Goal: Task Accomplishment & Management: Use online tool/utility

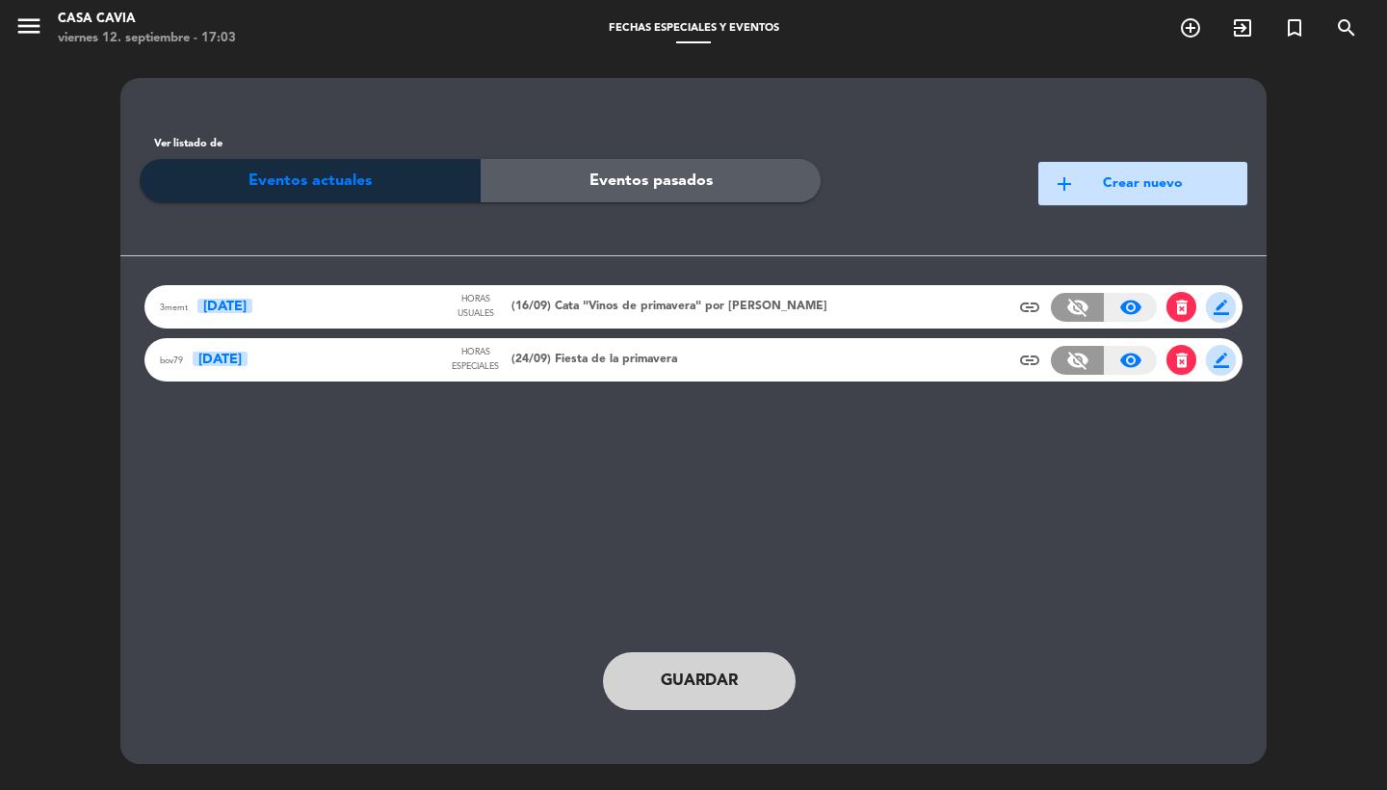
click at [670, 688] on span "Guardar" at bounding box center [699, 680] width 77 height 25
click at [1110, 175] on button "add Crear nuevo" at bounding box center [1142, 183] width 209 height 43
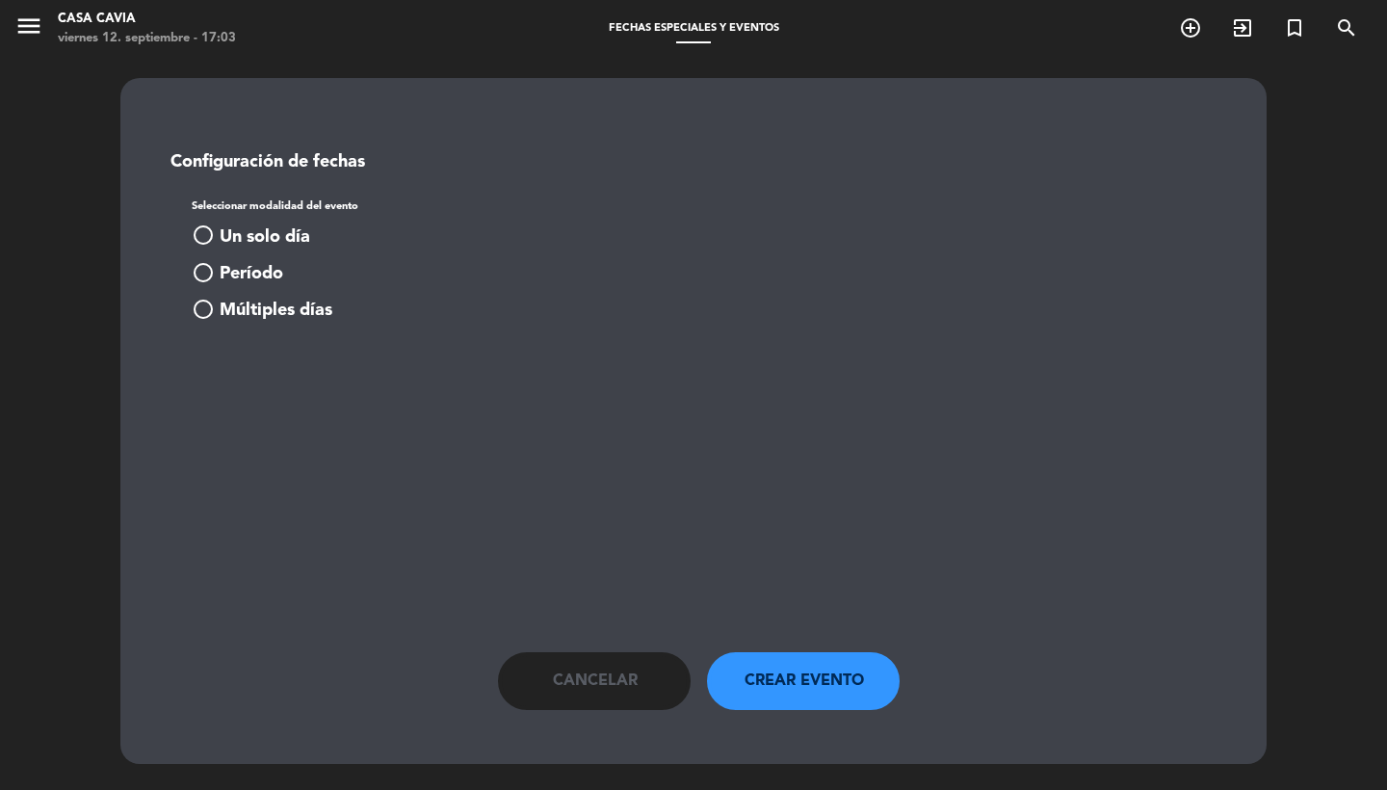
click at [301, 244] on span "Un solo día" at bounding box center [265, 237] width 91 height 28
click at [307, 400] on input at bounding box center [292, 383] width 171 height 35
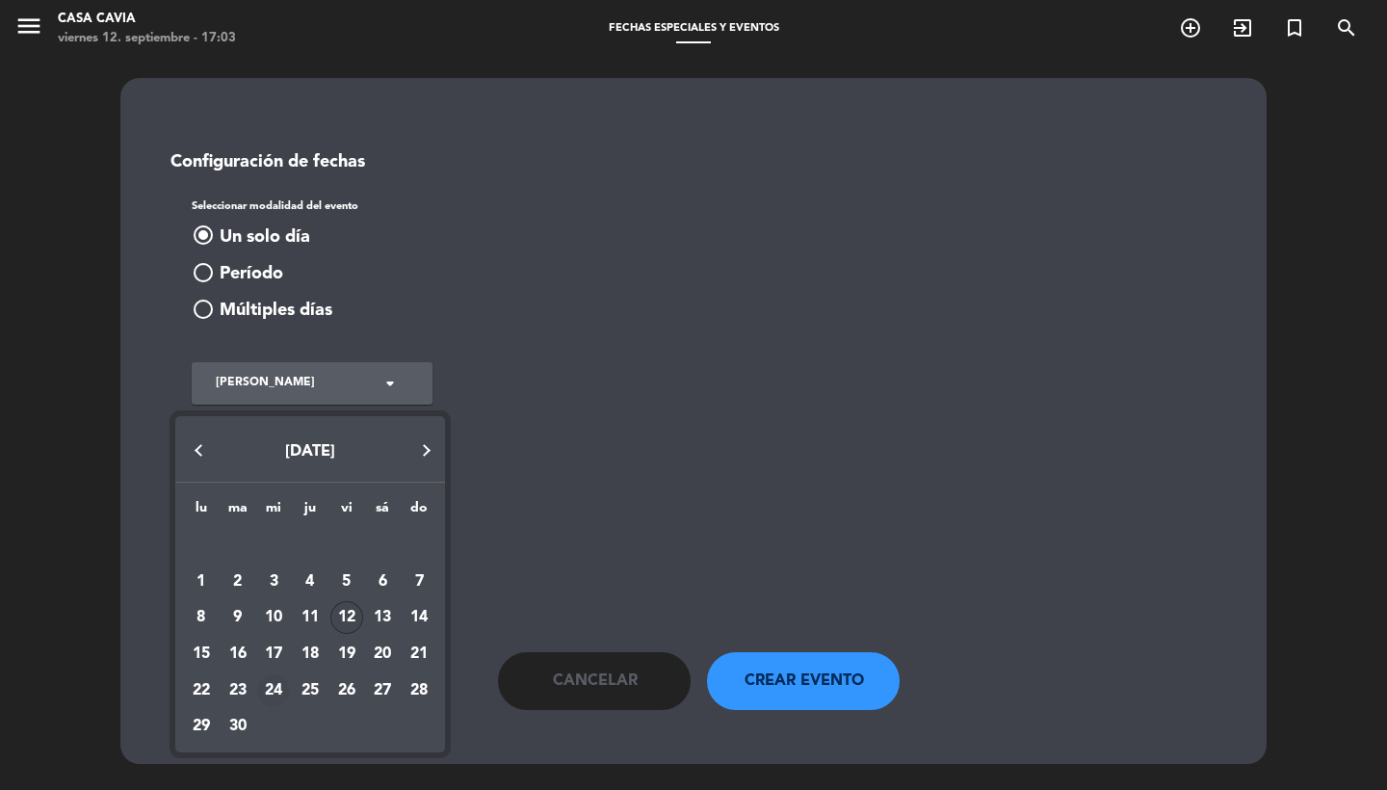
click at [284, 692] on div "24" at bounding box center [273, 690] width 33 height 33
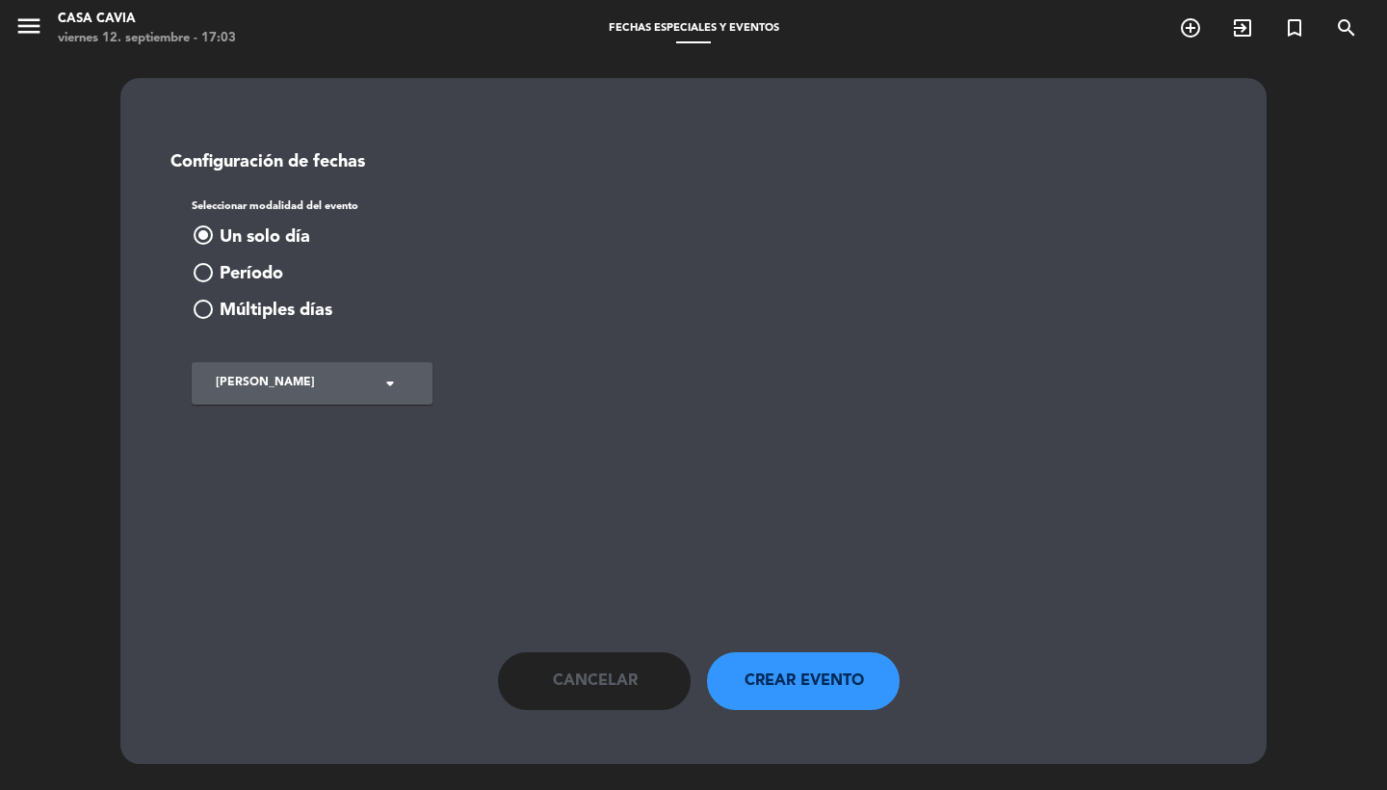
type input "mié. [DATE]"
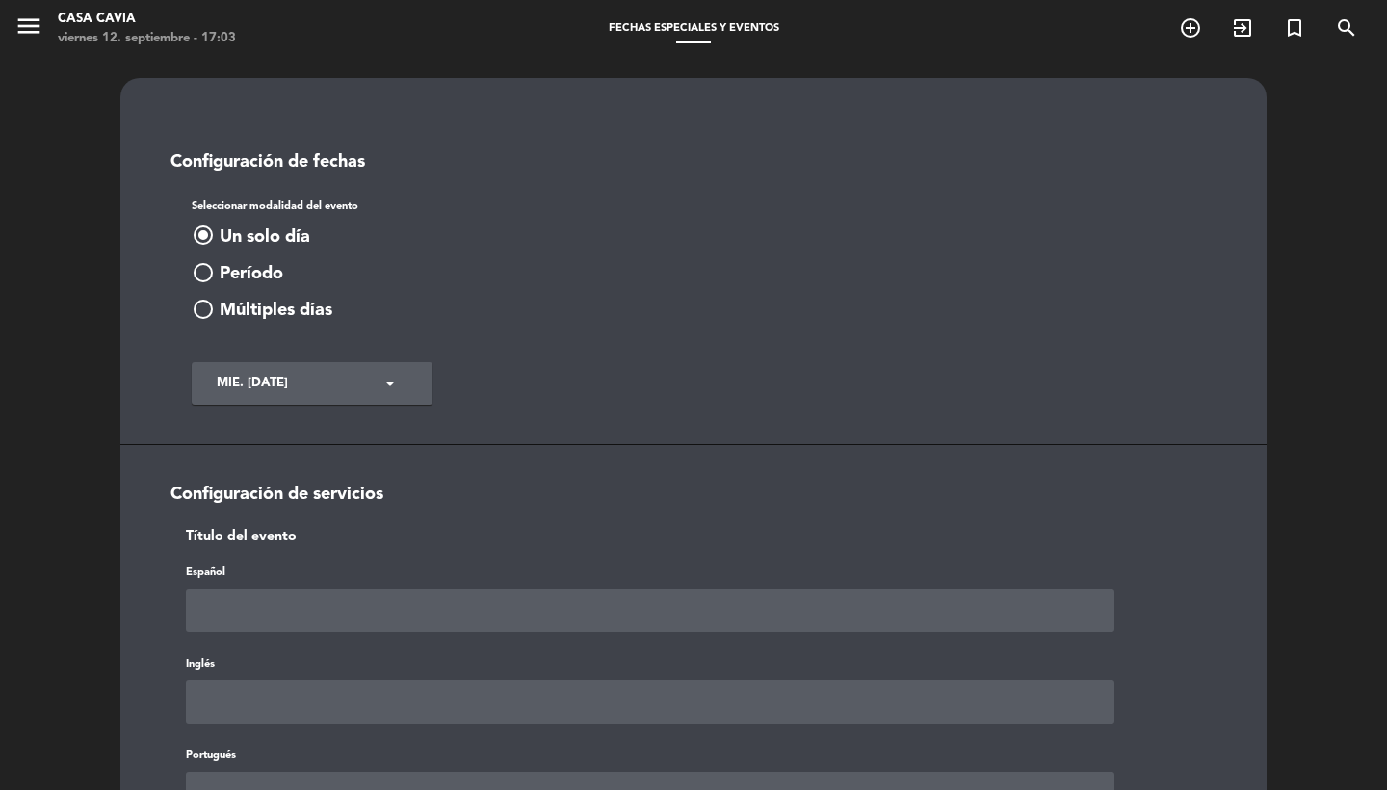
click at [280, 628] on input "text" at bounding box center [650, 609] width 928 height 43
paste input "[URL][DOMAIN_NAME]"
type input "[URL][DOMAIN_NAME]"
click at [641, 620] on input "[URL][DOMAIN_NAME]" at bounding box center [650, 609] width 928 height 43
paste input "Fiesta de la primavera"
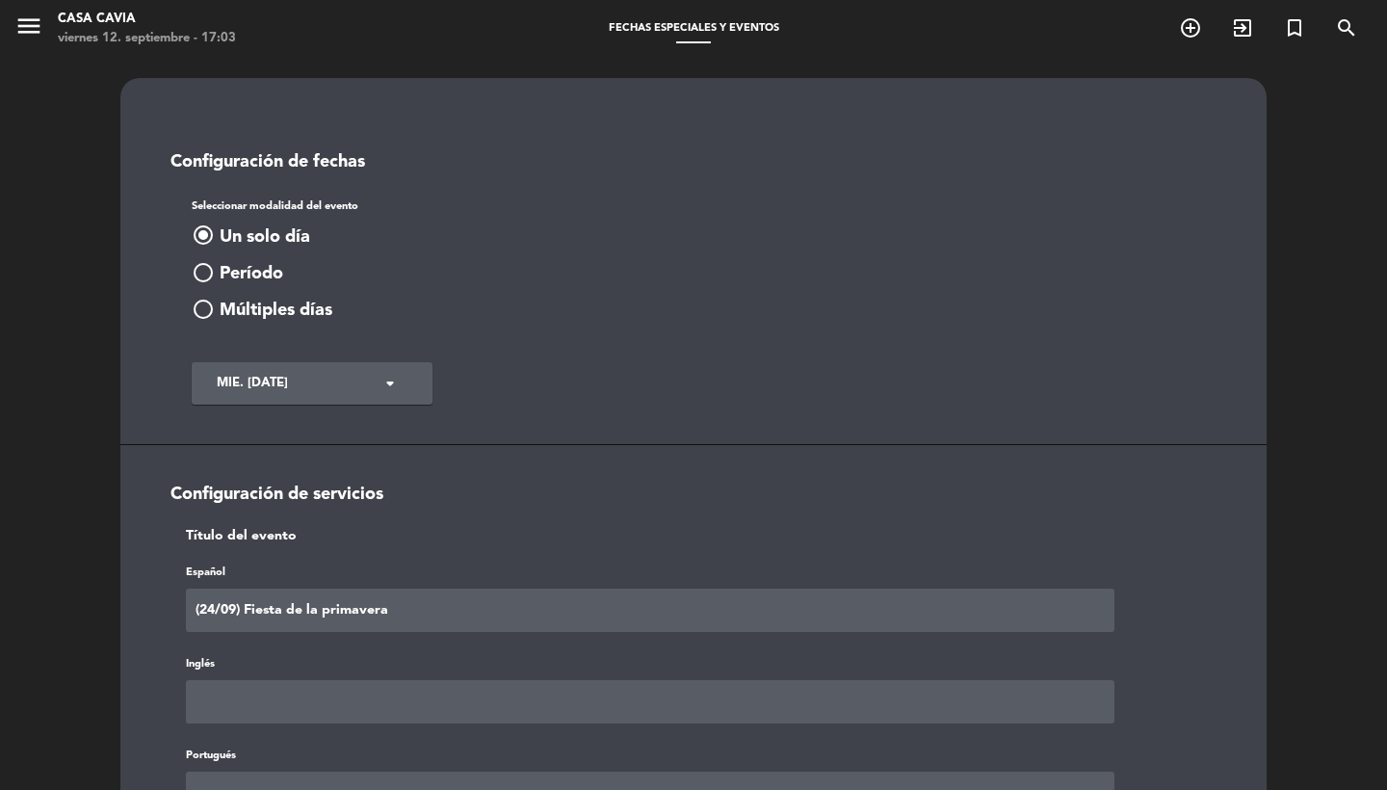
type input "(24/09) Fiesta de la primavera"
paste input "(24/09) Fiesta de la primavera"
type input "(24/09) Fiesta de la primavera"
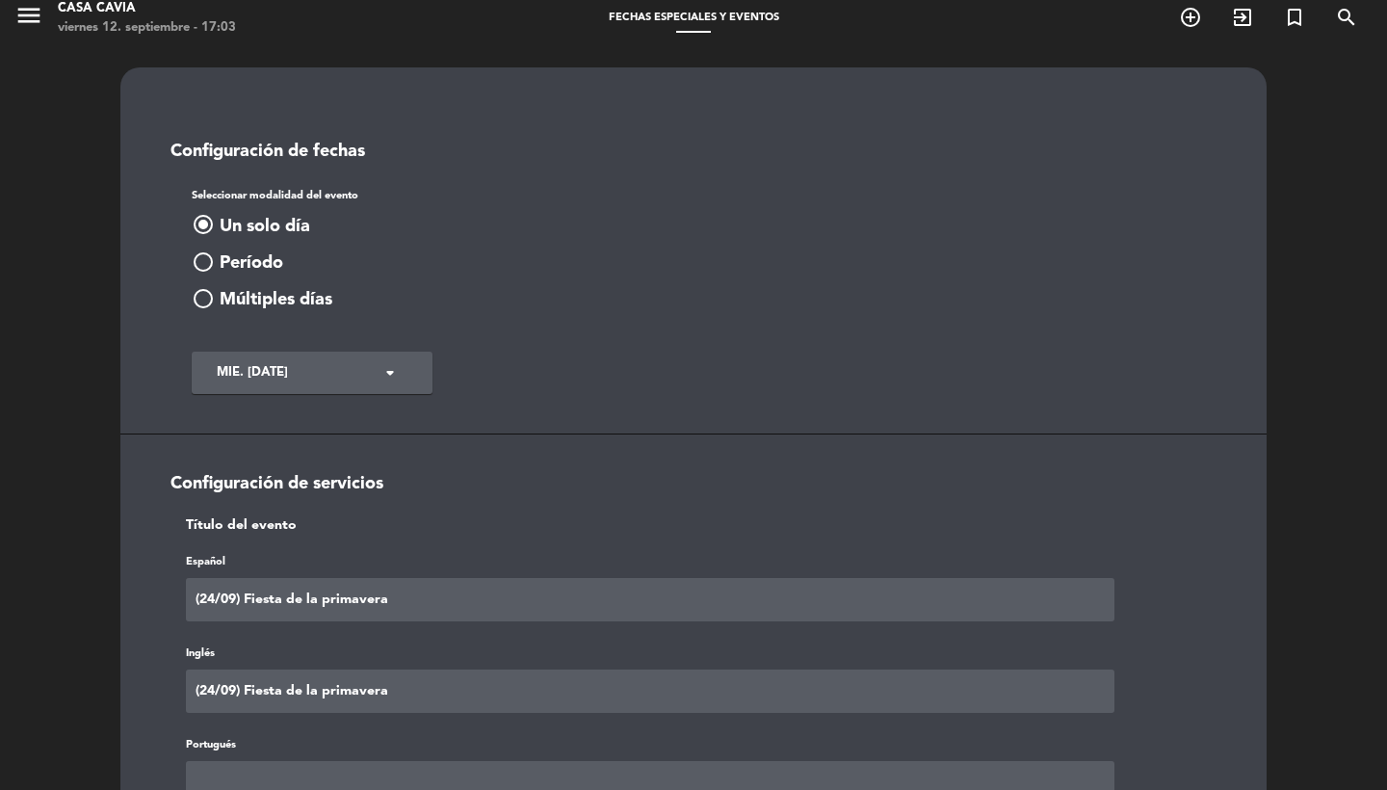
paste input "(24/09) Fiesta de la primavera"
type input "(24/09) Fiesta de la primavera"
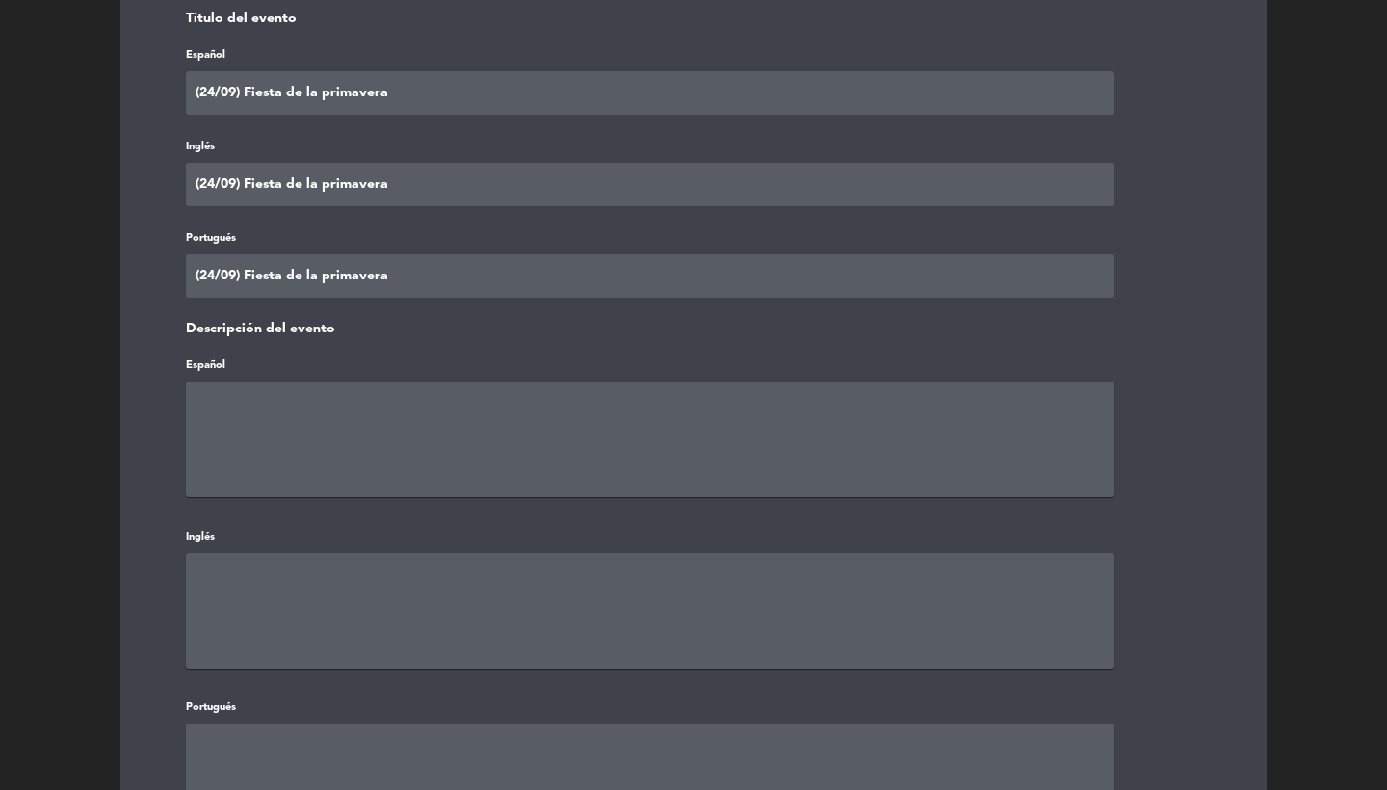
paste textarea "(24/09) Fiesta de la primavera"
type textarea "(24/09) Fiesta de la primavera"
paste textarea "(24/09) Fiesta de la primavera"
type textarea "(24/09) Fiesta de la primavera"
paste textarea "(24/09) Fiesta de la primavera"
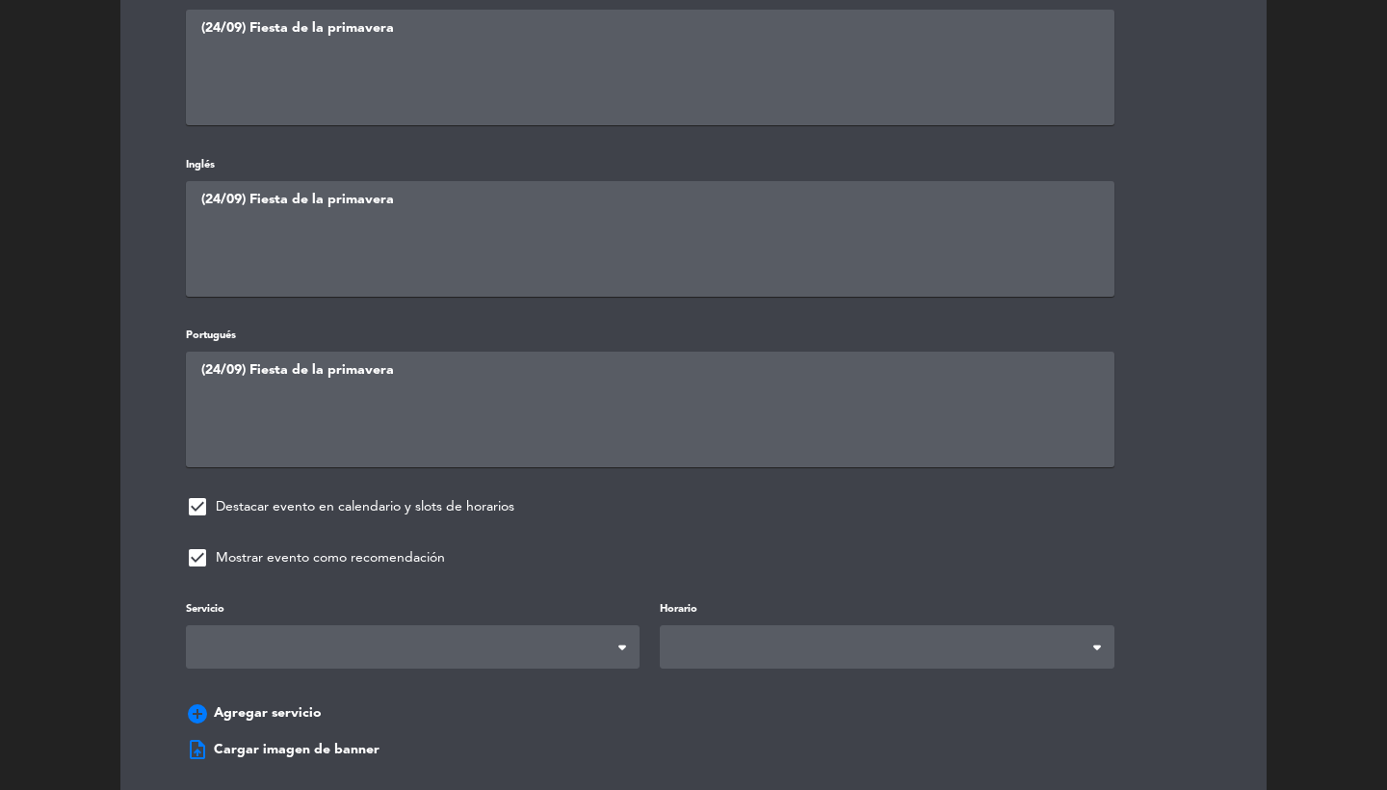
type textarea "(24/09) Fiesta de la primavera"
click at [477, 625] on span at bounding box center [413, 646] width 454 height 43
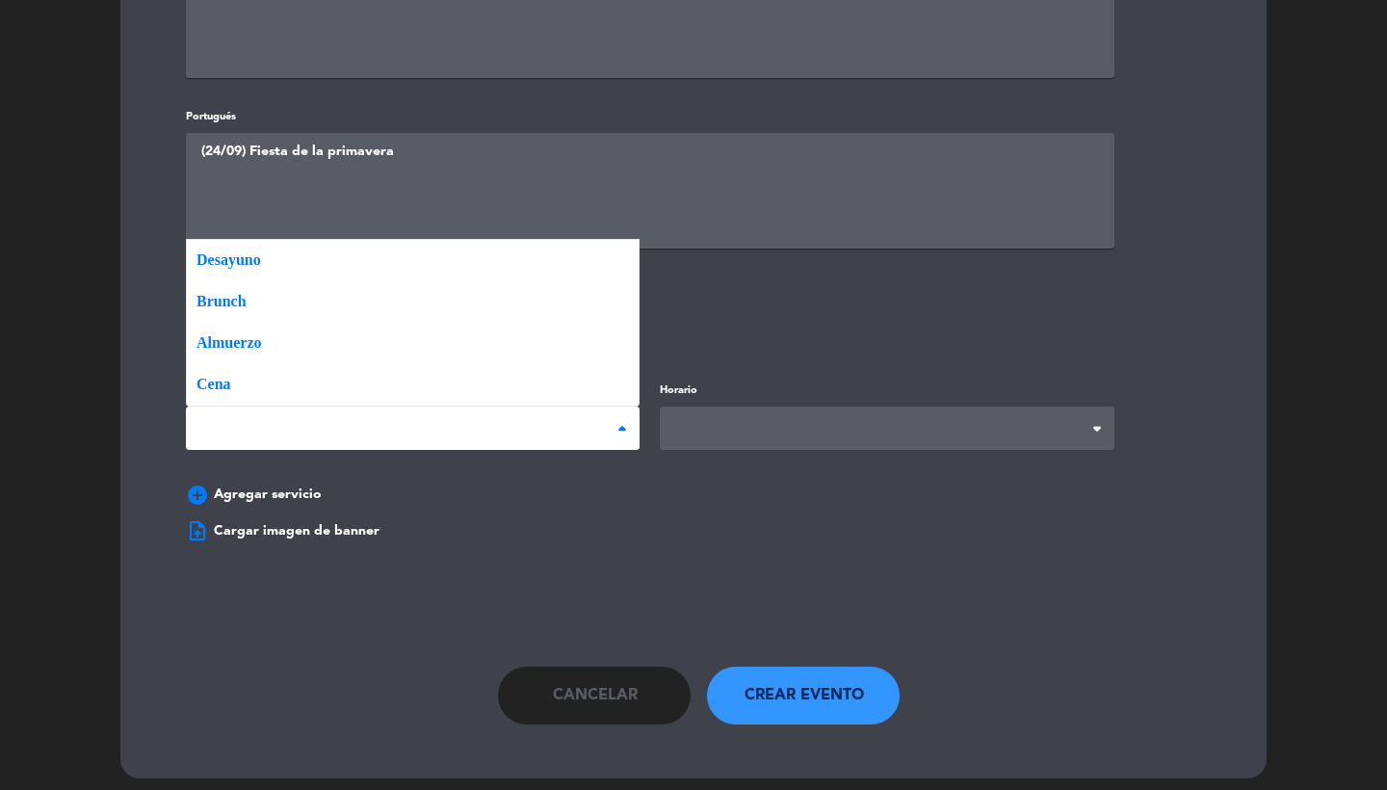
scroll to position [1106, 0]
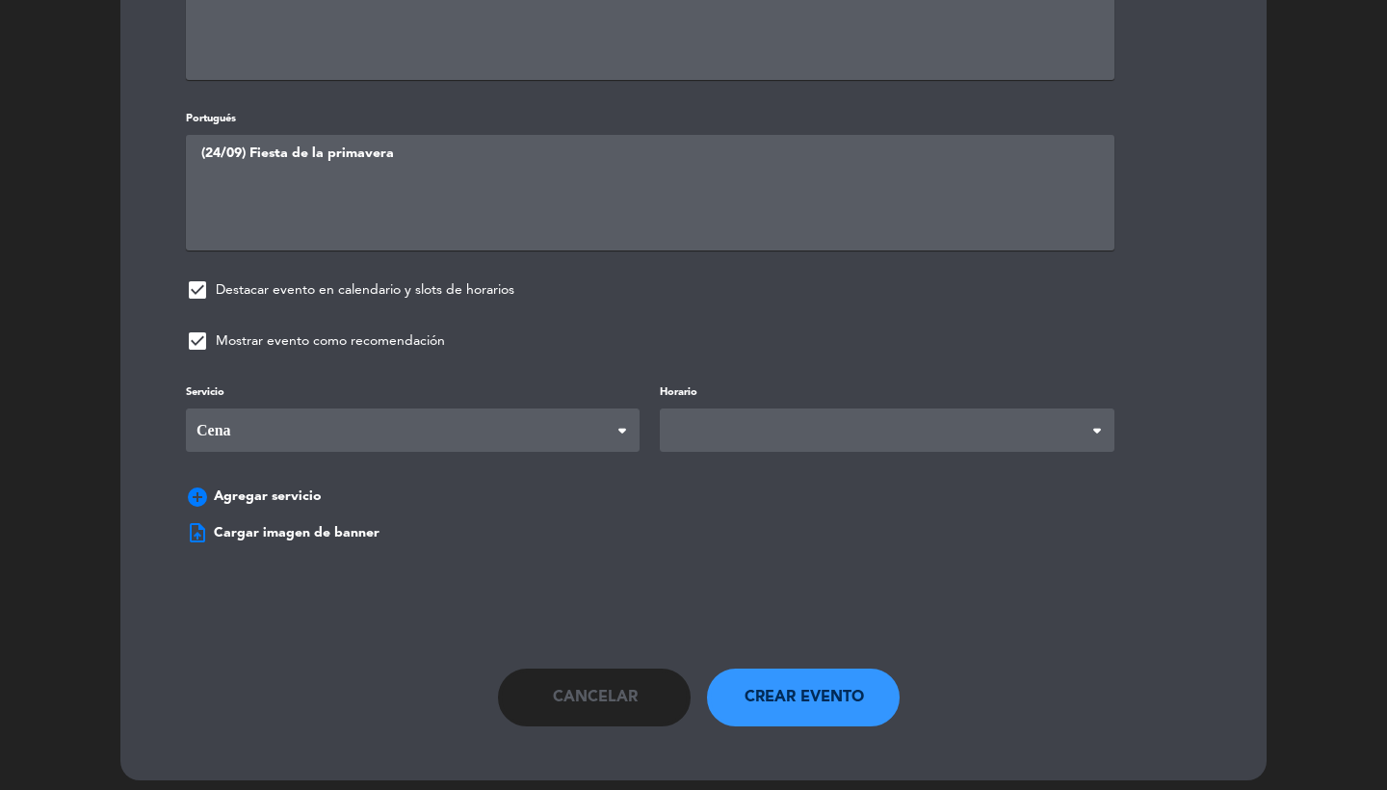
click at [779, 410] on span at bounding box center [887, 429] width 454 height 43
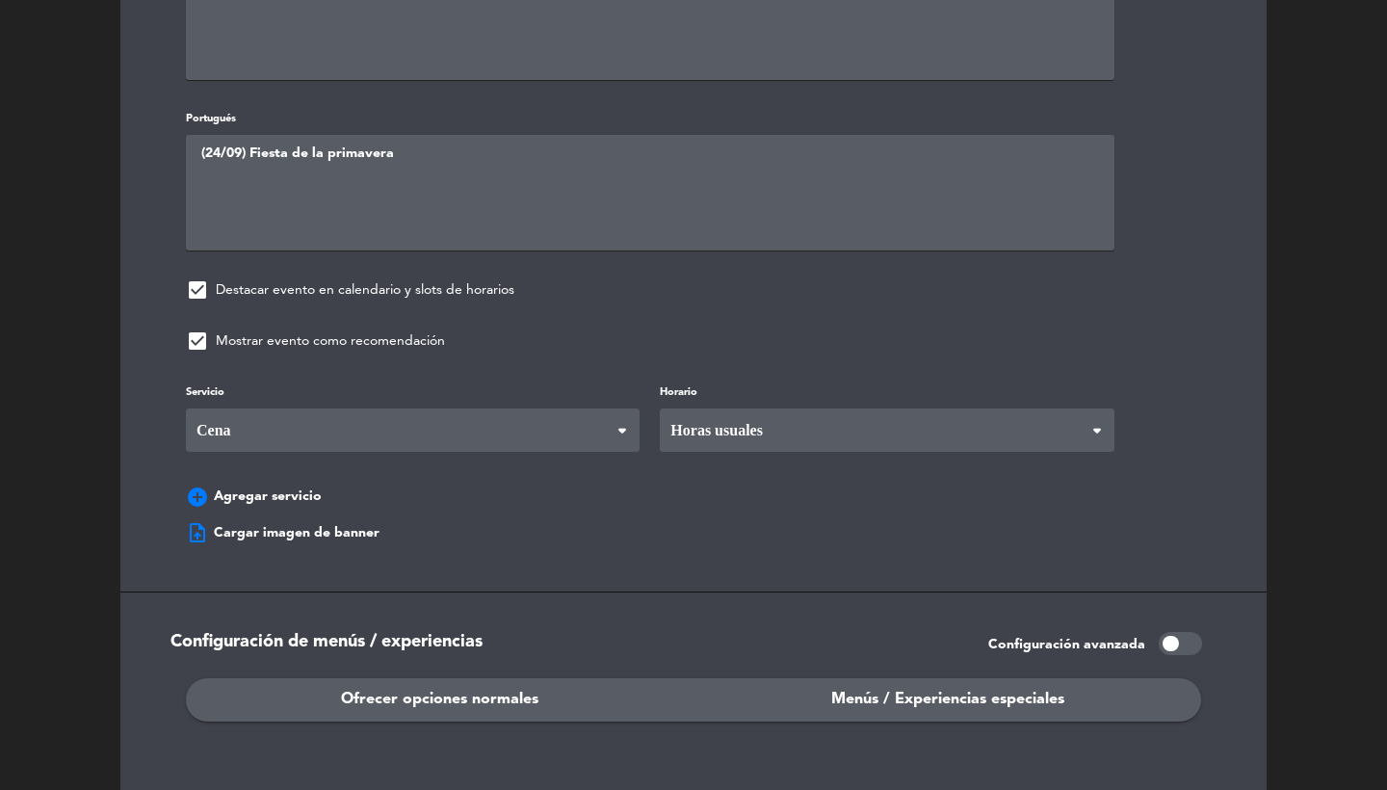
click at [751, 465] on div "Servicio Desayuno Brunch Almuerzo Cena Cena Desayuno Brunch Almuerzo Cena Horar…" at bounding box center [693, 448] width 1073 height 136
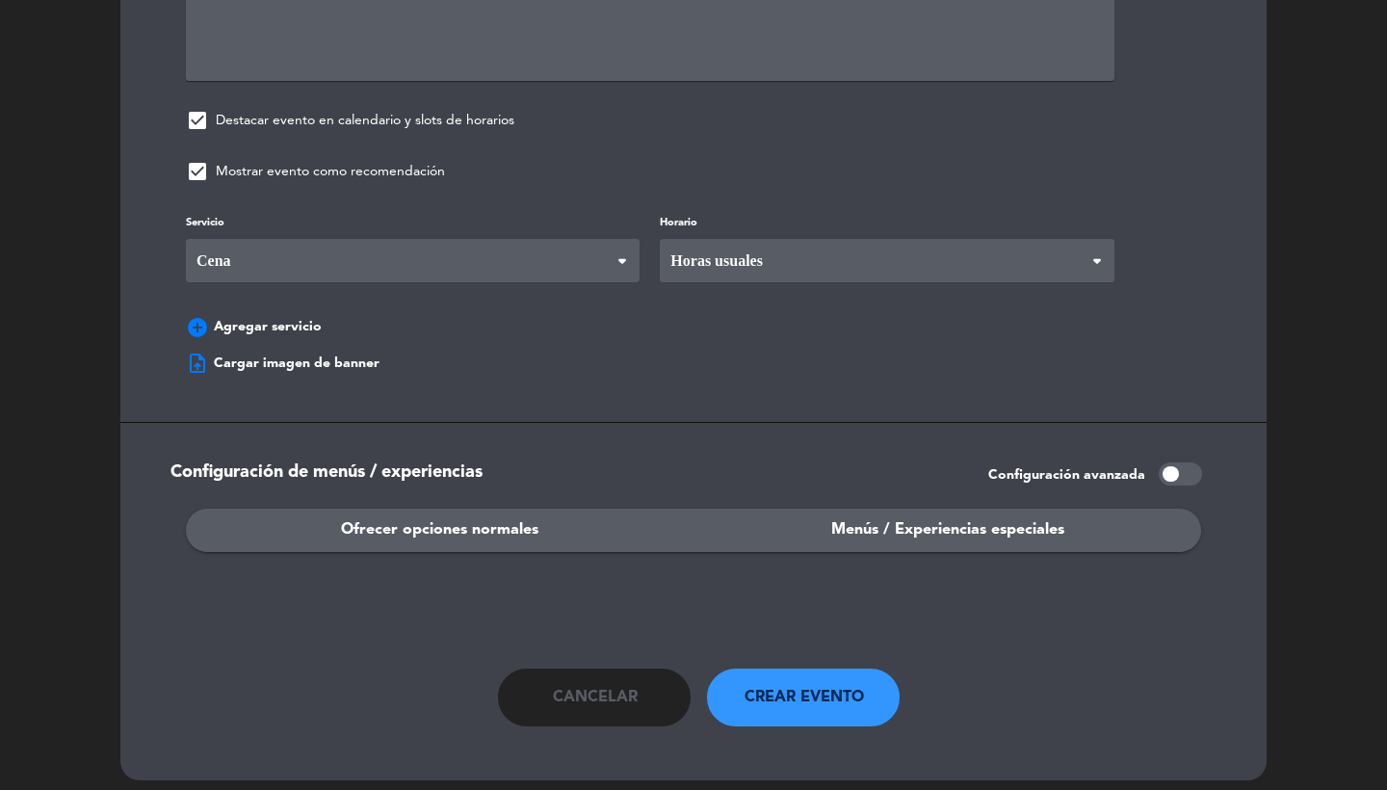
scroll to position [1273, 0]
click at [397, 519] on span "Ofrecer opciones normales" at bounding box center [439, 531] width 197 height 25
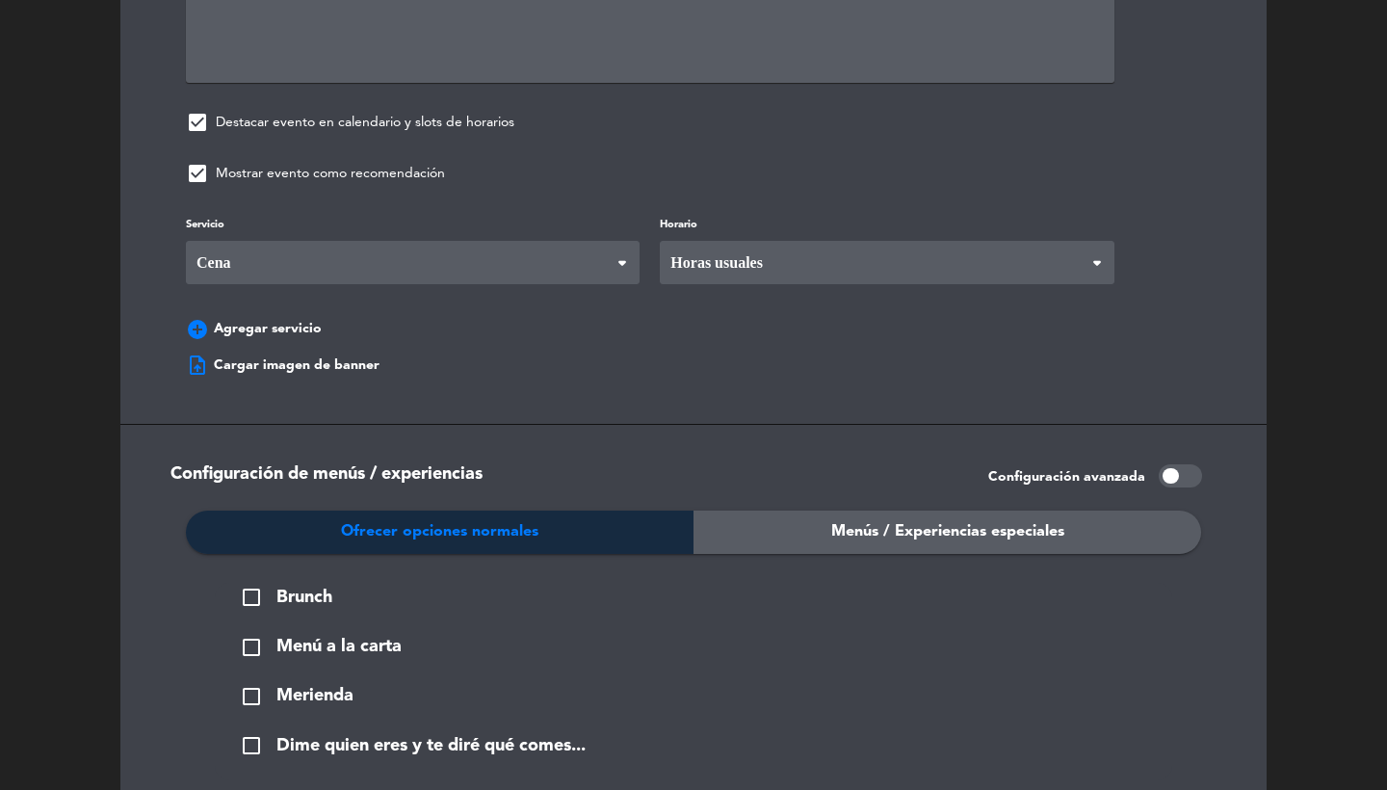
click at [344, 633] on span "Menú a la carta" at bounding box center [338, 647] width 125 height 28
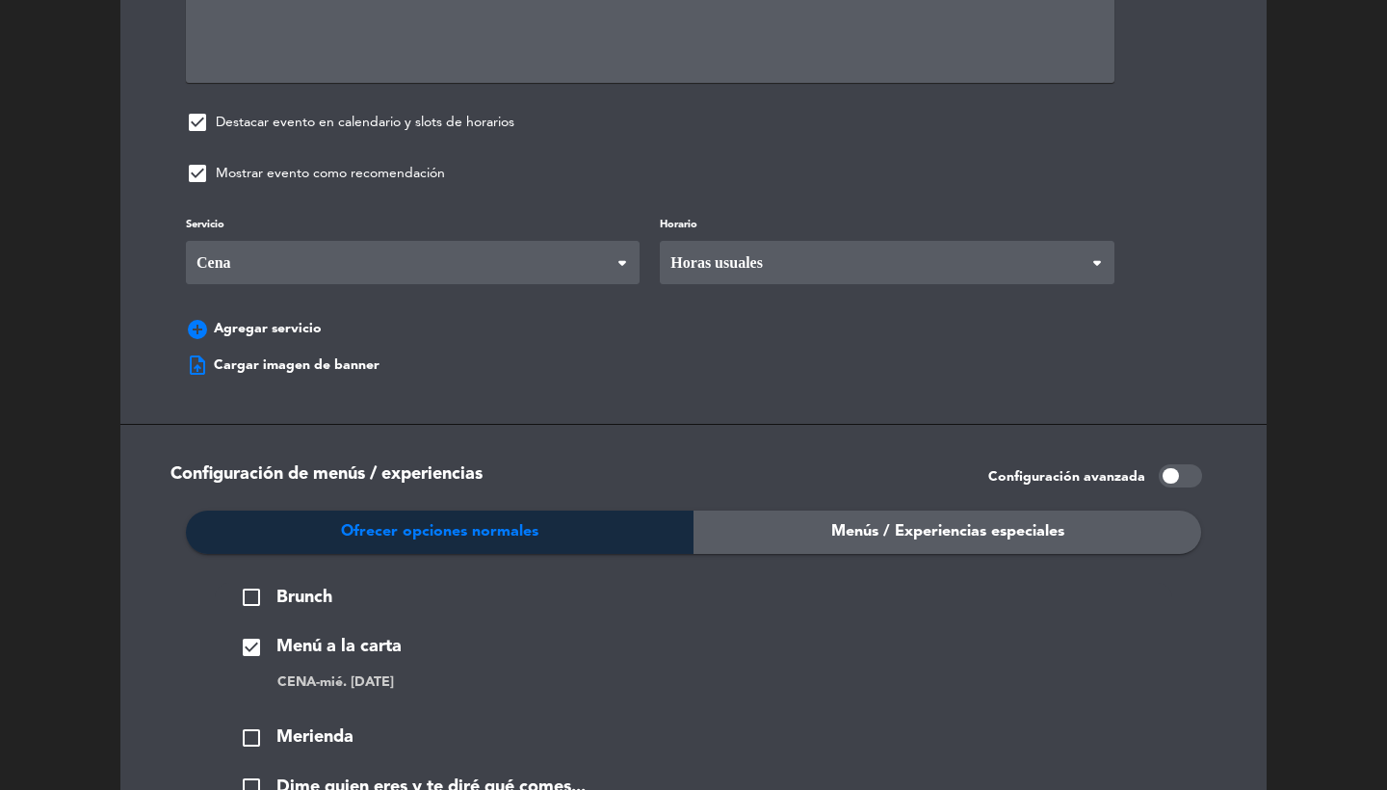
scroll to position [1447, 0]
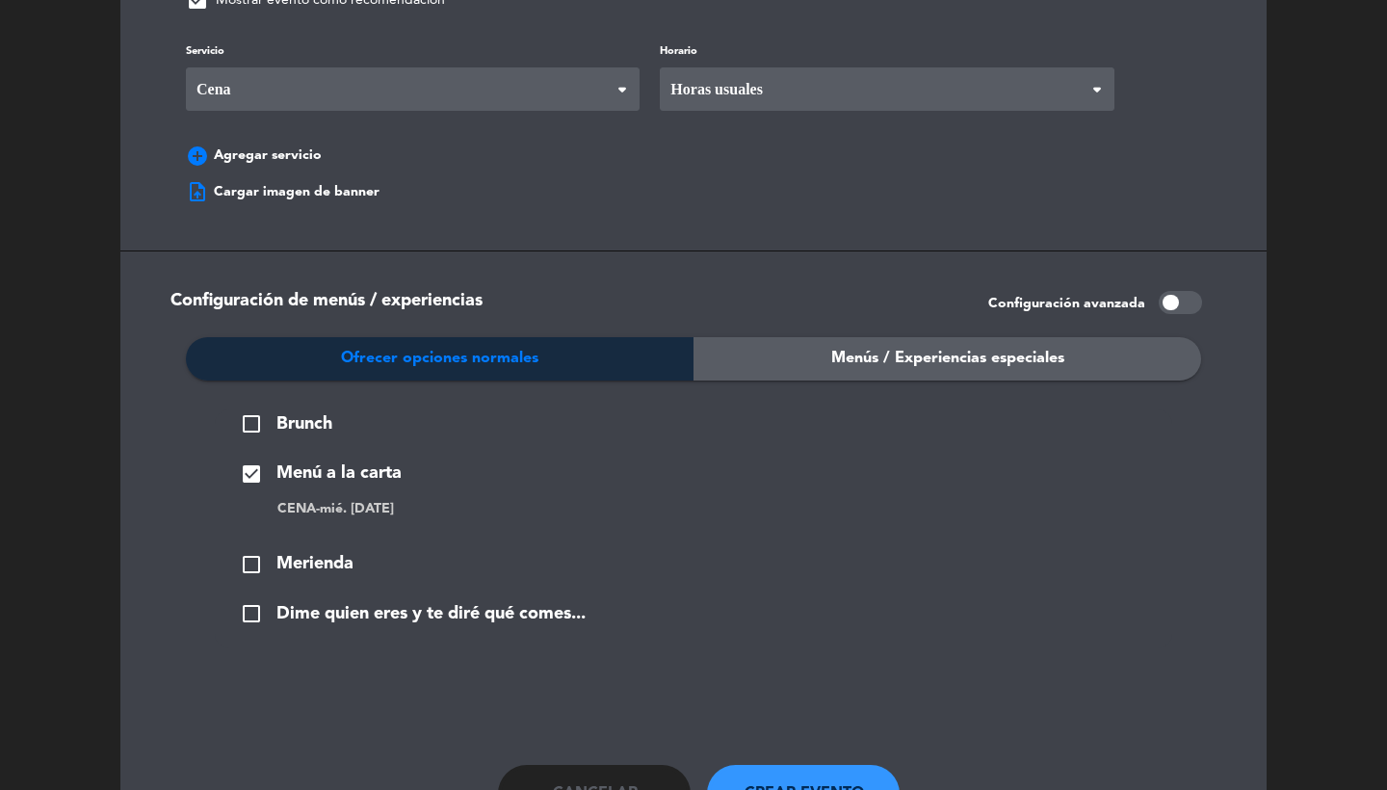
click at [869, 337] on div "Menús / Experiencias especiales" at bounding box center [947, 358] width 508 height 43
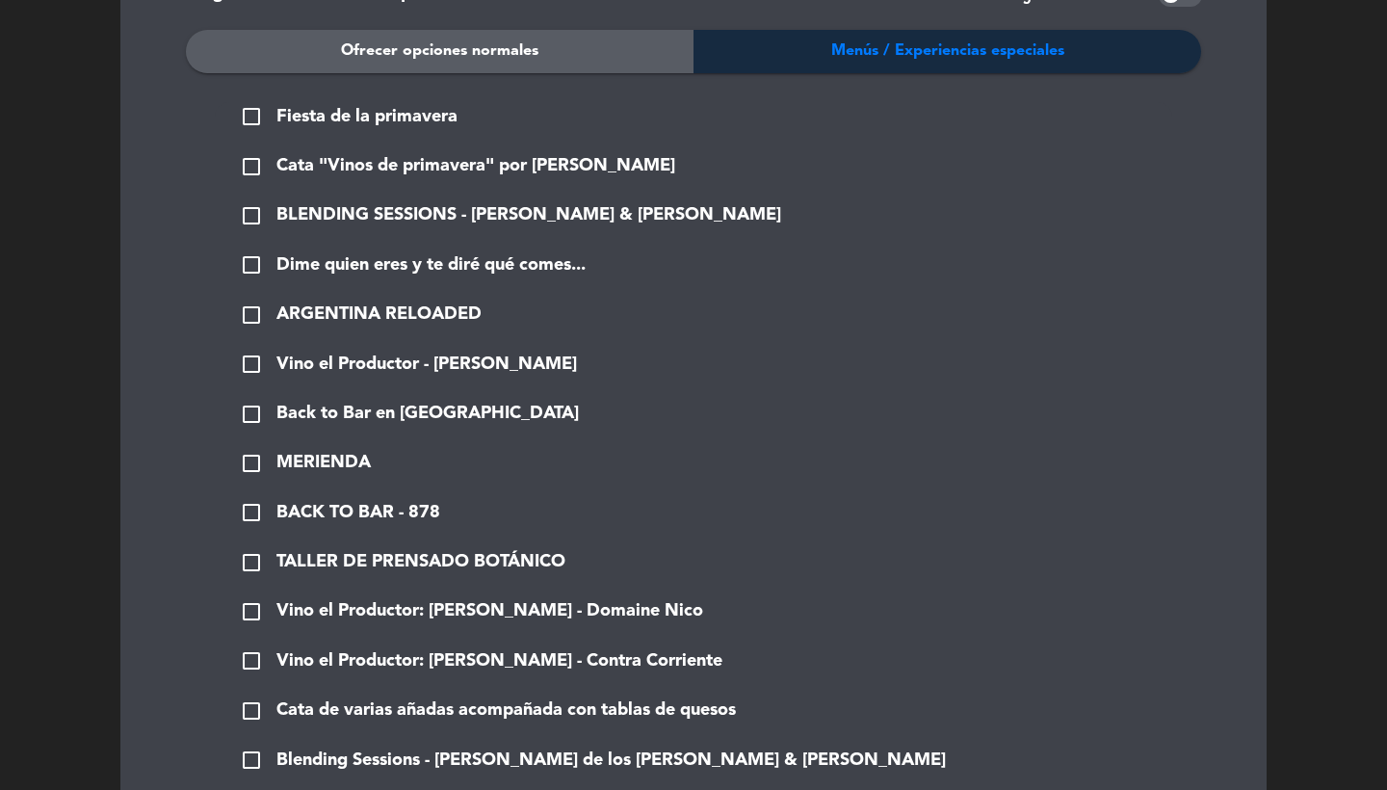
scroll to position [1754, 0]
click at [337, 103] on span "Fiesta de la primavera" at bounding box center [366, 117] width 181 height 28
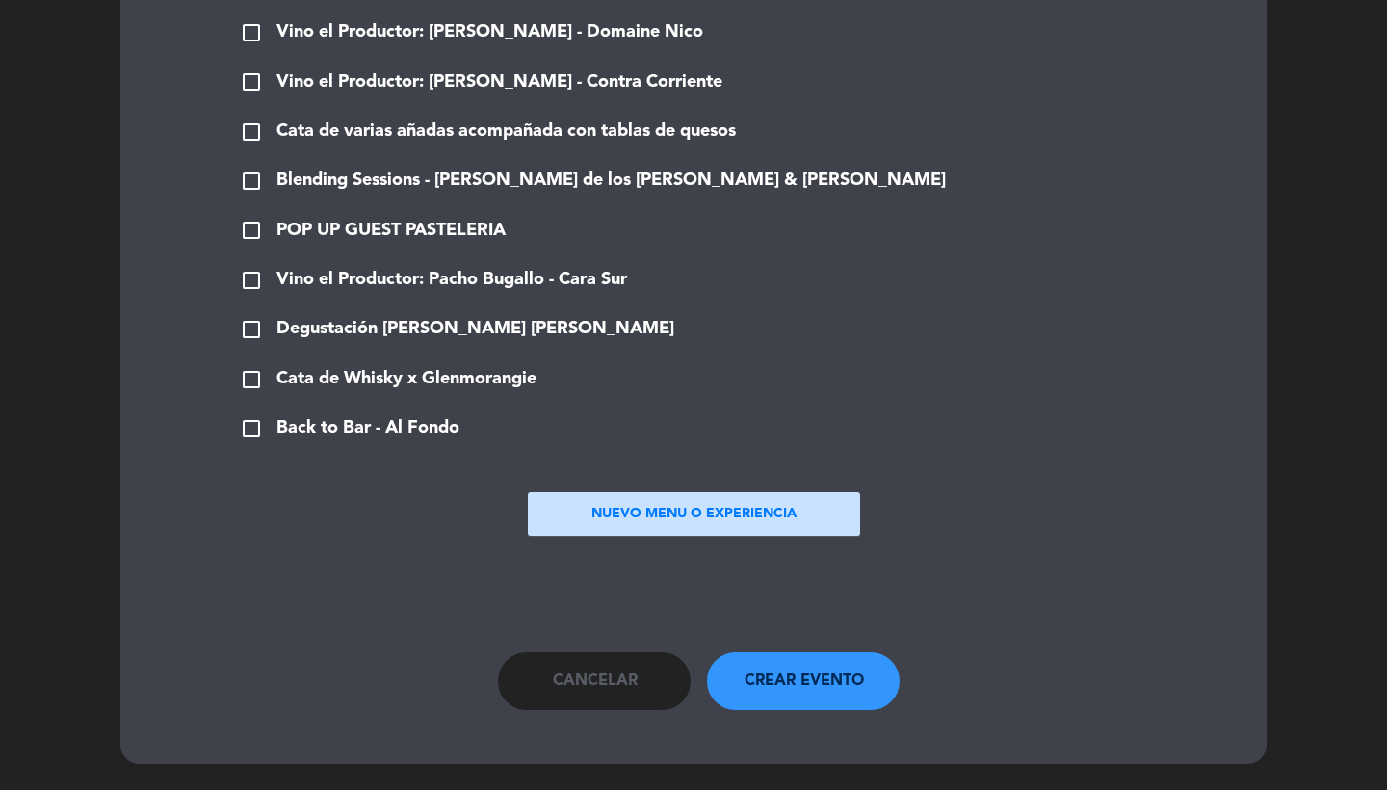
scroll to position [2403, 0]
click at [810, 668] on span "Crear evento" at bounding box center [804, 680] width 119 height 25
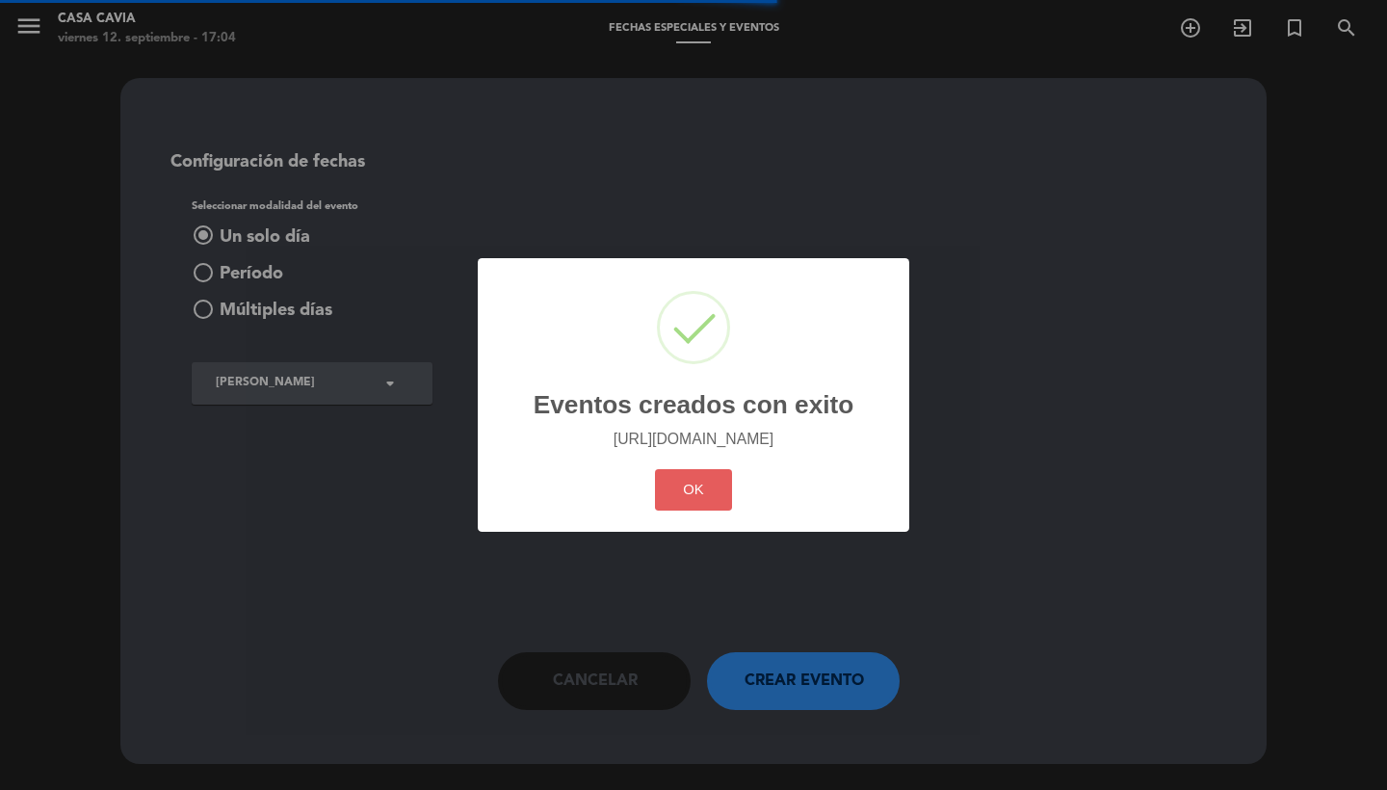
click at [692, 483] on button "OK" at bounding box center [694, 489] width 78 height 41
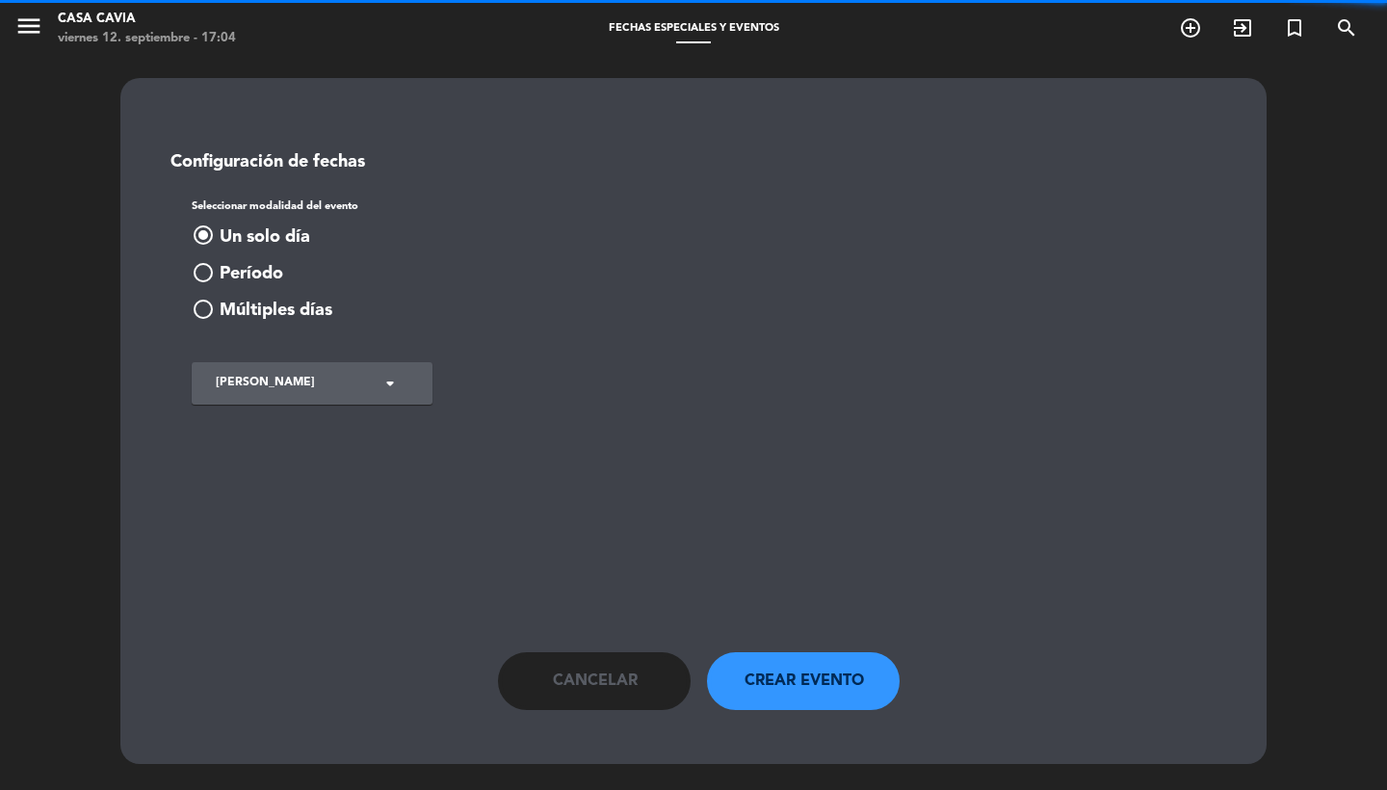
click at [614, 675] on span "Cancelar" at bounding box center [595, 680] width 85 height 25
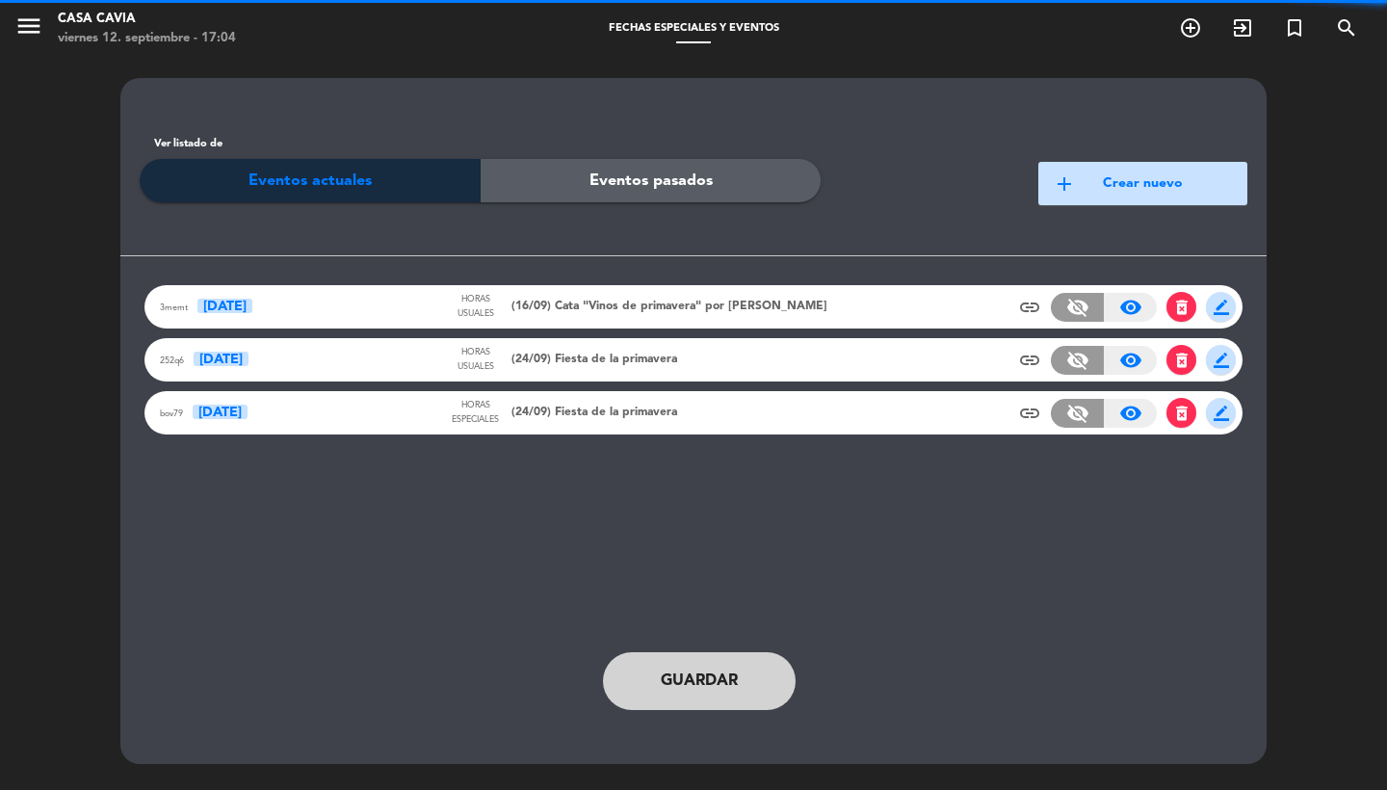
click at [604, 414] on span "(24/09) Fiesta de la primavera" at bounding box center [594, 413] width 166 height 19
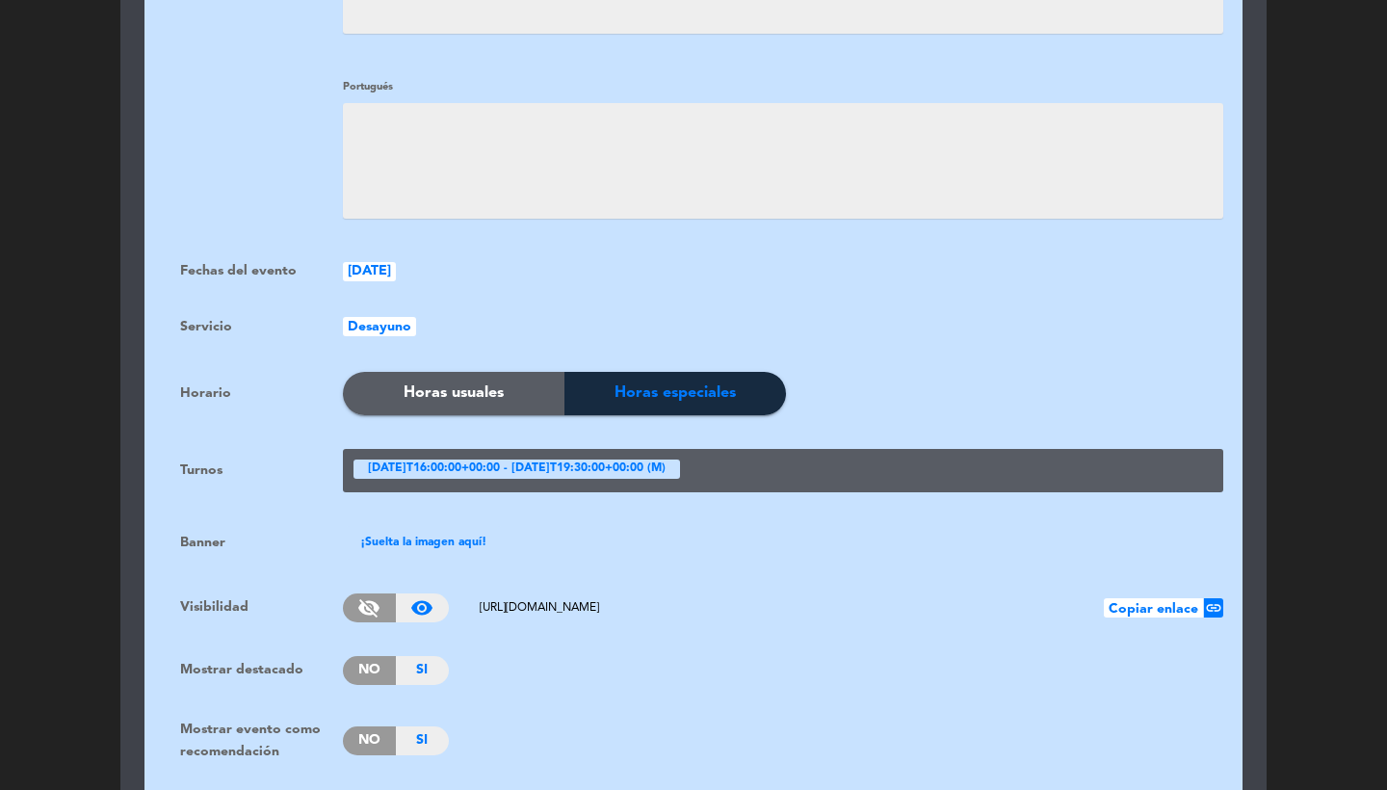
scroll to position [1348, 0]
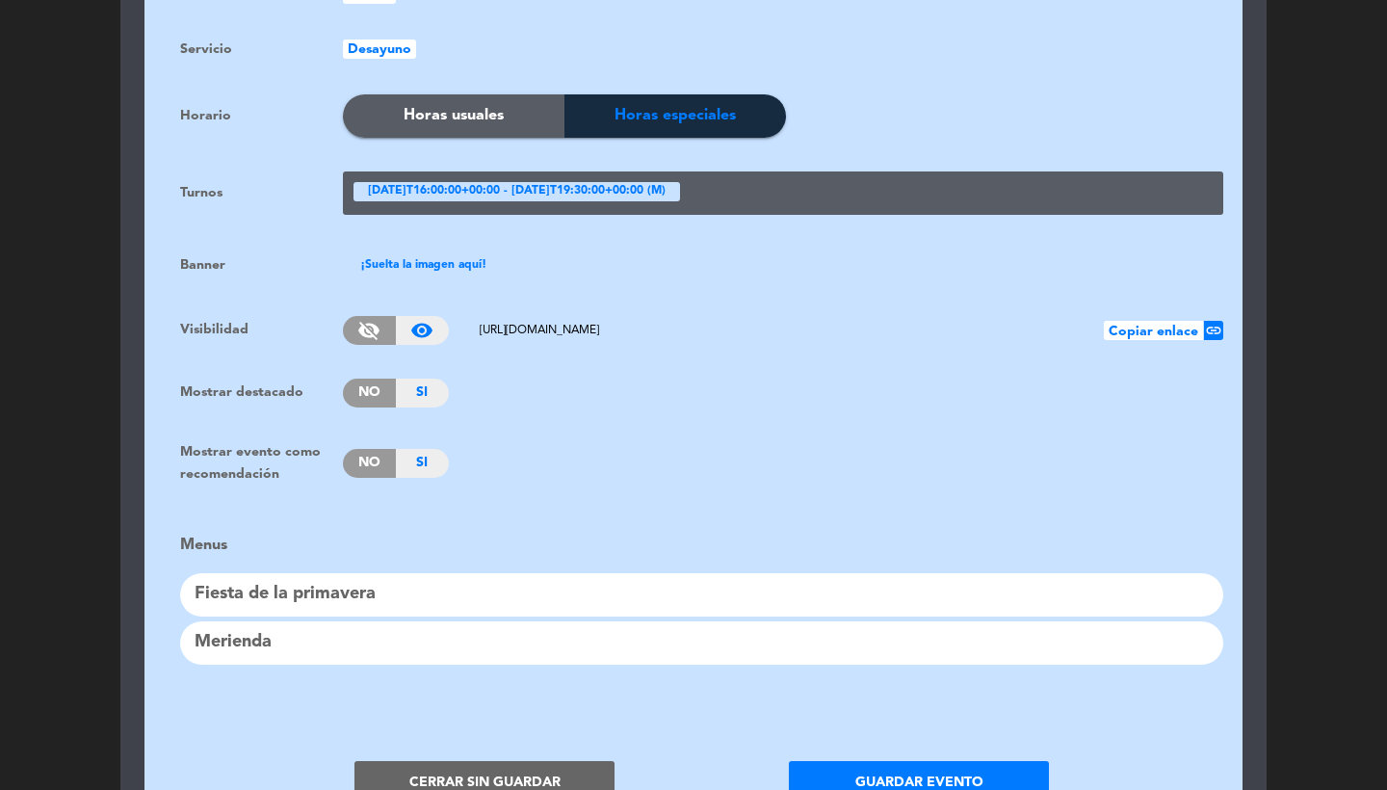
click at [452, 772] on button "Cerrar sin guardar" at bounding box center [484, 782] width 260 height 43
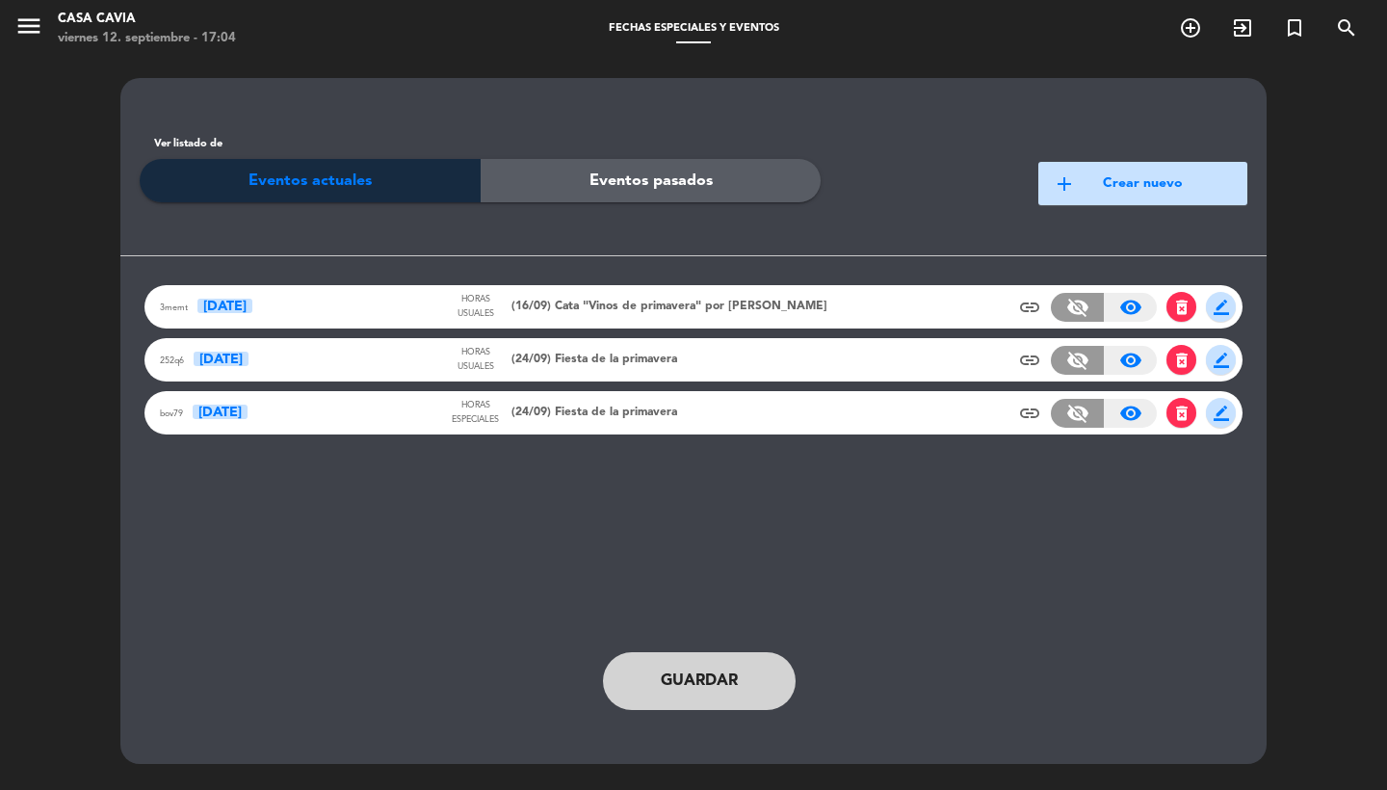
click at [562, 412] on span "(24/09) Fiesta de la primavera" at bounding box center [594, 413] width 166 height 19
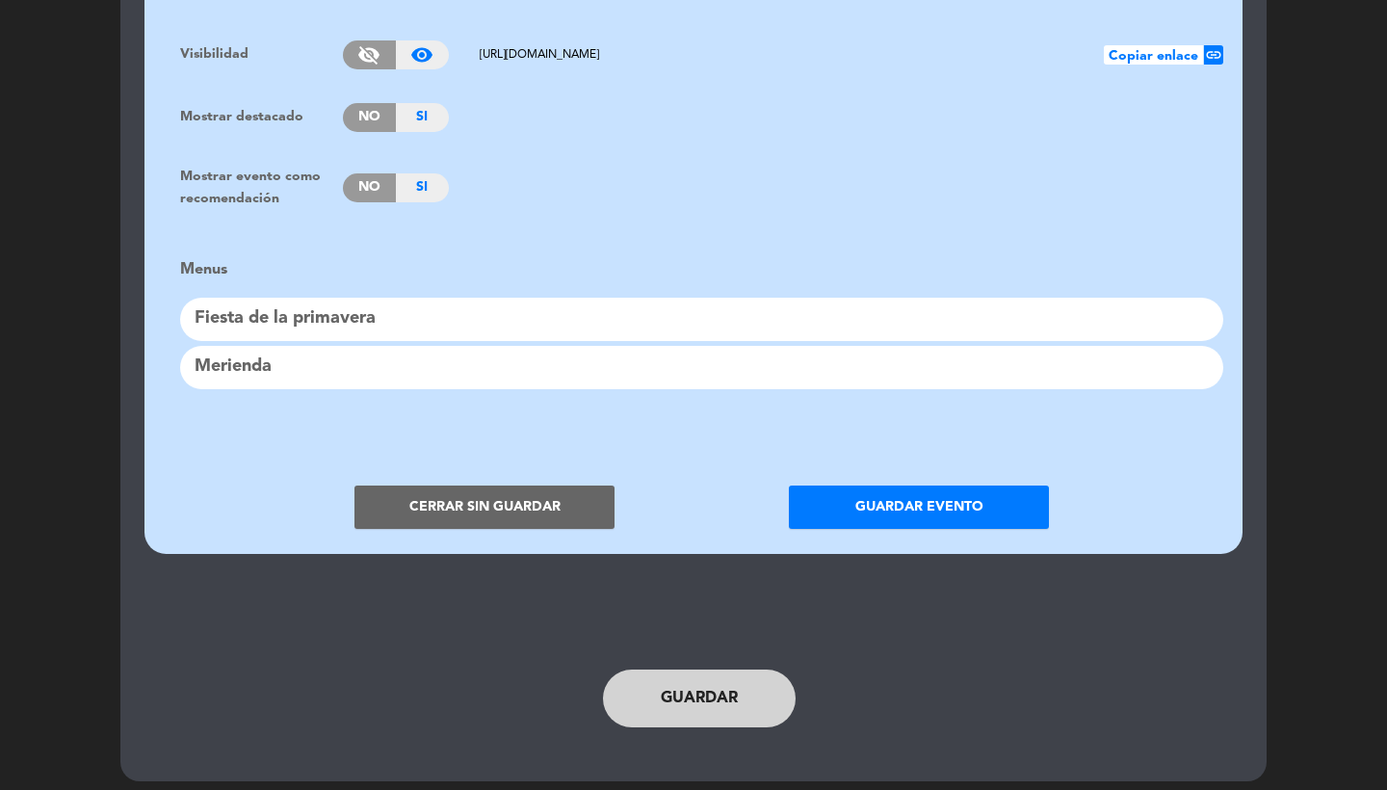
scroll to position [1623, 0]
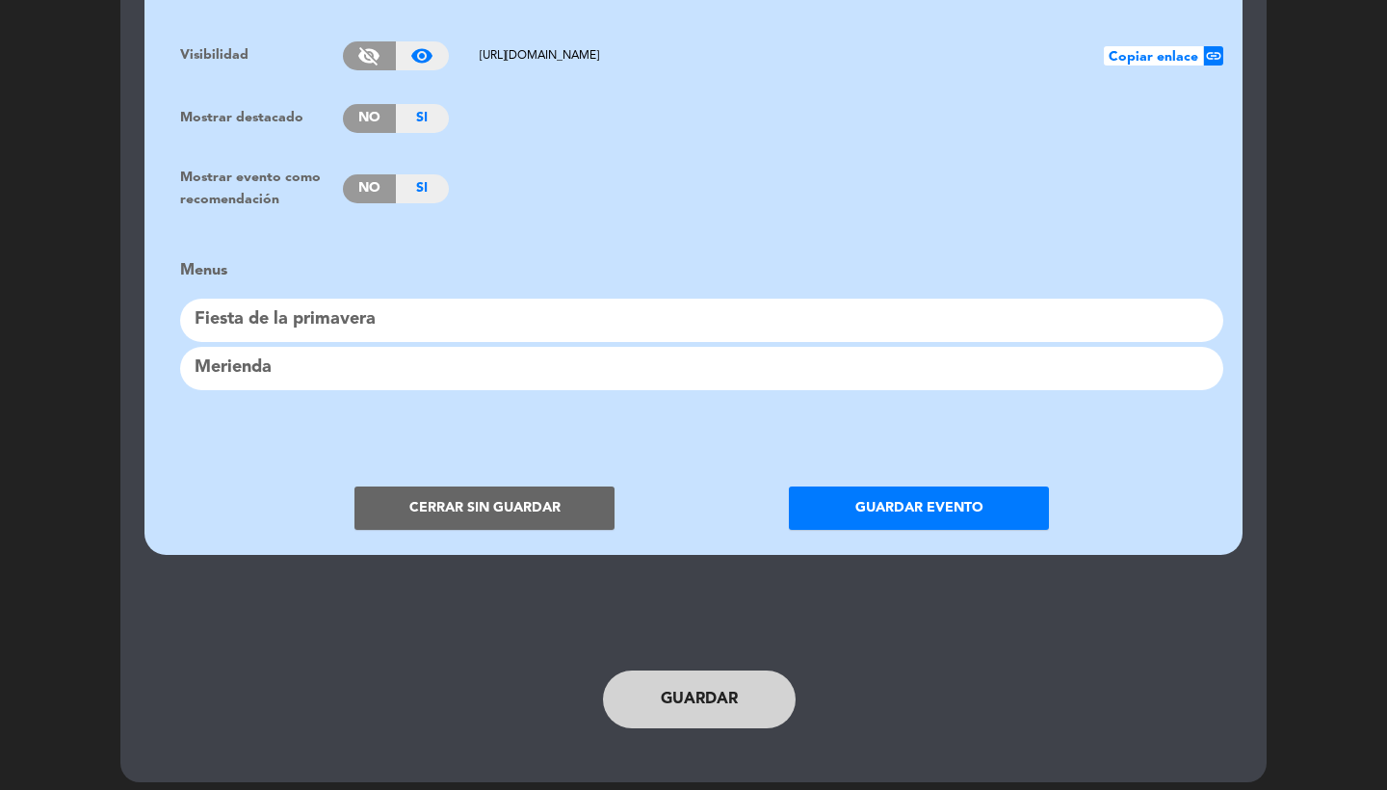
click at [465, 486] on button "Cerrar sin guardar" at bounding box center [484, 507] width 260 height 43
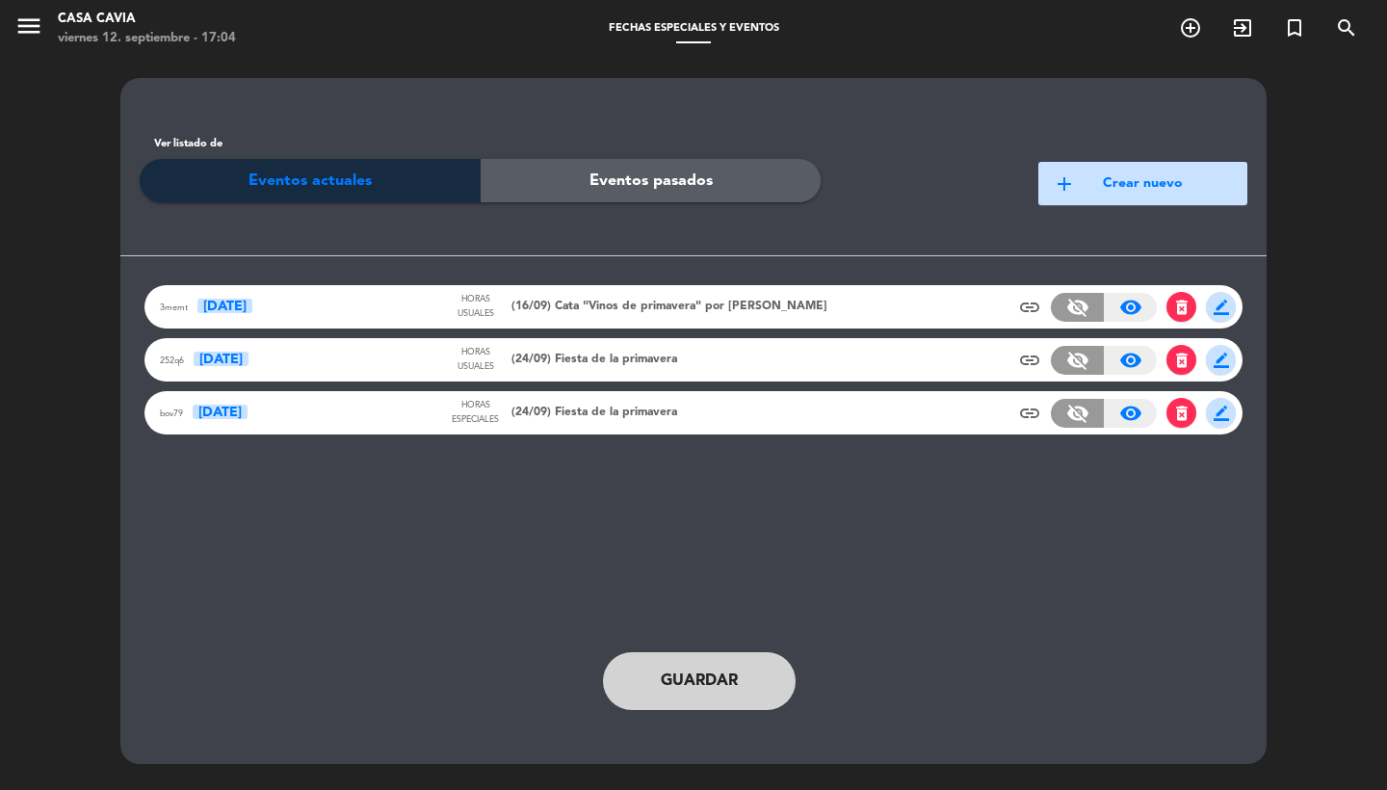
click at [548, 379] on div "252q6 [DATE] Horas usuales (24/09) Fiesta de la primavera insert_link visibilit…" at bounding box center [693, 359] width 1098 height 43
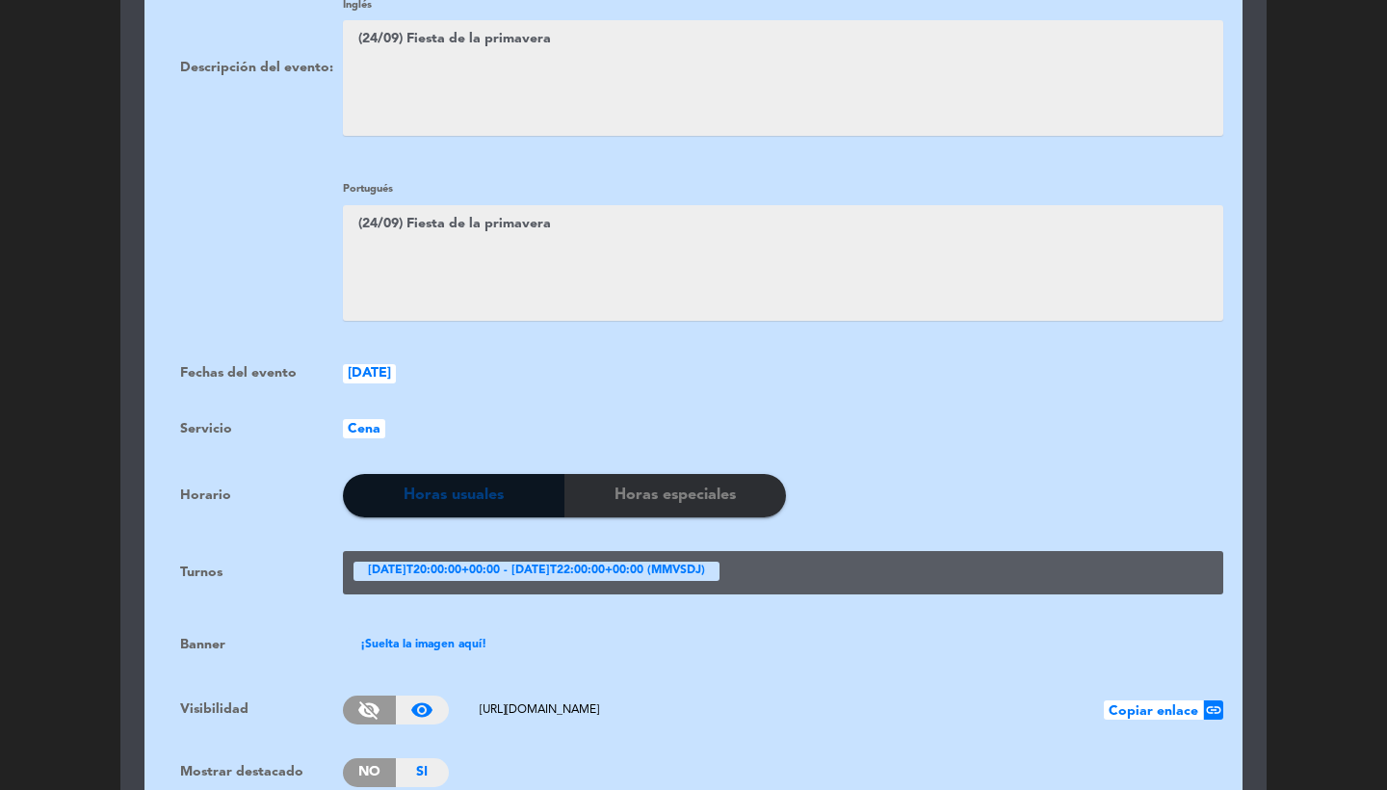
scroll to position [607, 0]
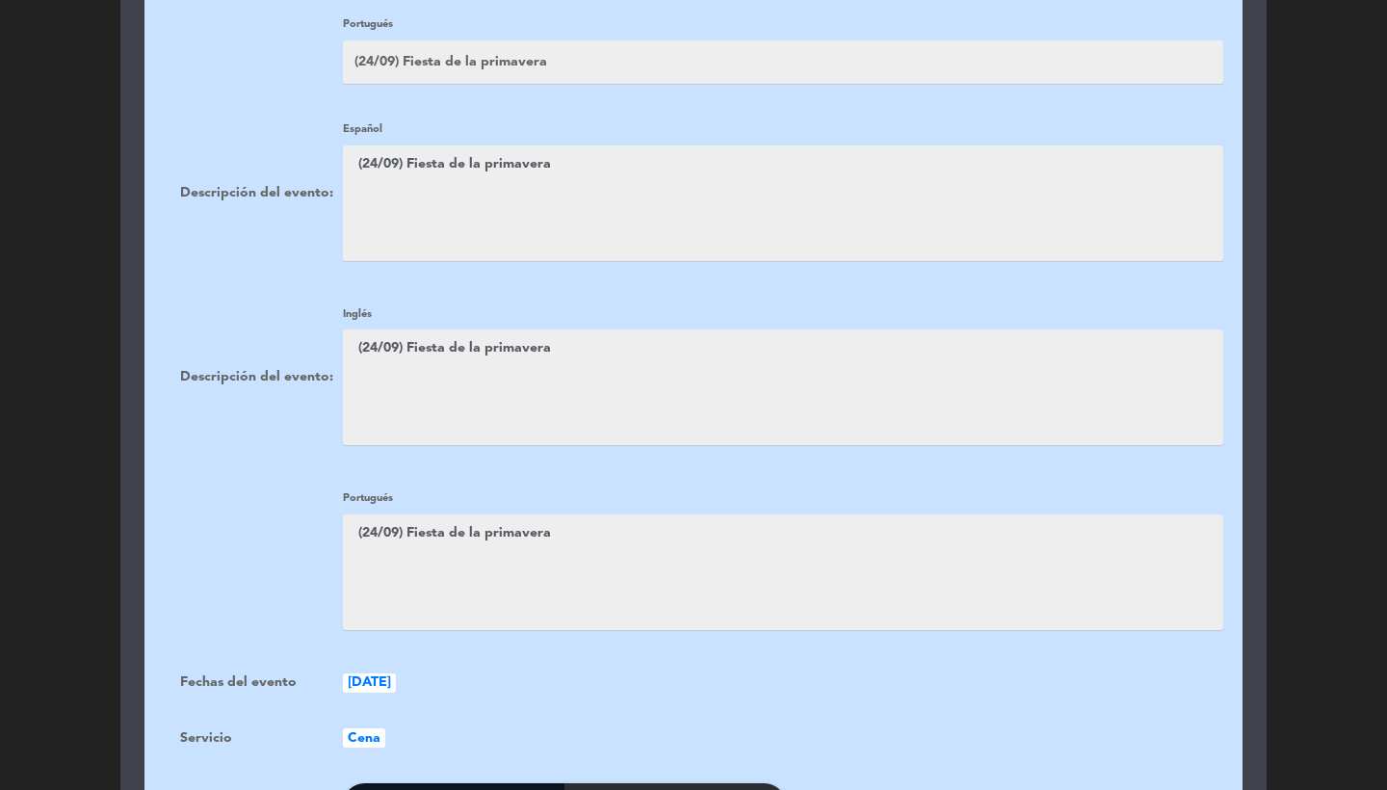
click at [624, 183] on textarea at bounding box center [783, 203] width 880 height 116
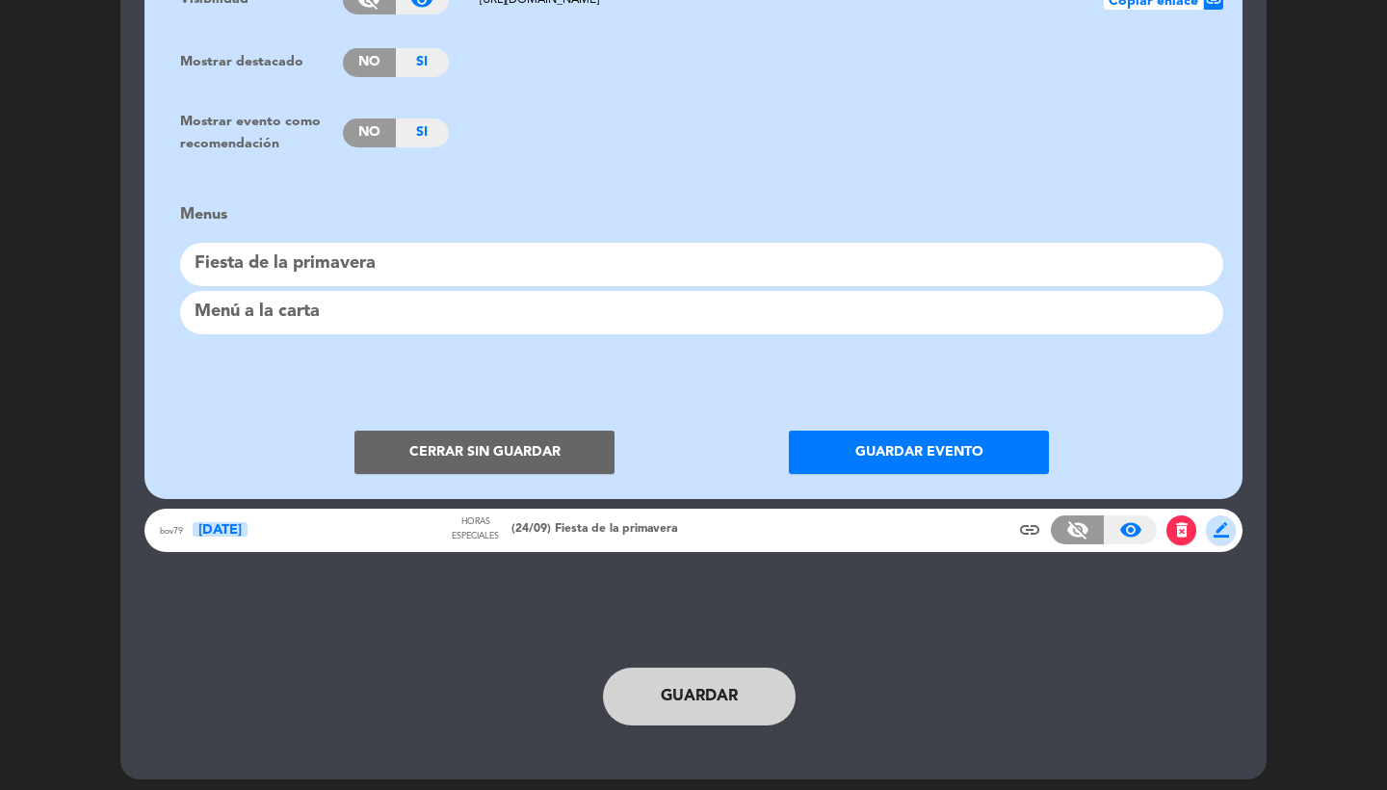
scroll to position [1623, 0]
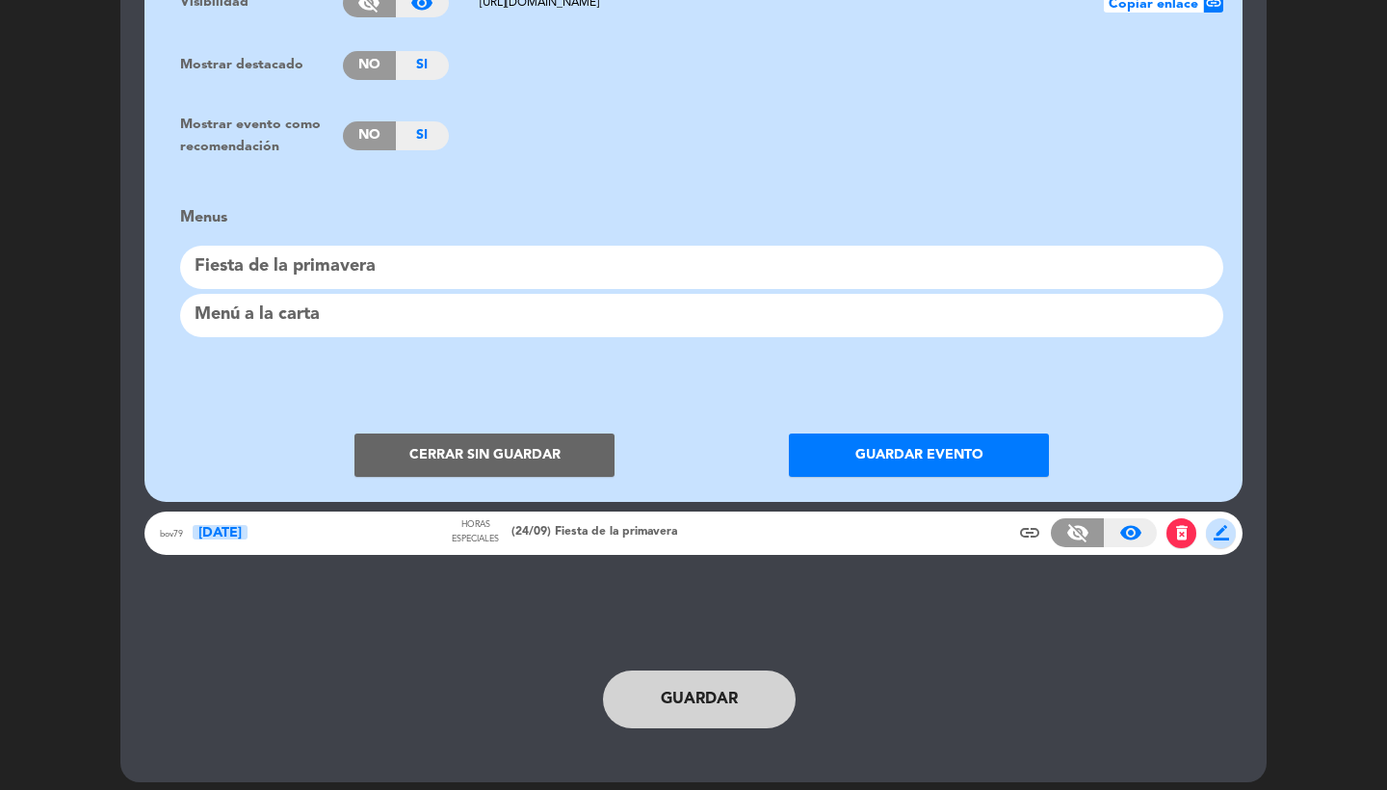
click at [859, 439] on button "Guardar evento" at bounding box center [919, 454] width 260 height 43
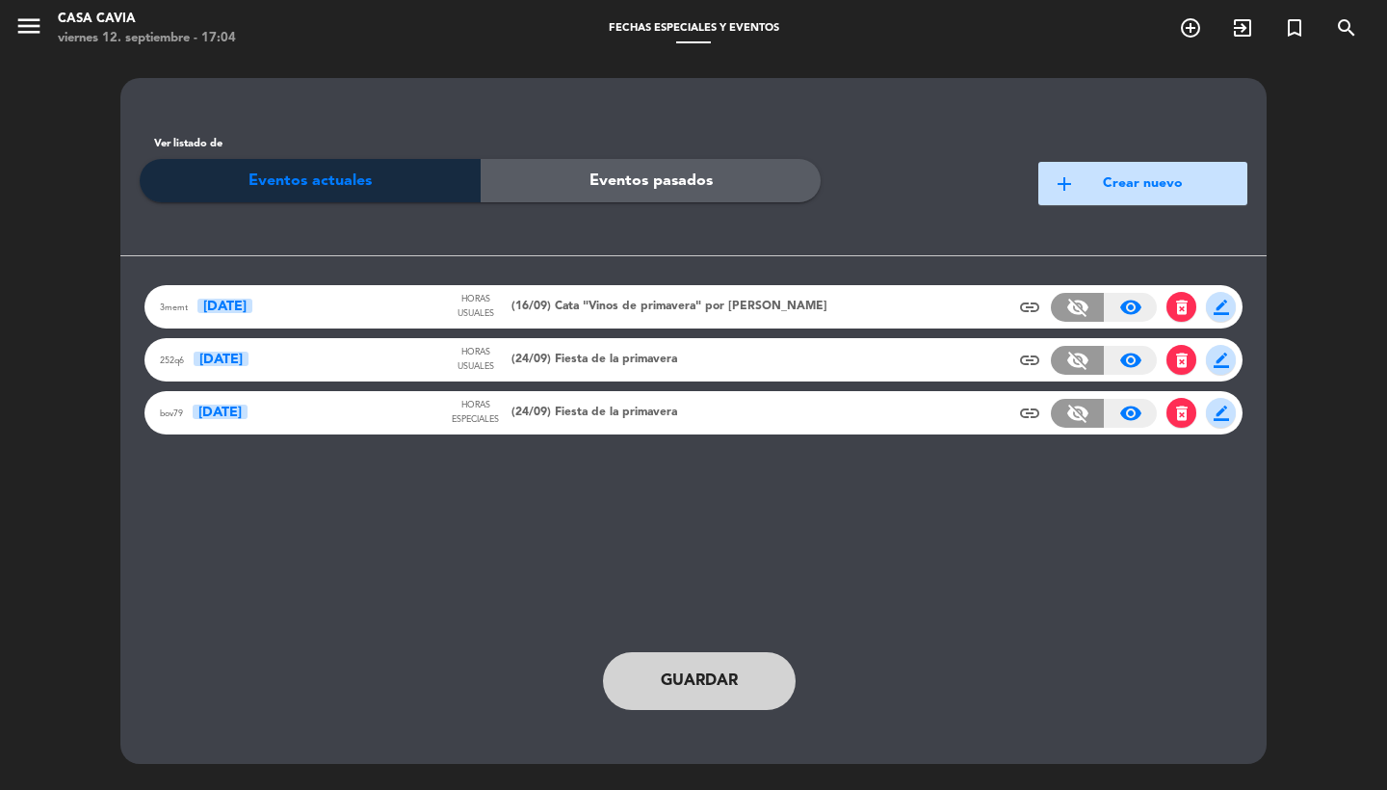
click at [705, 657] on button "Guardar" at bounding box center [699, 681] width 193 height 58
click at [616, 364] on span "(24/09) Fiesta de la primavera" at bounding box center [594, 360] width 166 height 19
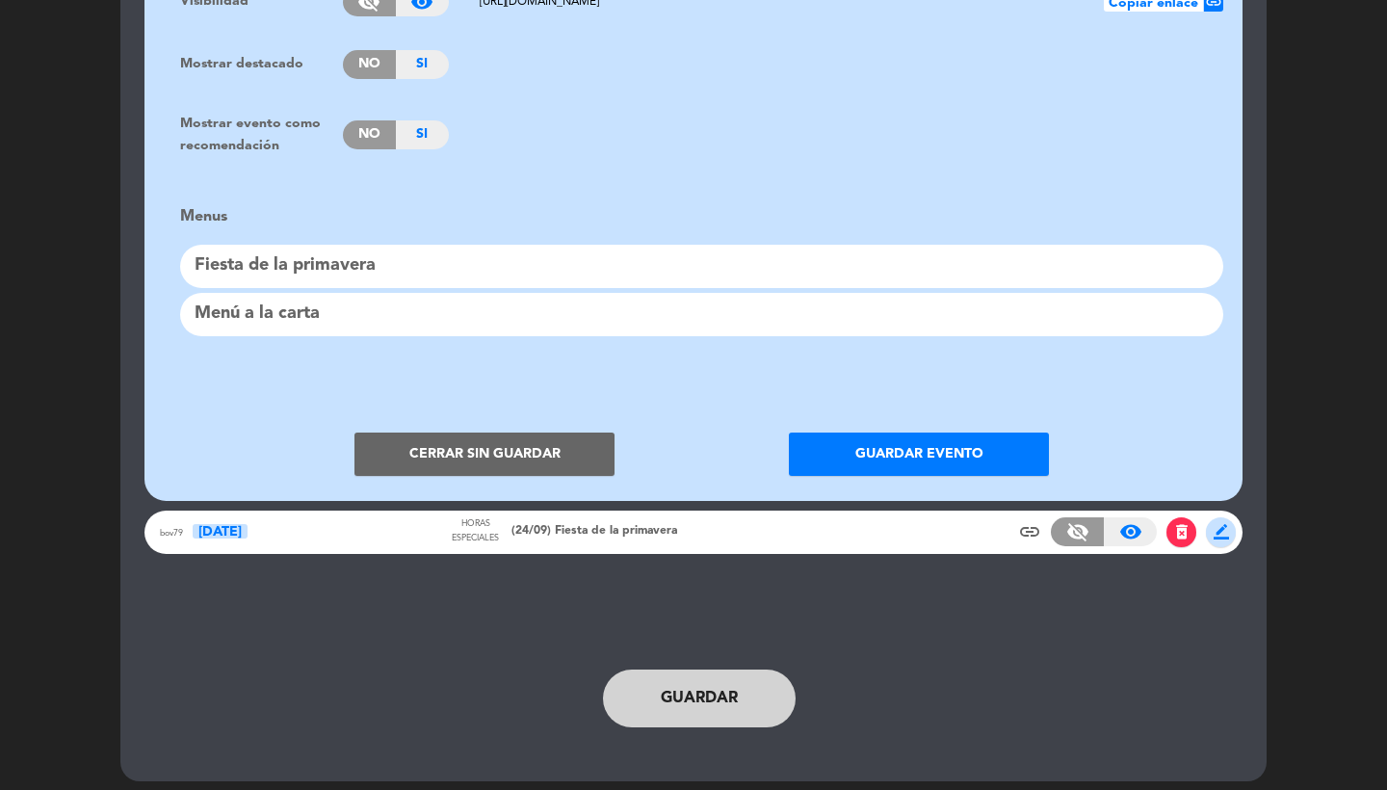
scroll to position [1623, 0]
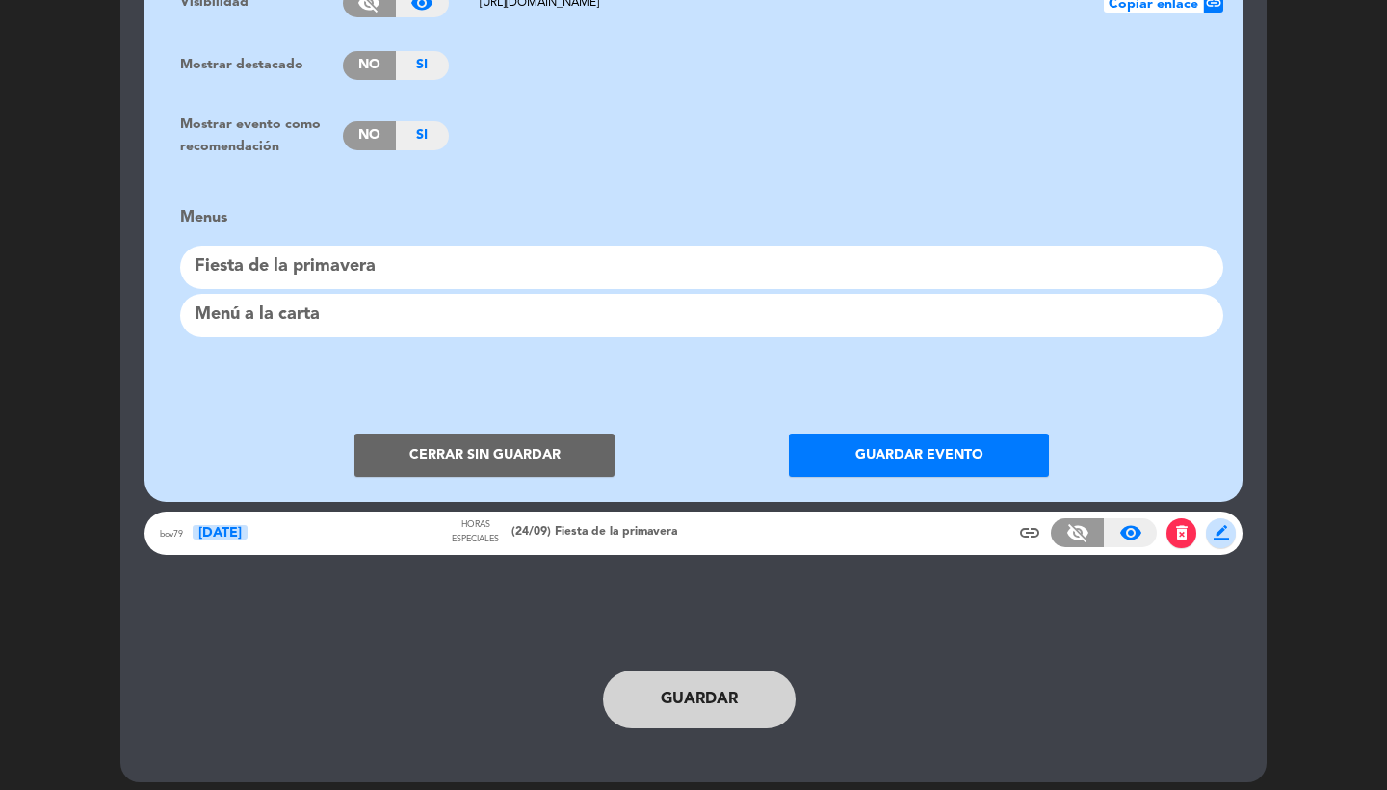
click at [358, 249] on div "Fiesta de la primavera" at bounding box center [701, 267] width 1043 height 43
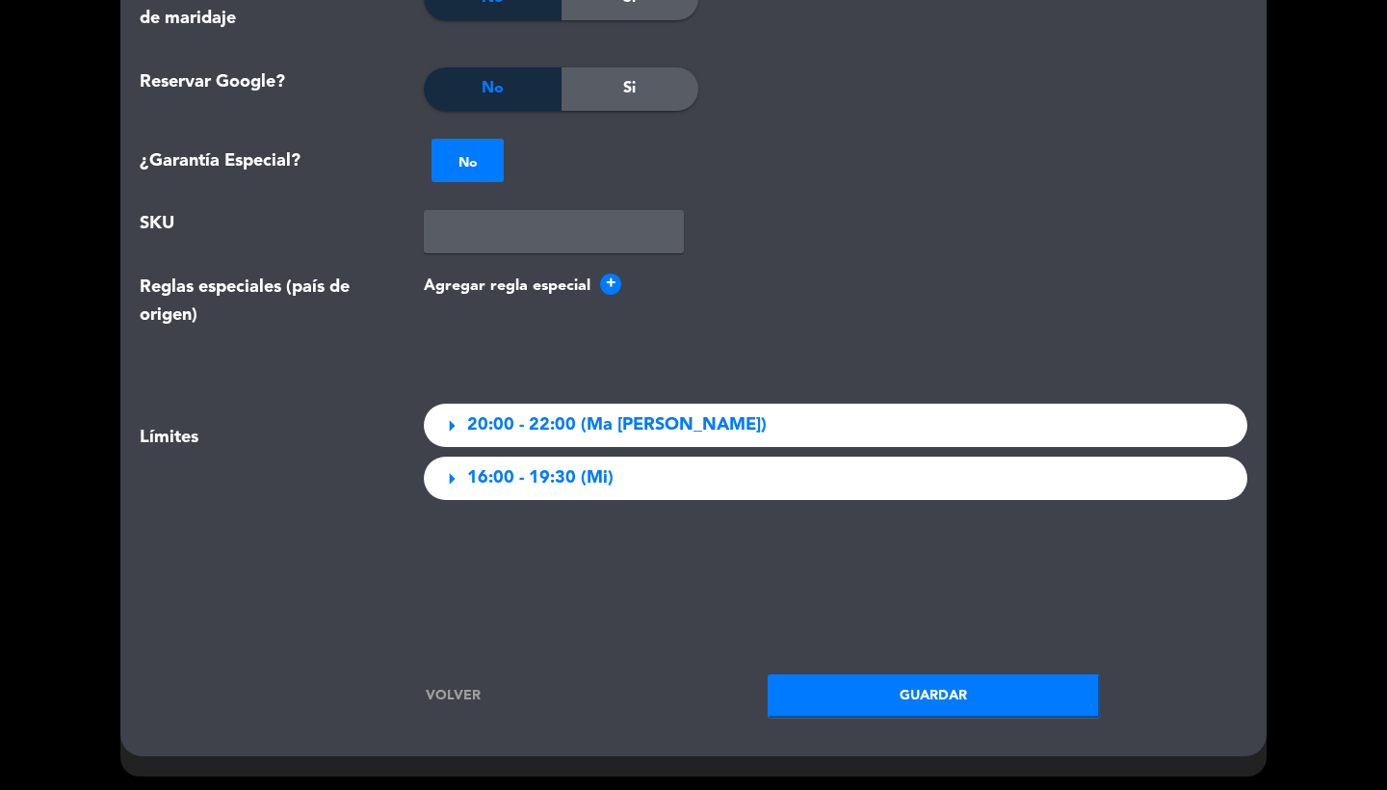
scroll to position [2157, 0]
click at [624, 430] on span "20:00 - 22:00 (Ma [PERSON_NAME])" at bounding box center [617, 426] width 300 height 28
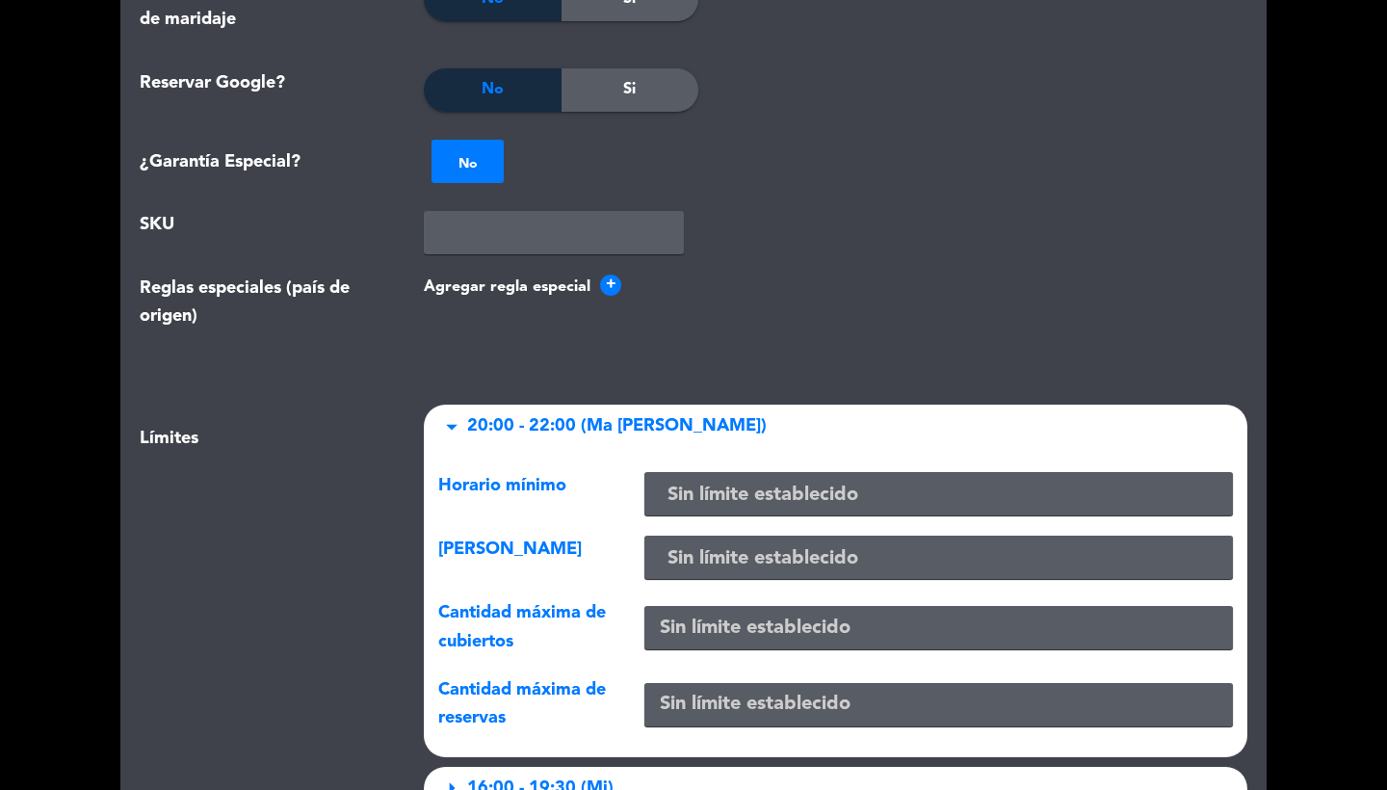
click at [689, 641] on input "number" at bounding box center [938, 627] width 588 height 43
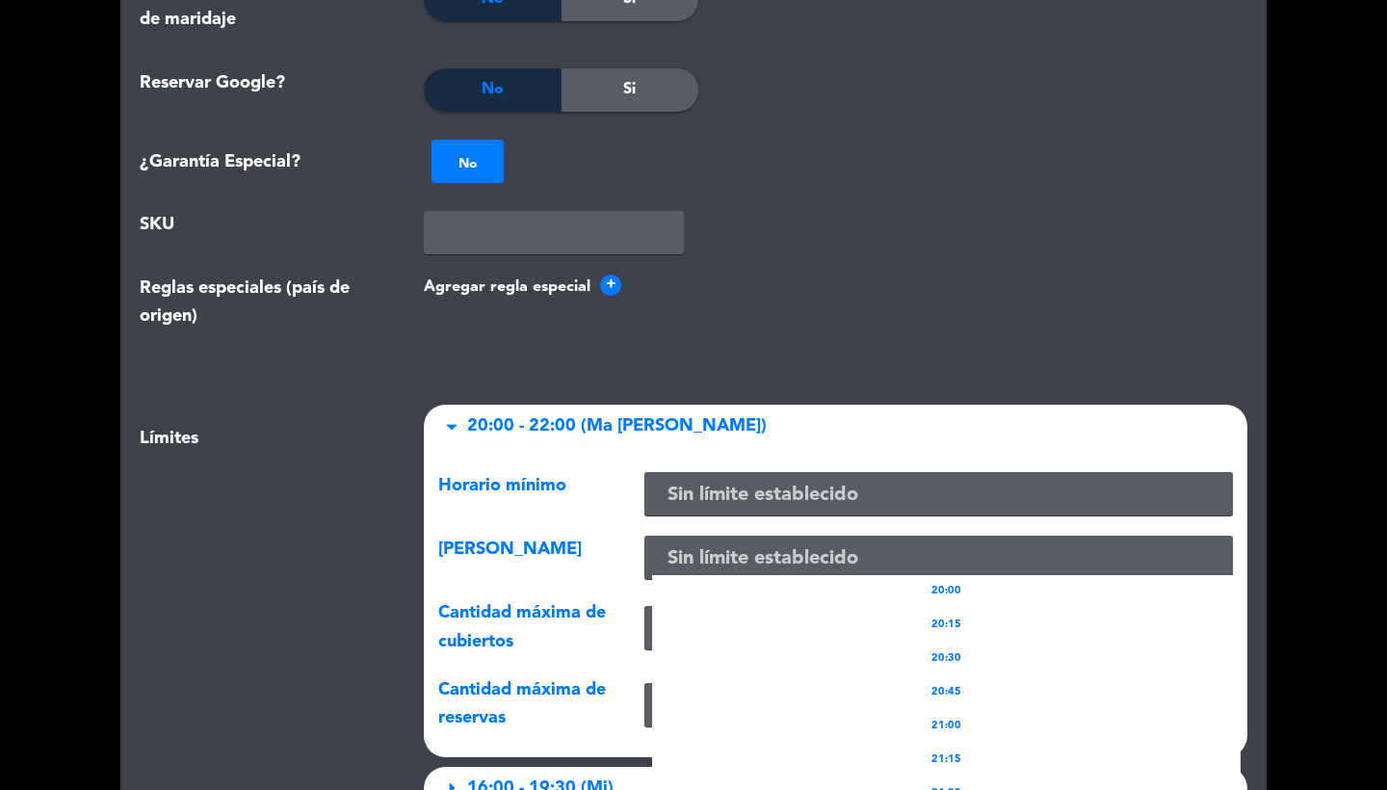
click at [686, 543] on input "text" at bounding box center [938, 559] width 573 height 32
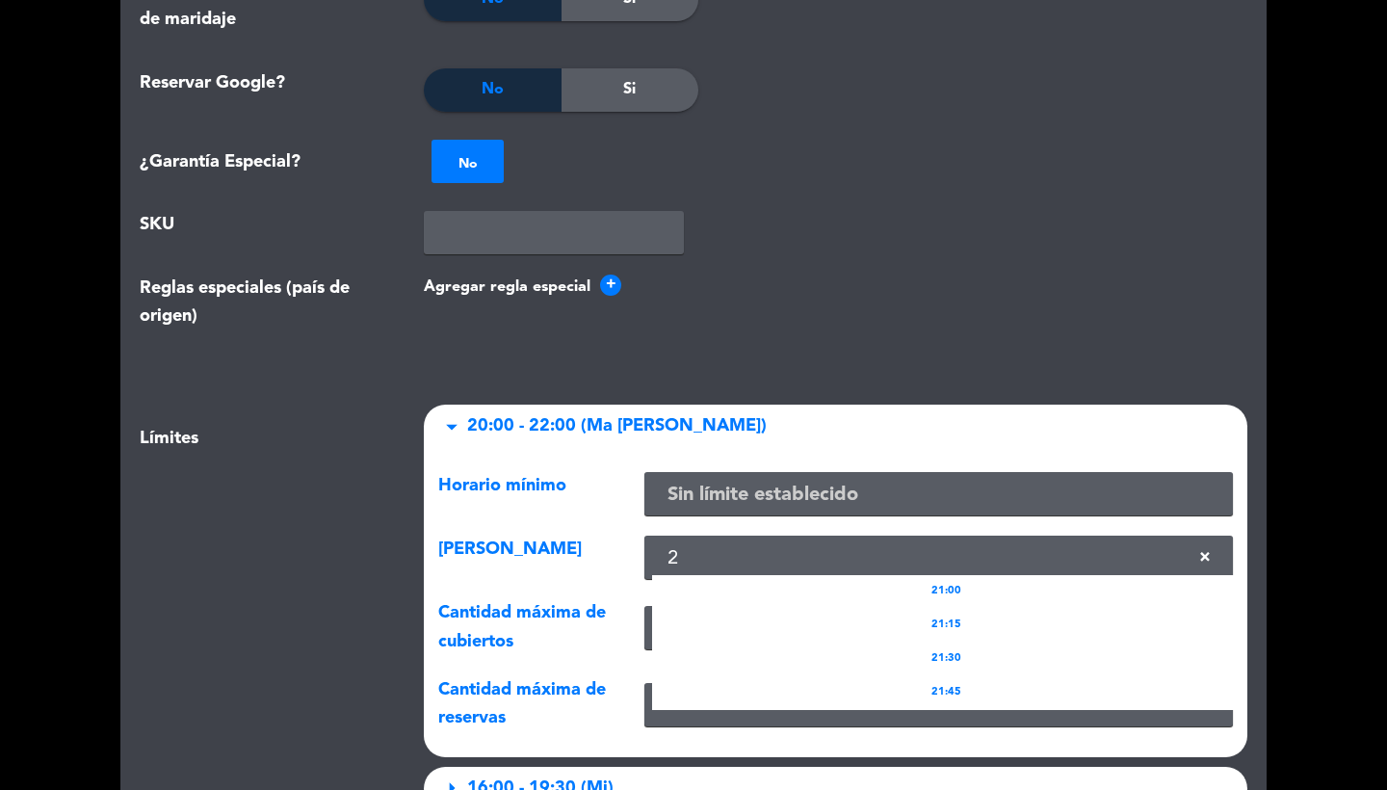
type input "21"
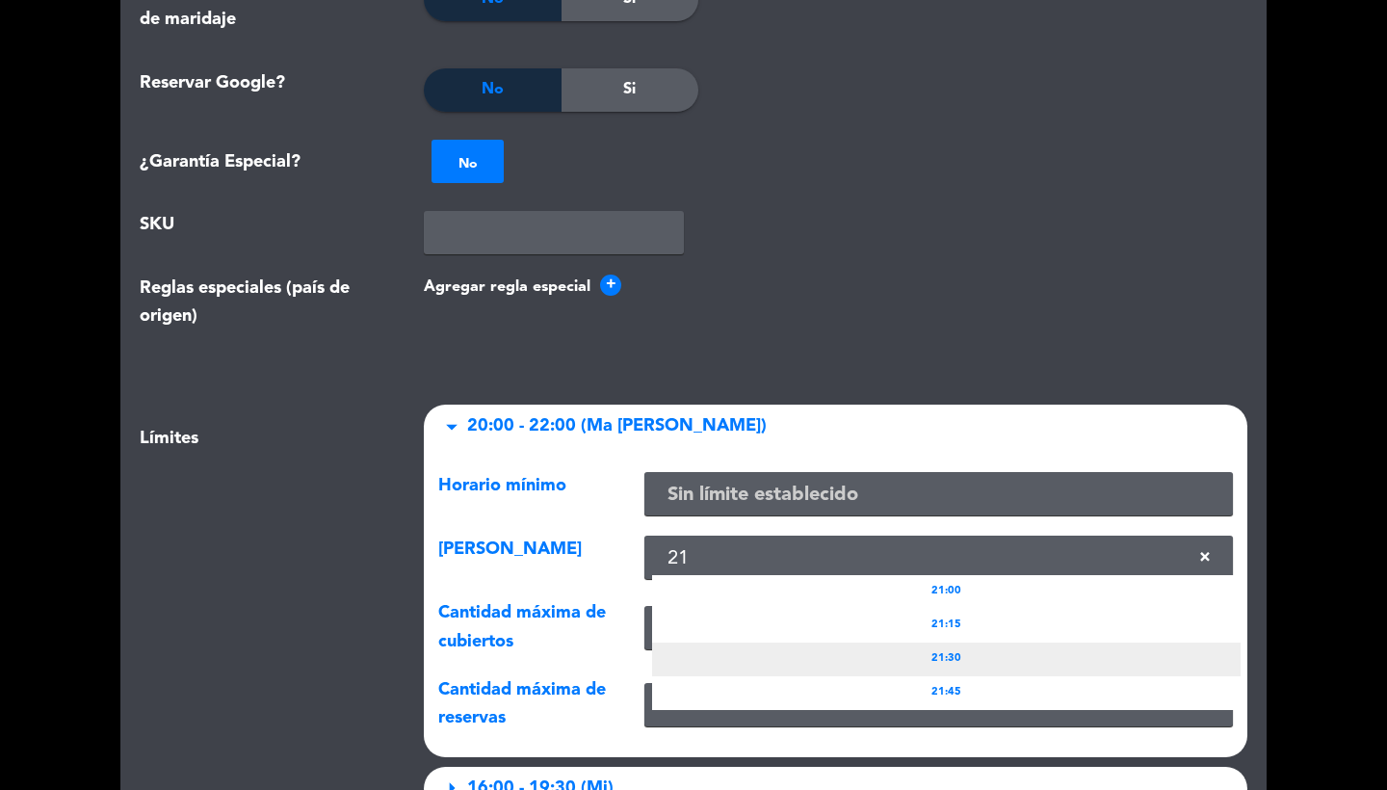
click at [791, 651] on div "21:30" at bounding box center [946, 659] width 588 height 34
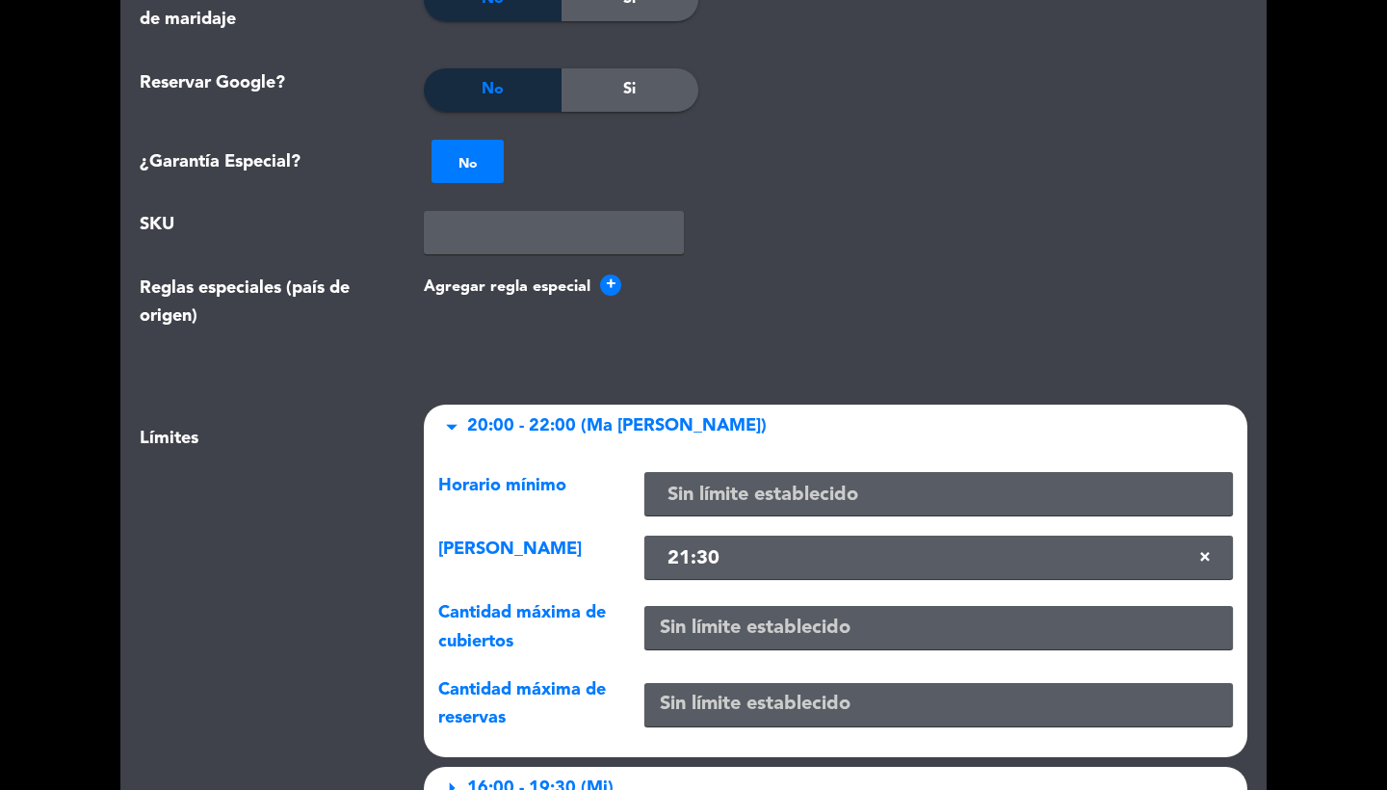
click at [303, 623] on div "Límites" at bounding box center [267, 612] width 284 height 415
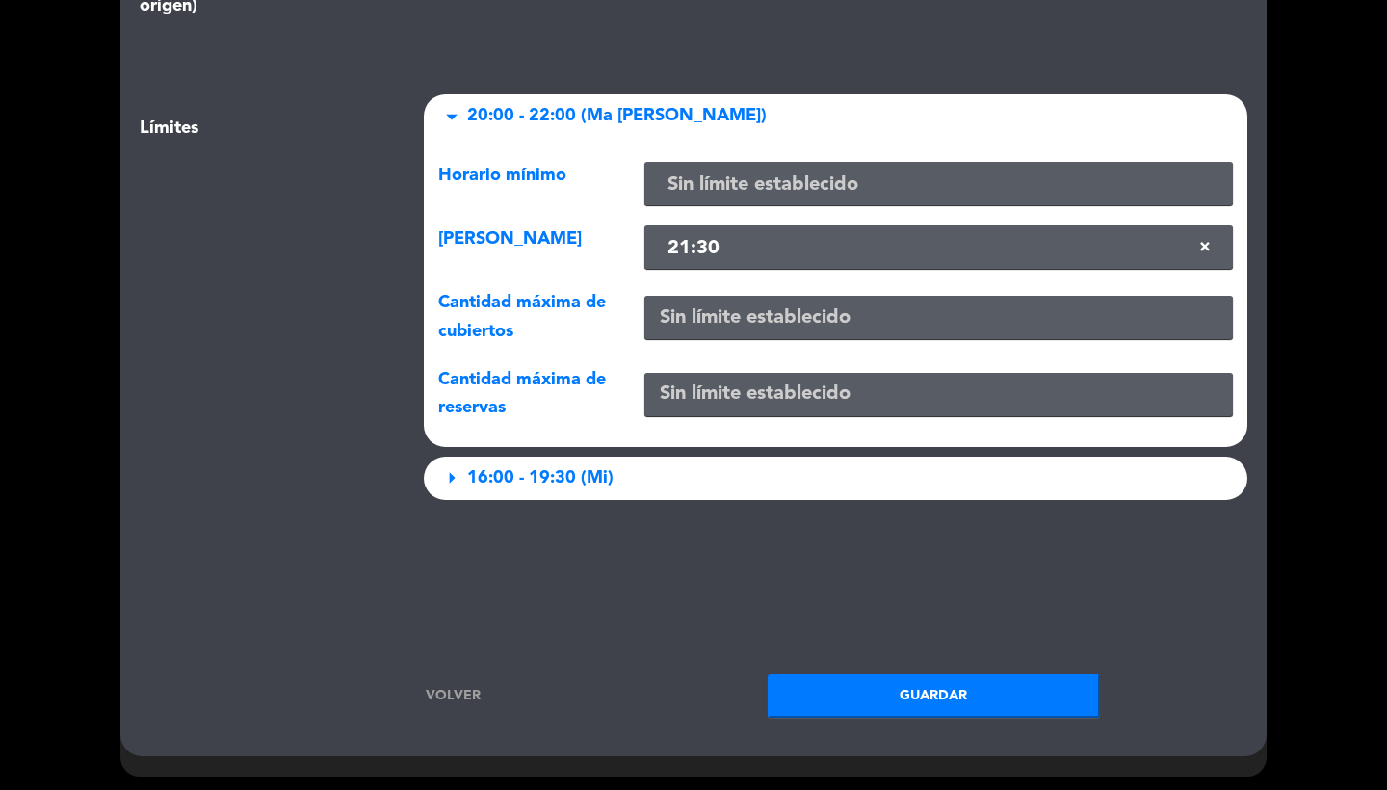
scroll to position [2465, 0]
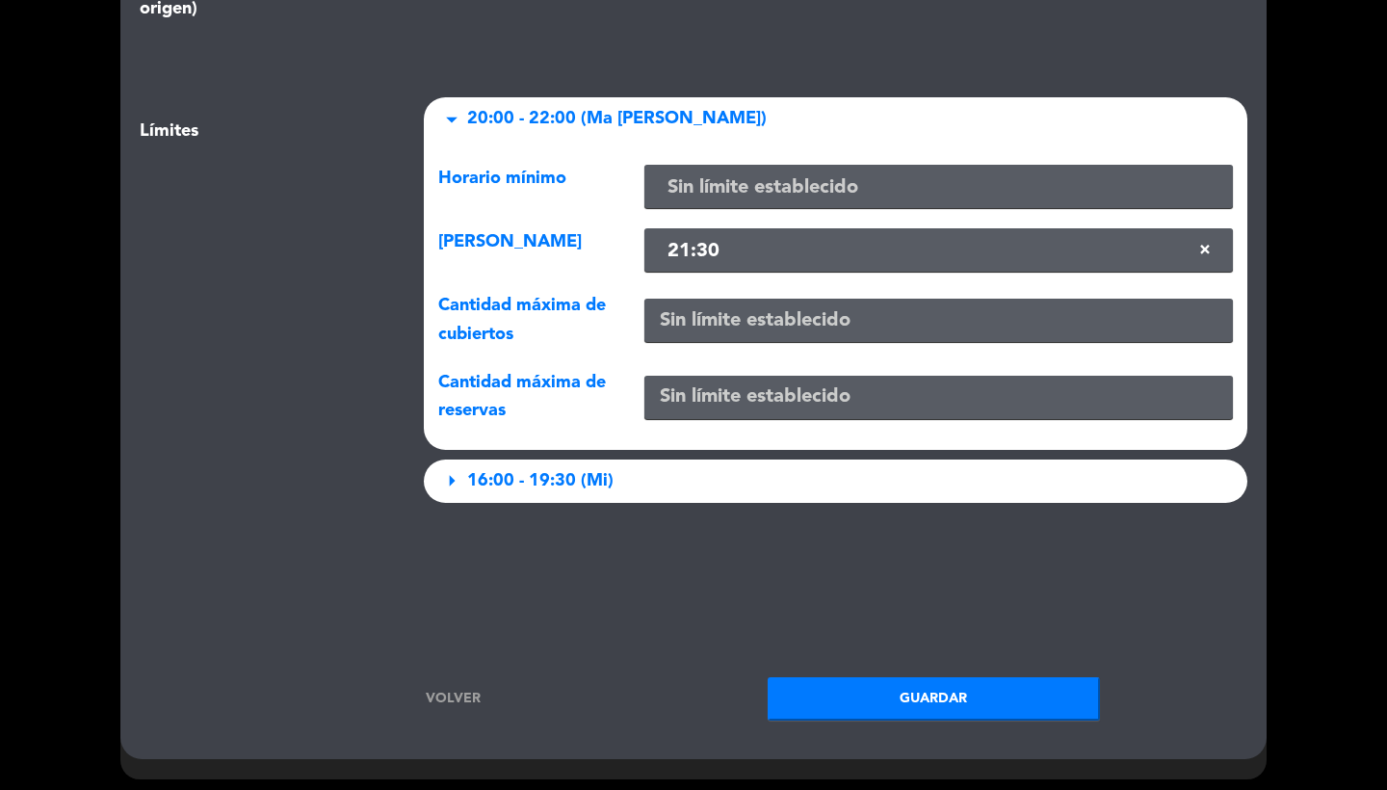
click at [894, 682] on button "Guardar" at bounding box center [934, 698] width 332 height 43
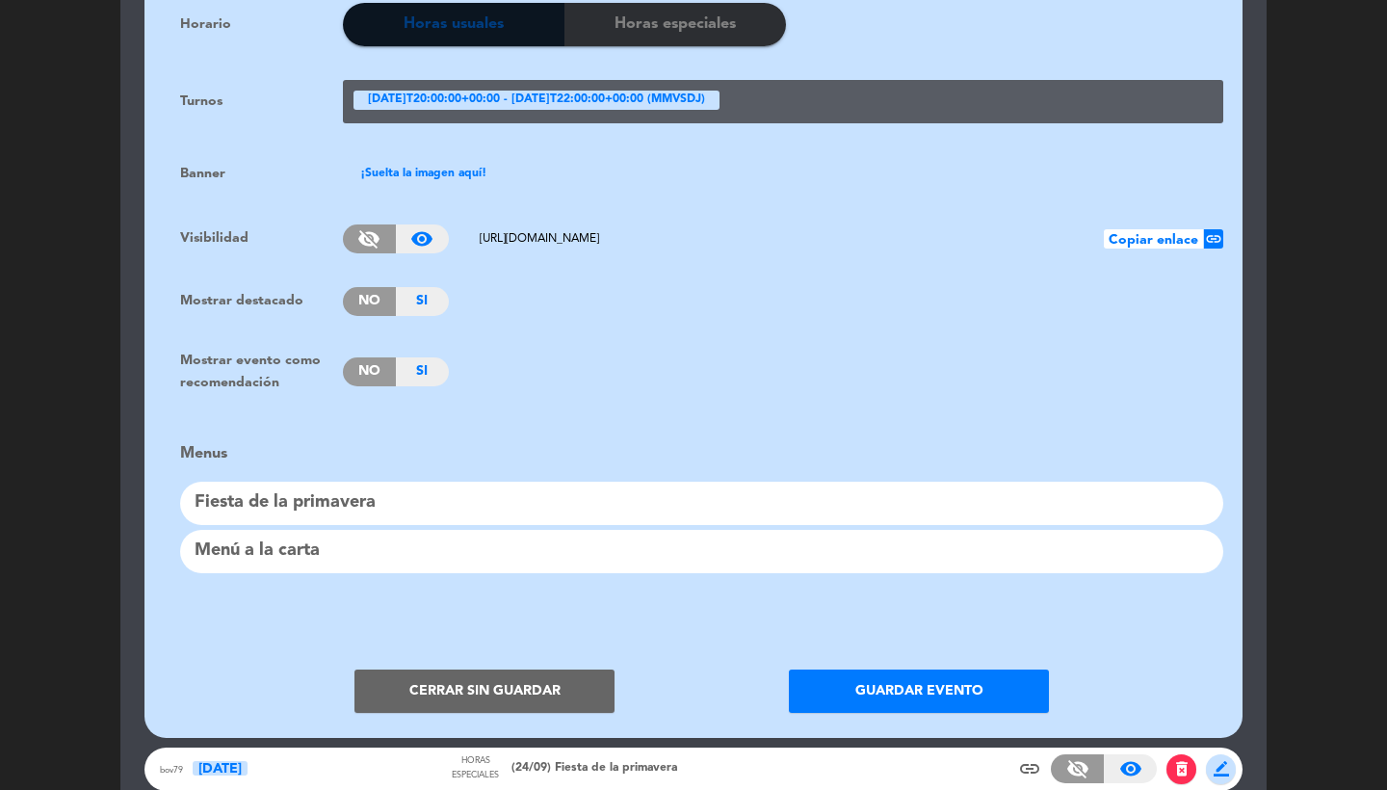
scroll to position [1308, 0]
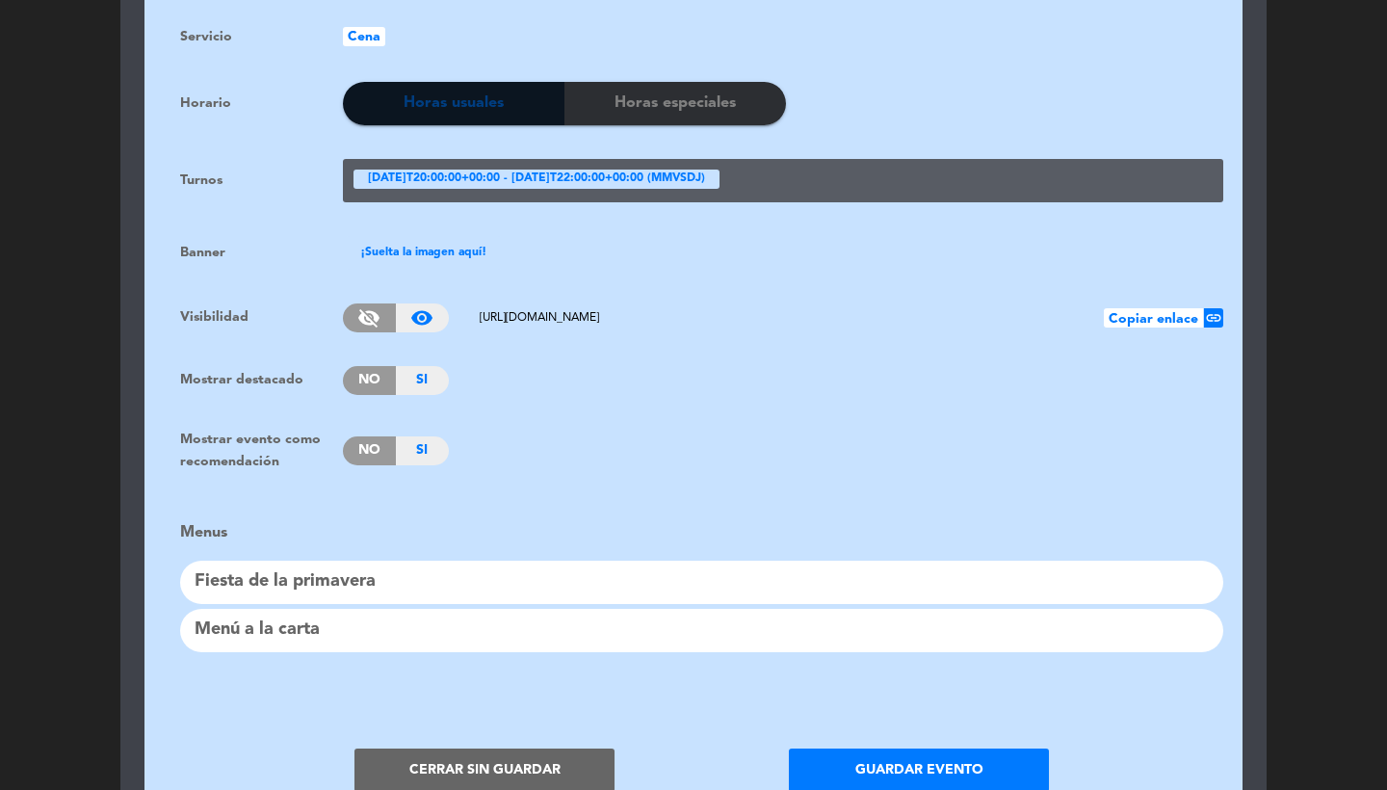
drag, startPoint x: 806, startPoint y: 300, endPoint x: 458, endPoint y: 291, distance: 348.8
click at [458, 306] on span "[URL][DOMAIN_NAME]" at bounding box center [780, 317] width 645 height 23
click at [510, 758] on button "Cerrar sin guardar" at bounding box center [484, 769] width 260 height 43
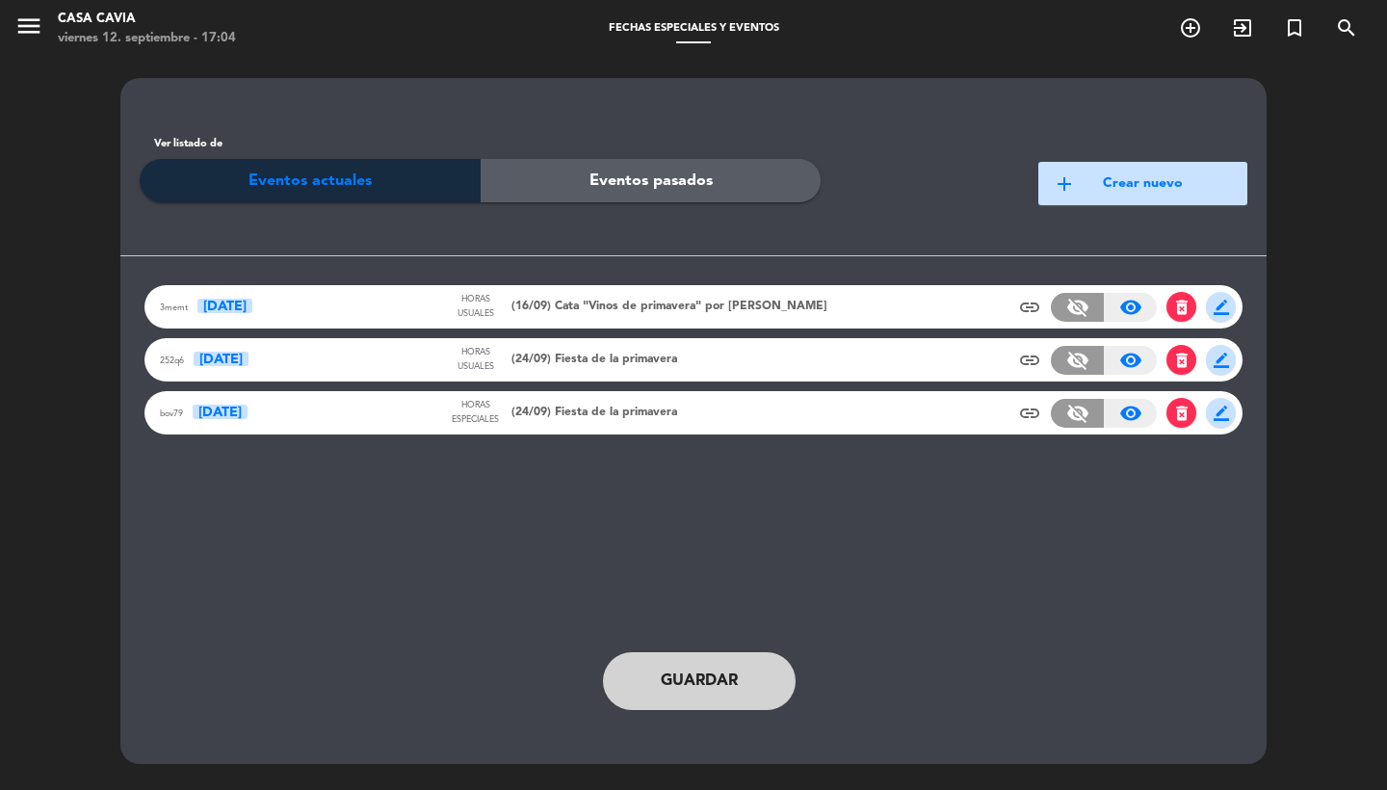
click at [694, 426] on div "bov79 [DATE] Horas especiales (24/09) Fiesta de la primavera insert_link visibi…" at bounding box center [693, 412] width 1098 height 43
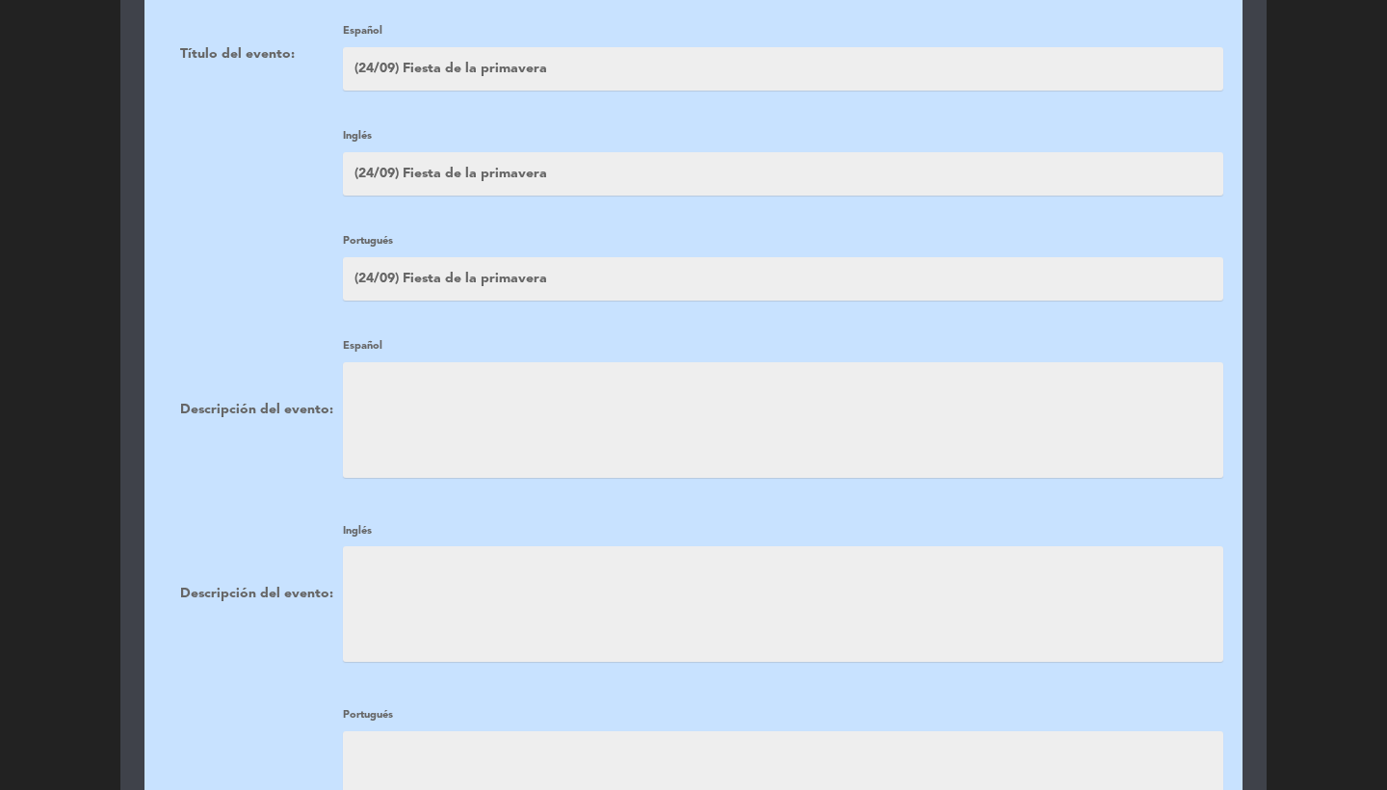
scroll to position [1436, 0]
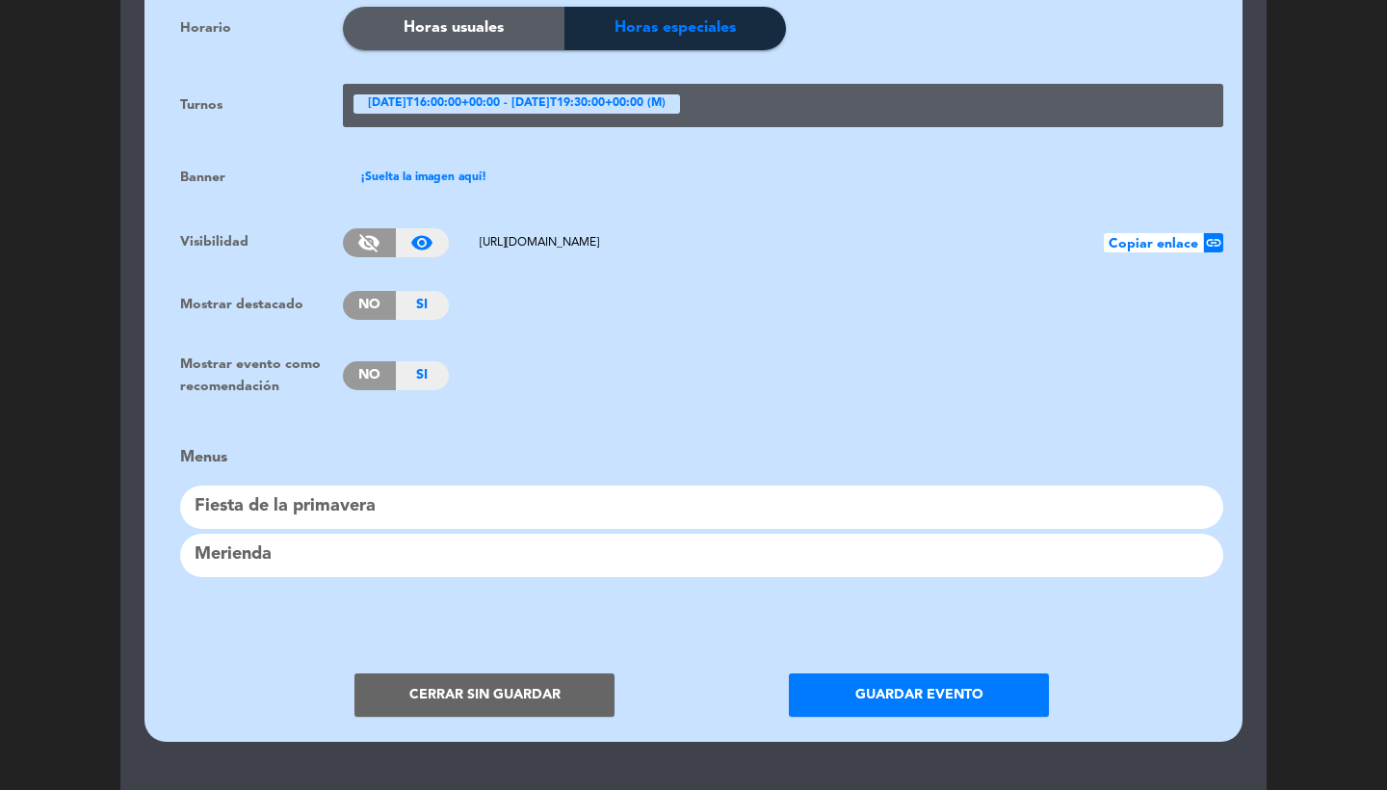
drag, startPoint x: 817, startPoint y: 239, endPoint x: 511, endPoint y: 230, distance: 305.4
click at [511, 230] on div "visibility_off visibility_on [URL][DOMAIN_NAME] Copiar enlace link" at bounding box center [783, 242] width 880 height 29
drag, startPoint x: 816, startPoint y: 225, endPoint x: 468, endPoint y: 225, distance: 347.7
click at [468, 231] on span "[URL][DOMAIN_NAME]" at bounding box center [780, 242] width 645 height 23
click at [430, 676] on button "Cerrar sin guardar" at bounding box center [484, 694] width 260 height 43
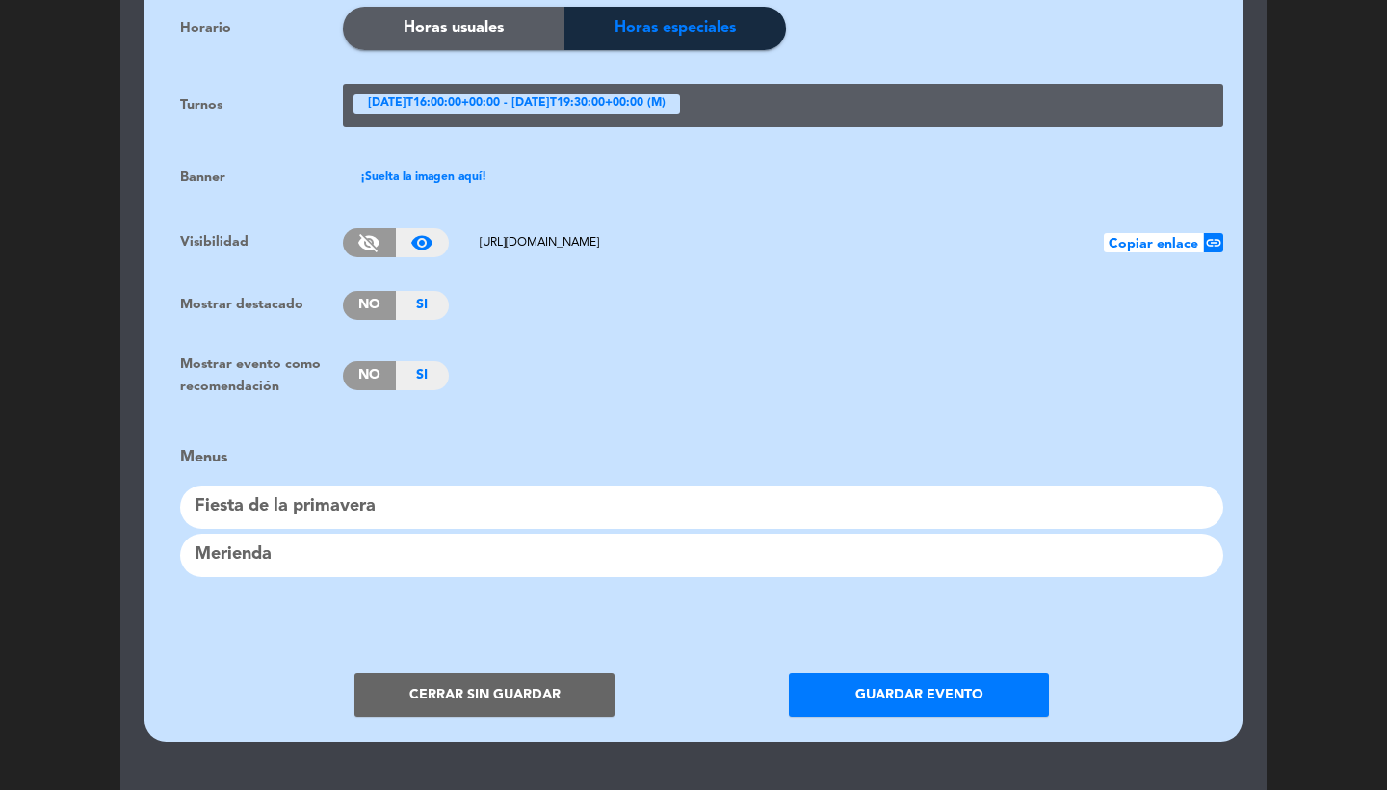
scroll to position [0, 0]
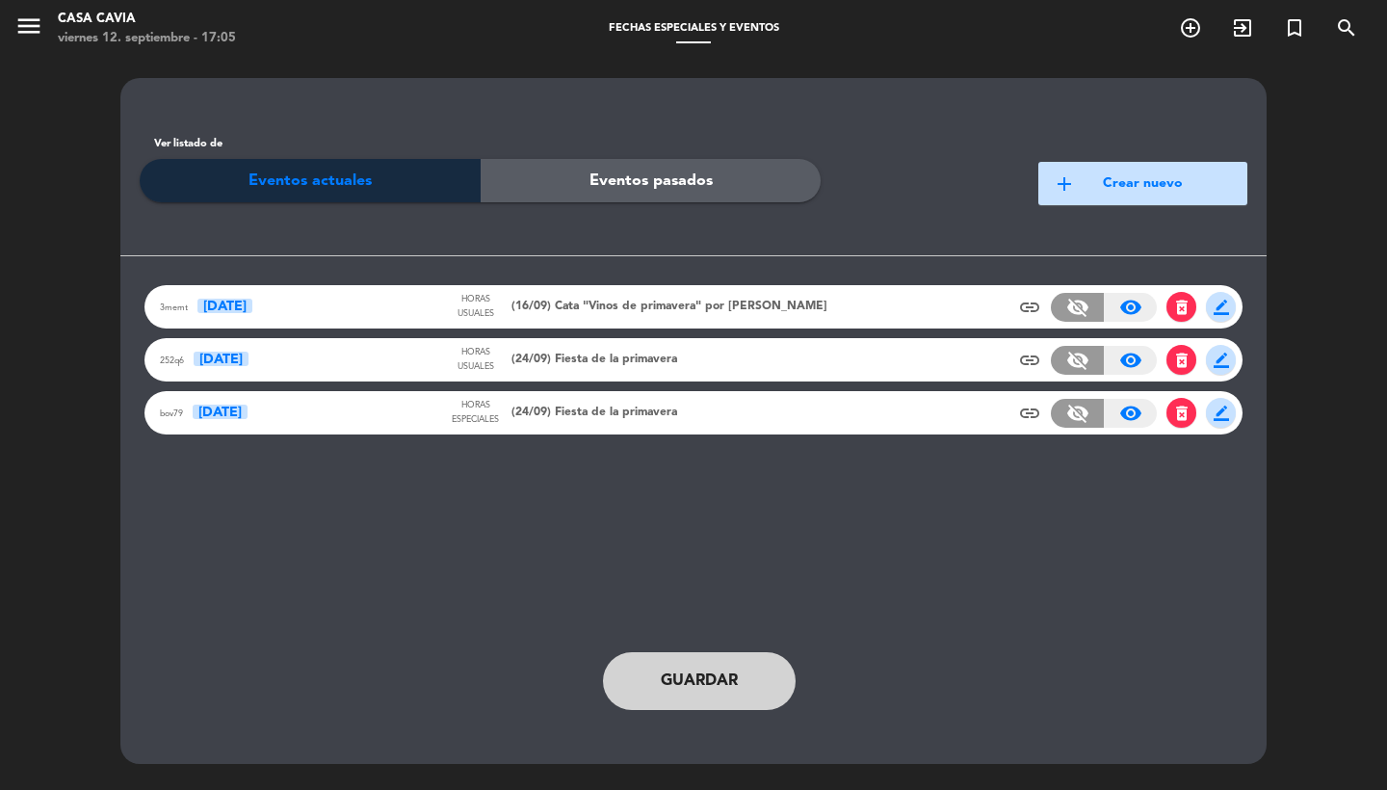
click at [985, 421] on div "bov79 [DATE] Horas especiales (24/09) Fiesta de la primavera insert_link visibi…" at bounding box center [693, 412] width 1098 height 43
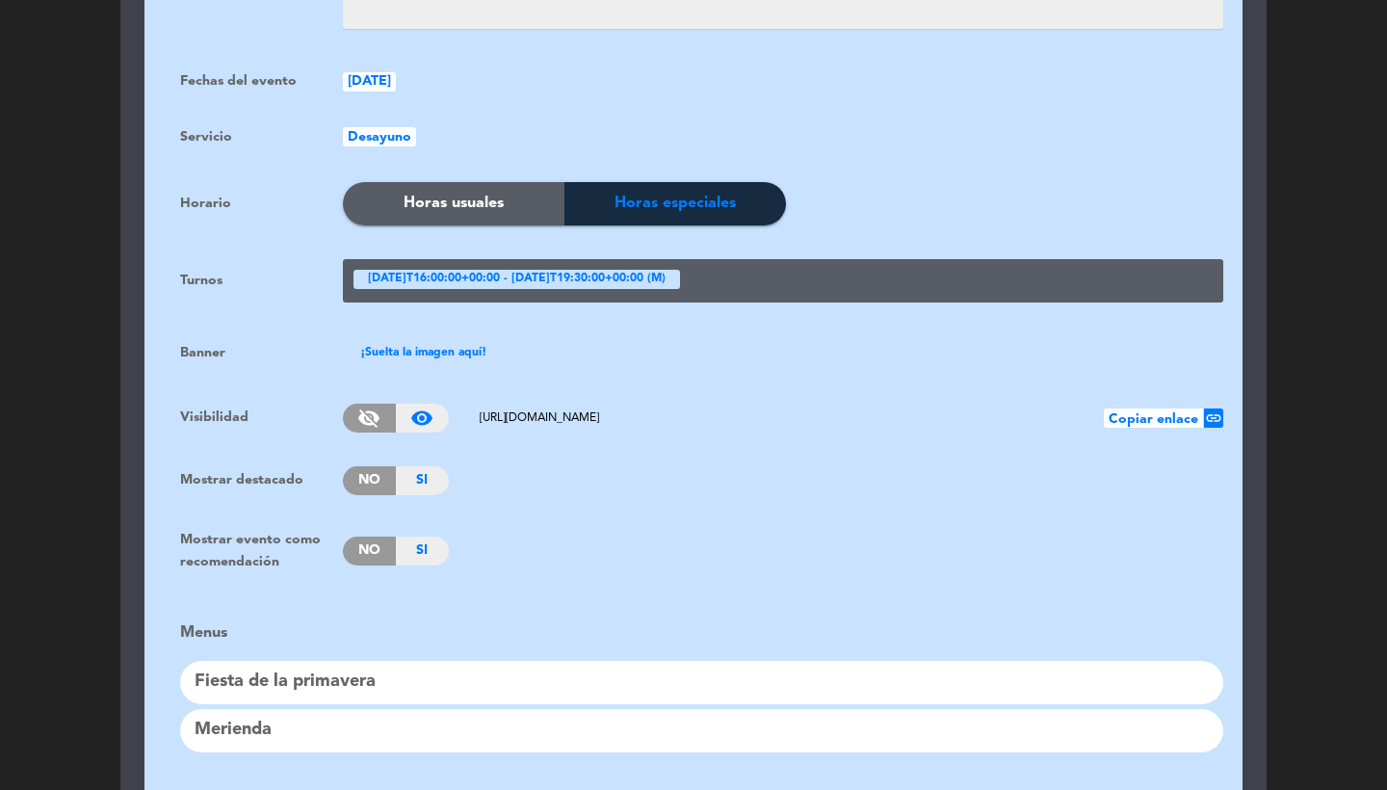
scroll to position [1572, 0]
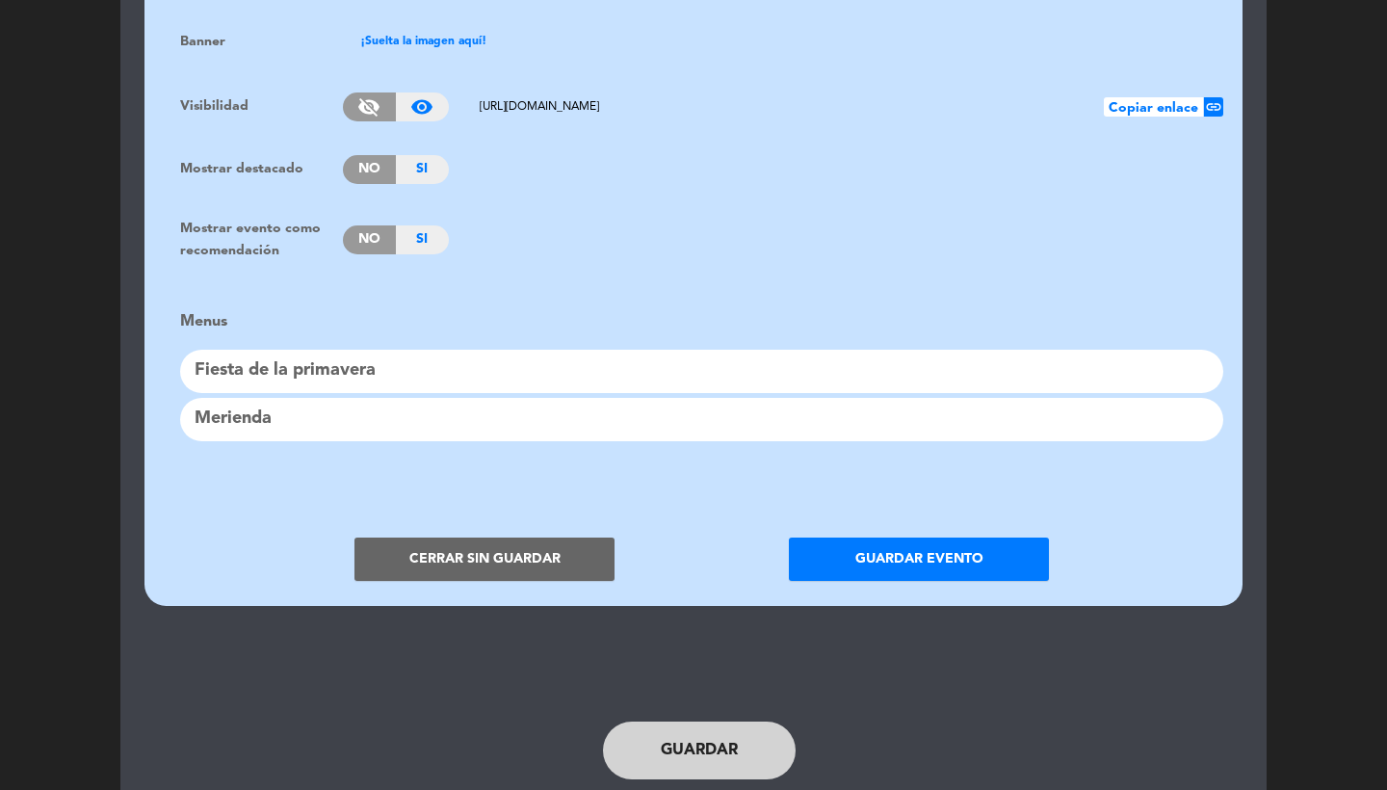
click at [367, 225] on span "No" at bounding box center [369, 239] width 53 height 29
click at [943, 537] on button "Guardar evento" at bounding box center [919, 558] width 260 height 43
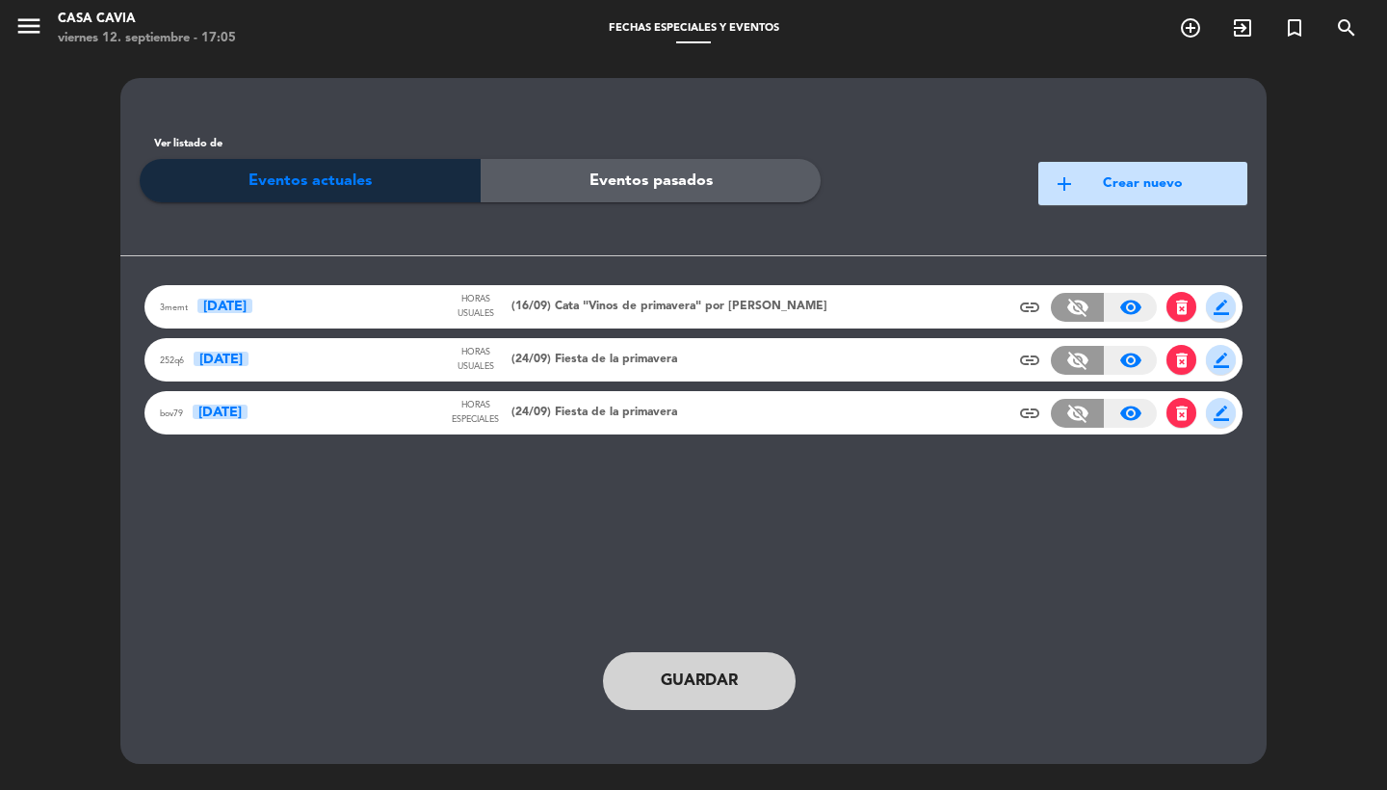
click at [665, 694] on button "Guardar" at bounding box center [699, 681] width 193 height 58
click at [642, 361] on span "(24/09) Fiesta de la primavera" at bounding box center [594, 360] width 166 height 19
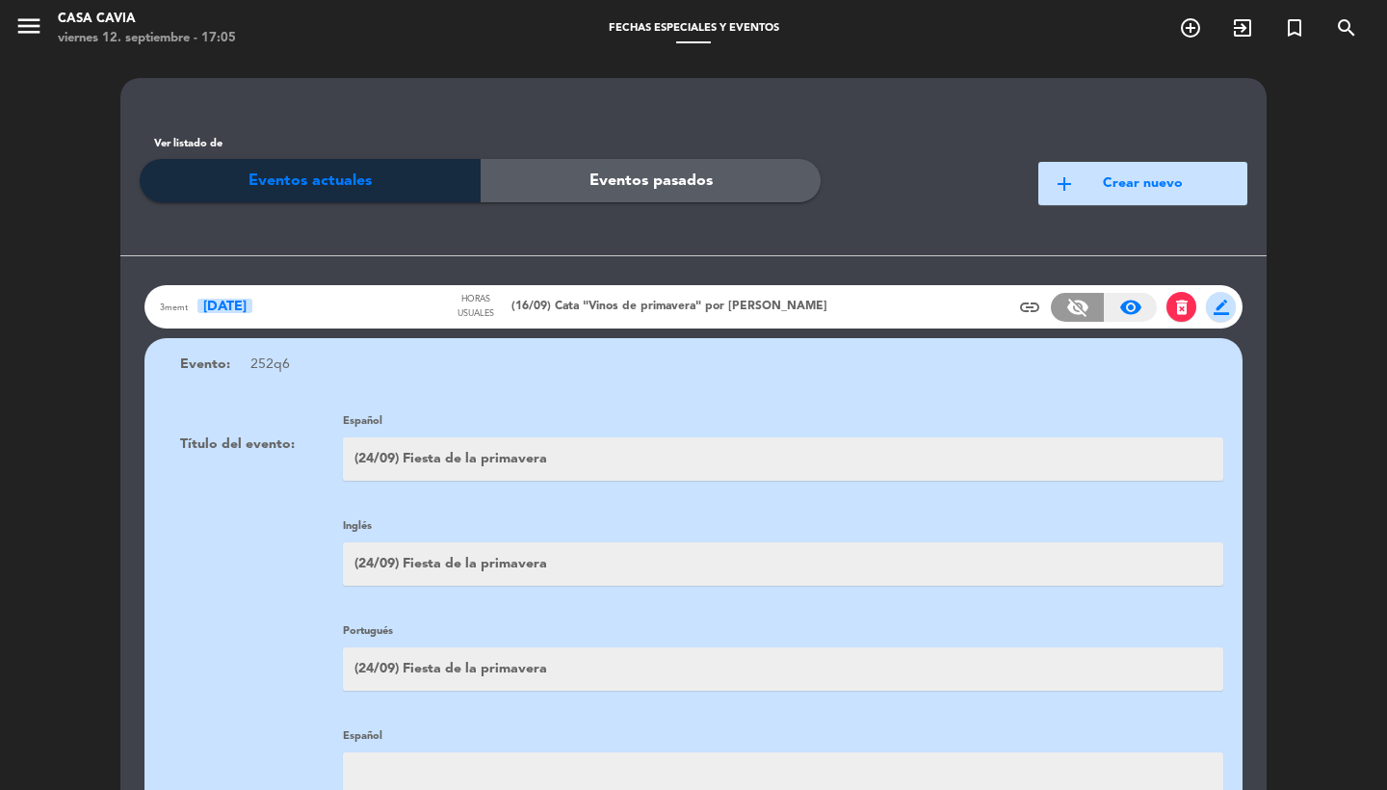
scroll to position [379, 0]
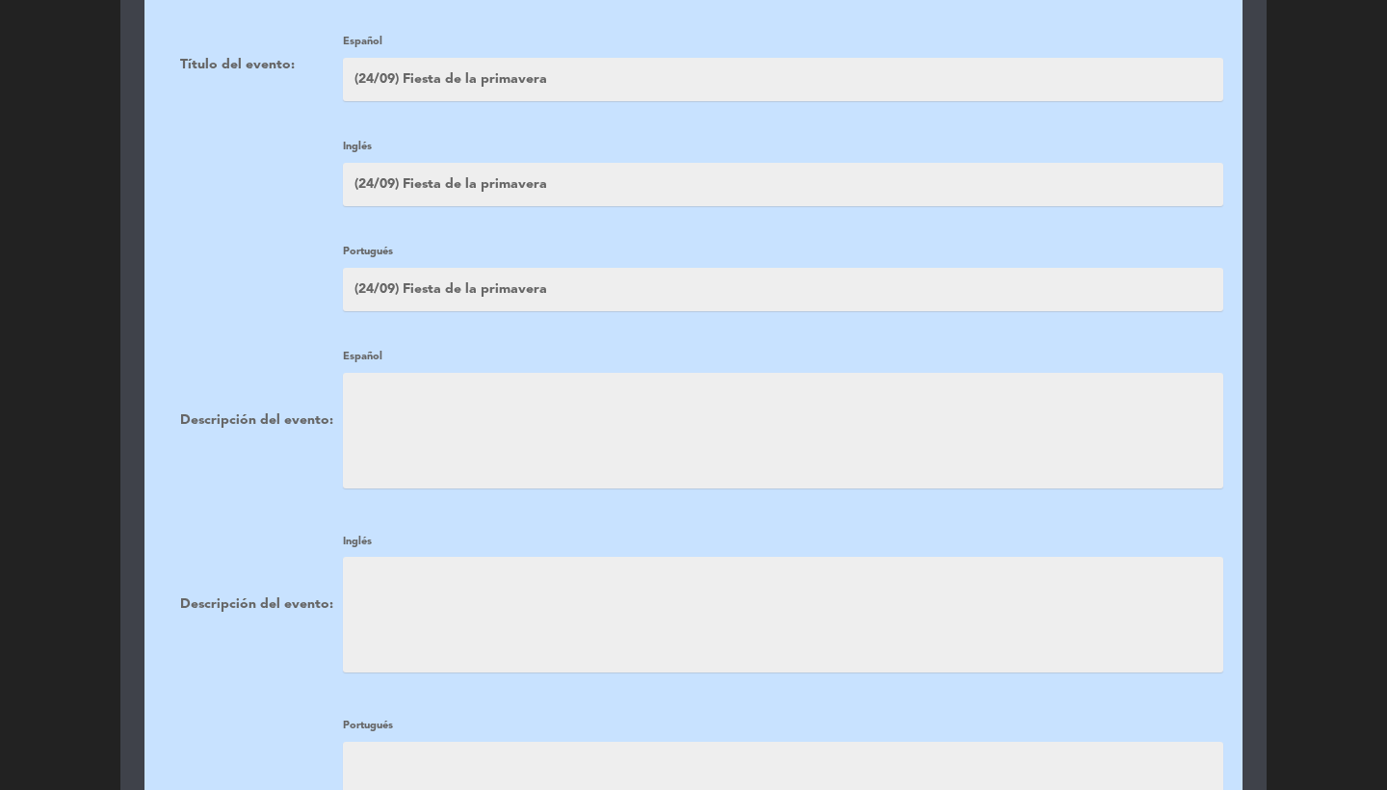
click at [451, 432] on textarea at bounding box center [783, 431] width 880 height 116
type textarea "Horarios de reserva: Desde 19hs hasta 21:30hs."
paste textarea "Horarios de reserva: Desde 19hs hasta 21:30hs."
type textarea "Horarios de reserva: Desde 19hs hasta 21:30hs."
paste textarea "Horarios de reserva: Desde 19hs hasta 21:30hs."
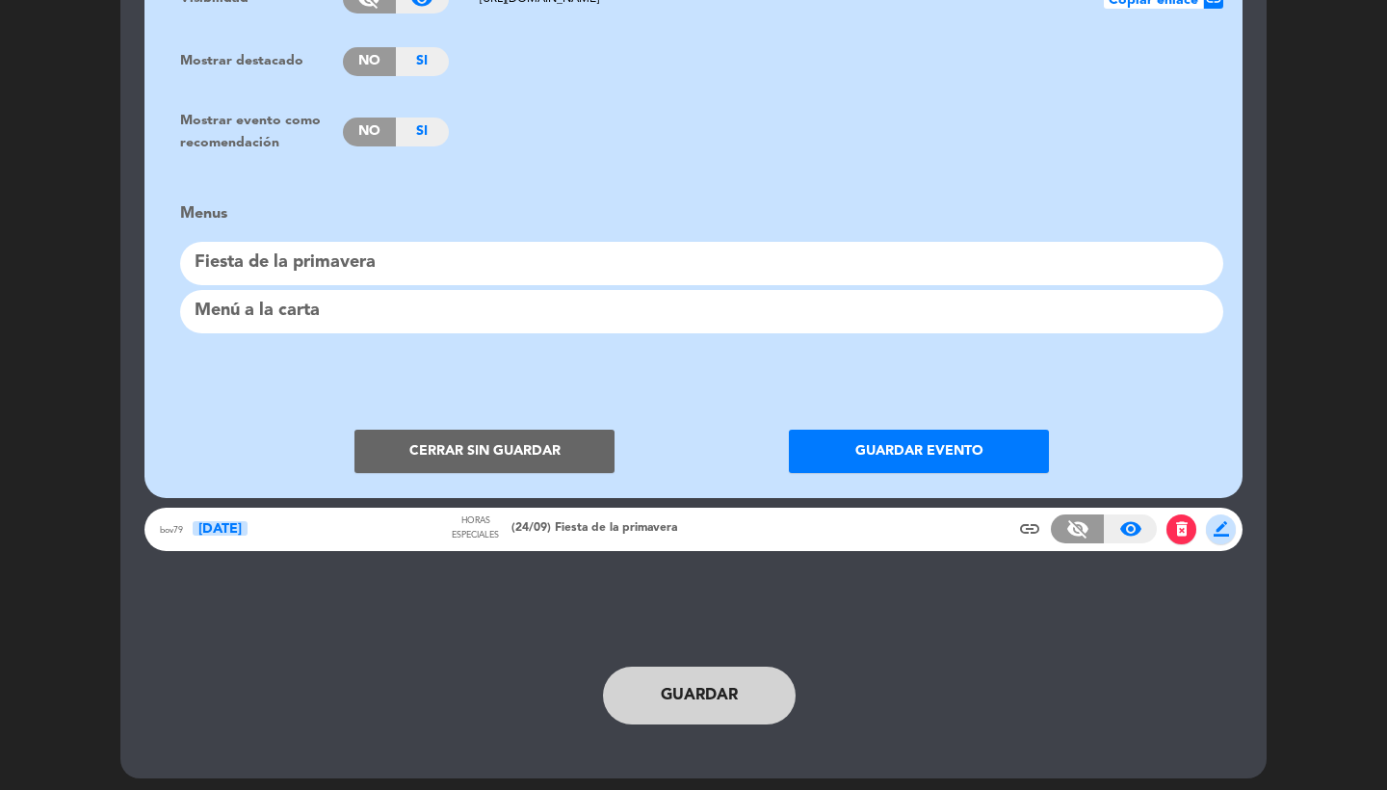
type textarea "Horarios de reserva: Desde 19hs hasta 21:30hs."
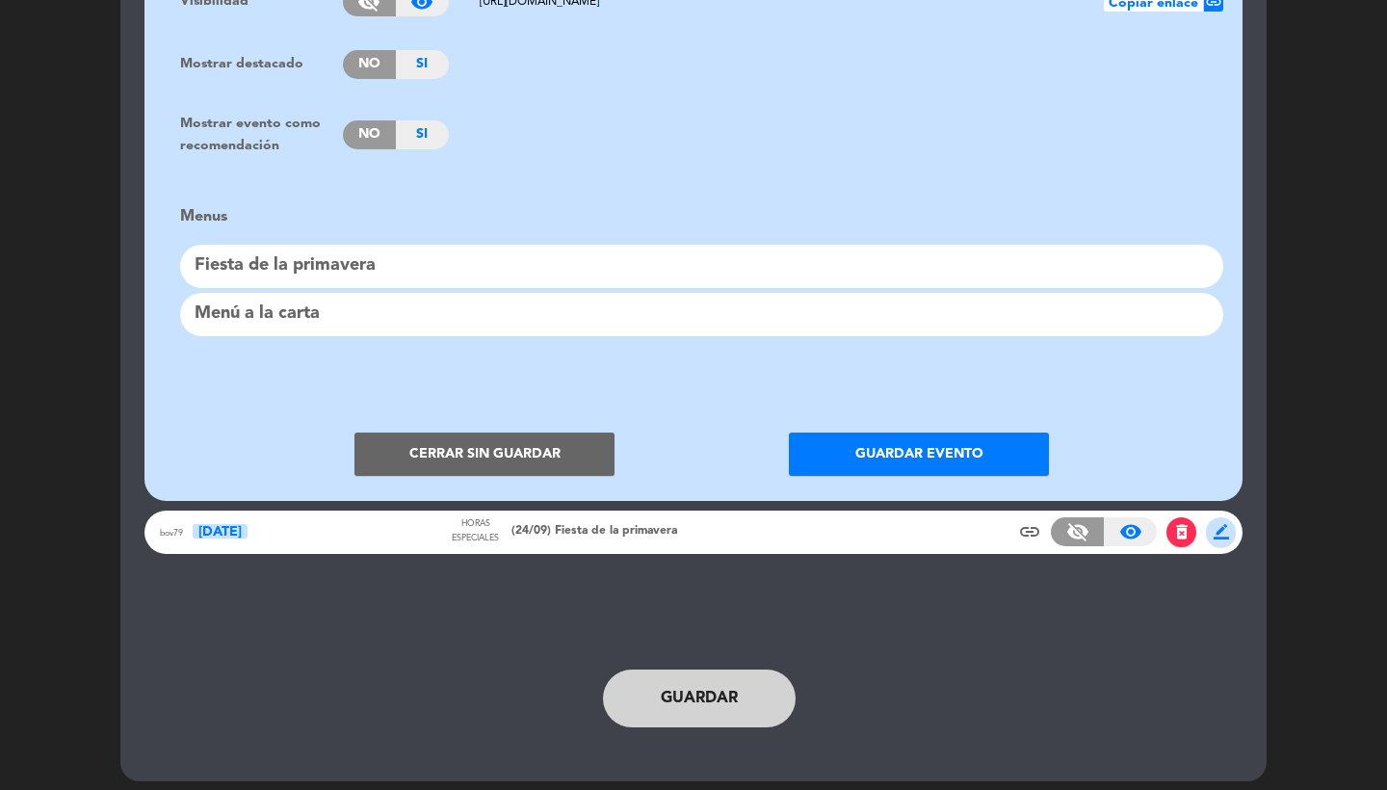
click at [887, 435] on button "Guardar evento" at bounding box center [919, 453] width 260 height 43
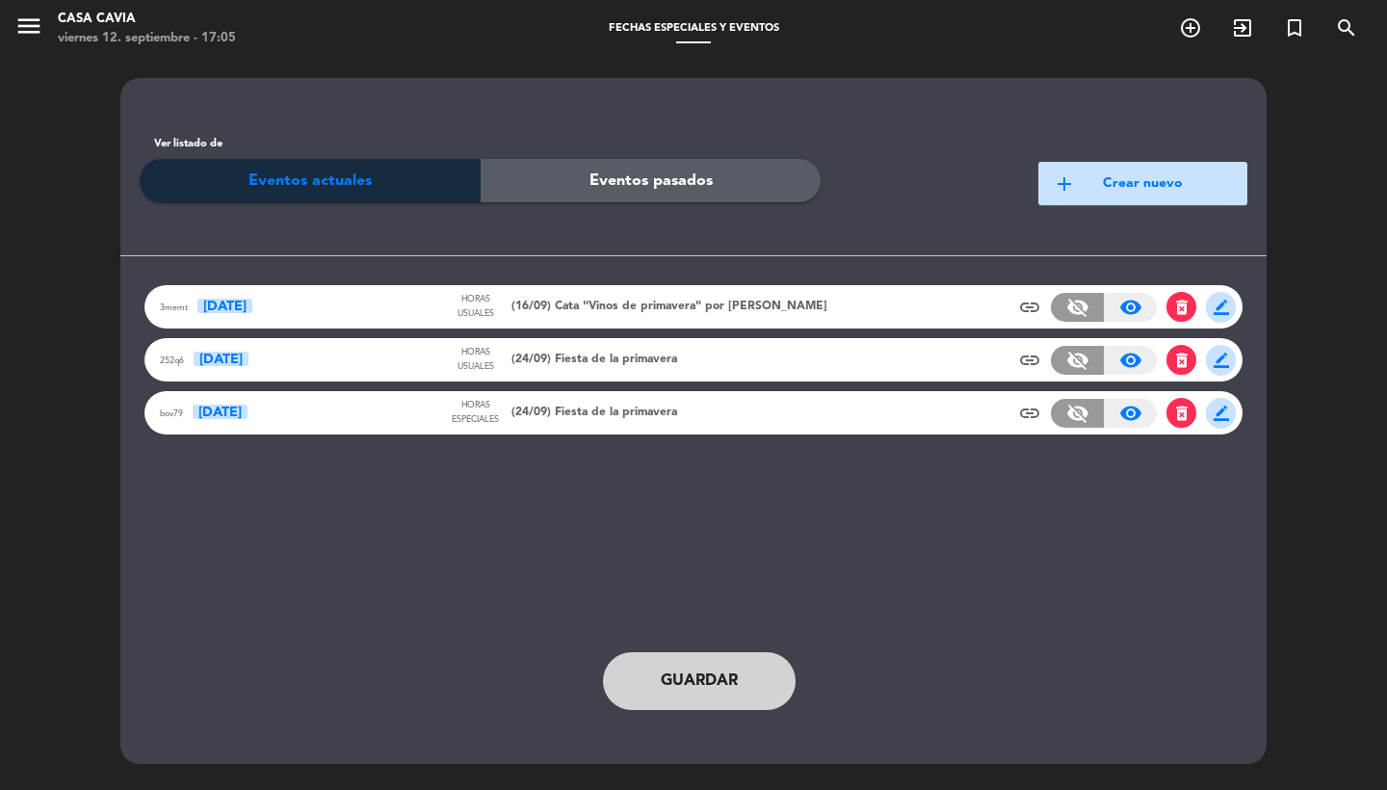
click at [678, 657] on button "Guardar" at bounding box center [699, 681] width 193 height 58
click at [26, 29] on icon "menu" at bounding box center [28, 26] width 29 height 29
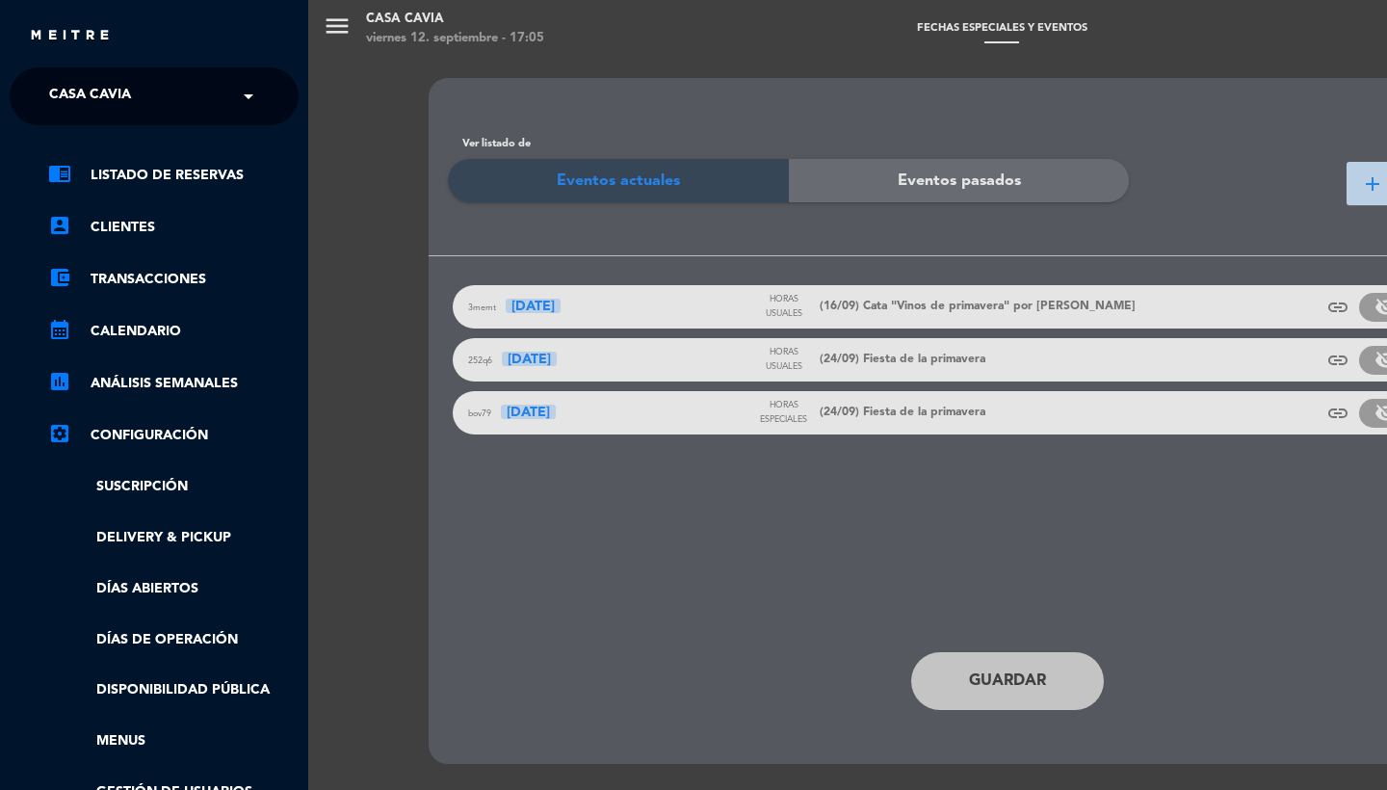
click at [216, 674] on ul "chrome_reader_mode Listado de Reservas account_box Clientes account_balance_wal…" at bounding box center [154, 509] width 289 height 691
click at [220, 679] on link "Disponibilidad pública" at bounding box center [173, 690] width 250 height 22
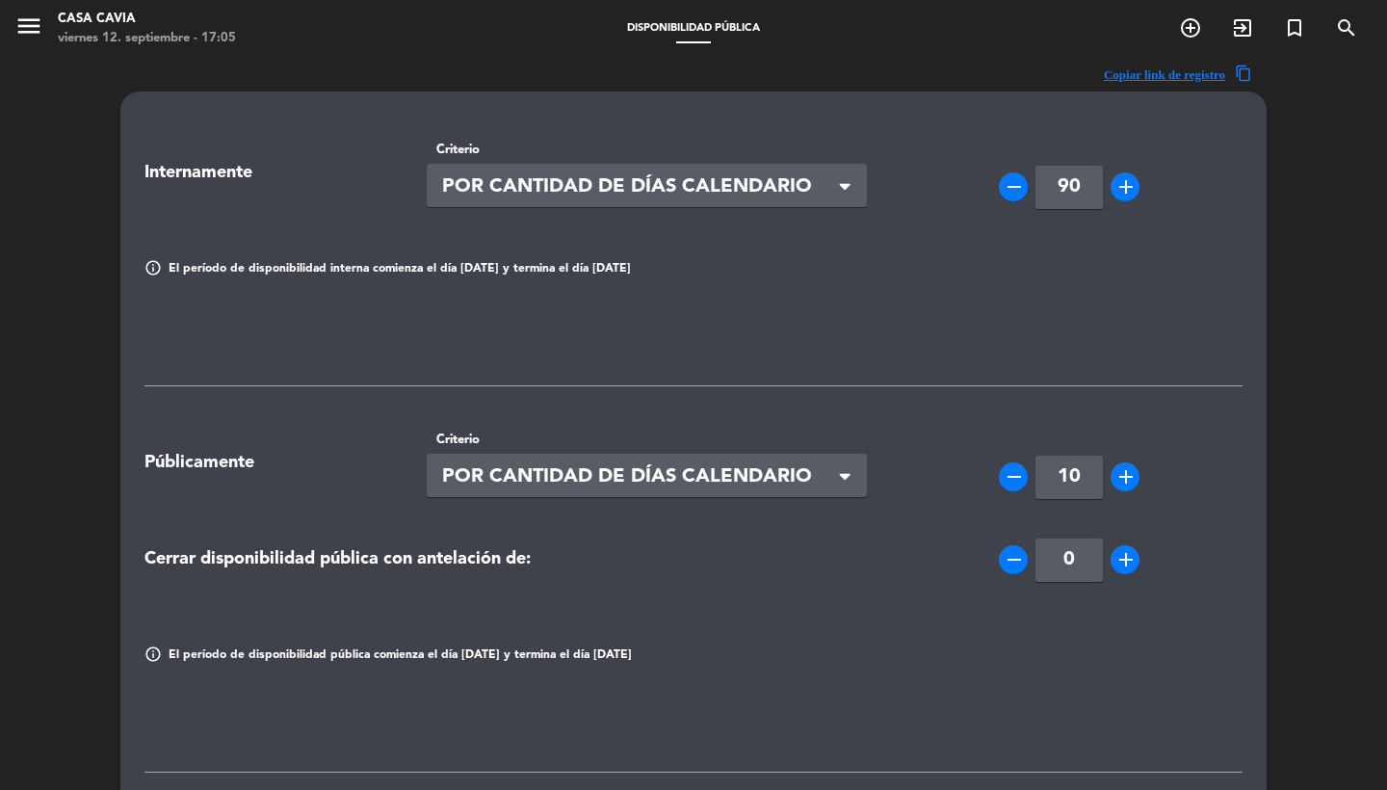
click at [1092, 476] on input "10" at bounding box center [1068, 477] width 67 height 43
type input "13"
click at [952, 385] on div "Internamente Criterio Seleccionar × POR CANTIDAD [PERSON_NAME] CALENDARIO × rem…" at bounding box center [693, 747] width 1098 height 1245
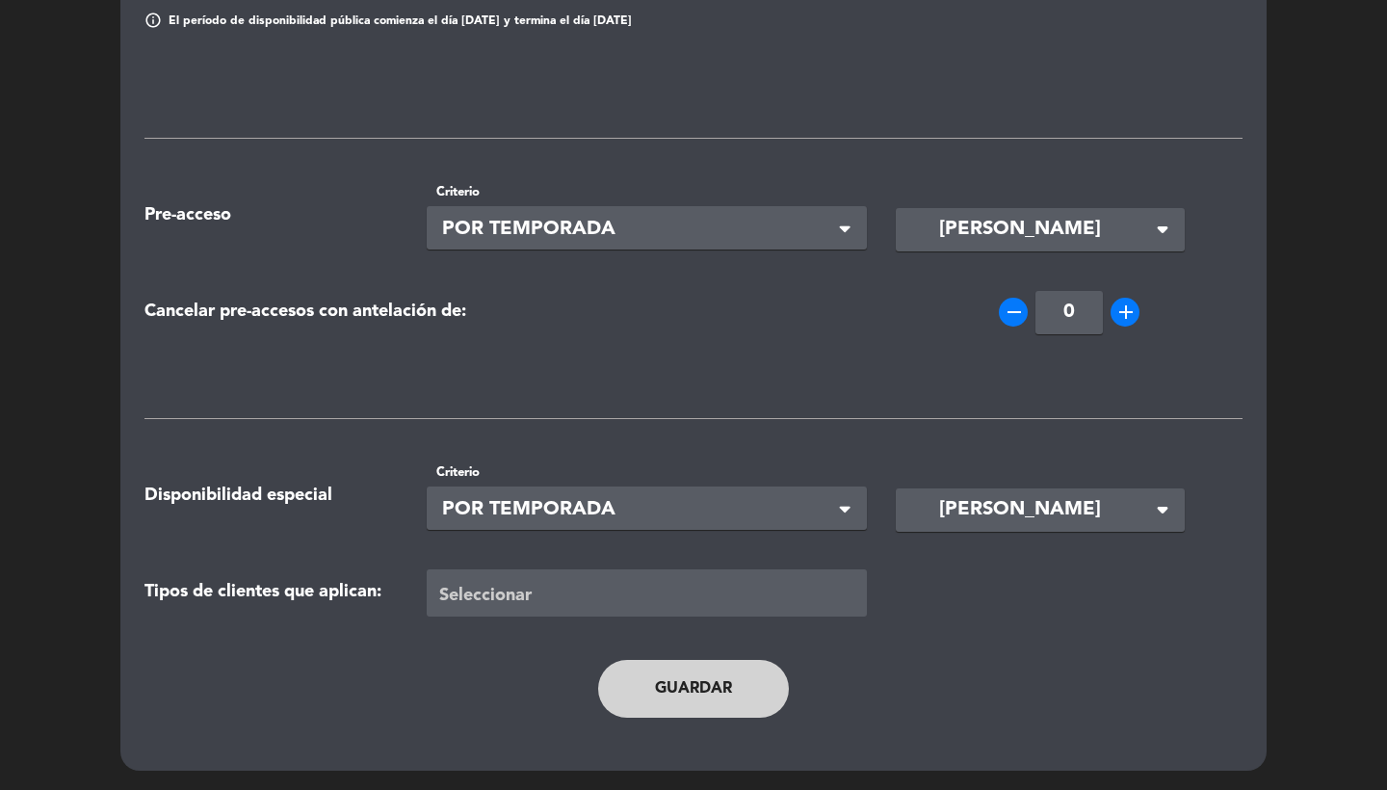
click at [686, 714] on button "Guardar" at bounding box center [693, 689] width 191 height 58
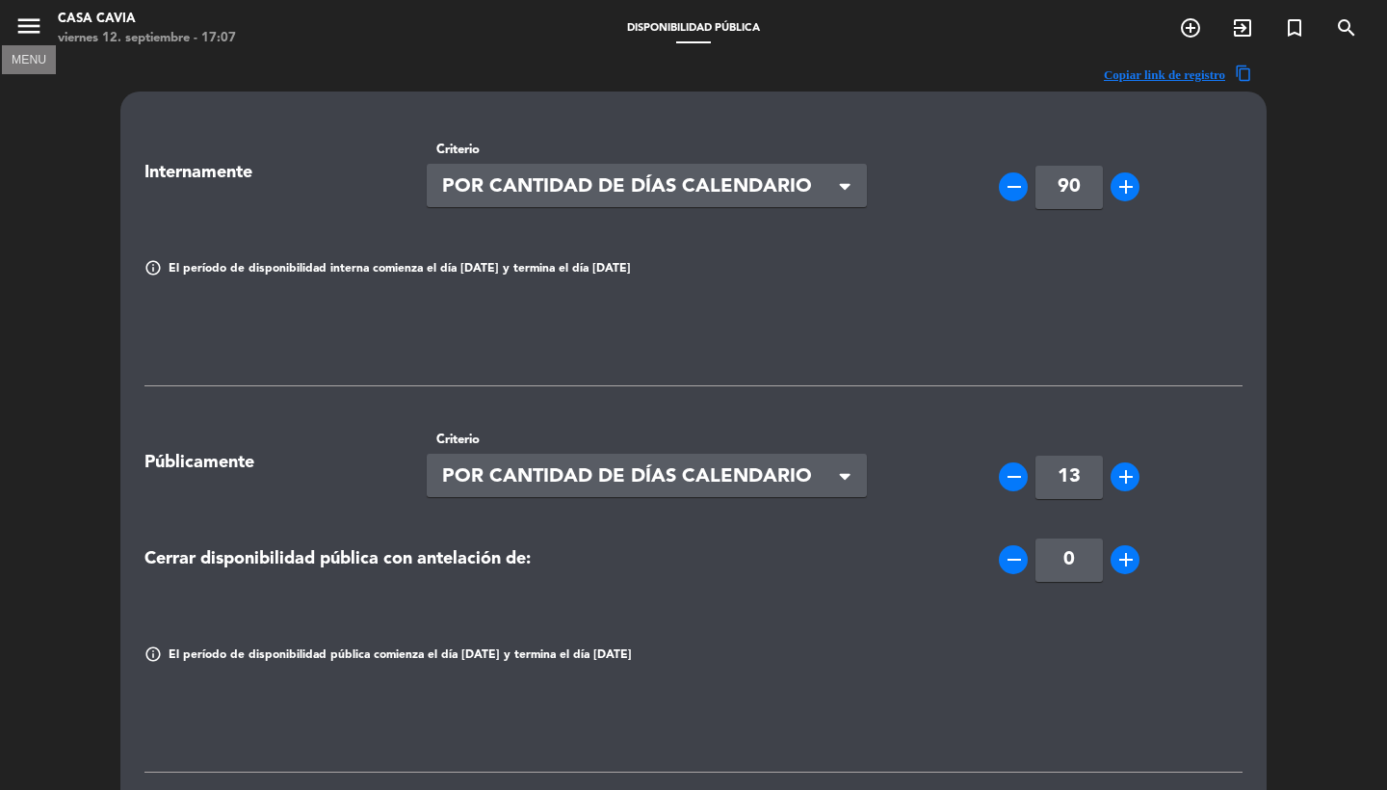
click at [31, 14] on icon "menu" at bounding box center [28, 26] width 29 height 29
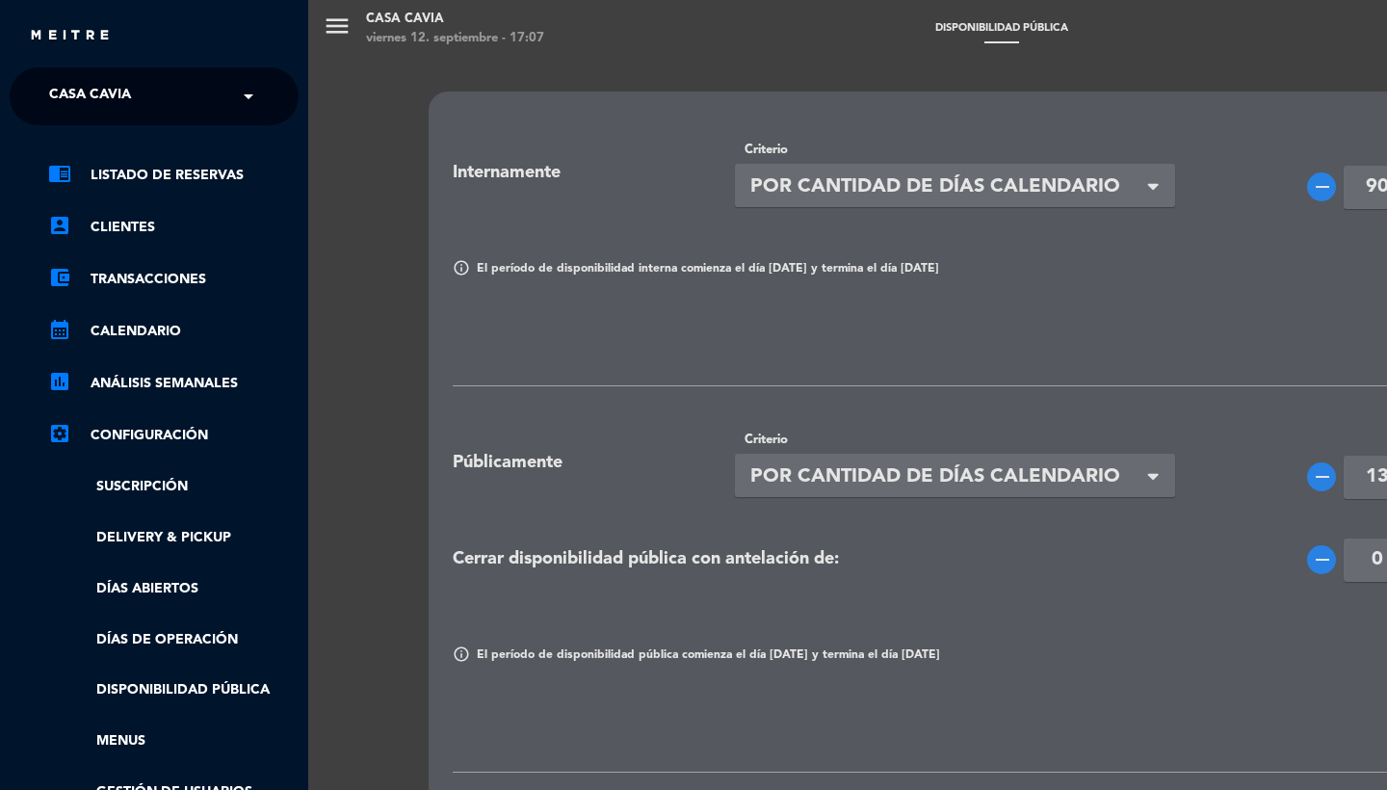
click at [106, 88] on span "Casa Cavia" at bounding box center [90, 96] width 82 height 40
type input "enlace"
type input "500"
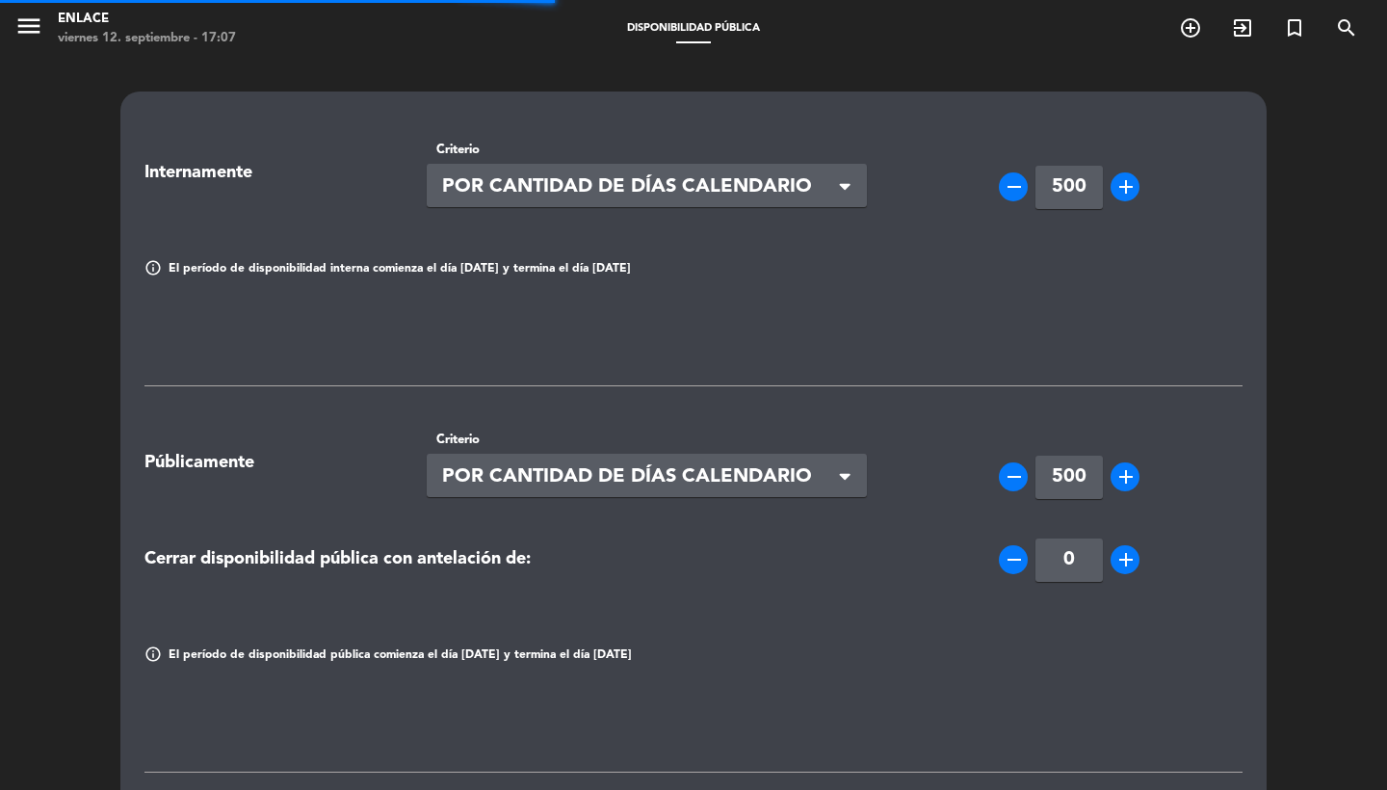
click at [41, 25] on icon "menu" at bounding box center [28, 26] width 29 height 29
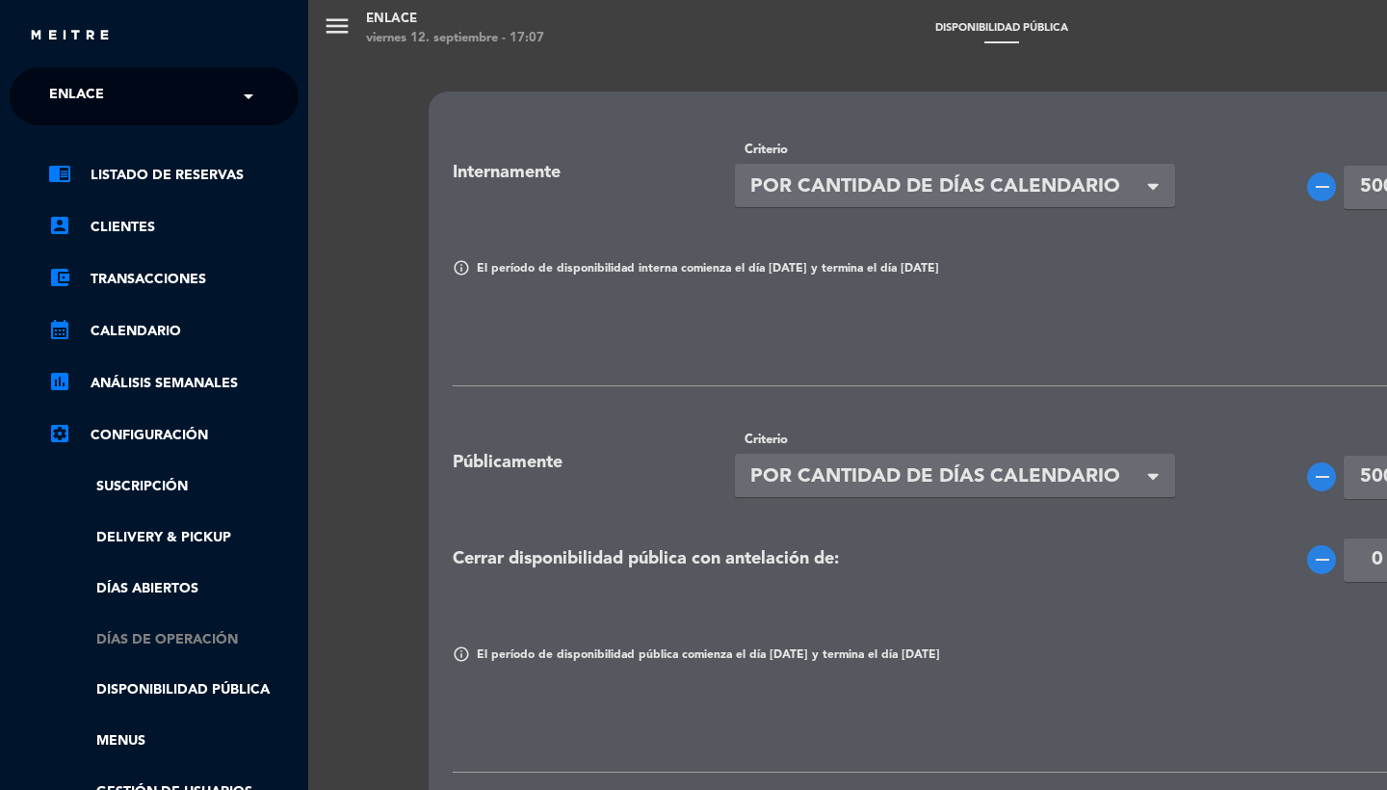
click at [174, 636] on link "Días de Operación" at bounding box center [173, 640] width 250 height 22
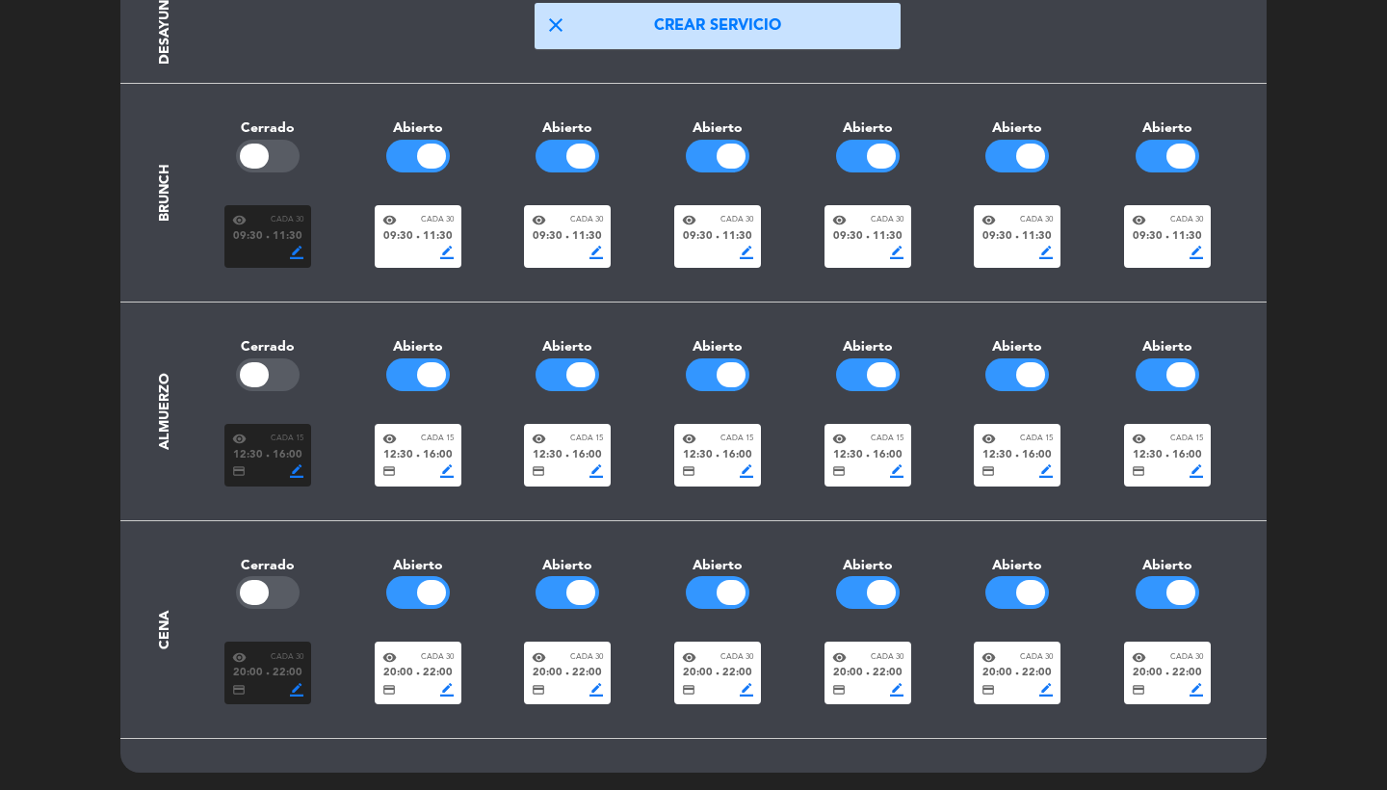
scroll to position [217, 0]
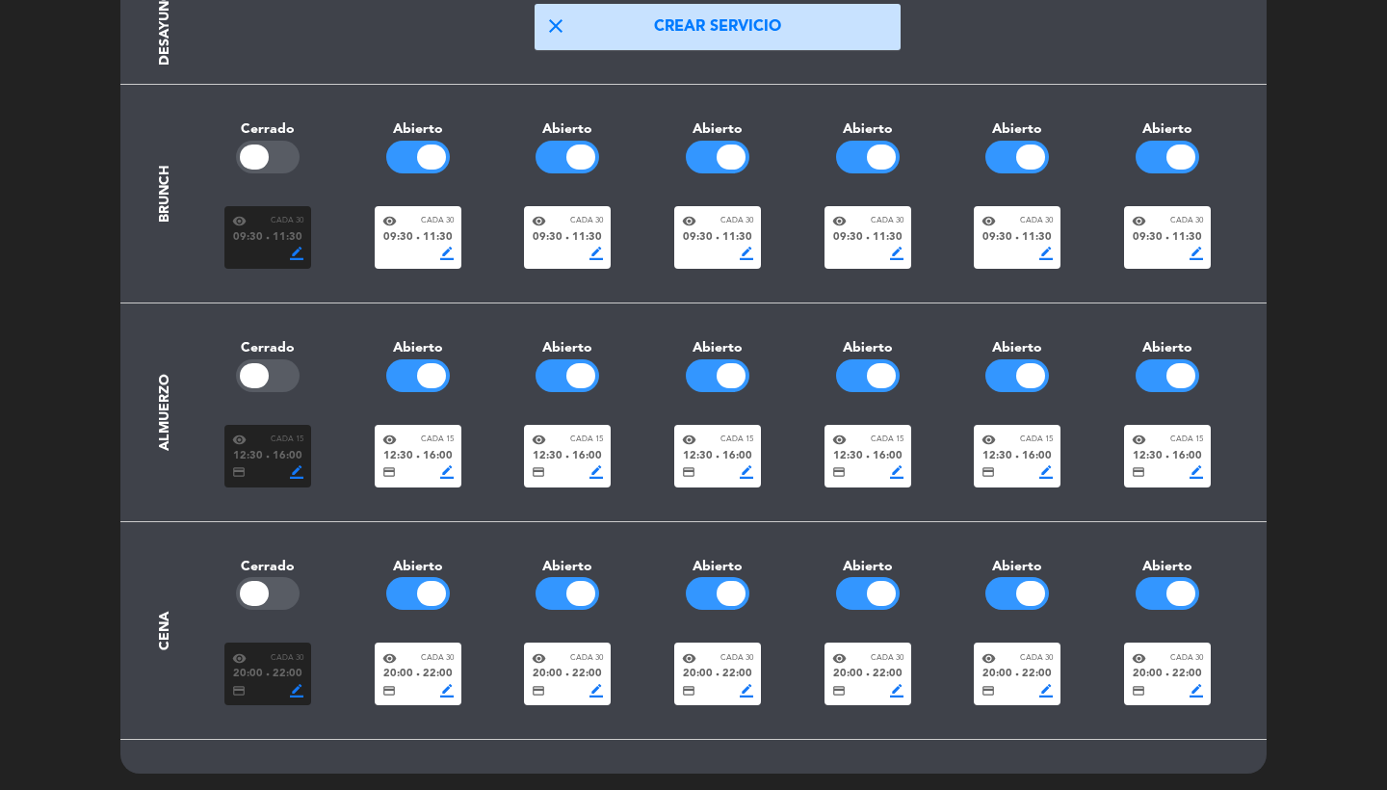
click at [266, 465] on div "credit_card border_color" at bounding box center [267, 471] width 71 height 13
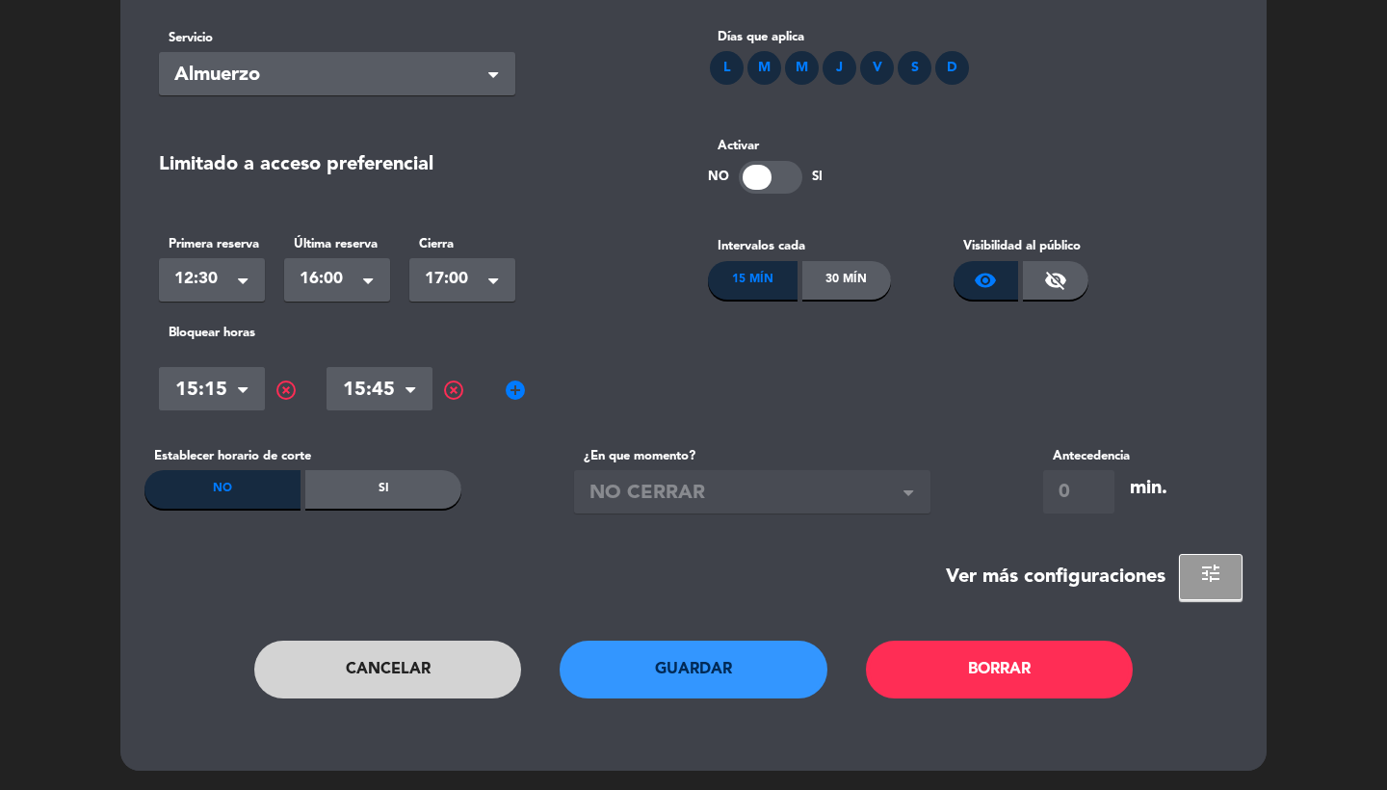
scroll to position [0, 0]
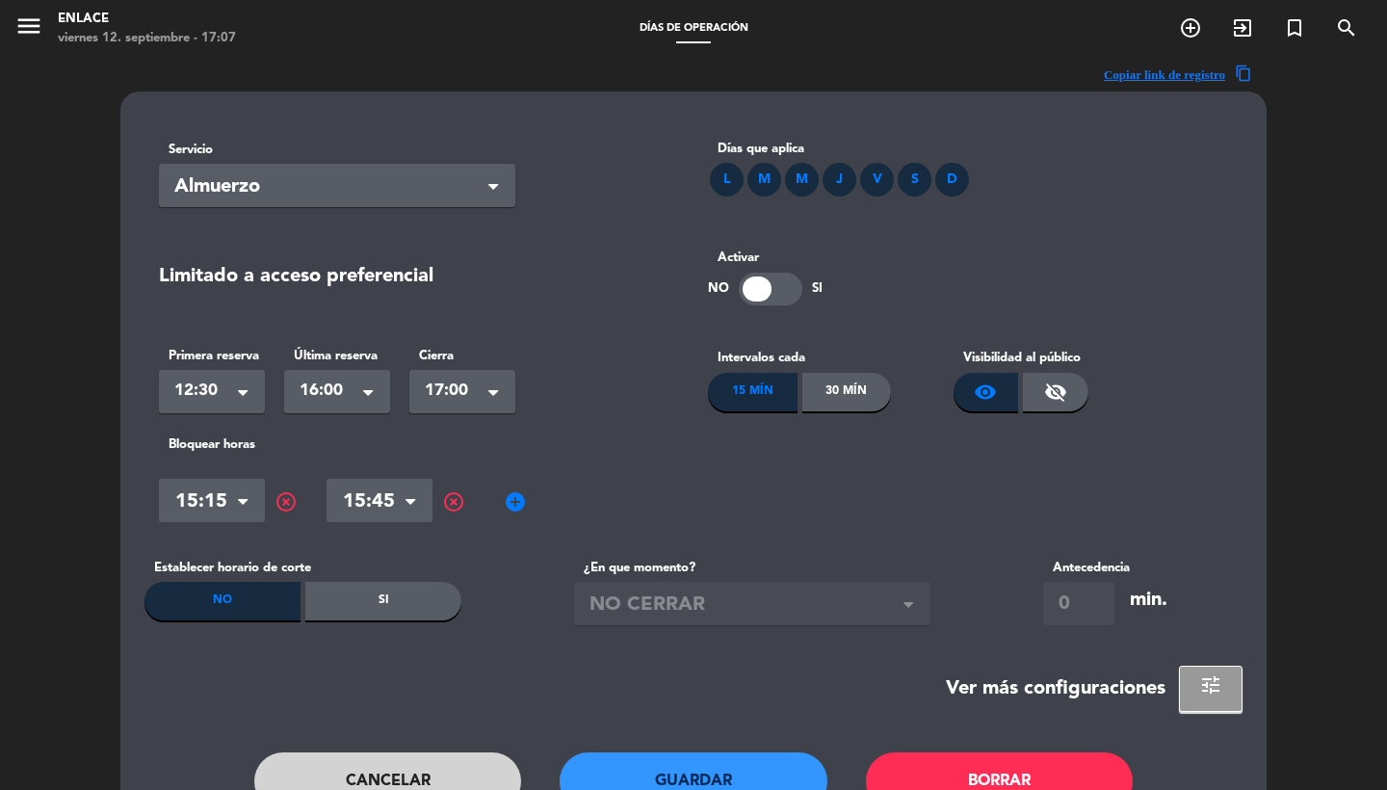
click at [723, 170] on div "L" at bounding box center [727, 180] width 34 height 34
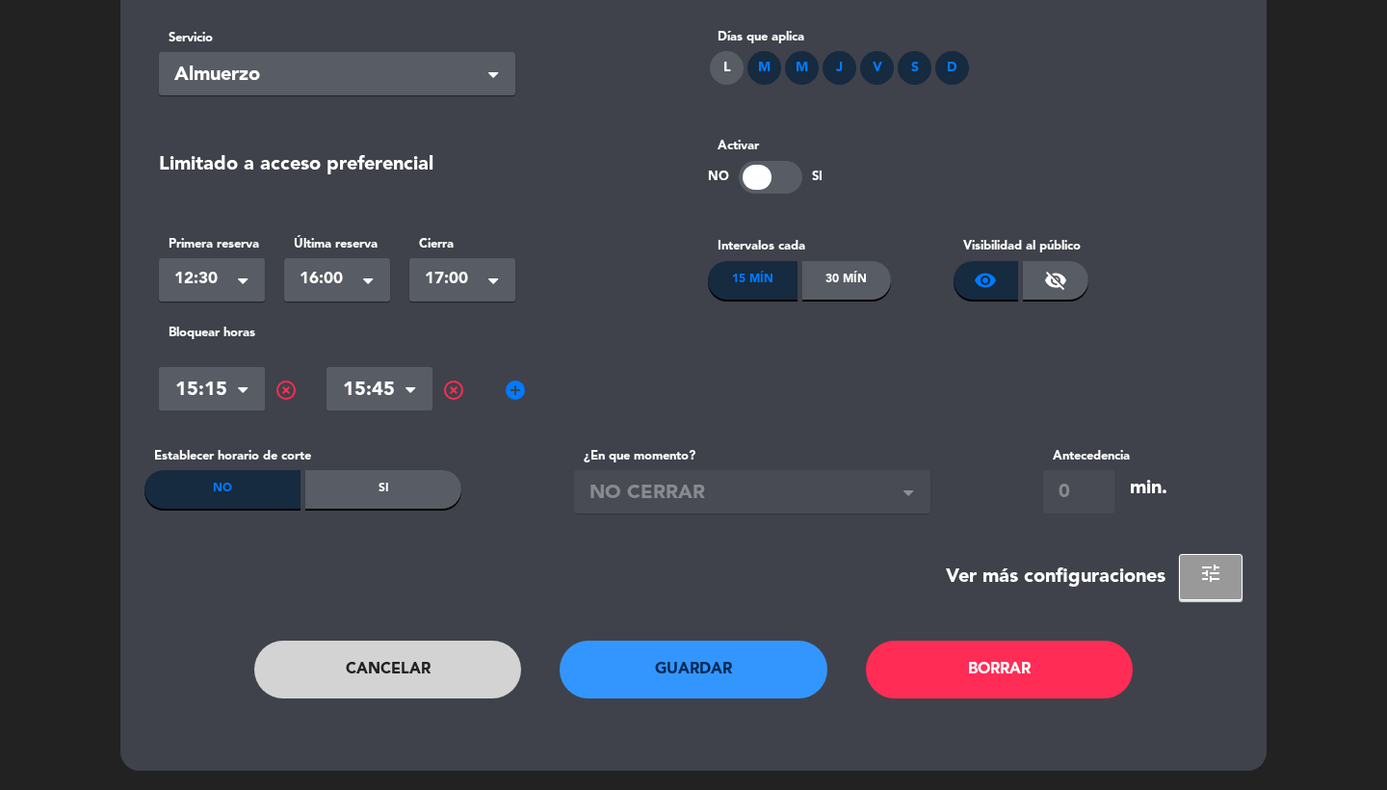
scroll to position [112, 0]
click at [630, 670] on button "Guardar" at bounding box center [694, 670] width 268 height 58
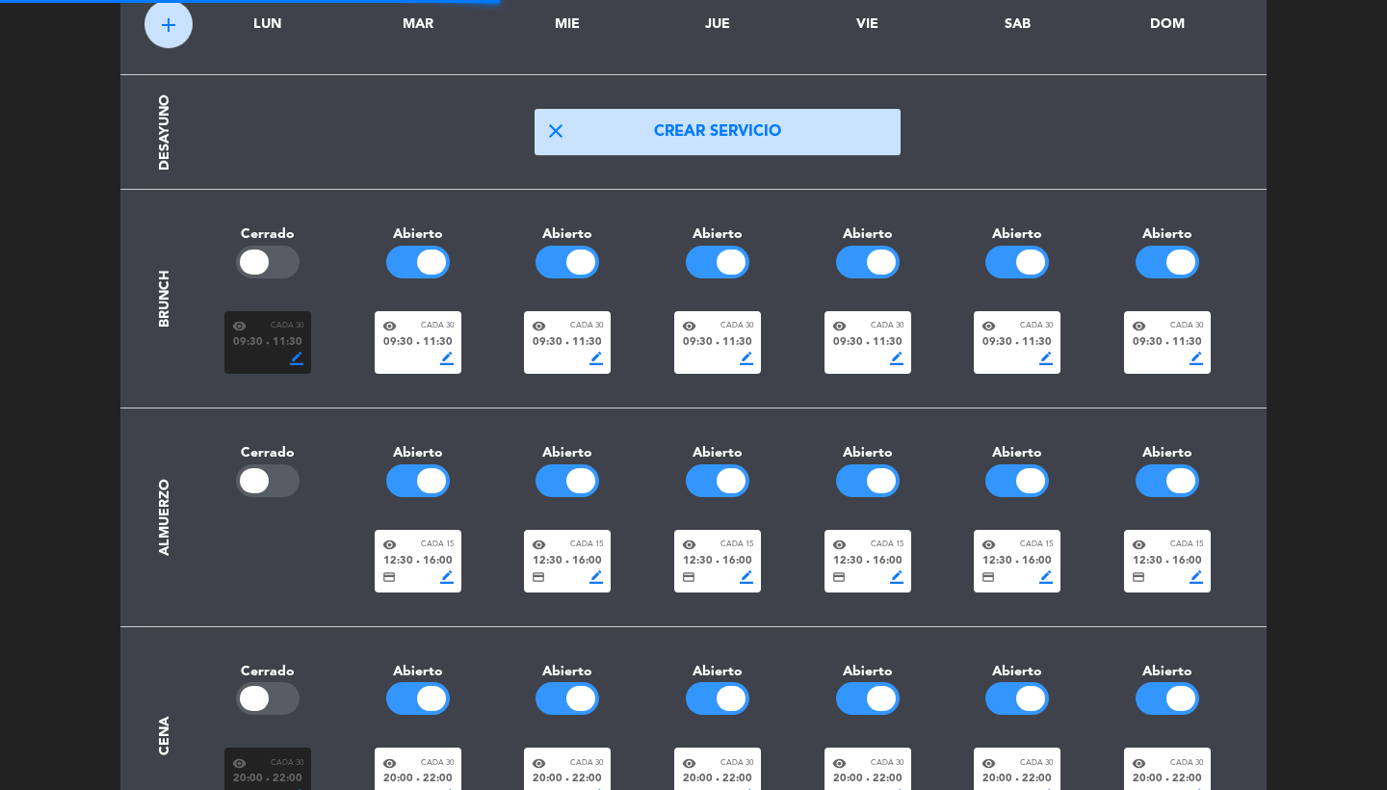
click at [260, 368] on div "visibility Cada 30 09:30 fiber_manual_record 11:30 border_color" at bounding box center [267, 342] width 87 height 63
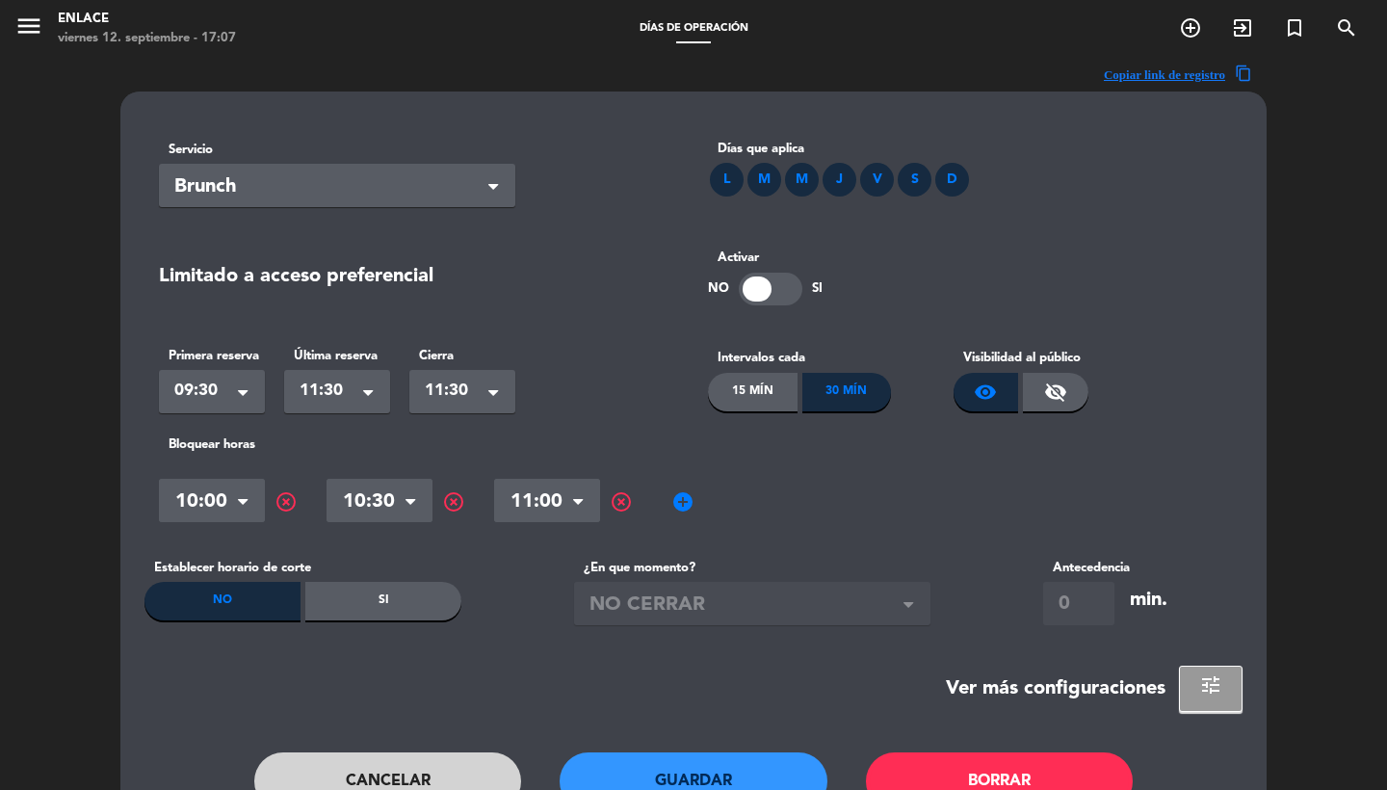
click at [723, 176] on div "L" at bounding box center [727, 180] width 34 height 34
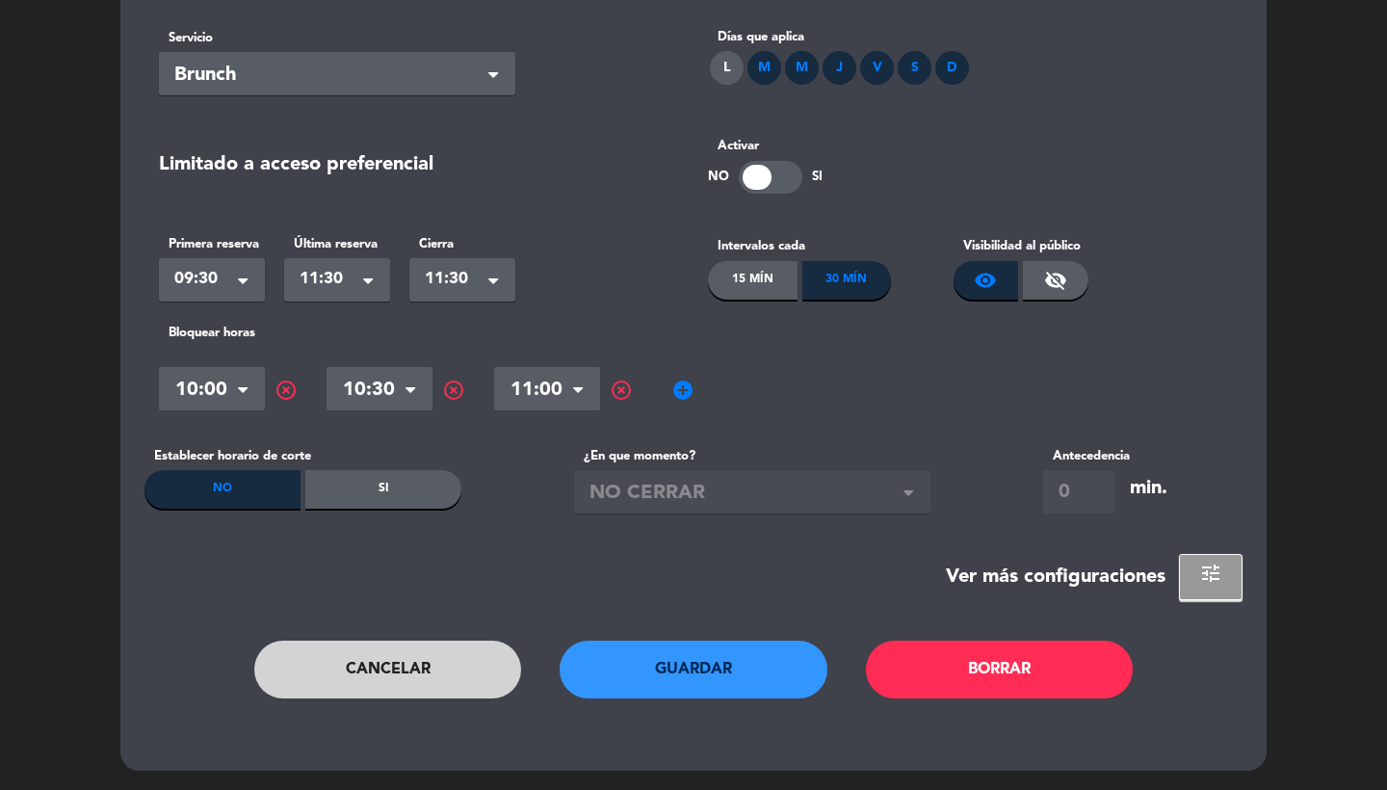
click at [685, 659] on button "Guardar" at bounding box center [694, 670] width 268 height 58
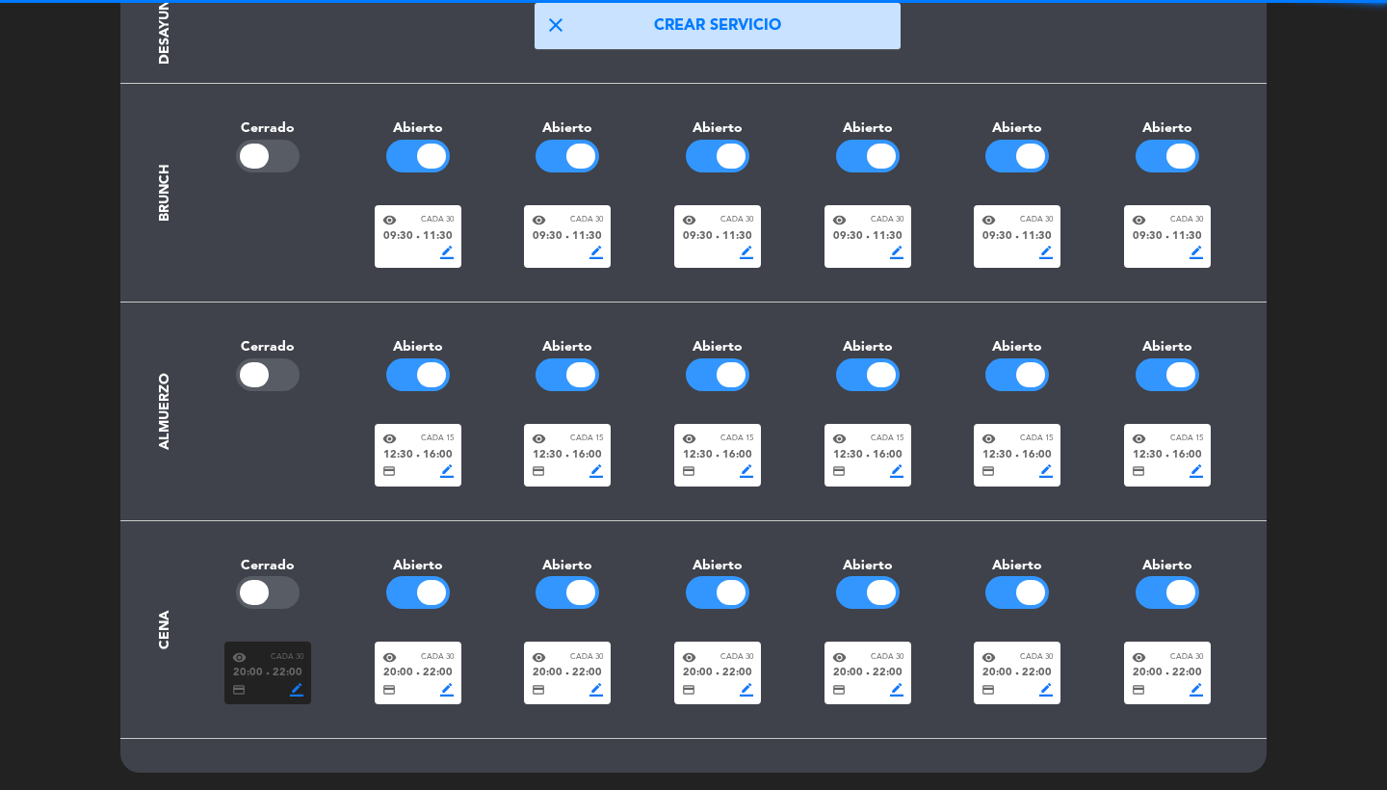
click at [263, 637] on div "visibility Cada 30 20:00 fiber_manual_record 22:00 credit_card border_color vis…" at bounding box center [718, 663] width 1050 height 82
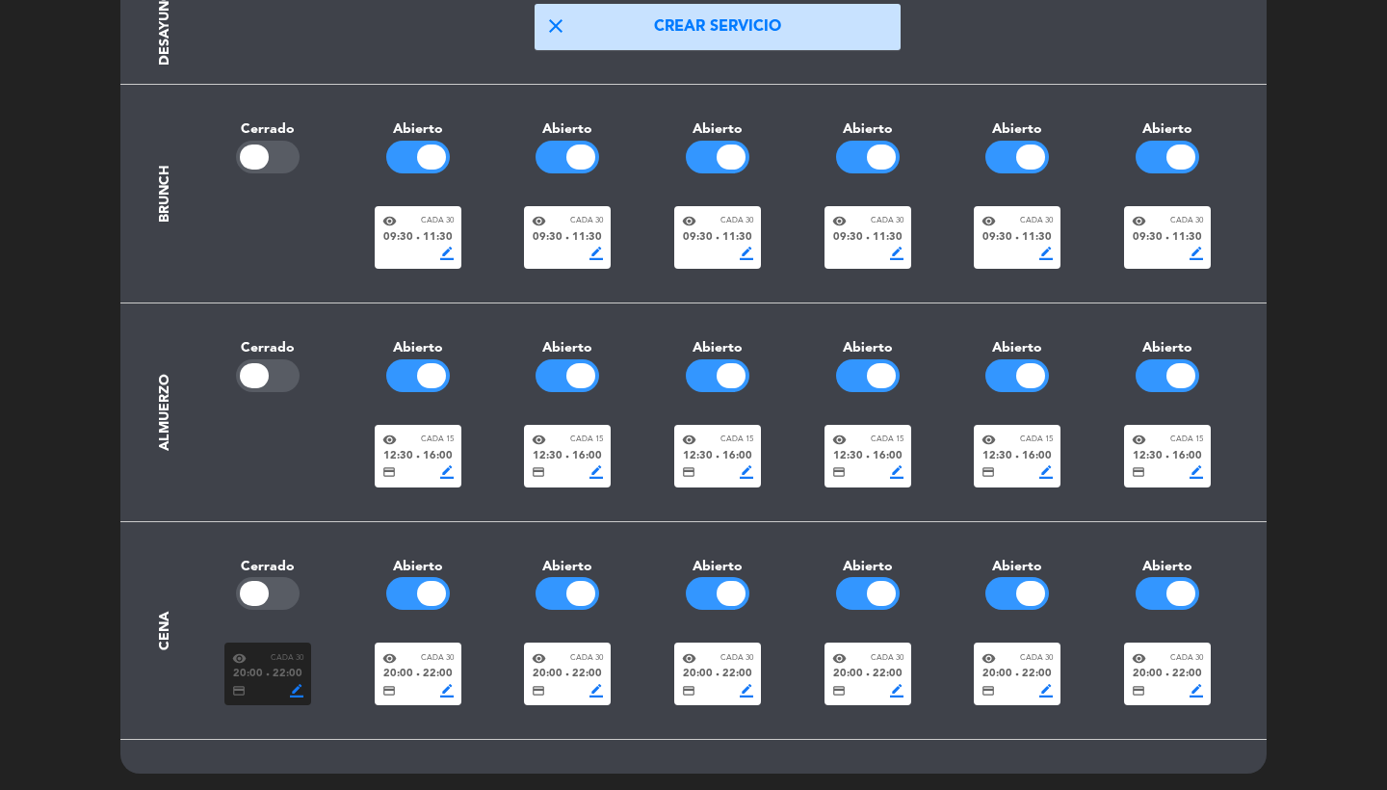
click at [274, 672] on span "22:00" at bounding box center [288, 674] width 30 height 17
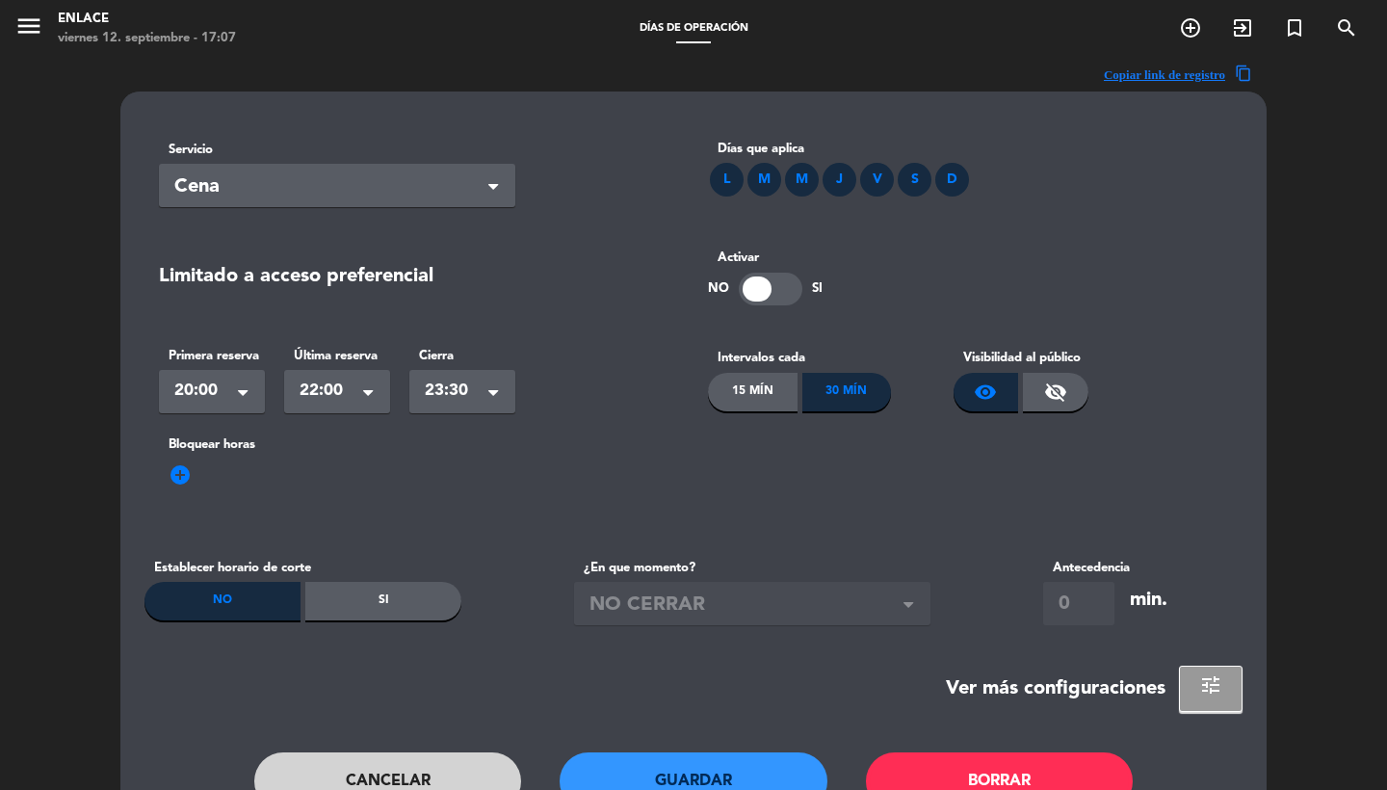
drag, startPoint x: 726, startPoint y: 181, endPoint x: 725, endPoint y: 196, distance: 14.5
click at [726, 182] on div "L" at bounding box center [727, 180] width 34 height 34
click at [658, 783] on button "Guardar" at bounding box center [694, 781] width 268 height 58
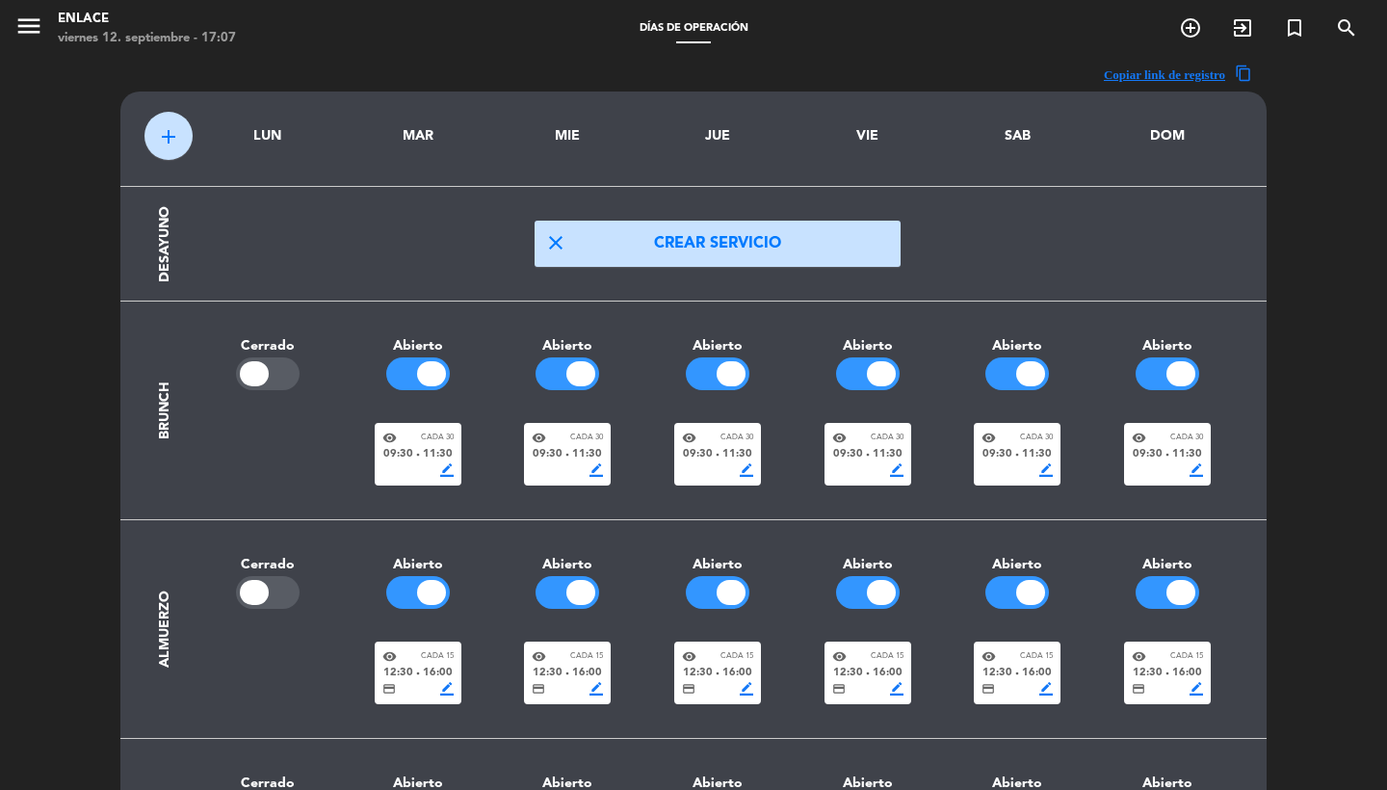
click at [156, 150] on button "add" at bounding box center [168, 136] width 48 height 48
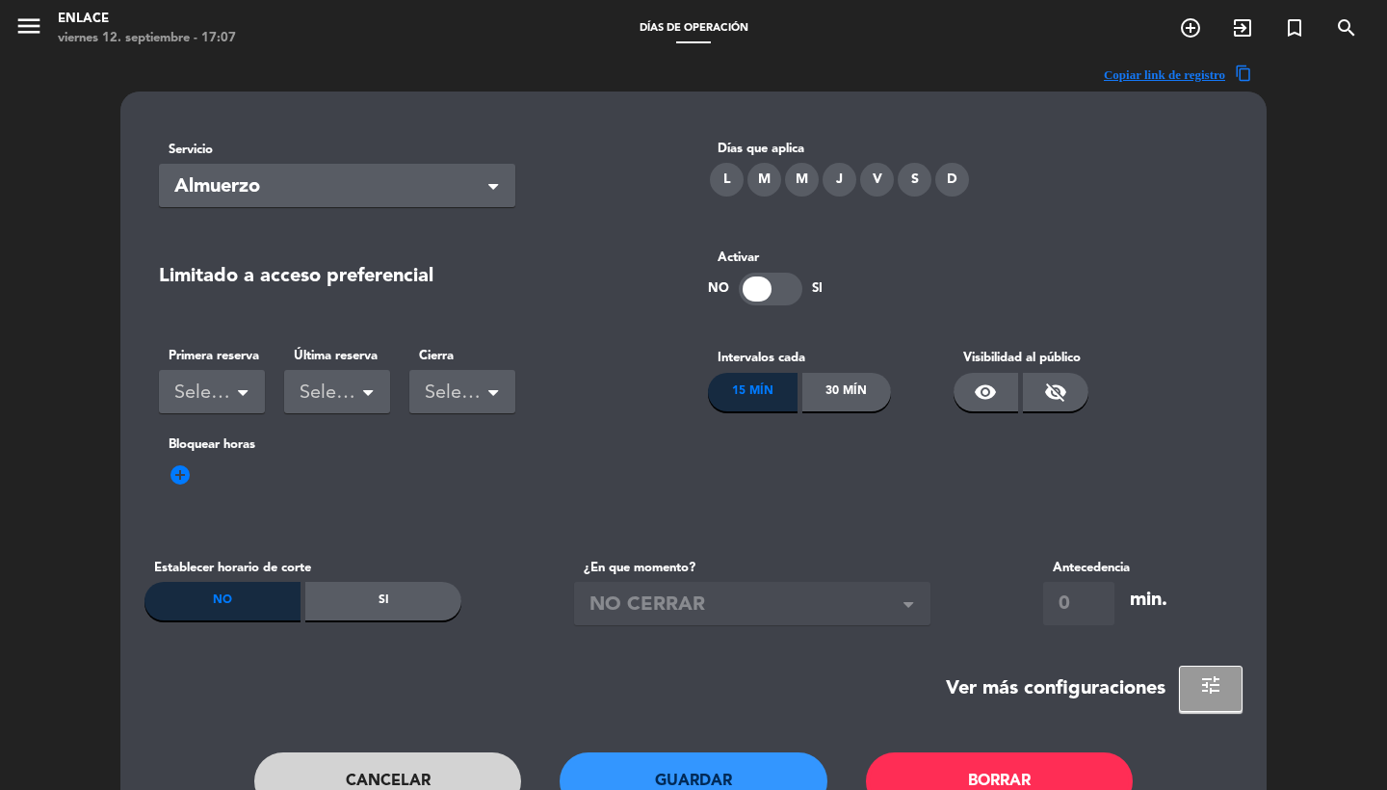
click at [331, 771] on button "Cancelar" at bounding box center [388, 781] width 268 height 58
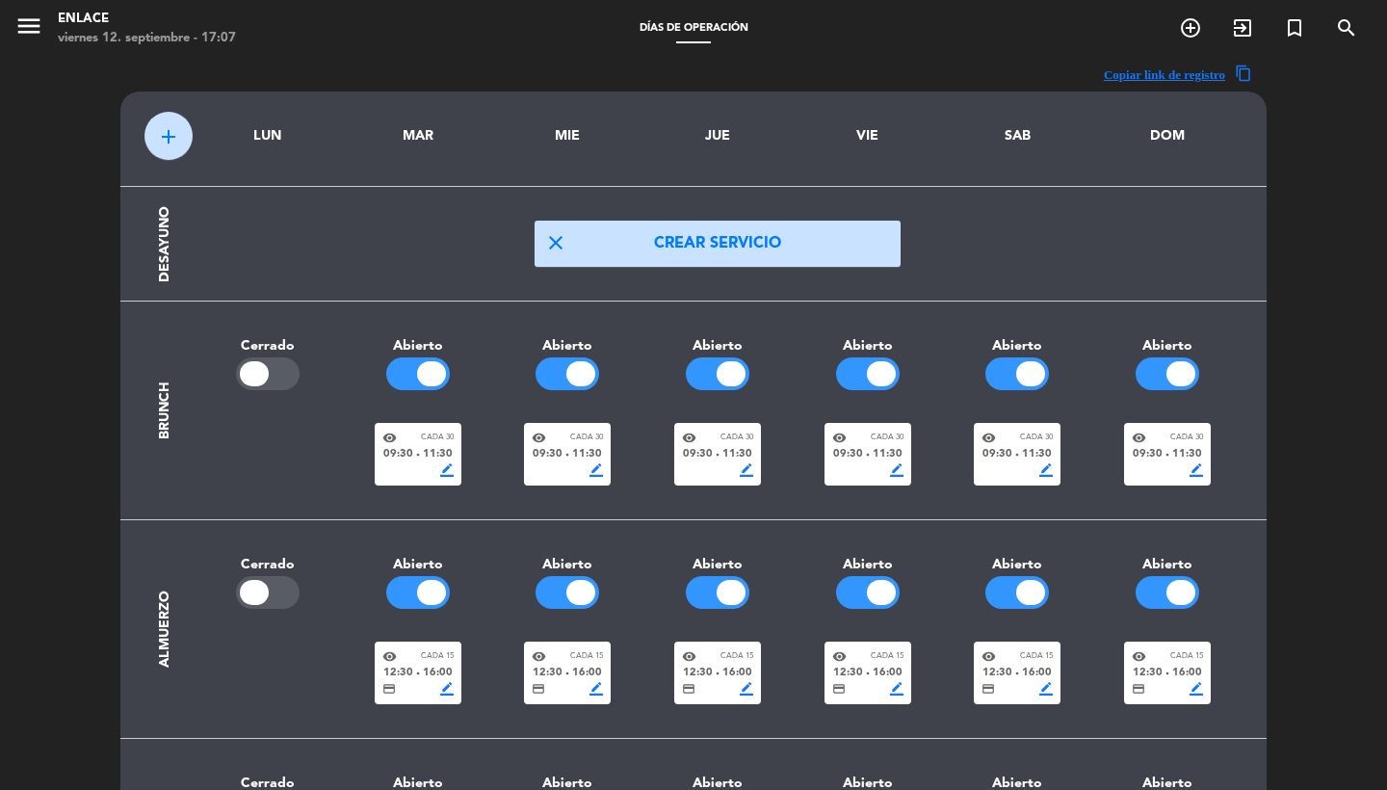
click at [168, 114] on button "add" at bounding box center [168, 136] width 48 height 48
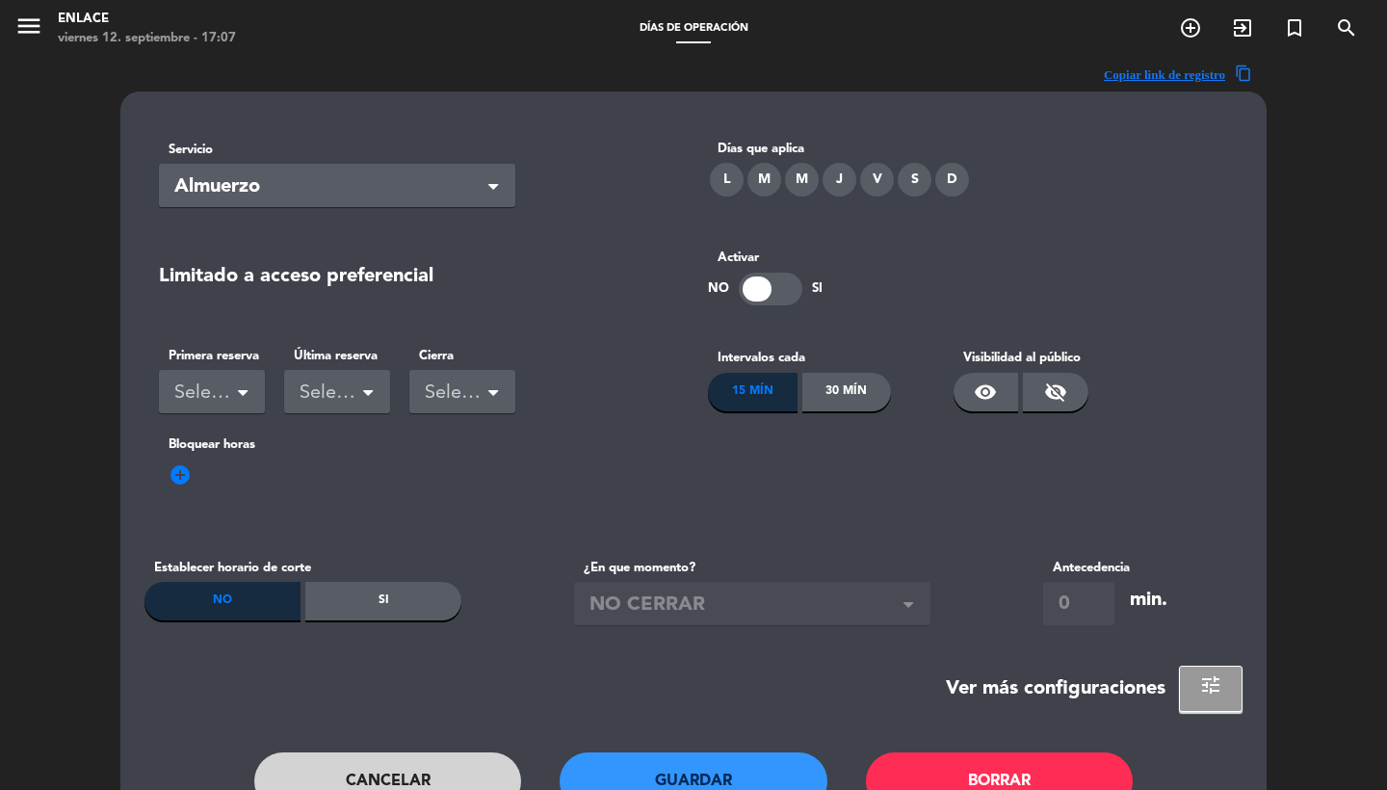
click at [734, 179] on div "L" at bounding box center [727, 180] width 34 height 34
click at [282, 190] on span "Almuerzo" at bounding box center [329, 187] width 310 height 32
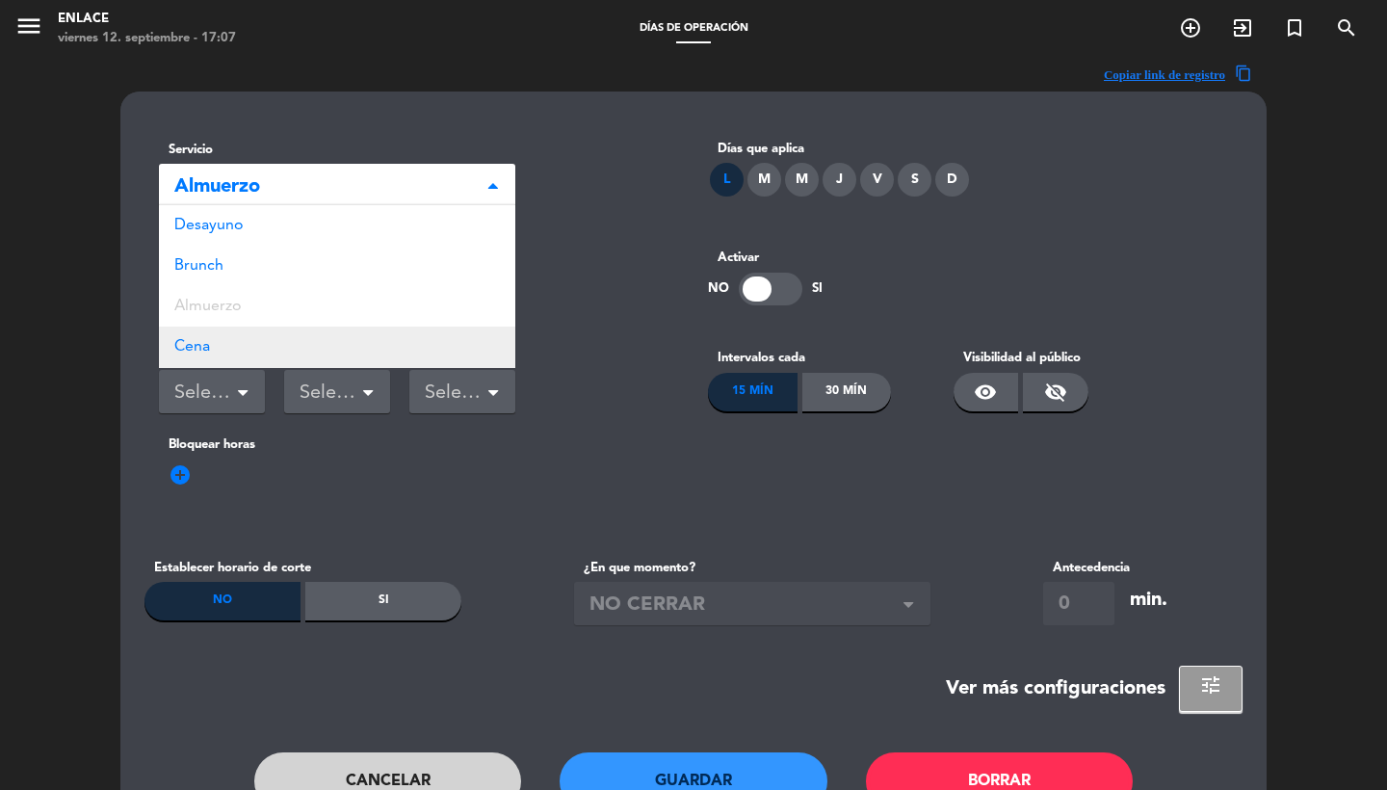
click at [210, 343] on span "Cena" at bounding box center [192, 346] width 36 height 15
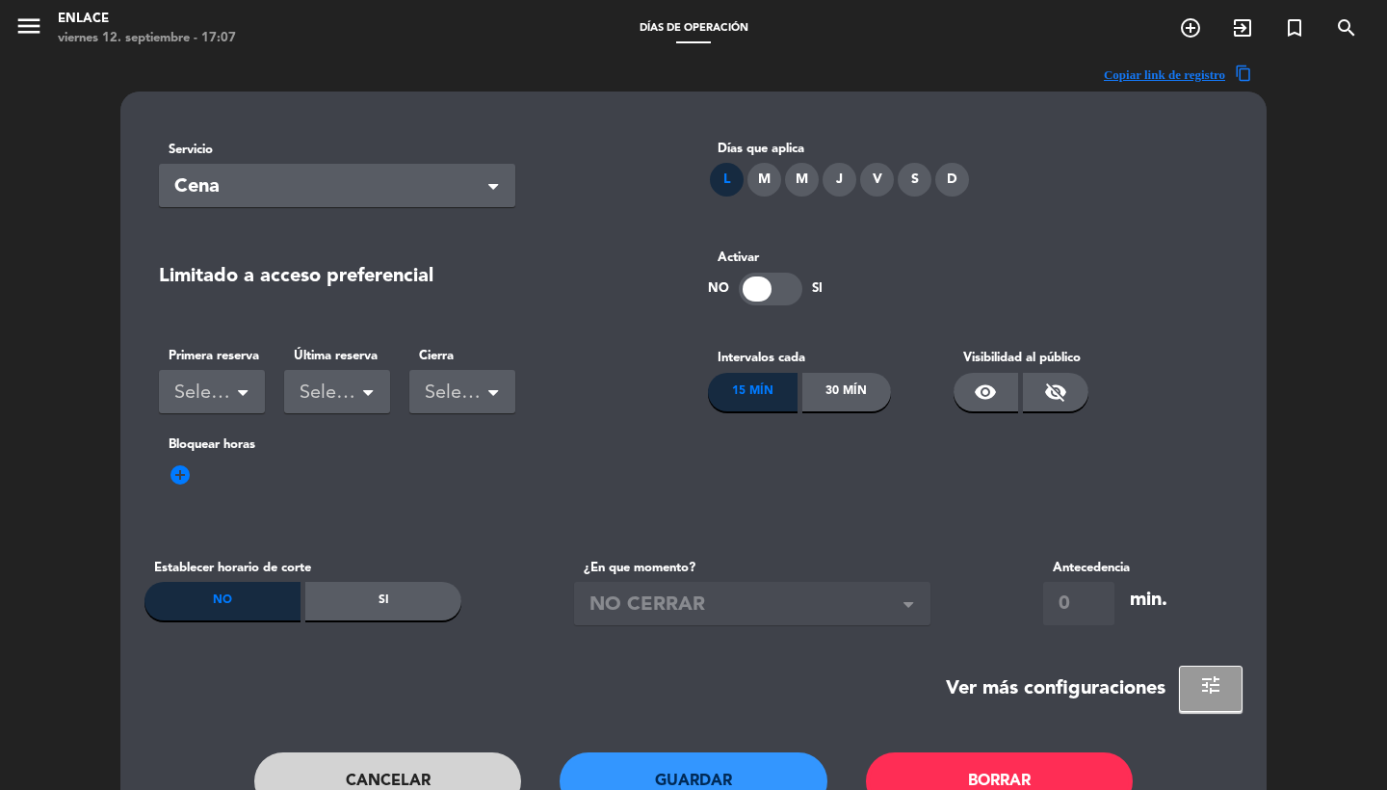
click at [204, 384] on div "Seleccionar" at bounding box center [204, 394] width 60 height 32
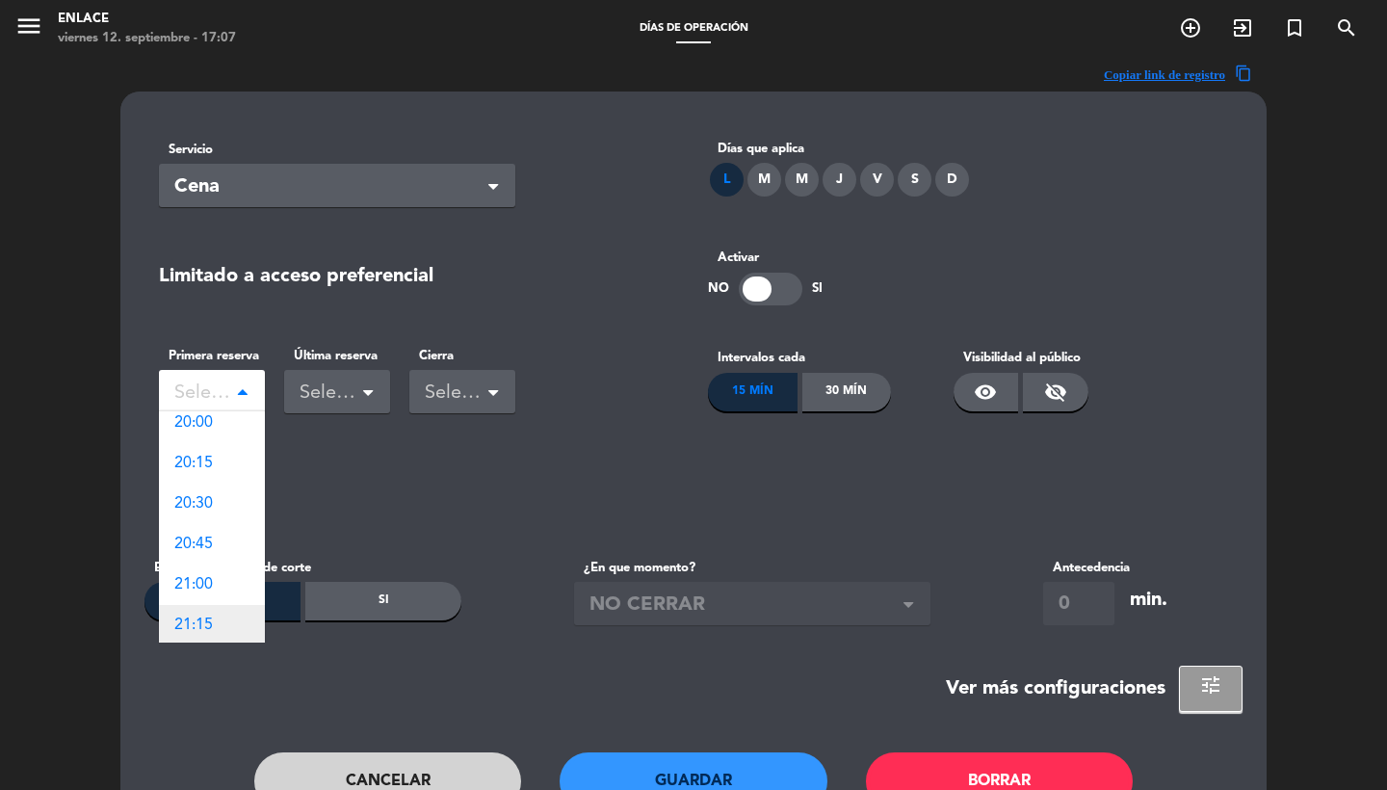
scroll to position [2439, 0]
click at [219, 431] on div "20:00" at bounding box center [212, 426] width 106 height 40
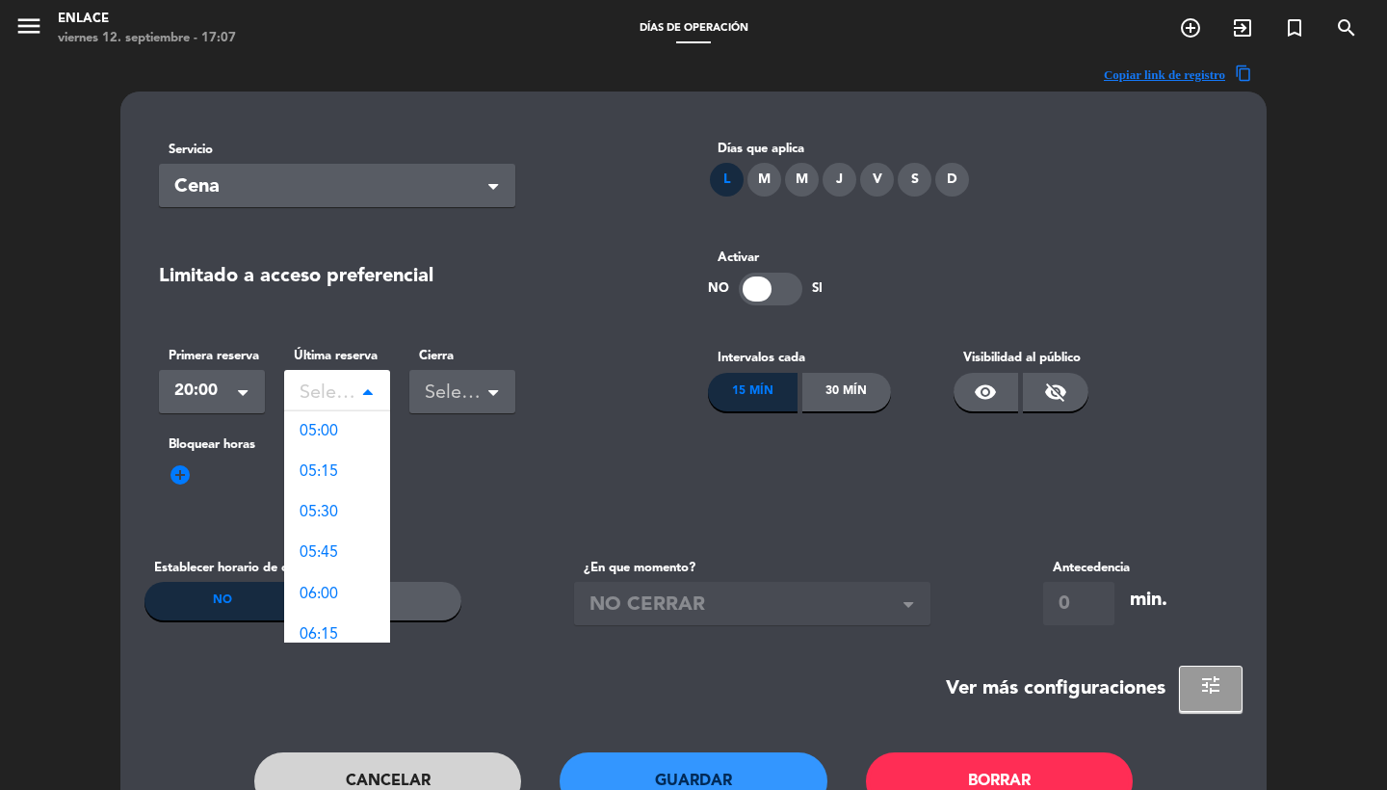
click at [328, 392] on div "Seleccionar" at bounding box center [330, 394] width 60 height 32
click at [337, 510] on span "22:00" at bounding box center [319, 517] width 39 height 15
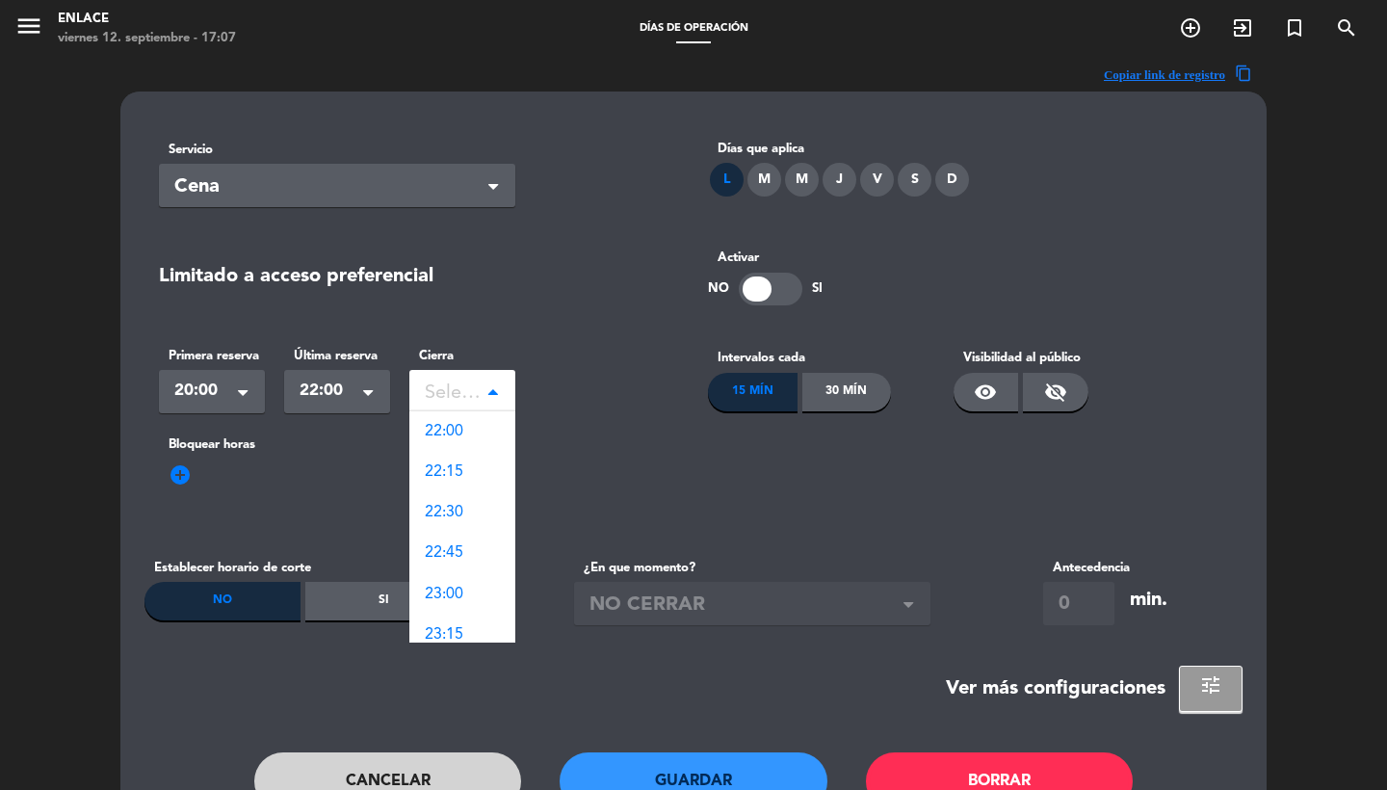
click at [450, 409] on div "Seleccionar" at bounding box center [462, 391] width 106 height 43
click at [458, 426] on span "22:00" at bounding box center [444, 431] width 39 height 15
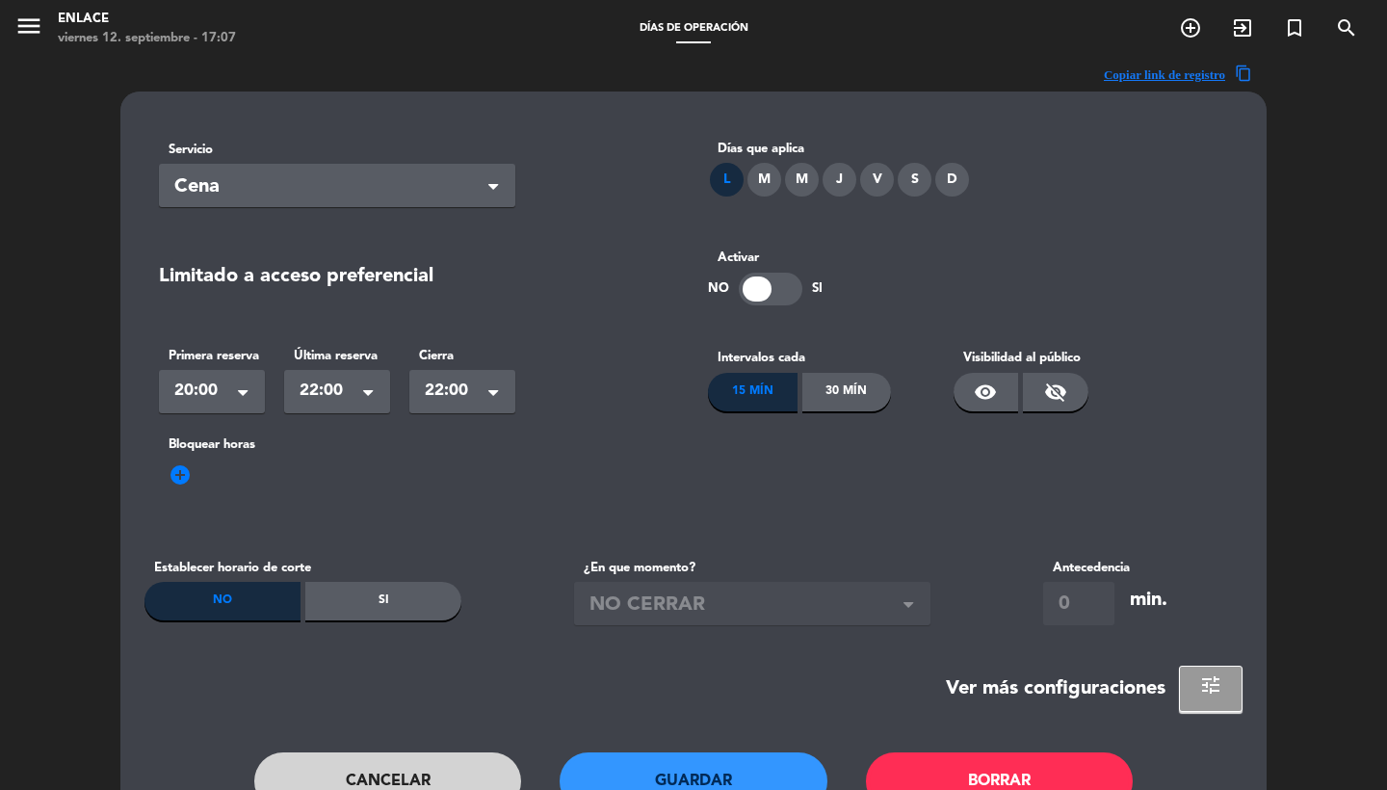
click at [850, 384] on div "30 Mín" at bounding box center [847, 392] width 90 height 39
click at [1047, 395] on span "visibility_off" at bounding box center [1055, 391] width 23 height 23
click at [682, 780] on button "Guardar" at bounding box center [694, 781] width 268 height 58
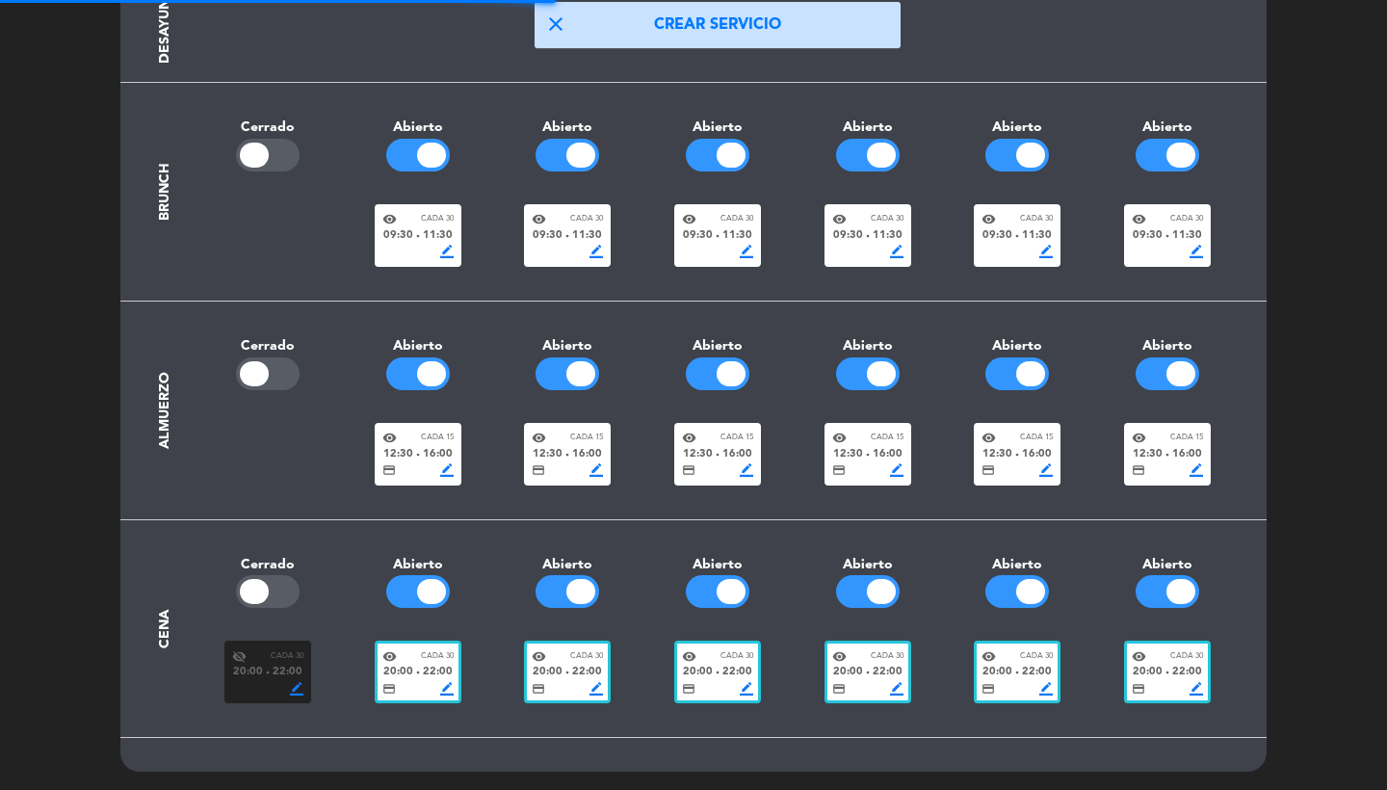
scroll to position [217, 0]
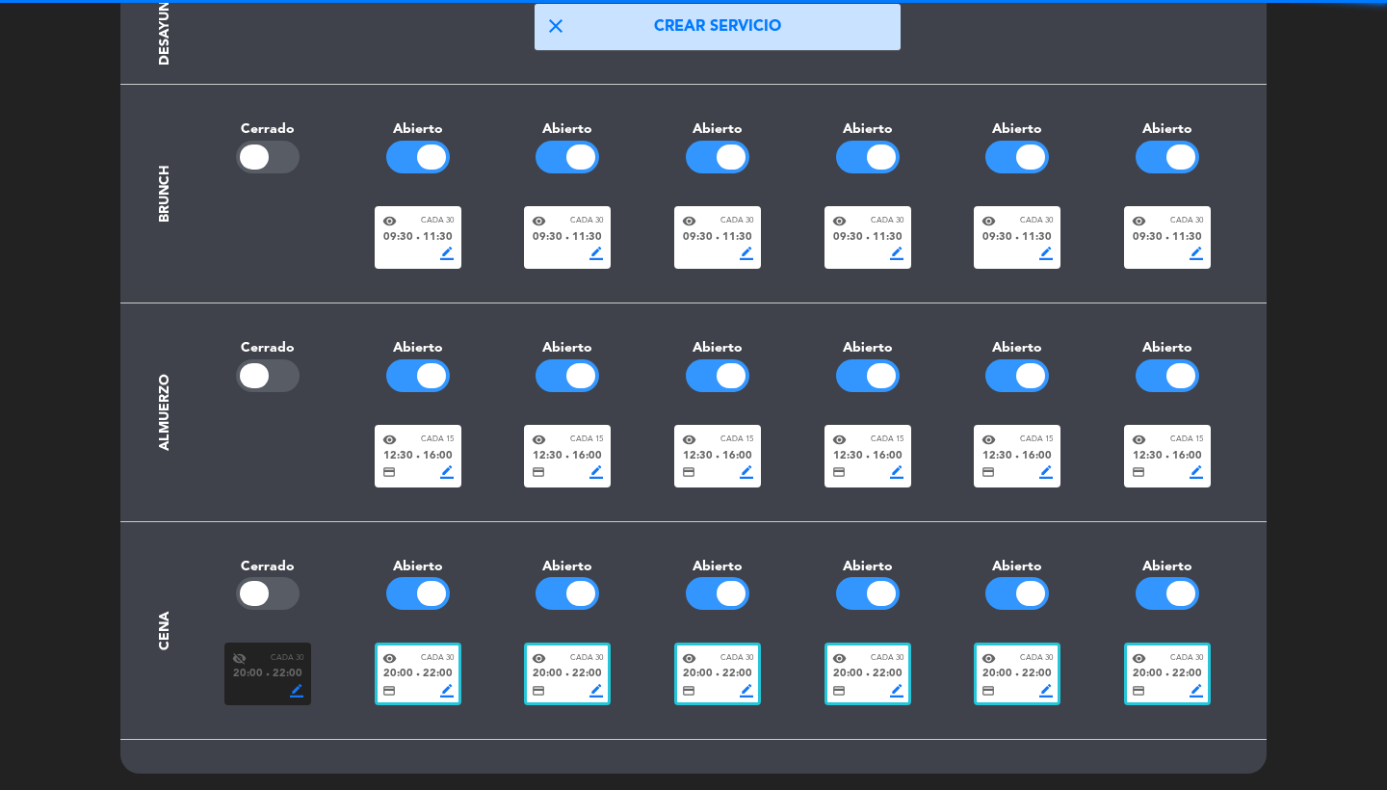
click at [275, 584] on div at bounding box center [268, 593] width 64 height 33
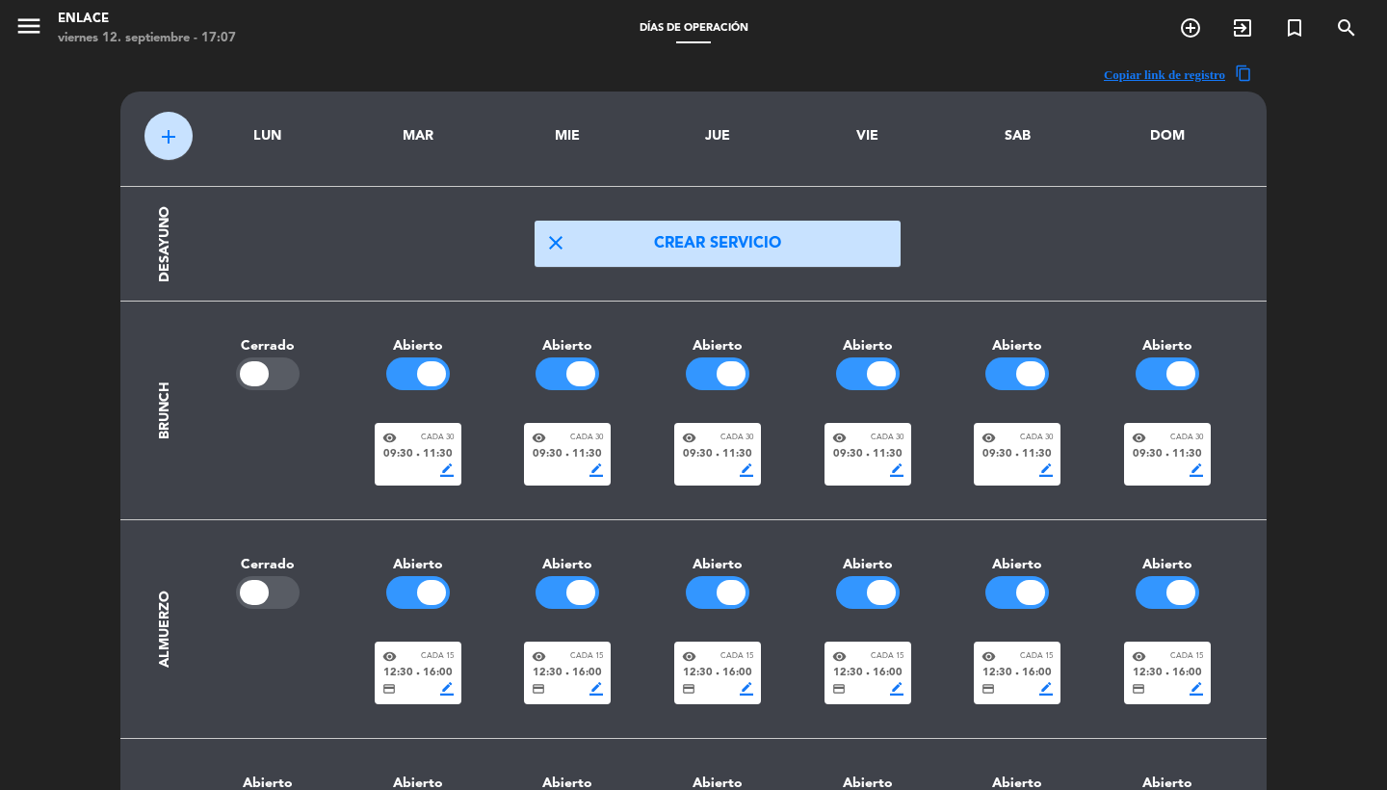
scroll to position [-1, 0]
click at [169, 137] on span "add" at bounding box center [168, 136] width 23 height 23
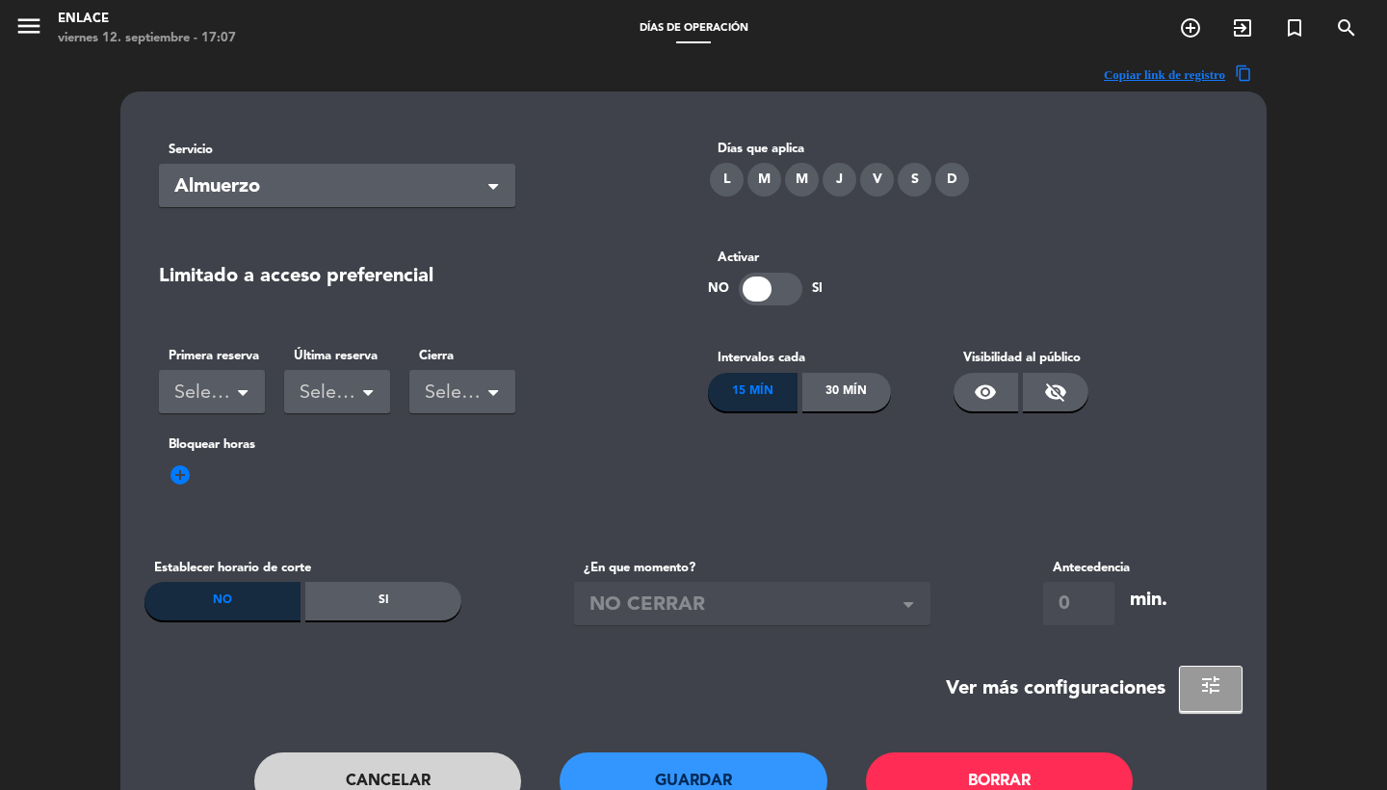
click at [720, 177] on div "L" at bounding box center [727, 180] width 34 height 34
click at [319, 208] on div "Servicio Seleccionar × Almuerzo ×" at bounding box center [418, 173] width 549 height 96
click at [232, 392] on div "Seleccionar" at bounding box center [204, 394] width 60 height 32
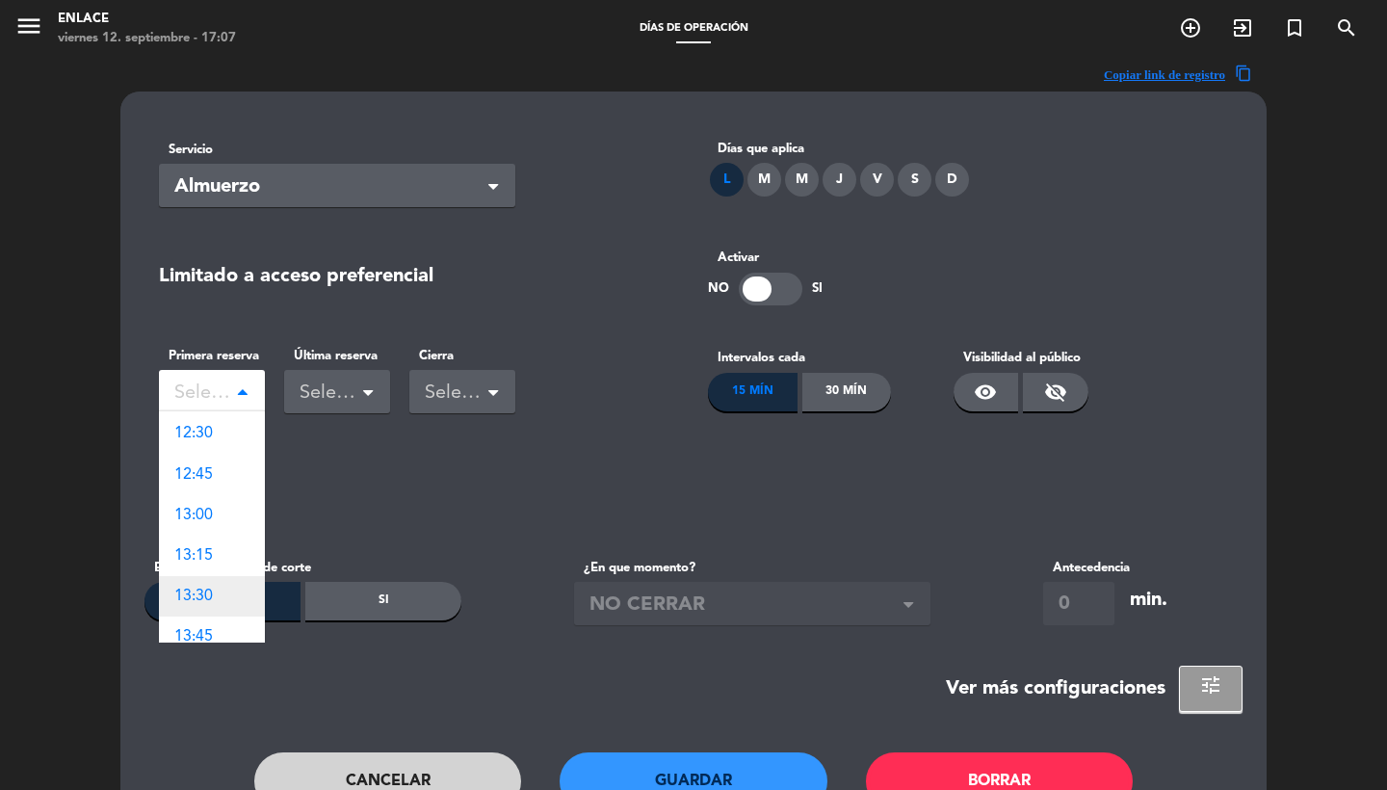
scroll to position [1151, 0]
drag, startPoint x: 207, startPoint y: 494, endPoint x: 317, endPoint y: 407, distance: 139.9
click at [207, 494] on span "12:30" at bounding box center [193, 496] width 39 height 15
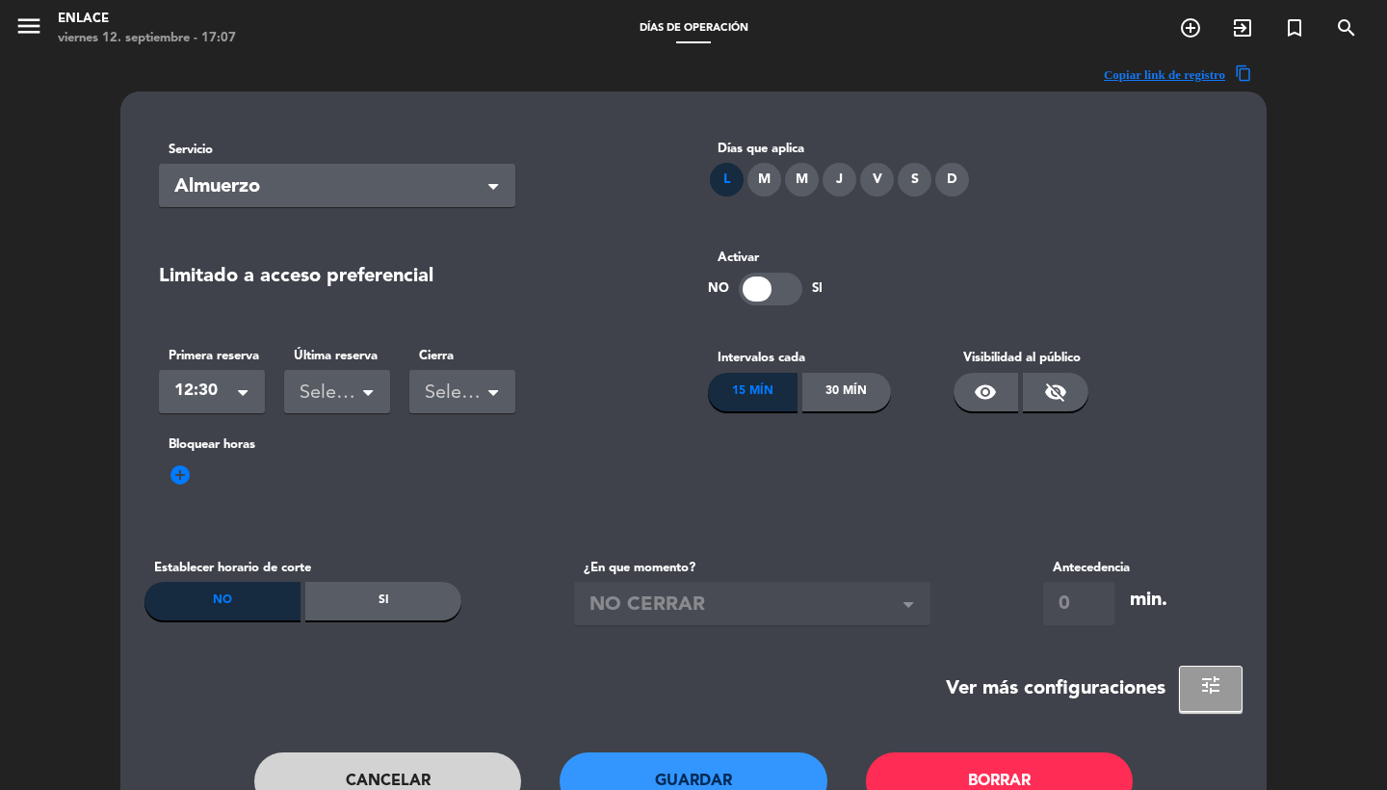
click at [319, 394] on div "Seleccionar" at bounding box center [330, 394] width 60 height 32
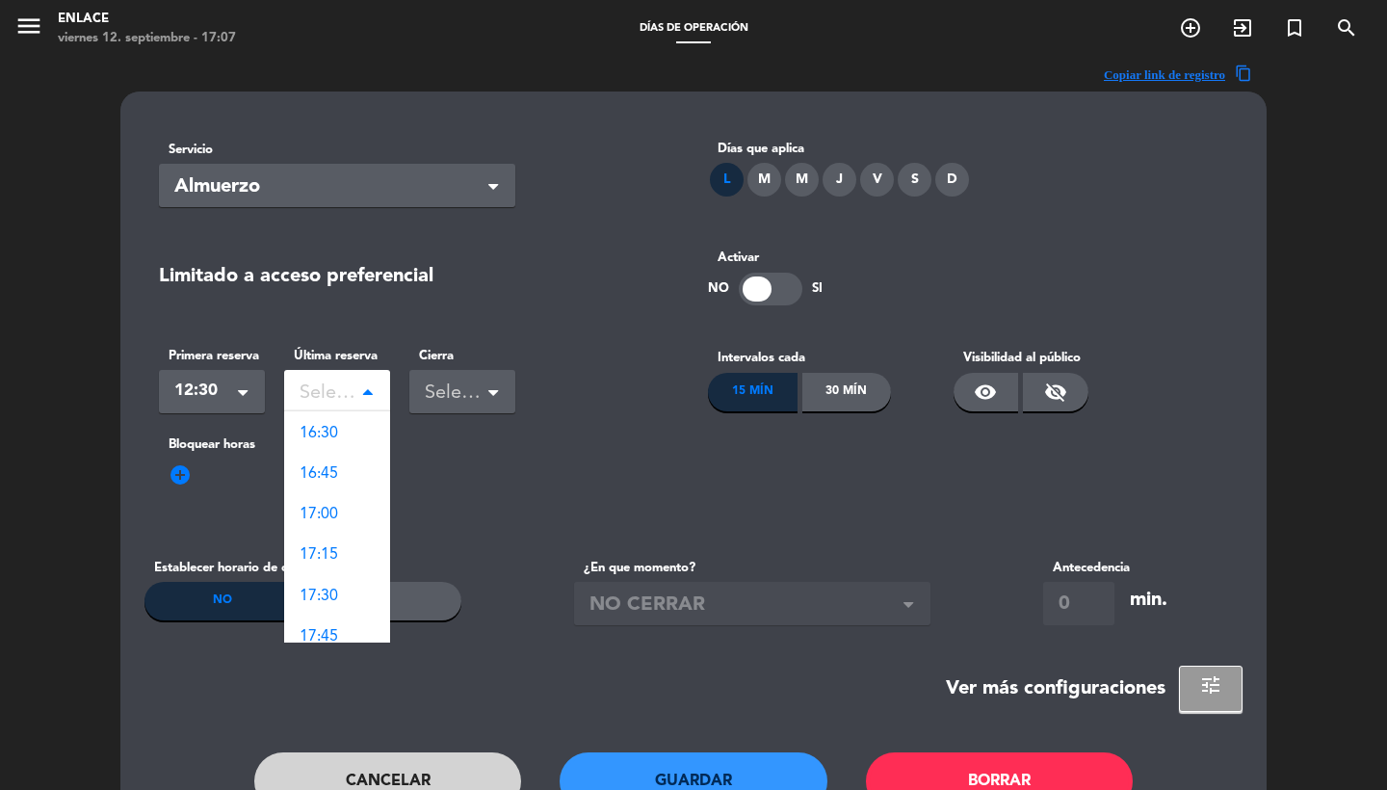
scroll to position [1747, 0]
click at [327, 554] on span "16:30" at bounding box center [319, 549] width 39 height 15
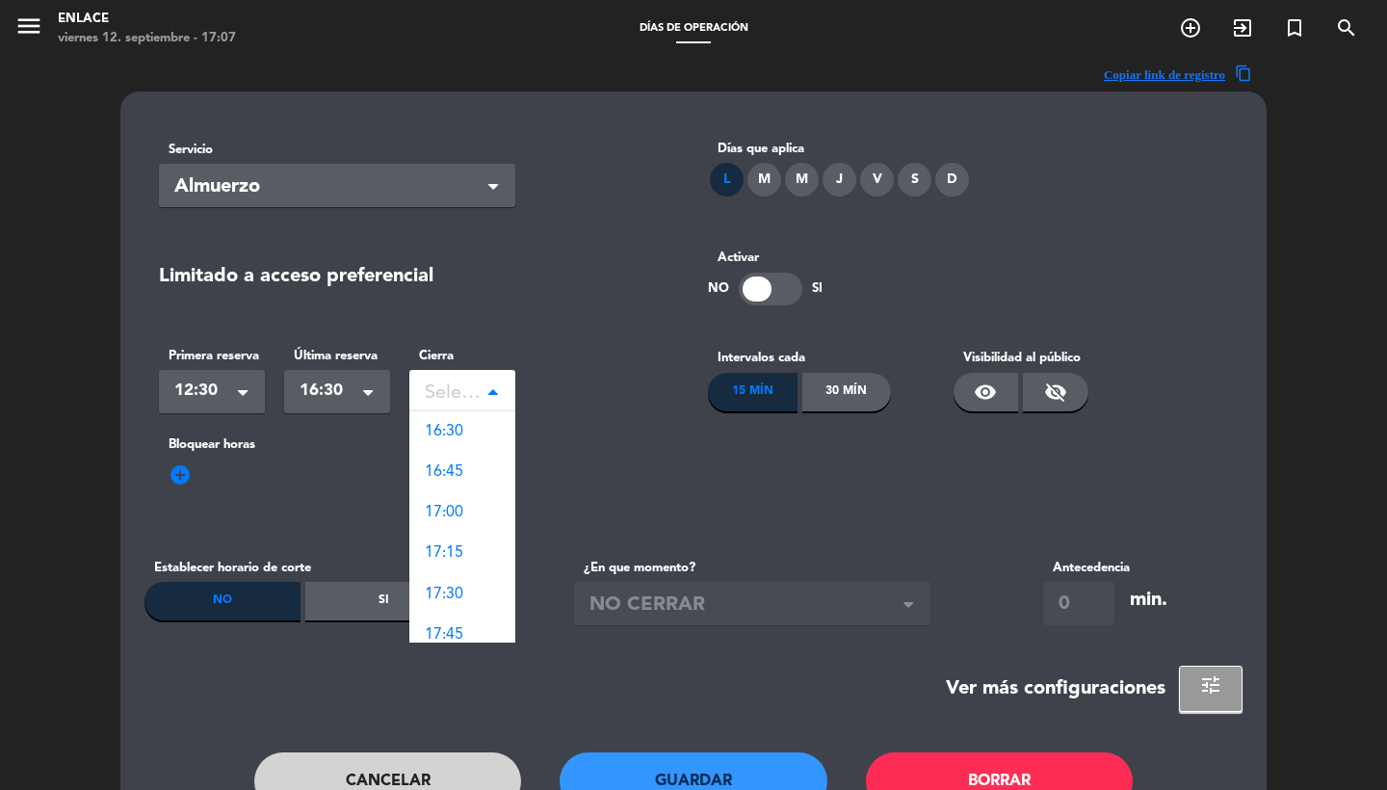
click at [497, 377] on div "Seleccionar" at bounding box center [462, 391] width 106 height 43
click at [490, 408] on div "Seleccionar" at bounding box center [462, 391] width 106 height 43
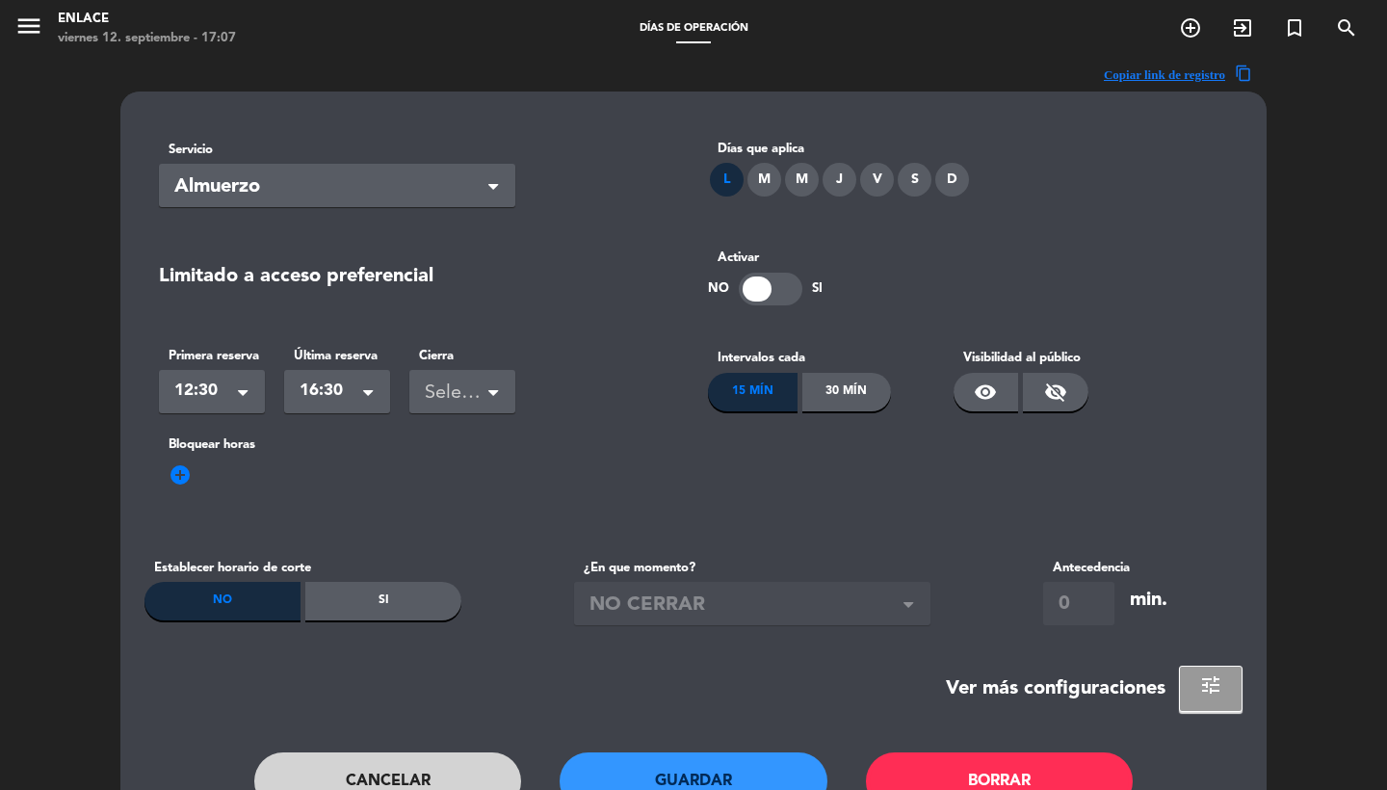
click at [494, 388] on span at bounding box center [493, 394] width 10 height 13
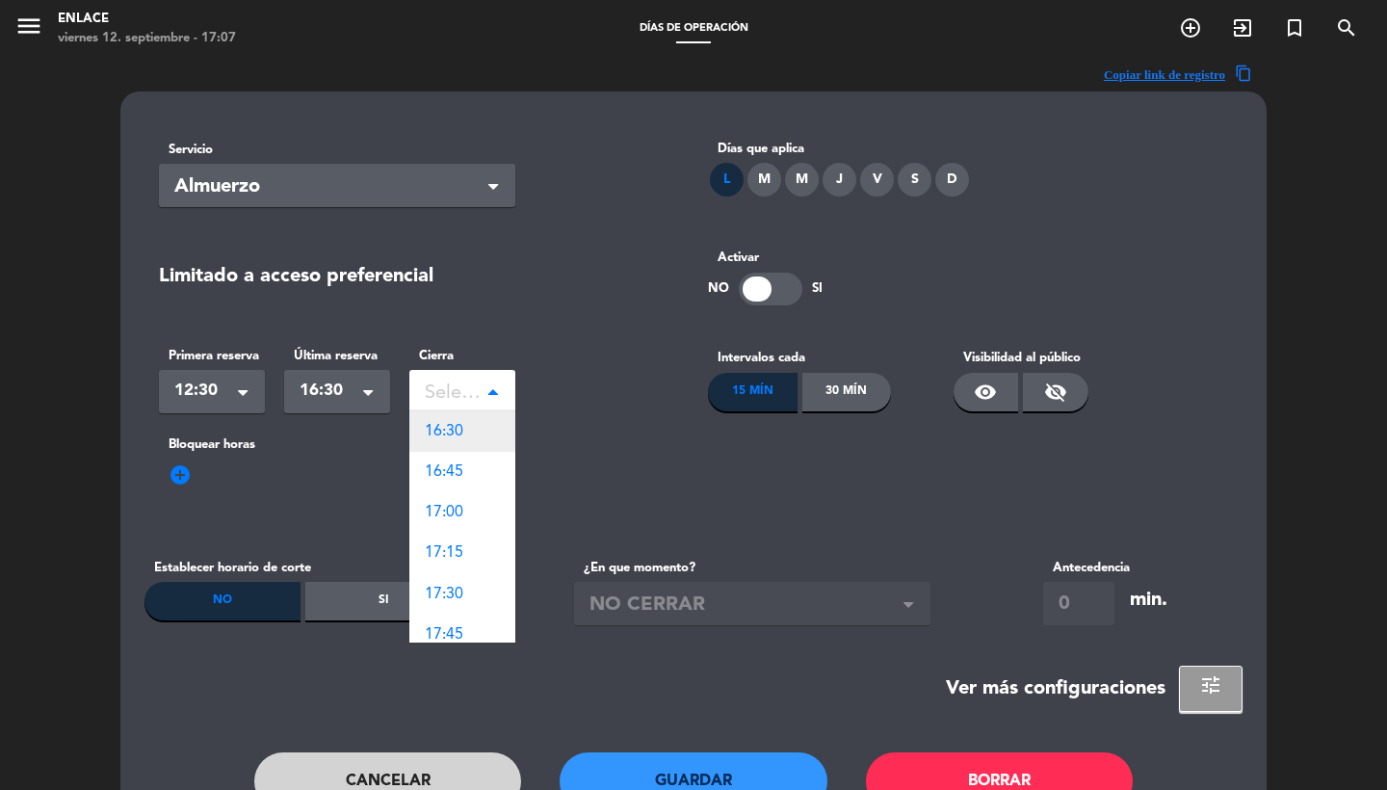
click at [473, 424] on div "16:30" at bounding box center [462, 431] width 106 height 40
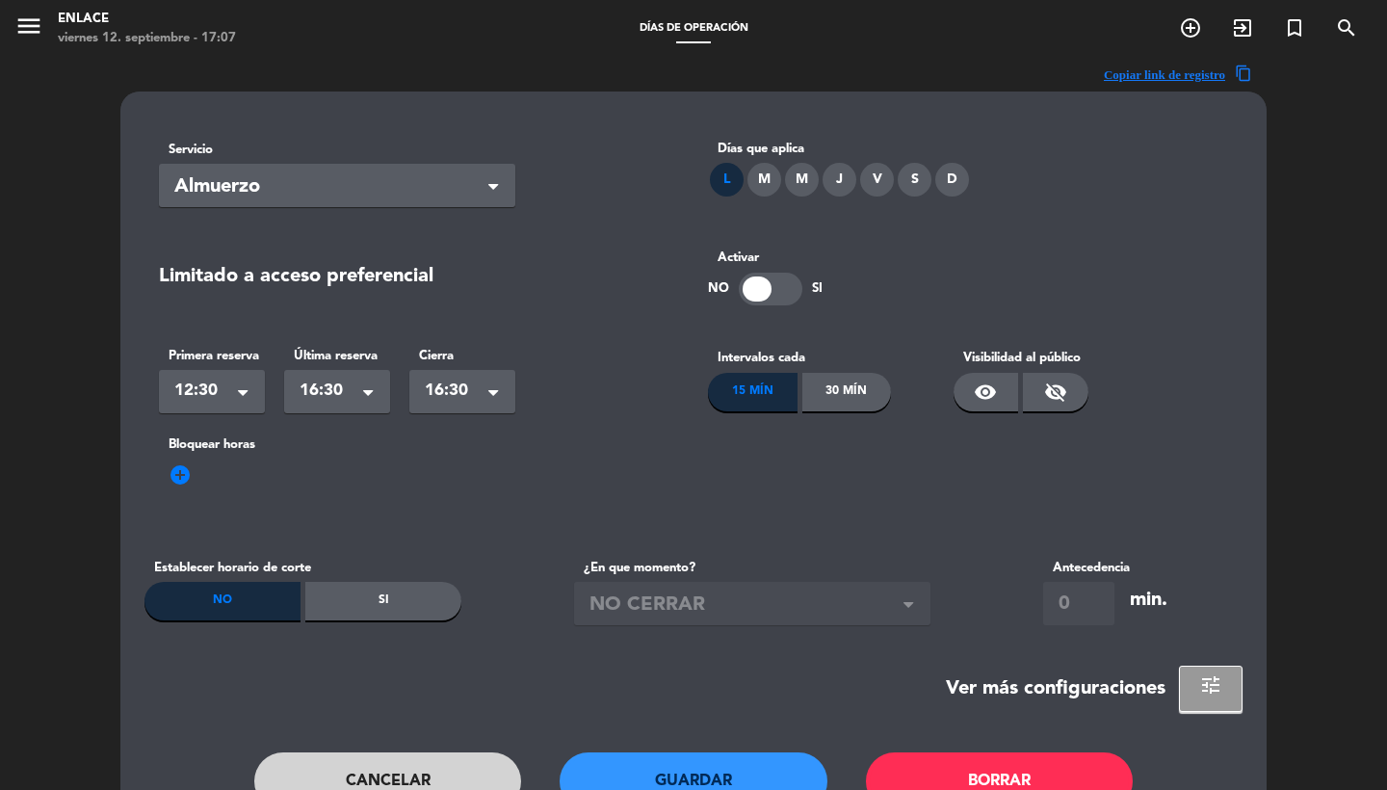
click at [838, 399] on div "30 Mín" at bounding box center [847, 392] width 90 height 39
click at [1044, 397] on span "visibility_off" at bounding box center [1055, 391] width 23 height 23
click at [667, 773] on button "Guardar" at bounding box center [694, 781] width 268 height 58
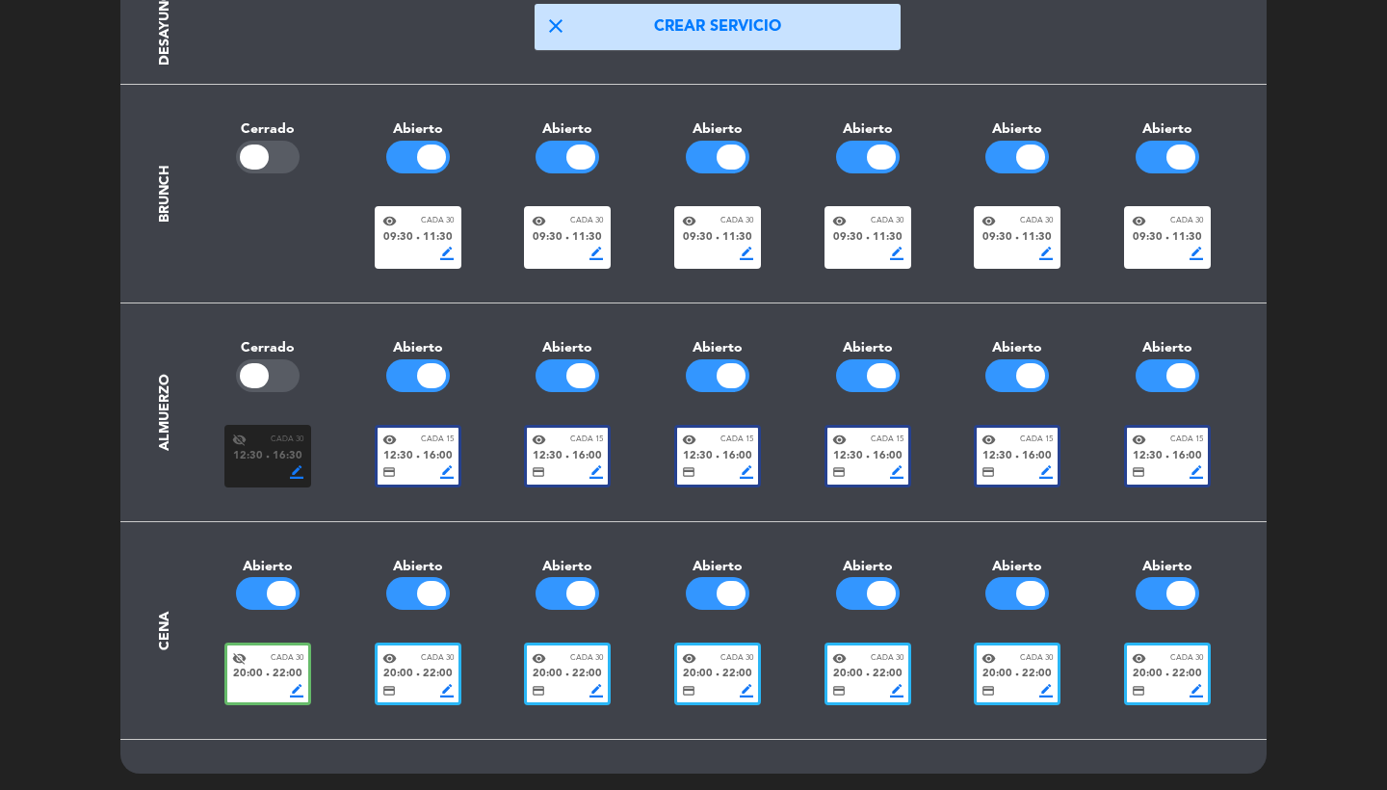
click at [293, 379] on div at bounding box center [268, 375] width 64 height 33
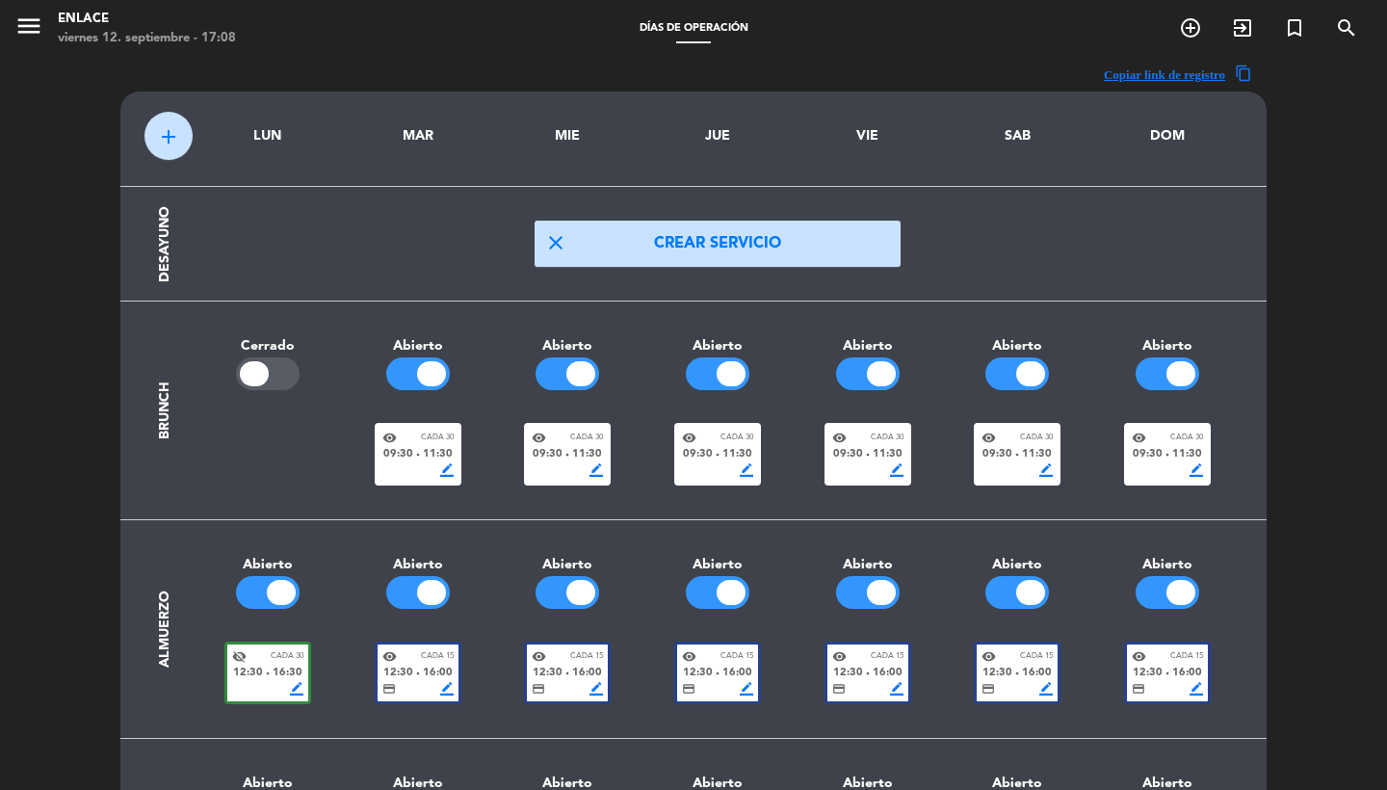
scroll to position [0, 0]
click at [167, 141] on span "add" at bounding box center [168, 136] width 23 height 23
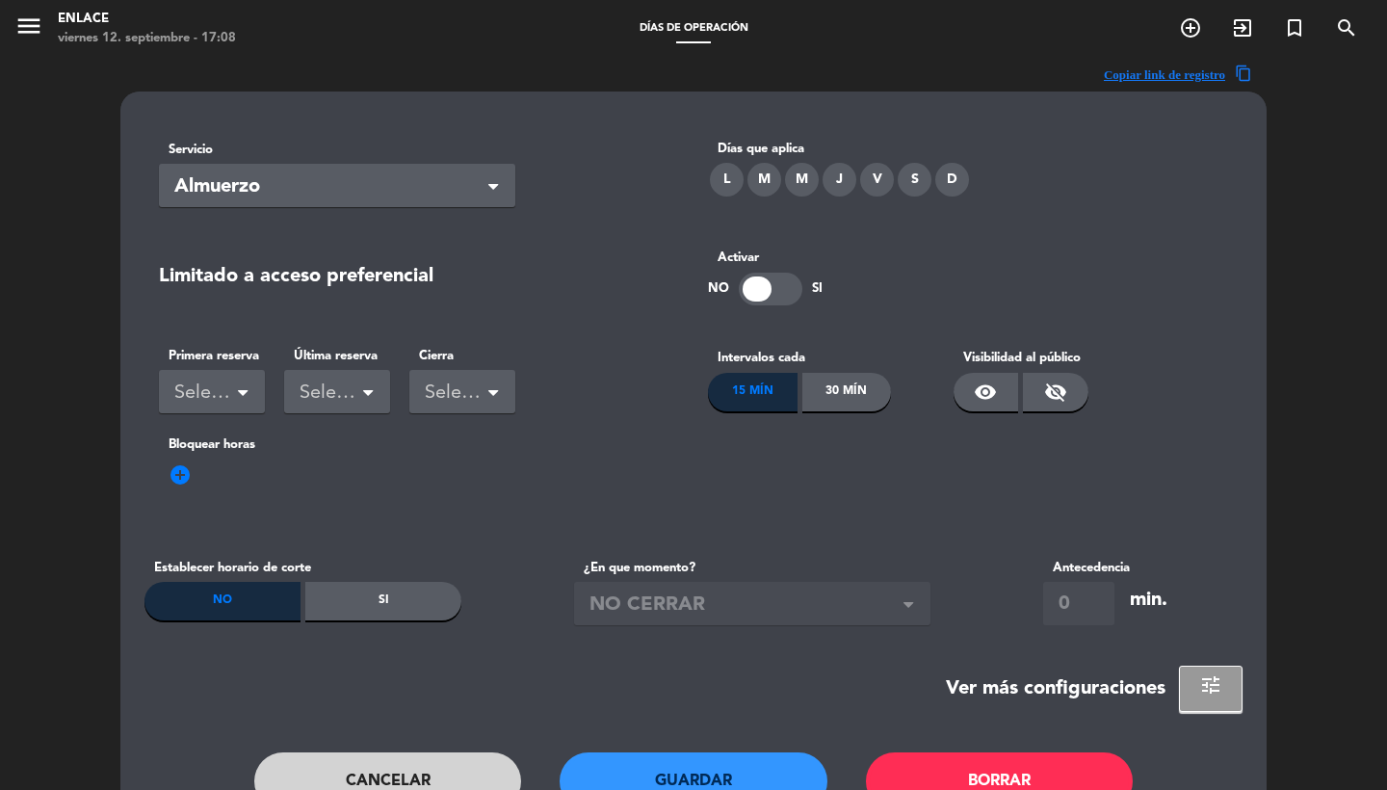
click at [457, 764] on button "Cancelar" at bounding box center [388, 781] width 268 height 58
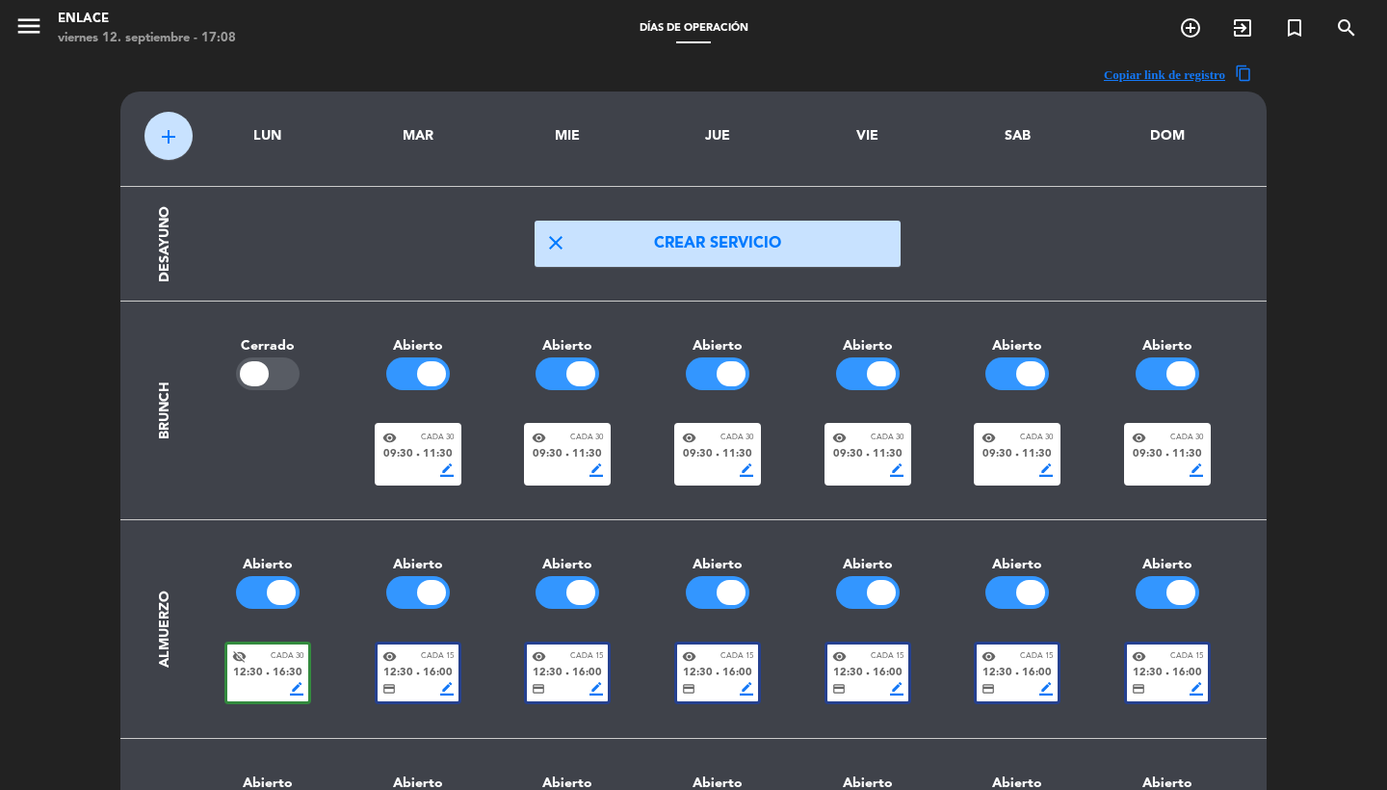
click at [175, 135] on span "add" at bounding box center [168, 136] width 23 height 23
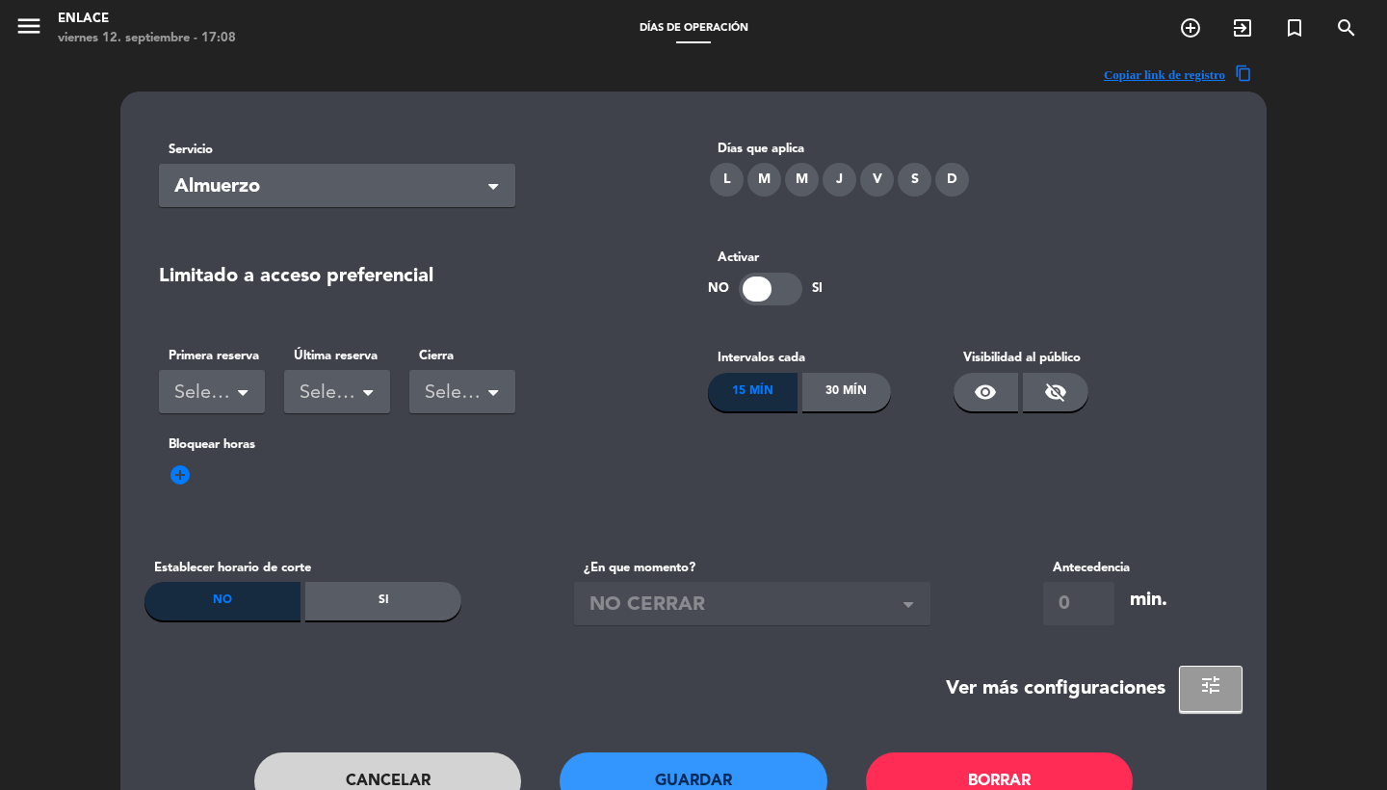
click at [733, 183] on div "L" at bounding box center [727, 180] width 34 height 34
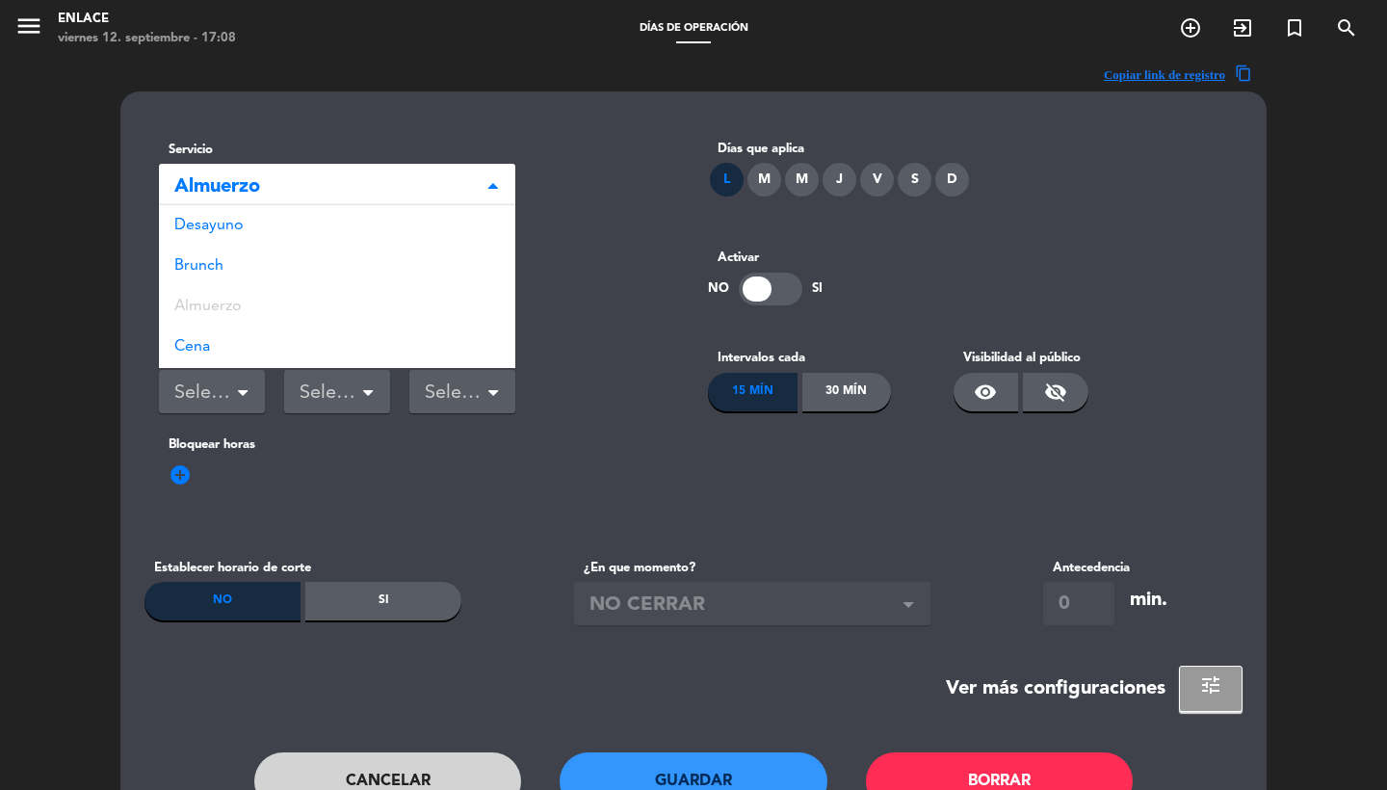
click at [279, 188] on span "Almuerzo" at bounding box center [329, 187] width 310 height 32
click at [252, 235] on div "Desayuno" at bounding box center [337, 225] width 356 height 40
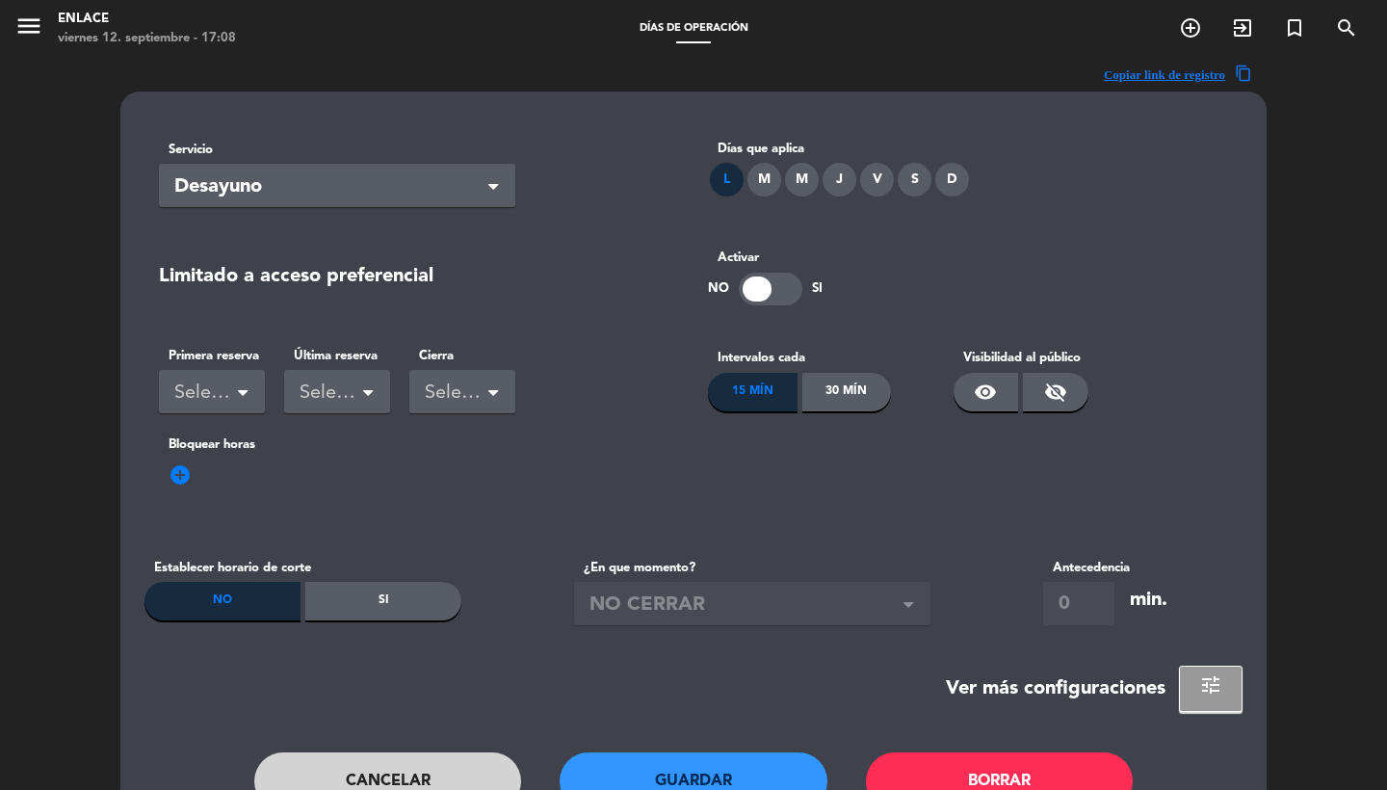
click at [358, 778] on button "Cancelar" at bounding box center [388, 781] width 268 height 58
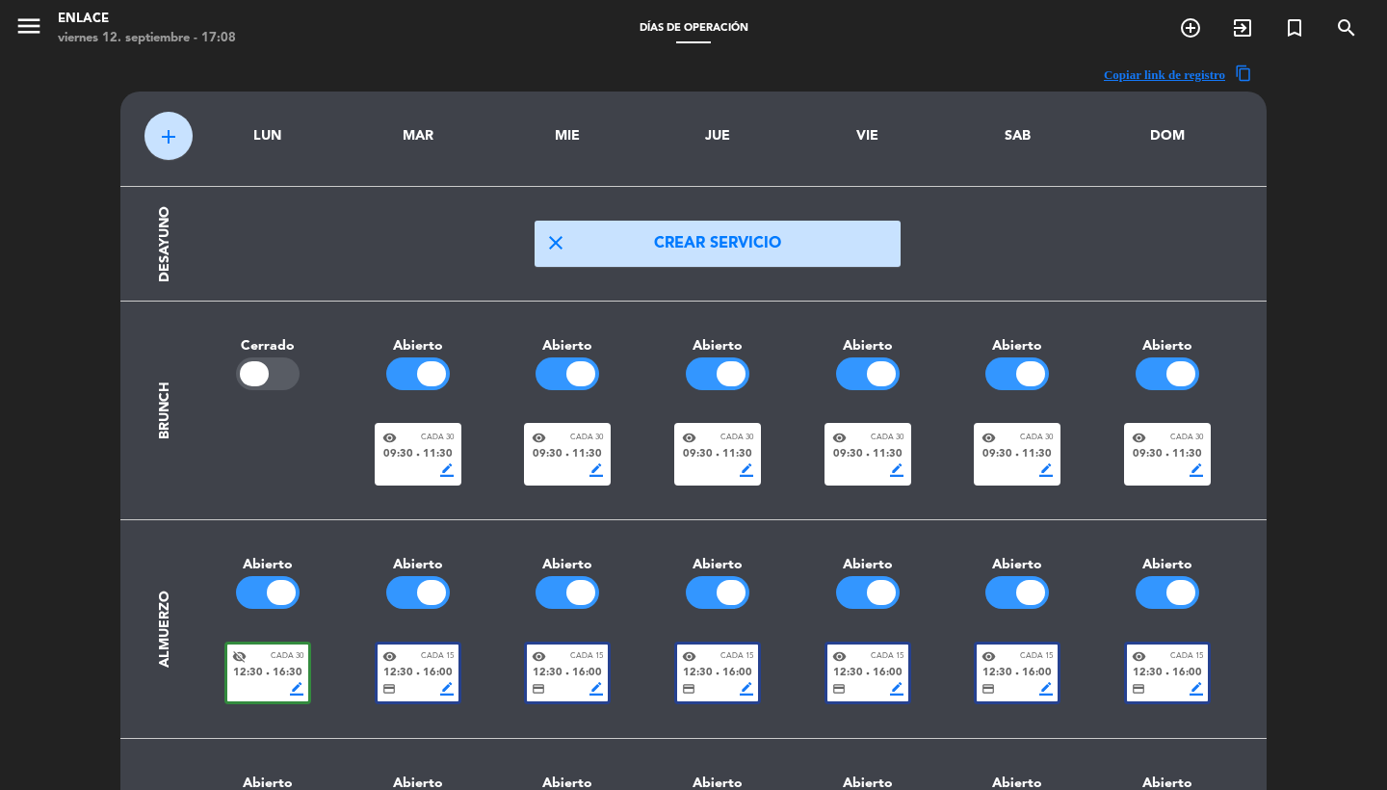
click at [156, 127] on button "add" at bounding box center [168, 136] width 48 height 48
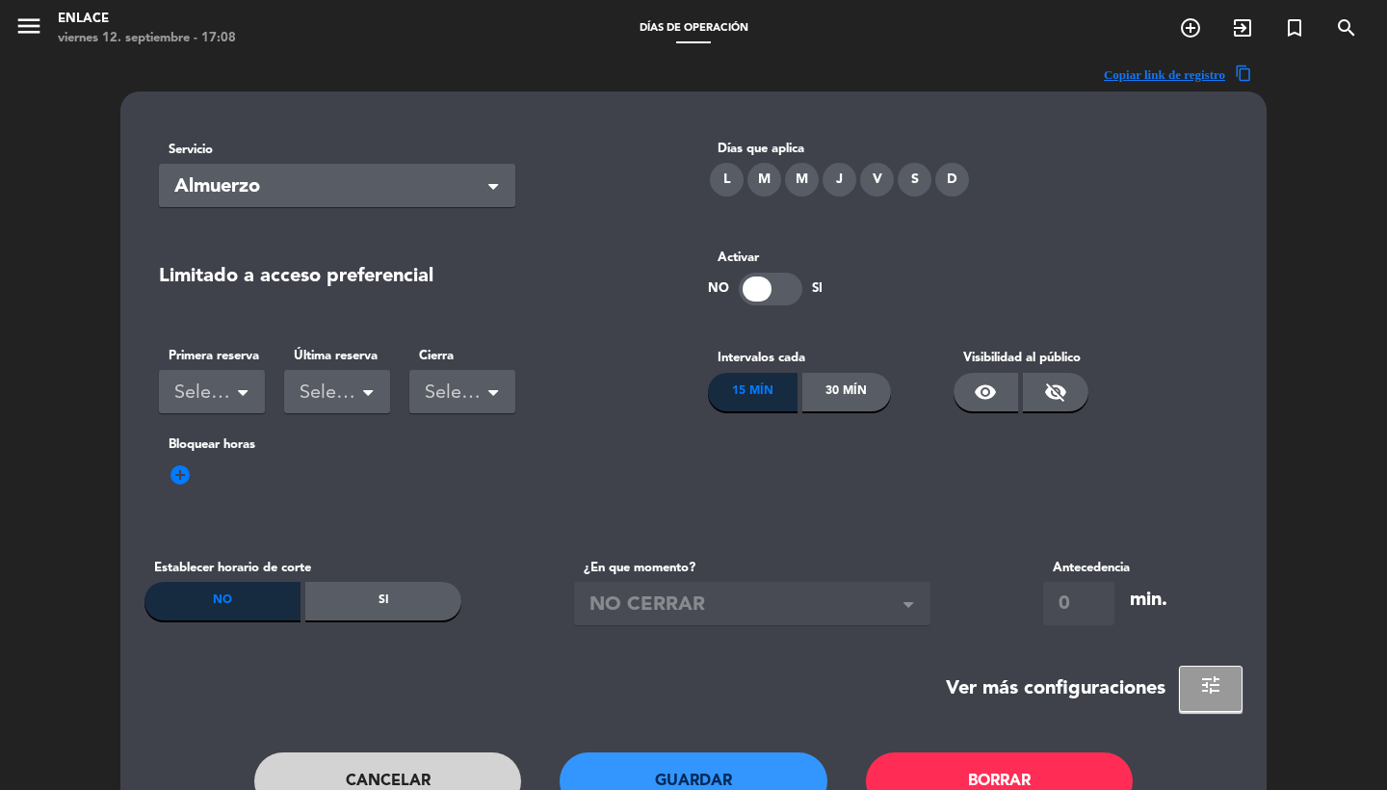
click at [741, 177] on div "L" at bounding box center [727, 180] width 34 height 34
click at [327, 199] on span "Almuerzo" at bounding box center [329, 187] width 310 height 32
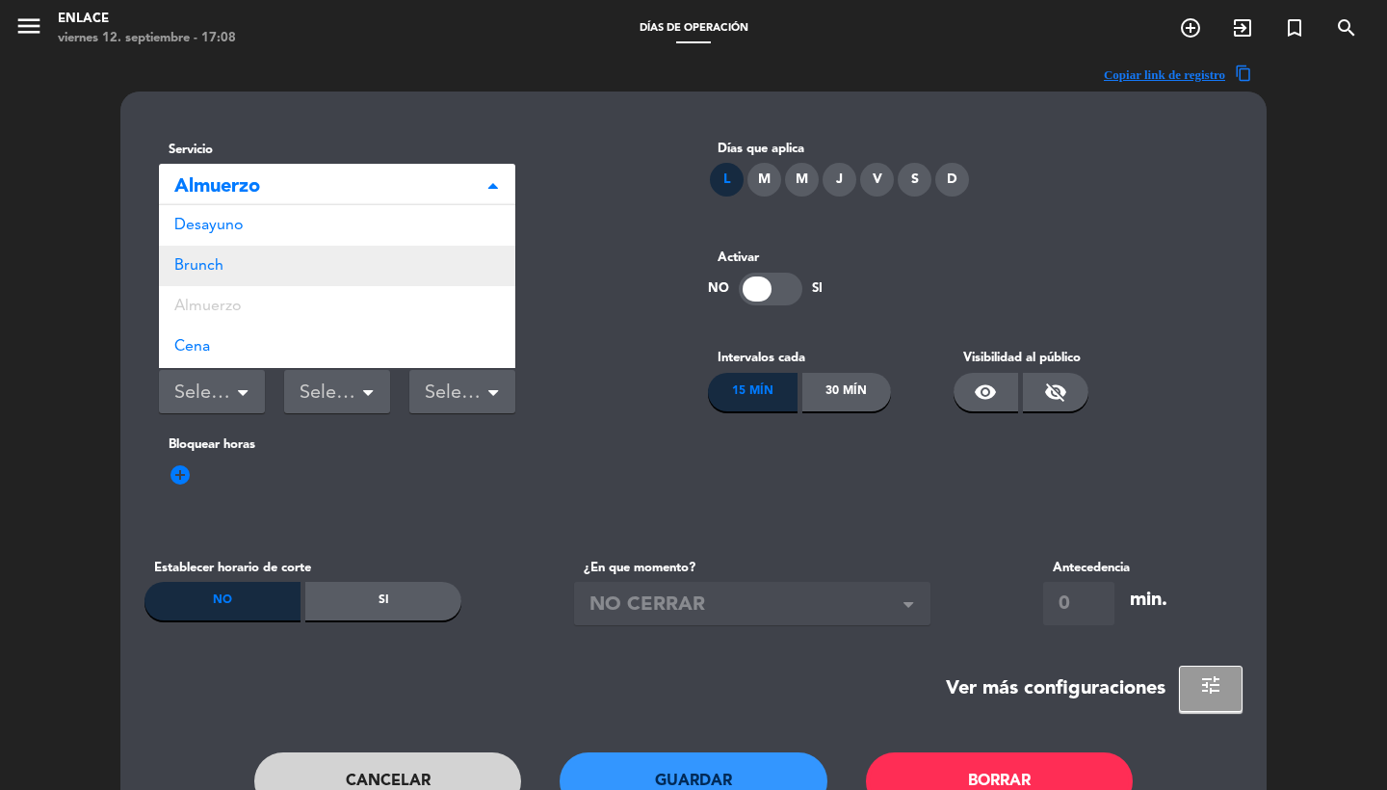
click at [245, 281] on div "Brunch" at bounding box center [337, 266] width 356 height 40
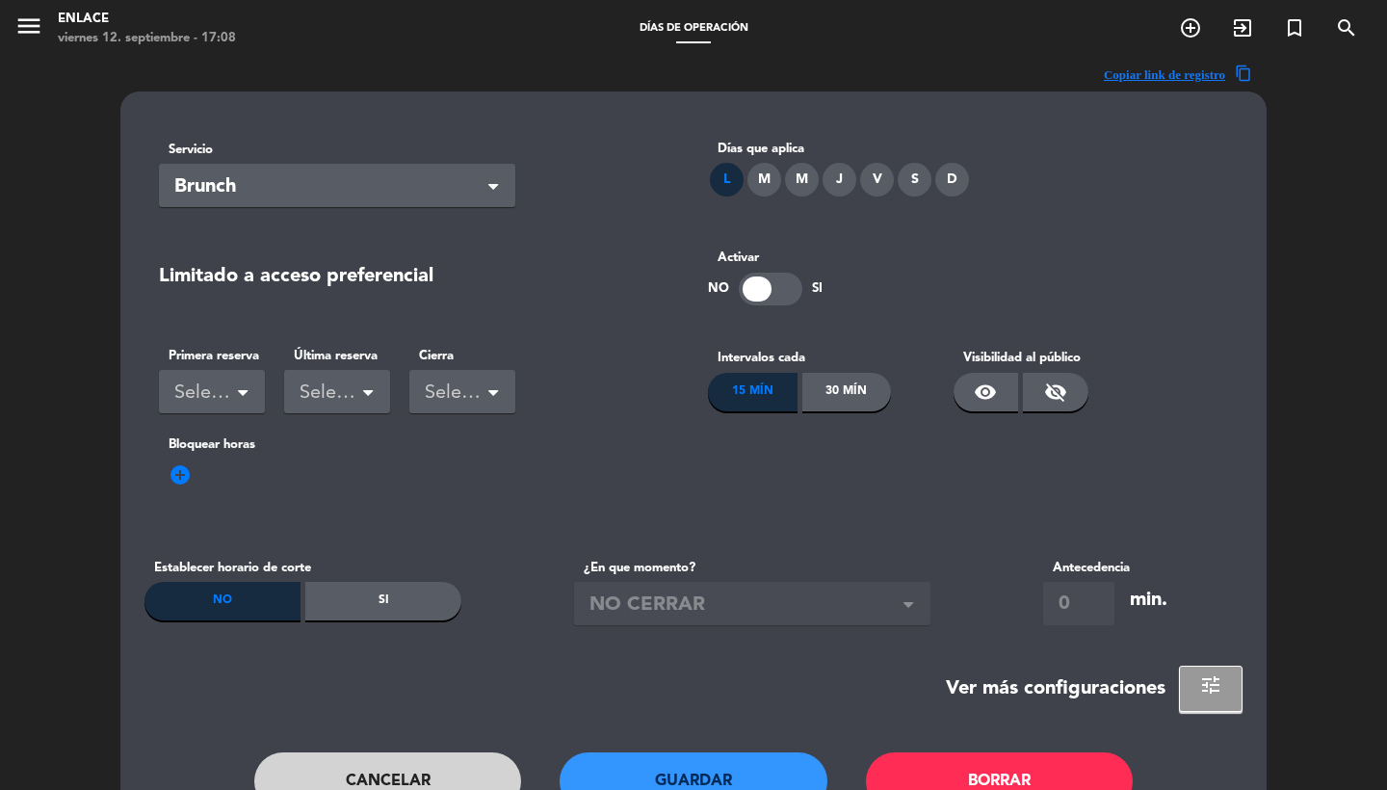
click at [225, 335] on div "Primera reserva Seleccionar Última reserva Seleccionar Cierra Seleccionar" at bounding box center [418, 379] width 549 height 96
click at [227, 390] on div "Seleccionar" at bounding box center [204, 394] width 60 height 32
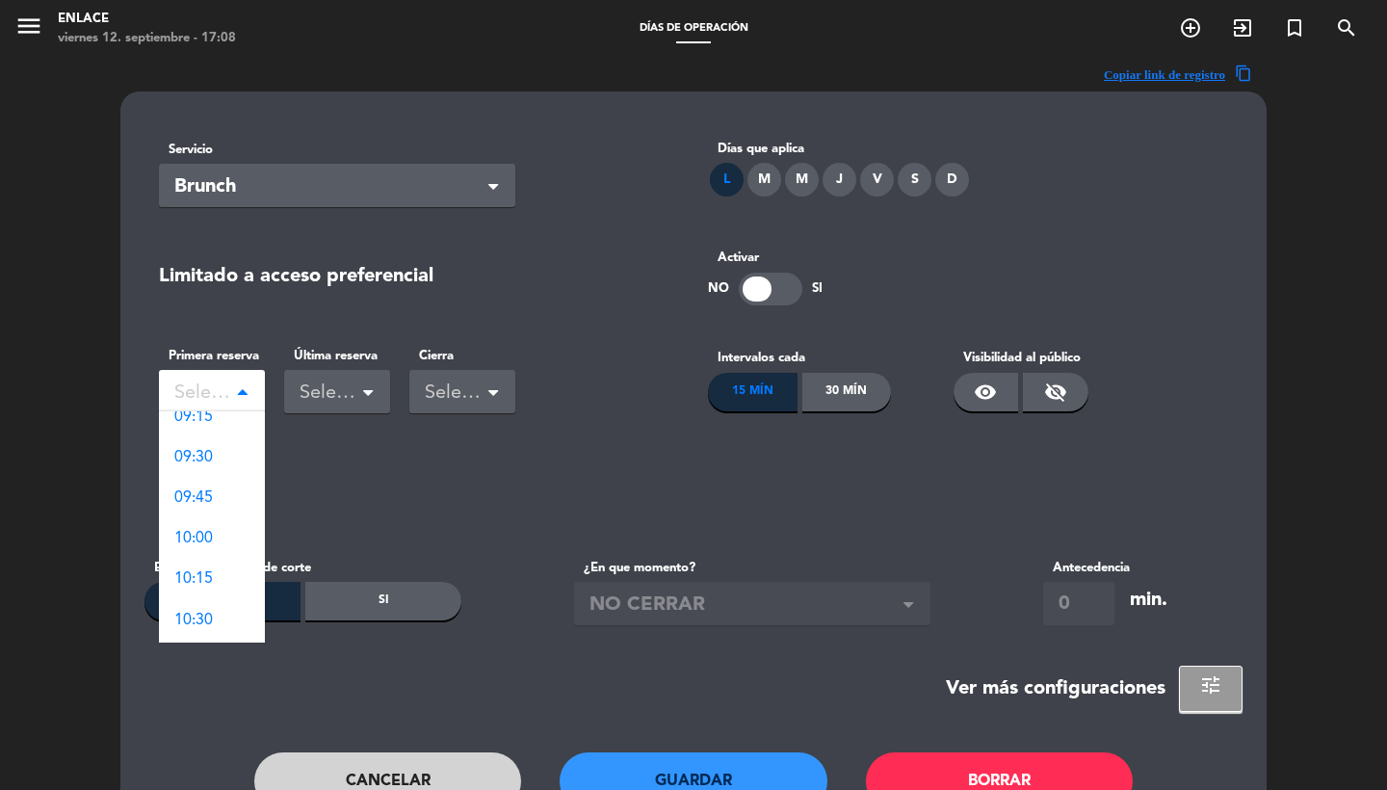
scroll to position [568, 0]
click at [210, 580] on div "09:30" at bounding box center [212, 593] width 106 height 40
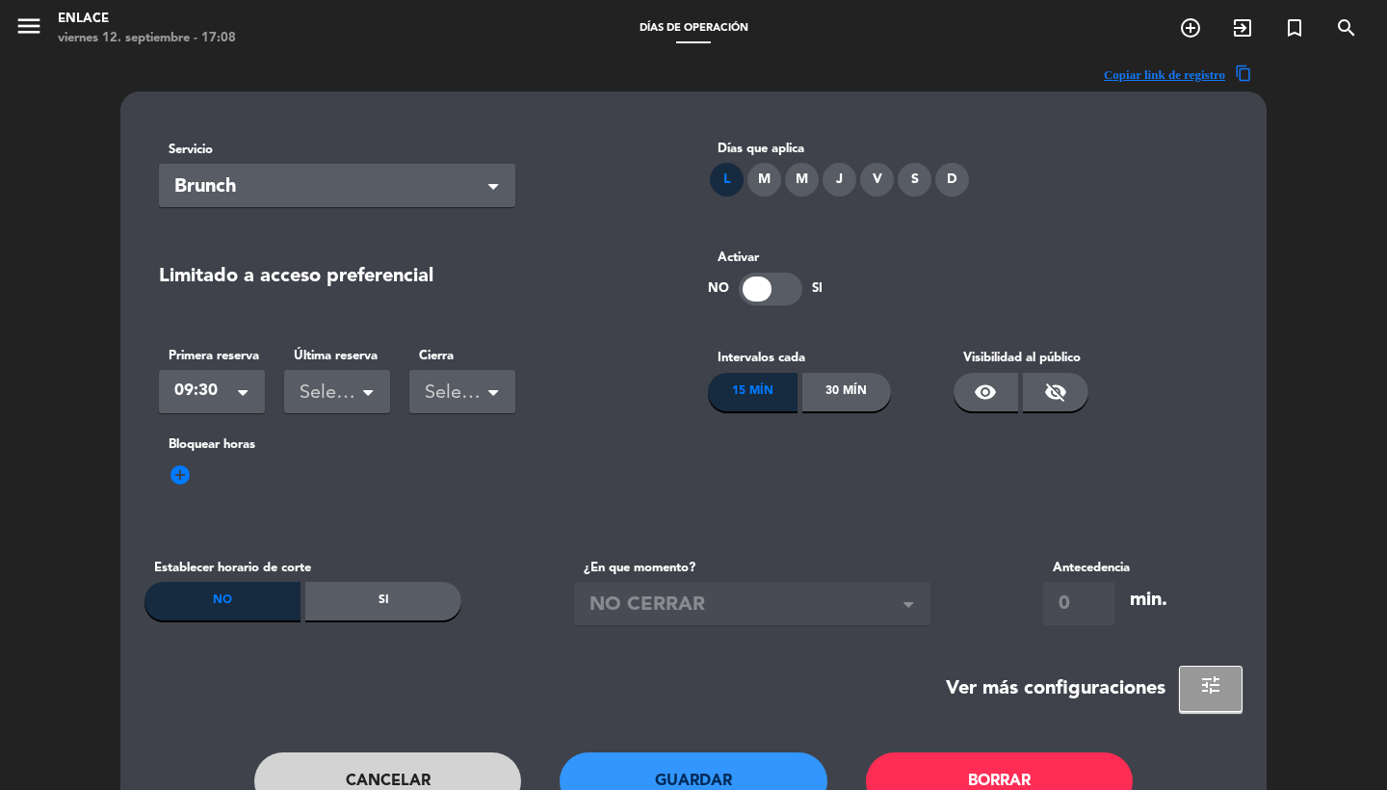
click at [313, 393] on div "Seleccionar" at bounding box center [330, 394] width 60 height 32
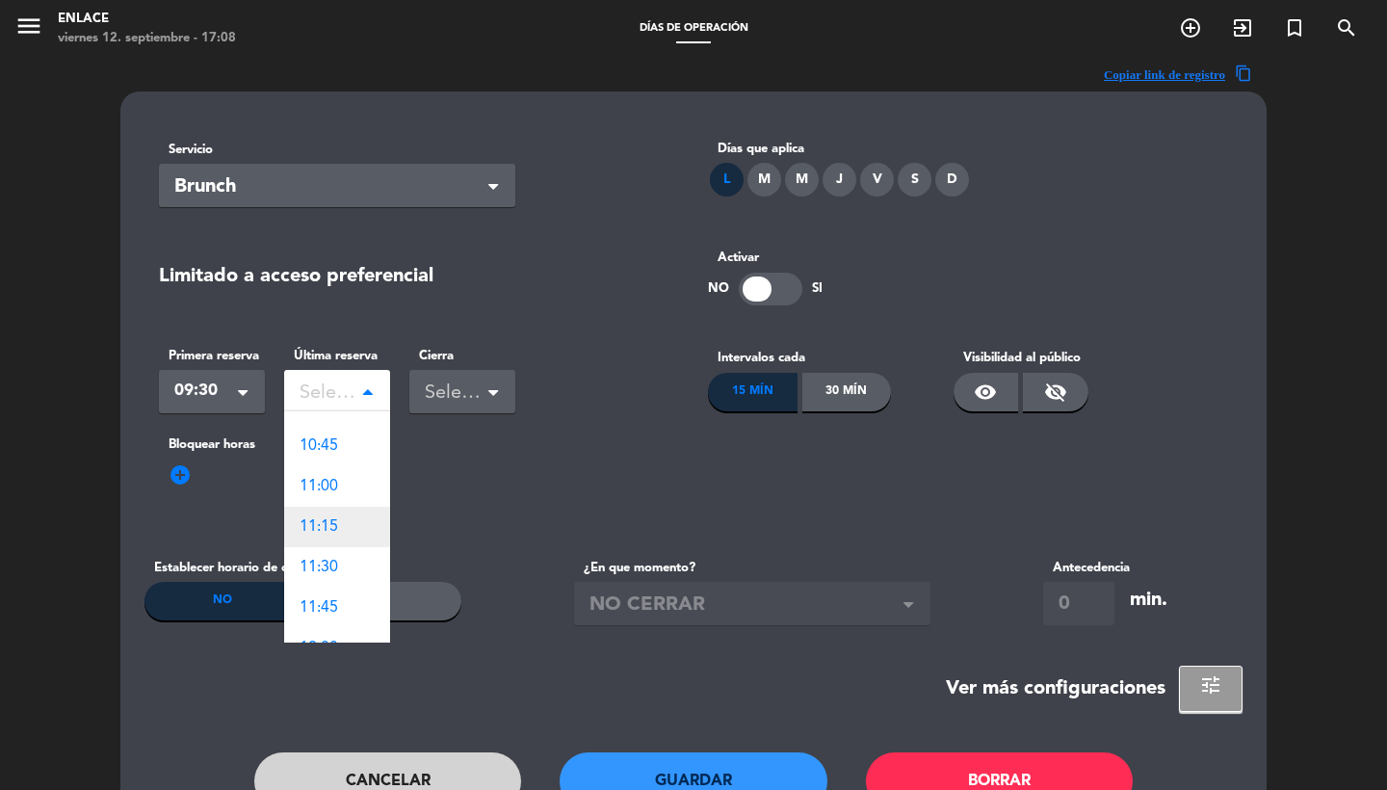
scroll to position [934, 0]
click at [347, 549] on div "11:30" at bounding box center [337, 552] width 106 height 40
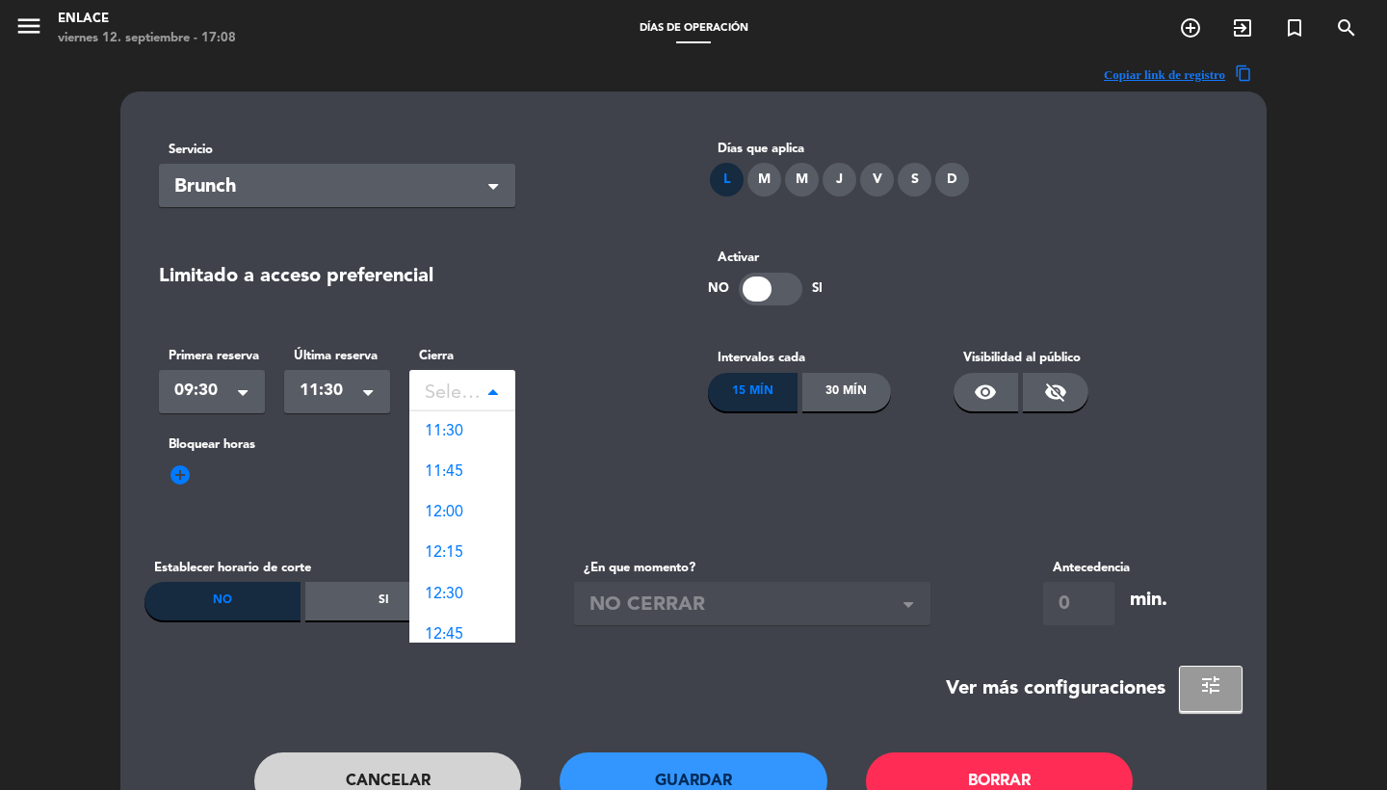
click at [469, 405] on div "Seleccionar" at bounding box center [455, 394] width 60 height 32
click at [469, 425] on div "11:30" at bounding box center [462, 431] width 106 height 40
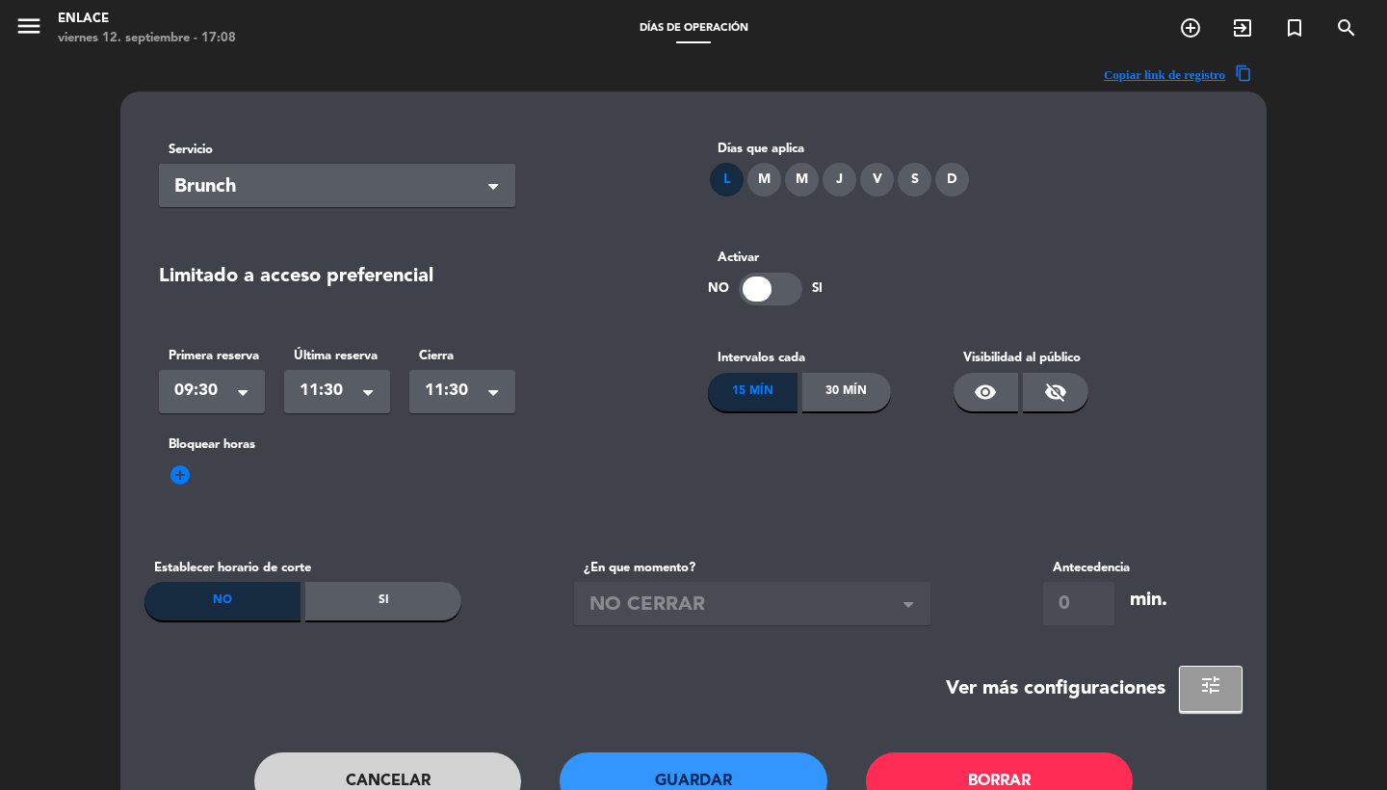
click at [841, 374] on div "30 Mín" at bounding box center [847, 392] width 90 height 39
click at [1073, 392] on div "visibility_off" at bounding box center [1055, 392] width 65 height 39
click at [726, 762] on button "Guardar" at bounding box center [694, 781] width 268 height 58
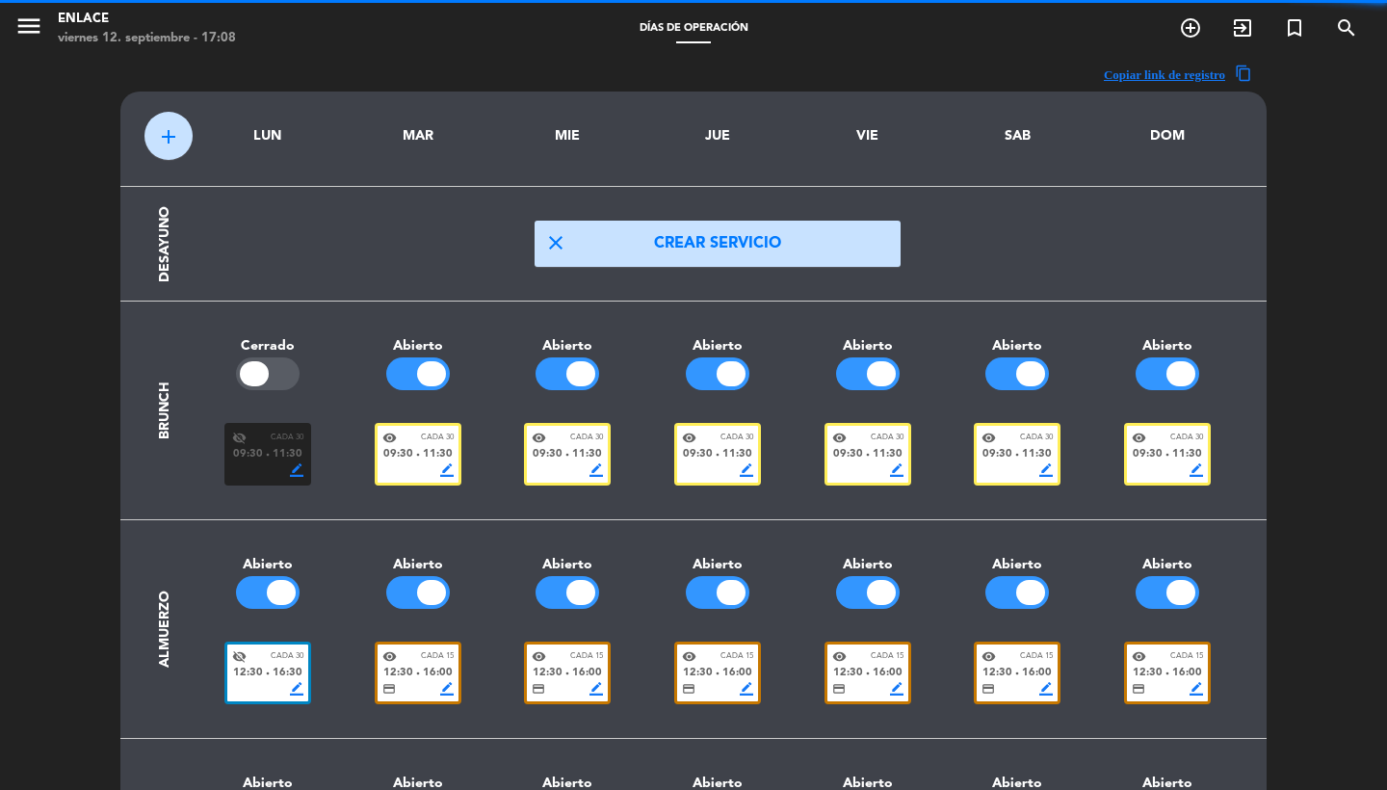
click at [225, 366] on div at bounding box center [268, 373] width 150 height 33
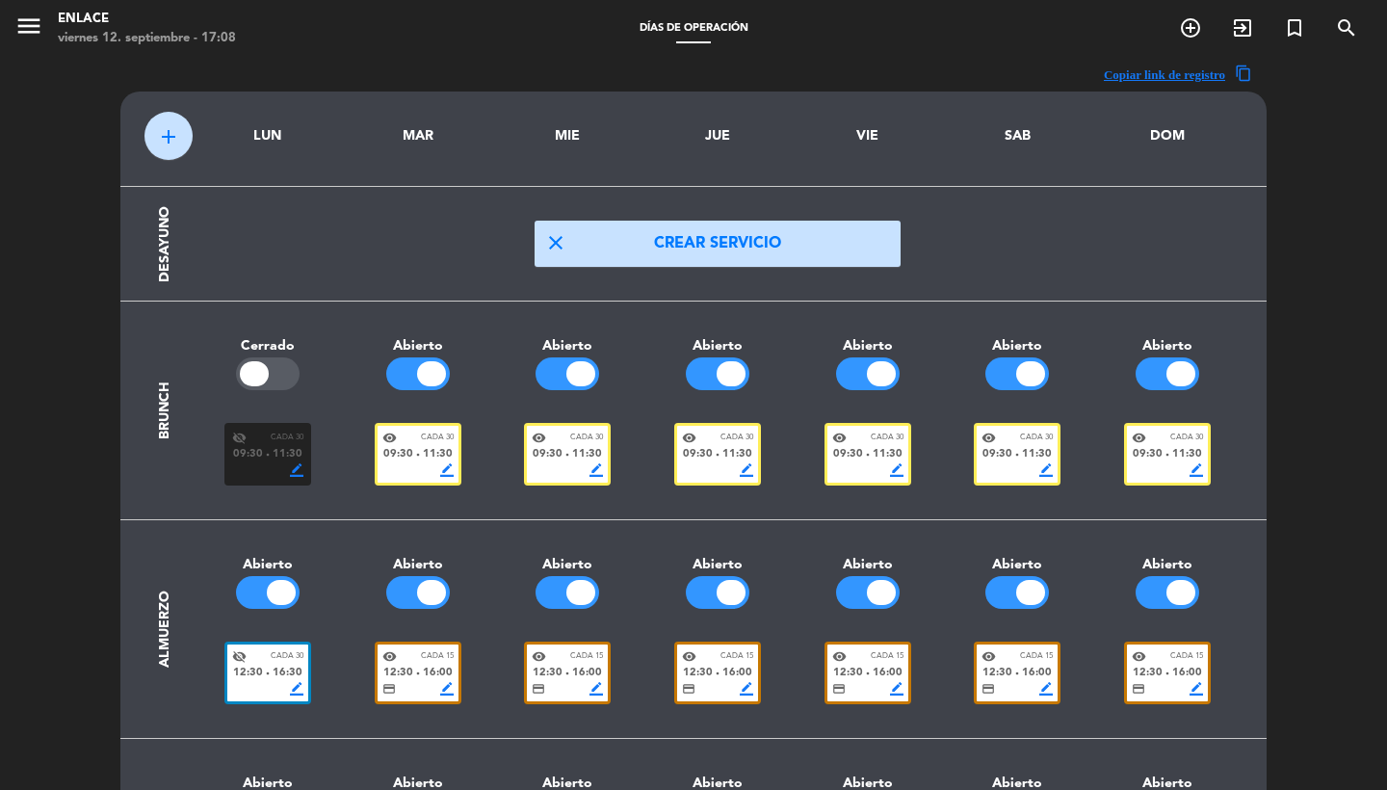
click at [268, 369] on div at bounding box center [254, 373] width 29 height 25
click at [29, 41] on button "menu" at bounding box center [28, 30] width 29 height 36
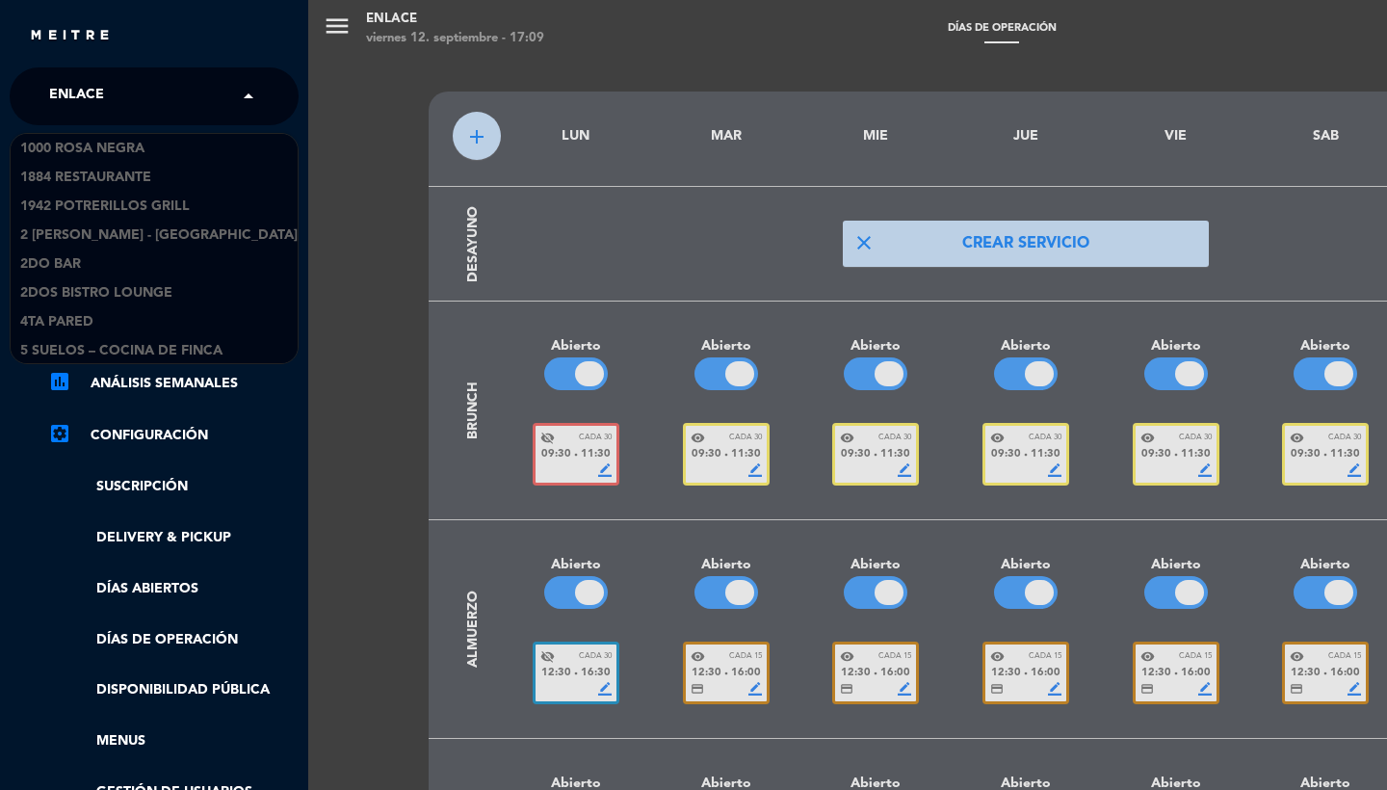
click at [103, 92] on span "Enlace" at bounding box center [76, 96] width 55 height 40
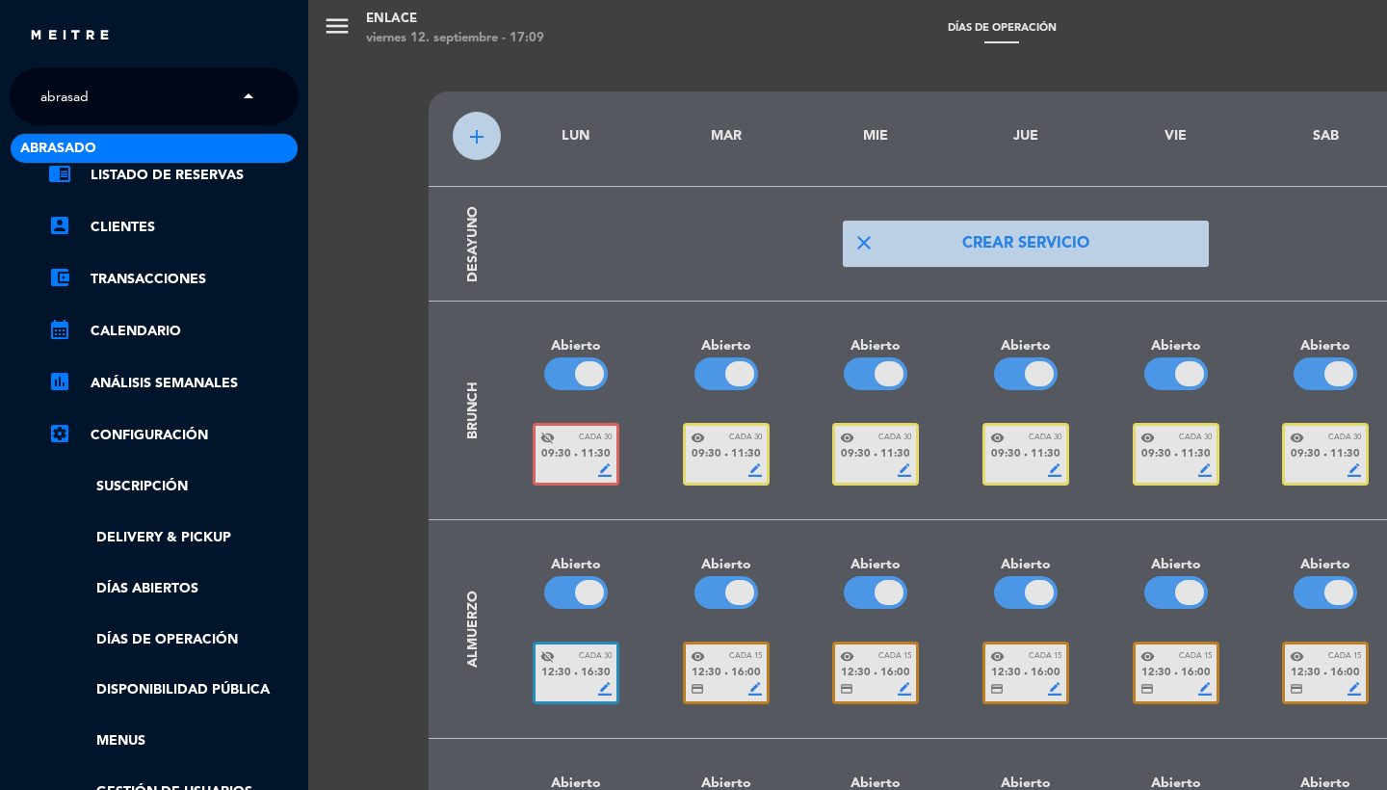
type input "abrasado"
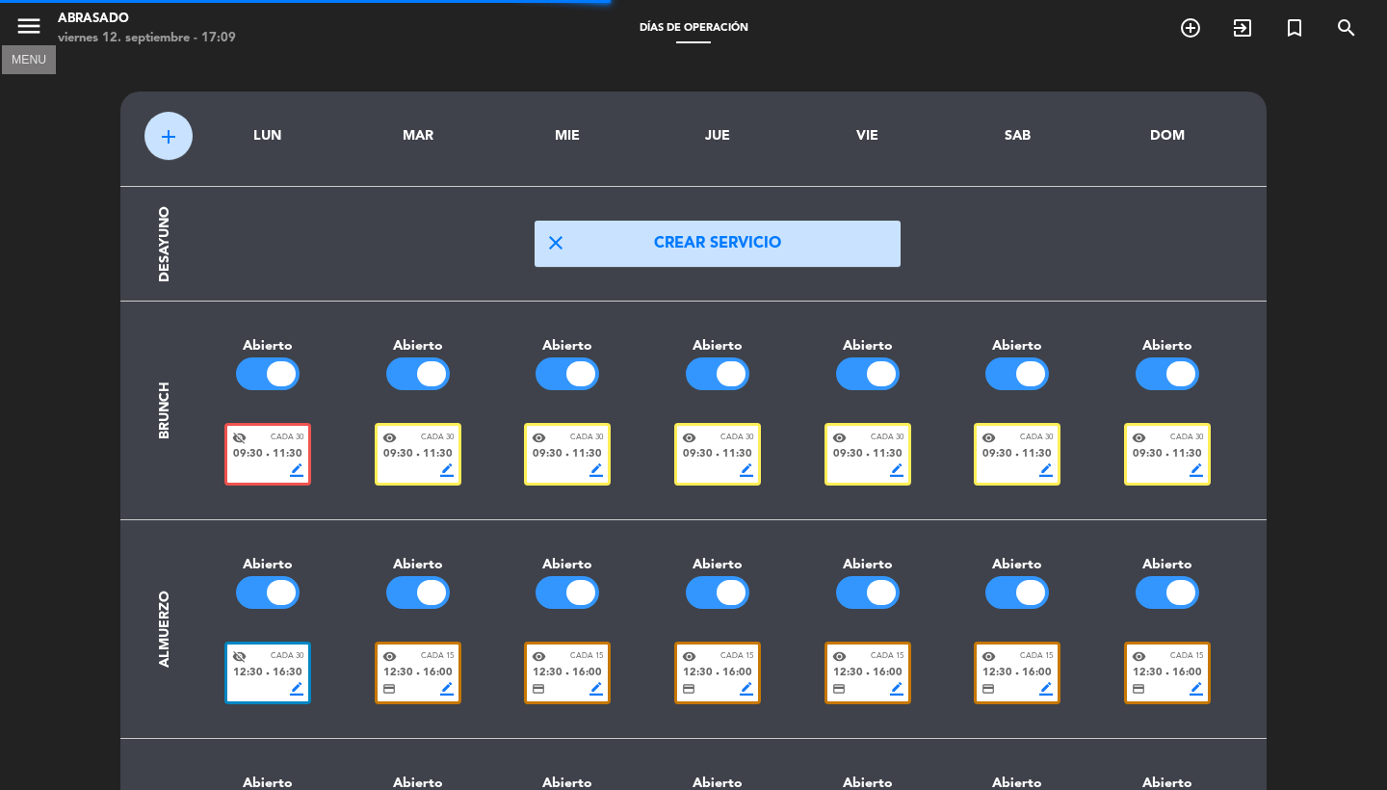
click at [36, 39] on icon "menu" at bounding box center [28, 26] width 29 height 29
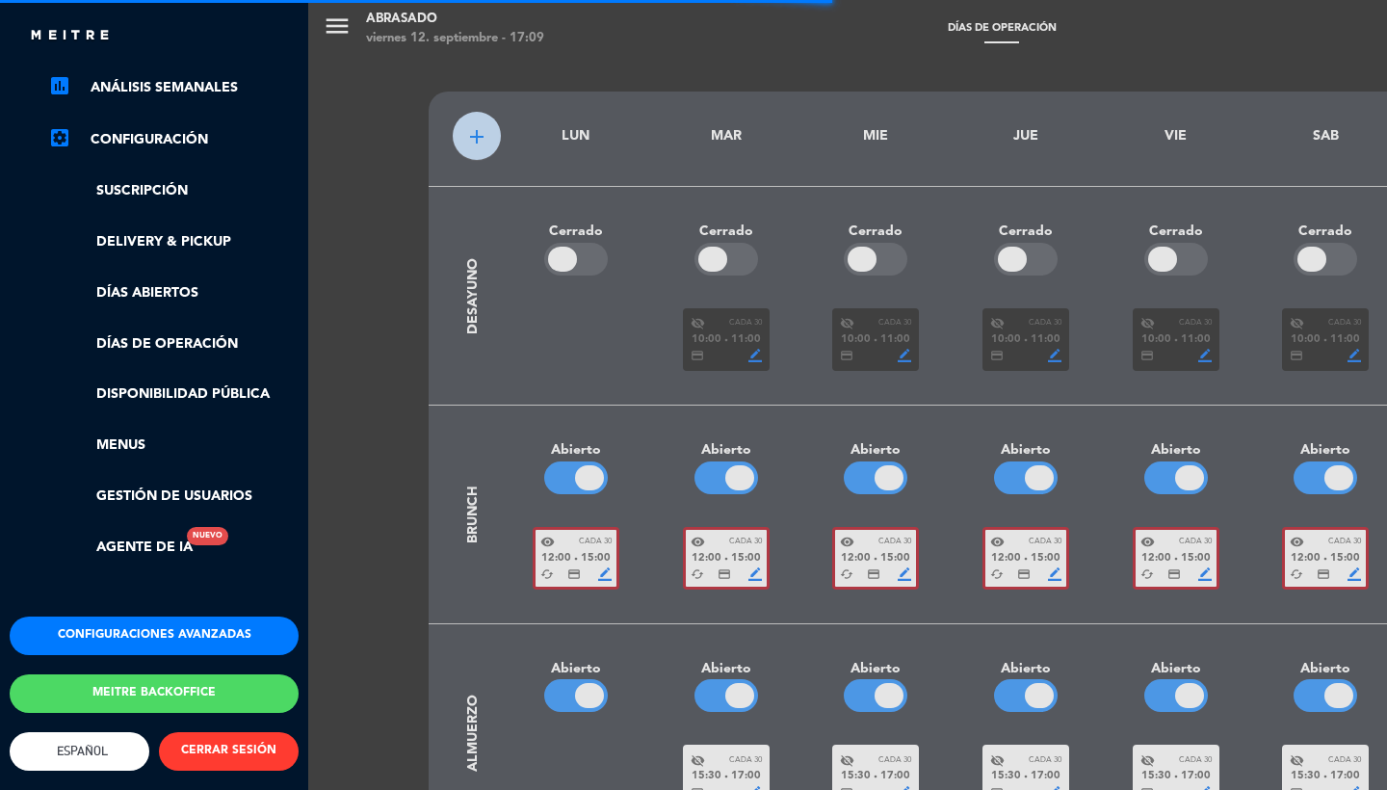
click at [118, 619] on button "Configuraciones avanzadas" at bounding box center [154, 635] width 289 height 39
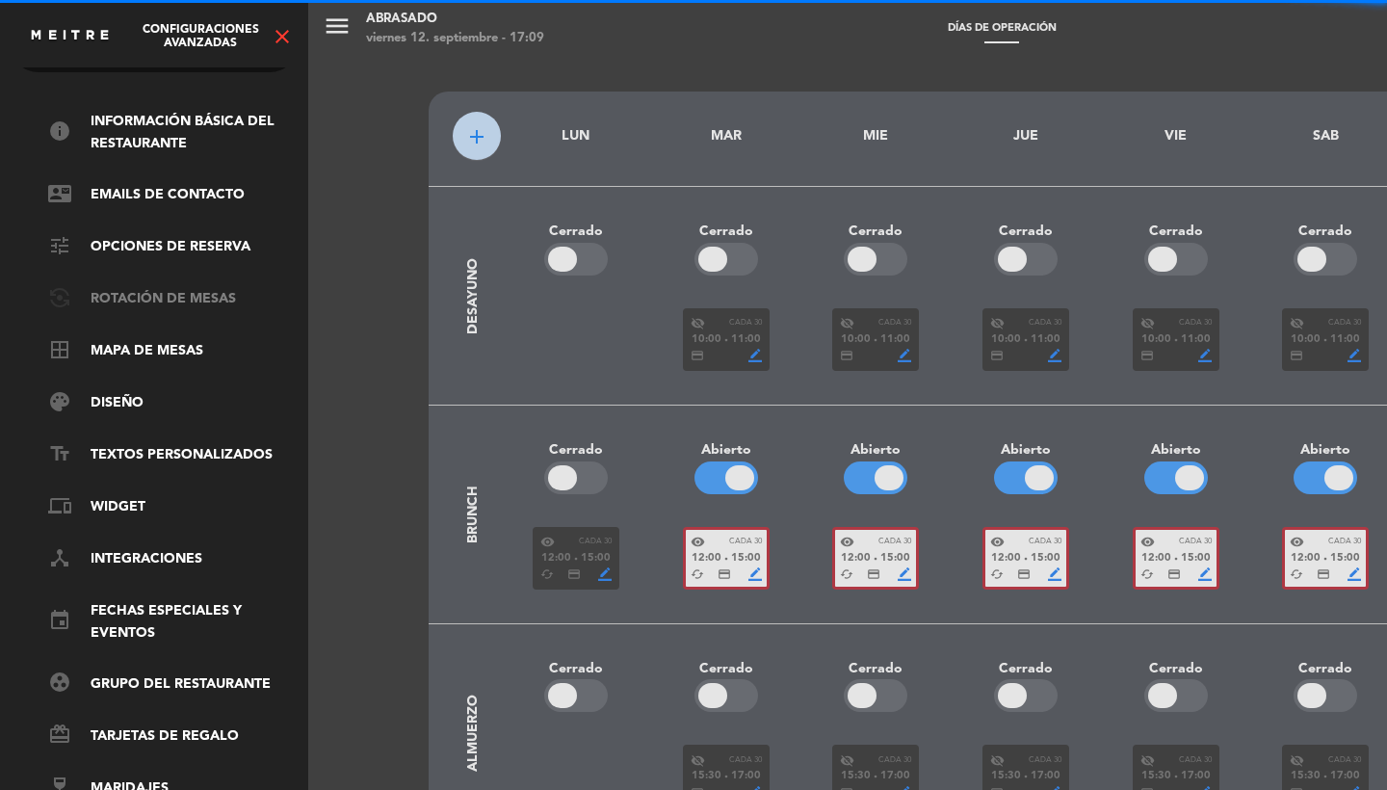
click at [150, 288] on link "flip_camera_android Rotación de Mesas" at bounding box center [173, 299] width 250 height 23
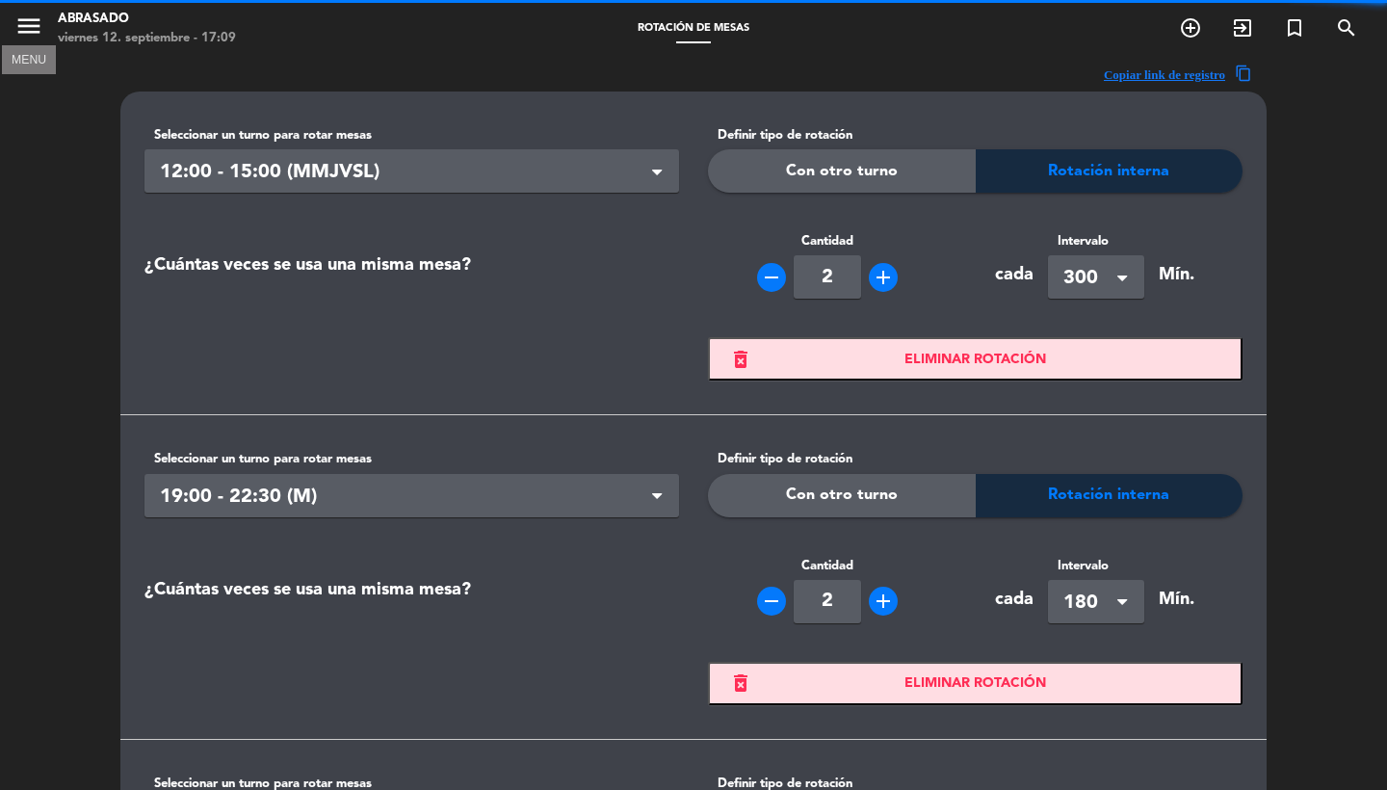
click at [28, 33] on icon "menu" at bounding box center [28, 26] width 29 height 29
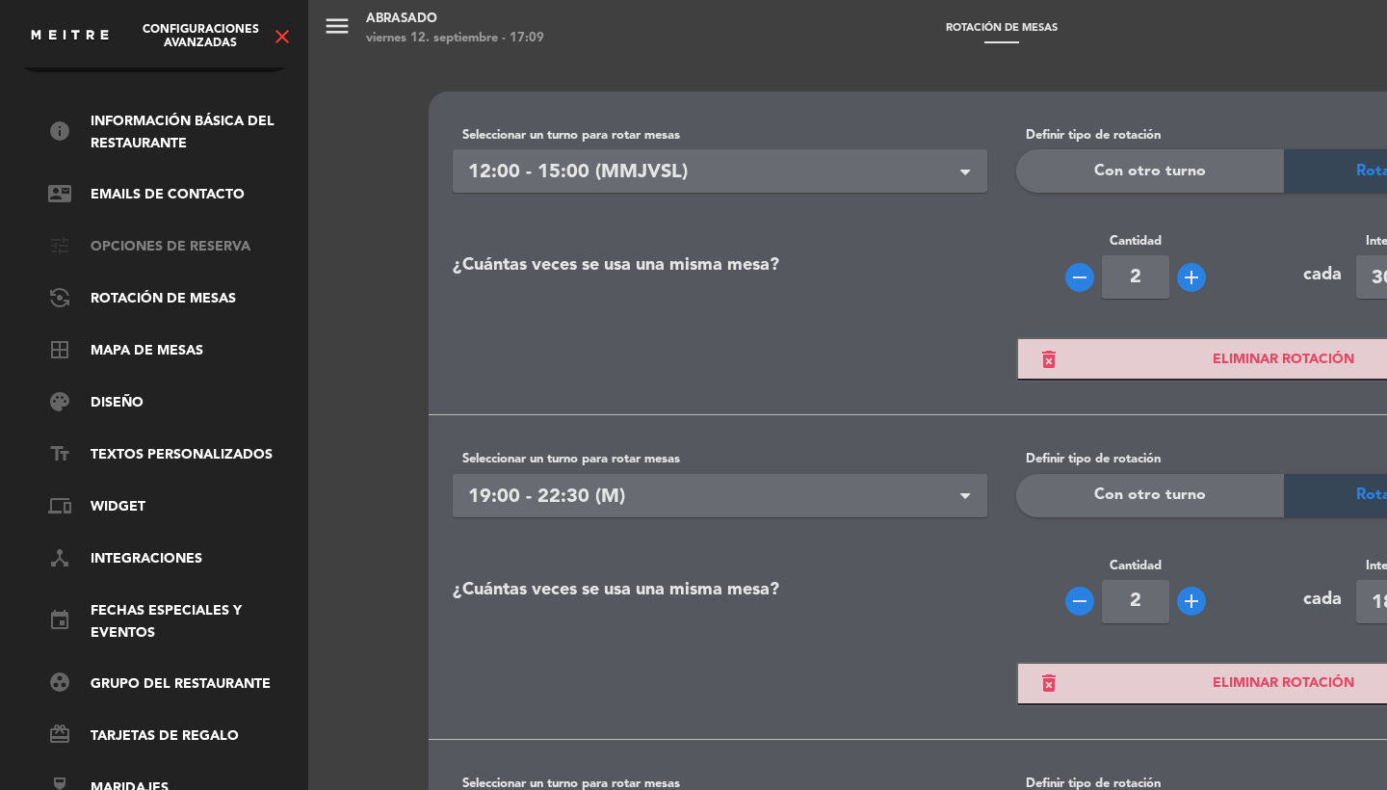
click at [208, 241] on link "tune Opciones de reserva" at bounding box center [173, 247] width 250 height 23
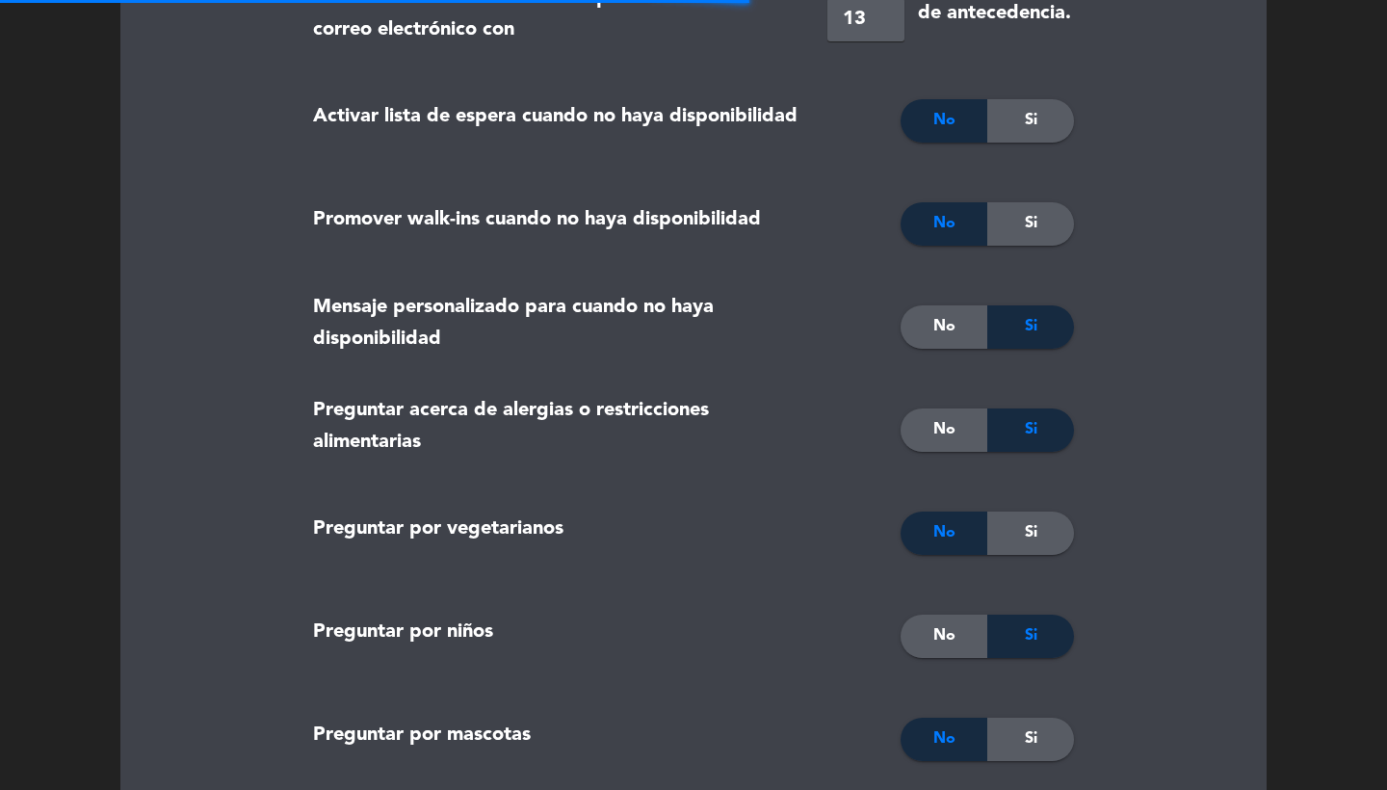
scroll to position [0, 0]
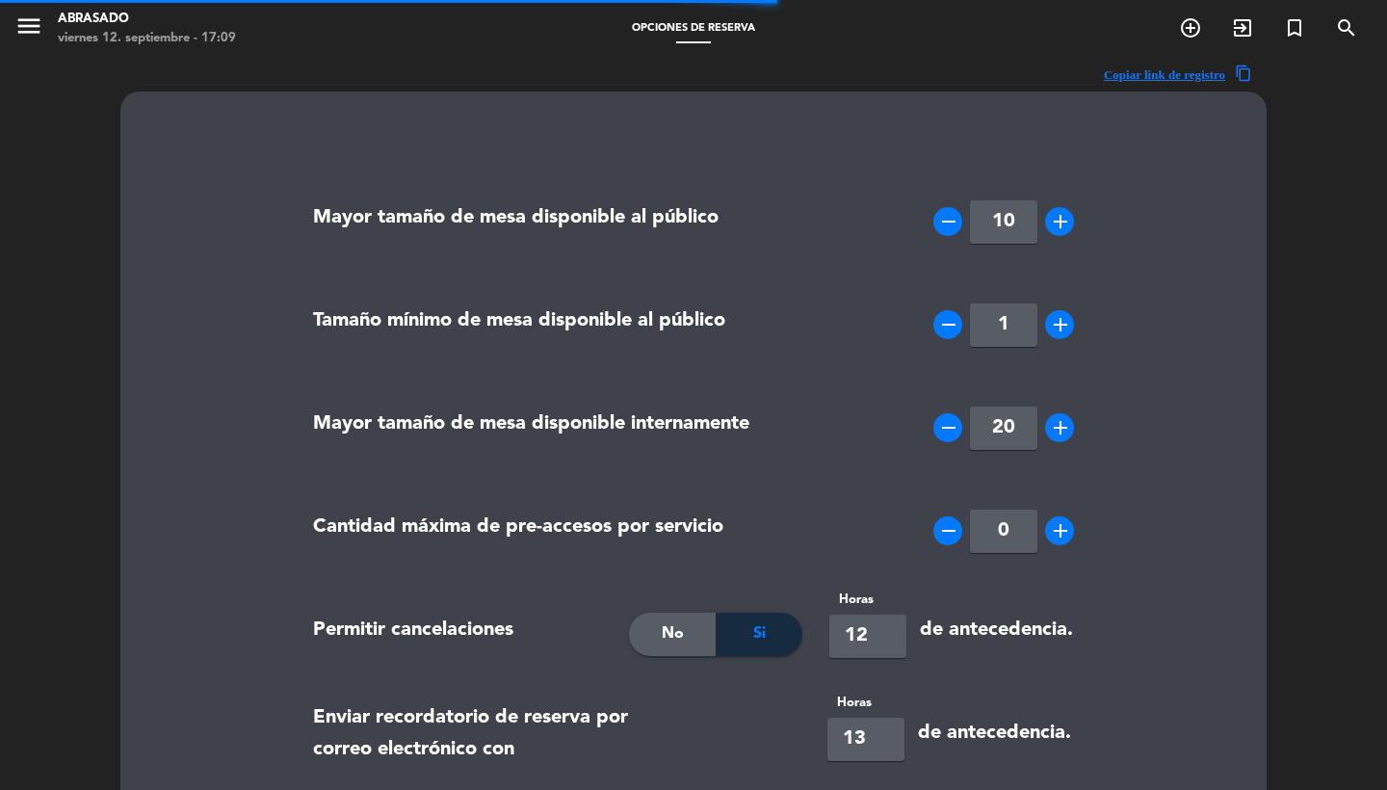
type textarea "<p>Le recordamos que el tiempo m&aacute;ximo de permanencia es de 2hs30min.&nbs…"
click at [40, 32] on icon "menu" at bounding box center [28, 26] width 29 height 29
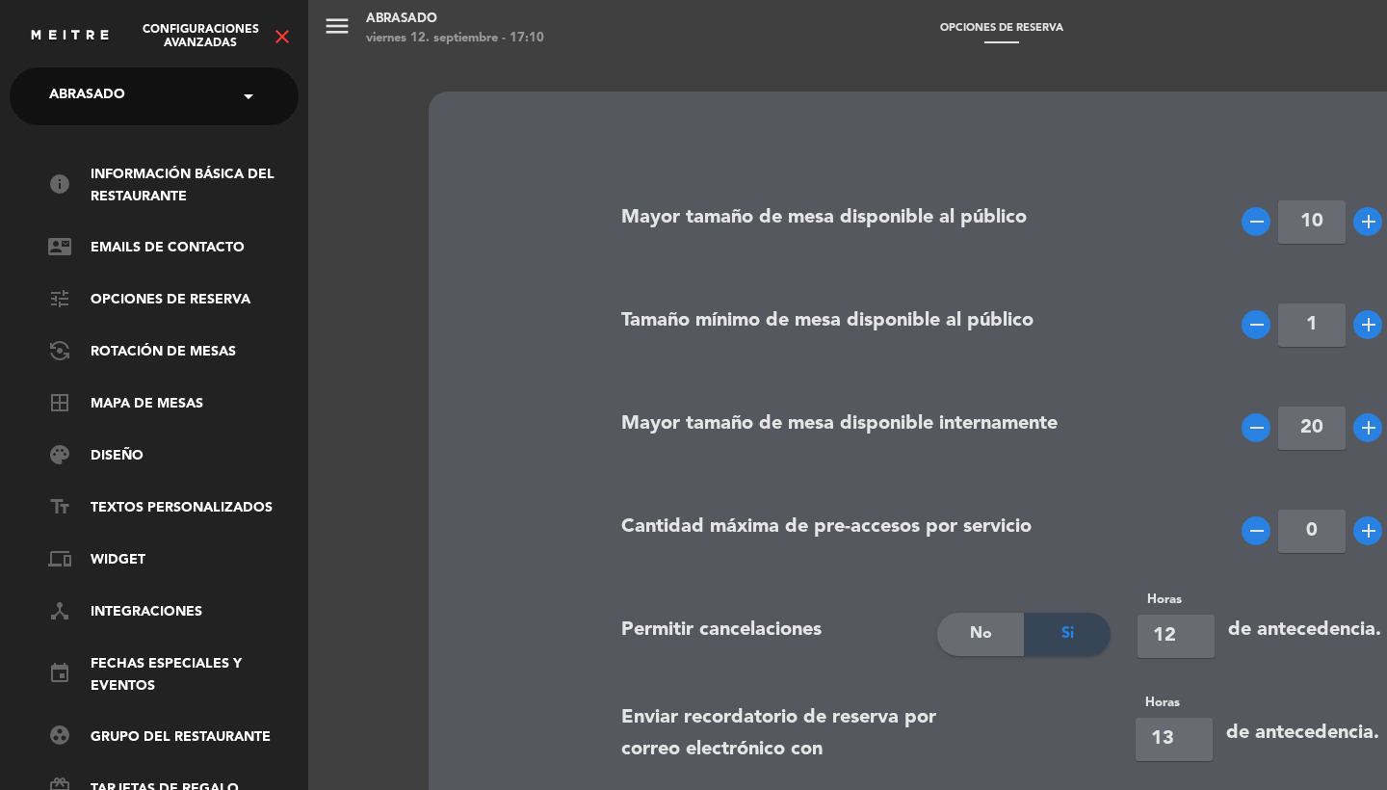
click at [170, 106] on input "text" at bounding box center [156, 97] width 235 height 42
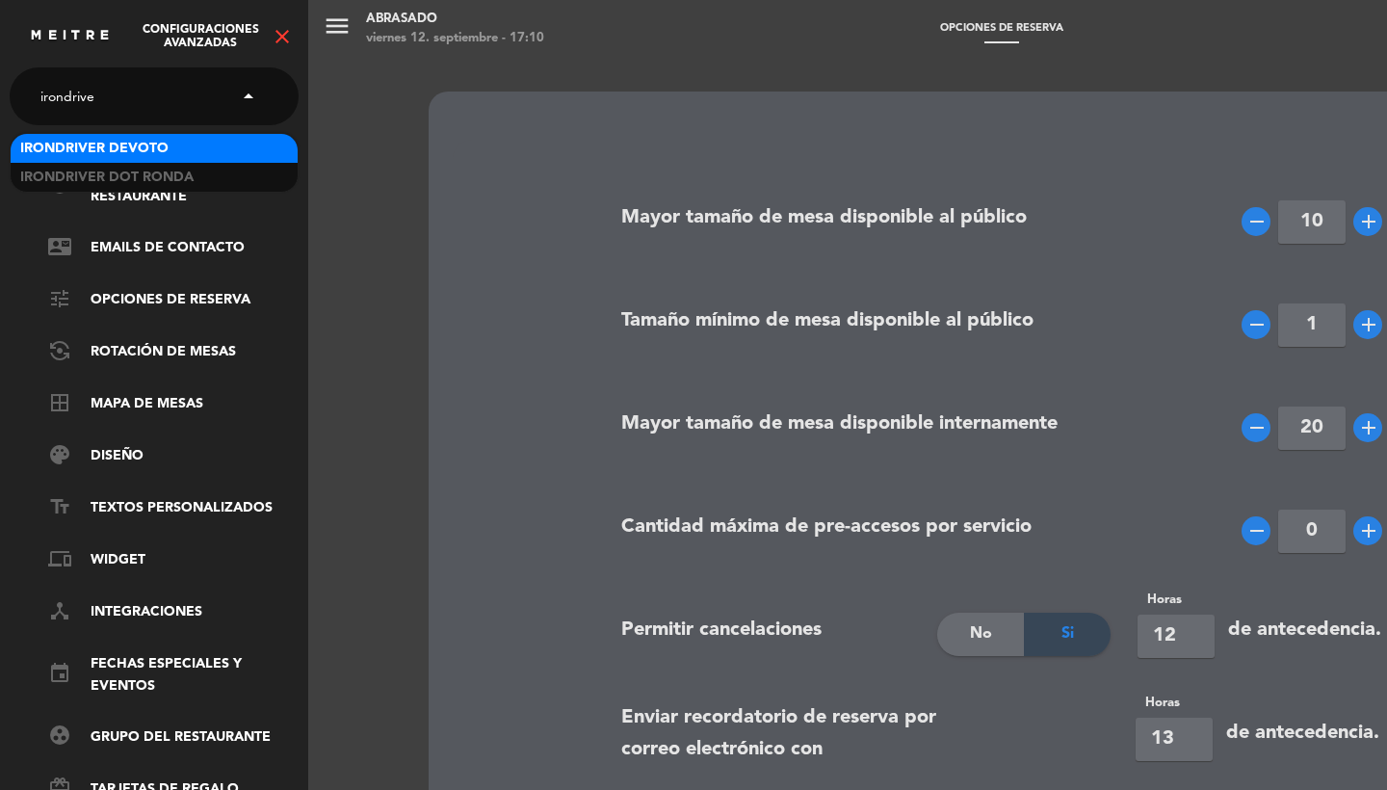
type input "irondriver"
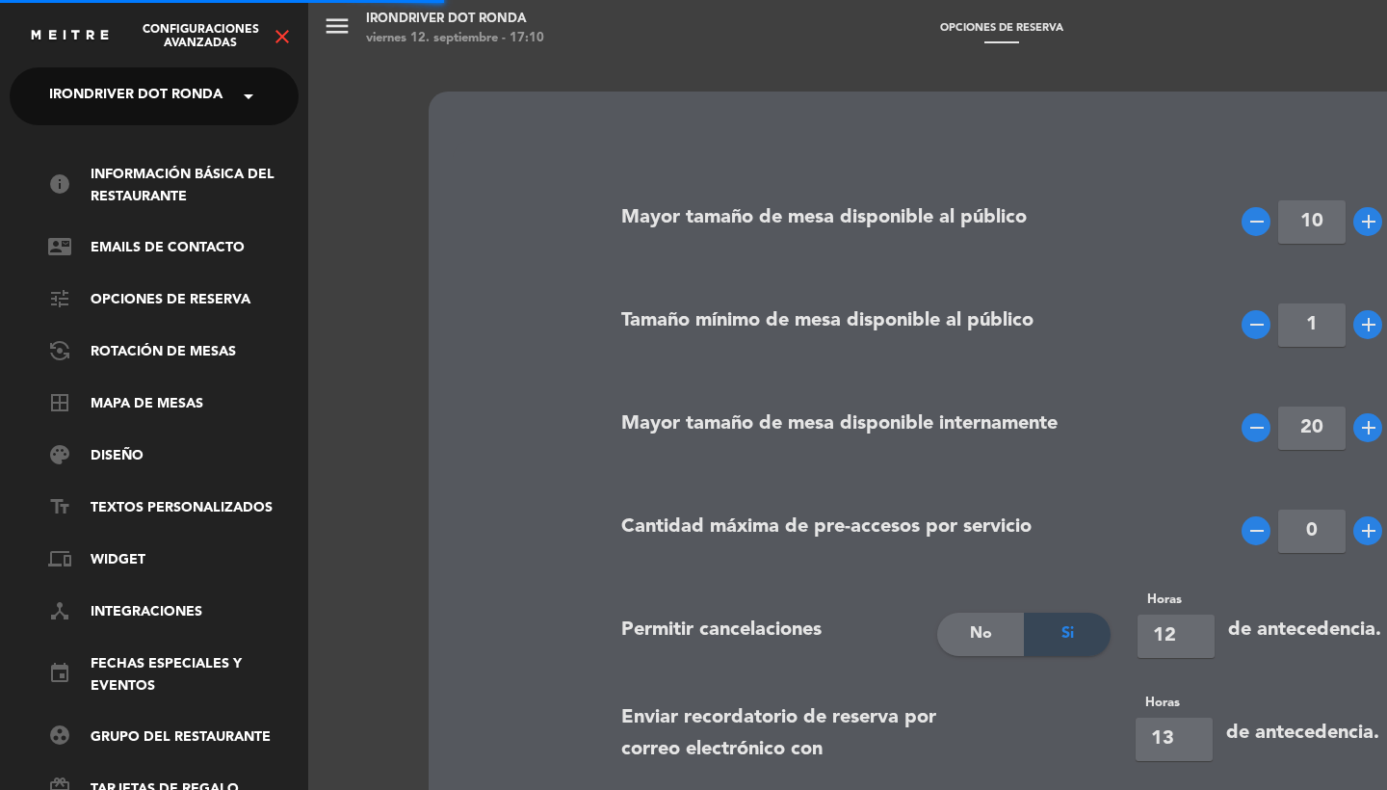
type input "23"
type input "6"
type input "24"
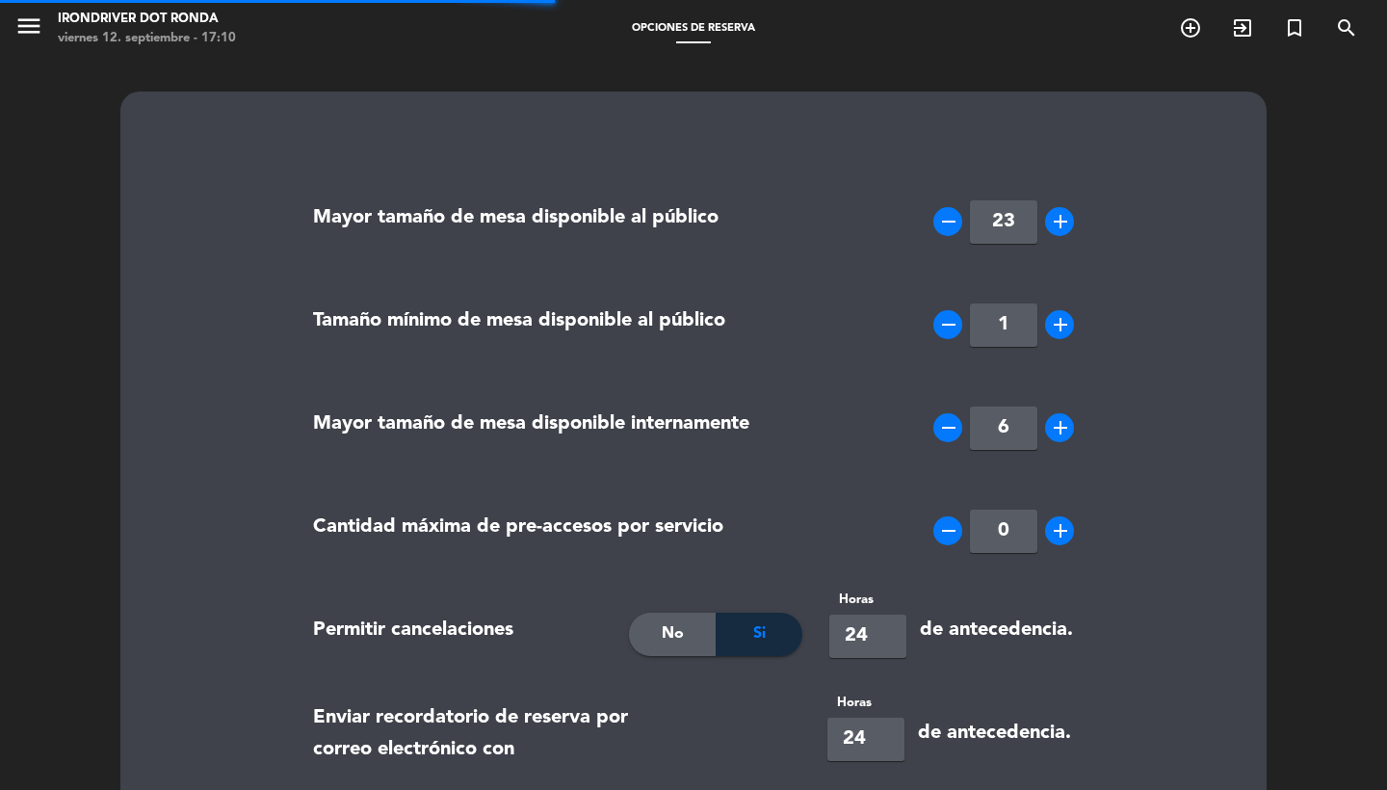
click at [41, 37] on icon "menu" at bounding box center [28, 26] width 29 height 29
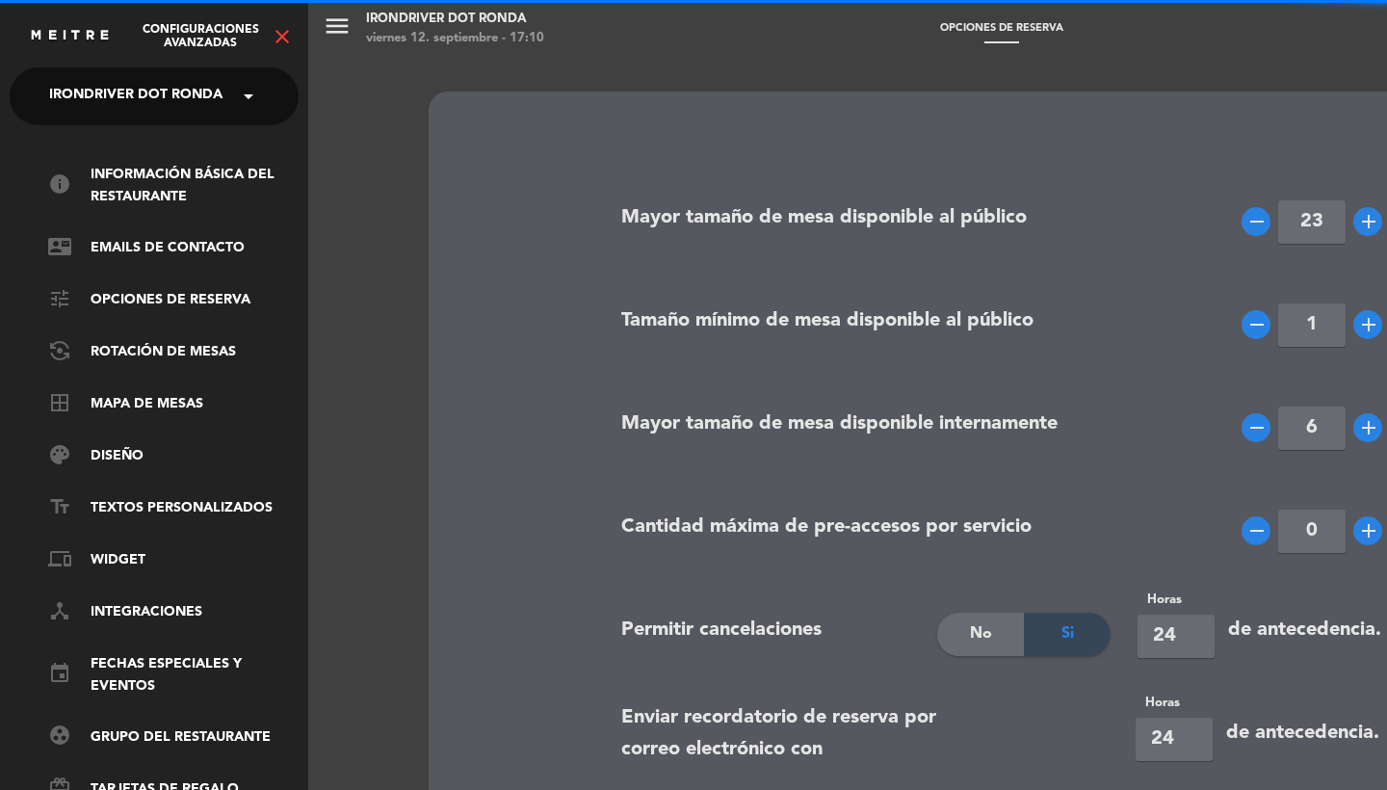
click at [277, 34] on icon "close" at bounding box center [282, 36] width 23 height 23
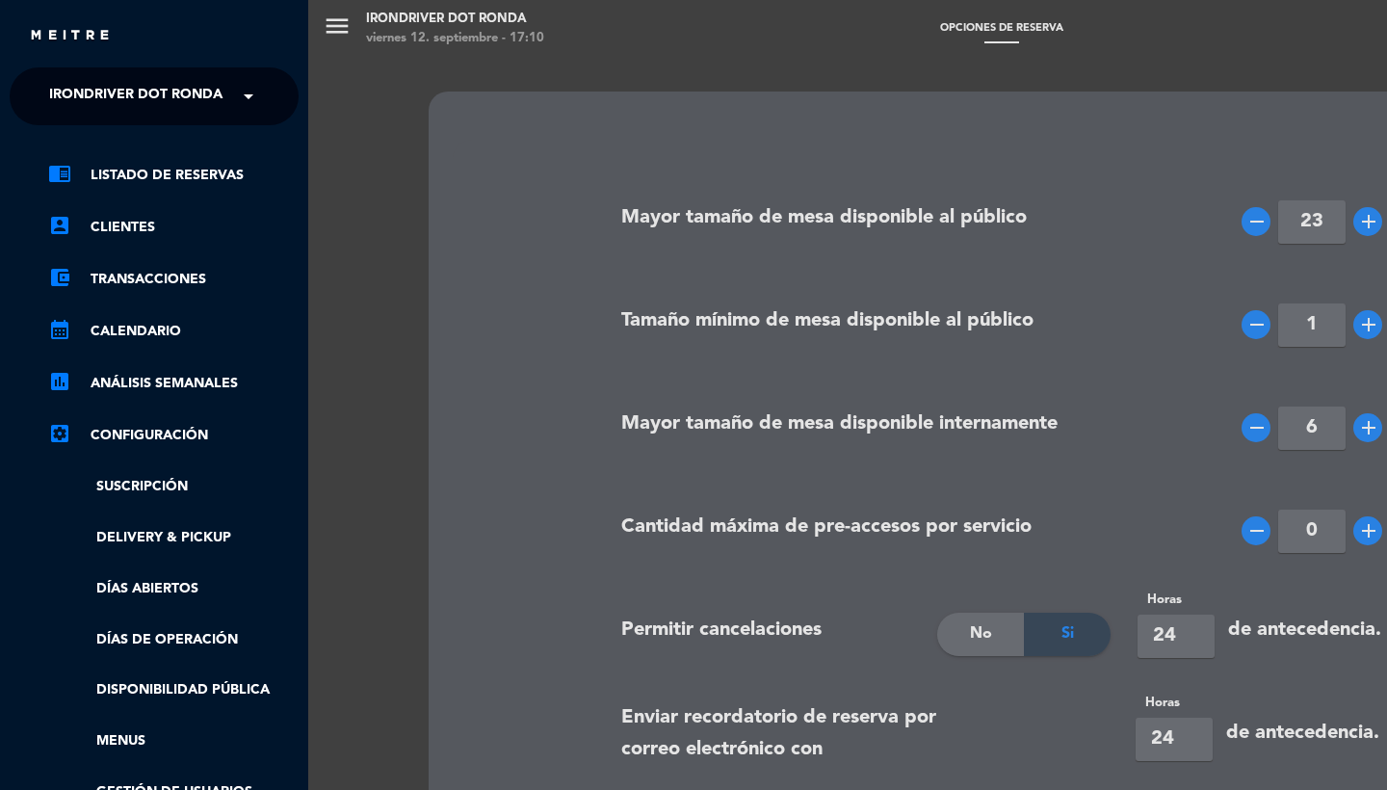
click at [147, 660] on ul "chrome_reader_mode Listado de Reservas account_box Clientes account_balance_wal…" at bounding box center [154, 509] width 289 height 691
click at [146, 641] on link "Días de Operación" at bounding box center [173, 640] width 250 height 22
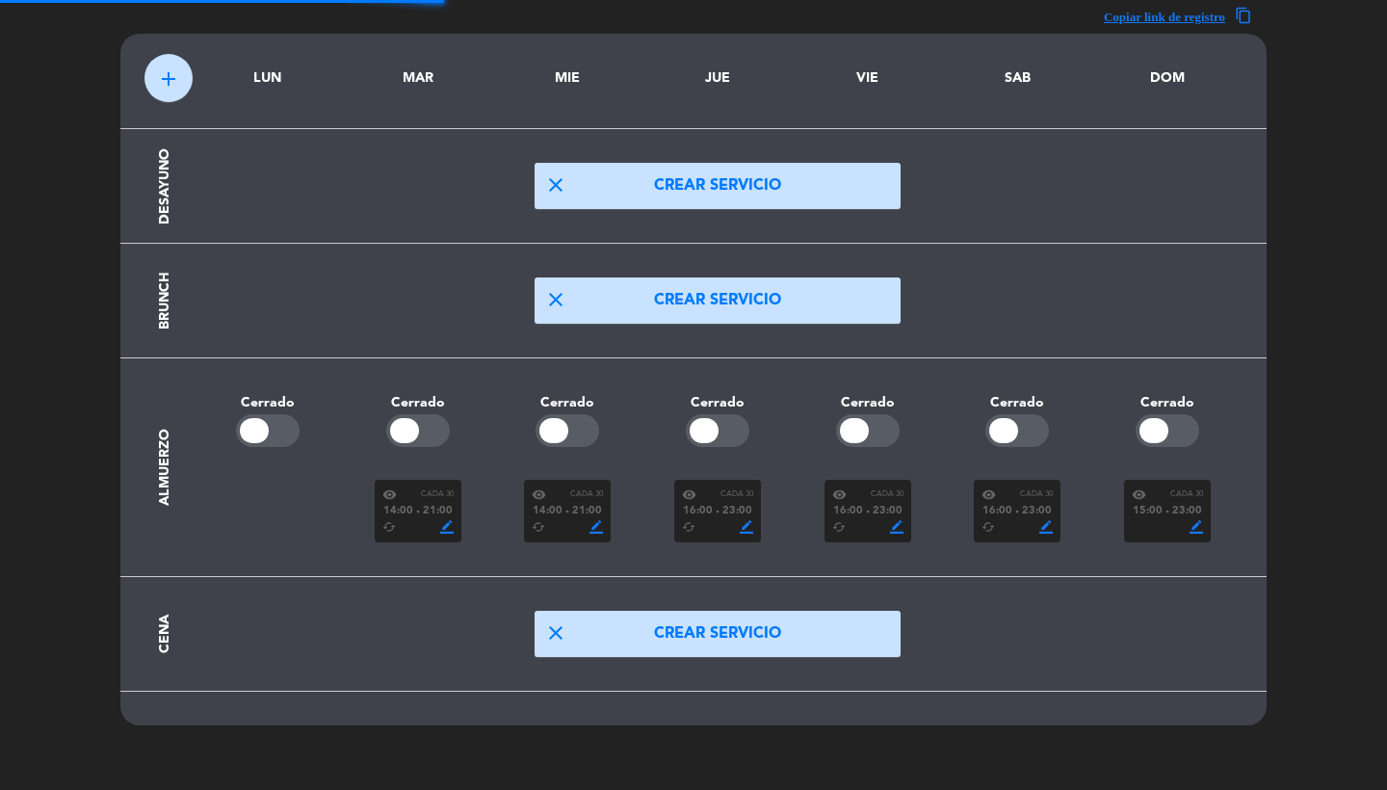
scroll to position [58, 0]
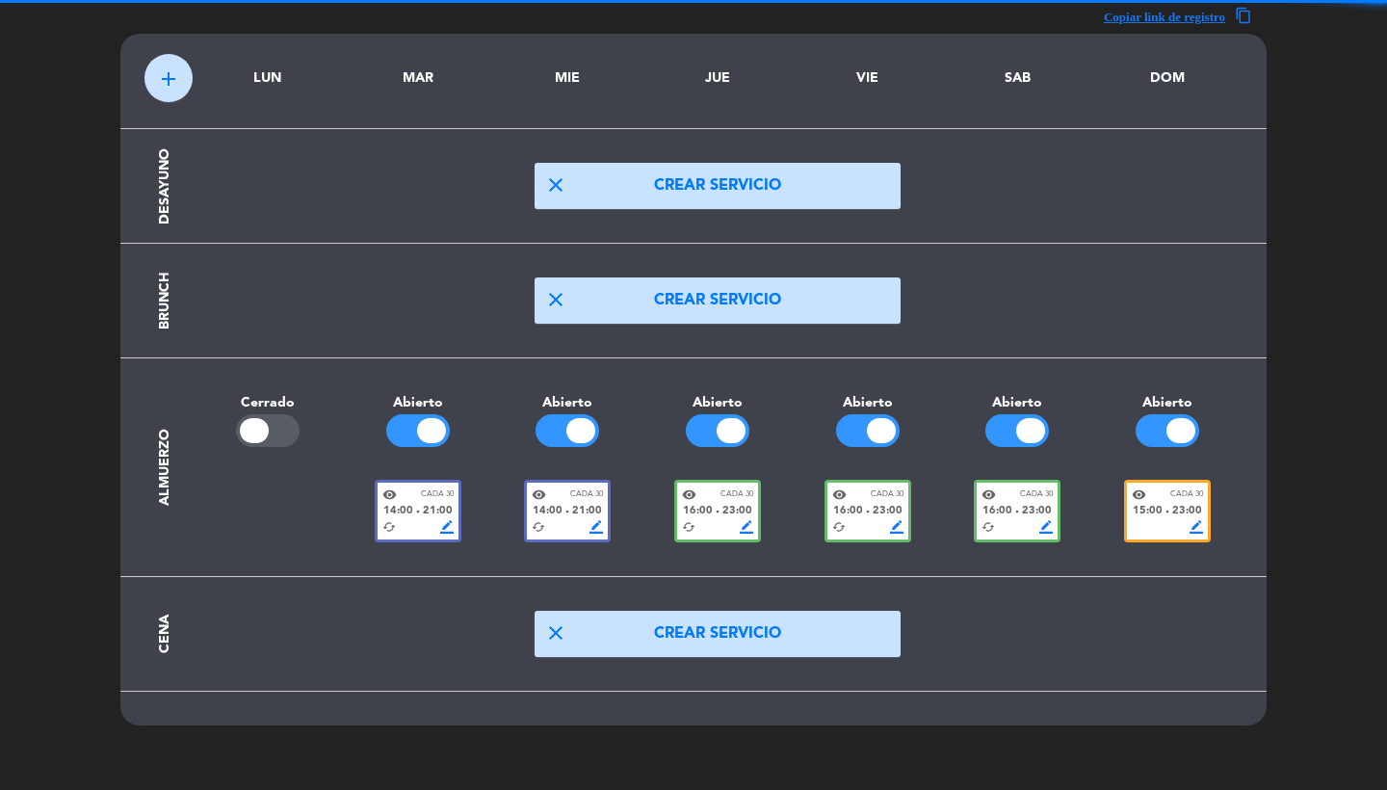
click at [719, 520] on div "cached border_color" at bounding box center [717, 526] width 71 height 13
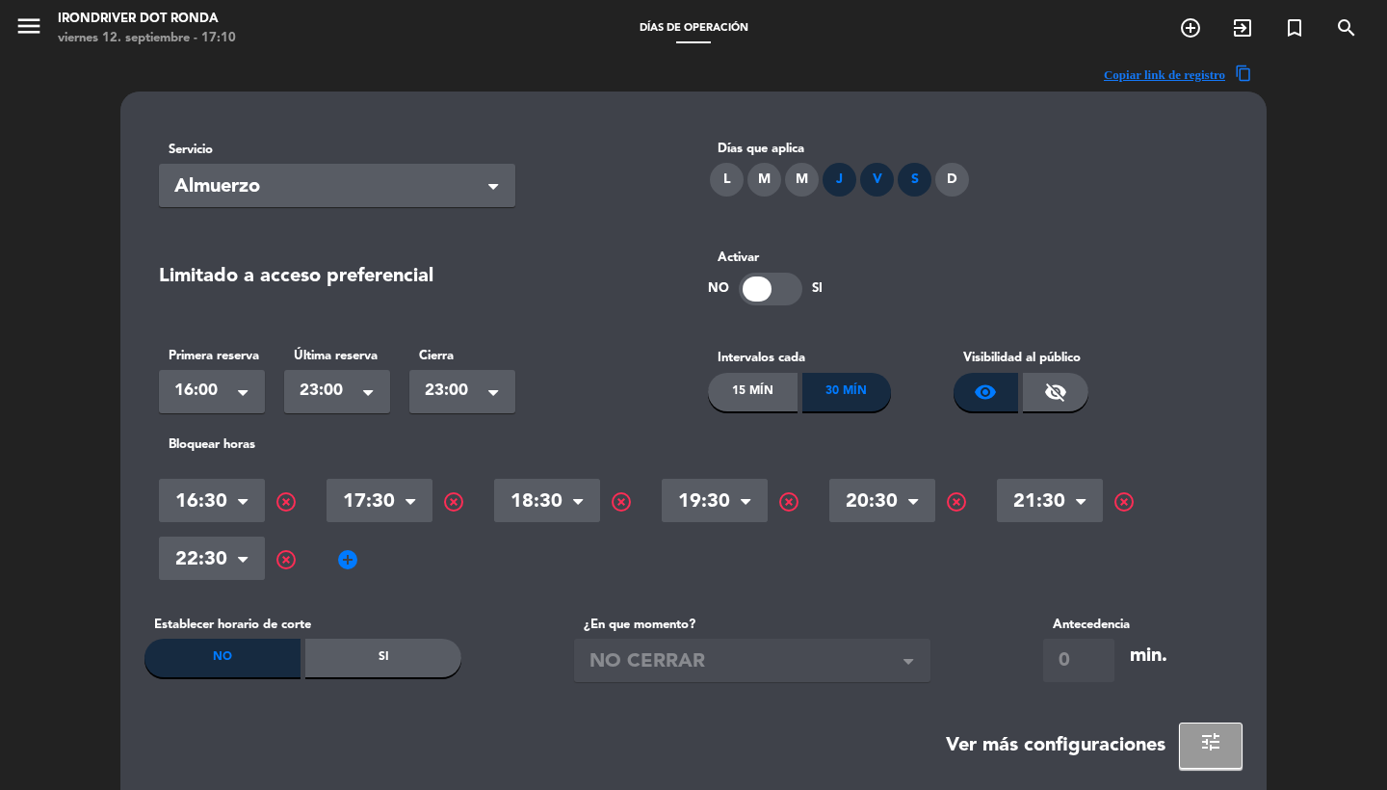
click at [1228, 743] on button "tune" at bounding box center [1211, 745] width 64 height 46
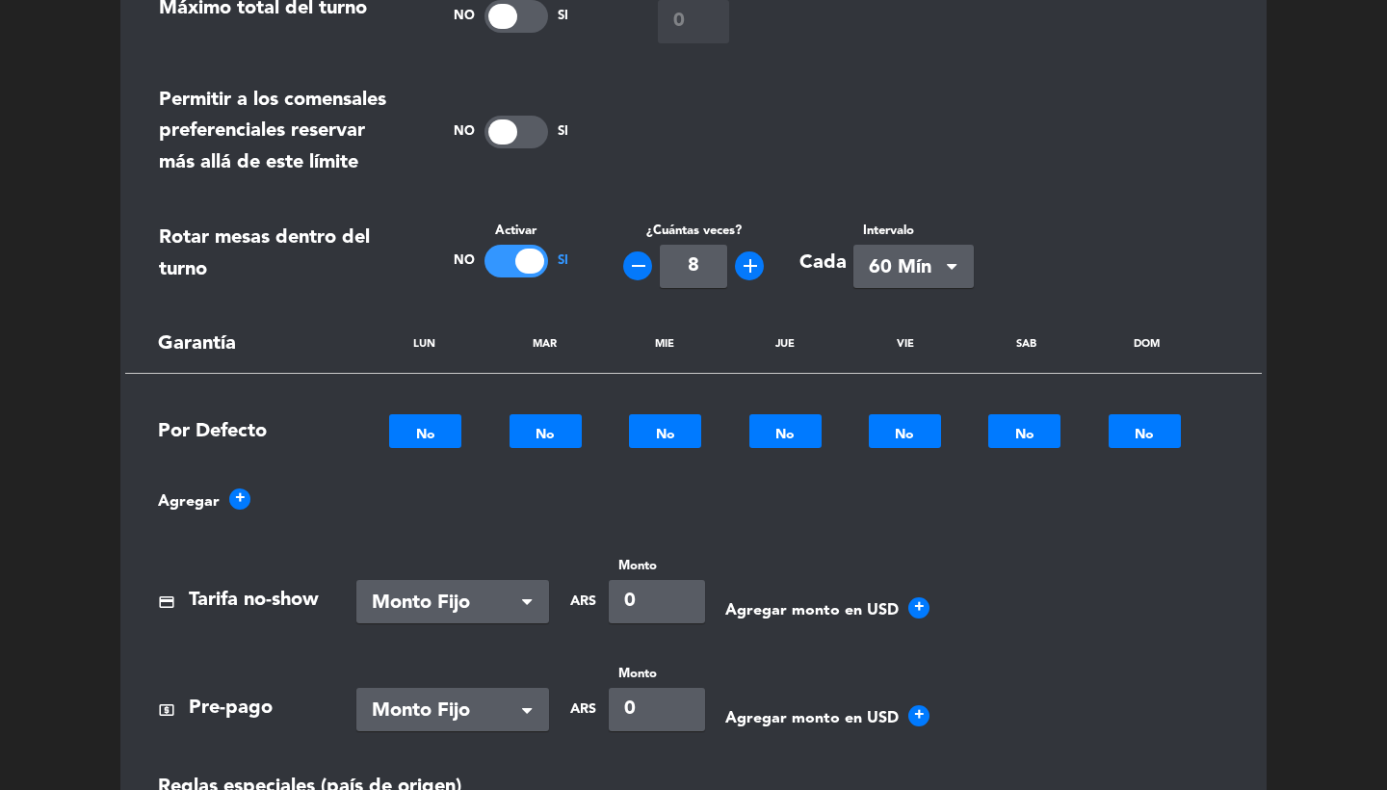
scroll to position [688, 0]
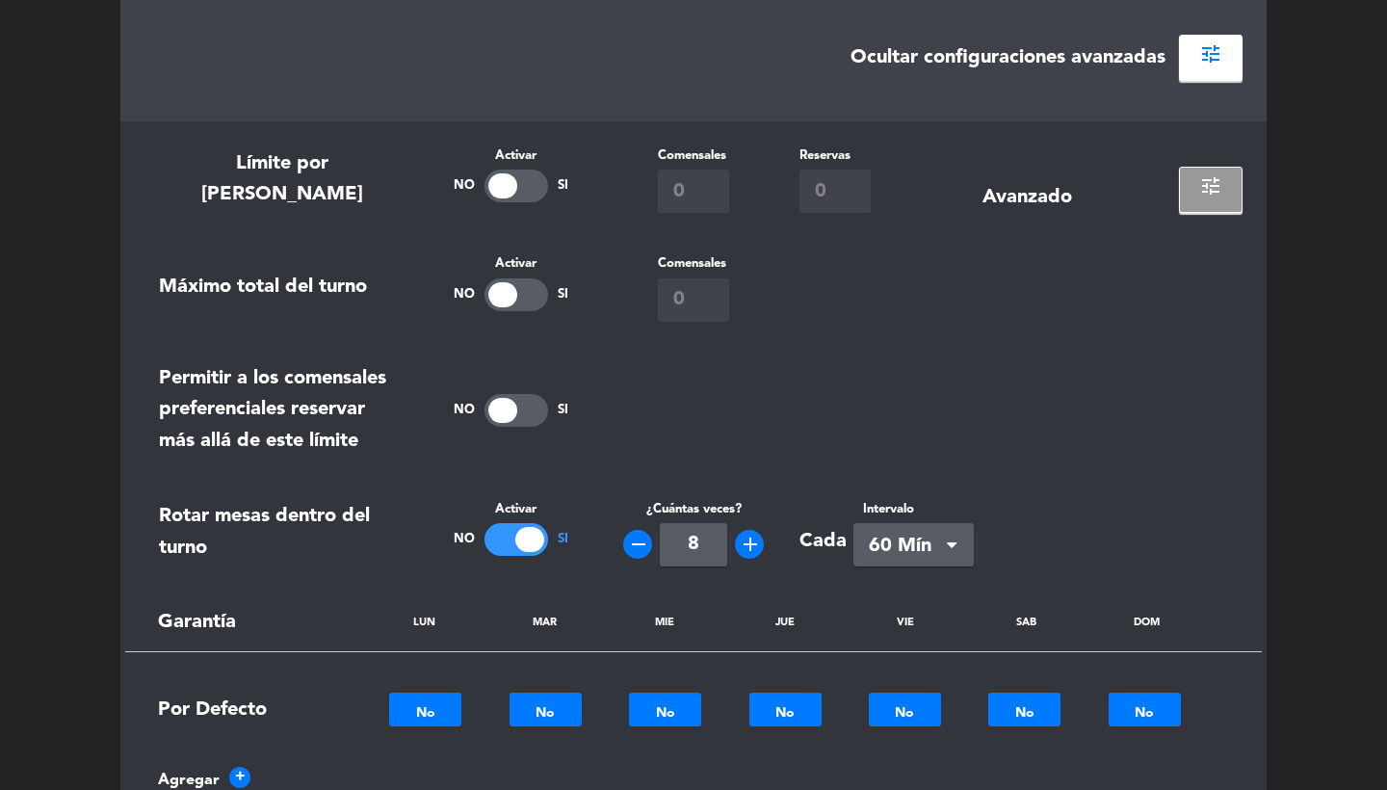
click at [1206, 190] on span "tune" at bounding box center [1210, 185] width 23 height 23
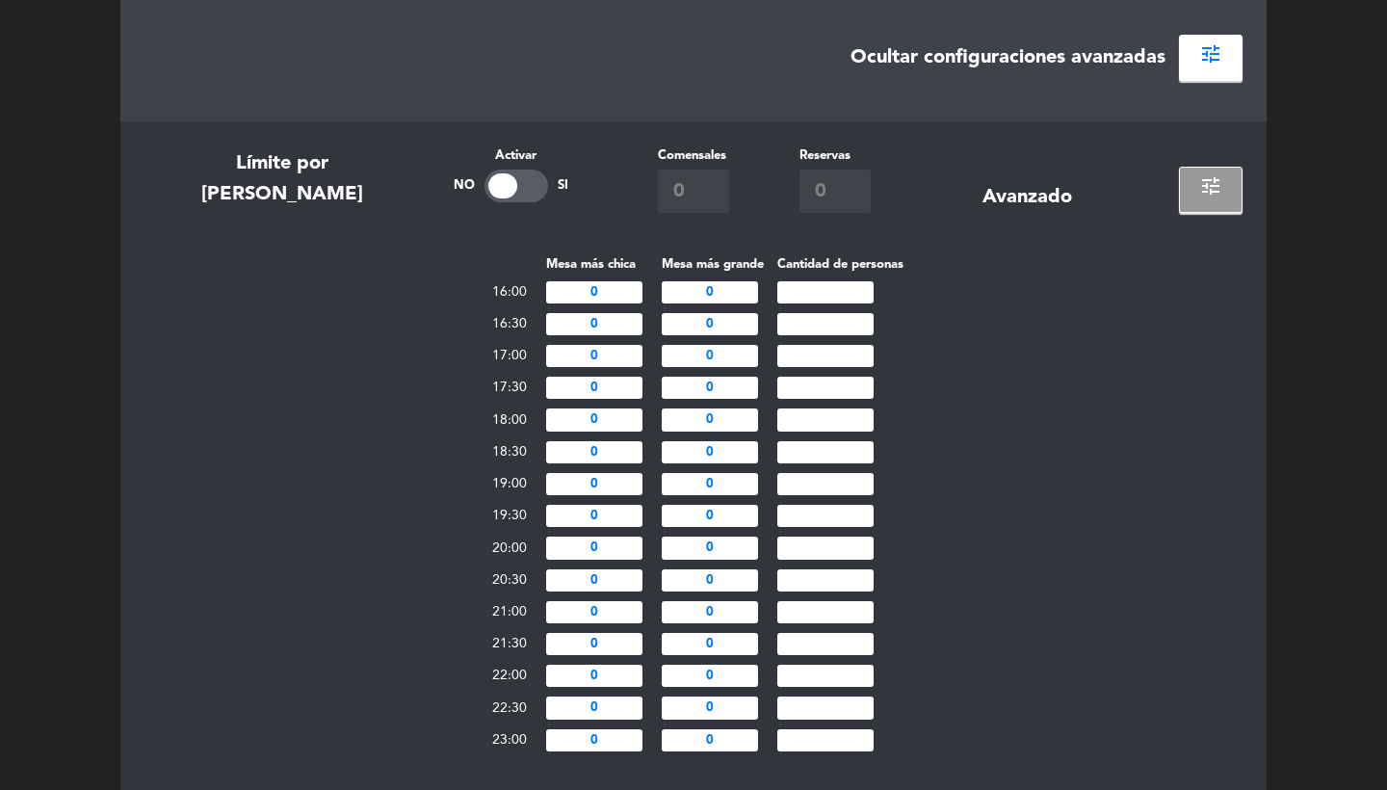
click at [1207, 190] on span "tune" at bounding box center [1210, 185] width 23 height 23
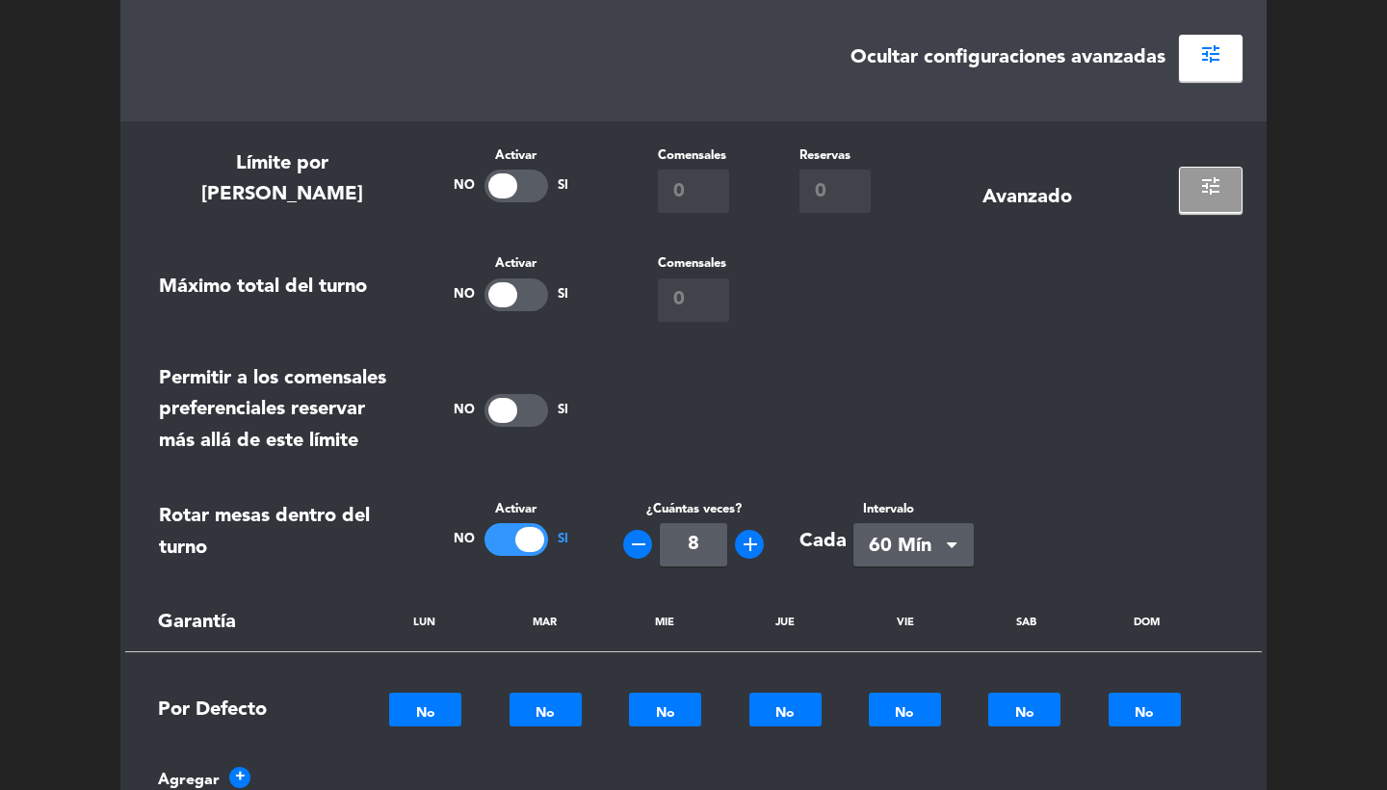
click at [516, 181] on div at bounding box center [516, 186] width 64 height 33
click at [725, 192] on input "0" at bounding box center [693, 191] width 71 height 43
type input "7"
click at [891, 241] on section "Límite por horario Activar No Si Comensales 7 Reservas 0 Avanzado tune Máximo t…" at bounding box center [693, 666] width 1146 height 1091
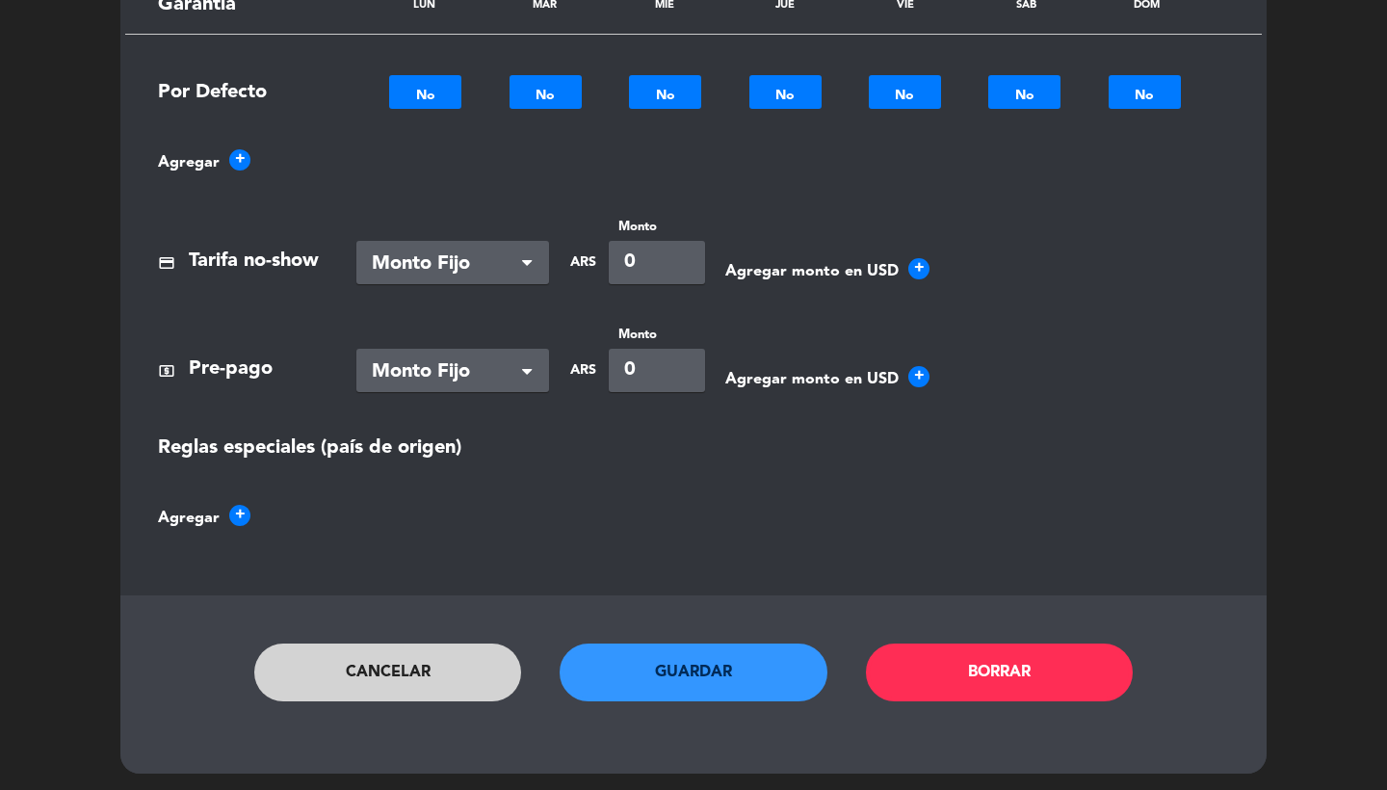
click at [660, 654] on button "Guardar" at bounding box center [694, 672] width 268 height 58
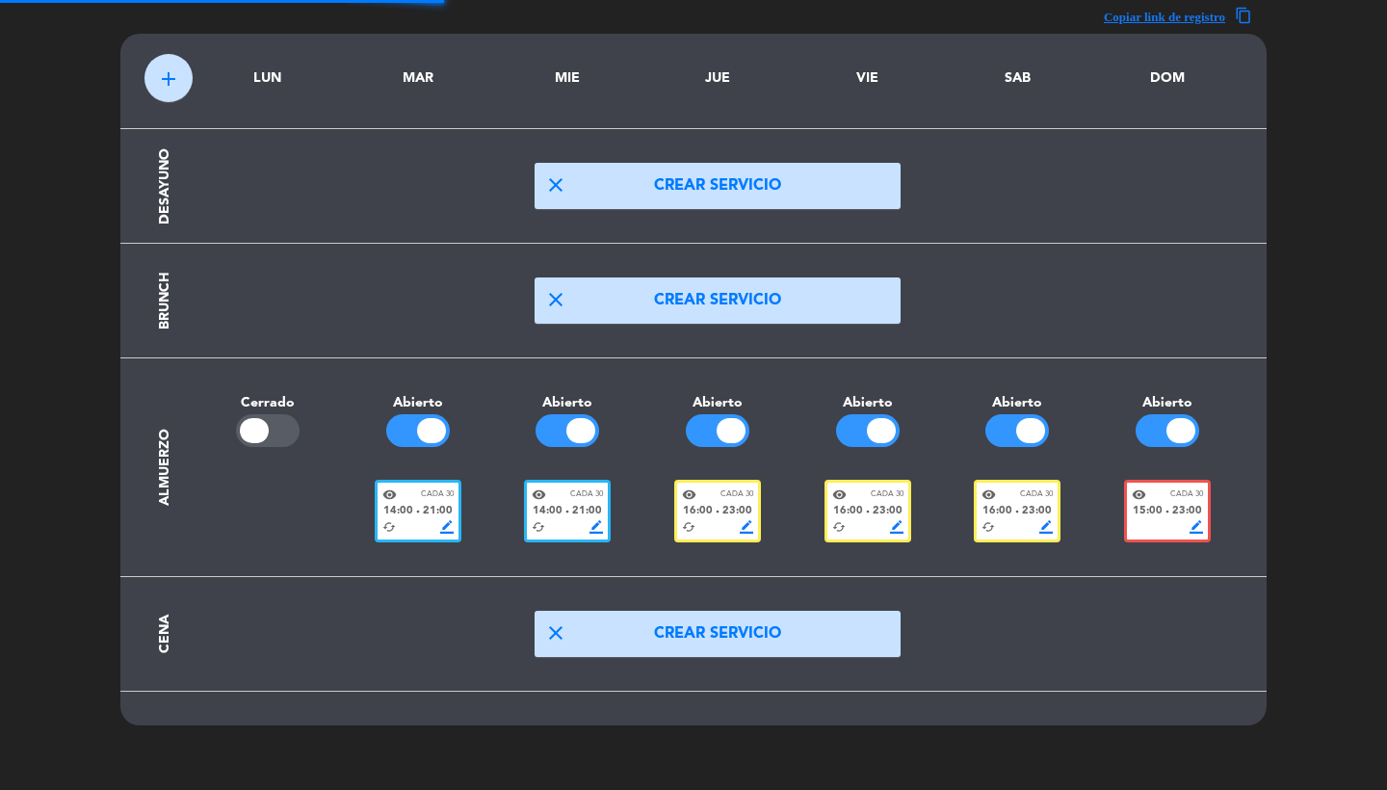
scroll to position [26, 0]
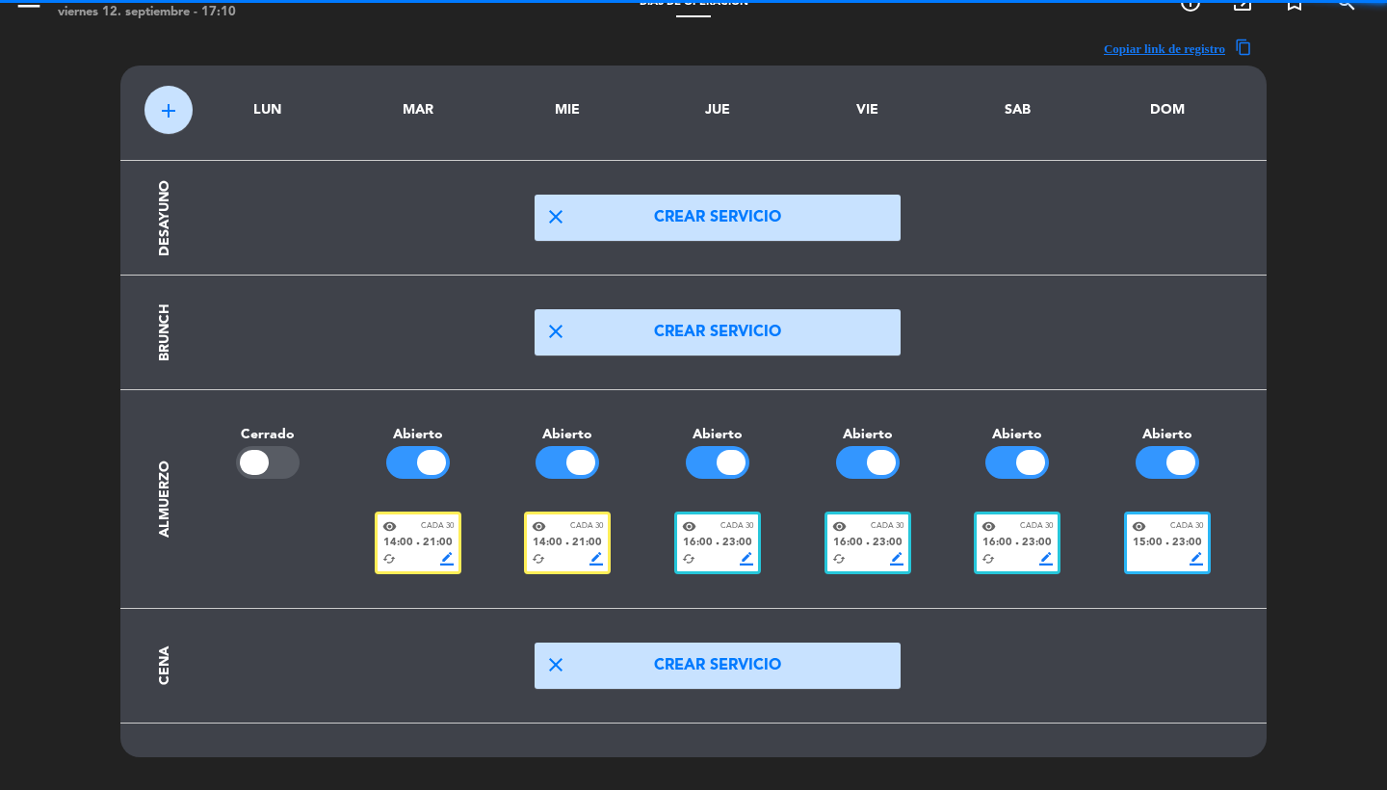
click at [546, 552] on div "cached border_color" at bounding box center [567, 558] width 71 height 13
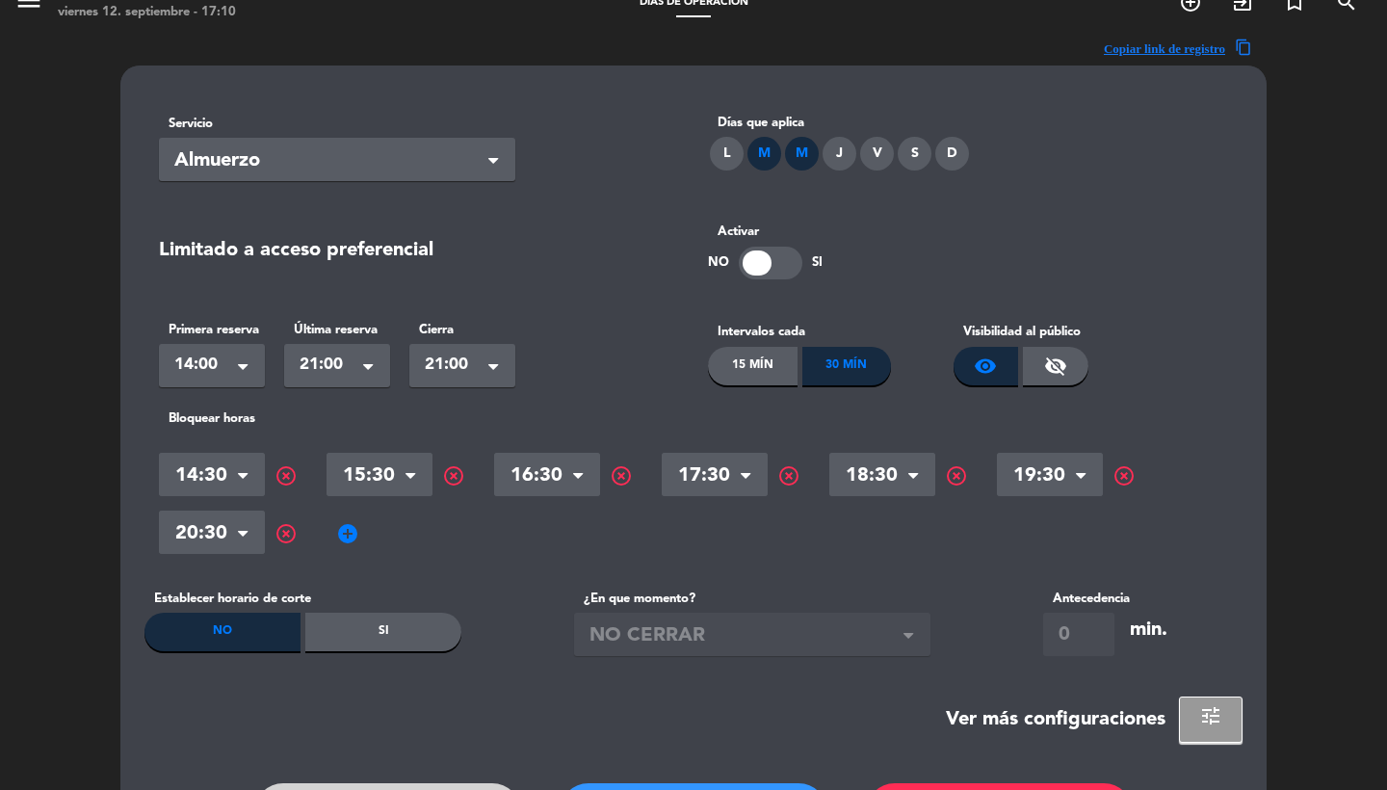
scroll to position [0, 0]
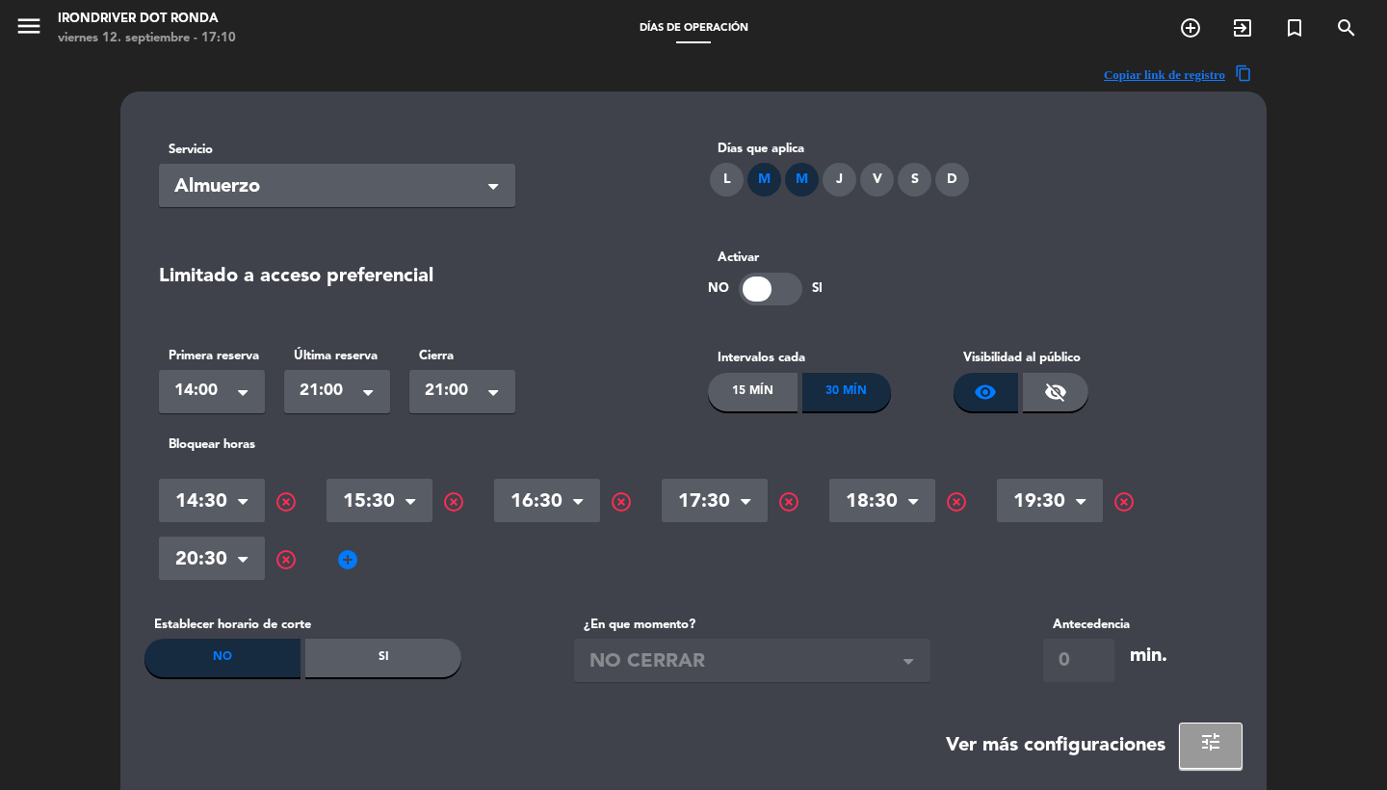
click at [1216, 734] on span "tune" at bounding box center [1210, 741] width 23 height 23
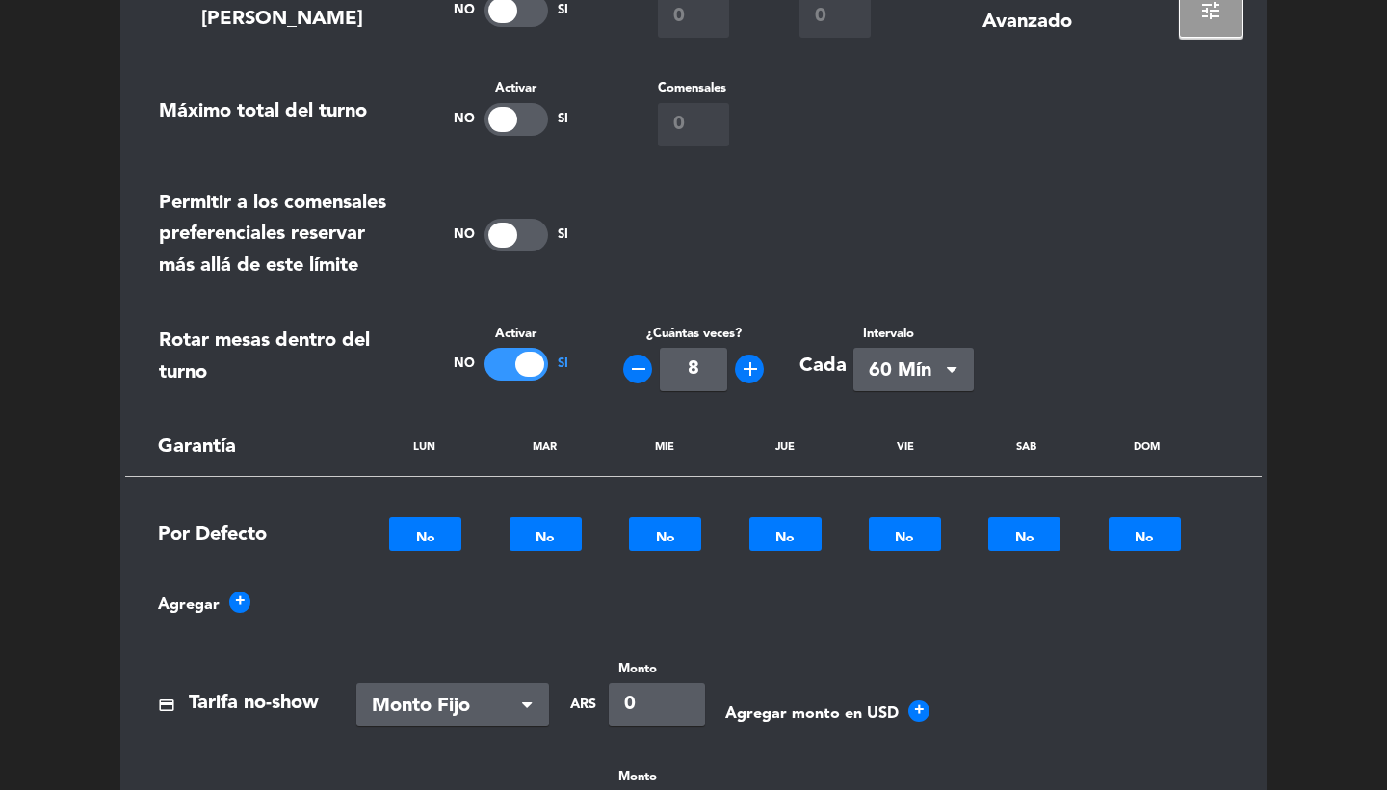
scroll to position [478, 0]
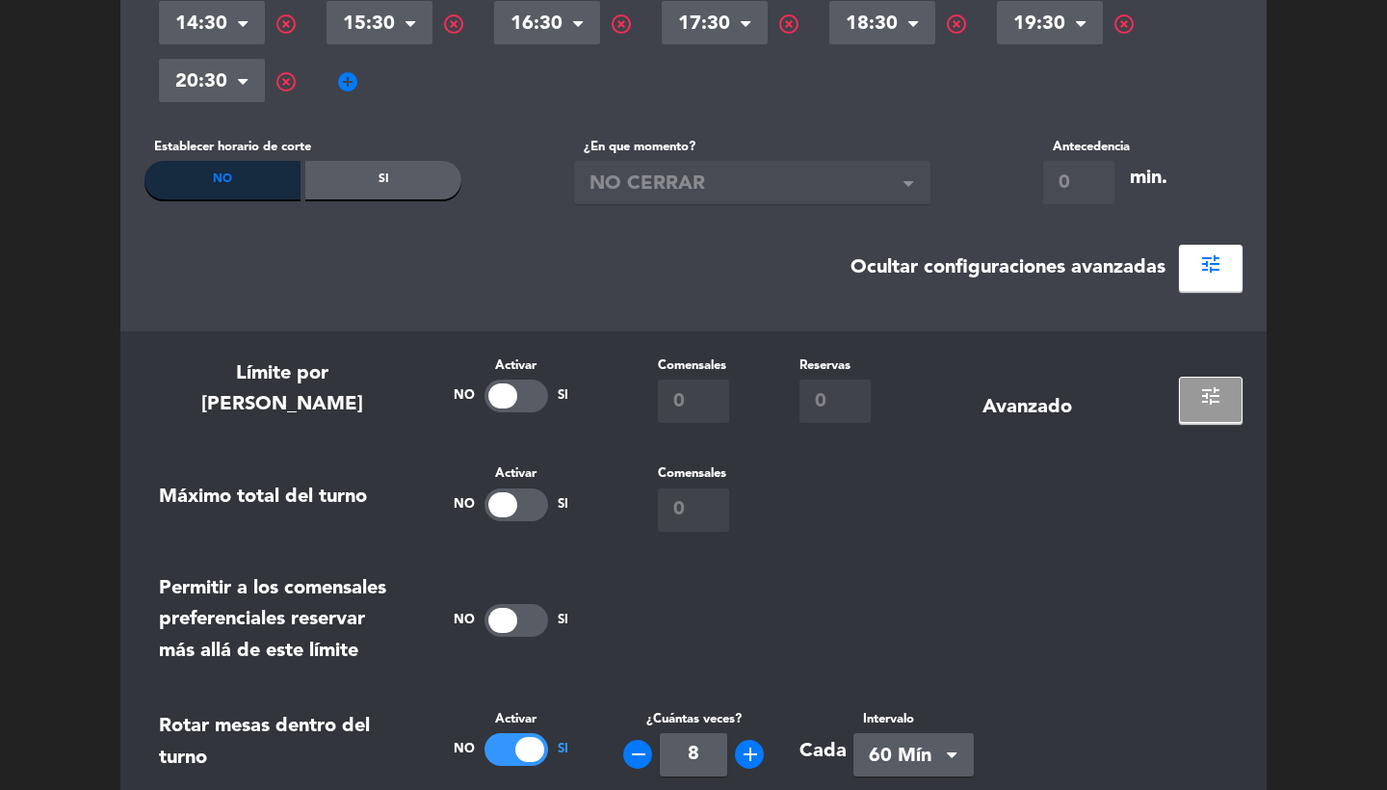
click at [1199, 400] on button "tune" at bounding box center [1211, 400] width 64 height 46
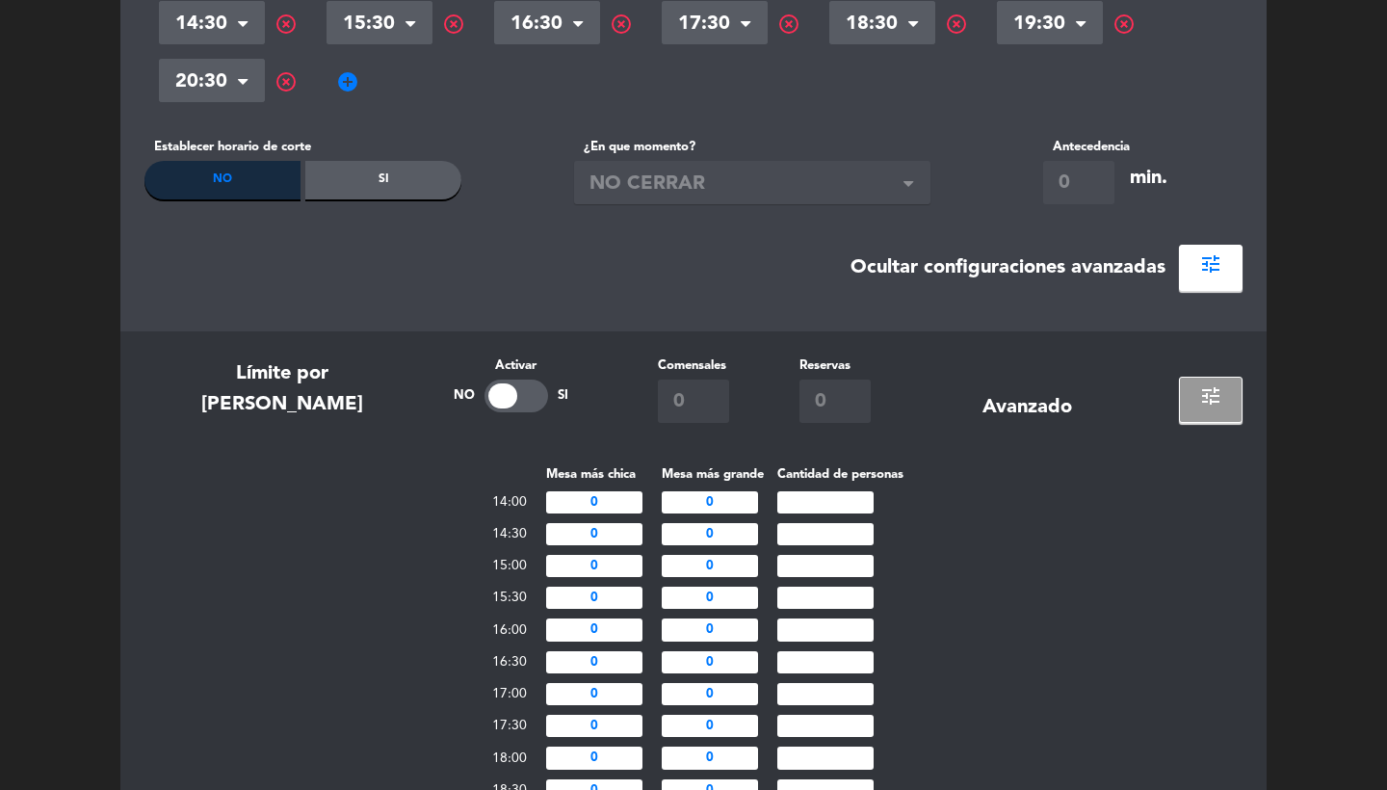
click at [1236, 401] on button "tune" at bounding box center [1211, 400] width 64 height 46
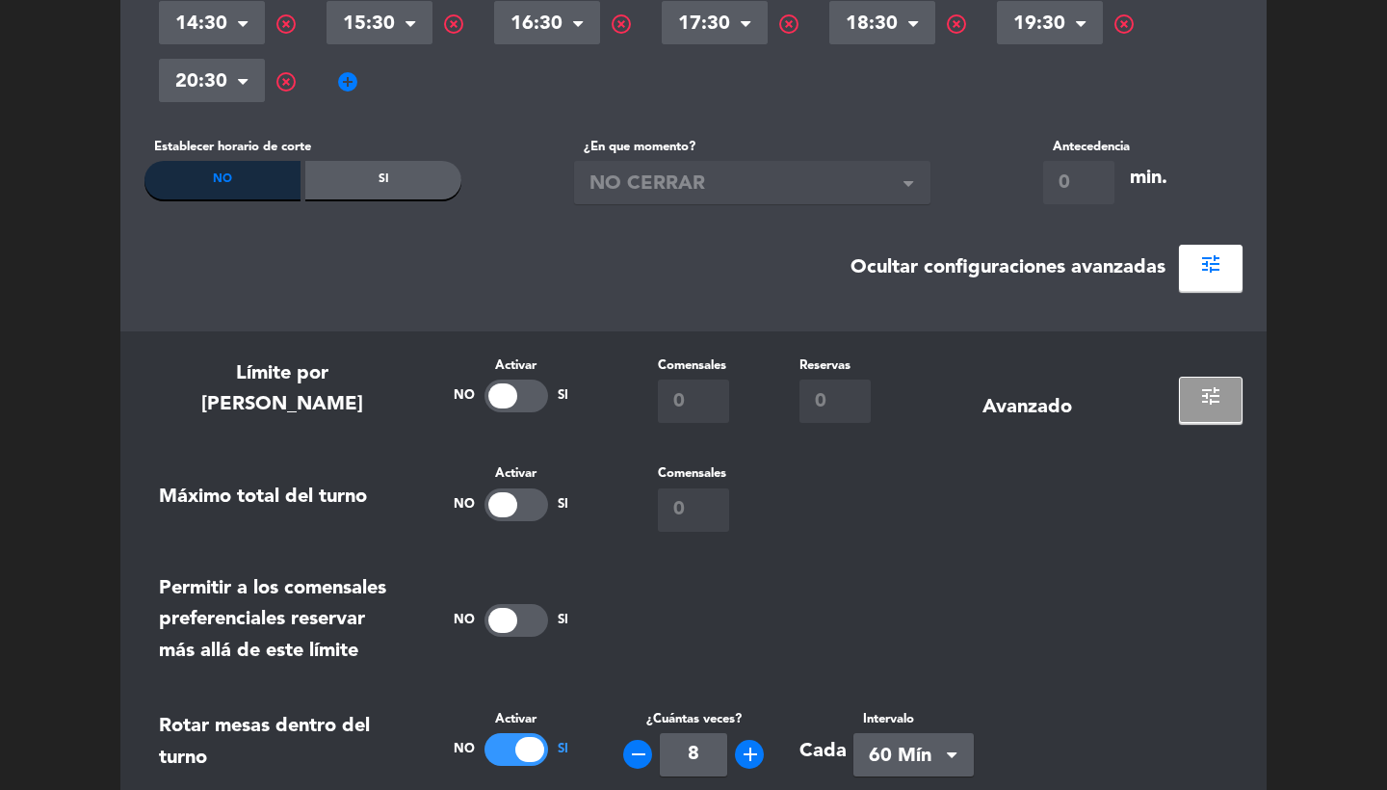
click at [530, 396] on div at bounding box center [516, 395] width 64 height 33
click at [714, 396] on input "0" at bounding box center [693, 400] width 71 height 43
type input "7"
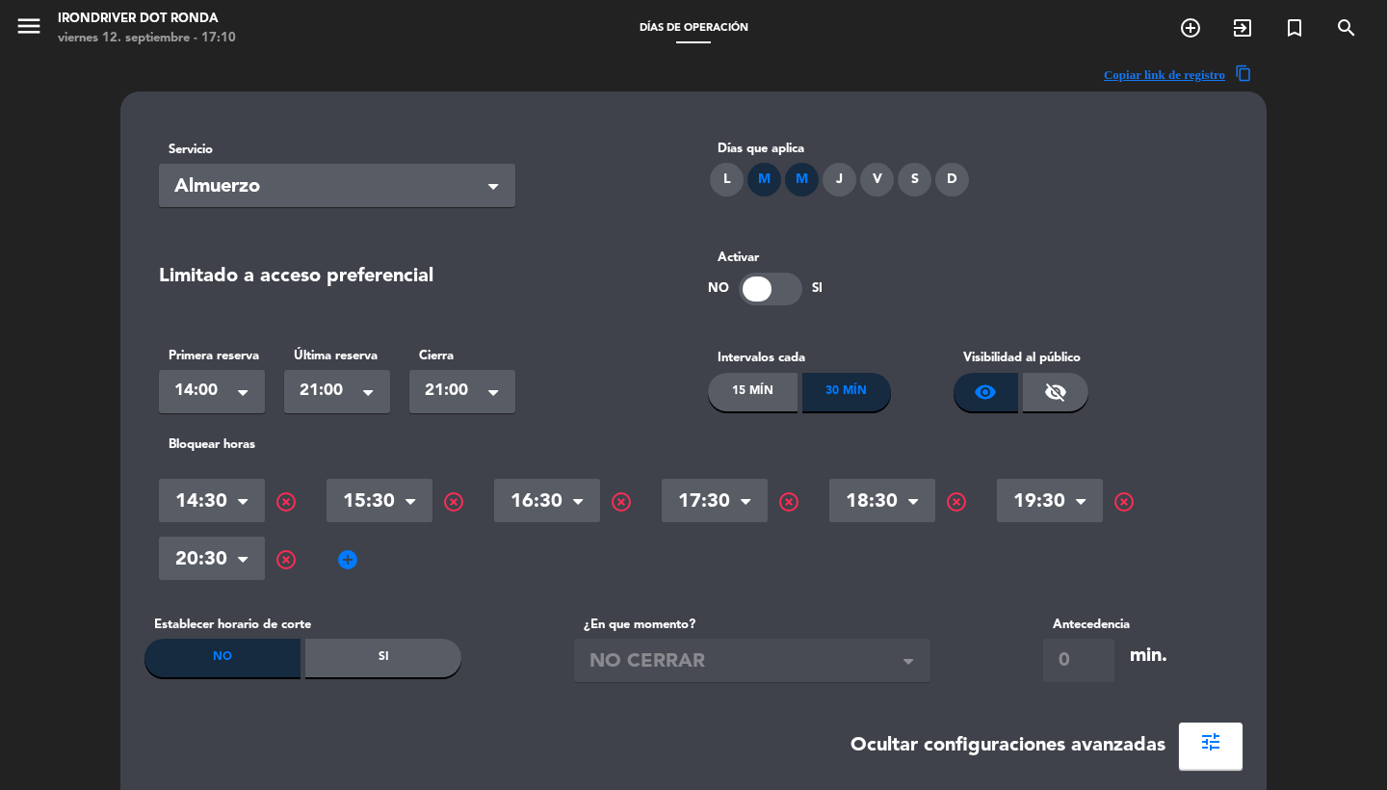
scroll to position [317, 0]
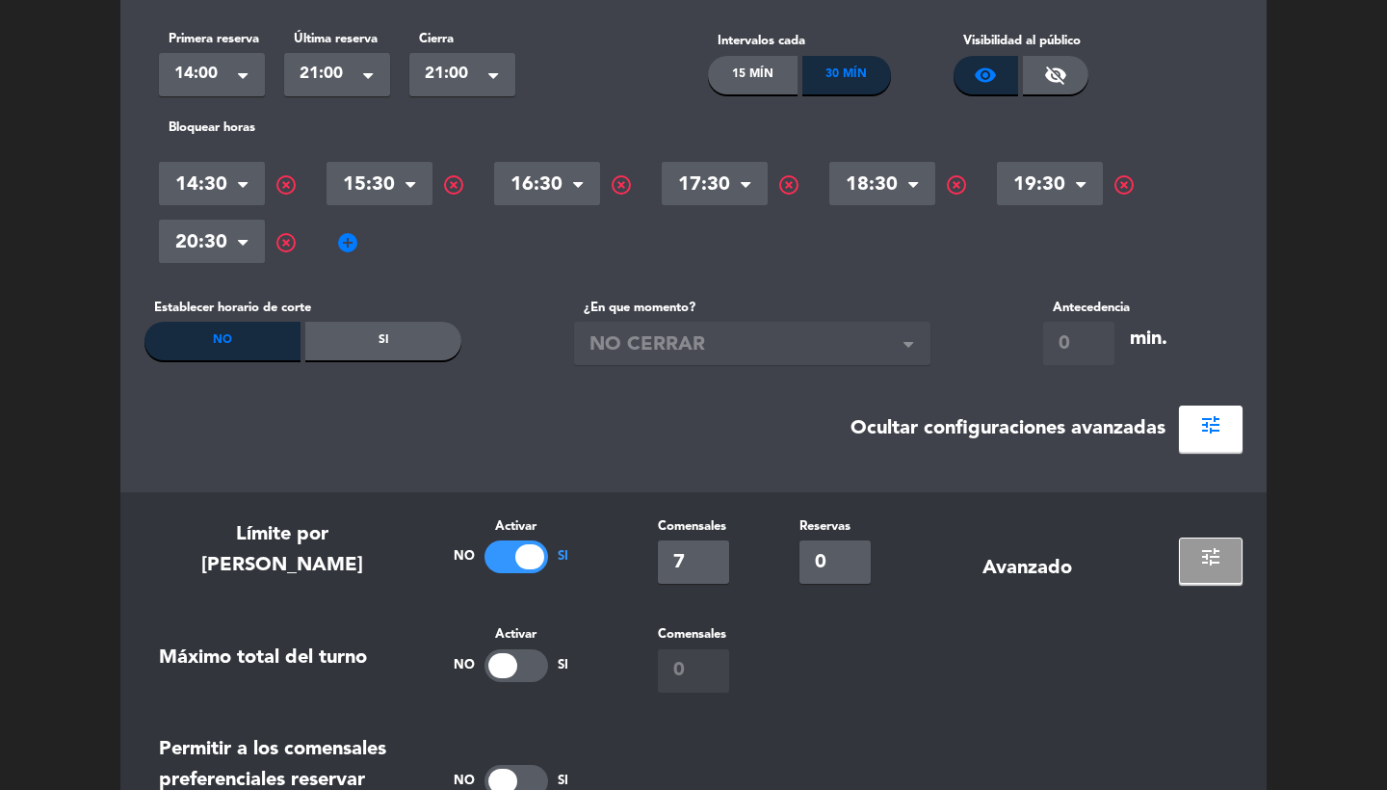
click at [708, 537] on wizard-input "Comensales 7" at bounding box center [693, 549] width 71 height 67
click at [728, 580] on input "7" at bounding box center [693, 561] width 71 height 43
type input "12"
click at [838, 681] on div "Máximo total del turno Activar No Si Comensales 0" at bounding box center [693, 657] width 1098 height 67
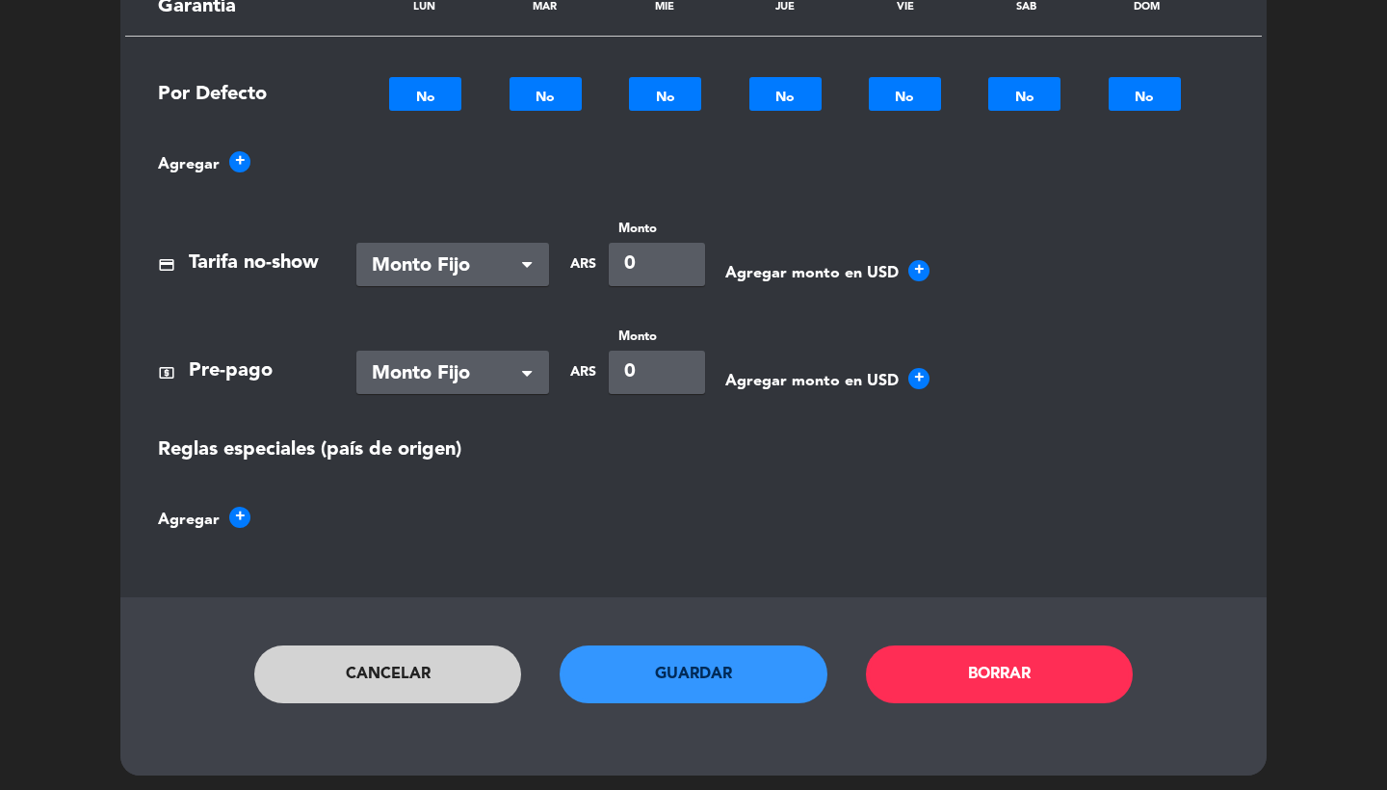
click at [714, 665] on button "Guardar" at bounding box center [694, 674] width 268 height 58
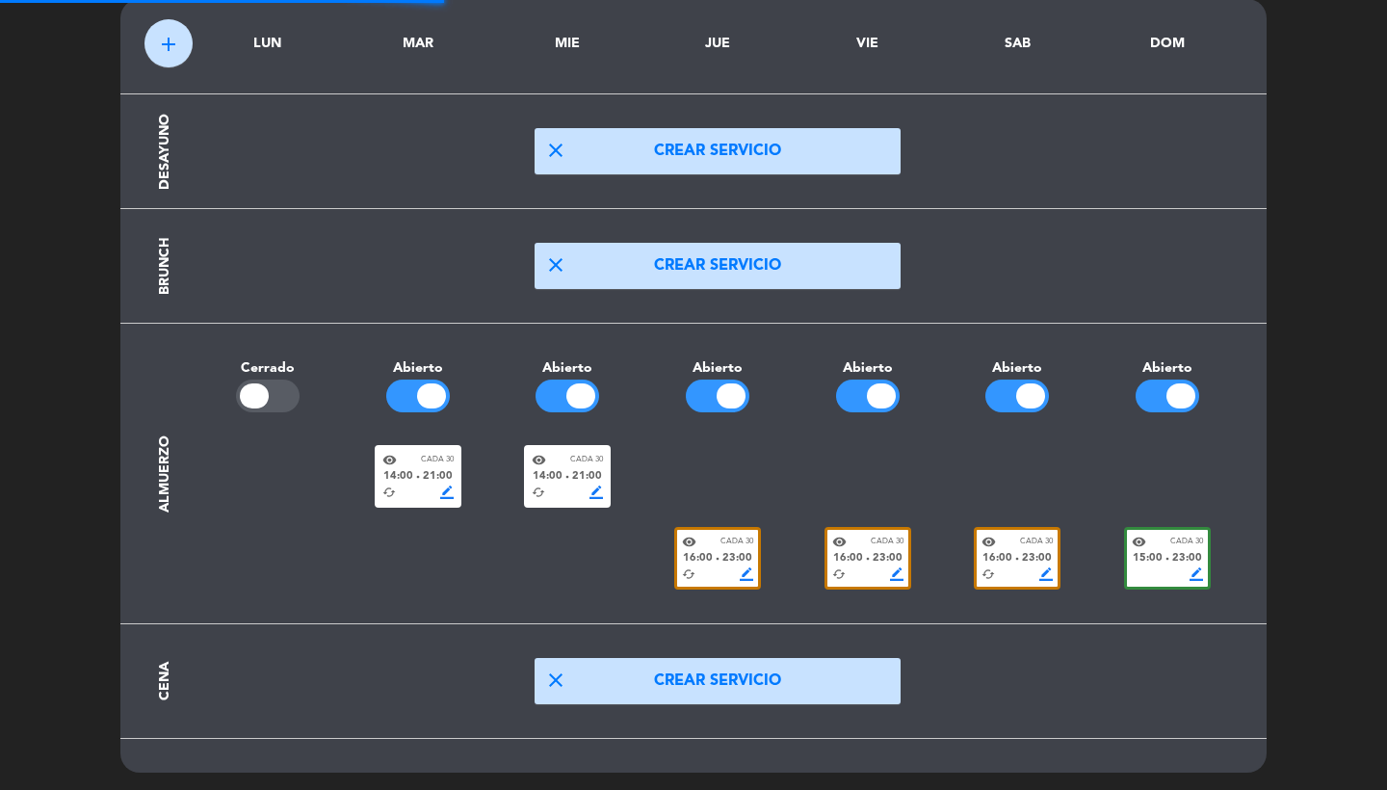
scroll to position [58, 0]
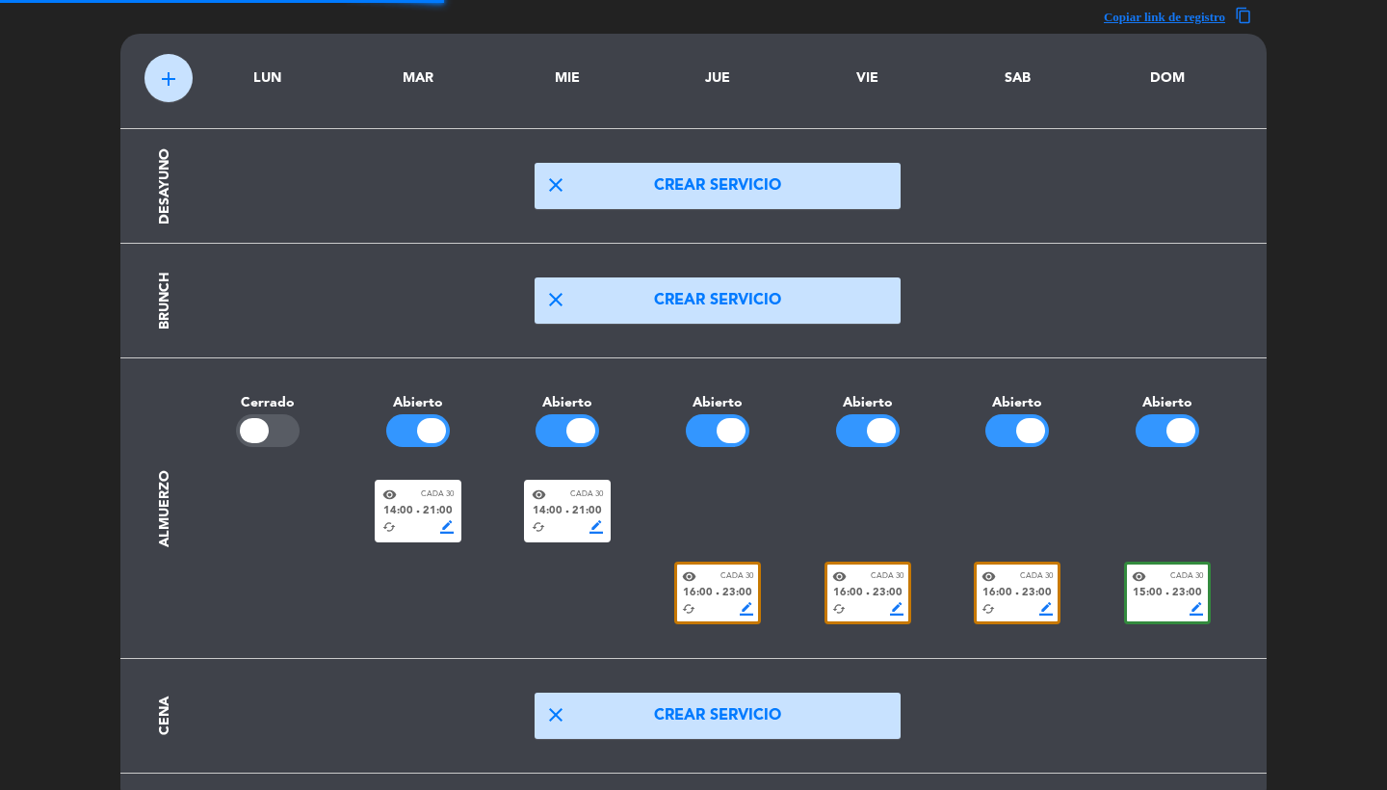
click at [698, 550] on section "Almuerzo Cerrado Abierto Abierto Abierto Abierto Abierto Abierto visibility Cad…" at bounding box center [693, 508] width 1098 height 301
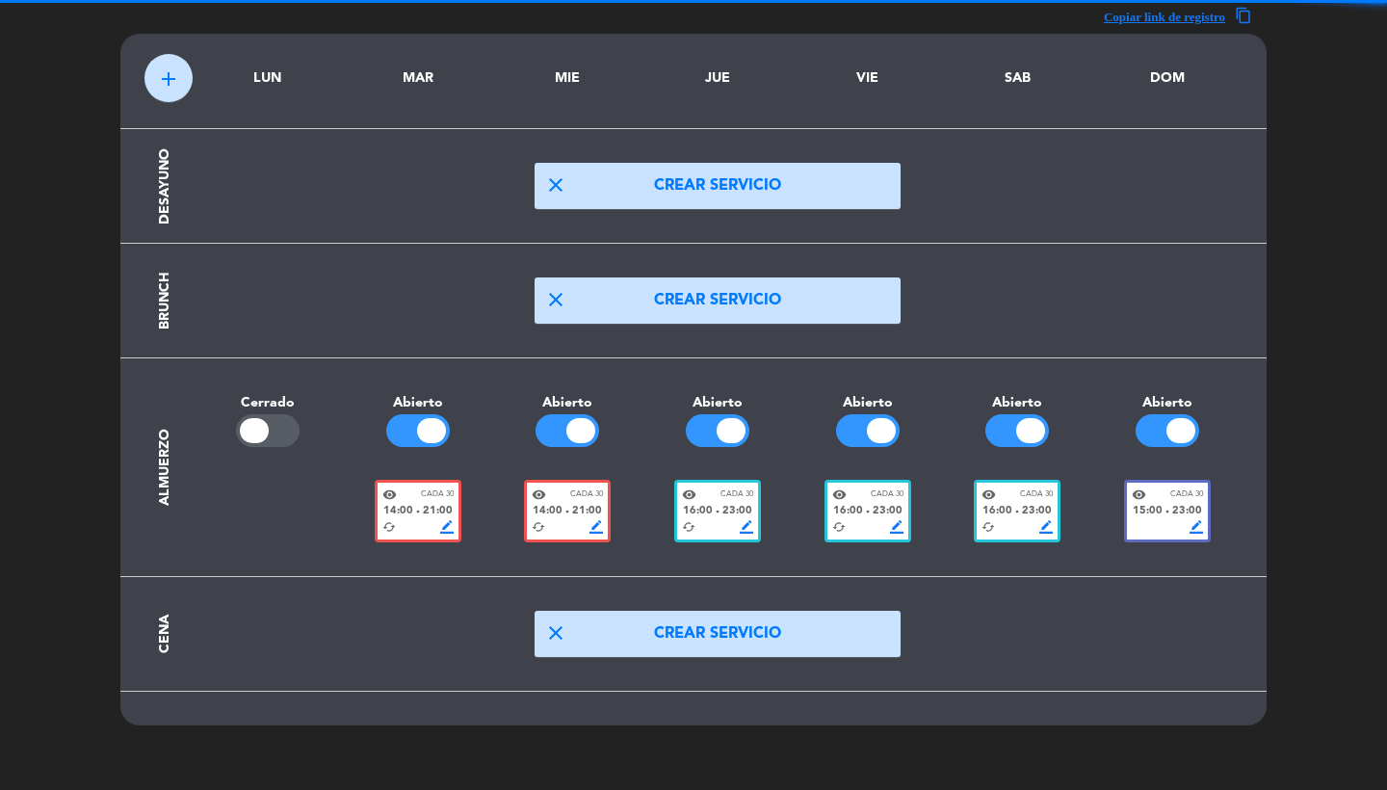
click at [715, 510] on div "16:00 fiber_manual_record 23:00" at bounding box center [717, 511] width 71 height 17
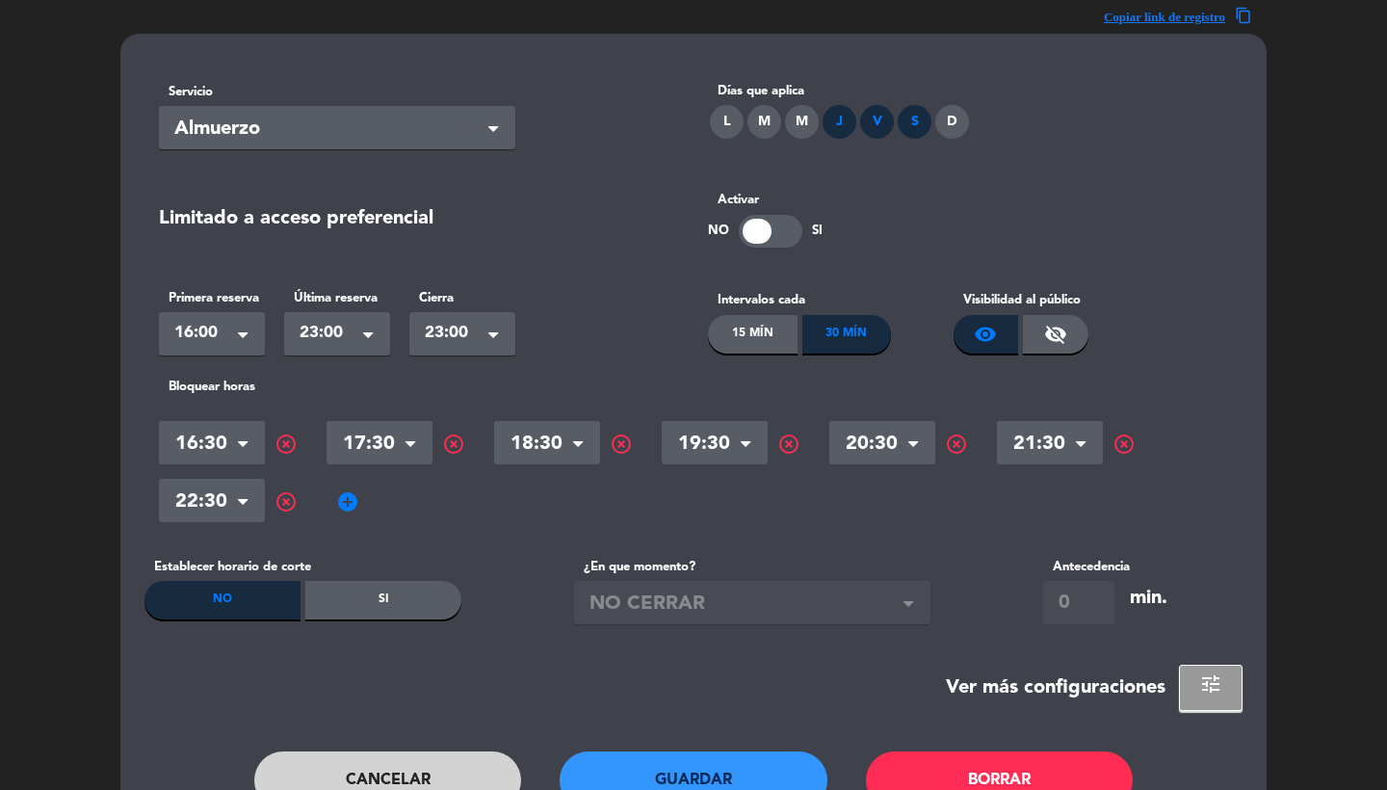
scroll to position [0, 0]
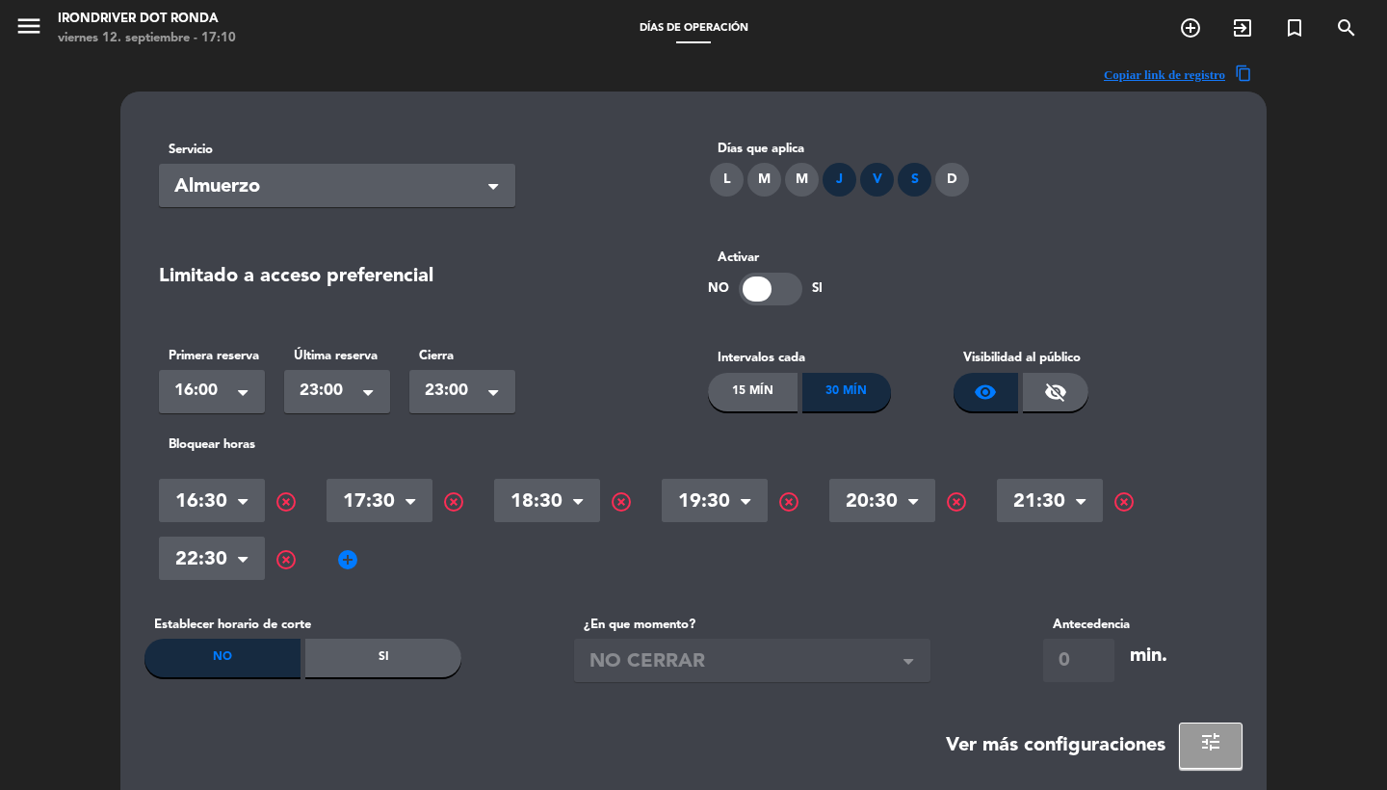
click at [1207, 722] on button "tune" at bounding box center [1211, 745] width 64 height 46
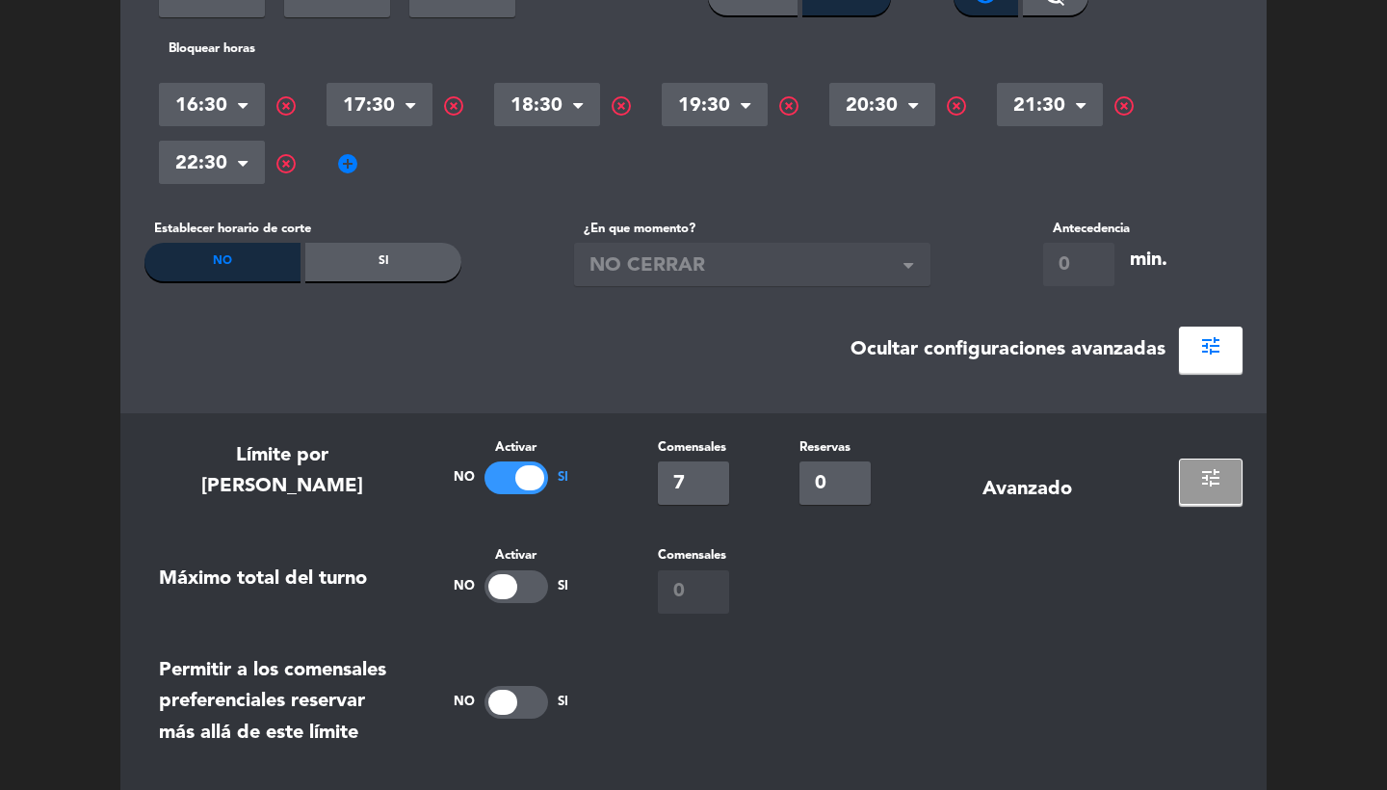
click at [683, 491] on input "7" at bounding box center [693, 482] width 71 height 43
type input "12"
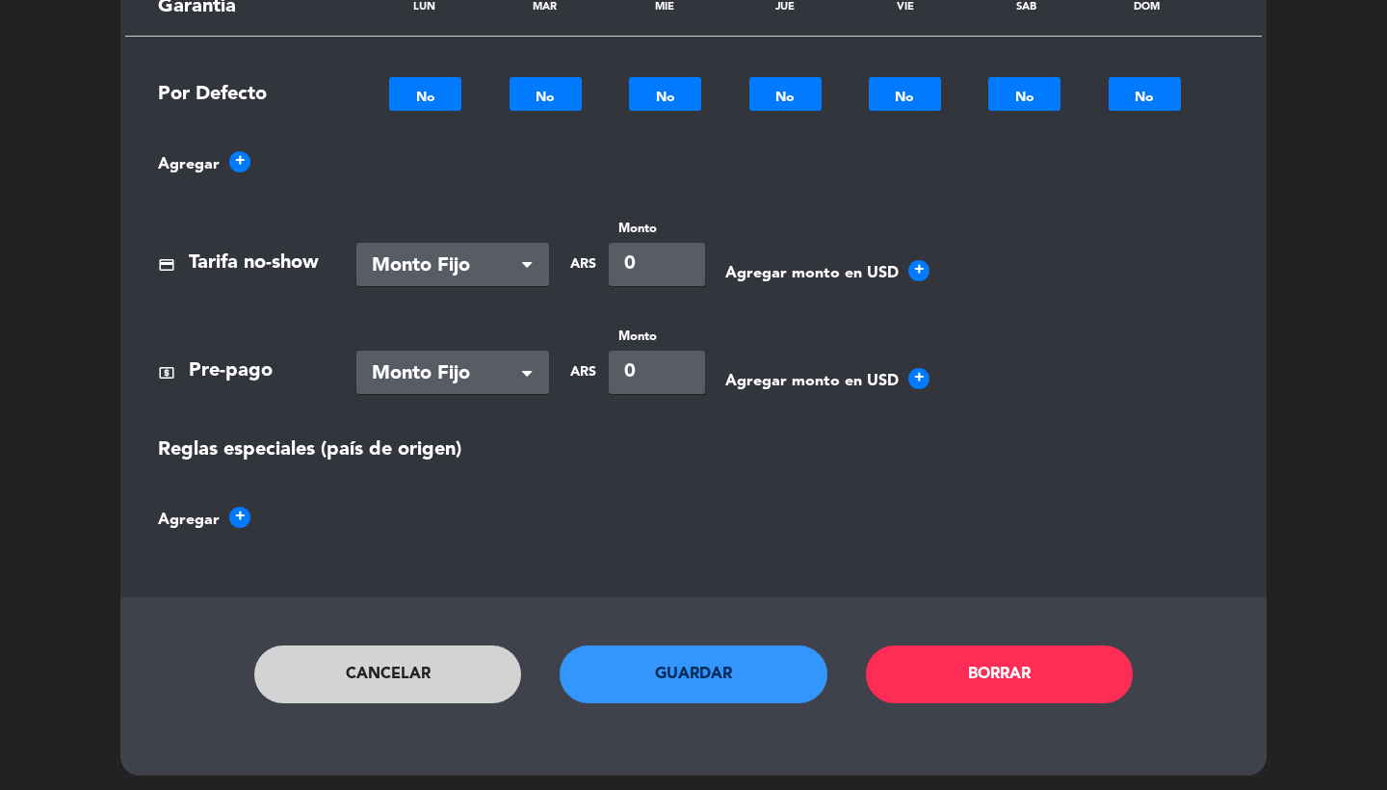
click at [714, 651] on button "Guardar" at bounding box center [694, 674] width 268 height 58
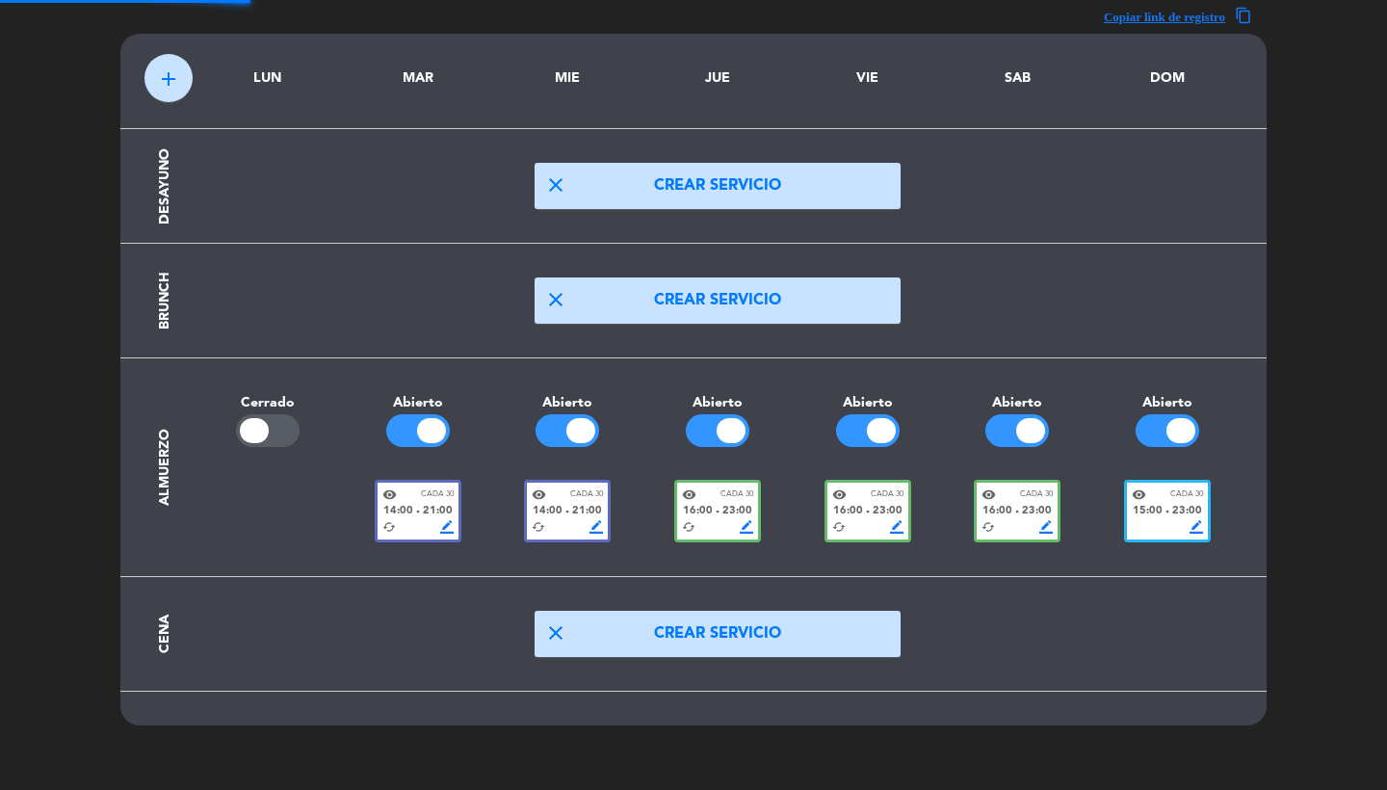
scroll to position [58, 0]
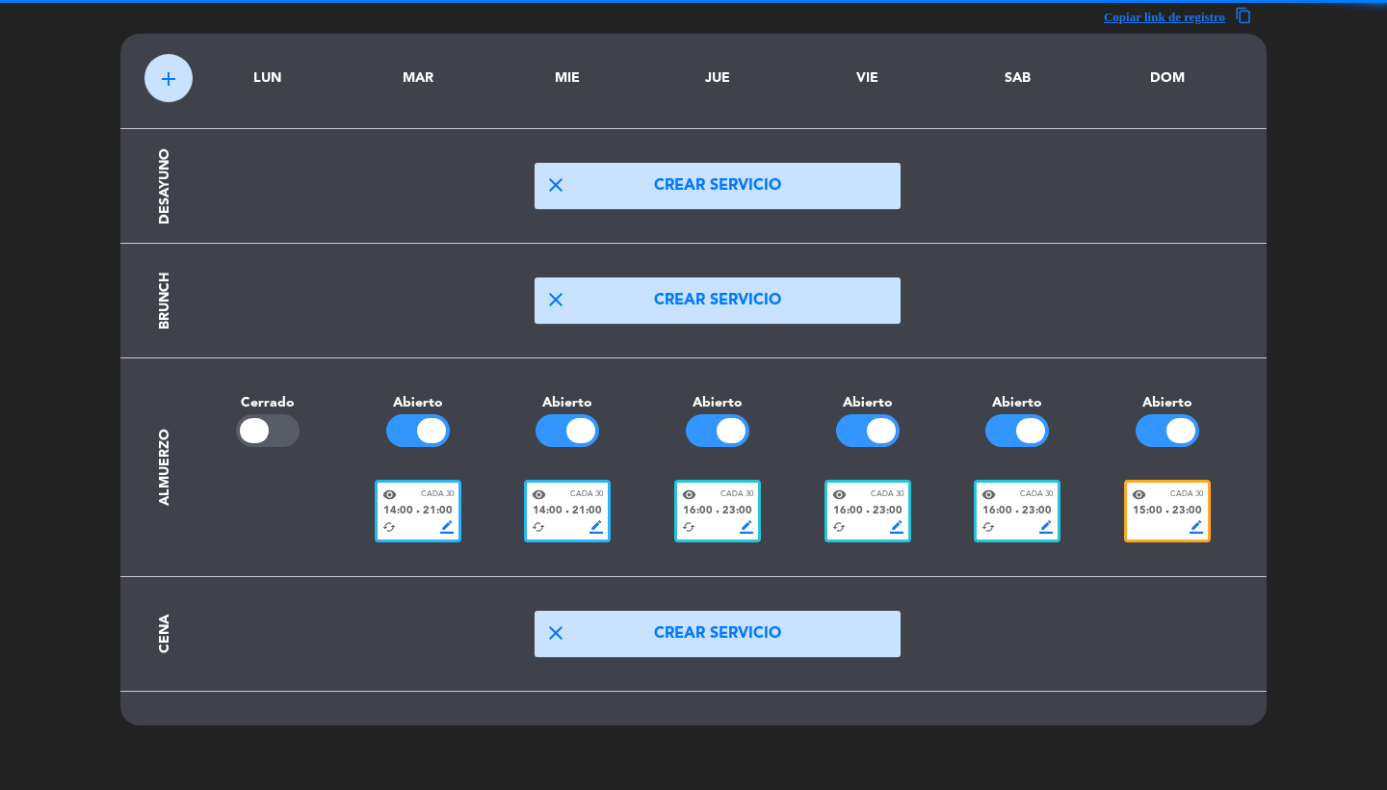
click at [1160, 530] on div "border_color" at bounding box center [1167, 526] width 71 height 13
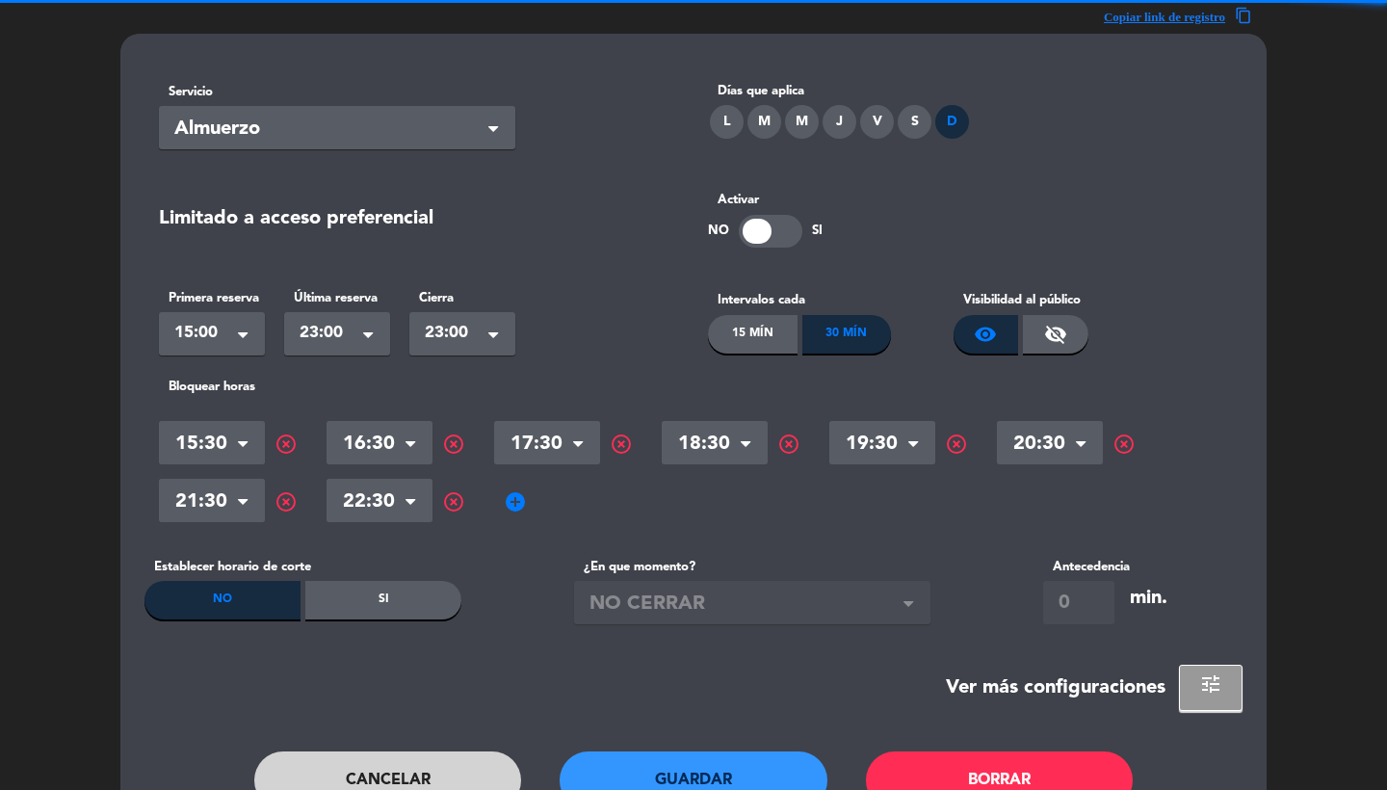
scroll to position [0, 0]
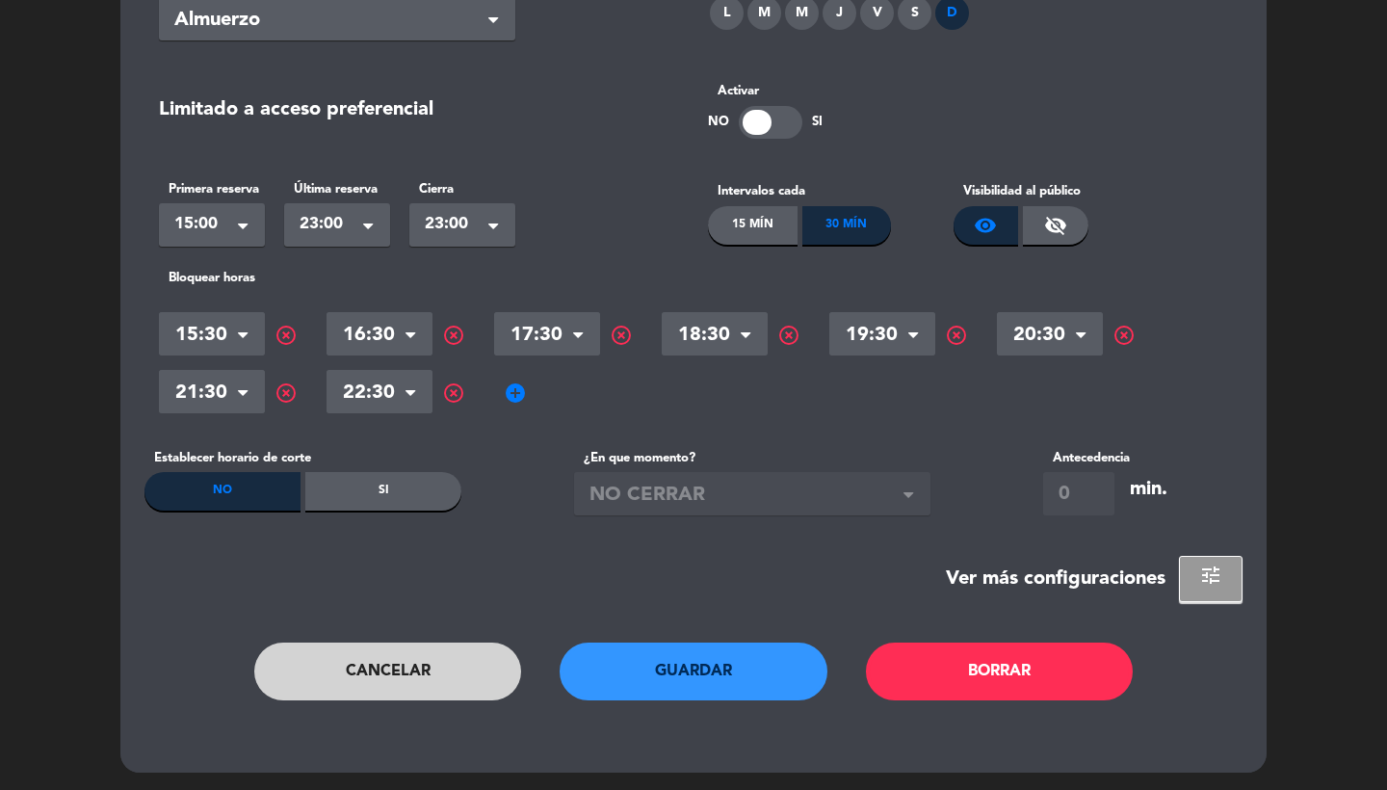
click at [1220, 566] on span "tune" at bounding box center [1210, 574] width 23 height 23
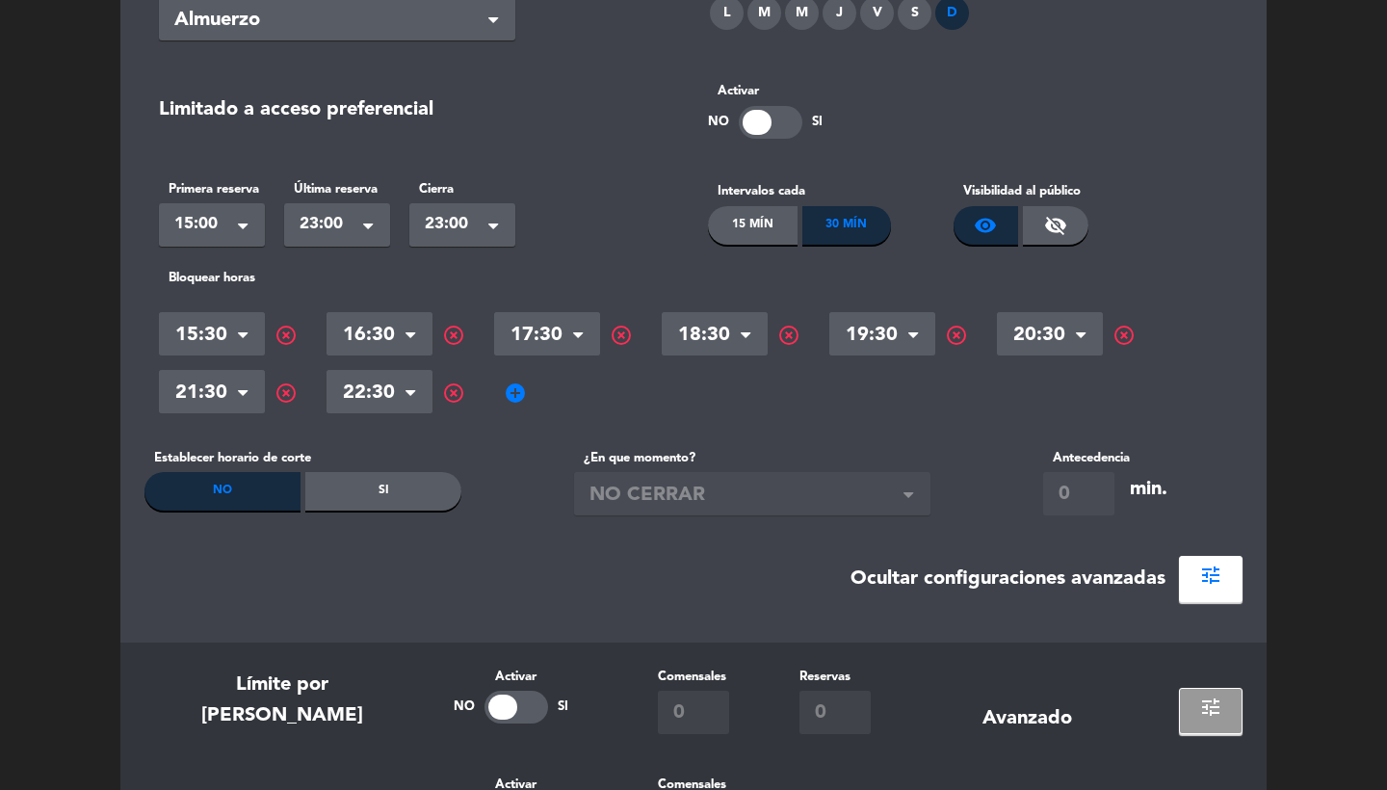
scroll to position [465, 0]
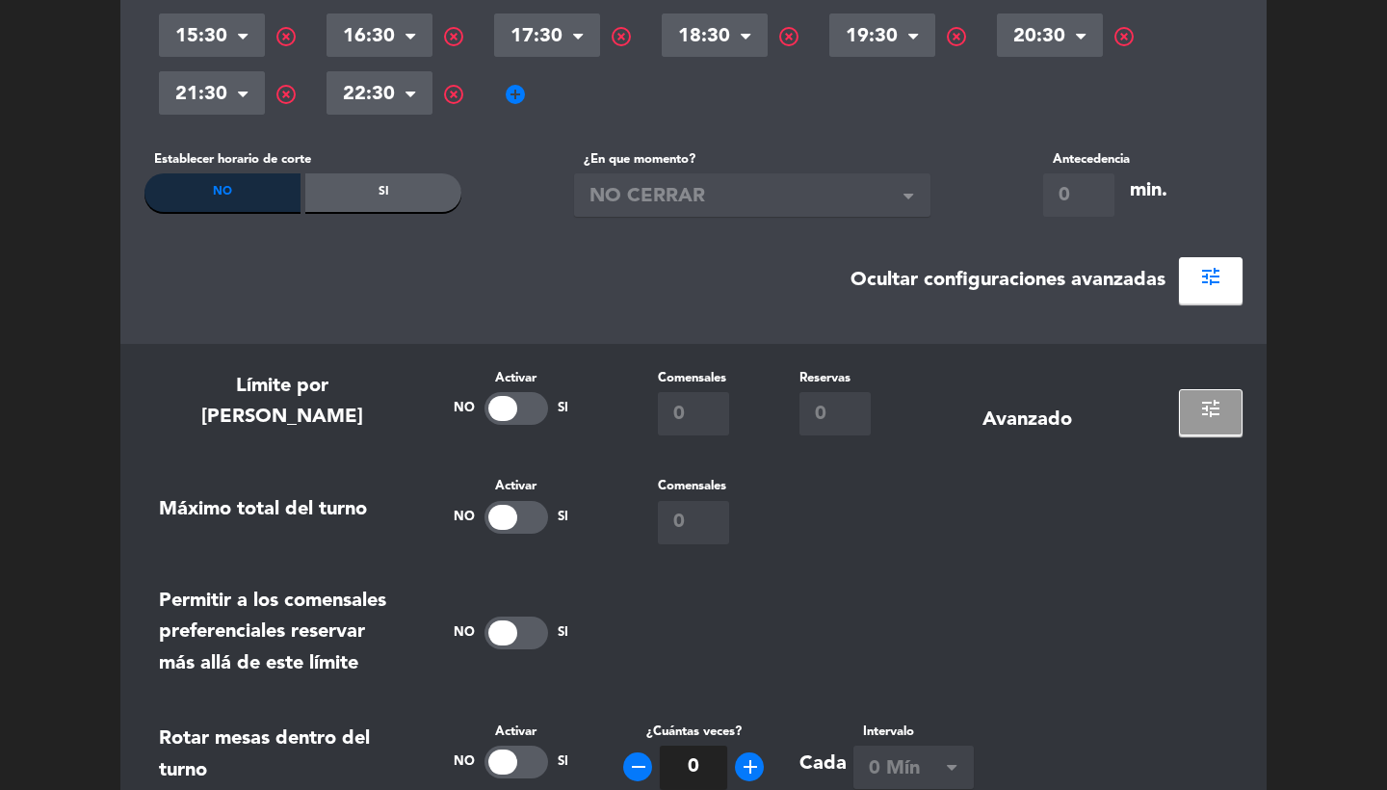
click at [527, 406] on div at bounding box center [516, 408] width 64 height 33
click at [683, 405] on input "0" at bounding box center [693, 413] width 71 height 43
type input "12"
click at [825, 493] on div "Máximo total del turno Activar No Si Comensales 0" at bounding box center [693, 509] width 1098 height 67
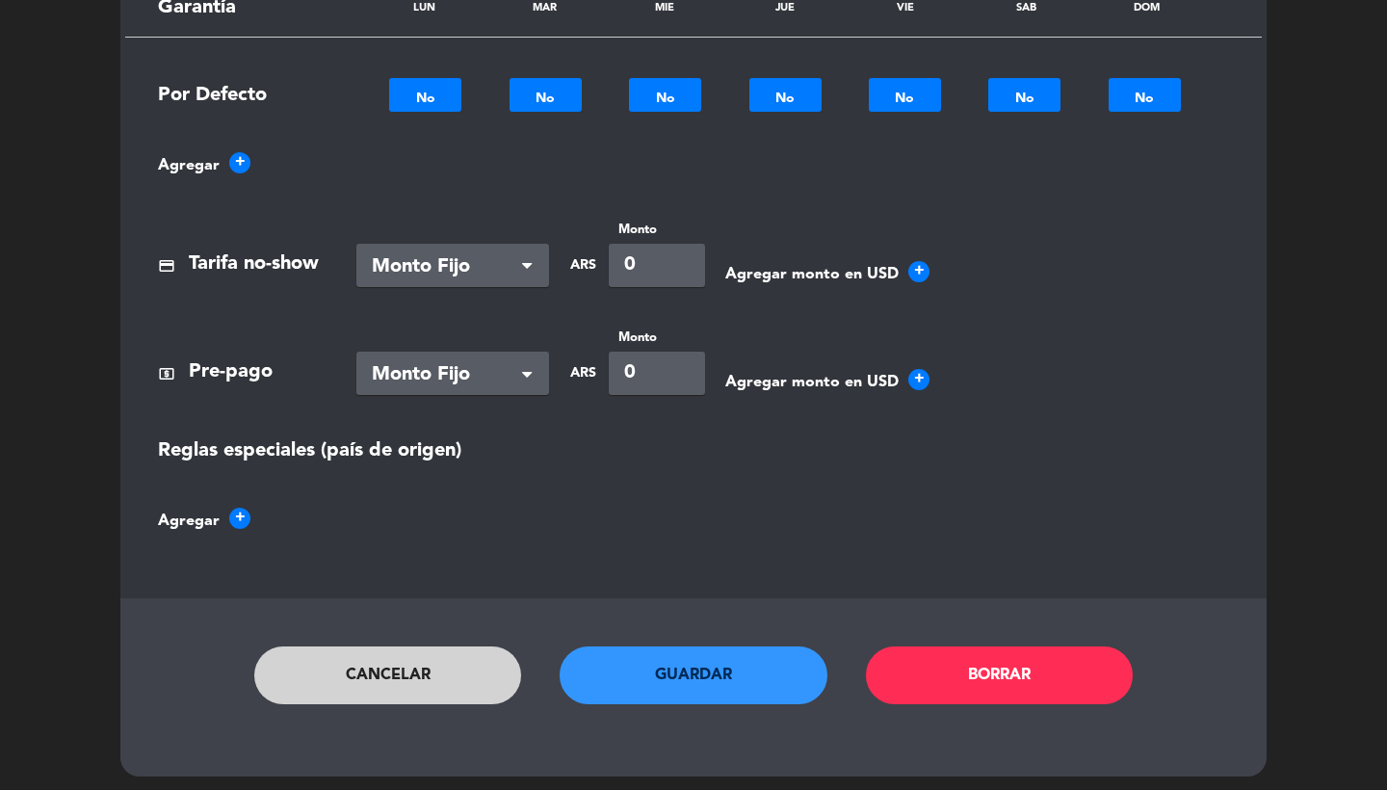
click at [663, 680] on button "Guardar" at bounding box center [694, 675] width 268 height 58
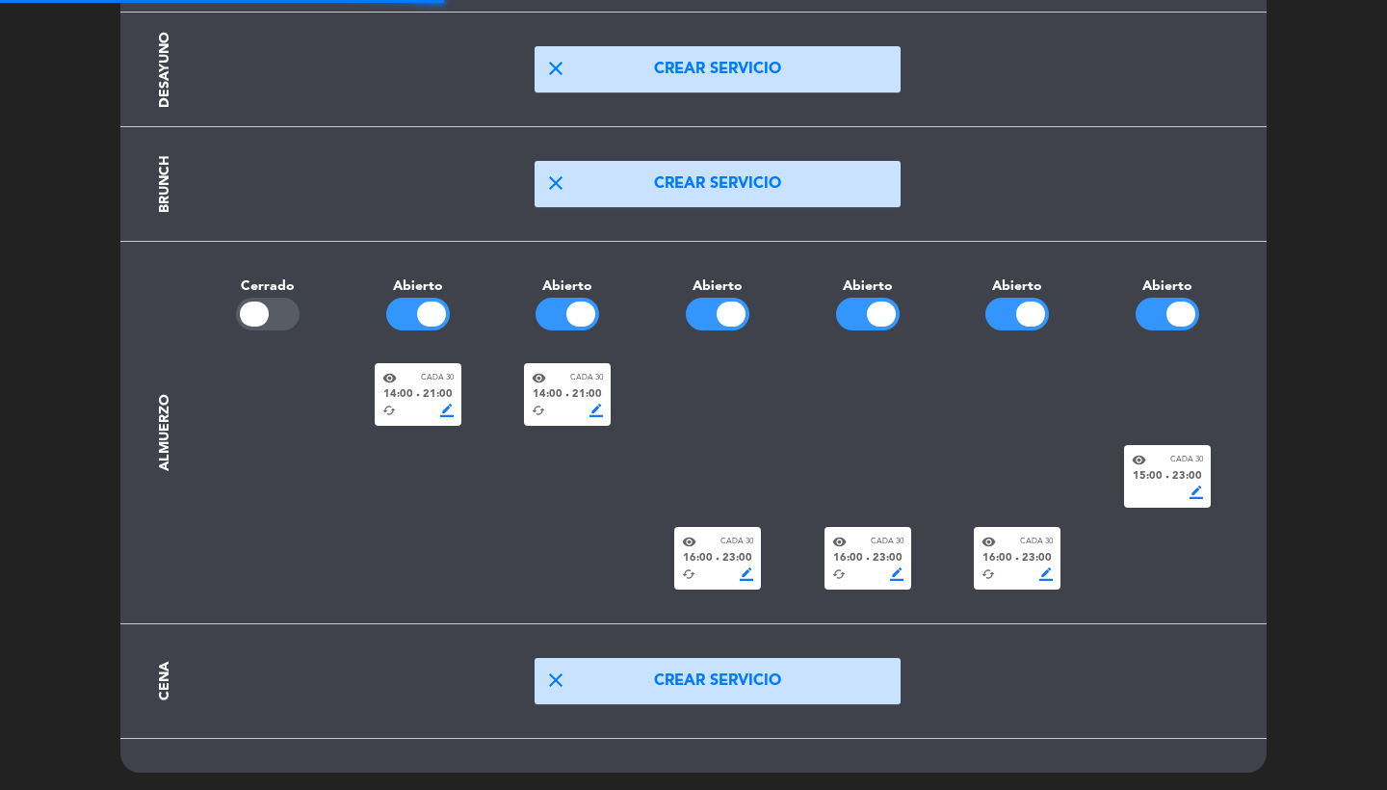
scroll to position [58, 0]
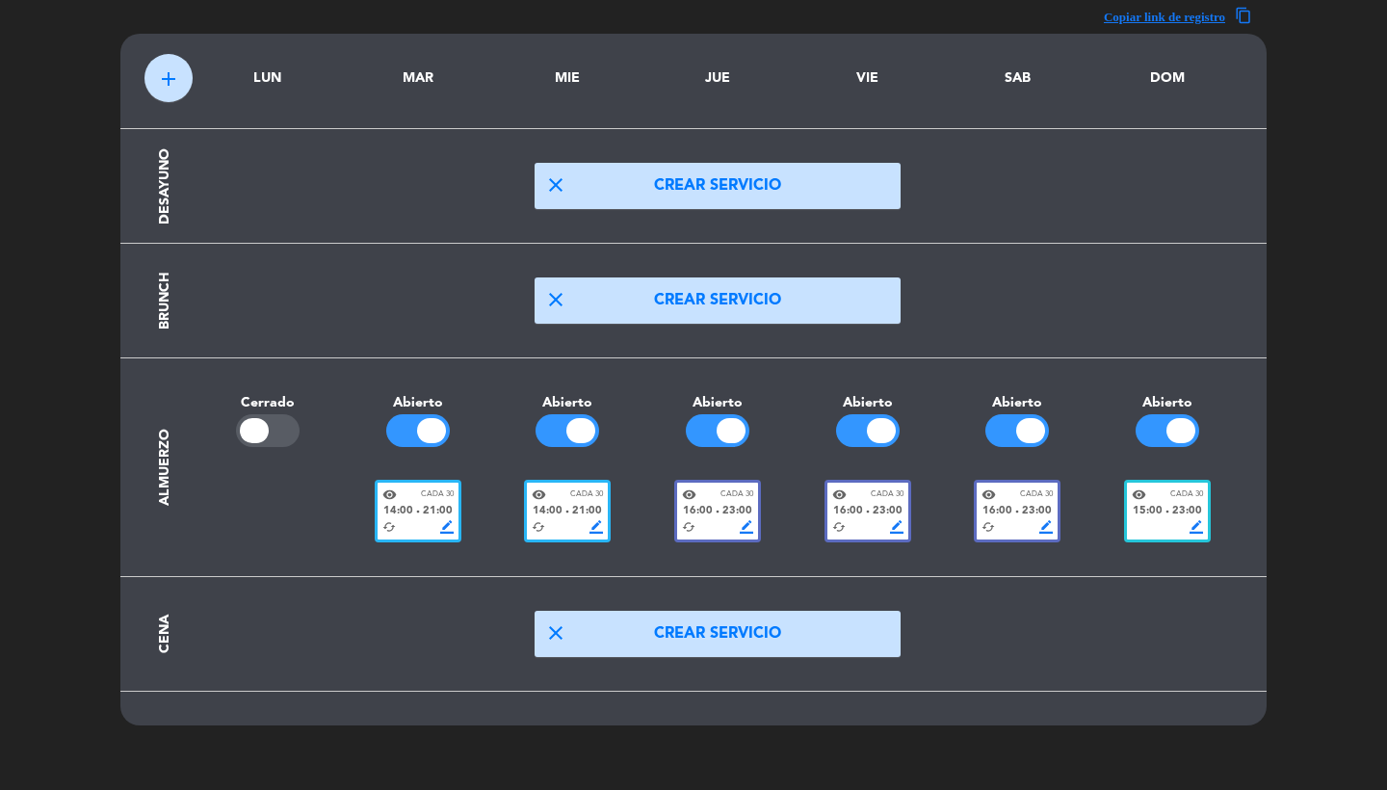
click at [1157, 516] on span "15:00" at bounding box center [1148, 511] width 30 height 17
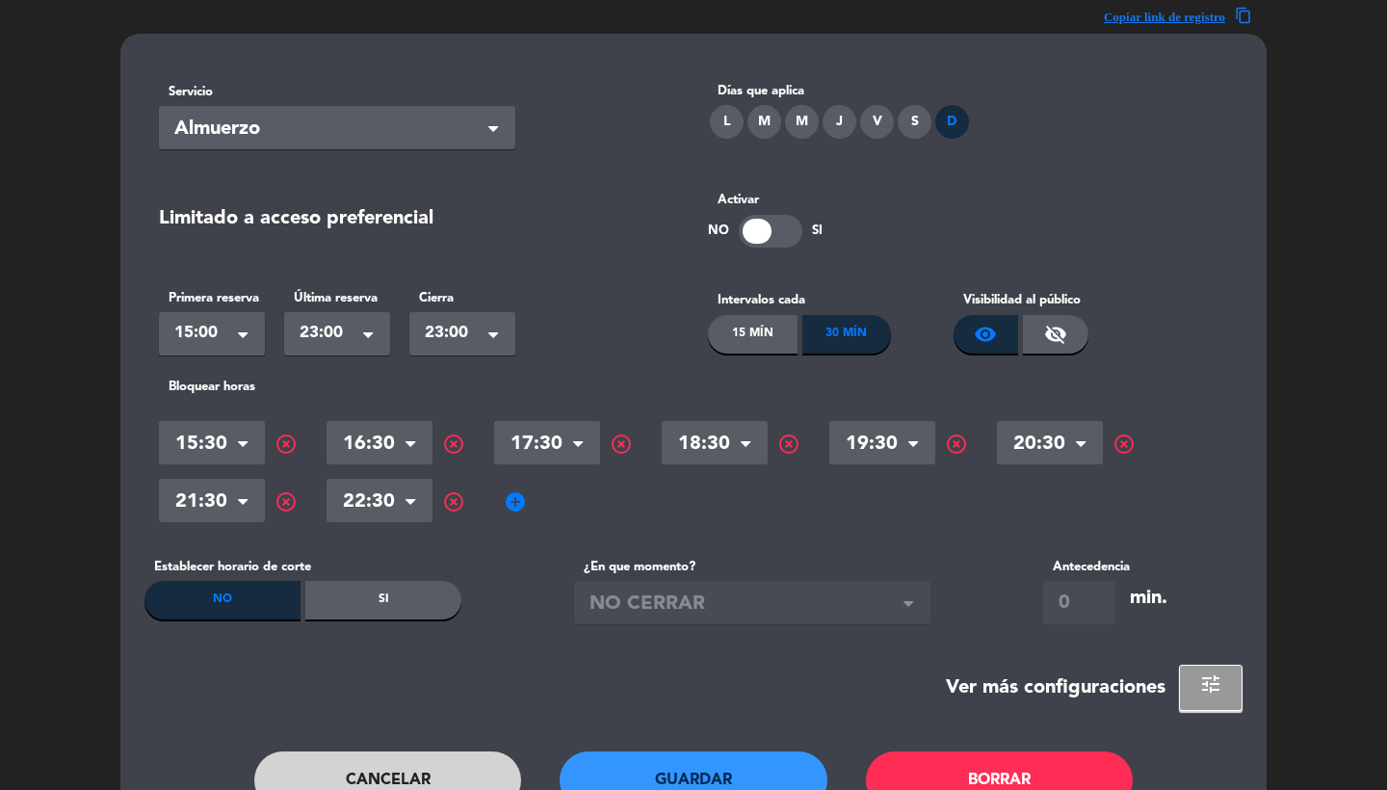
scroll to position [0, 0]
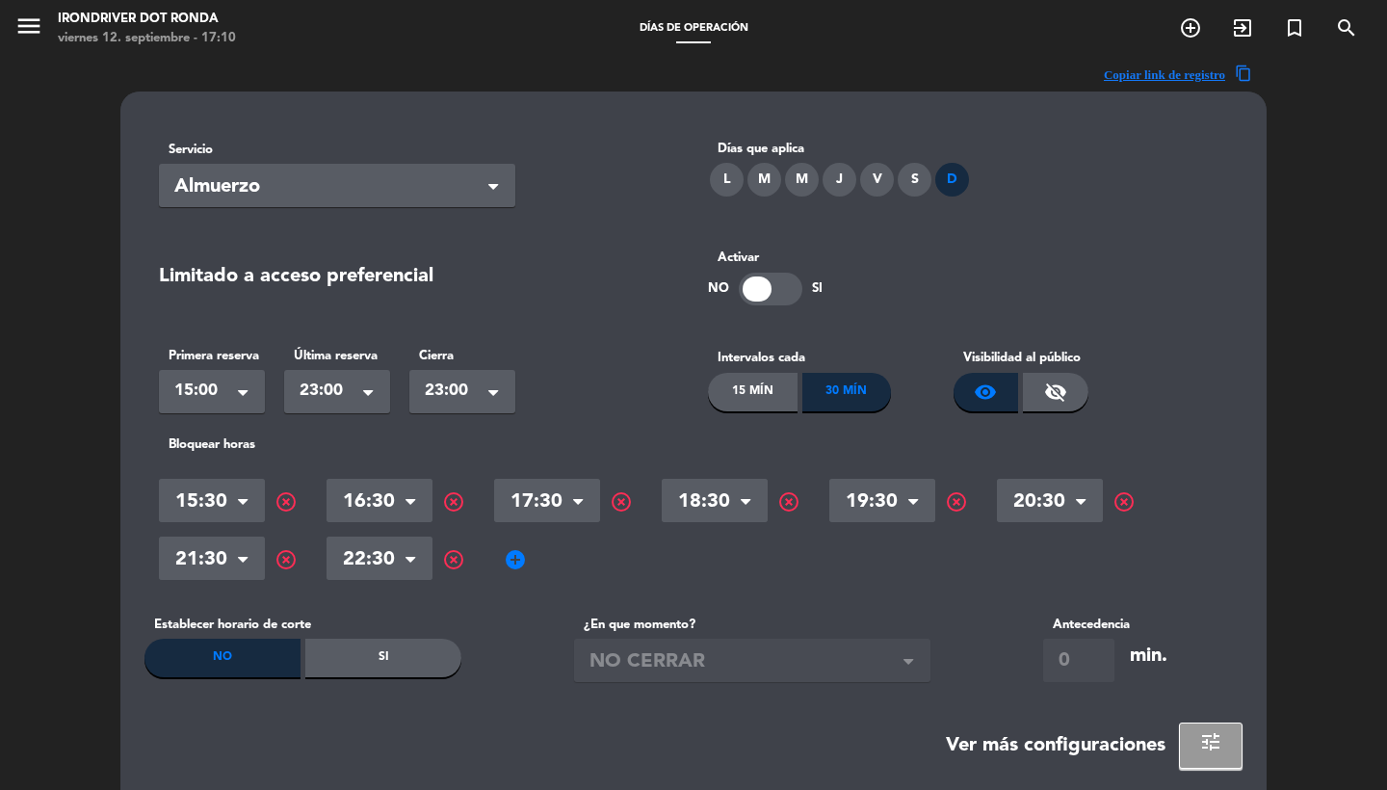
click at [1216, 749] on span "tune" at bounding box center [1210, 741] width 23 height 23
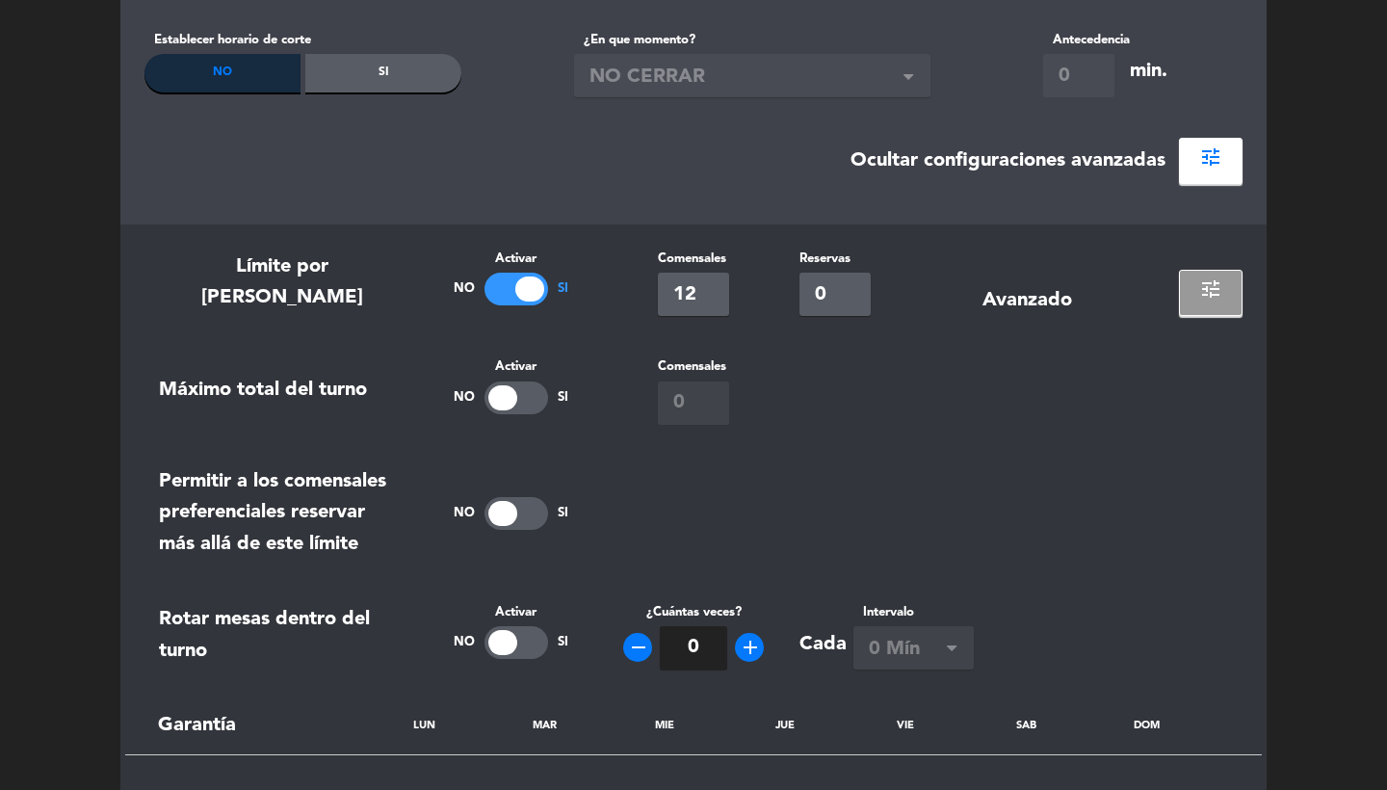
scroll to position [688, 0]
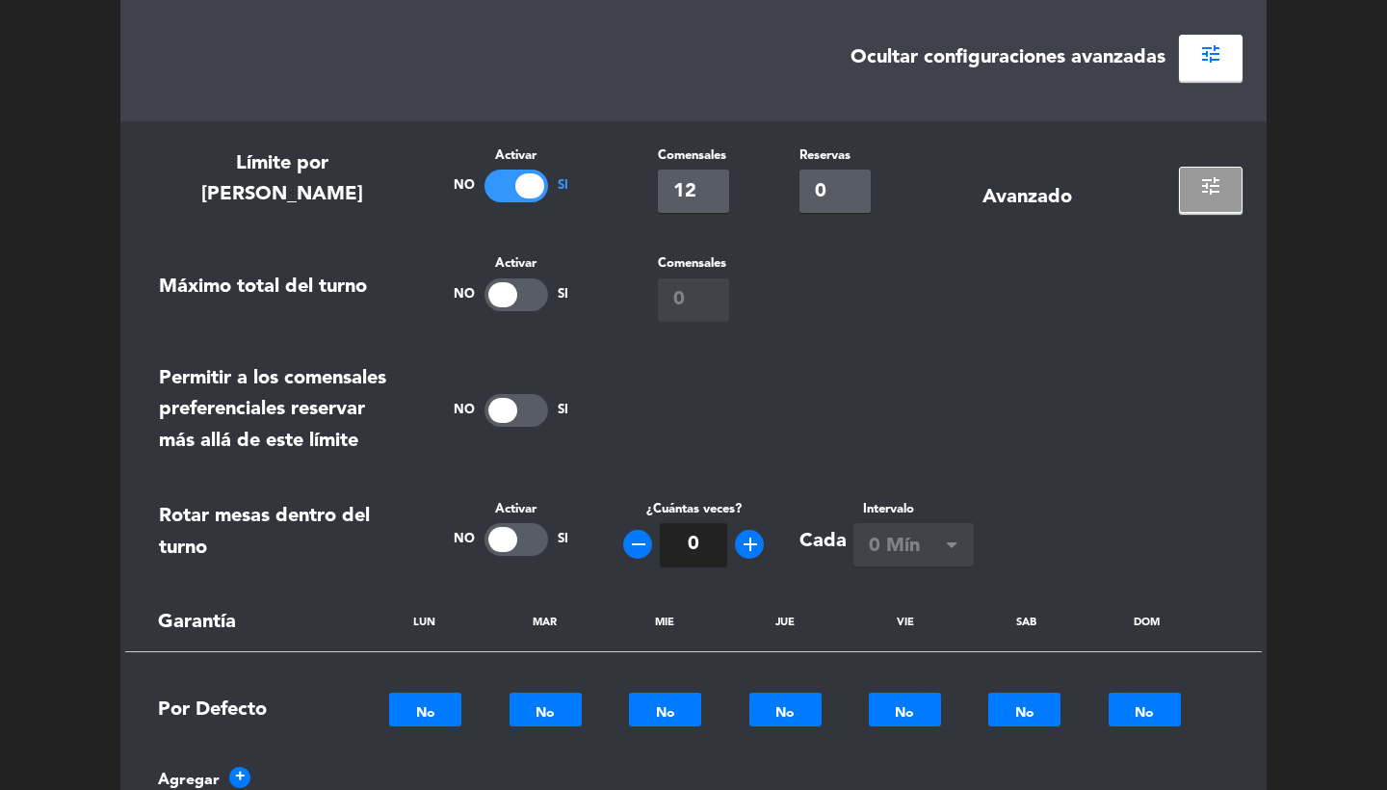
click at [510, 523] on div at bounding box center [516, 539] width 64 height 33
click at [954, 540] on span at bounding box center [952, 546] width 10 height 13
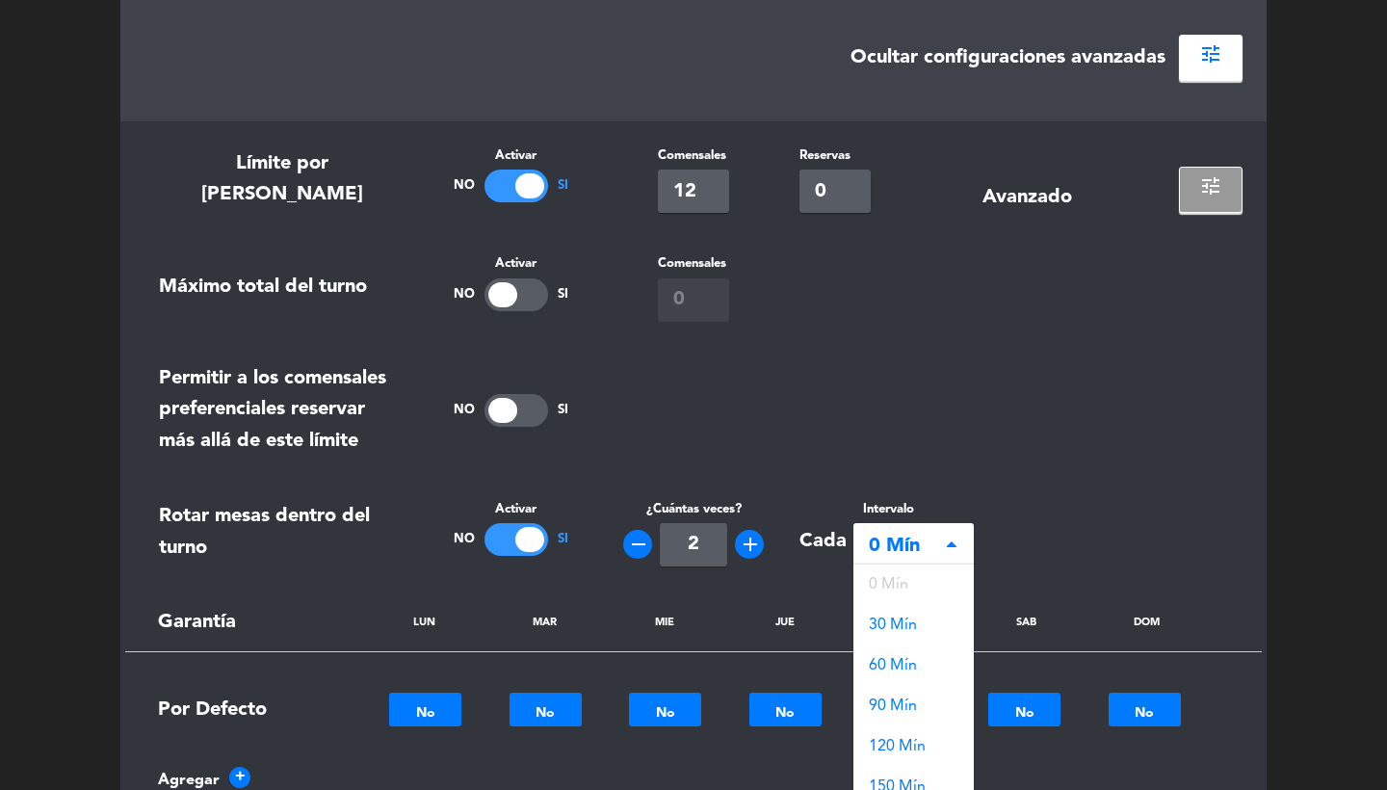
click at [912, 658] on span "60 Mín" at bounding box center [893, 665] width 48 height 15
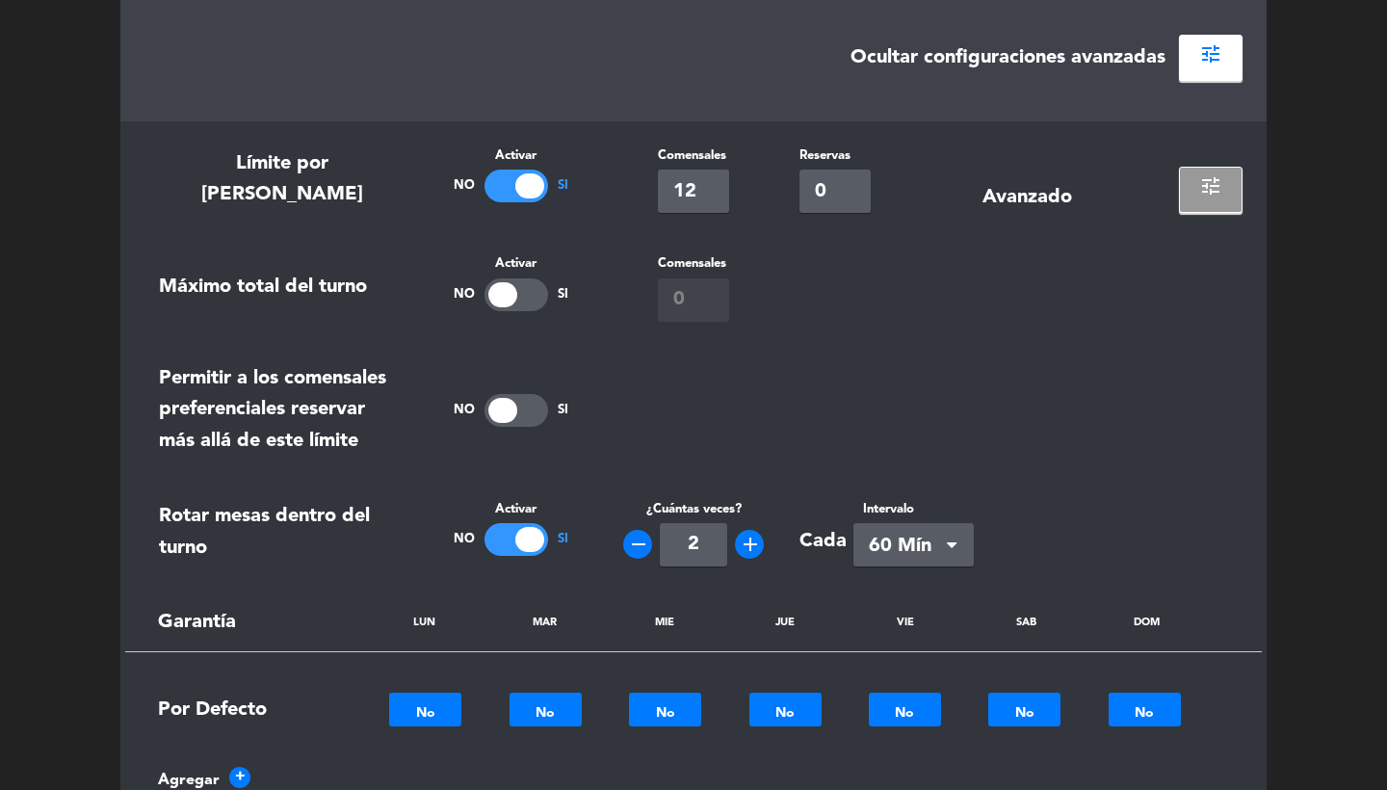
click at [757, 528] on div "remove 2 add" at bounding box center [693, 544] width 154 height 43
click at [755, 542] on icon "add" at bounding box center [750, 544] width 23 height 23
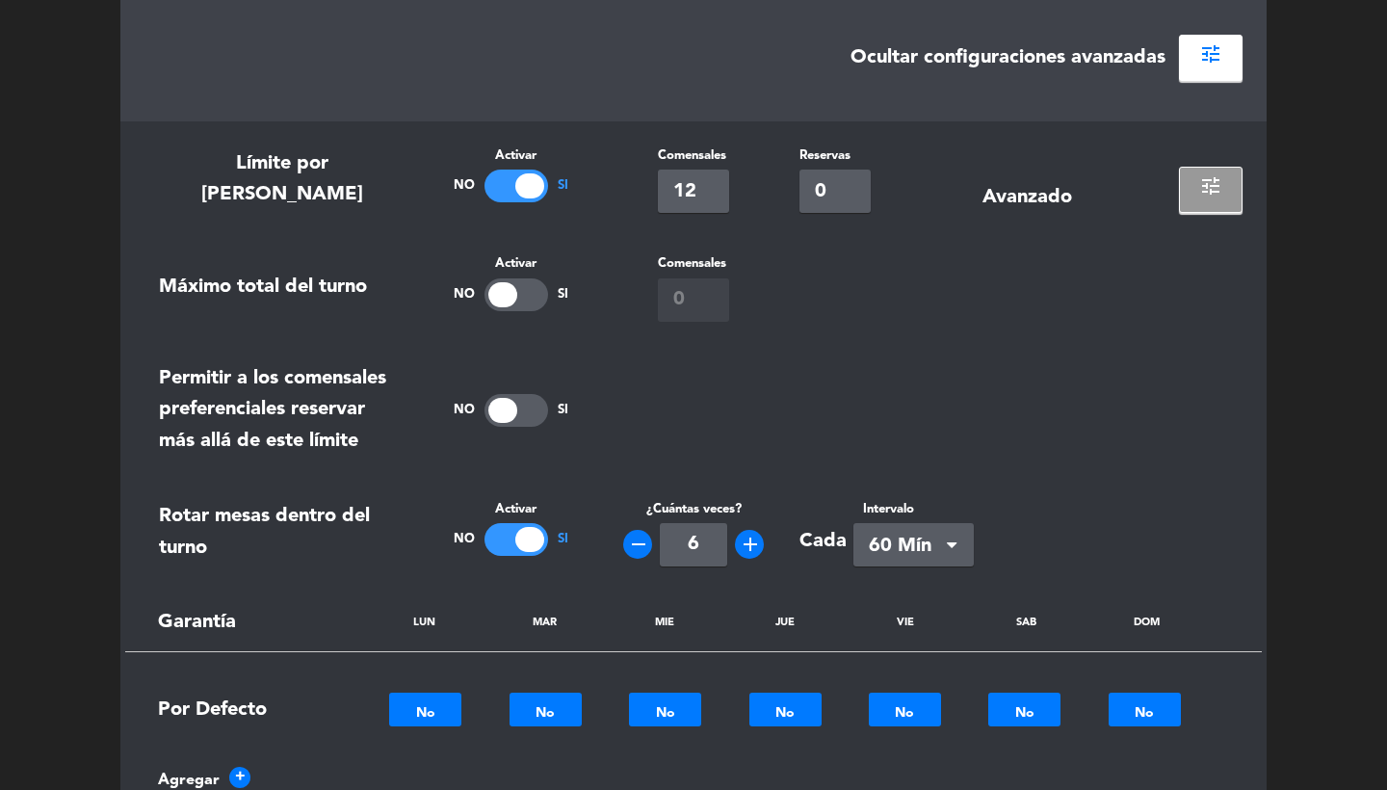
click at [755, 542] on icon "add" at bounding box center [750, 544] width 23 height 23
type input "8"
click at [748, 392] on div at bounding box center [922, 410] width 641 height 96
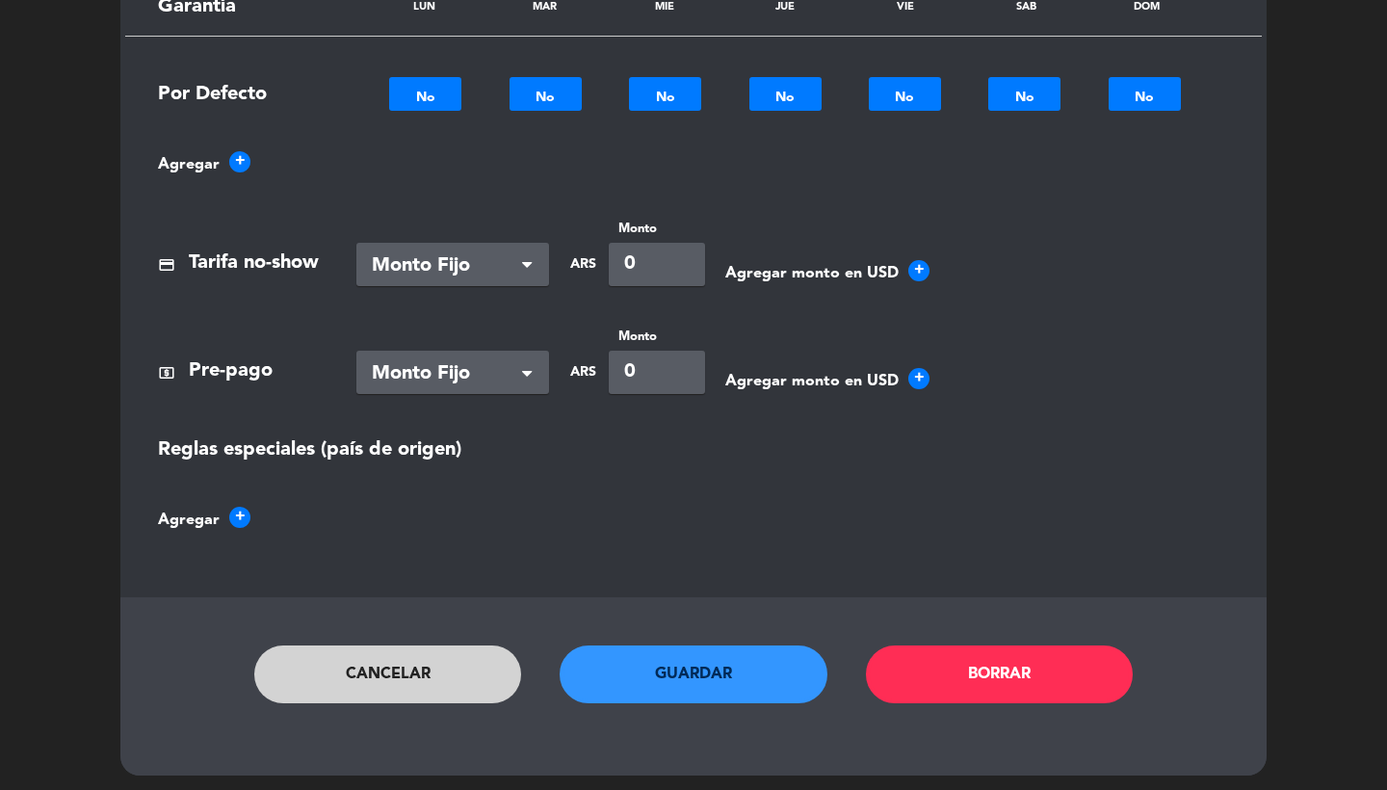
click at [684, 667] on button "Guardar" at bounding box center [694, 674] width 268 height 58
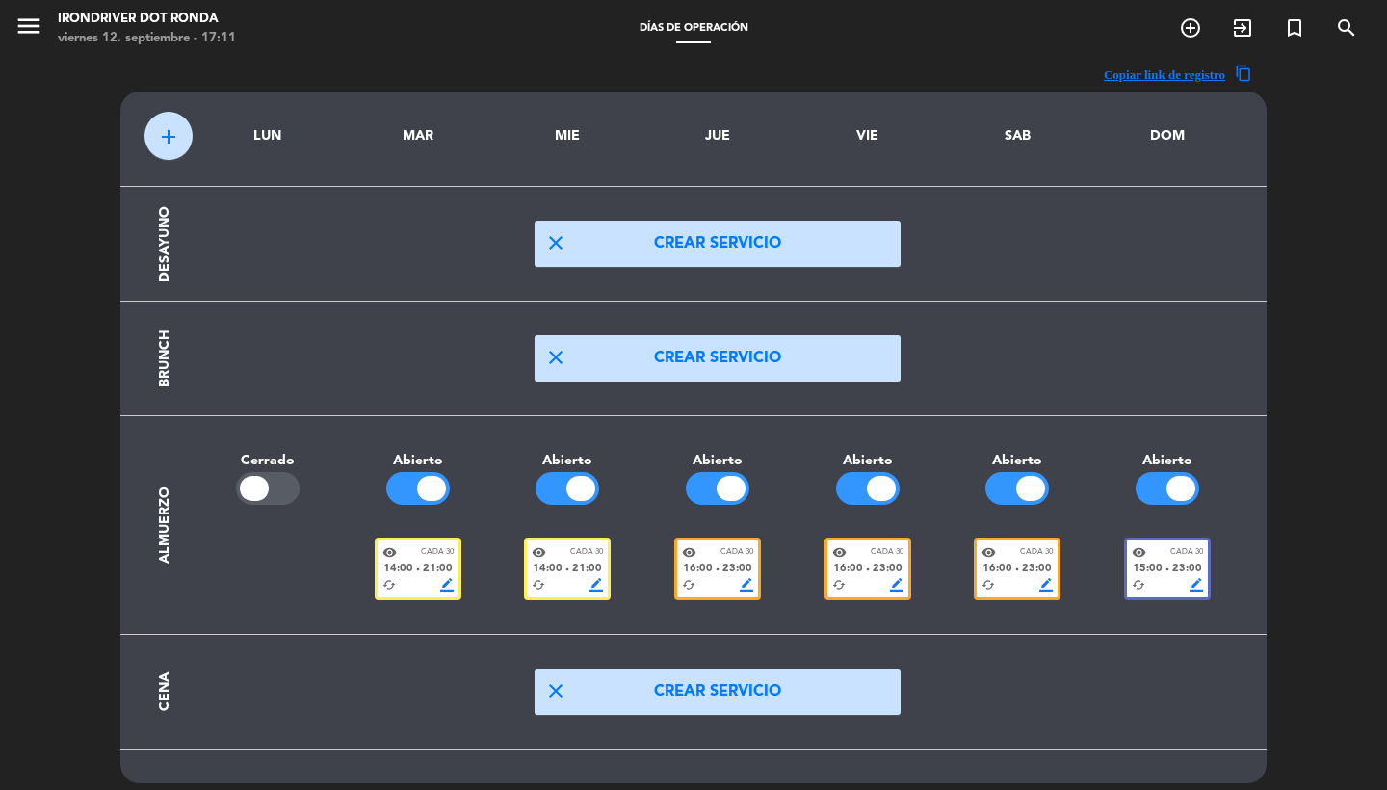
scroll to position [0, 0]
click at [24, 25] on icon "menu" at bounding box center [28, 26] width 29 height 29
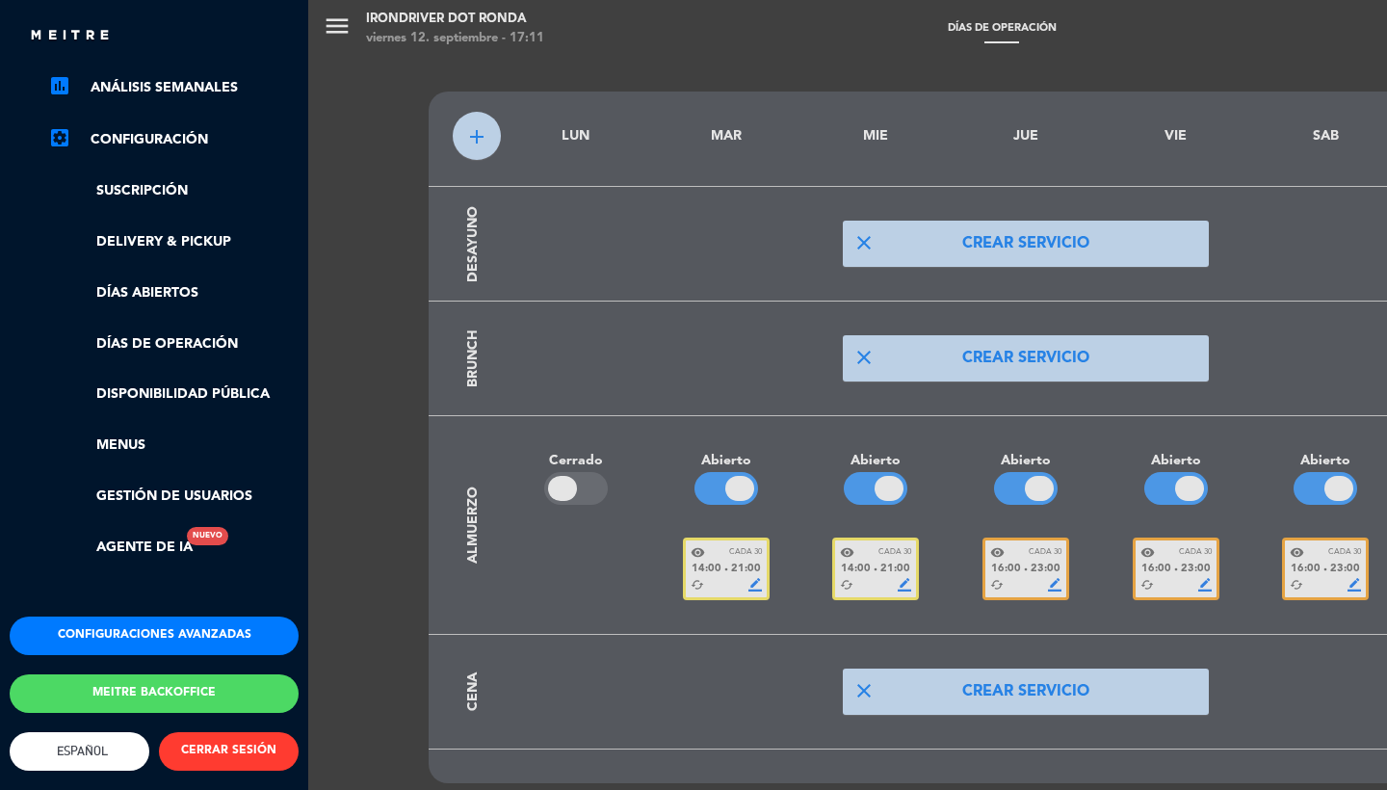
click at [107, 630] on button "Configuraciones avanzadas" at bounding box center [154, 635] width 289 height 39
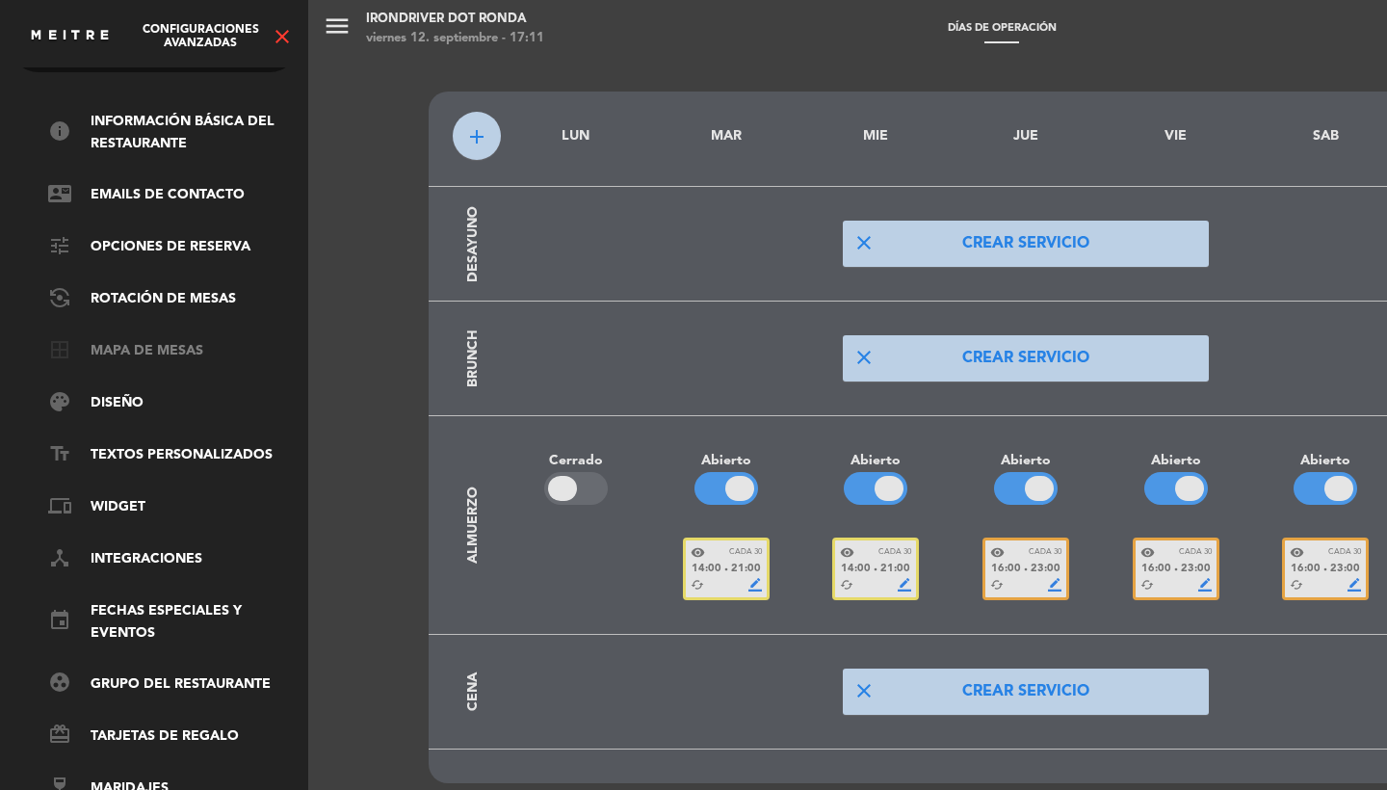
scroll to position [65, 0]
click at [151, 346] on link "border_all Mapa de mesas" at bounding box center [173, 351] width 250 height 23
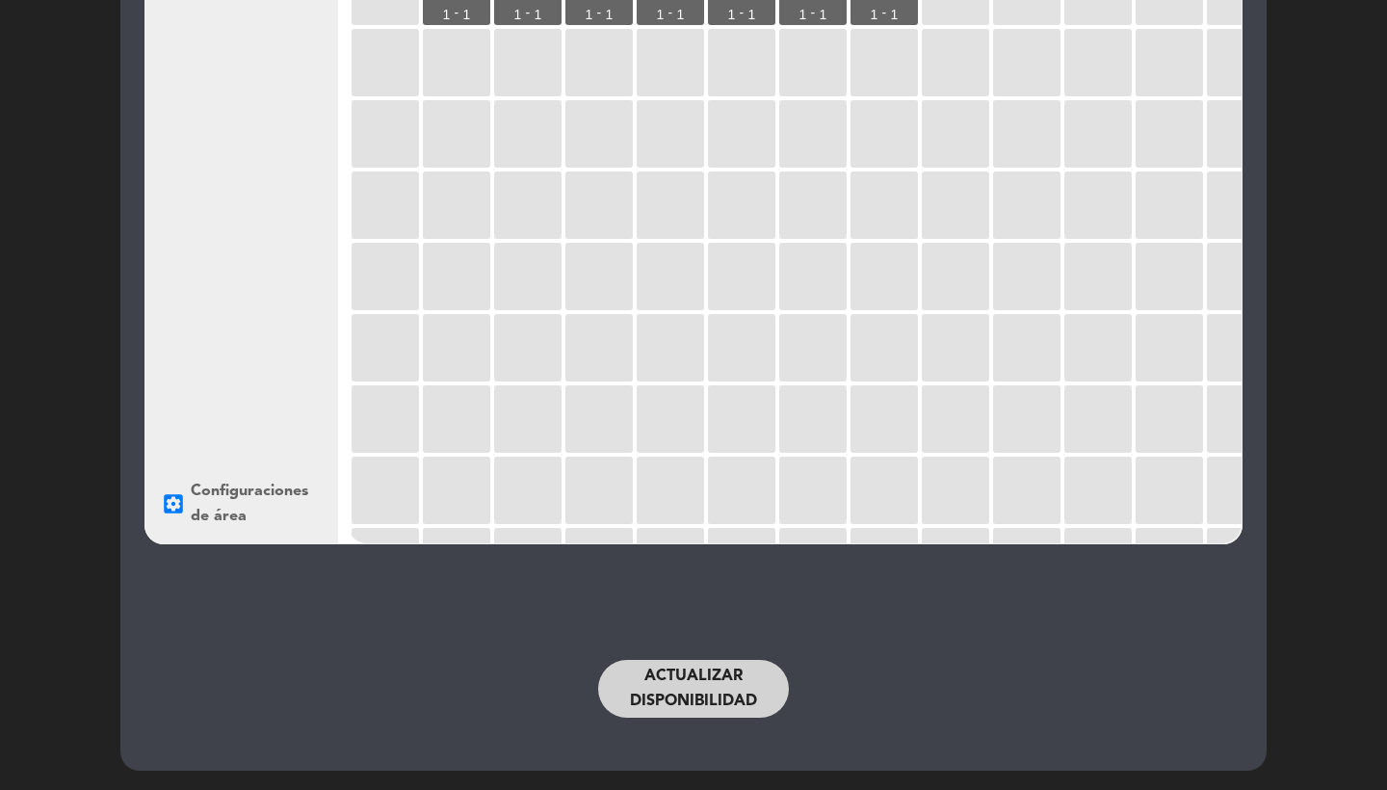
click at [678, 719] on div "Actualizar disponibilidad" at bounding box center [694, 689] width 790 height 96
click at [689, 716] on button "Actualizar disponibilidad" at bounding box center [693, 689] width 191 height 58
click at [678, 695] on button "Actualizar disponibilidad" at bounding box center [693, 689] width 191 height 58
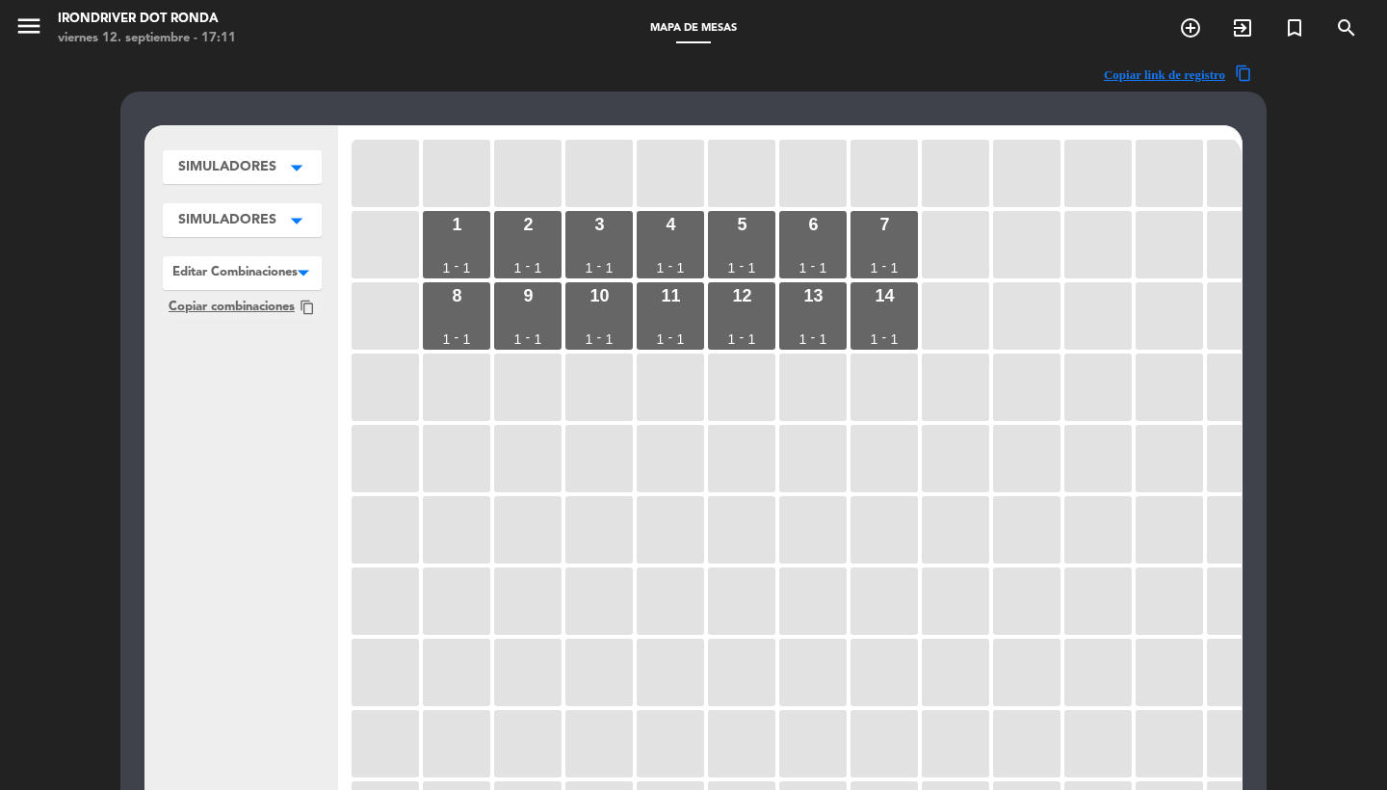
scroll to position [-2, 0]
click at [34, 33] on icon "menu" at bounding box center [28, 26] width 29 height 29
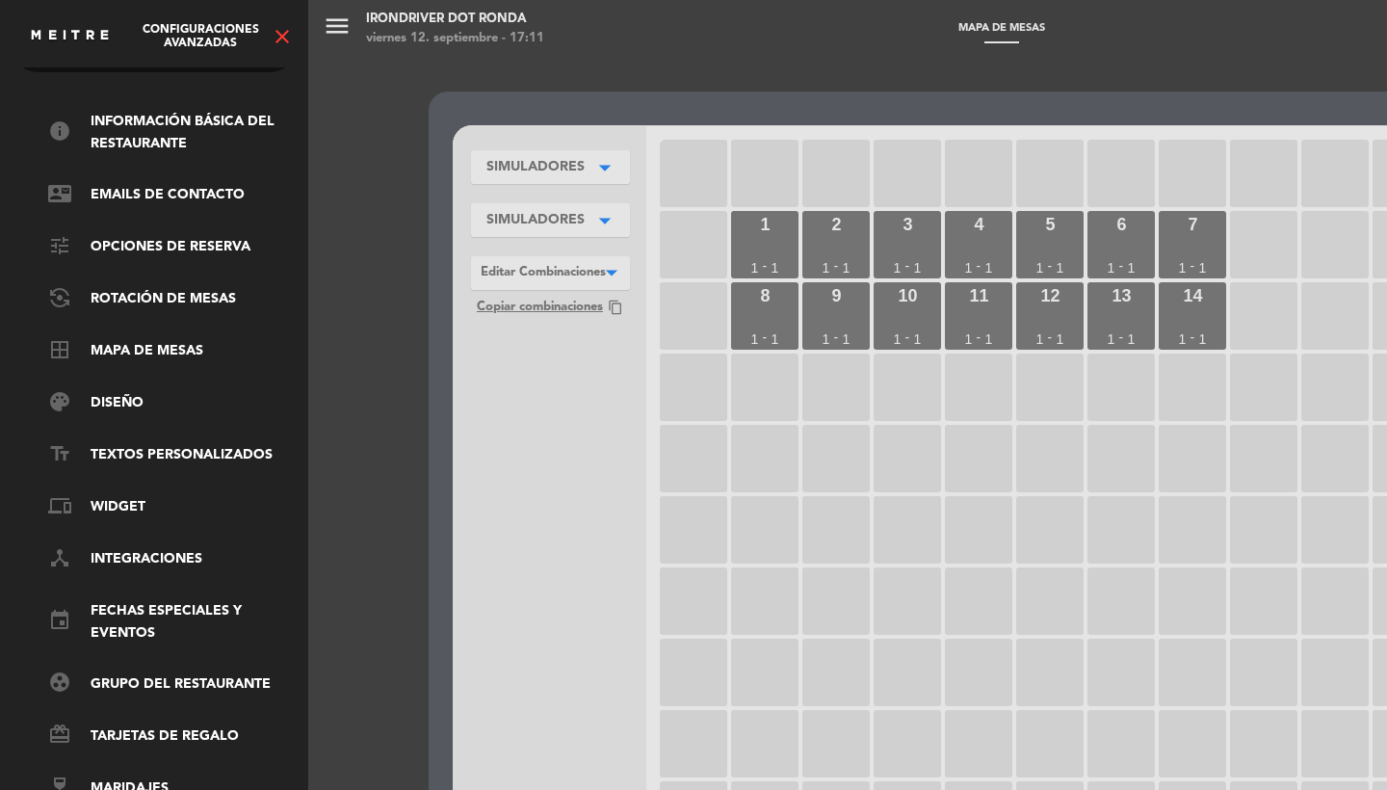
click at [282, 37] on icon "close" at bounding box center [282, 36] width 23 height 23
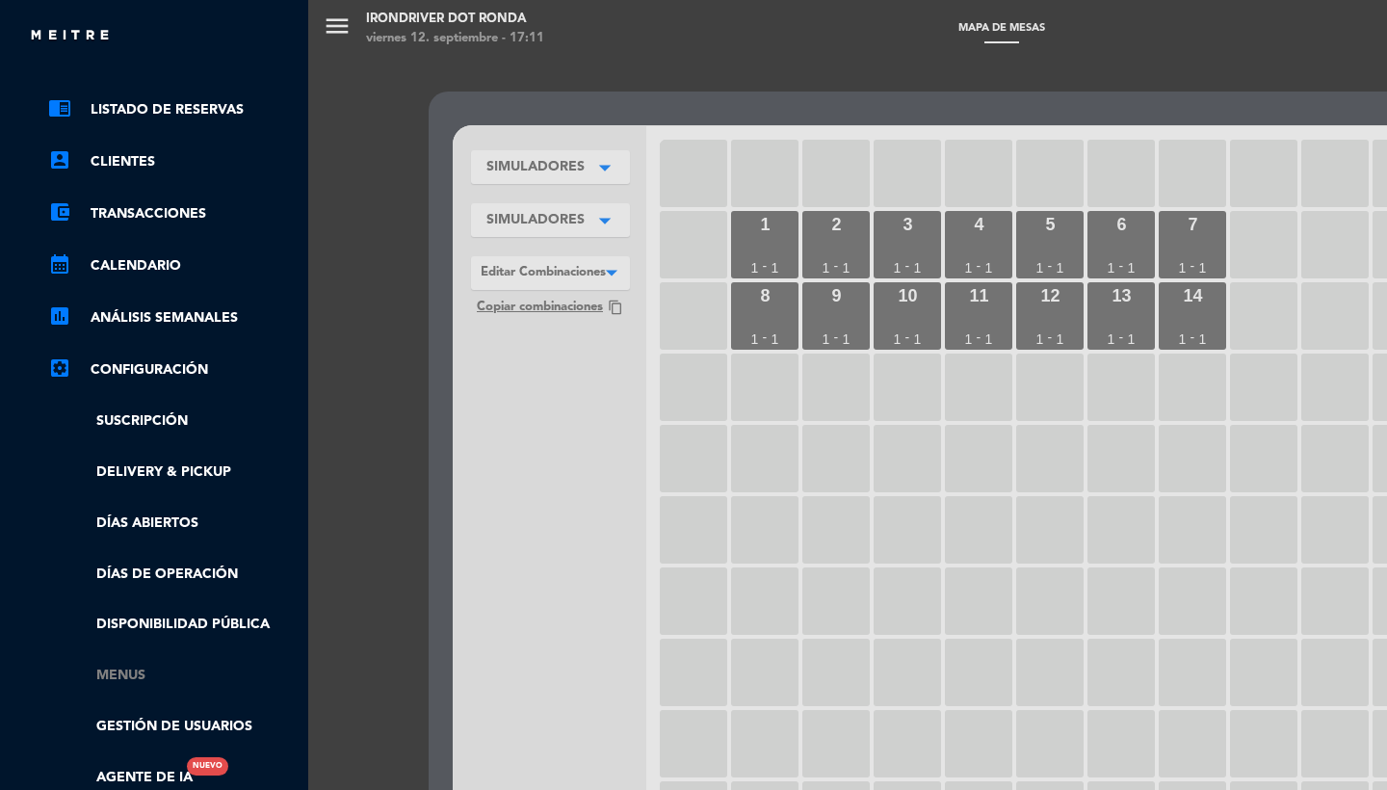
click at [122, 669] on link "Menus" at bounding box center [173, 676] width 250 height 22
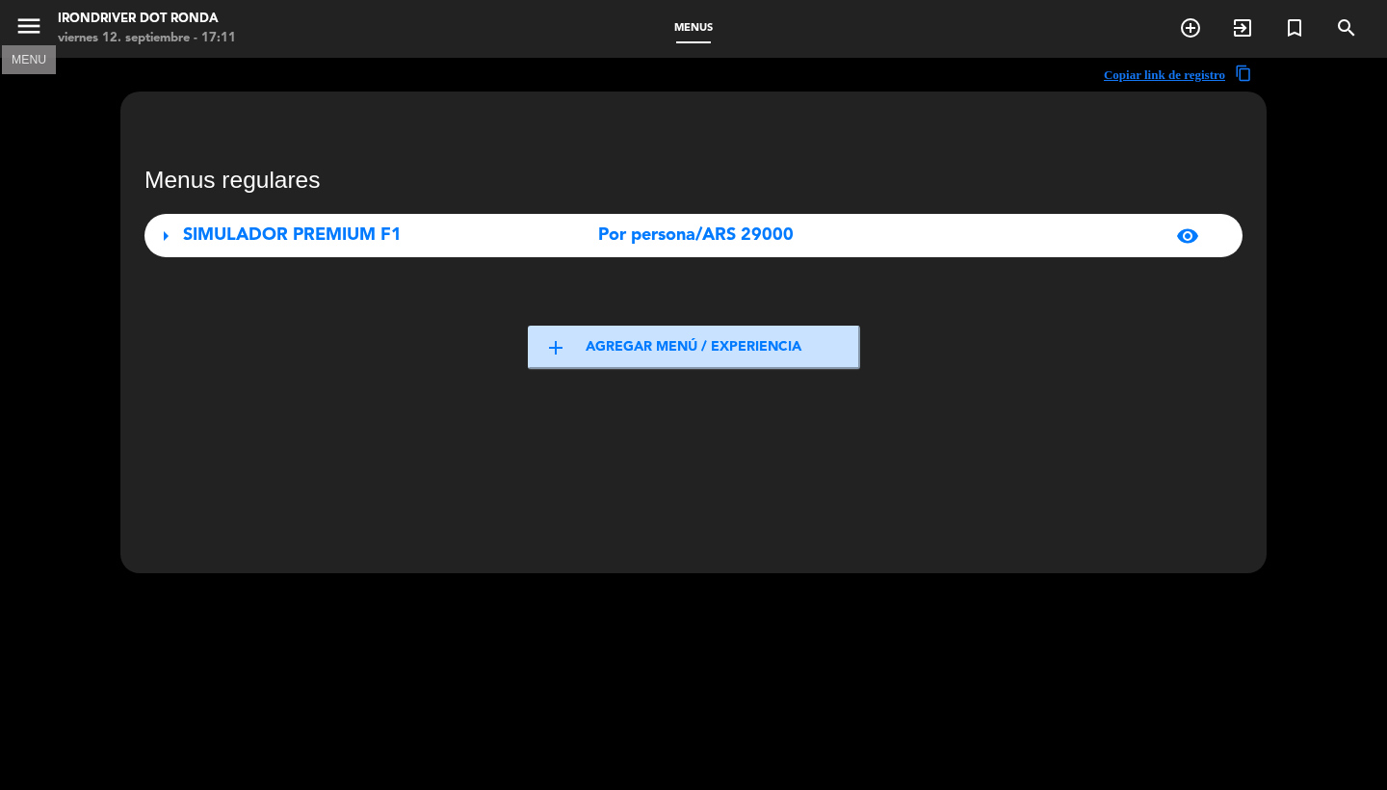
click at [29, 26] on icon "menu" at bounding box center [28, 26] width 29 height 29
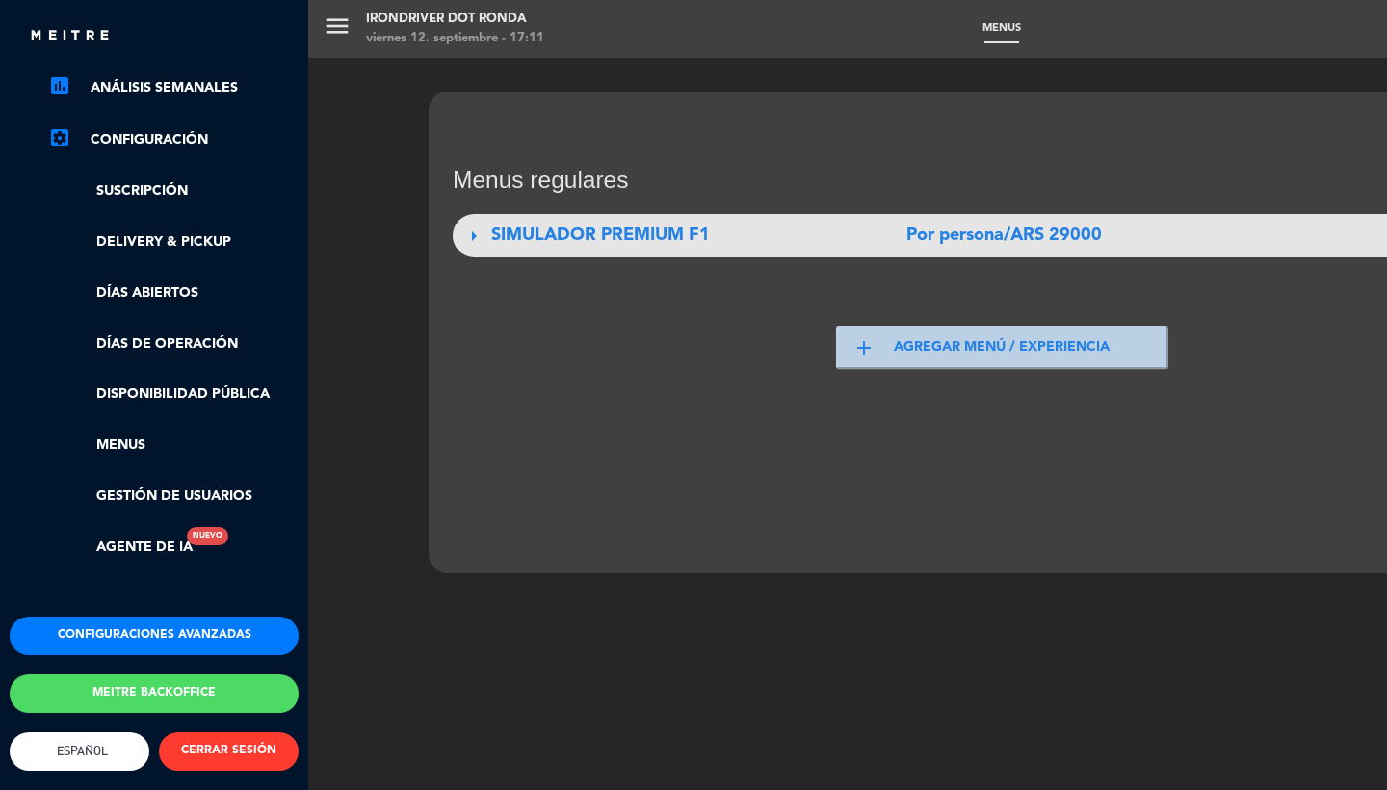
click at [136, 596] on div "chrome_reader_mode Listado de Reservas account_box Clientes account_balance_wal…" at bounding box center [154, 223] width 318 height 787
click at [137, 619] on button "Configuraciones avanzadas" at bounding box center [154, 635] width 289 height 39
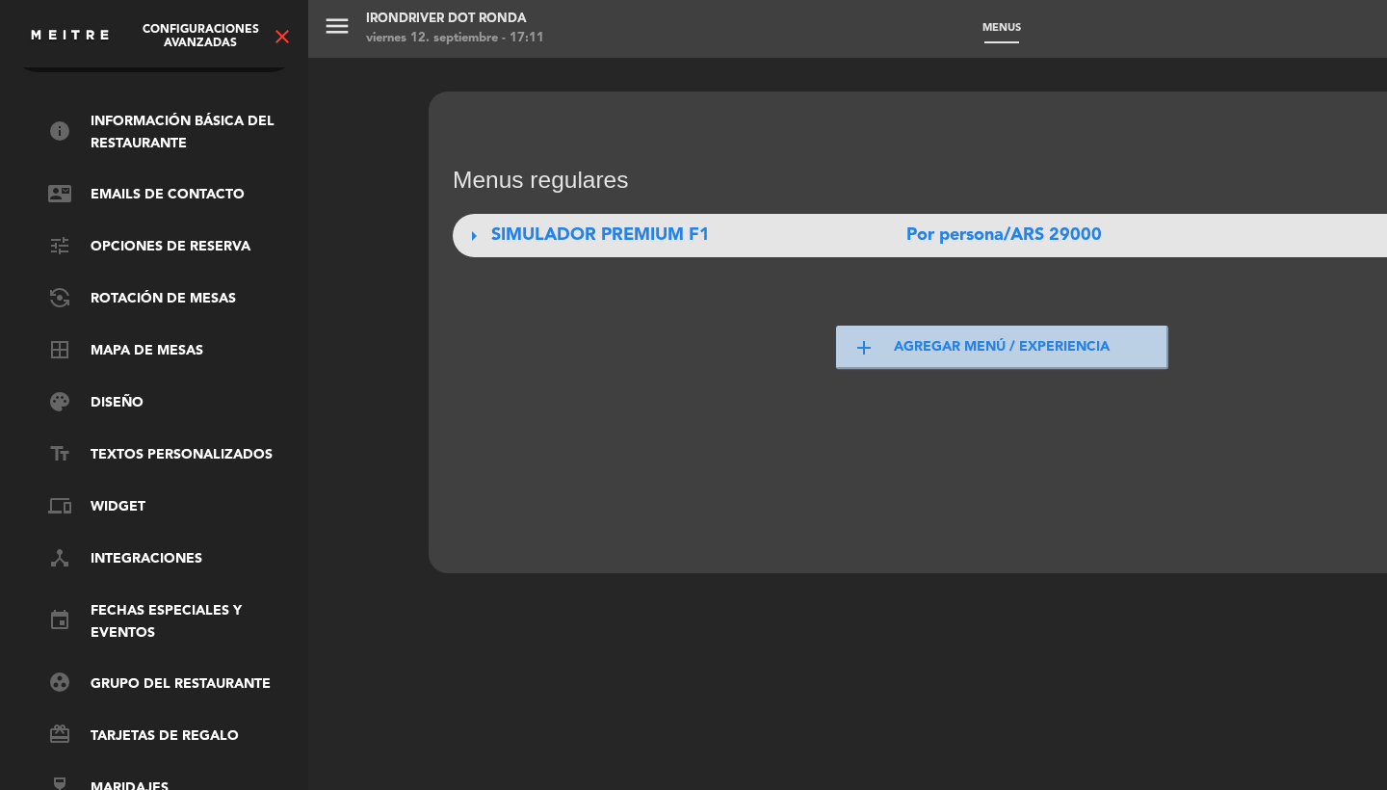
scroll to position [65, 0]
click at [161, 322] on ul "info Información básica del restaurante contact_mail Emails de Contacto tune Op…" at bounding box center [154, 455] width 289 height 689
click at [164, 340] on link "border_all Mapa de mesas" at bounding box center [173, 351] width 250 height 23
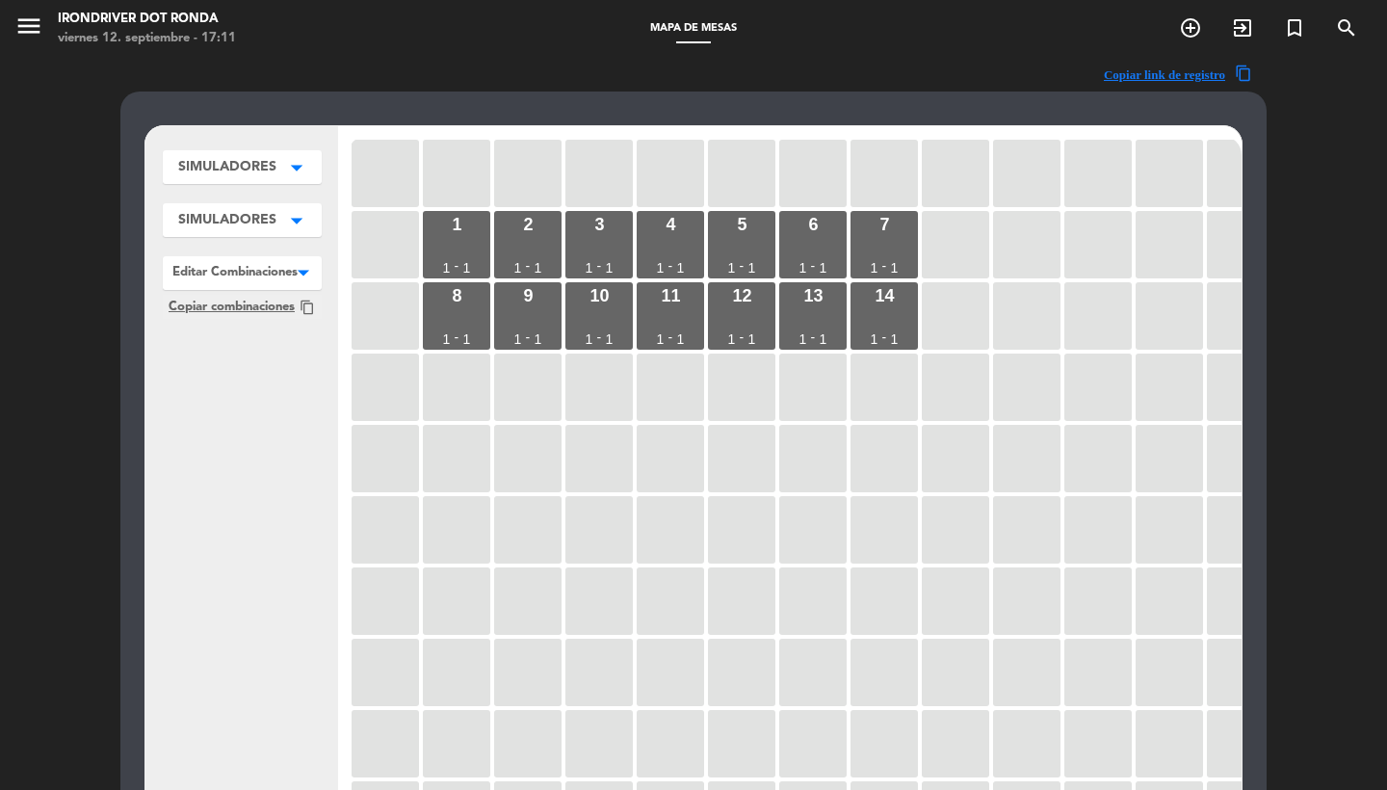
click at [281, 278] on div at bounding box center [242, 268] width 159 height 25
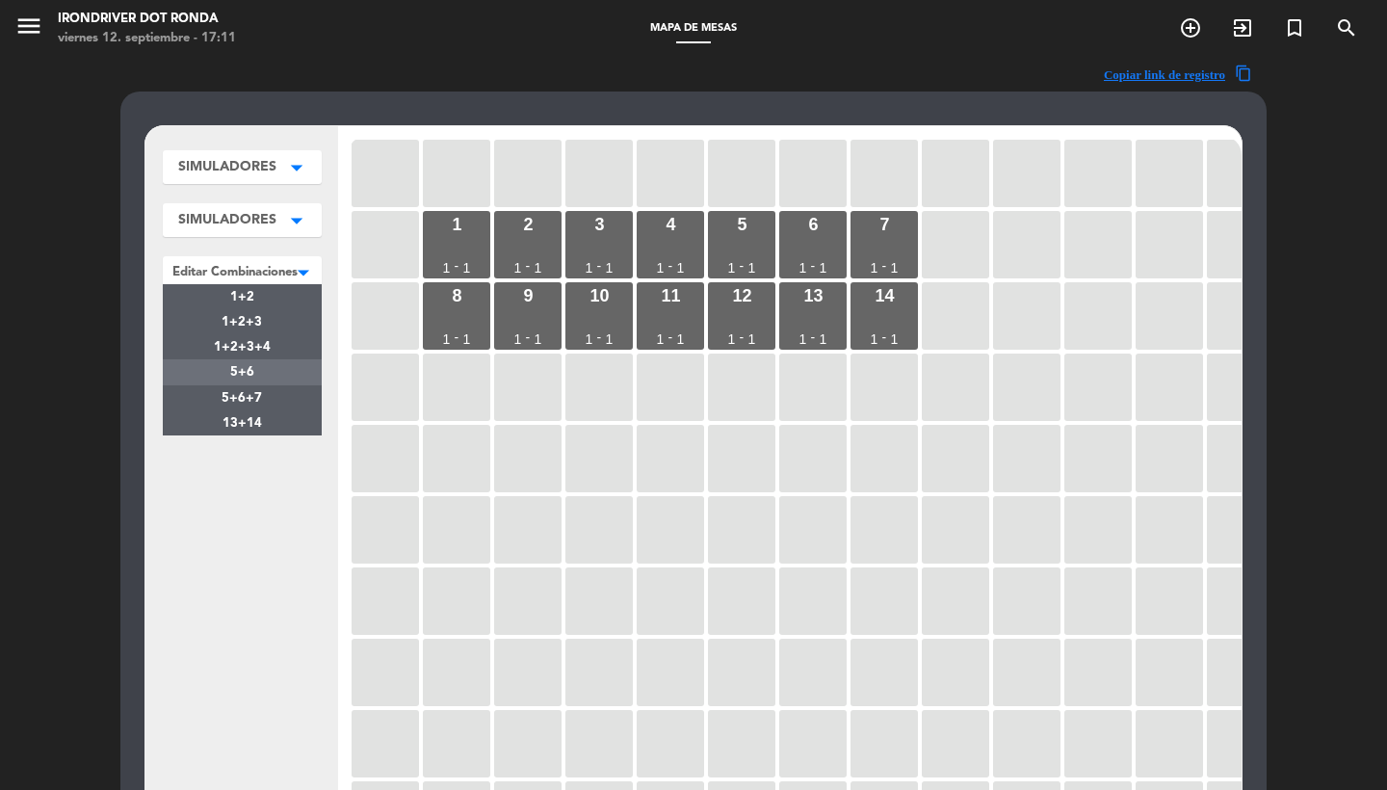
click at [252, 379] on span "5+6" at bounding box center [242, 372] width 24 height 13
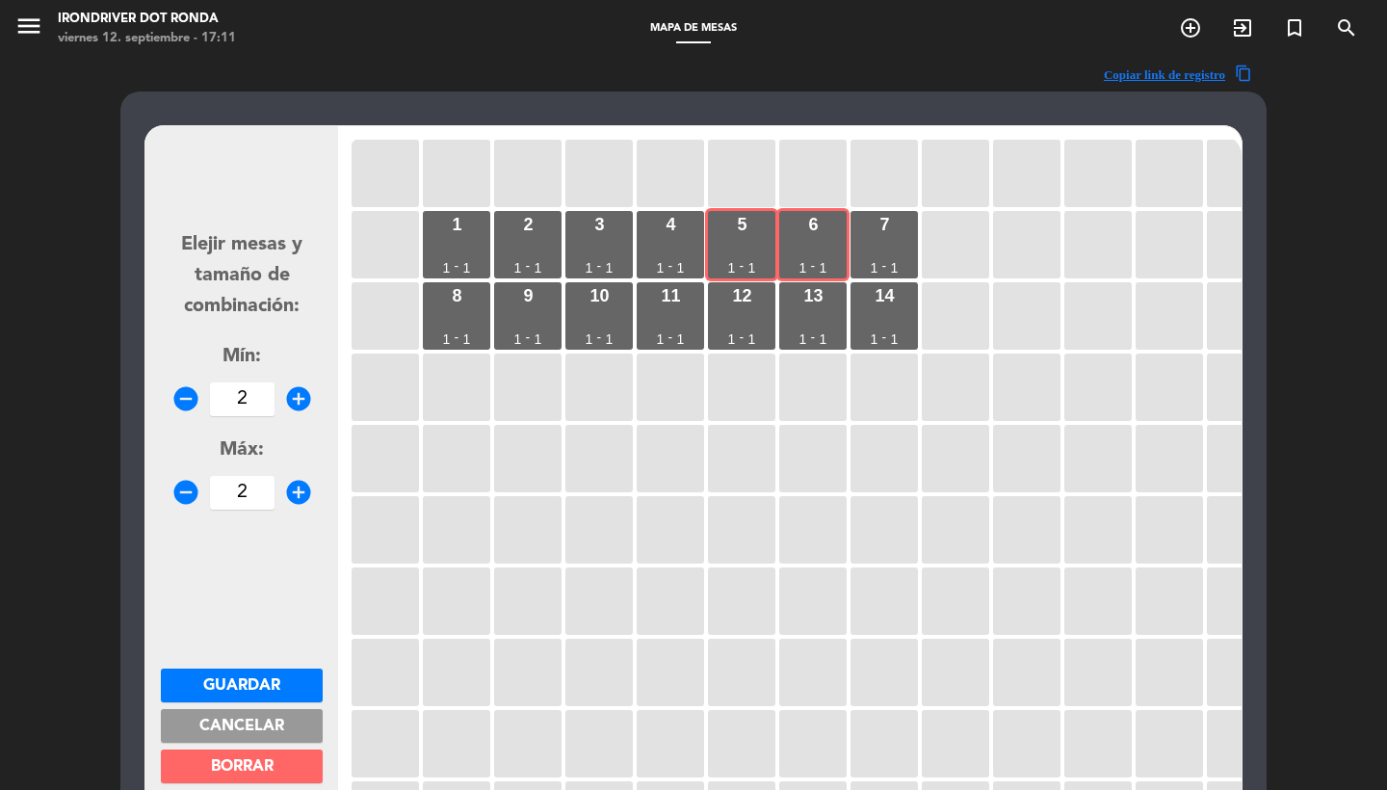
click at [251, 712] on button "Cancelar" at bounding box center [242, 726] width 162 height 34
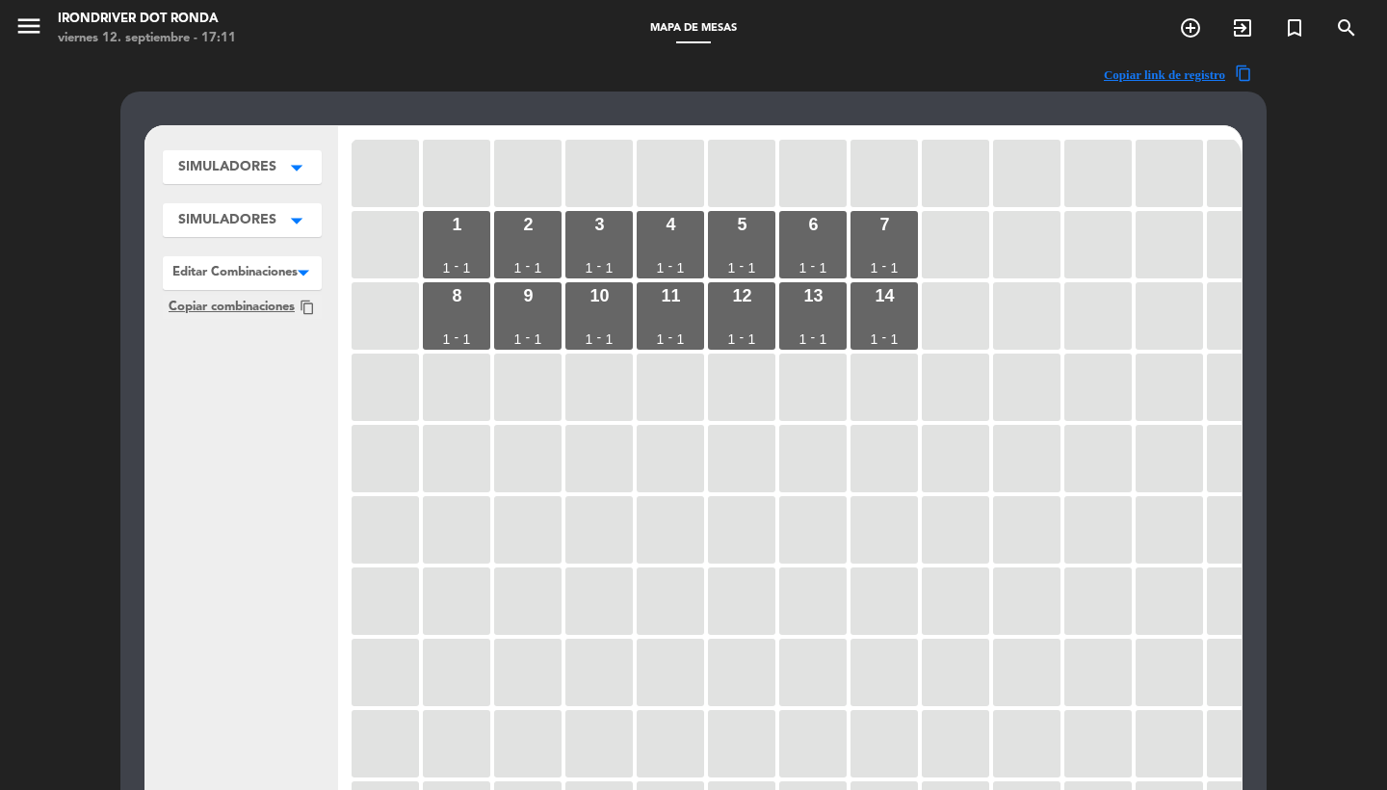
click at [273, 256] on div "SIMULADORES arrow_drop_down SIMULADORES edit renombrar borrar Agregar SIMULADOR…" at bounding box center [242, 225] width 159 height 188
click at [273, 268] on div at bounding box center [242, 268] width 159 height 25
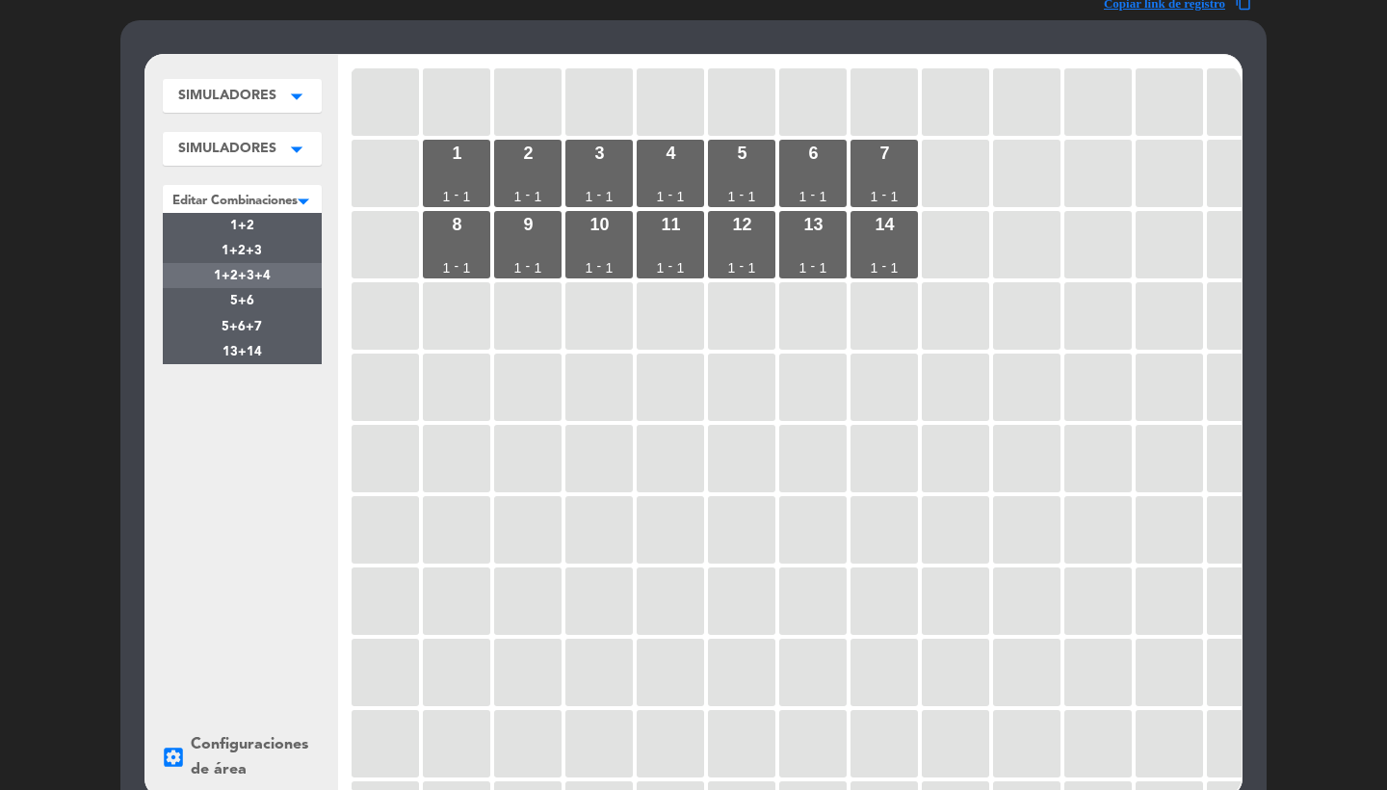
scroll to position [75, 0]
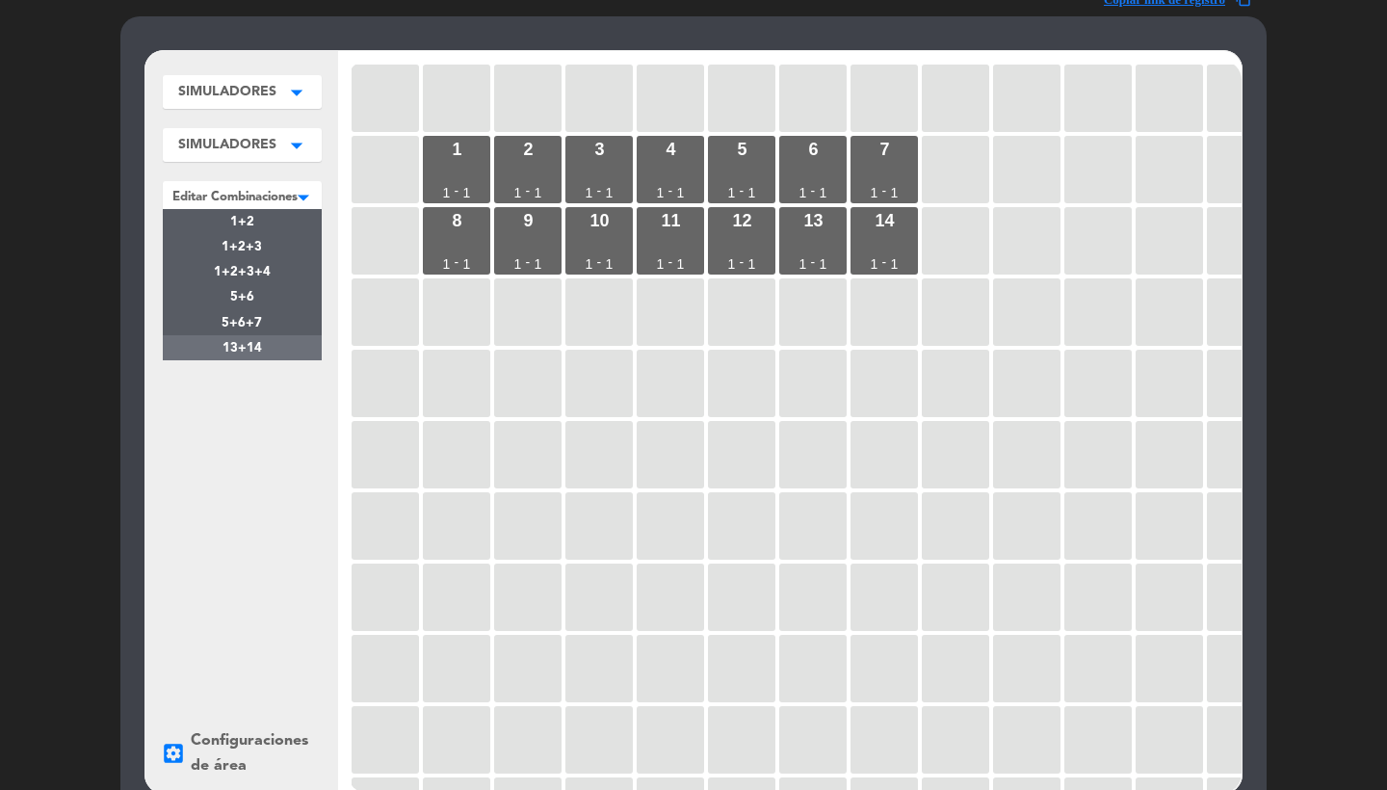
click at [272, 355] on div "13+14" at bounding box center [242, 347] width 159 height 25
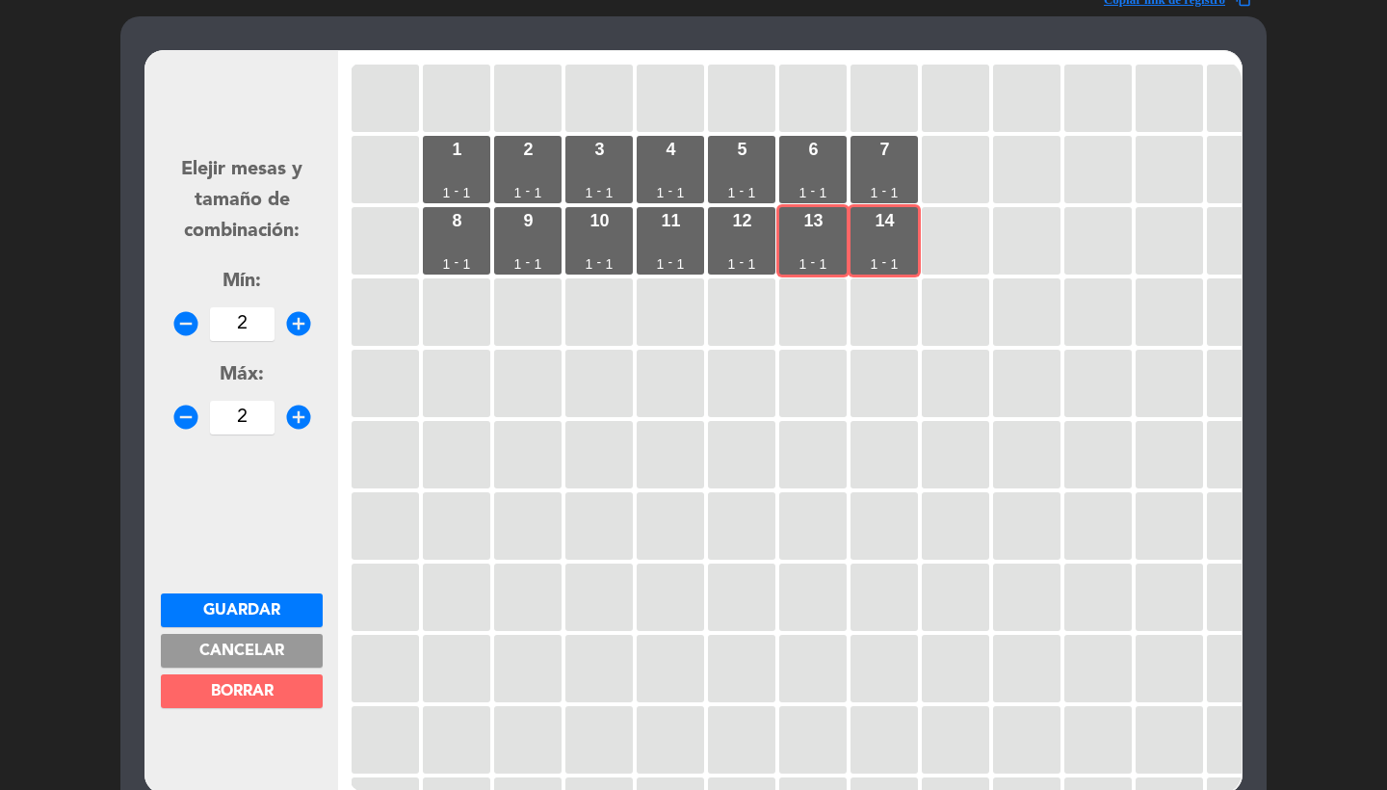
click at [266, 638] on button "Cancelar" at bounding box center [242, 651] width 162 height 34
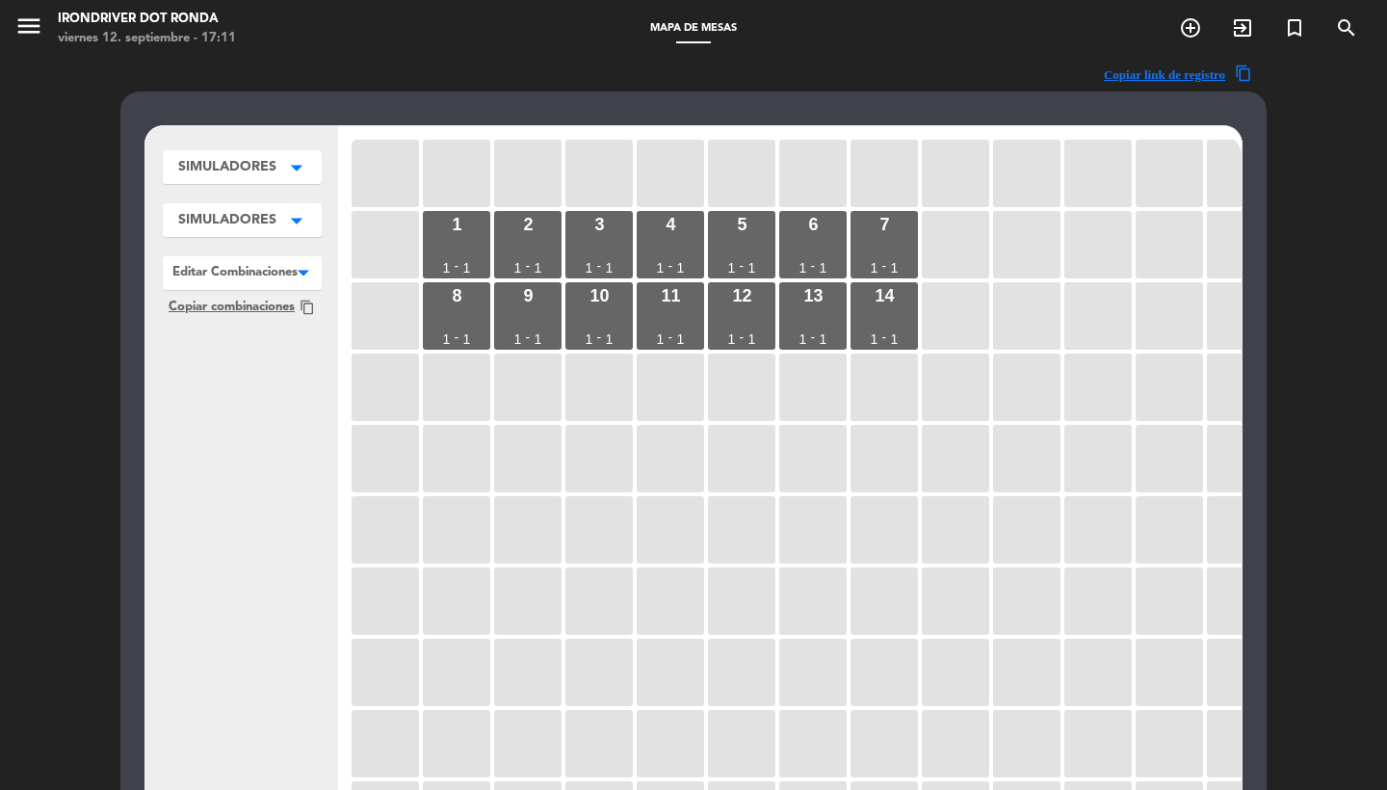
scroll to position [0, 0]
click at [278, 284] on div "× Editar Combinaciones" at bounding box center [234, 271] width 125 height 25
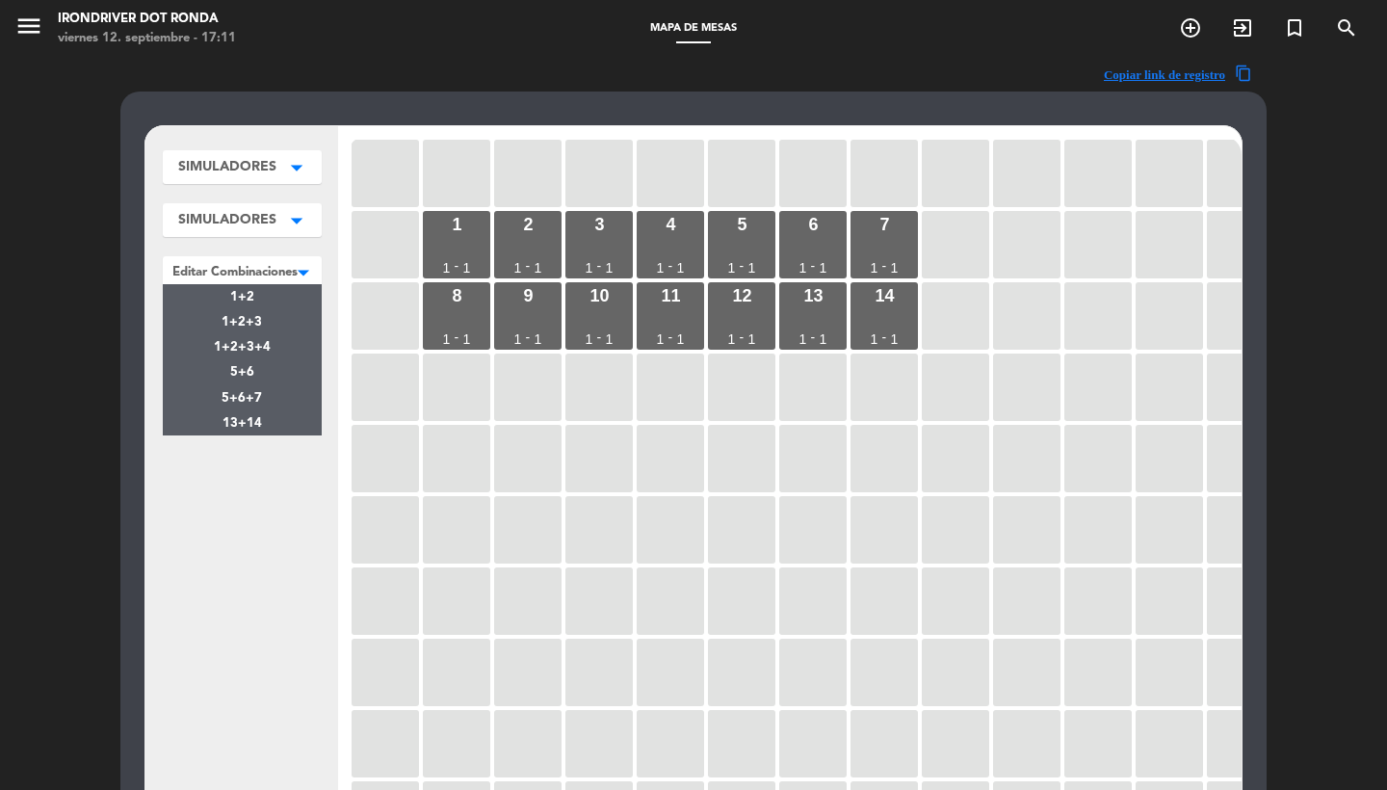
click at [261, 545] on div "SIMULADORES arrow_drop_down SIMULADORES edit renombrar borrar Agregar SIMULADOR…" at bounding box center [241, 497] width 193 height 742
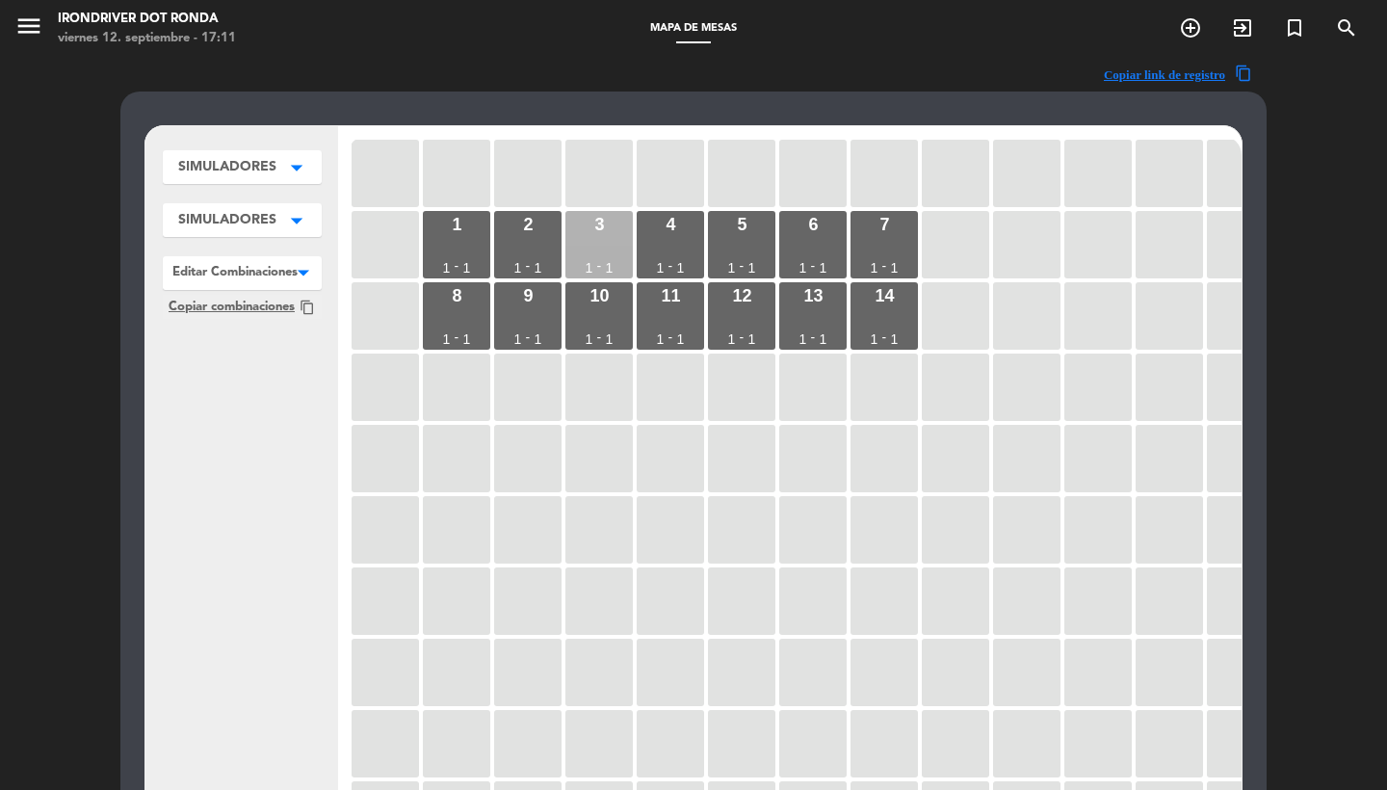
click at [614, 237] on div "3 1 - 1" at bounding box center [598, 244] width 67 height 67
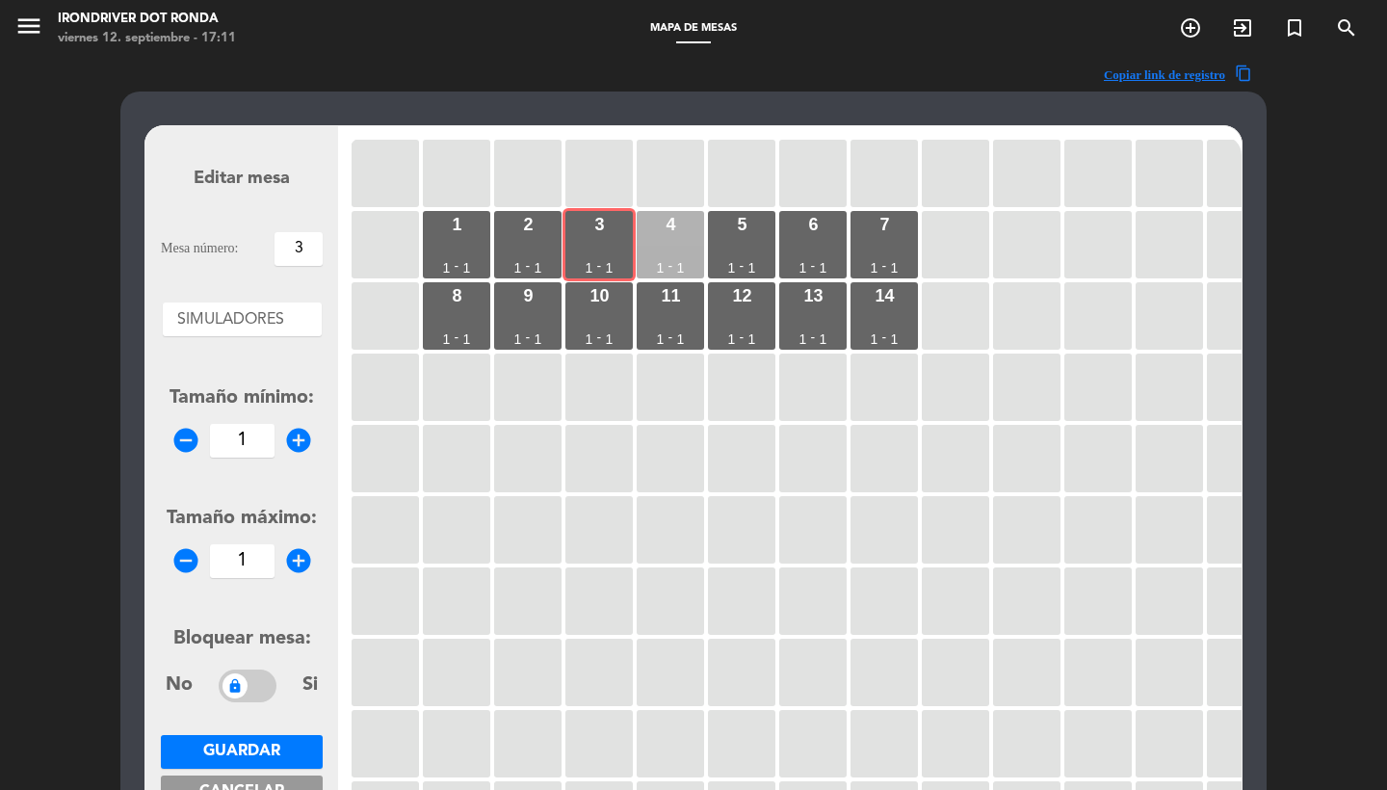
click at [694, 238] on div "4 1 - 1" at bounding box center [670, 244] width 67 height 67
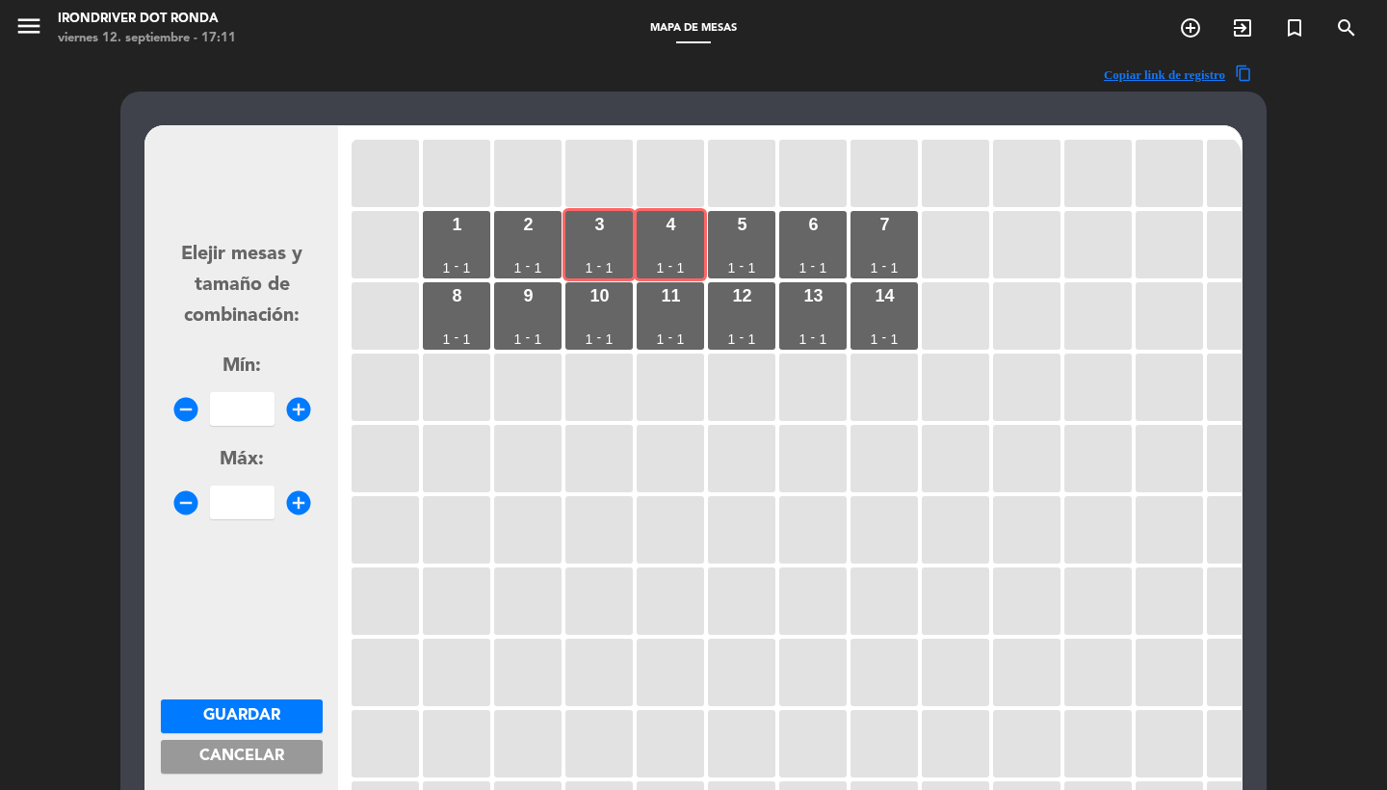
click at [234, 397] on input "number" at bounding box center [242, 409] width 65 height 34
type input "2"
click at [266, 714] on span "Guardar" at bounding box center [241, 715] width 77 height 15
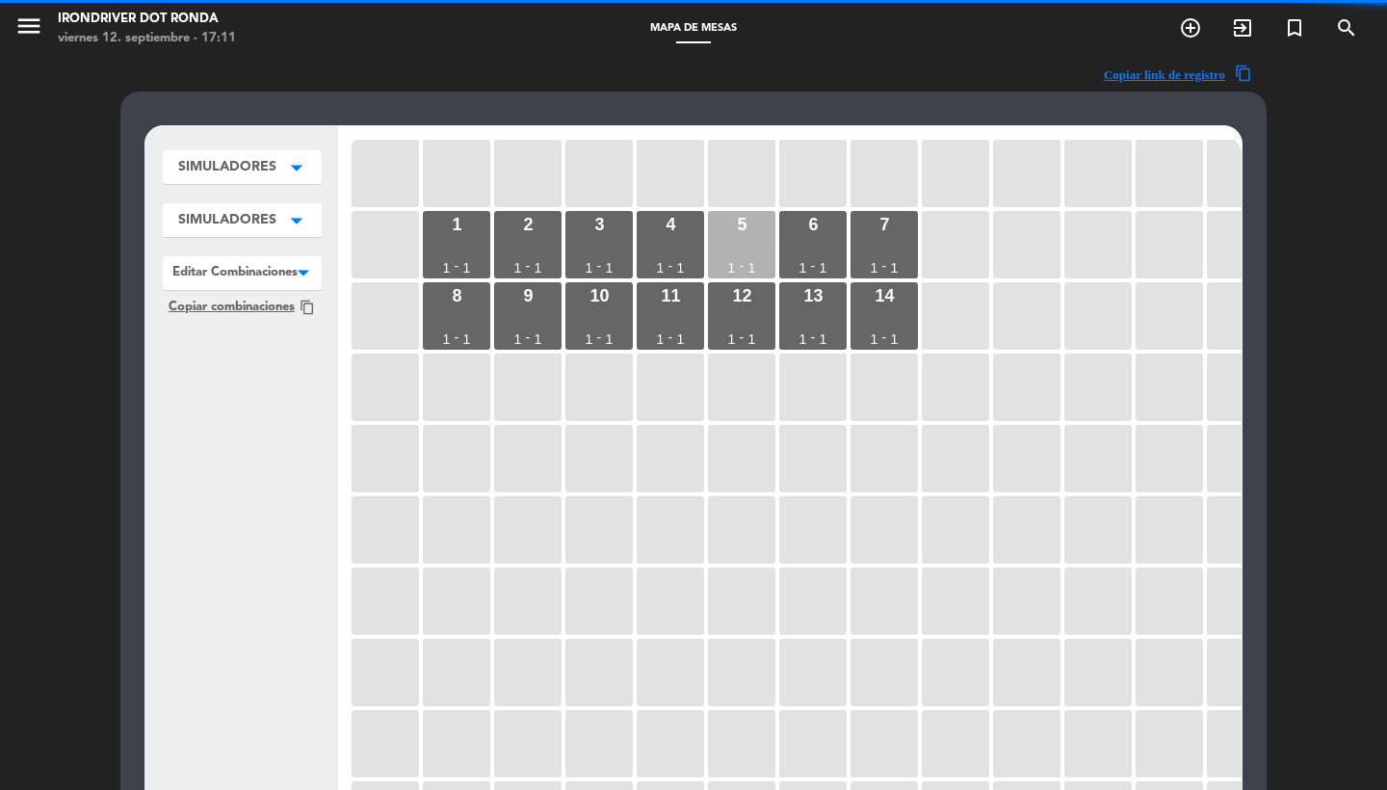
click at [727, 245] on div "5 1 - 1" at bounding box center [741, 244] width 67 height 67
click at [796, 245] on div "6 1 - 1" at bounding box center [812, 244] width 67 height 67
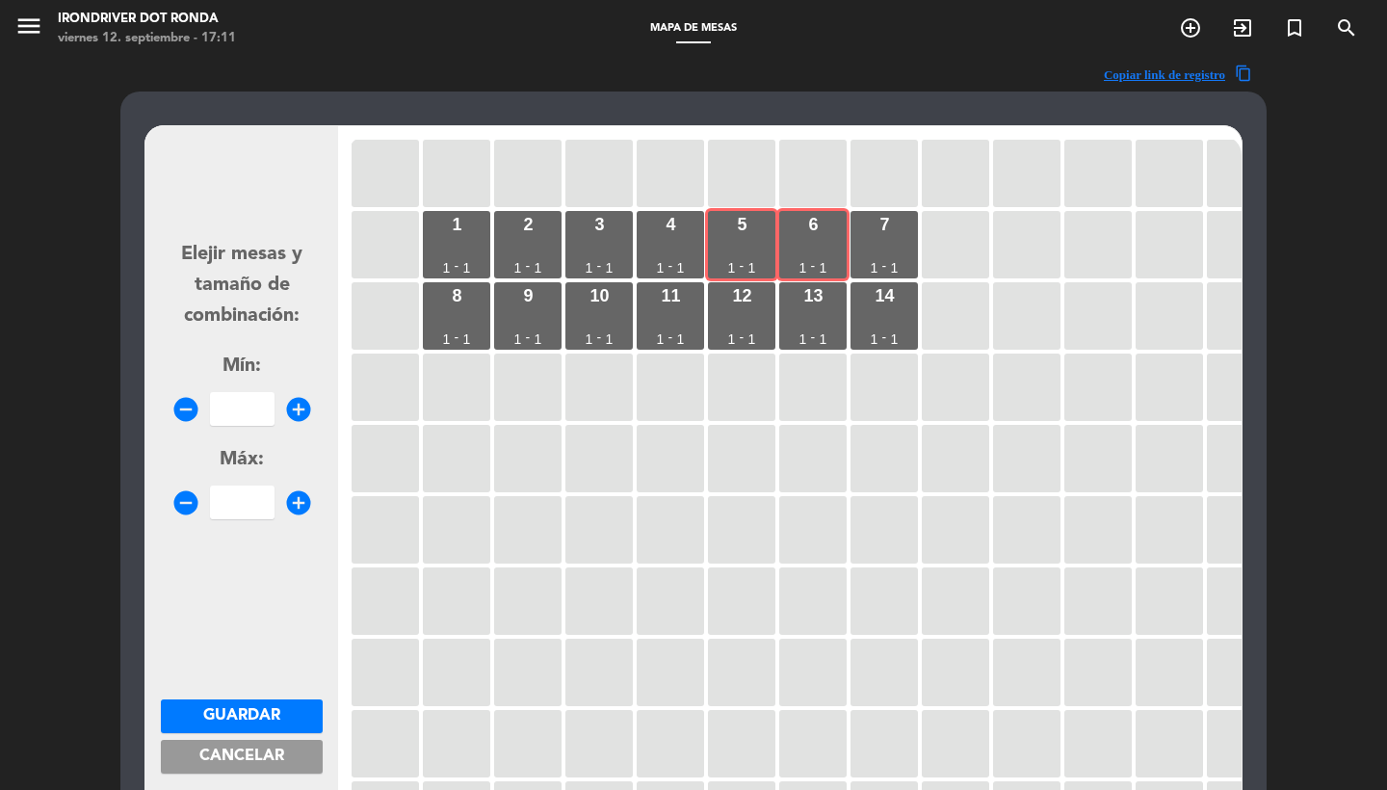
click at [239, 412] on input "number" at bounding box center [242, 409] width 65 height 34
type input "2"
click at [271, 718] on span "Guardar" at bounding box center [241, 715] width 77 height 15
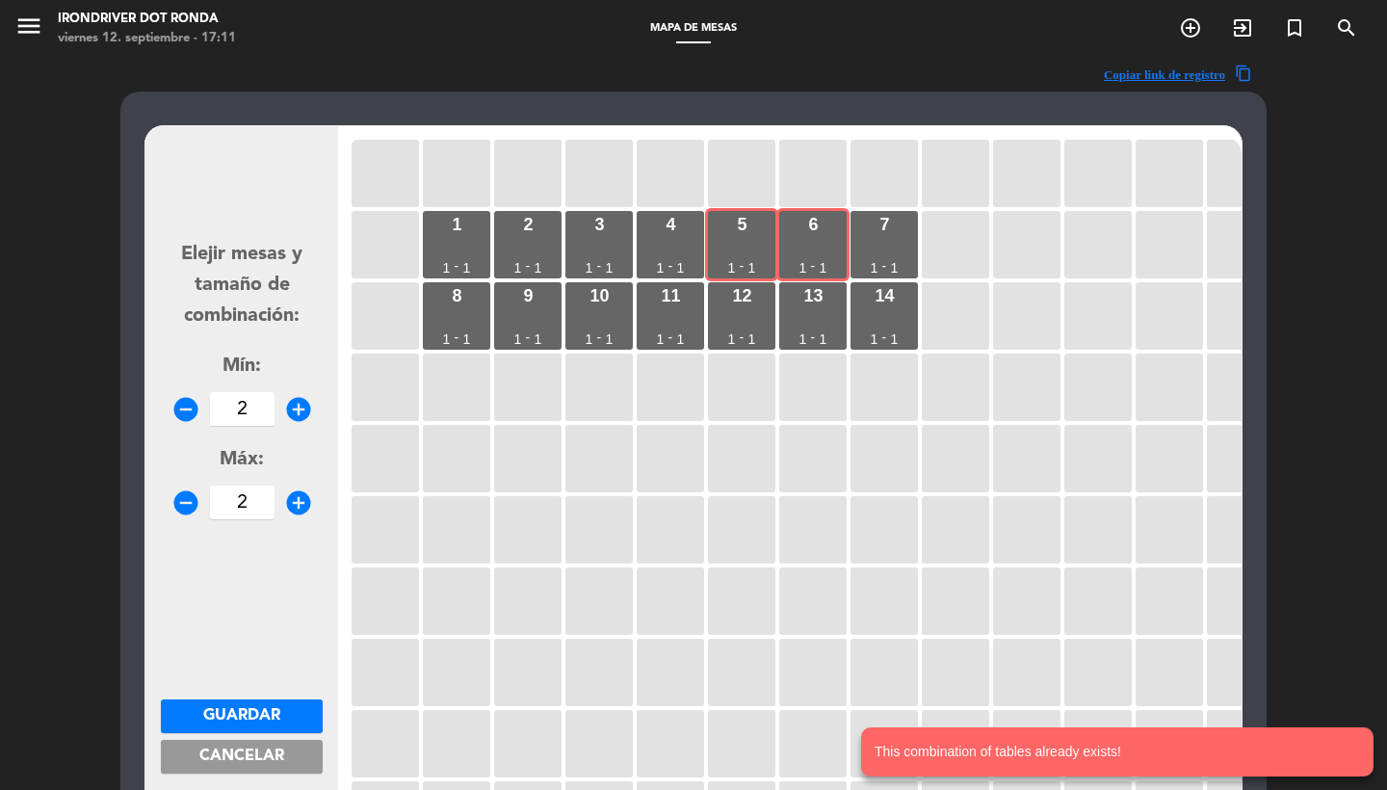
click at [204, 742] on button "Cancelar" at bounding box center [242, 757] width 162 height 34
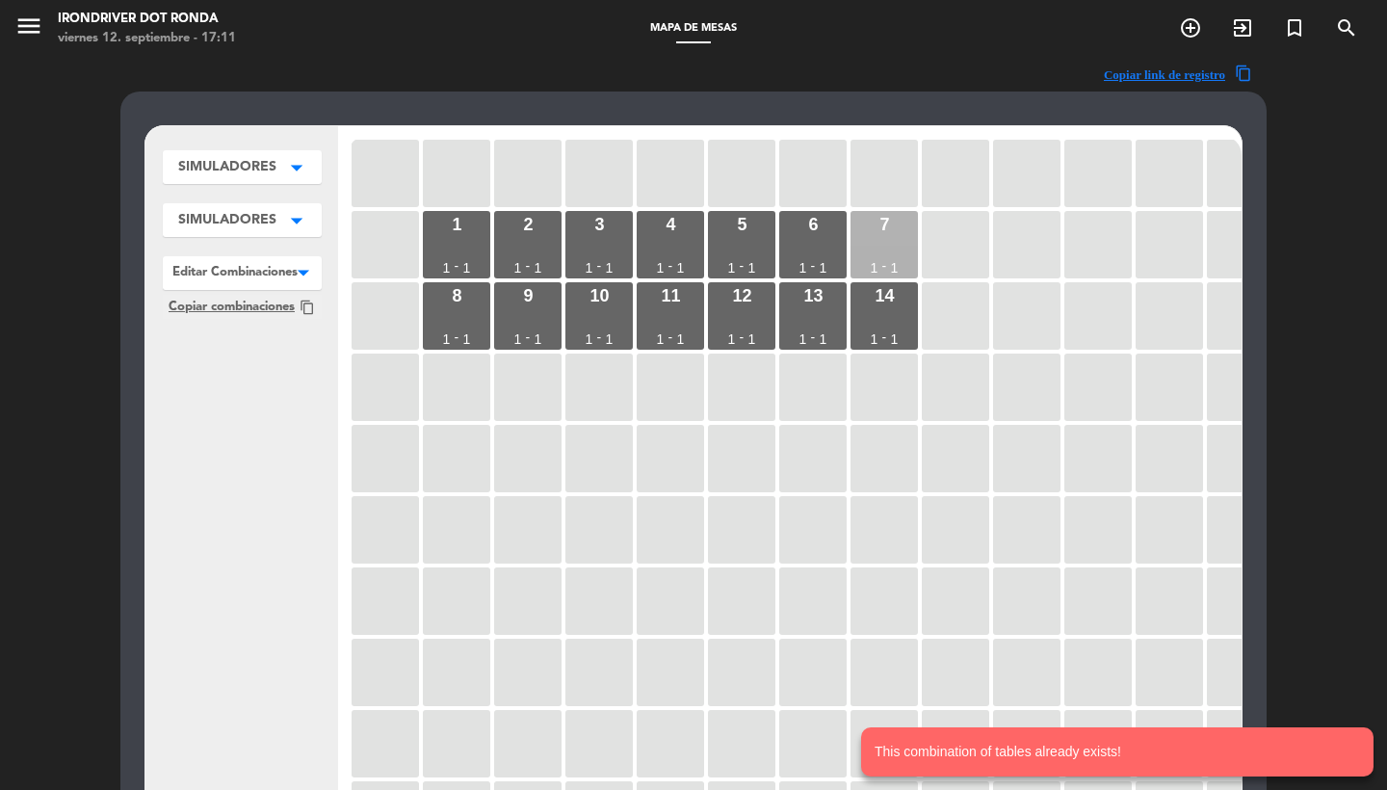
click at [892, 238] on div "7 1 - 1" at bounding box center [883, 244] width 67 height 67
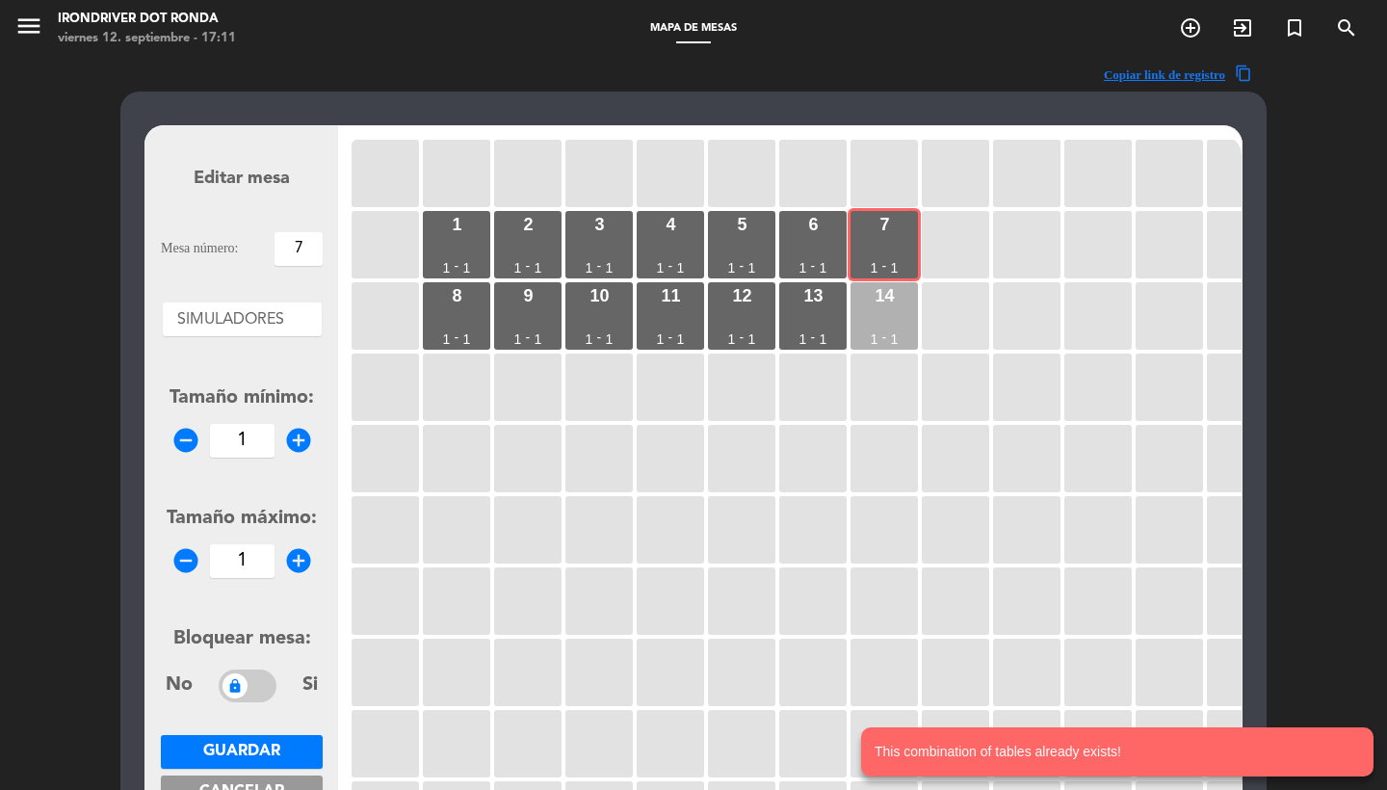
click at [883, 323] on div "14 1 - 1" at bounding box center [883, 315] width 67 height 67
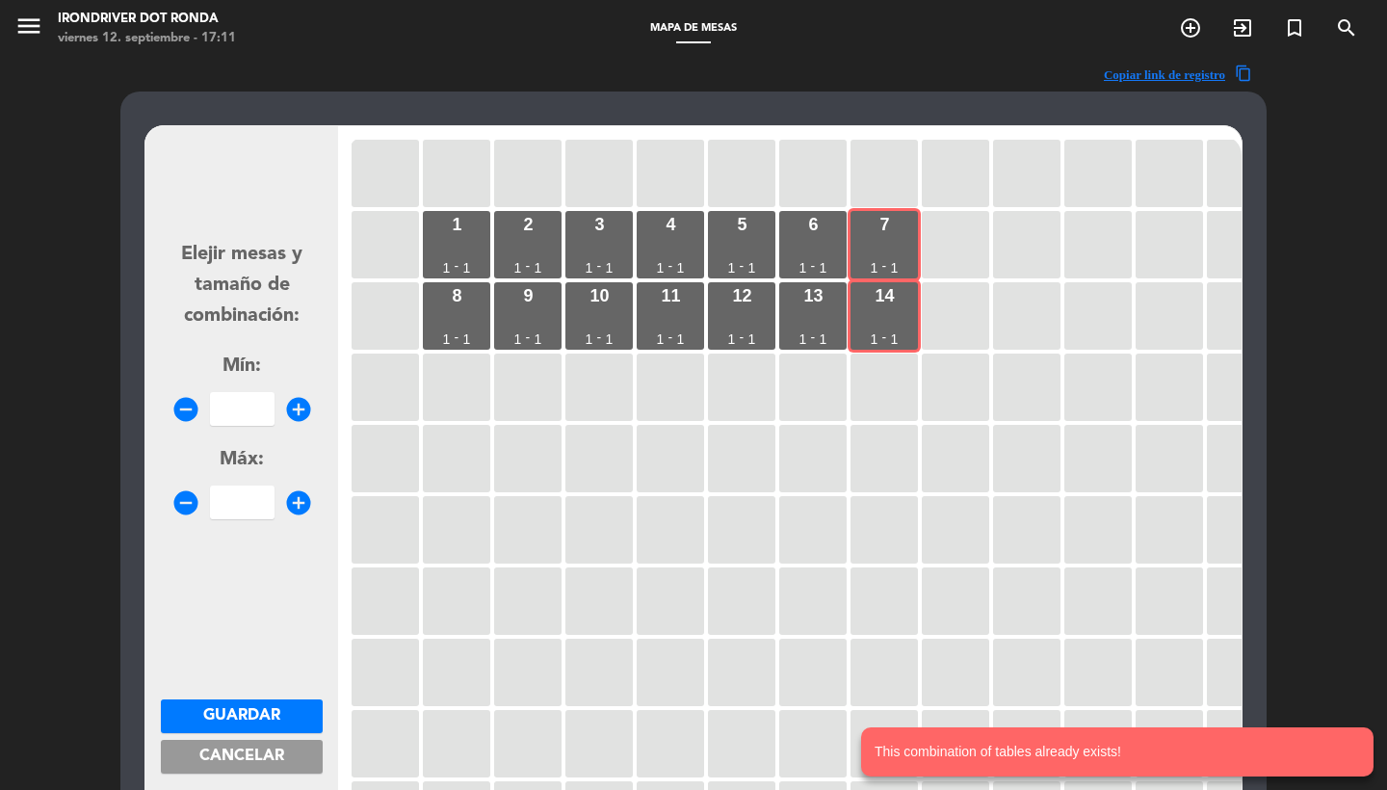
click at [249, 407] on input "number" at bounding box center [242, 409] width 65 height 34
type input "2"
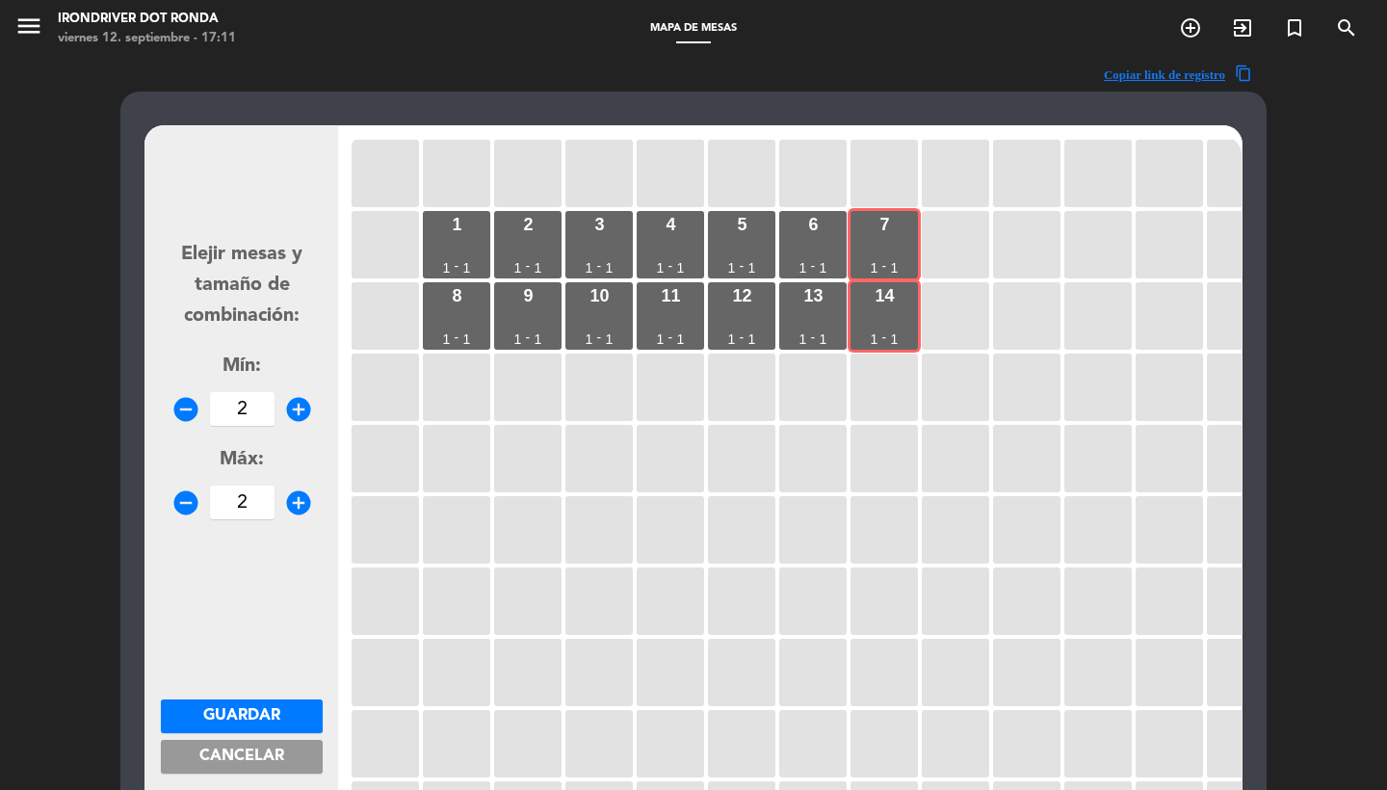
click at [274, 699] on button "Guardar" at bounding box center [242, 716] width 162 height 34
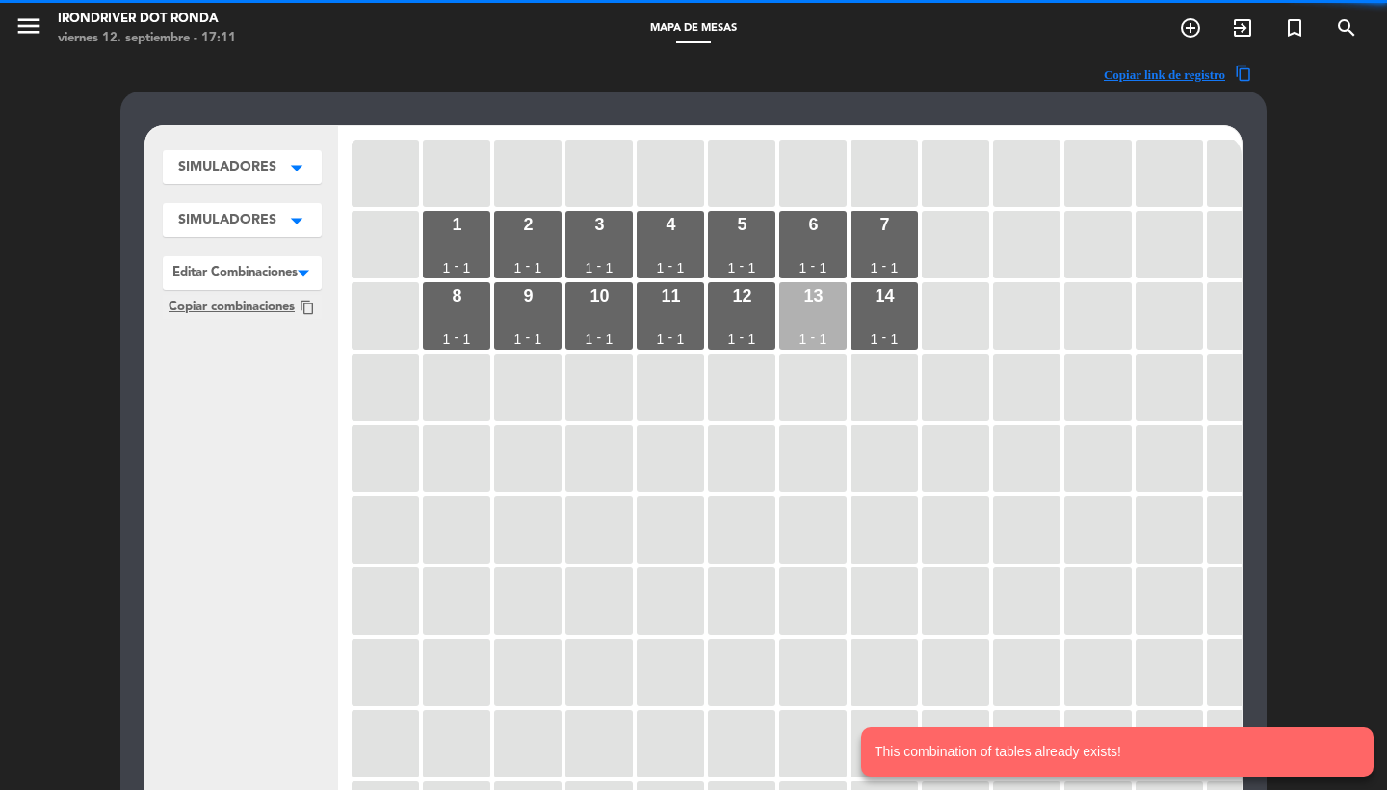
click at [818, 310] on div "13 1 - 1" at bounding box center [812, 315] width 67 height 67
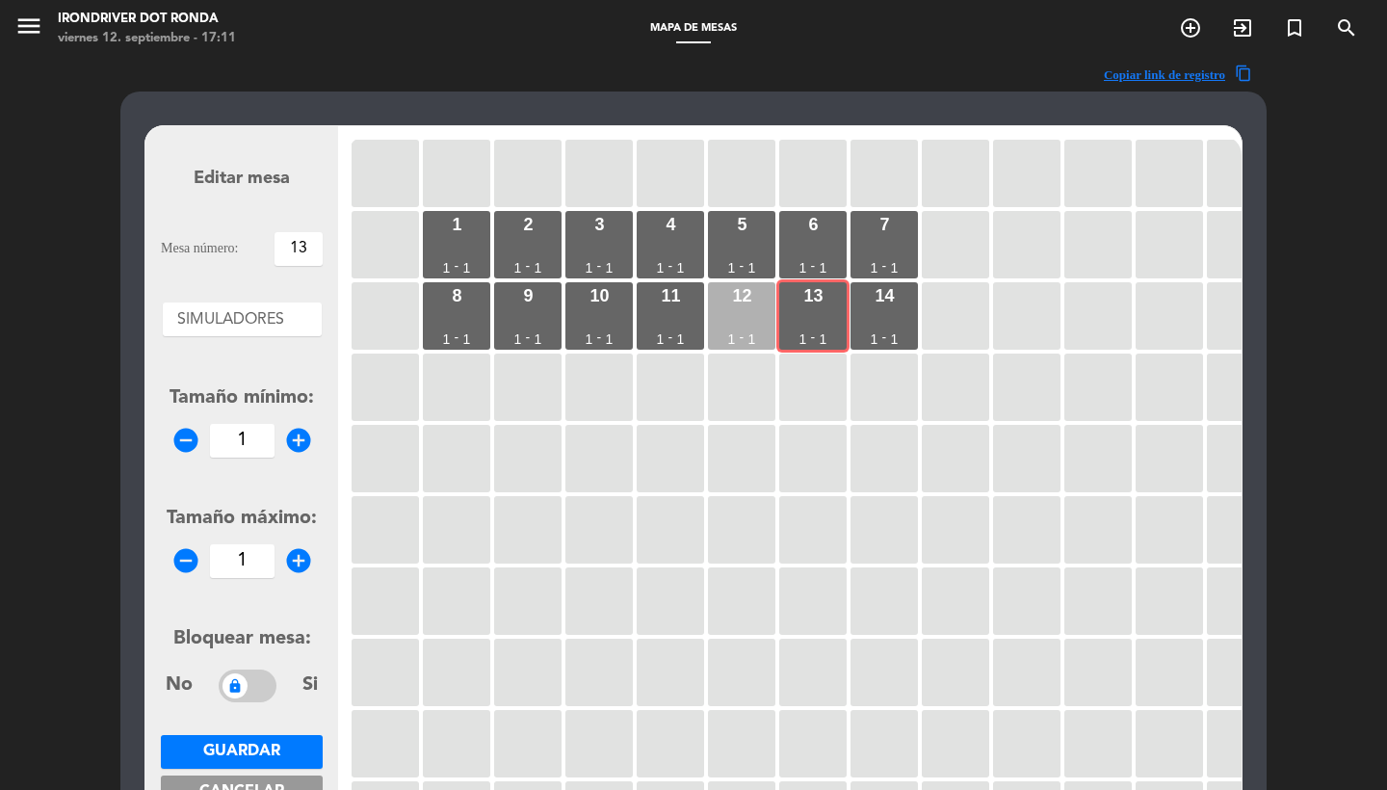
click at [740, 310] on div "12 1 - 1" at bounding box center [741, 315] width 67 height 67
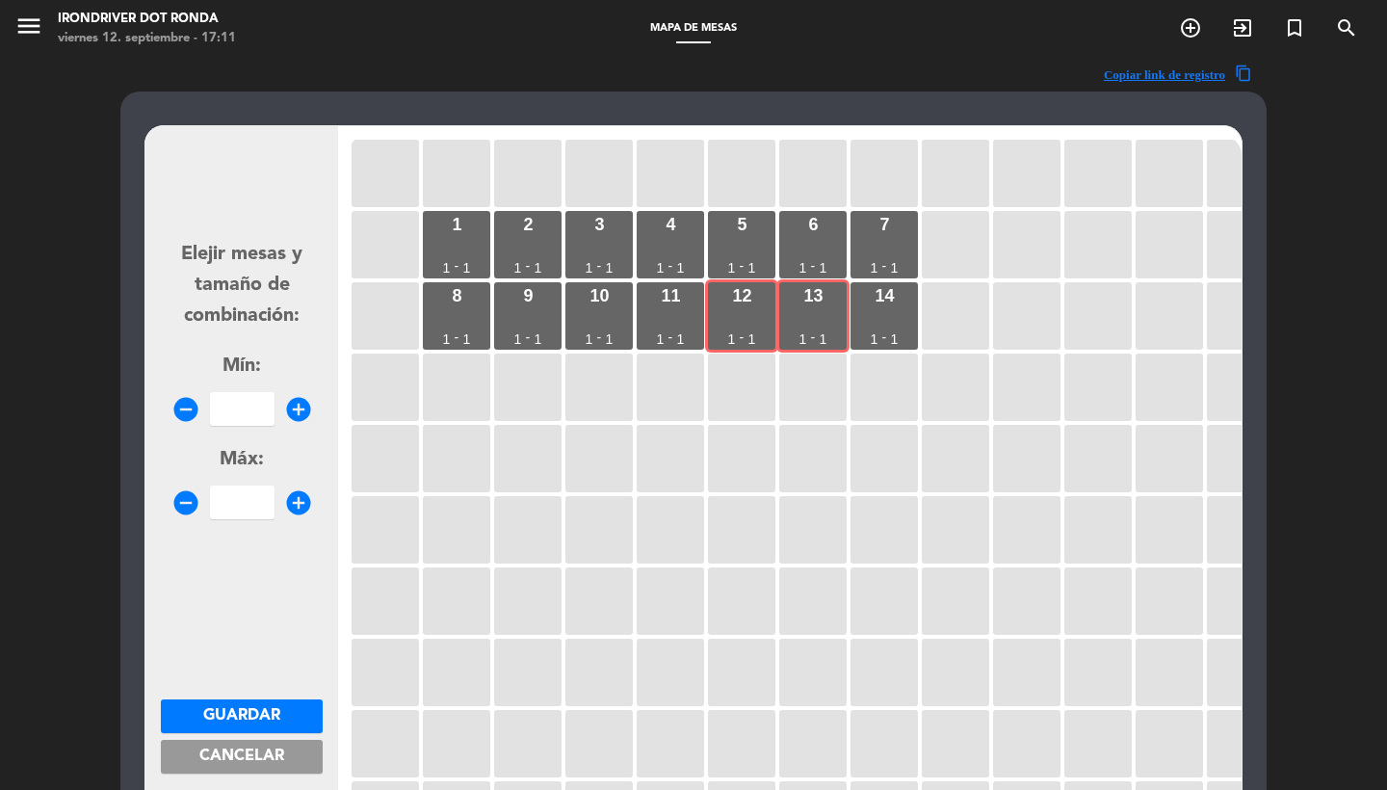
click at [258, 413] on input "number" at bounding box center [242, 409] width 65 height 34
type input "2"
click at [276, 716] on span "Guardar" at bounding box center [241, 715] width 77 height 15
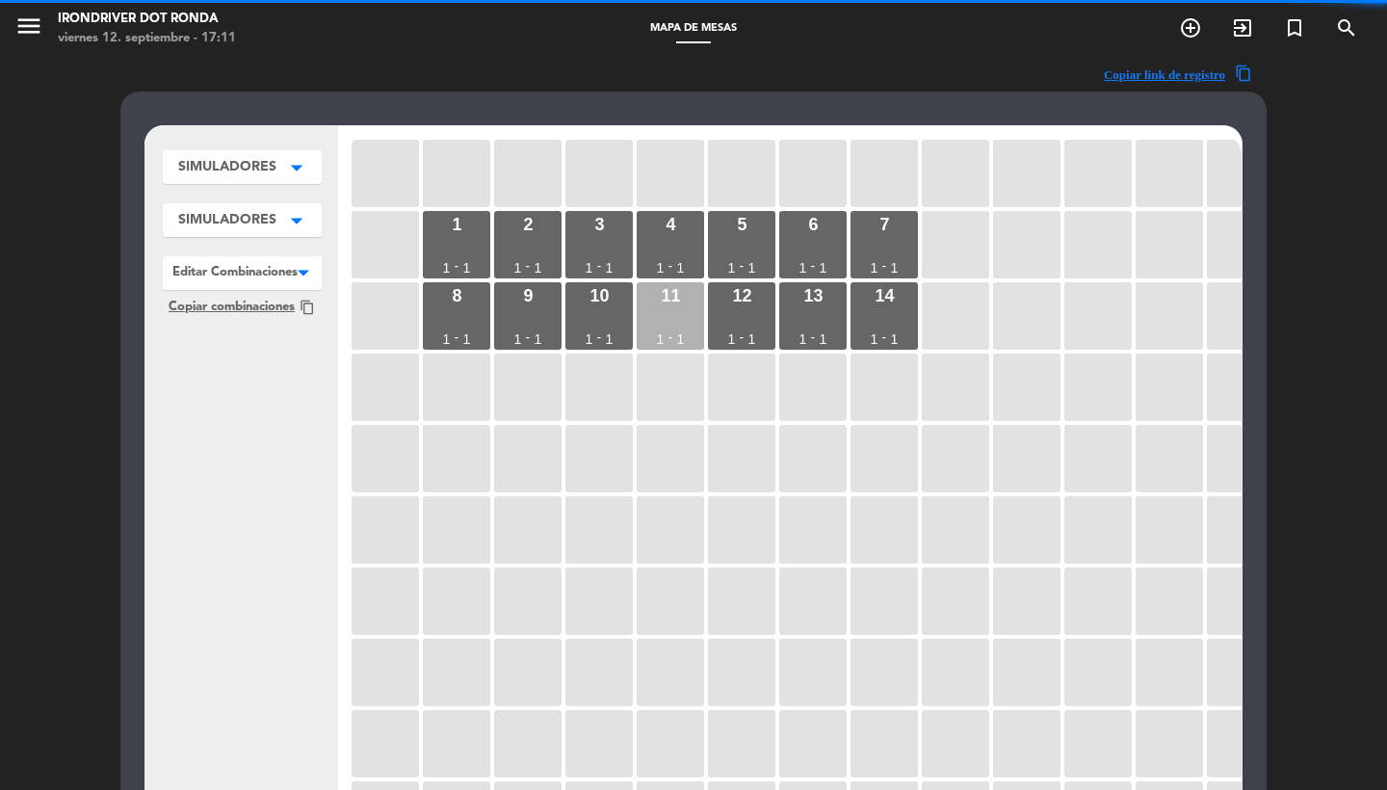
click at [663, 327] on div "11 1 - 1" at bounding box center [670, 315] width 67 height 67
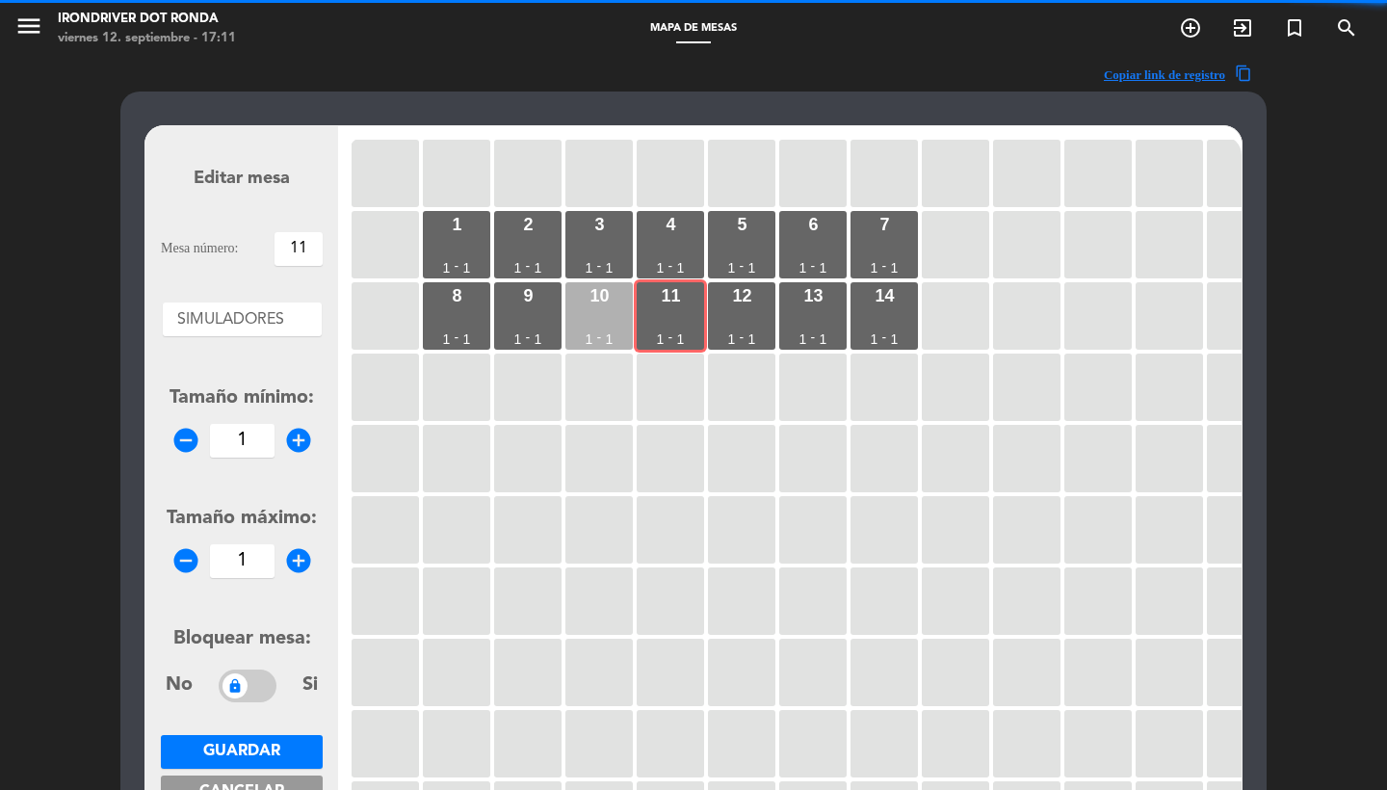
click at [587, 332] on div "1" at bounding box center [590, 338] width 8 height 13
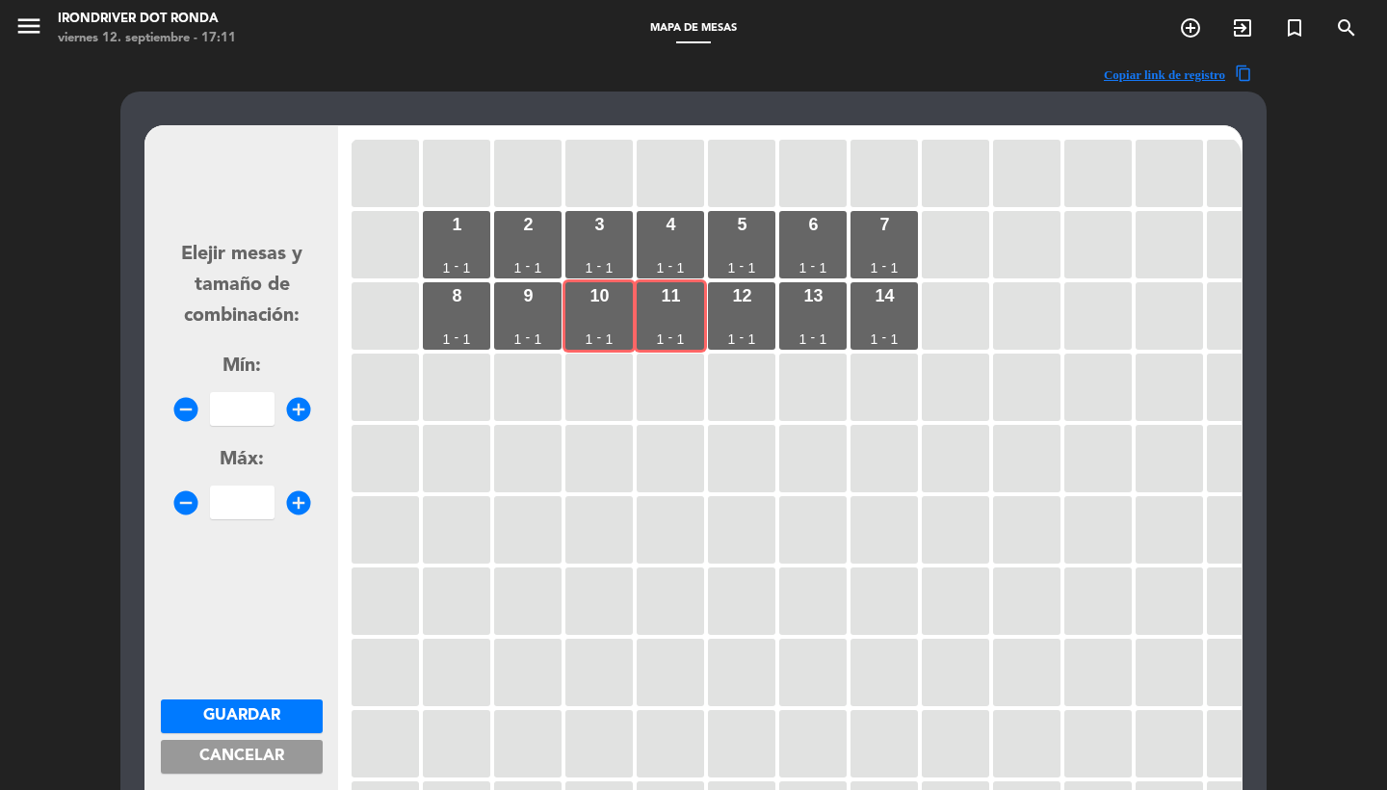
click at [249, 406] on input "number" at bounding box center [242, 409] width 65 height 34
type input "2"
click at [285, 712] on button "Guardar" at bounding box center [242, 716] width 162 height 34
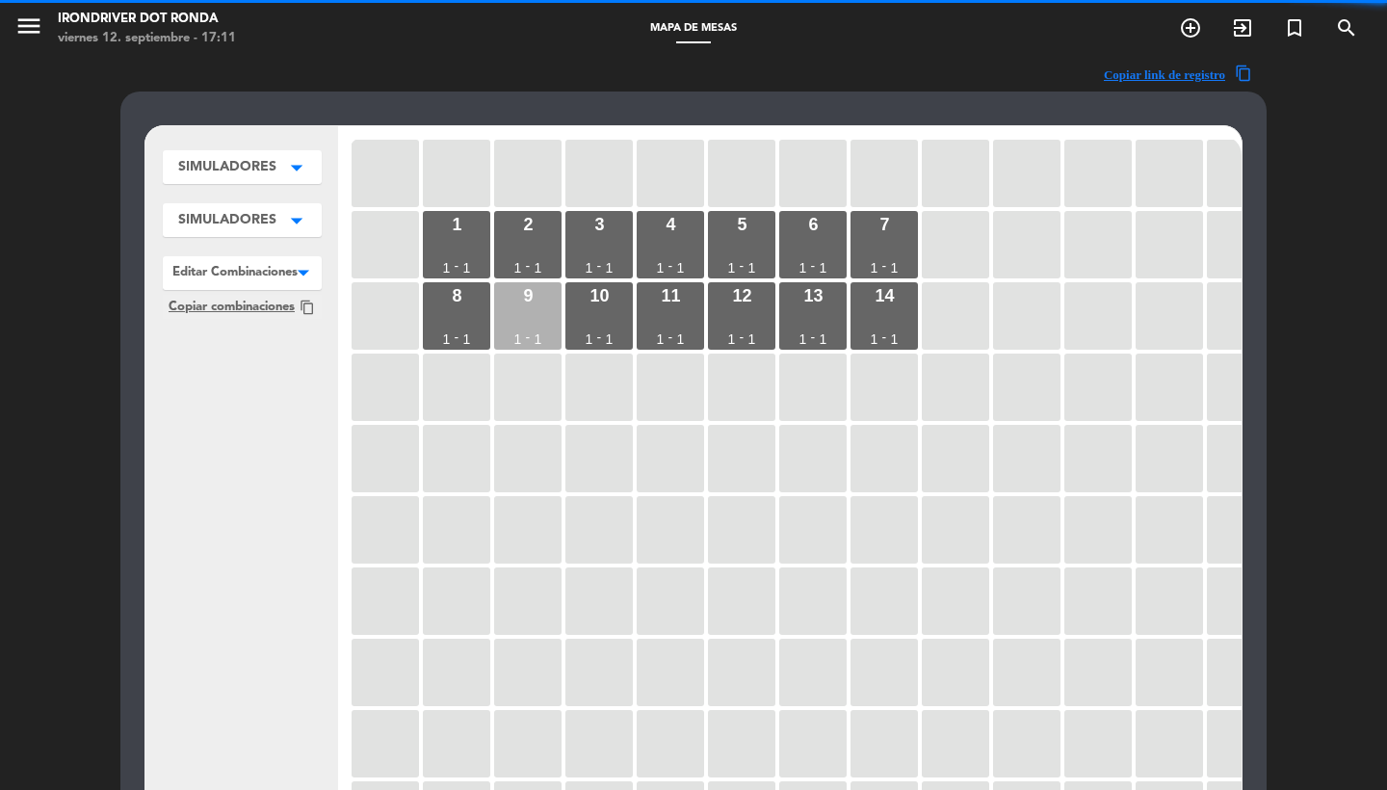
click at [537, 332] on div "1" at bounding box center [539, 338] width 8 height 13
click at [451, 341] on div "8 1 - 1" at bounding box center [456, 315] width 67 height 67
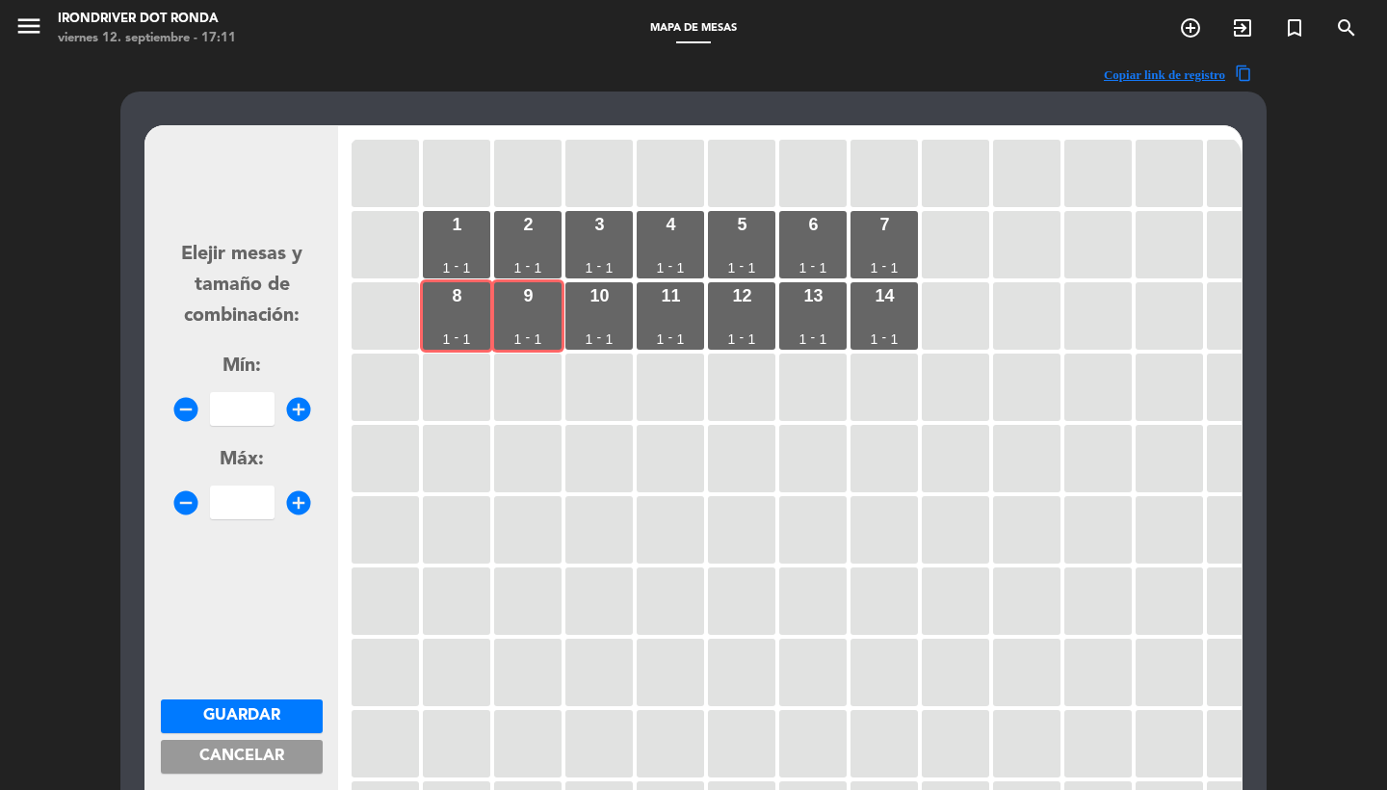
click at [232, 428] on div "Elejir mesas y tamaño de combinación: Mín: remove_circle add_circle Máx: remove…" at bounding box center [242, 370] width 162 height 299
click at [233, 402] on input "number" at bounding box center [242, 409] width 65 height 34
type input "2"
click at [258, 708] on span "Guardar" at bounding box center [241, 715] width 77 height 15
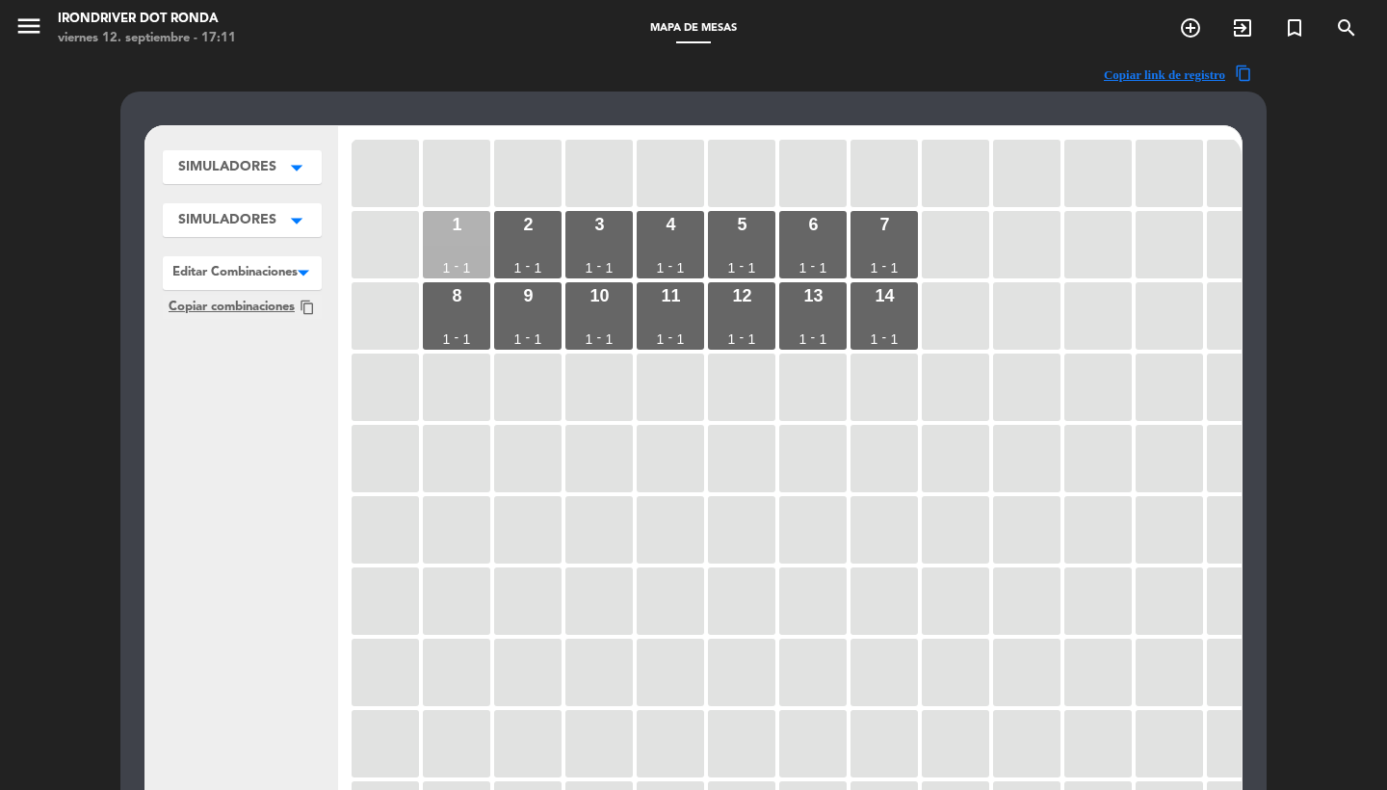
click at [484, 268] on div "1 1 - 1" at bounding box center [456, 244] width 67 height 67
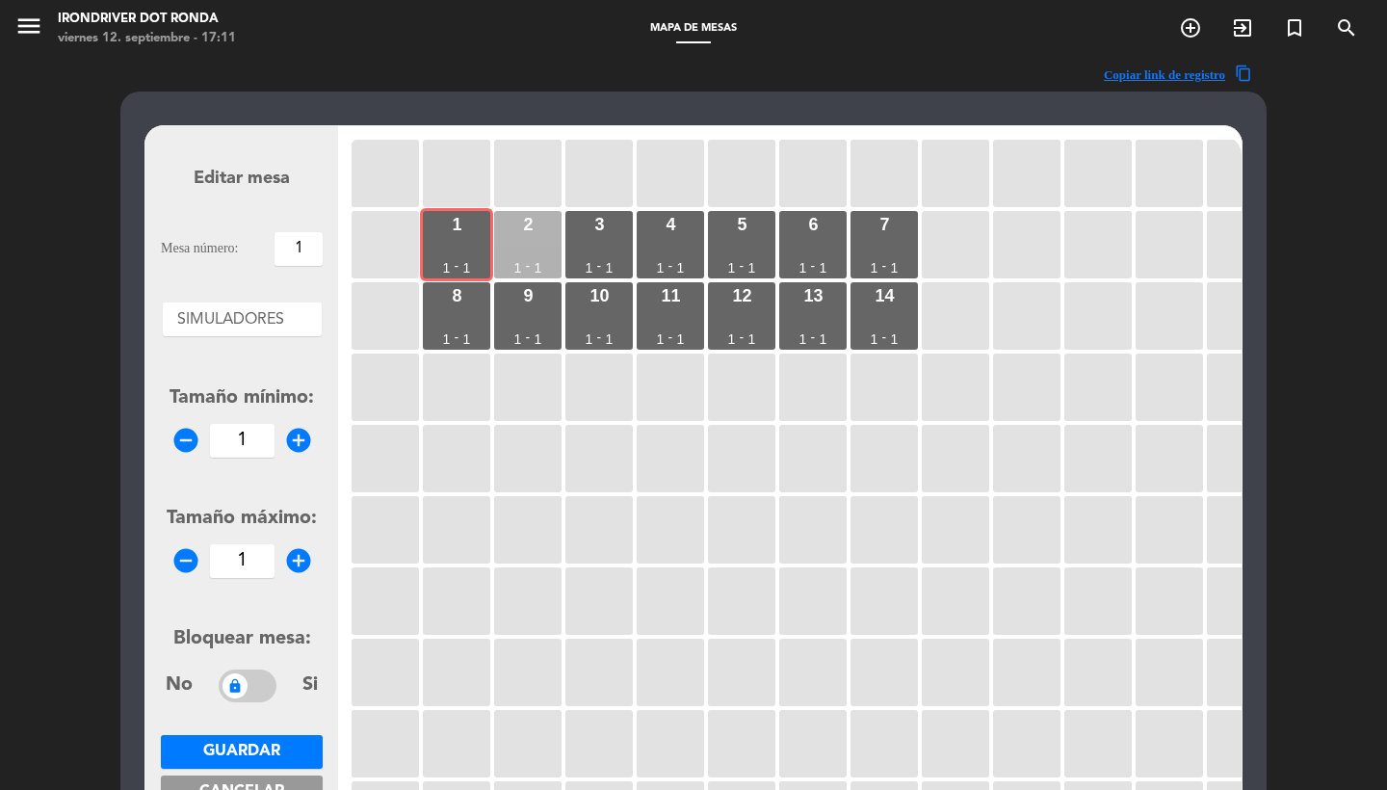
click at [546, 248] on div "2 1 - 1" at bounding box center [527, 244] width 67 height 67
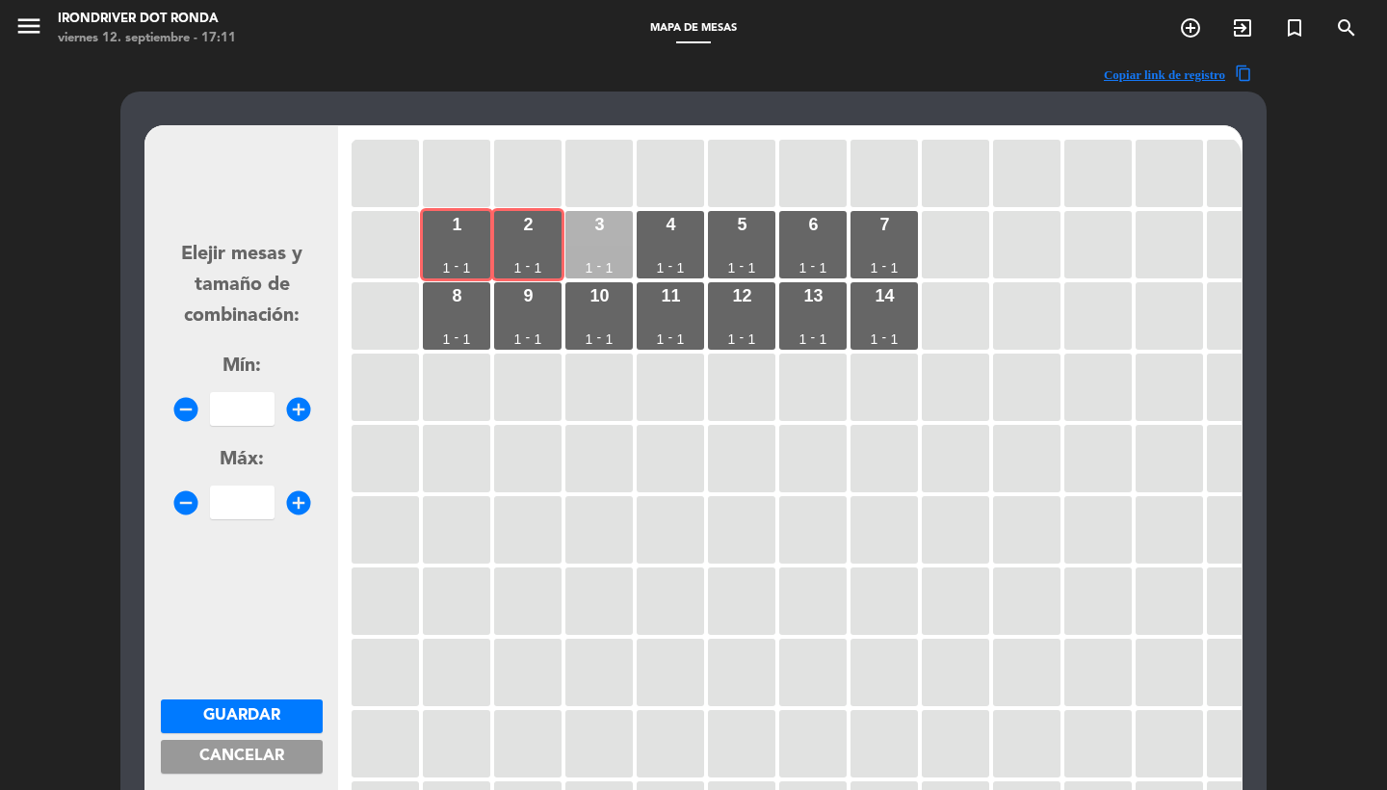
click at [575, 248] on div "3 1 - 1" at bounding box center [598, 244] width 67 height 67
click at [258, 397] on input "number" at bounding box center [242, 409] width 65 height 34
type input "3"
click at [248, 711] on span "Guardar" at bounding box center [241, 715] width 77 height 15
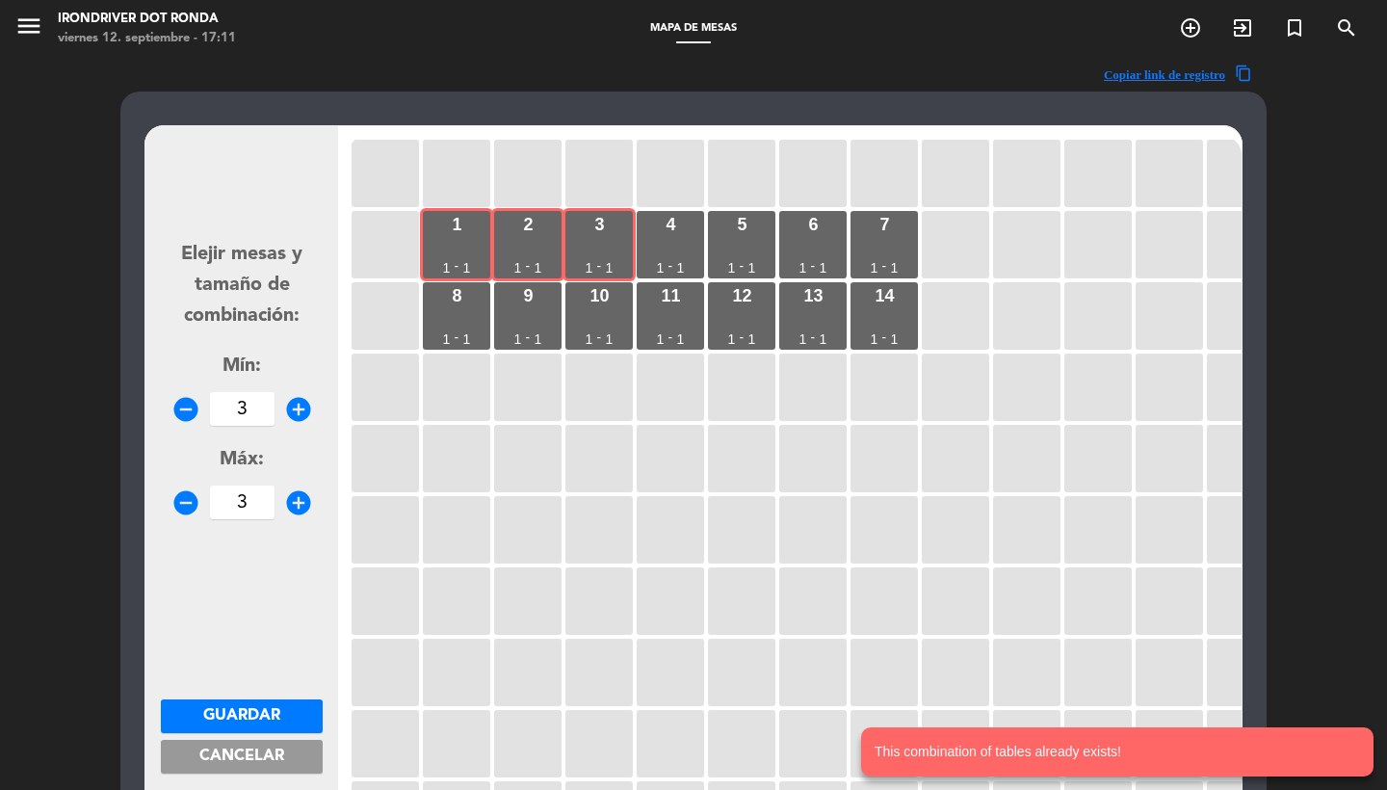
click at [270, 764] on span "Cancelar" at bounding box center [241, 755] width 85 height 15
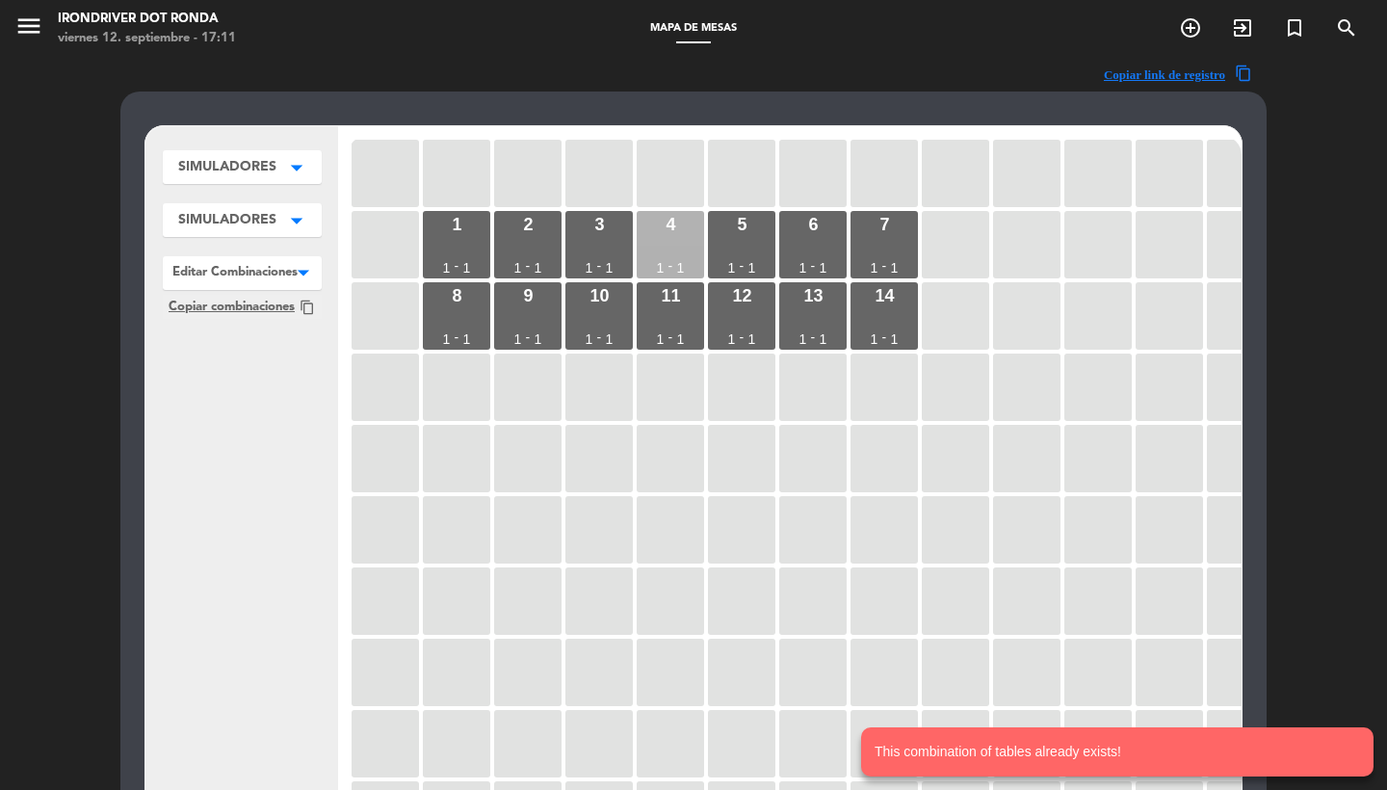
click at [656, 248] on div "4 1 - 1" at bounding box center [670, 244] width 67 height 67
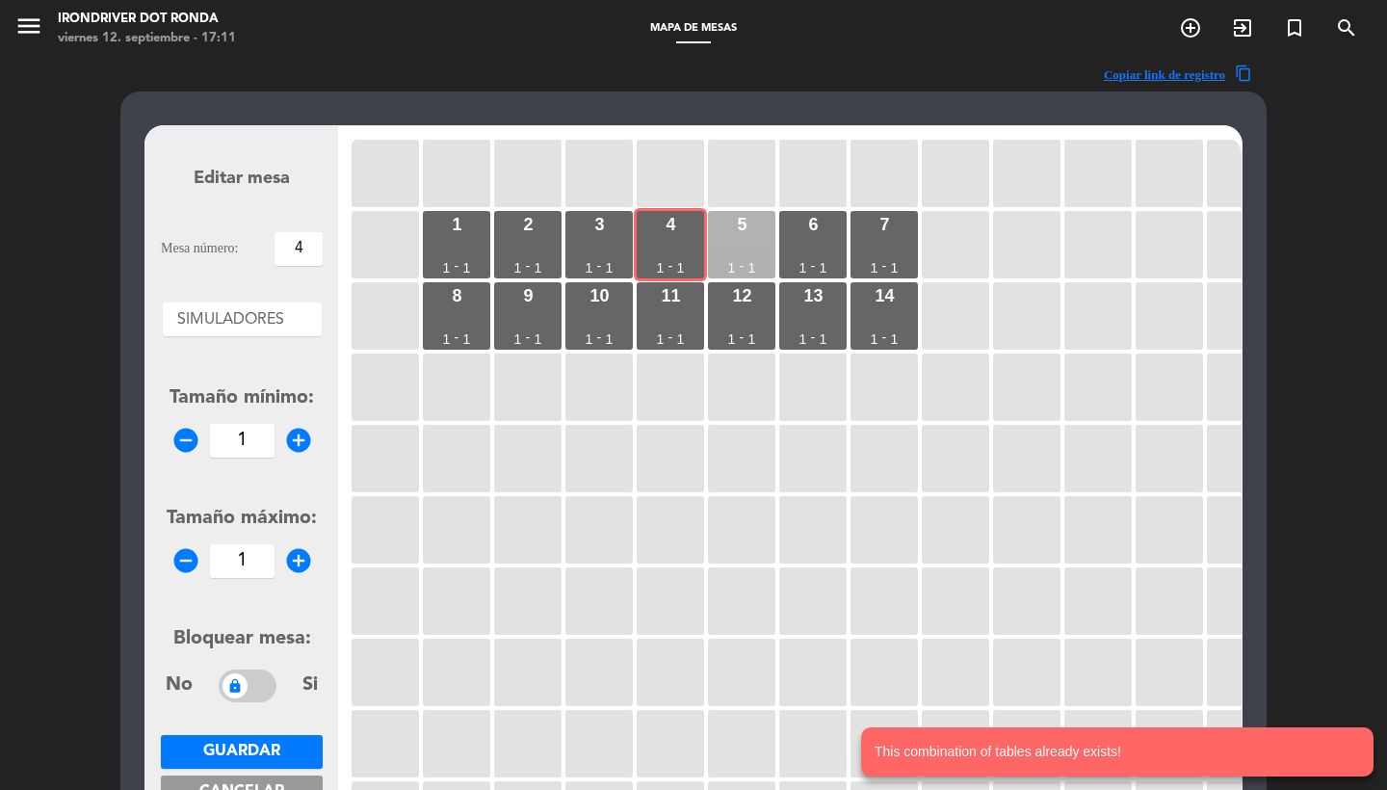
click at [719, 248] on div "5 1 - 1" at bounding box center [741, 244] width 67 height 67
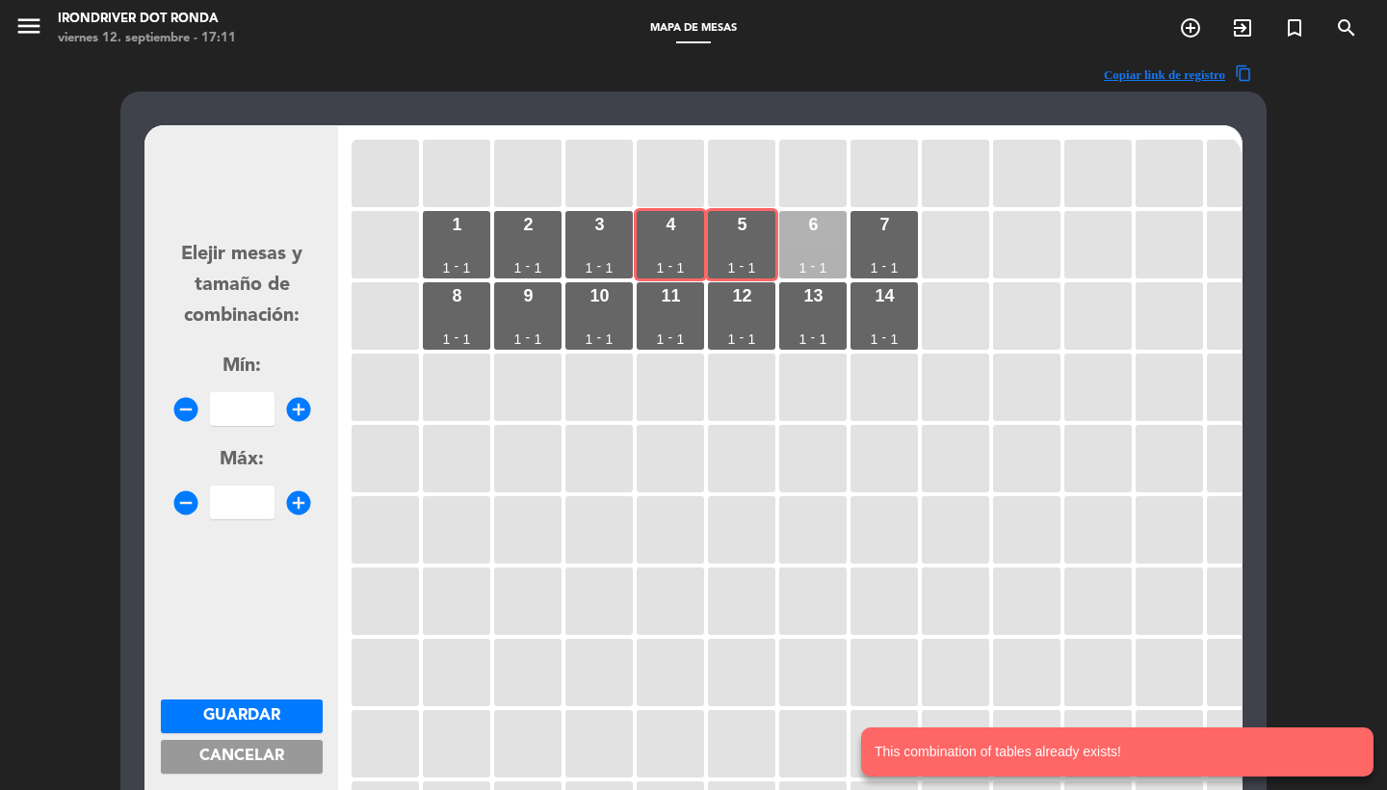
click at [824, 245] on div "6 1 - 1" at bounding box center [812, 244] width 67 height 67
click at [235, 420] on input "number" at bounding box center [242, 409] width 65 height 34
type input "3"
click at [239, 708] on span "Guardar" at bounding box center [241, 715] width 77 height 15
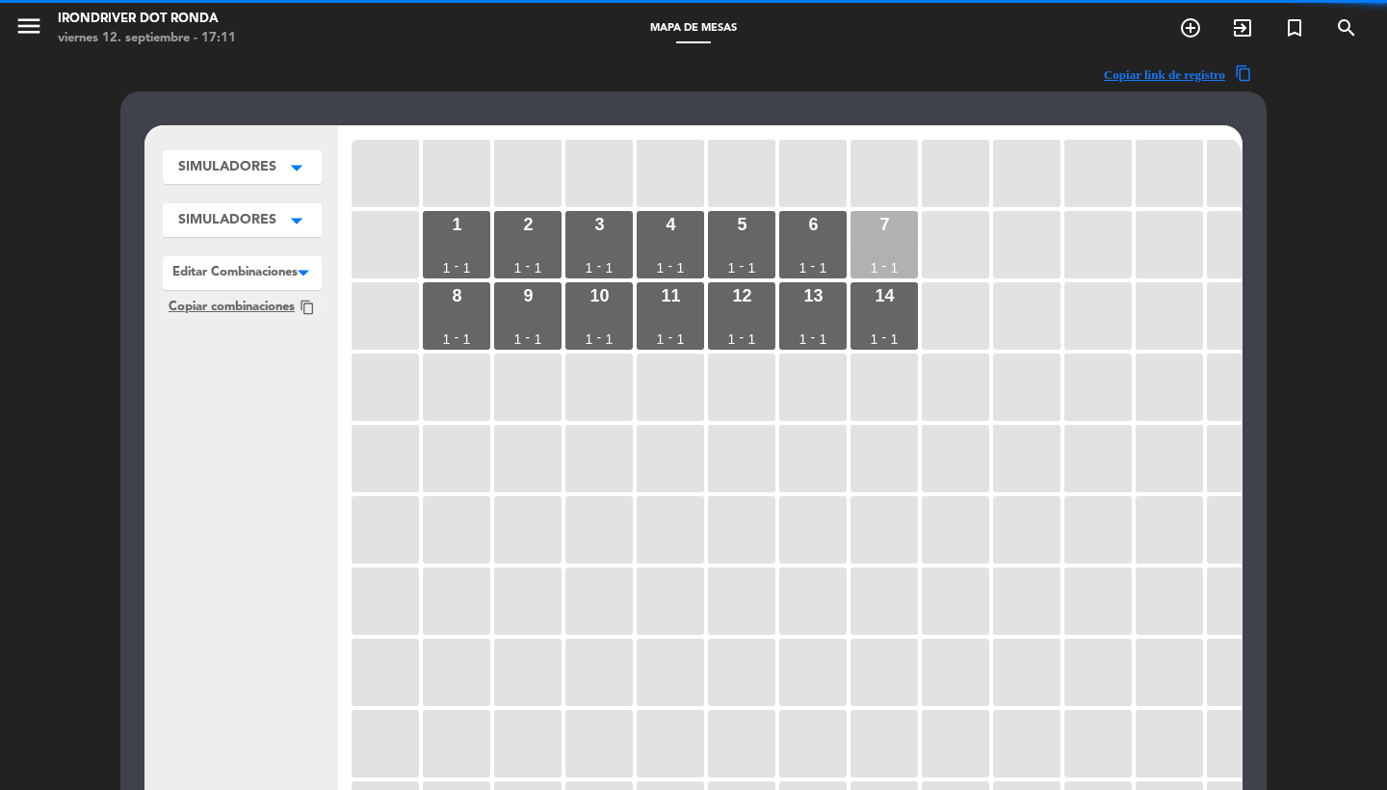
click at [903, 242] on div "7 1 - 1" at bounding box center [883, 244] width 67 height 67
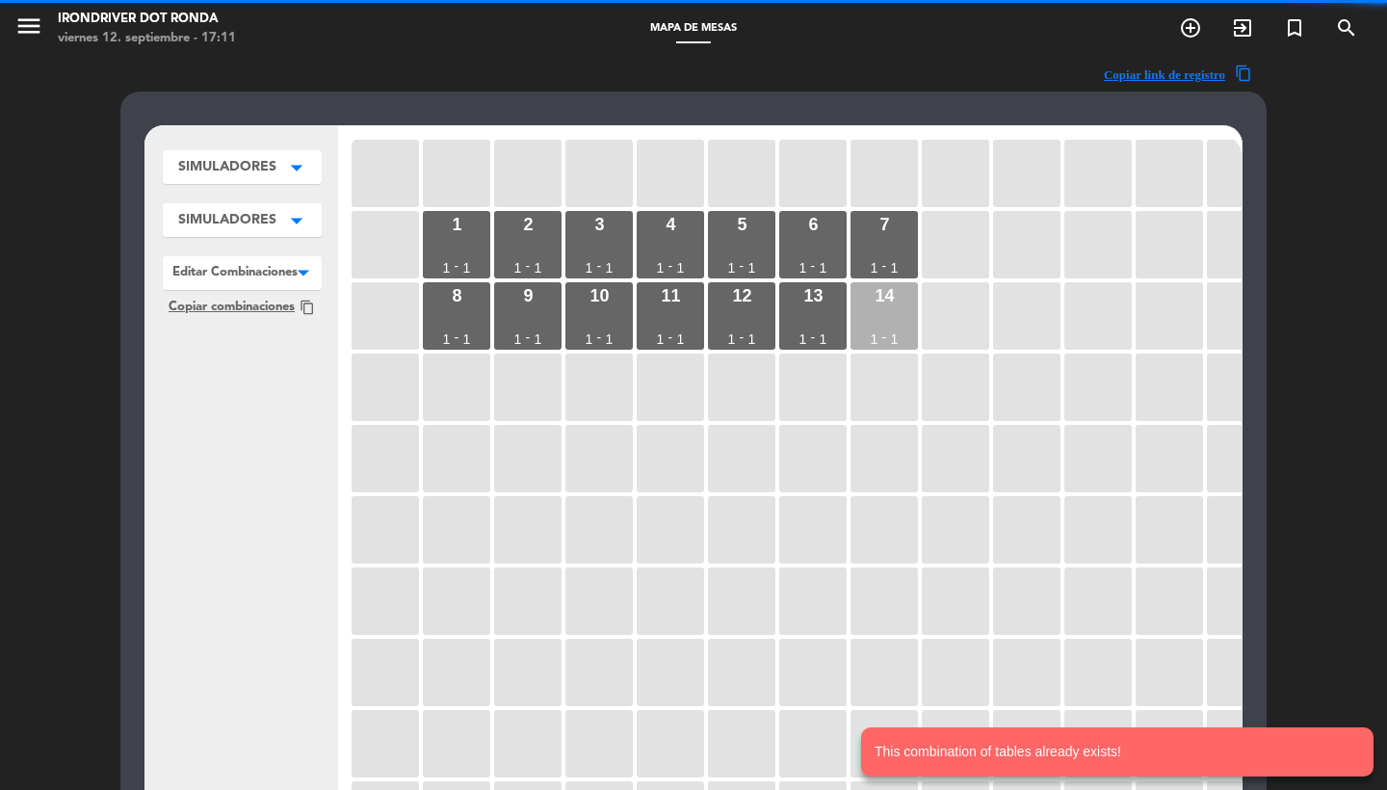
click at [893, 299] on div "14" at bounding box center [884, 295] width 19 height 17
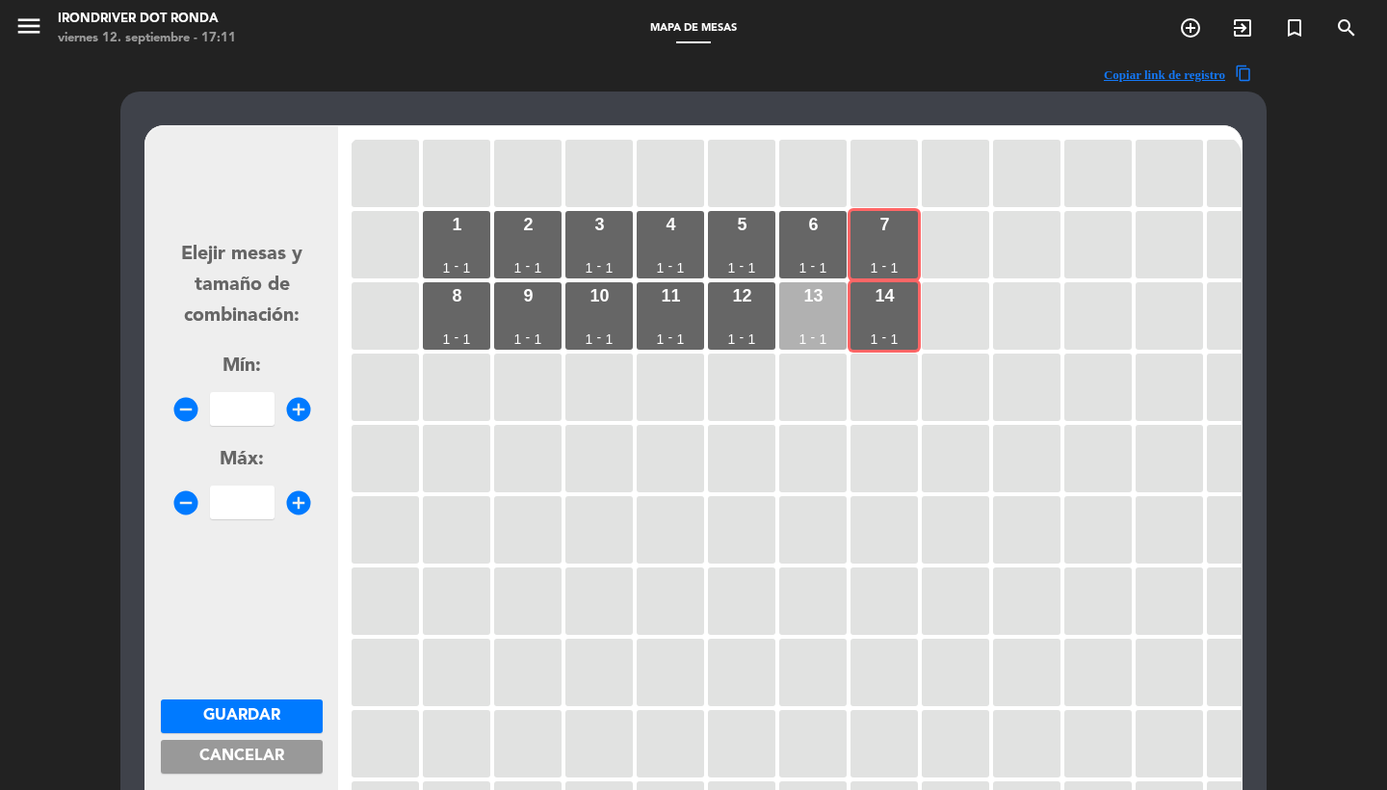
click at [796, 299] on div "13 1 - 1" at bounding box center [812, 315] width 67 height 67
click at [247, 407] on input "number" at bounding box center [242, 409] width 65 height 34
type input "3"
click at [233, 710] on span "Guardar" at bounding box center [241, 715] width 77 height 15
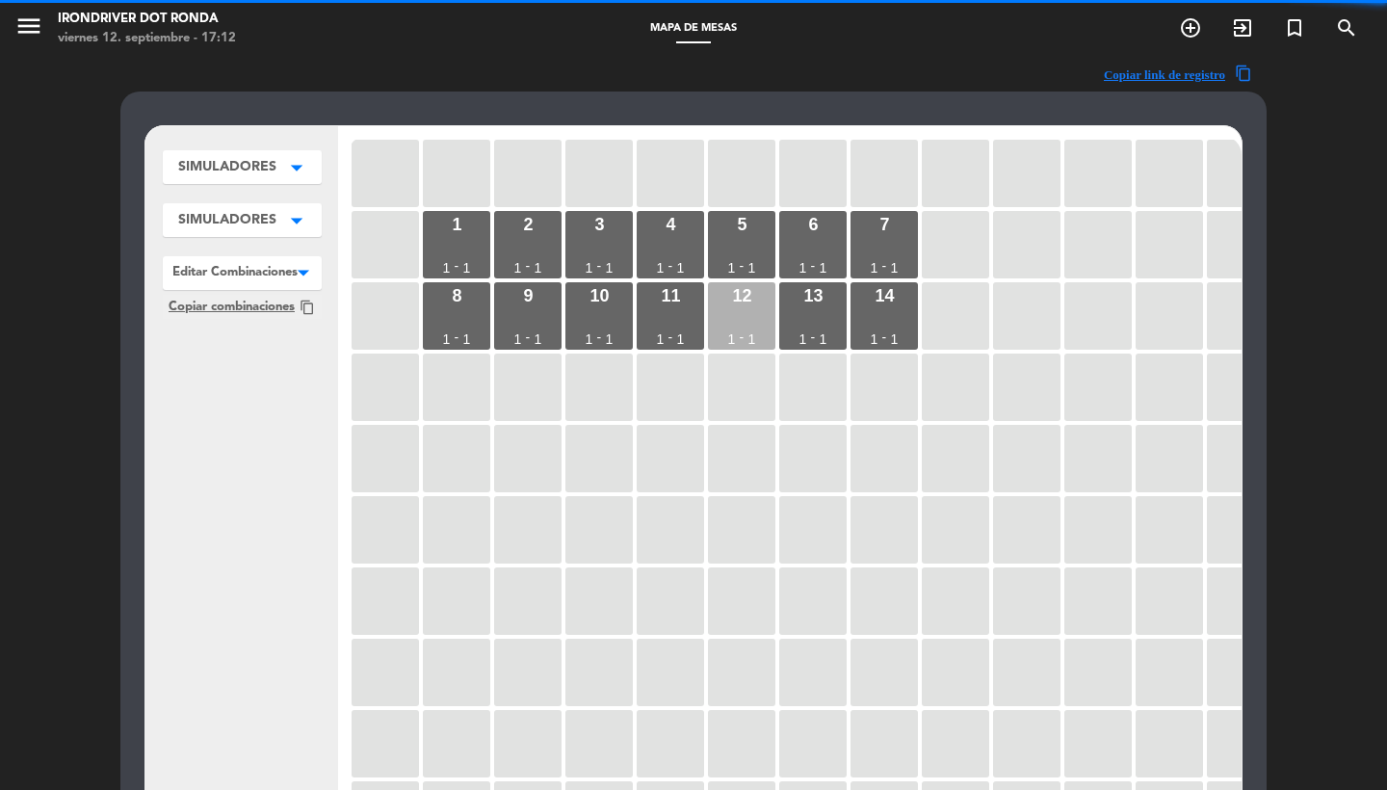
click at [753, 322] on div "12 1 - 1" at bounding box center [741, 315] width 67 height 67
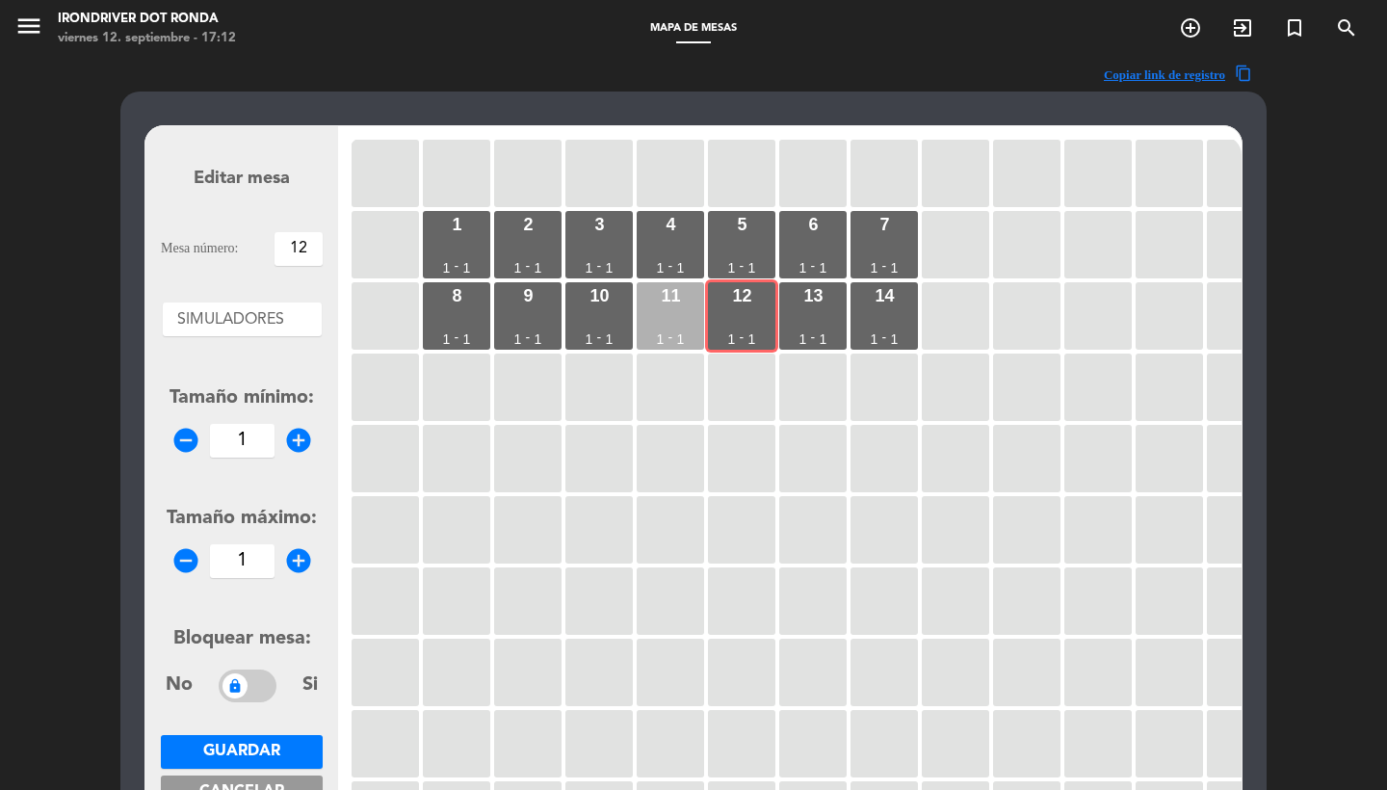
drag, startPoint x: 673, startPoint y: 322, endPoint x: 662, endPoint y: 322, distance: 11.6
click at [673, 322] on div "11 1 - 1" at bounding box center [670, 315] width 67 height 67
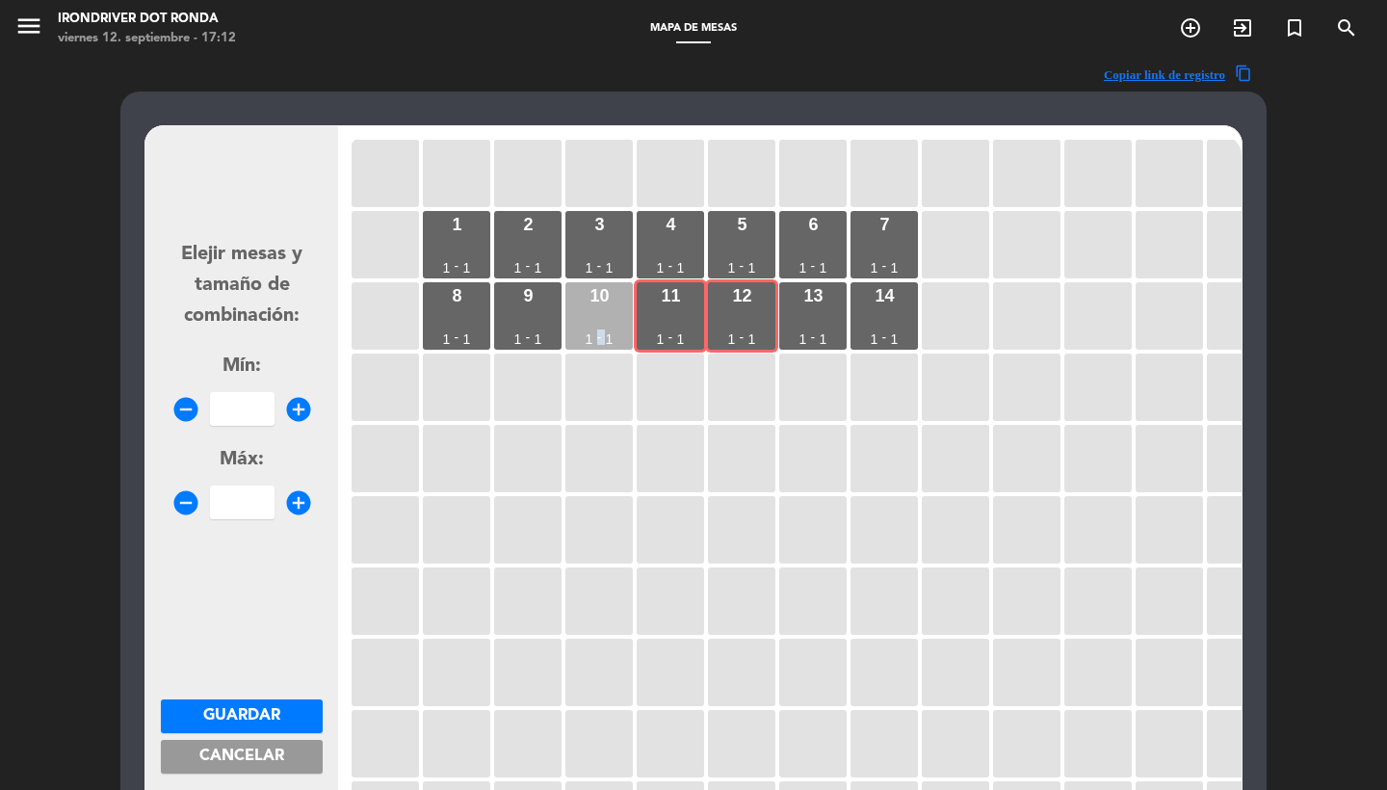
click at [607, 322] on div "10 1 - 1" at bounding box center [598, 315] width 67 height 67
click at [265, 392] on input "number" at bounding box center [242, 409] width 65 height 34
type input "3"
click at [253, 708] on span "Guardar" at bounding box center [241, 715] width 77 height 15
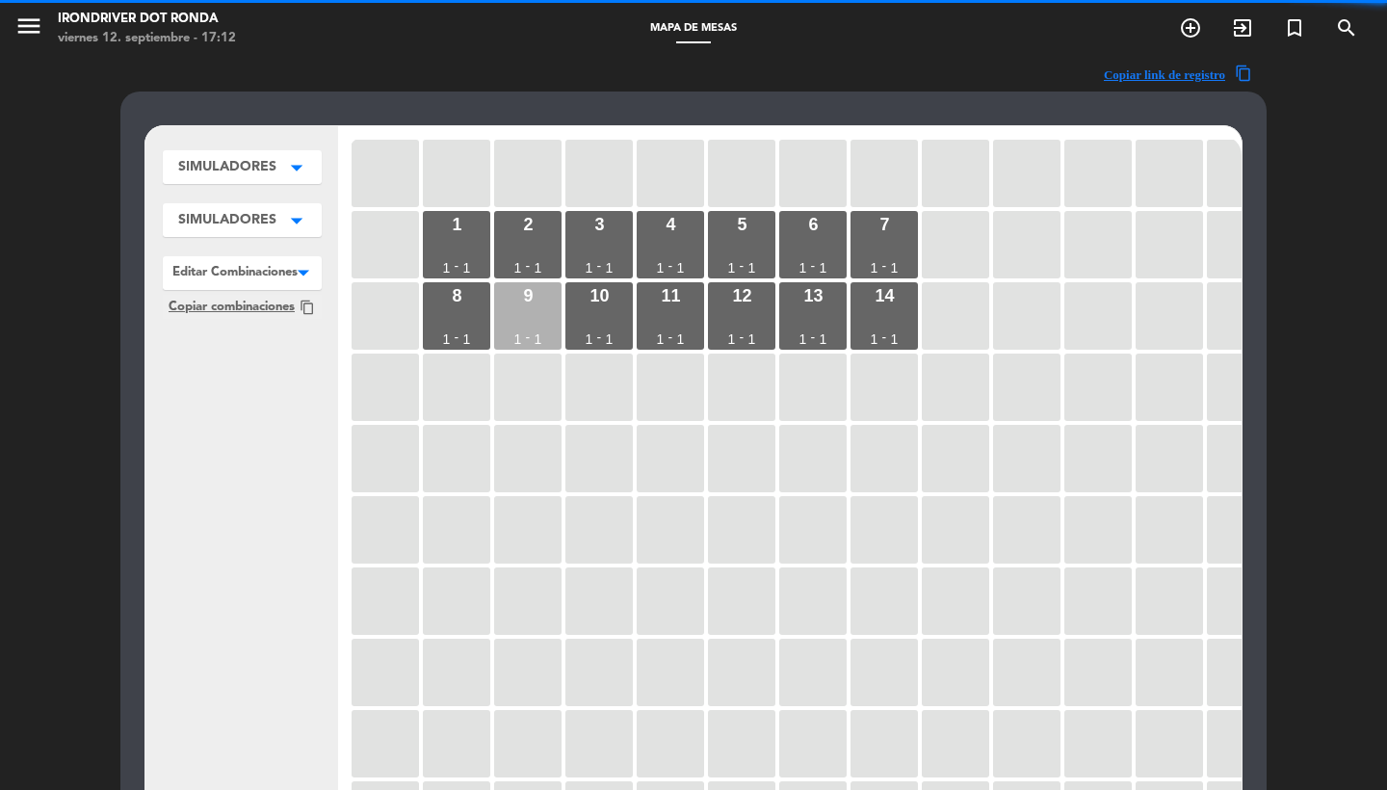
click at [525, 326] on div "9 1 - 1" at bounding box center [527, 315] width 67 height 67
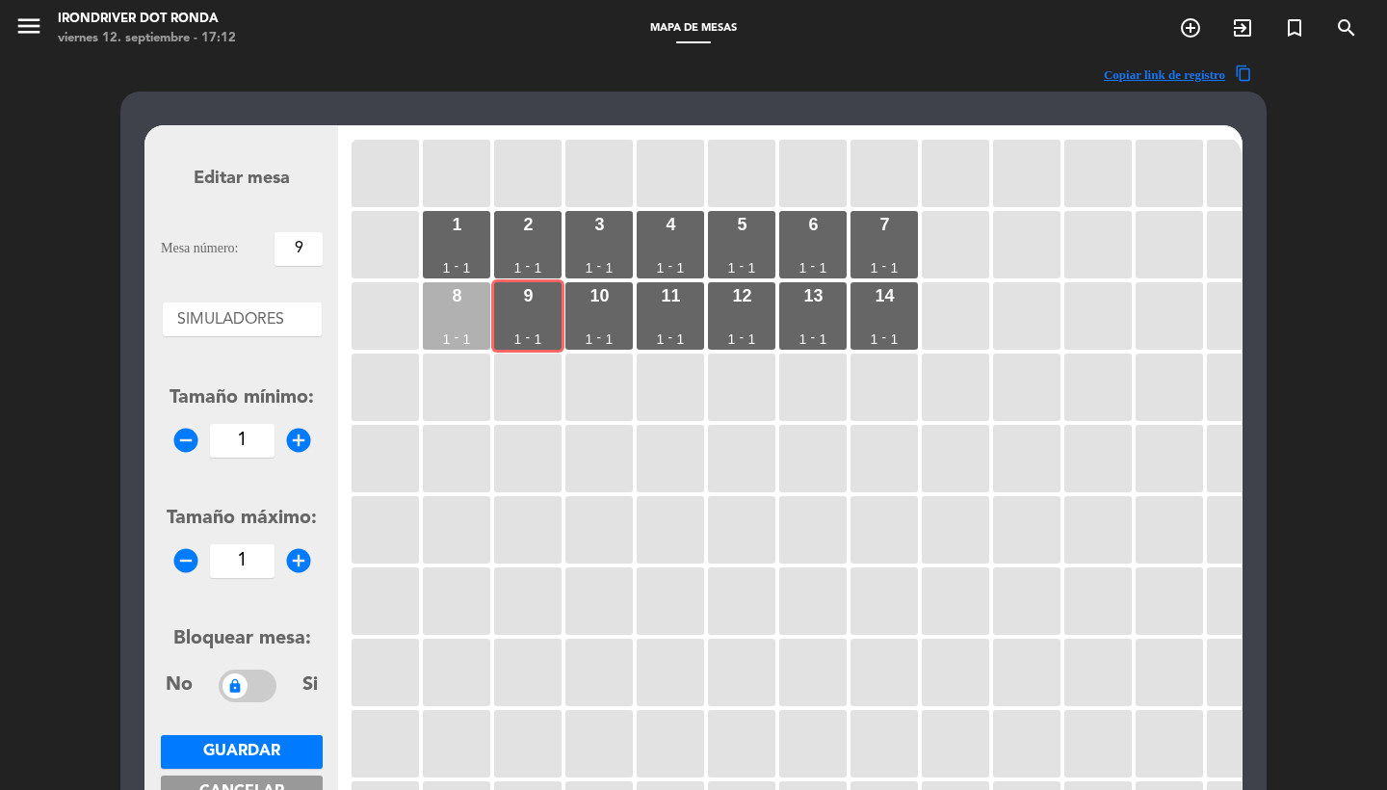
click at [460, 326] on div "8 1 - 1" at bounding box center [456, 315] width 67 height 67
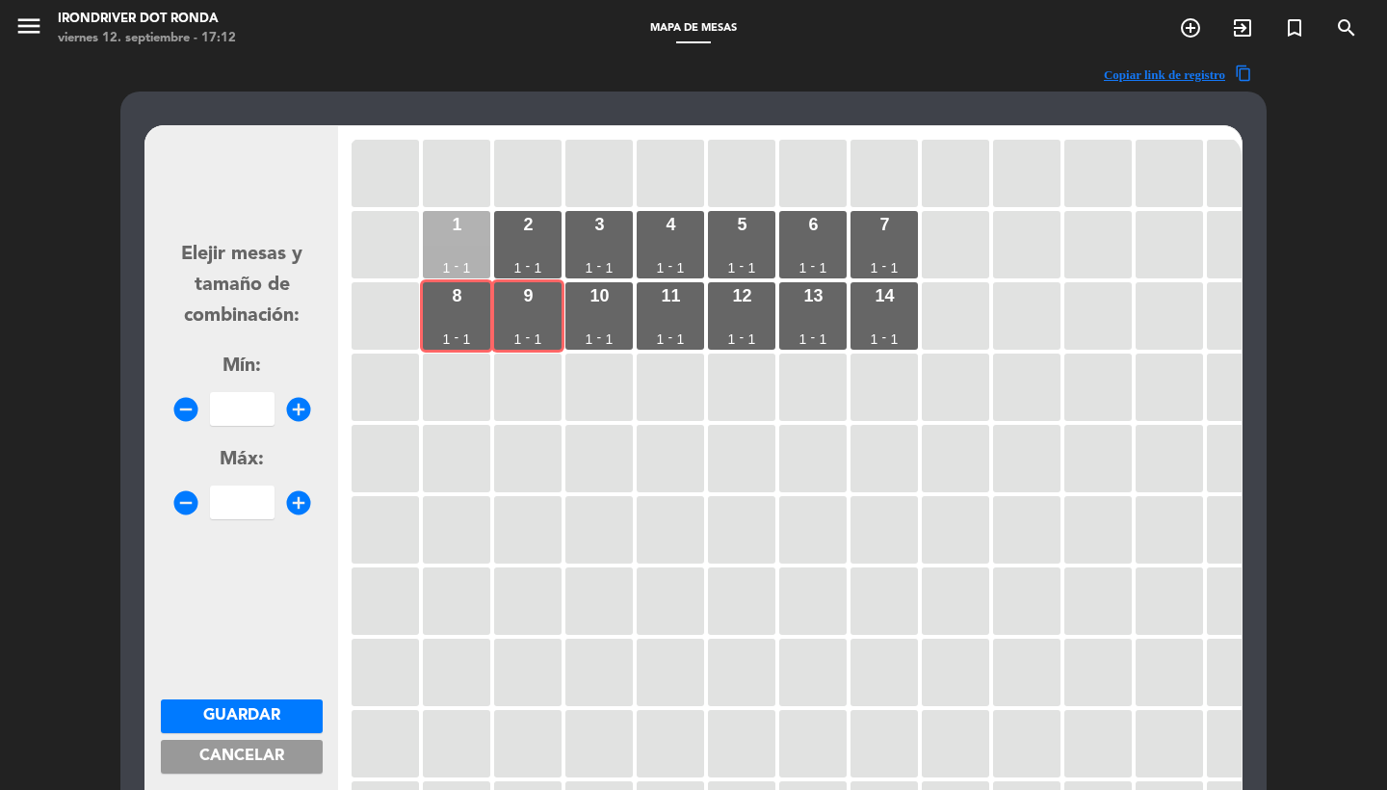
click at [458, 251] on div "1 1 - 1" at bounding box center [456, 244] width 67 height 67
click at [232, 405] on input "number" at bounding box center [242, 409] width 65 height 34
type input "3"
click at [240, 708] on span "Guardar" at bounding box center [241, 715] width 77 height 15
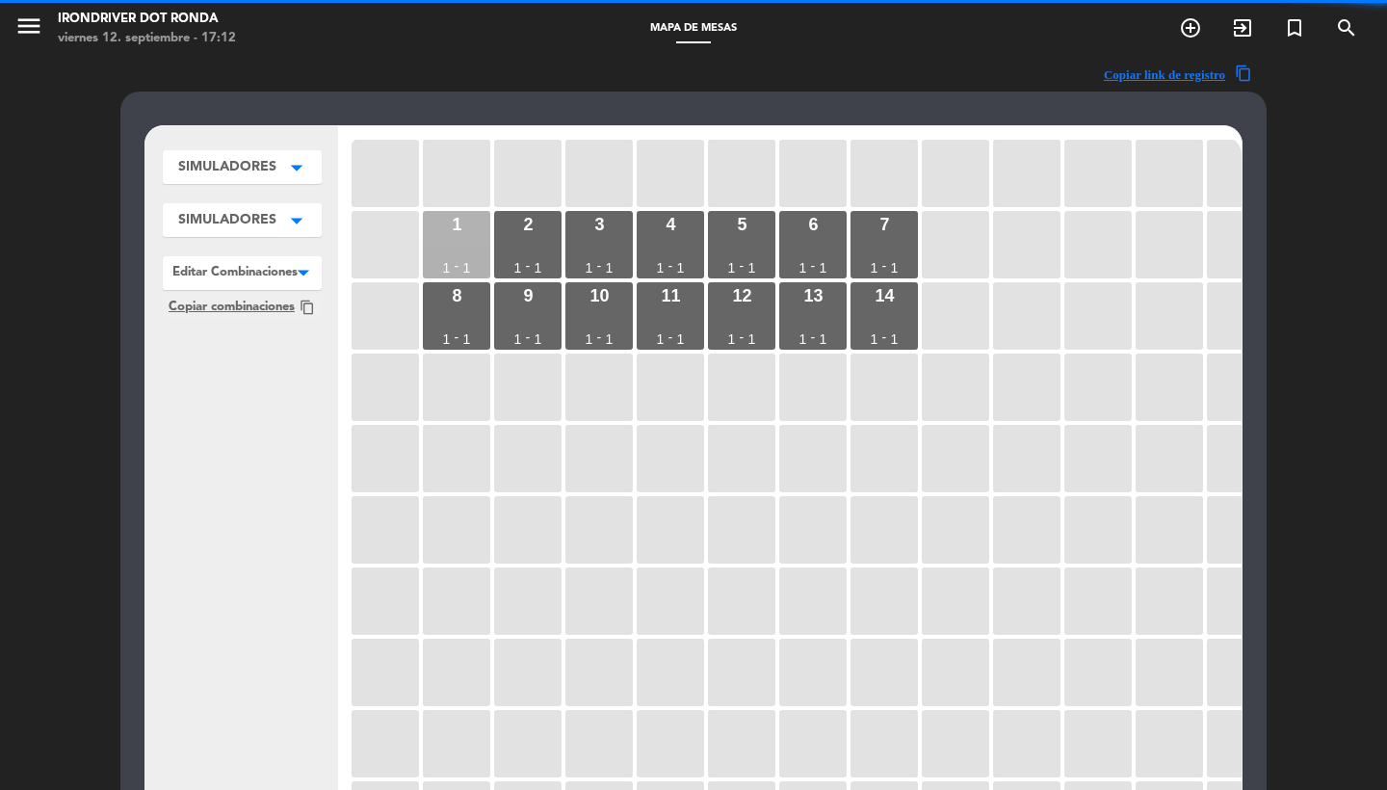
click at [460, 240] on div "1 1 - 1" at bounding box center [456, 244] width 67 height 67
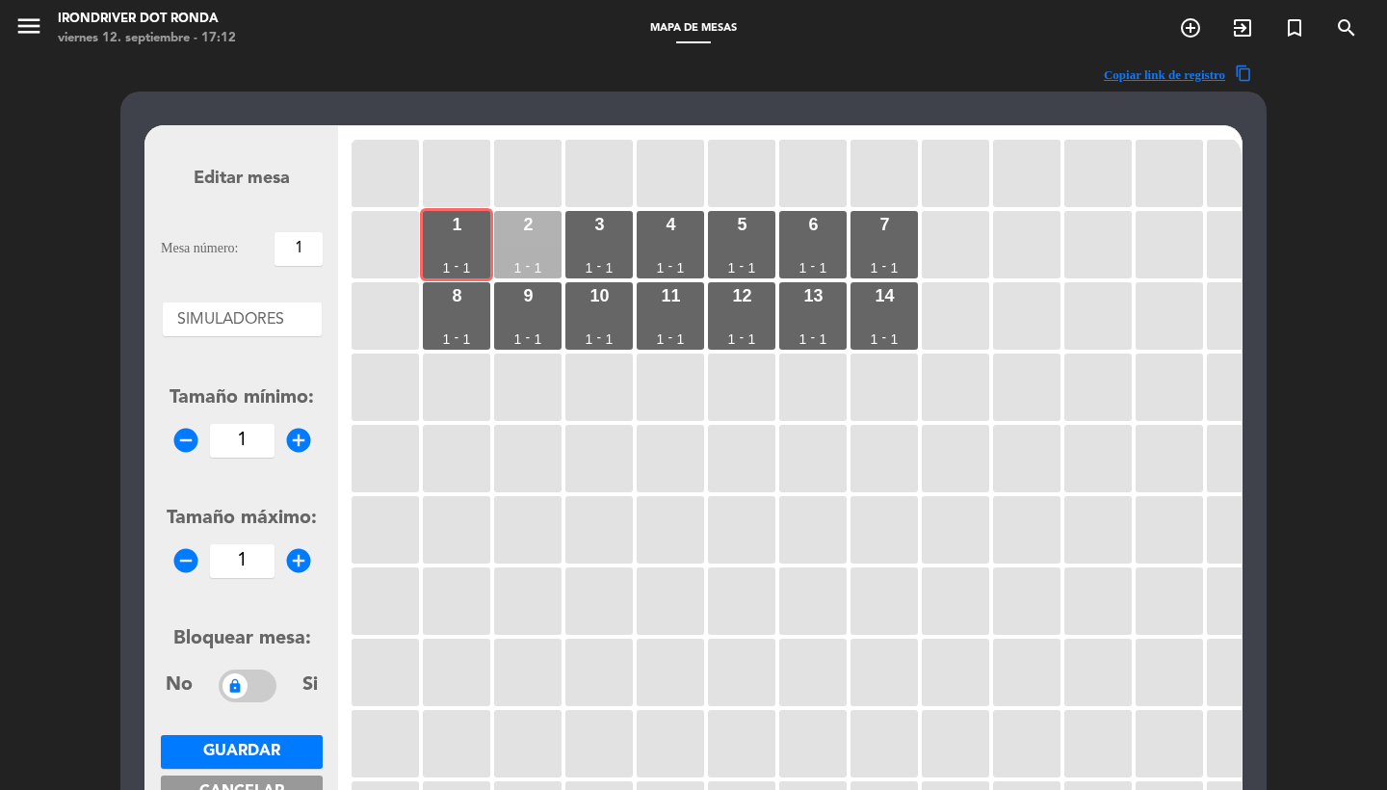
click at [525, 240] on div "2 1 - 1" at bounding box center [527, 244] width 67 height 67
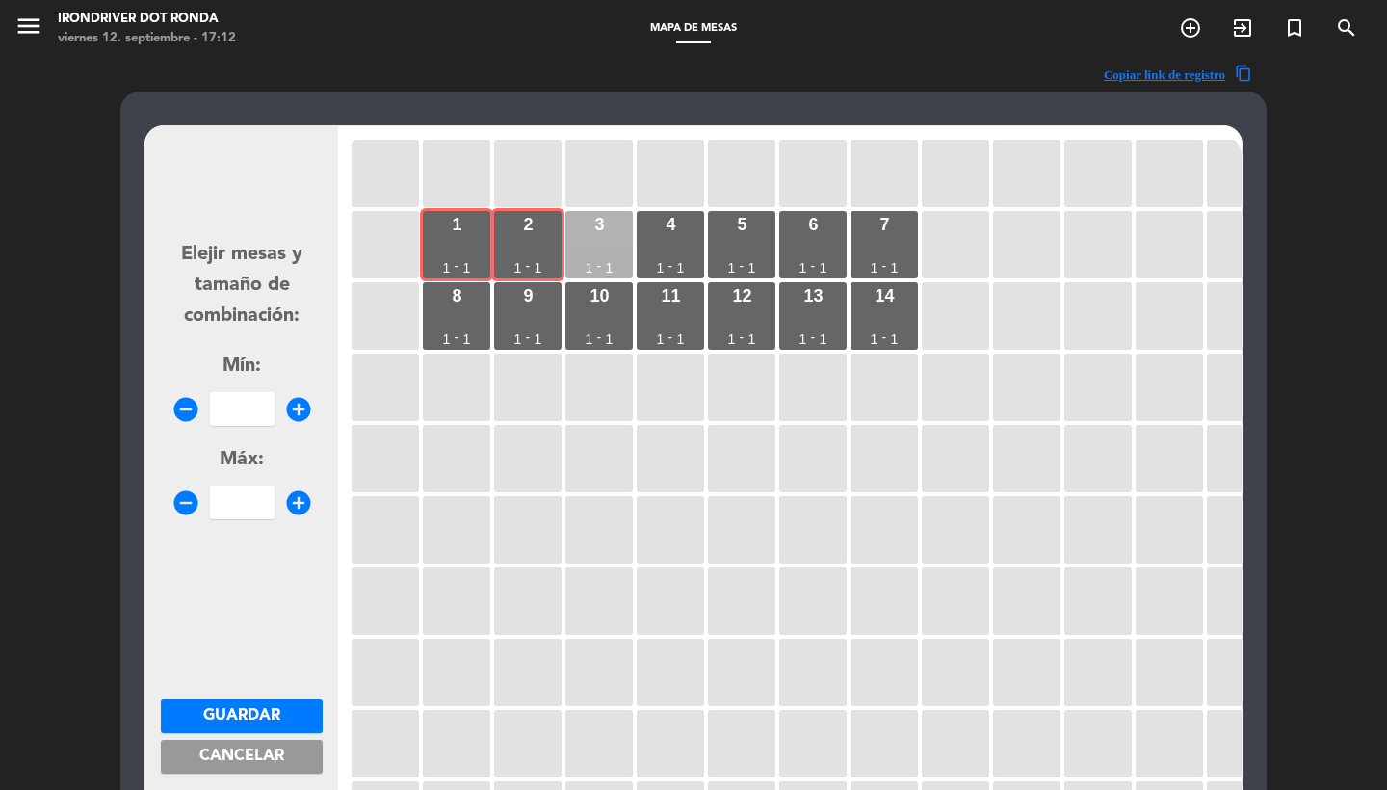
click at [580, 240] on div "3 1 - 1" at bounding box center [598, 244] width 67 height 67
click at [672, 238] on div "4 1 - 1" at bounding box center [670, 244] width 67 height 67
click at [258, 406] on input "number" at bounding box center [242, 409] width 65 height 34
type input "4"
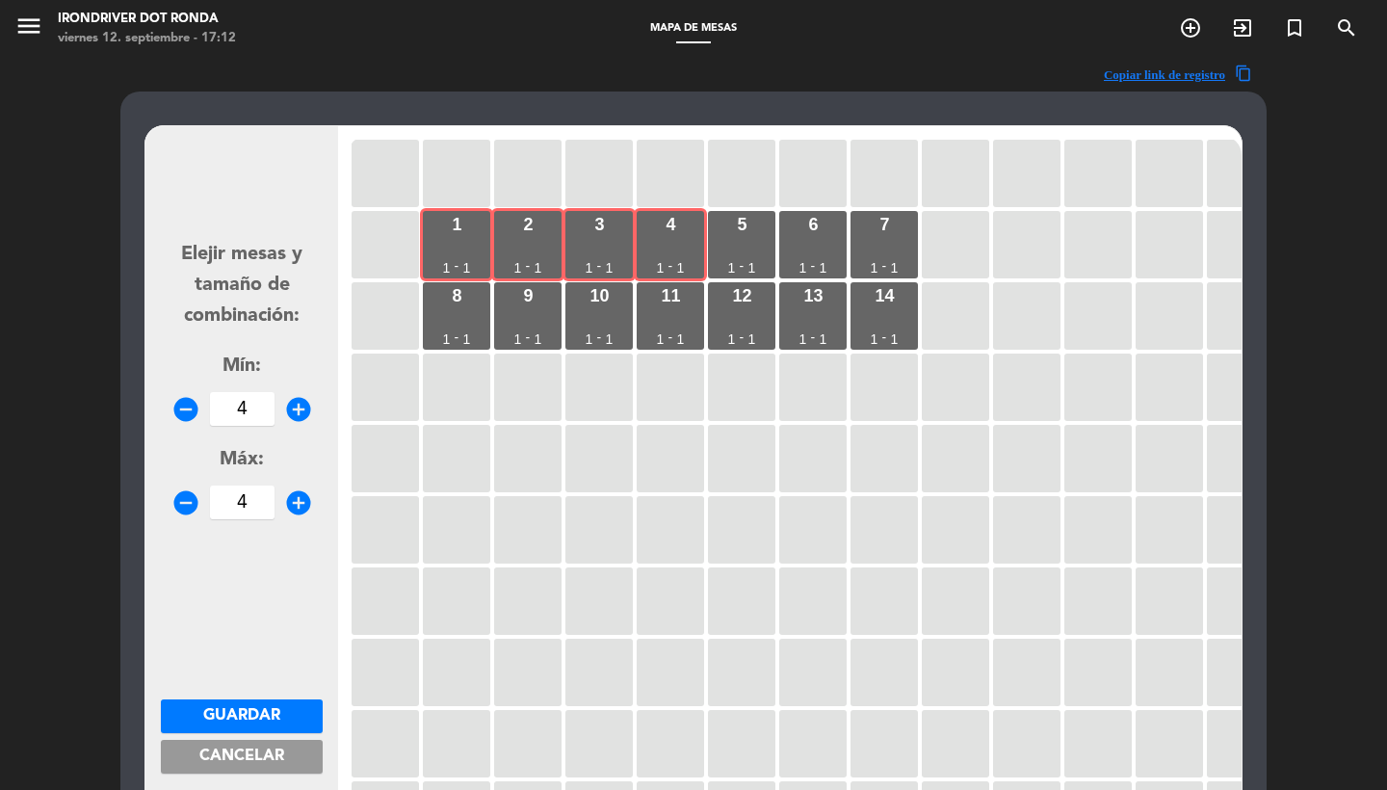
click at [236, 709] on span "Guardar" at bounding box center [241, 715] width 77 height 15
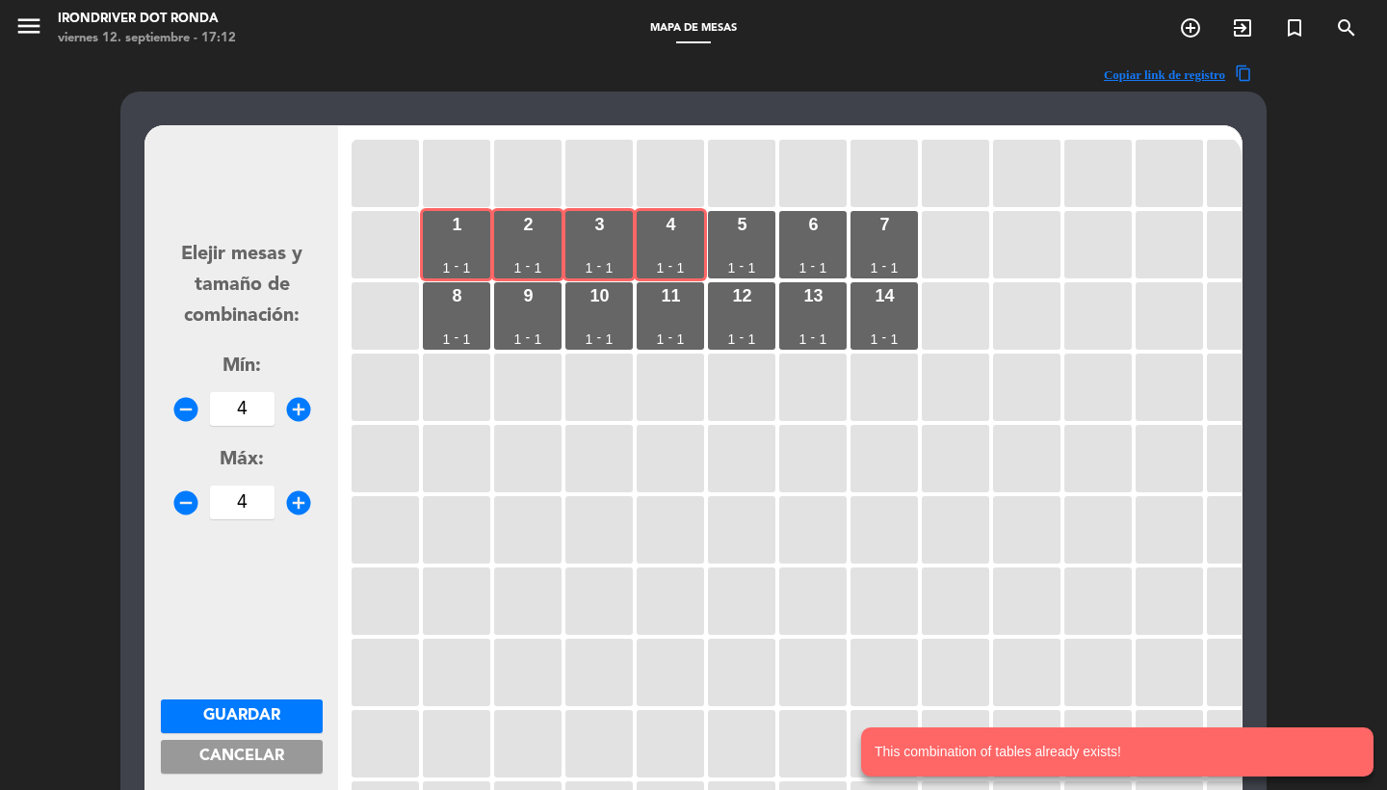
click at [270, 755] on span "Cancelar" at bounding box center [241, 755] width 85 height 15
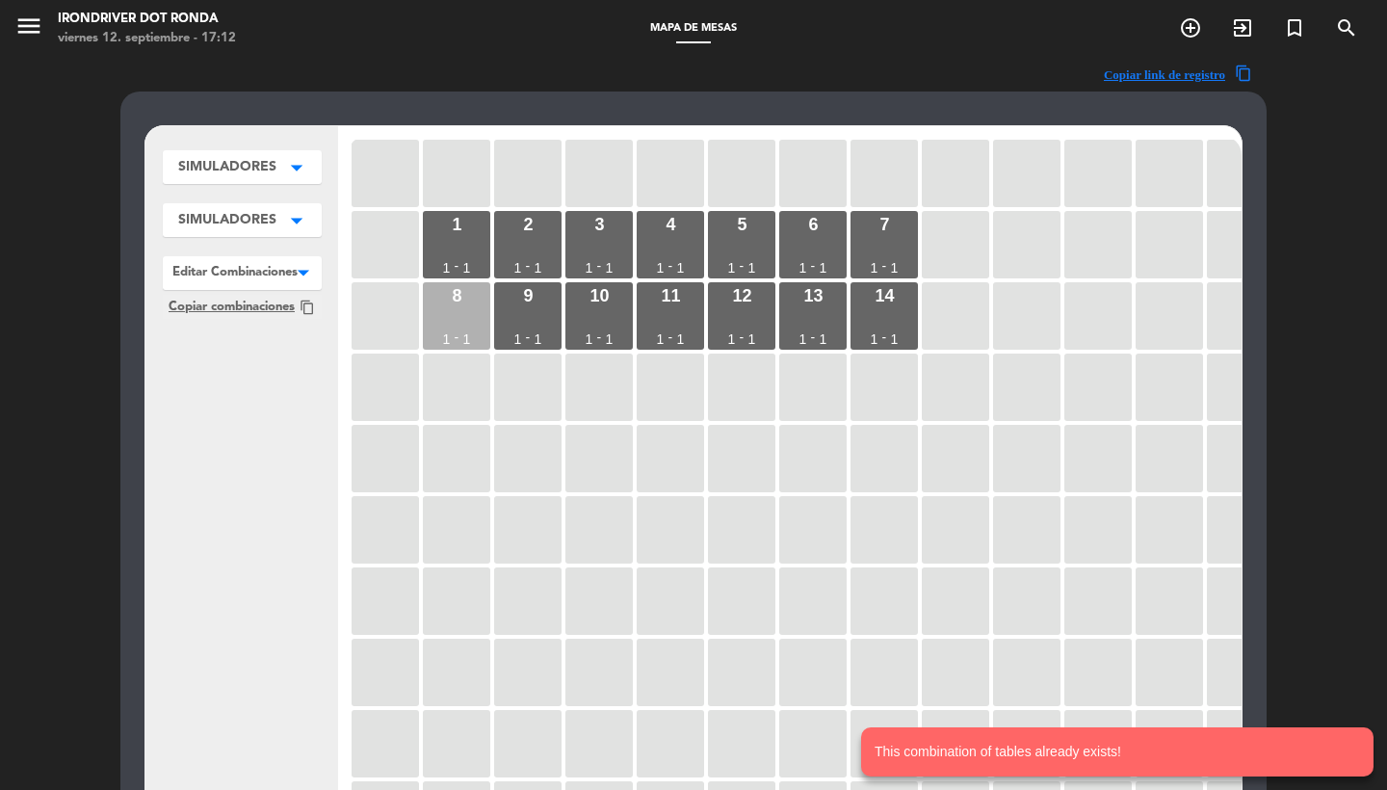
click at [465, 312] on div "8 1 - 1" at bounding box center [456, 315] width 67 height 67
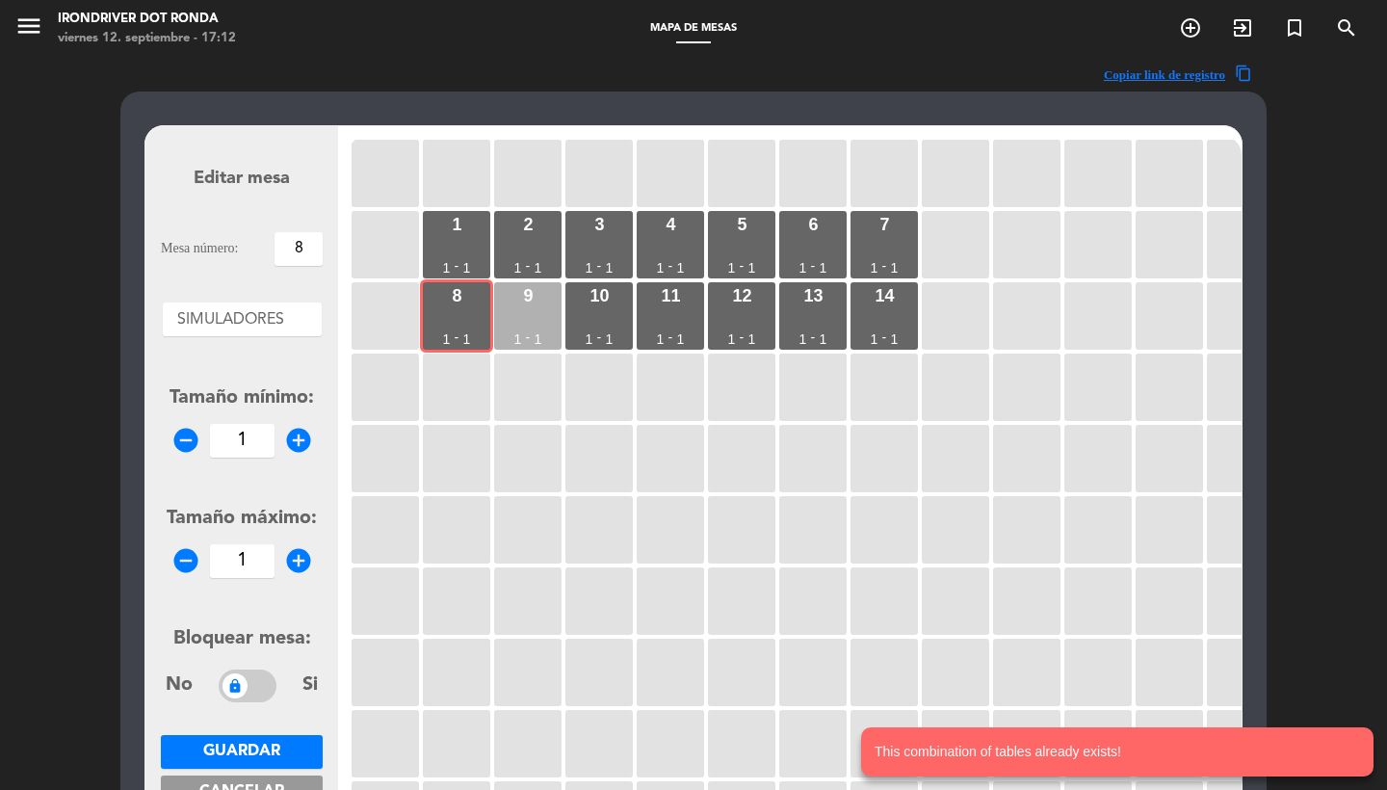
click at [523, 312] on div "9 1 - 1" at bounding box center [527, 315] width 67 height 67
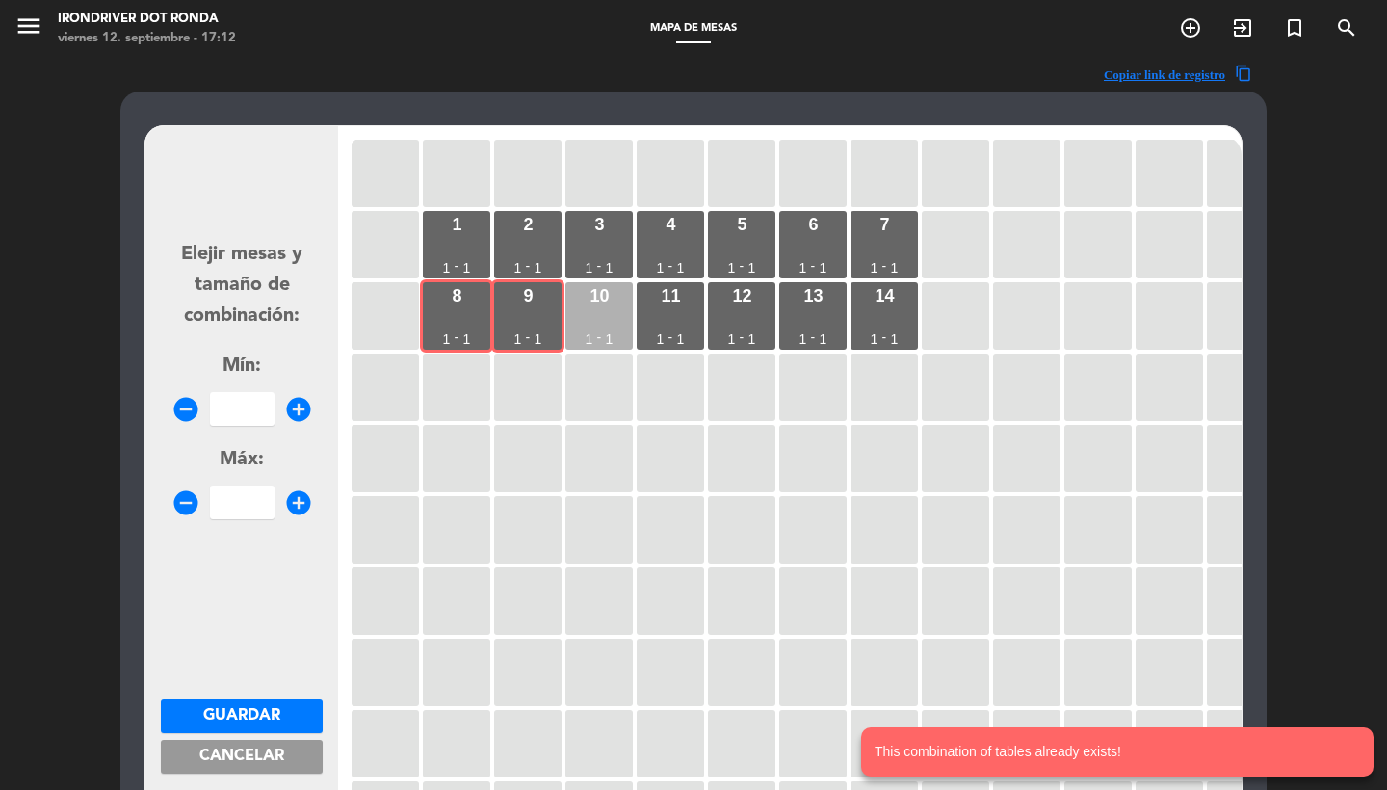
click at [575, 312] on div "10 1 - 1" at bounding box center [598, 315] width 67 height 67
click at [669, 310] on div "11 1 - 1" at bounding box center [670, 315] width 67 height 67
click at [243, 392] on input "number" at bounding box center [242, 409] width 65 height 34
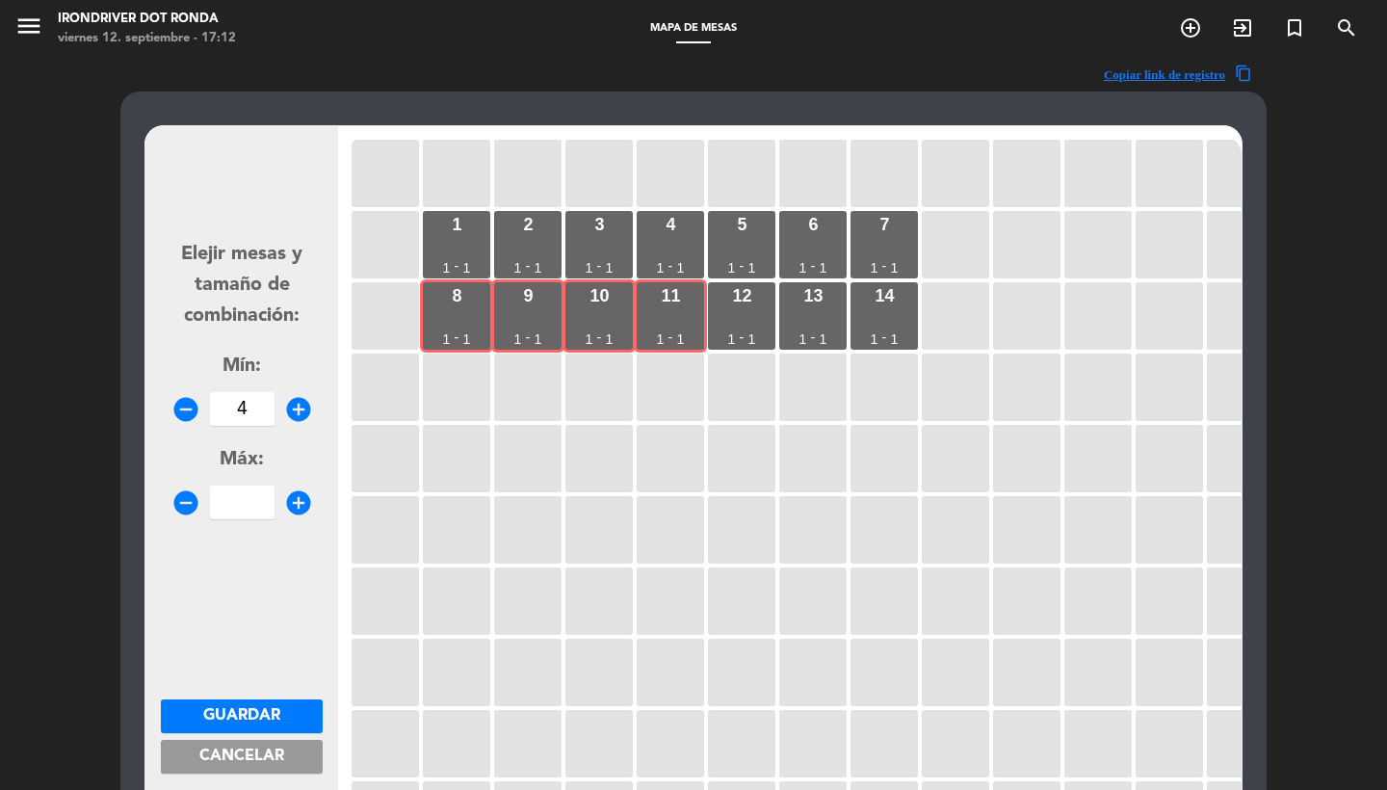
type input "4"
click at [265, 708] on span "Guardar" at bounding box center [241, 715] width 77 height 15
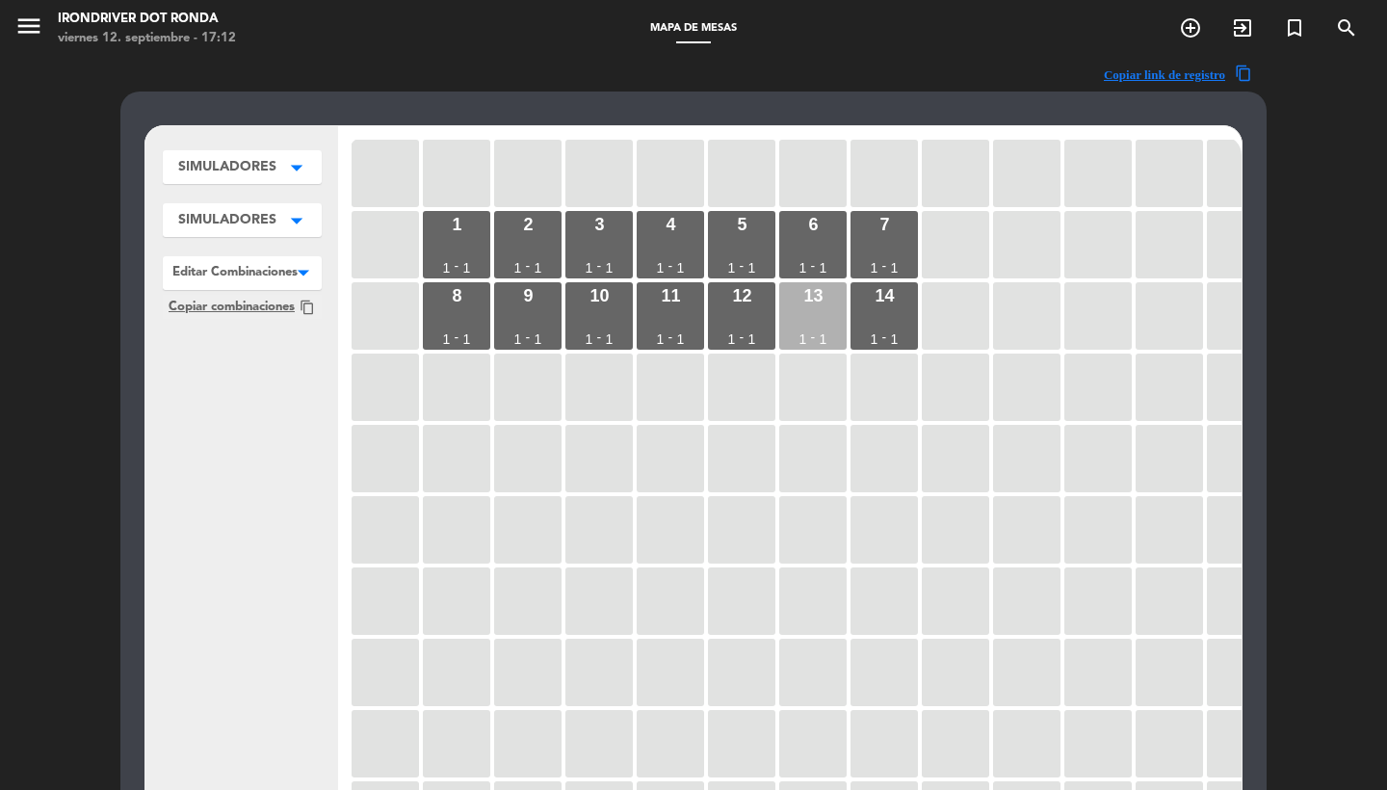
drag, startPoint x: 881, startPoint y: 307, endPoint x: 819, endPoint y: 323, distance: 64.5
click at [881, 308] on div "14 1 - 1" at bounding box center [883, 315] width 67 height 67
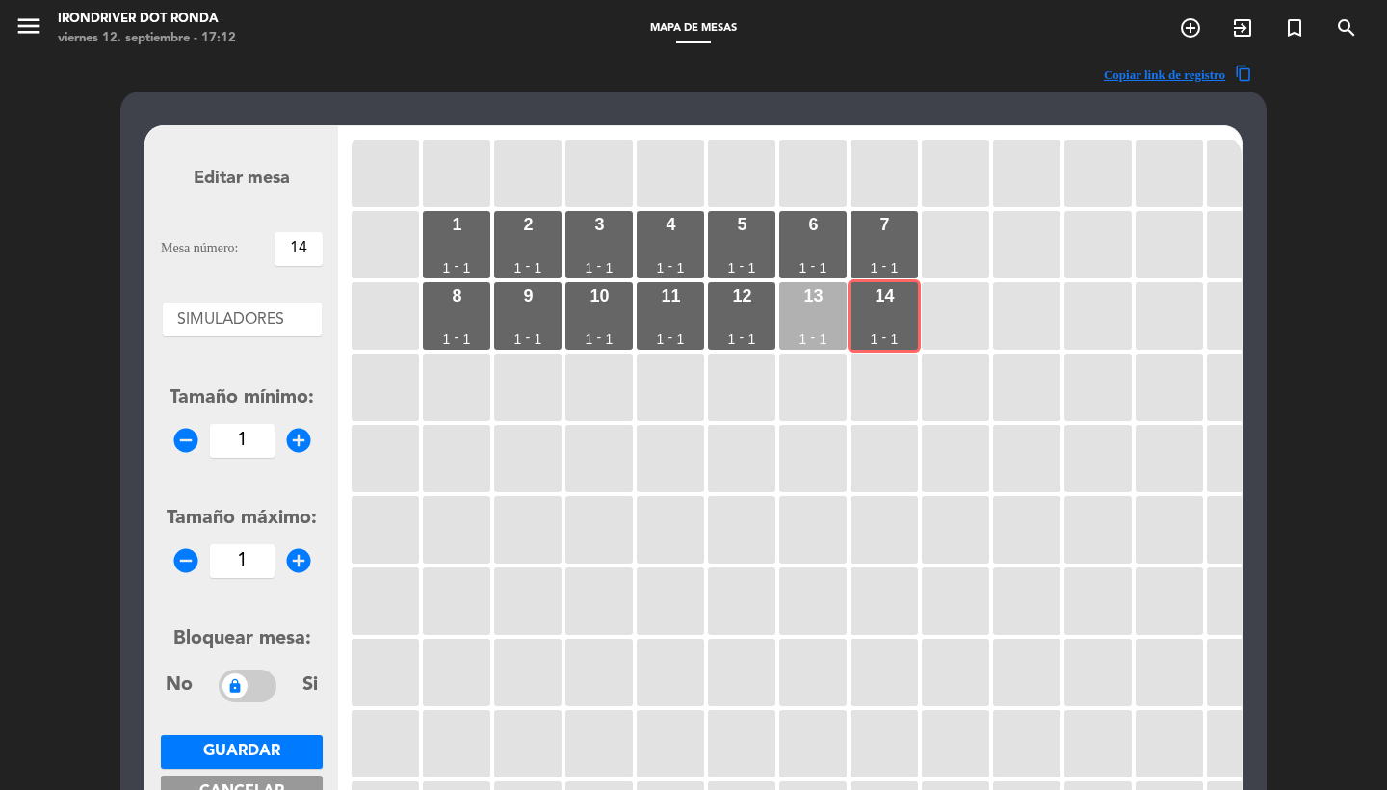
click at [803, 322] on div "13 1 - 1" at bounding box center [812, 315] width 67 height 67
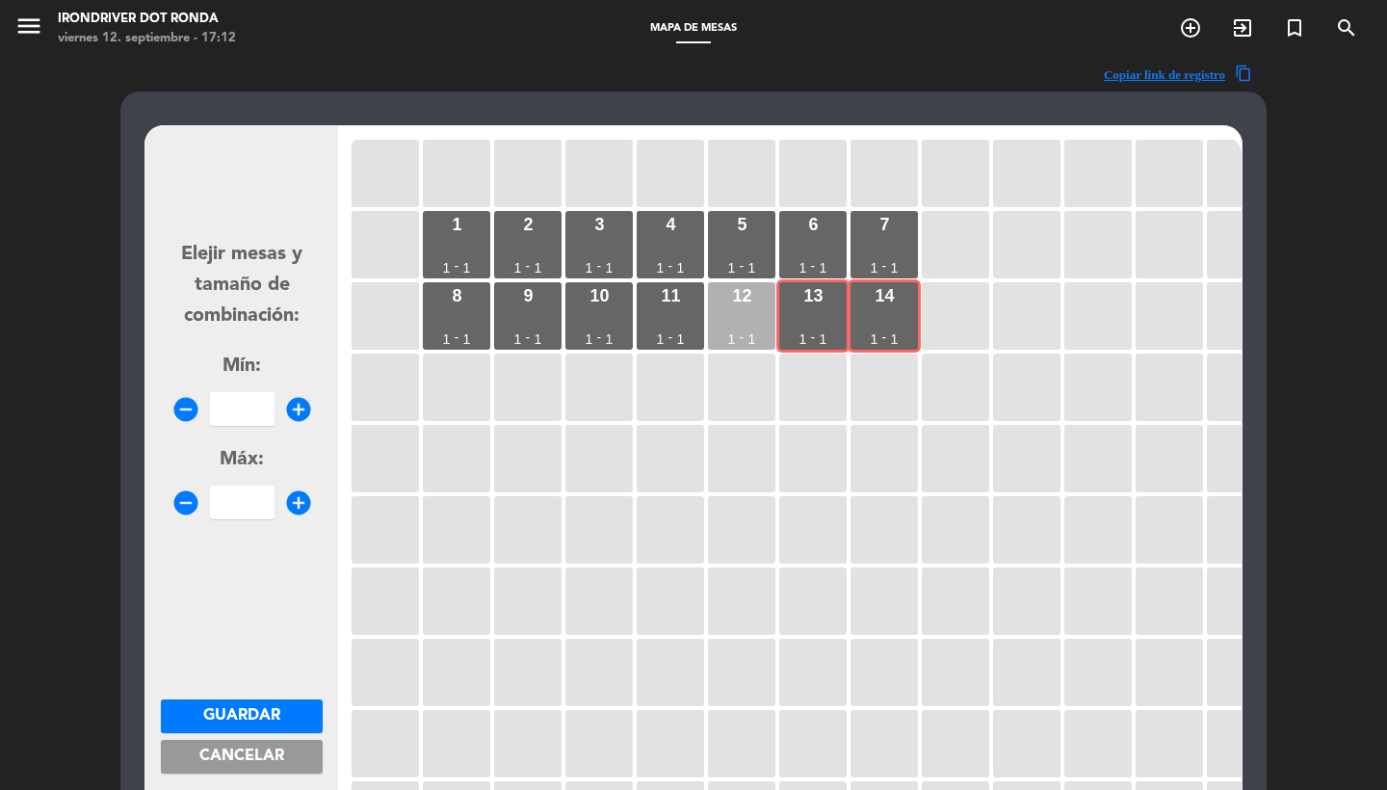
click at [756, 322] on div "12 1 - 1" at bounding box center [741, 315] width 67 height 67
click at [690, 324] on div "11 1 - 1" at bounding box center [670, 315] width 67 height 67
click at [600, 326] on div "10 1 - 1" at bounding box center [598, 315] width 67 height 67
click at [603, 317] on div "10 1 - 1" at bounding box center [598, 315] width 67 height 67
drag, startPoint x: 242, startPoint y: 406, endPoint x: 229, endPoint y: 395, distance: 17.0
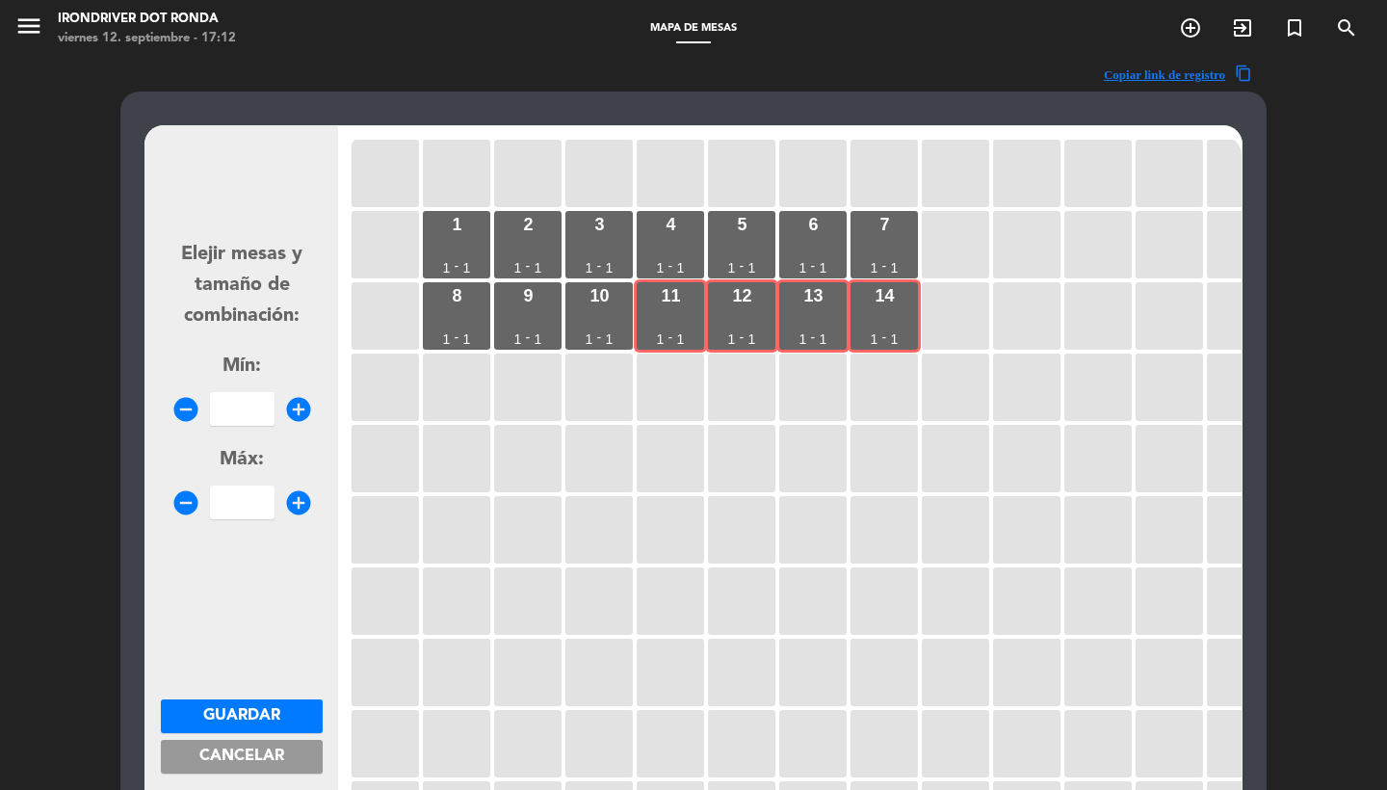
click at [242, 406] on input "number" at bounding box center [242, 409] width 65 height 34
type input "4"
click at [273, 708] on span "Guardar" at bounding box center [241, 715] width 77 height 15
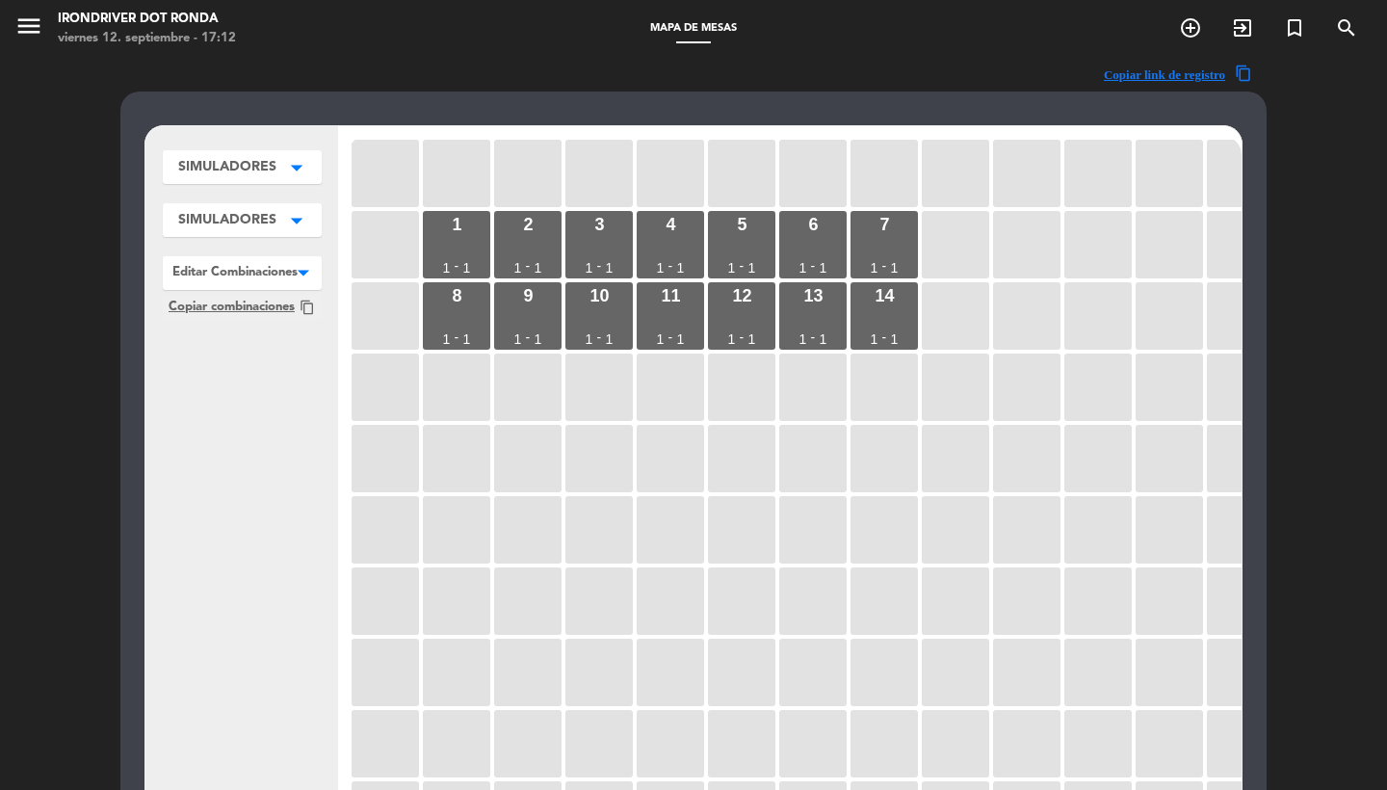
click at [887, 279] on div "1 1 - 1 2 1 - 1 3 1 - 1 4 1 - 1 5 1 - 1 6 1 - 1 7 1 - 1 8 1 - 1 9 1 - 1 10 1 - …" at bounding box center [795, 502] width 894 height 732
click at [884, 263] on div "-" at bounding box center [884, 265] width 5 height 13
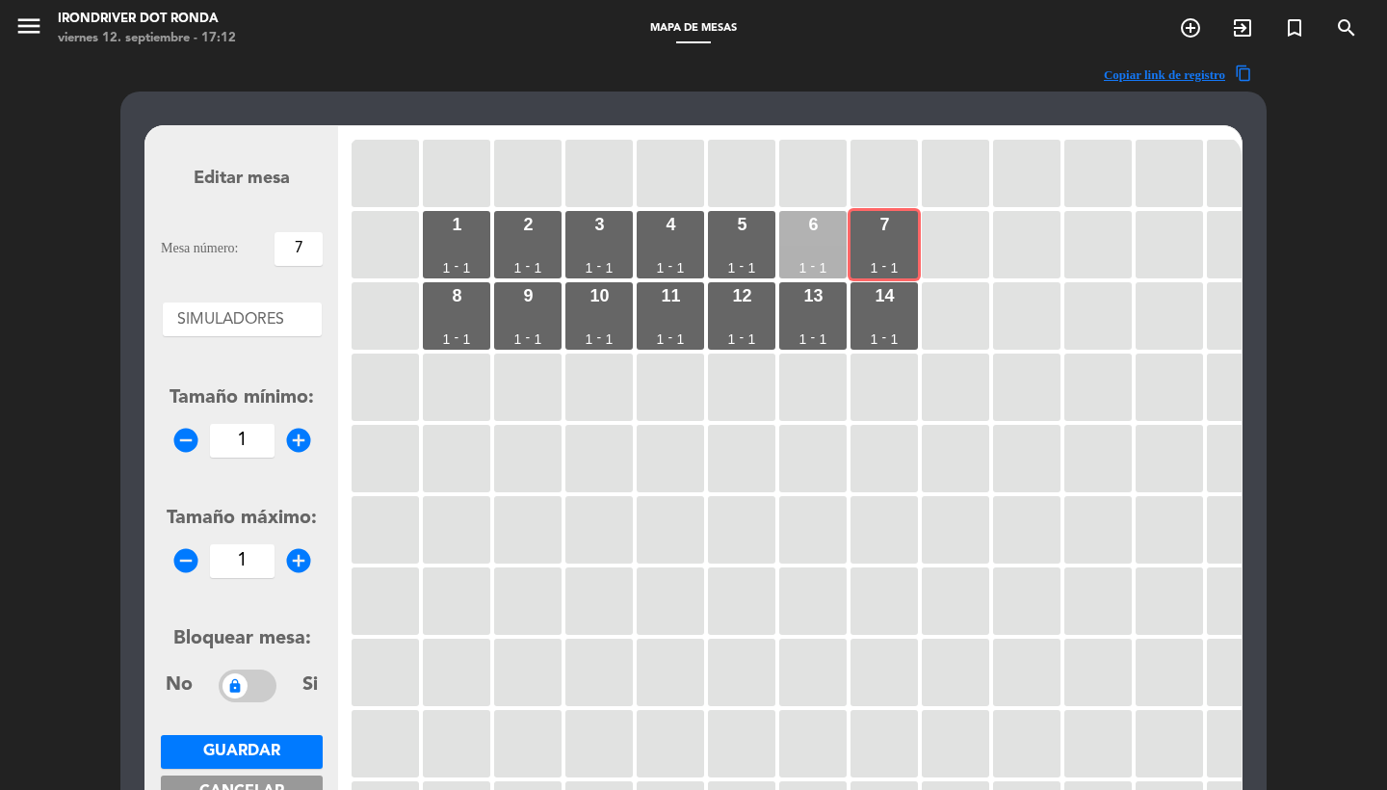
click at [828, 257] on div "6 1 - 1" at bounding box center [812, 244] width 67 height 67
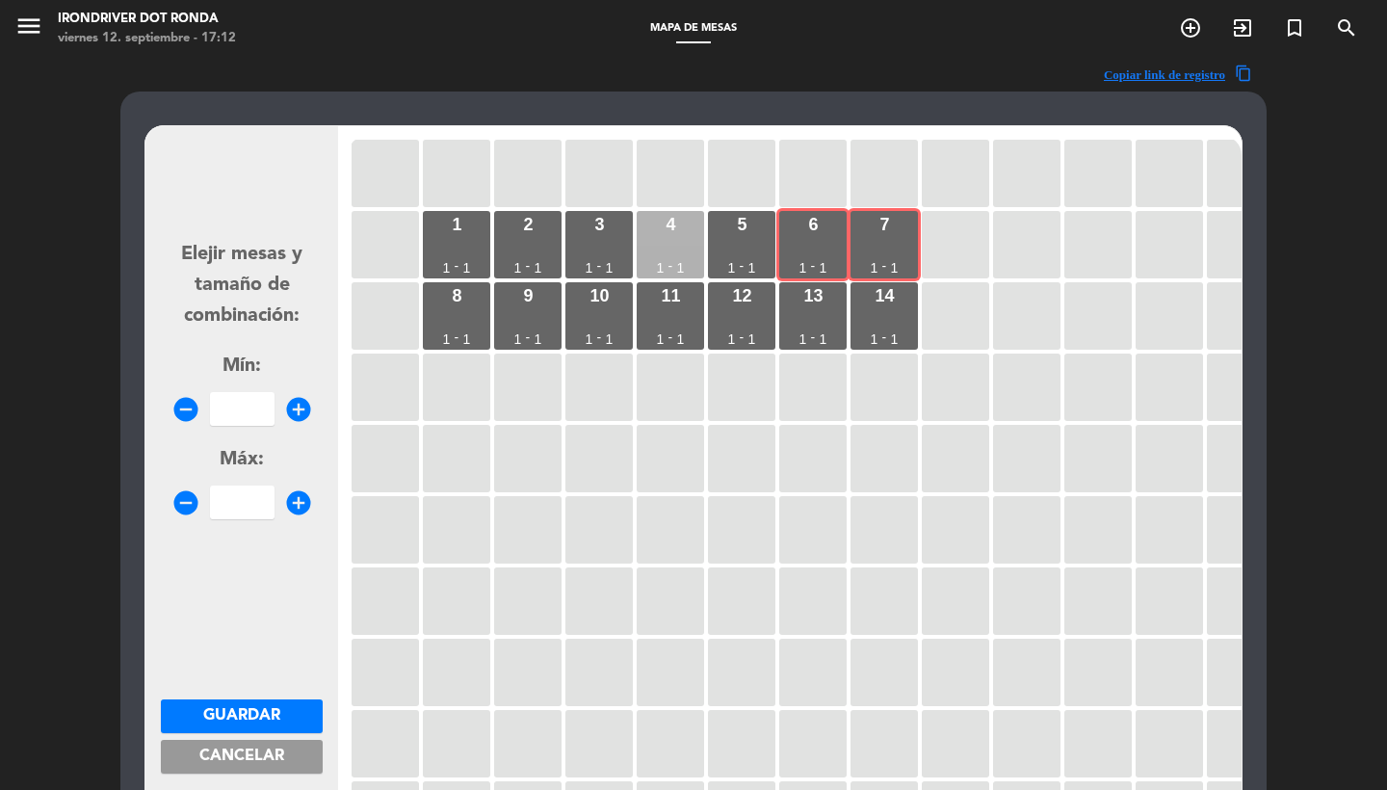
click at [701, 229] on div "4 1 - 1" at bounding box center [670, 244] width 67 height 67
click at [736, 231] on div "5 1 - 1" at bounding box center [741, 244] width 67 height 67
click at [225, 402] on input "number" at bounding box center [242, 409] width 65 height 34
type input "45"
type input "4"
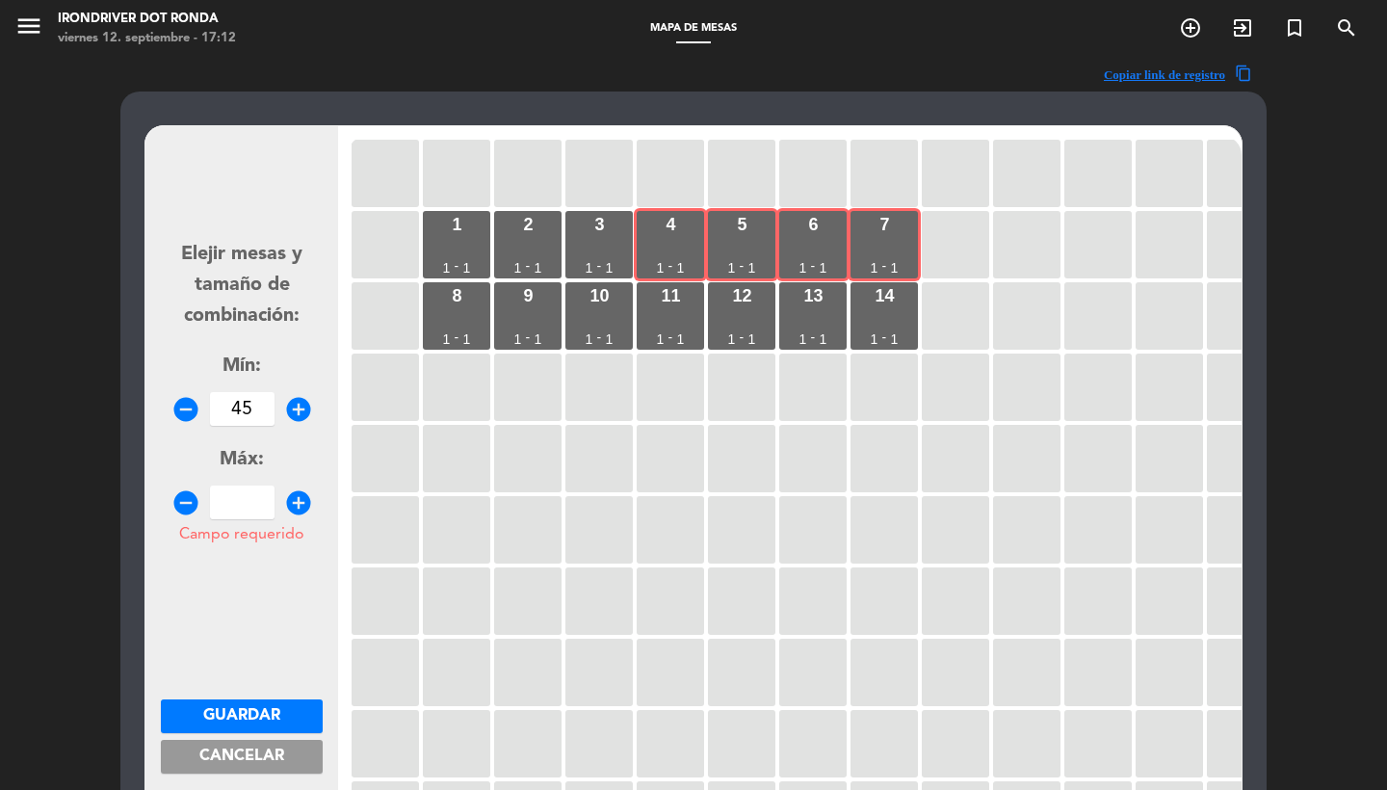
click at [264, 396] on input "45" at bounding box center [242, 409] width 65 height 34
type input "4"
click at [254, 495] on input "Campo requerido" at bounding box center [242, 502] width 65 height 34
type input "4"
click at [219, 718] on span "Guardar" at bounding box center [241, 715] width 77 height 15
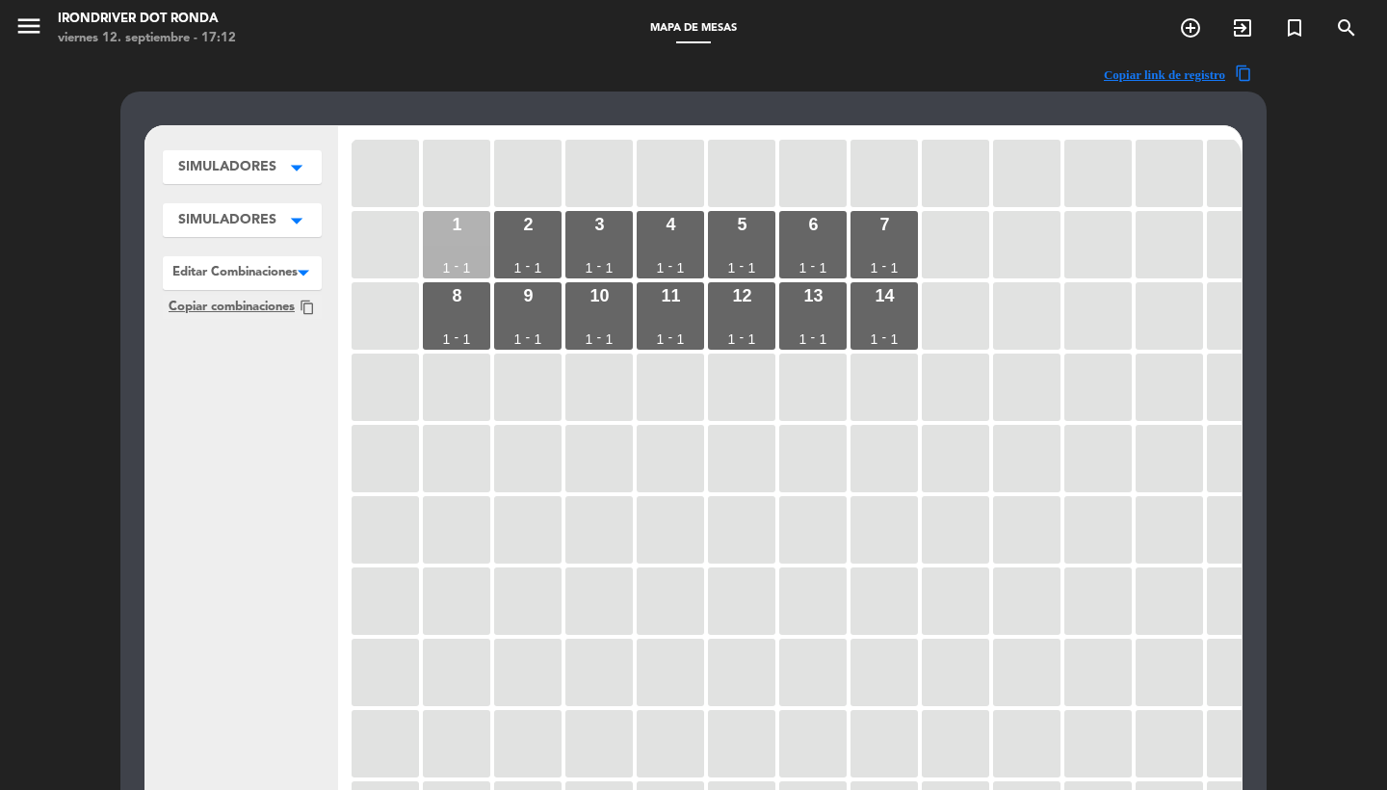
click at [442, 243] on div "1 1 - 1" at bounding box center [456, 244] width 67 height 67
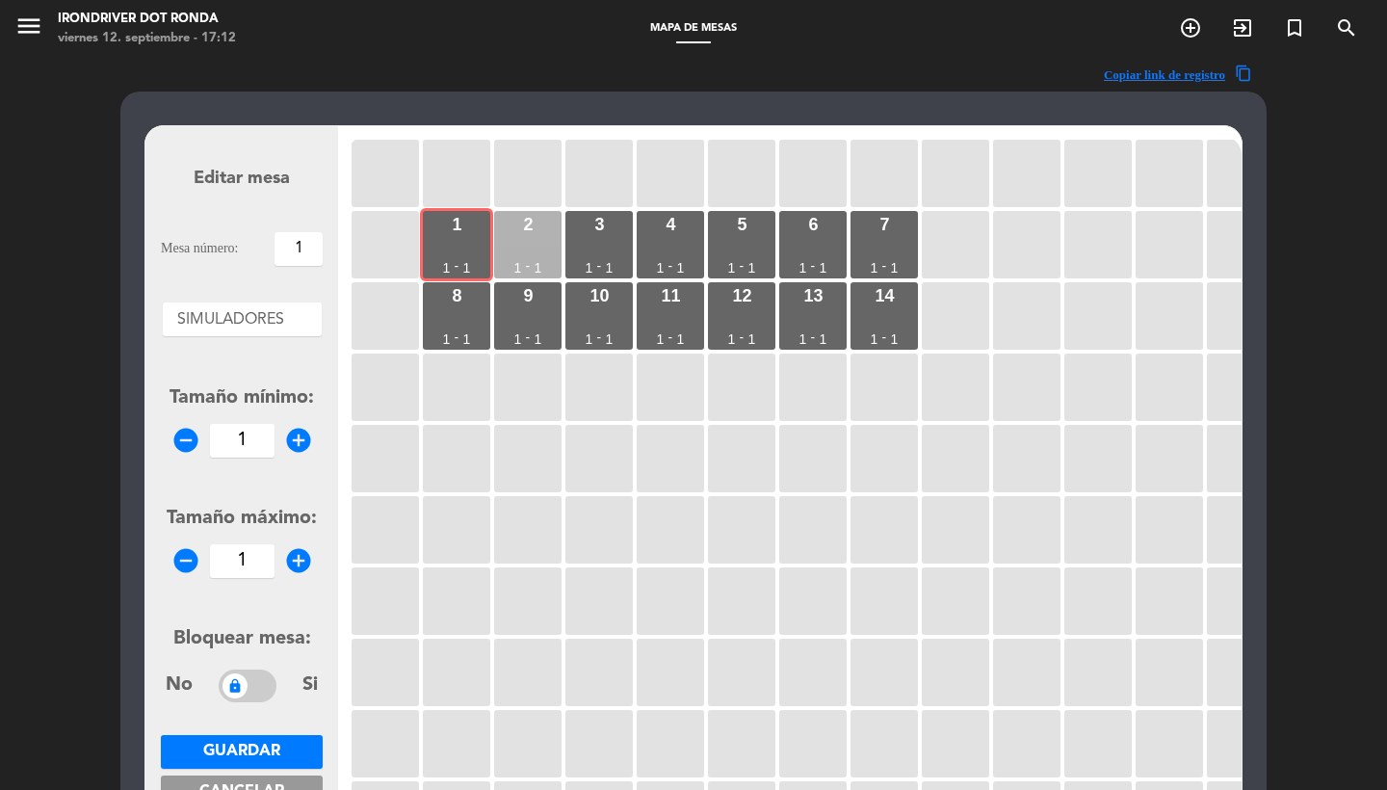
click at [513, 231] on div "2 1 - 1" at bounding box center [527, 244] width 67 height 67
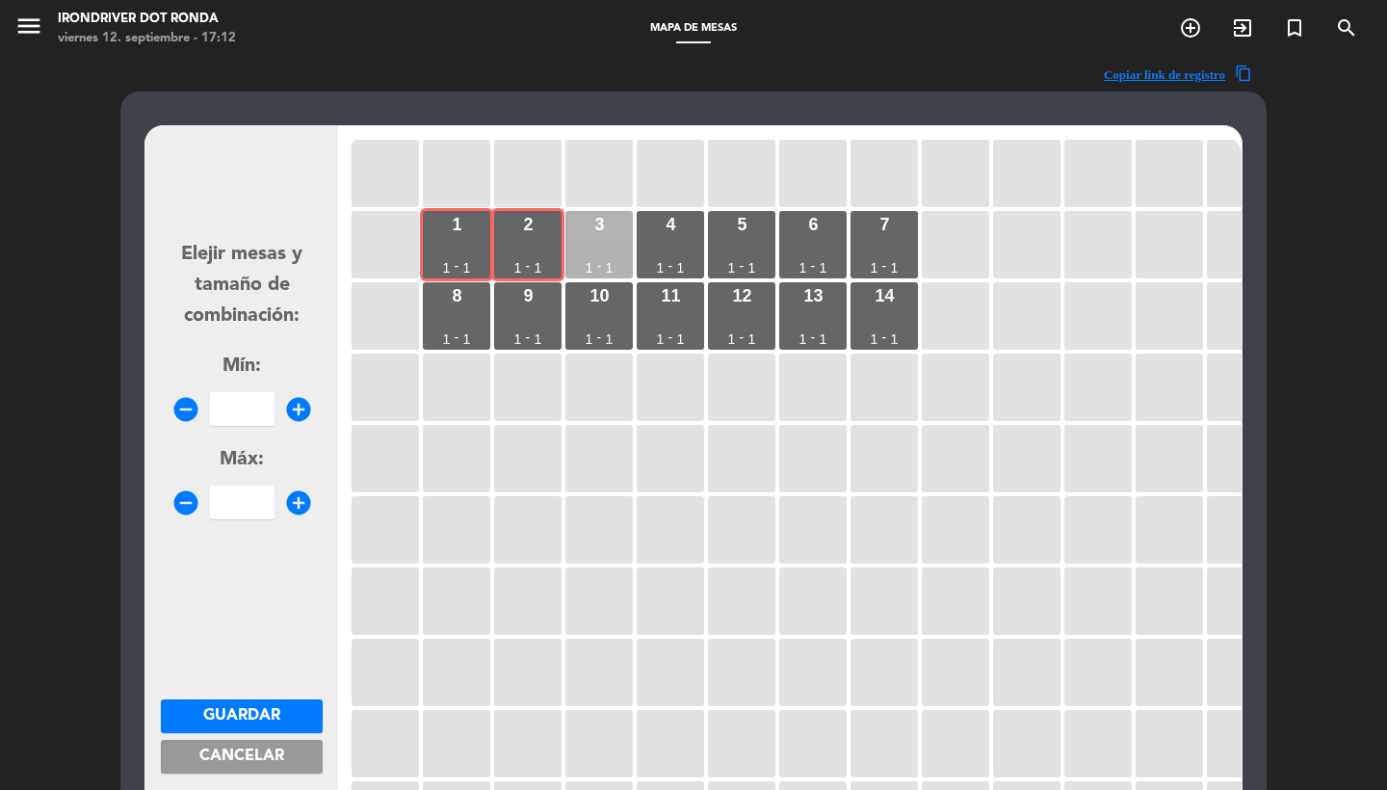
drag, startPoint x: 594, startPoint y: 233, endPoint x: 623, endPoint y: 233, distance: 28.9
click at [594, 233] on div "3" at bounding box center [599, 224] width 10 height 17
drag, startPoint x: 694, startPoint y: 235, endPoint x: 737, endPoint y: 232, distance: 42.5
click at [694, 235] on div "4 1 - 1" at bounding box center [670, 244] width 67 height 67
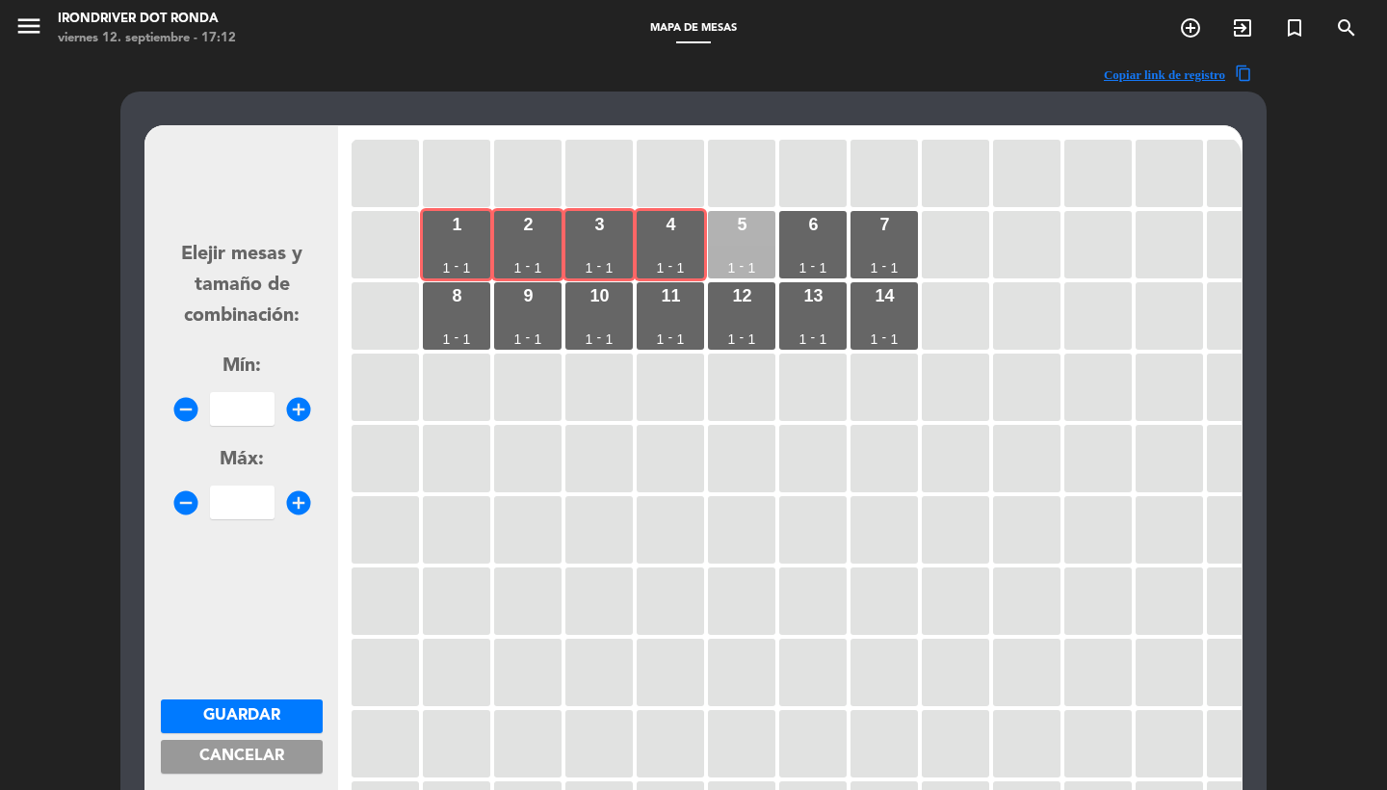
click at [751, 234] on div "5 1 - 1" at bounding box center [741, 244] width 67 height 67
click at [259, 396] on input "number" at bounding box center [242, 409] width 65 height 34
type input "5"
click at [227, 503] on input "number" at bounding box center [242, 502] width 65 height 34
type input "5"
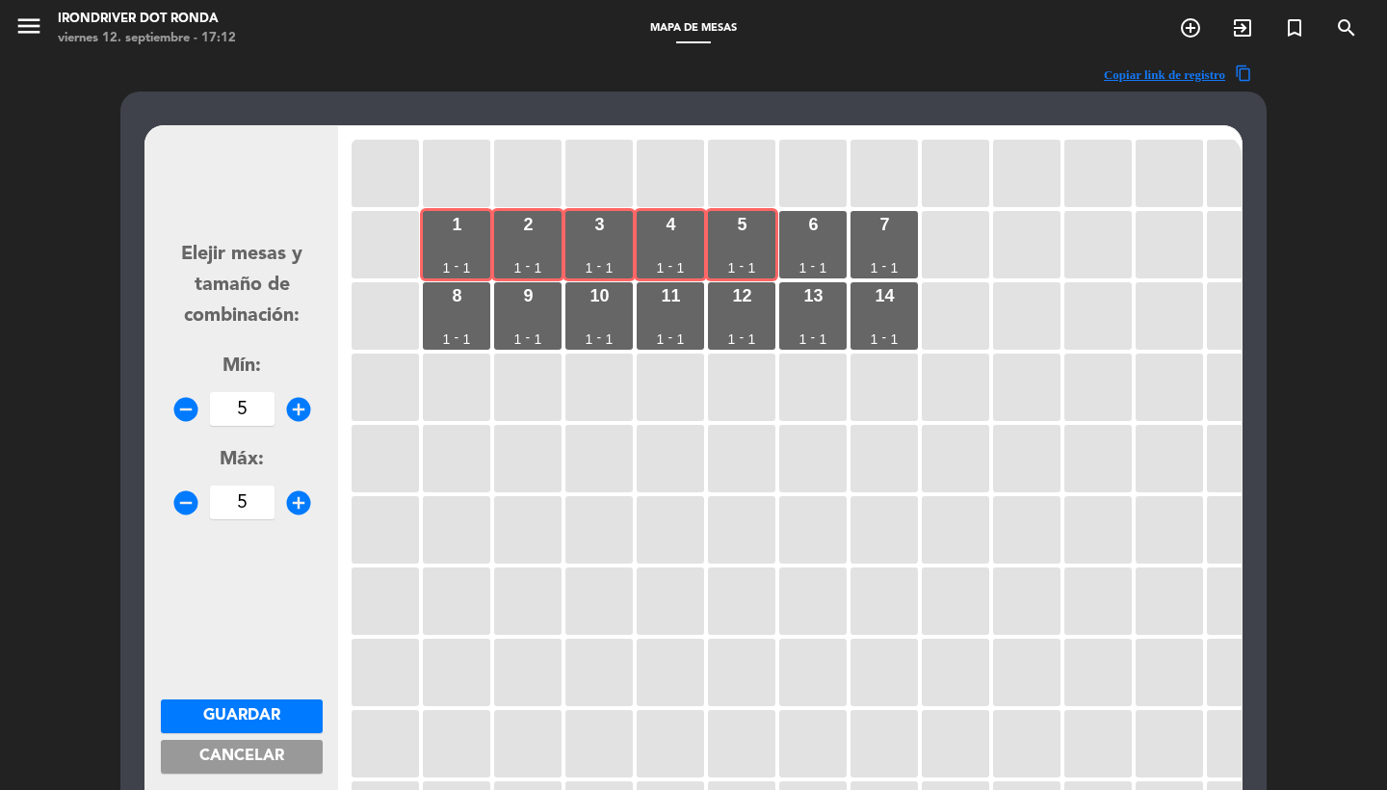
click at [257, 703] on button "Guardar" at bounding box center [242, 716] width 162 height 34
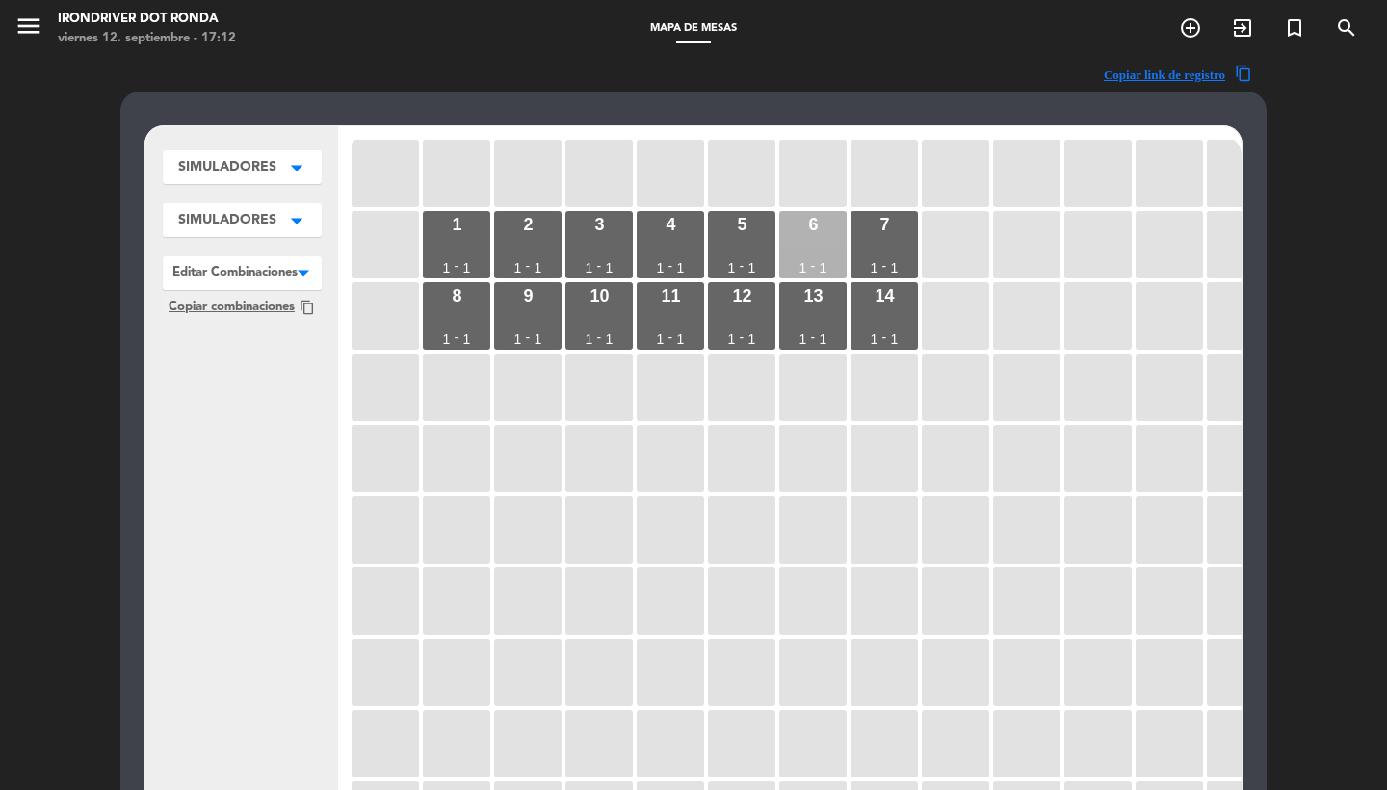
click at [816, 256] on div "6 1 - 1" at bounding box center [812, 244] width 67 height 67
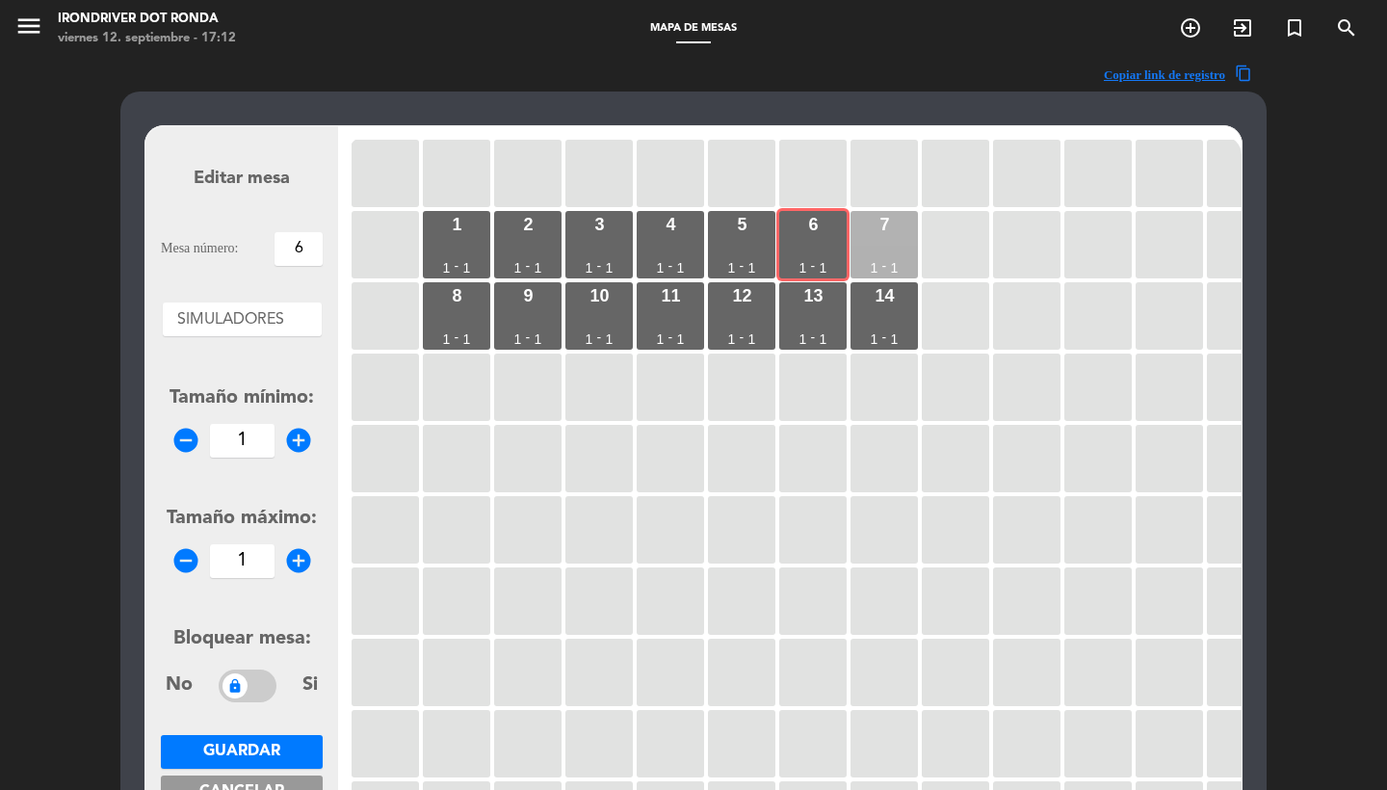
click at [863, 256] on div "7 1 - 1" at bounding box center [883, 244] width 67 height 67
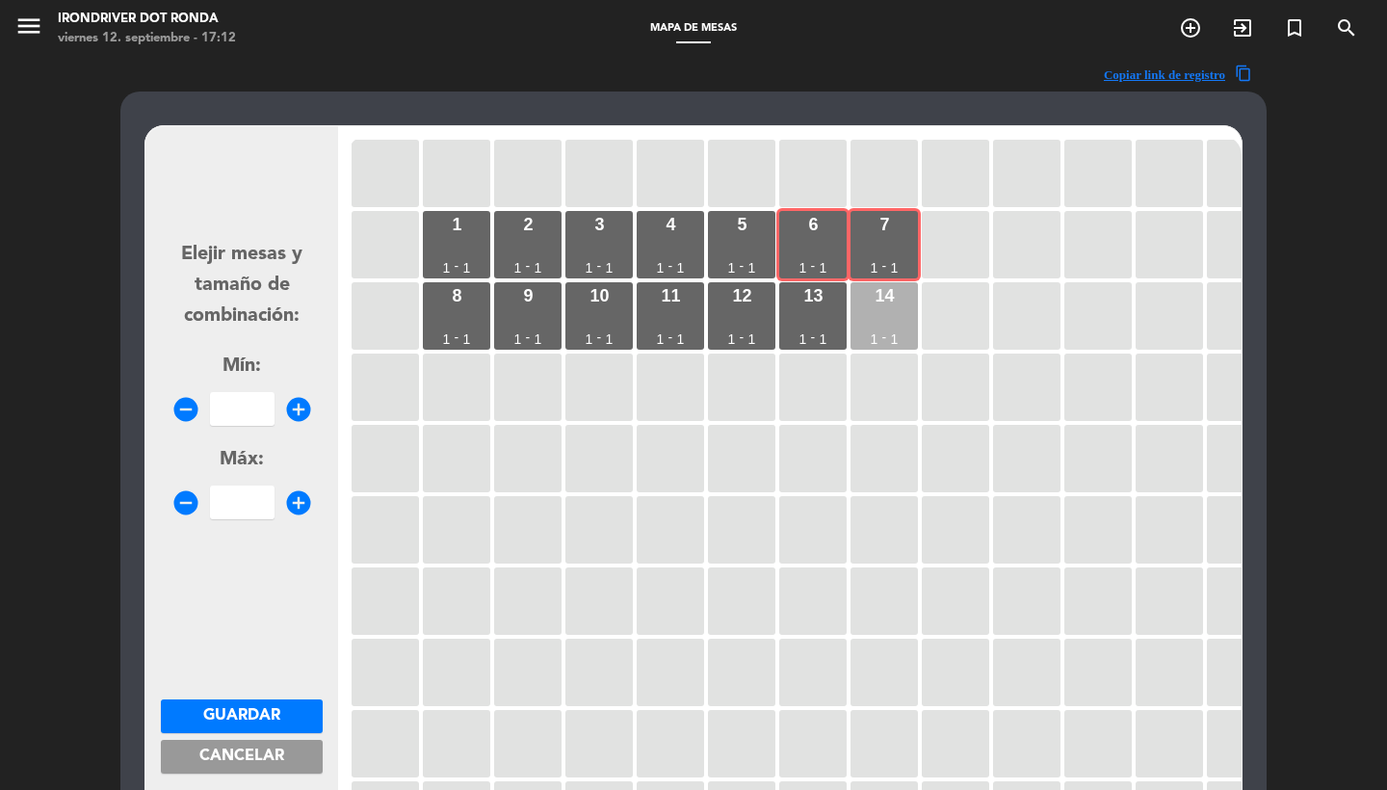
click at [864, 306] on div "14 1 - 1" at bounding box center [883, 315] width 67 height 67
click at [824, 306] on div "13 1 - 1" at bounding box center [812, 315] width 67 height 67
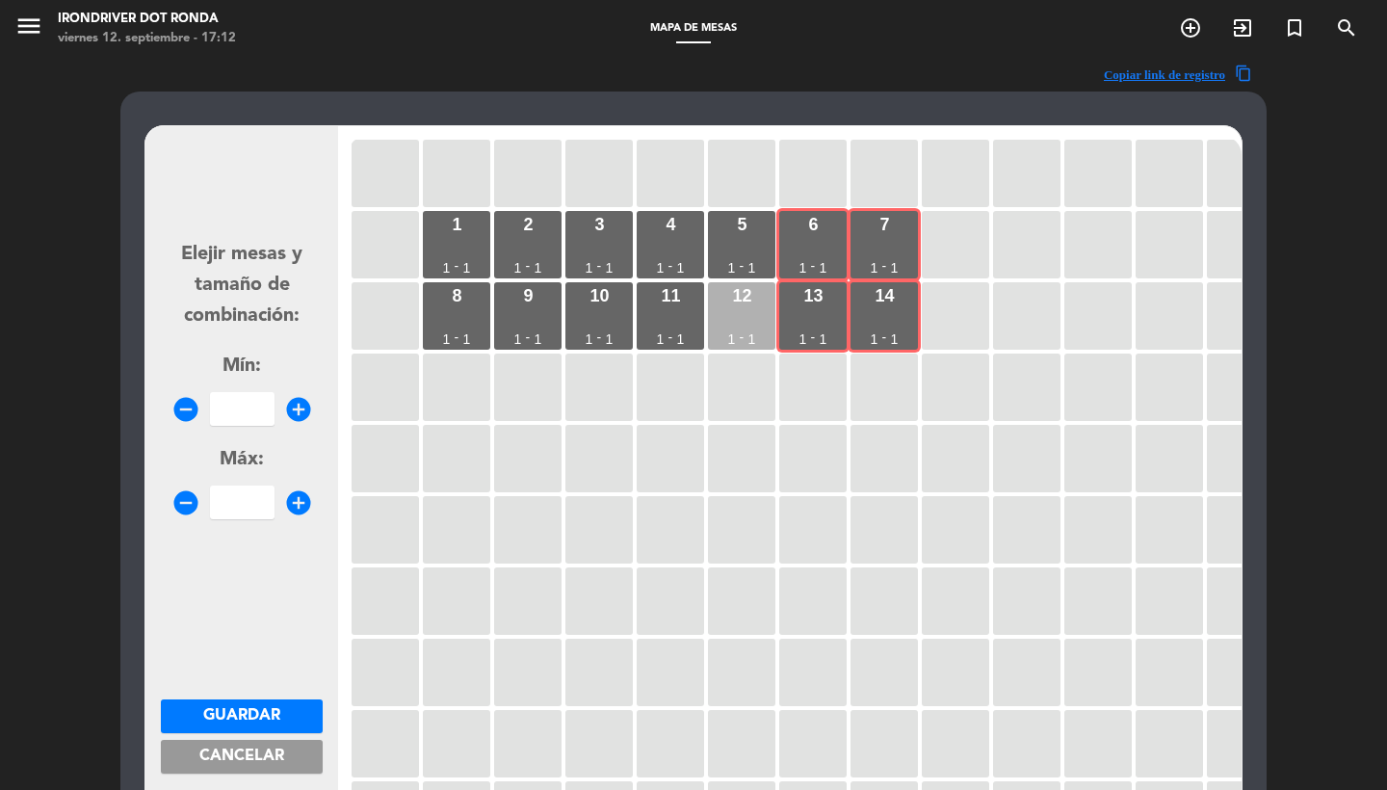
click at [749, 307] on div "12 1 - 1" at bounding box center [741, 315] width 67 height 67
click at [229, 405] on input "number" at bounding box center [242, 409] width 65 height 34
type input "5"
click at [226, 699] on button "Guardar" at bounding box center [242, 716] width 162 height 34
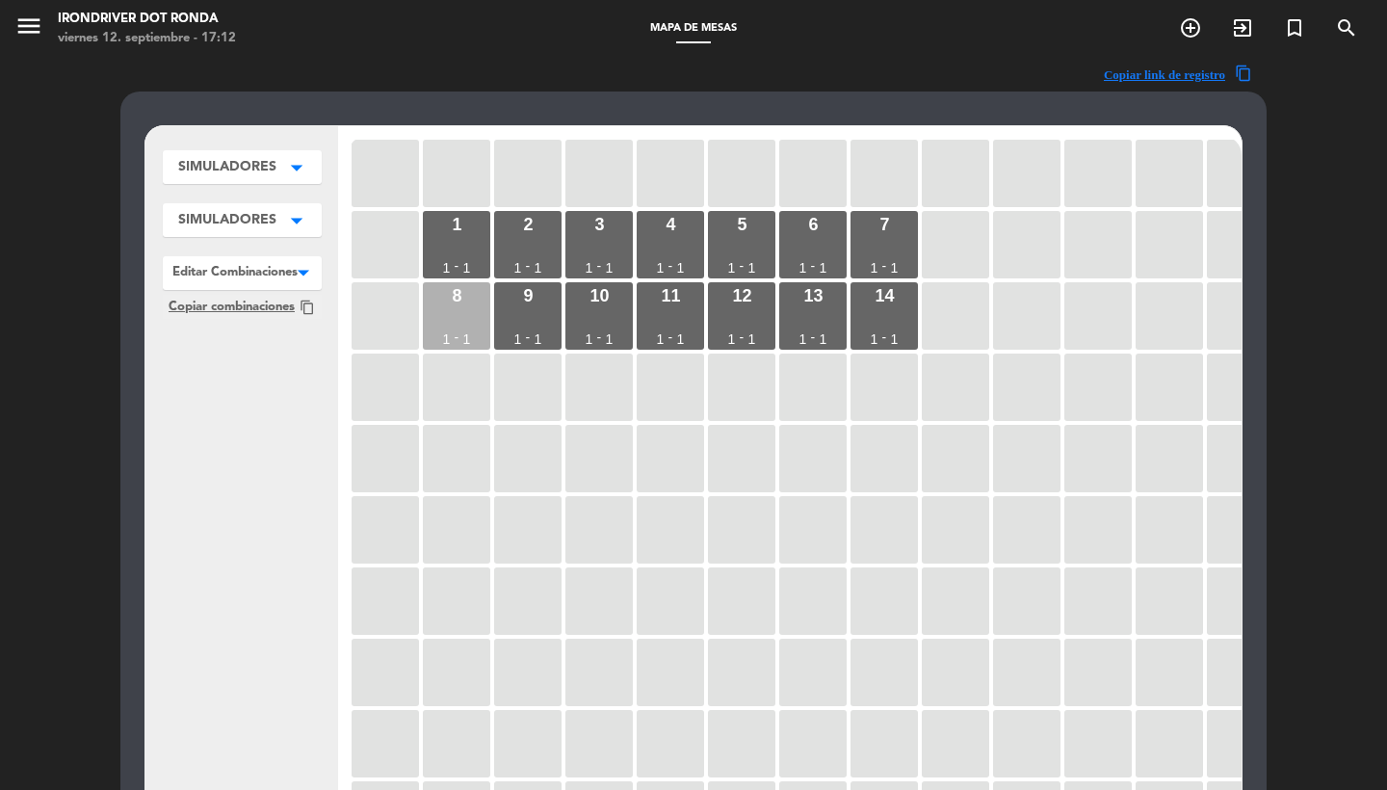
click at [443, 333] on div "1" at bounding box center [447, 338] width 8 height 13
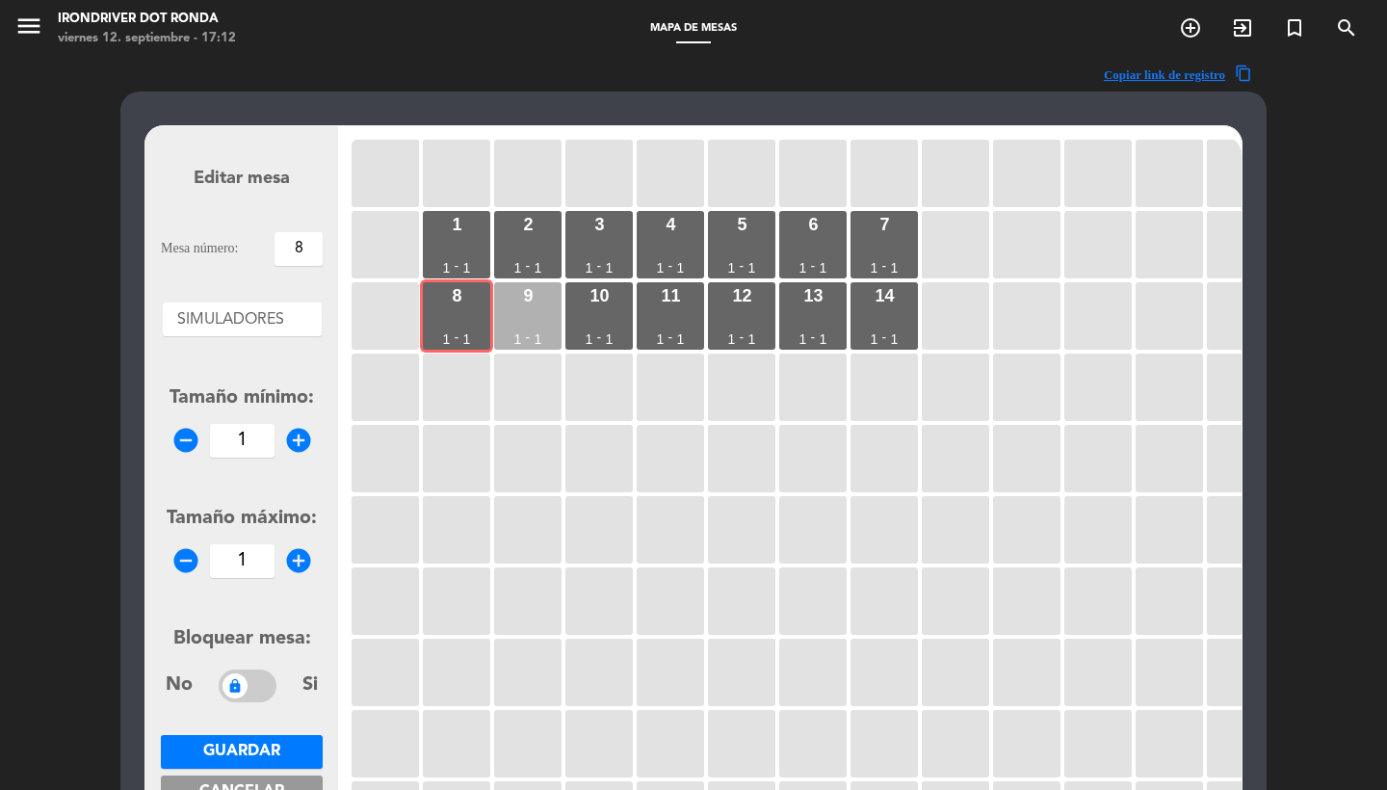
click at [523, 328] on div "9 1 - 1" at bounding box center [527, 315] width 67 height 67
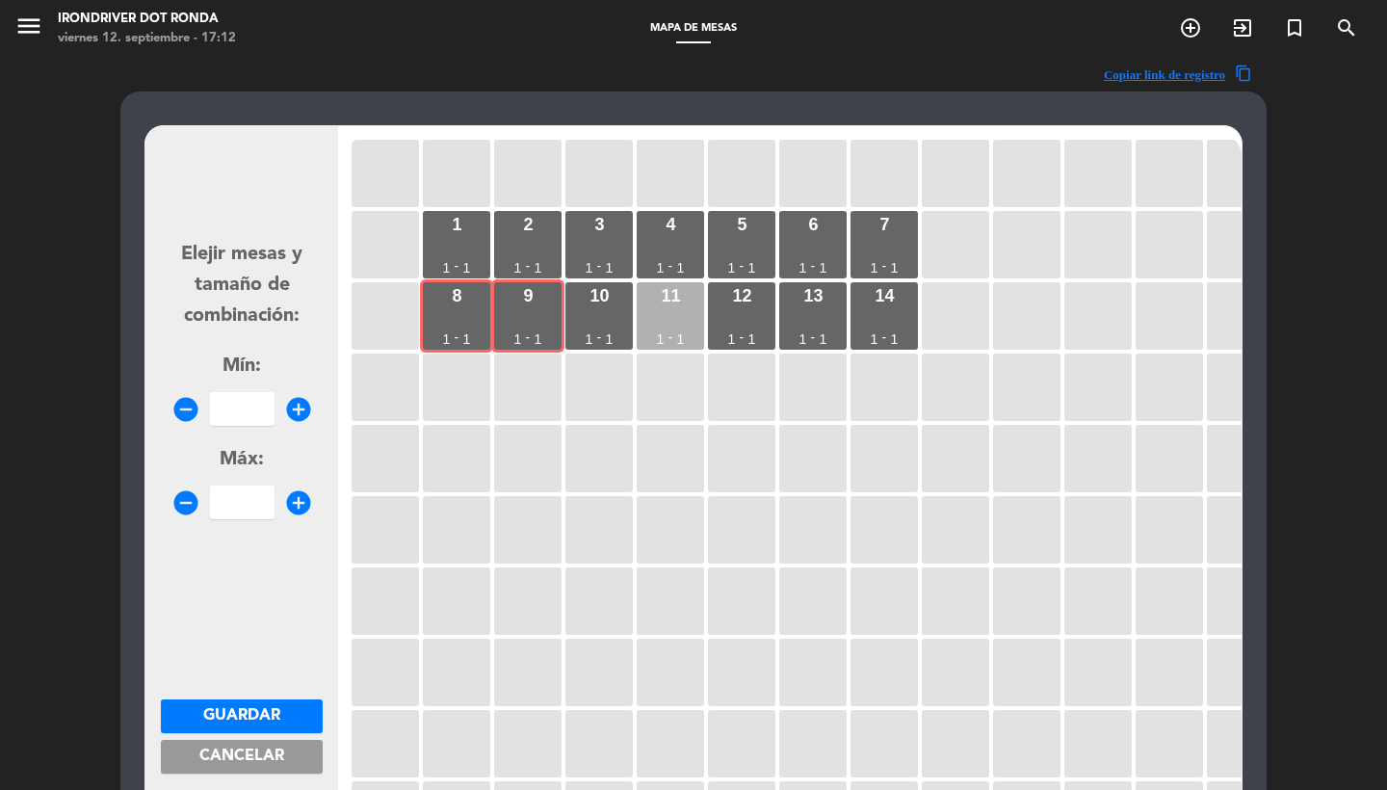
click at [647, 318] on div "11 1 - 1" at bounding box center [670, 315] width 67 height 67
click at [611, 319] on div "10 1 - 1" at bounding box center [598, 315] width 67 height 67
click at [751, 325] on div "12 1 - 1" at bounding box center [741, 315] width 67 height 67
click at [218, 405] on input "number" at bounding box center [242, 409] width 65 height 34
type input "5"
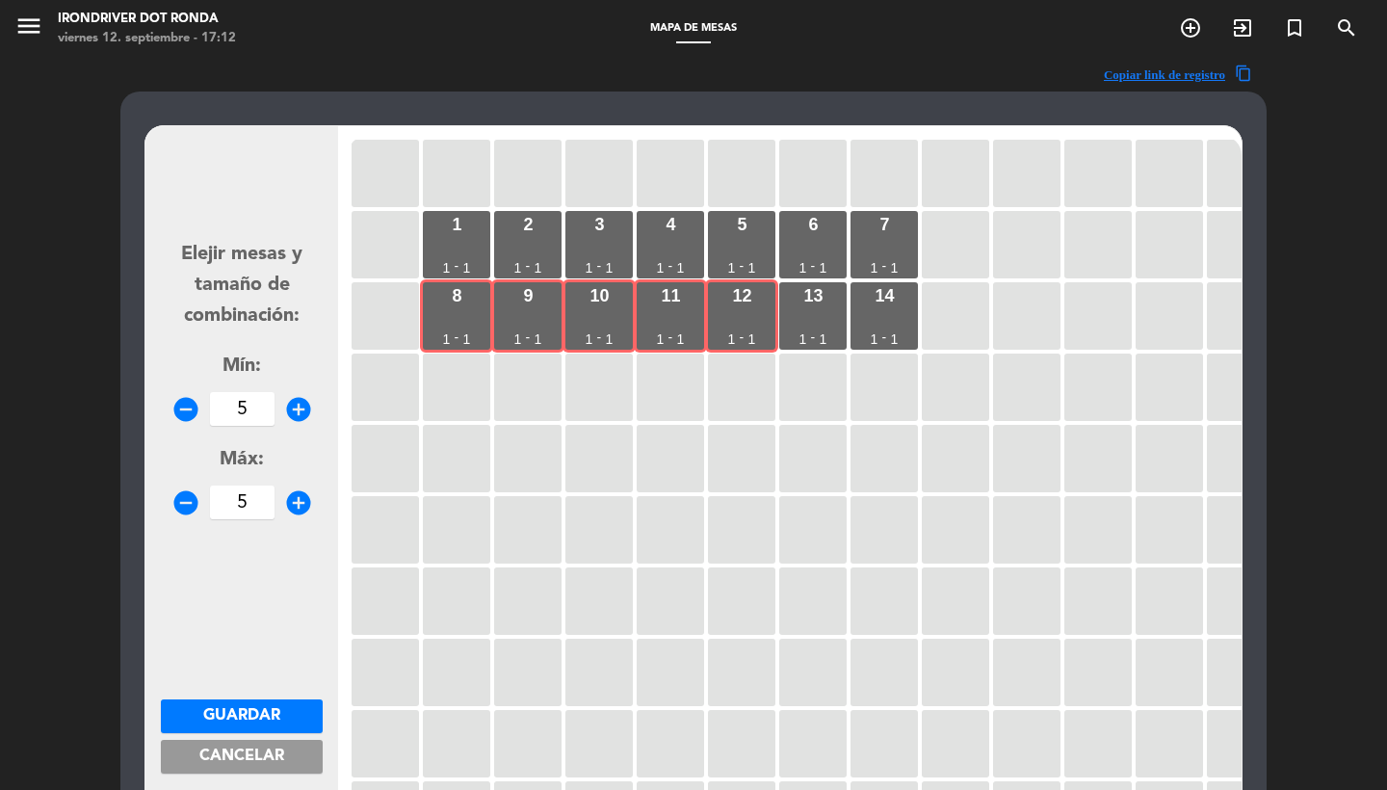
type input "5"
click at [272, 700] on button "Guardar" at bounding box center [242, 716] width 162 height 34
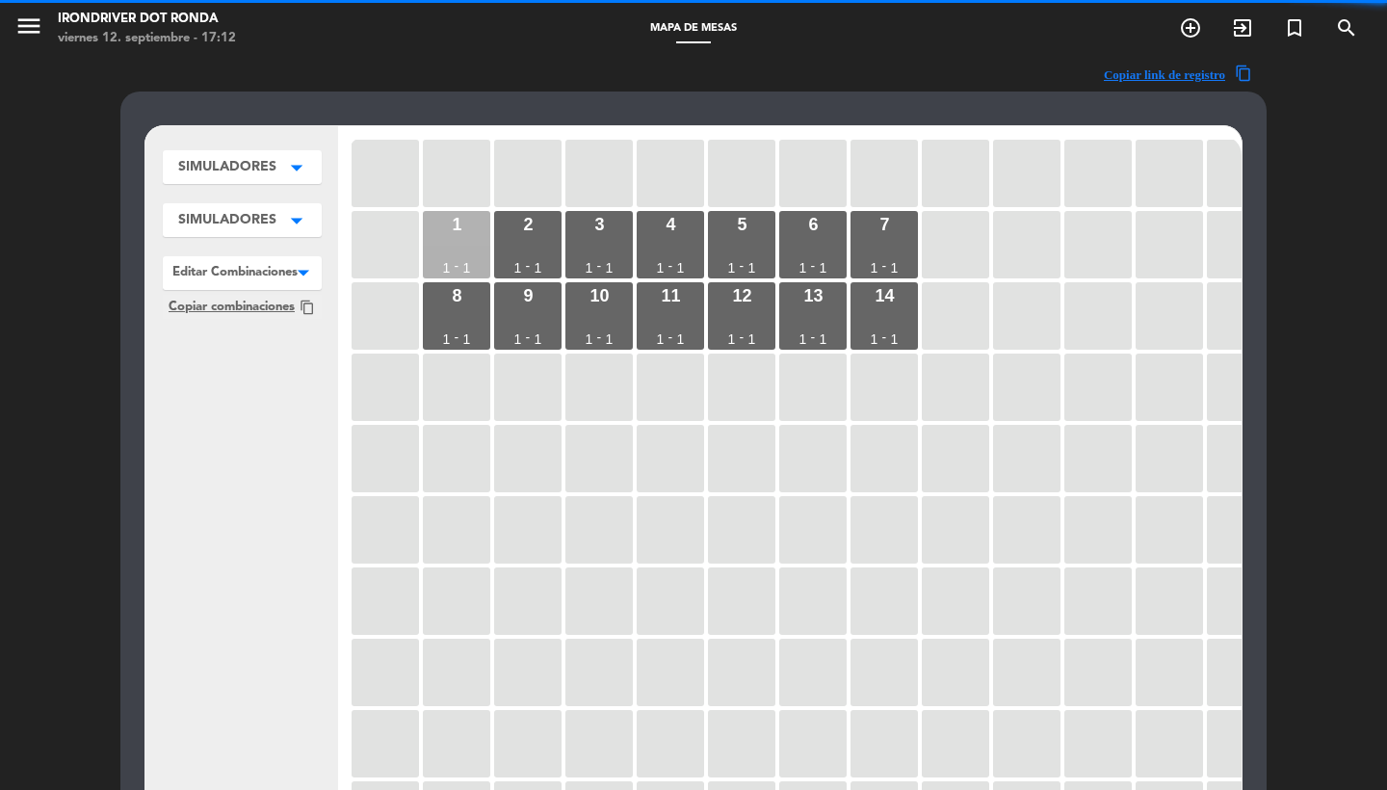
click at [457, 259] on div "-" at bounding box center [457, 265] width 5 height 13
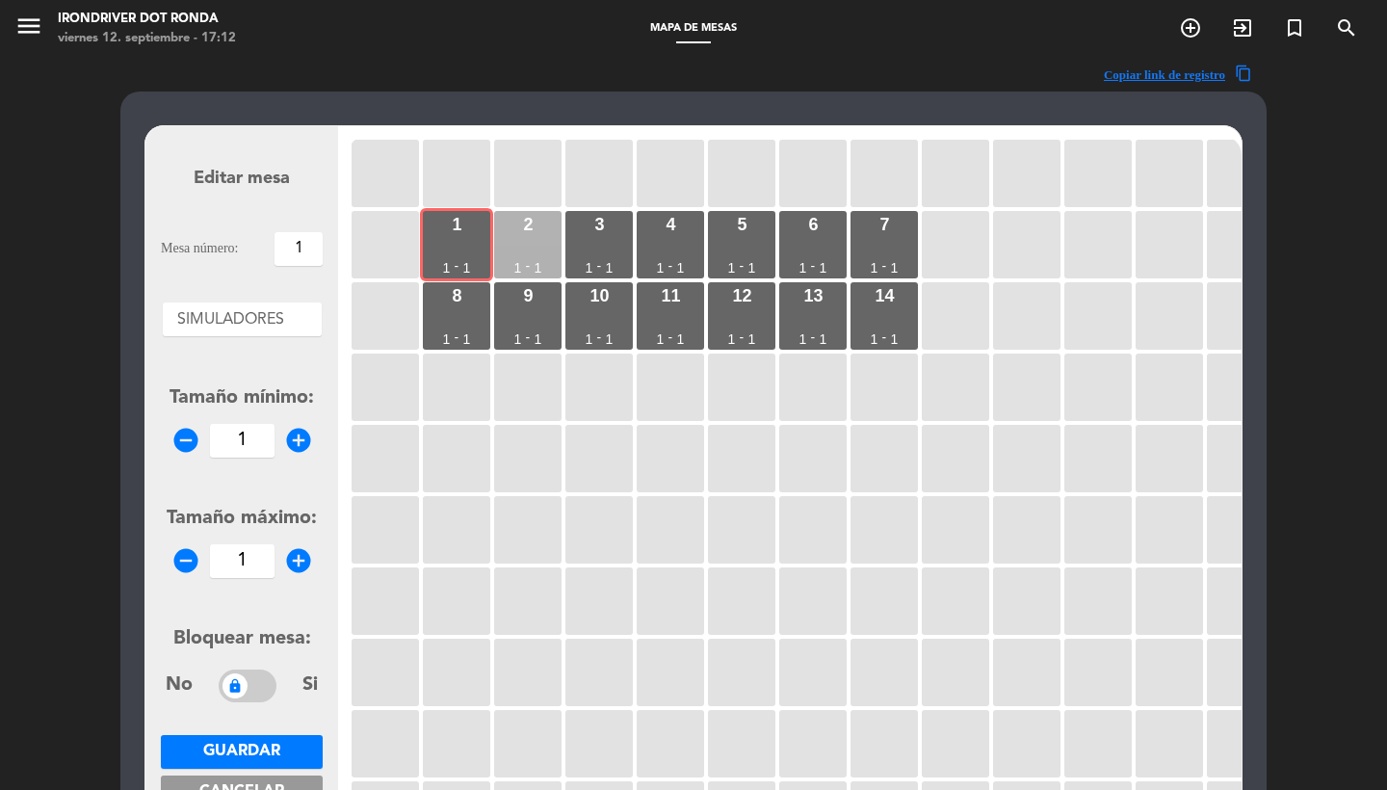
click at [526, 246] on div "2 1 - 1" at bounding box center [527, 244] width 67 height 67
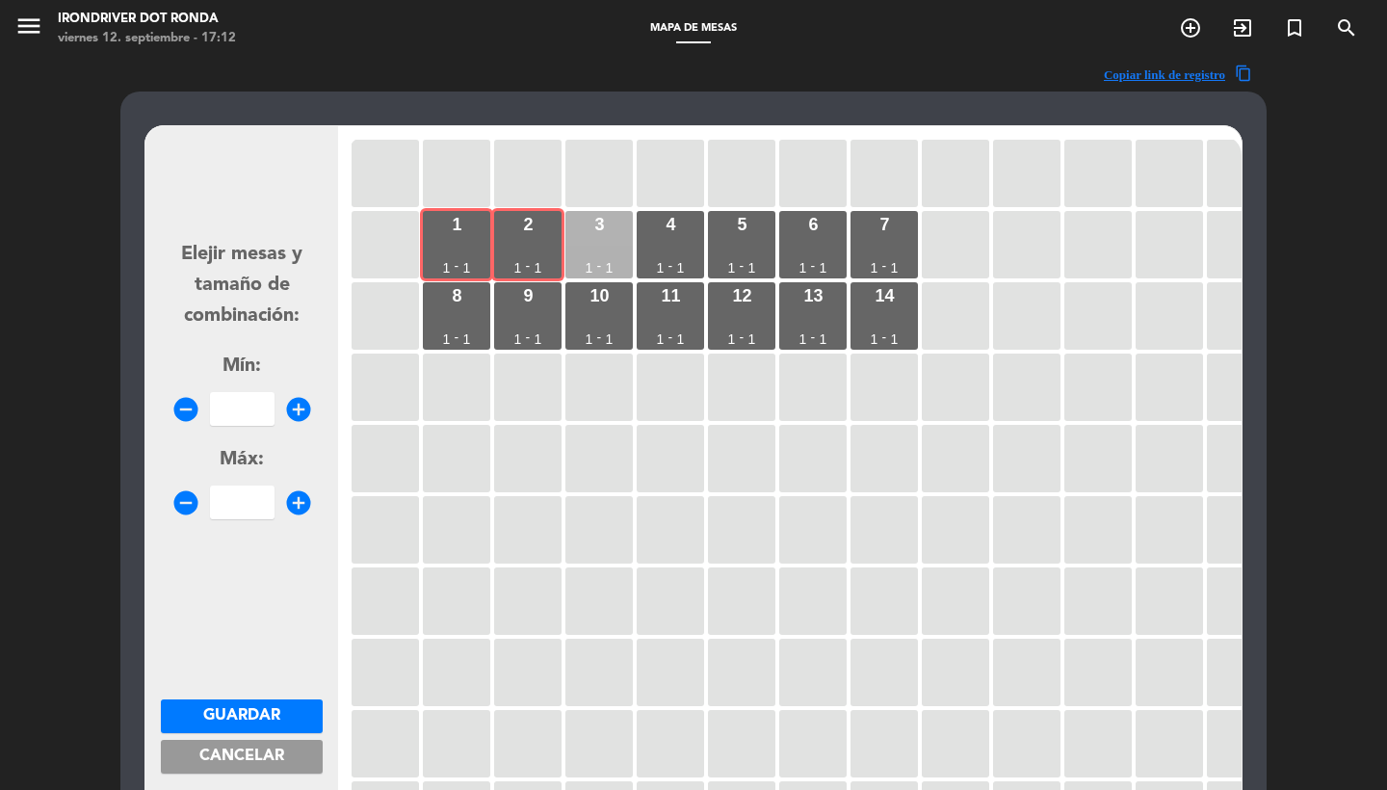
click at [611, 235] on div "3 1 - 1" at bounding box center [598, 244] width 67 height 67
click at [682, 238] on div "4 1 - 1" at bounding box center [670, 244] width 67 height 67
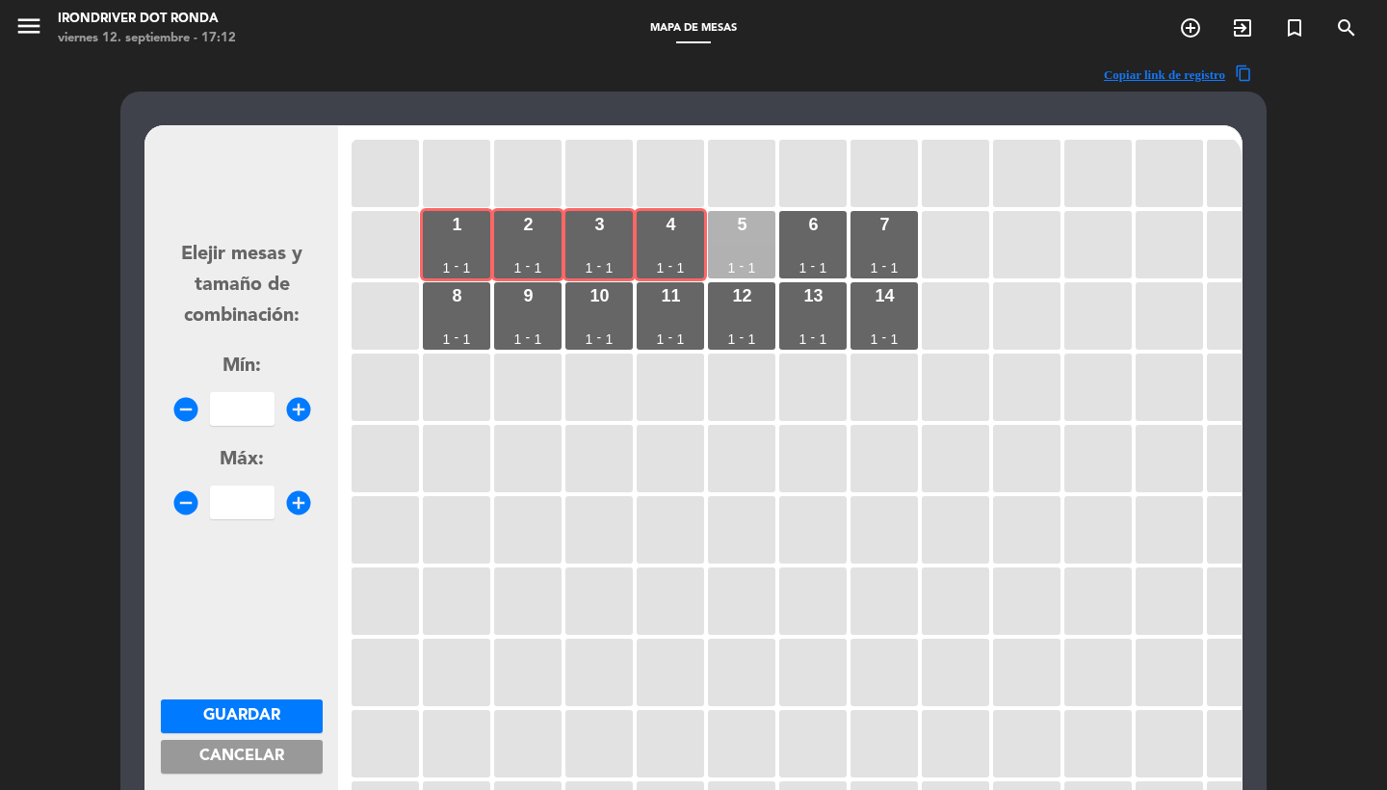
click at [759, 236] on div "5 1 - 1" at bounding box center [741, 244] width 67 height 67
click at [844, 232] on div "6 1 - 1" at bounding box center [812, 244] width 67 height 67
click at [244, 406] on input "number" at bounding box center [242, 409] width 65 height 34
type input "6"
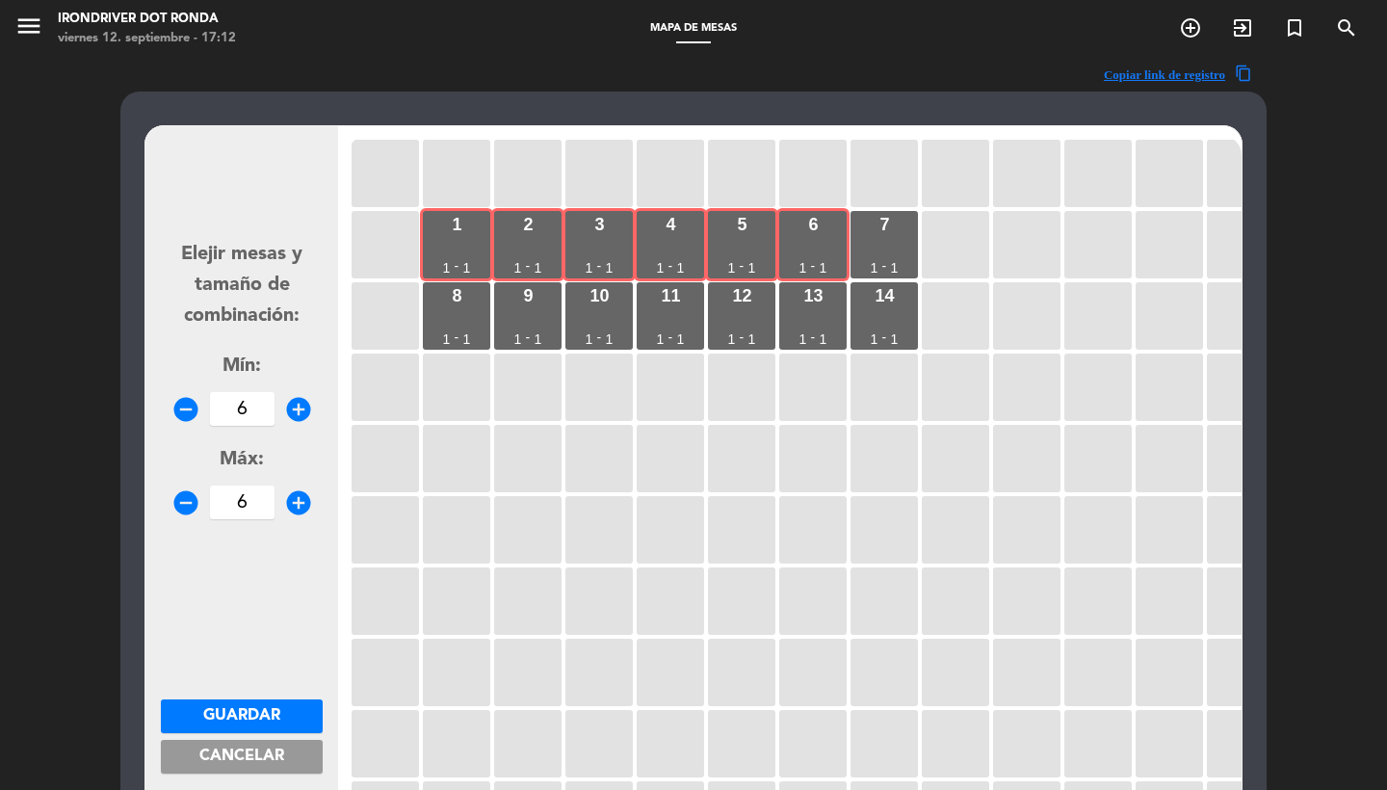
click at [238, 720] on span "Guardar" at bounding box center [241, 715] width 77 height 15
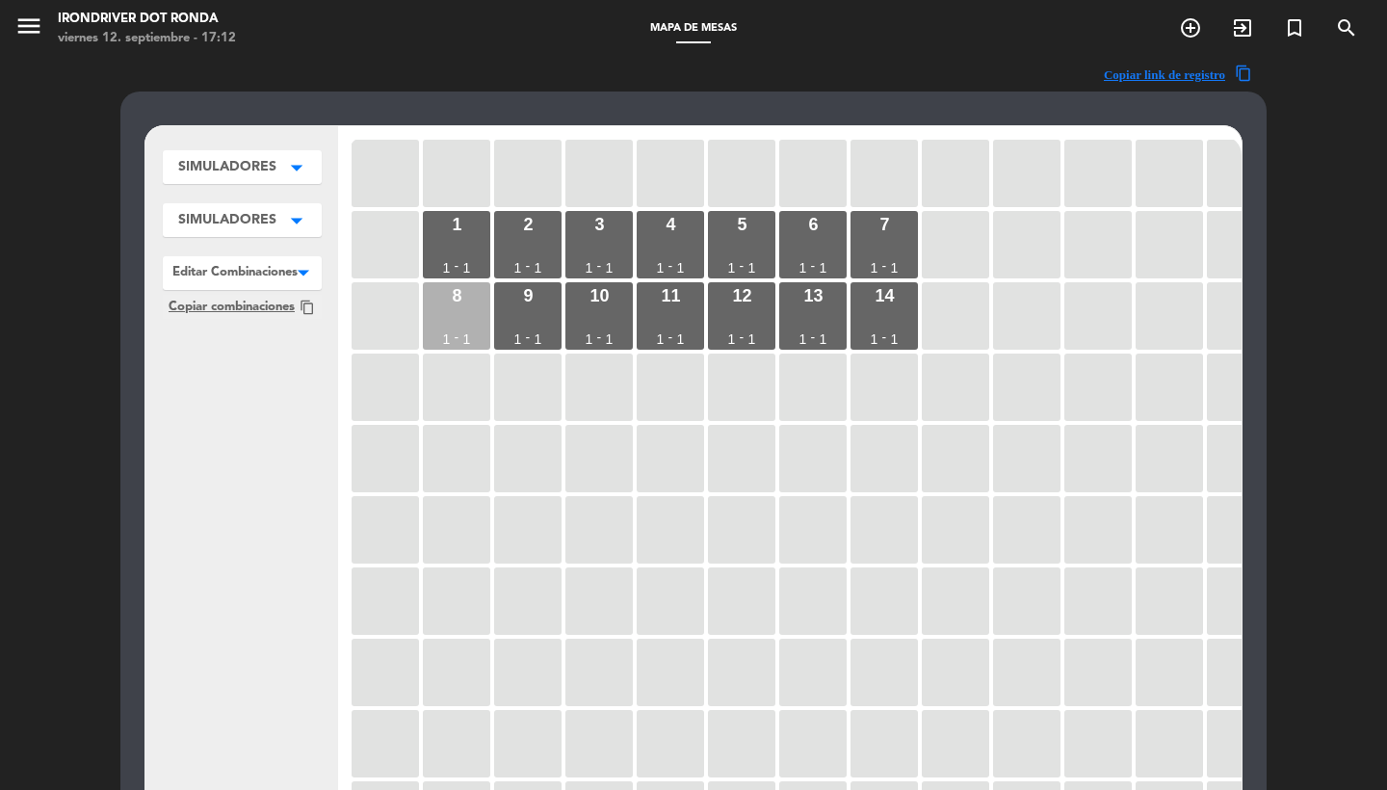
click at [472, 301] on div "8 1 - 1" at bounding box center [456, 315] width 67 height 67
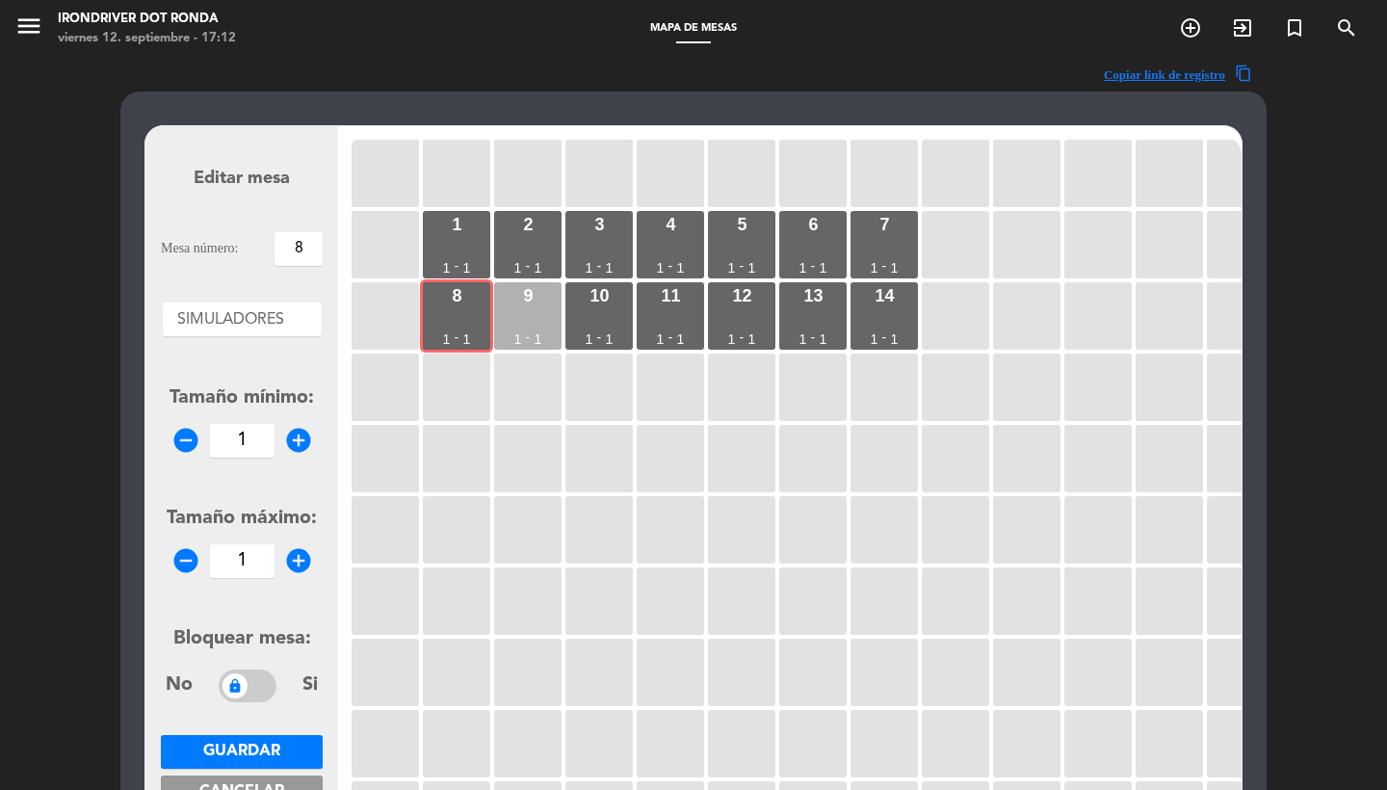
click at [523, 301] on div "9" at bounding box center [528, 295] width 10 height 17
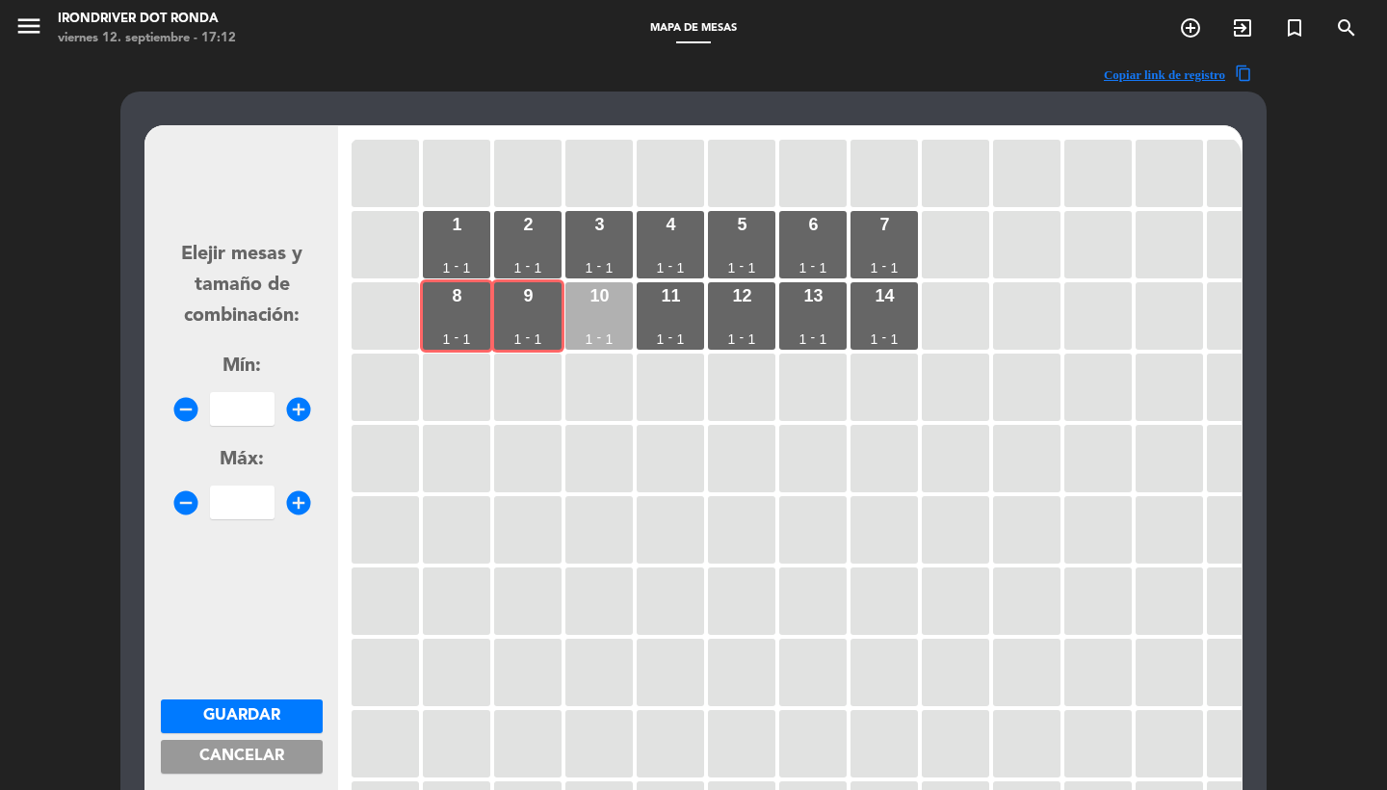
click at [597, 301] on div "10" at bounding box center [598, 295] width 19 height 17
click at [667, 303] on div "11" at bounding box center [670, 295] width 19 height 17
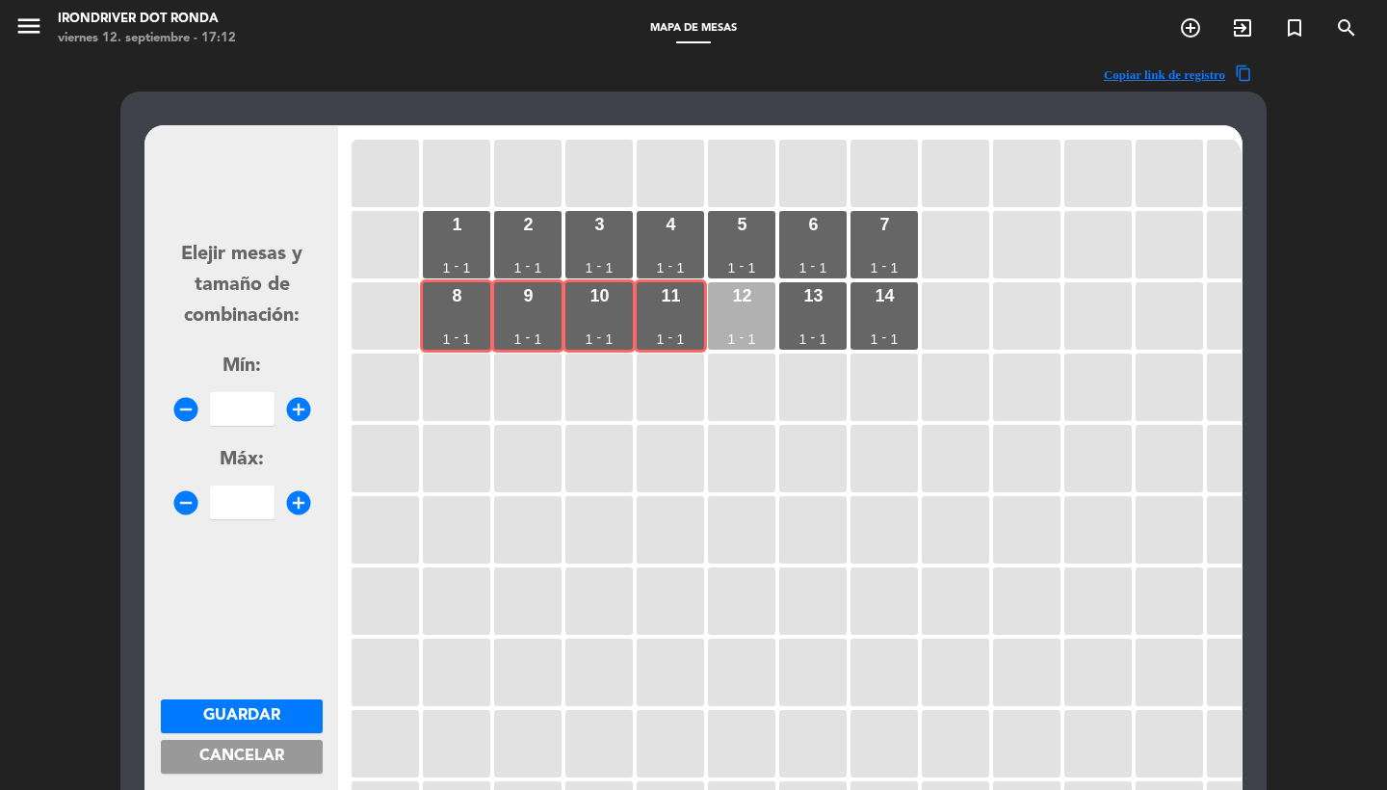
click at [759, 313] on div "12 1 - 1" at bounding box center [741, 315] width 67 height 67
click at [818, 312] on div "13 1 - 1" at bounding box center [812, 315] width 67 height 67
click at [245, 405] on input "number" at bounding box center [242, 409] width 65 height 34
type input "6"
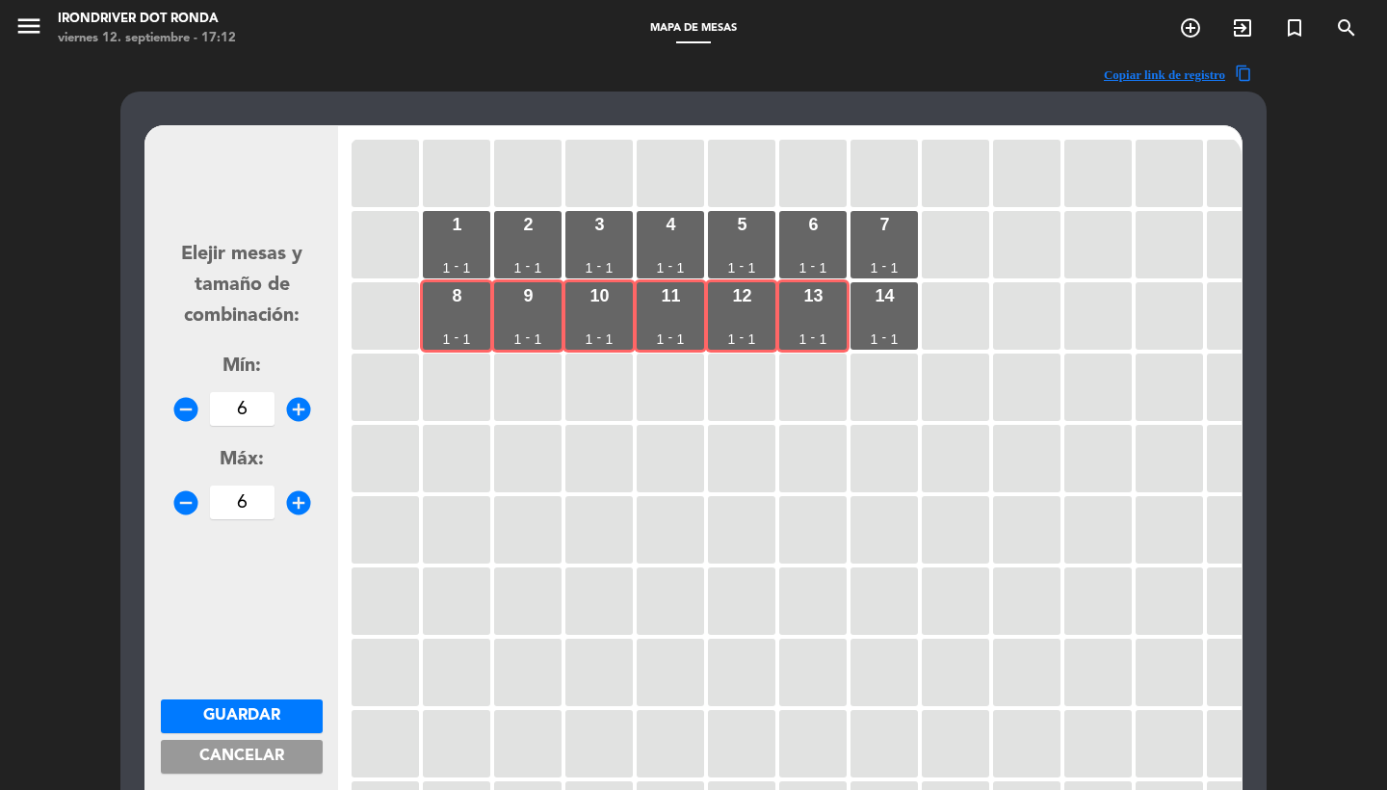
click at [240, 694] on form "Elejir mesas y tamaño de combinación: Mín: remove_circle 6 add_circle Máx: remo…" at bounding box center [242, 497] width 162 height 732
click at [253, 709] on span "Guardar" at bounding box center [241, 715] width 77 height 15
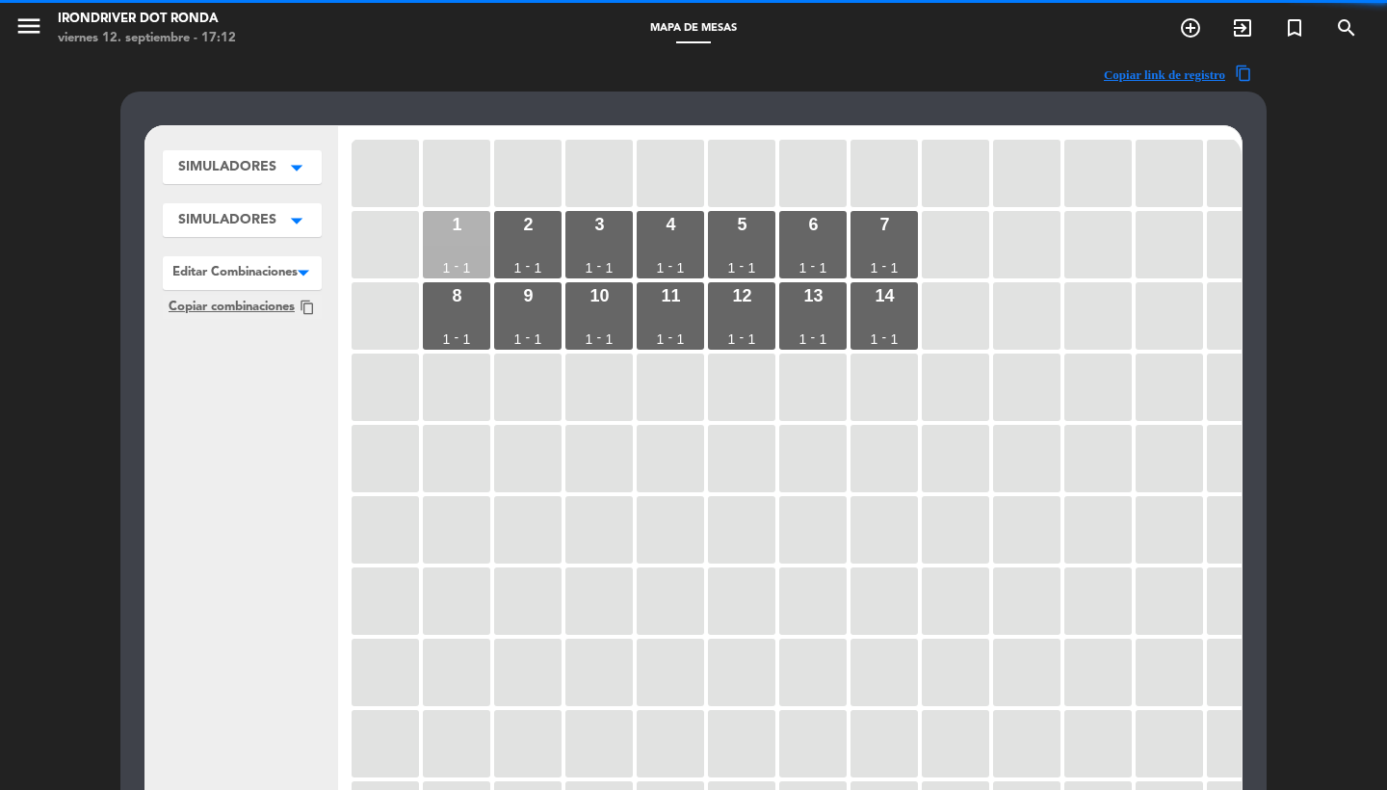
click at [457, 248] on div "1 1 - 1" at bounding box center [456, 244] width 67 height 67
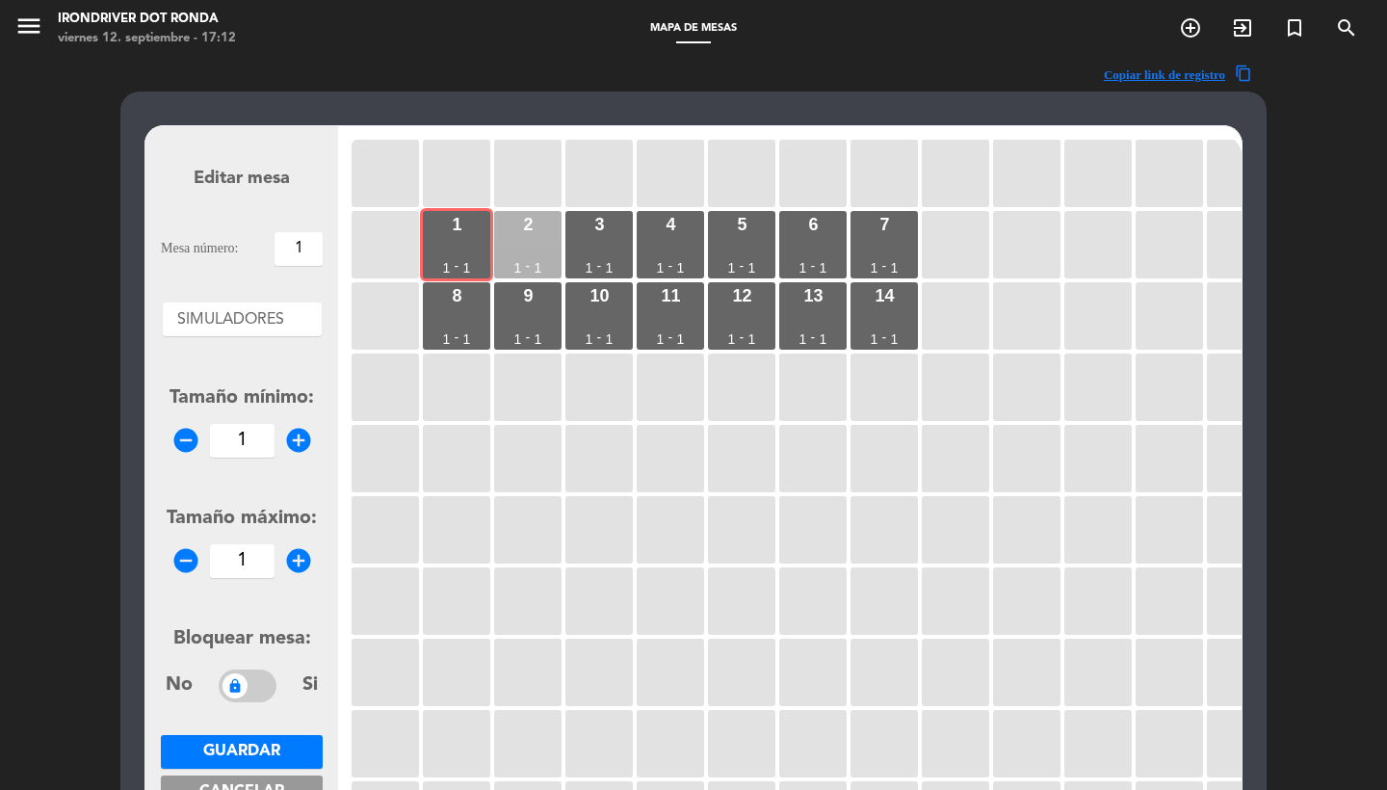
click at [528, 248] on div "2 1 - 1" at bounding box center [527, 244] width 67 height 67
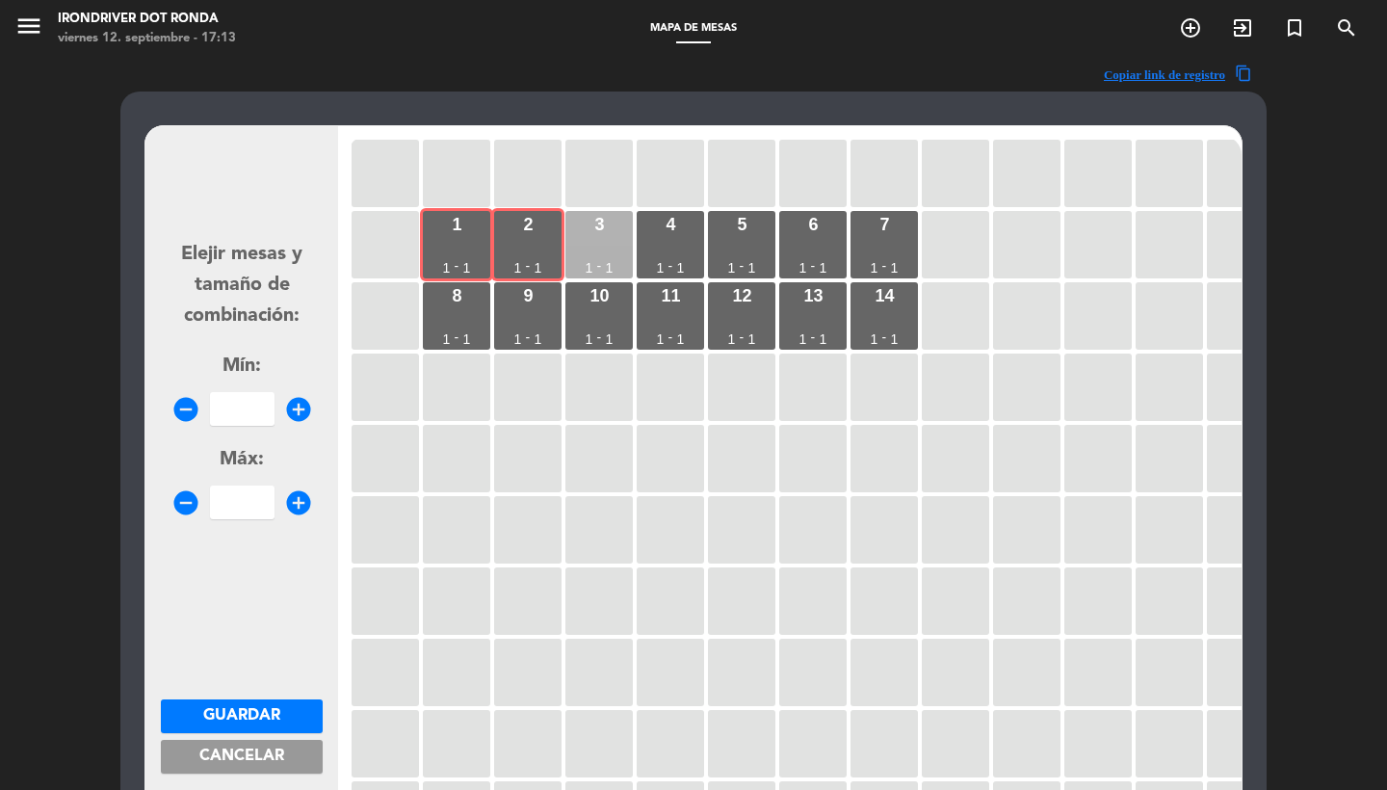
click at [604, 248] on div "3 1 - 1" at bounding box center [598, 244] width 67 height 67
click at [680, 248] on div "4 1 - 1" at bounding box center [670, 244] width 67 height 67
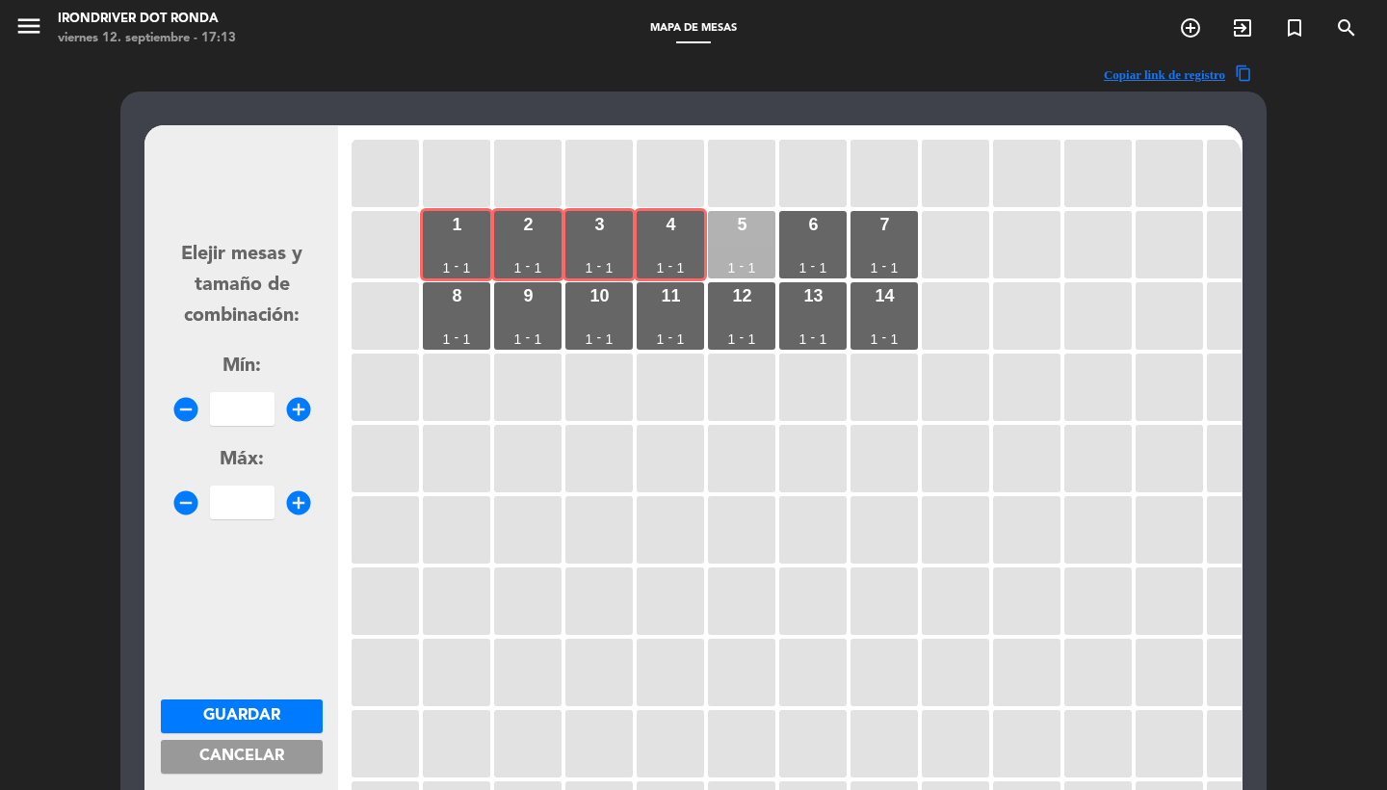
click at [733, 262] on div "1" at bounding box center [732, 267] width 8 height 13
click at [794, 239] on div "6 1 - 1" at bounding box center [812, 244] width 67 height 67
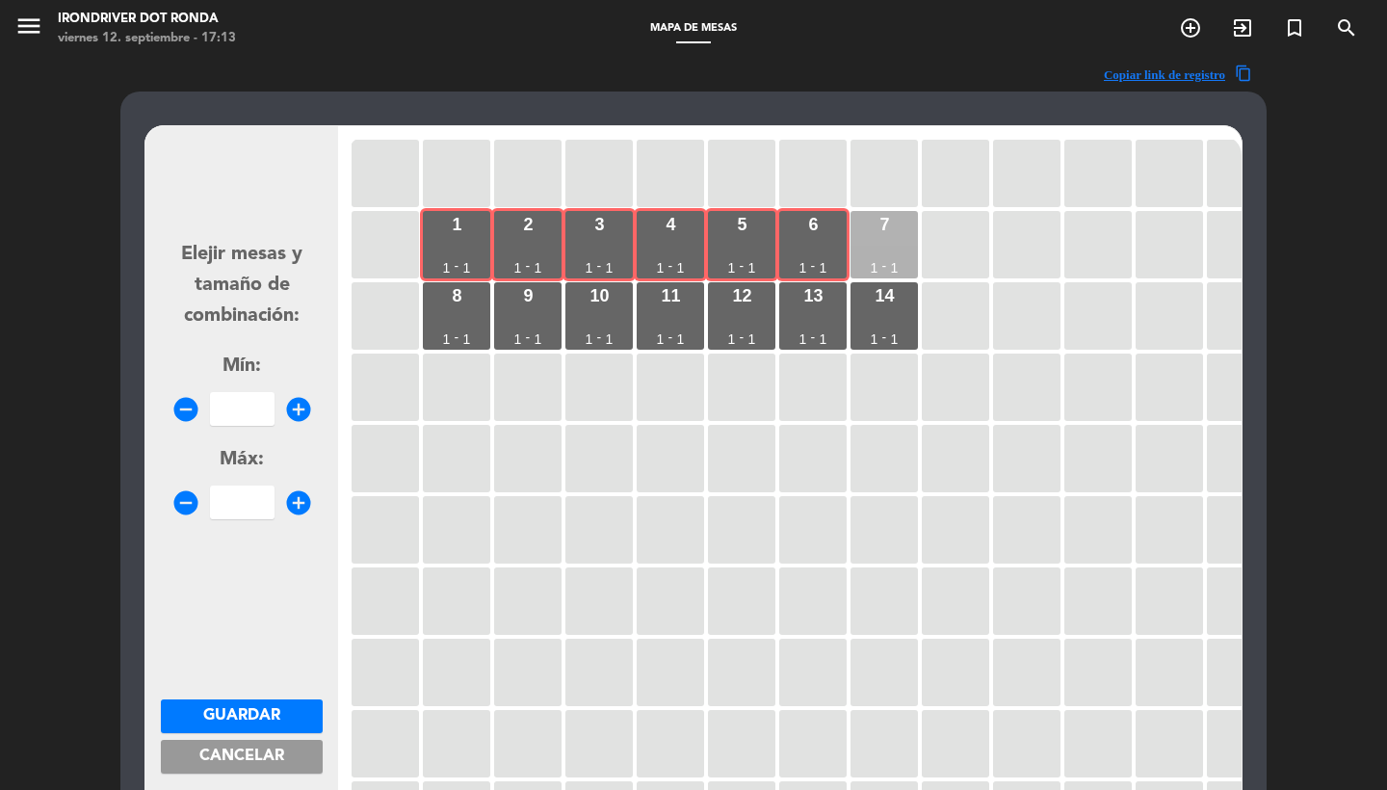
click at [876, 240] on div "7 1 - 1" at bounding box center [883, 244] width 67 height 67
click at [224, 410] on input "number" at bounding box center [242, 409] width 65 height 34
type input "7"
click at [224, 713] on span "Guardar" at bounding box center [241, 715] width 77 height 15
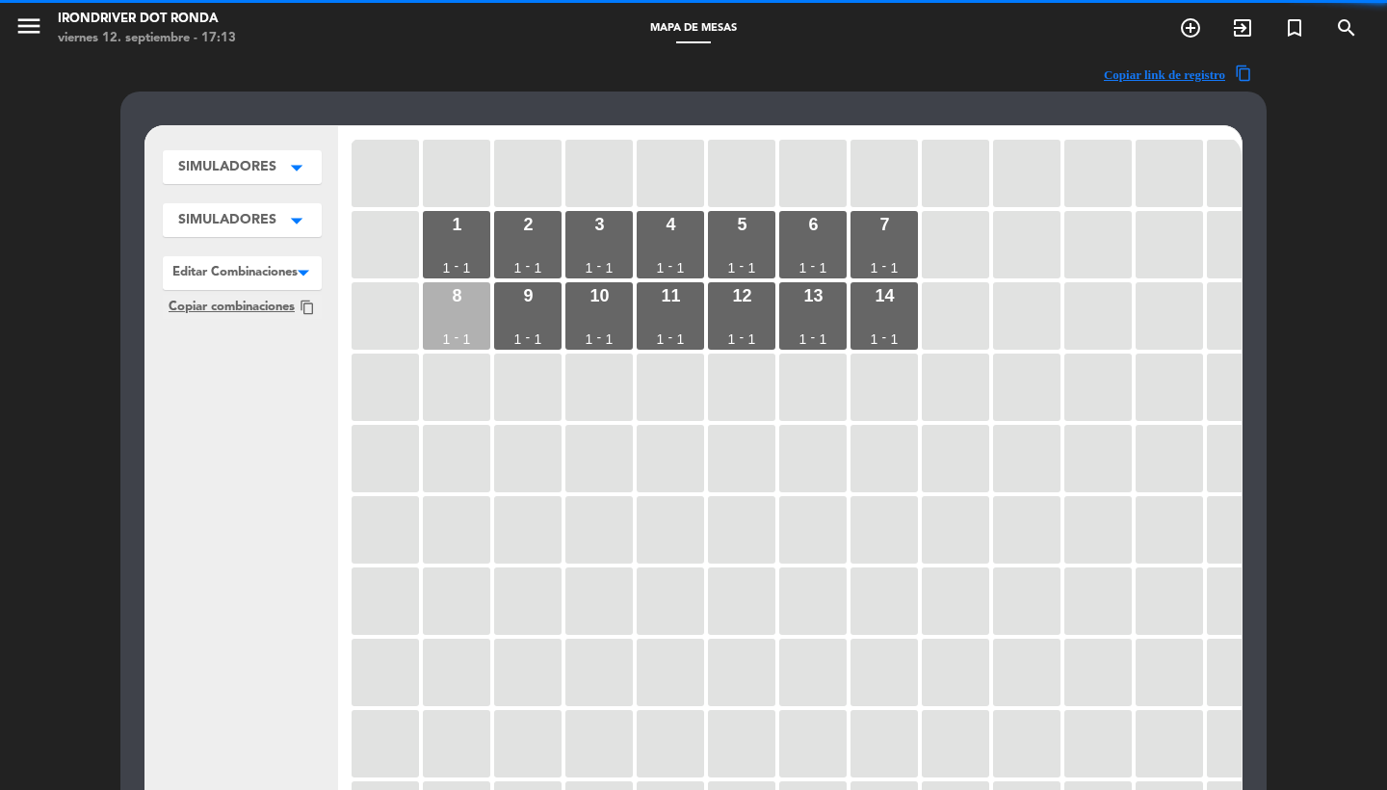
click at [464, 326] on div "8 1 - 1" at bounding box center [456, 315] width 67 height 67
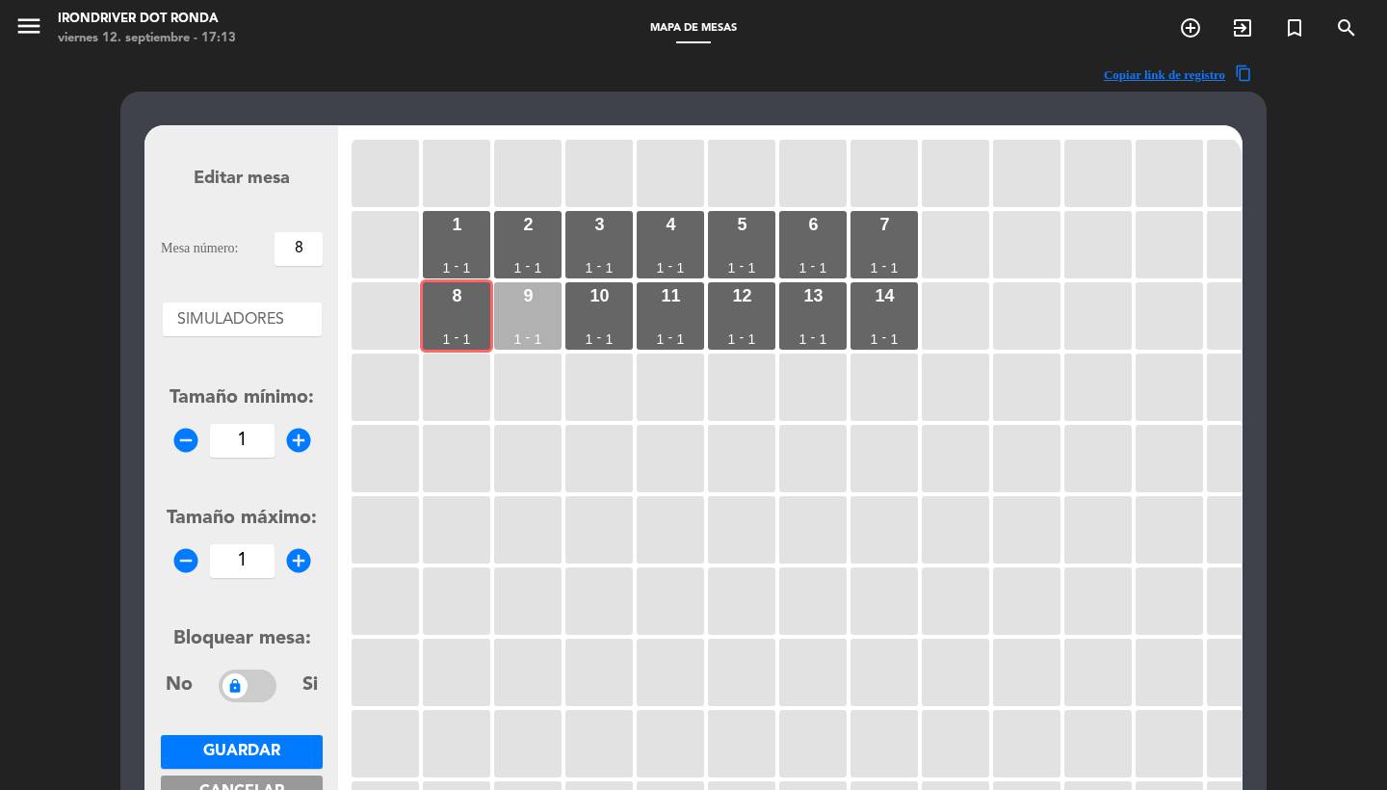
click at [541, 325] on div "9 1 - 1" at bounding box center [527, 315] width 67 height 67
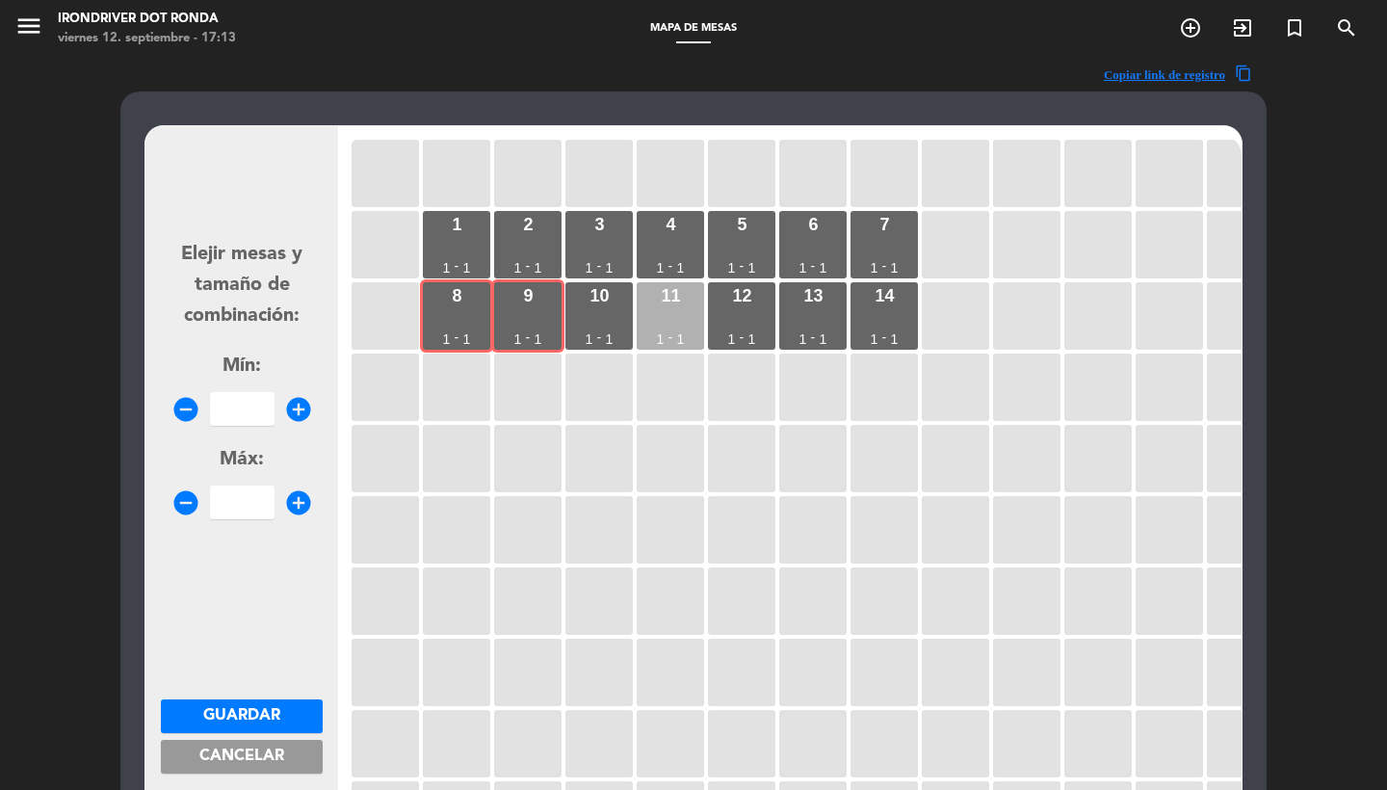
drag, startPoint x: 595, startPoint y: 323, endPoint x: 642, endPoint y: 319, distance: 47.4
click at [595, 323] on div "10 1 - 1" at bounding box center [598, 315] width 67 height 67
click at [666, 320] on div "11 1 - 1" at bounding box center [670, 315] width 67 height 67
click at [743, 317] on div "12 1 - 1" at bounding box center [741, 315] width 67 height 67
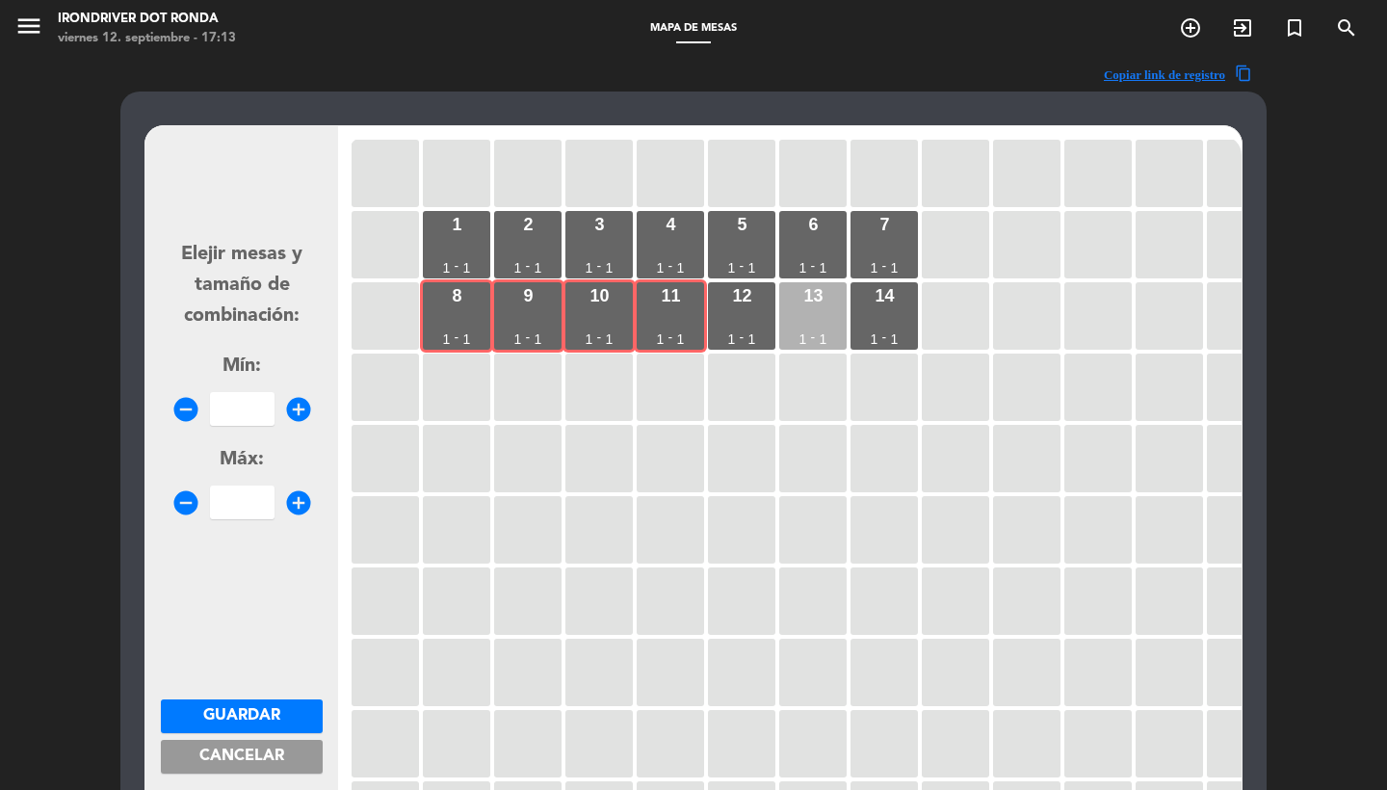
click at [845, 307] on div "13 1 - 1" at bounding box center [812, 315] width 67 height 67
click at [910, 307] on div "14 1 - 1" at bounding box center [883, 315] width 67 height 67
click at [248, 404] on input "number" at bounding box center [242, 409] width 65 height 34
type input "7"
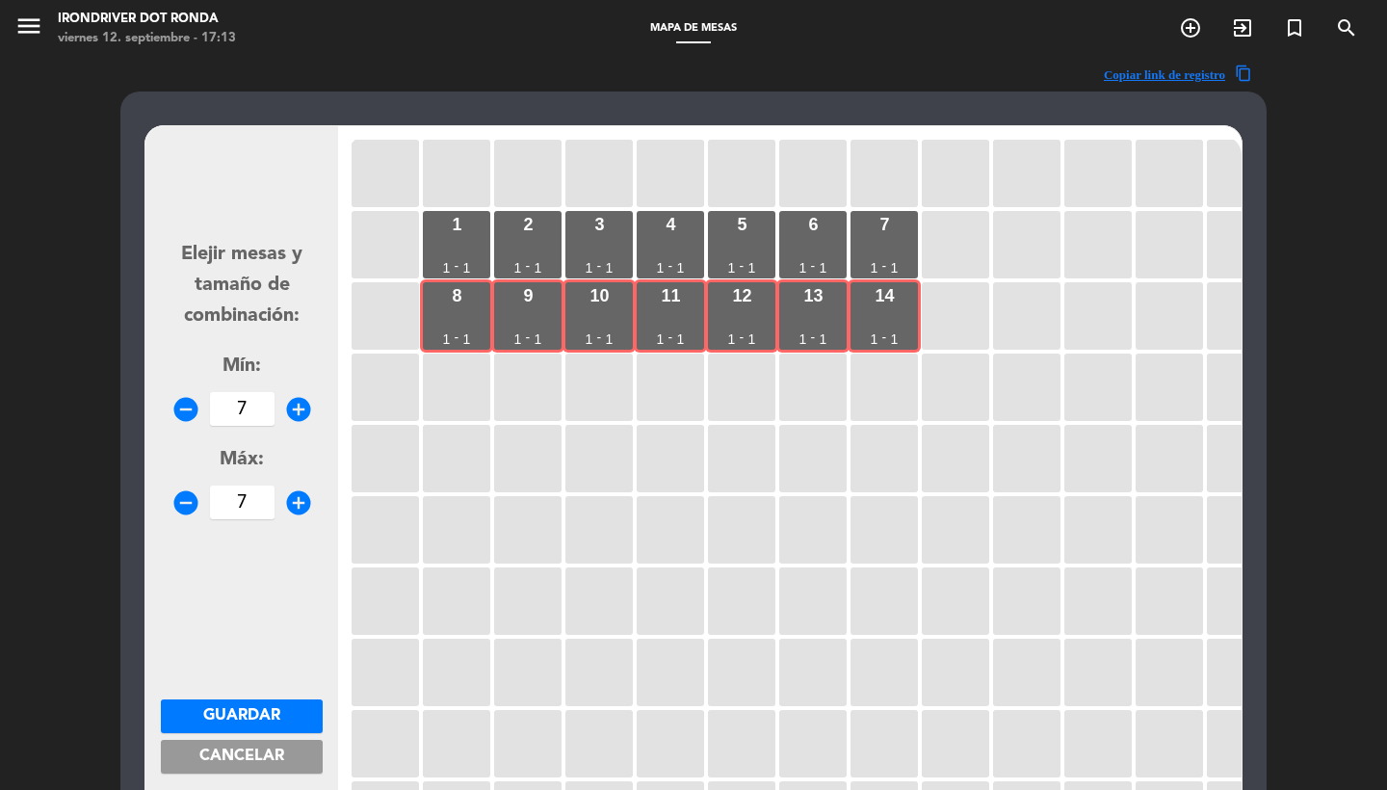
click at [266, 699] on button "Guardar" at bounding box center [242, 716] width 162 height 34
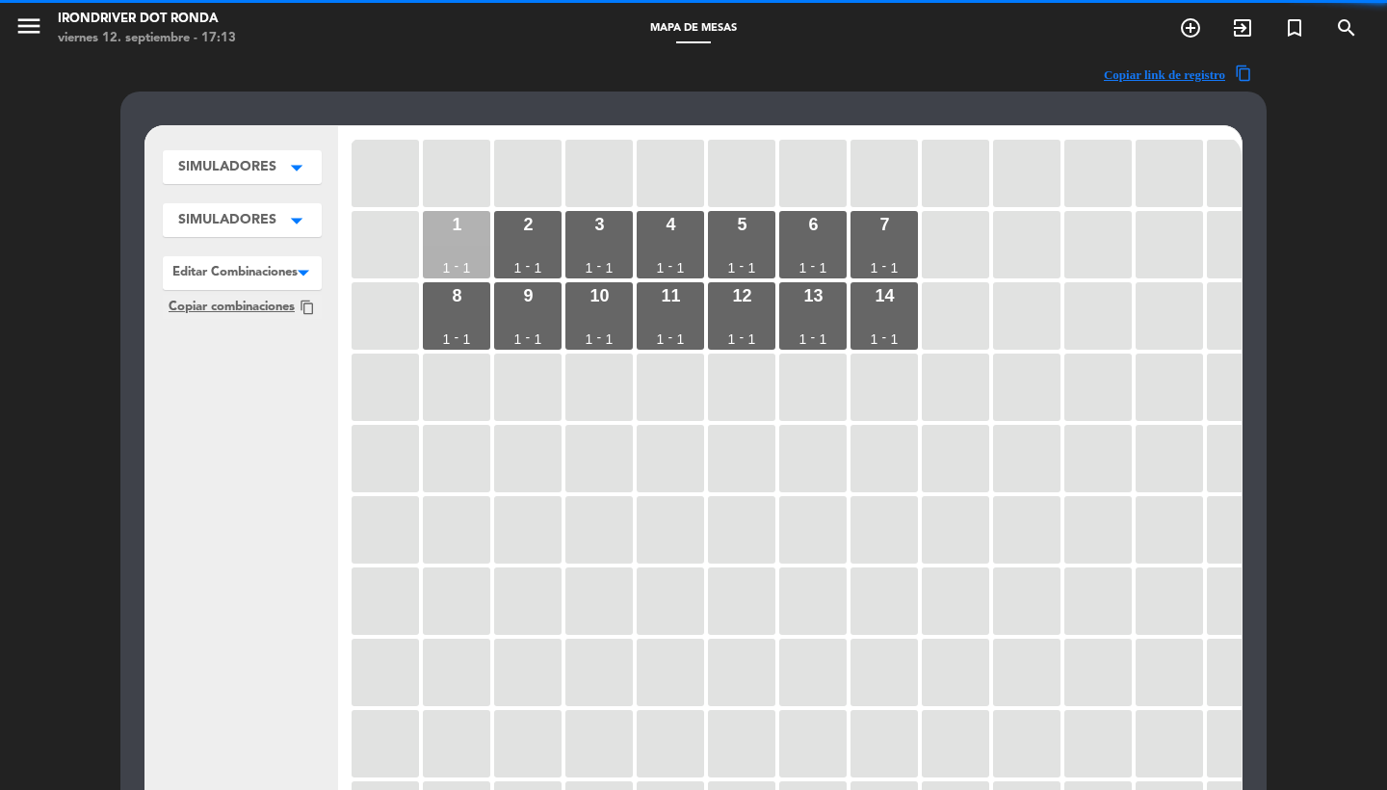
click at [459, 220] on div "1" at bounding box center [457, 224] width 10 height 17
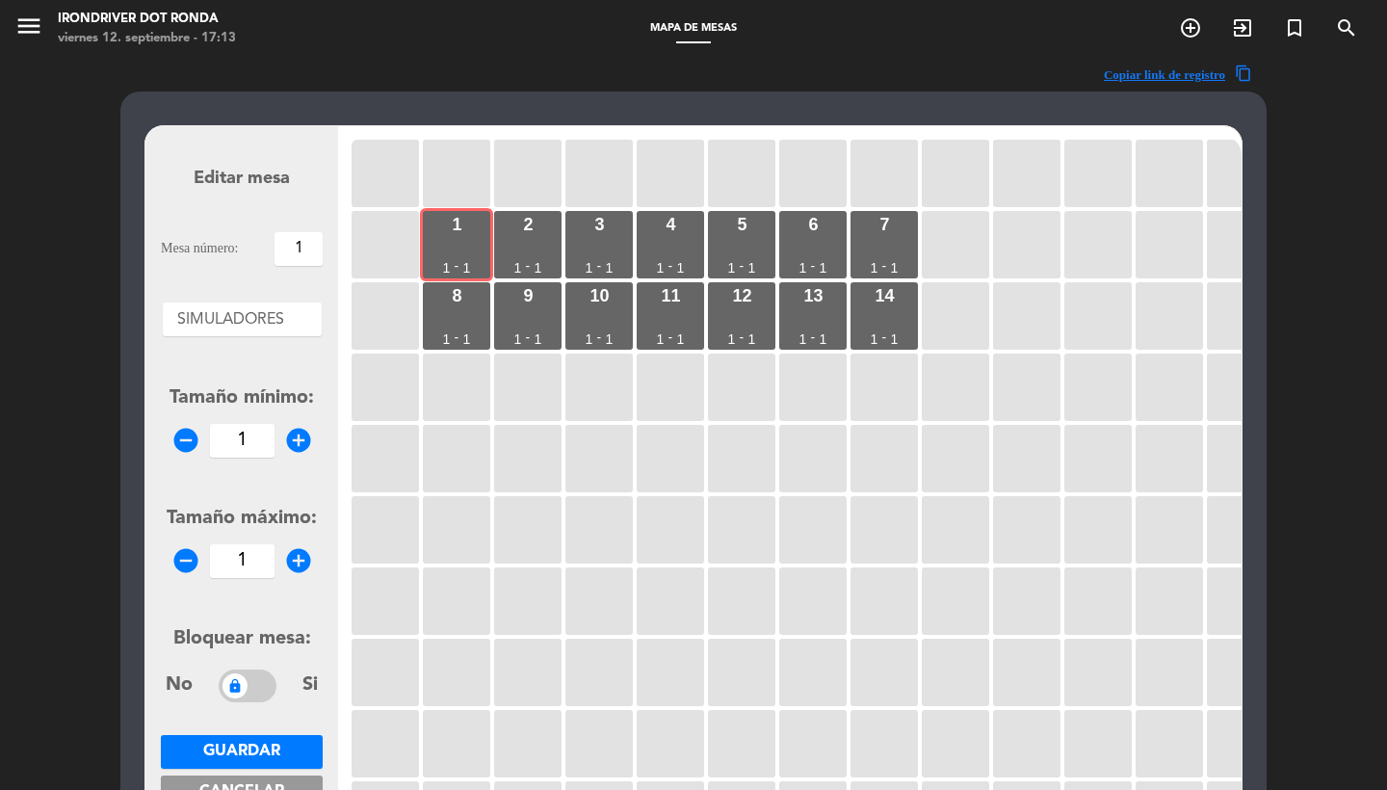
click at [562, 224] on div "1 1 - 1 2 1 - 1 3 1 - 1 4 1 - 1 5 1 - 1 6 1 - 1 7 1 - 1 8 1 - 1 9 1 - 1 10 1 - …" at bounding box center [795, 502] width 894 height 732
click at [624, 225] on div "3 1 - 1" at bounding box center [598, 244] width 67 height 67
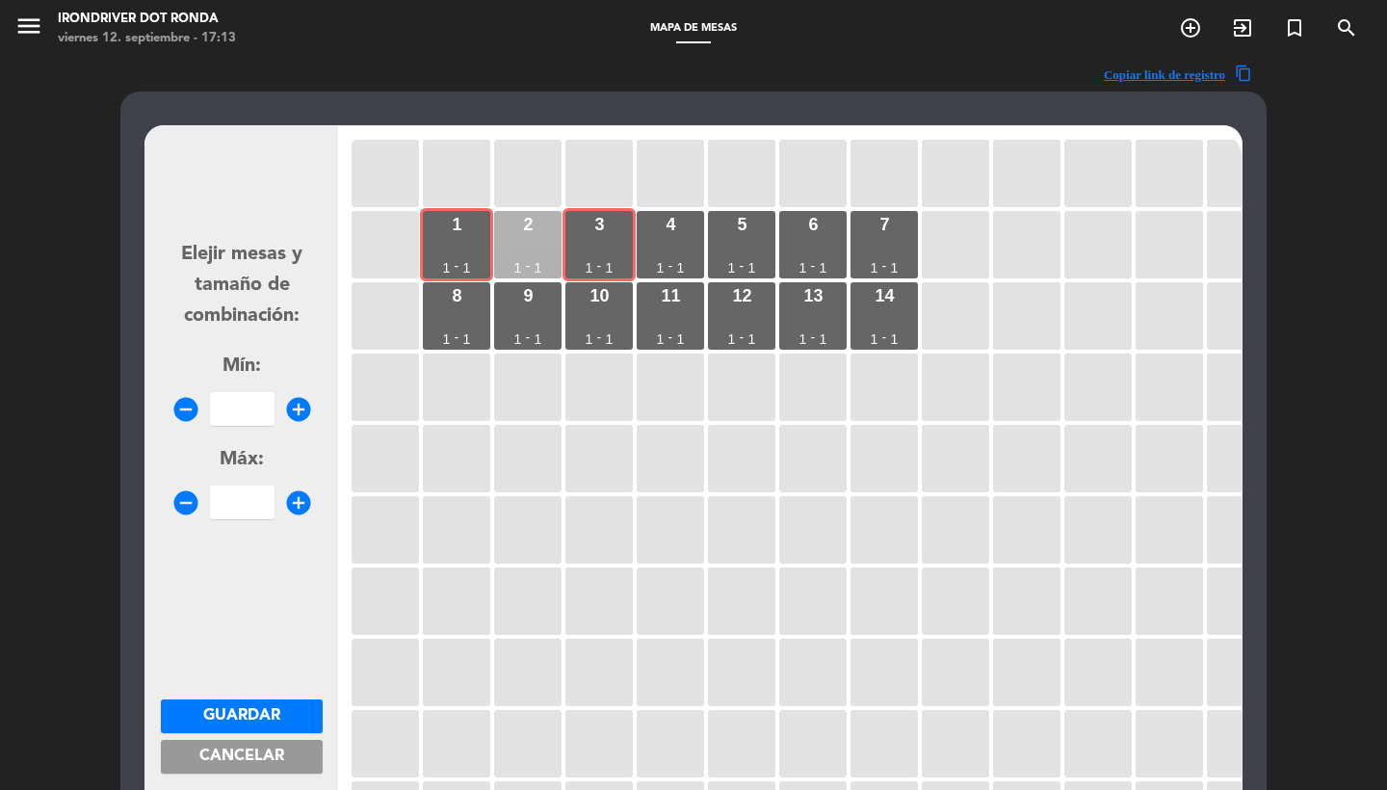
click at [521, 261] on div "1" at bounding box center [518, 267] width 8 height 13
click at [689, 242] on div "4 1 - 1" at bounding box center [670, 244] width 67 height 67
click at [743, 242] on div "5 1 - 1" at bounding box center [741, 244] width 67 height 67
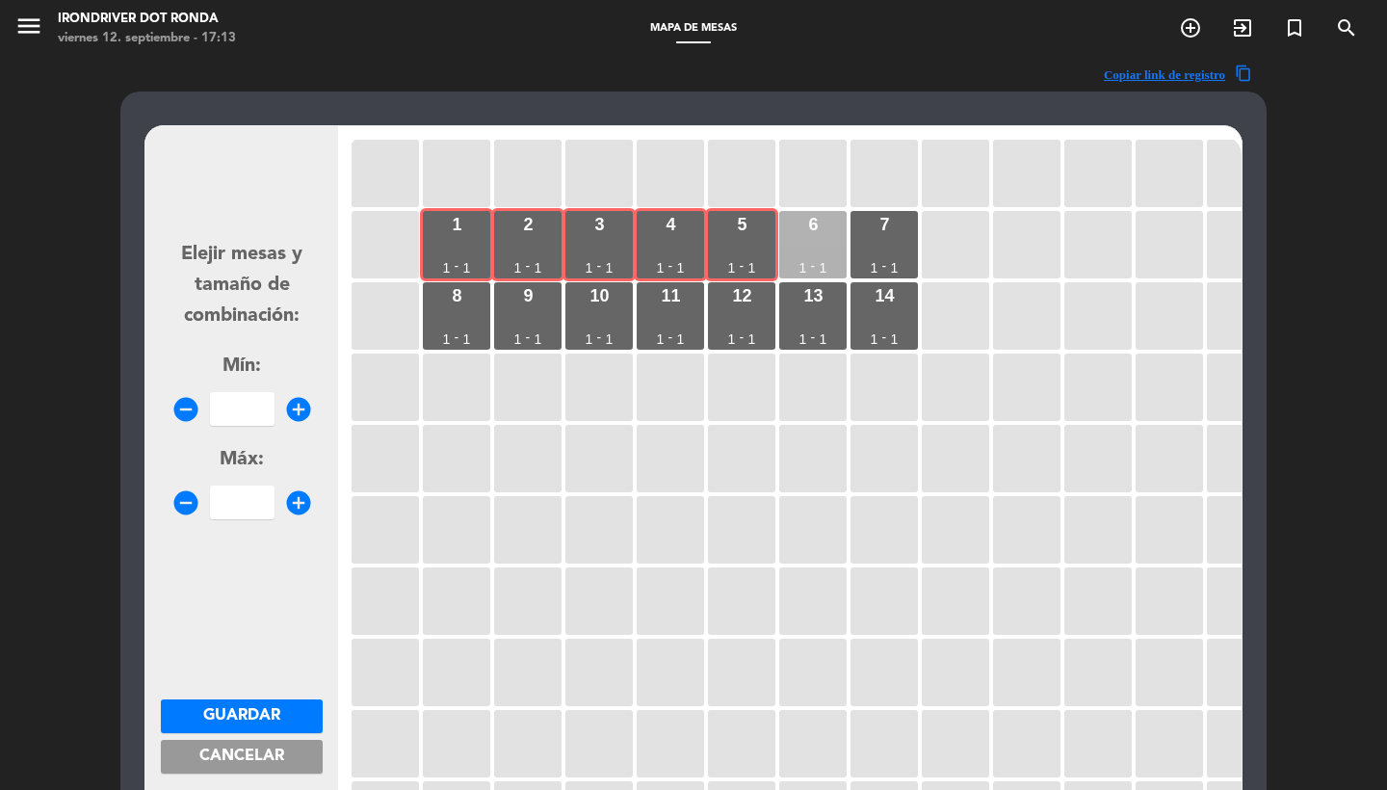
click at [815, 242] on div "6 1 - 1" at bounding box center [812, 244] width 67 height 67
click at [902, 242] on div "7 1 - 1" at bounding box center [883, 244] width 67 height 67
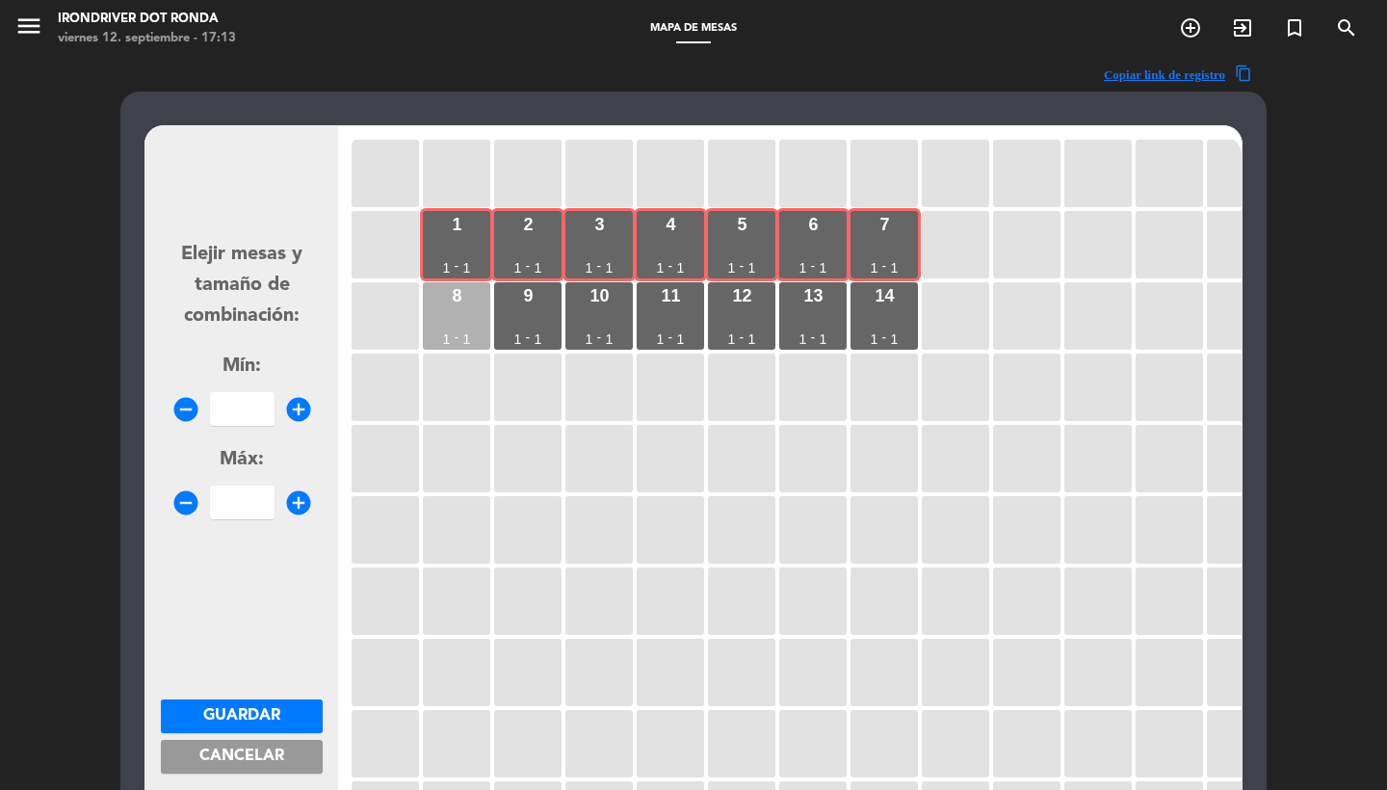
click at [472, 303] on div "8 1 - 1" at bounding box center [456, 315] width 67 height 67
click at [275, 396] on div "remove_circle add_circle" at bounding box center [242, 409] width 162 height 34
click at [235, 399] on input "number" at bounding box center [242, 409] width 65 height 34
type input "8"
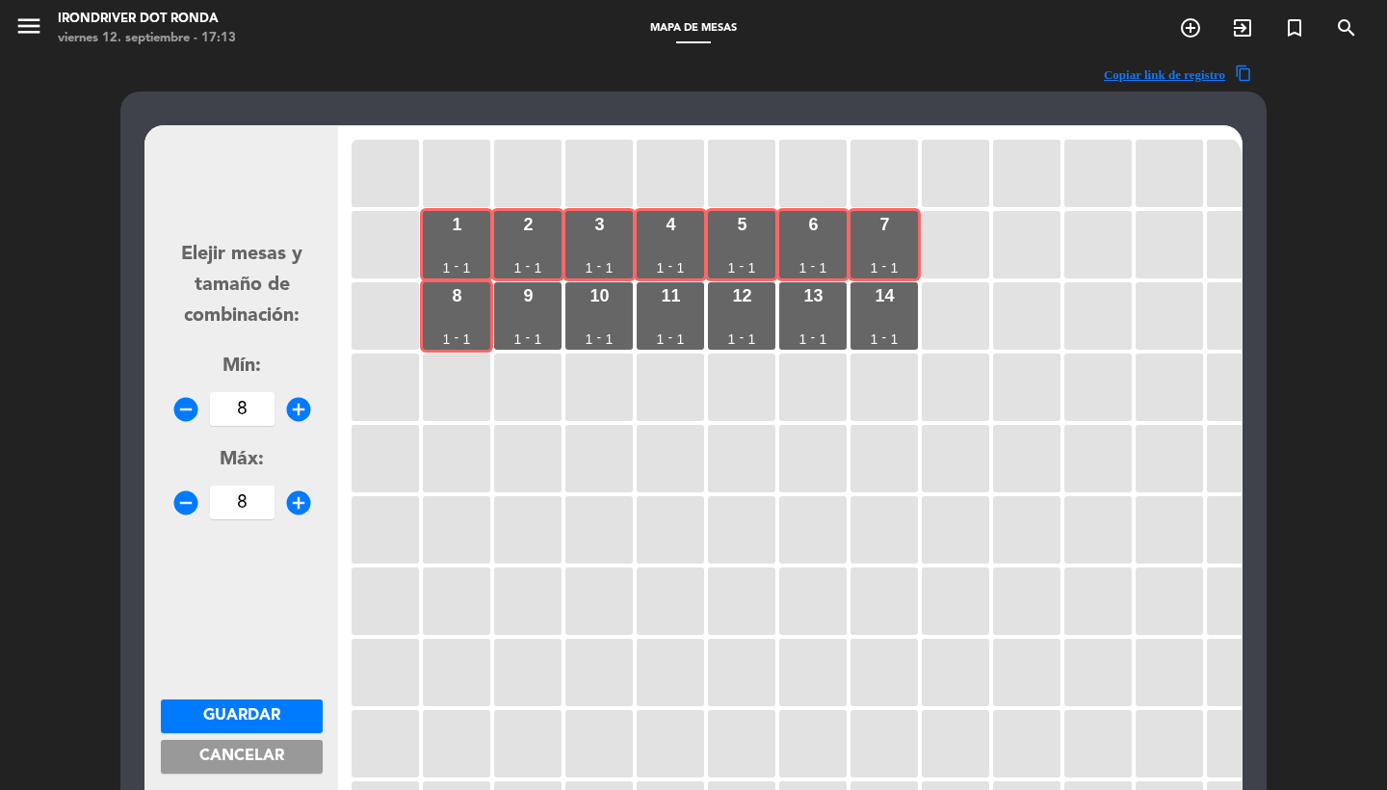
click at [239, 699] on button "Guardar" at bounding box center [242, 716] width 162 height 34
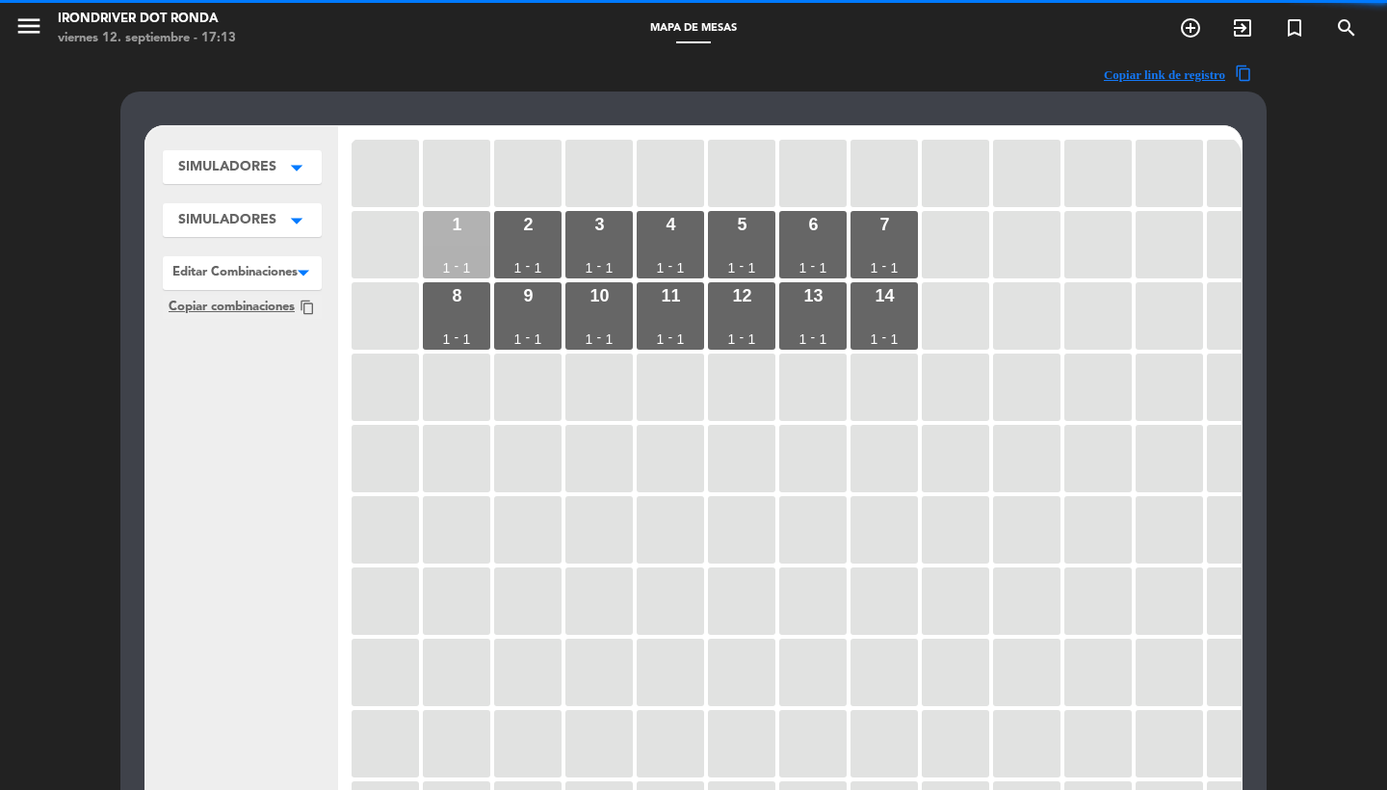
click at [440, 223] on div "1 1 - 1" at bounding box center [456, 244] width 67 height 67
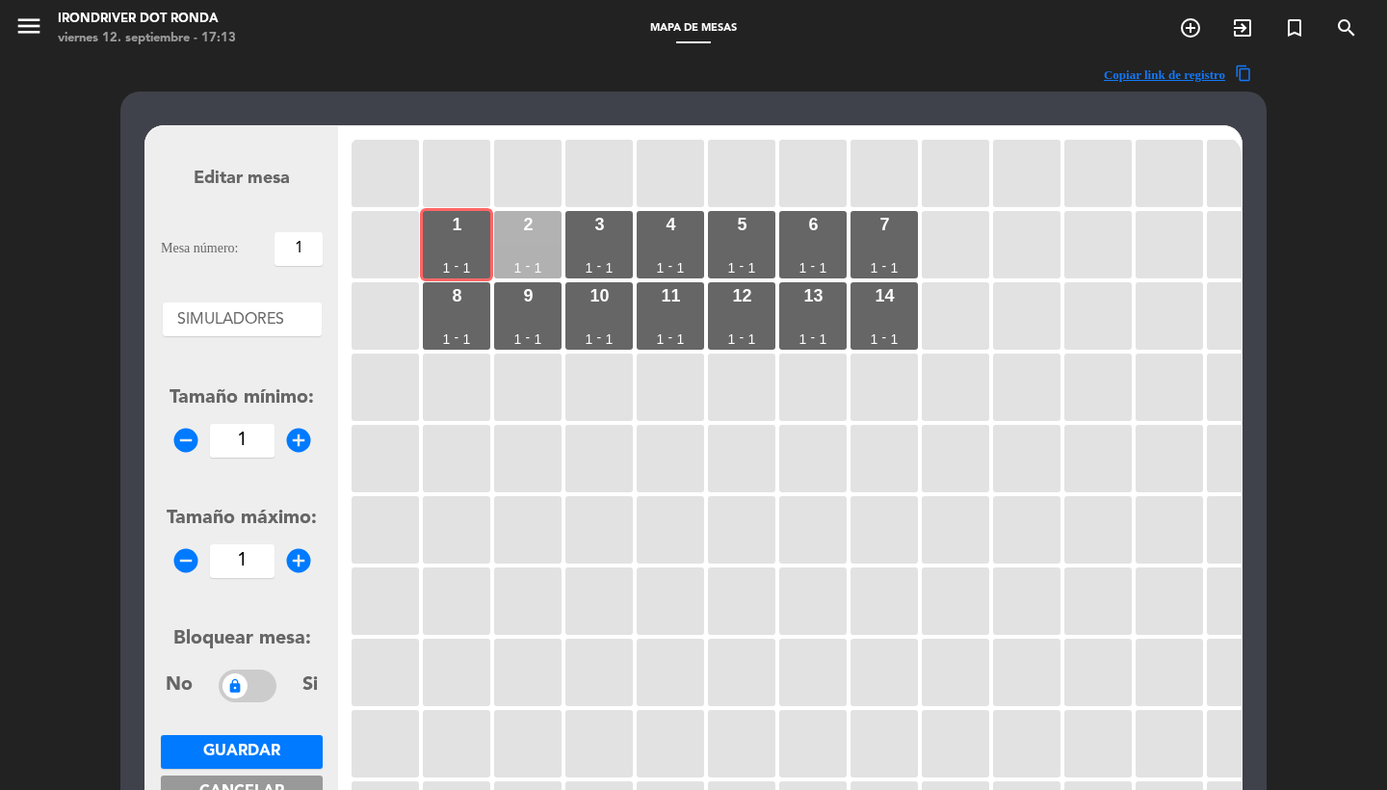
click at [526, 224] on div "2" at bounding box center [528, 224] width 10 height 17
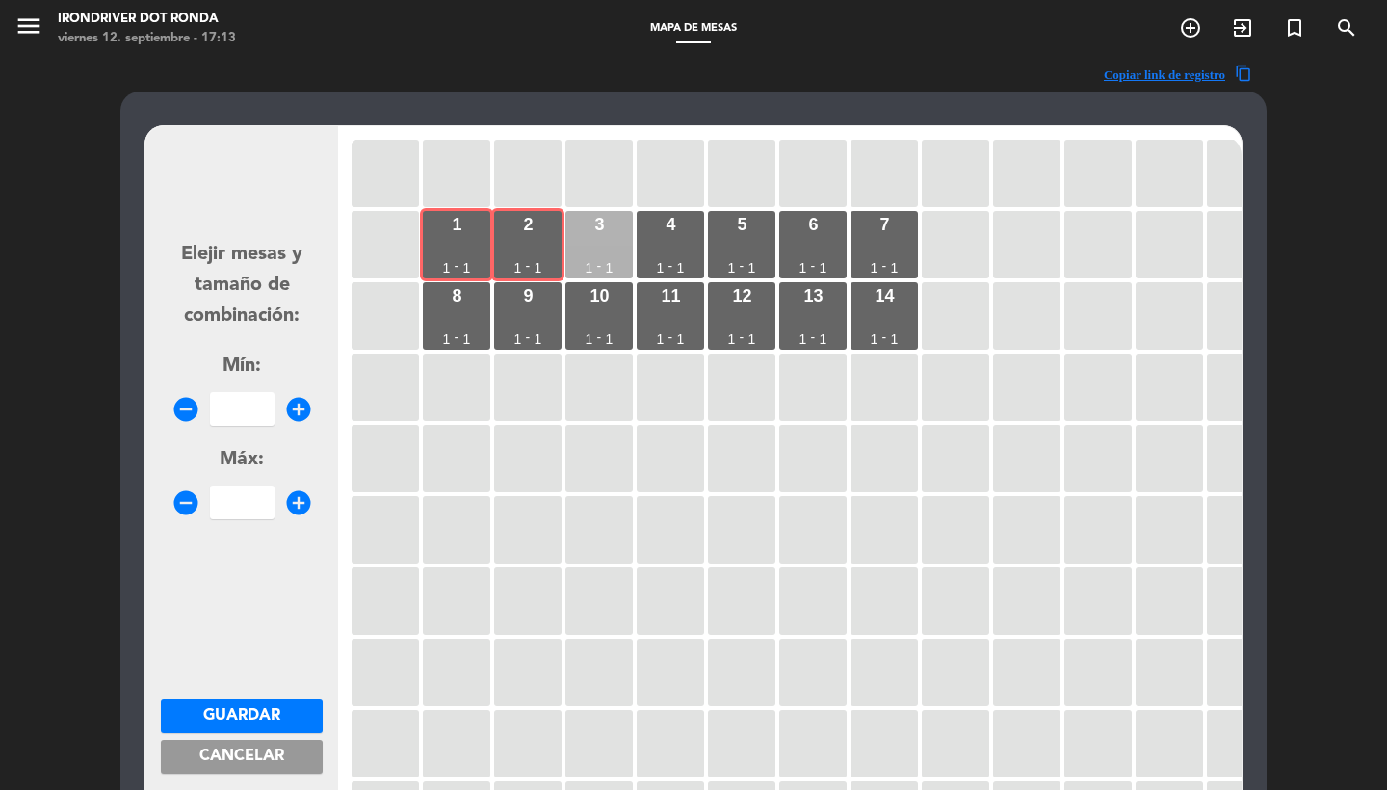
click at [600, 224] on div "3" at bounding box center [599, 224] width 10 height 17
click at [670, 229] on div "4" at bounding box center [671, 224] width 10 height 17
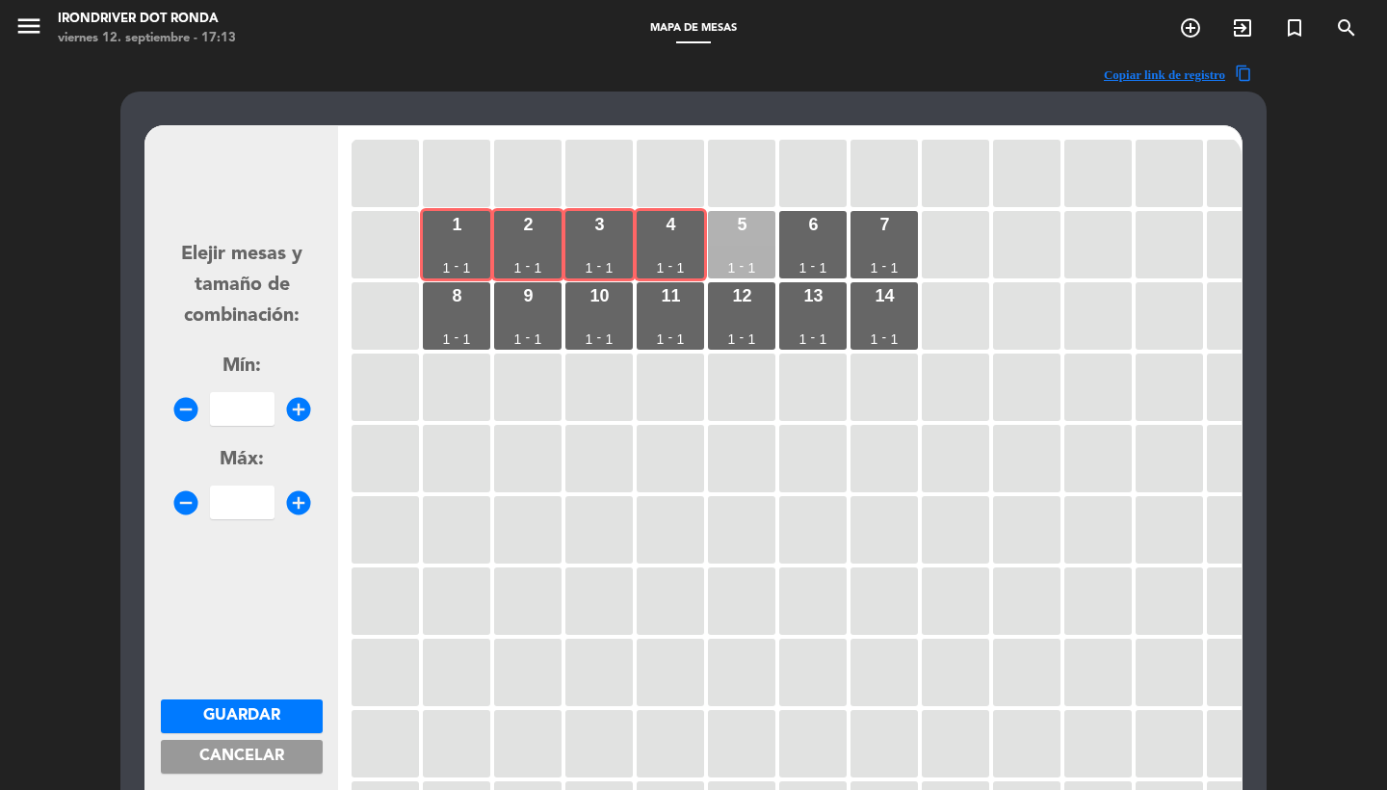
click at [754, 227] on div "5 1 - 1" at bounding box center [741, 244] width 67 height 67
drag, startPoint x: 839, startPoint y: 228, endPoint x: 867, endPoint y: 228, distance: 27.9
click at [839, 228] on div "6 1 - 1" at bounding box center [812, 244] width 67 height 67
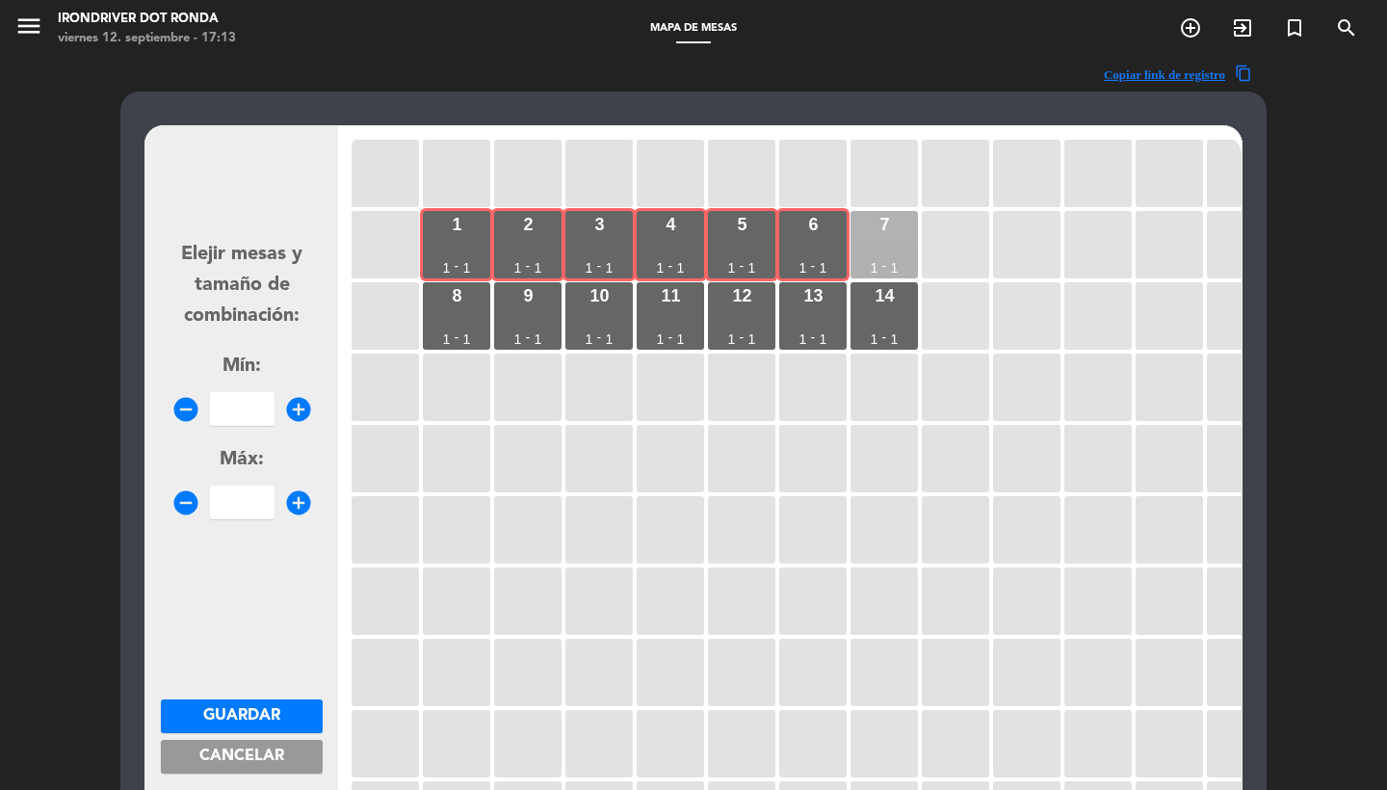
click at [903, 230] on div "7 1 - 1" at bounding box center [883, 244] width 67 height 67
click at [458, 343] on div "-" at bounding box center [457, 336] width 5 height 13
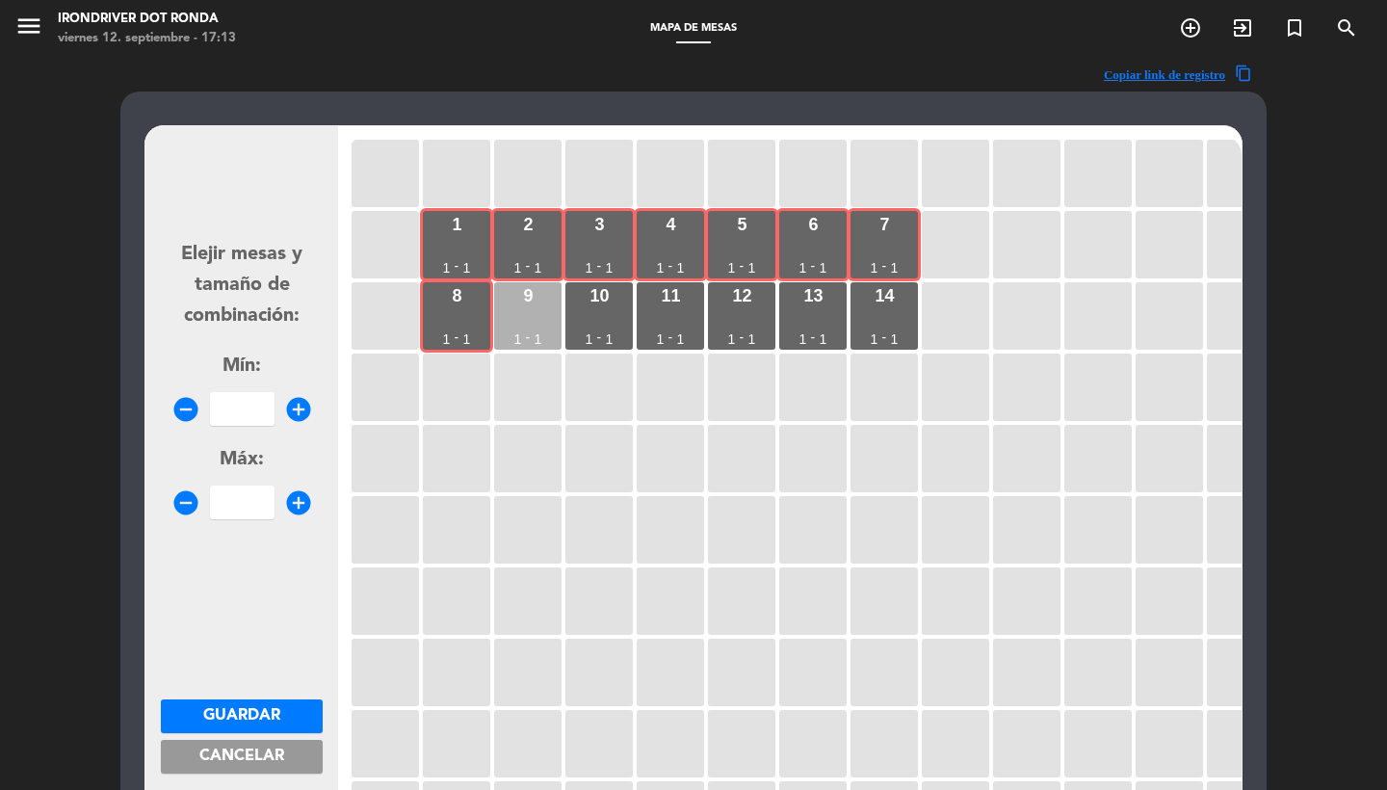
click at [519, 335] on div "1" at bounding box center [518, 338] width 8 height 13
click at [232, 410] on input "number" at bounding box center [242, 409] width 65 height 34
type input "9"
click at [222, 721] on span "Guardar" at bounding box center [241, 715] width 77 height 15
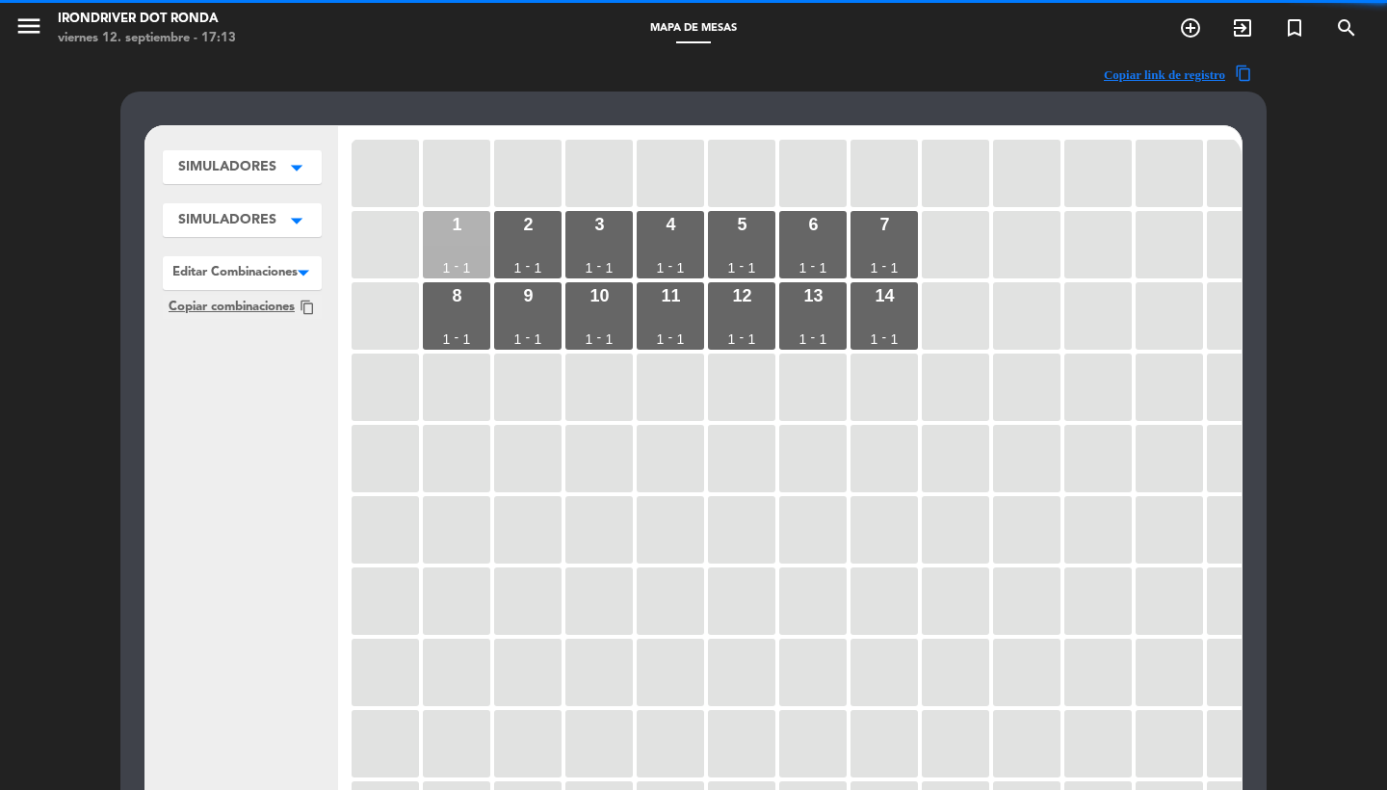
drag, startPoint x: 452, startPoint y: 241, endPoint x: 470, endPoint y: 241, distance: 18.3
click at [452, 241] on div "1 1 - 1" at bounding box center [456, 244] width 67 height 67
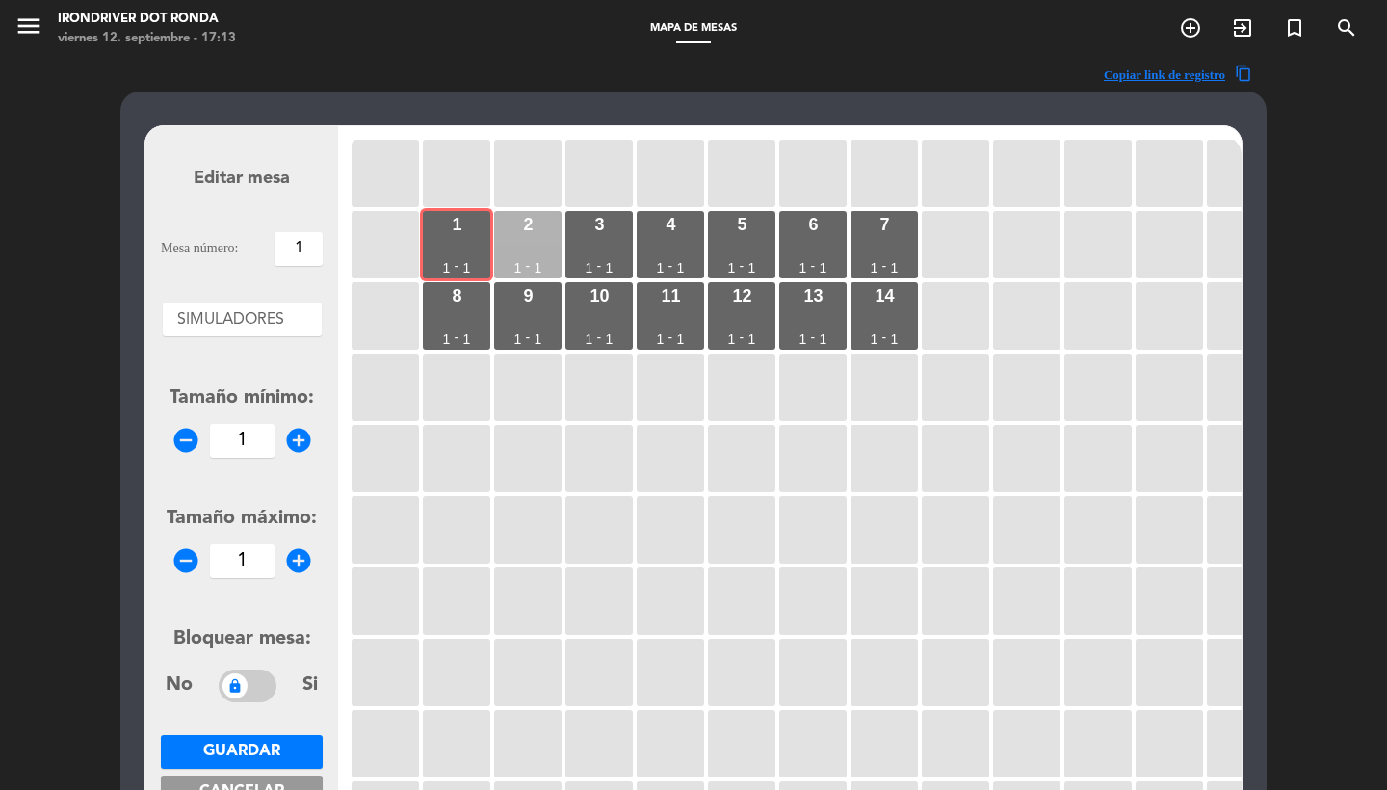
click at [559, 241] on div "2 1 - 1" at bounding box center [527, 244] width 67 height 67
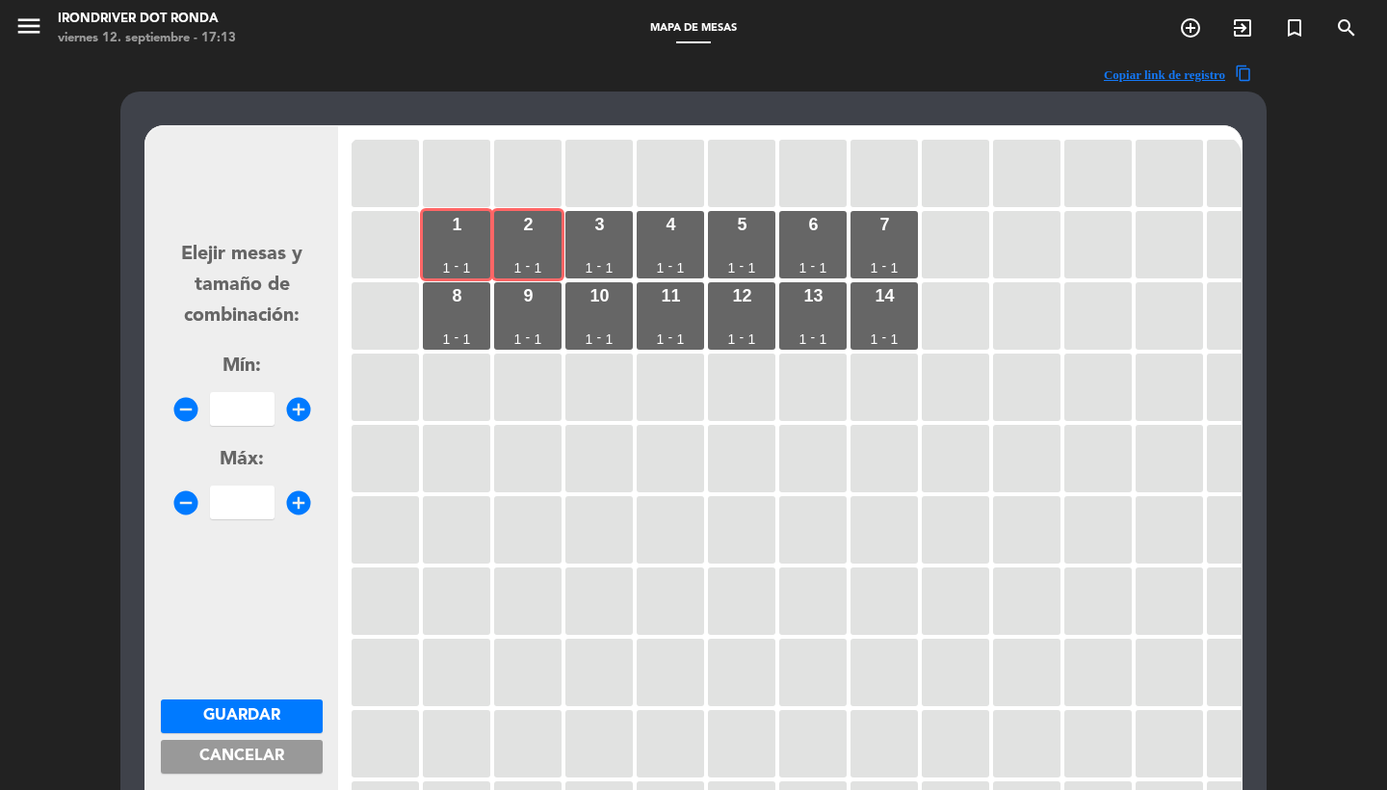
click at [633, 244] on div "1 1 - 1 2 1 - 1 3 1 - 1 4 1 - 1 5 1 - 1 6 1 - 1 7 1 - 1 8 1 - 1 9 1 - 1 10 1 - …" at bounding box center [795, 502] width 894 height 732
click at [599, 238] on div "3 1 - 1" at bounding box center [598, 244] width 67 height 67
click at [670, 238] on div "4 1 - 1" at bounding box center [670, 244] width 67 height 67
click at [747, 235] on div "5 1 - 1" at bounding box center [741, 244] width 67 height 67
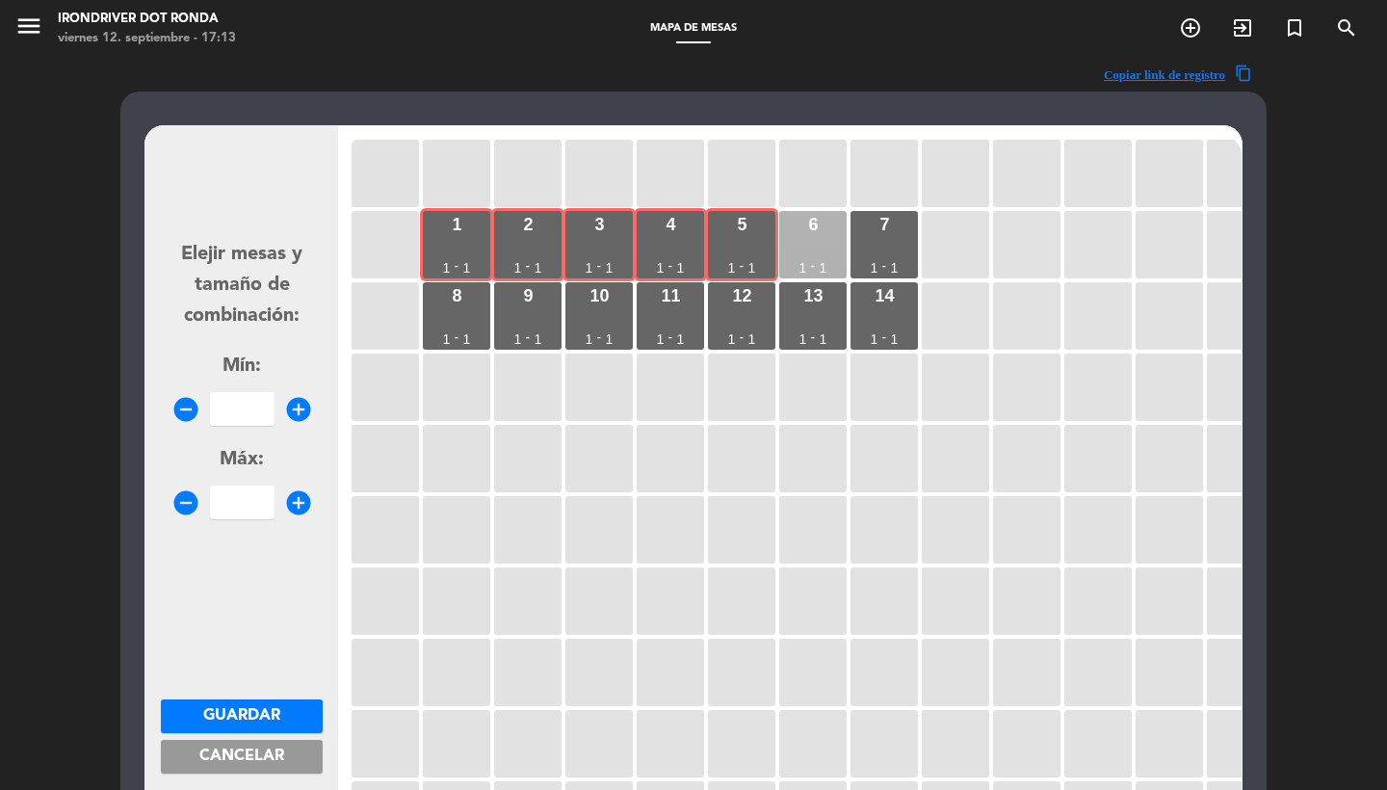
click at [829, 235] on div "6 1 - 1" at bounding box center [812, 244] width 67 height 67
click at [888, 245] on div "7 1 - 1" at bounding box center [883, 244] width 67 height 67
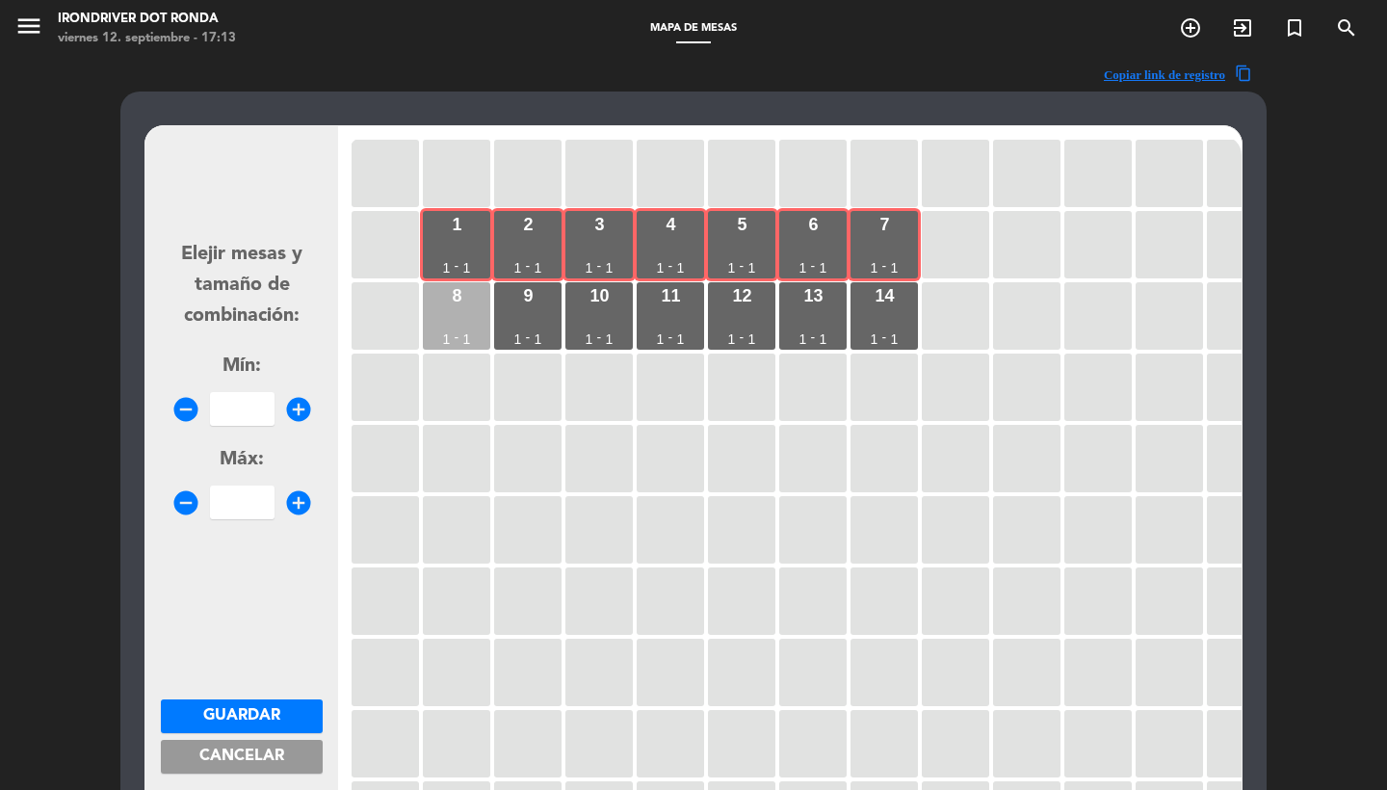
click at [457, 297] on div "8" at bounding box center [457, 295] width 10 height 17
click at [517, 300] on div "9 1 - 1" at bounding box center [527, 315] width 67 height 67
click at [253, 412] on input "number" at bounding box center [242, 409] width 65 height 34
type input "9"
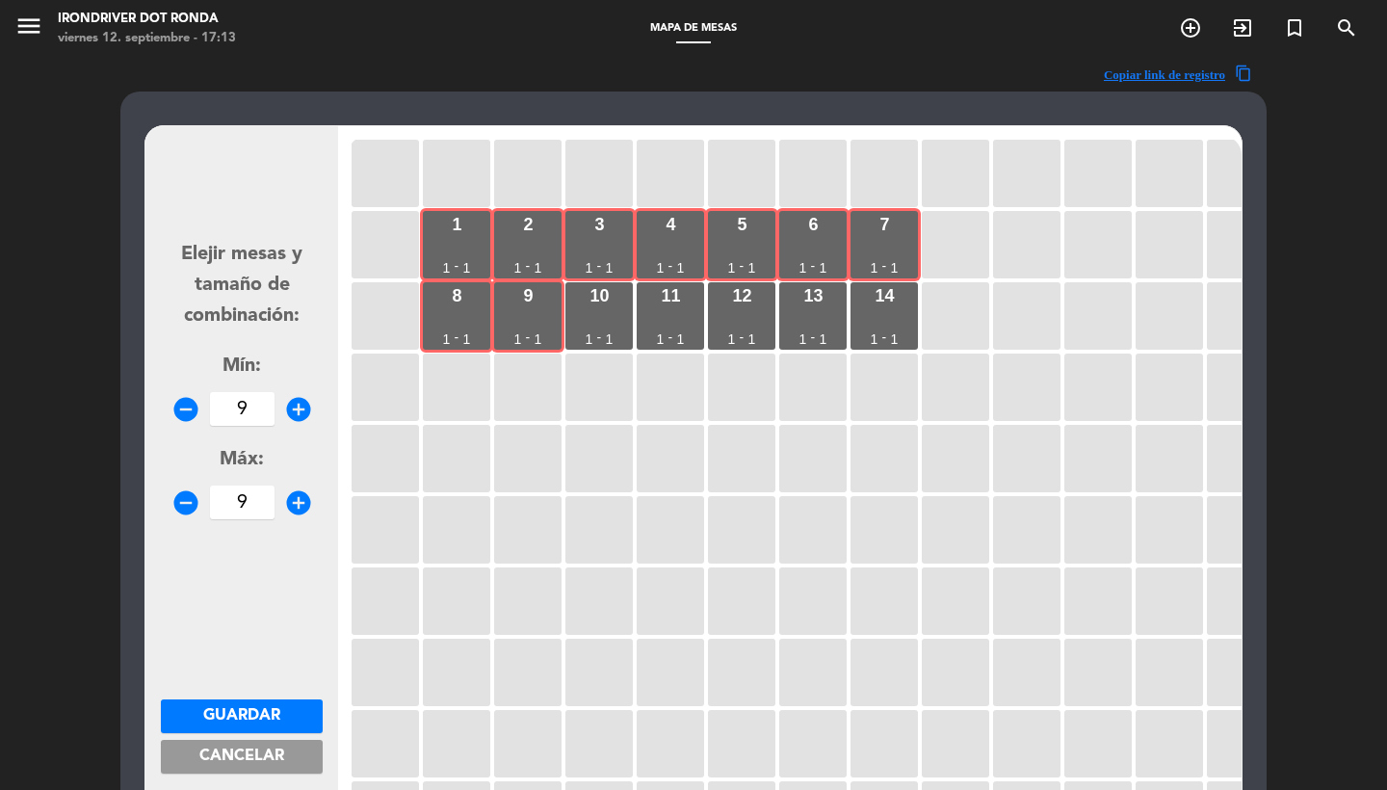
click at [258, 723] on span "Guardar" at bounding box center [241, 715] width 77 height 15
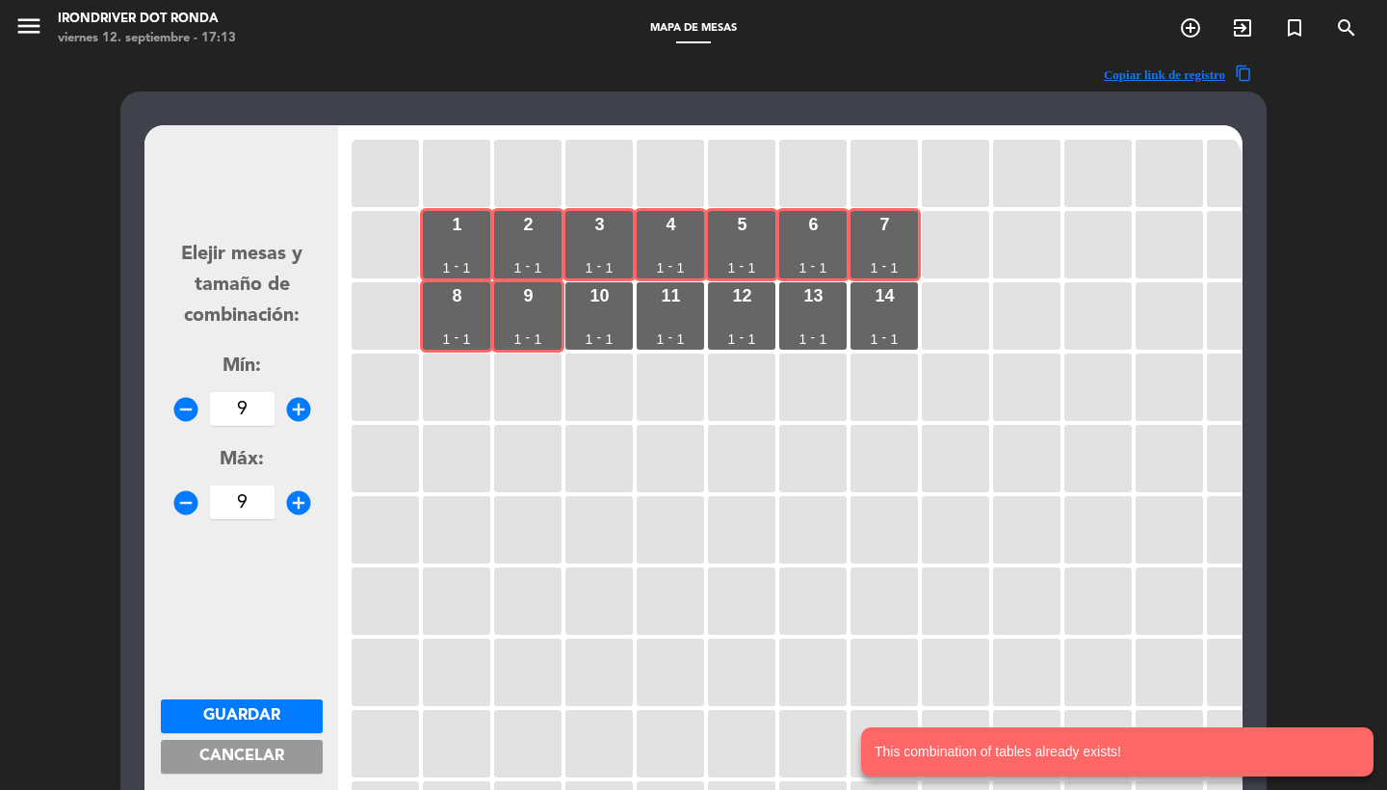
click at [260, 764] on span "Cancelar" at bounding box center [241, 755] width 85 height 15
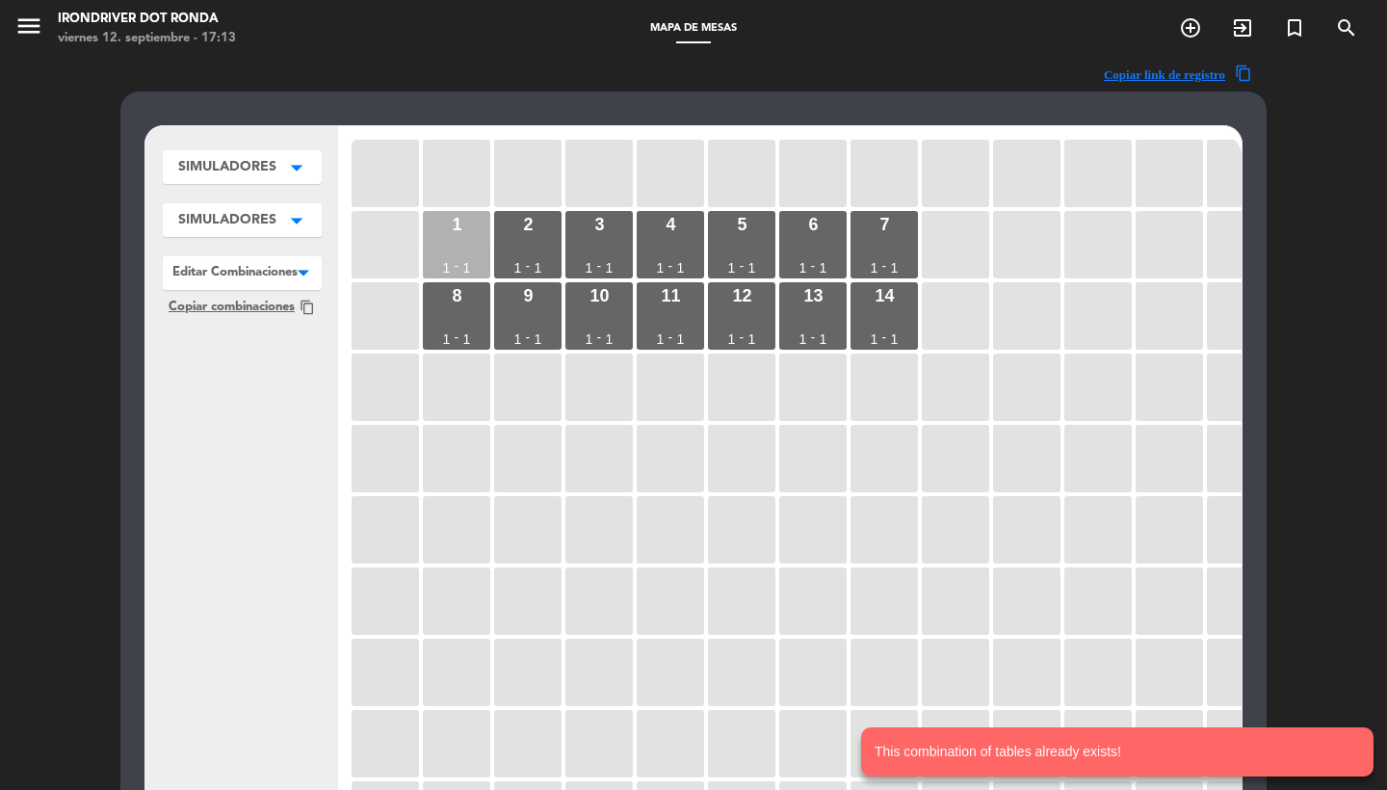
click at [453, 245] on div "1 1 - 1" at bounding box center [456, 244] width 67 height 67
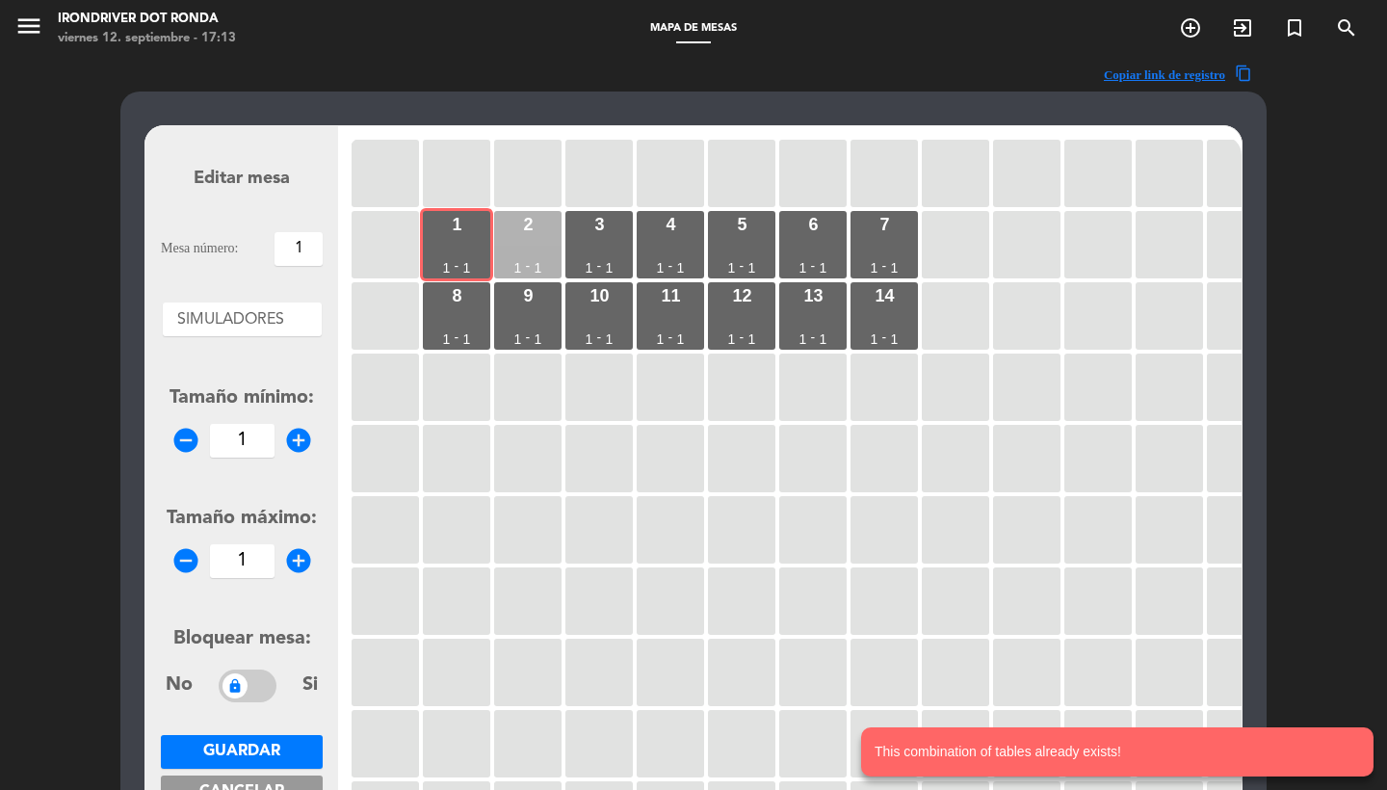
click at [540, 234] on div "2 1 - 1" at bounding box center [527, 244] width 67 height 67
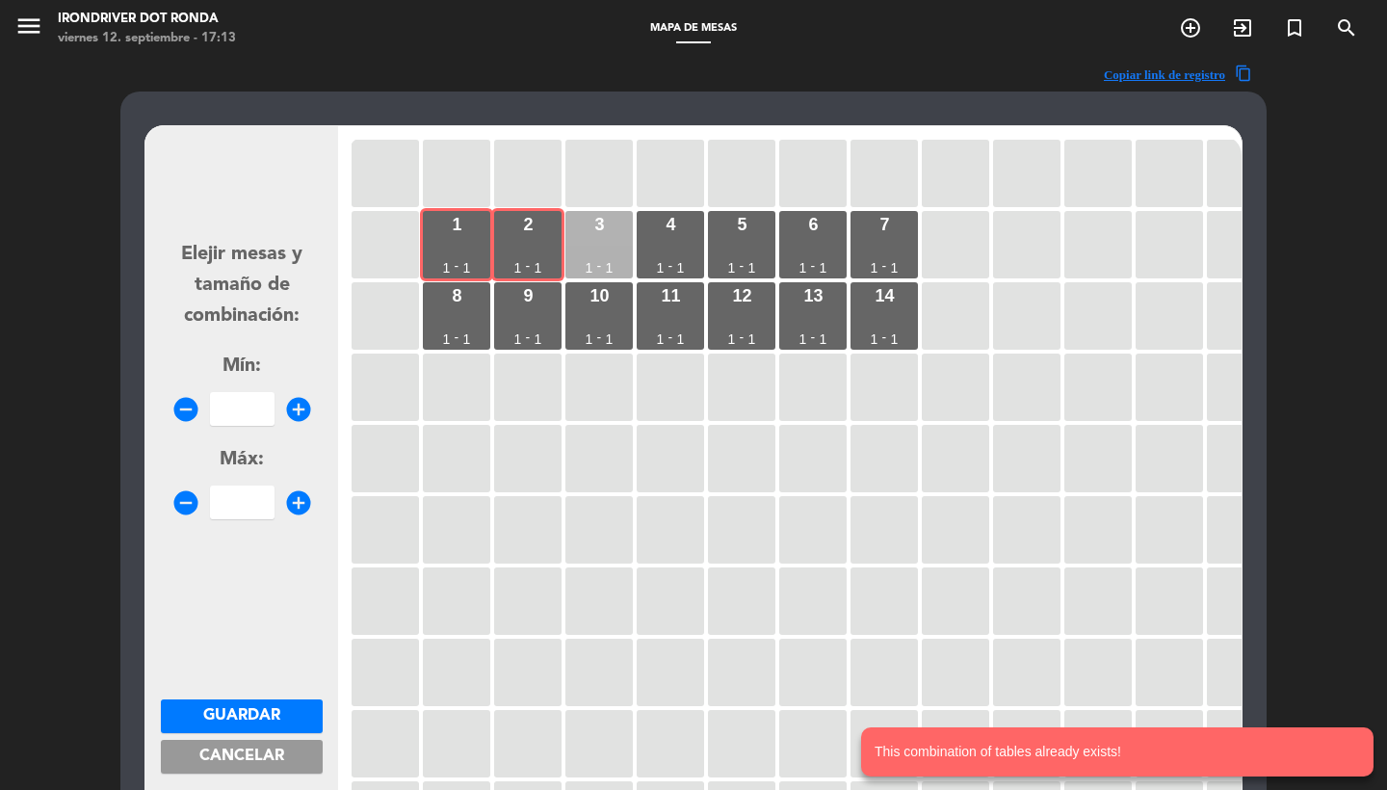
click at [588, 236] on div "3 1 - 1" at bounding box center [598, 244] width 67 height 67
click at [676, 238] on div "4 1 - 1" at bounding box center [670, 244] width 67 height 67
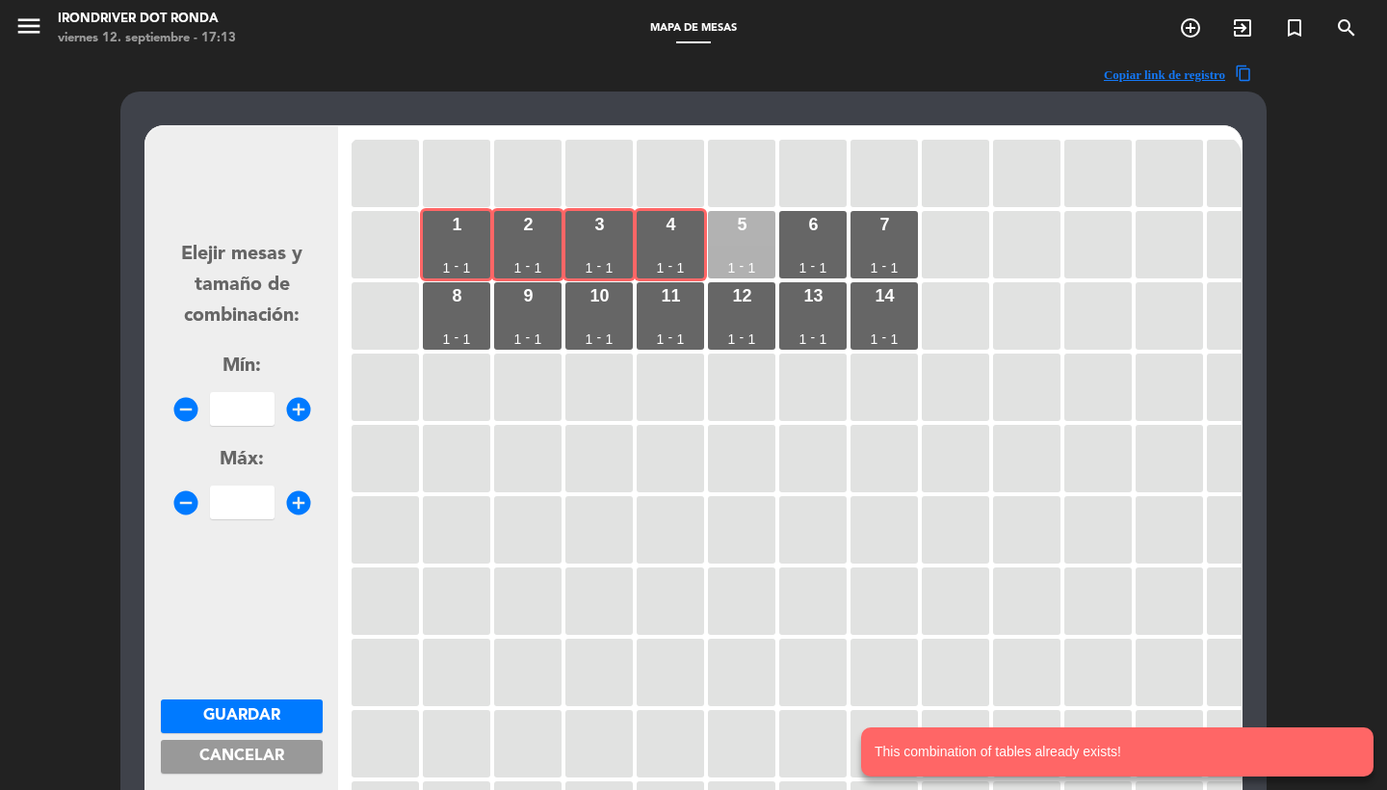
click at [738, 248] on div "5 1 - 1" at bounding box center [741, 244] width 67 height 67
click at [825, 237] on div "6 1 - 1" at bounding box center [812, 244] width 67 height 67
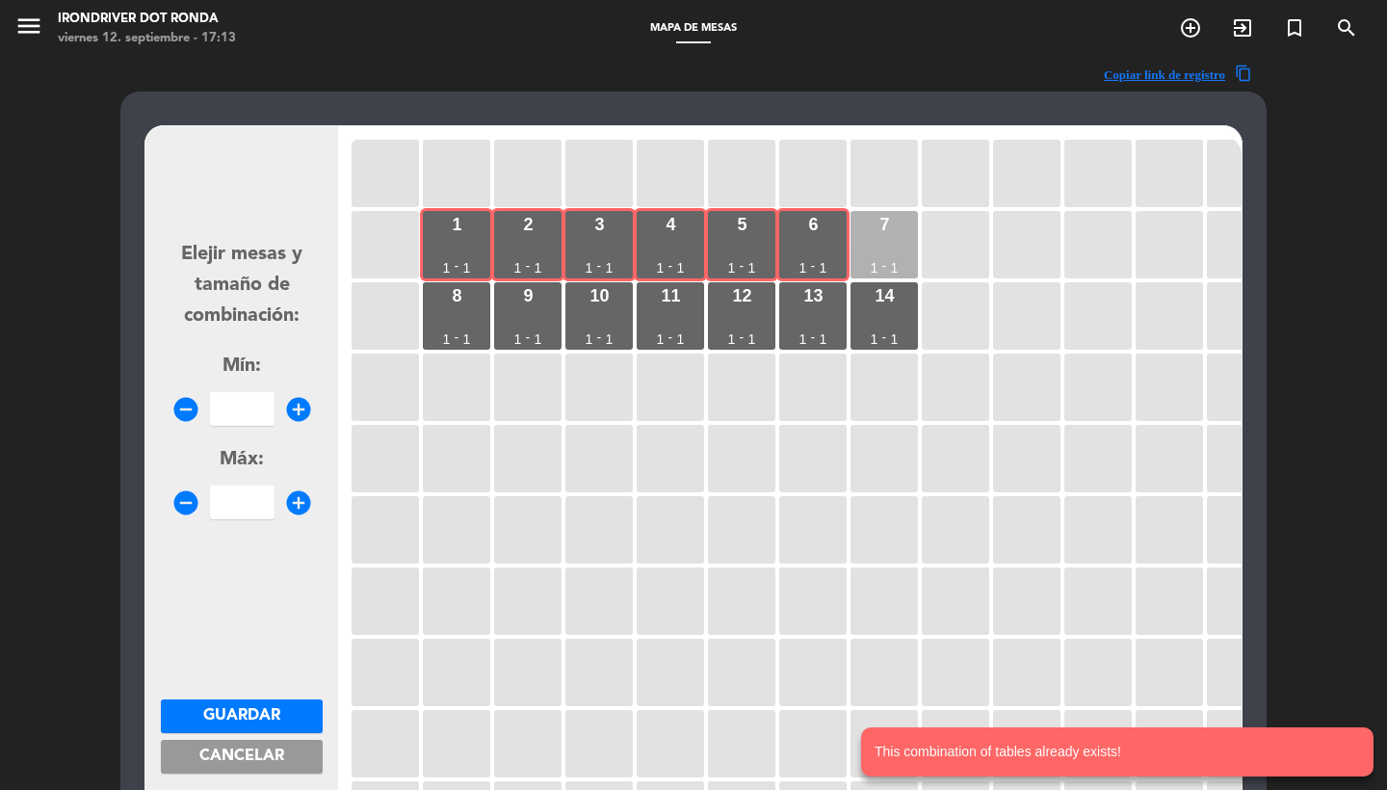
click at [912, 234] on div "7 1 - 1" at bounding box center [883, 244] width 67 height 67
click at [483, 315] on div "8 1 - 1" at bounding box center [456, 315] width 67 height 67
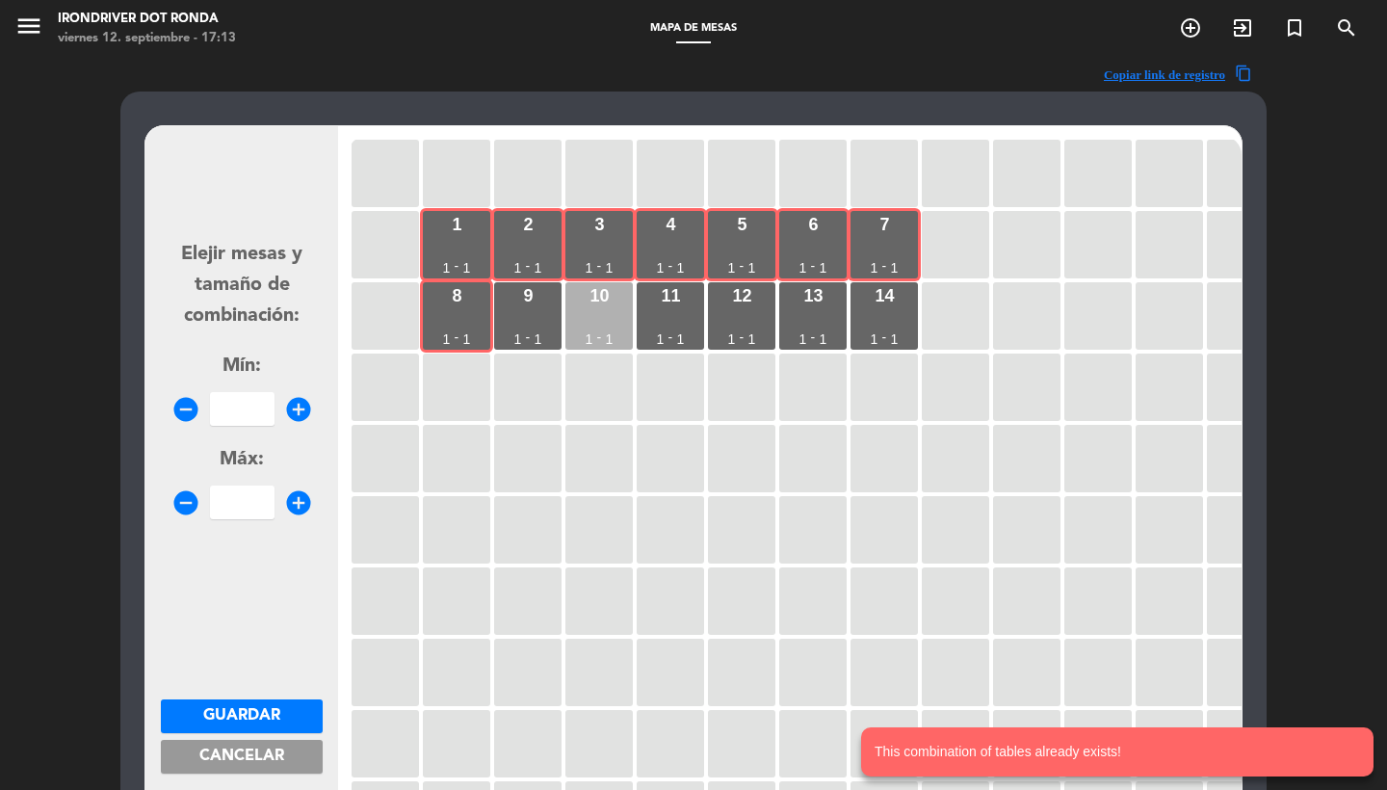
drag, startPoint x: 528, startPoint y: 315, endPoint x: 575, endPoint y: 315, distance: 47.2
click at [528, 315] on div "9 1 - 1" at bounding box center [527, 315] width 67 height 67
click at [611, 315] on div "10 1 - 1" at bounding box center [598, 315] width 67 height 67
click at [232, 409] on input "number" at bounding box center [242, 409] width 65 height 34
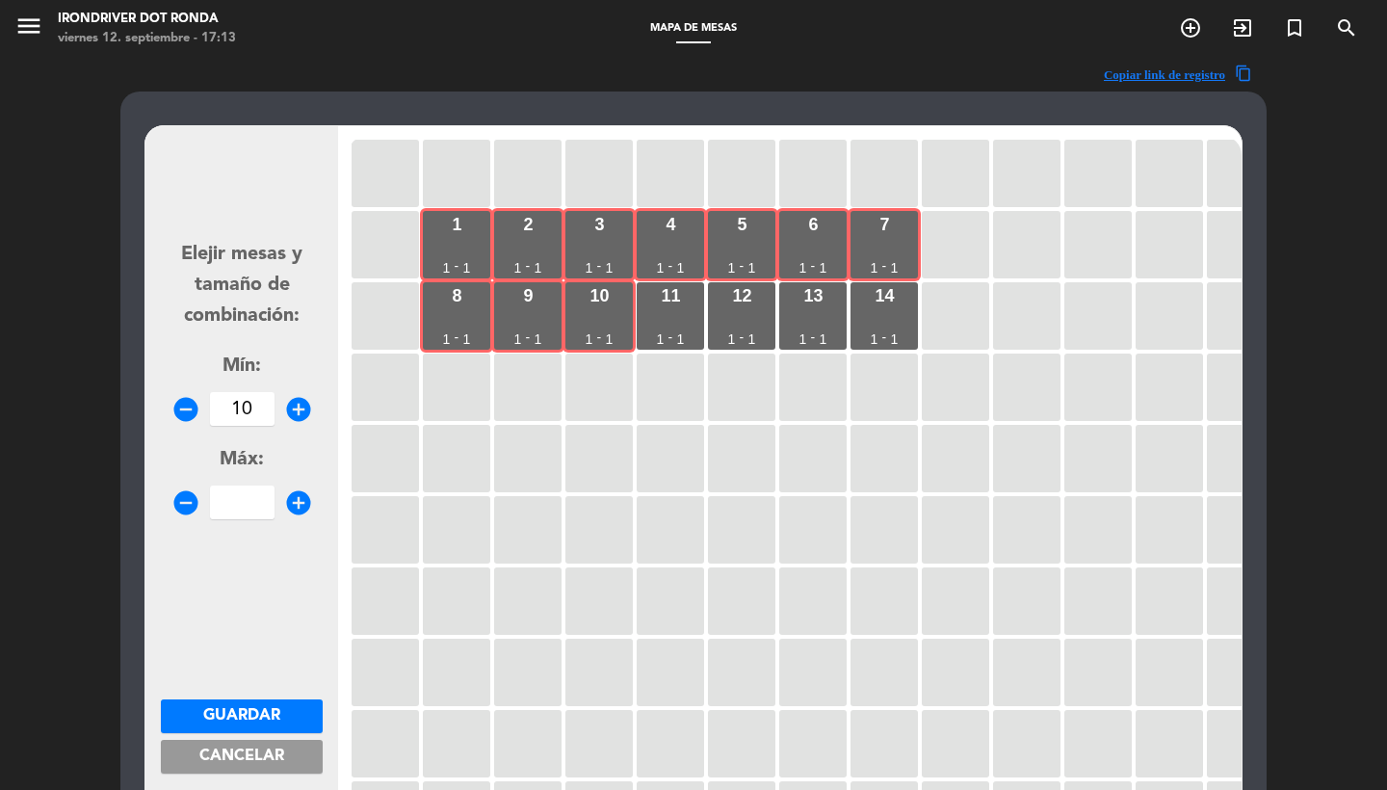
type input "10"
click at [237, 715] on span "Guardar" at bounding box center [241, 715] width 77 height 15
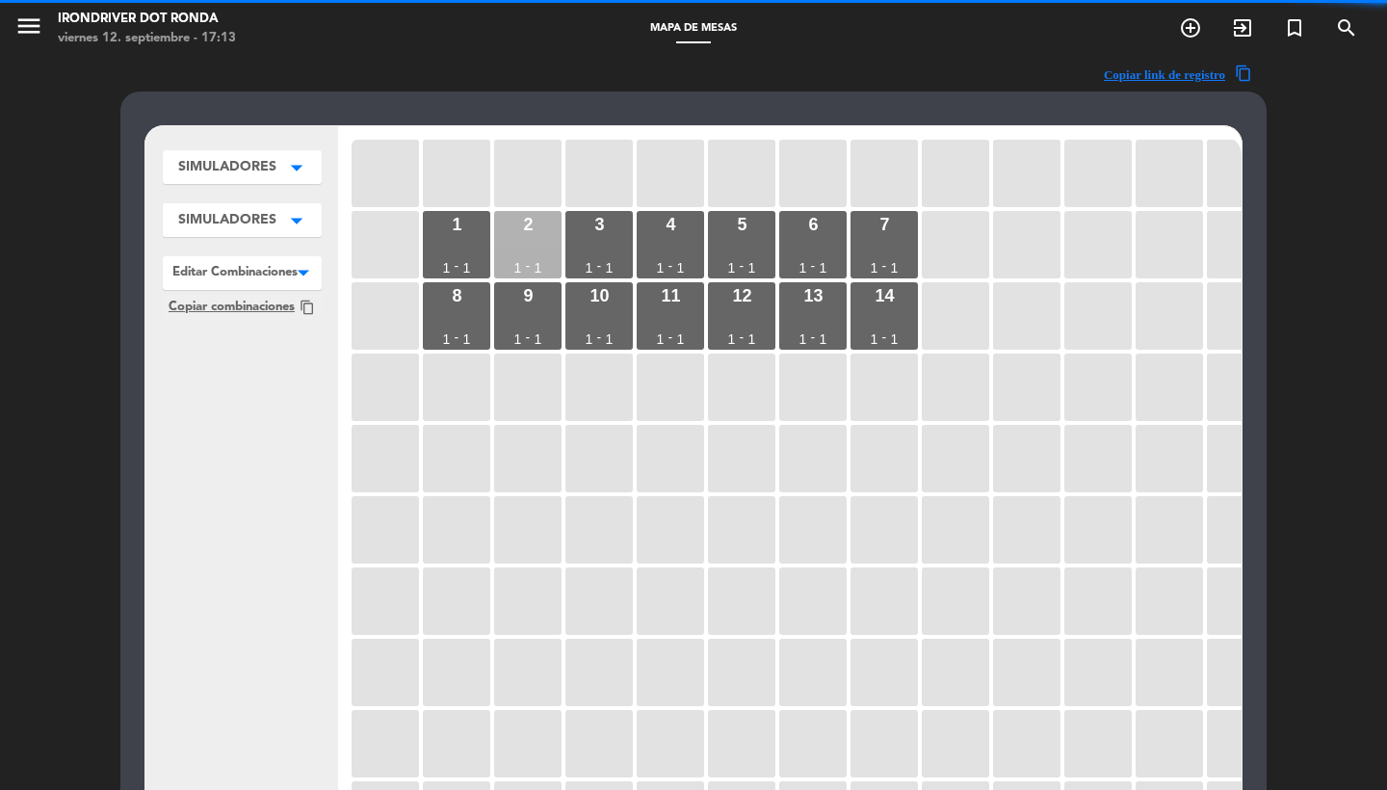
drag, startPoint x: 477, startPoint y: 230, endPoint x: 495, endPoint y: 230, distance: 18.3
click at [476, 230] on div "1 1 - 1" at bounding box center [456, 244] width 67 height 67
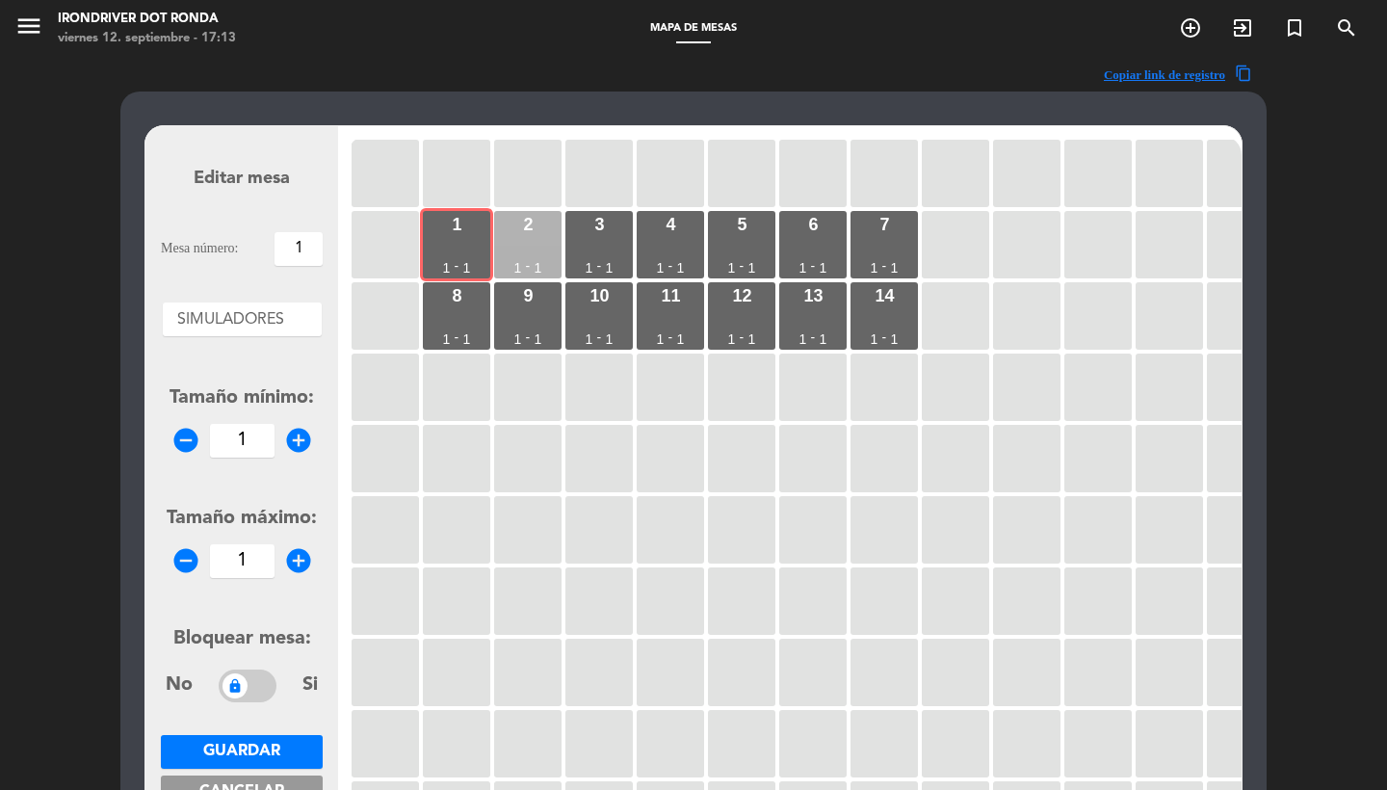
click at [540, 230] on div "2 1 - 1" at bounding box center [527, 244] width 67 height 67
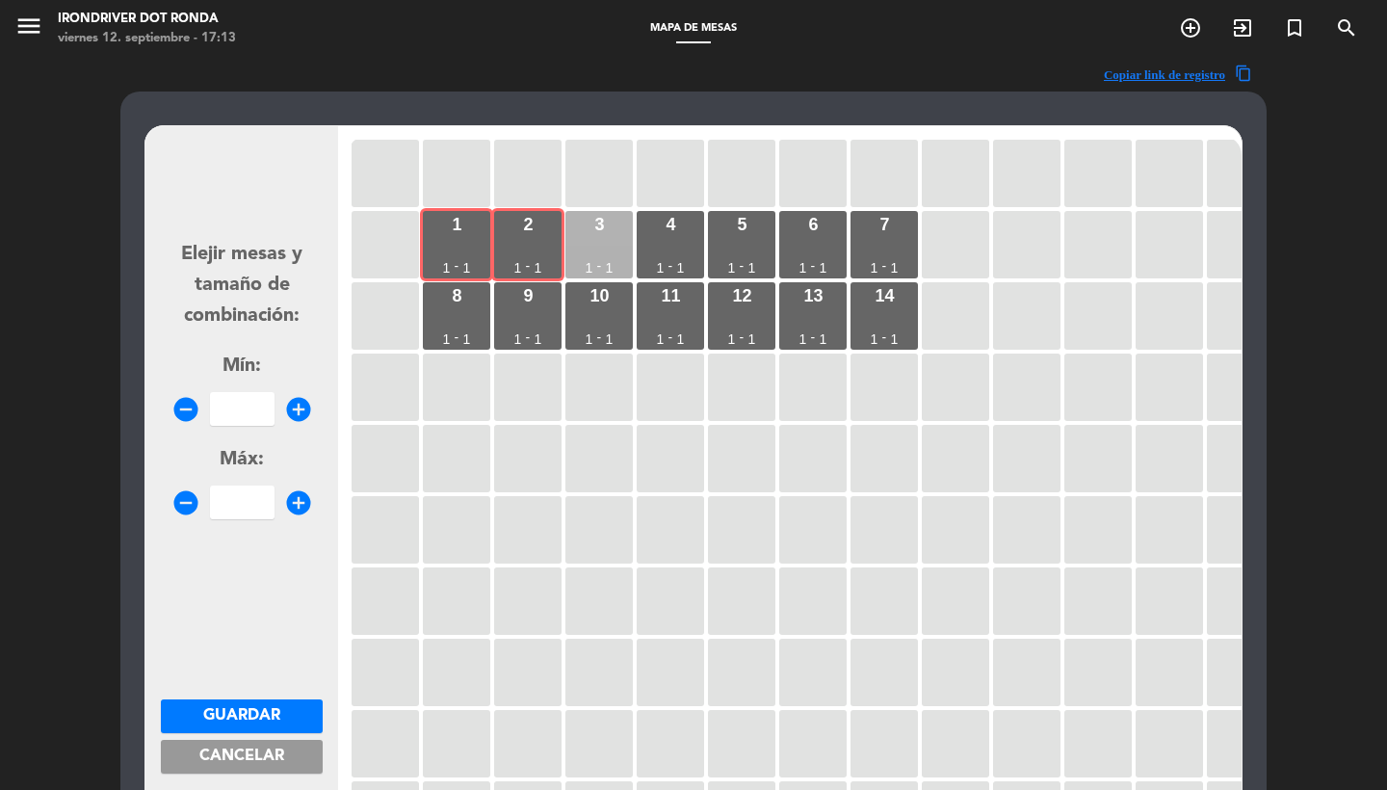
click at [591, 230] on div "3 1 - 1" at bounding box center [598, 244] width 67 height 67
click at [698, 223] on div "4 1 - 1" at bounding box center [670, 244] width 67 height 67
drag, startPoint x: 745, startPoint y: 231, endPoint x: 777, endPoint y: 232, distance: 32.8
click at [745, 232] on div "5" at bounding box center [742, 224] width 10 height 17
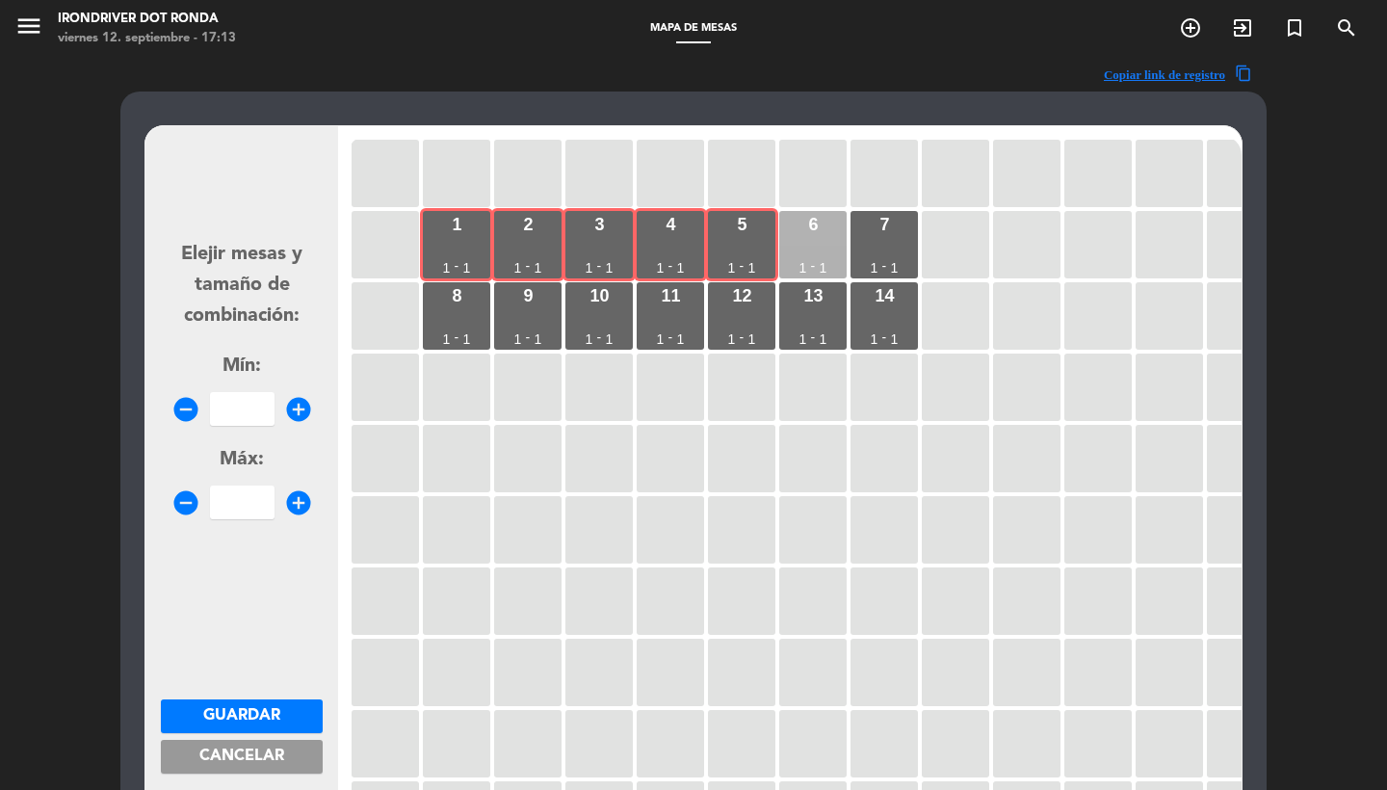
click at [812, 232] on div "6" at bounding box center [813, 224] width 10 height 17
drag, startPoint x: 897, startPoint y: 234, endPoint x: 885, endPoint y: 245, distance: 15.7
click at [897, 234] on div "7 1 - 1" at bounding box center [883, 244] width 67 height 67
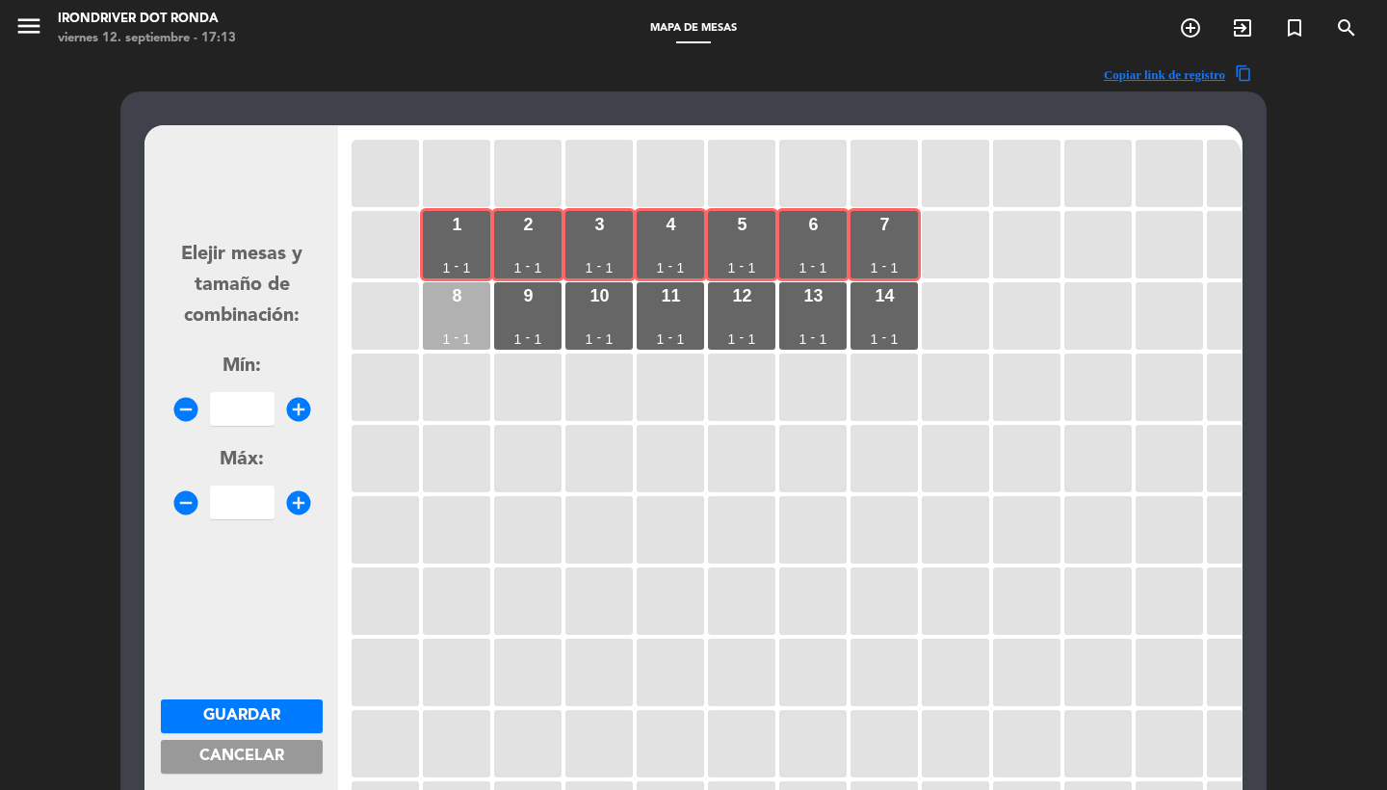
click at [473, 313] on div "8 1 - 1" at bounding box center [456, 315] width 67 height 67
click at [542, 313] on div "9 1 - 1" at bounding box center [527, 315] width 67 height 67
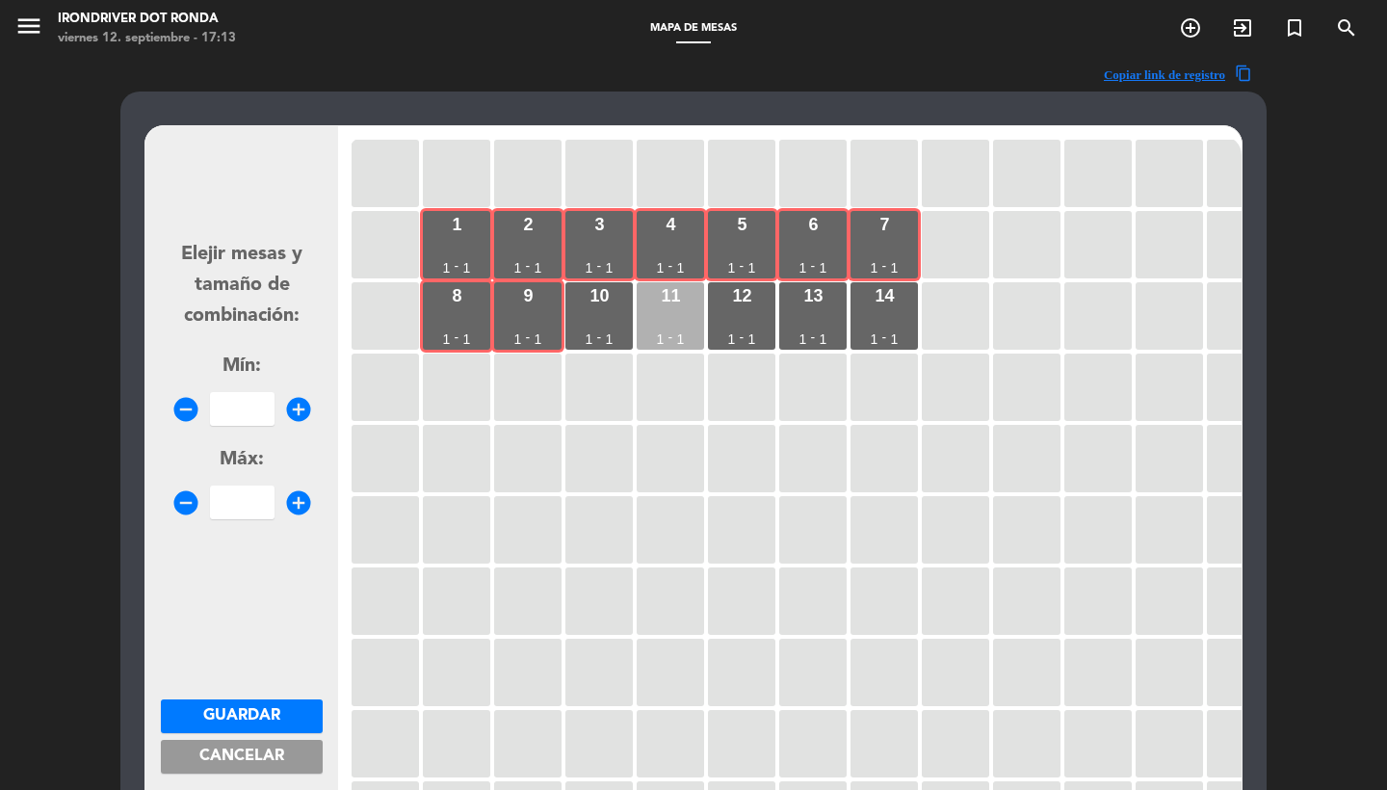
drag, startPoint x: 619, startPoint y: 313, endPoint x: 639, endPoint y: 313, distance: 19.3
click at [619, 313] on div "10 1 - 1" at bounding box center [598, 315] width 67 height 67
click at [672, 313] on div "11 1 - 1" at bounding box center [670, 315] width 67 height 67
click at [197, 404] on icon "remove_circle" at bounding box center [185, 409] width 29 height 29
type input "-1"
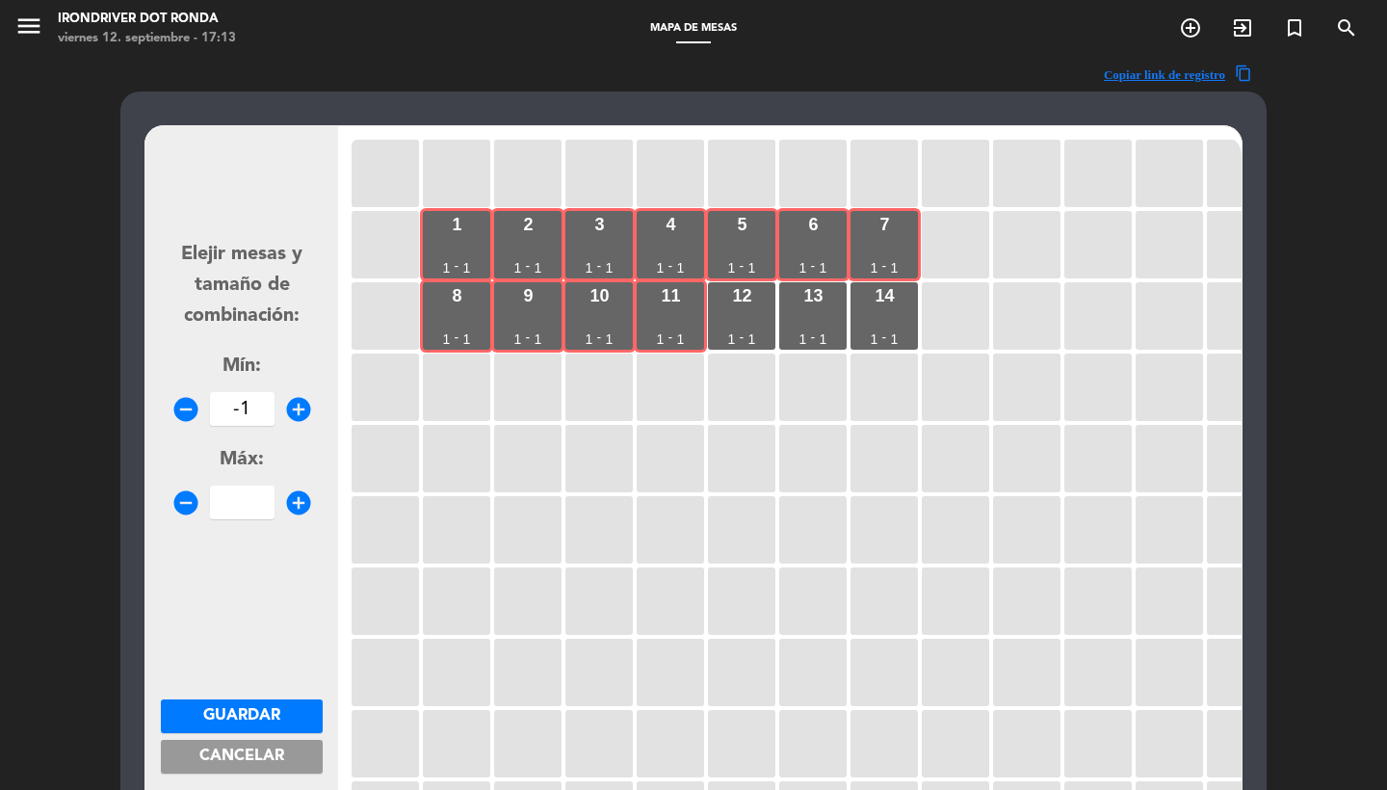
click at [227, 404] on input "-1" at bounding box center [242, 409] width 65 height 34
click at [258, 411] on input "-1" at bounding box center [242, 409] width 65 height 34
type input "1"
click at [266, 387] on div "Mín: remove_circle 1 add_circle" at bounding box center [242, 389] width 162 height 74
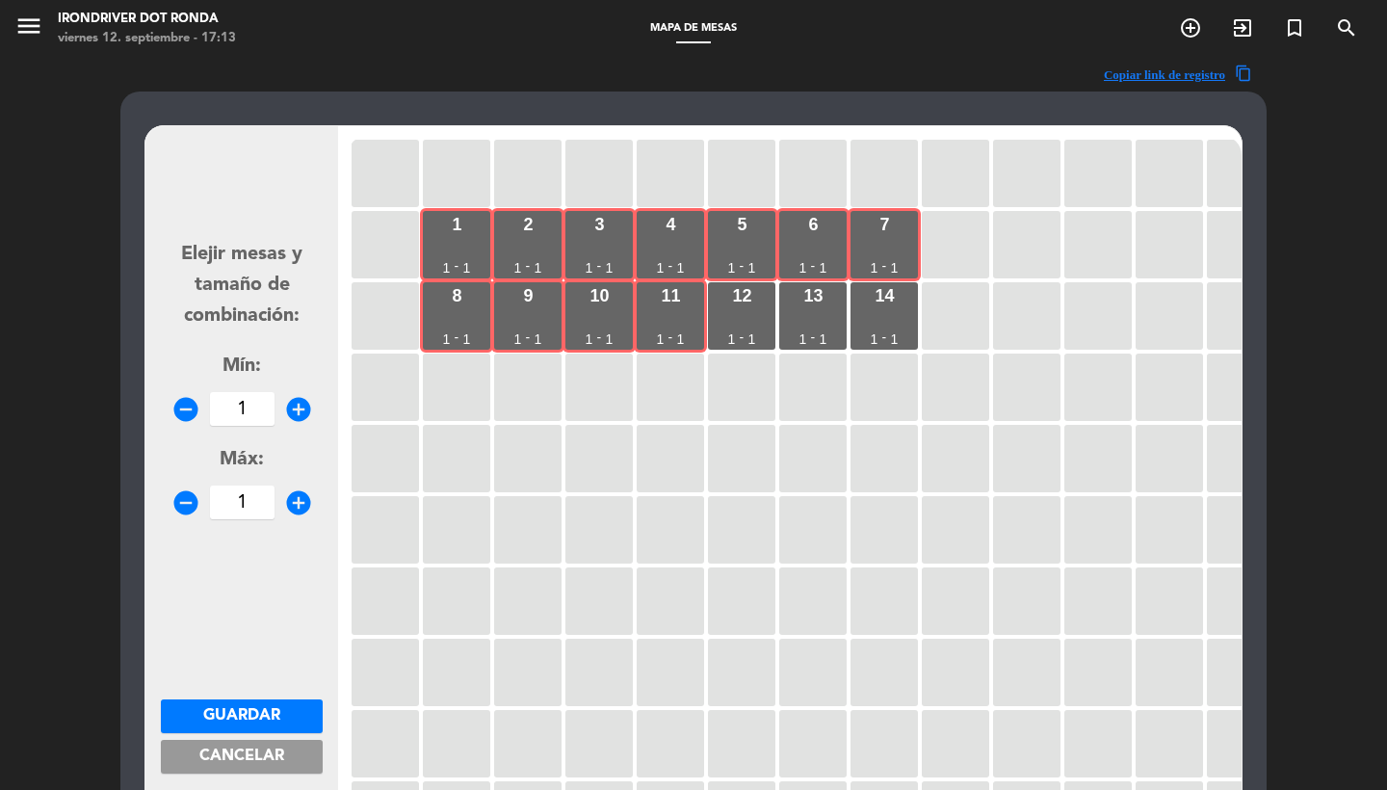
click at [265, 403] on input "1" at bounding box center [242, 409] width 65 height 34
type input "11"
click at [255, 478] on div "Máx: remove_circle 1 add_circle" at bounding box center [242, 482] width 162 height 74
click at [255, 502] on input "1" at bounding box center [242, 502] width 65 height 34
type input "11"
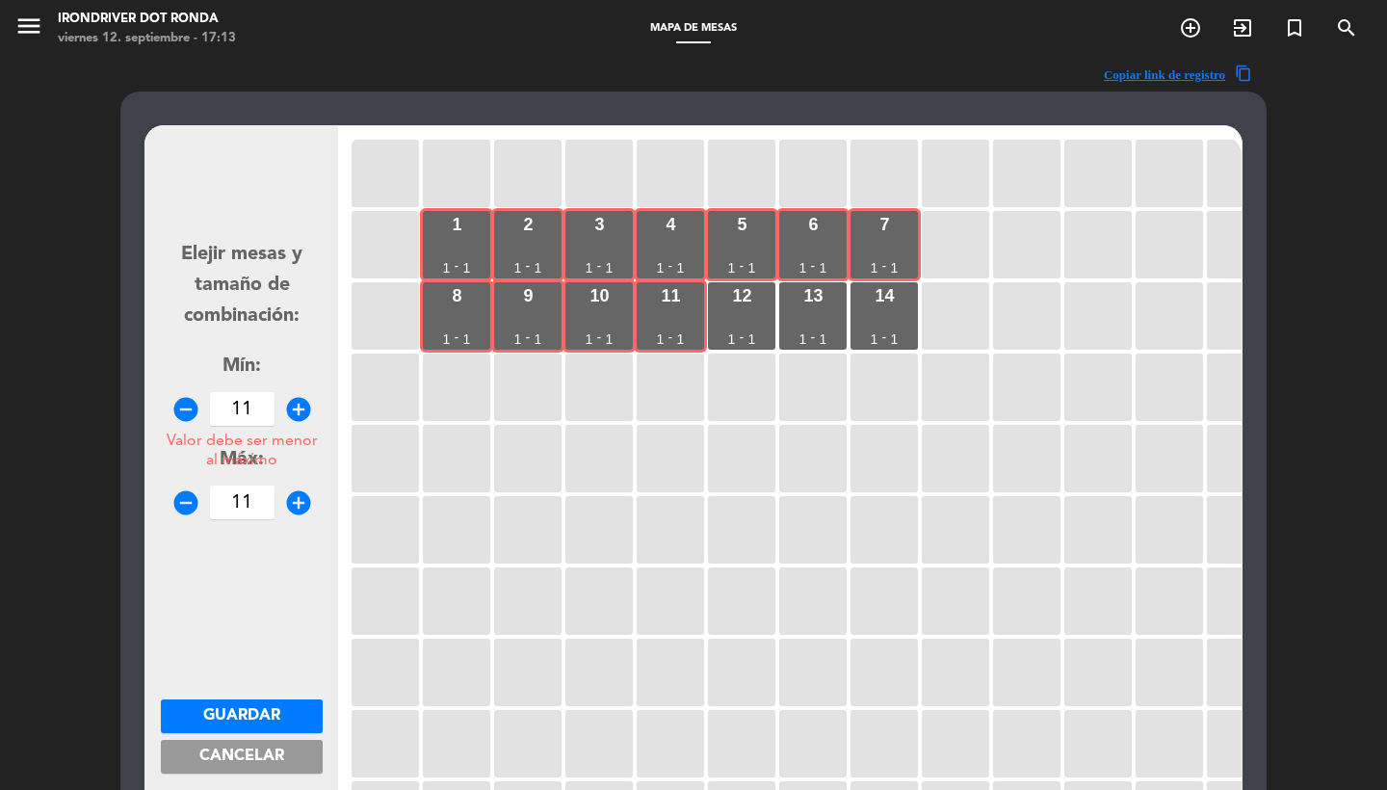
click at [237, 754] on span "Cancelar" at bounding box center [241, 755] width 85 height 15
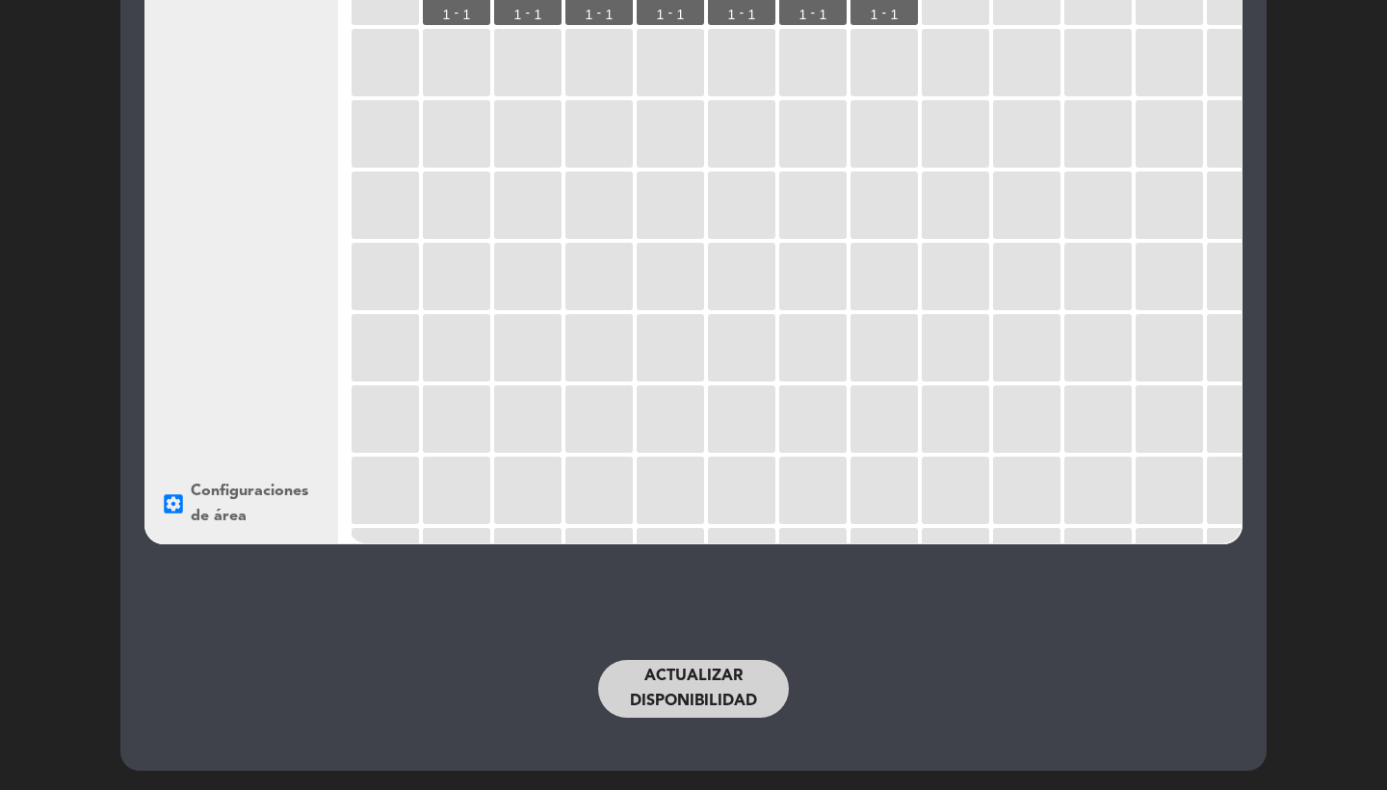
click at [648, 667] on button "Actualizar disponibilidad" at bounding box center [693, 689] width 191 height 58
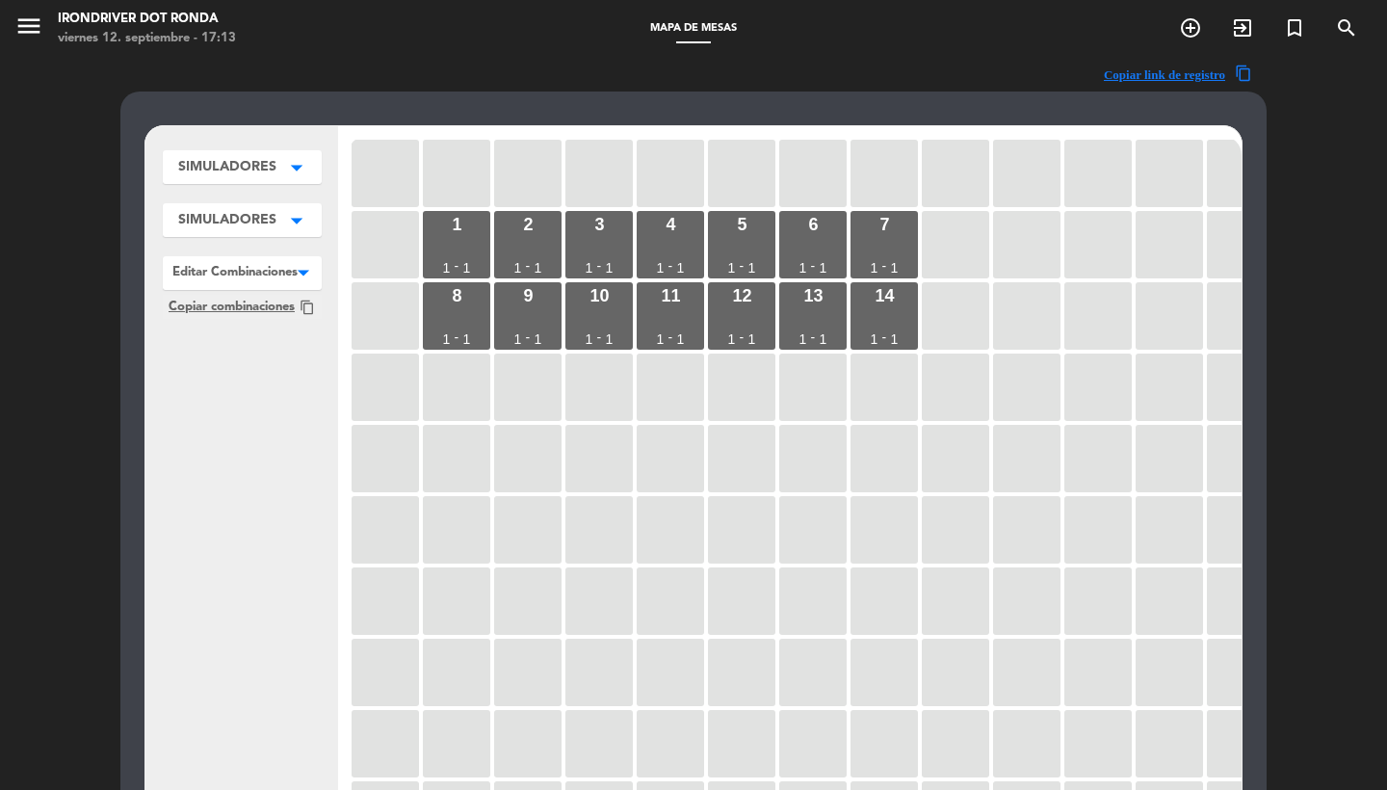
click at [36, 8] on span "menu" at bounding box center [35, 29] width 43 height 45
click at [36, 18] on icon "menu" at bounding box center [28, 26] width 29 height 29
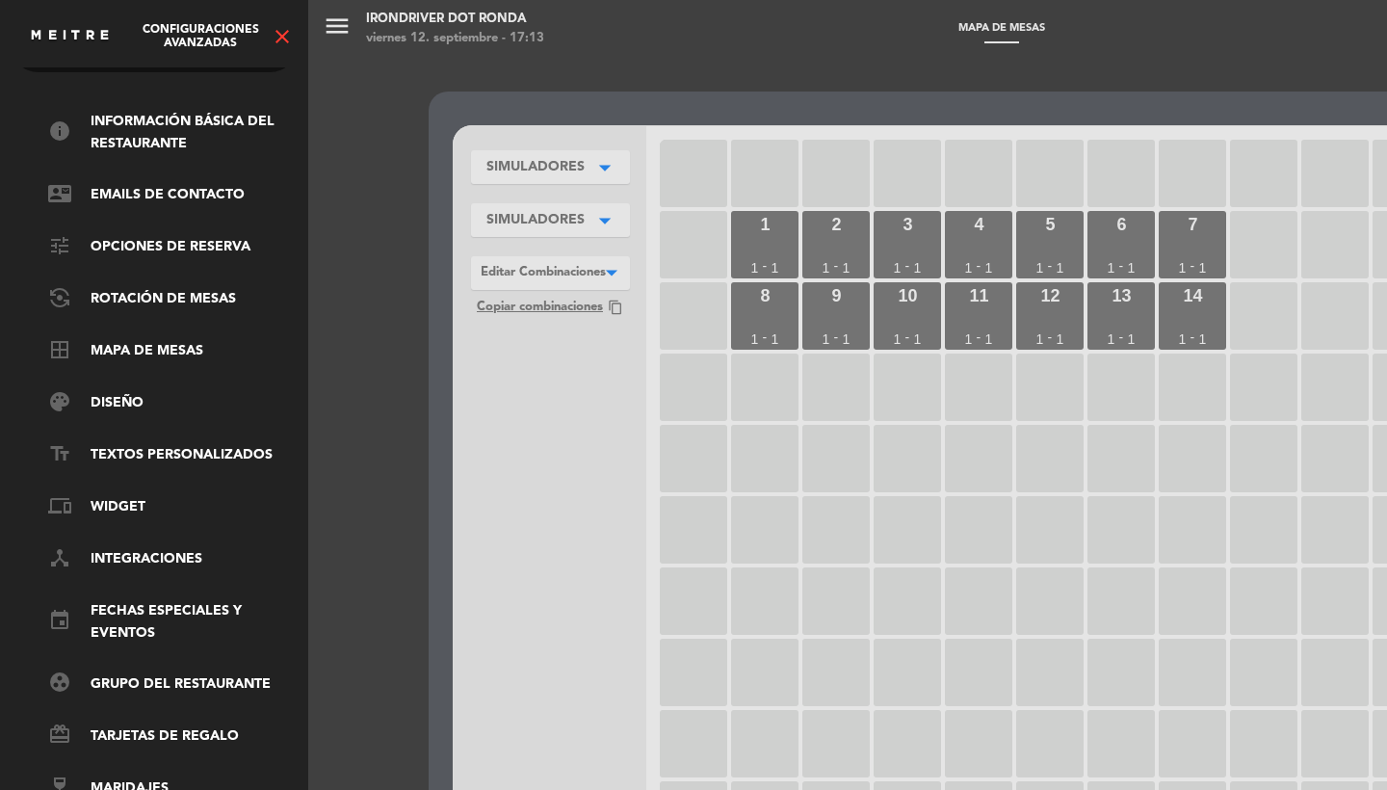
click at [123, 221] on ul "info Información básica del restaurante contact_mail Emails de Contacto tune Op…" at bounding box center [154, 455] width 289 height 689
click at [128, 236] on link "tune Opciones de reserva" at bounding box center [173, 247] width 250 height 23
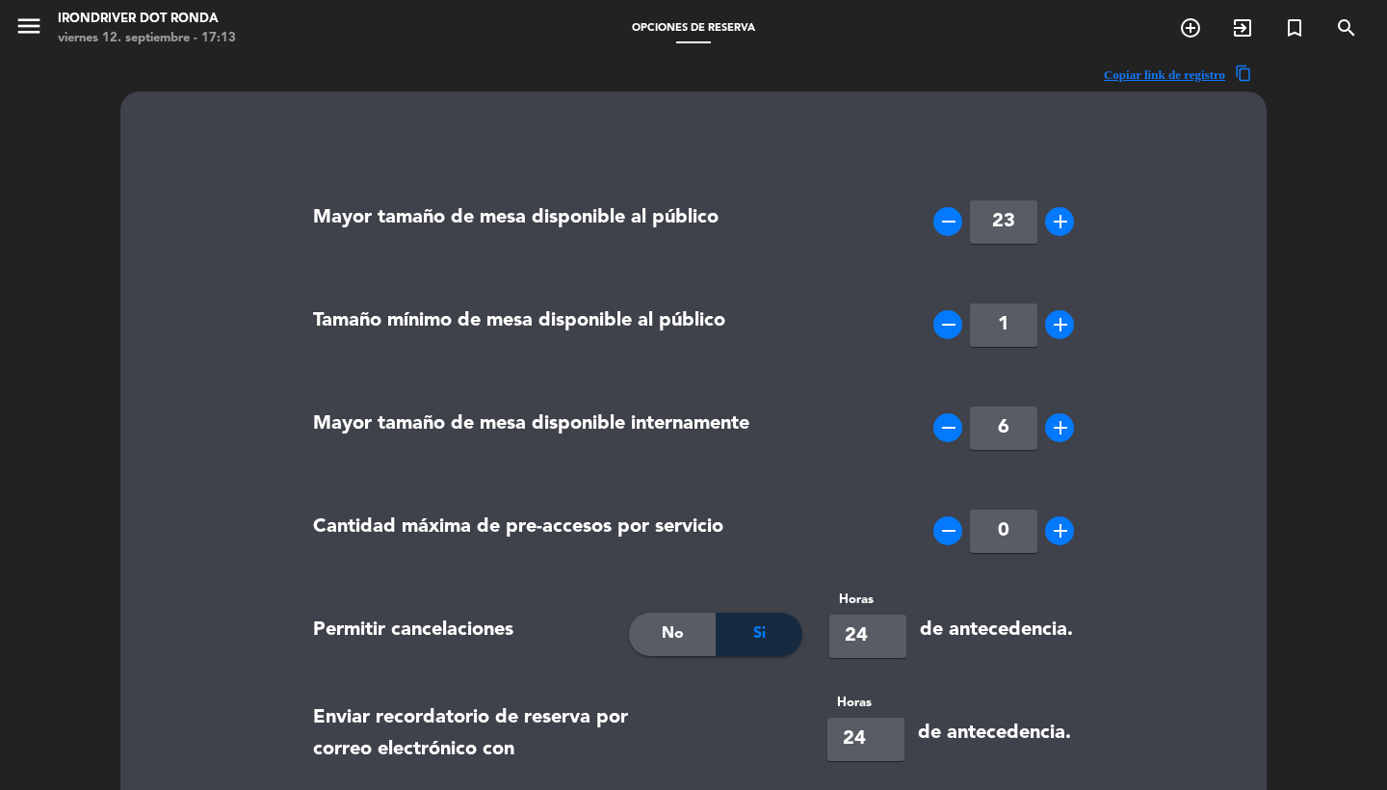
click at [1019, 225] on input "23" at bounding box center [1003, 221] width 67 height 43
type input "2"
type input "12"
click at [798, 185] on div "Mayor tamaño de mesa disponible al público" at bounding box center [557, 221] width 517 height 96
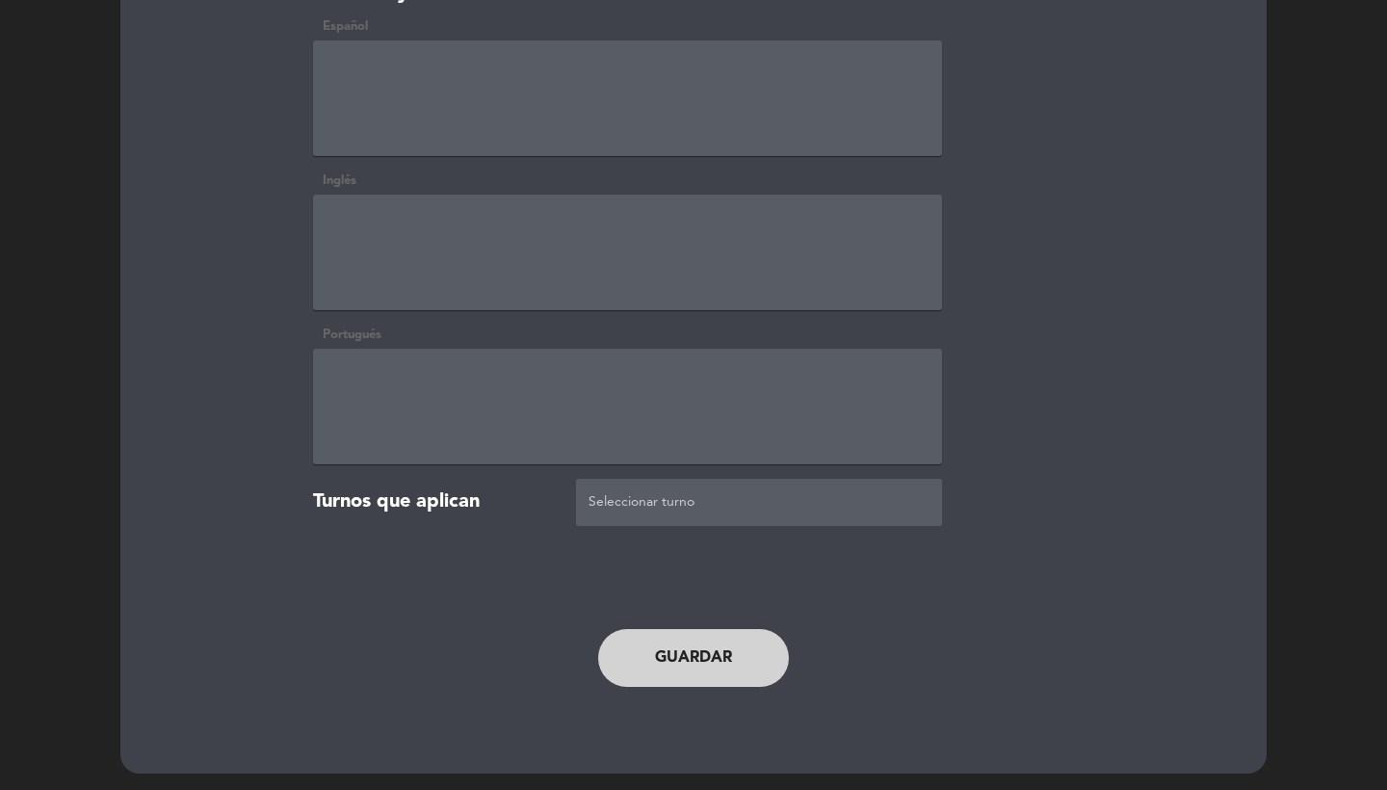
click at [670, 664] on button "Guardar" at bounding box center [693, 658] width 191 height 58
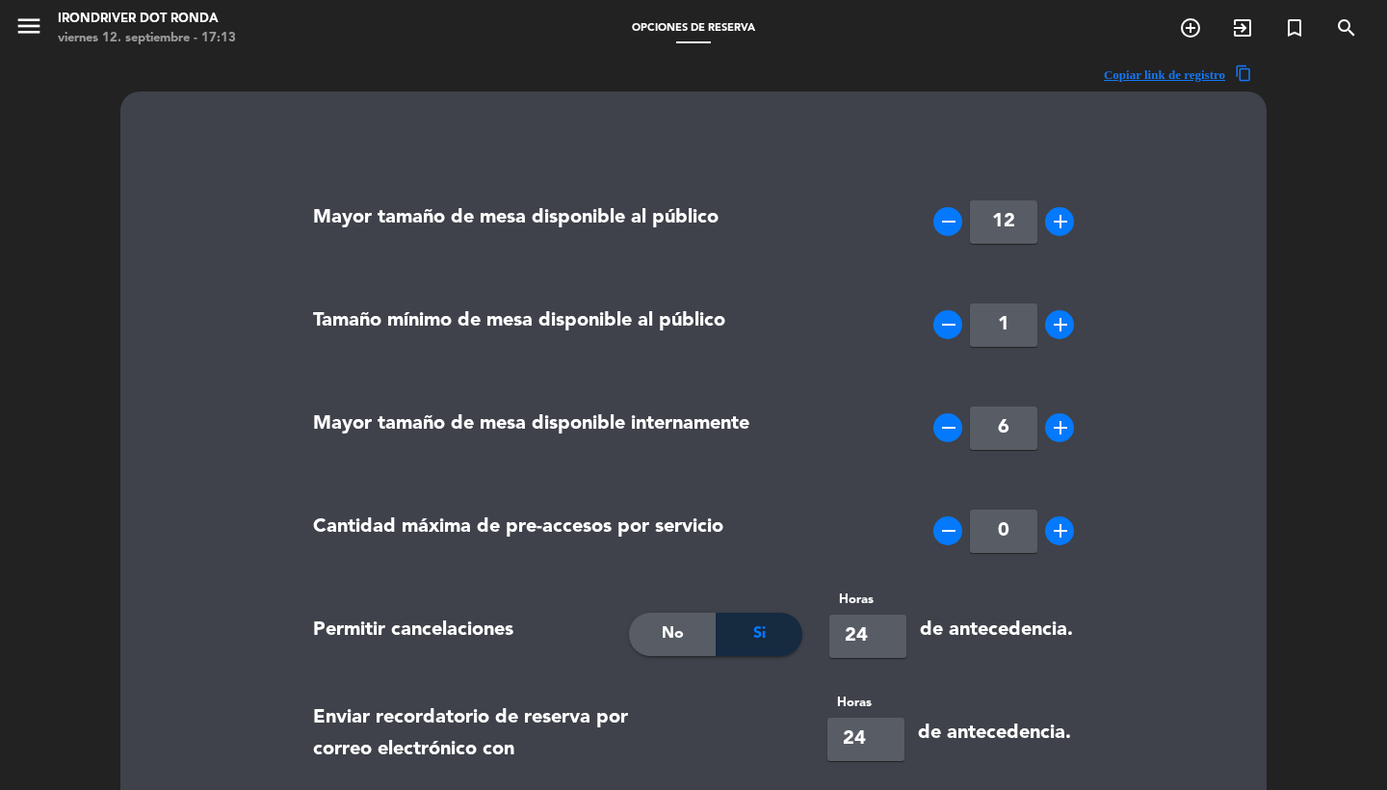
click at [13, 21] on div "menu Irondriver Dot Ronda viernes 12. septiembre - 17:13" at bounding box center [173, 29] width 347 height 45
click at [34, 21] on icon "menu" at bounding box center [28, 26] width 29 height 29
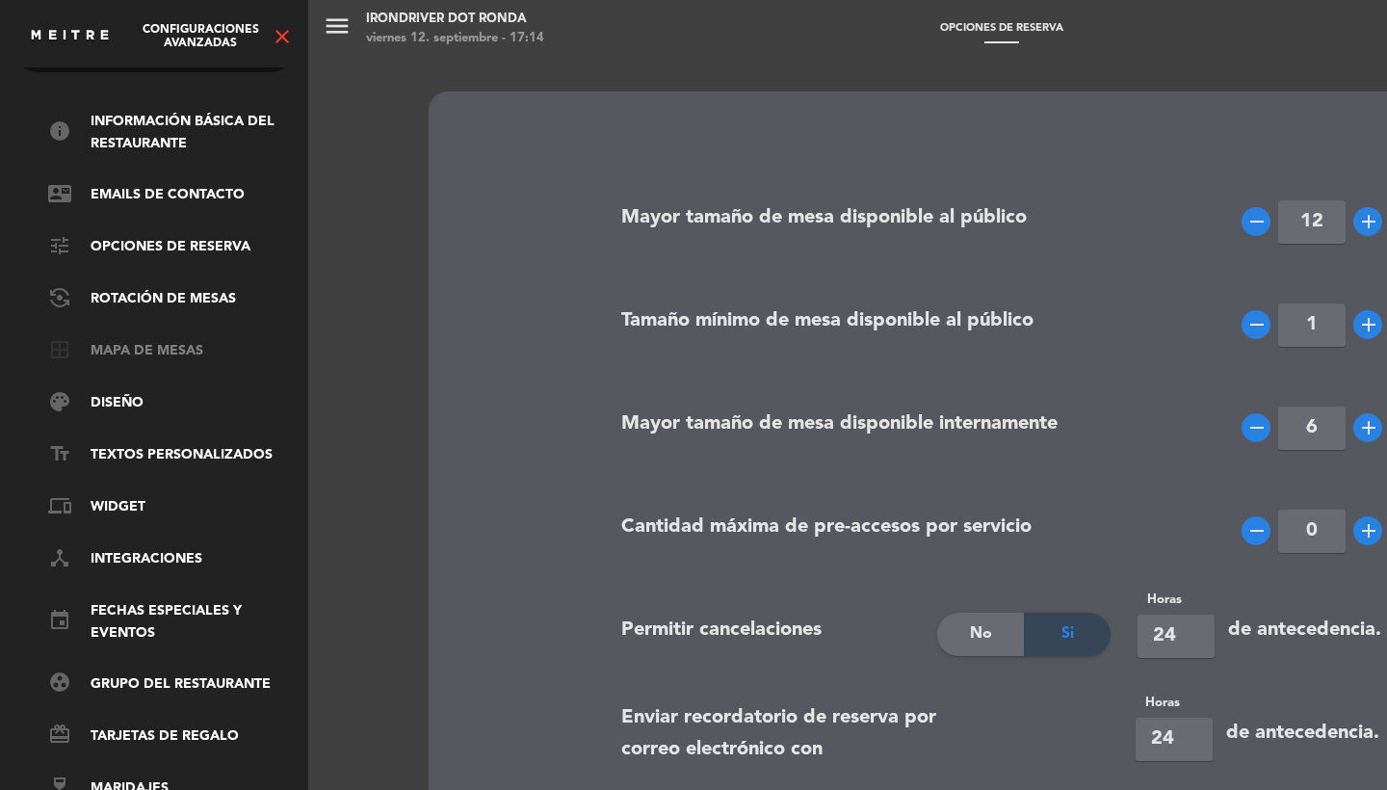
click at [155, 340] on link "border_all Mapa de mesas" at bounding box center [173, 351] width 250 height 23
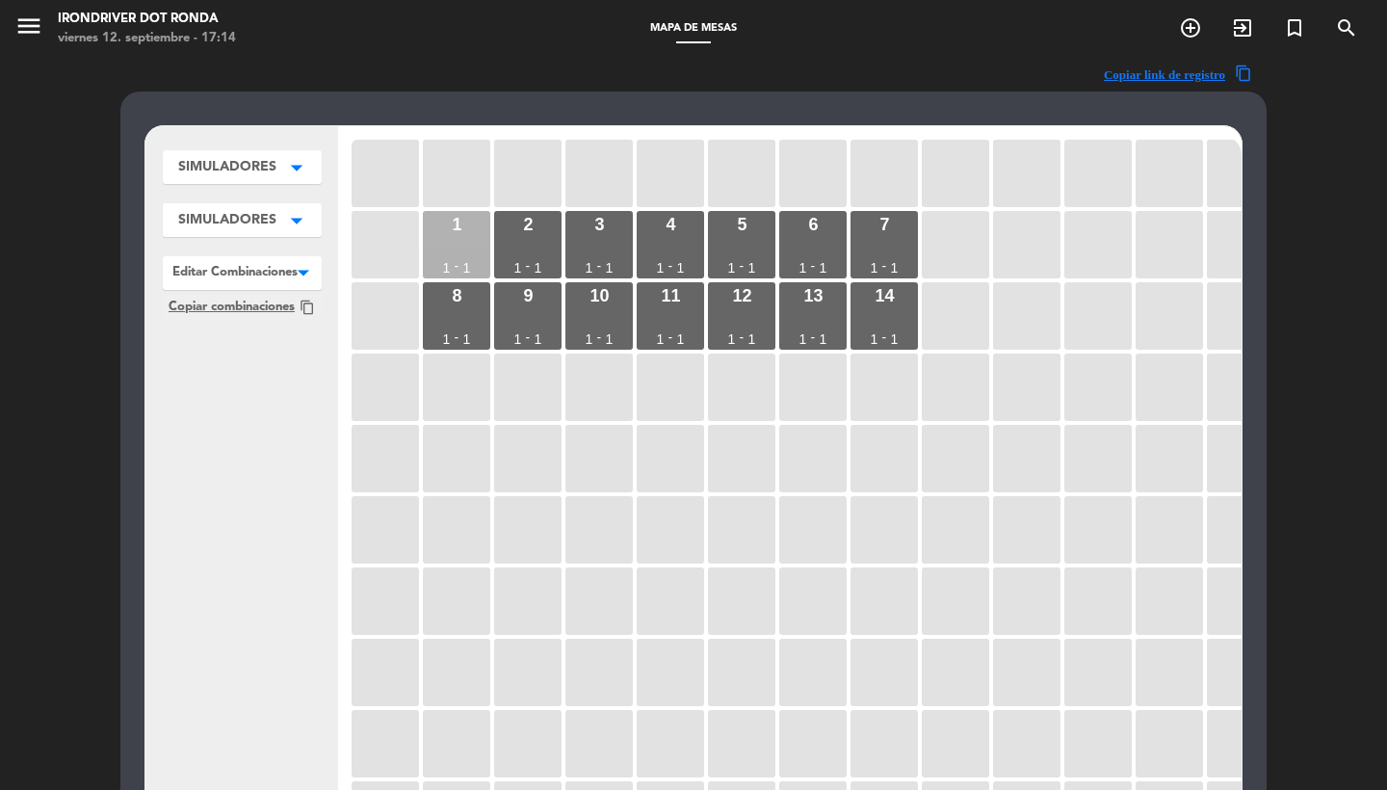
click at [423, 239] on div "1 1 - 1" at bounding box center [456, 244] width 67 height 67
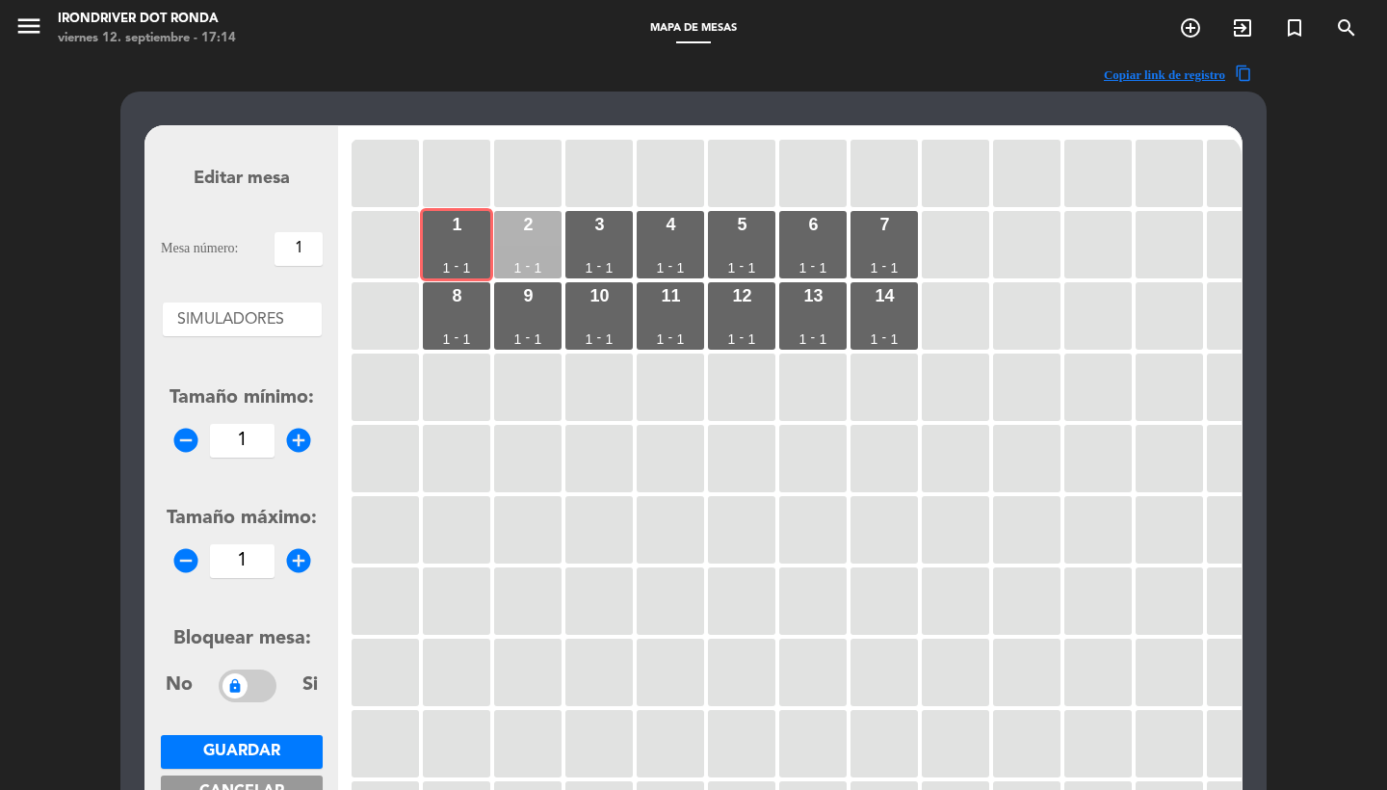
click at [539, 240] on div "2 1 - 1" at bounding box center [527, 244] width 67 height 67
click at [642, 238] on div "4 1 - 1" at bounding box center [670, 244] width 67 height 67
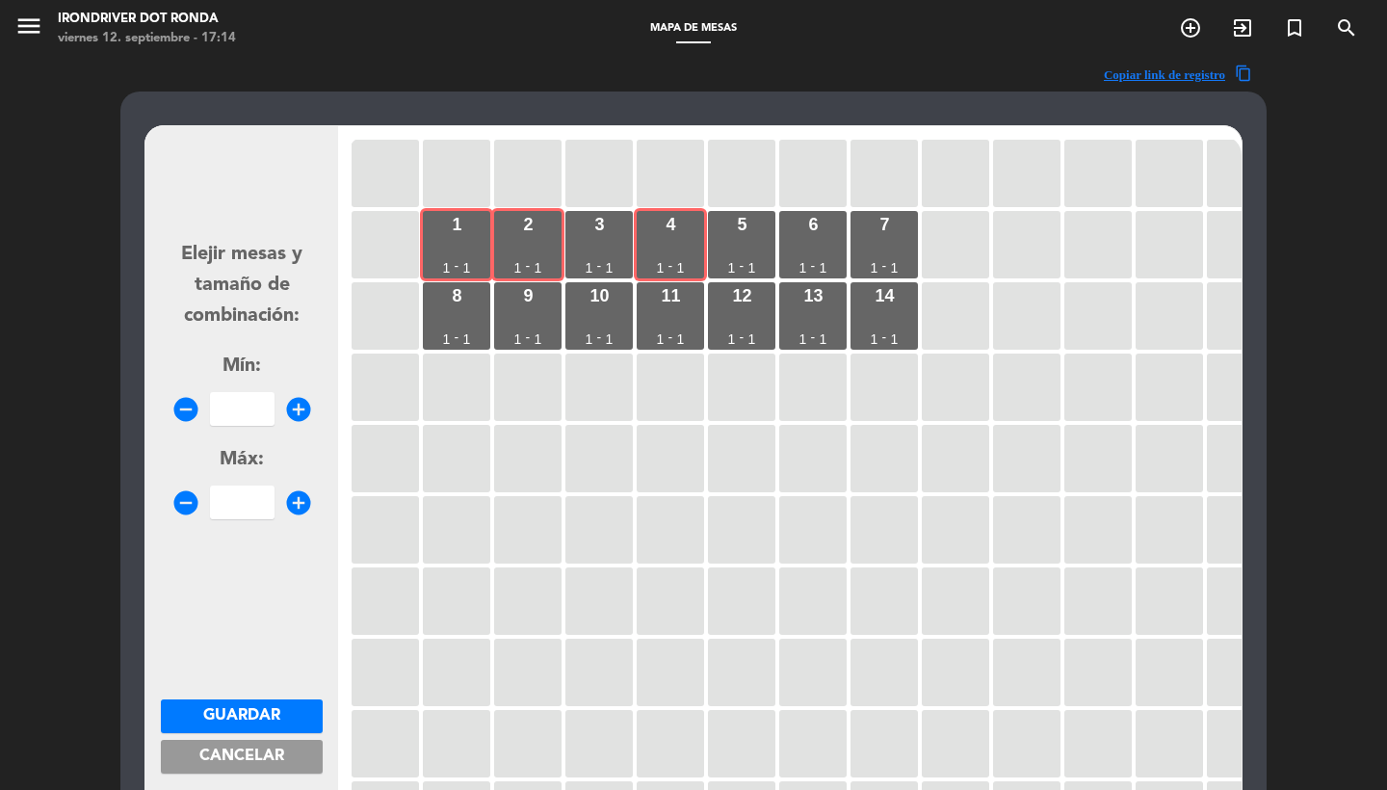
scroll to position [33, 0]
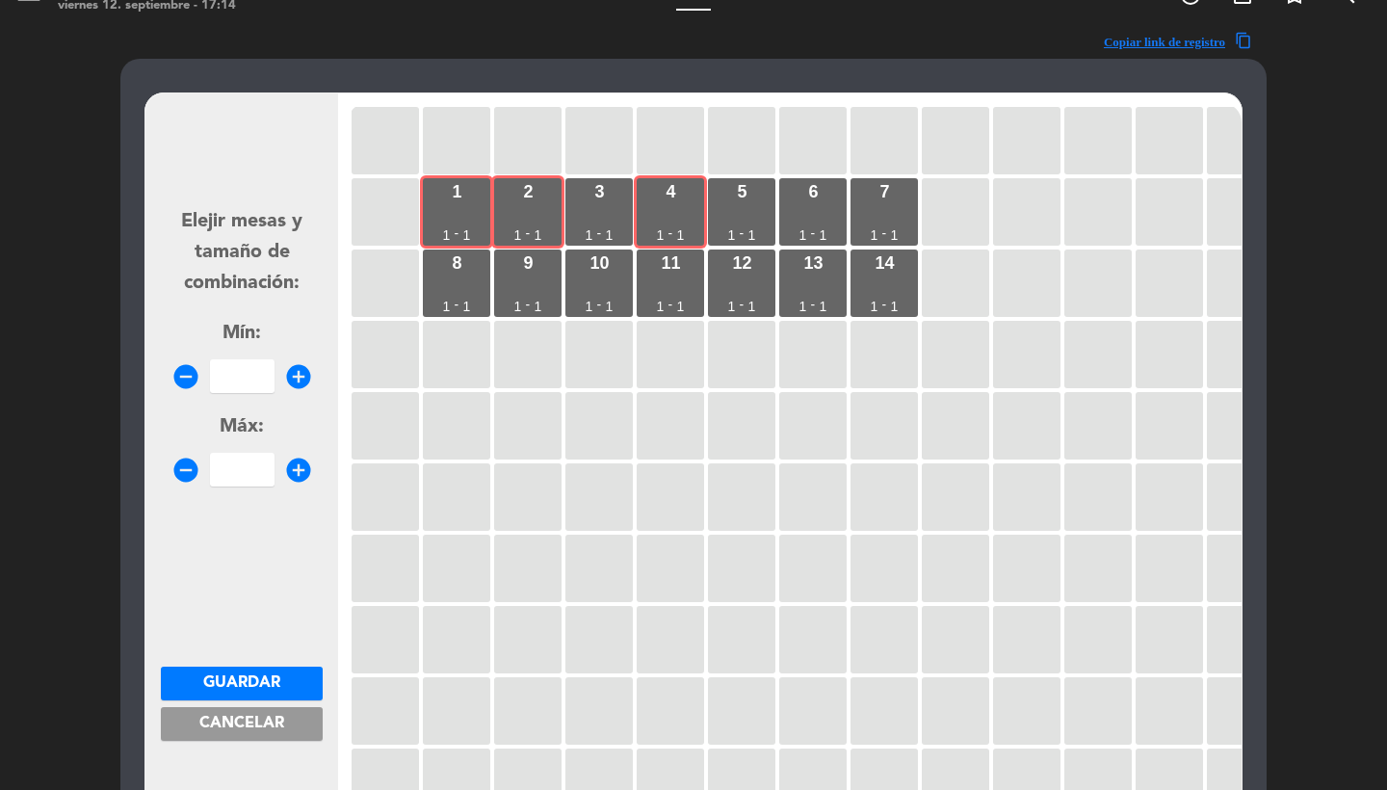
click at [245, 736] on button "Cancelar" at bounding box center [242, 724] width 162 height 34
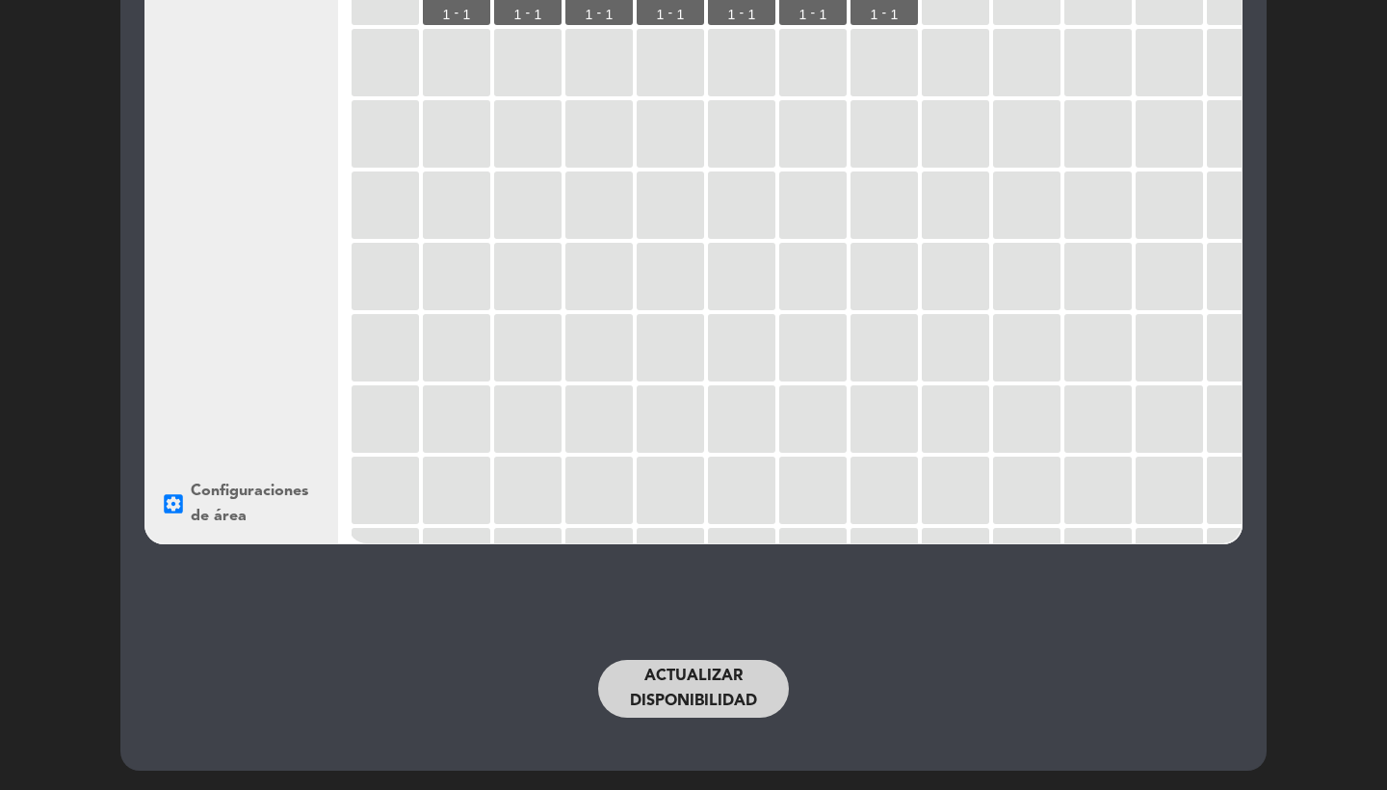
click at [728, 691] on button "Actualizar disponibilidad" at bounding box center [693, 689] width 191 height 58
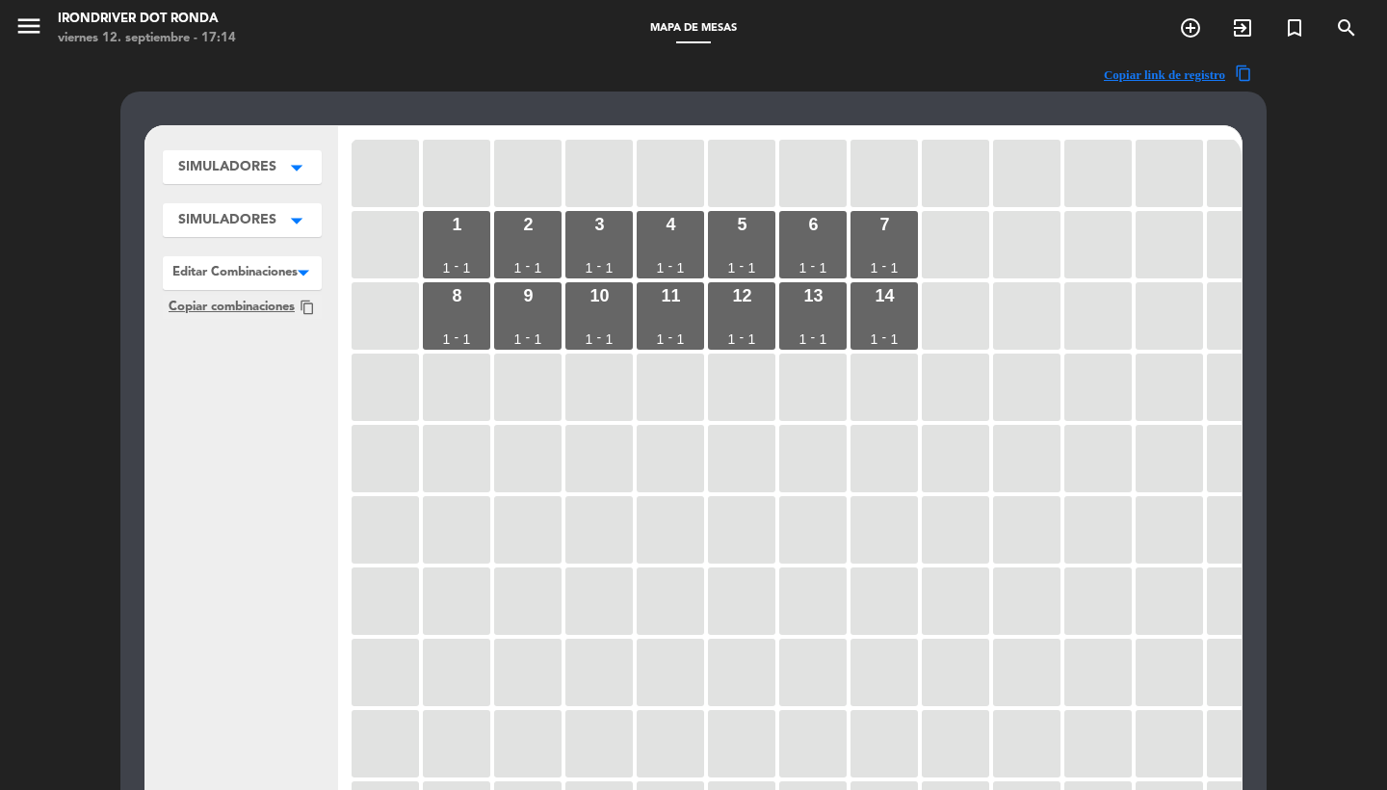
scroll to position [0, 0]
click at [41, 41] on button "menu" at bounding box center [28, 30] width 29 height 36
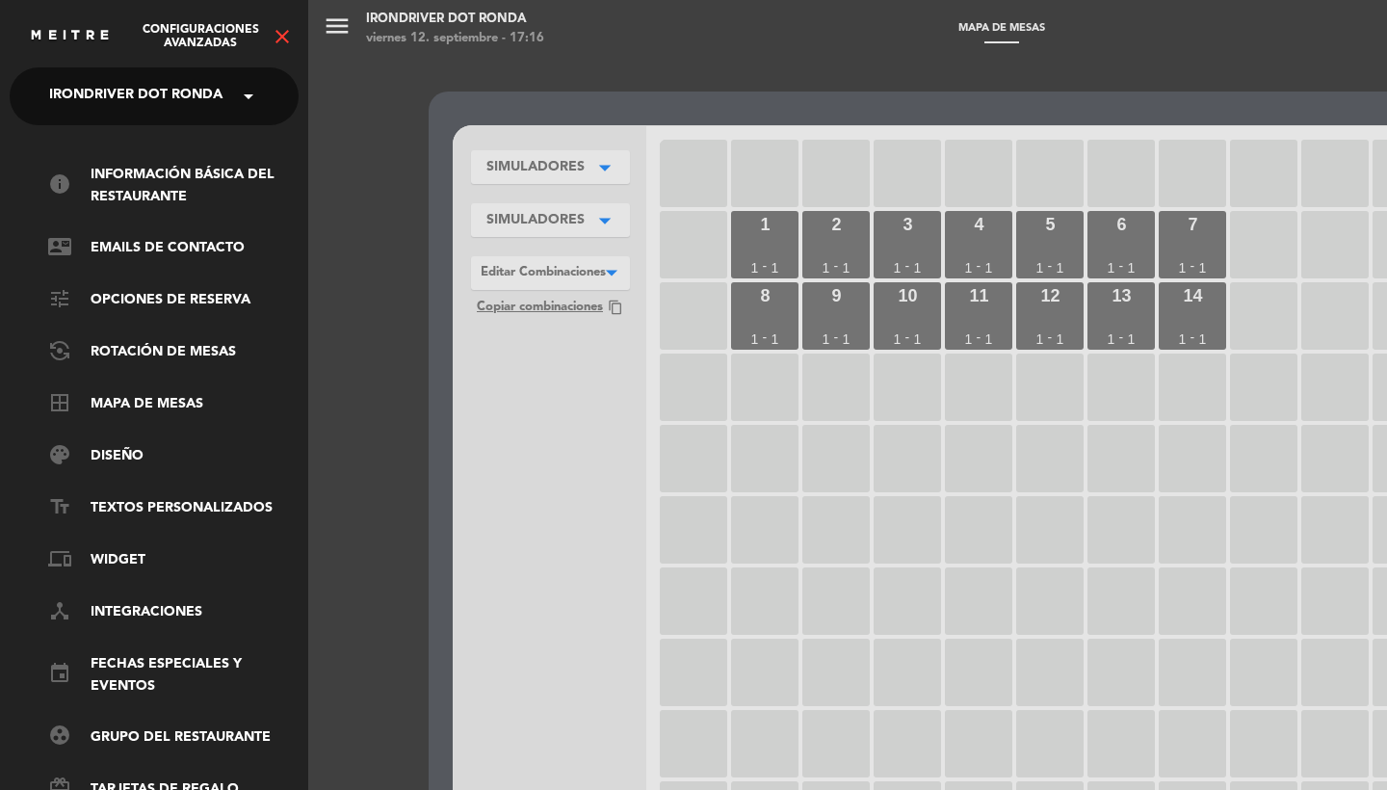
click at [151, 112] on span "Irondriver Dot Ronda" at bounding box center [135, 96] width 173 height 40
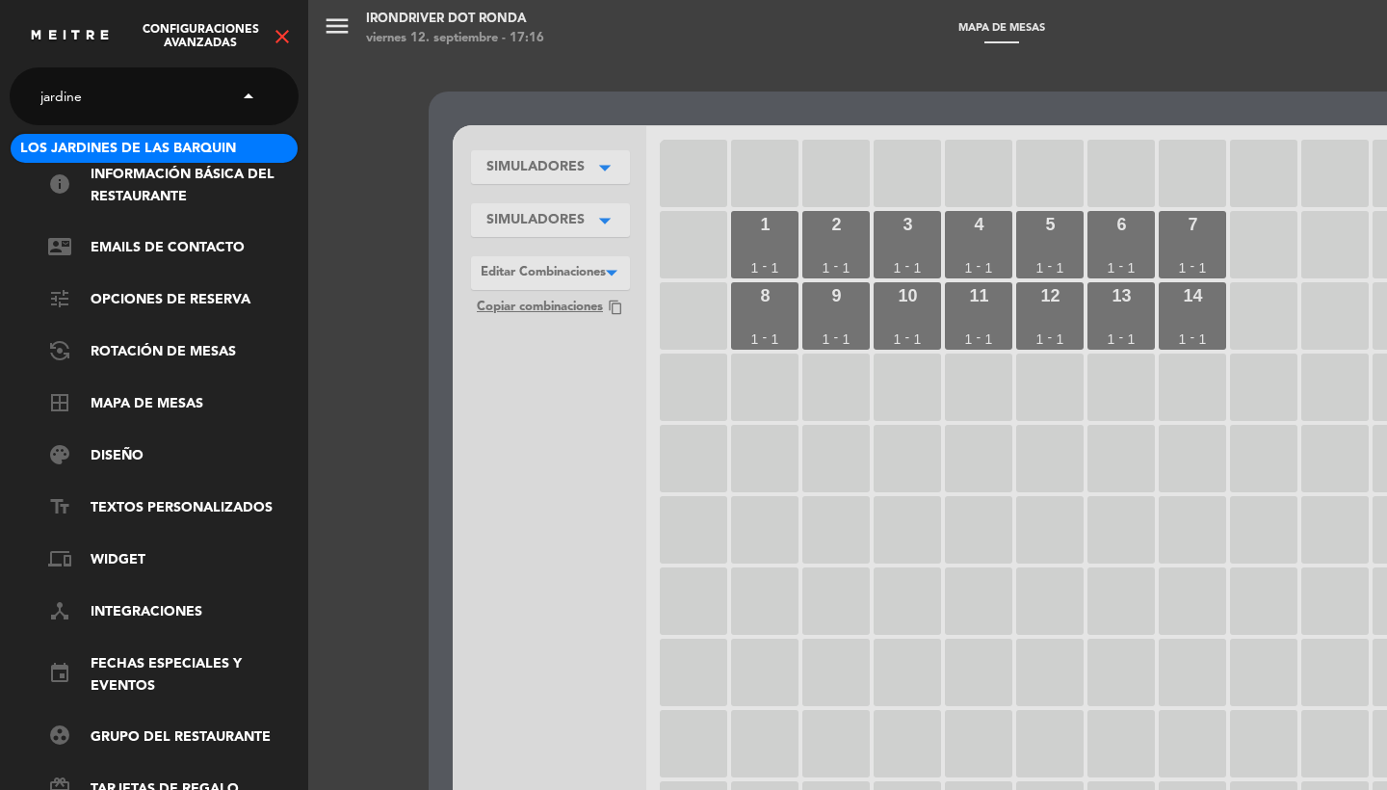
type input "jardines"
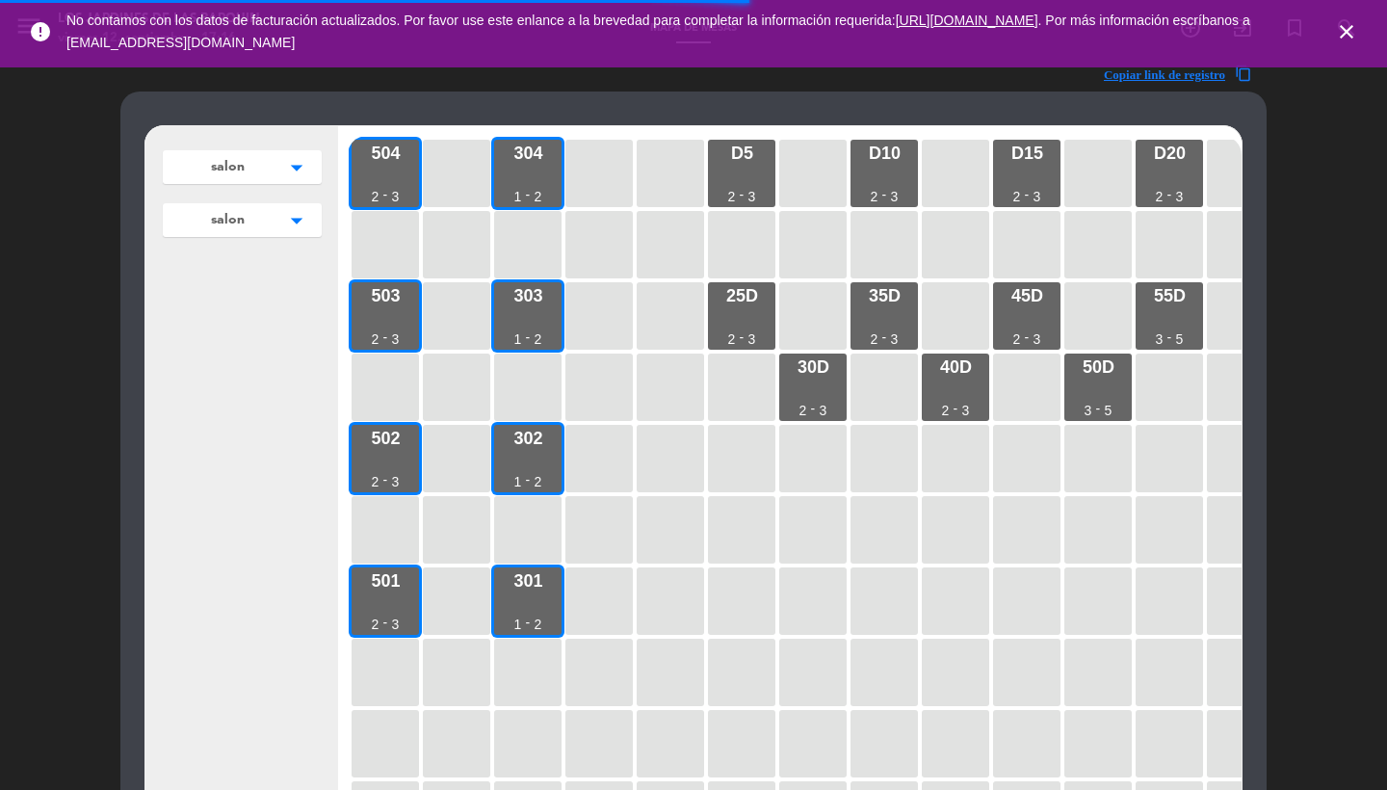
click at [1346, 25] on icon "close" at bounding box center [1346, 31] width 23 height 23
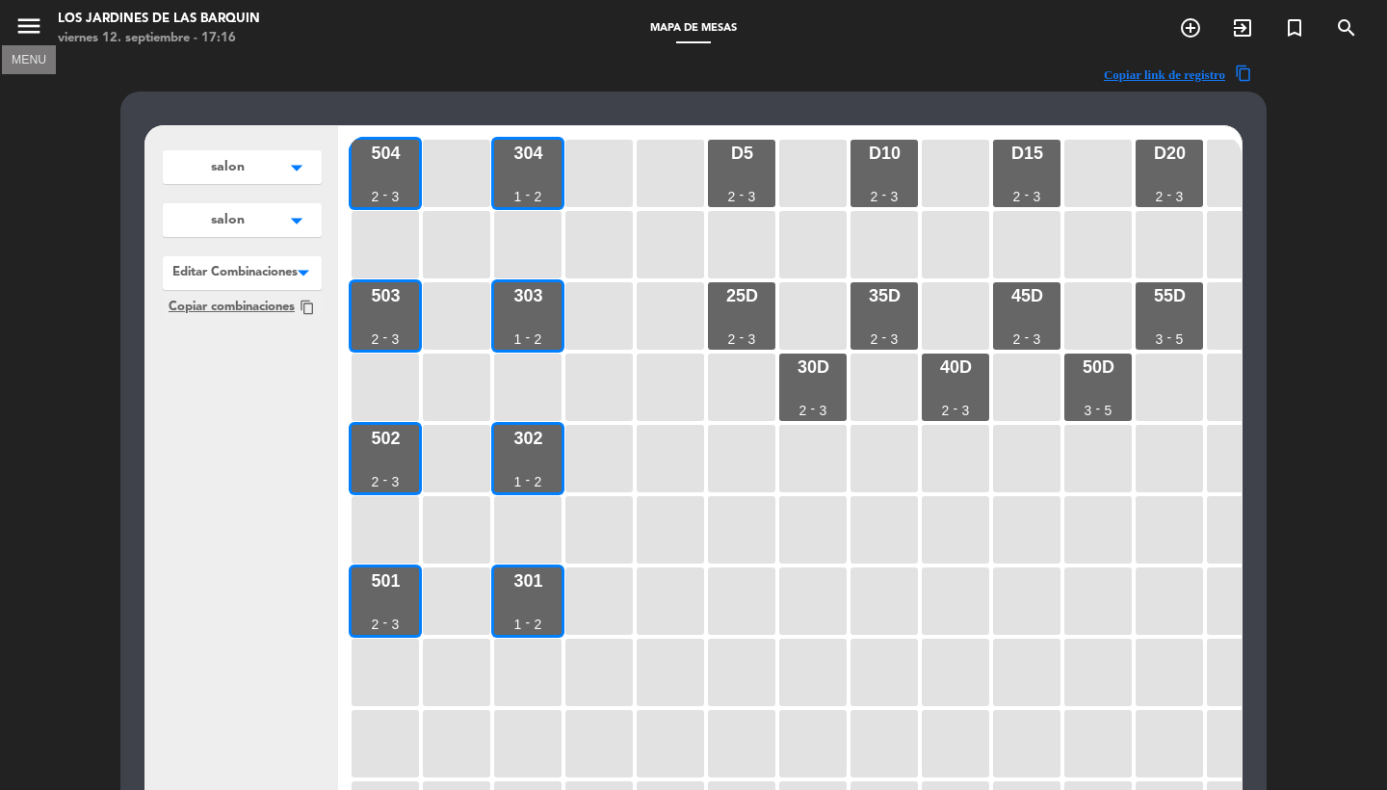
click at [29, 30] on icon "menu" at bounding box center [28, 26] width 29 height 29
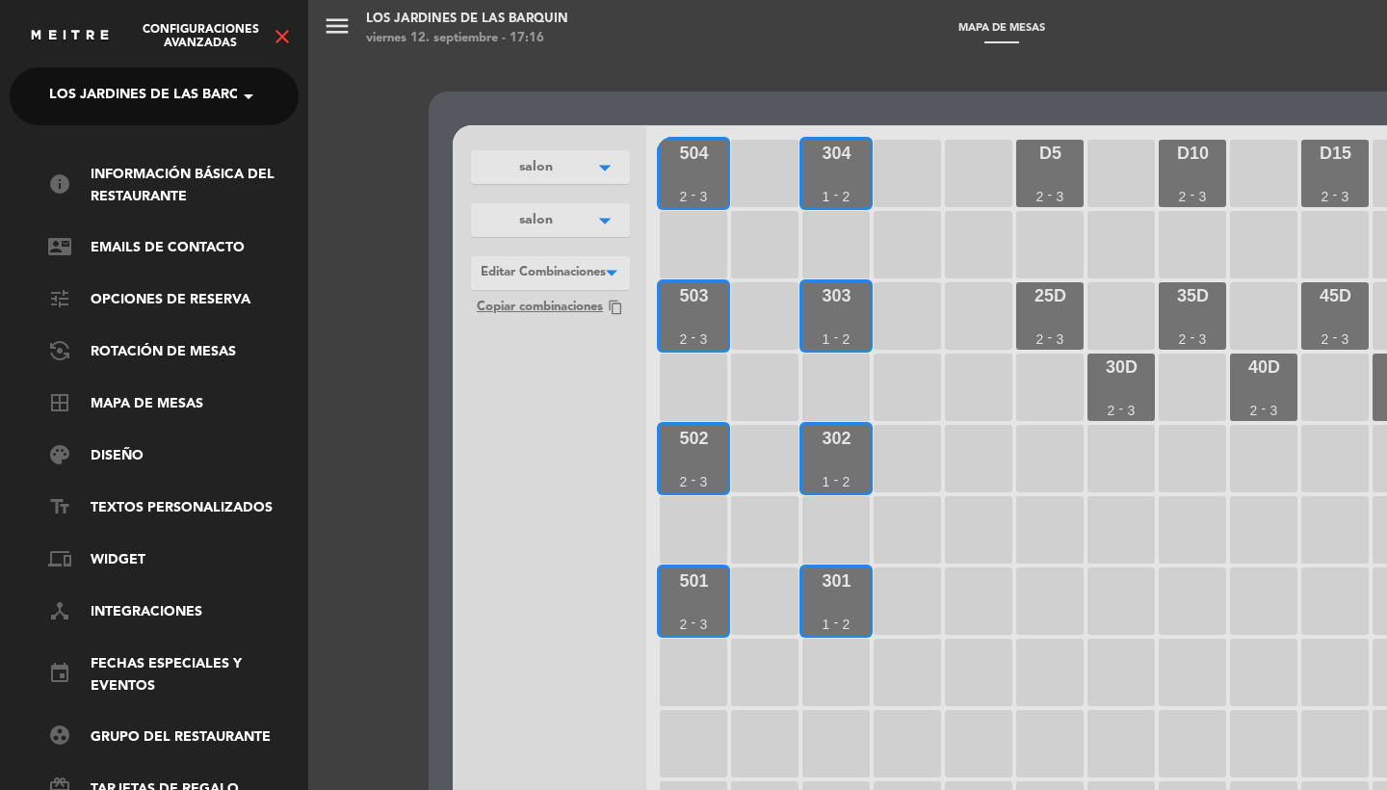
click at [289, 38] on icon "close" at bounding box center [282, 36] width 23 height 23
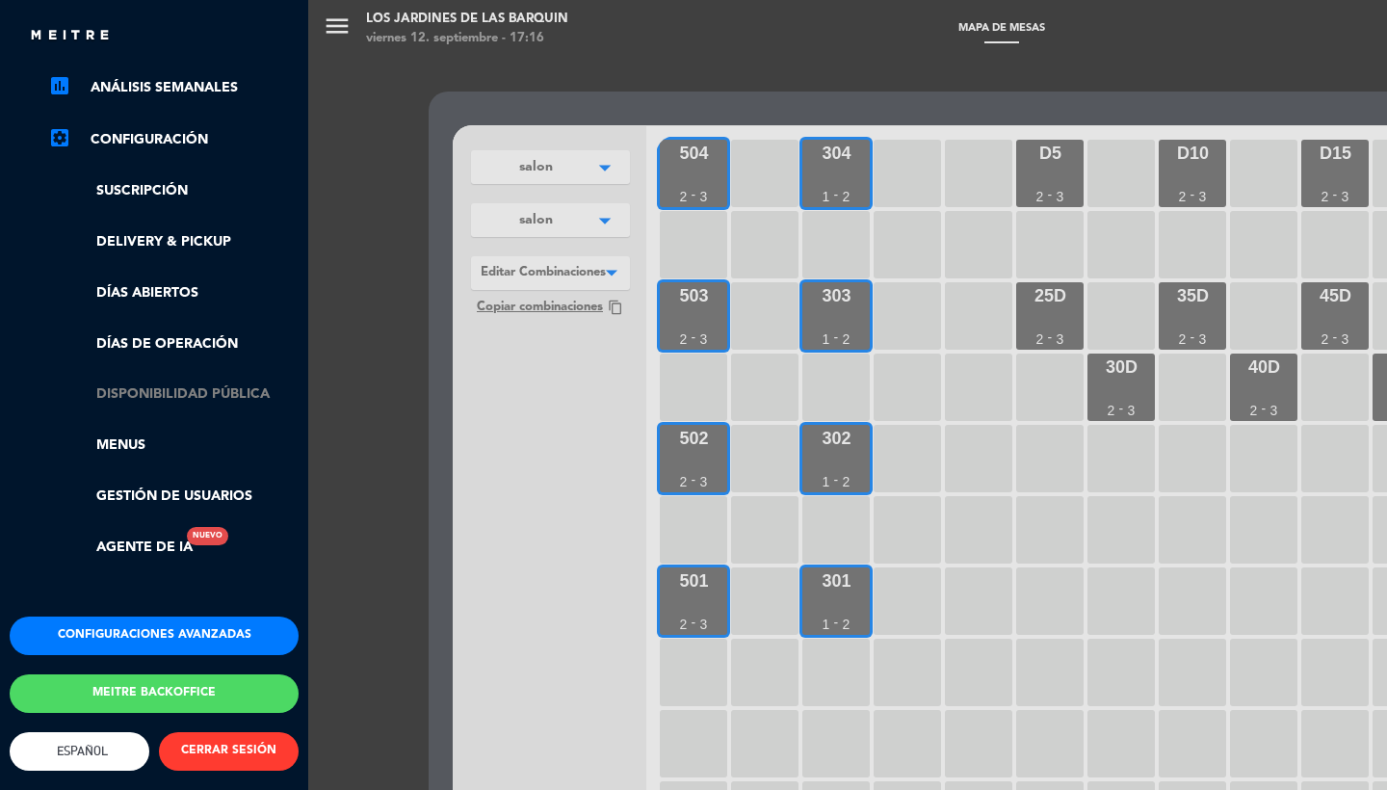
scroll to position [304, 0]
click at [188, 333] on link "Días de Operación" at bounding box center [173, 344] width 250 height 22
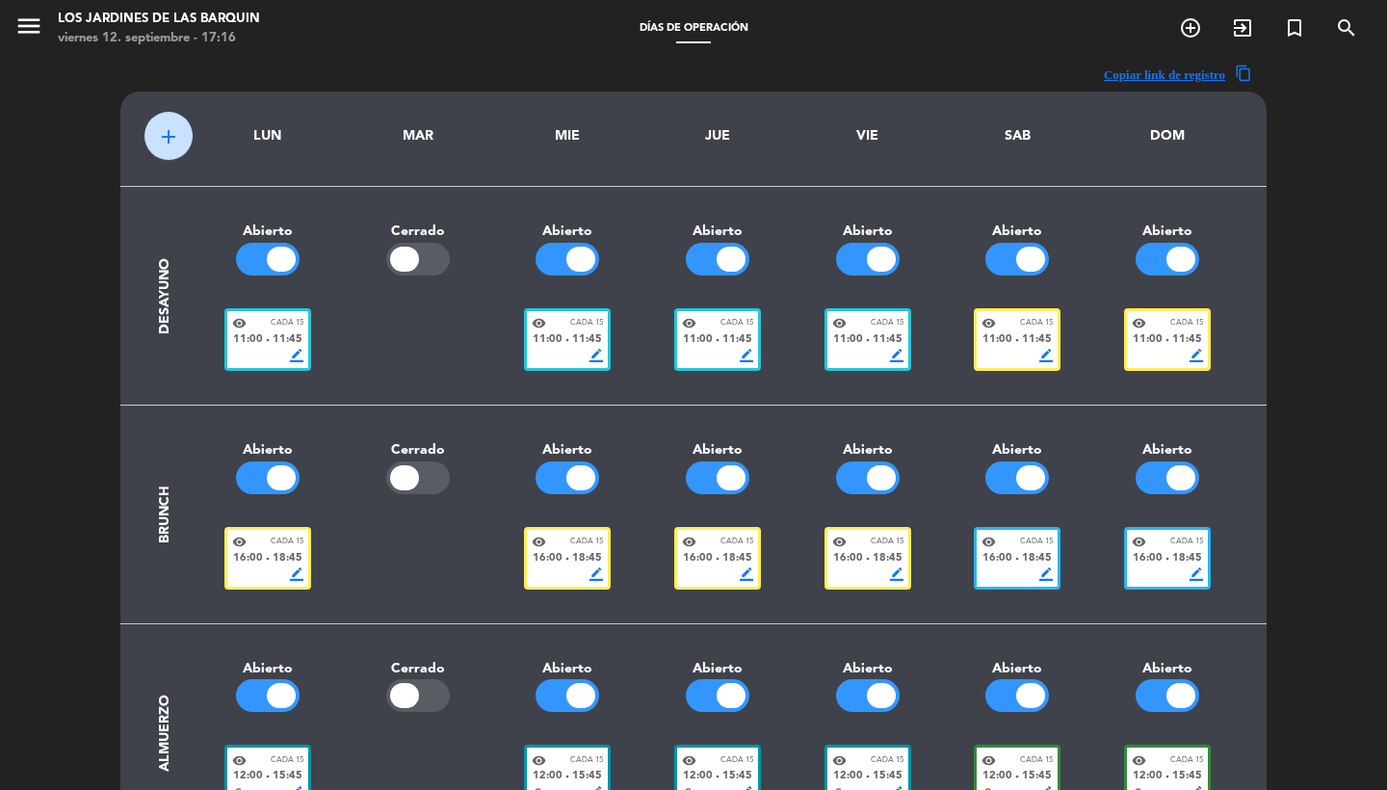
scroll to position [50, 0]
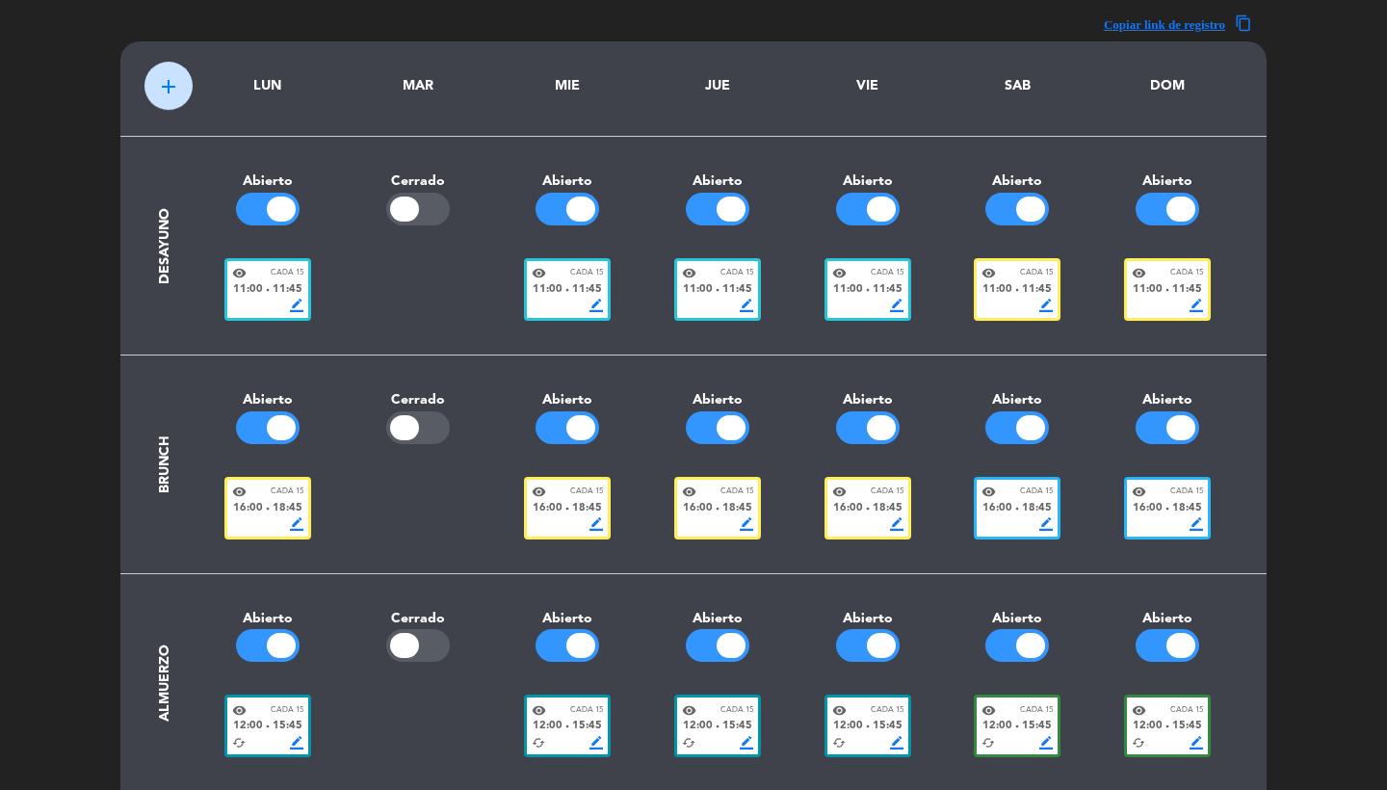
click at [555, 502] on span "16:00" at bounding box center [548, 508] width 30 height 17
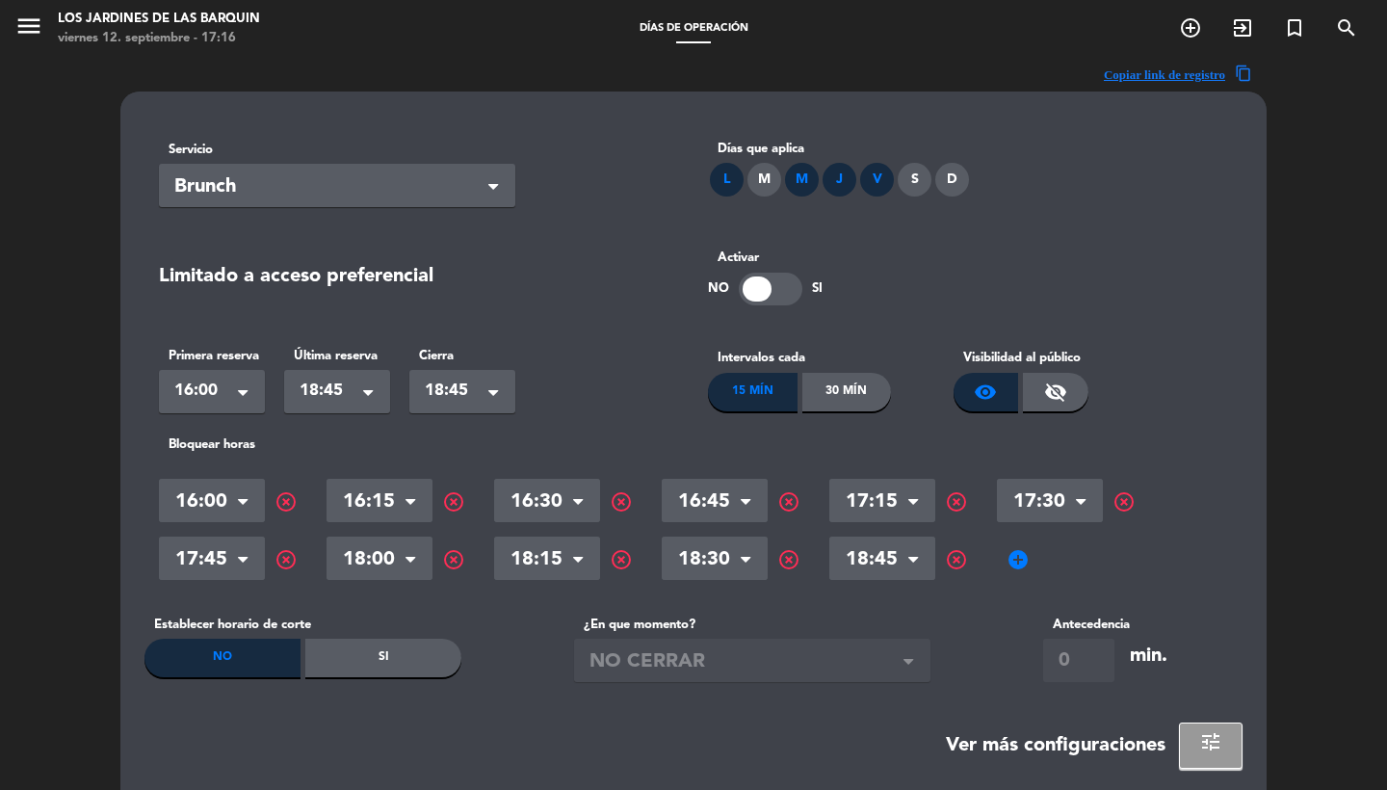
click at [1019, 555] on span "add_circle" at bounding box center [1018, 559] width 23 height 23
click at [1029, 558] on input "text" at bounding box center [1050, 561] width 106 height 34
click at [1145, 463] on div "Bloquear horas Hora × 16:00 × highlight_off Hora × 16:15 × highlight_off Hora ×…" at bounding box center [693, 510] width 1098 height 153
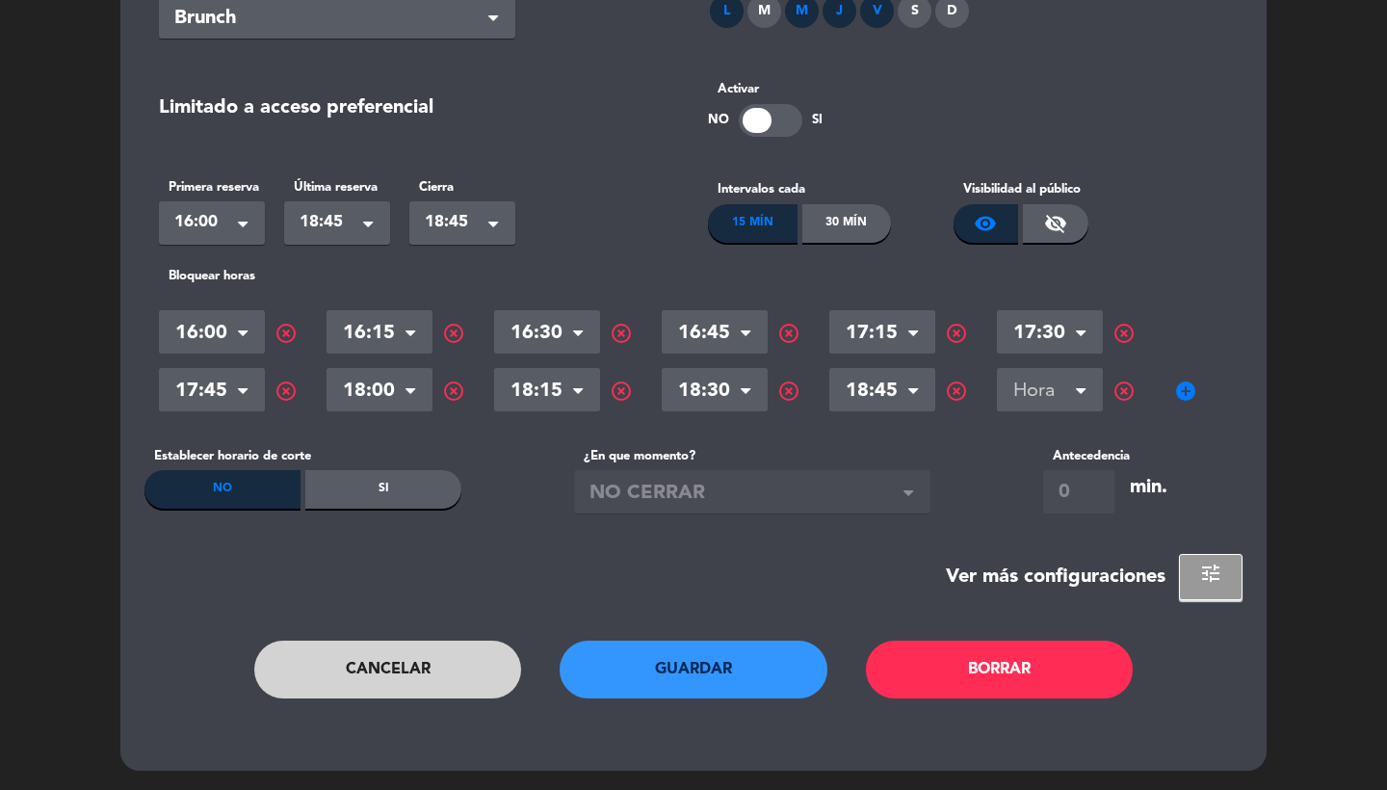
scroll to position [167, 0]
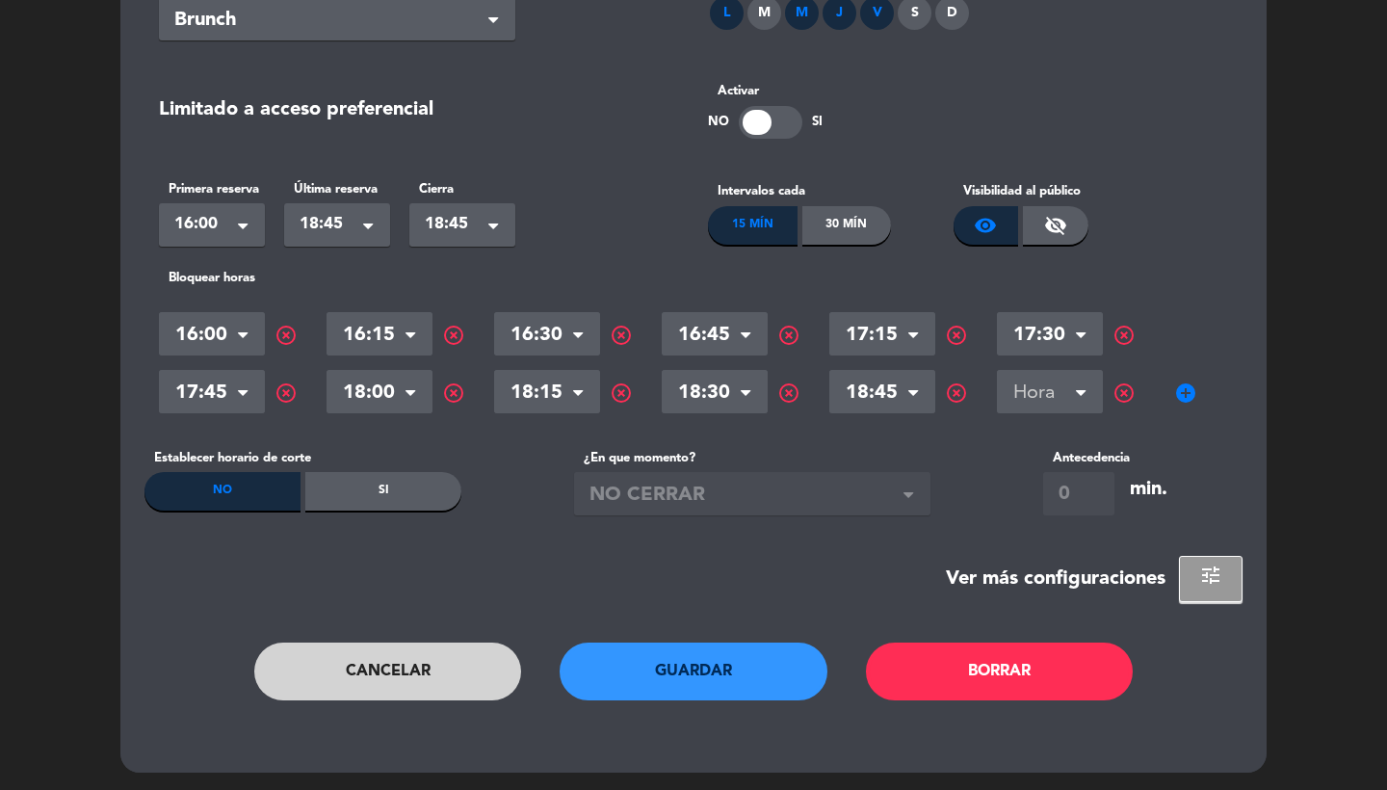
click at [432, 661] on button "Cancelar" at bounding box center [388, 671] width 268 height 58
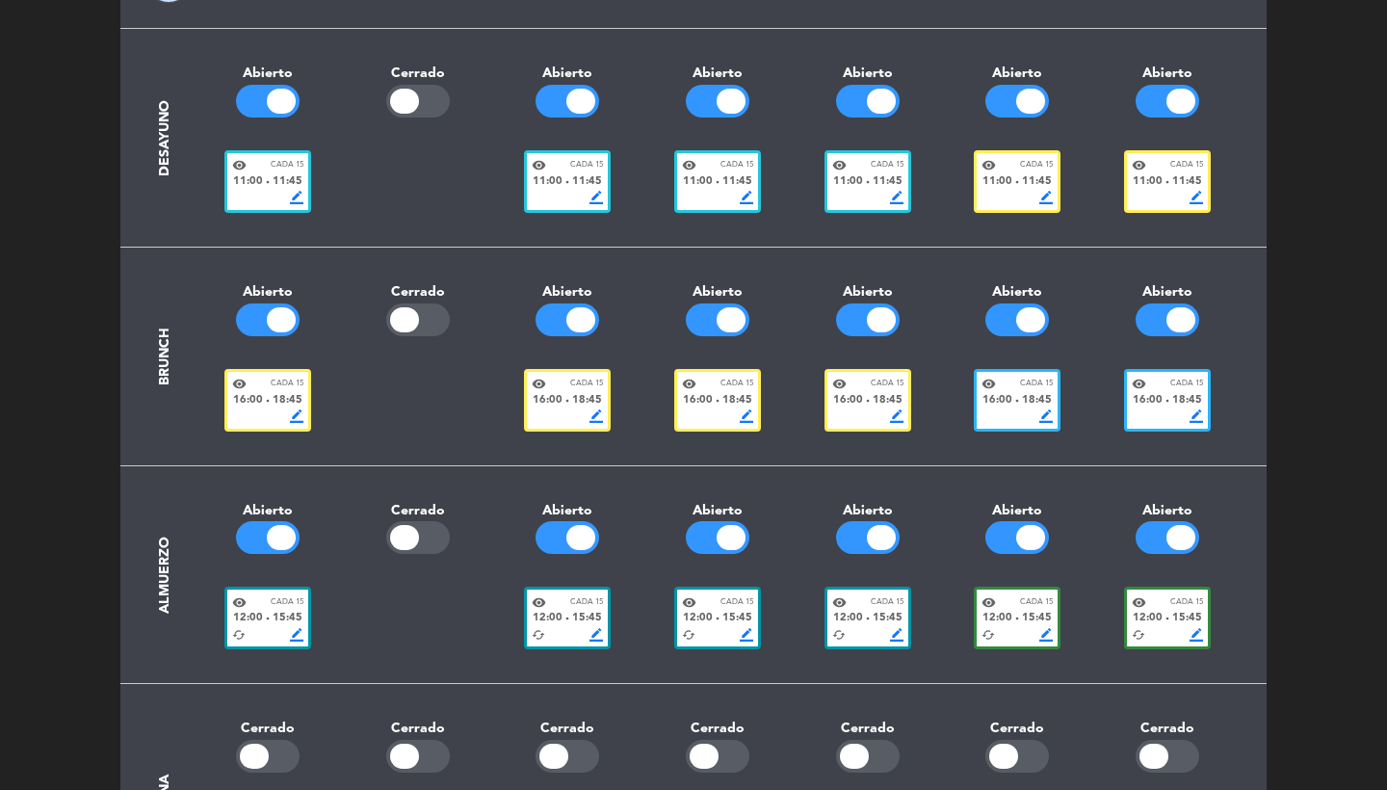
scroll to position [88, 0]
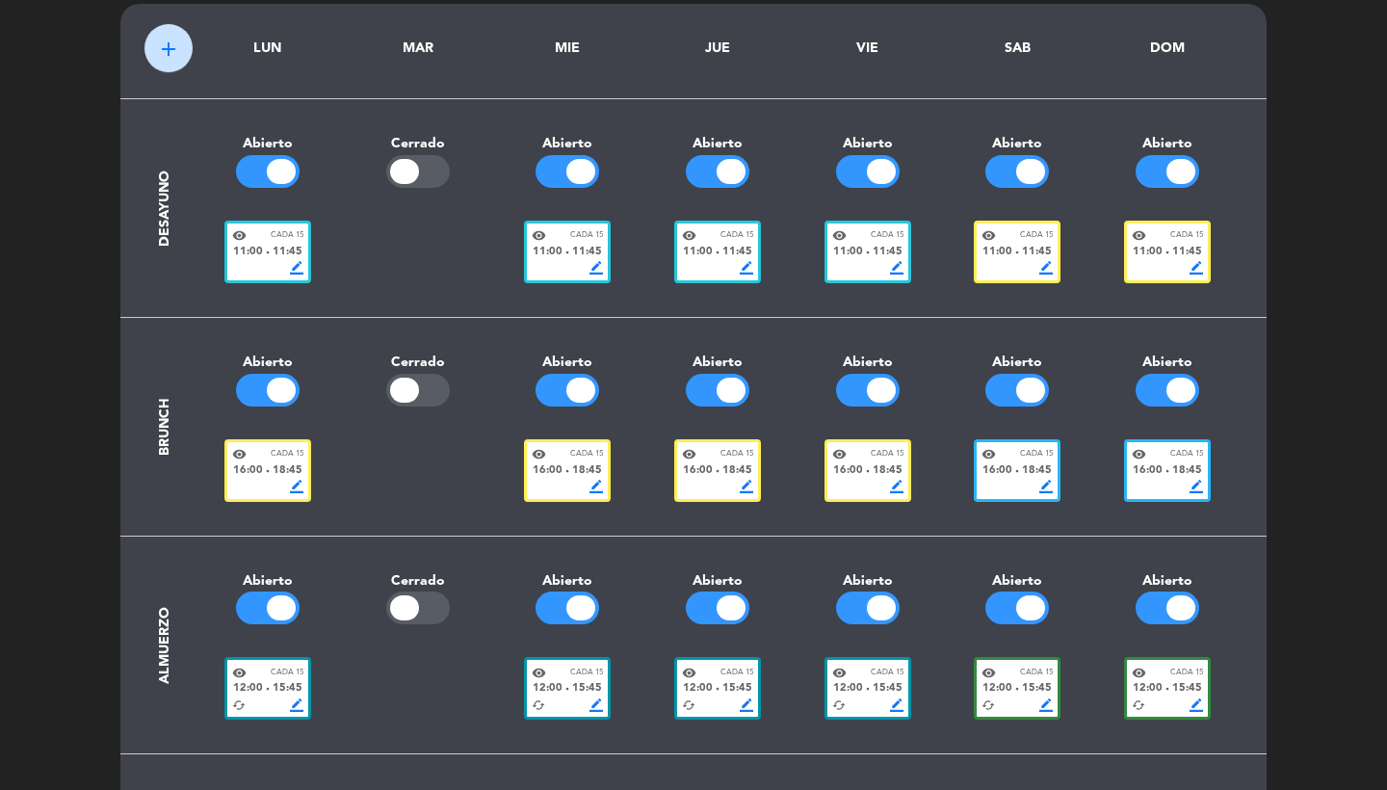
click at [267, 263] on div "border_color" at bounding box center [267, 267] width 71 height 13
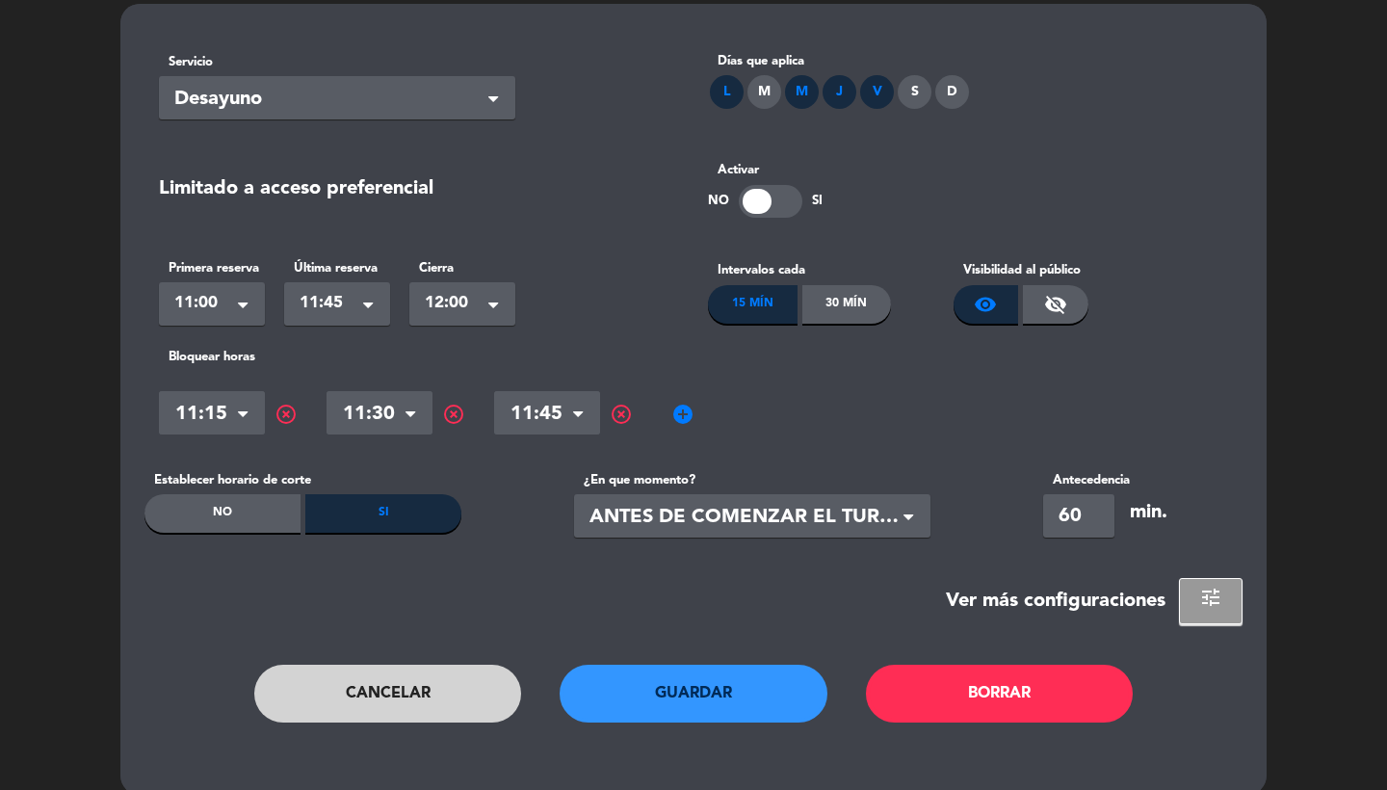
scroll to position [0, 0]
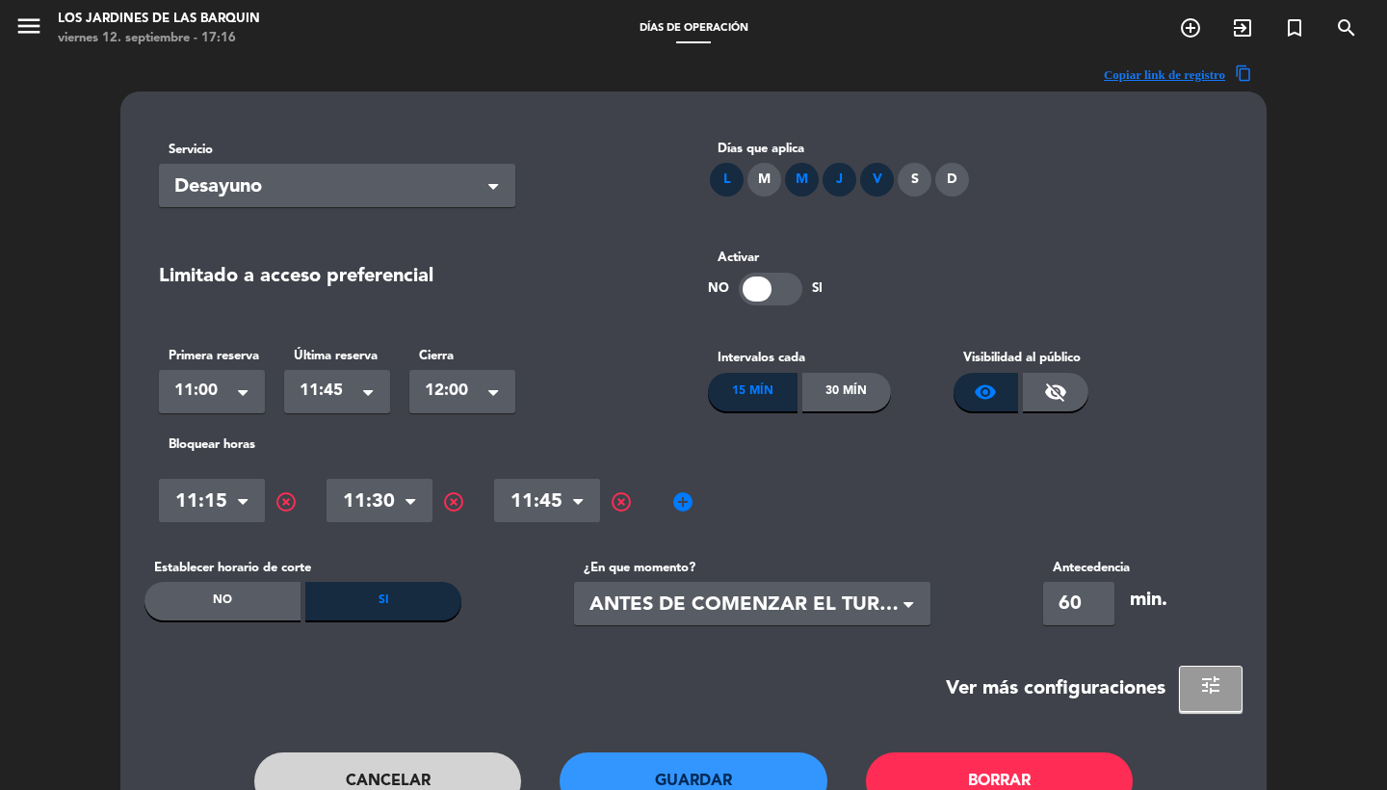
click at [1059, 386] on span "visibility_off" at bounding box center [1055, 391] width 23 height 23
click at [665, 785] on button "Guardar" at bounding box center [694, 781] width 268 height 58
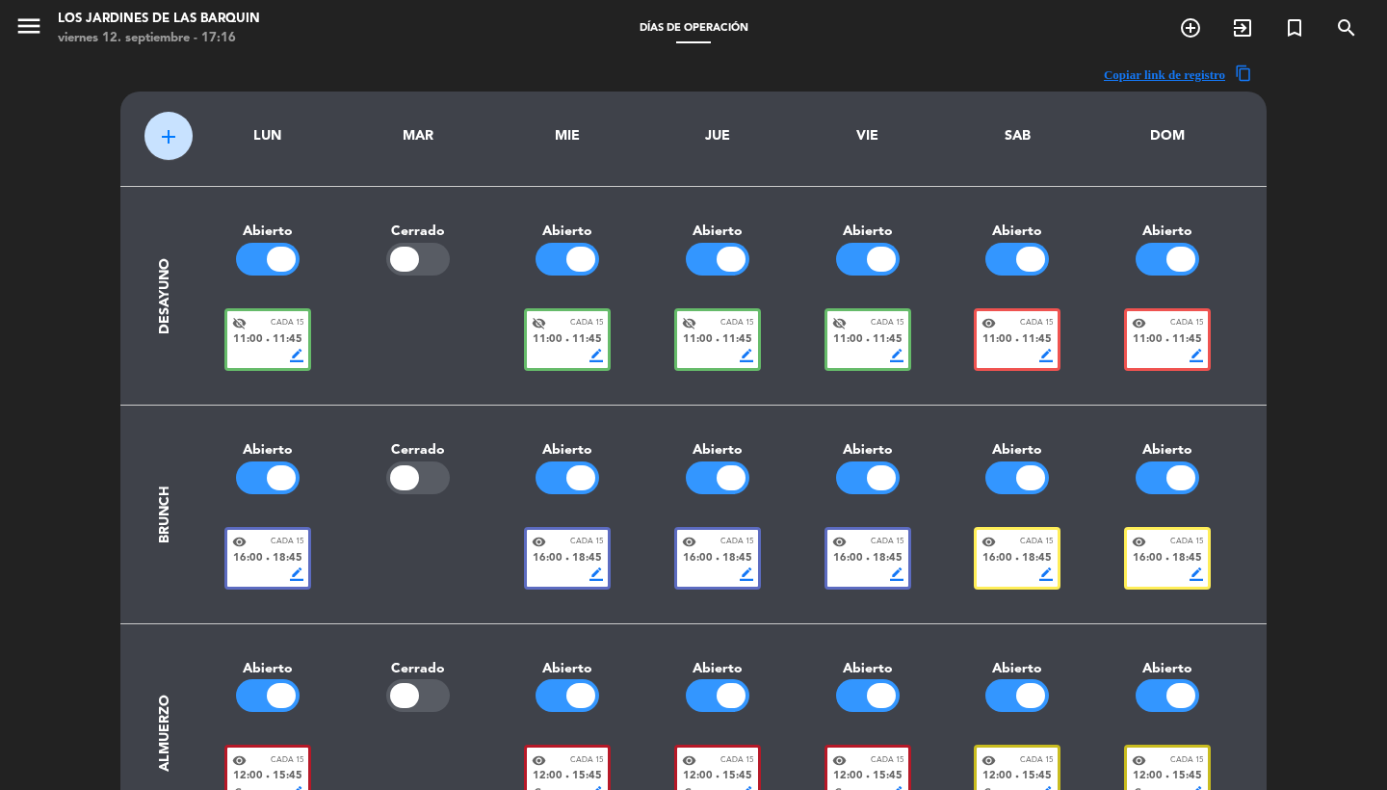
scroll to position [144, 0]
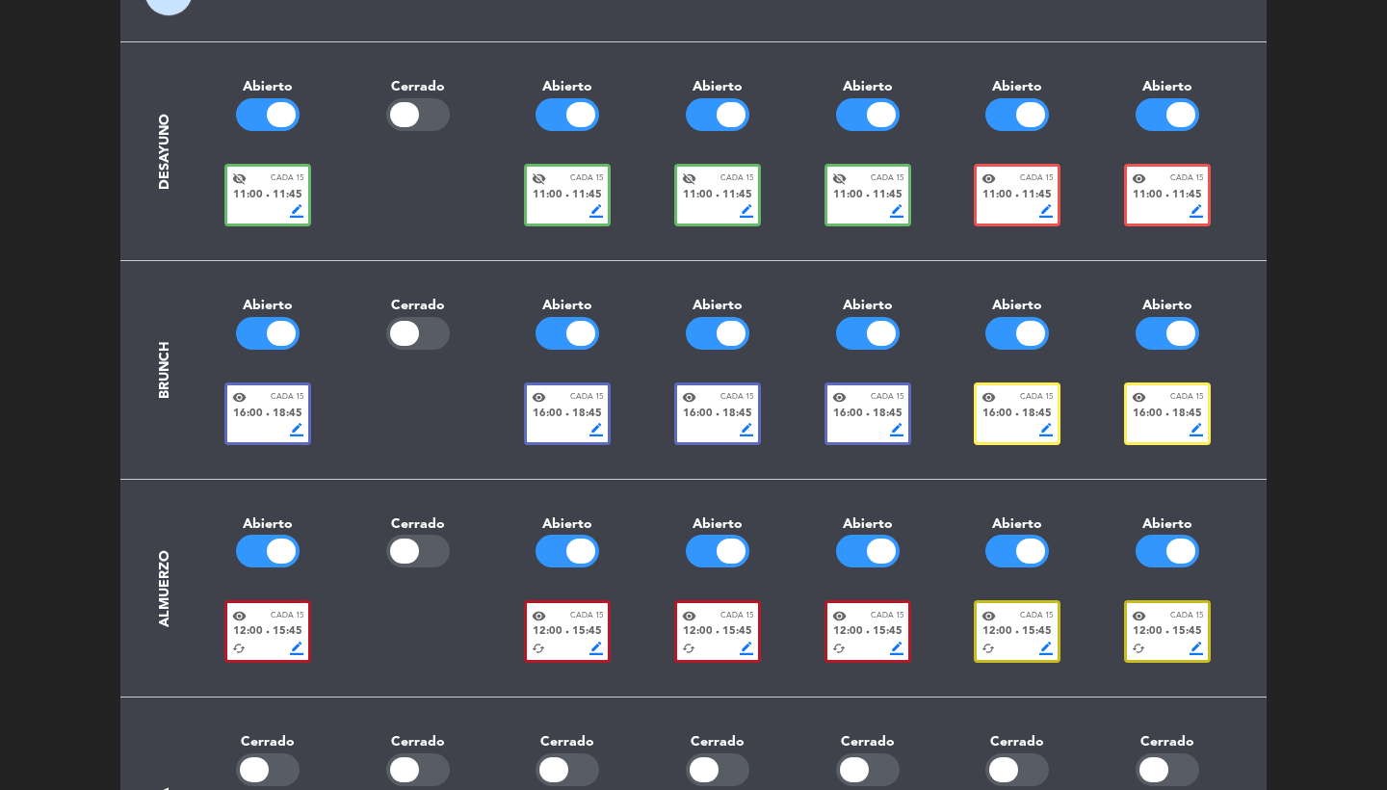
click at [884, 416] on span "18:45" at bounding box center [888, 413] width 30 height 17
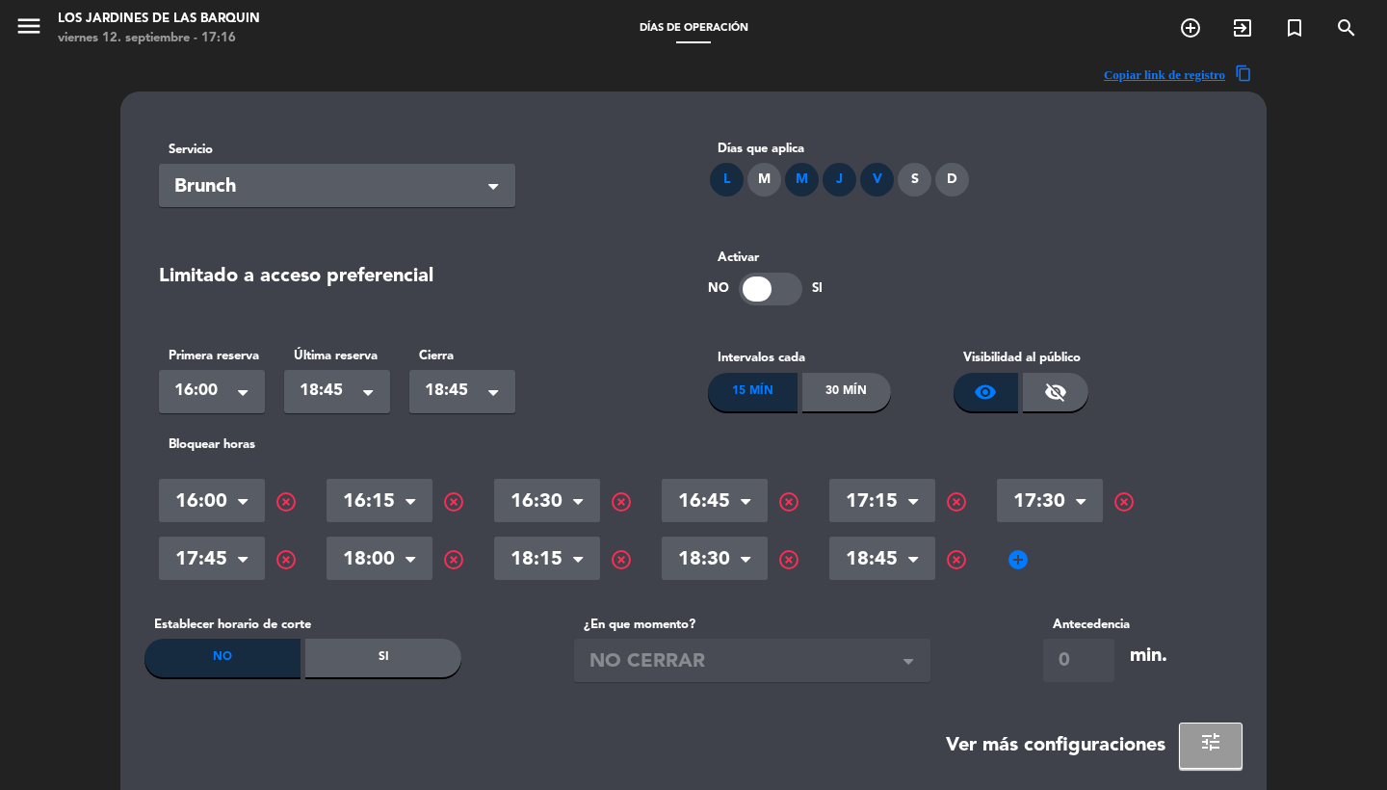
click at [1029, 563] on span "add_circle" at bounding box center [1018, 559] width 23 height 23
click at [1029, 563] on input "text" at bounding box center [1050, 561] width 106 height 34
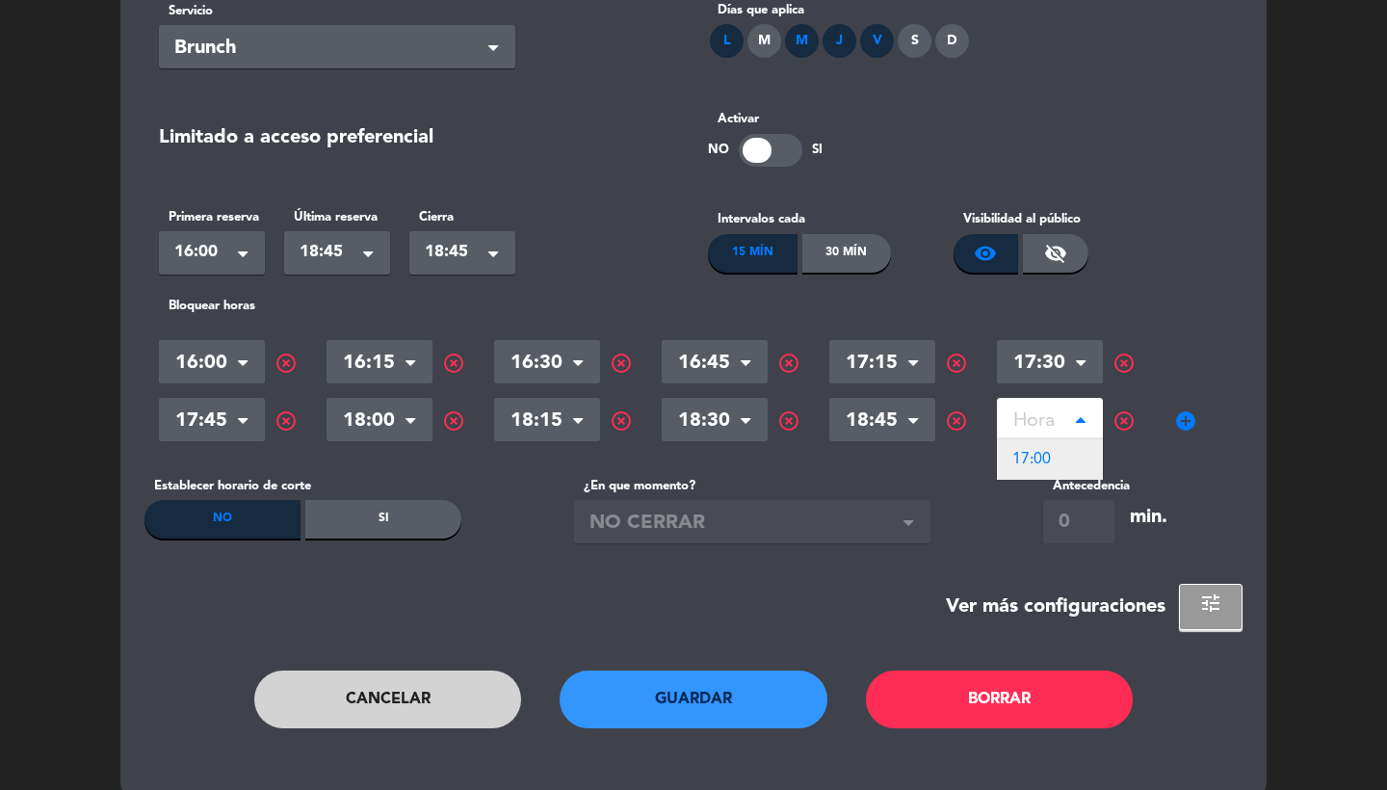
click at [1059, 457] on div "17:00" at bounding box center [1050, 459] width 106 height 40
click at [285, 366] on span "highlight_off" at bounding box center [286, 363] width 23 height 23
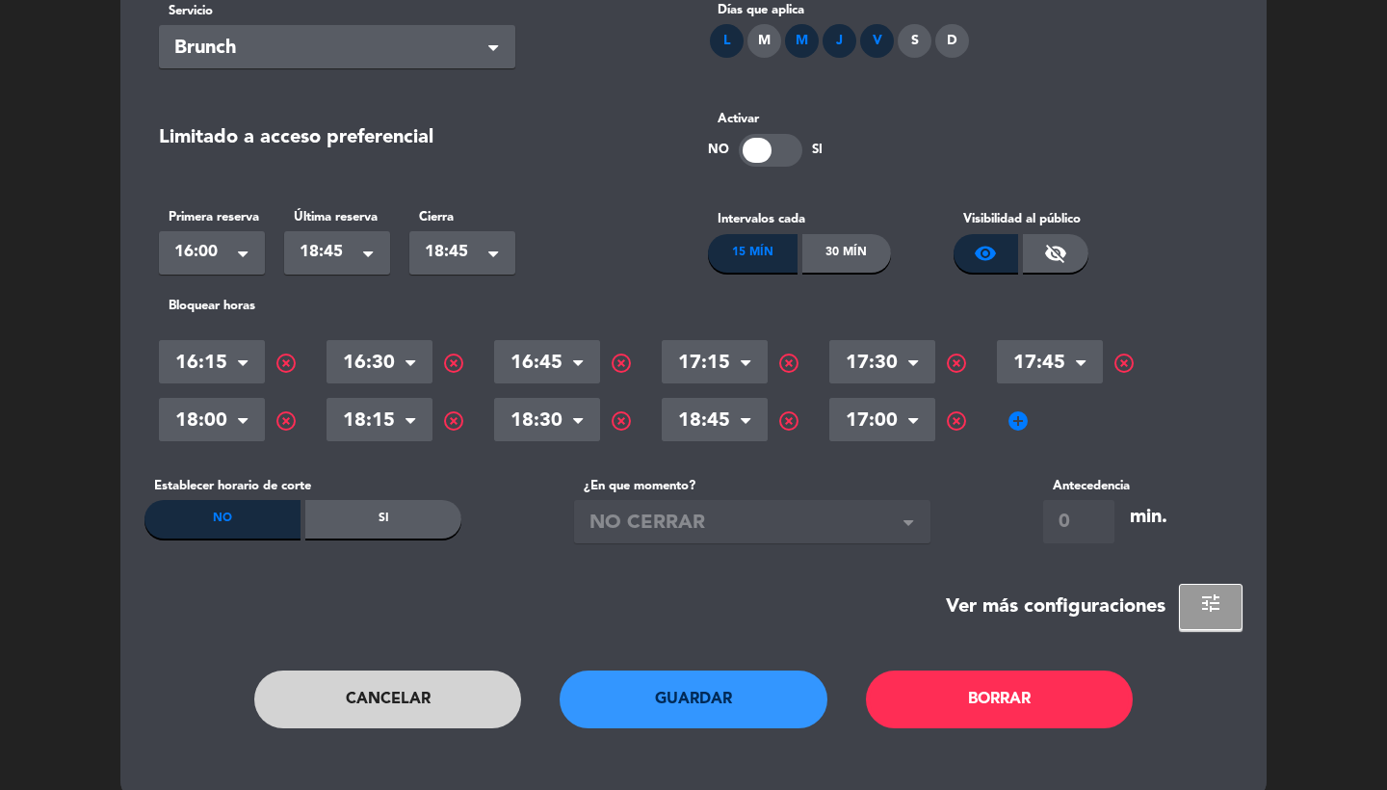
click at [954, 361] on span "highlight_off" at bounding box center [956, 363] width 23 height 23
click at [845, 418] on span "add_circle" at bounding box center [850, 420] width 23 height 23
click at [876, 418] on input "text" at bounding box center [882, 422] width 106 height 34
click at [956, 417] on span "highlight_off" at bounding box center [956, 420] width 23 height 23
click at [719, 719] on button "Guardar" at bounding box center [694, 699] width 268 height 58
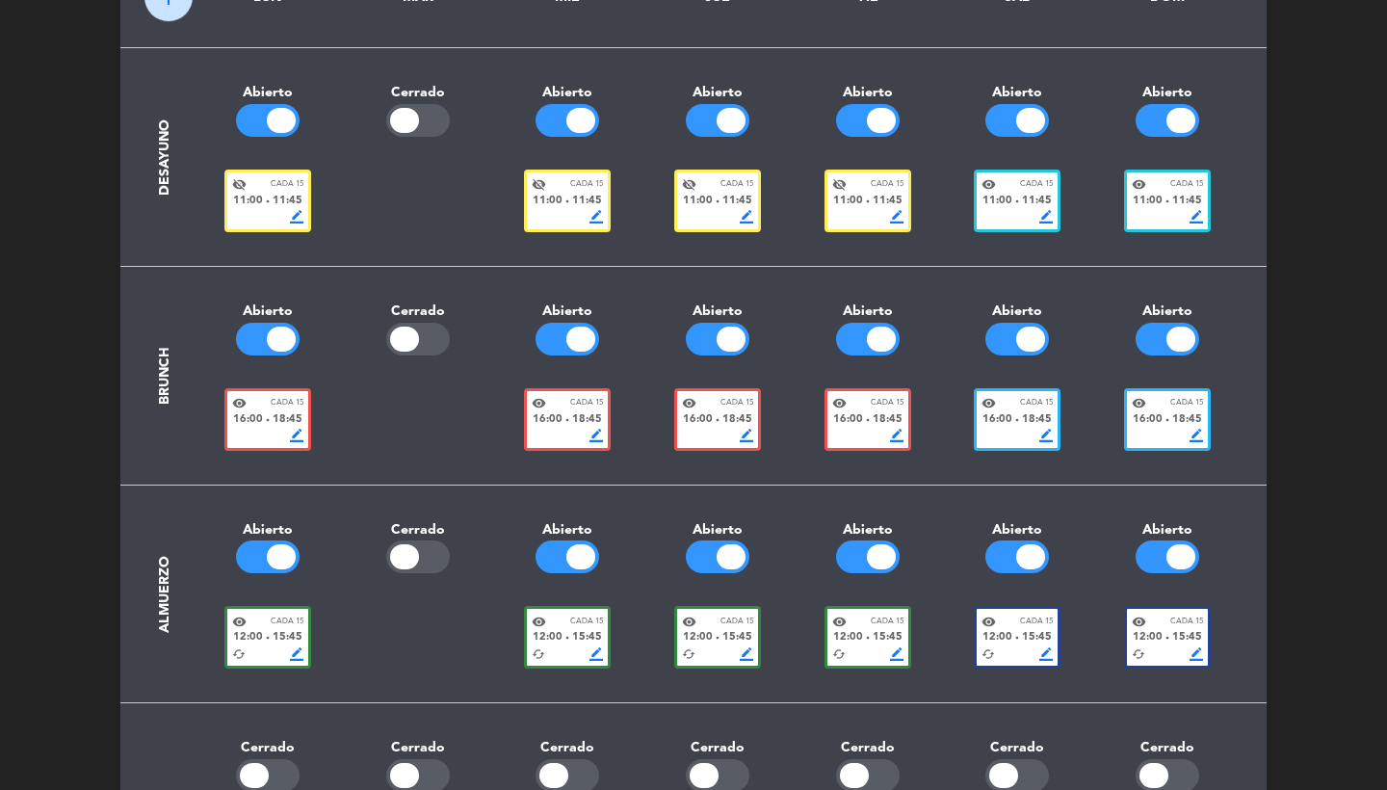
click at [870, 429] on div "border_color" at bounding box center [867, 435] width 71 height 13
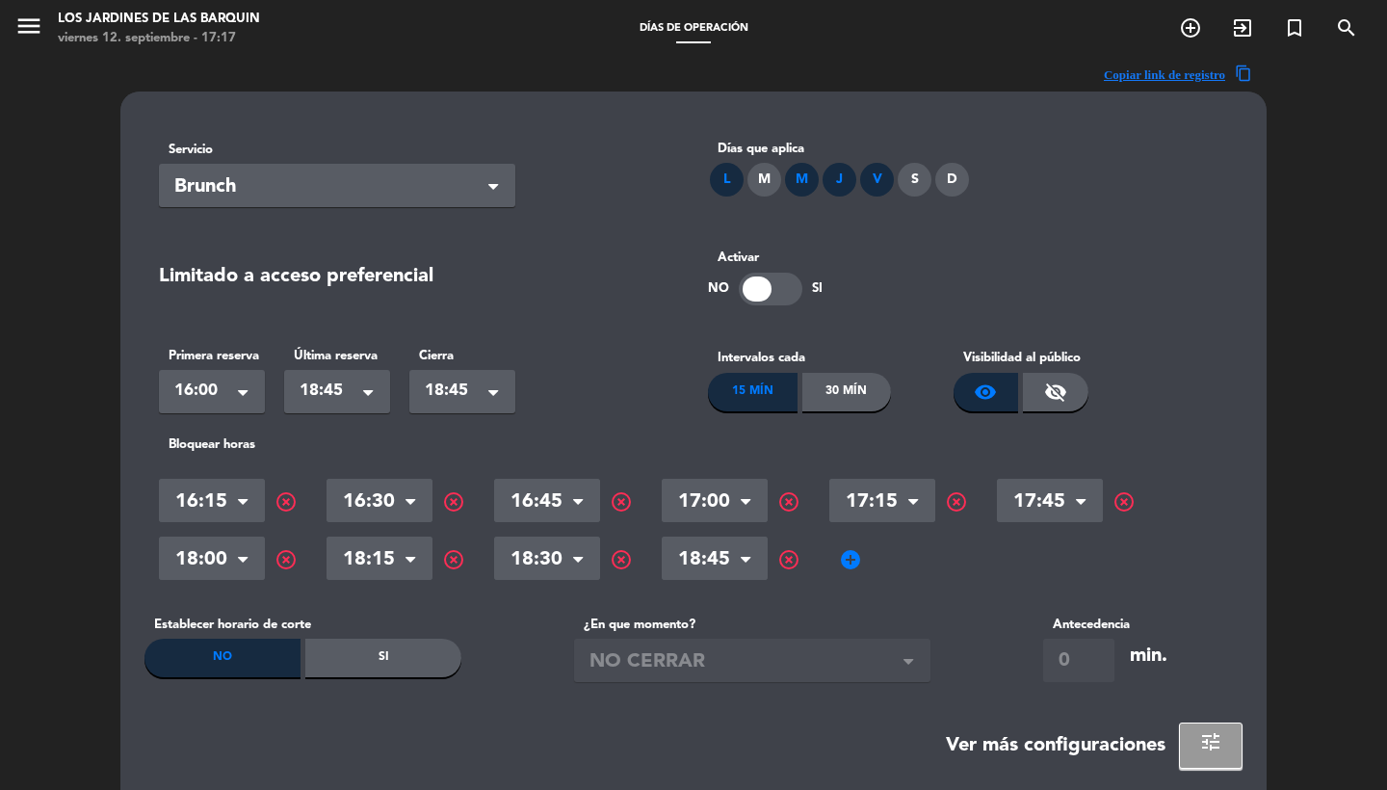
click at [847, 560] on span "add_circle" at bounding box center [850, 559] width 23 height 23
click at [870, 560] on input "text" at bounding box center [882, 561] width 106 height 34
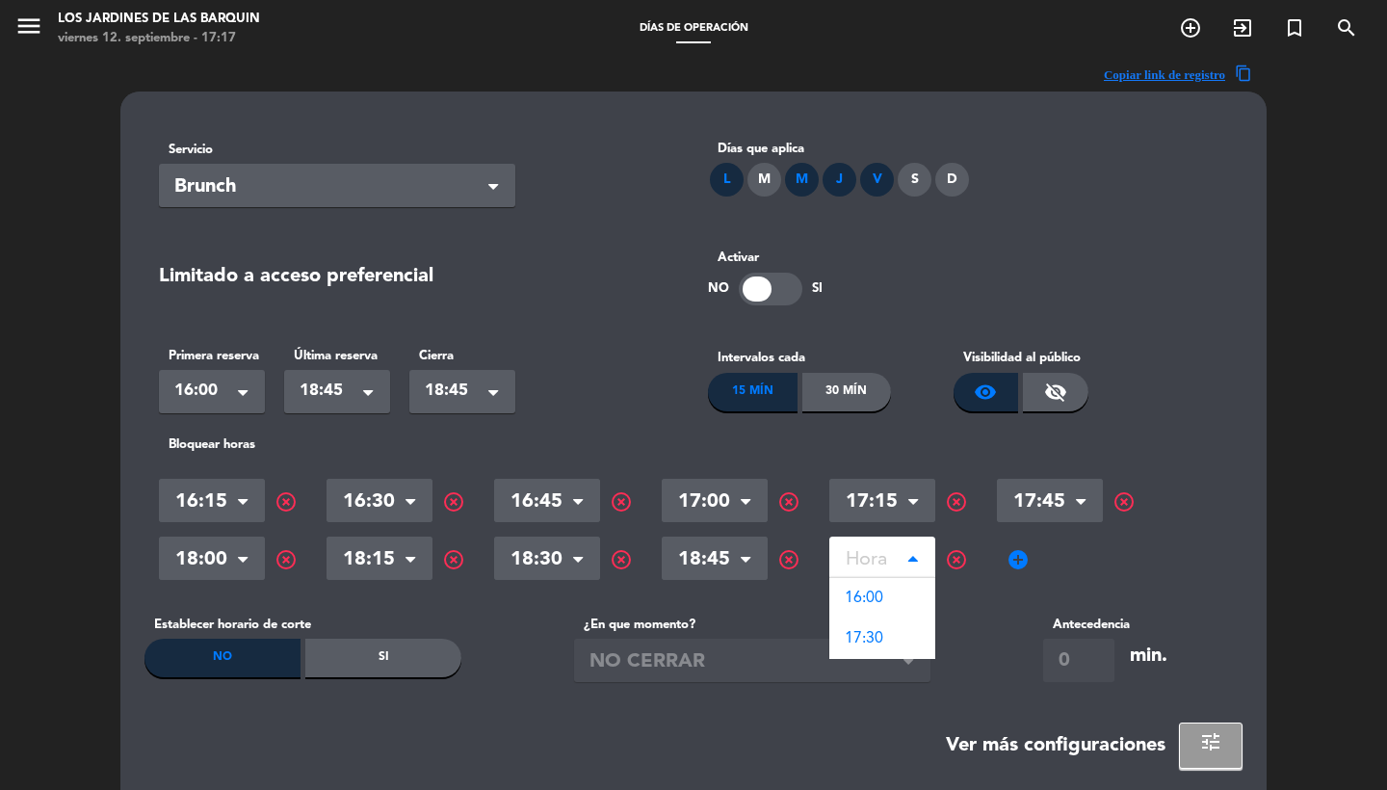
click at [954, 555] on span "highlight_off" at bounding box center [956, 559] width 23 height 23
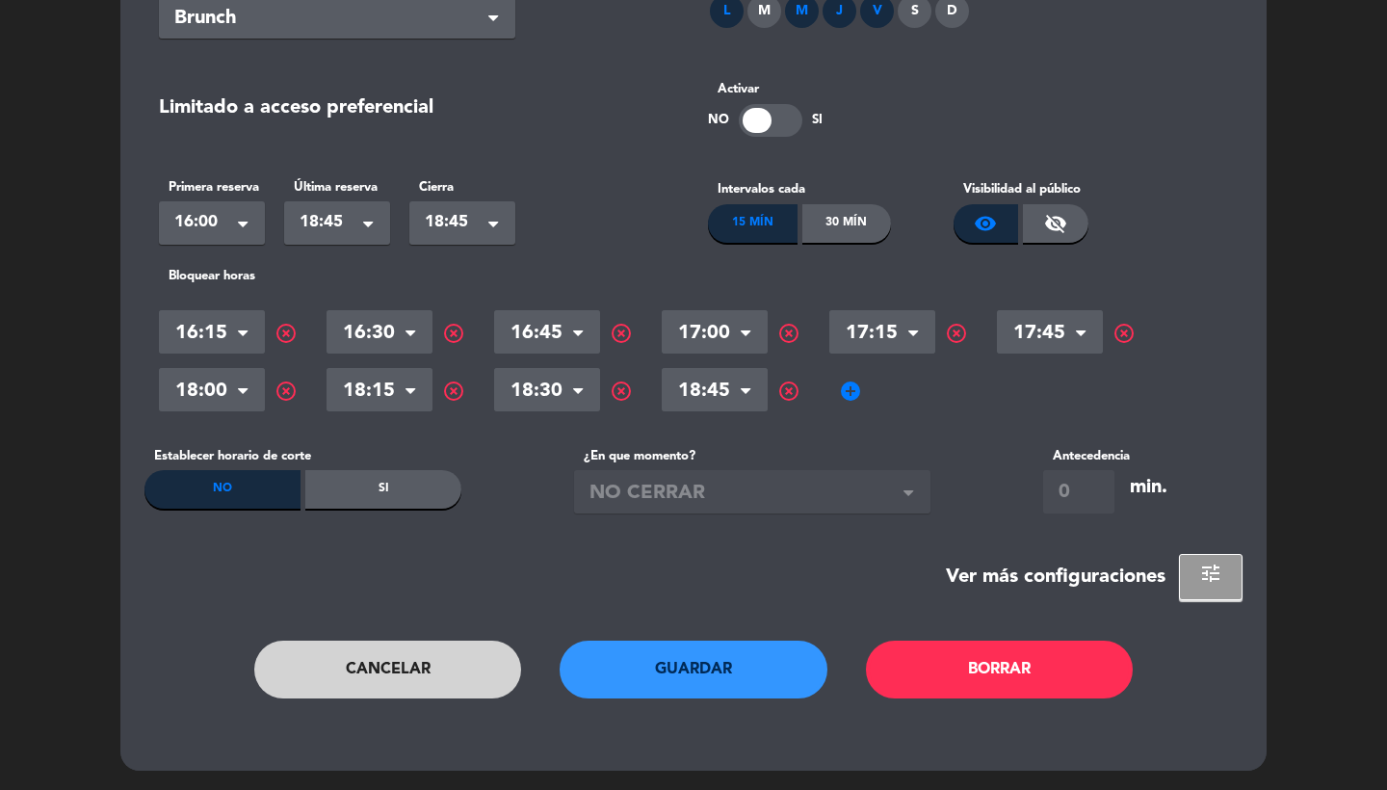
scroll to position [167, 0]
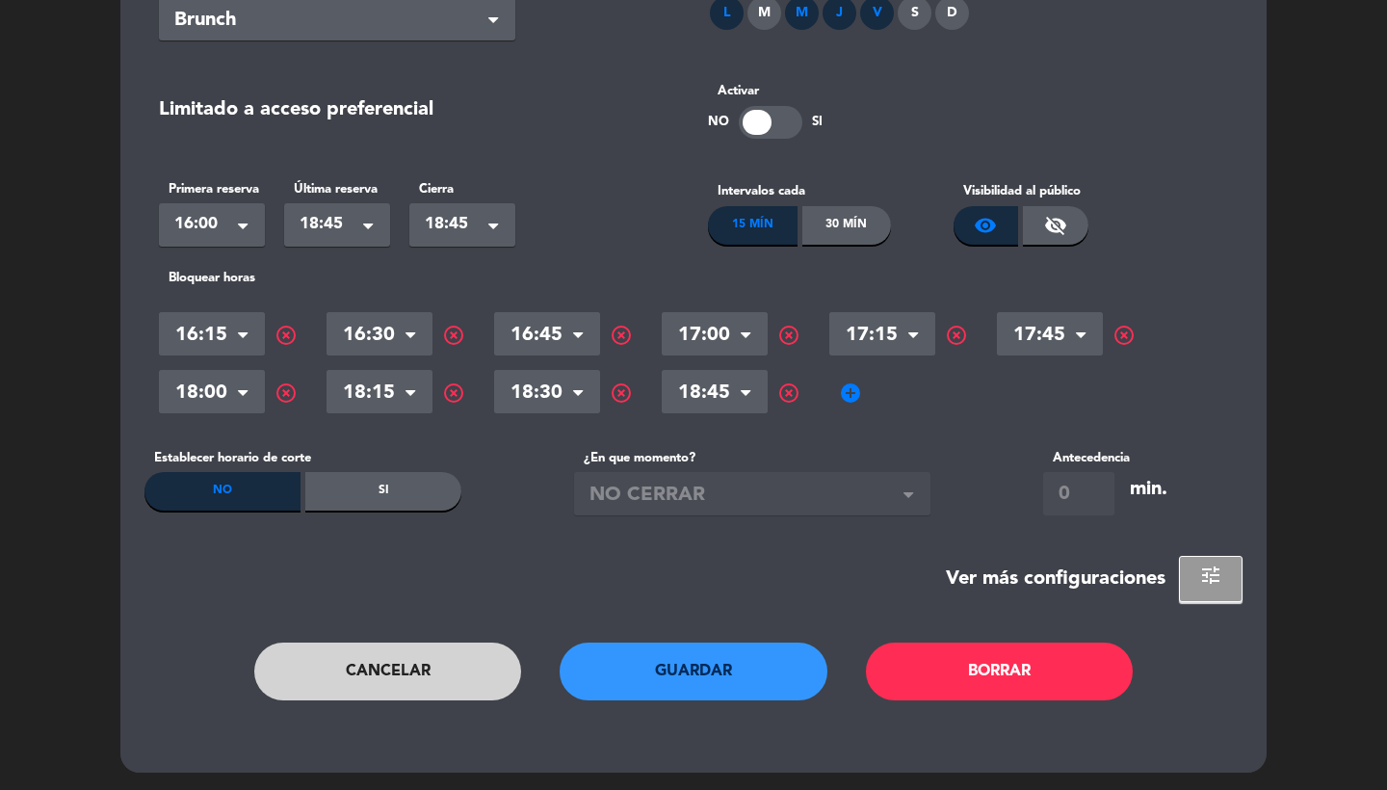
click at [740, 664] on button "Guardar" at bounding box center [694, 671] width 268 height 58
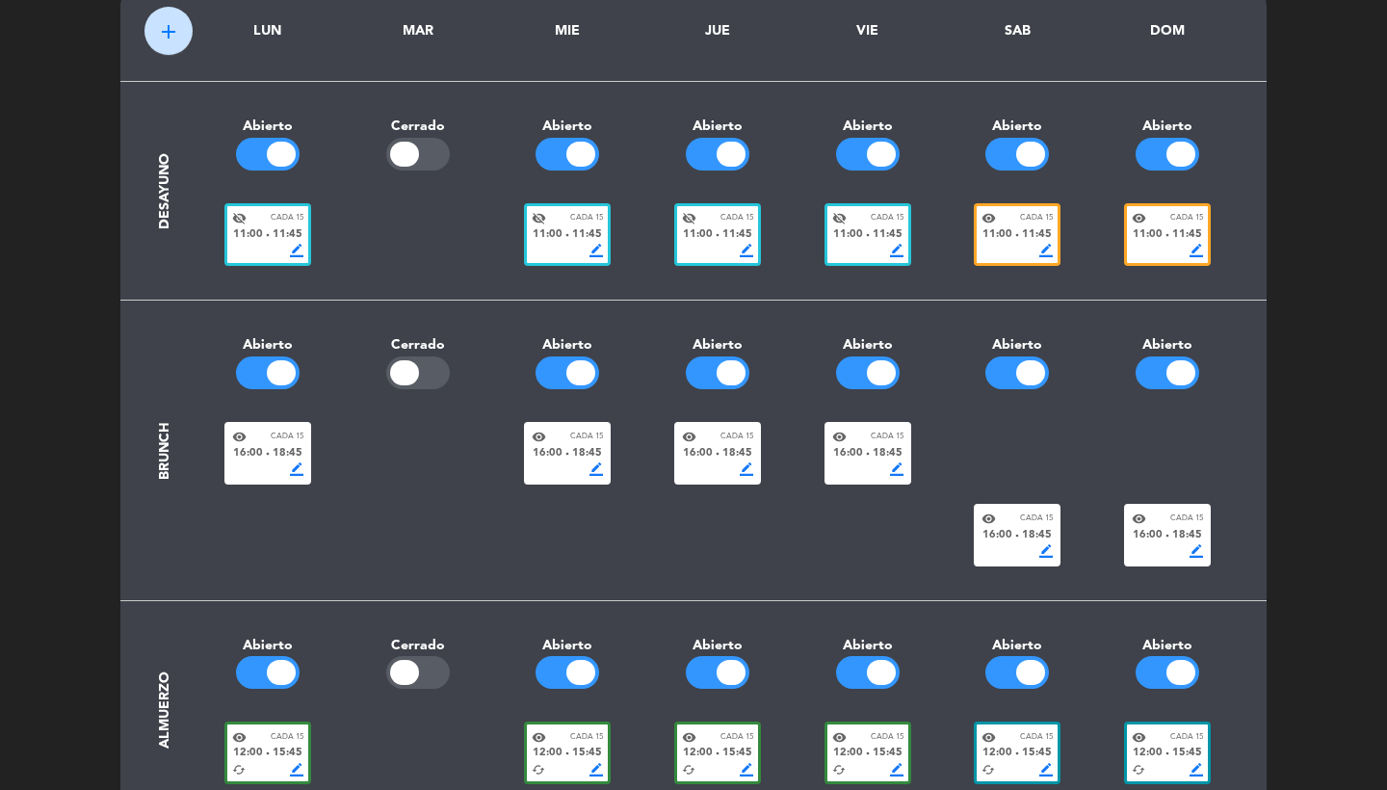
scroll to position [99, 0]
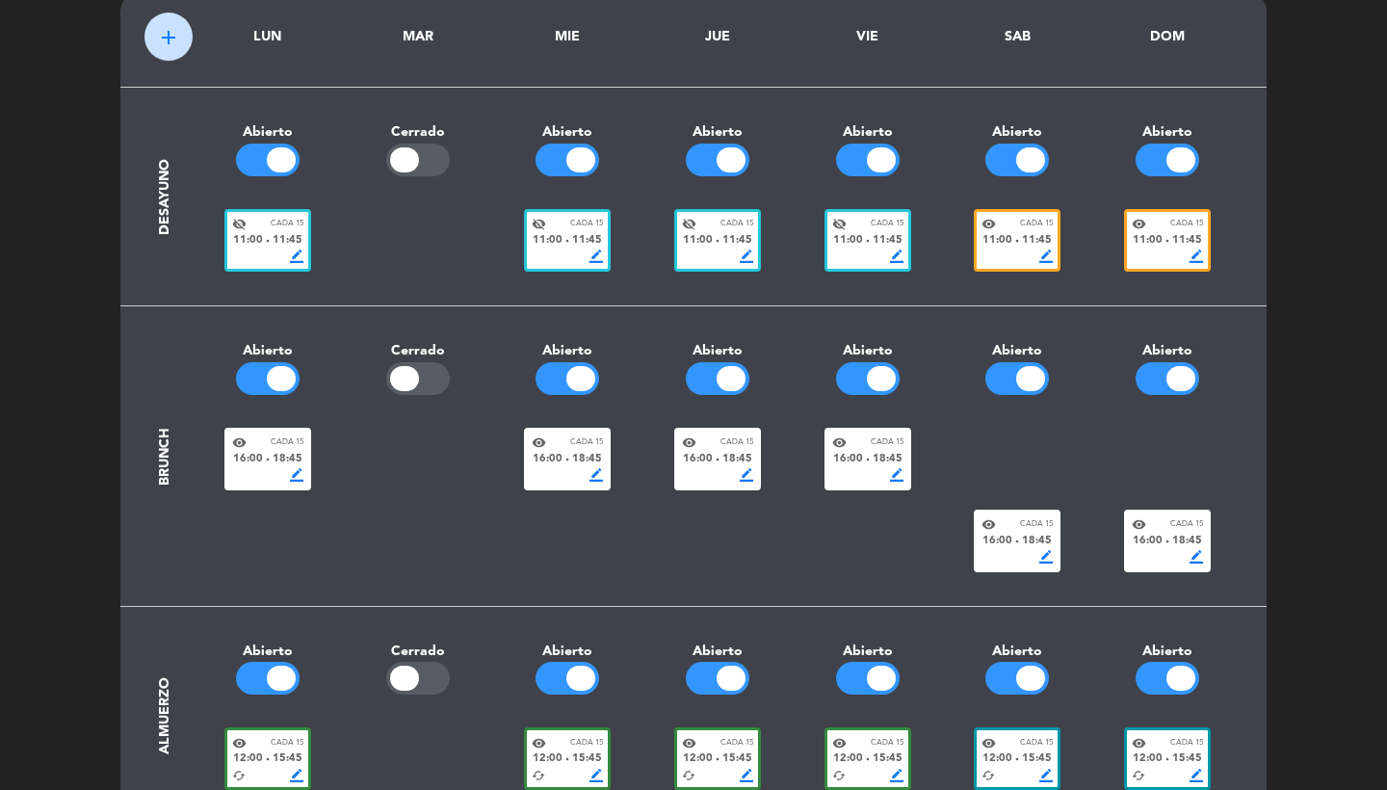
click at [997, 520] on div "visibility Cada 15" at bounding box center [1016, 524] width 71 height 14
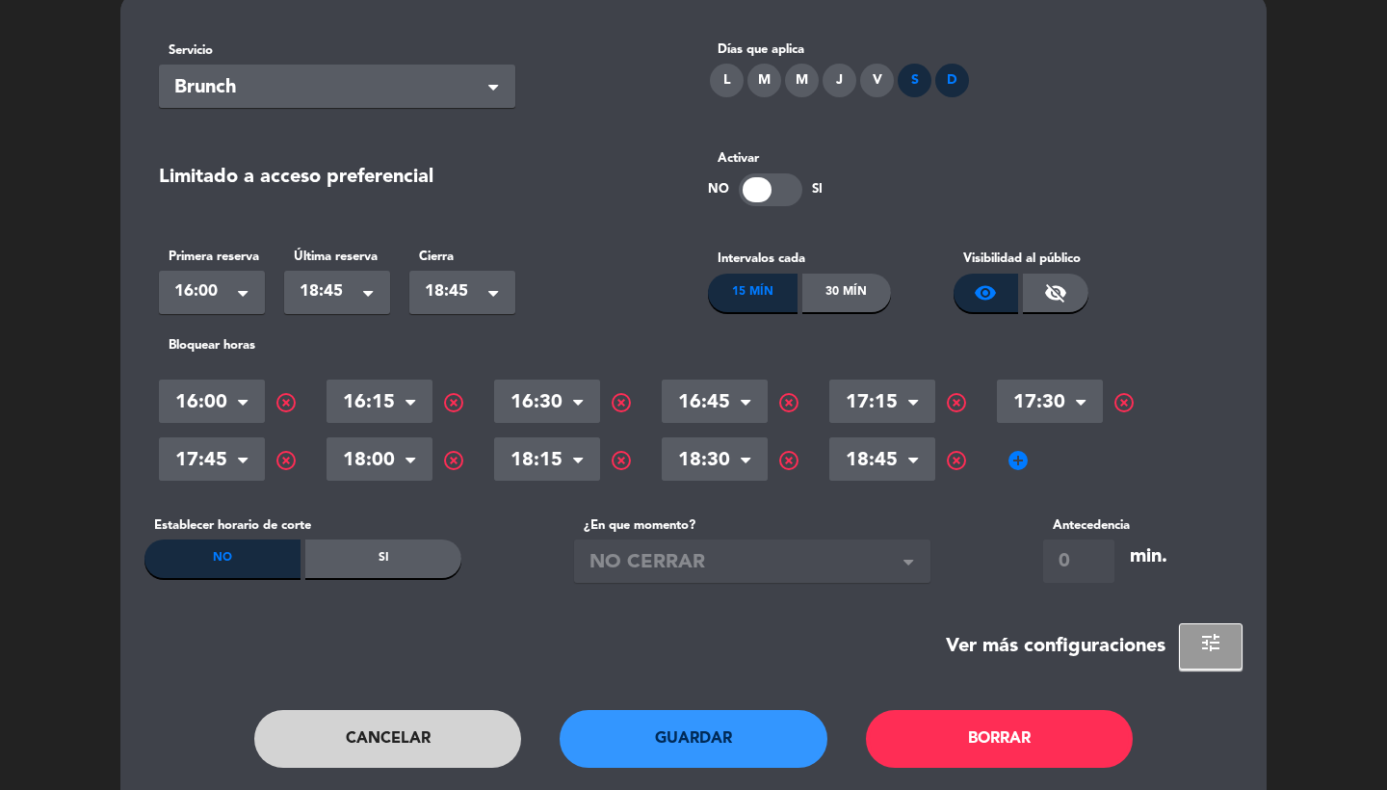
scroll to position [0, 0]
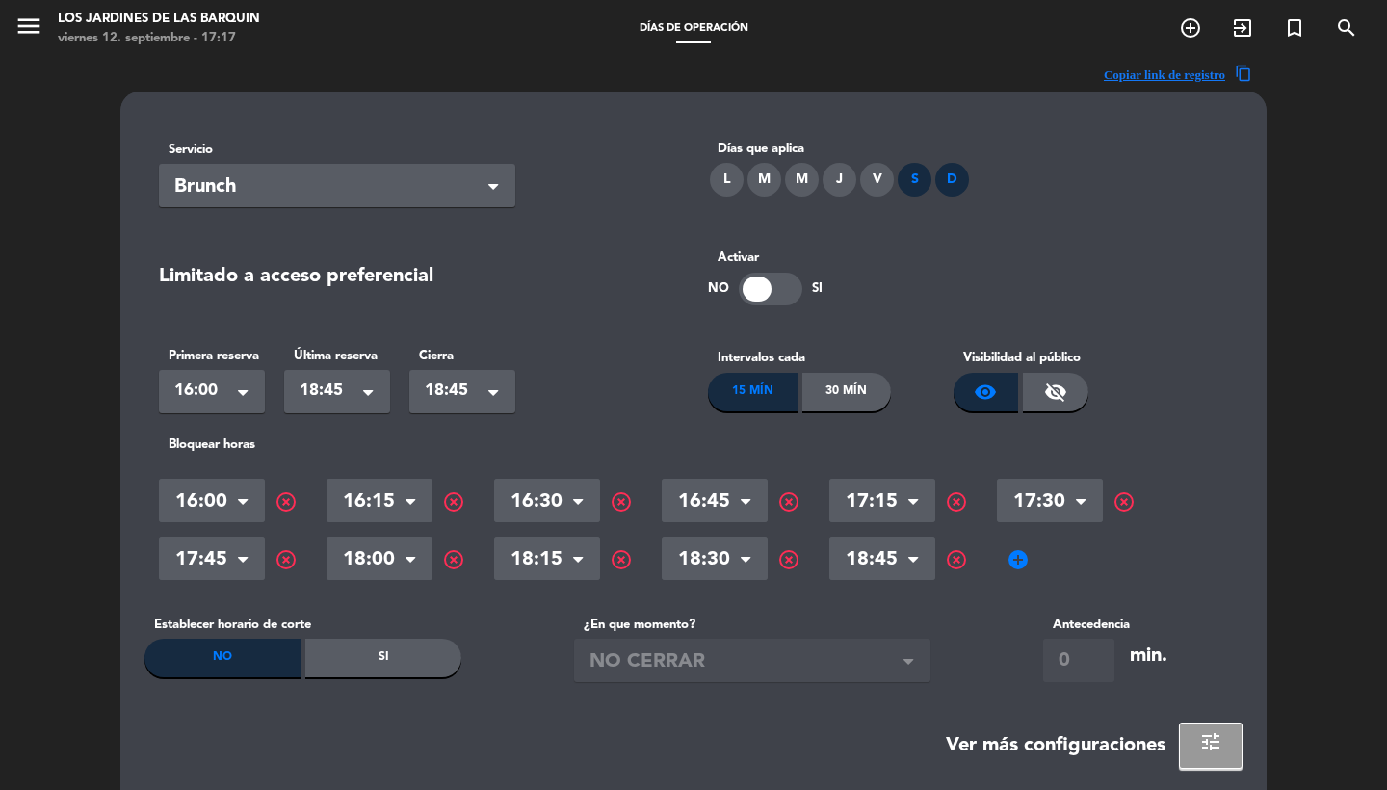
click at [1024, 551] on span "add_circle" at bounding box center [1018, 559] width 23 height 23
click at [1038, 561] on input "text" at bounding box center [1050, 561] width 106 height 34
click at [1123, 559] on span "highlight_off" at bounding box center [1123, 559] width 23 height 23
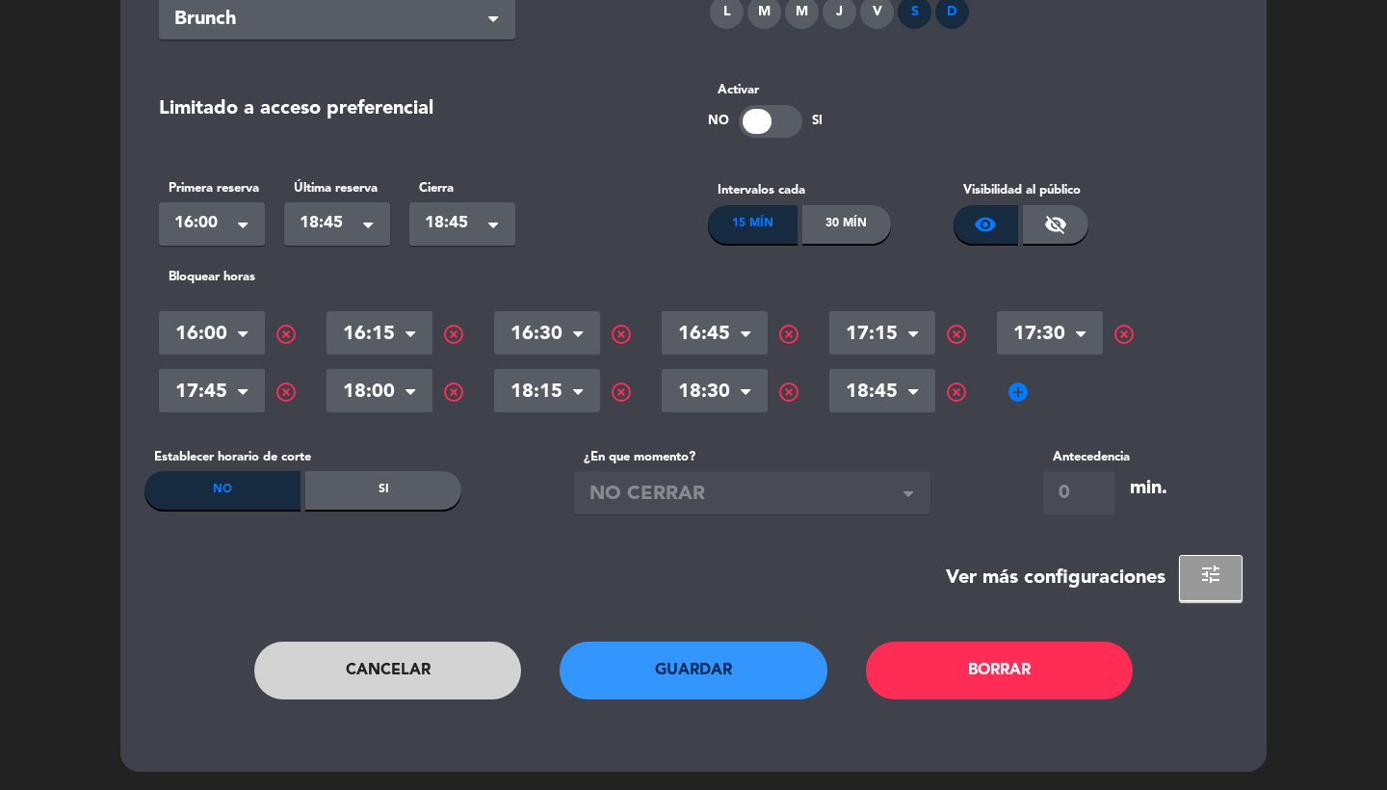
click at [425, 667] on button "Cancelar" at bounding box center [388, 670] width 268 height 58
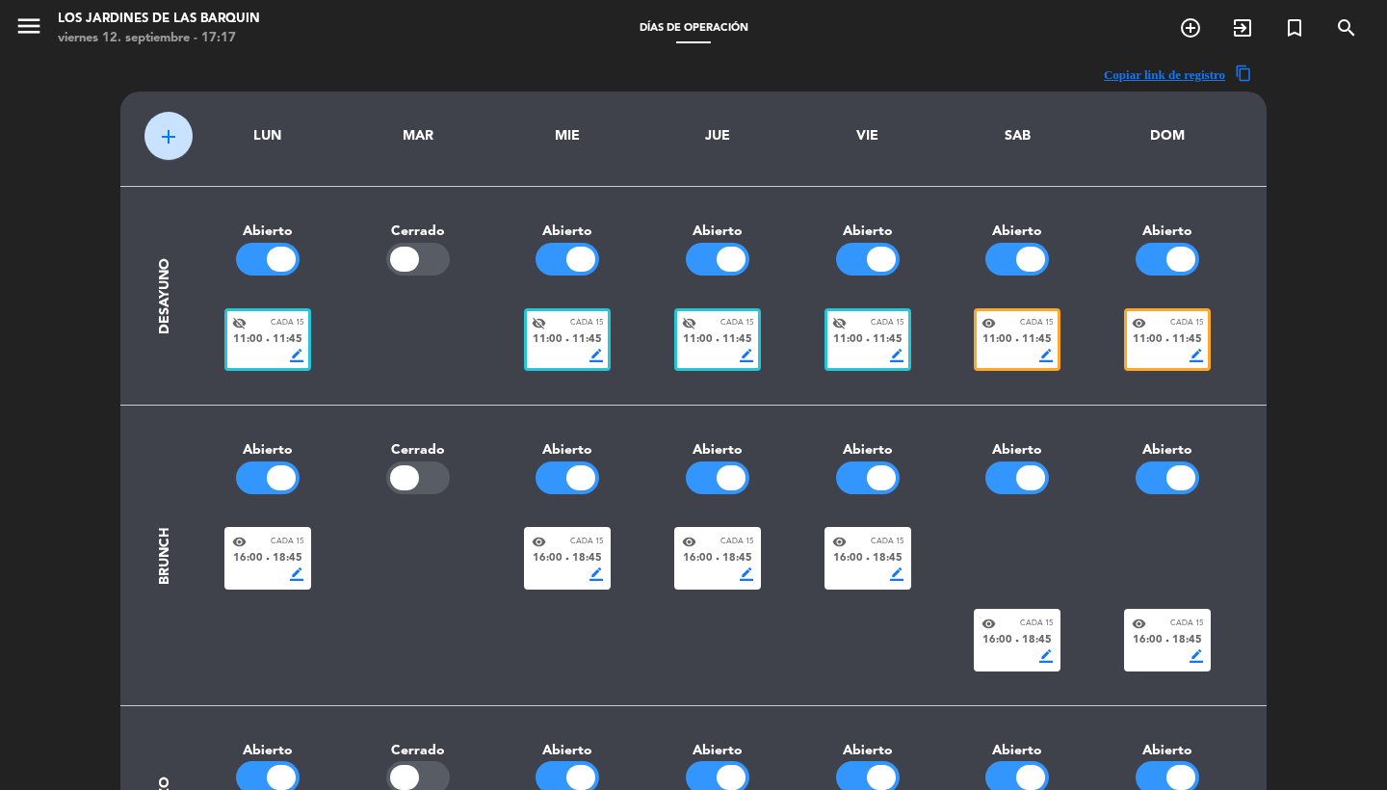
scroll to position [-1, 0]
click at [34, 35] on icon "menu" at bounding box center [28, 26] width 29 height 29
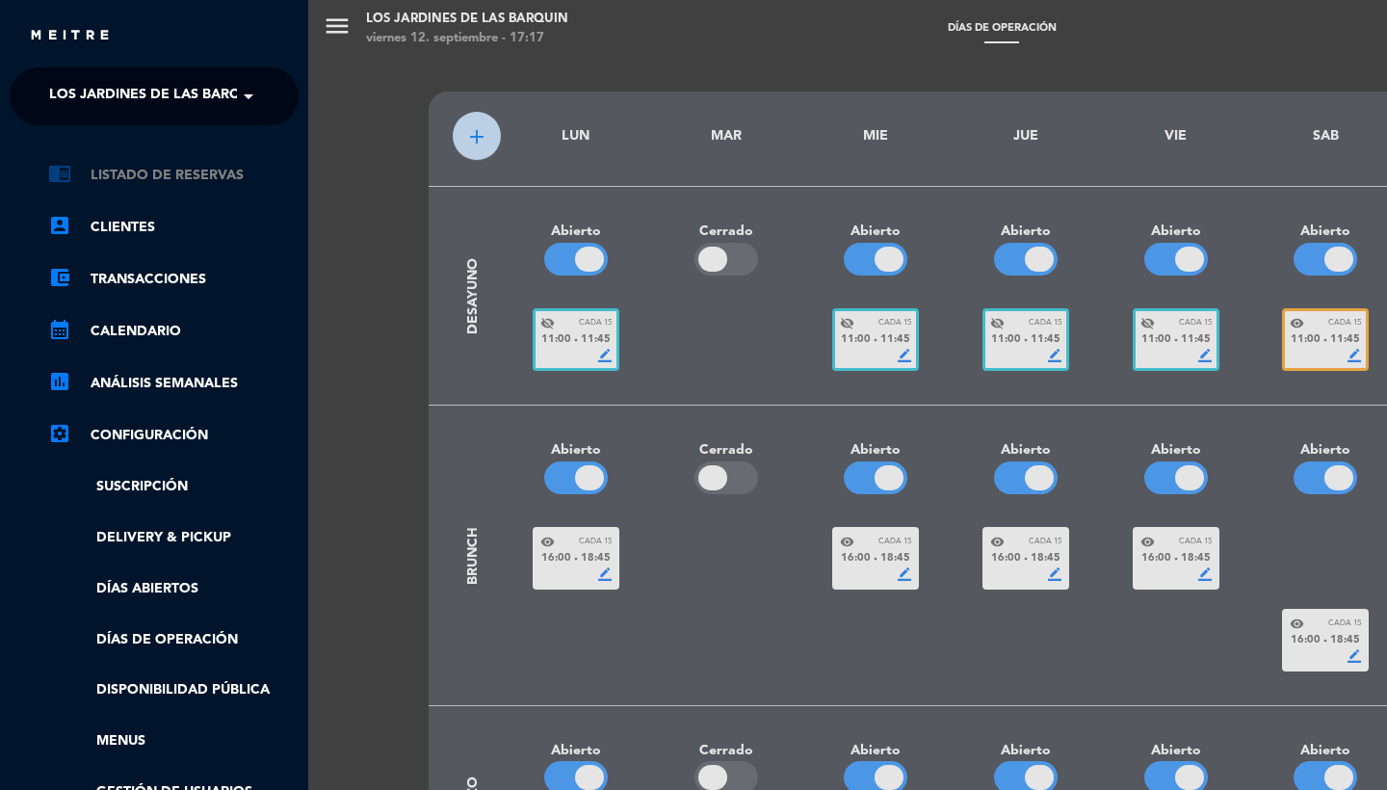
click at [135, 170] on link "chrome_reader_mode Listado de Reservas" at bounding box center [173, 175] width 250 height 23
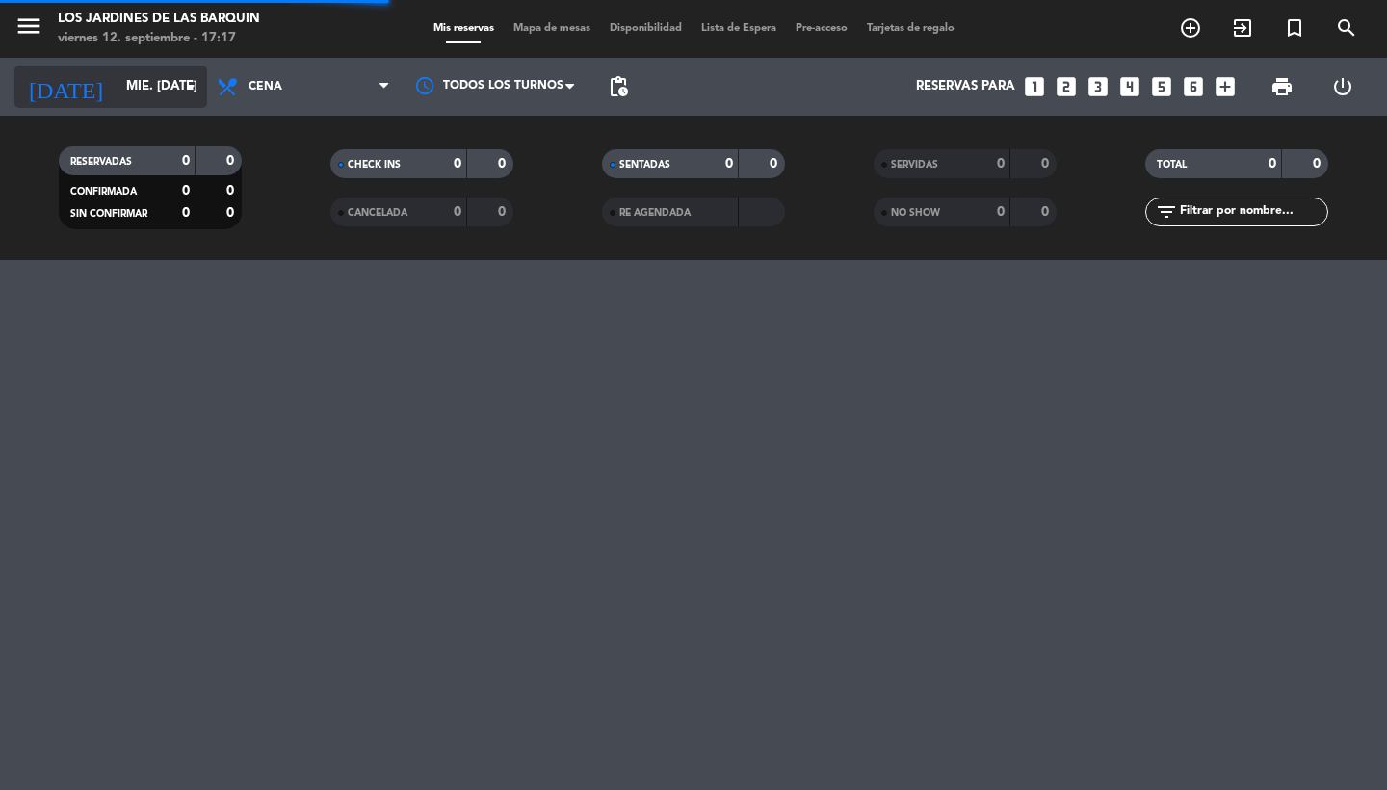
click at [158, 93] on input "mié. [DATE]" at bounding box center [202, 86] width 170 height 35
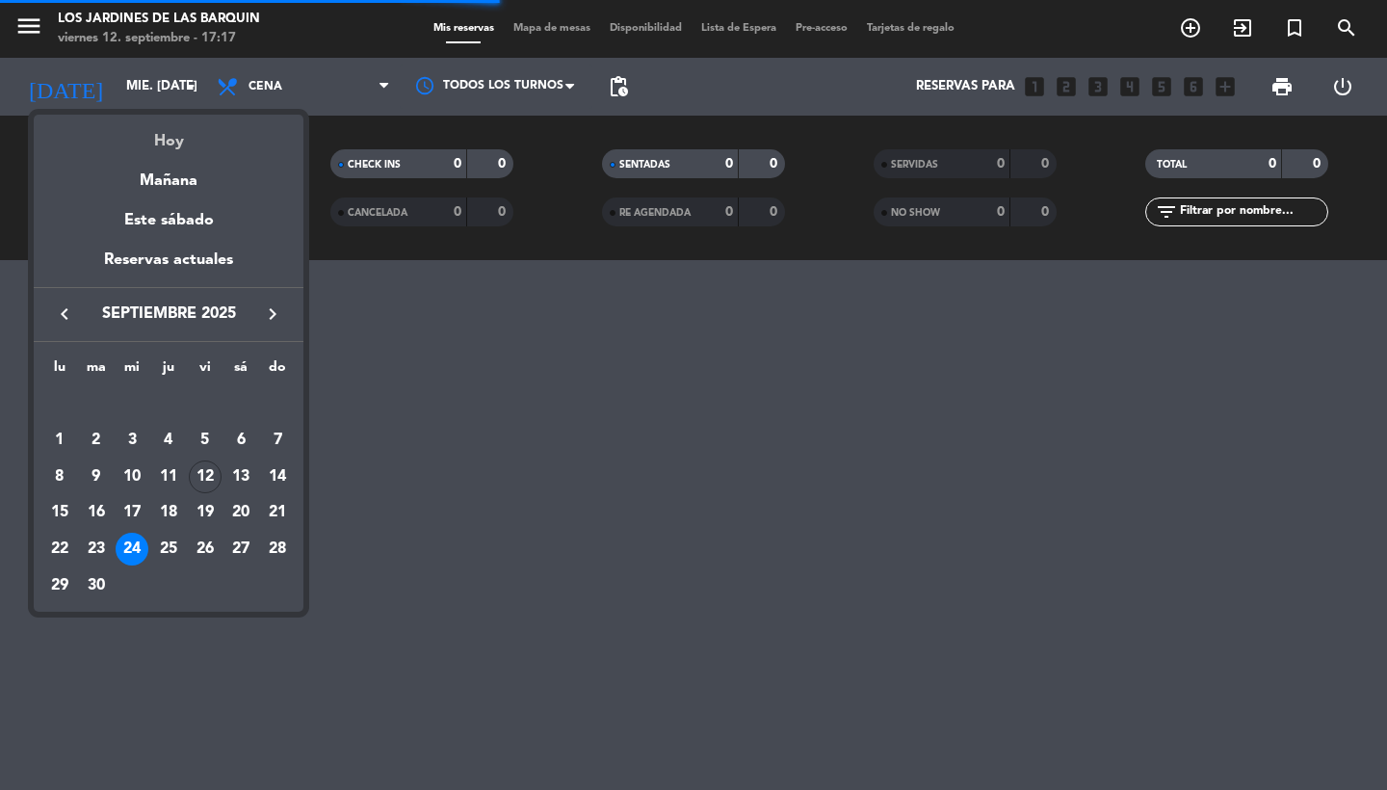
click at [172, 130] on div "Hoy" at bounding box center [169, 134] width 270 height 39
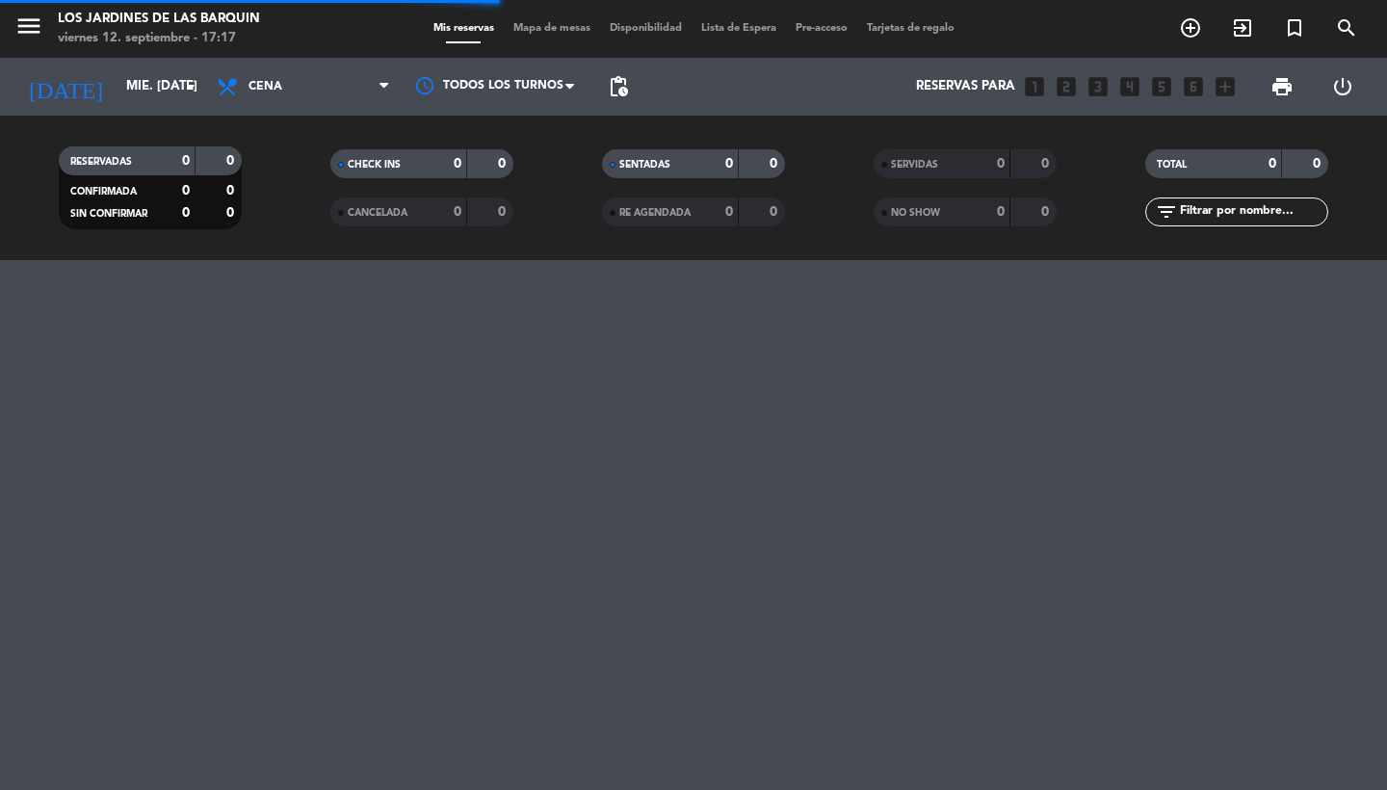
type input "vie. [DATE]"
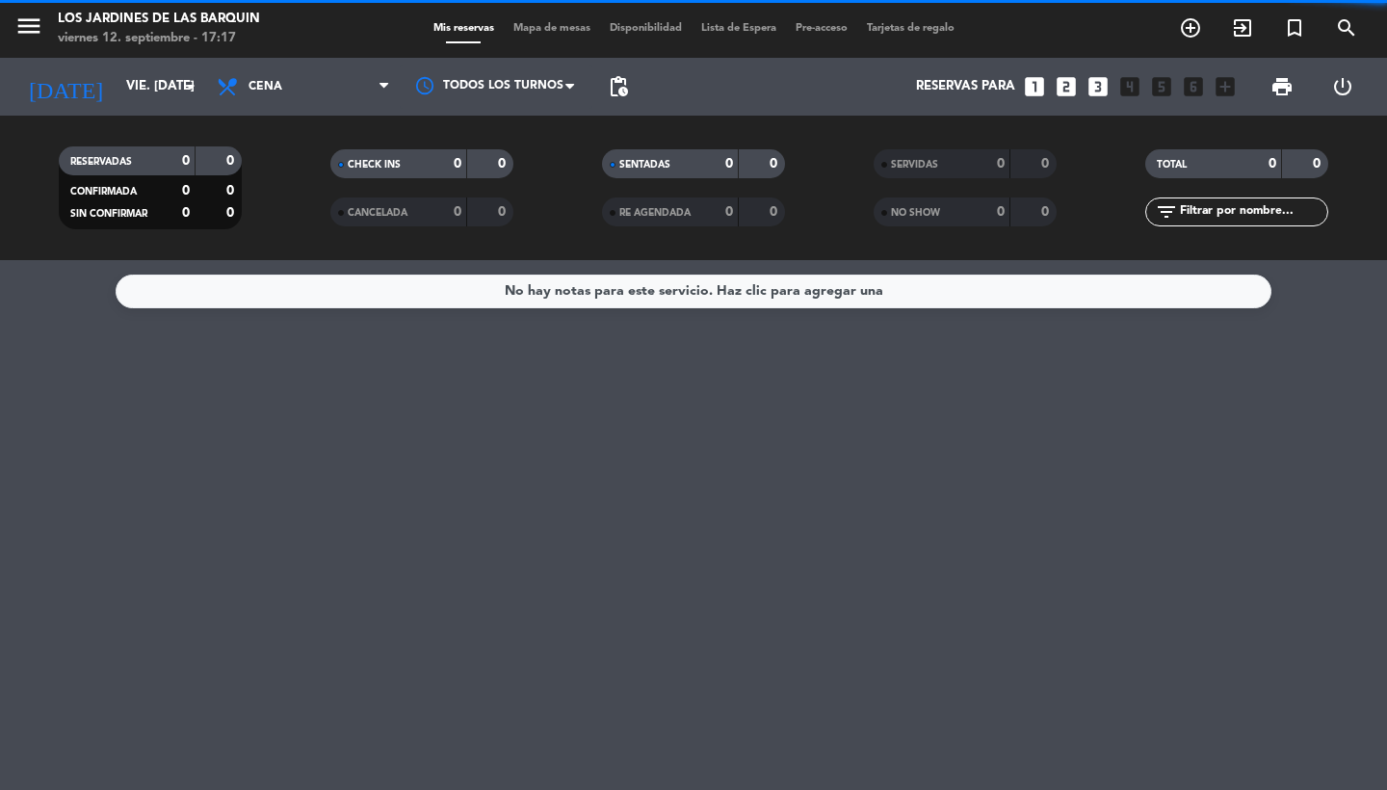
click at [614, 81] on span "pending_actions" at bounding box center [618, 86] width 23 height 23
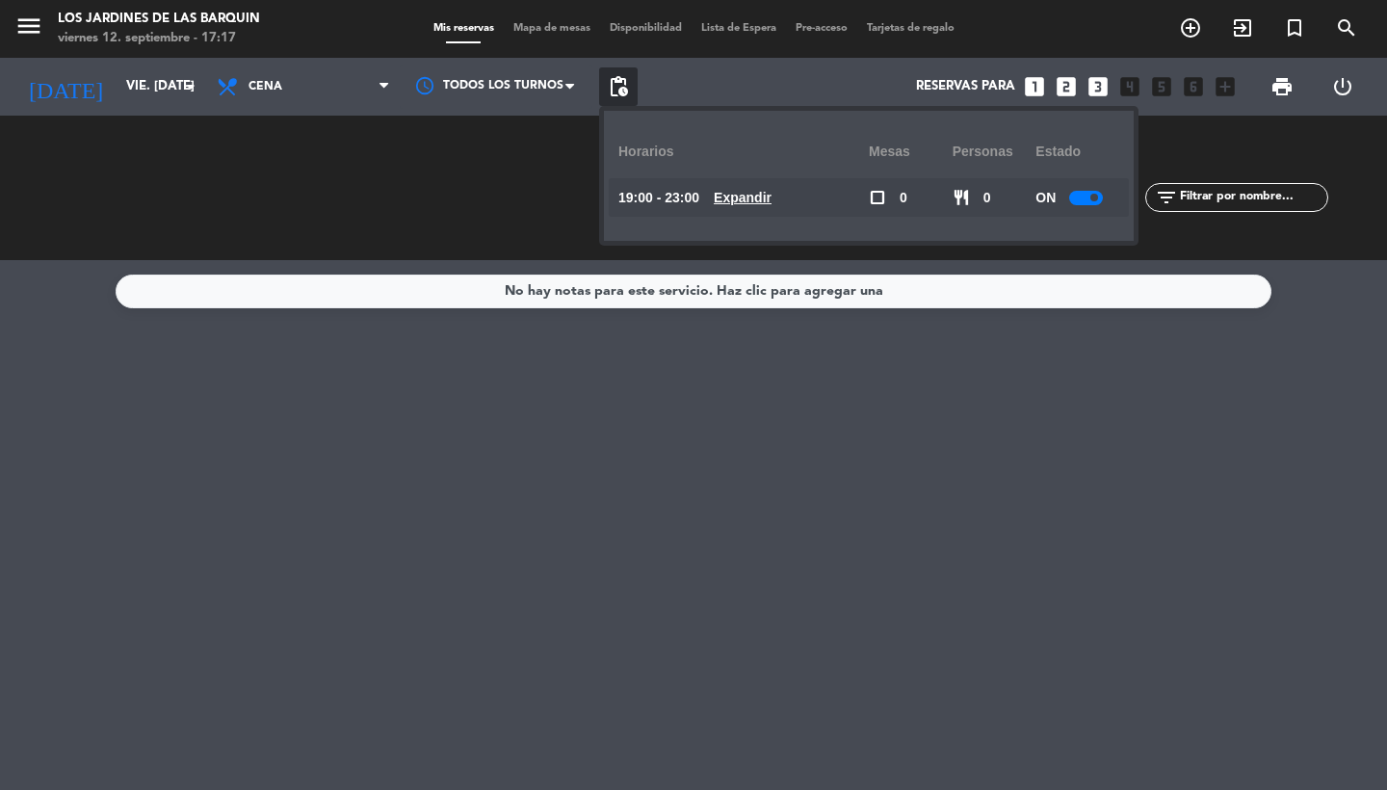
click at [741, 190] on u "Expandir" at bounding box center [743, 197] width 58 height 15
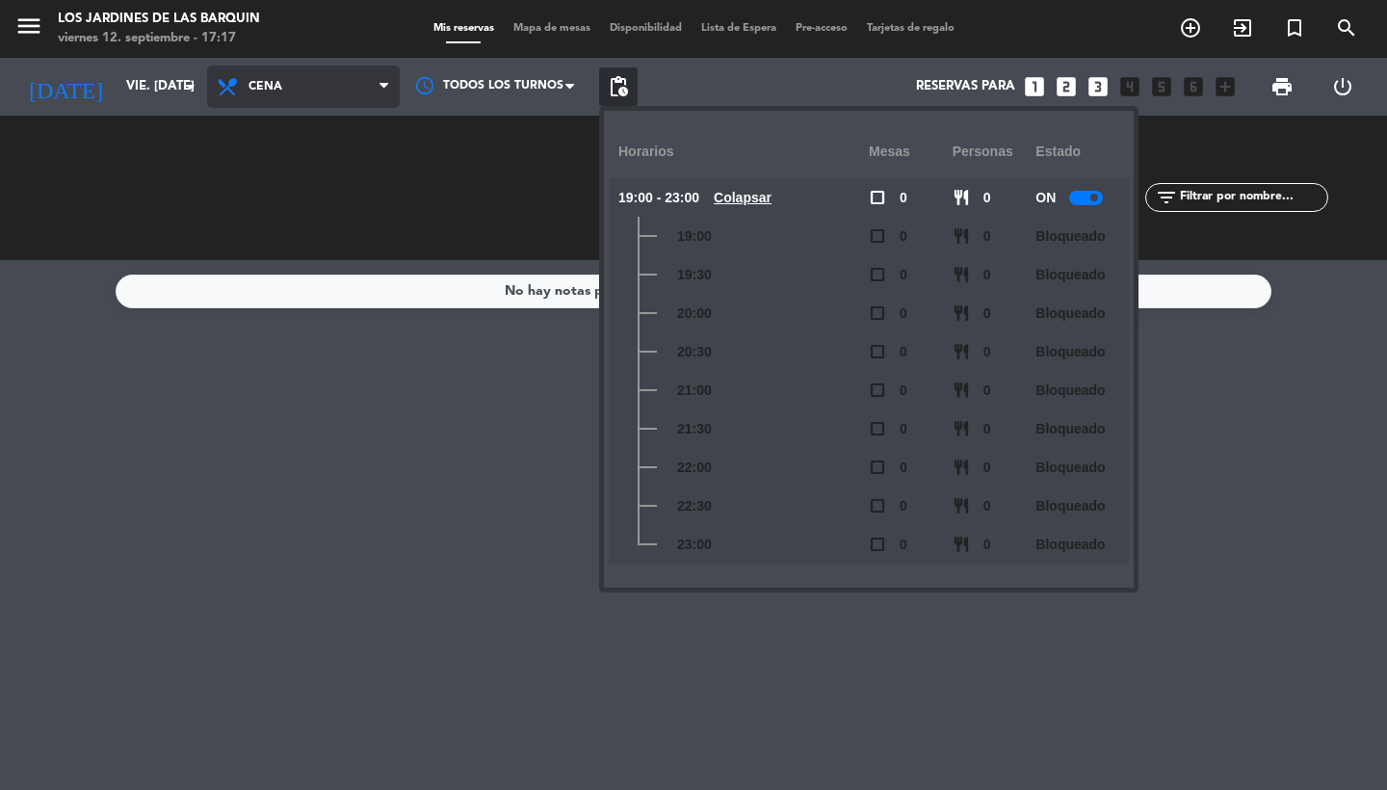
click at [341, 71] on span "Cena" at bounding box center [303, 86] width 193 height 42
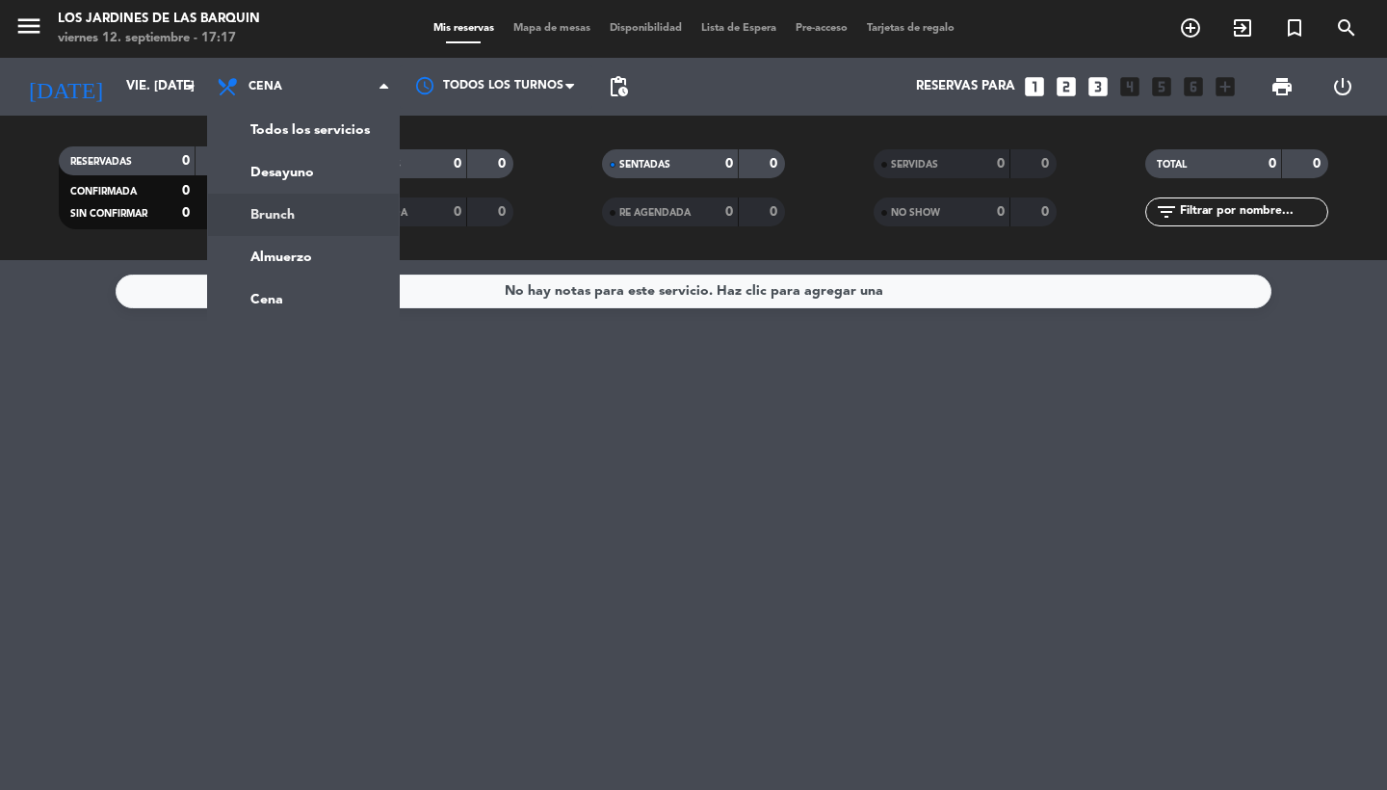
click at [305, 206] on div "menu Los jardines de las [PERSON_NAME] viernes 12. septiembre - 17:17 Mis reser…" at bounding box center [693, 130] width 1387 height 260
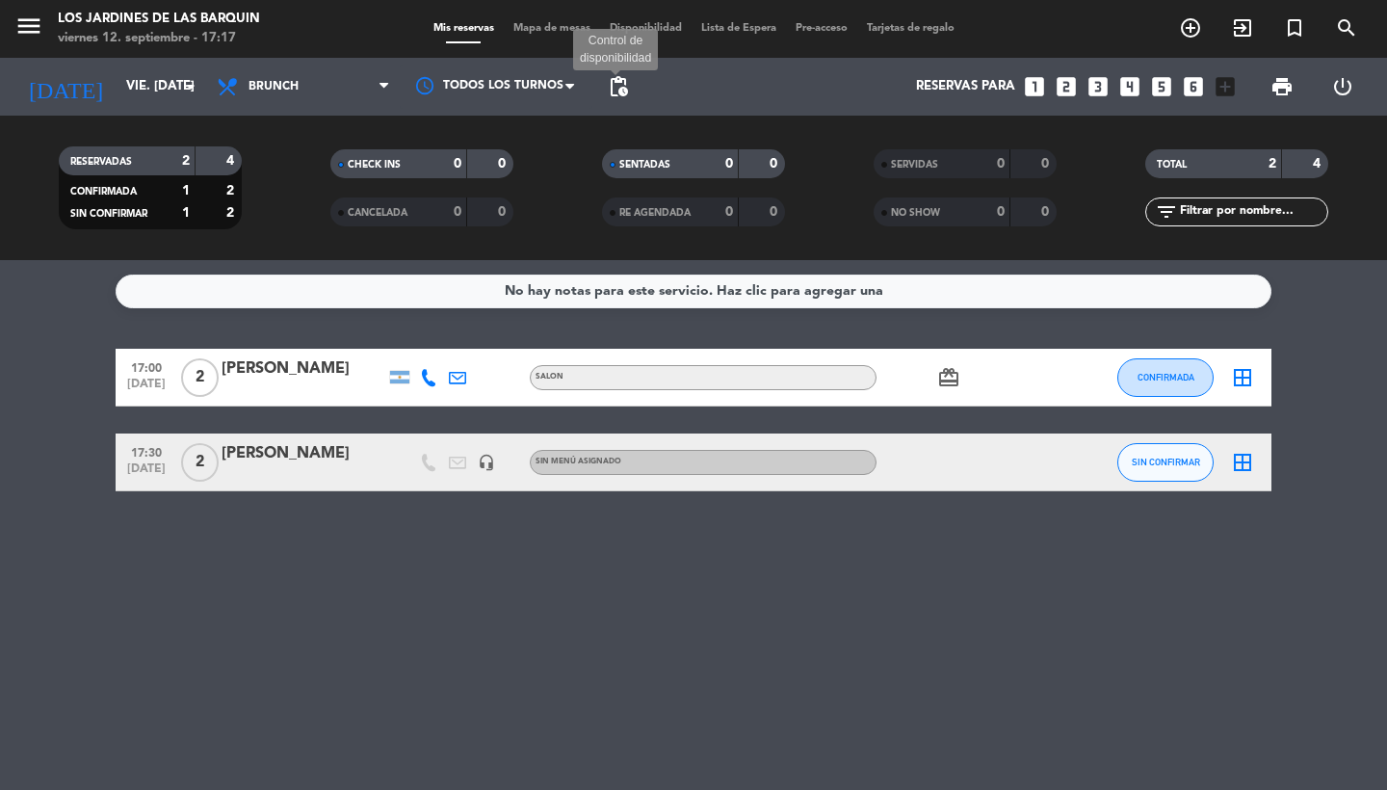
click at [621, 89] on span "pending_actions" at bounding box center [618, 86] width 23 height 23
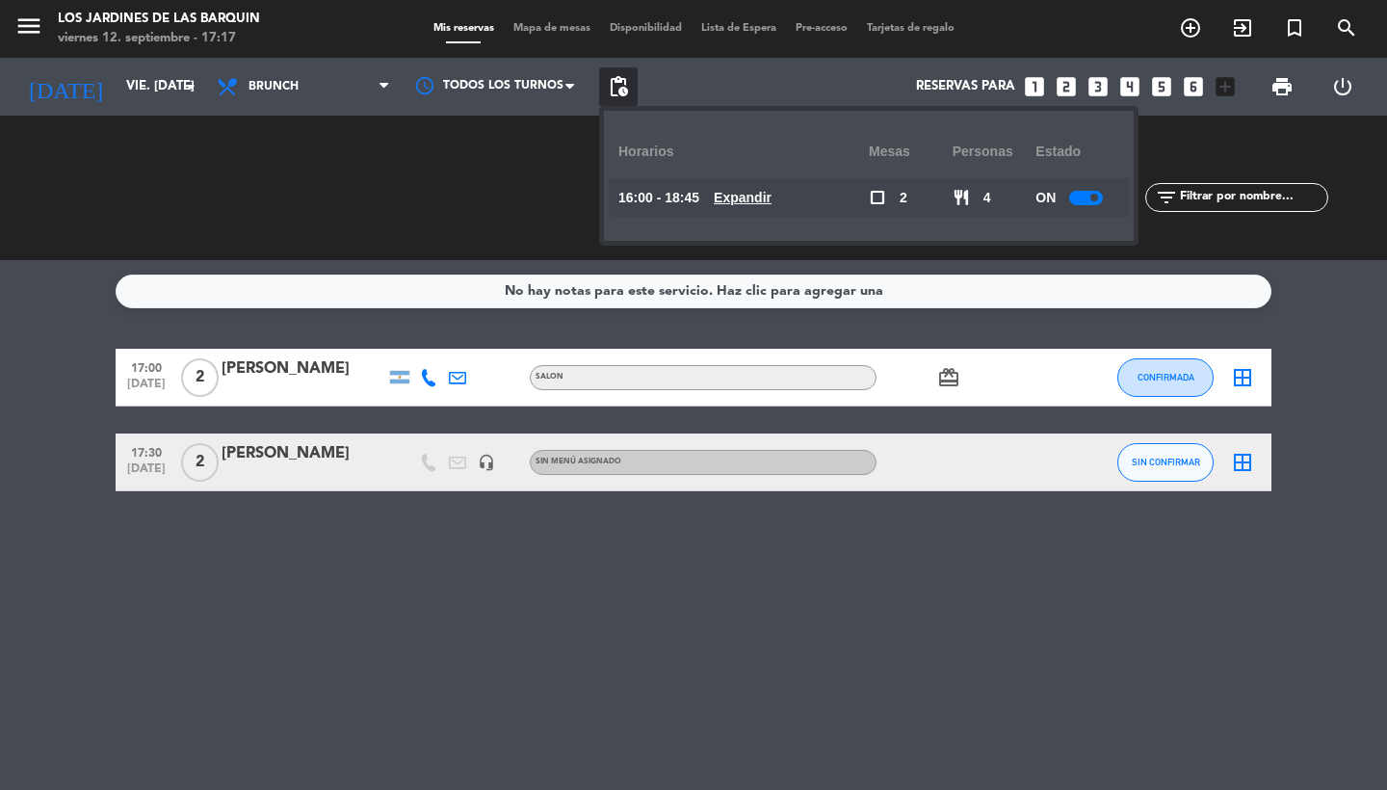
click at [745, 196] on u "Expandir" at bounding box center [743, 197] width 58 height 15
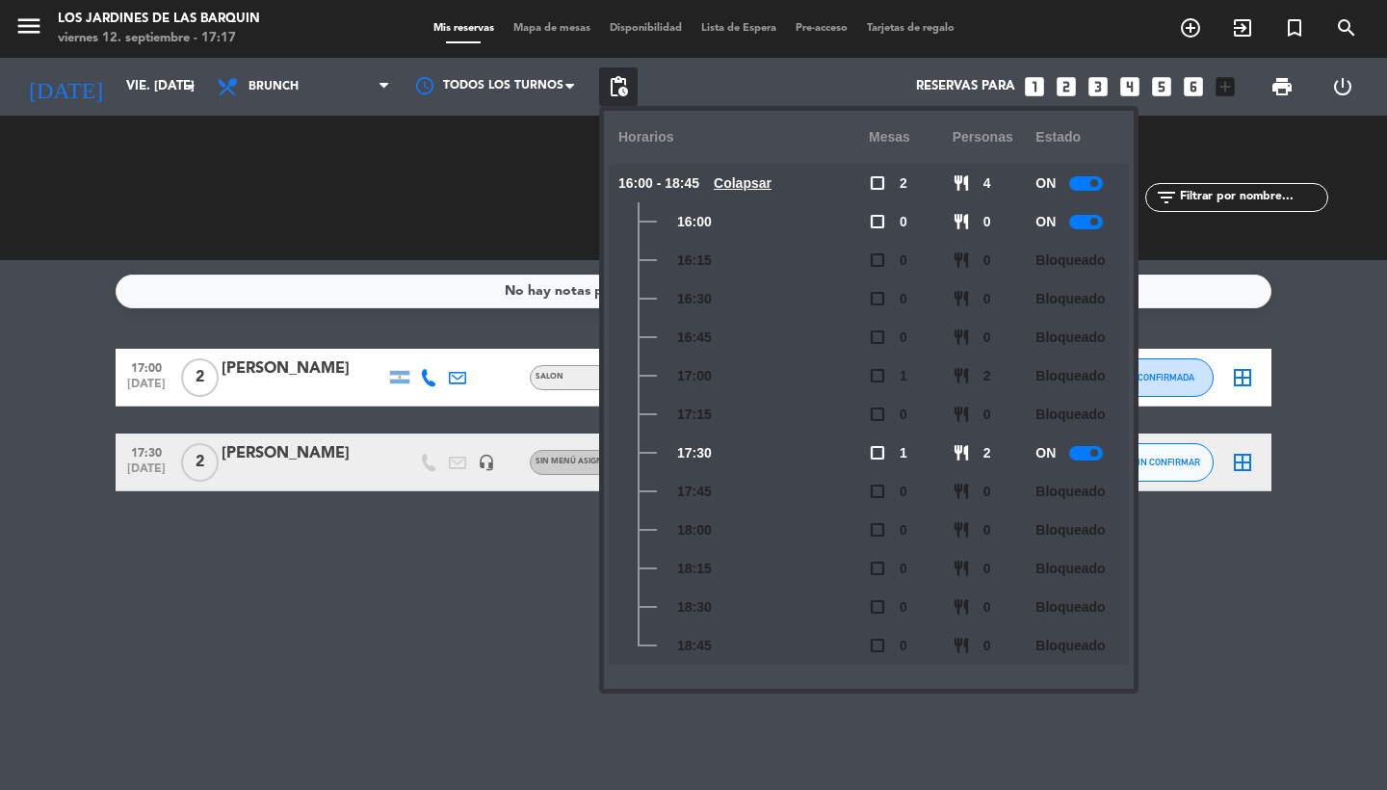
scroll to position [14, 0]
click at [1085, 458] on div at bounding box center [1086, 453] width 34 height 14
click at [297, 655] on div "No hay notas para este servicio. Haz clic para agregar una 17:00 [DATE] 2 [PERS…" at bounding box center [693, 525] width 1387 height 530
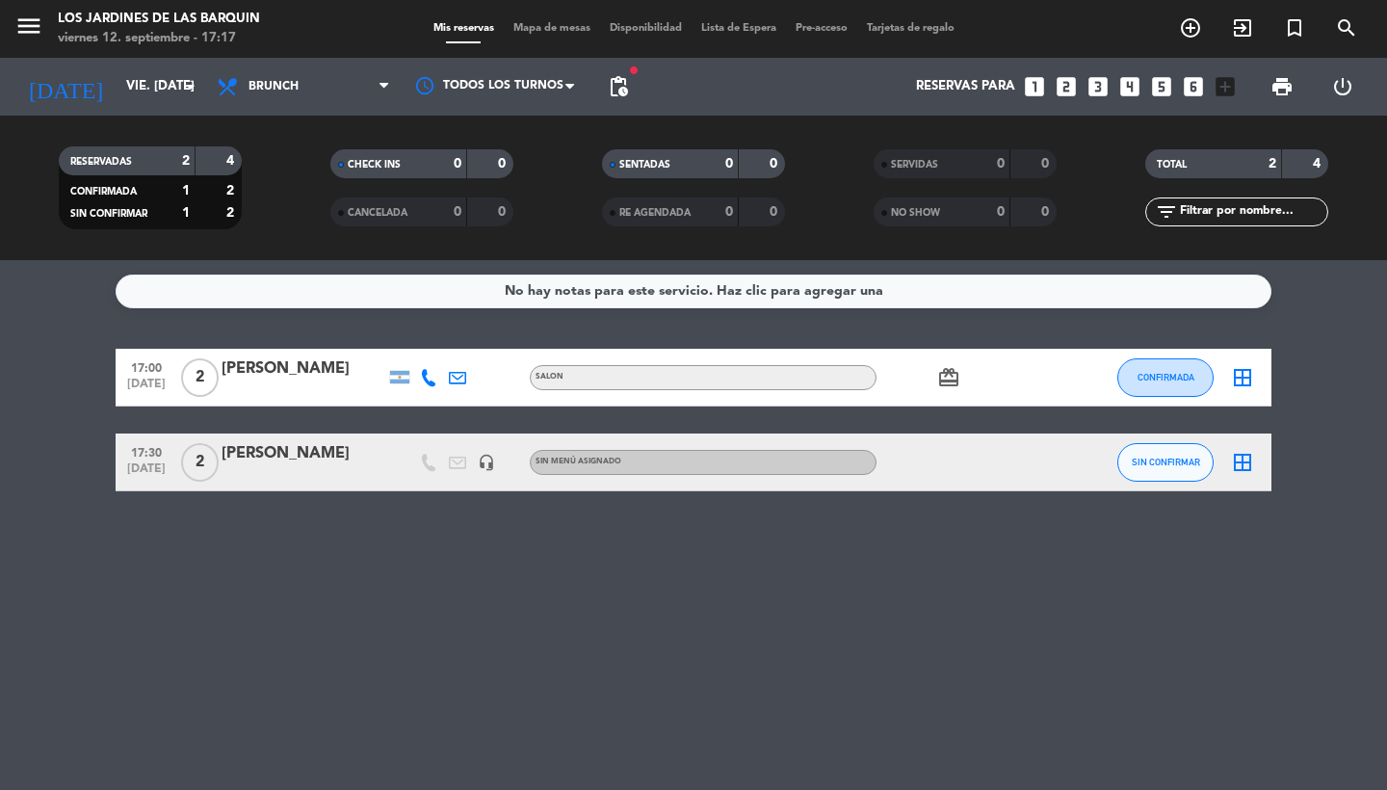
click at [33, 34] on icon "menu" at bounding box center [28, 26] width 29 height 29
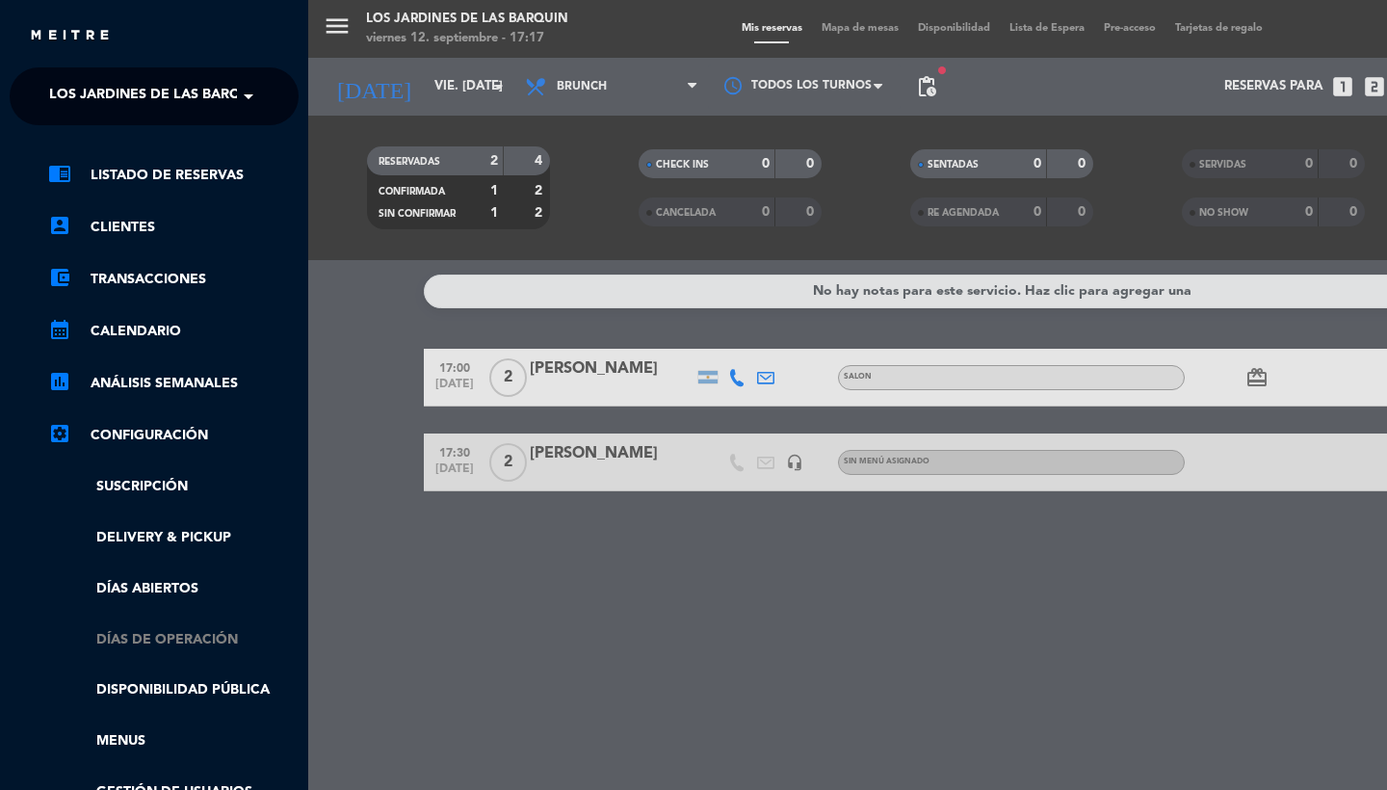
click at [155, 644] on link "Días de Operación" at bounding box center [173, 640] width 250 height 22
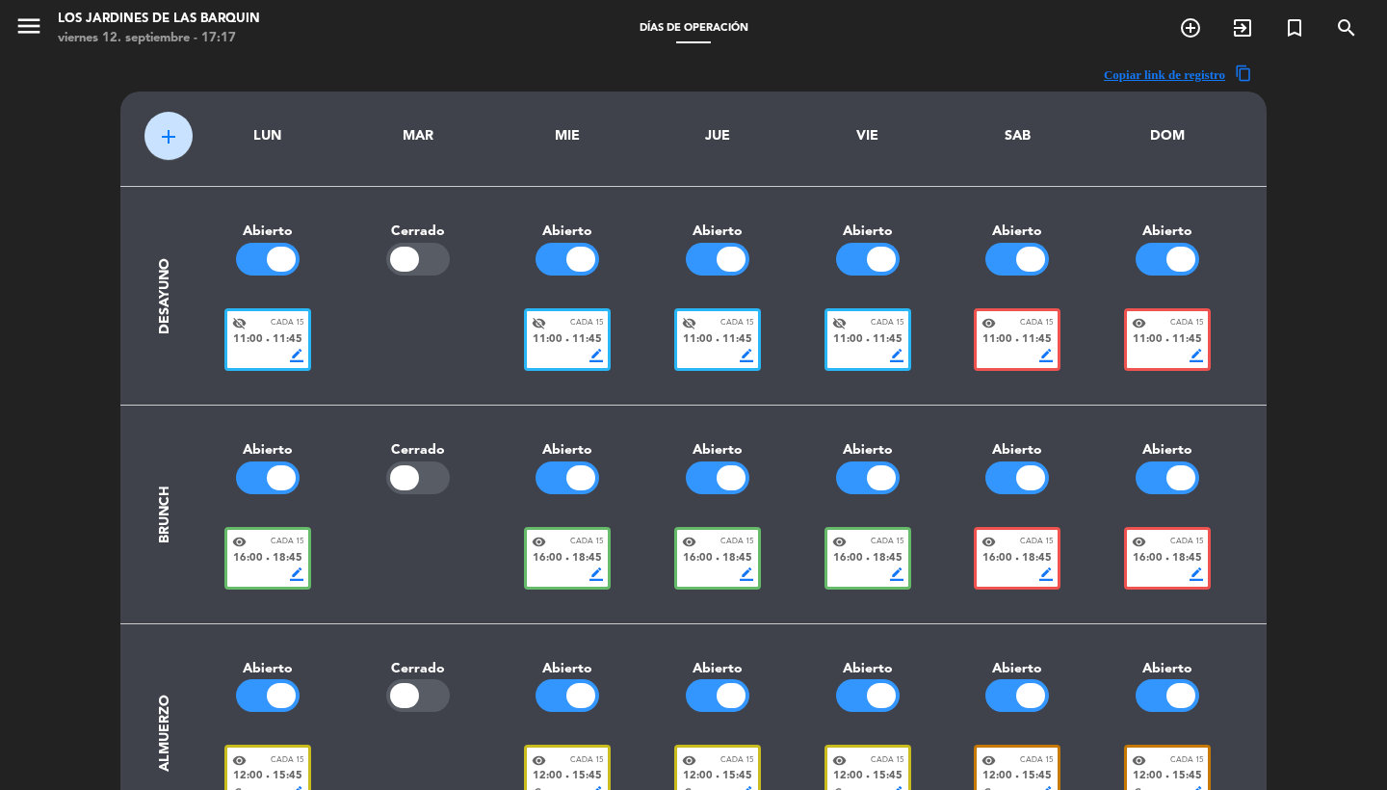
click at [1016, 252] on div at bounding box center [1017, 259] width 64 height 33
click at [1190, 252] on div at bounding box center [1180, 259] width 29 height 25
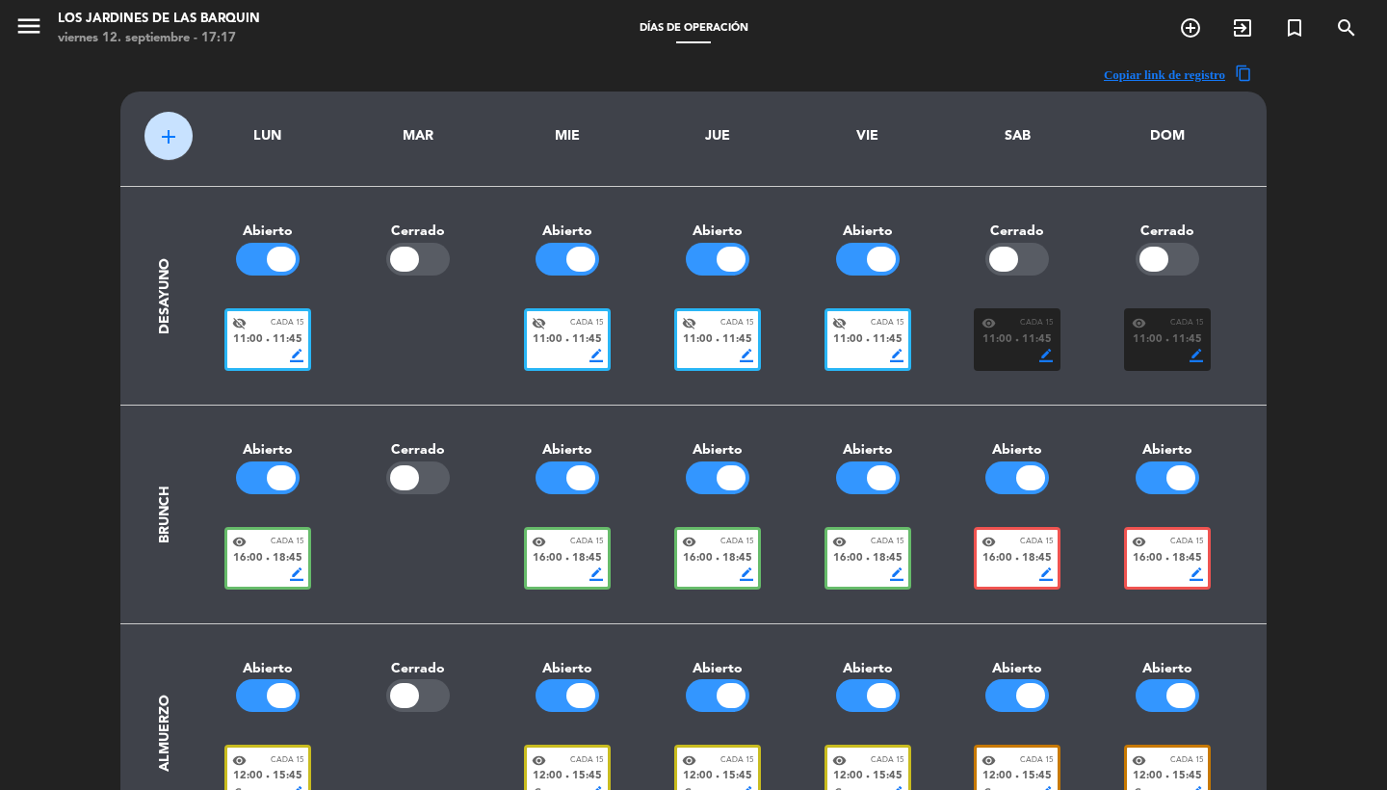
click at [274, 255] on div at bounding box center [281, 259] width 29 height 25
click at [582, 254] on div at bounding box center [580, 259] width 29 height 25
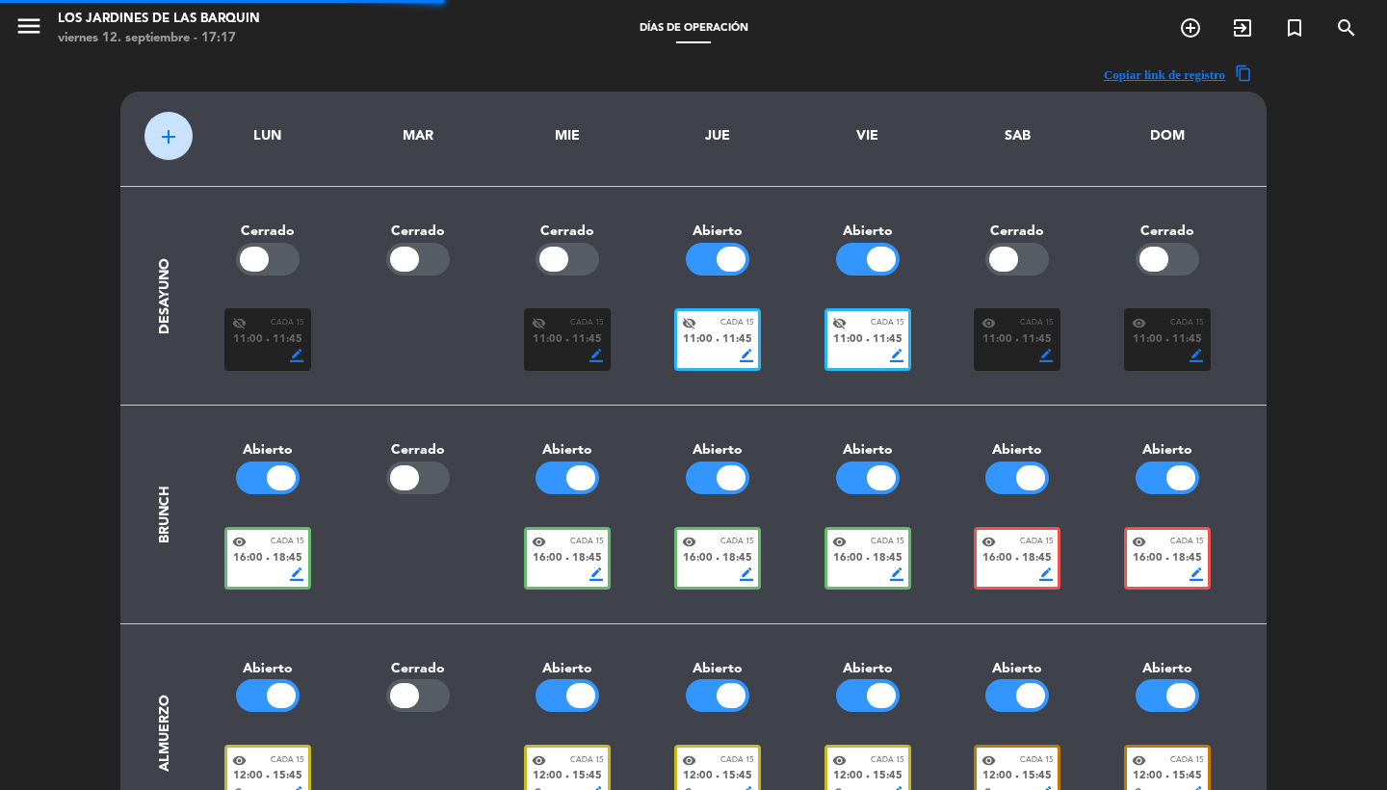
click at [730, 258] on div at bounding box center [731, 259] width 29 height 25
click at [877, 263] on div at bounding box center [881, 259] width 29 height 25
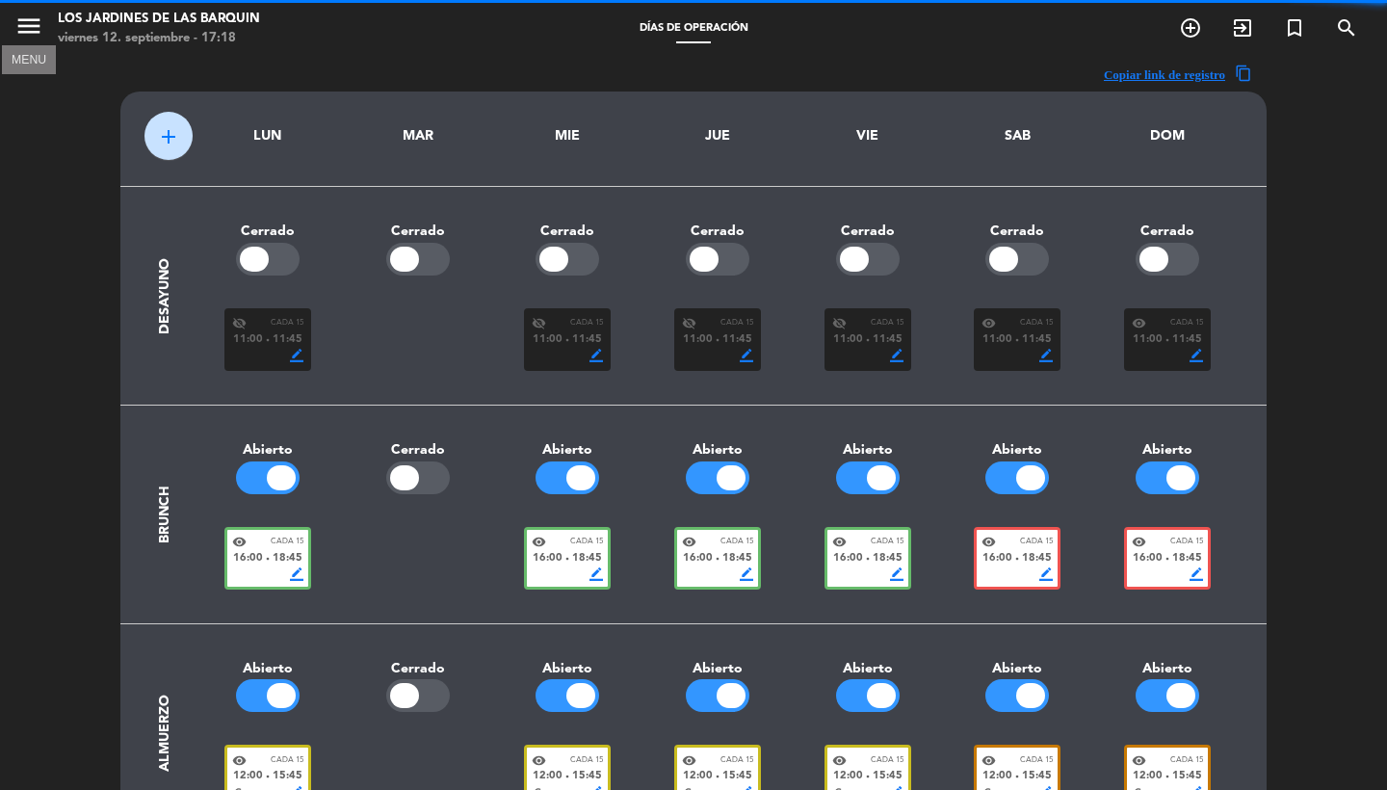
click at [35, 17] on icon "menu" at bounding box center [28, 26] width 29 height 29
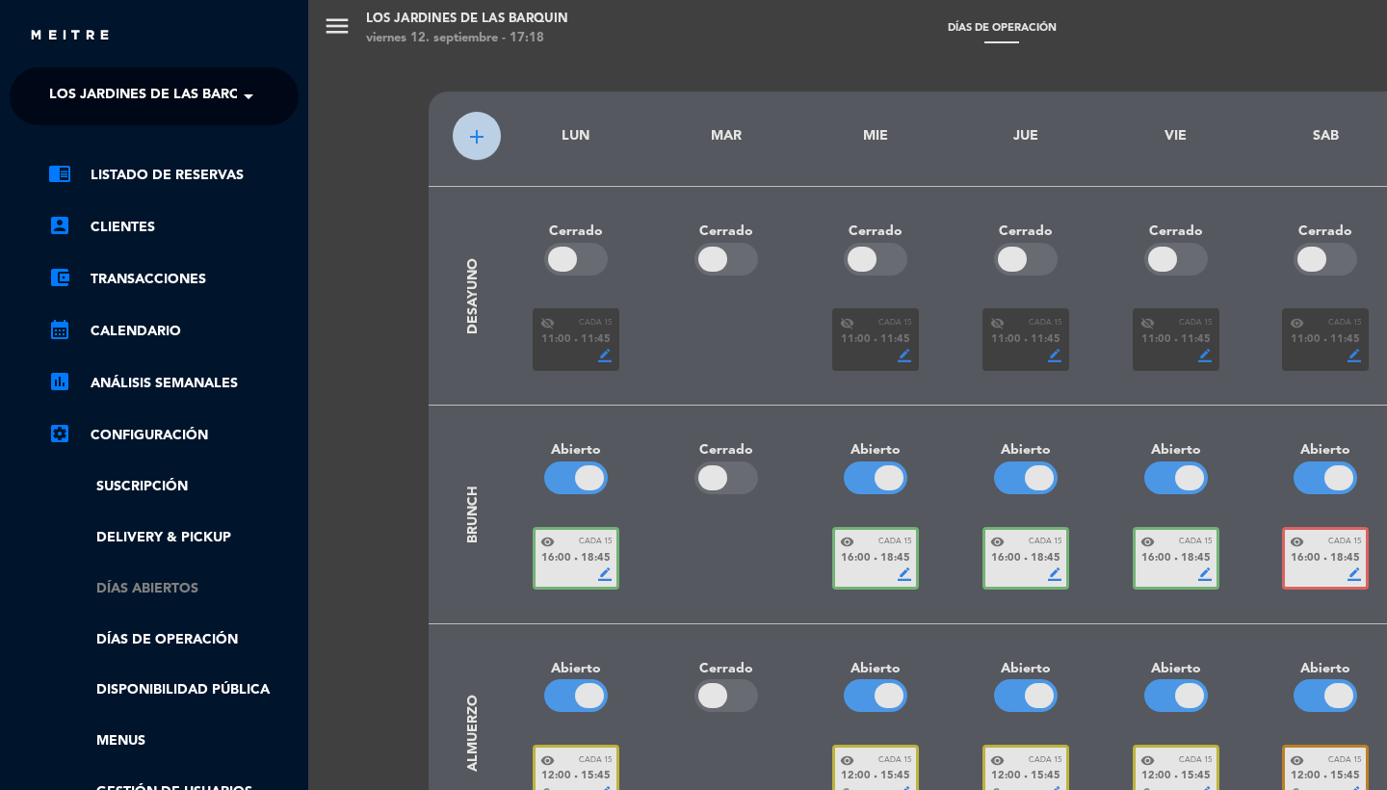
click at [145, 589] on link "Días abiertos" at bounding box center [173, 589] width 250 height 22
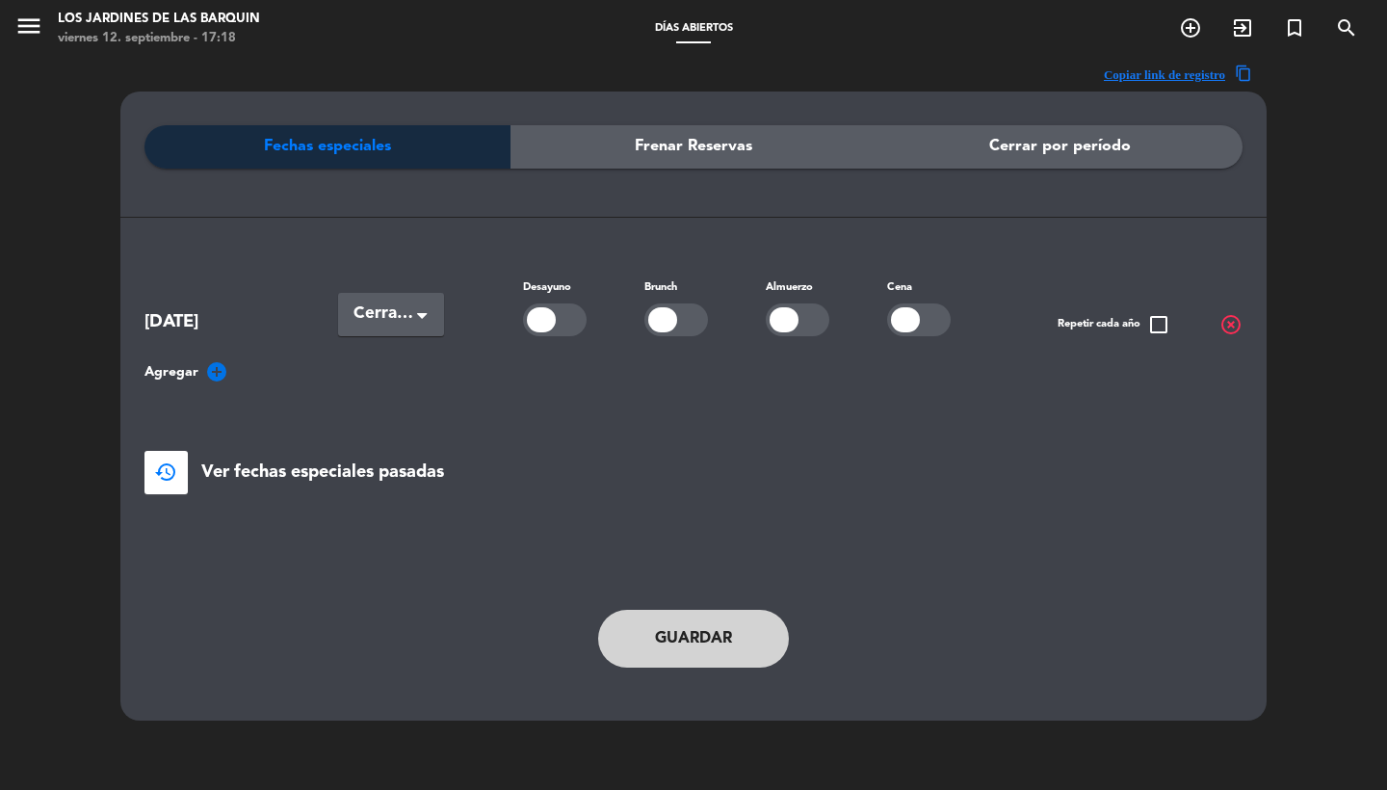
click at [216, 379] on icon "add_circle" at bounding box center [216, 371] width 23 height 23
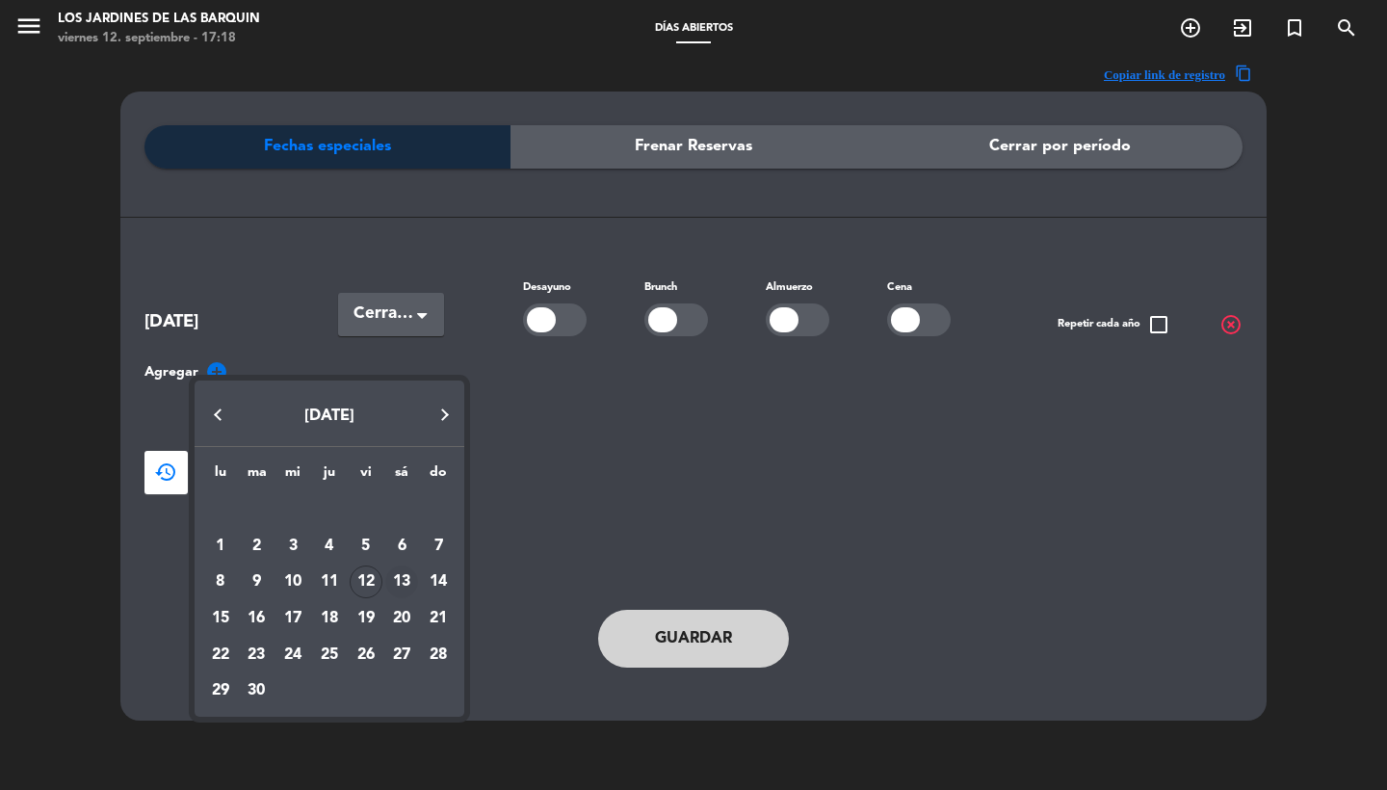
click at [411, 580] on div "13" at bounding box center [401, 581] width 33 height 33
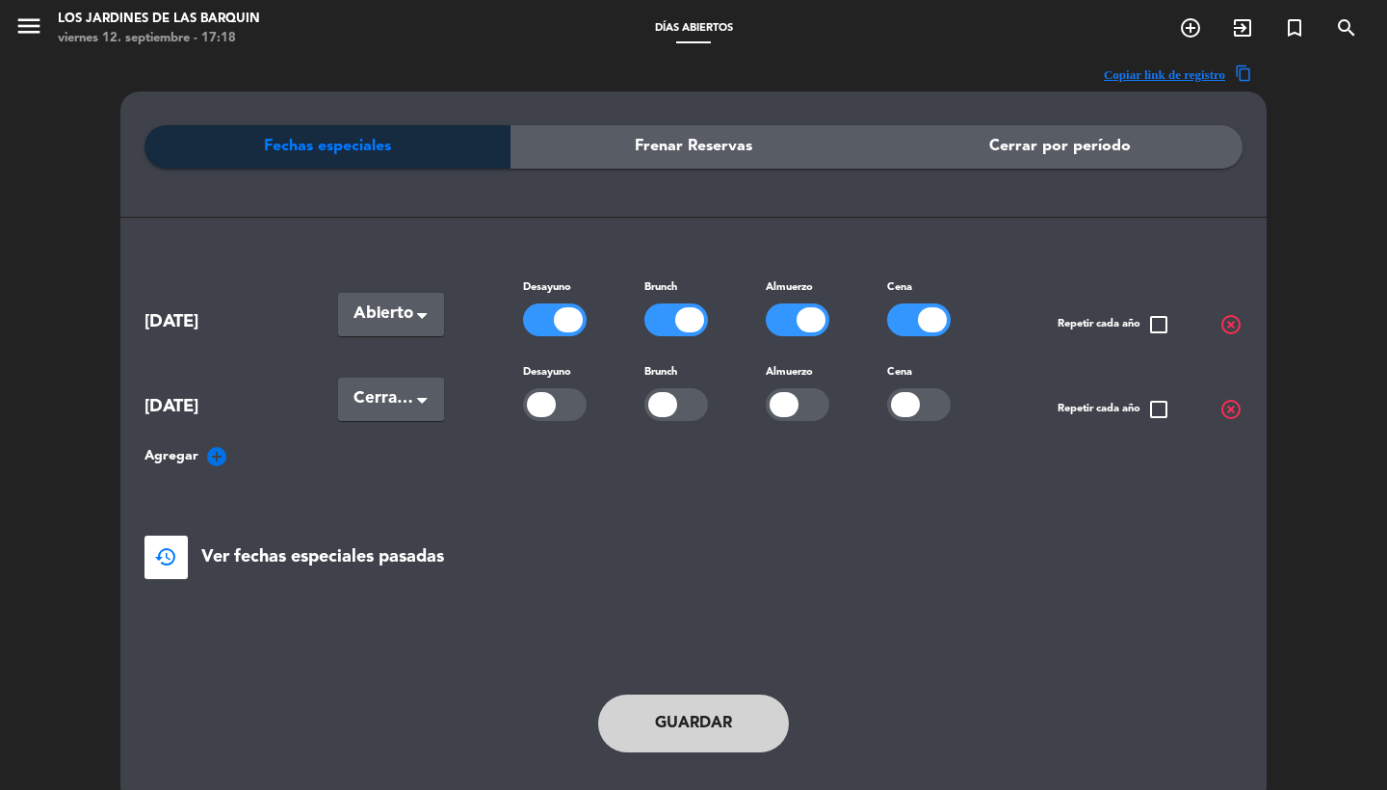
click at [672, 726] on button "Guardar" at bounding box center [693, 723] width 191 height 58
click at [919, 315] on div at bounding box center [932, 319] width 29 height 25
click at [918, 324] on div at bounding box center [932, 319] width 29 height 25
click at [686, 724] on button "Guardar" at bounding box center [693, 723] width 191 height 58
click at [33, 36] on icon "menu" at bounding box center [28, 26] width 29 height 29
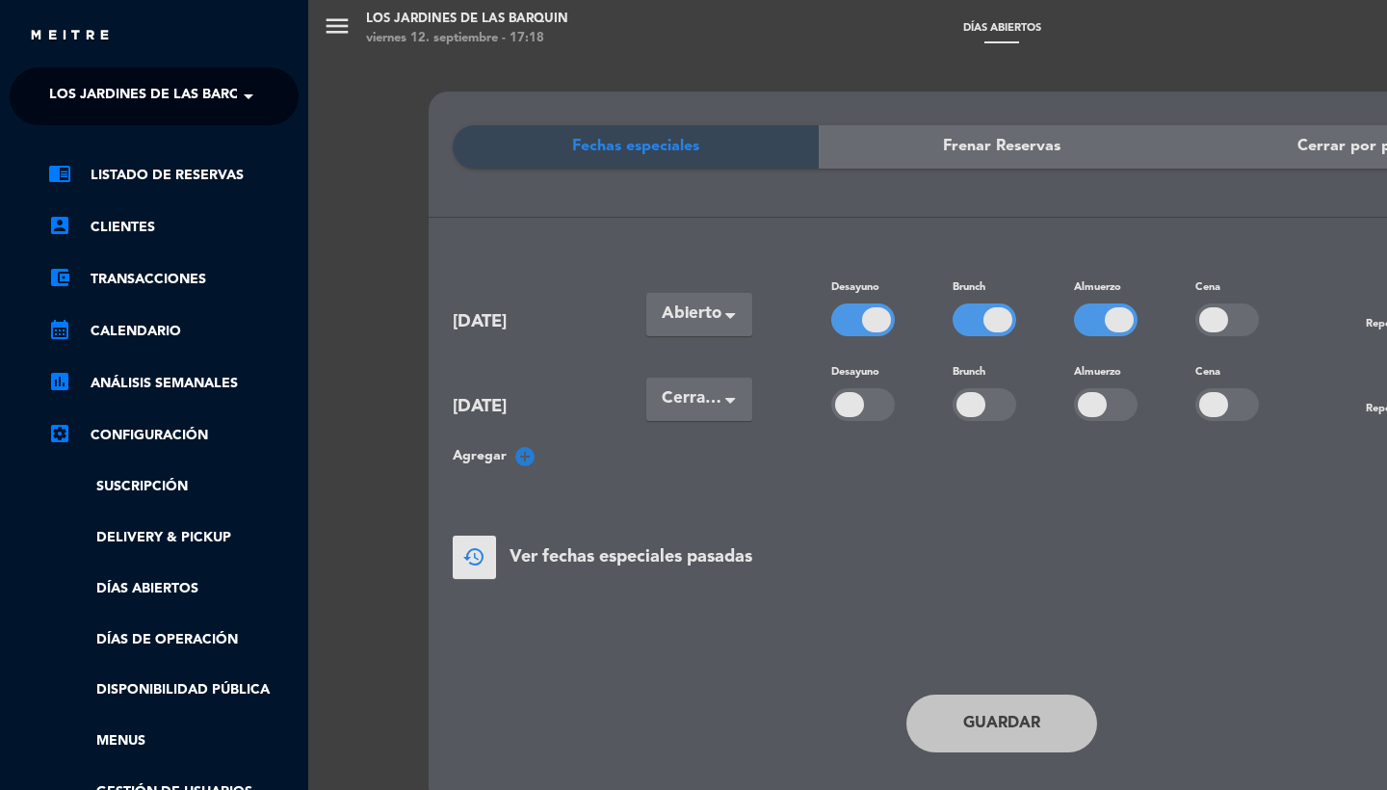
click at [168, 622] on ul "chrome_reader_mode Listado de Reservas account_box Clientes account_balance_wal…" at bounding box center [154, 509] width 289 height 691
click at [168, 629] on link "Días de Operación" at bounding box center [173, 640] width 250 height 22
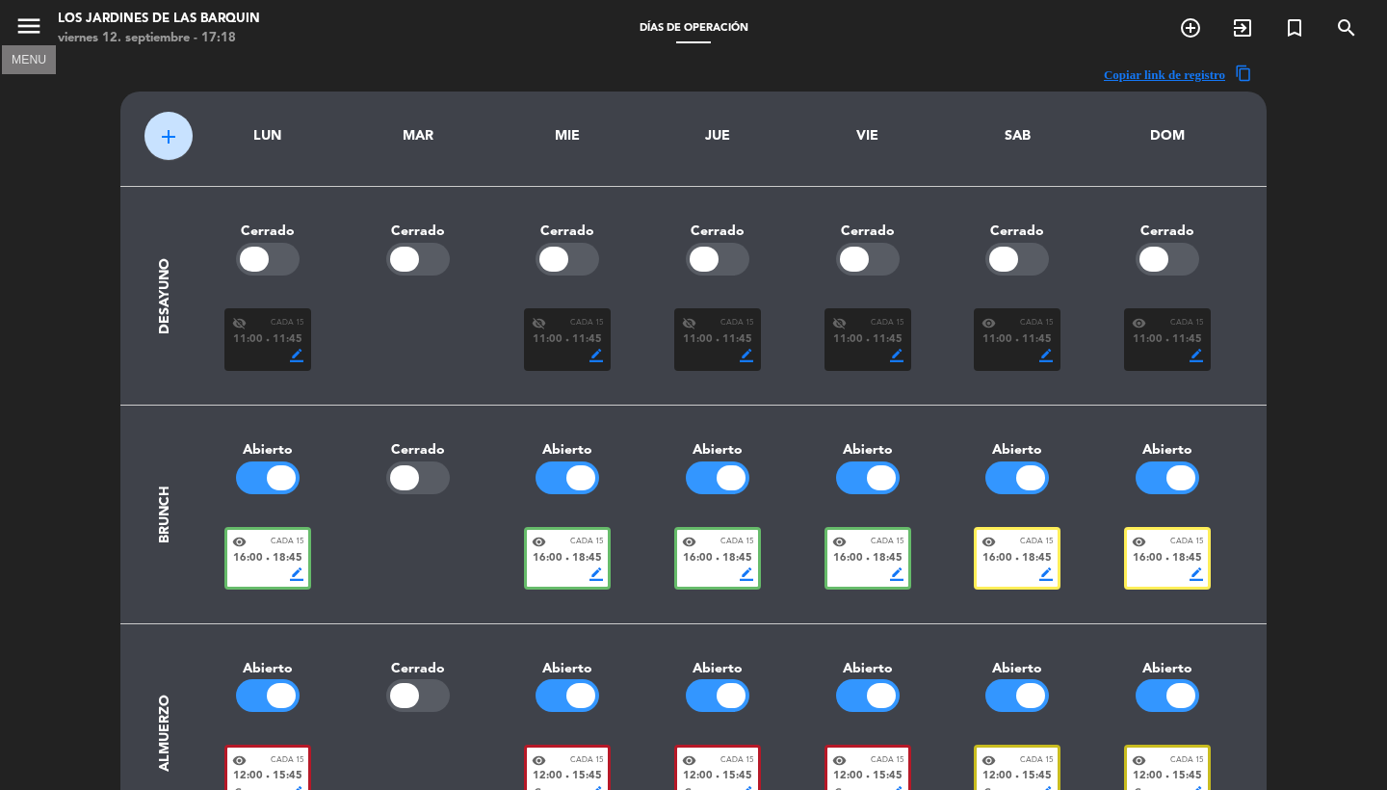
click at [18, 43] on button "menu" at bounding box center [28, 30] width 29 height 36
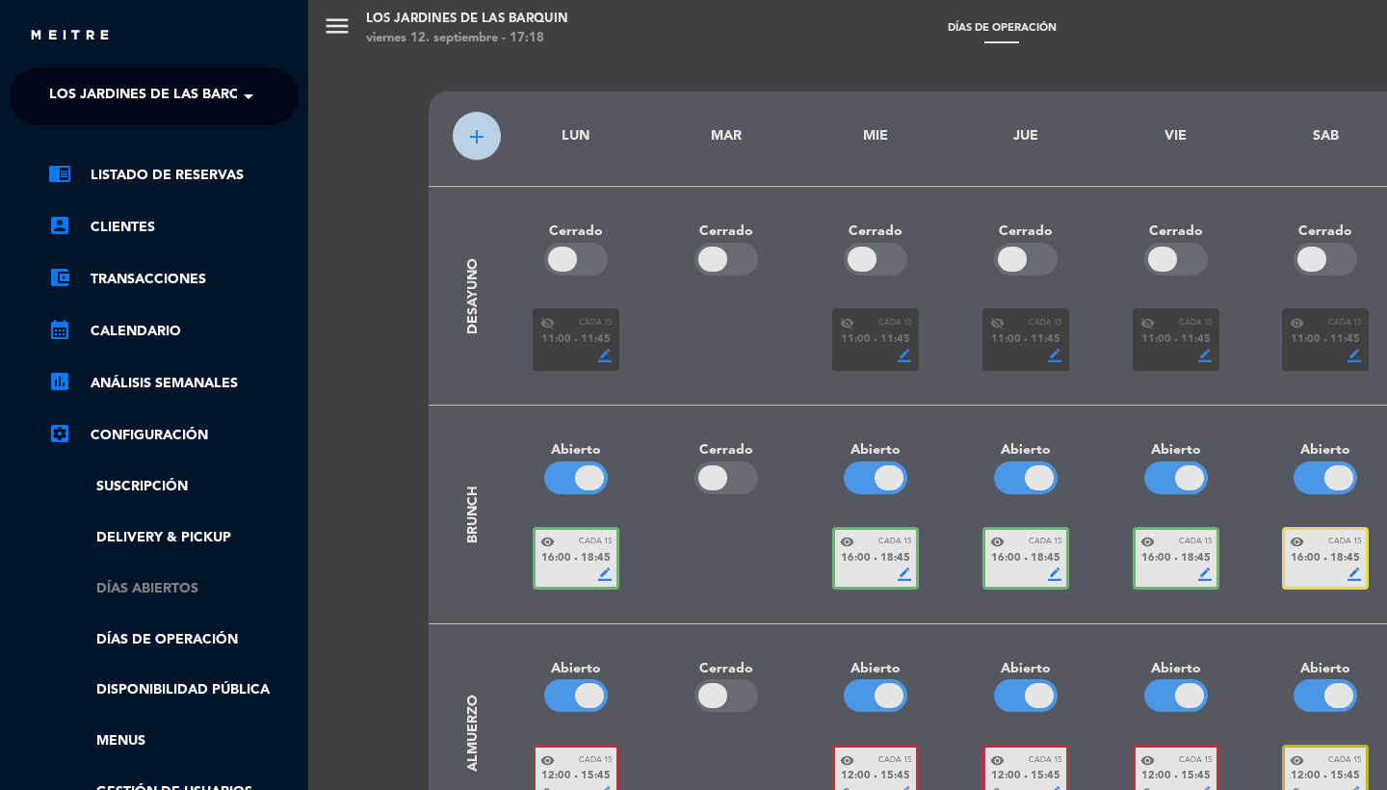
click at [151, 580] on link "Días abiertos" at bounding box center [173, 589] width 250 height 22
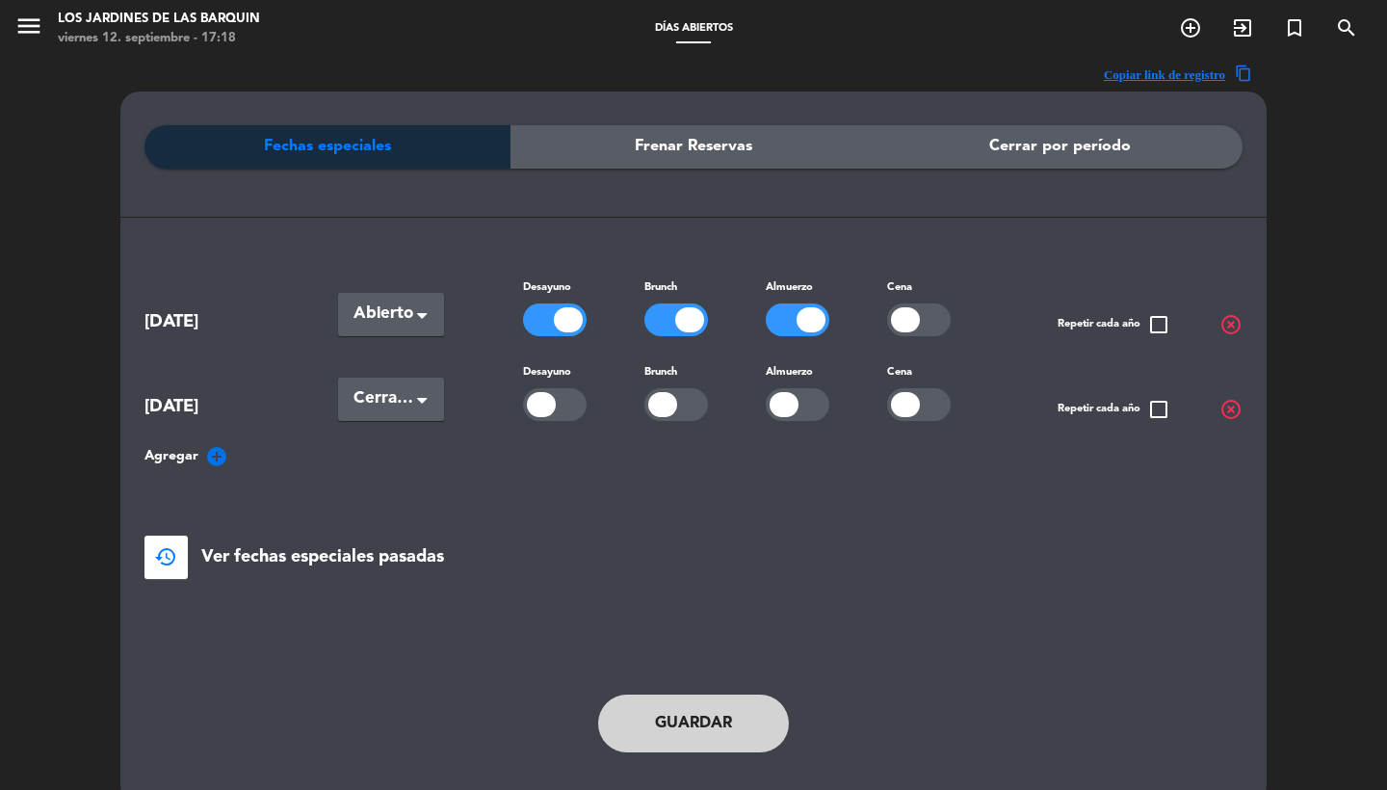
click at [217, 449] on icon "add_circle" at bounding box center [216, 456] width 23 height 23
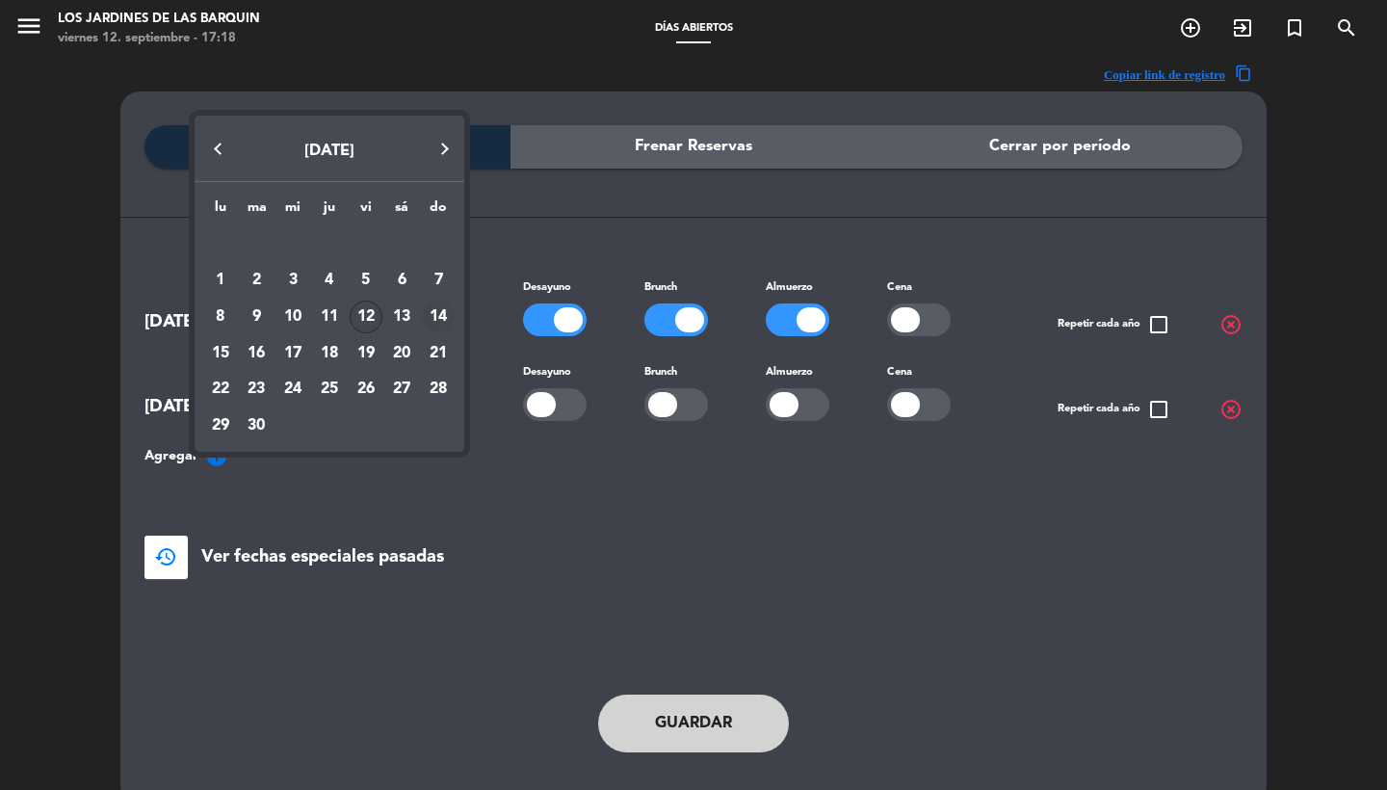
click at [443, 318] on div "14" at bounding box center [438, 317] width 33 height 33
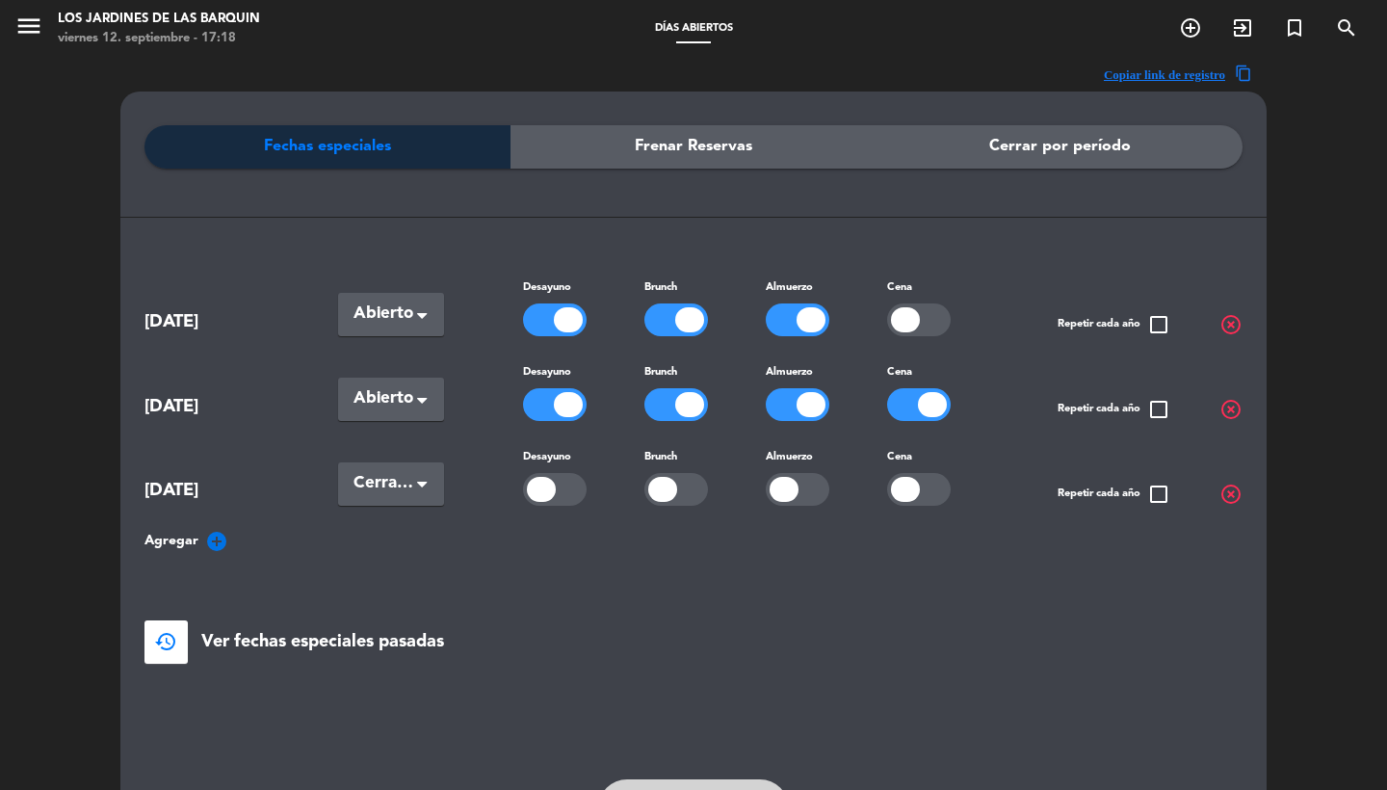
click at [891, 405] on div at bounding box center [919, 404] width 64 height 33
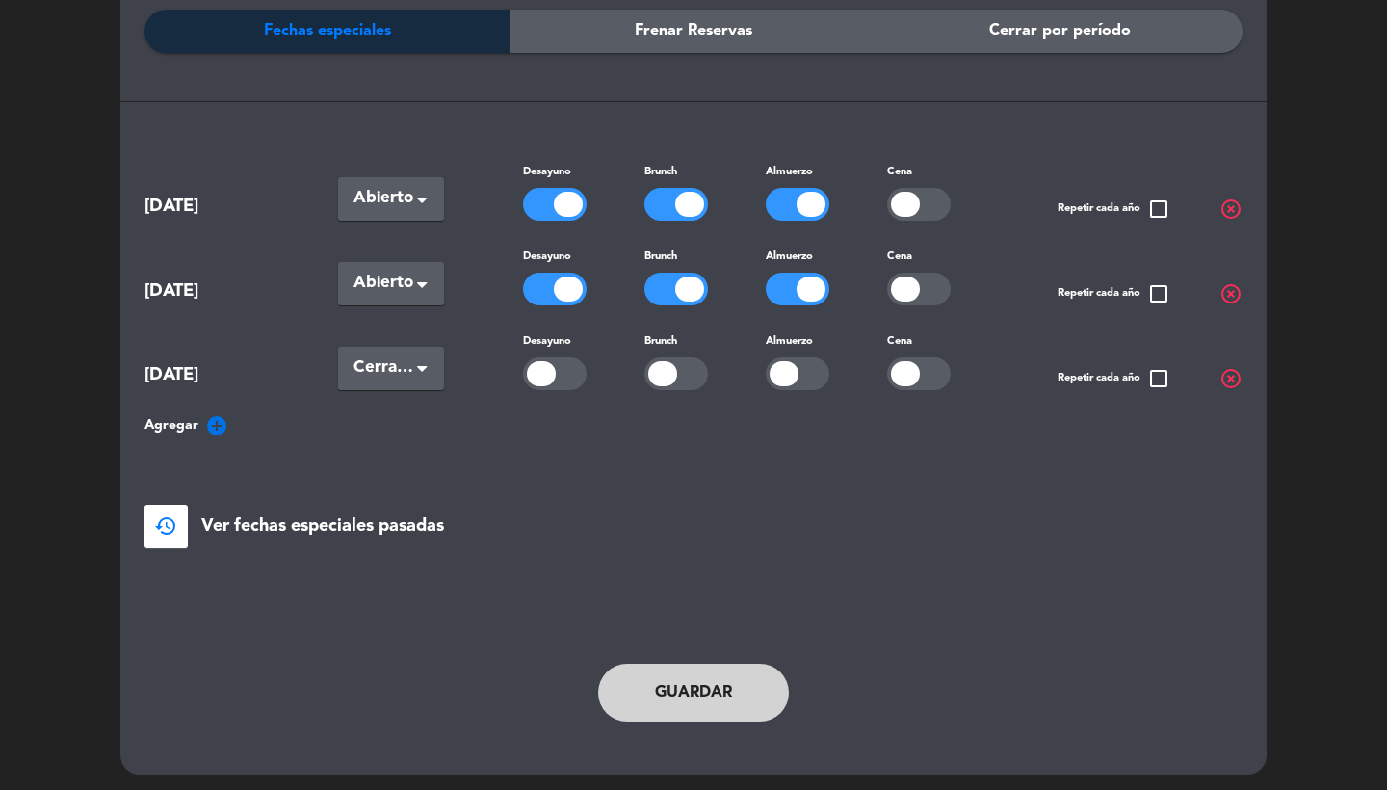
click at [663, 669] on button "Guardar" at bounding box center [693, 693] width 191 height 58
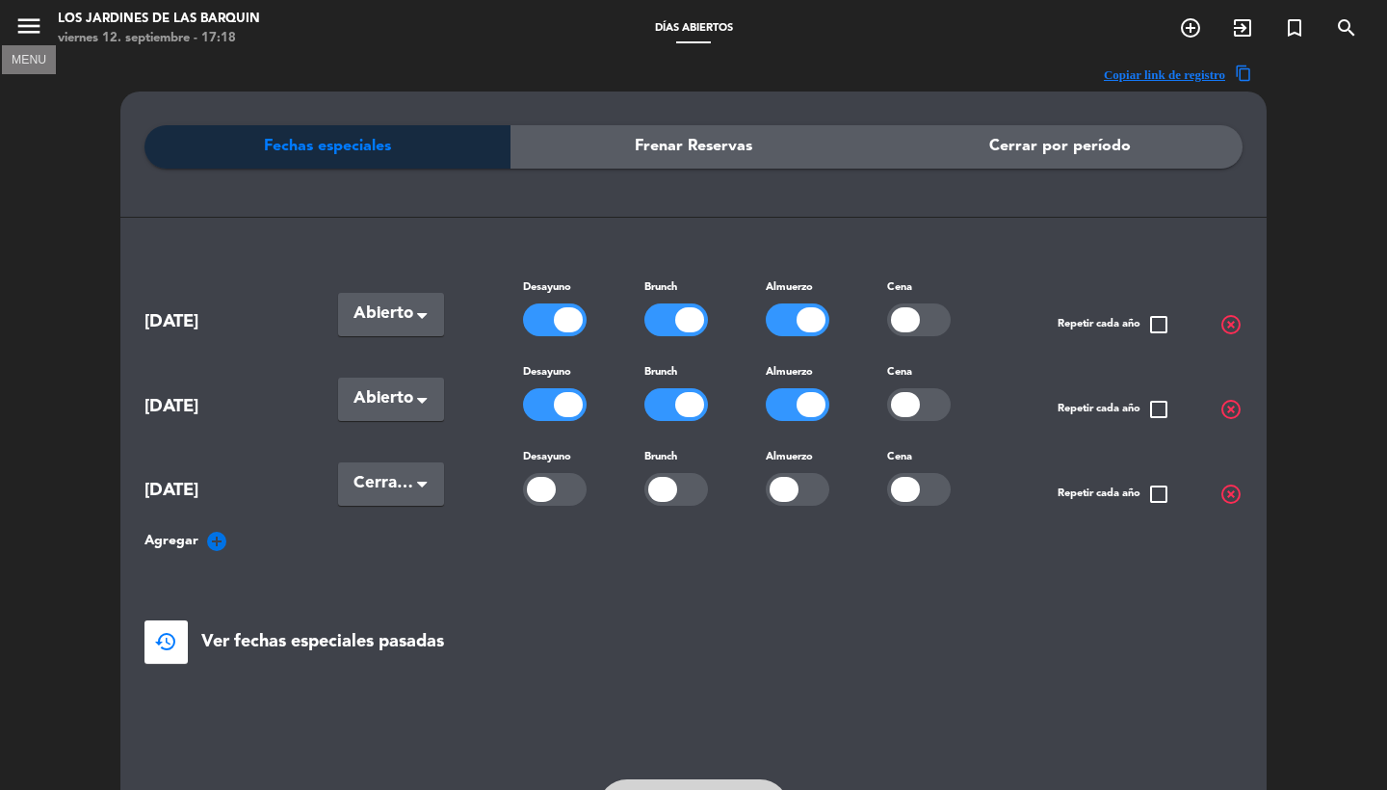
click at [36, 26] on icon "menu" at bounding box center [28, 26] width 29 height 29
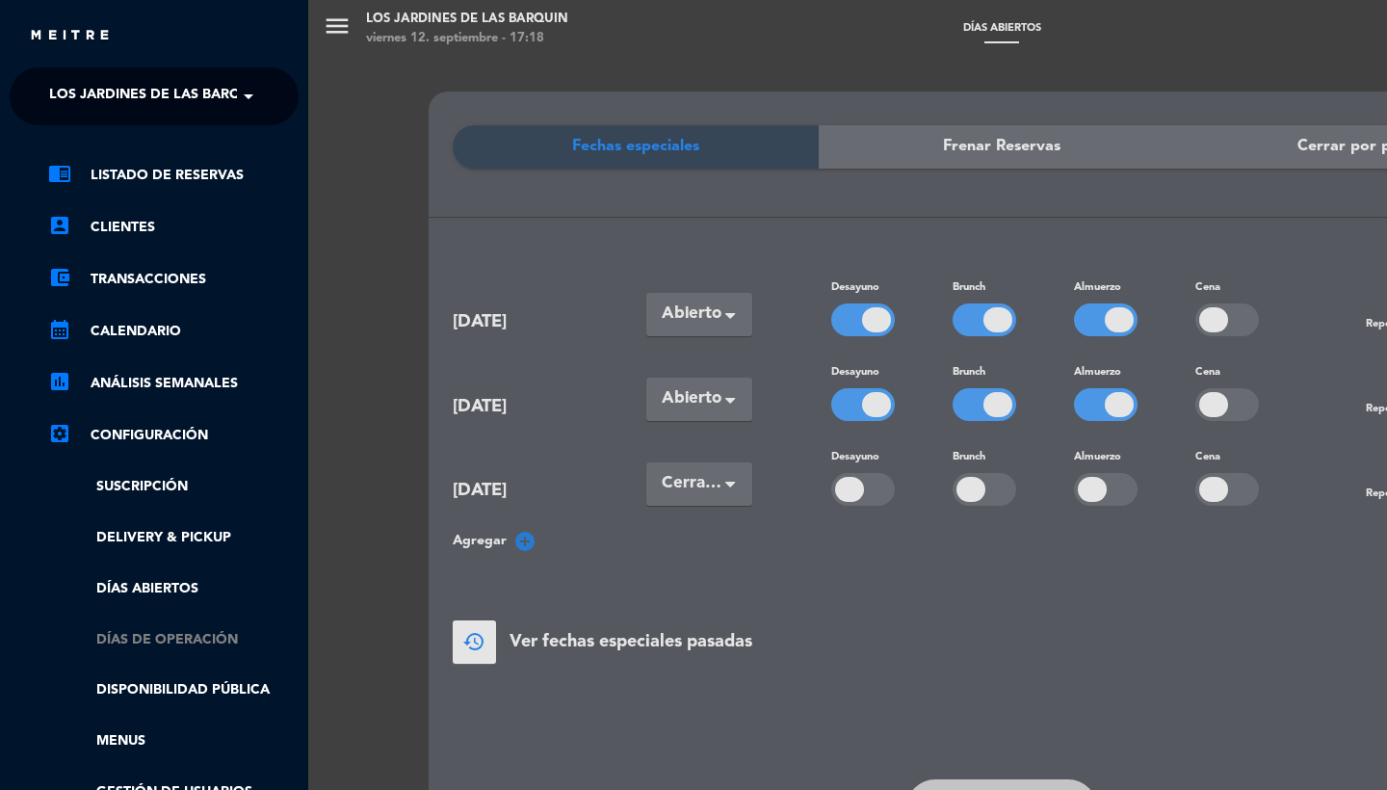
click at [177, 638] on link "Días de Operación" at bounding box center [173, 640] width 250 height 22
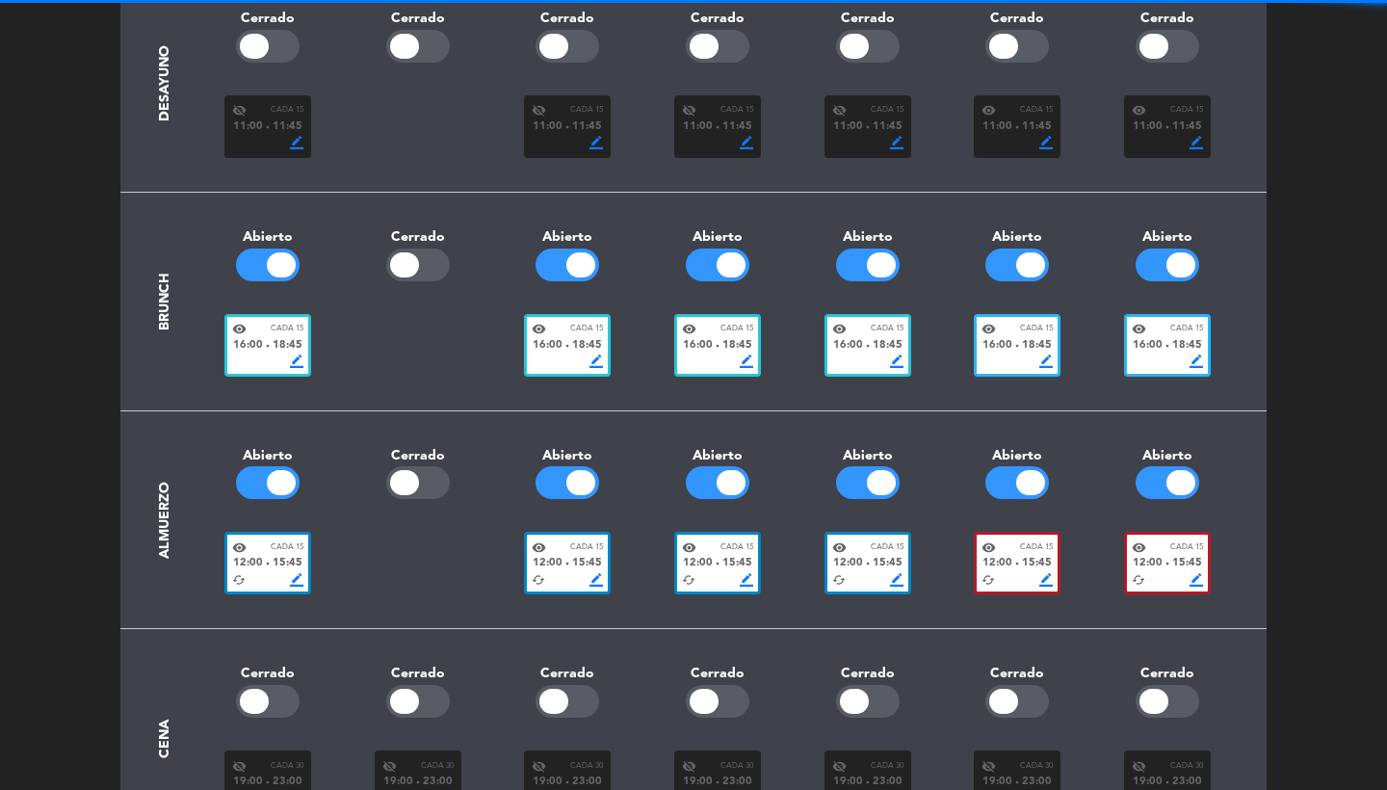
scroll to position [240, 0]
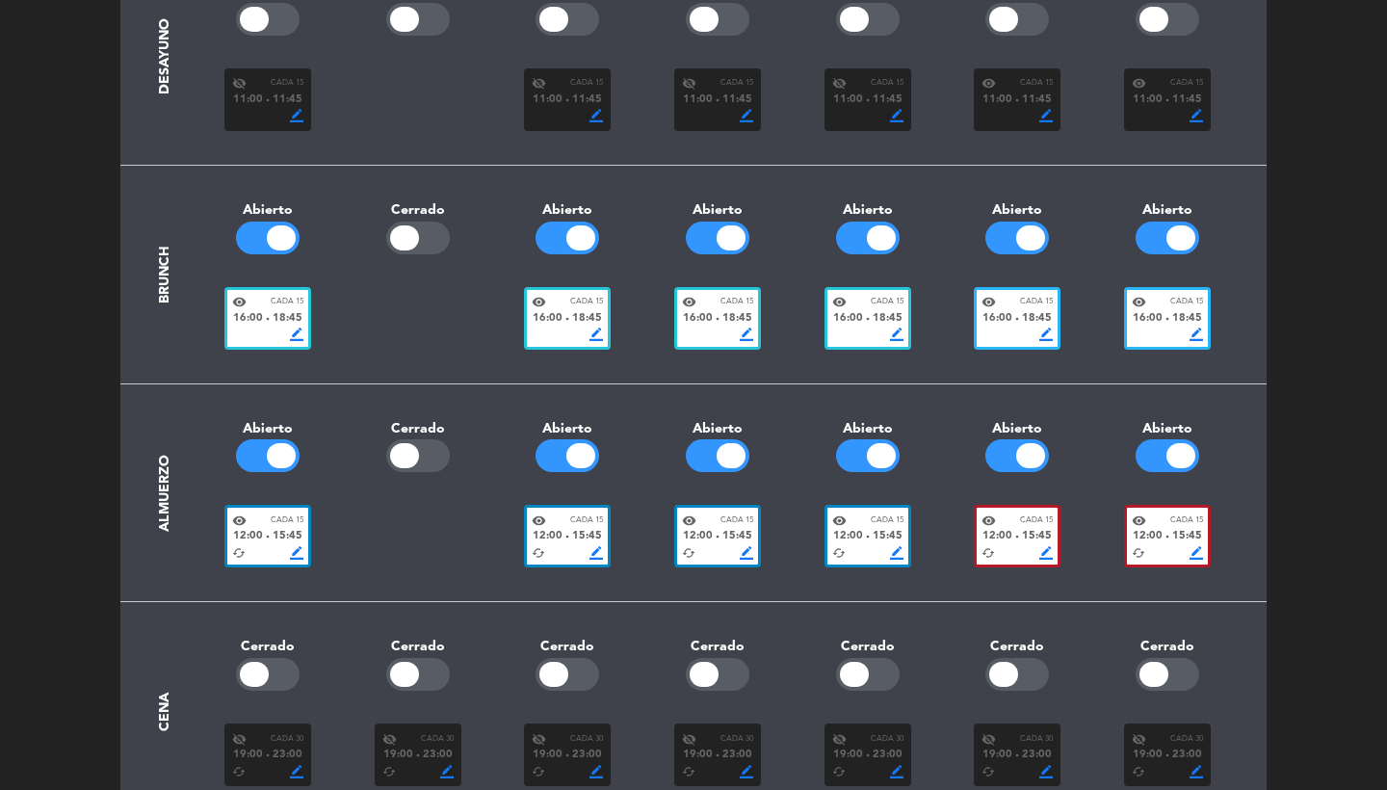
click at [1023, 318] on span "18:45" at bounding box center [1037, 318] width 30 height 17
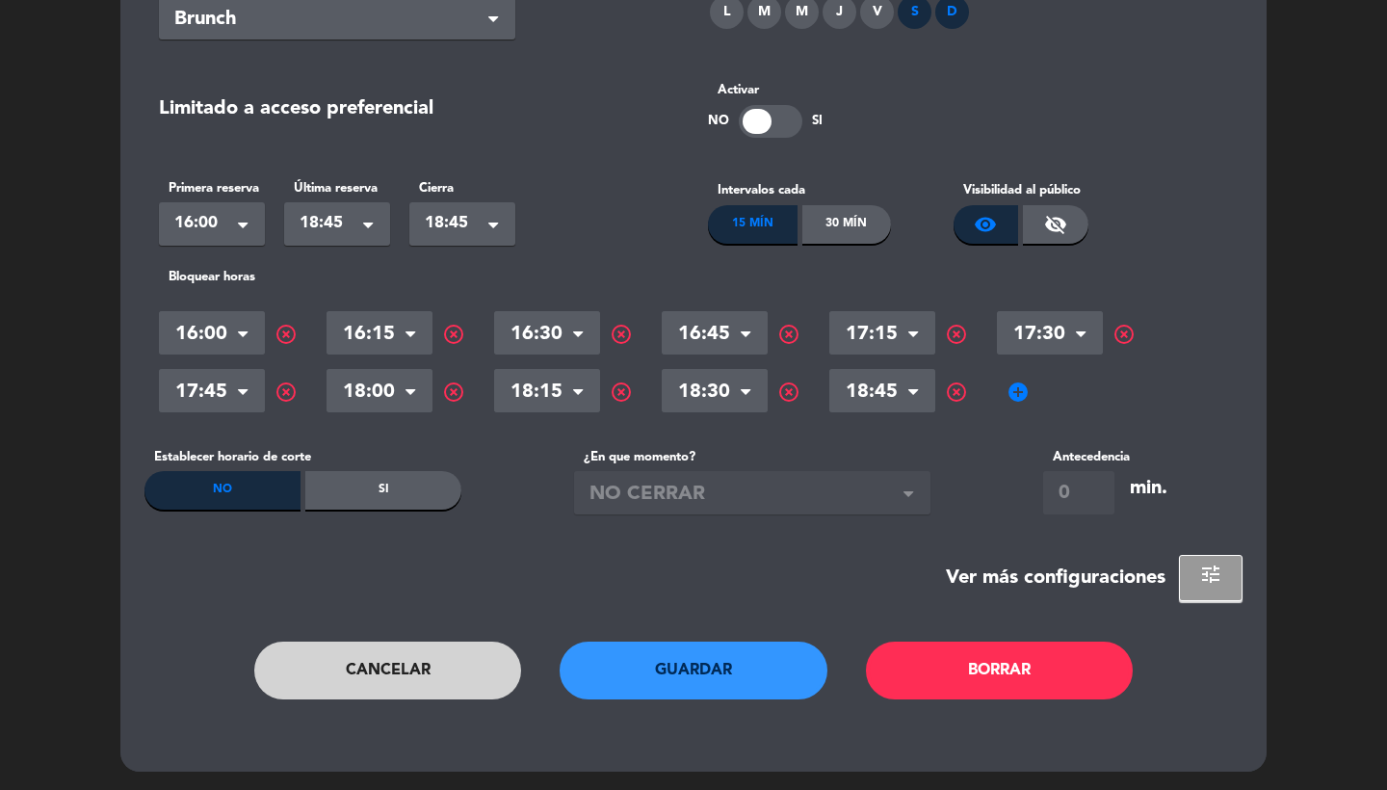
scroll to position [167, 0]
click at [1016, 394] on span "add_circle" at bounding box center [1018, 392] width 23 height 23
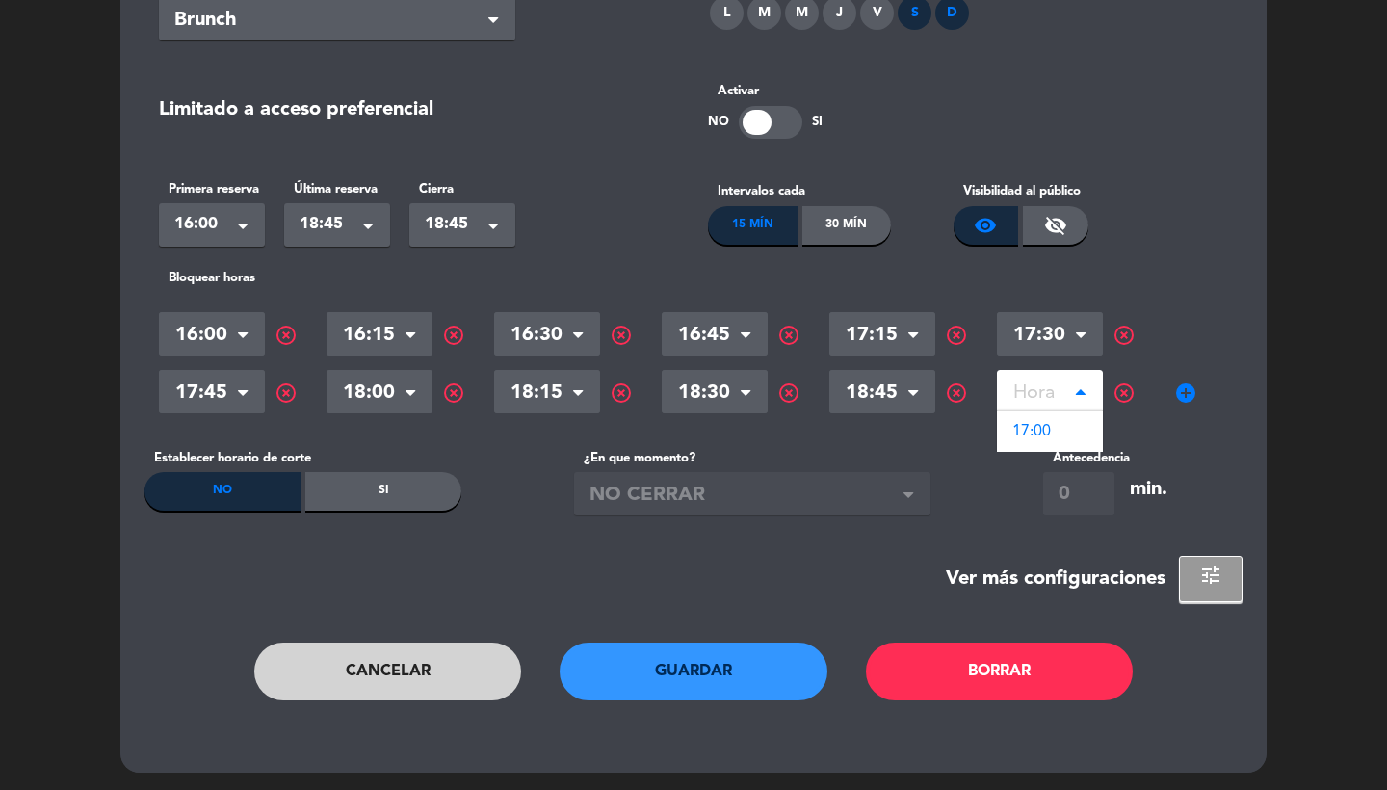
click at [1033, 395] on input "text" at bounding box center [1050, 395] width 106 height 34
click at [1127, 390] on span "highlight_off" at bounding box center [1123, 392] width 23 height 23
click at [280, 327] on span "highlight_off" at bounding box center [286, 335] width 23 height 23
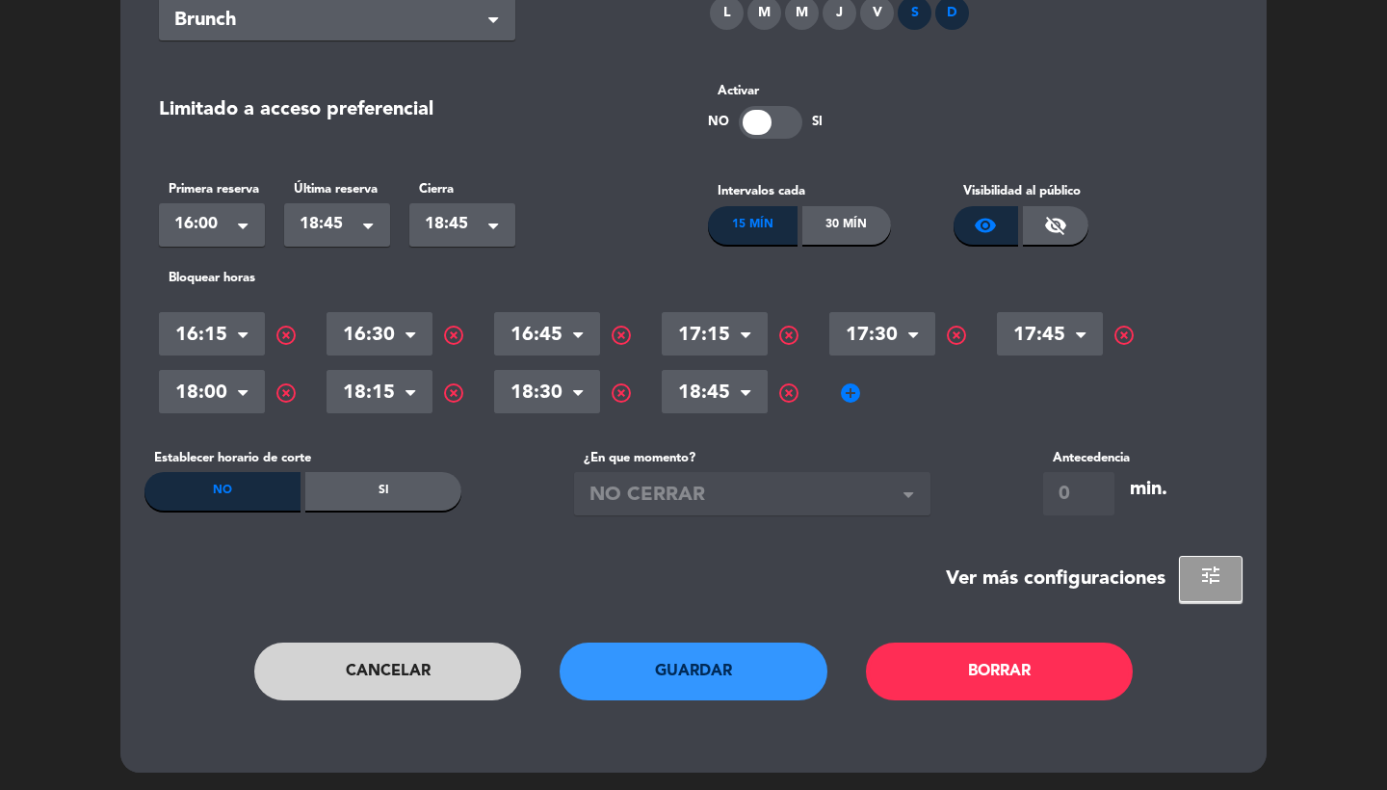
click at [951, 337] on span "highlight_off" at bounding box center [956, 335] width 23 height 23
click at [686, 389] on span "add_circle" at bounding box center [682, 392] width 23 height 23
click at [690, 392] on input "text" at bounding box center [715, 395] width 106 height 34
click at [789, 393] on span "highlight_off" at bounding box center [788, 392] width 23 height 23
click at [712, 672] on button "Guardar" at bounding box center [694, 671] width 268 height 58
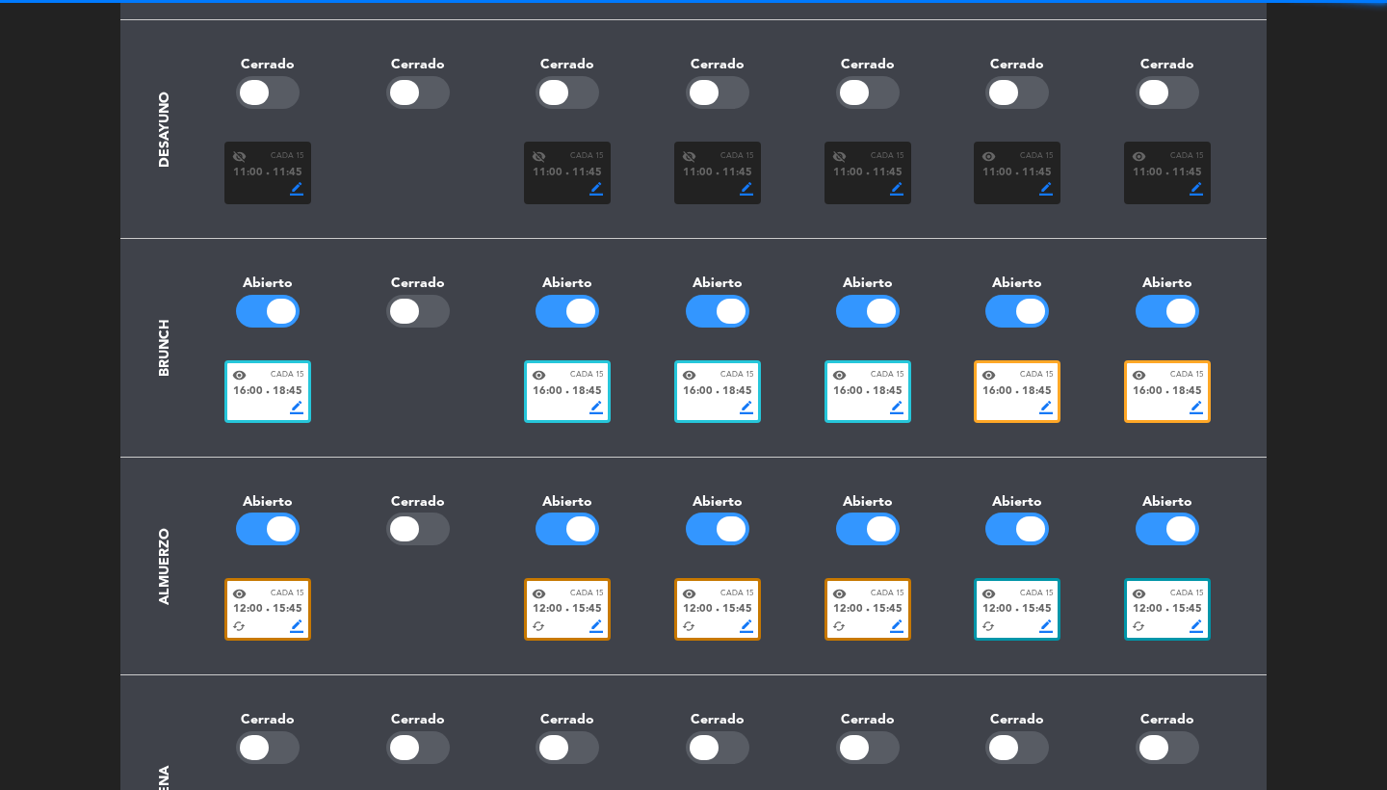
click at [1012, 411] on div "border_color" at bounding box center [1016, 407] width 71 height 13
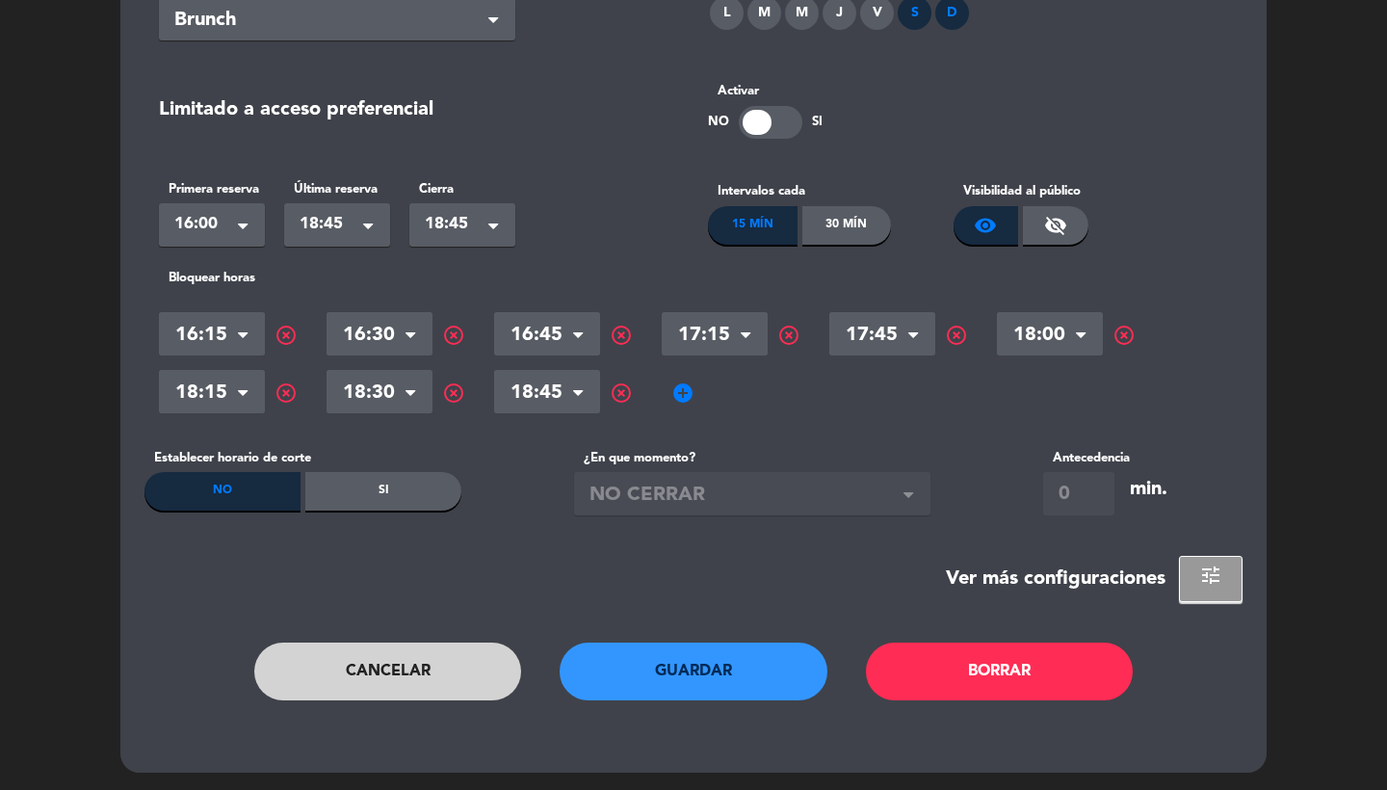
scroll to position [0, 0]
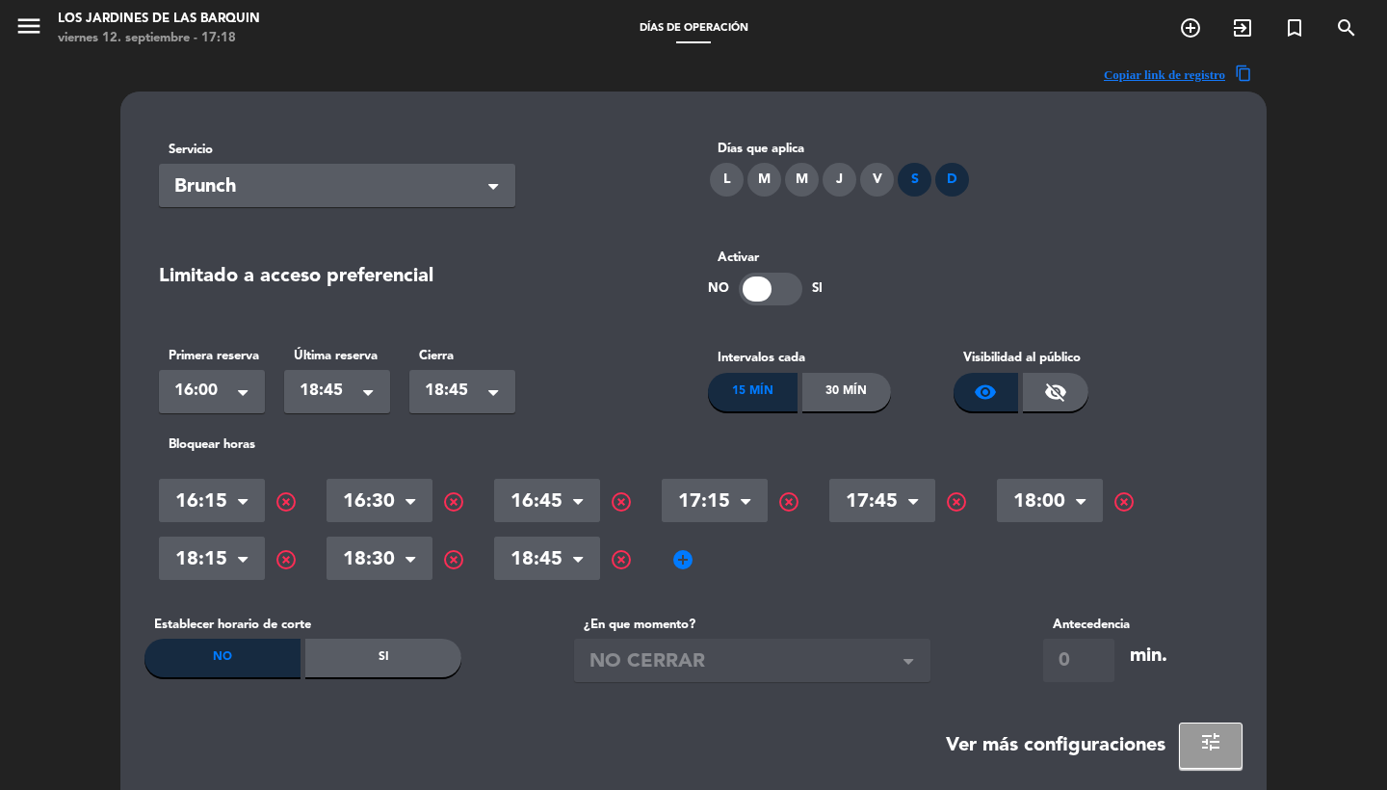
click at [680, 562] on span "add_circle" at bounding box center [682, 559] width 23 height 23
click at [729, 562] on input "text" at bounding box center [715, 561] width 106 height 34
click at [790, 558] on span "highlight_off" at bounding box center [788, 559] width 23 height 23
click at [686, 556] on span "add_circle" at bounding box center [682, 559] width 23 height 23
click at [687, 562] on input "text" at bounding box center [715, 561] width 106 height 34
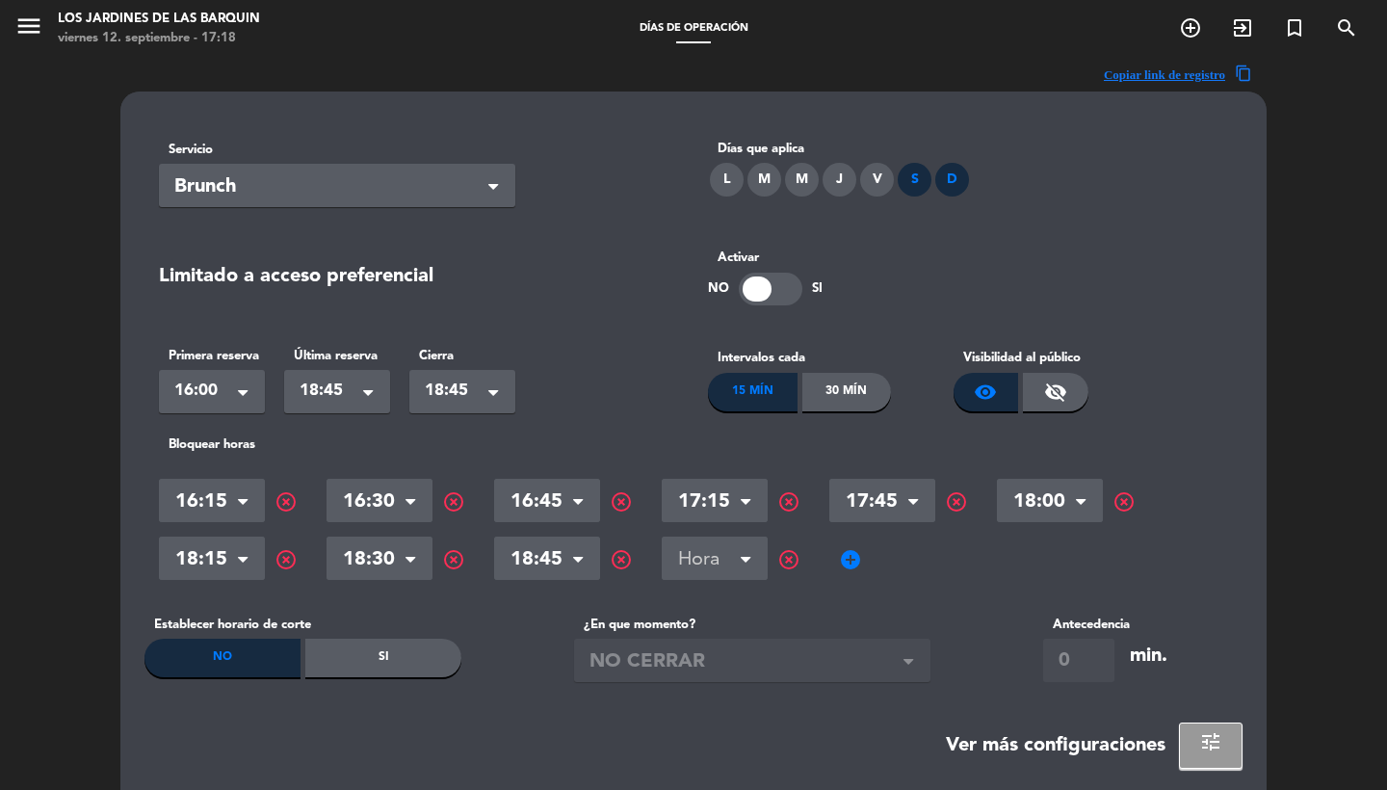
click at [795, 559] on span "highlight_off" at bounding box center [788, 559] width 23 height 23
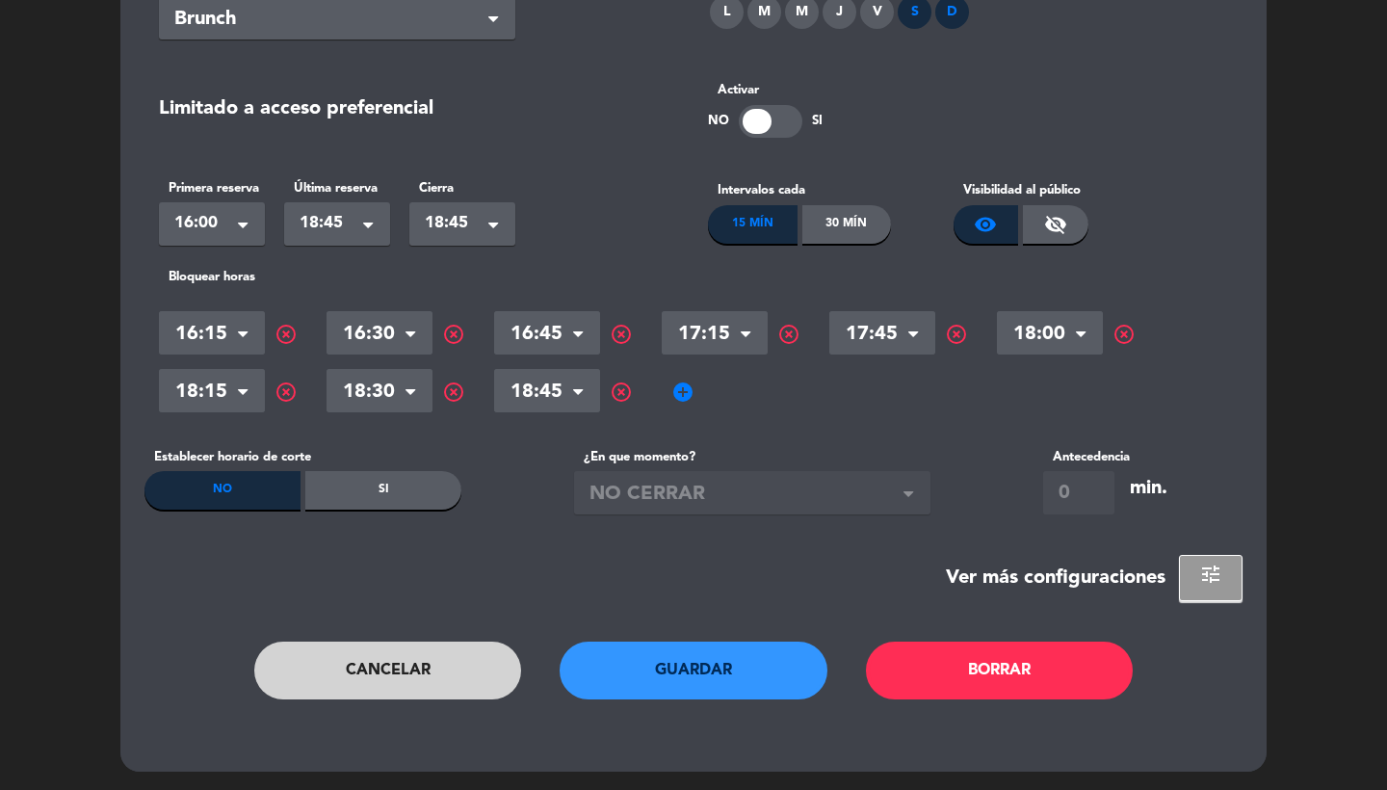
scroll to position [167, 0]
click at [674, 688] on button "Guardar" at bounding box center [694, 671] width 268 height 58
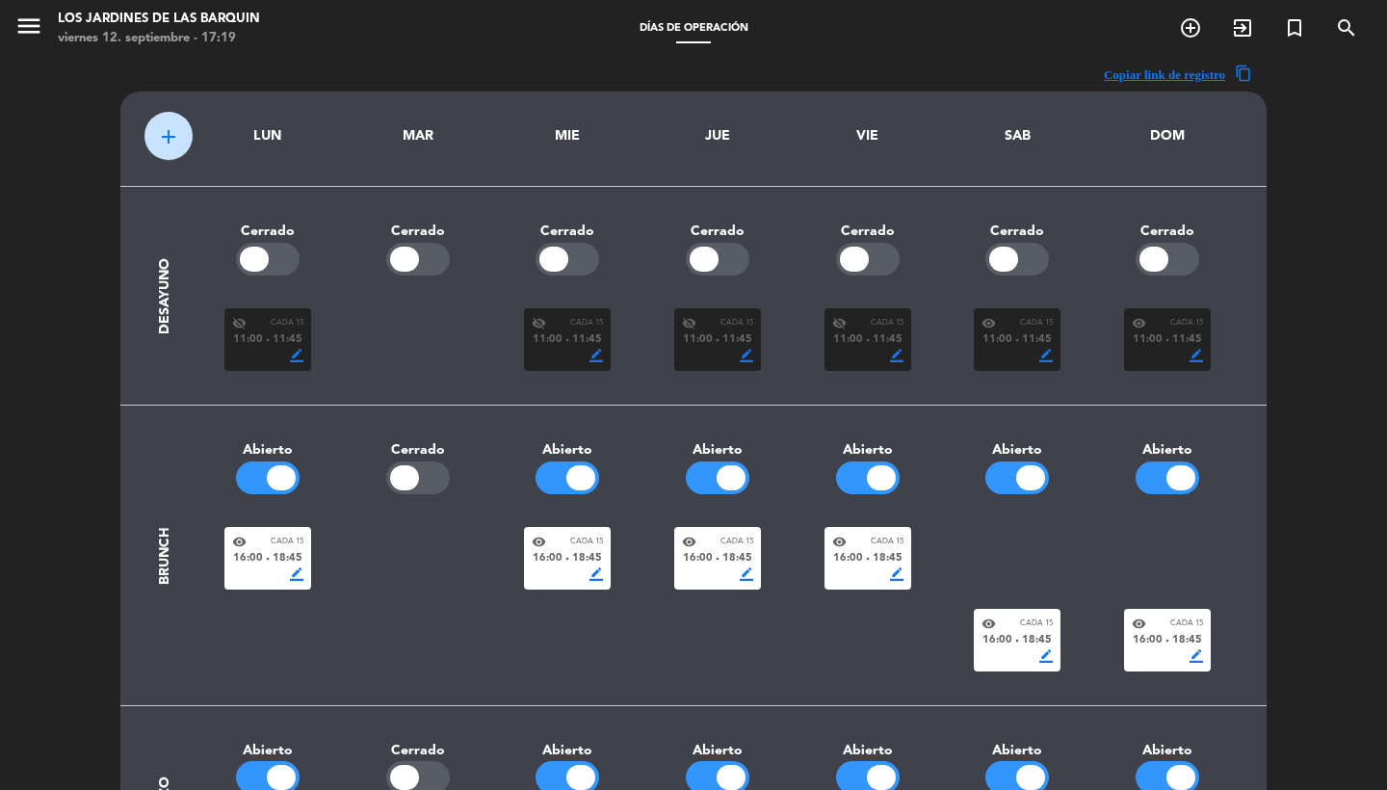
scroll to position [0, 0]
click at [25, 35] on icon "menu" at bounding box center [28, 26] width 29 height 29
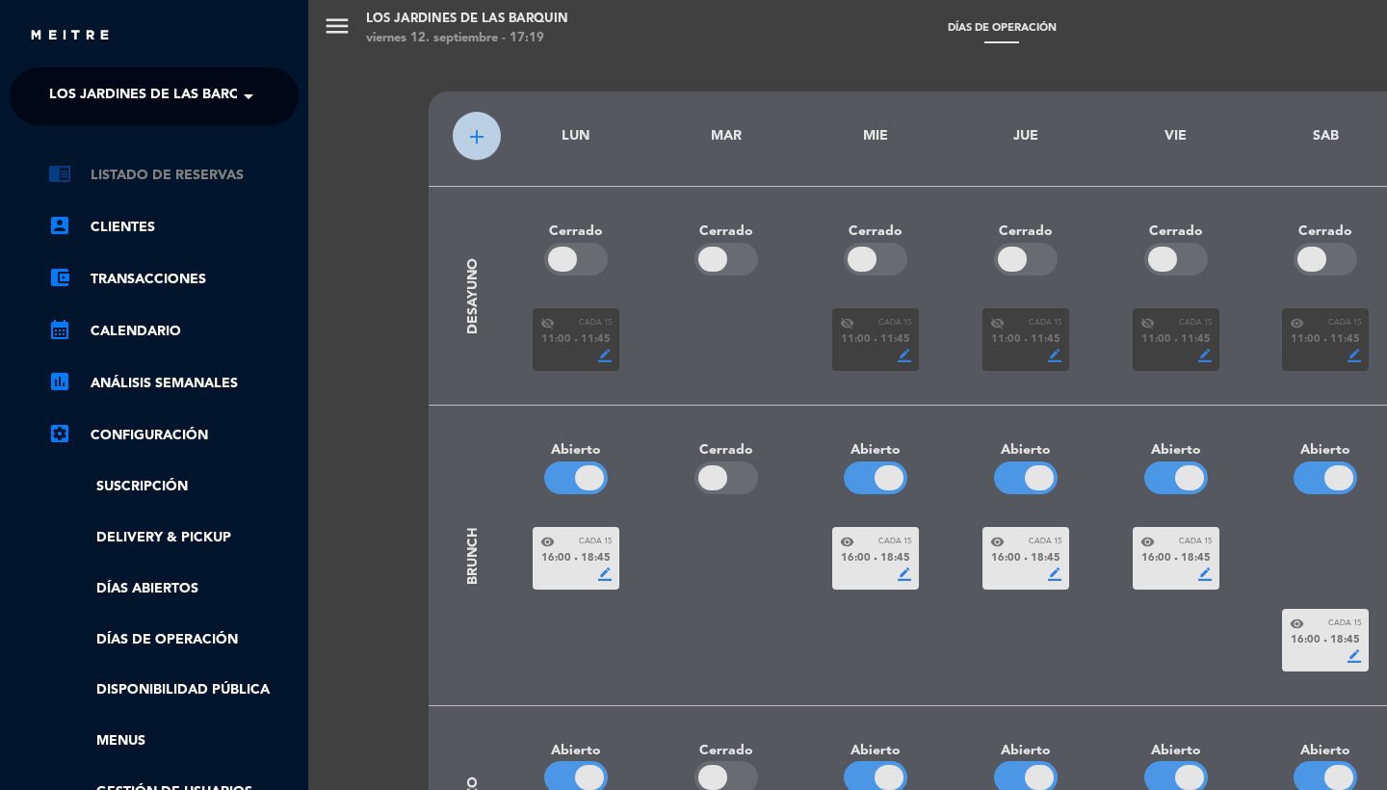
click at [146, 182] on link "chrome_reader_mode Listado de Reservas" at bounding box center [173, 175] width 250 height 23
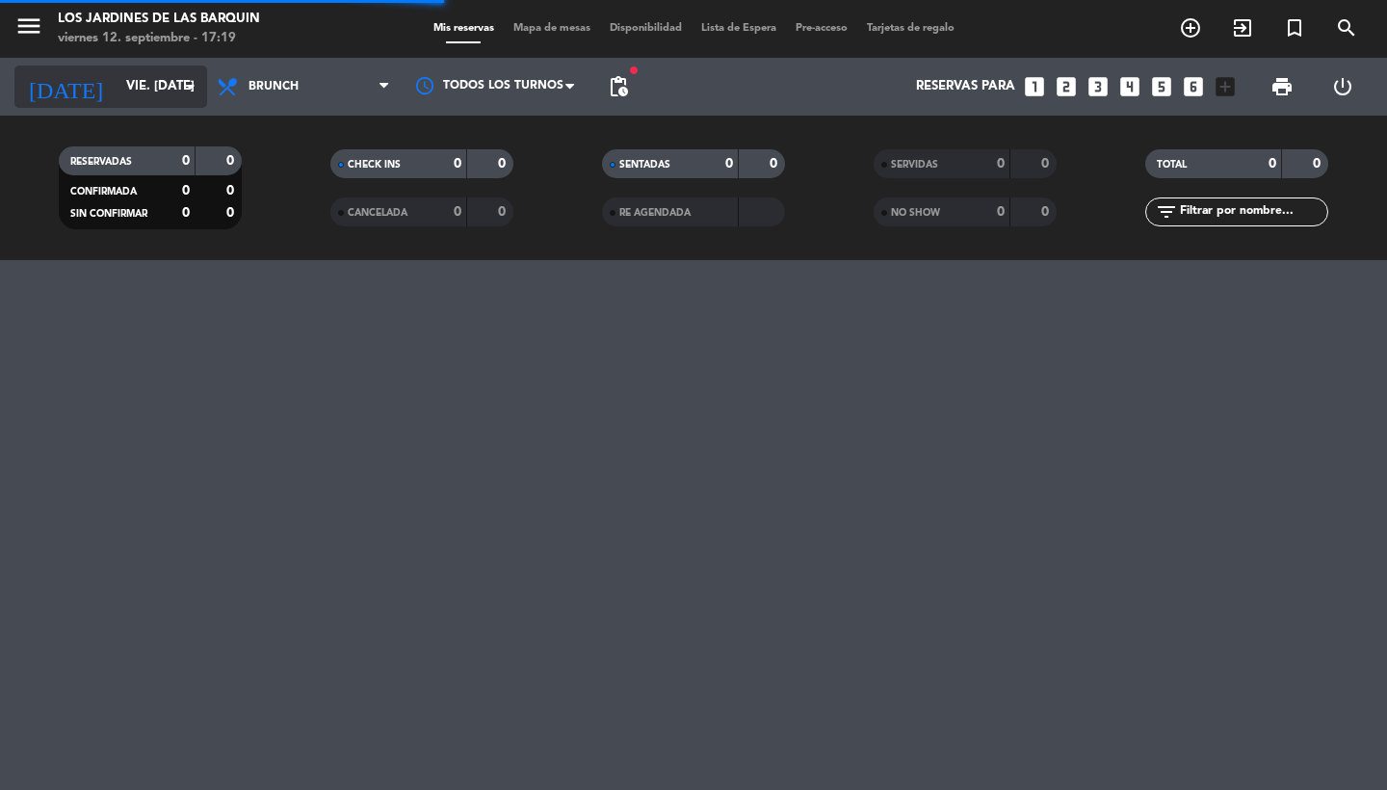
click at [140, 106] on div "[DATE] vie. [DATE] arrow_drop_down" at bounding box center [110, 86] width 193 height 42
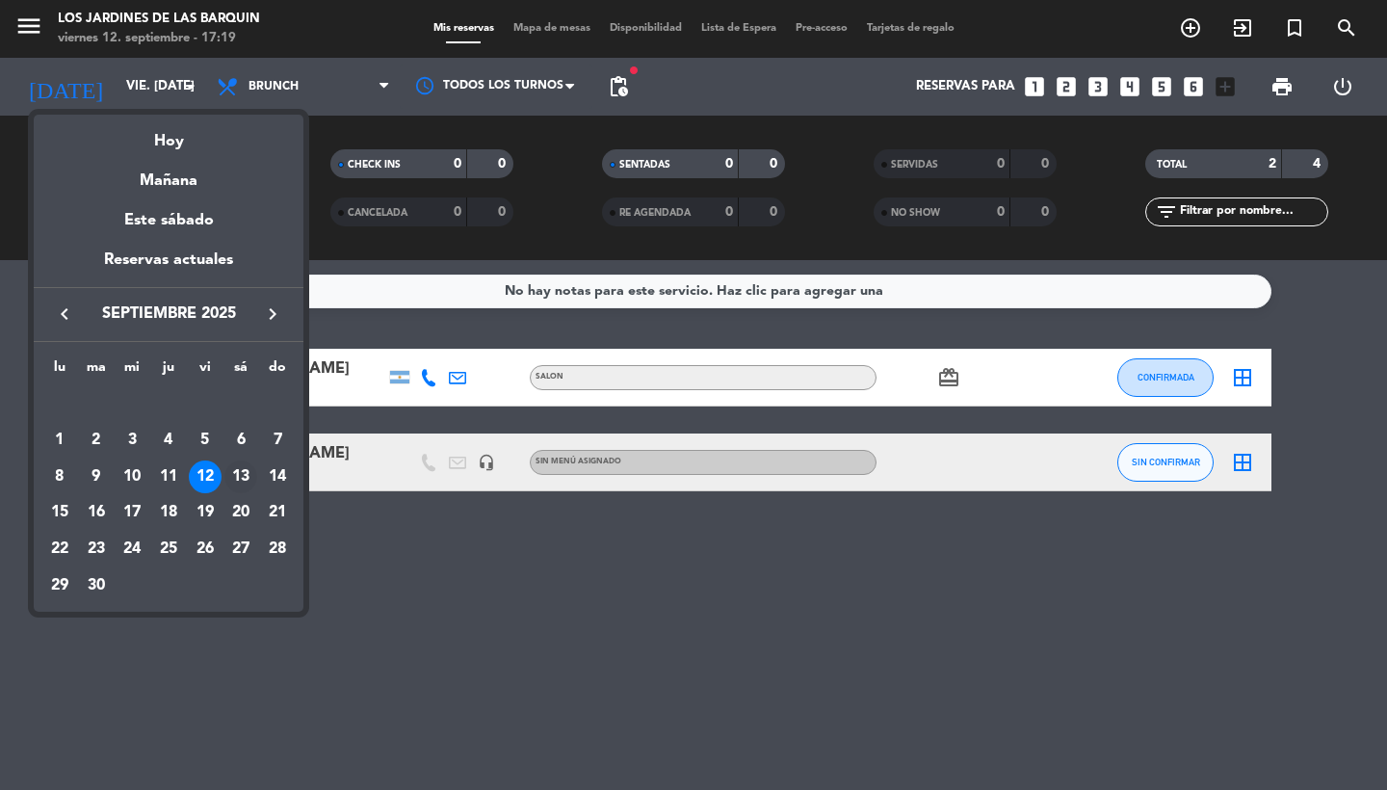
click at [249, 479] on div "13" at bounding box center [240, 476] width 33 height 33
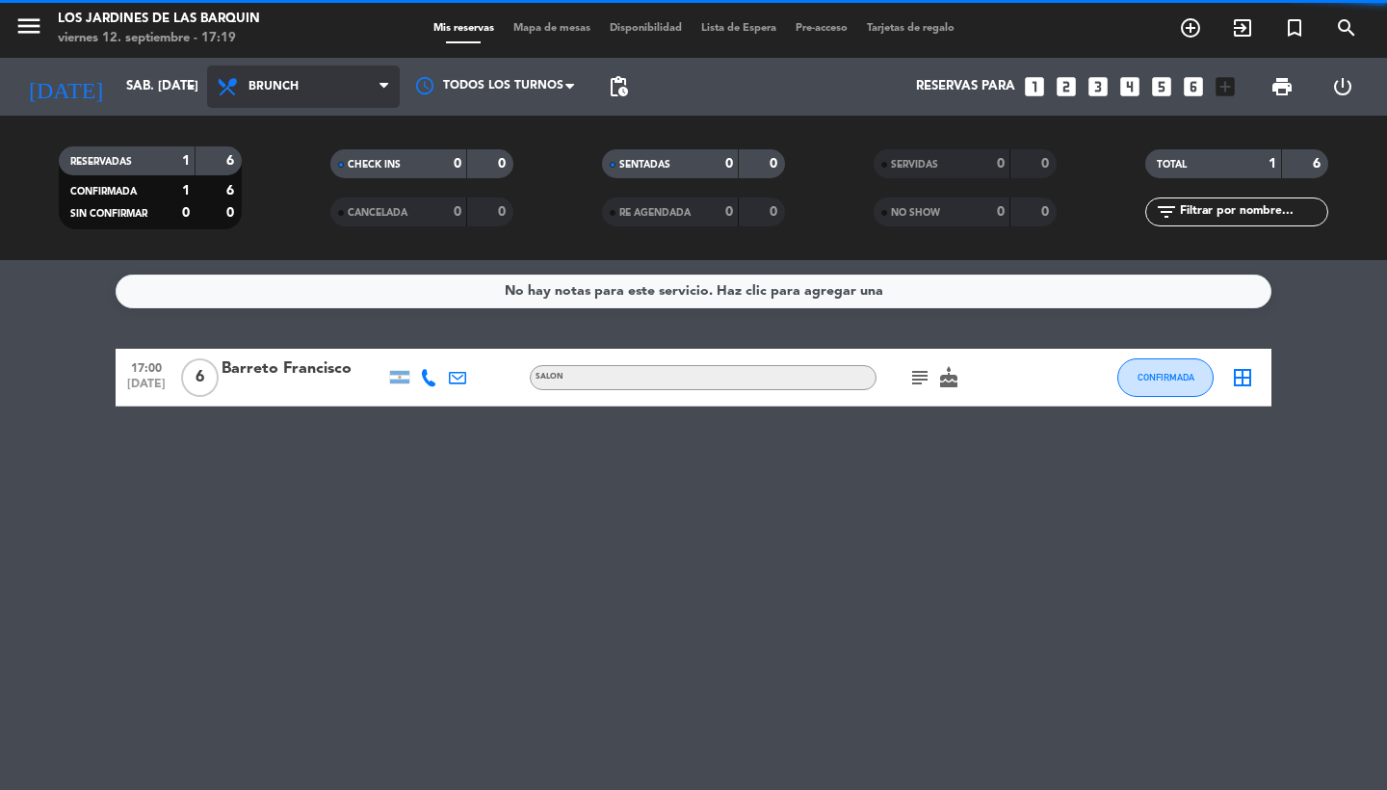
click at [341, 75] on span "Brunch" at bounding box center [303, 86] width 193 height 42
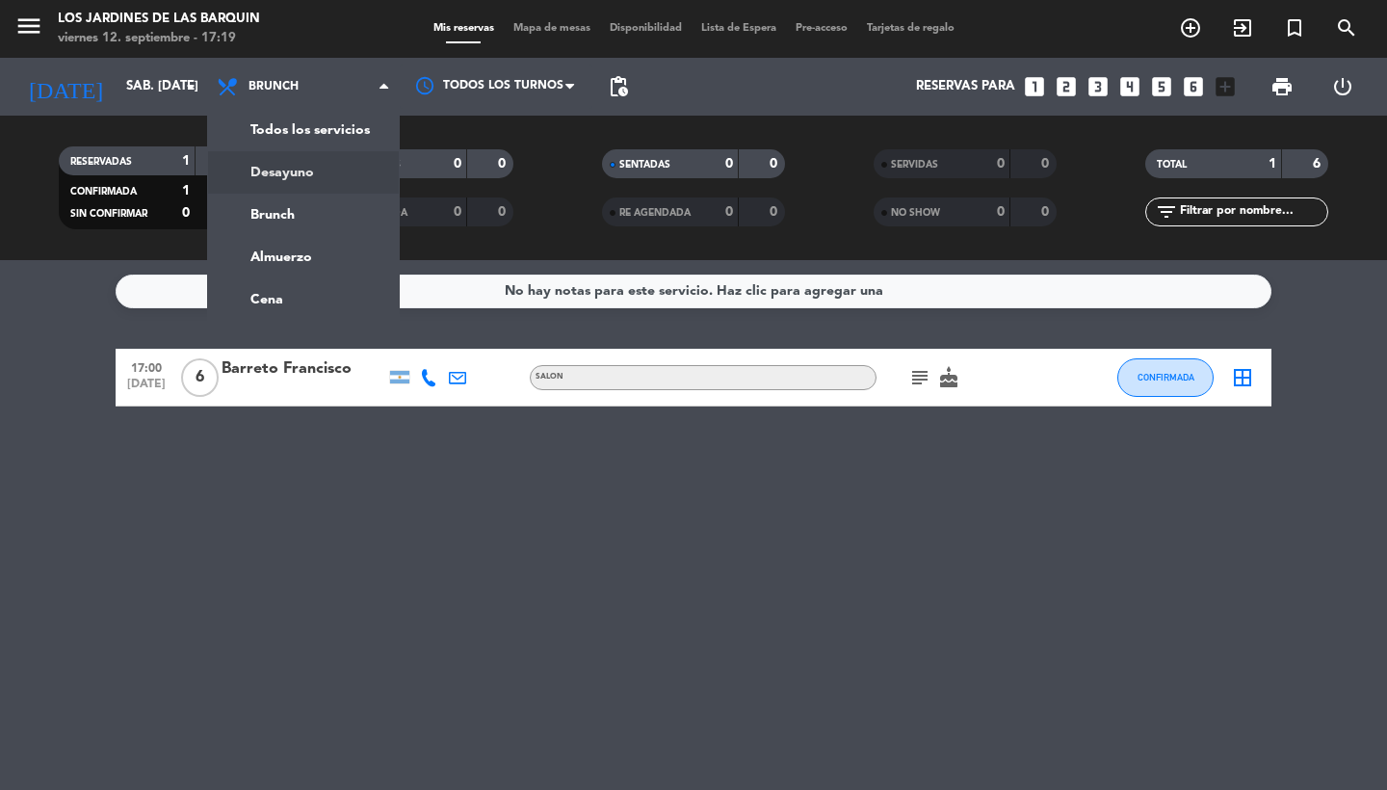
click at [305, 172] on div "menu Los jardines de las [PERSON_NAME] viernes 12. septiembre - 17:19 Mis reser…" at bounding box center [693, 130] width 1387 height 260
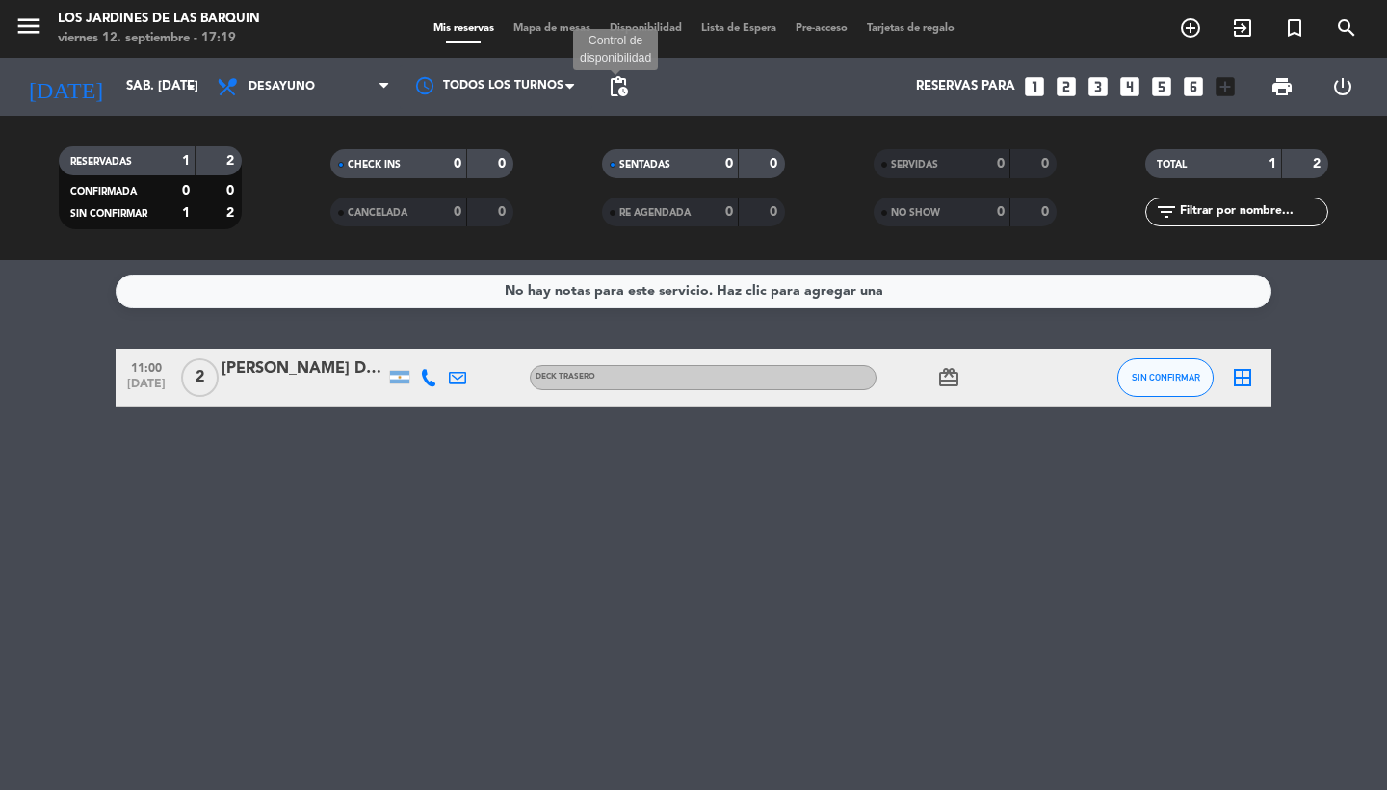
click at [616, 87] on span "pending_actions" at bounding box center [618, 86] width 23 height 23
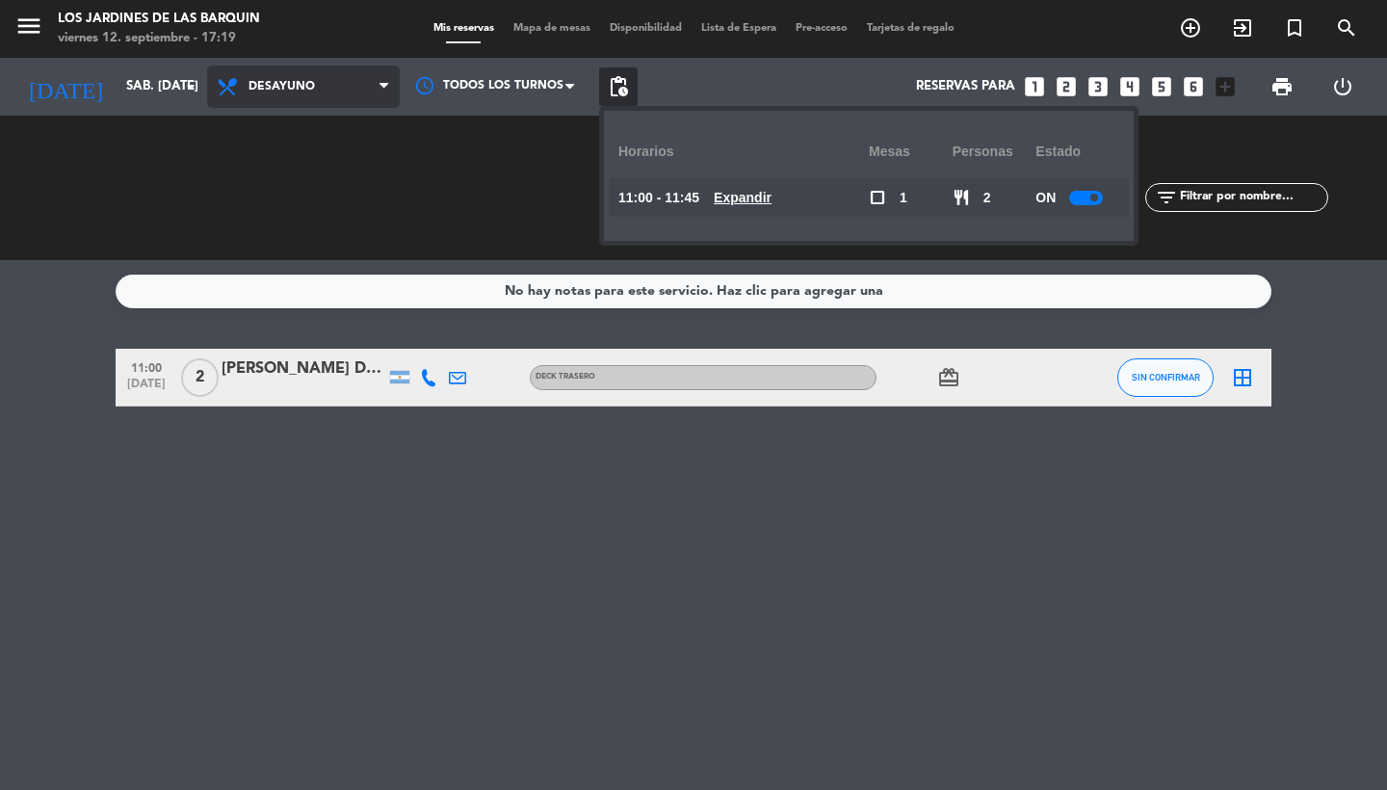
click at [367, 81] on span "Desayuno" at bounding box center [303, 86] width 193 height 42
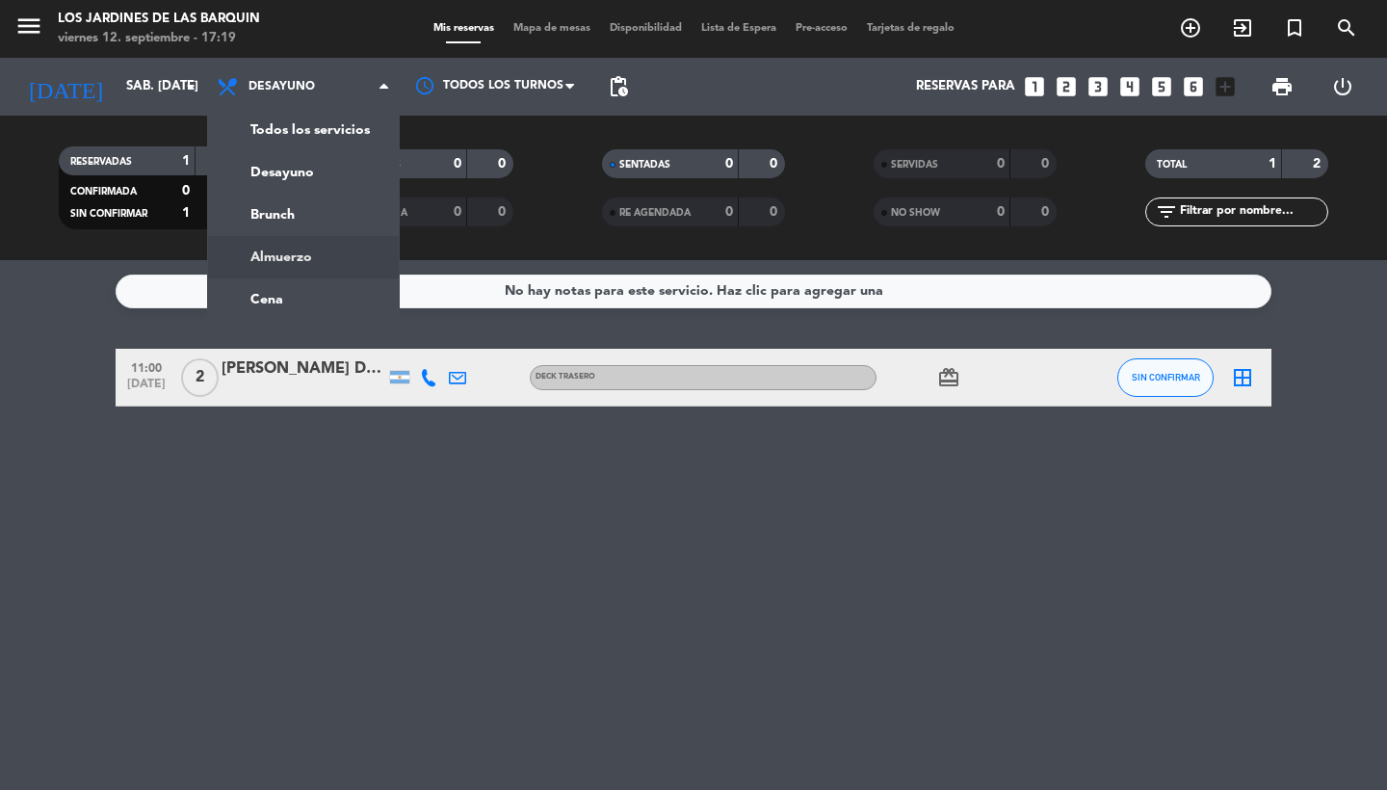
click at [314, 250] on div "menu Los jardines de las [PERSON_NAME] viernes 12. septiembre - 17:19 Mis reser…" at bounding box center [693, 130] width 1387 height 260
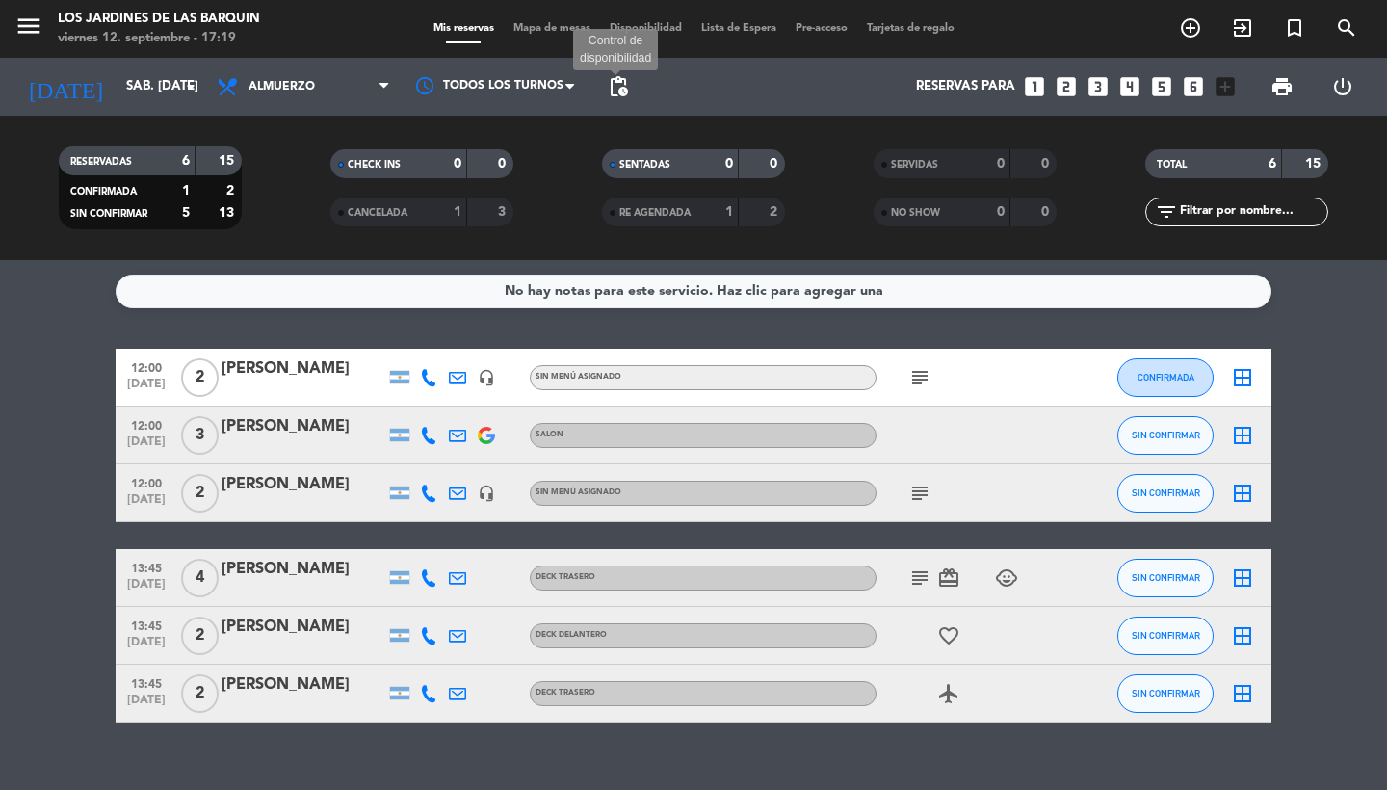
click at [621, 91] on span "pending_actions" at bounding box center [618, 86] width 23 height 23
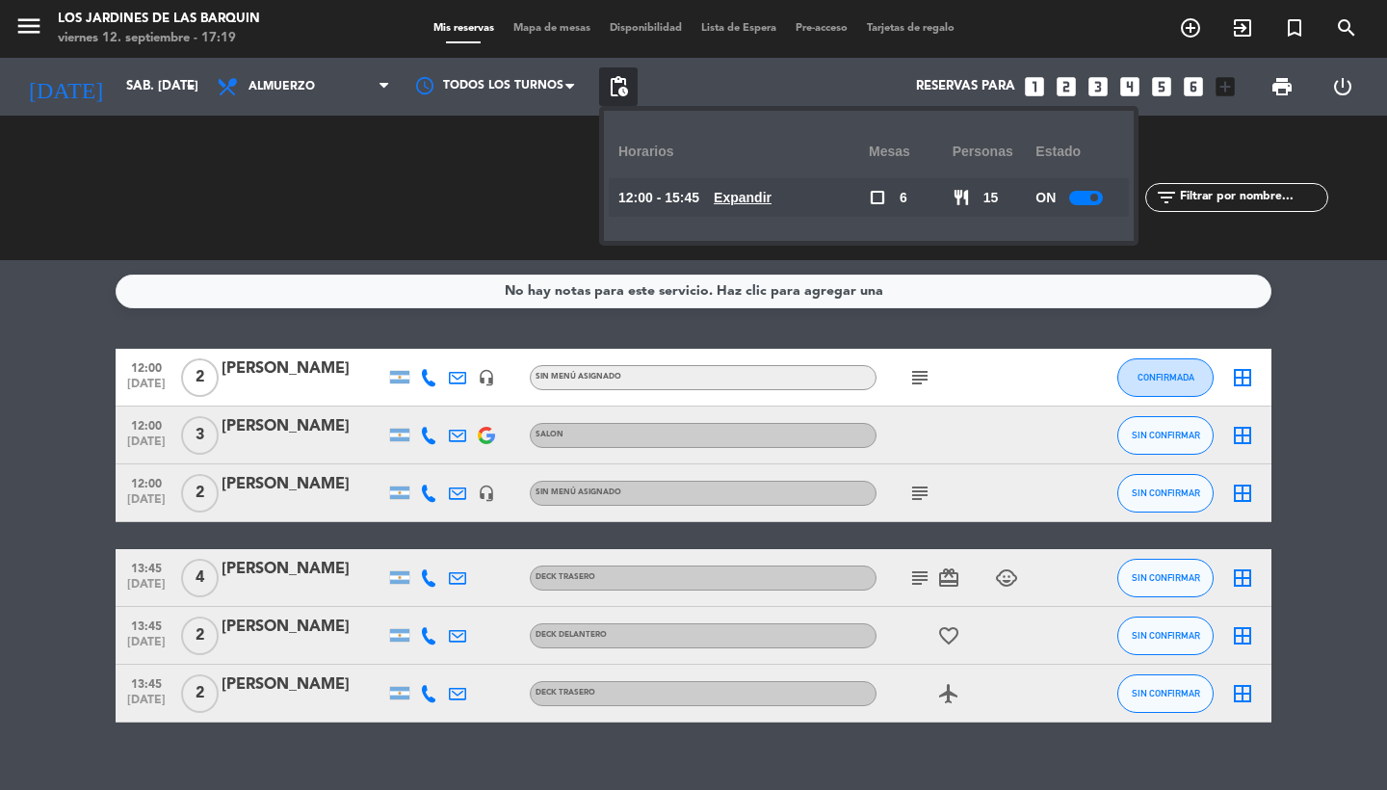
click at [752, 196] on u "Expandir" at bounding box center [743, 197] width 58 height 15
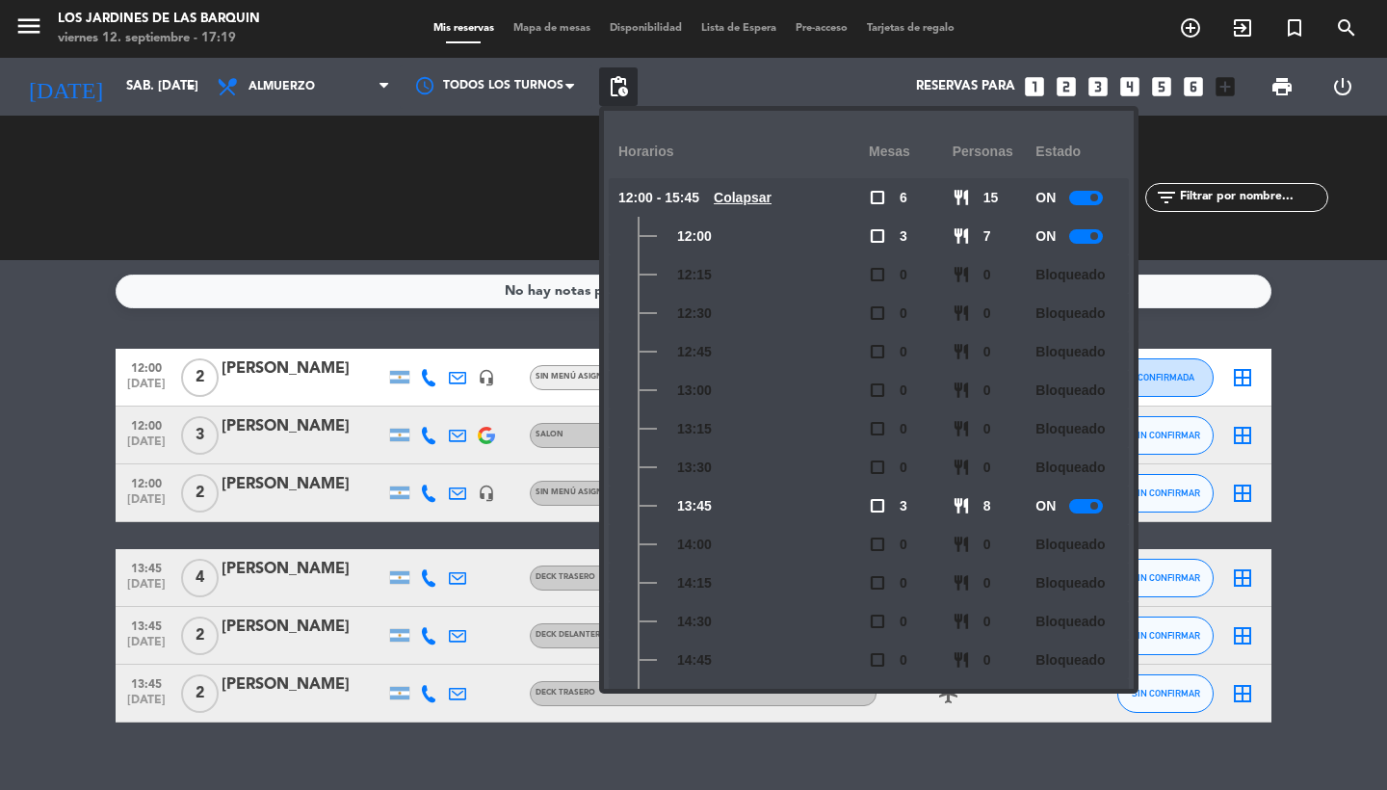
click at [752, 196] on u "Colapsar" at bounding box center [743, 197] width 58 height 15
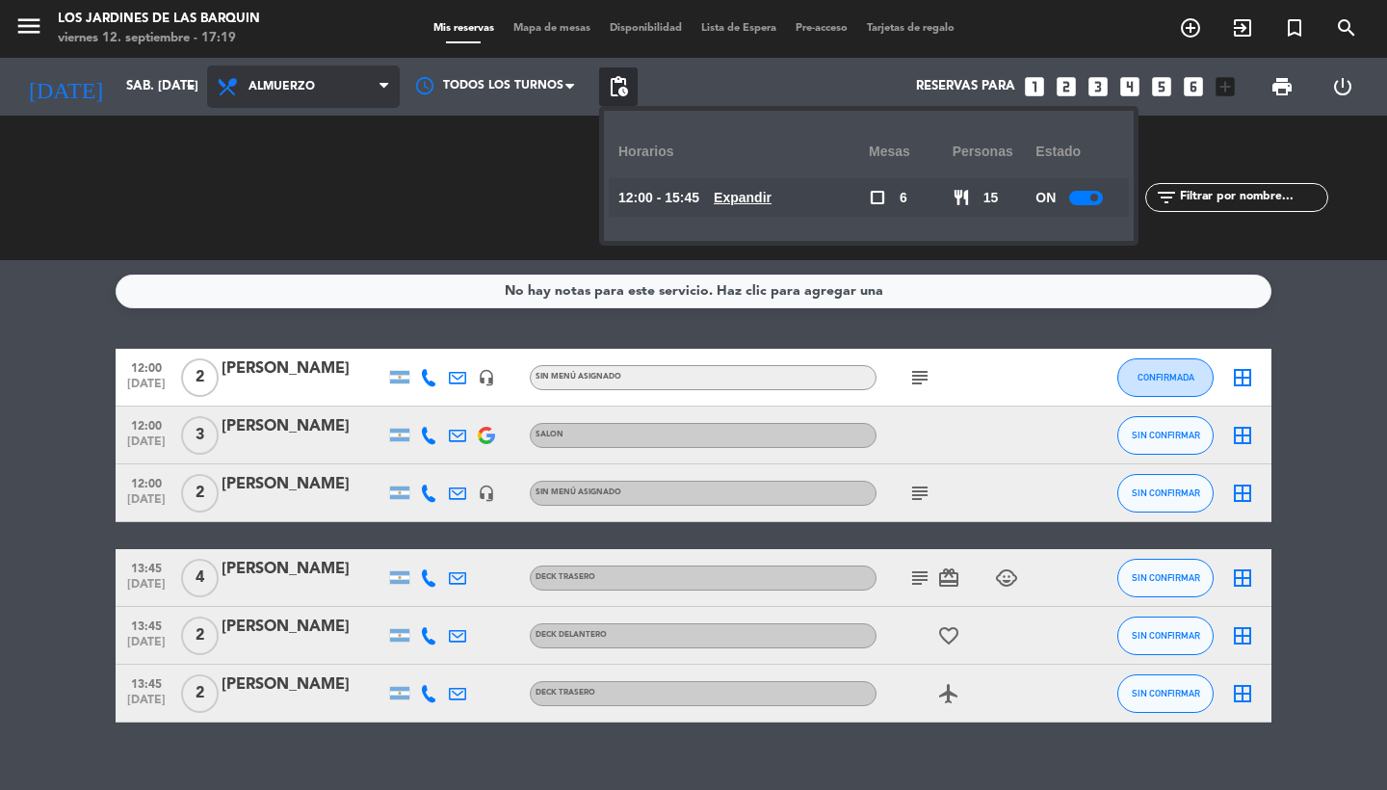
click at [315, 95] on span "Almuerzo" at bounding box center [303, 86] width 193 height 42
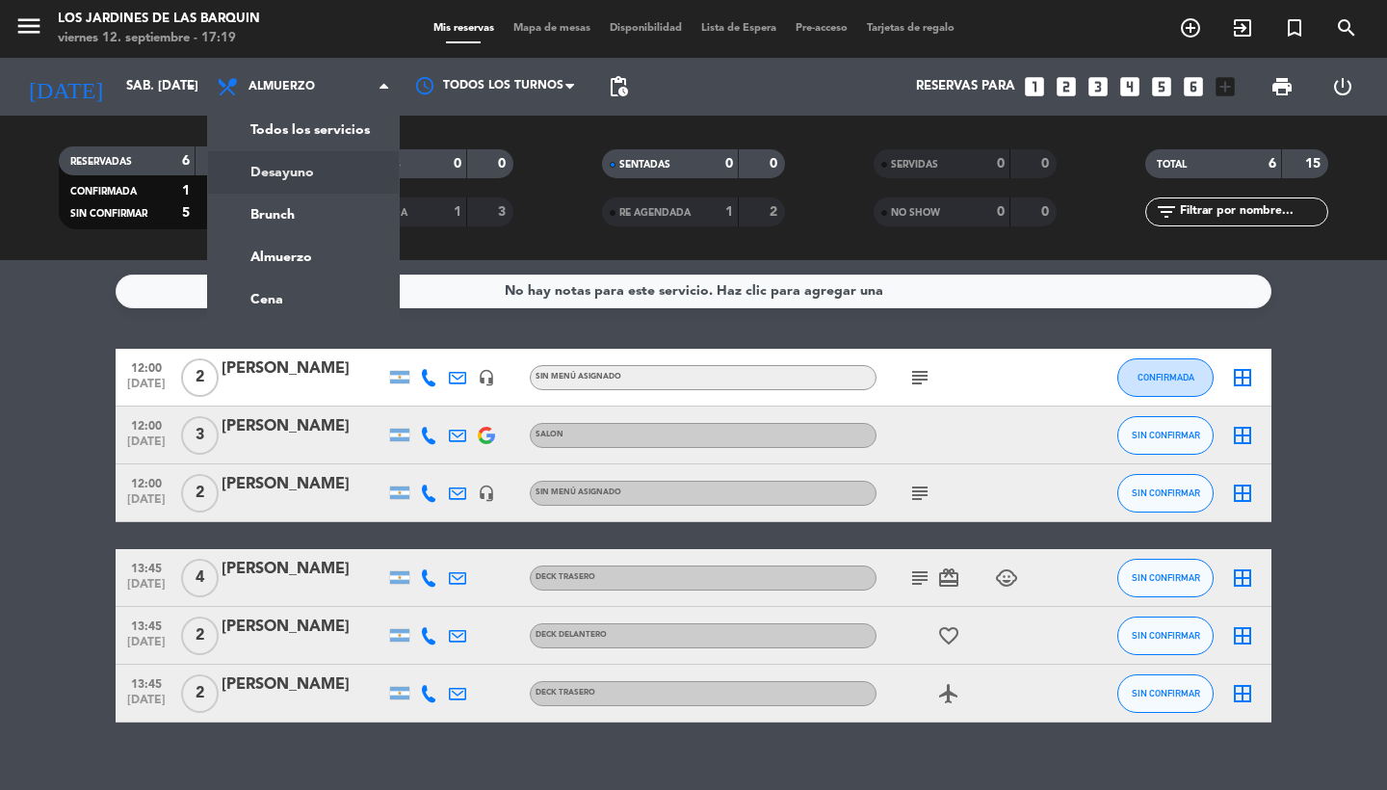
click at [287, 228] on div "menu Los jardines de las [PERSON_NAME] viernes 12. septiembre - 17:19 Mis reser…" at bounding box center [693, 130] width 1387 height 260
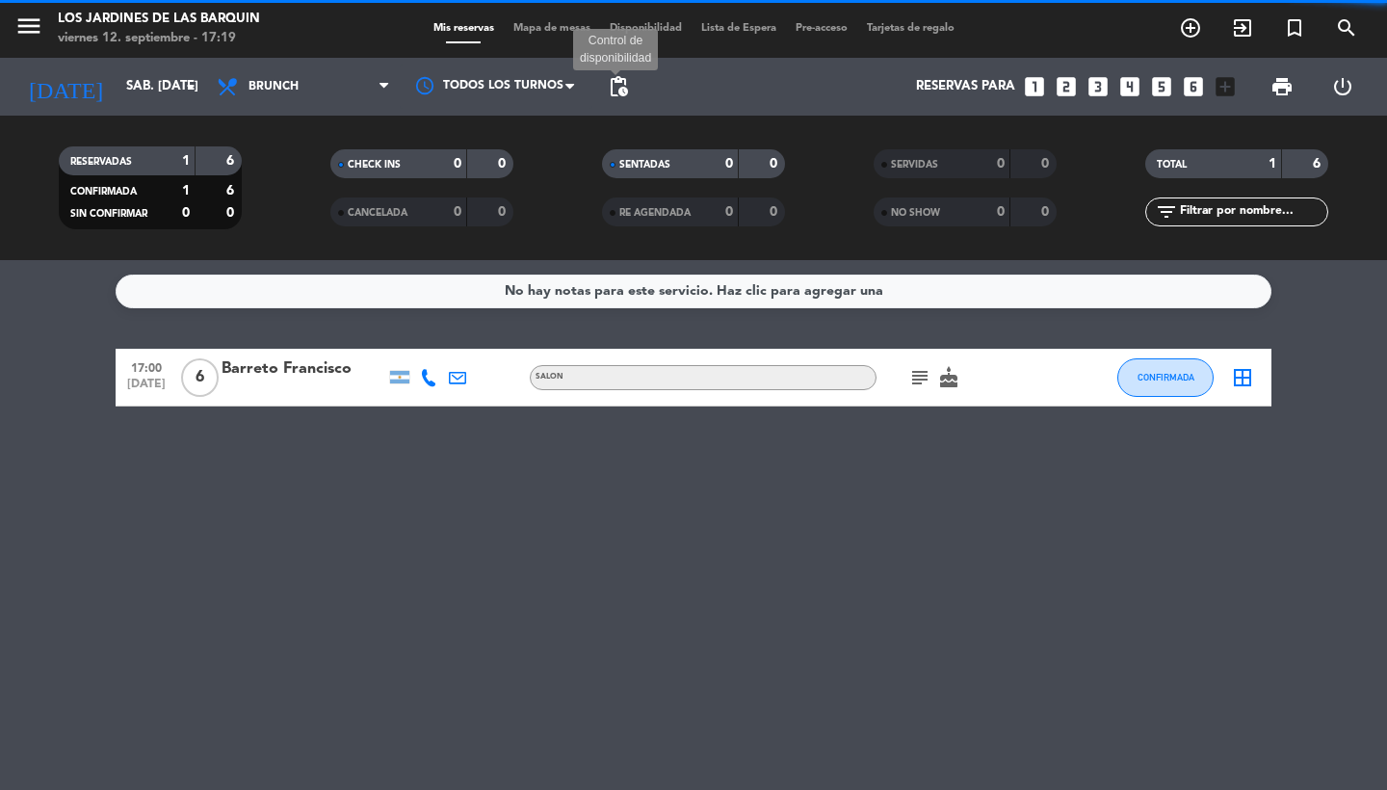
click at [618, 88] on span "pending_actions" at bounding box center [618, 86] width 23 height 23
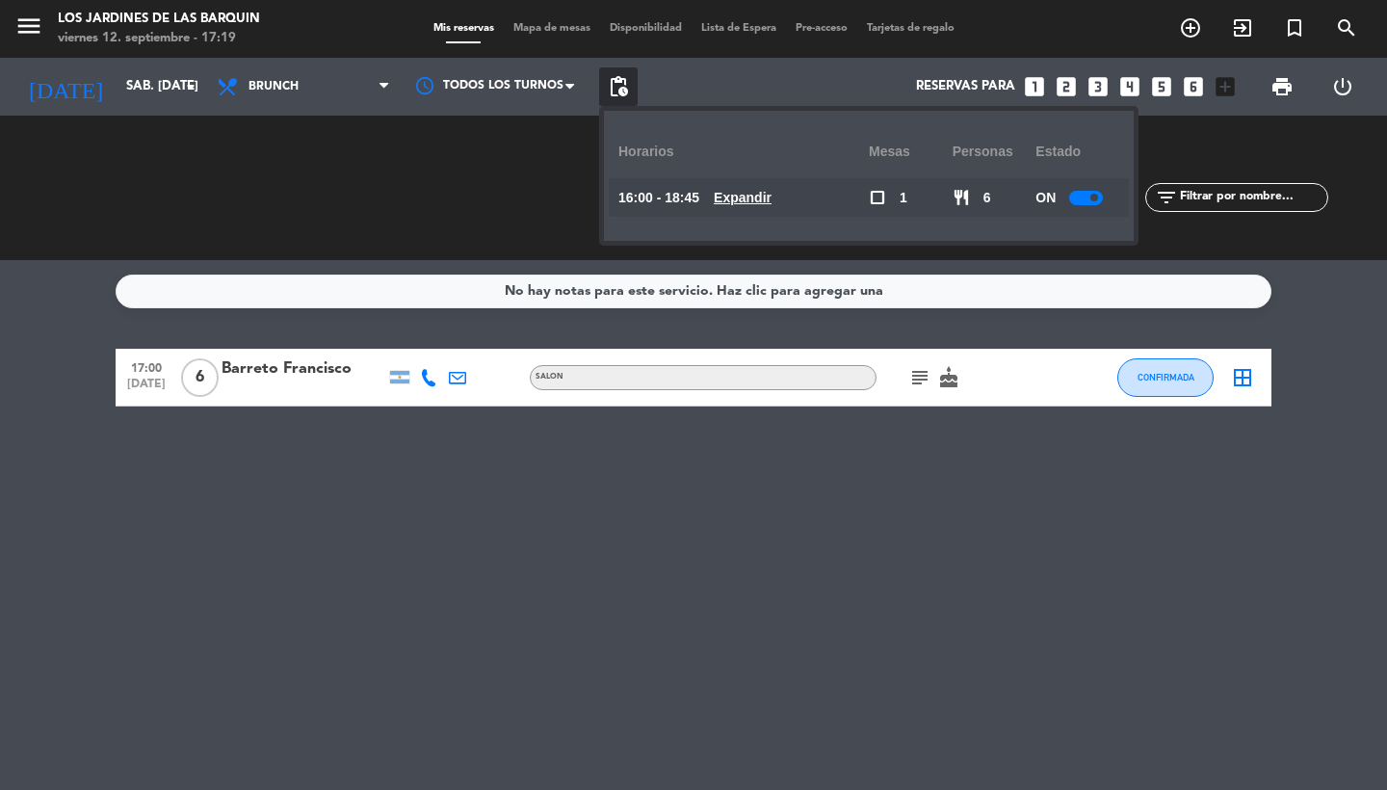
click at [760, 195] on u "Expandir" at bounding box center [743, 197] width 58 height 15
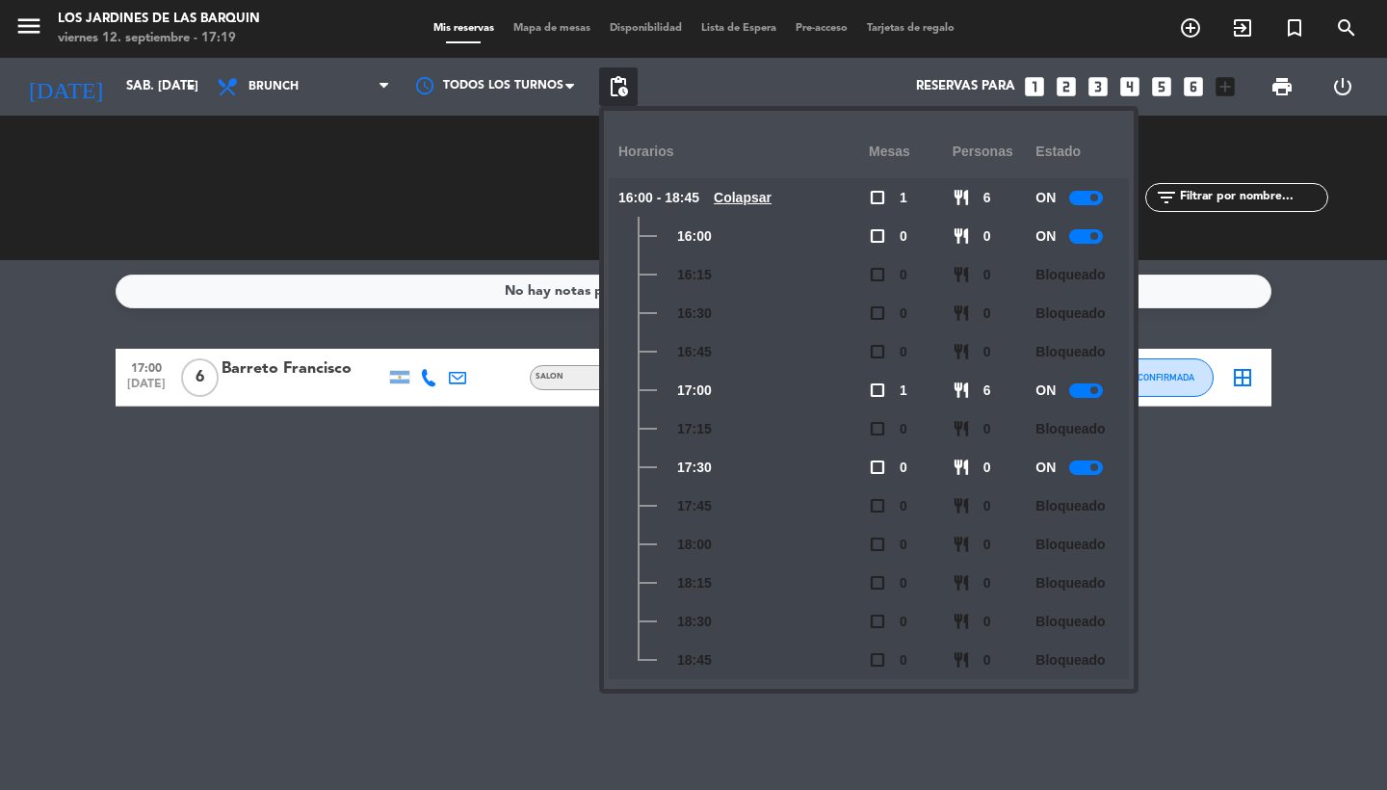
click at [1088, 387] on div at bounding box center [1086, 390] width 34 height 14
click at [1096, 392] on div at bounding box center [1093, 390] width 34 height 14
click at [1083, 235] on div at bounding box center [1086, 236] width 34 height 14
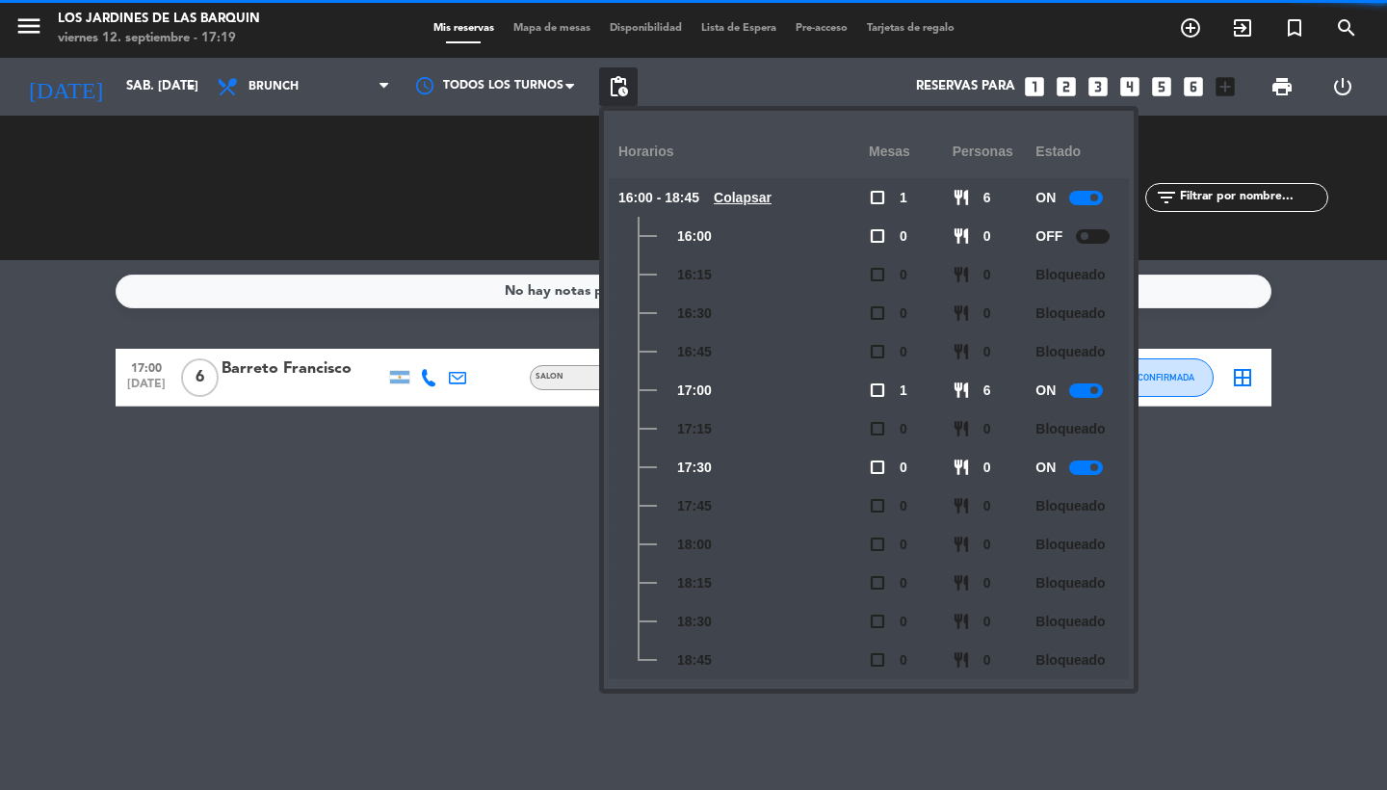
click at [1084, 459] on div "ON" at bounding box center [1077, 467] width 84 height 39
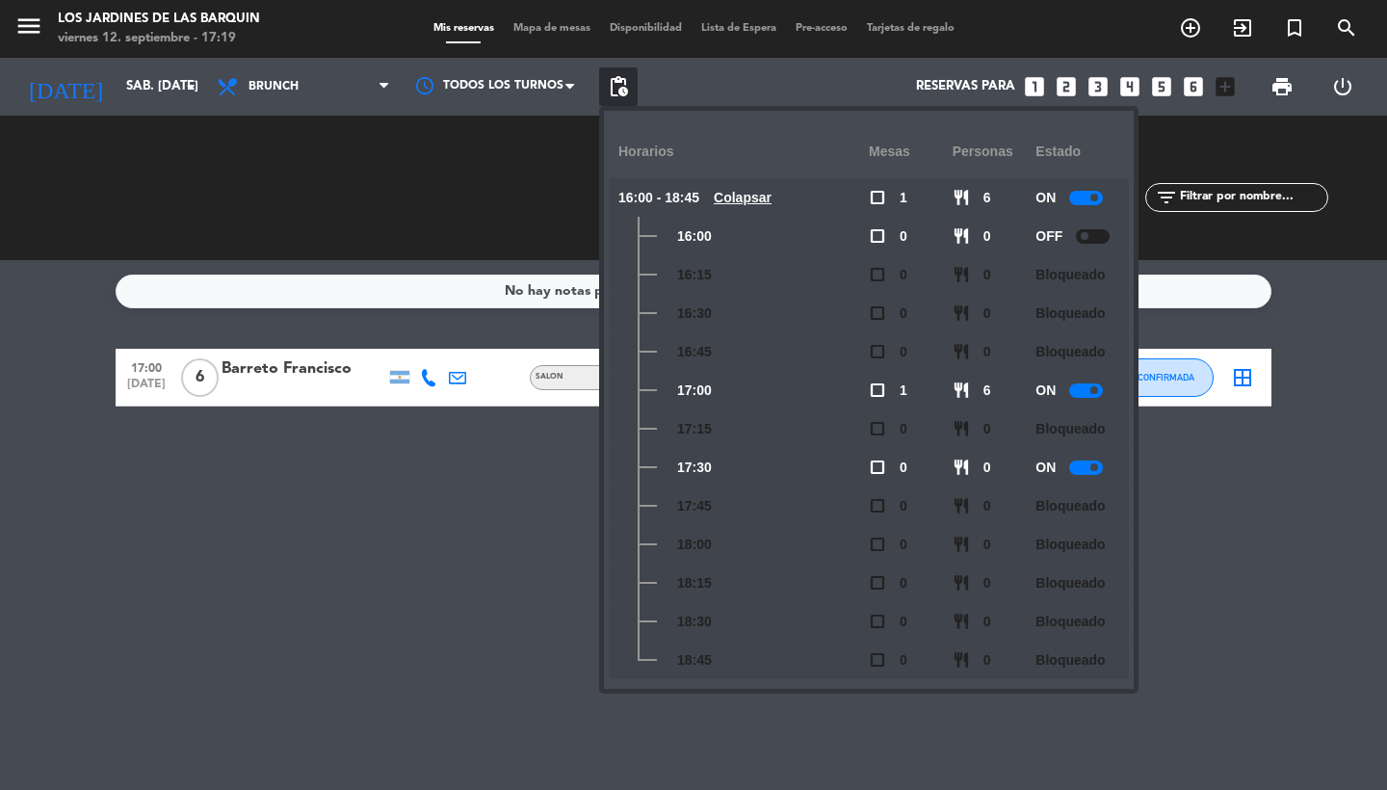
click at [1088, 468] on div at bounding box center [1086, 467] width 34 height 14
click at [149, 92] on input "sáb. [DATE]" at bounding box center [202, 86] width 170 height 35
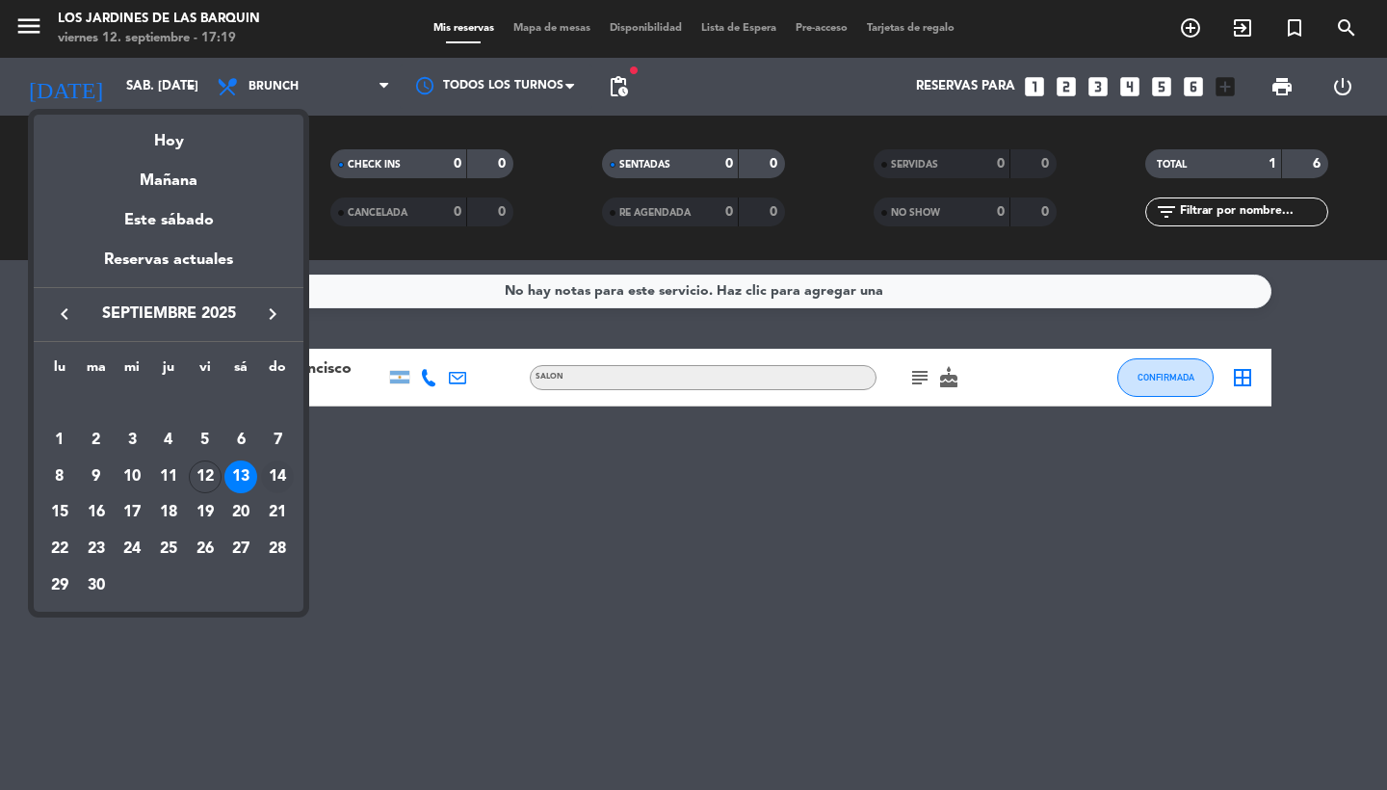
click at [281, 474] on div "14" at bounding box center [277, 476] width 33 height 33
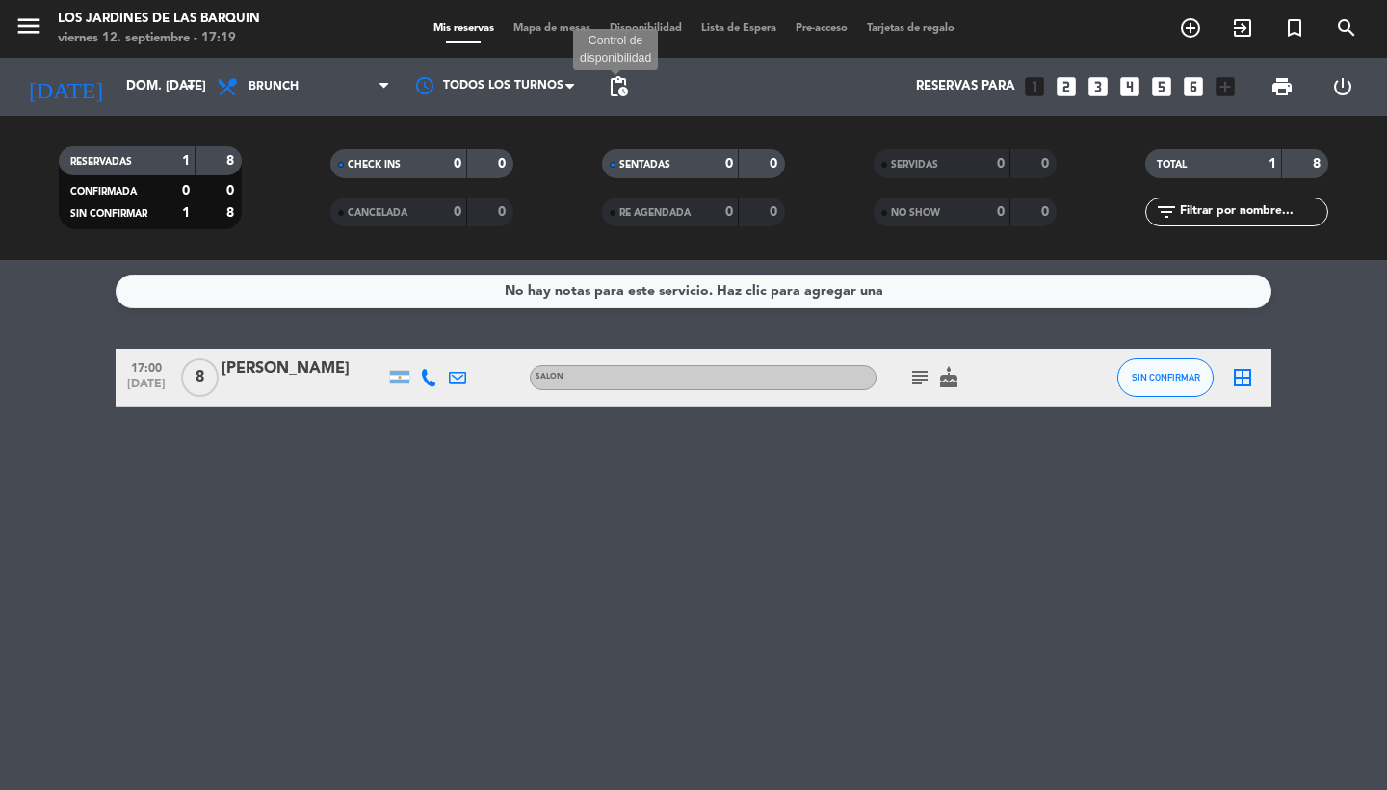
click at [624, 89] on span "pending_actions" at bounding box center [618, 86] width 23 height 23
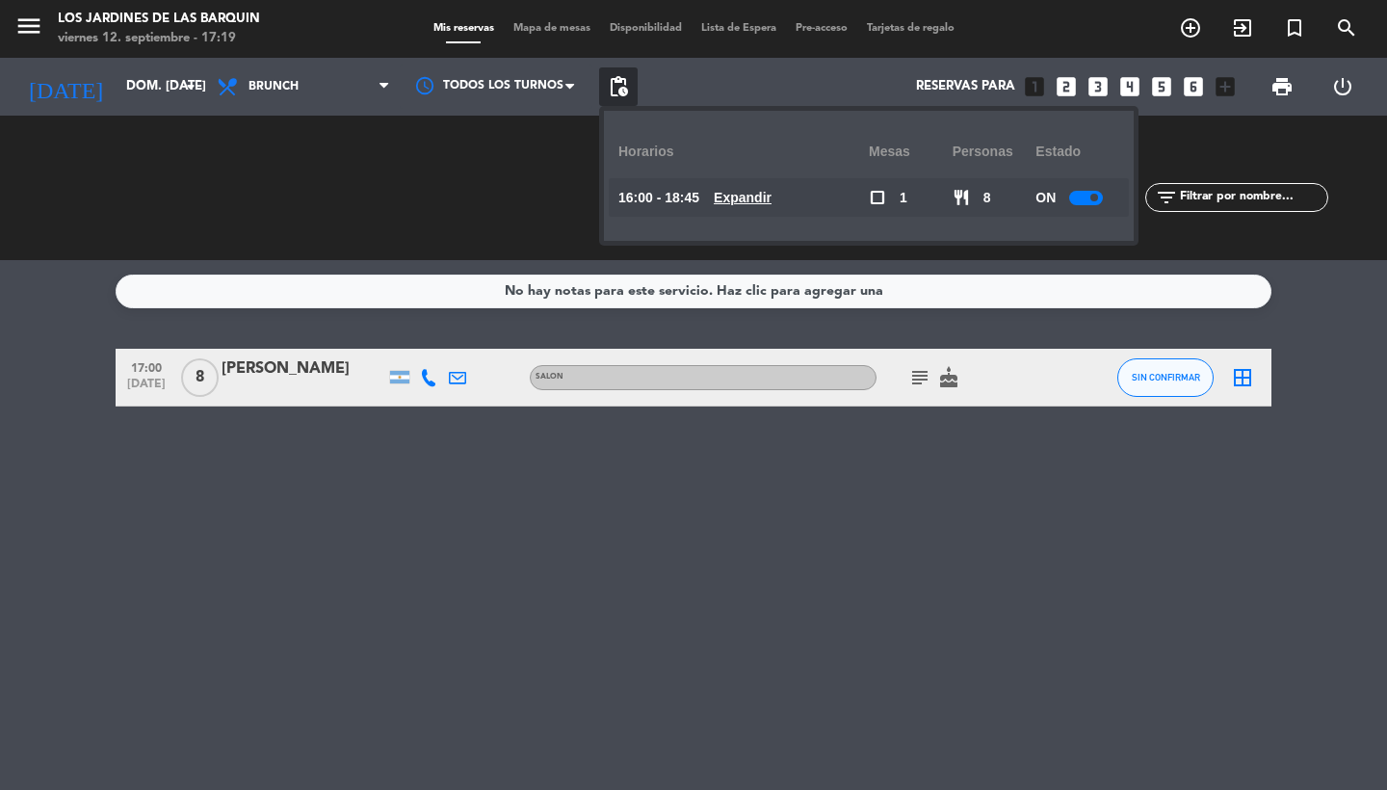
click at [735, 185] on div "16:00 - 18:45 Expandir" at bounding box center [743, 197] width 250 height 39
click at [739, 194] on u "Expandir" at bounding box center [743, 197] width 58 height 15
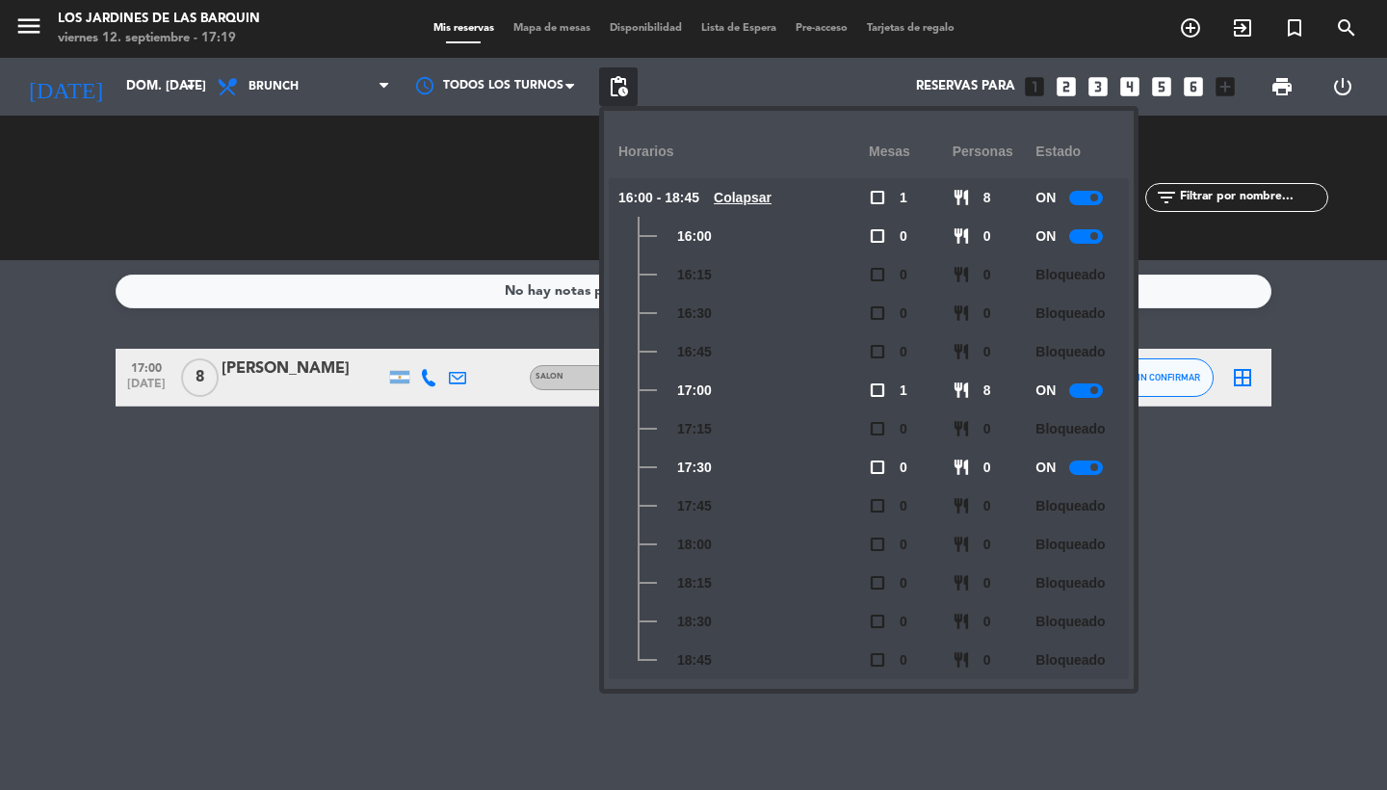
click at [1088, 235] on div at bounding box center [1086, 236] width 34 height 14
click at [1083, 462] on div at bounding box center [1086, 467] width 34 height 14
click at [154, 95] on input "dom. [DATE]" at bounding box center [202, 86] width 170 height 35
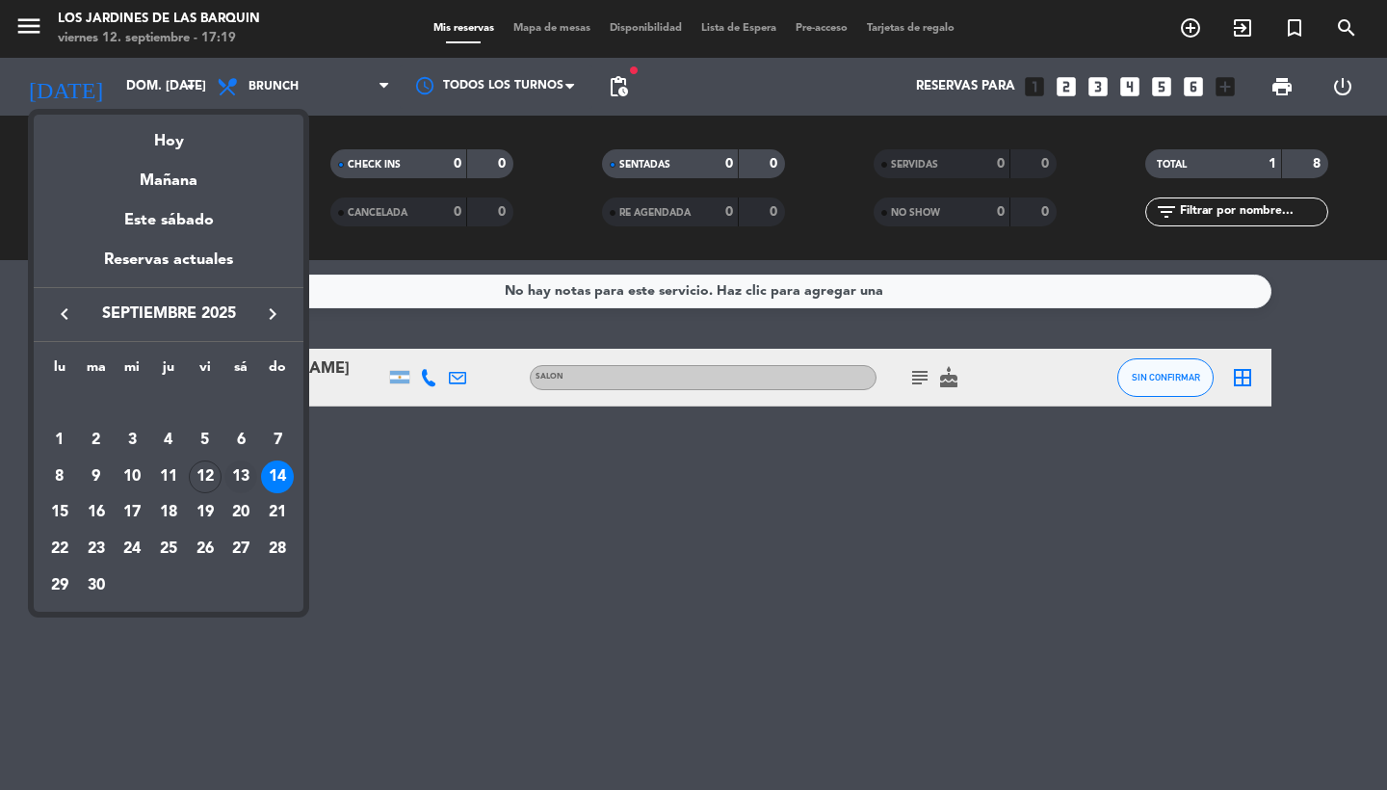
click at [252, 469] on div "13" at bounding box center [240, 476] width 33 height 33
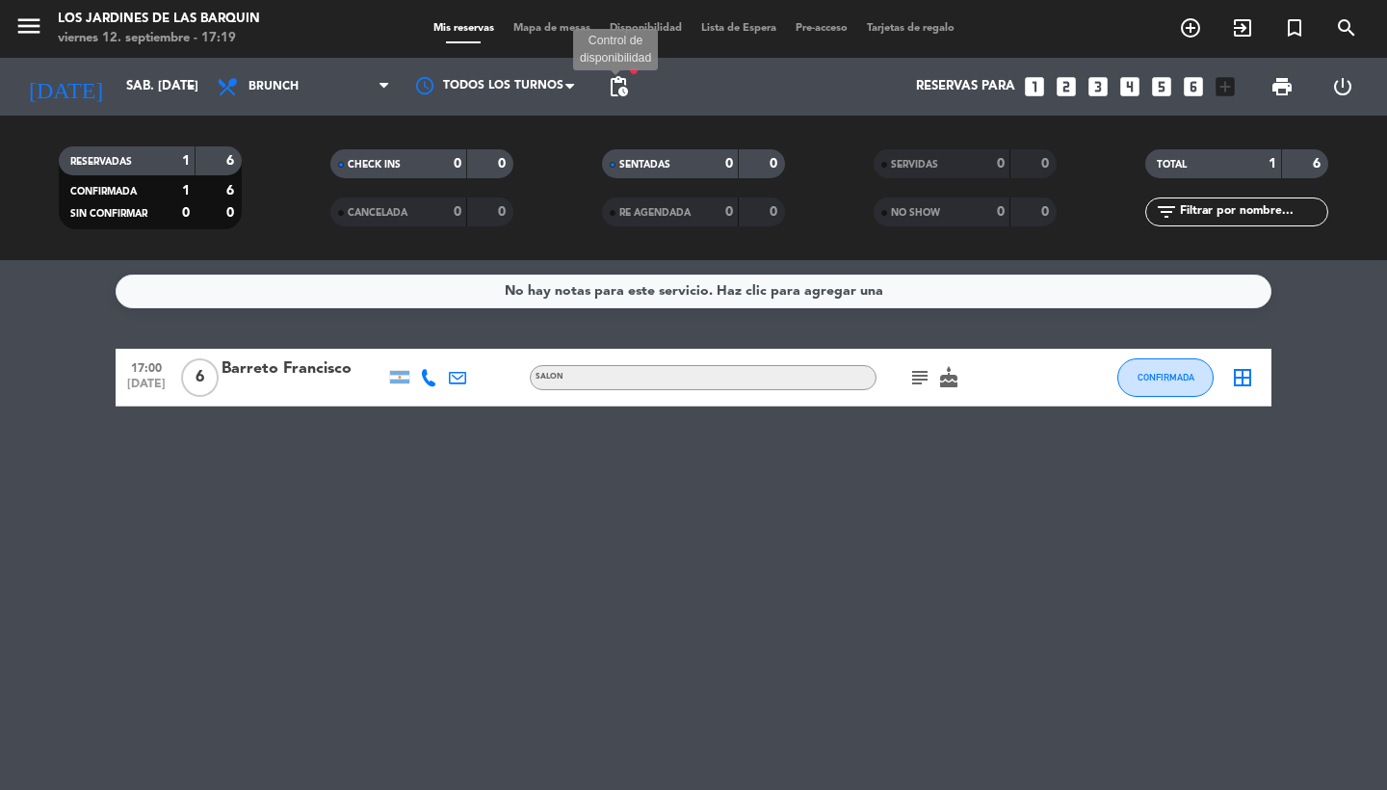
click at [615, 90] on span "pending_actions" at bounding box center [618, 86] width 23 height 23
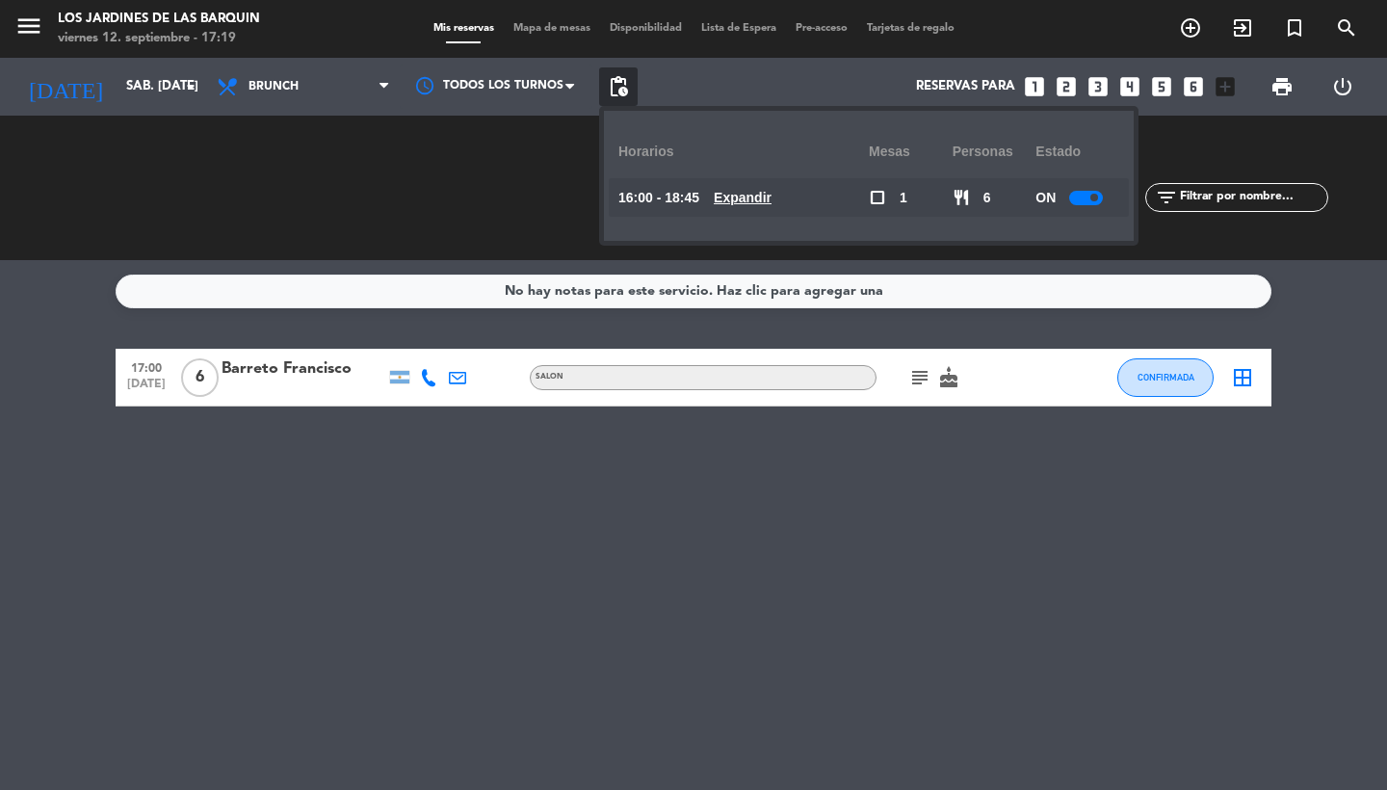
click at [739, 194] on u "Expandir" at bounding box center [743, 197] width 58 height 15
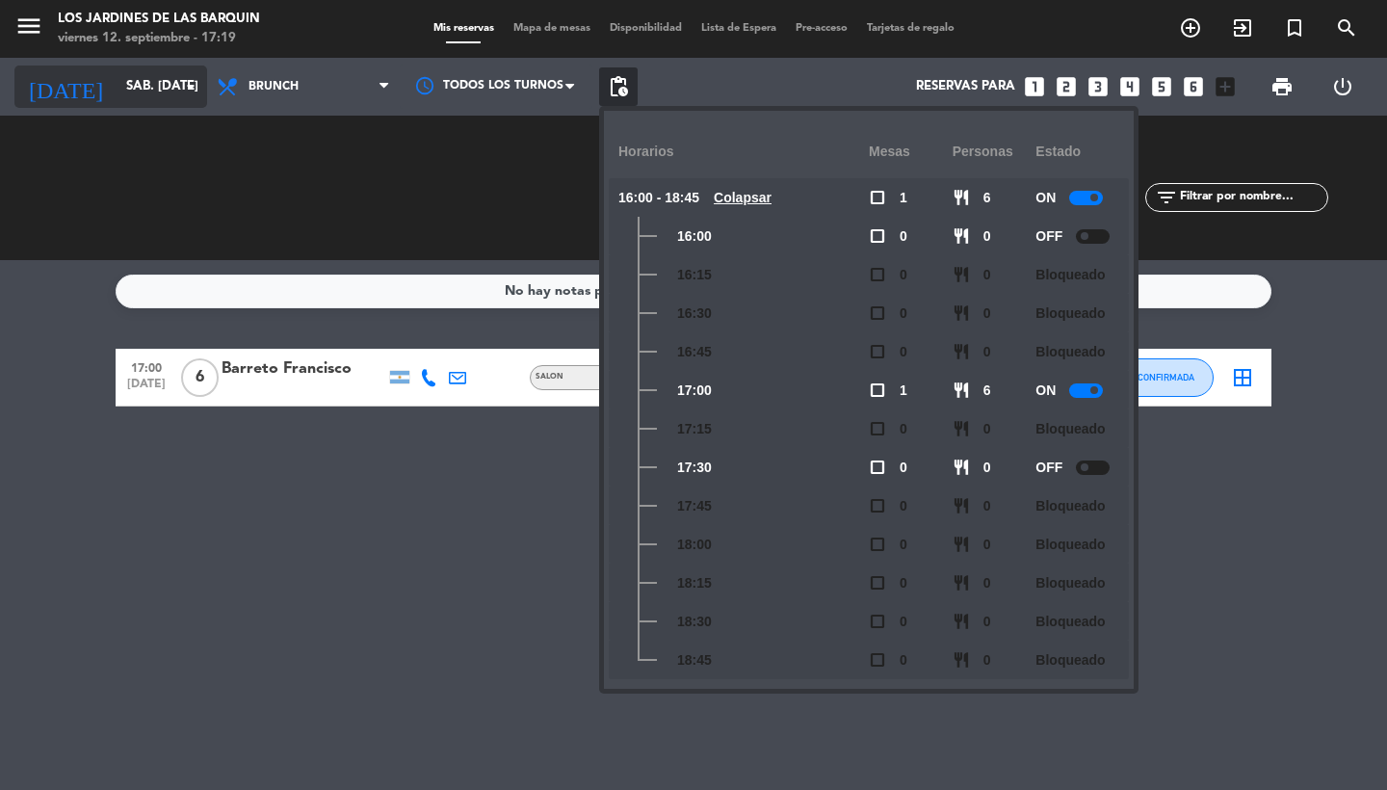
click at [145, 97] on input "sáb. [DATE]" at bounding box center [202, 86] width 170 height 35
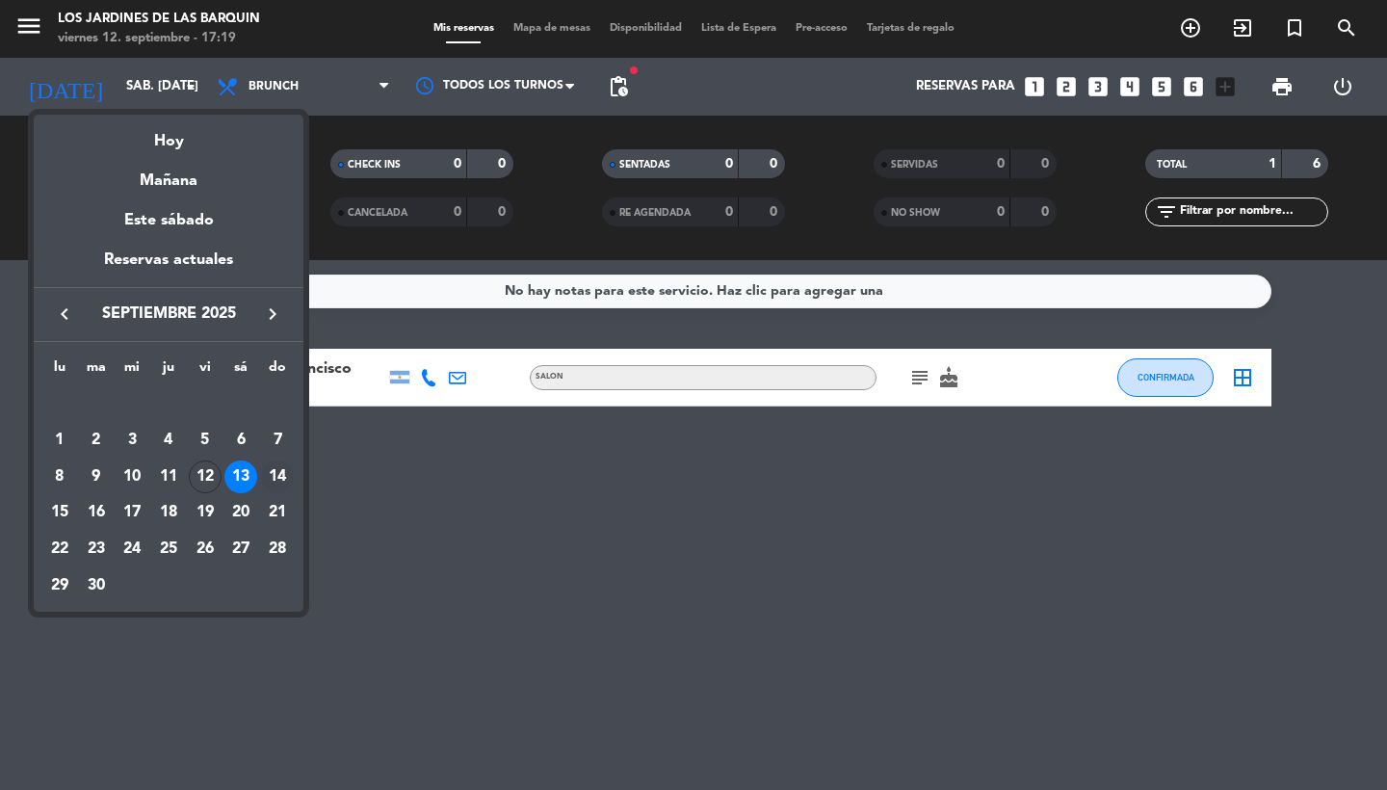
click at [282, 479] on div "14" at bounding box center [277, 476] width 33 height 33
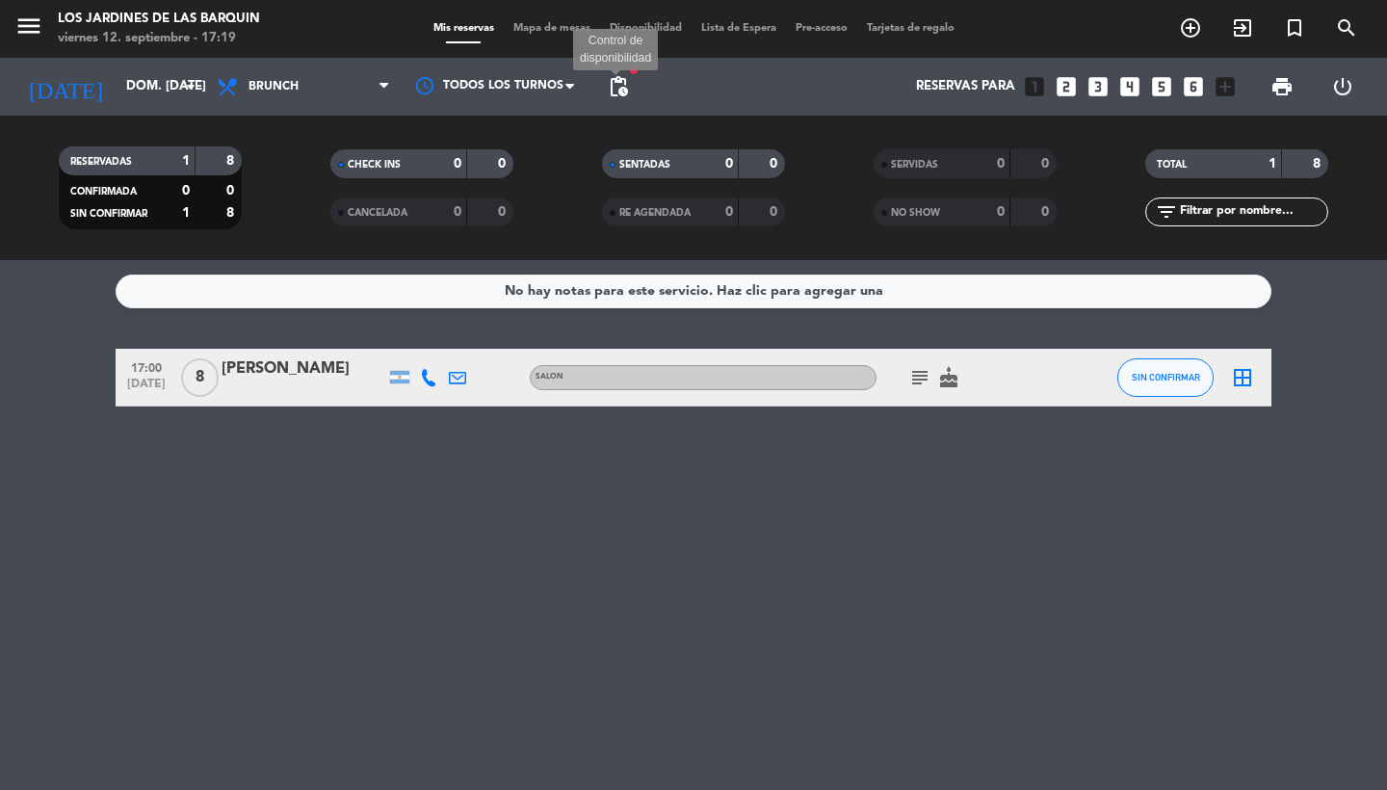
click at [614, 86] on span "pending_actions" at bounding box center [618, 86] width 23 height 23
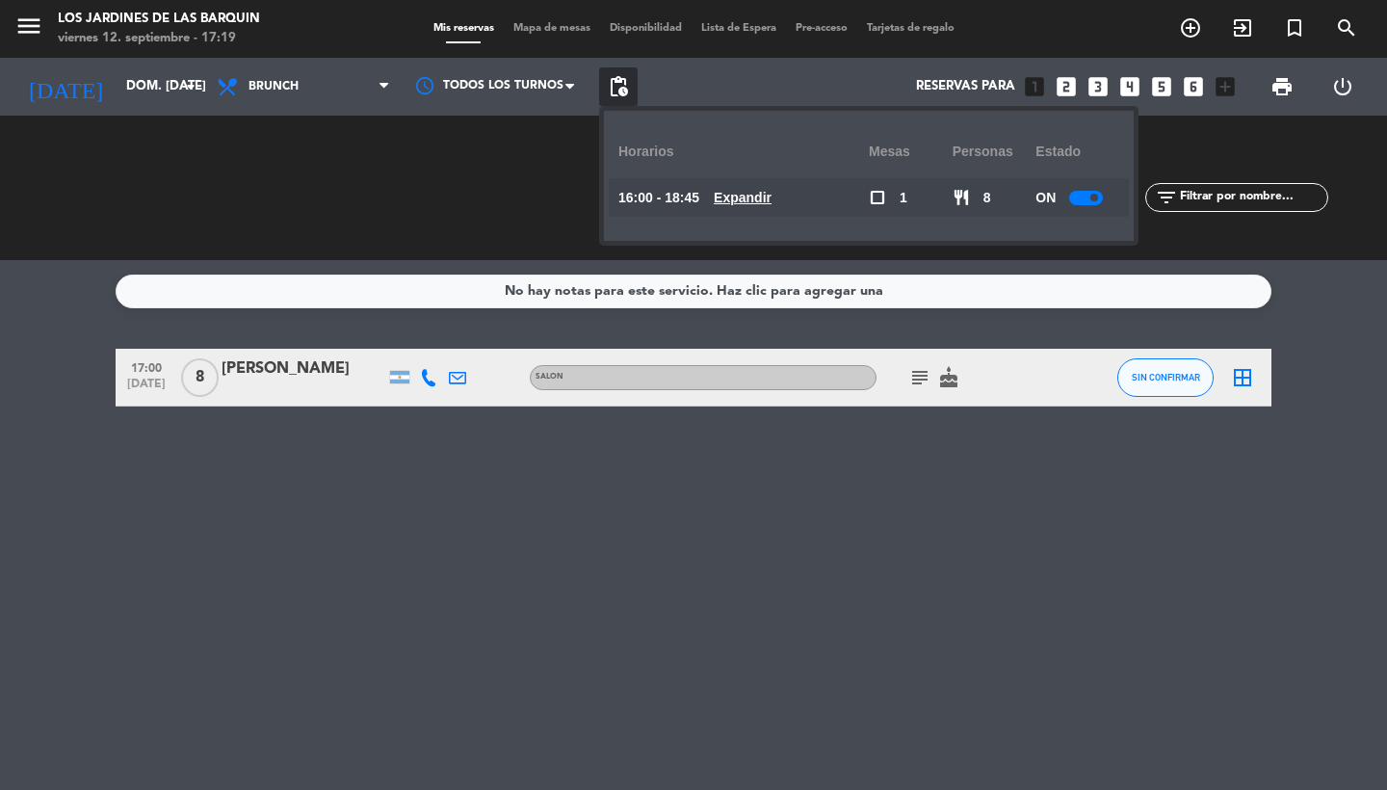
click at [746, 197] on u "Expandir" at bounding box center [743, 197] width 58 height 15
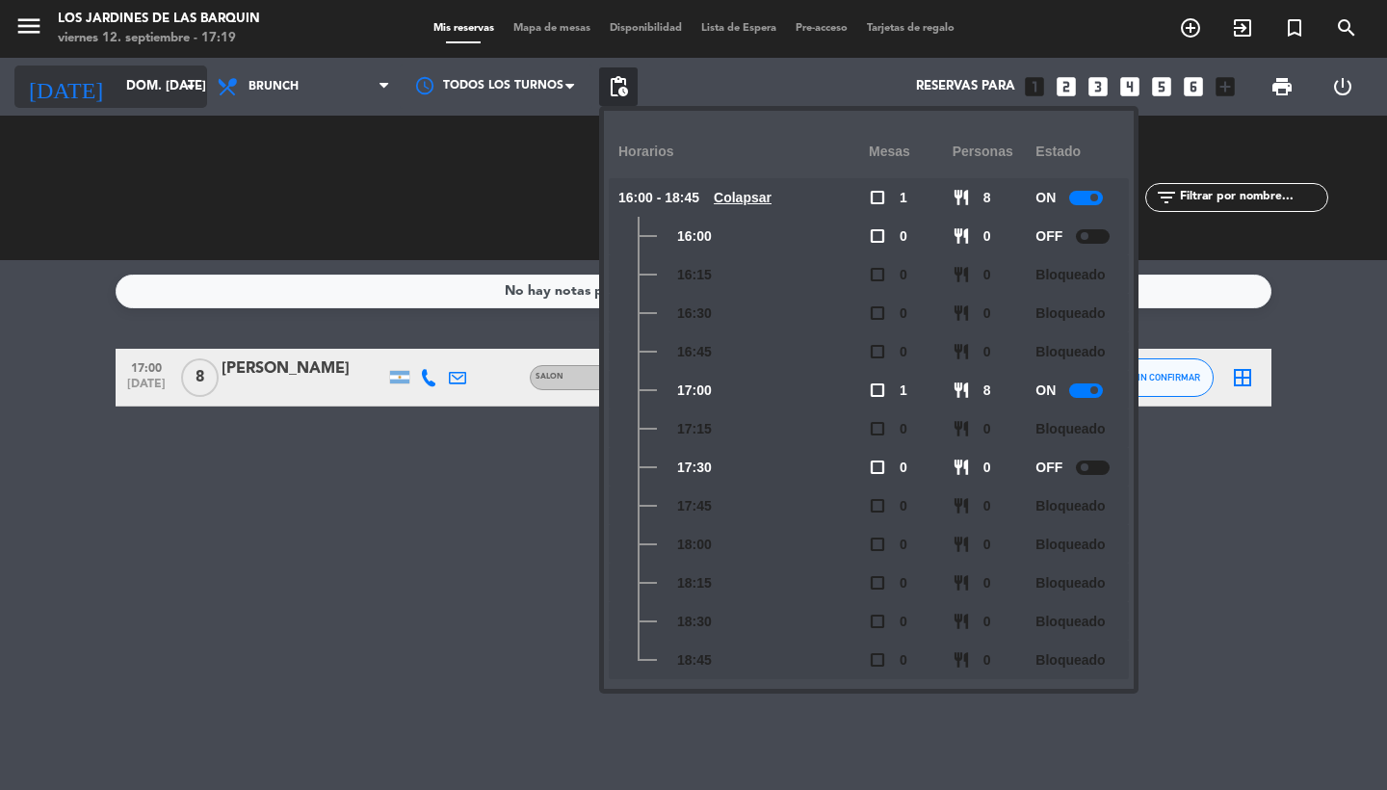
click at [117, 96] on input "dom. [DATE]" at bounding box center [202, 86] width 170 height 35
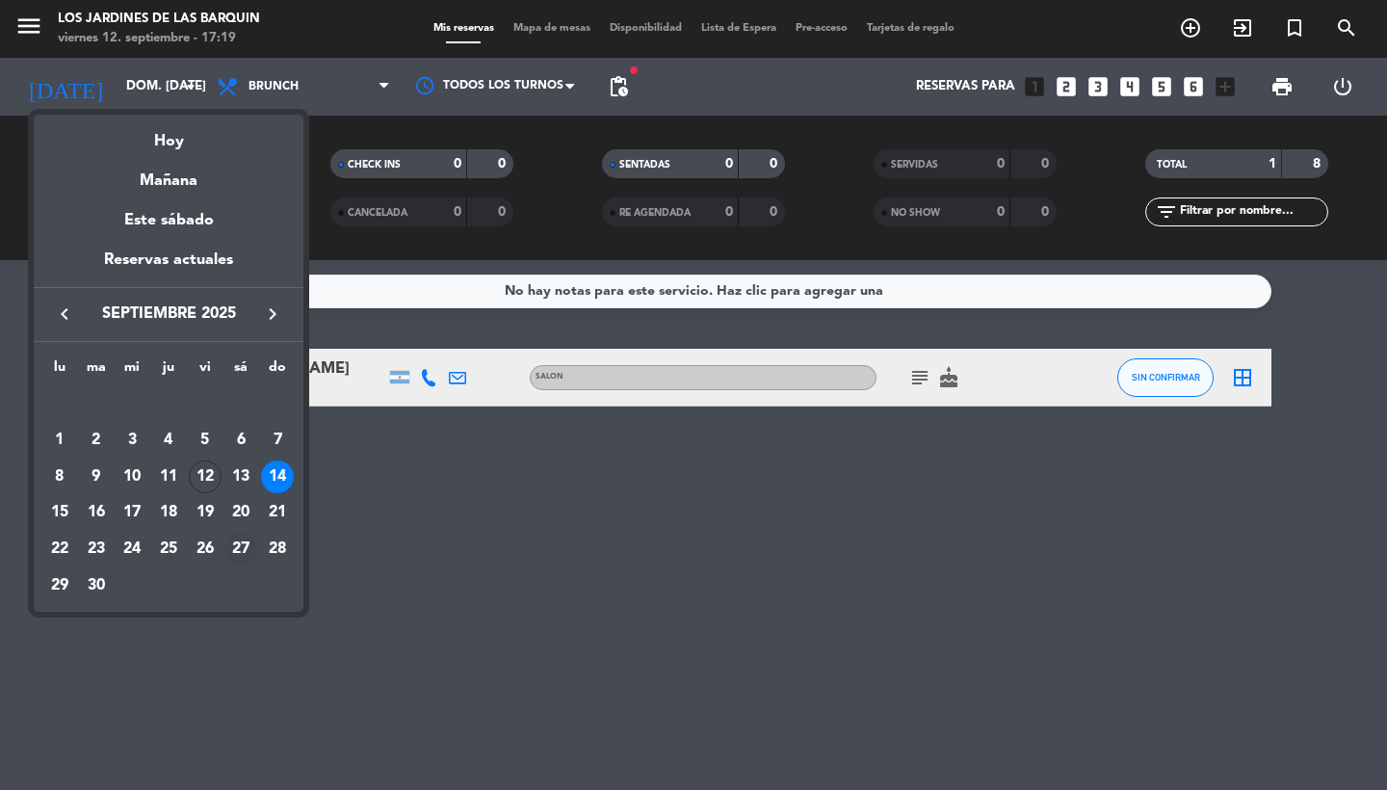
click at [243, 536] on div "27" at bounding box center [240, 549] width 33 height 33
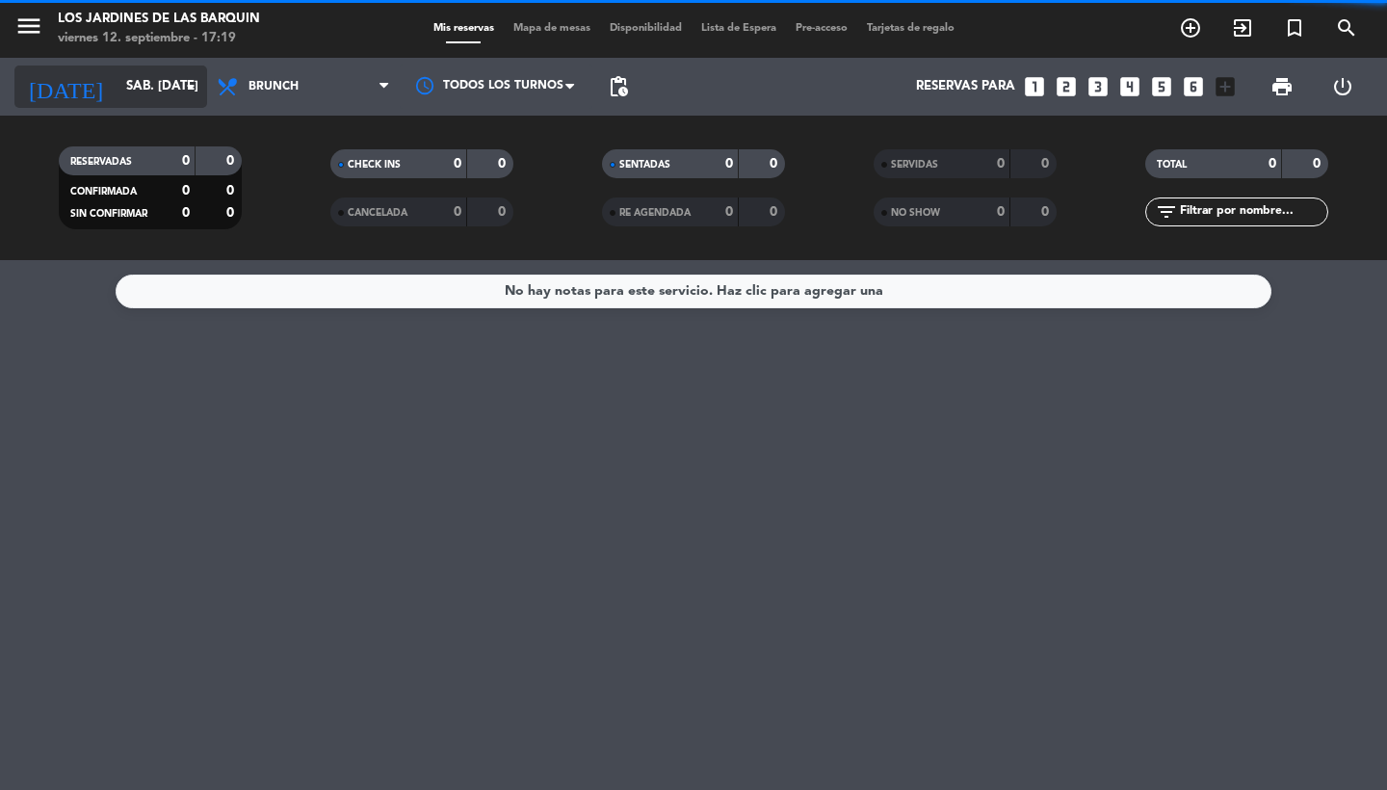
click at [134, 86] on input "sáb. [DATE]" at bounding box center [202, 86] width 170 height 35
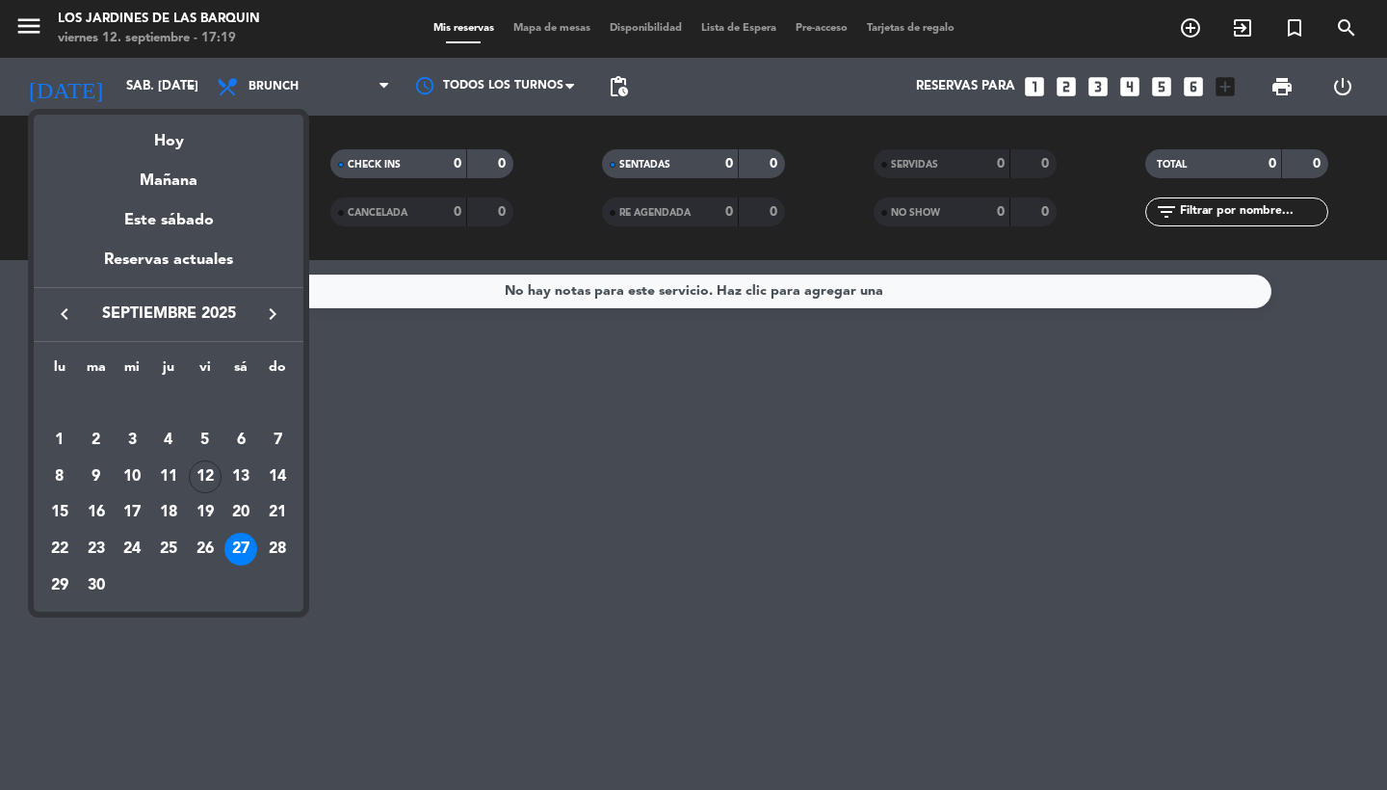
click at [243, 518] on div "20" at bounding box center [240, 512] width 33 height 33
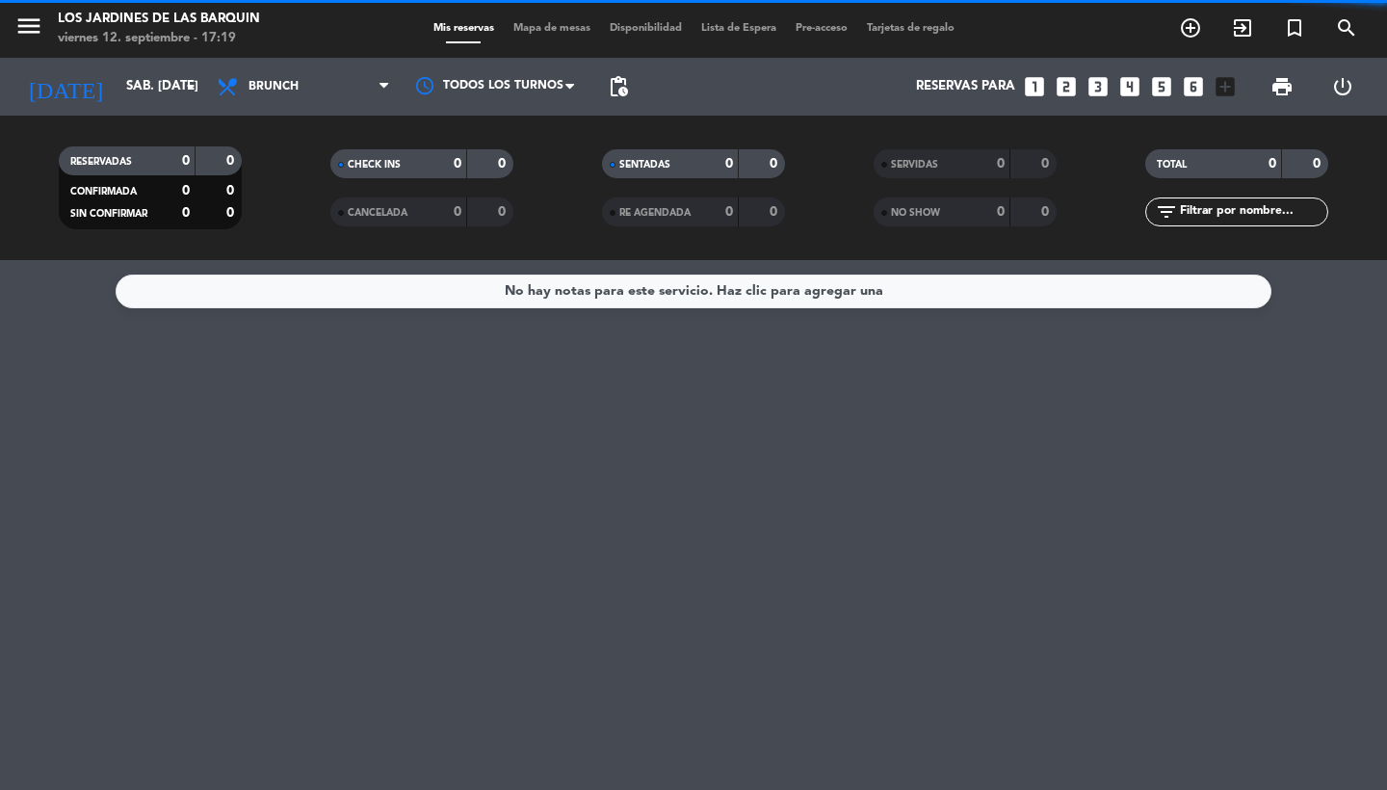
click at [621, 85] on span "pending_actions" at bounding box center [618, 86] width 23 height 23
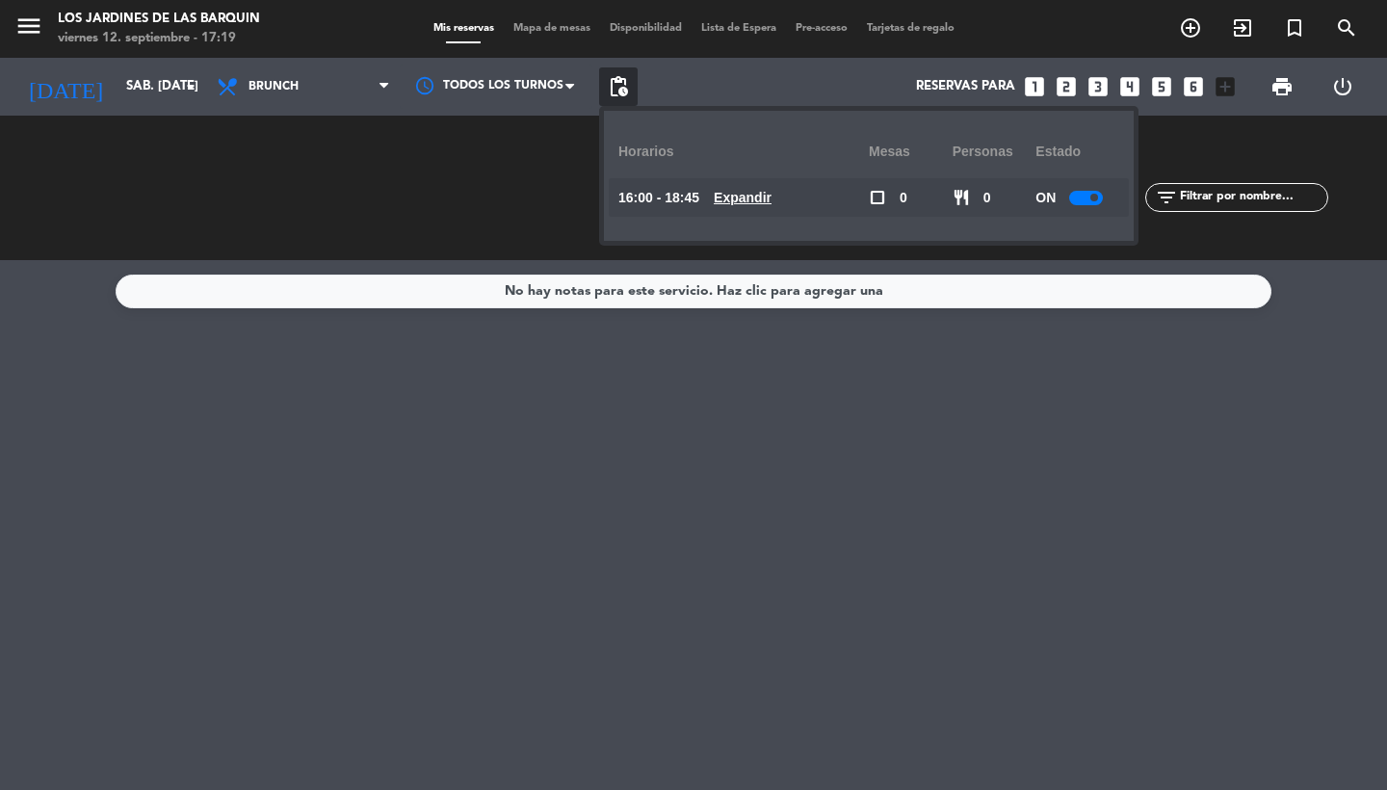
click at [737, 173] on div "Horarios" at bounding box center [743, 151] width 250 height 53
click at [738, 181] on div "16:00 - 18:45 Expandir" at bounding box center [743, 197] width 250 height 39
click at [743, 193] on u "Expandir" at bounding box center [743, 197] width 58 height 15
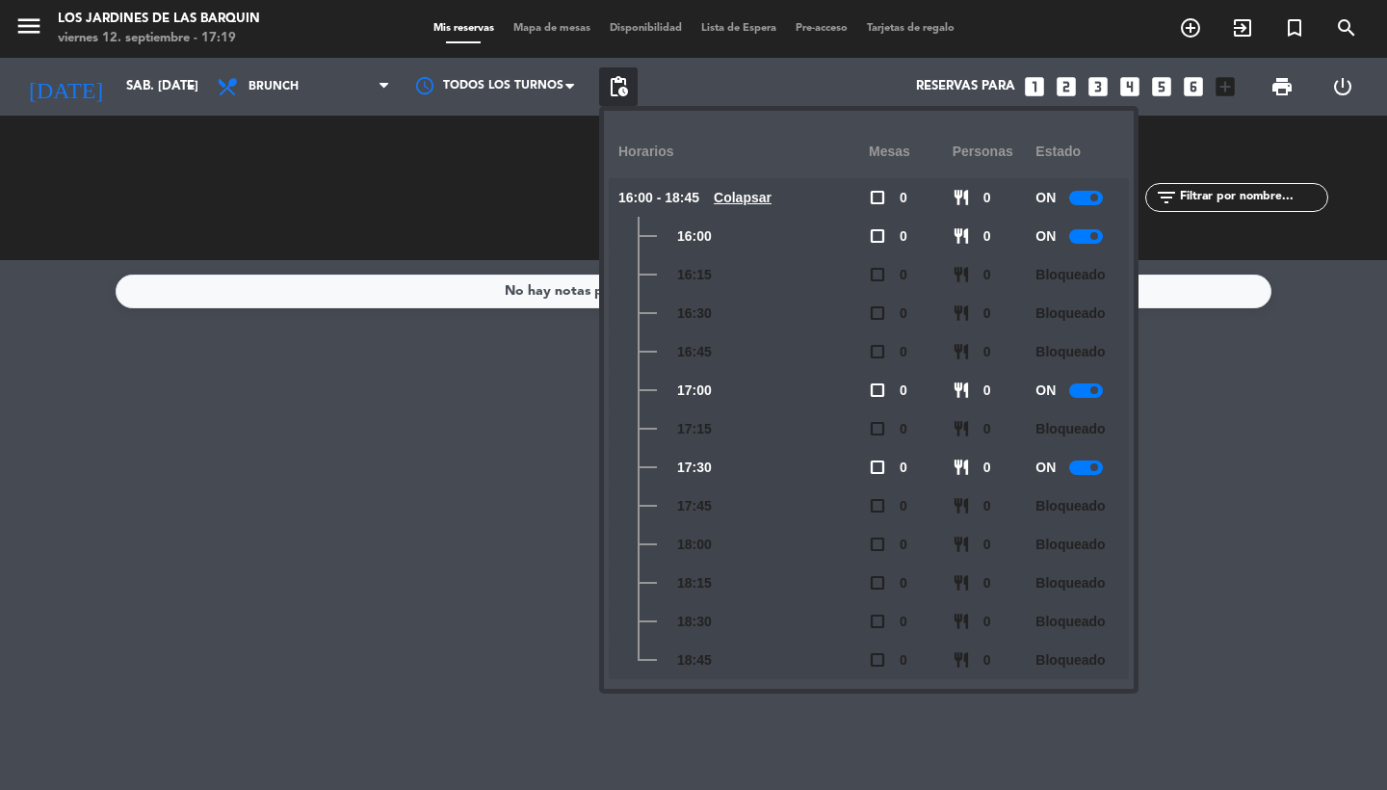
click at [1101, 394] on div at bounding box center [1086, 390] width 34 height 14
click at [156, 76] on input "sáb. [DATE]" at bounding box center [202, 86] width 170 height 35
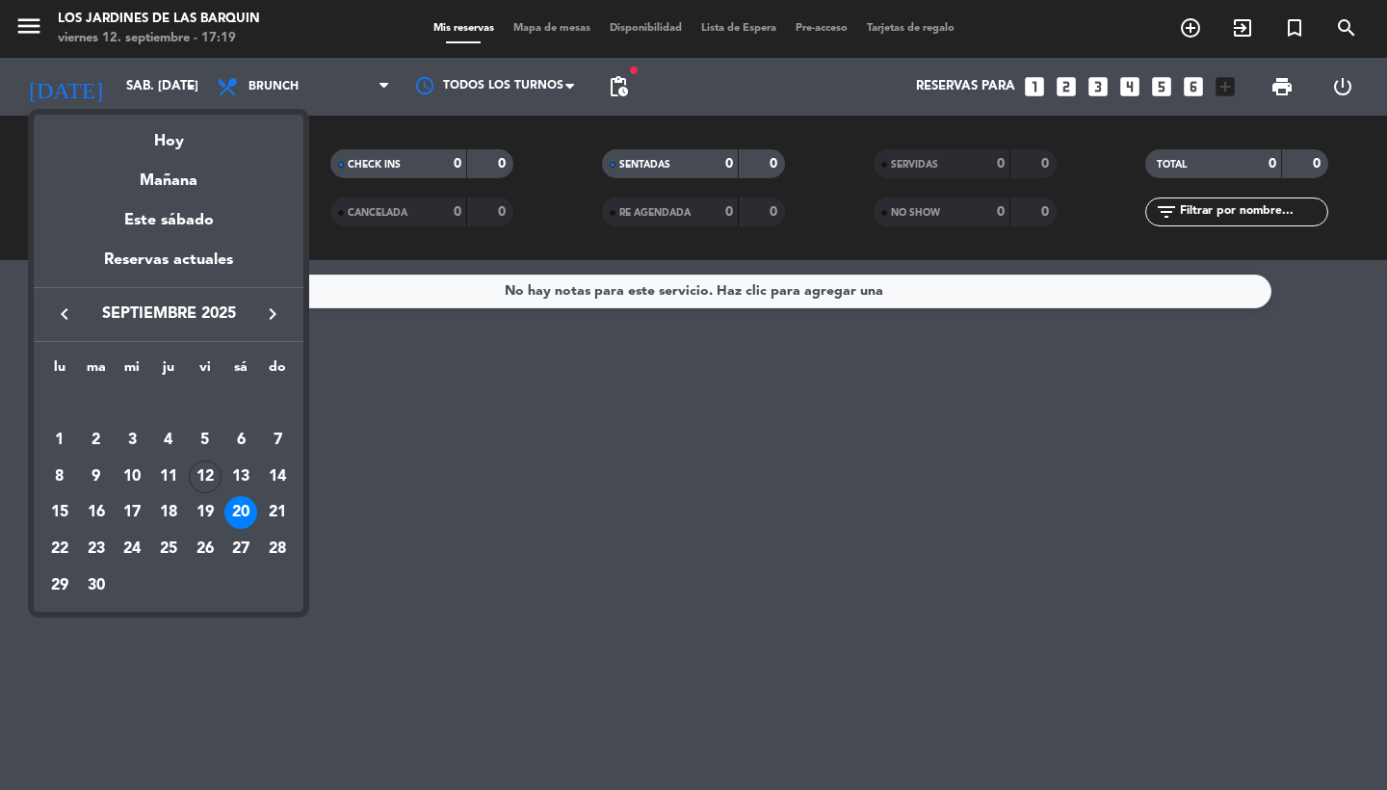
click at [284, 505] on div "21" at bounding box center [277, 512] width 33 height 33
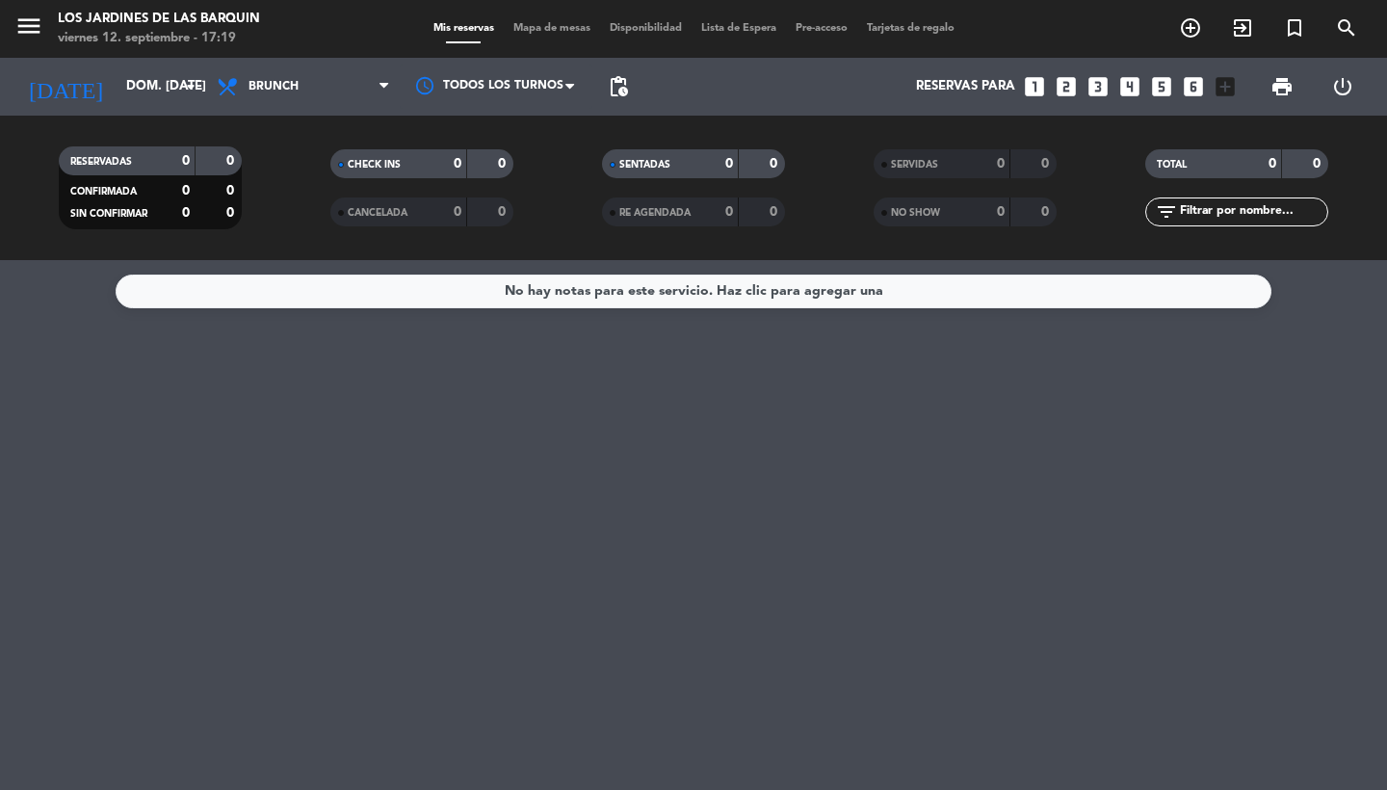
click at [612, 100] on span "pending_actions" at bounding box center [618, 86] width 39 height 39
click at [621, 71] on span "pending_actions" at bounding box center [618, 86] width 39 height 39
click at [625, 84] on span "pending_actions" at bounding box center [618, 86] width 23 height 23
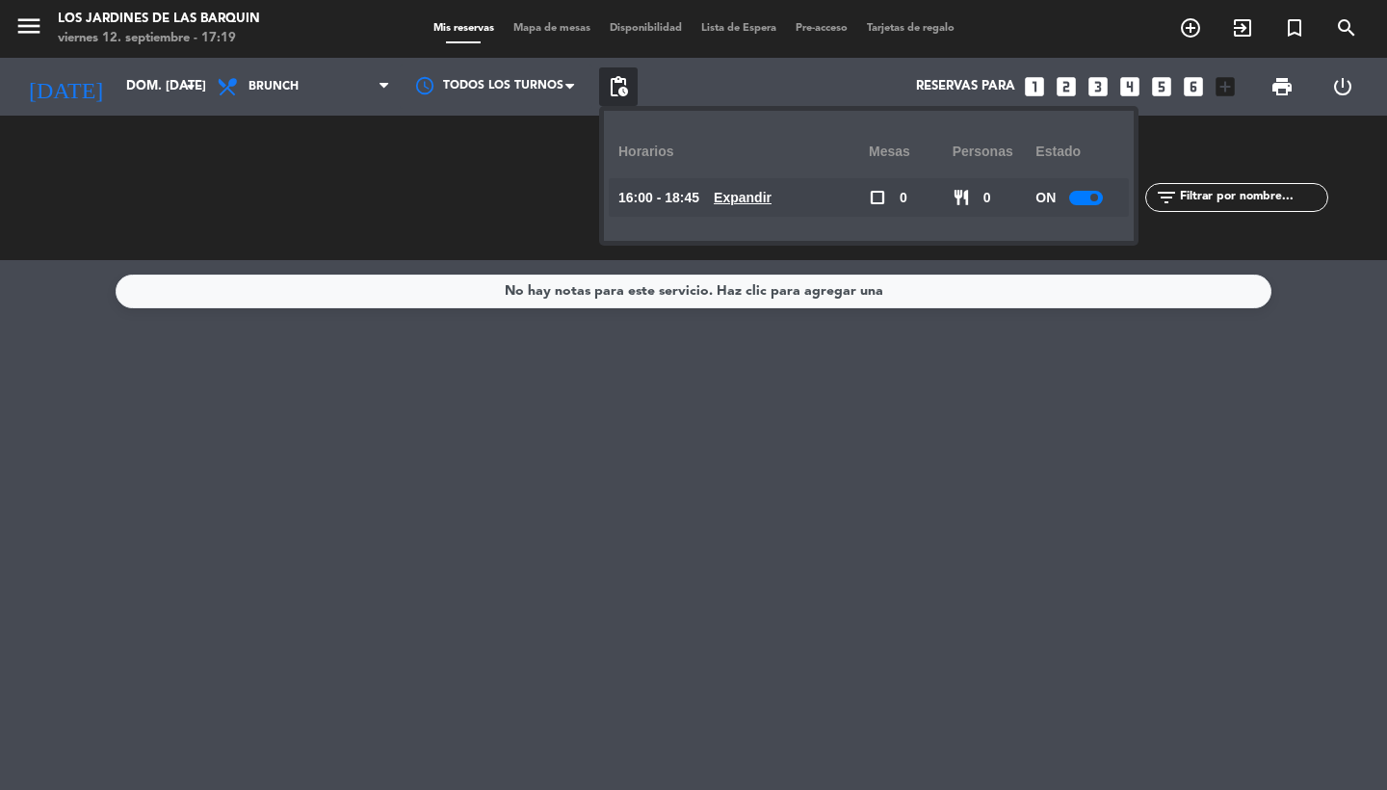
click at [726, 207] on span "Expandir" at bounding box center [743, 198] width 58 height 22
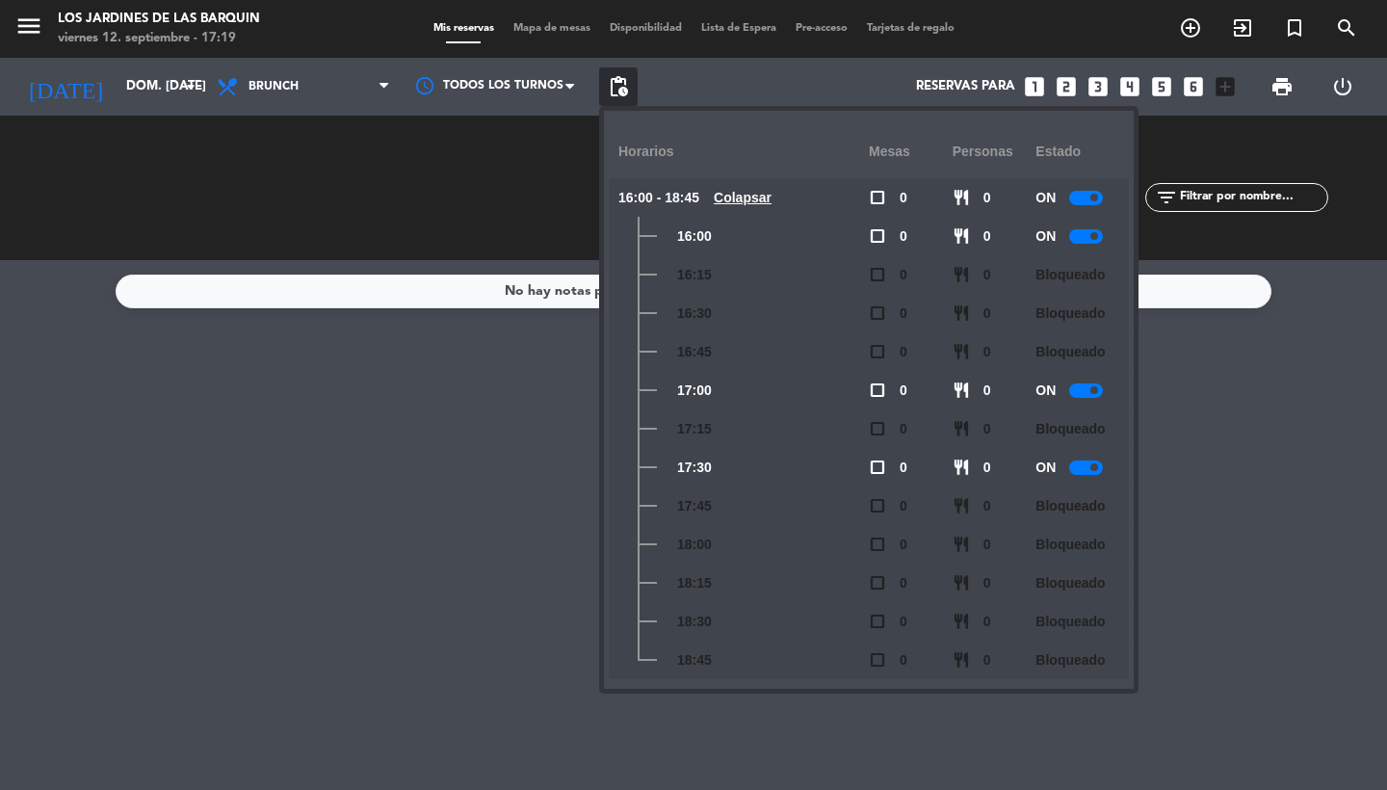
click at [1080, 391] on div at bounding box center [1086, 390] width 34 height 14
click at [117, 80] on input "dom. [DATE]" at bounding box center [202, 86] width 170 height 35
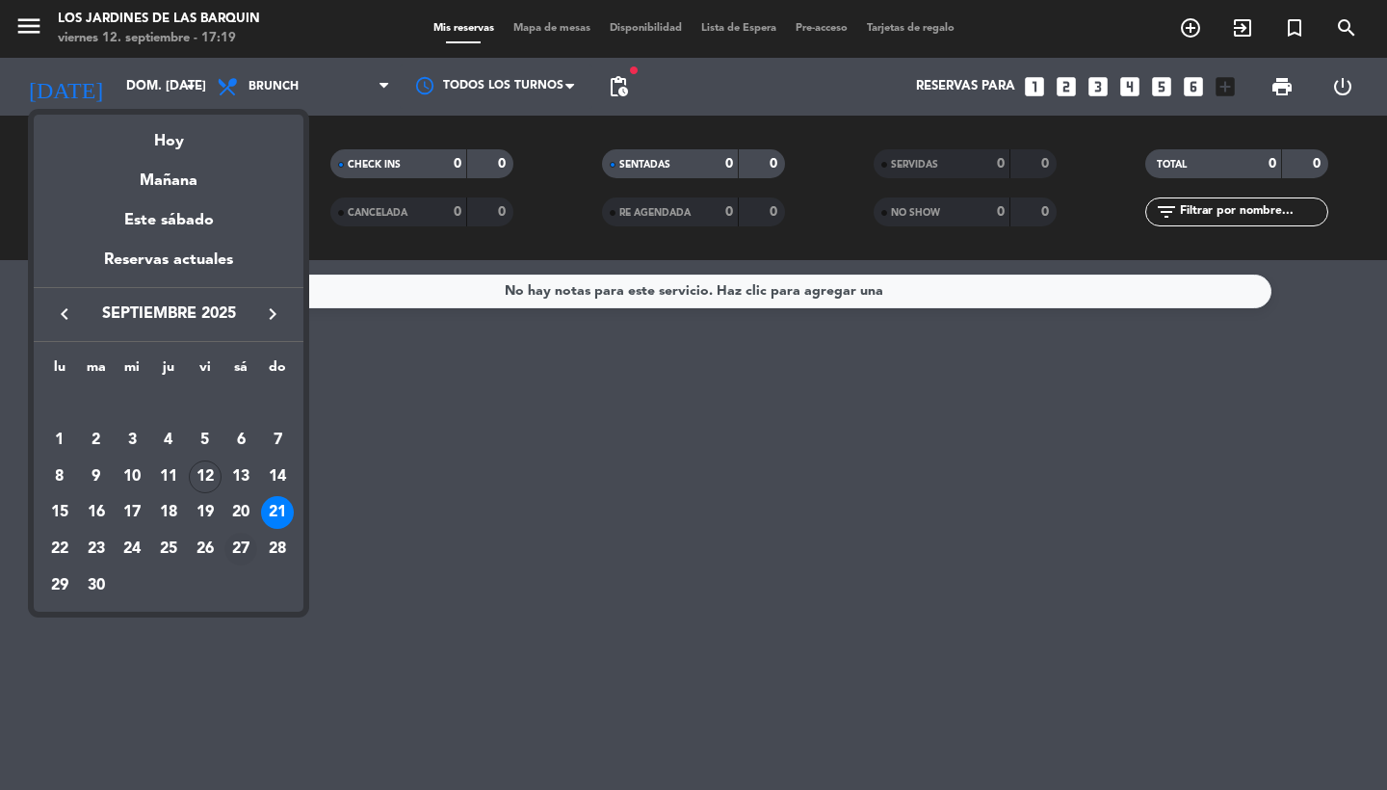
click at [238, 551] on div "27" at bounding box center [240, 549] width 33 height 33
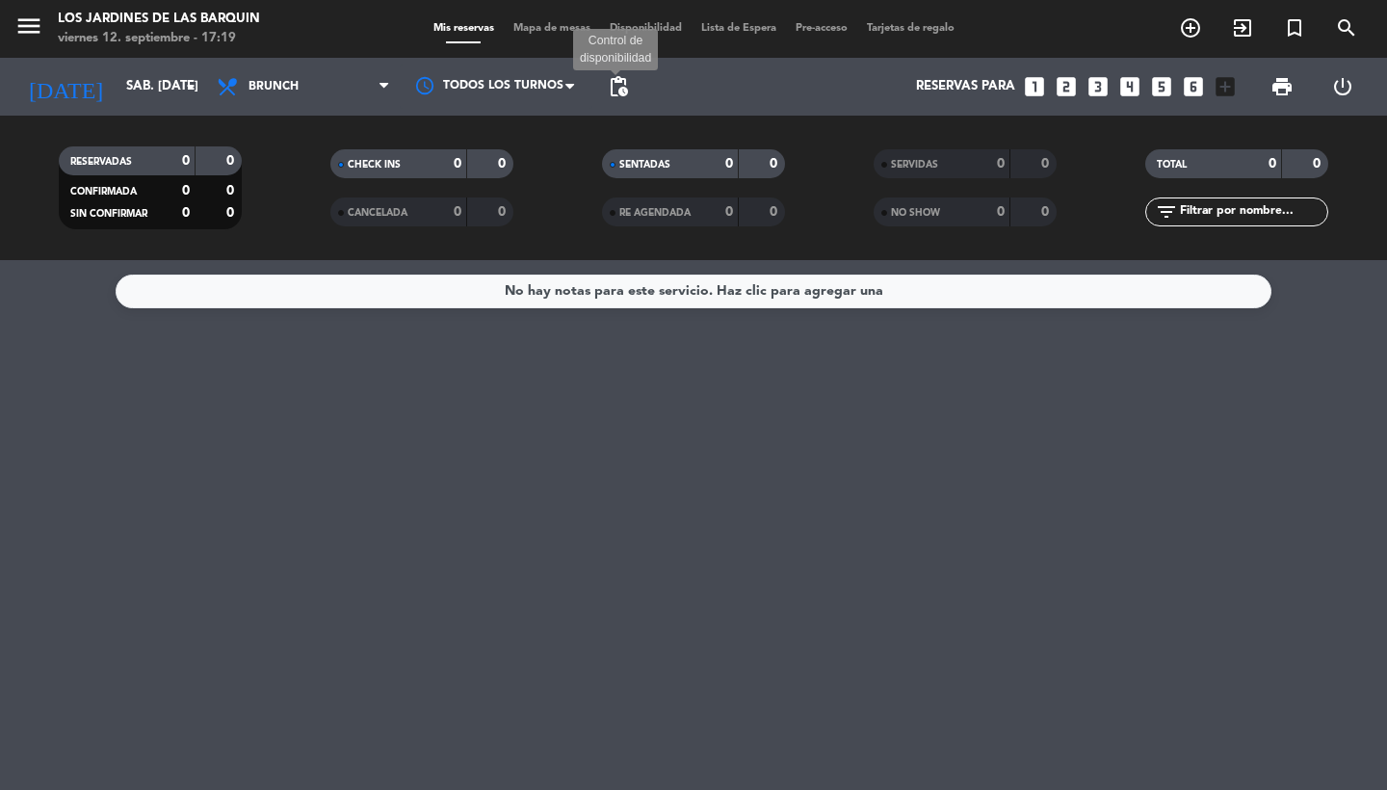
click at [628, 83] on span "pending_actions" at bounding box center [618, 86] width 23 height 23
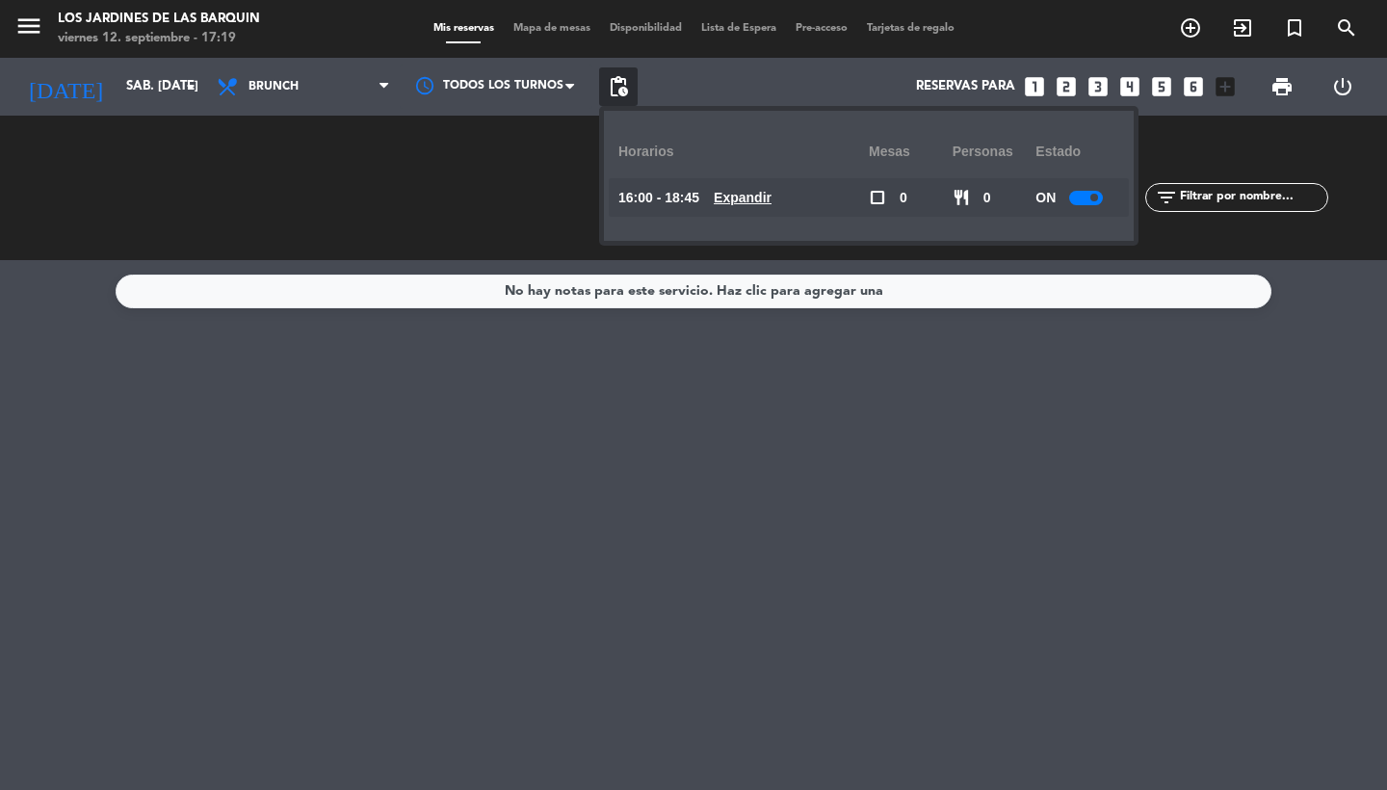
click at [765, 199] on u "Expandir" at bounding box center [743, 197] width 58 height 15
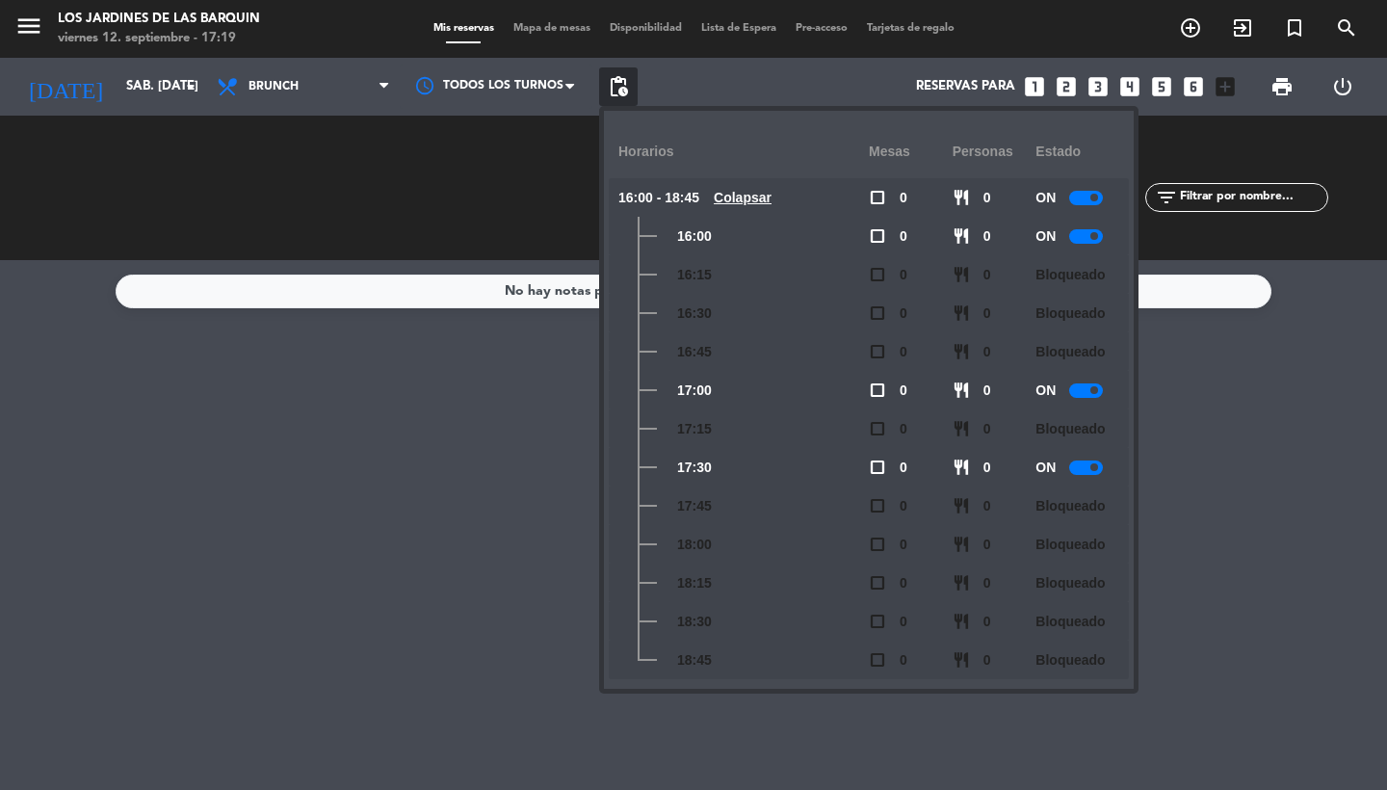
click at [1089, 395] on div at bounding box center [1086, 390] width 34 height 14
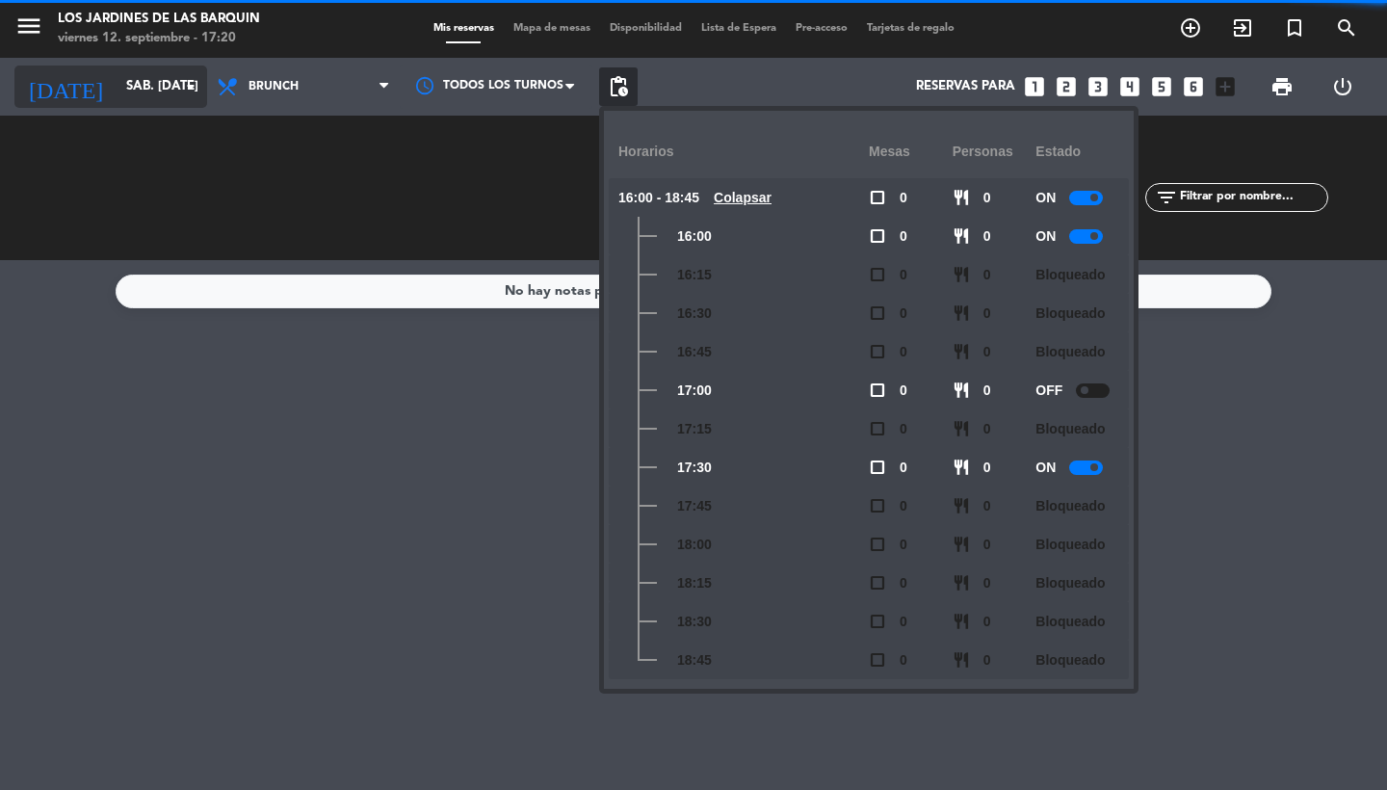
click at [159, 73] on input "sáb. [DATE]" at bounding box center [202, 86] width 170 height 35
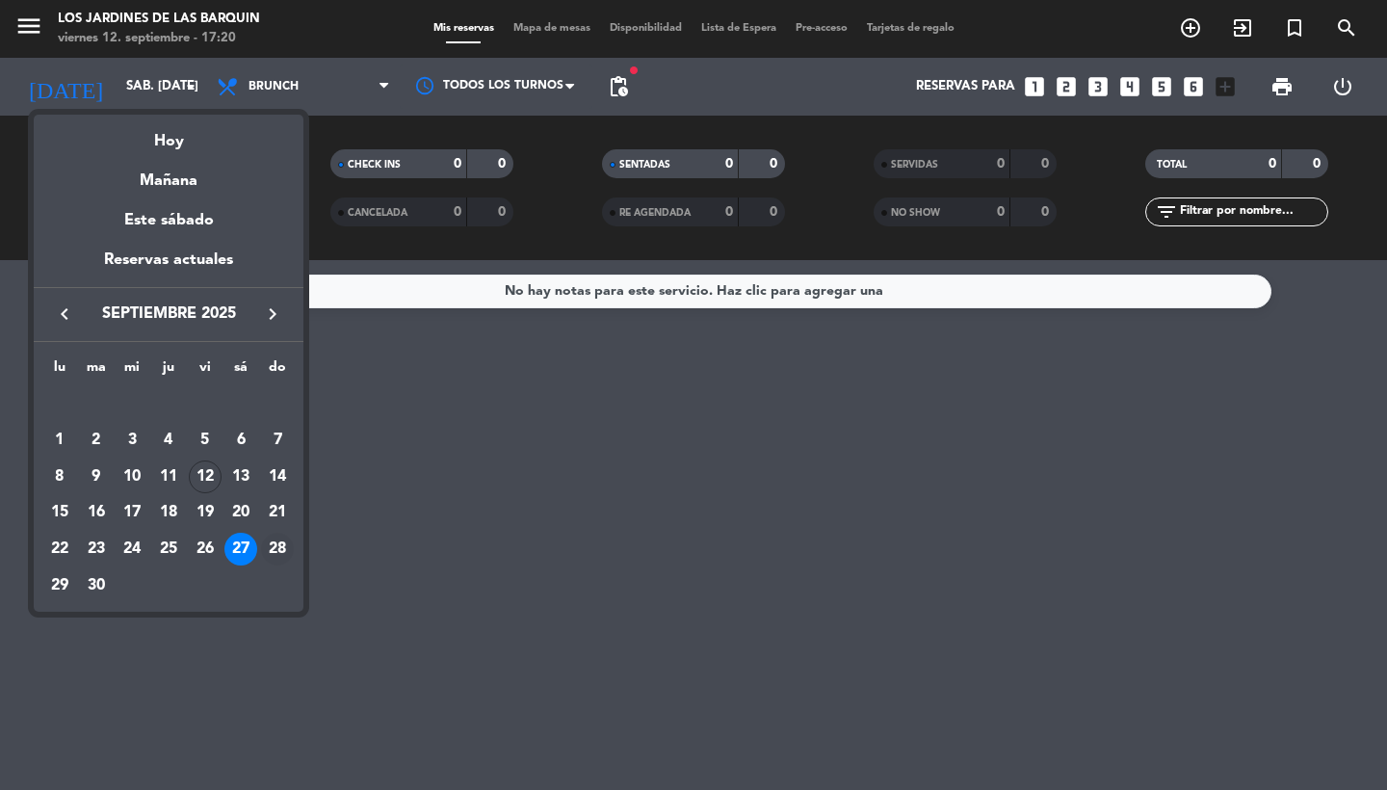
click at [280, 556] on div "28" at bounding box center [277, 549] width 33 height 33
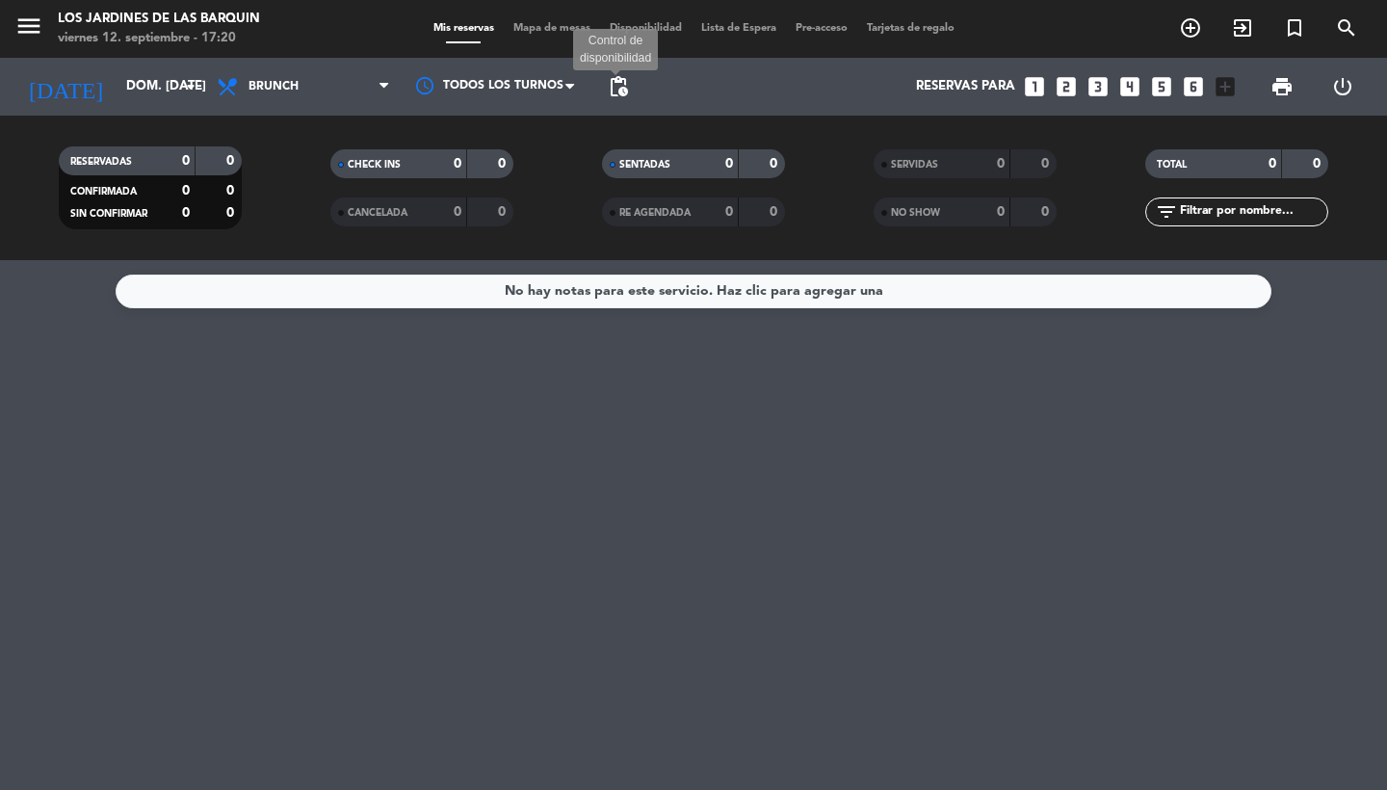
click at [616, 95] on span "pending_actions" at bounding box center [618, 86] width 23 height 23
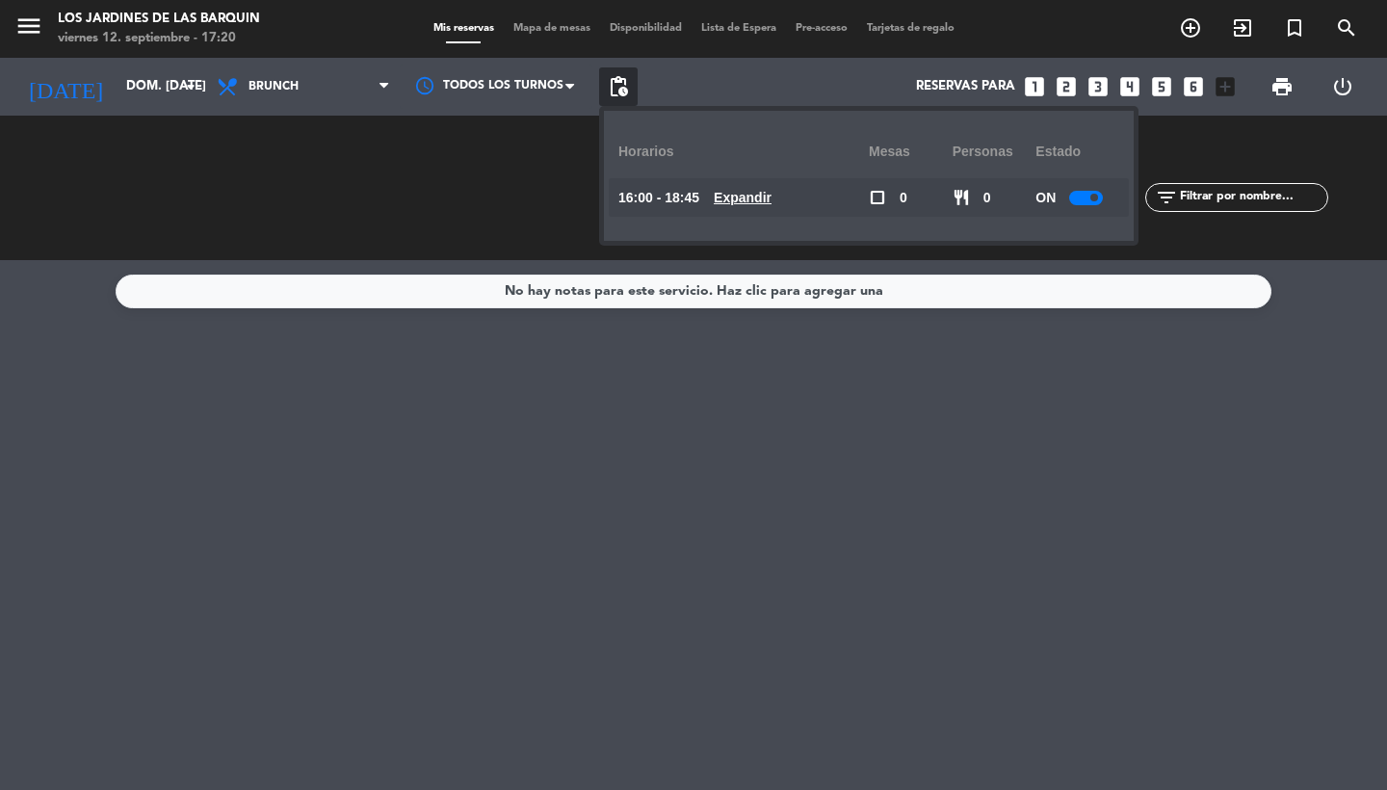
click at [736, 204] on u "Expandir" at bounding box center [743, 197] width 58 height 15
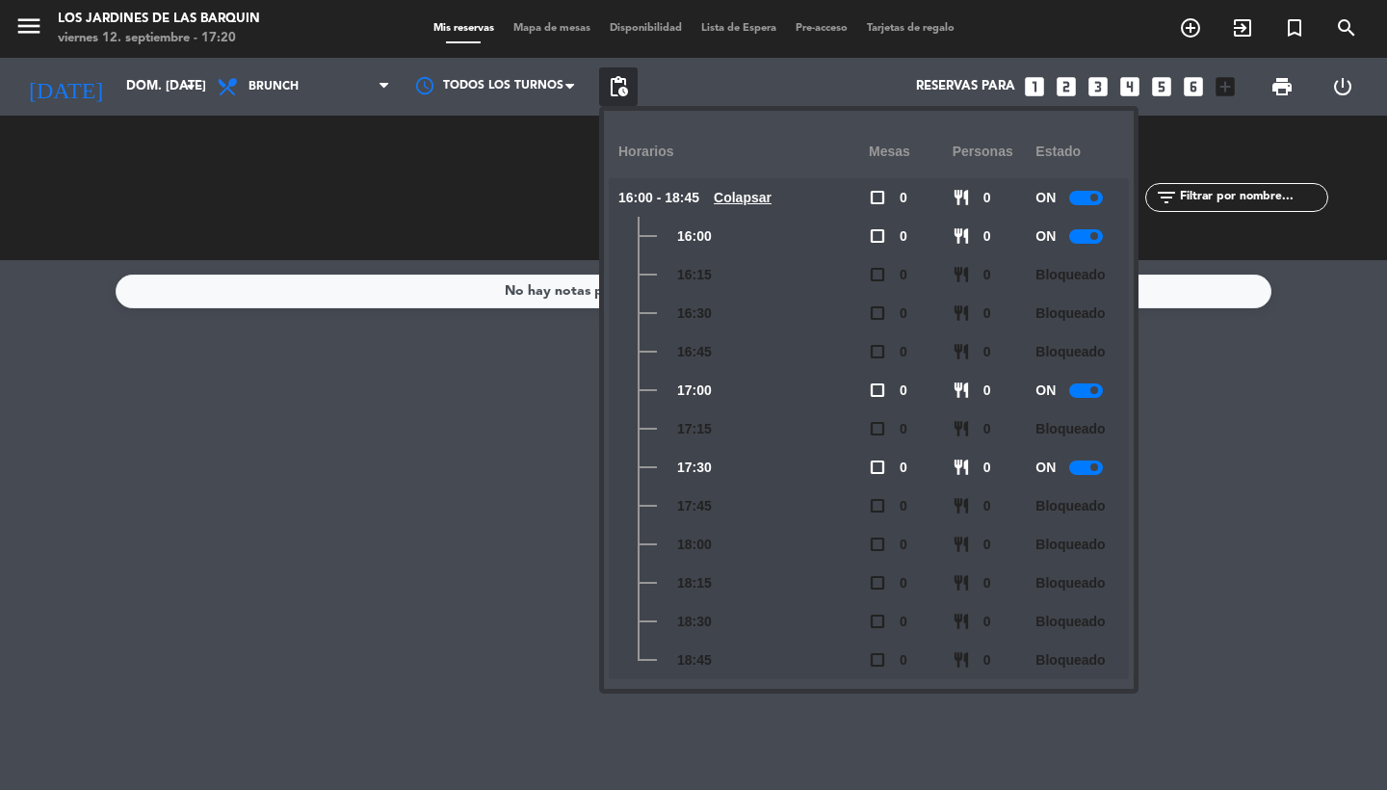
click at [1093, 388] on span at bounding box center [1094, 390] width 8 height 8
click at [152, 95] on input "dom. [DATE]" at bounding box center [202, 86] width 170 height 35
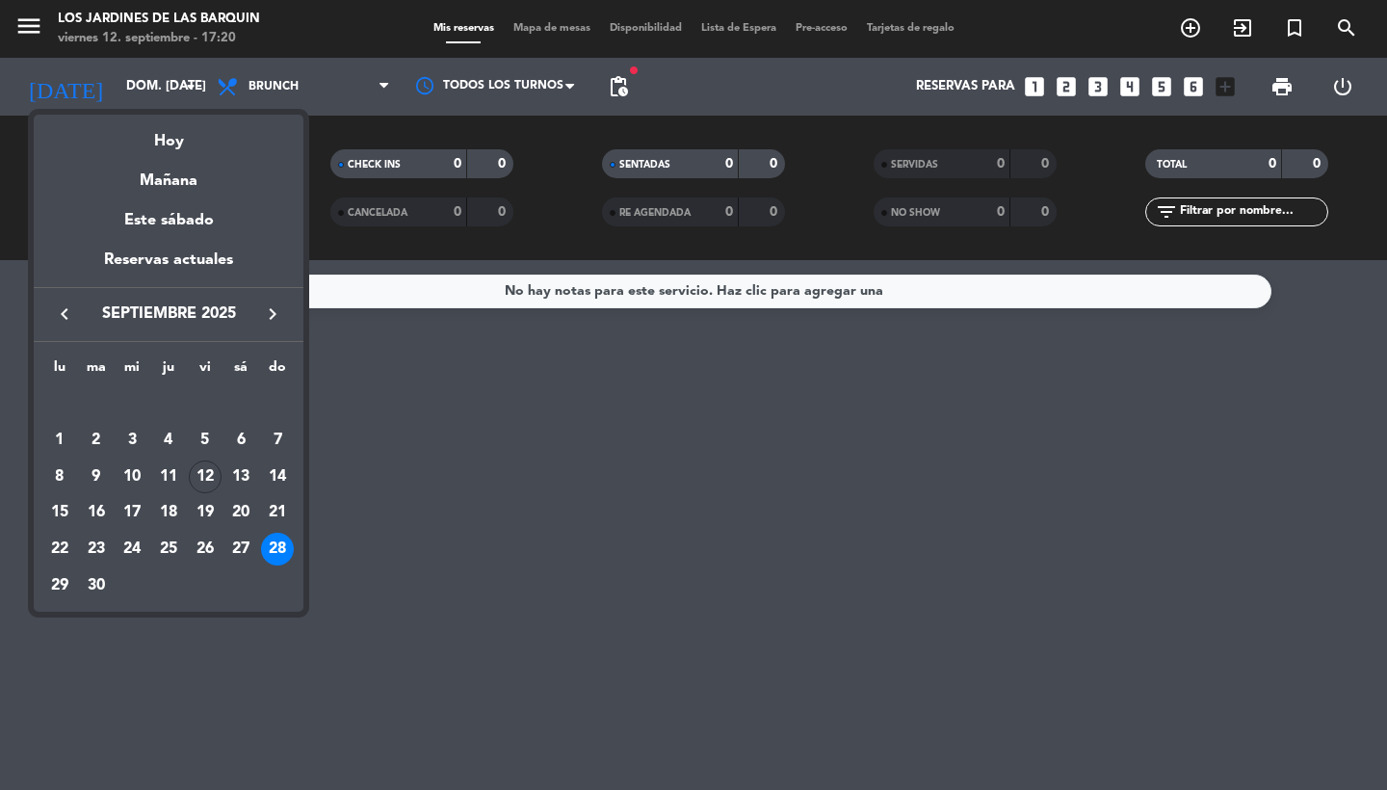
click at [275, 303] on icon "keyboard_arrow_right" at bounding box center [272, 313] width 23 height 23
click at [243, 446] on div "4" at bounding box center [240, 440] width 33 height 33
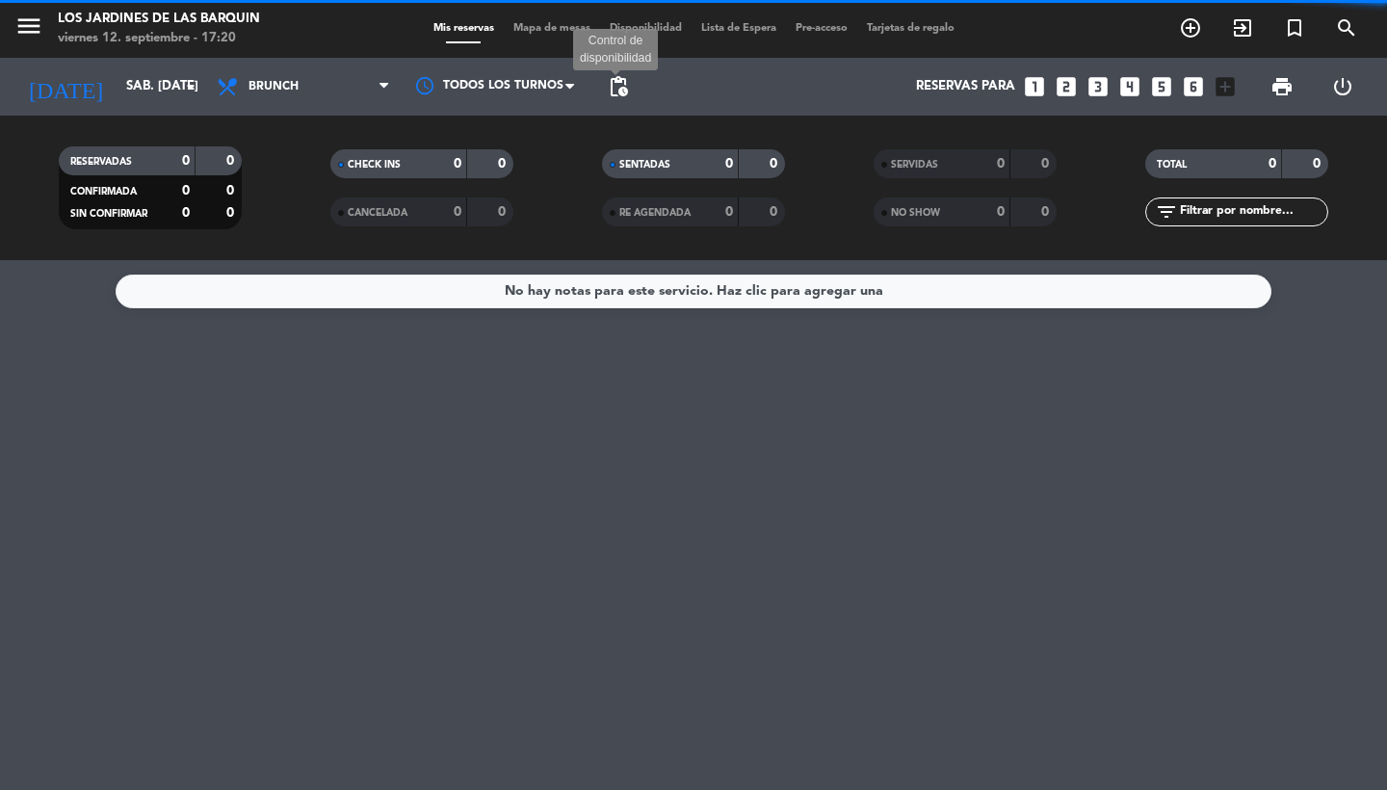
click at [612, 95] on span "pending_actions" at bounding box center [618, 86] width 23 height 23
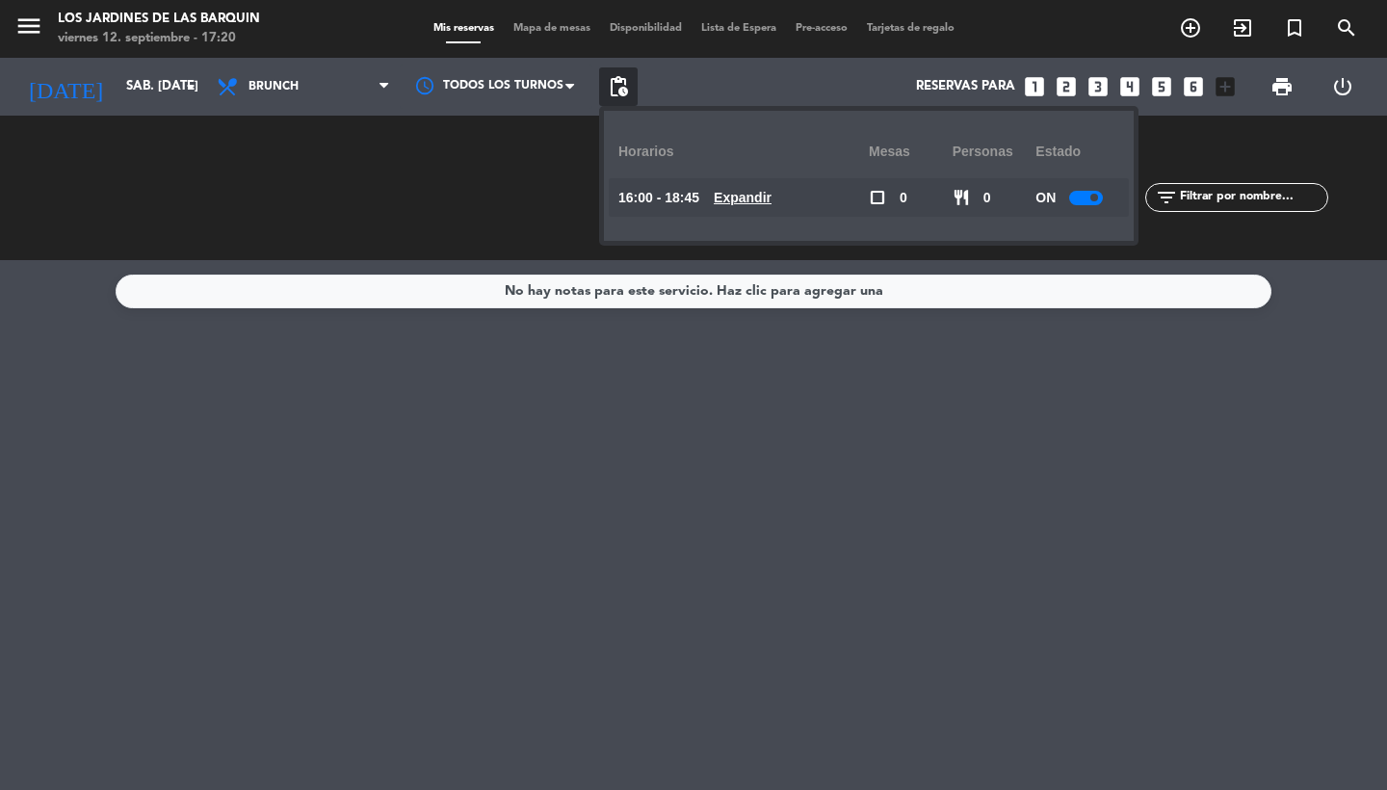
click at [744, 198] on u "Expandir" at bounding box center [743, 197] width 58 height 15
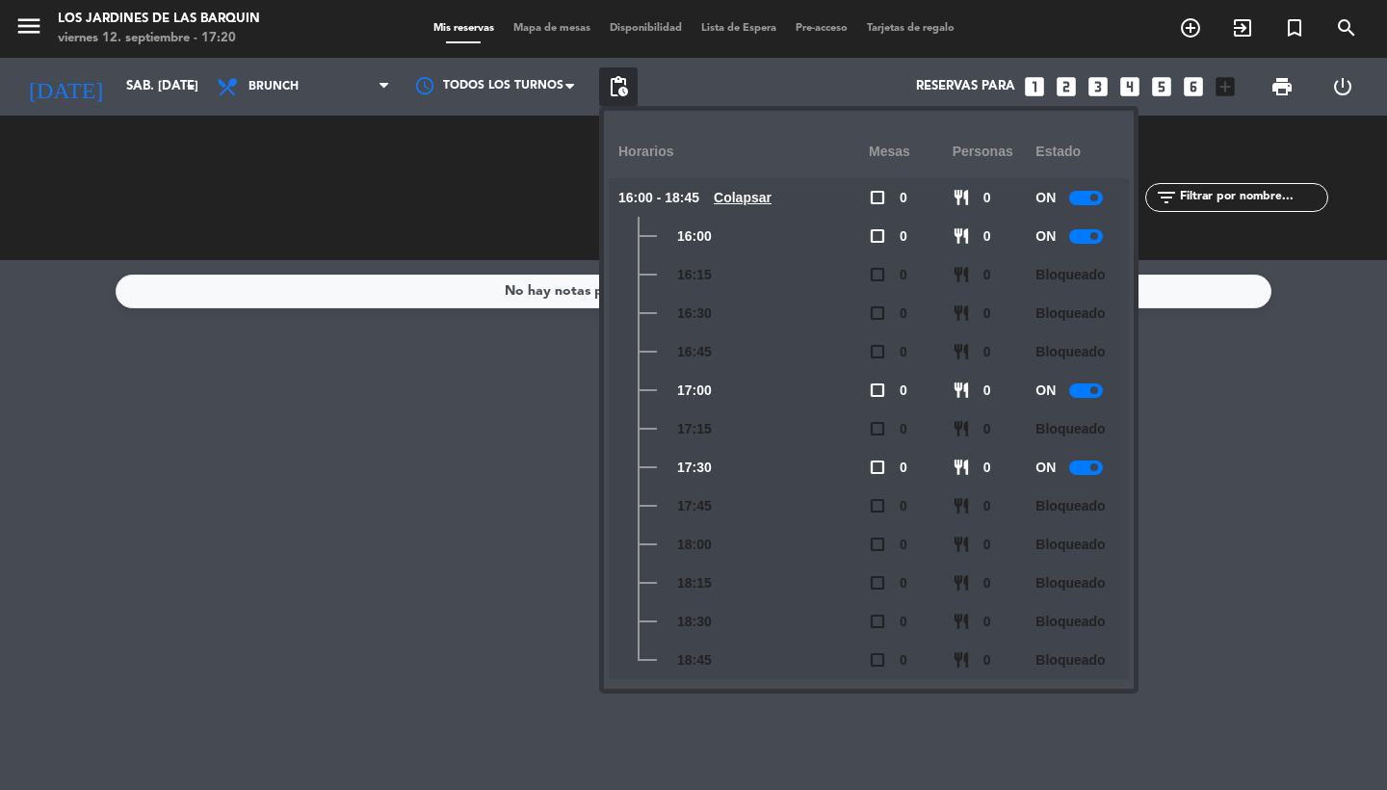
click at [1080, 392] on div at bounding box center [1086, 390] width 34 height 14
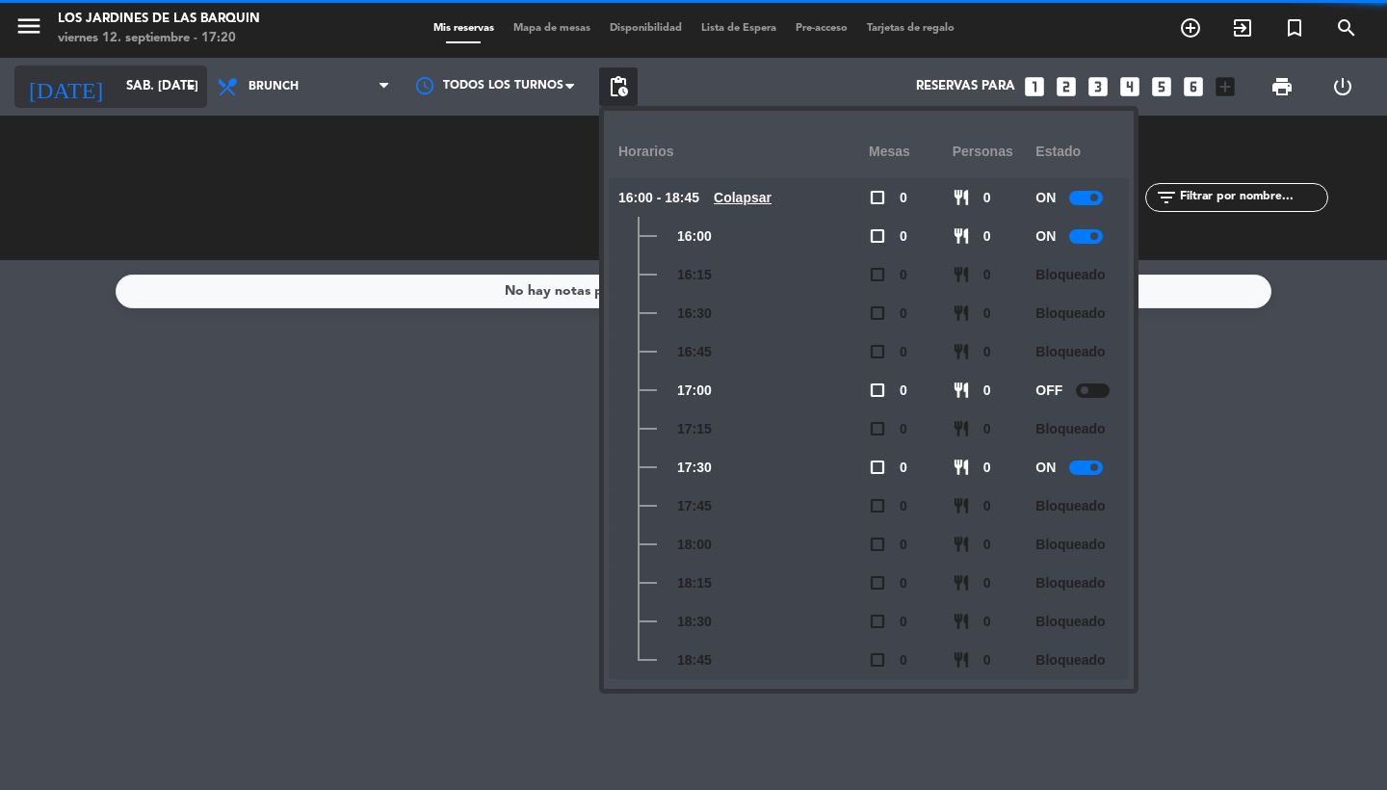
click at [144, 82] on input "sáb. [DATE]" at bounding box center [202, 86] width 170 height 35
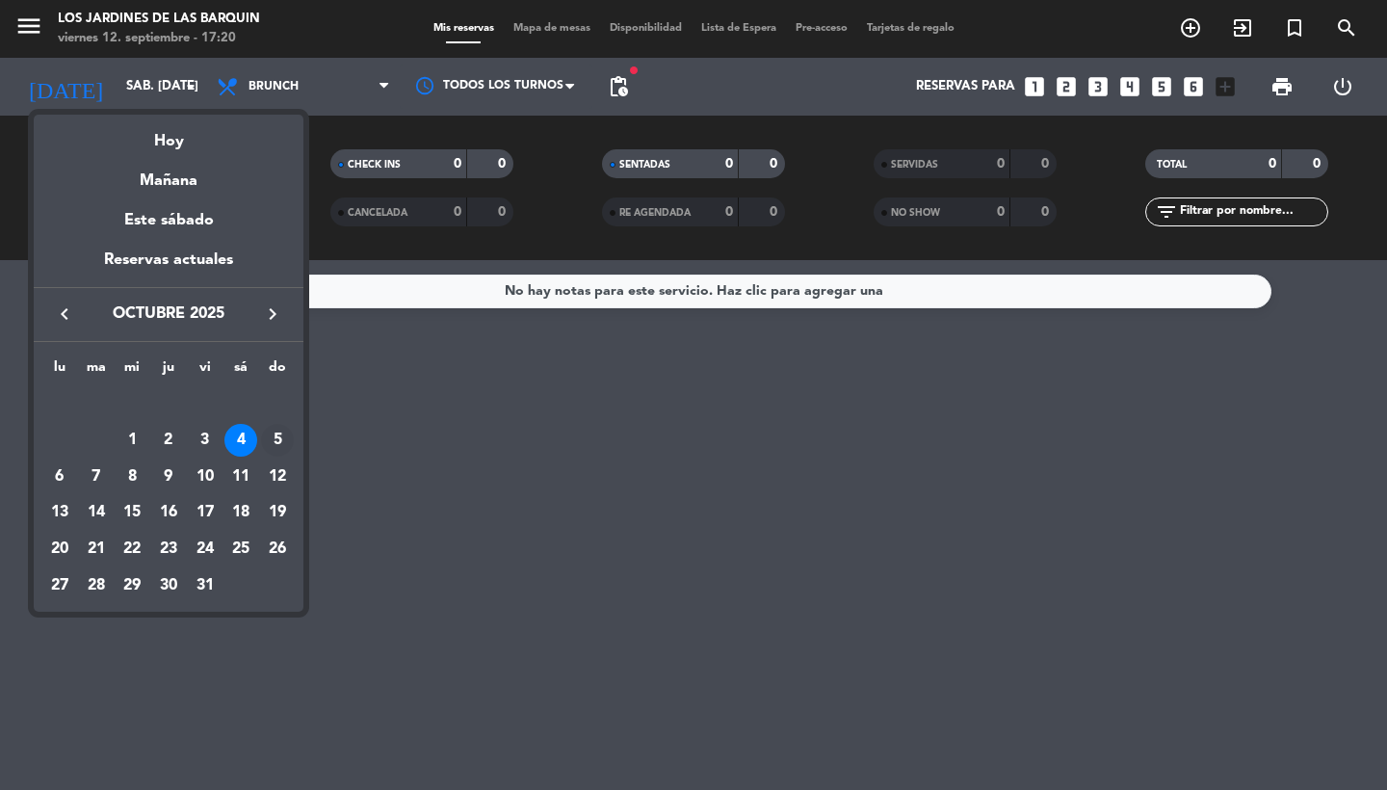
click at [277, 450] on div "5" at bounding box center [277, 440] width 33 height 33
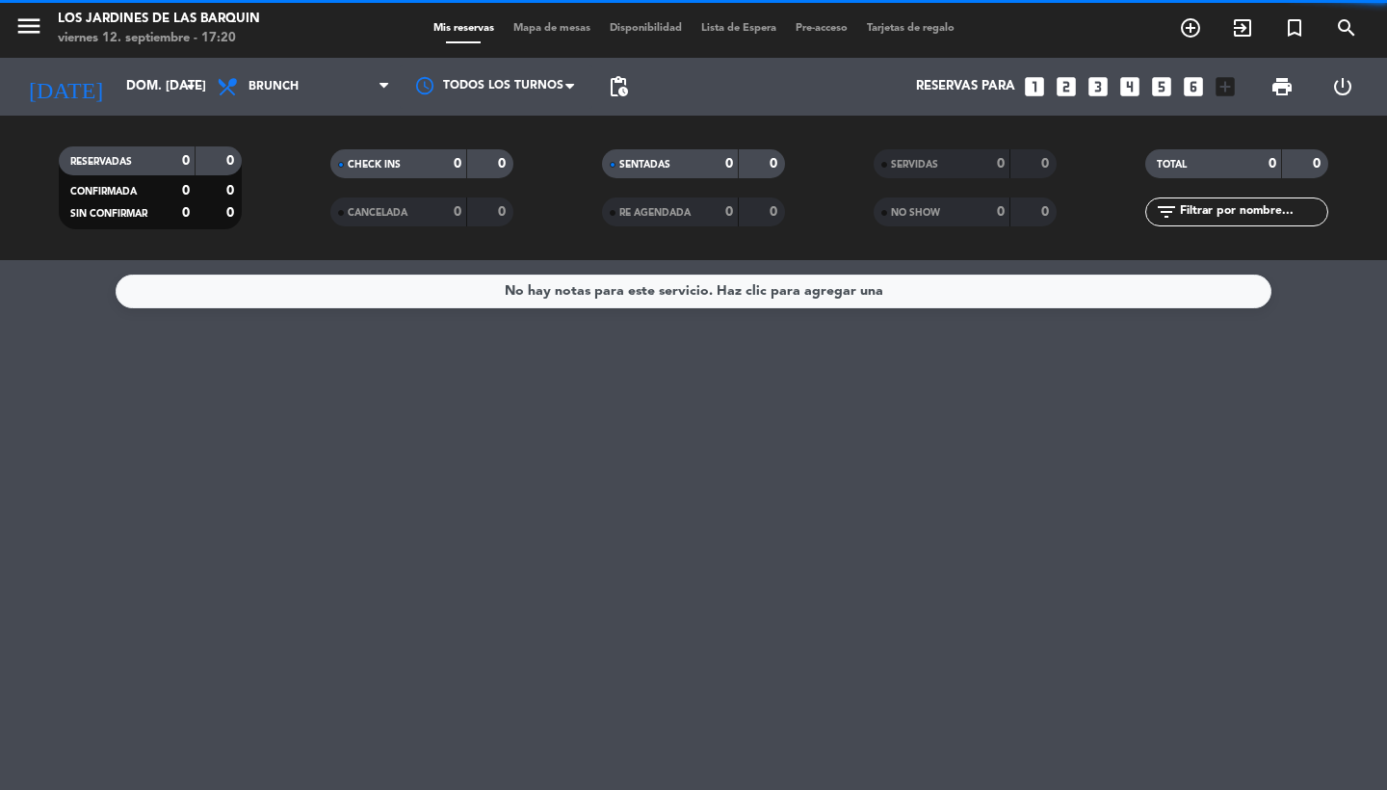
click at [620, 87] on span "pending_actions" at bounding box center [618, 86] width 23 height 23
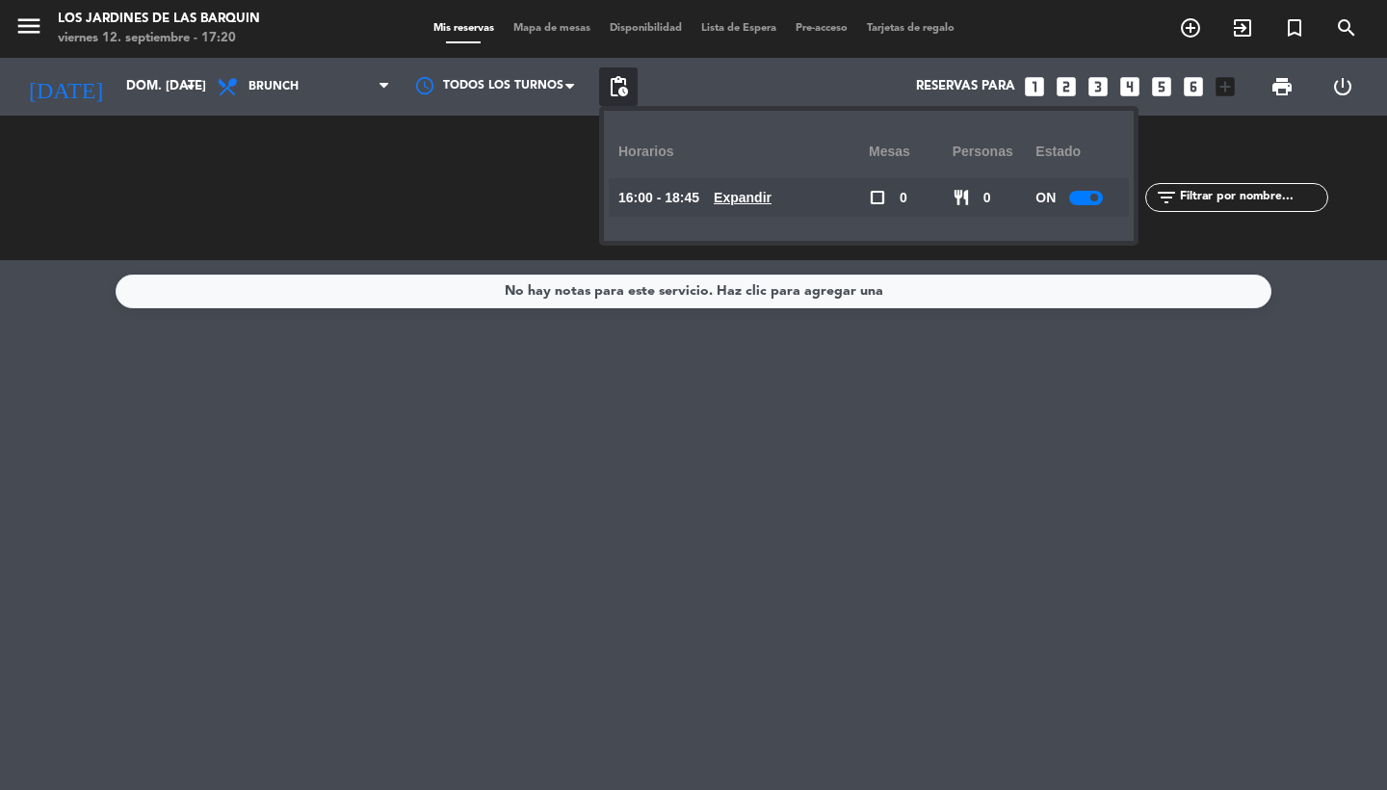
click at [743, 193] on u "Expandir" at bounding box center [743, 197] width 58 height 15
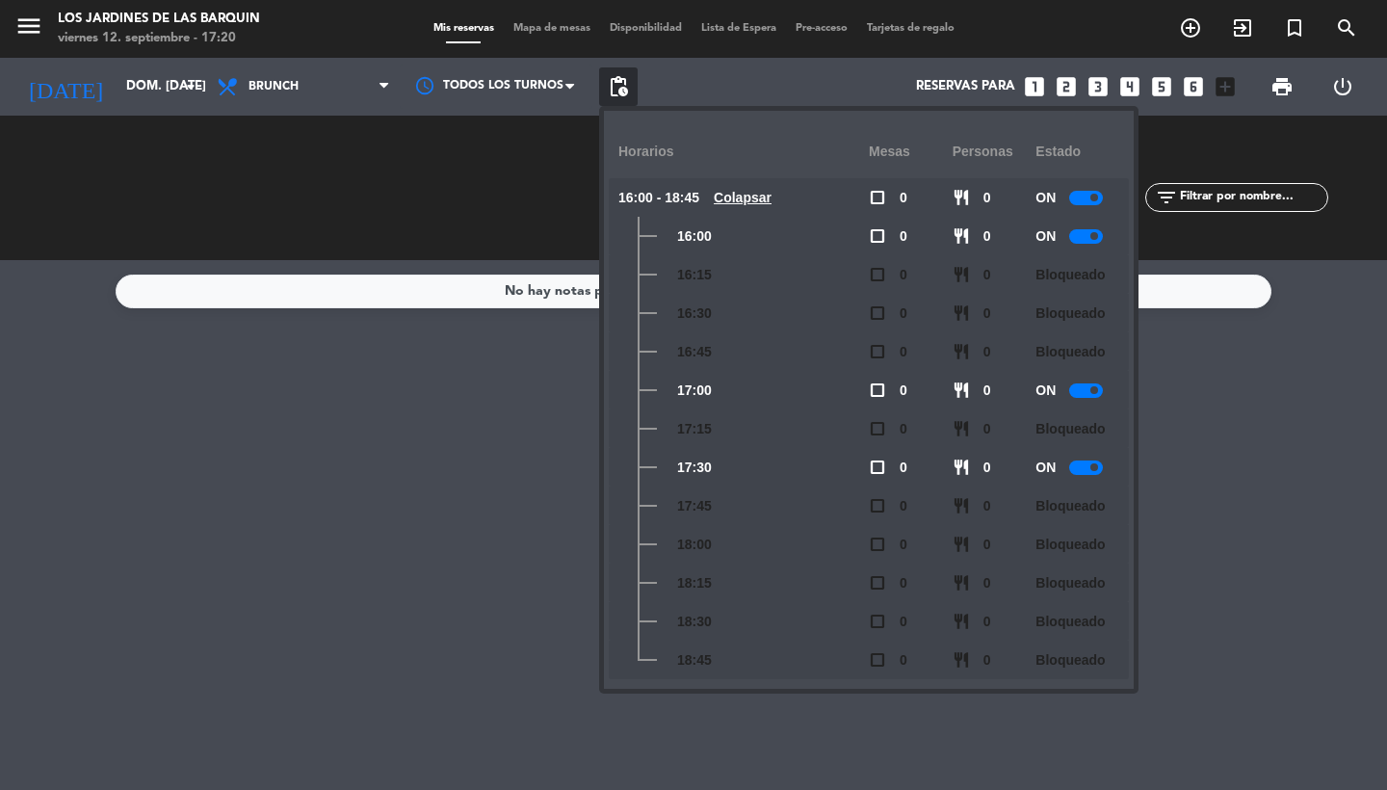
click at [1077, 391] on div at bounding box center [1086, 390] width 34 height 14
click at [117, 77] on input "dom. [DATE]" at bounding box center [202, 86] width 170 height 35
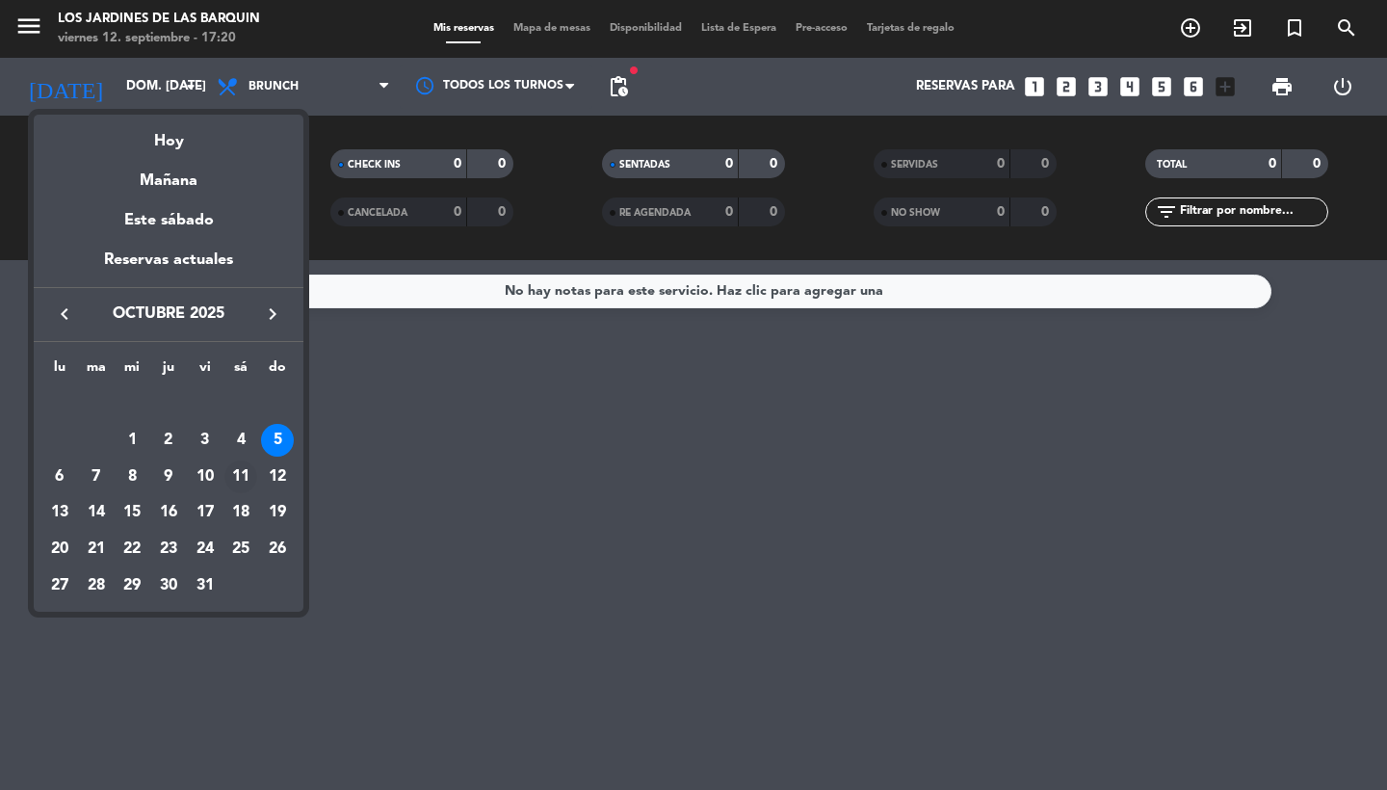
click at [254, 480] on div "11" at bounding box center [240, 476] width 33 height 33
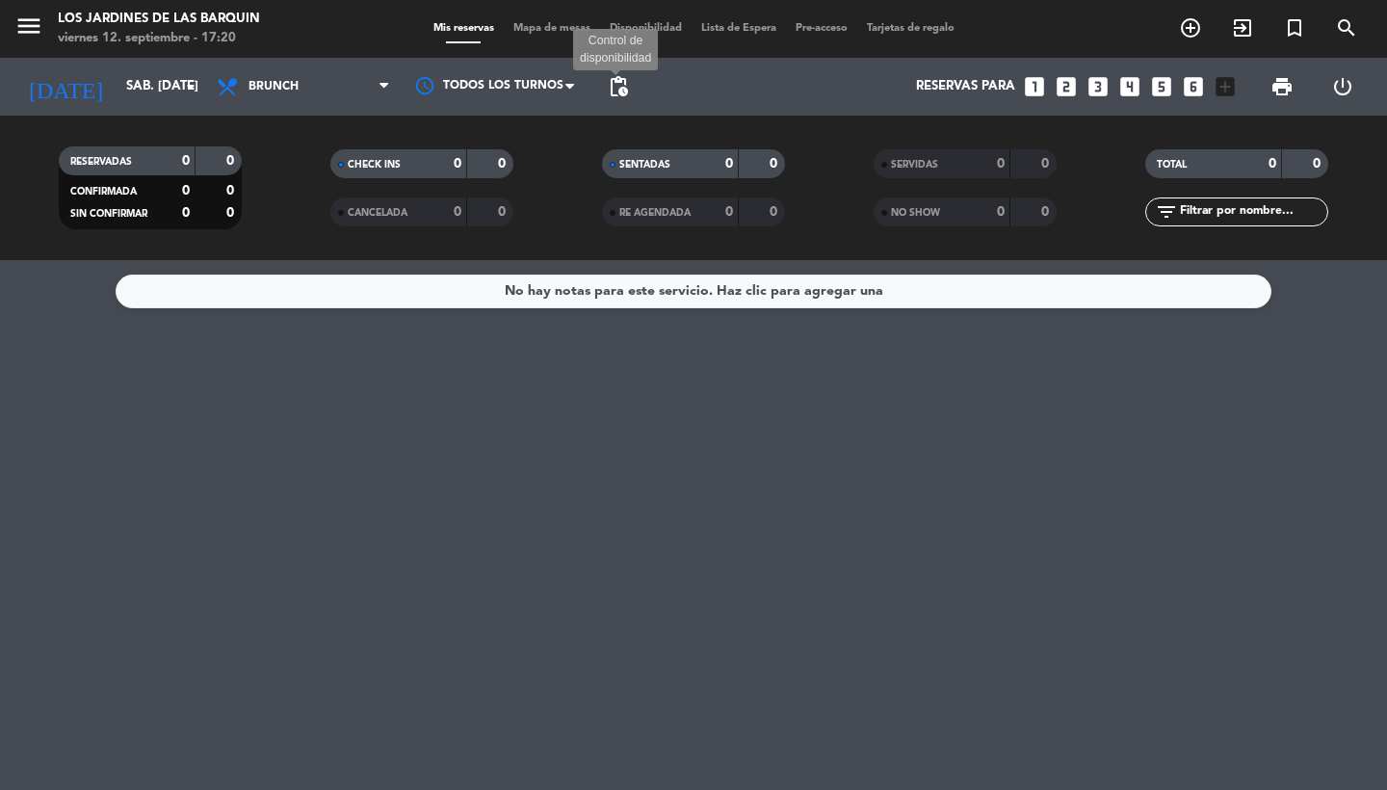
click at [623, 87] on span "pending_actions" at bounding box center [618, 86] width 23 height 23
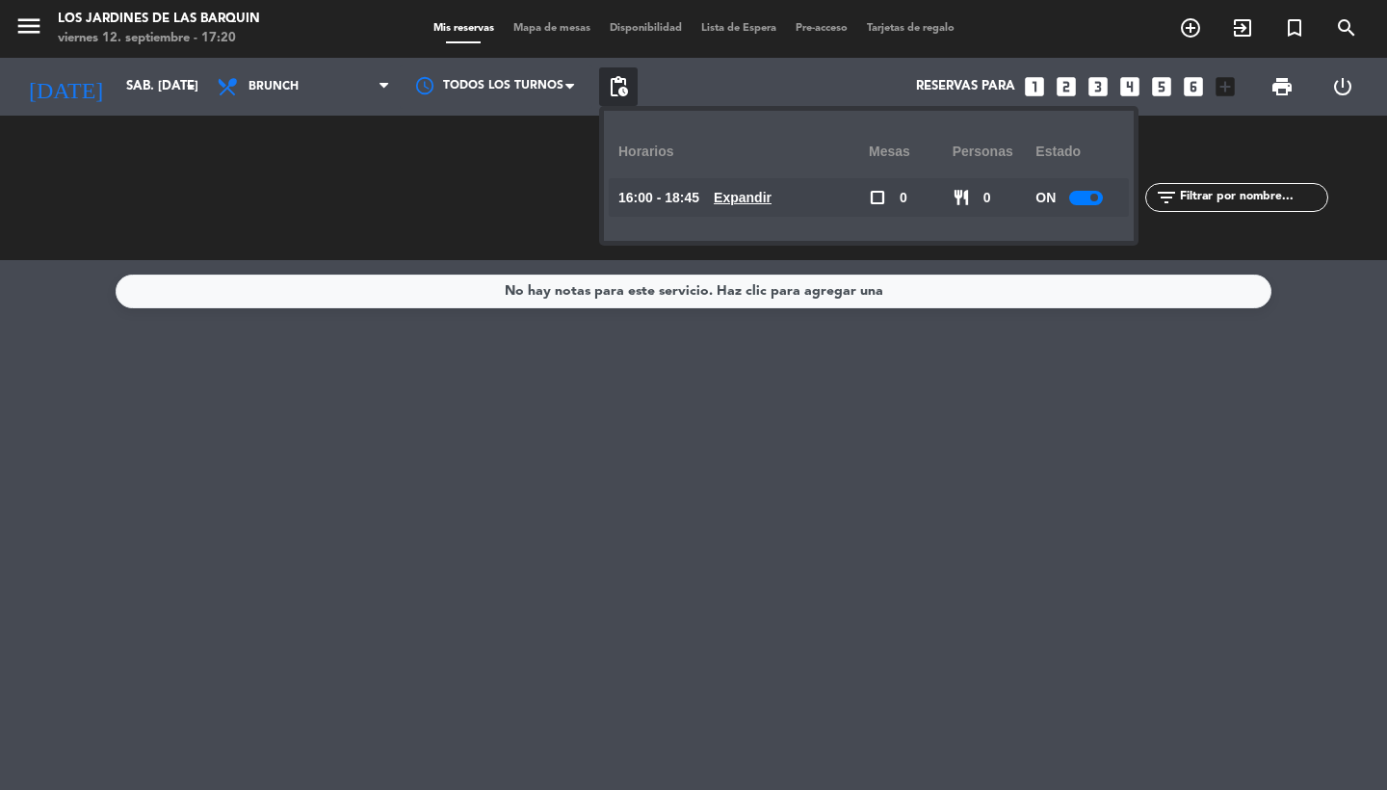
click at [762, 201] on u "Expandir" at bounding box center [743, 197] width 58 height 15
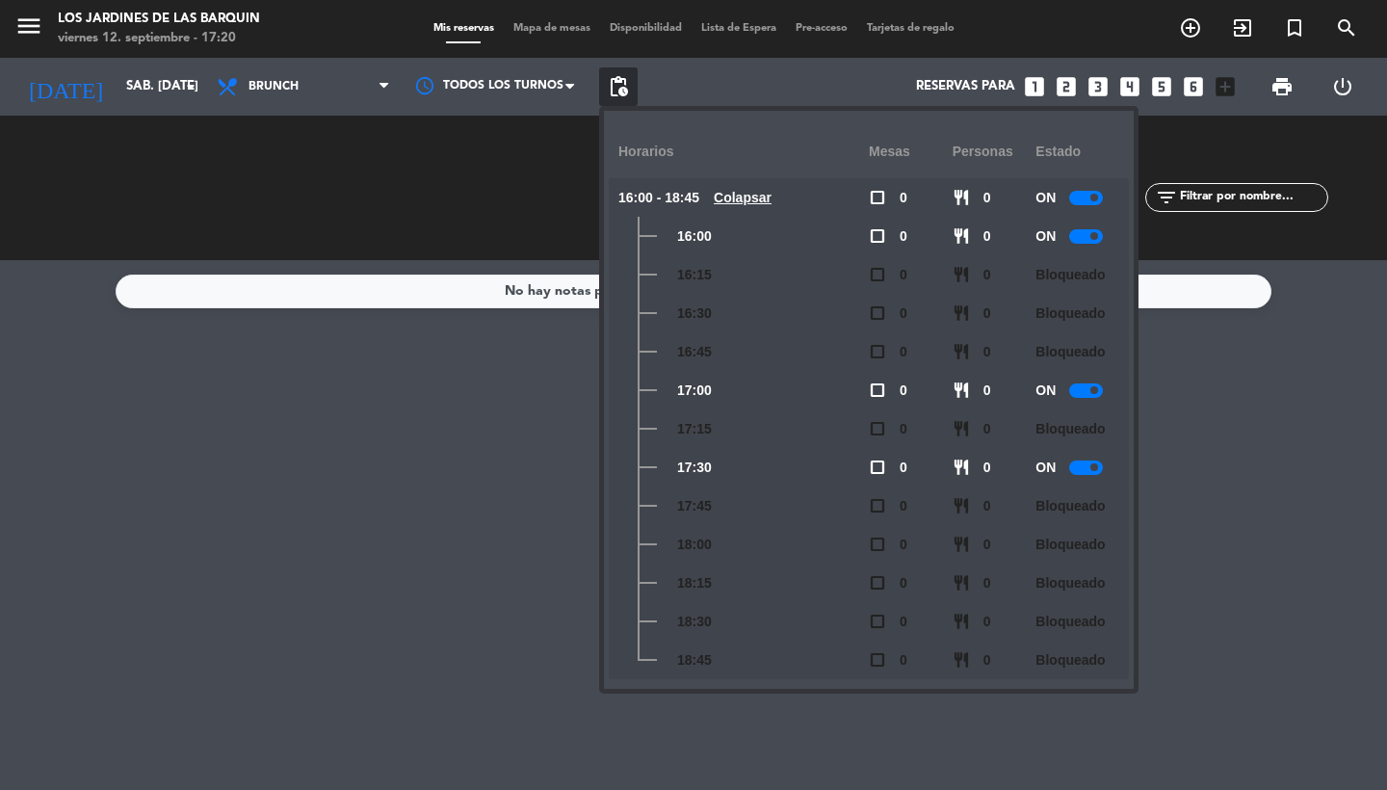
click at [1075, 392] on div at bounding box center [1086, 390] width 34 height 14
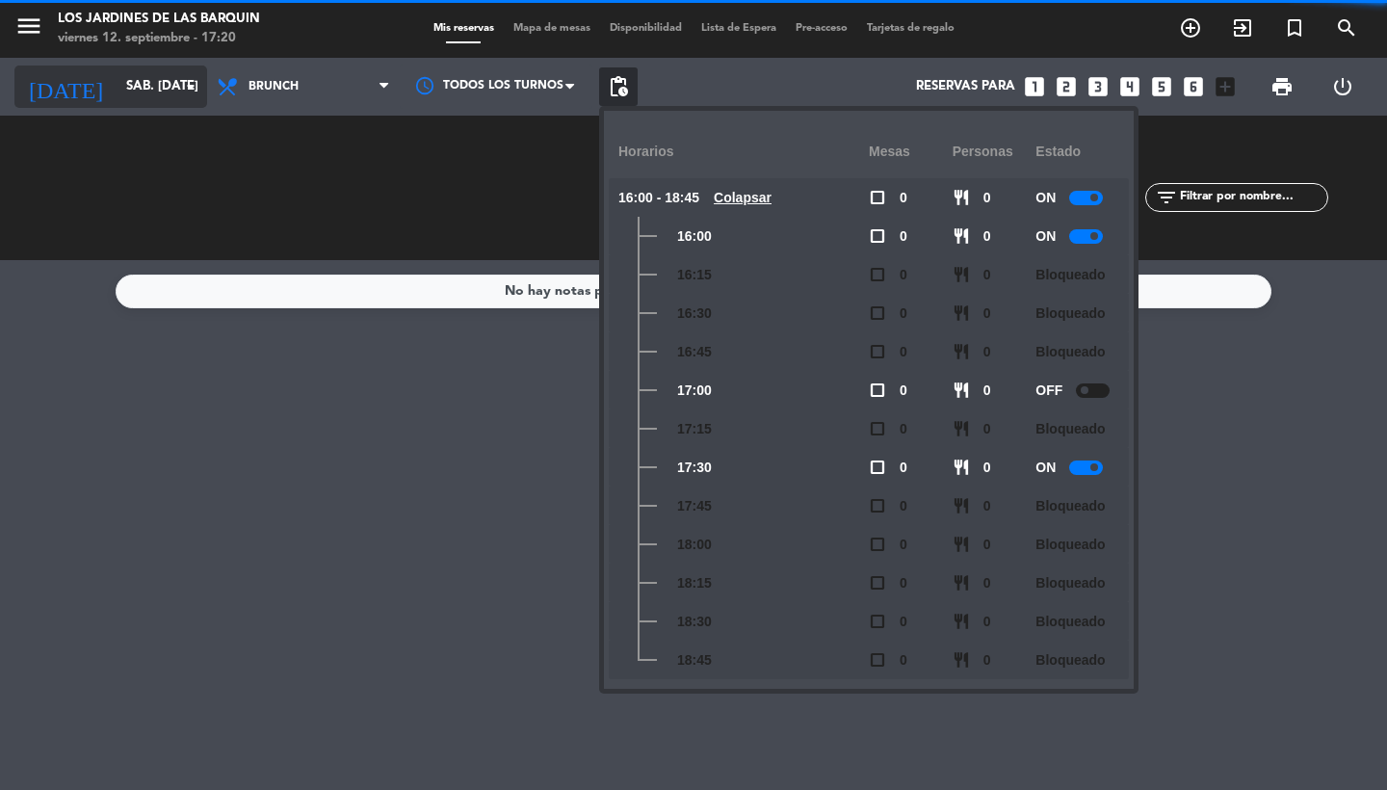
click at [150, 92] on input "sáb. [DATE]" at bounding box center [202, 86] width 170 height 35
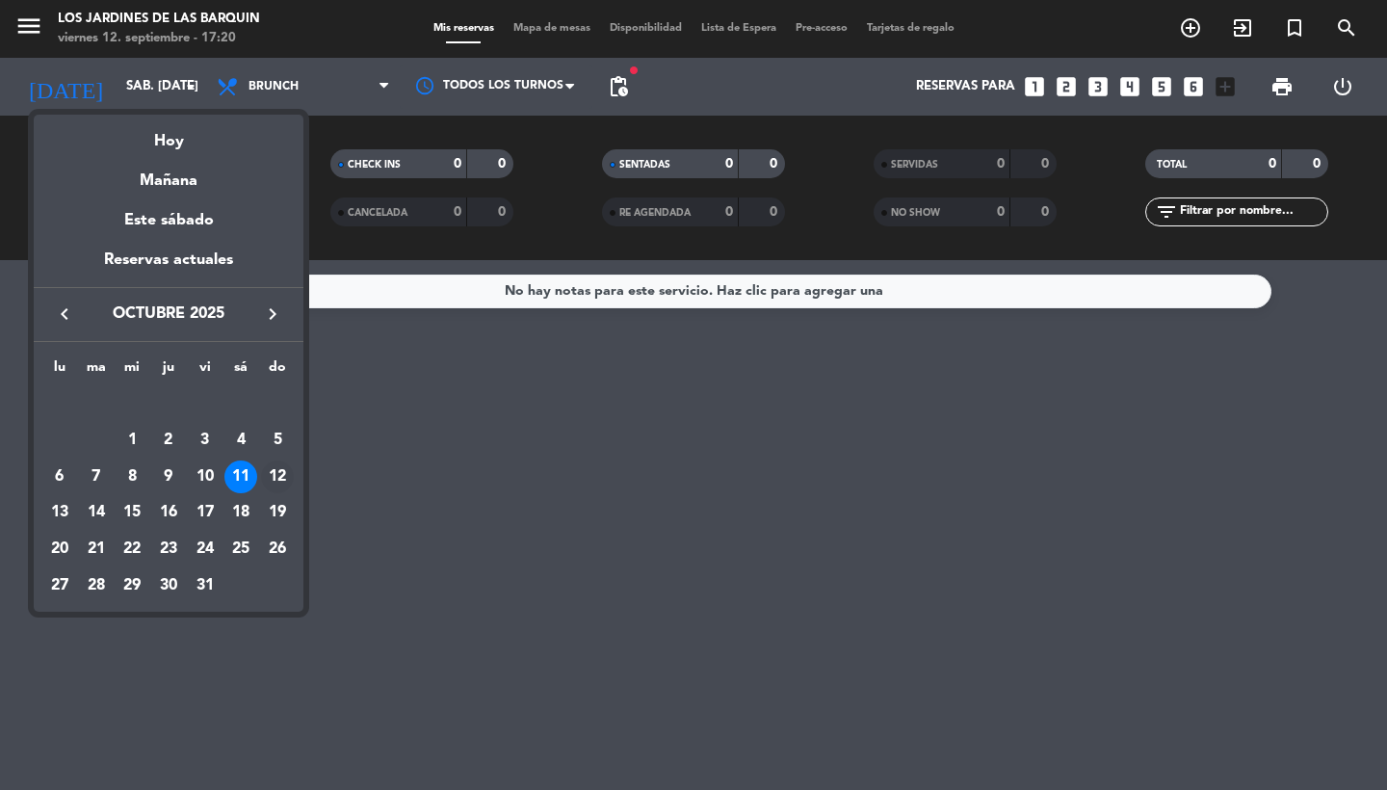
click at [279, 480] on div "12" at bounding box center [277, 476] width 33 height 33
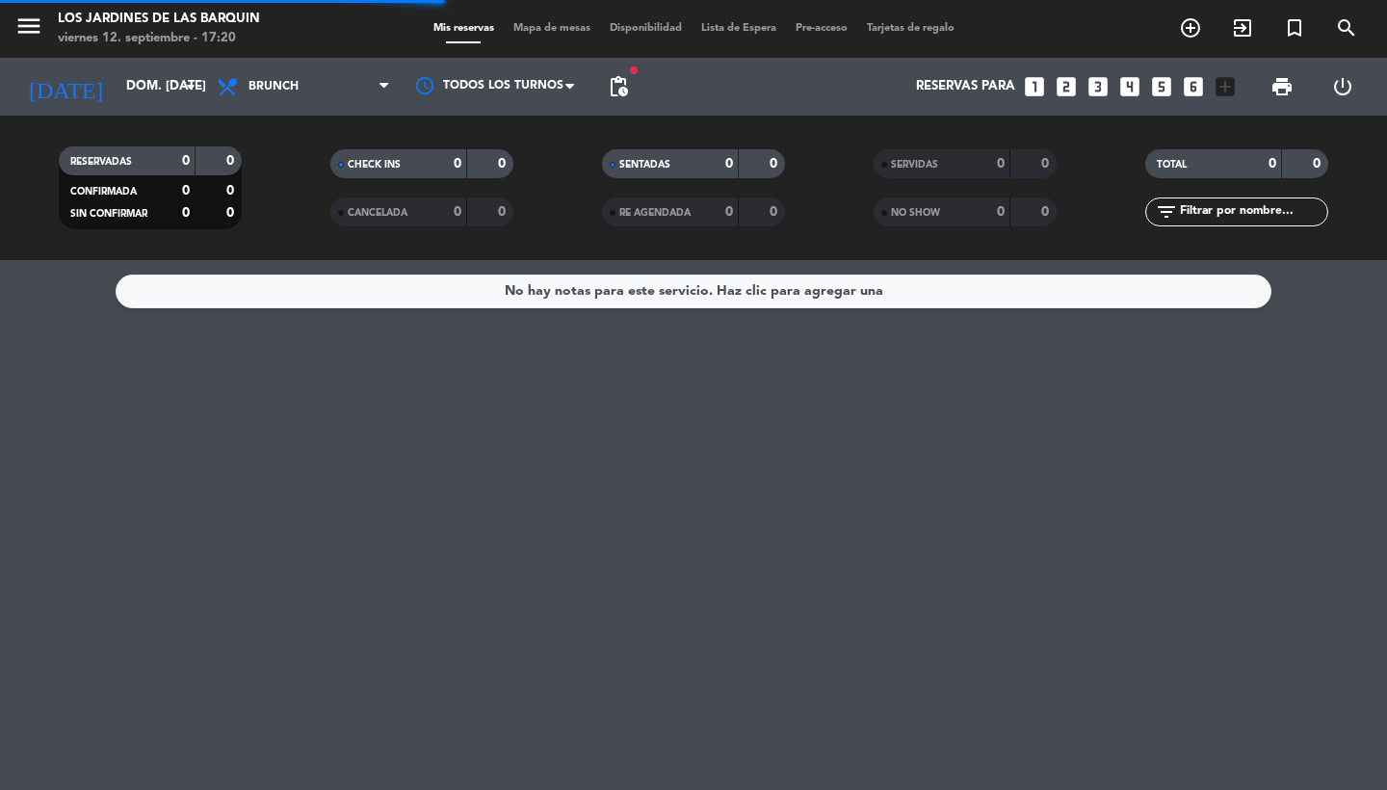
click at [609, 97] on span "pending_actions" at bounding box center [618, 86] width 23 height 23
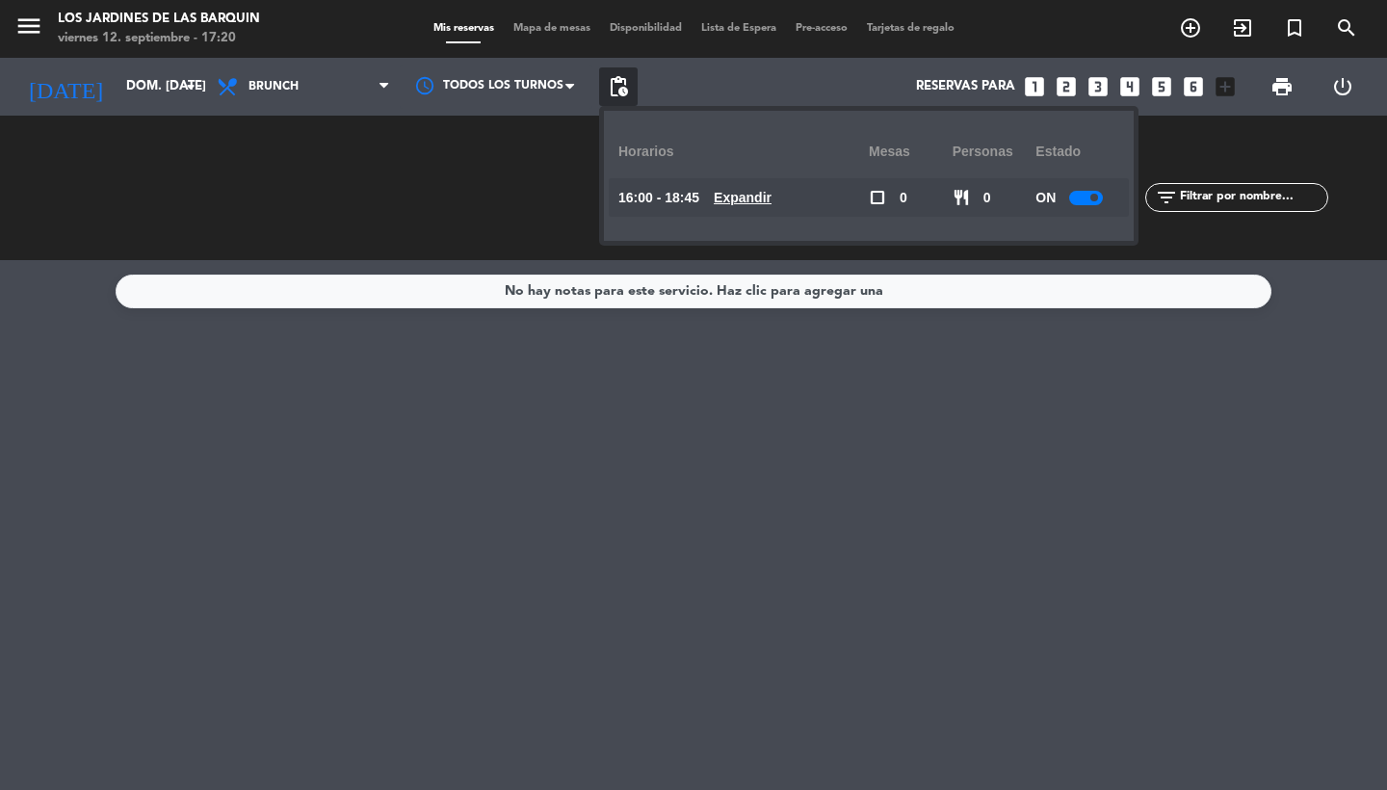
click at [761, 215] on div "16:00 - 18:45 Expandir" at bounding box center [743, 197] width 250 height 39
click at [741, 190] on u "Expandir" at bounding box center [743, 197] width 58 height 15
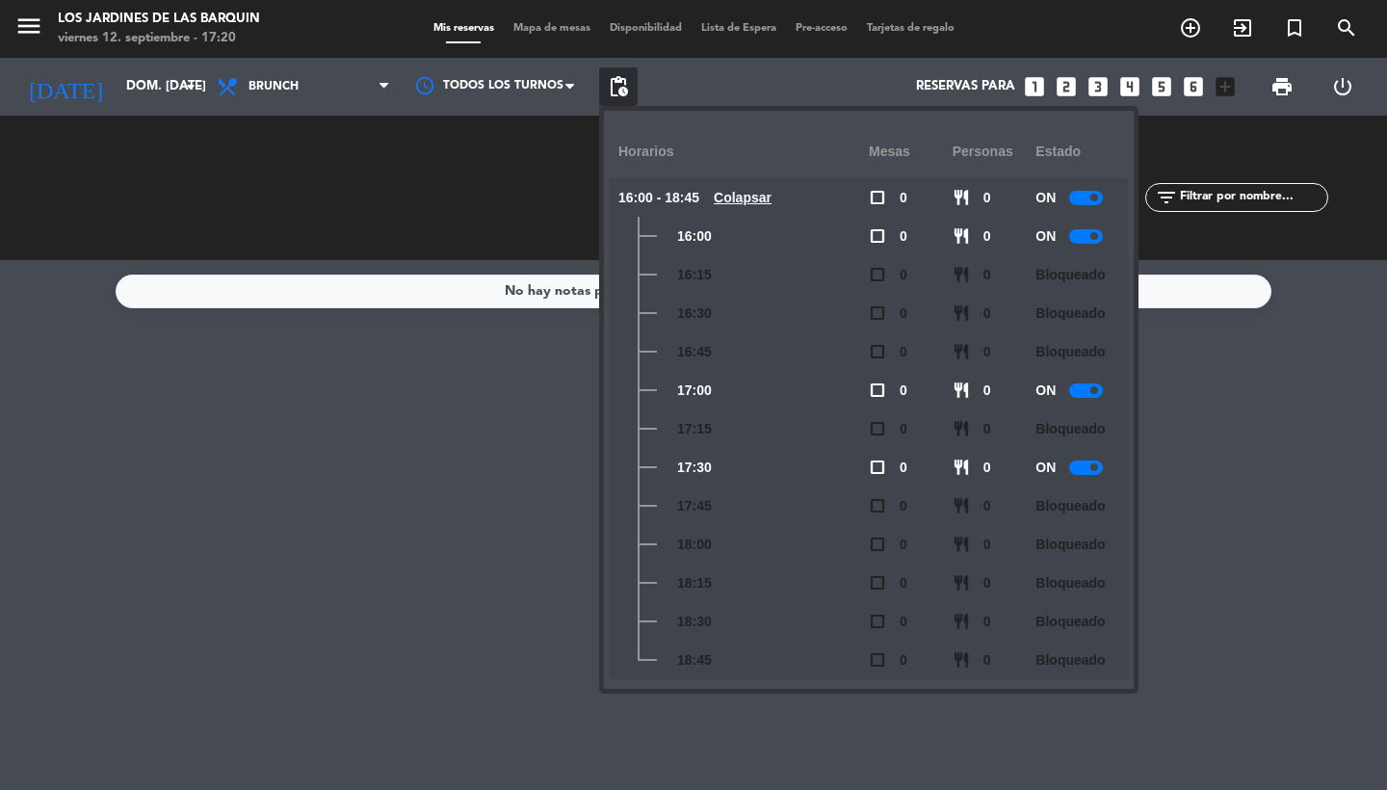
click at [1085, 386] on div at bounding box center [1086, 390] width 34 height 14
click at [186, 97] on icon "arrow_drop_down" at bounding box center [190, 86] width 23 height 23
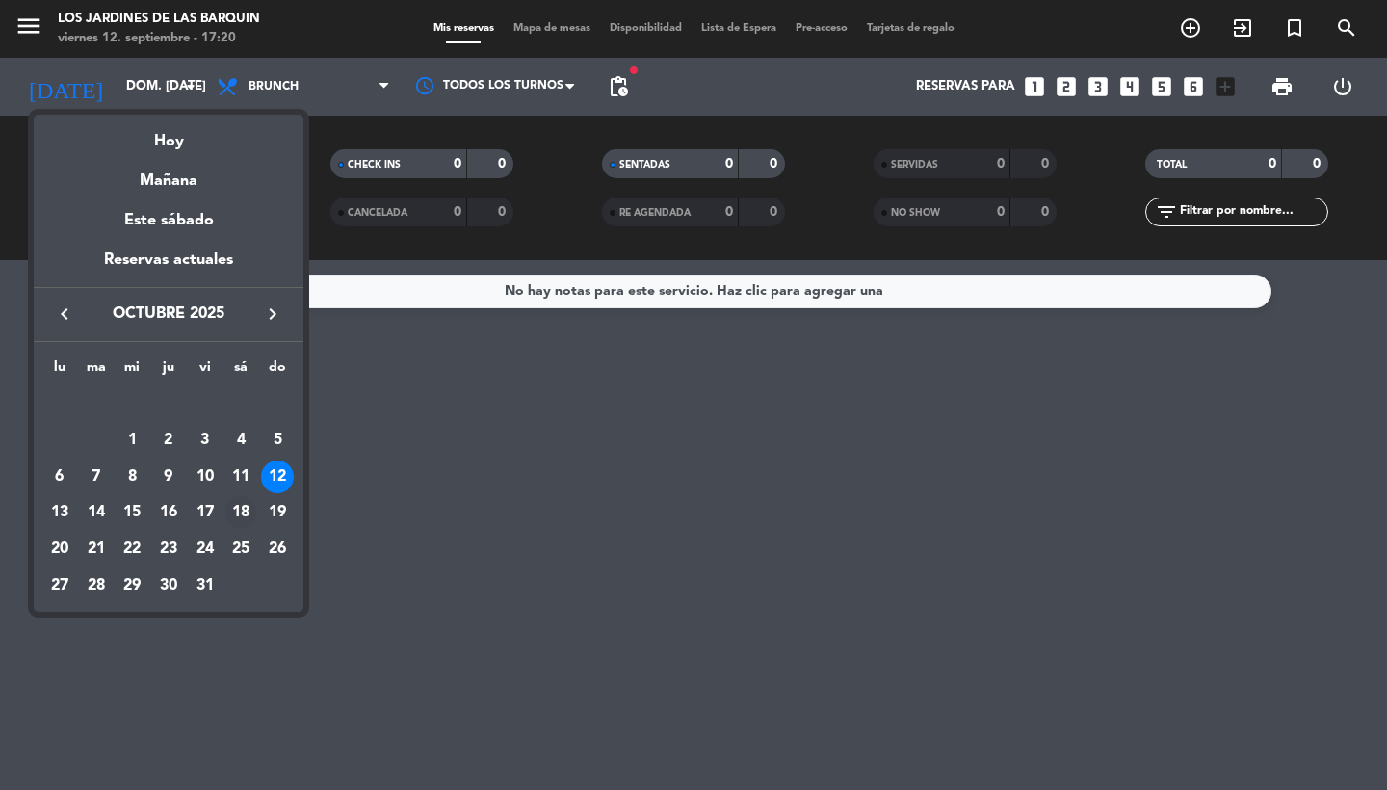
click at [248, 502] on div "18" at bounding box center [240, 512] width 33 height 33
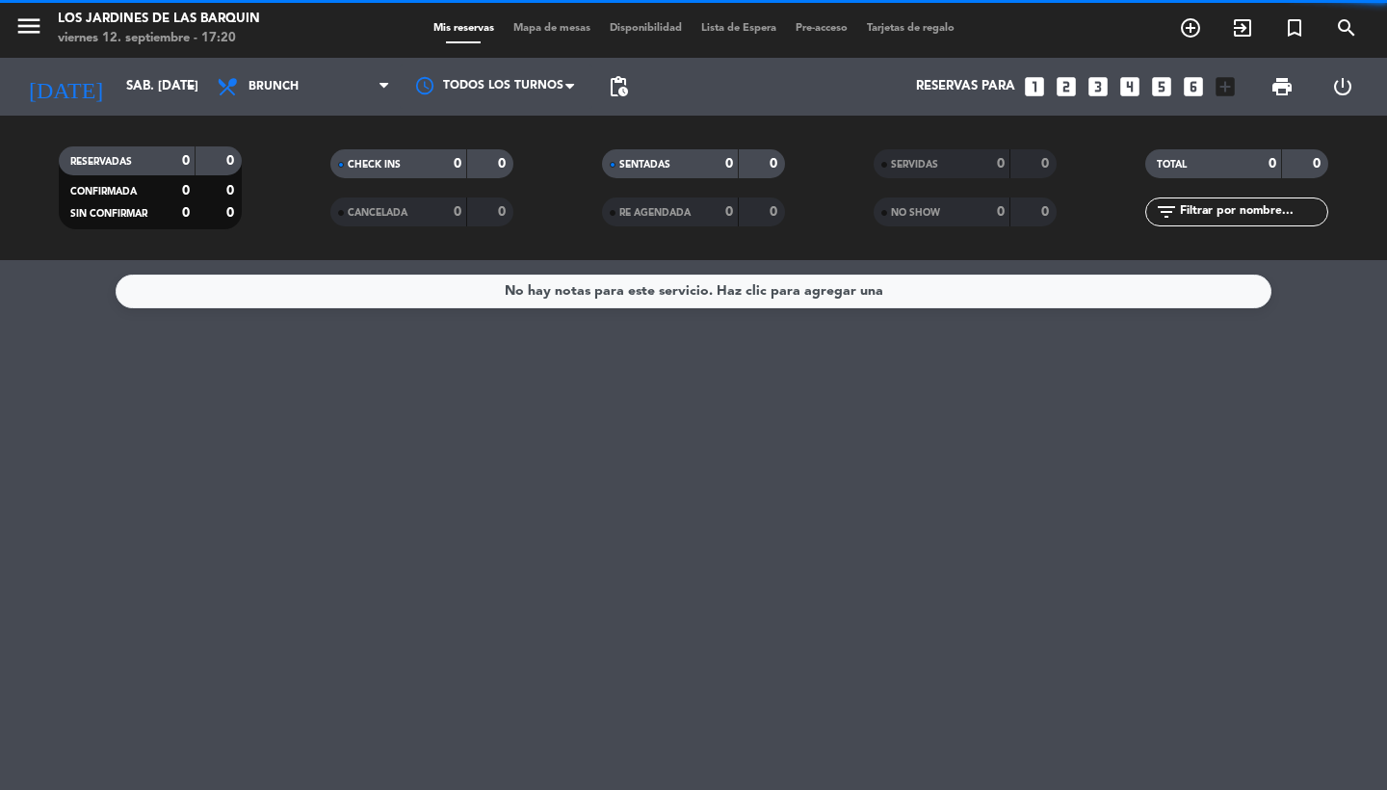
click at [623, 92] on span "pending_actions" at bounding box center [618, 86] width 23 height 23
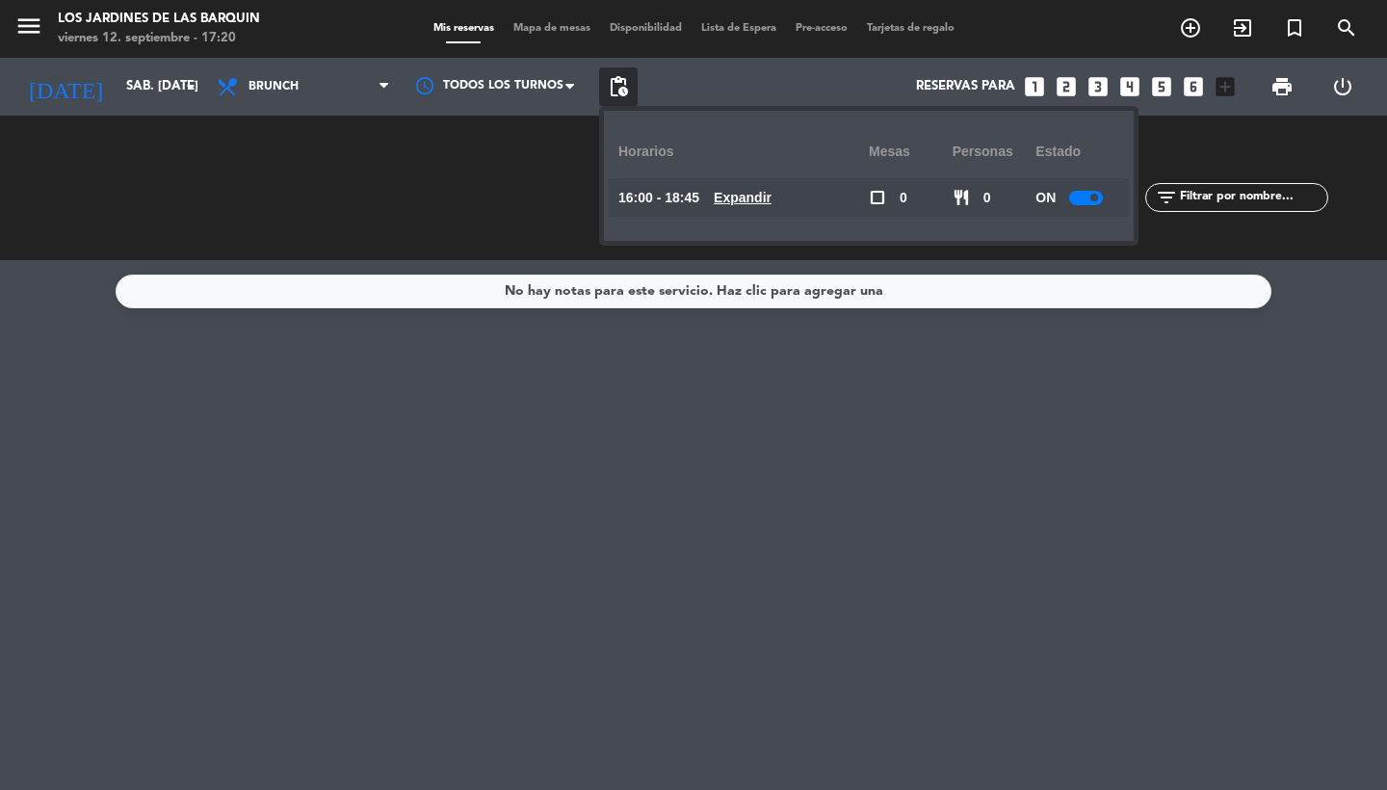
click at [735, 192] on u "Expandir" at bounding box center [743, 197] width 58 height 15
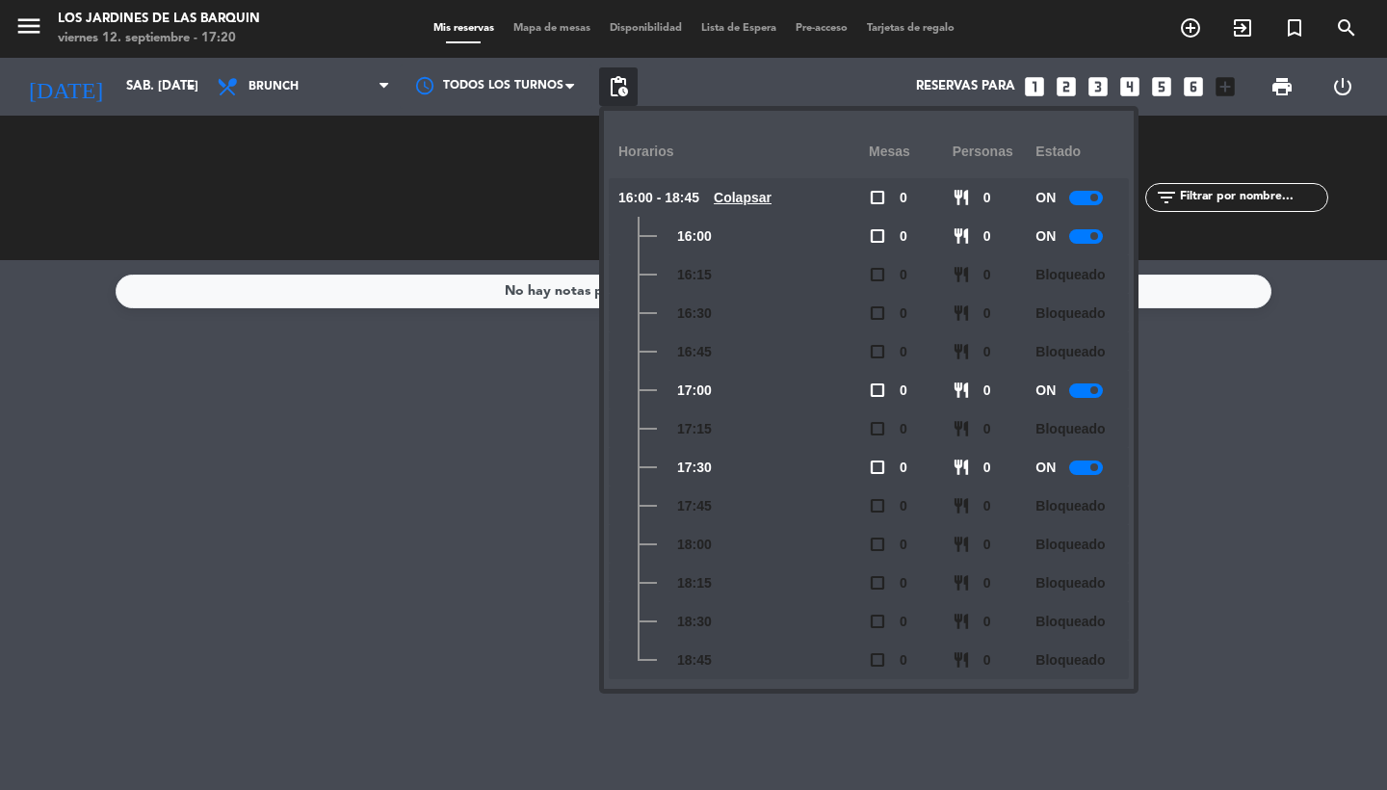
click at [1101, 394] on div at bounding box center [1086, 390] width 34 height 14
click at [193, 94] on icon "arrow_drop_down" at bounding box center [190, 86] width 23 height 23
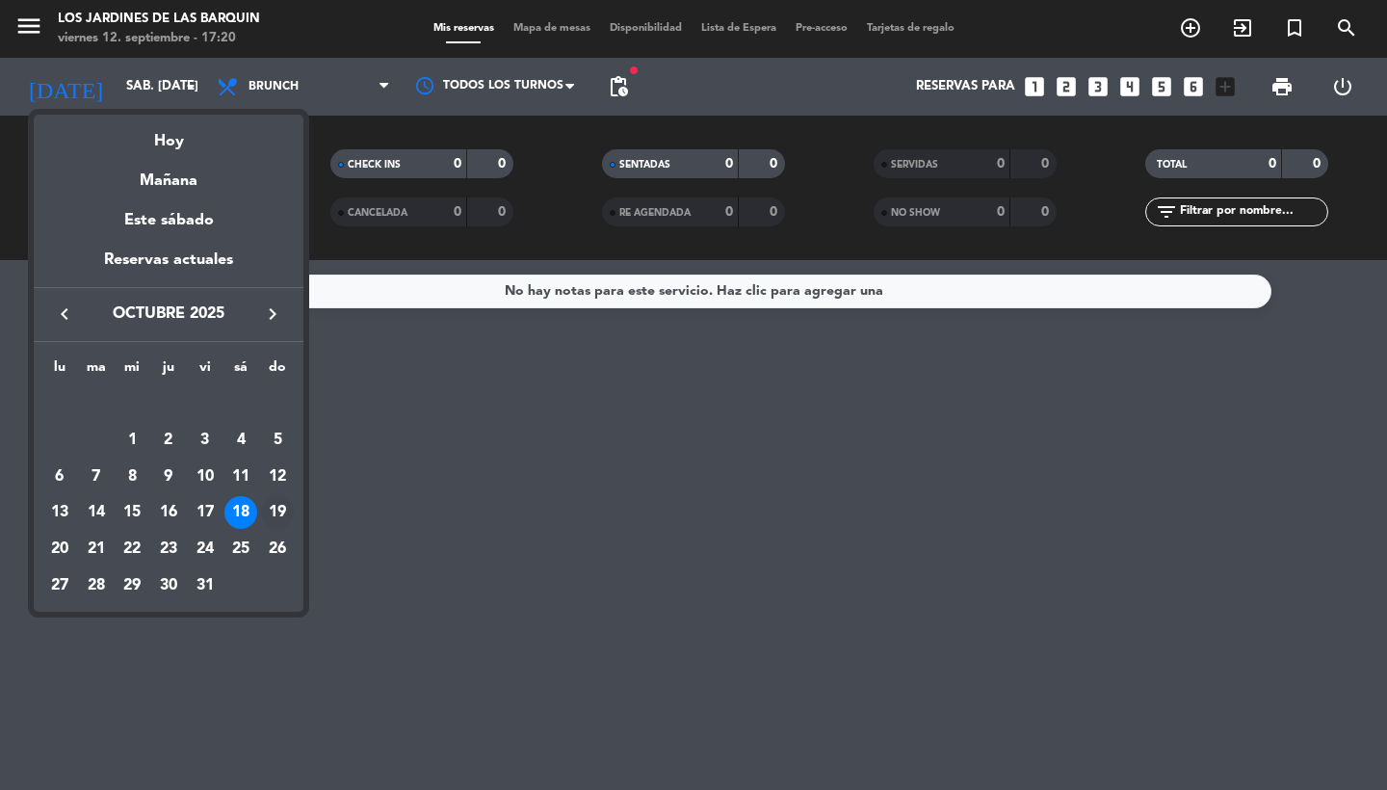
click at [279, 510] on div "19" at bounding box center [277, 512] width 33 height 33
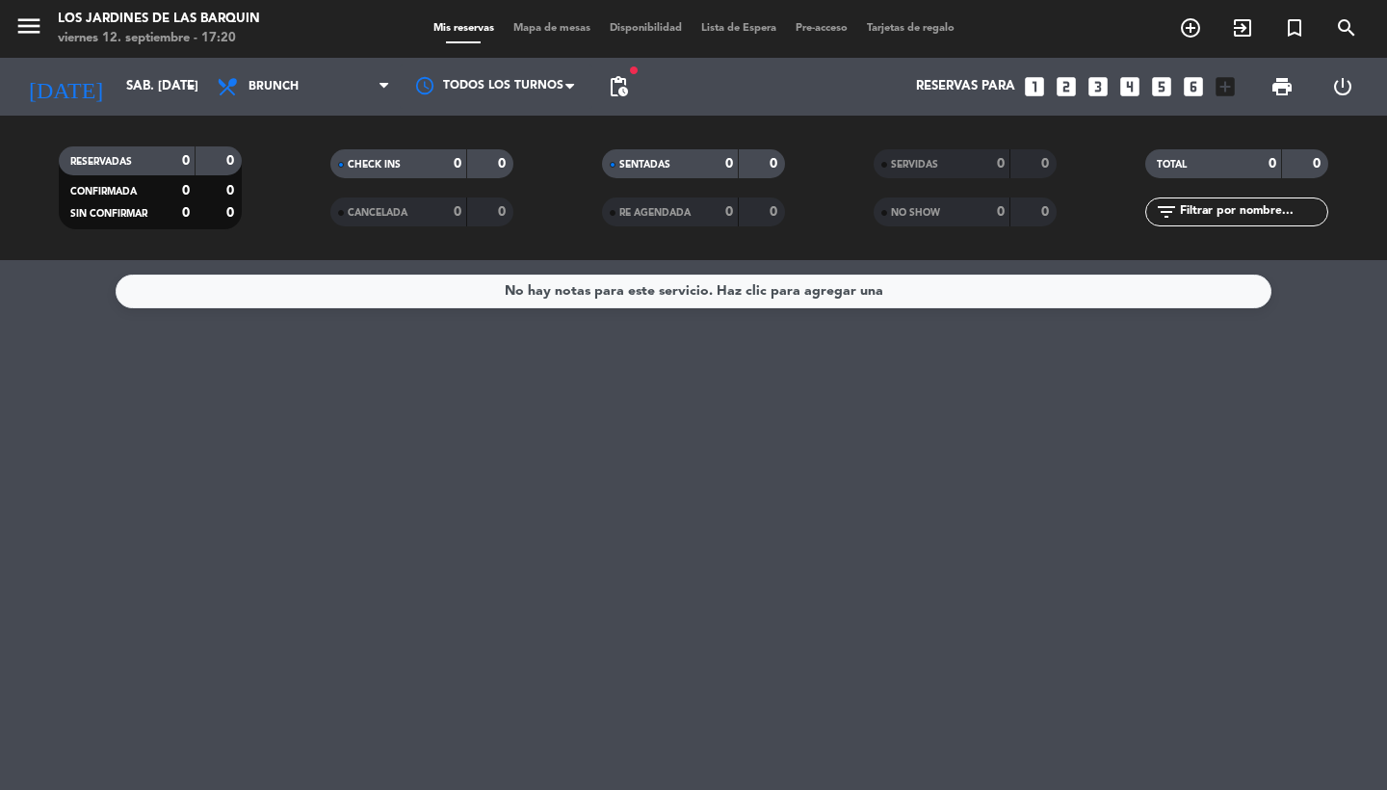
type input "dom. [DATE]"
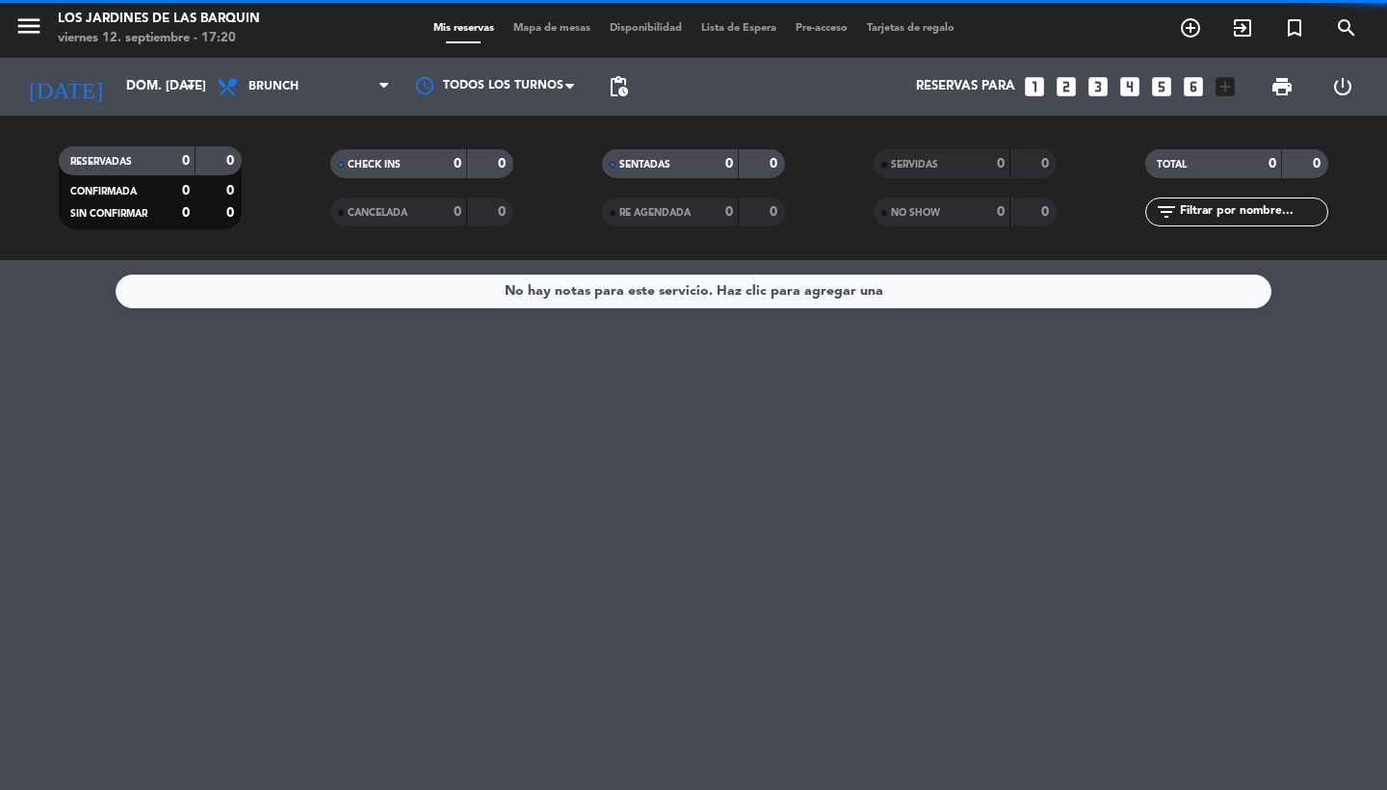
click at [619, 74] on span "pending_actions" at bounding box center [618, 86] width 39 height 39
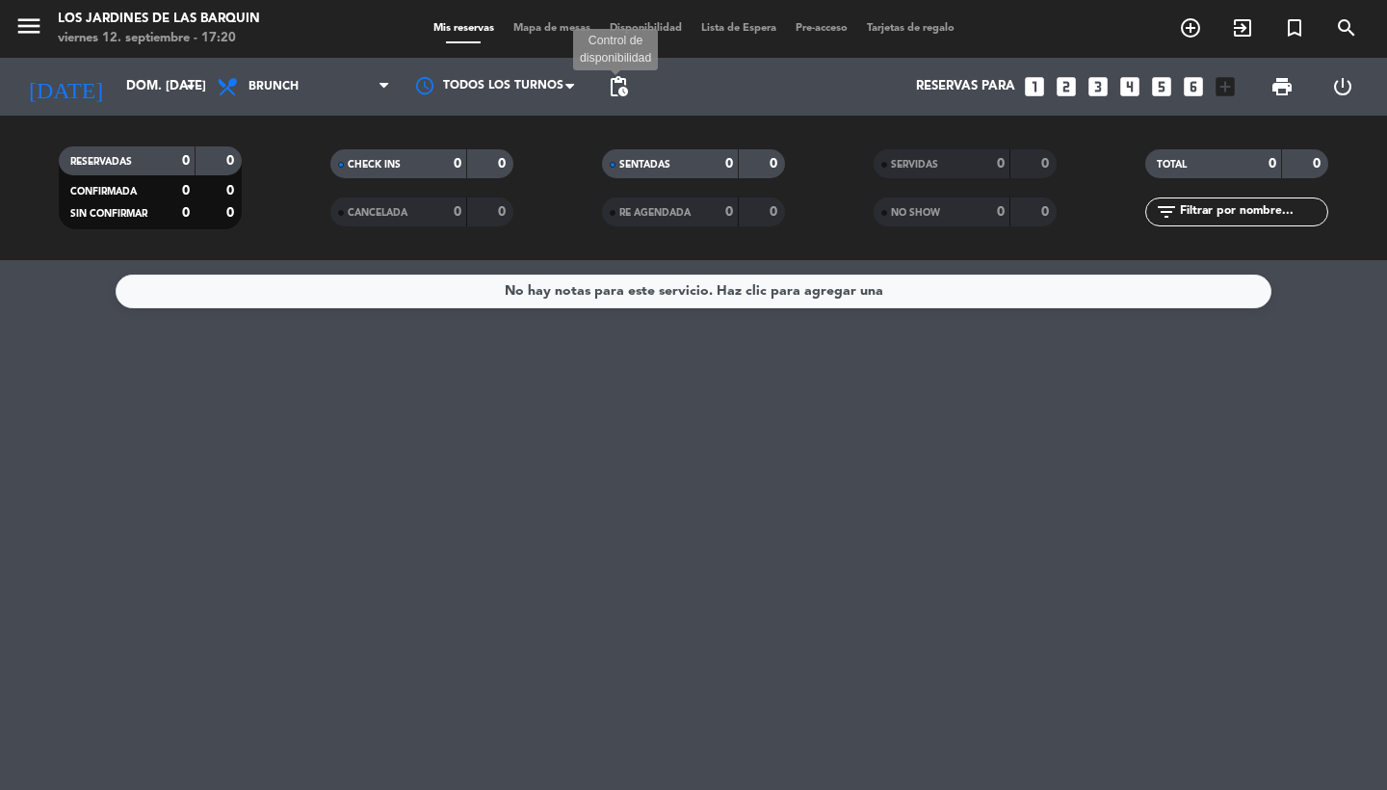
click at [611, 88] on span "pending_actions" at bounding box center [618, 86] width 23 height 23
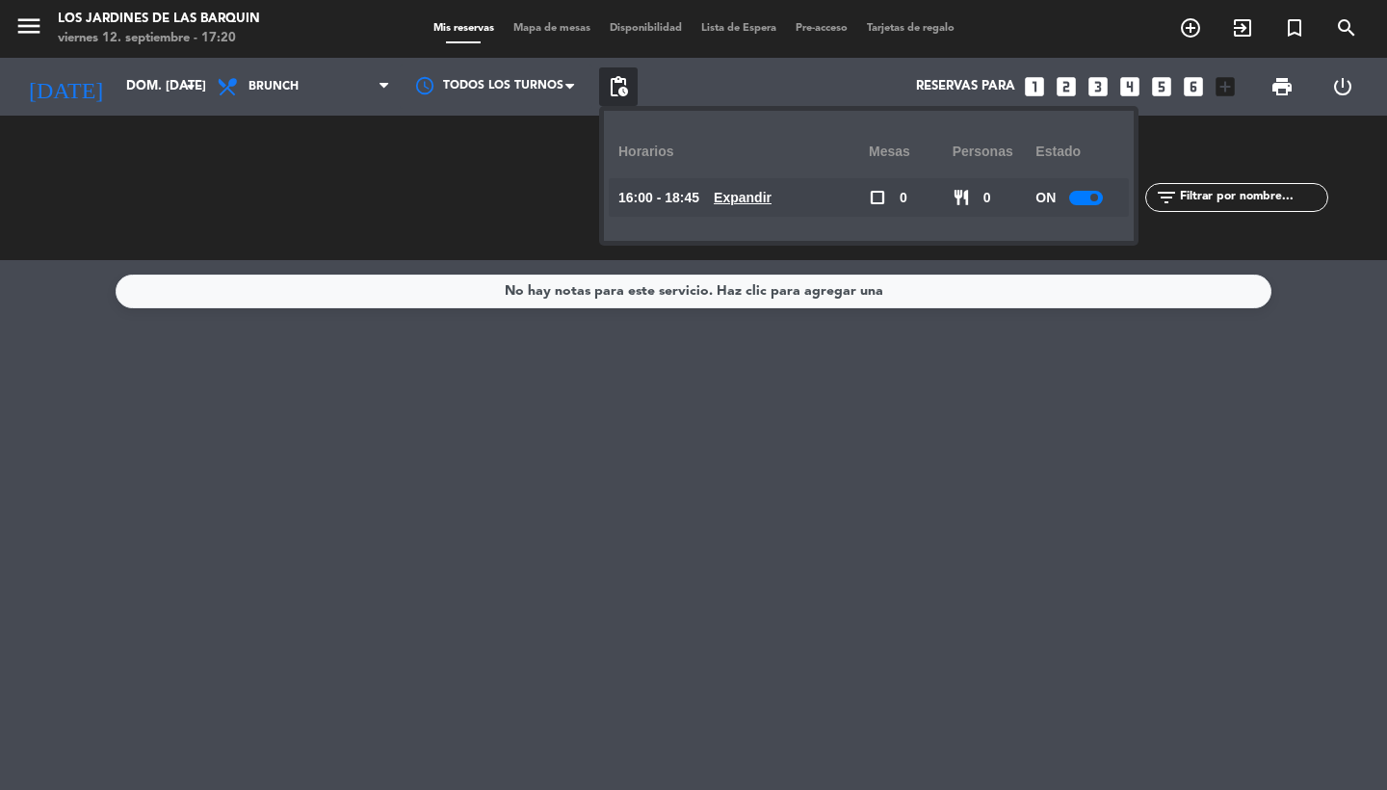
click at [743, 197] on u "Expandir" at bounding box center [743, 197] width 58 height 15
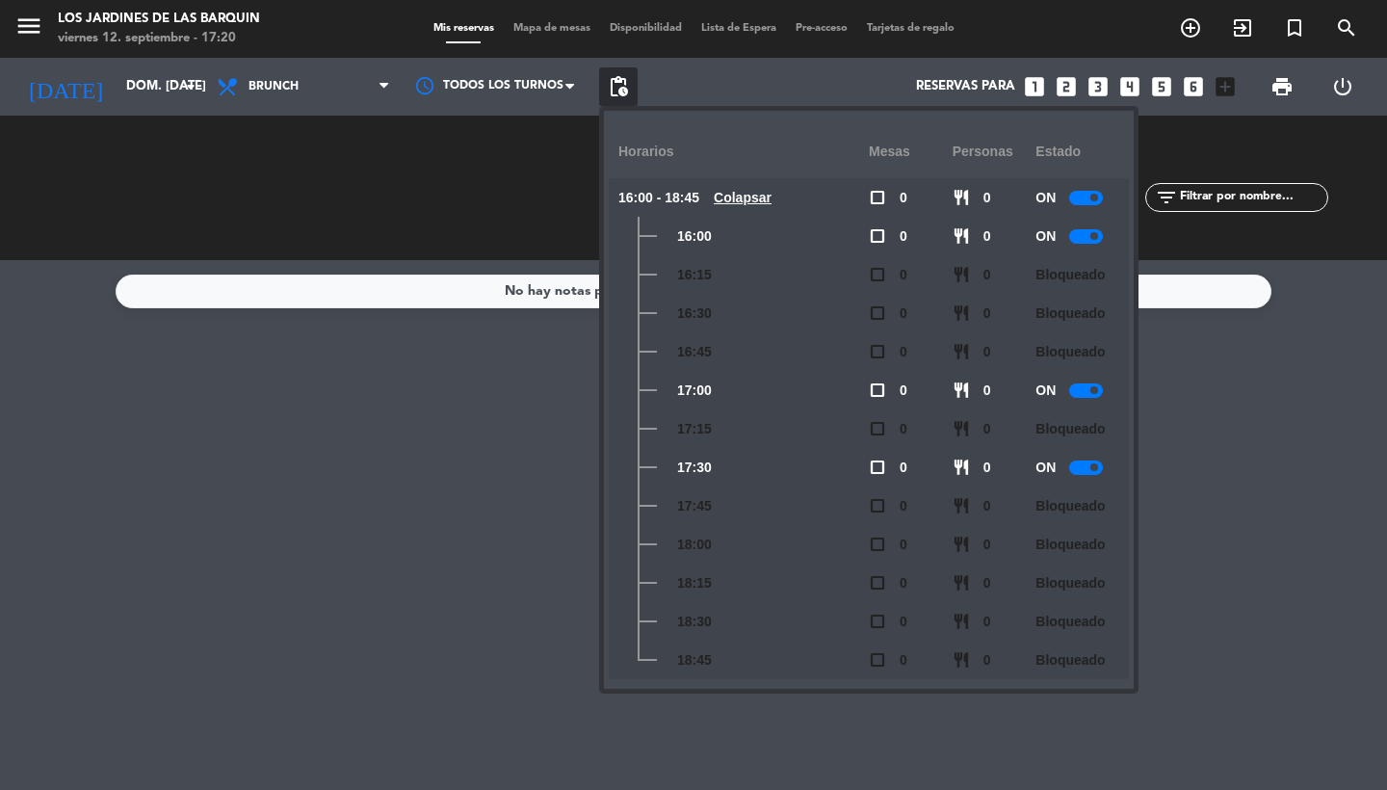
click at [1081, 401] on div "ON" at bounding box center [1077, 390] width 84 height 39
click at [1084, 386] on div at bounding box center [1086, 390] width 34 height 14
click at [340, 473] on div "No hay notas para este servicio. Haz clic para agregar una" at bounding box center [693, 525] width 1387 height 530
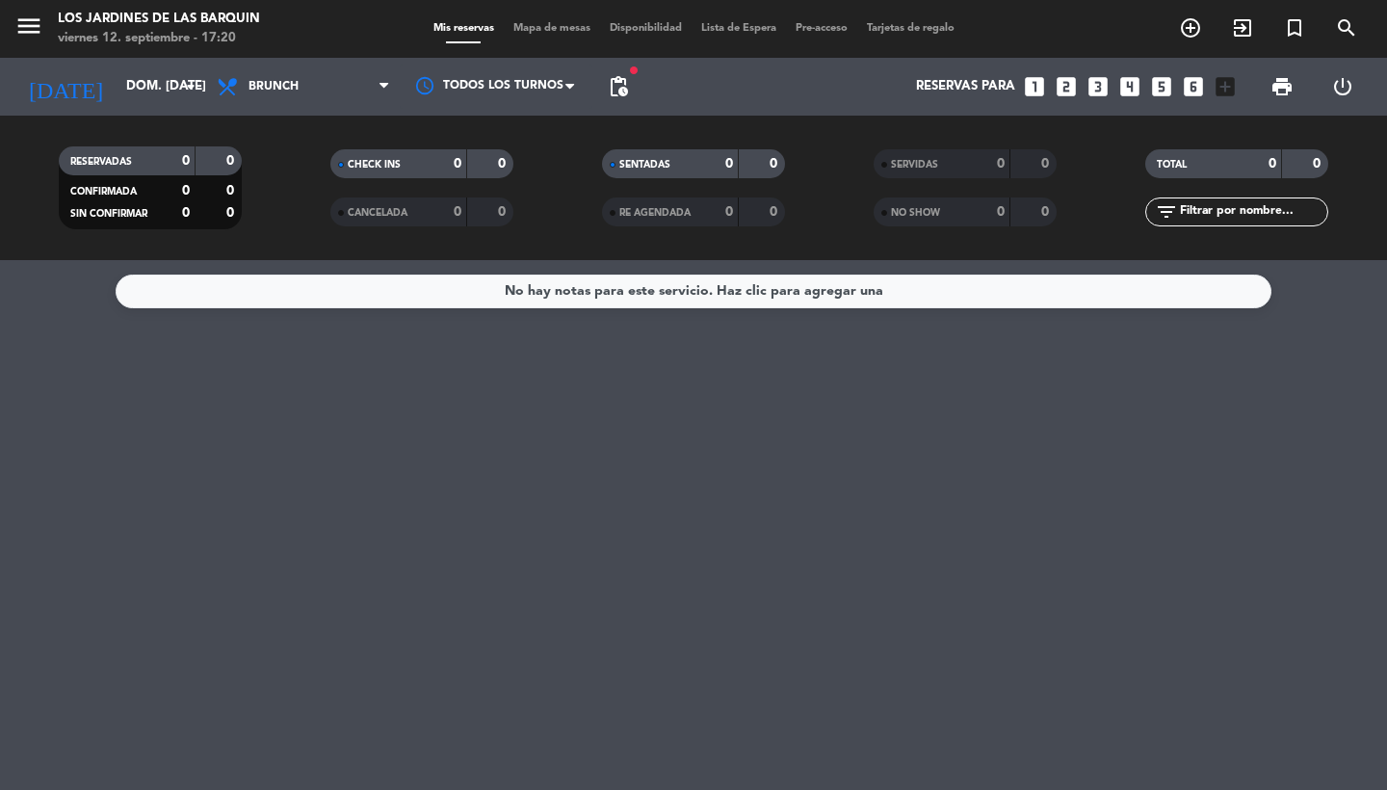
click at [32, 38] on icon "menu" at bounding box center [28, 26] width 29 height 29
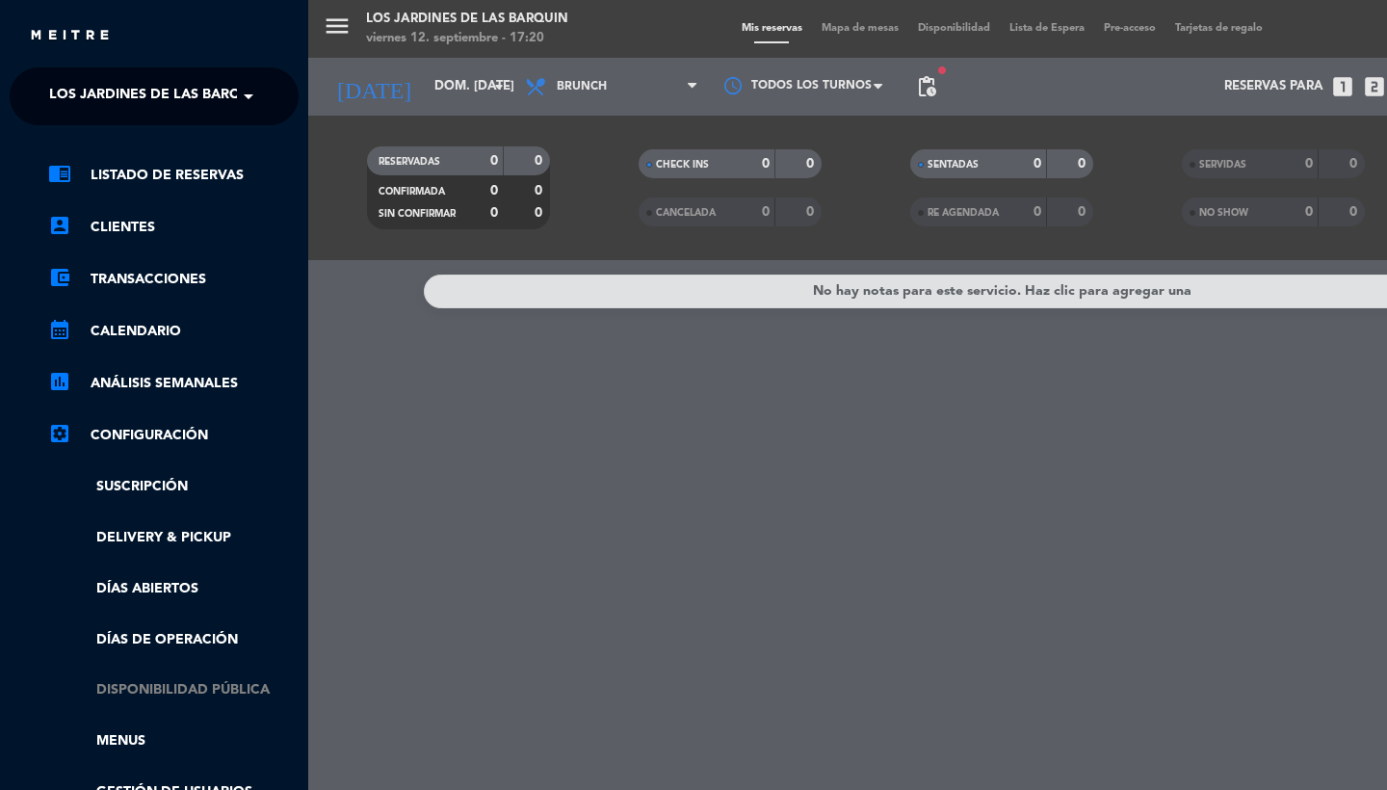
click at [170, 691] on link "Disponibilidad pública" at bounding box center [173, 690] width 250 height 22
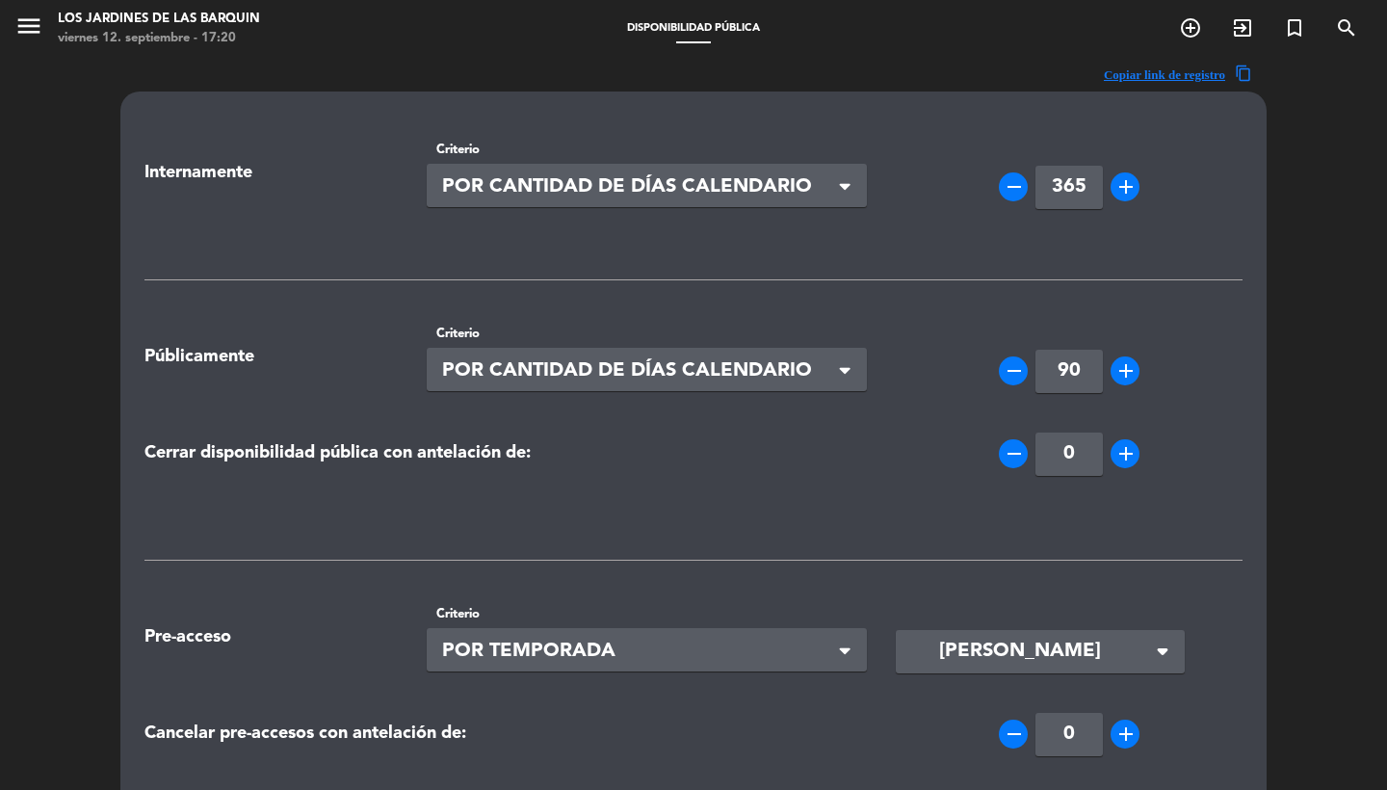
click at [26, 24] on icon "menu" at bounding box center [28, 26] width 29 height 29
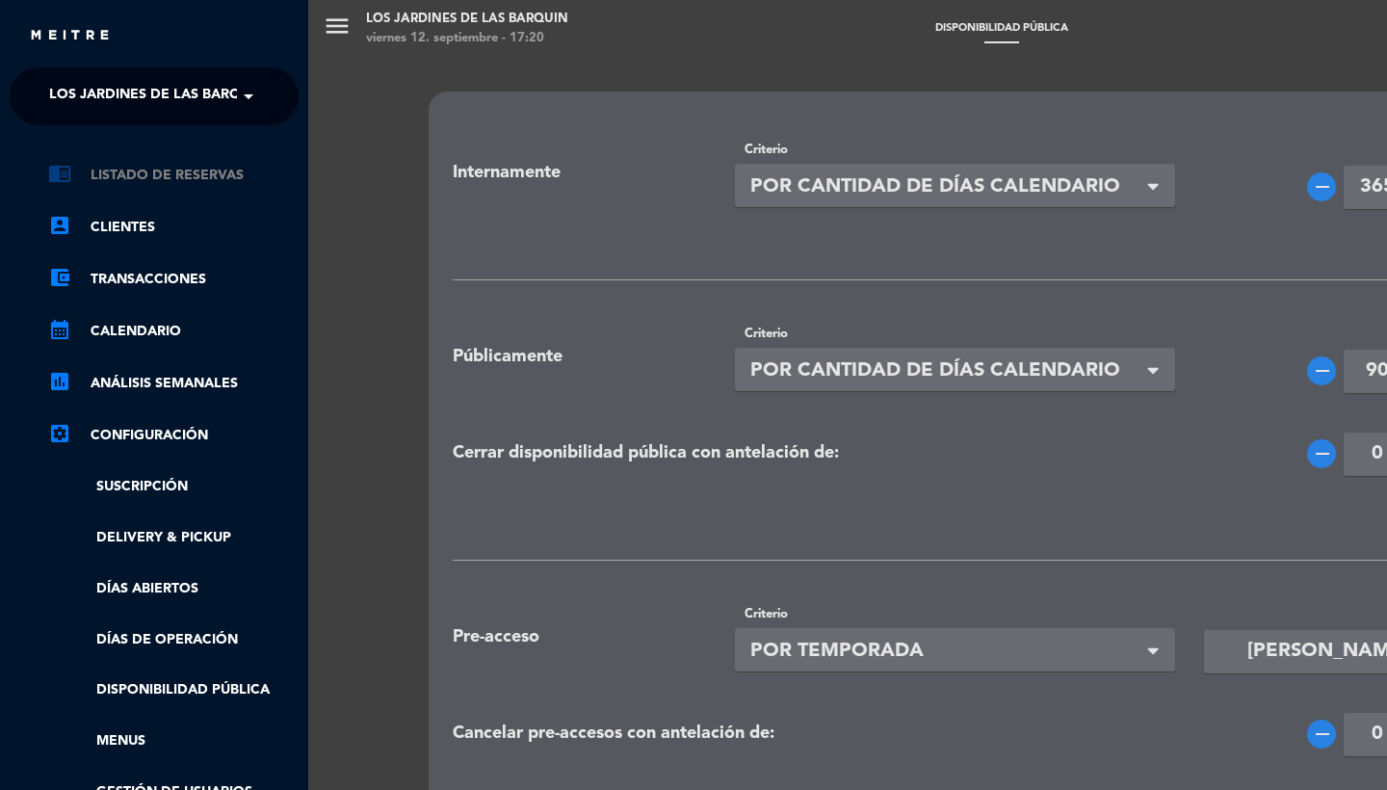
click at [169, 171] on link "chrome_reader_mode Listado de Reservas" at bounding box center [173, 175] width 250 height 23
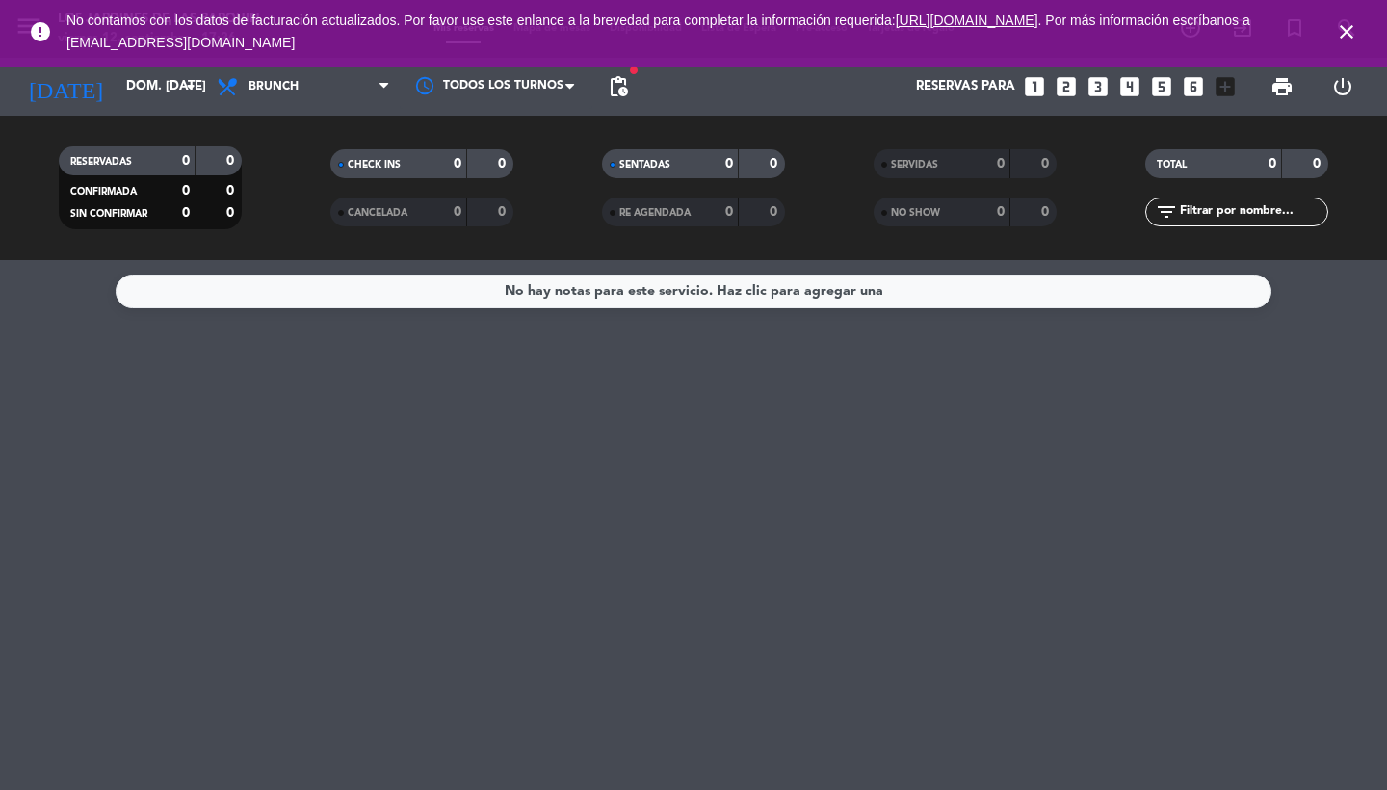
click at [1359, 33] on span "close" at bounding box center [1346, 32] width 52 height 52
click at [1349, 25] on icon "close" at bounding box center [1346, 31] width 23 height 23
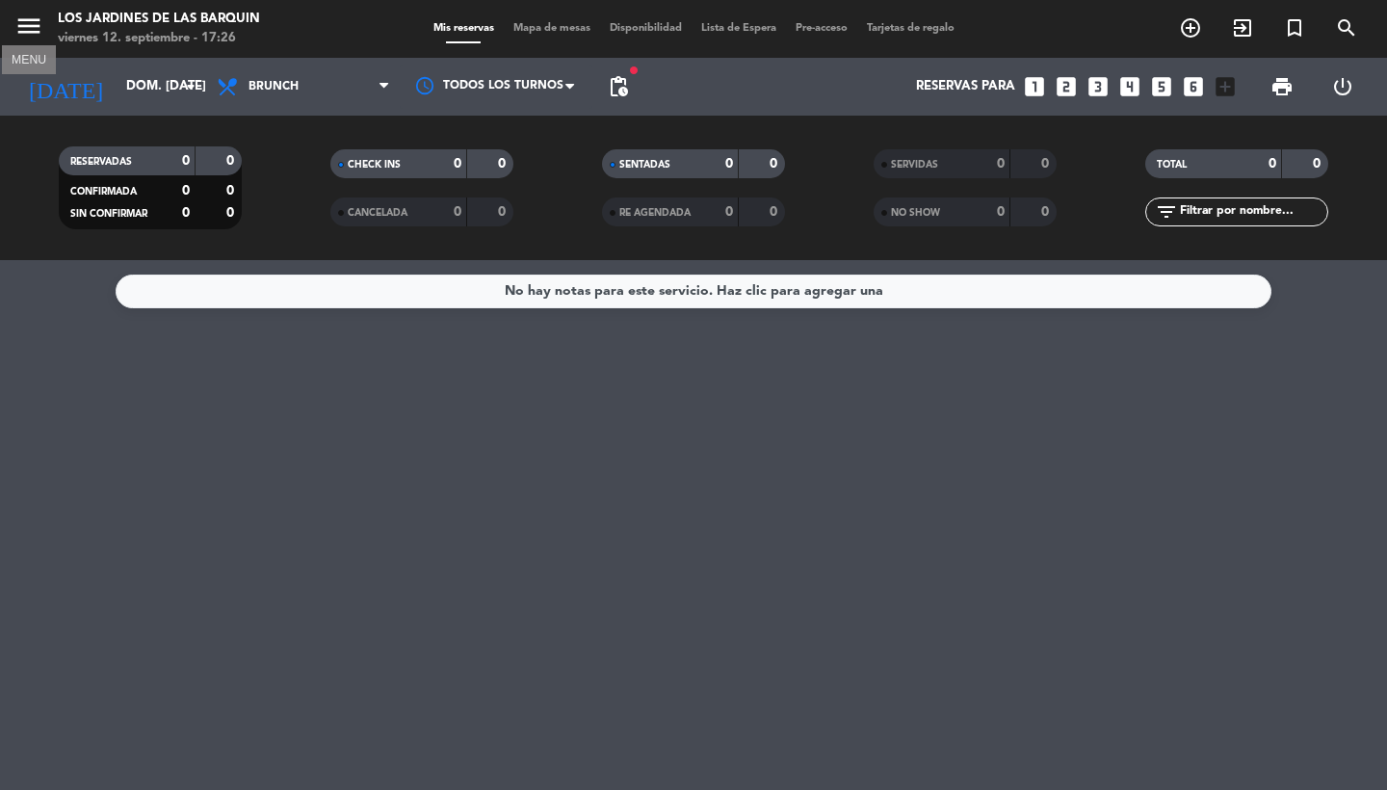
click at [35, 26] on icon "menu" at bounding box center [28, 26] width 29 height 29
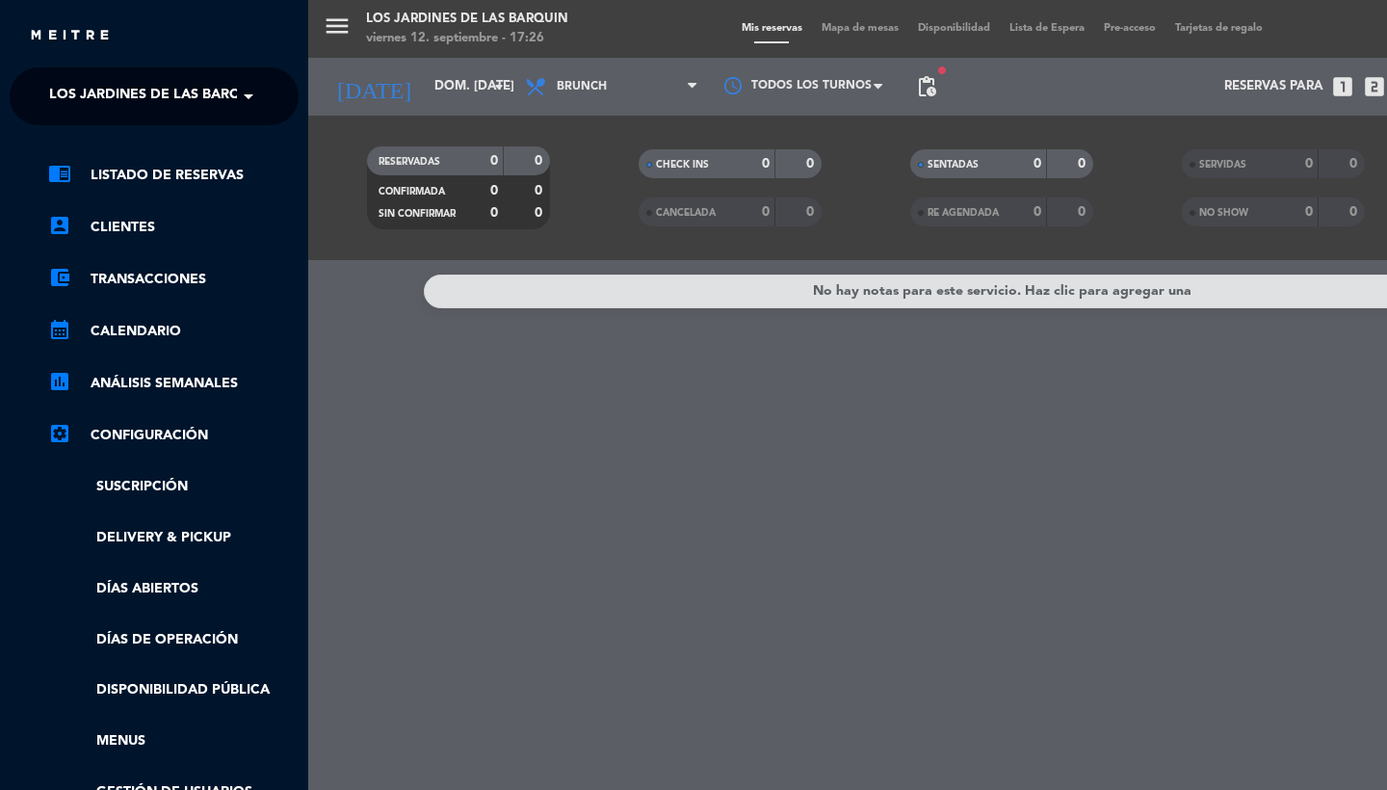
click at [158, 88] on span "Los jardines de las barquin" at bounding box center [157, 96] width 216 height 40
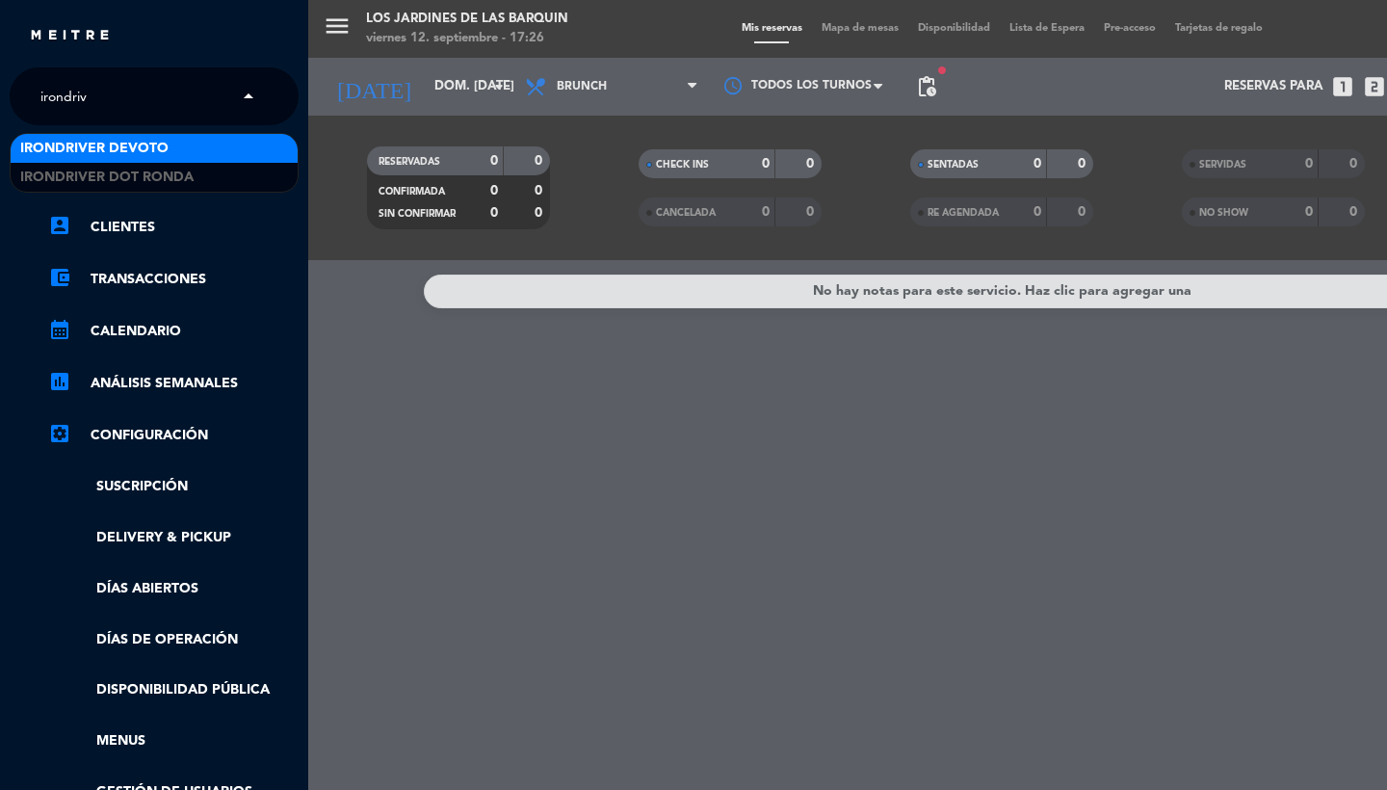
type input "irondrive"
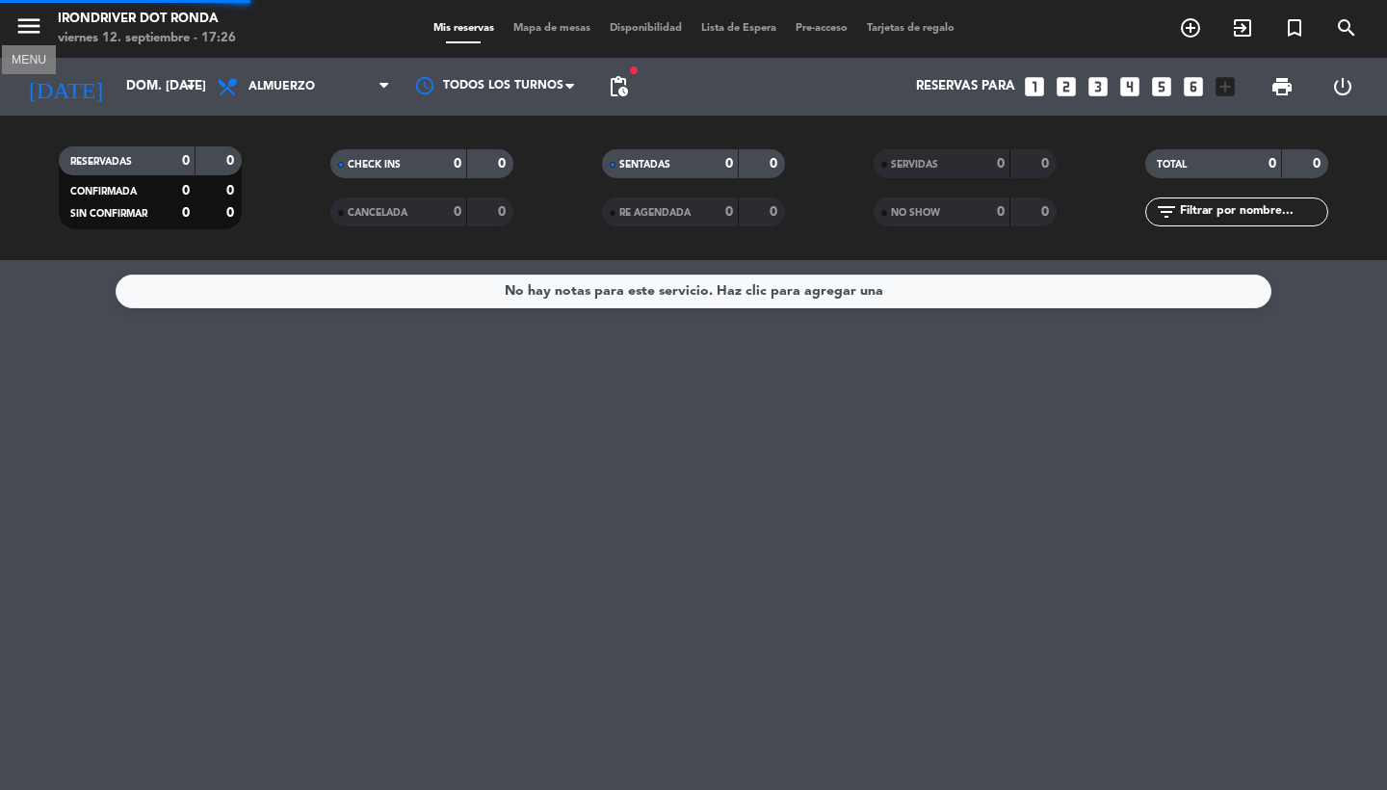
click at [34, 19] on icon "menu" at bounding box center [28, 26] width 29 height 29
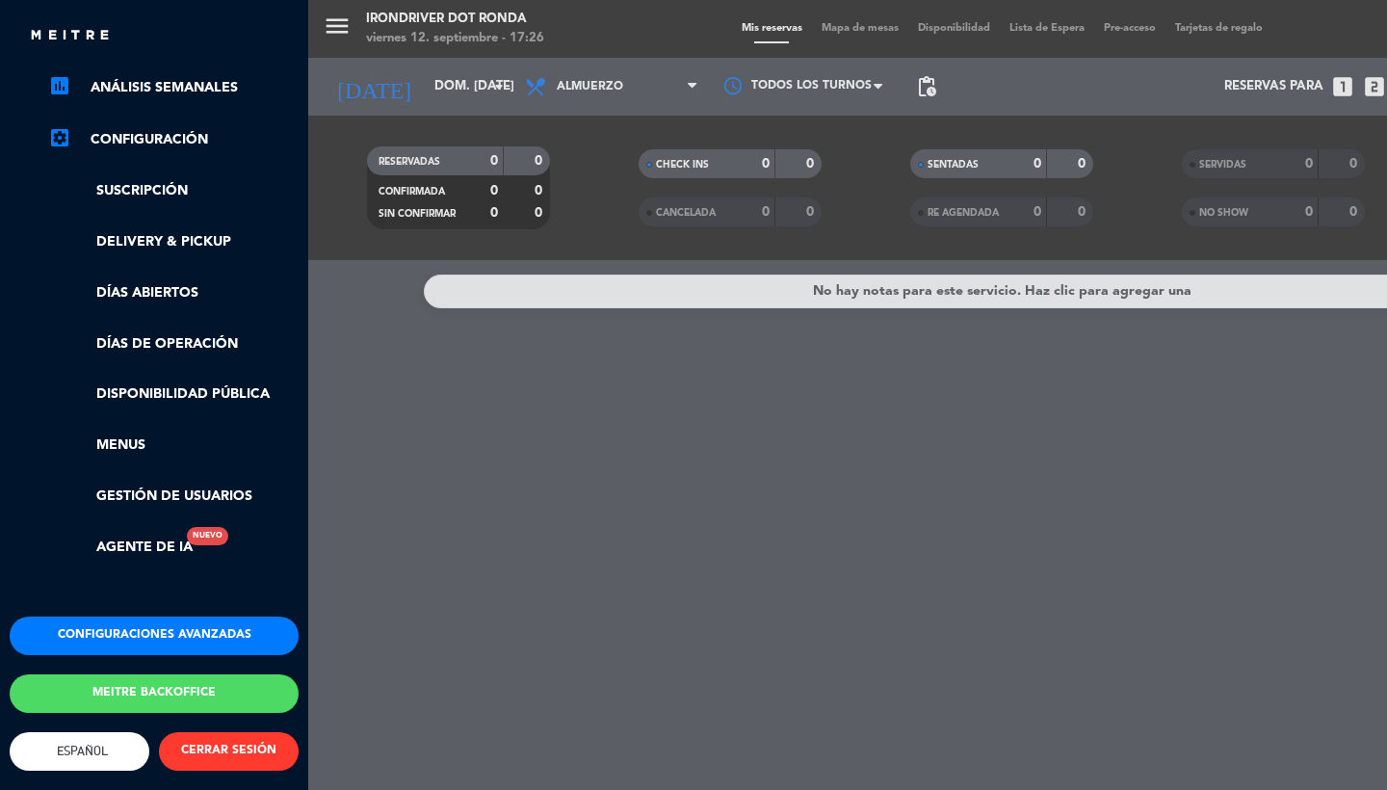
click at [163, 616] on button "Configuraciones avanzadas" at bounding box center [154, 635] width 289 height 39
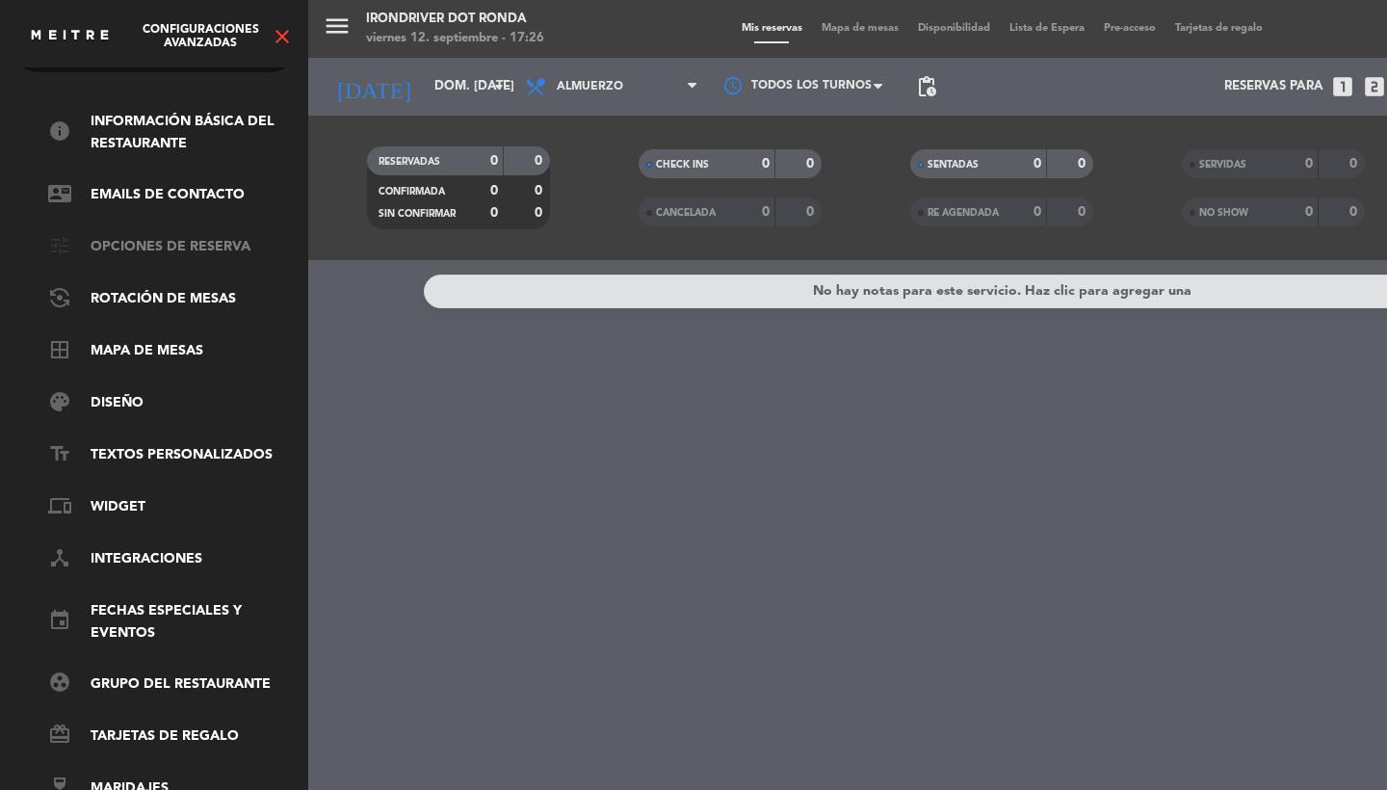
click at [161, 236] on link "tune Opciones de reserva" at bounding box center [173, 247] width 250 height 23
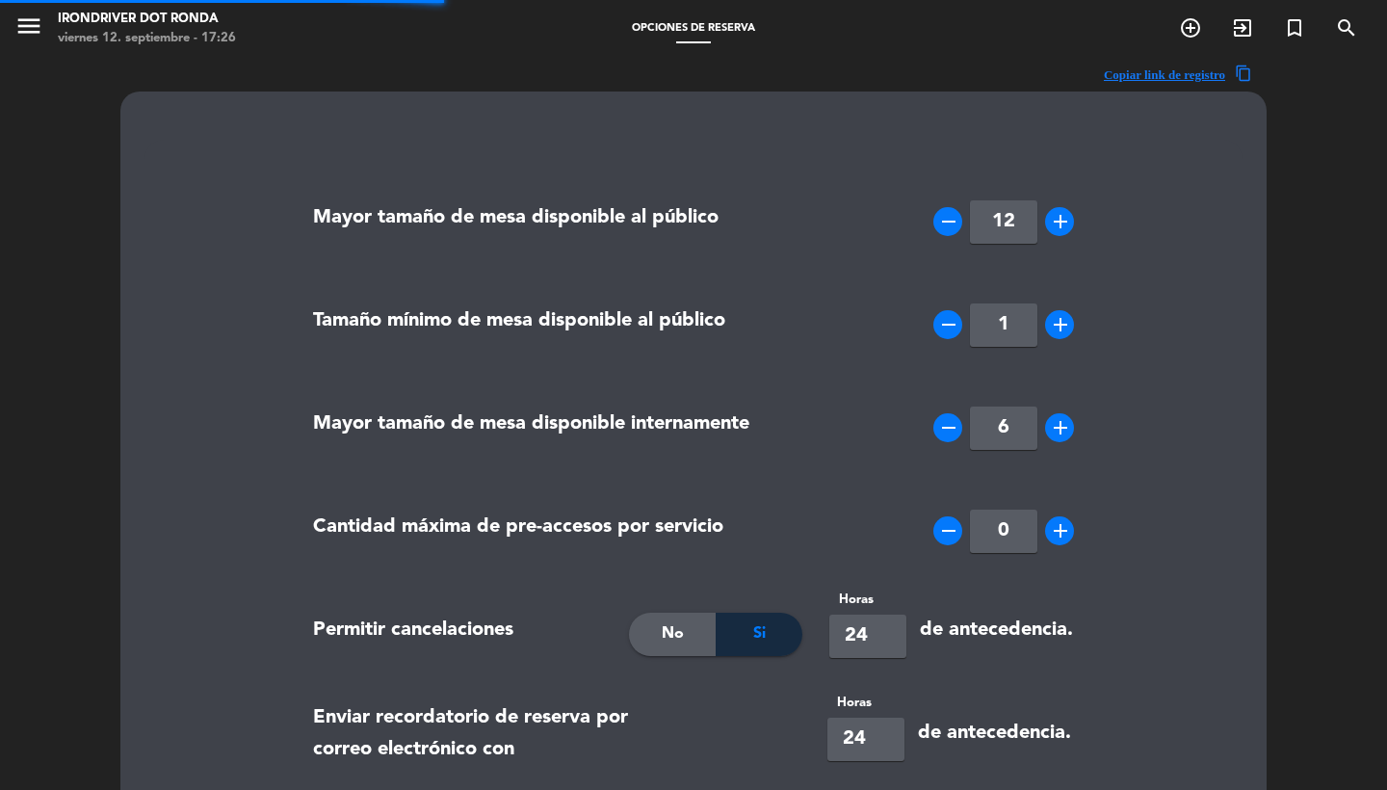
click at [1058, 223] on icon "add" at bounding box center [1060, 221] width 23 height 23
type input "14"
click at [834, 174] on div "remove 14 add" at bounding box center [952, 221] width 273 height 96
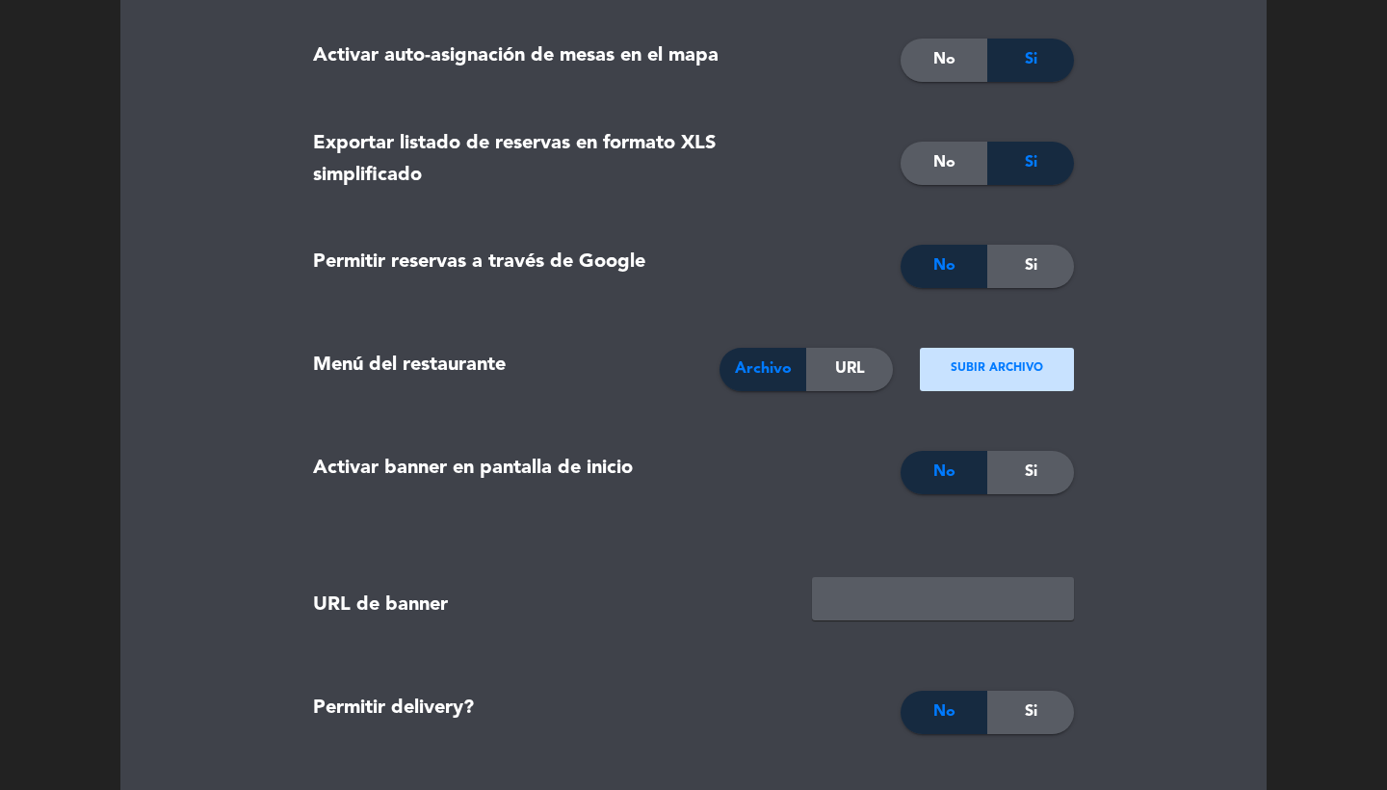
scroll to position [1811, 0]
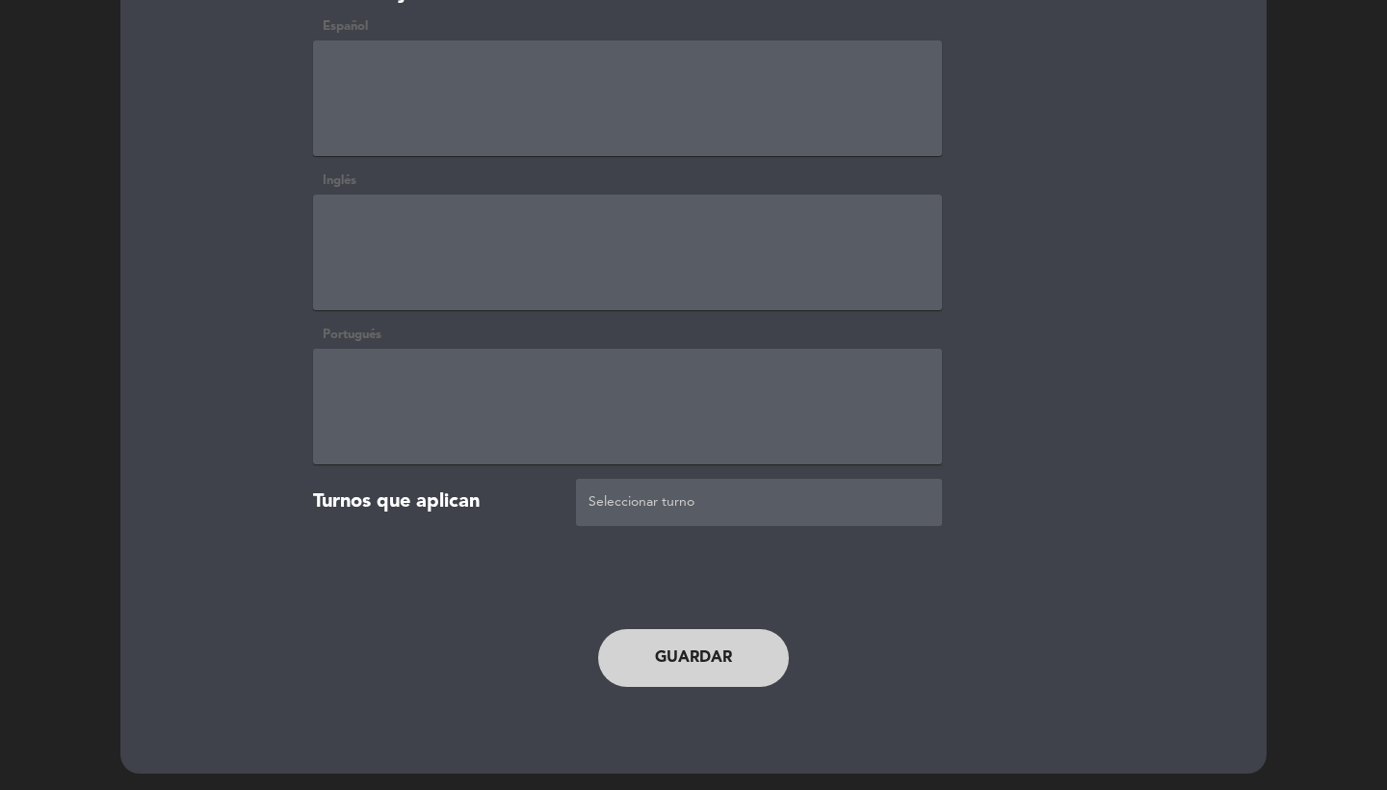
click at [695, 648] on button "Guardar" at bounding box center [693, 658] width 191 height 58
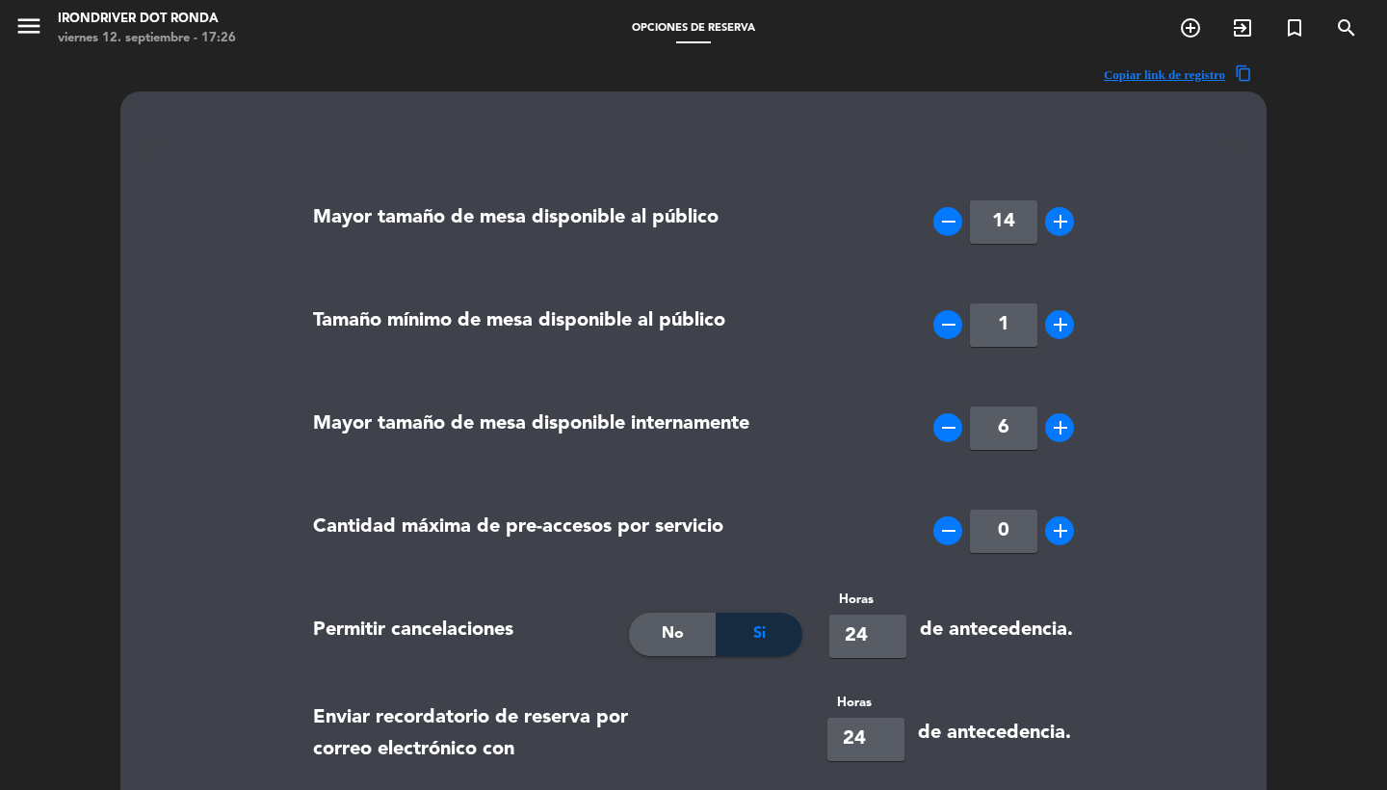
scroll to position [0, 0]
click at [27, 29] on icon "menu" at bounding box center [28, 26] width 29 height 29
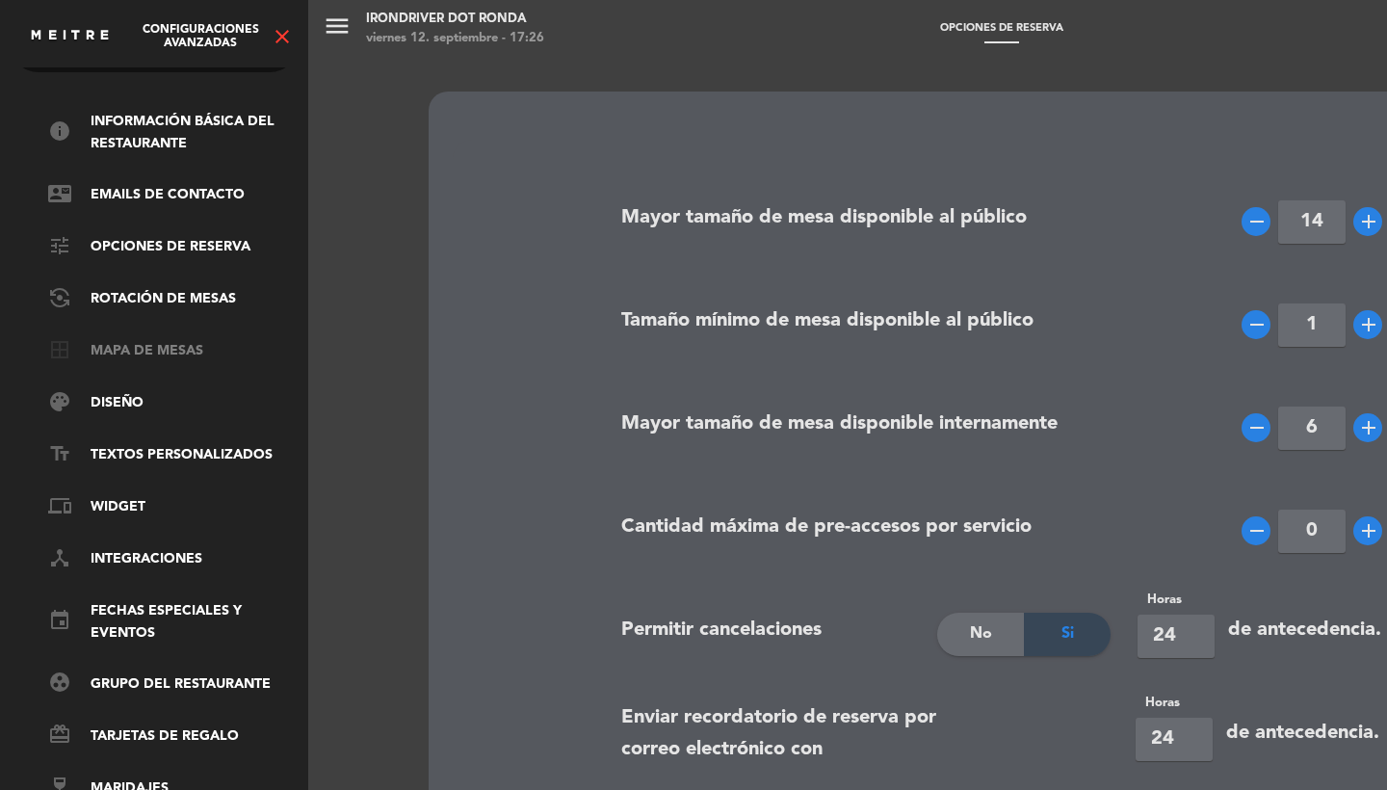
click at [135, 340] on link "border_all Mapa de mesas" at bounding box center [173, 351] width 250 height 23
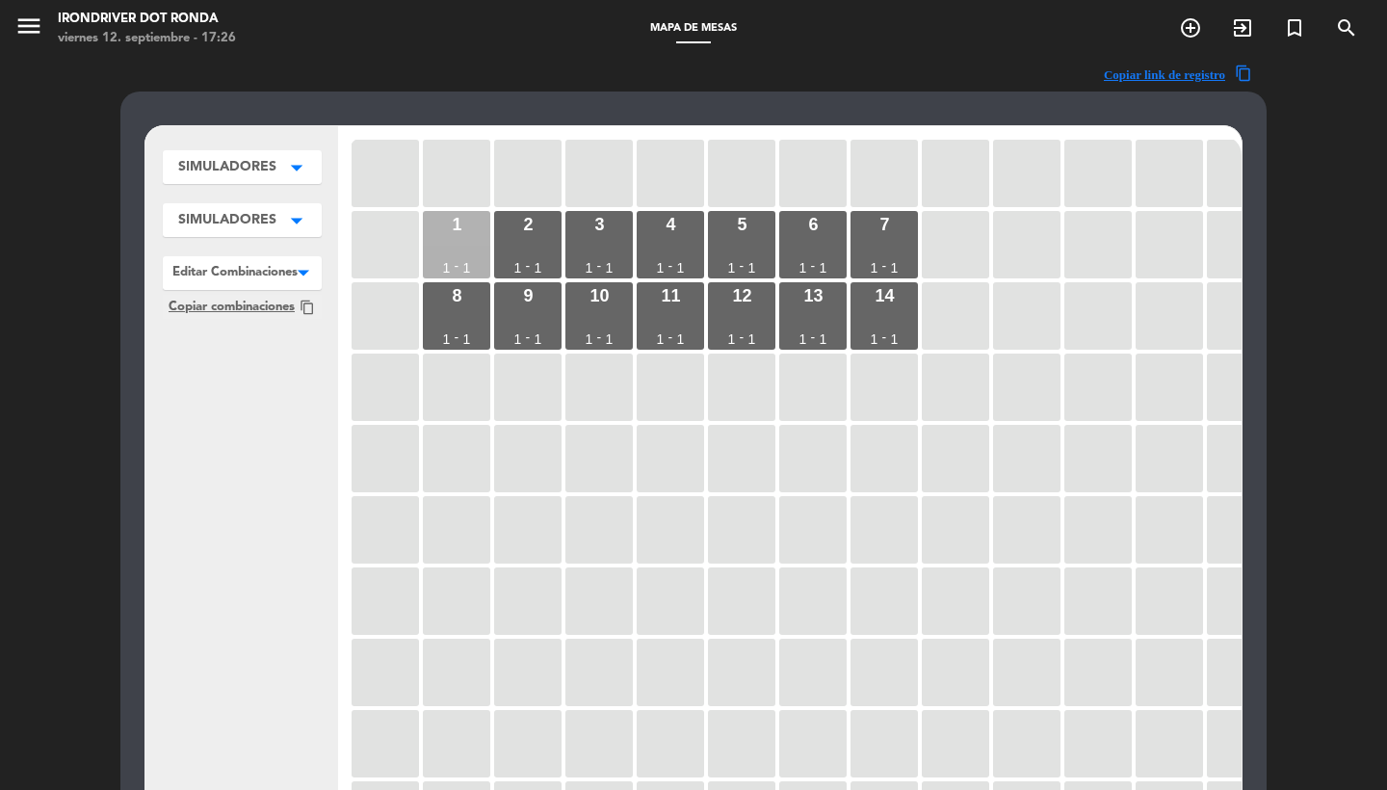
click at [475, 259] on div "1 1 - 1" at bounding box center [456, 244] width 67 height 67
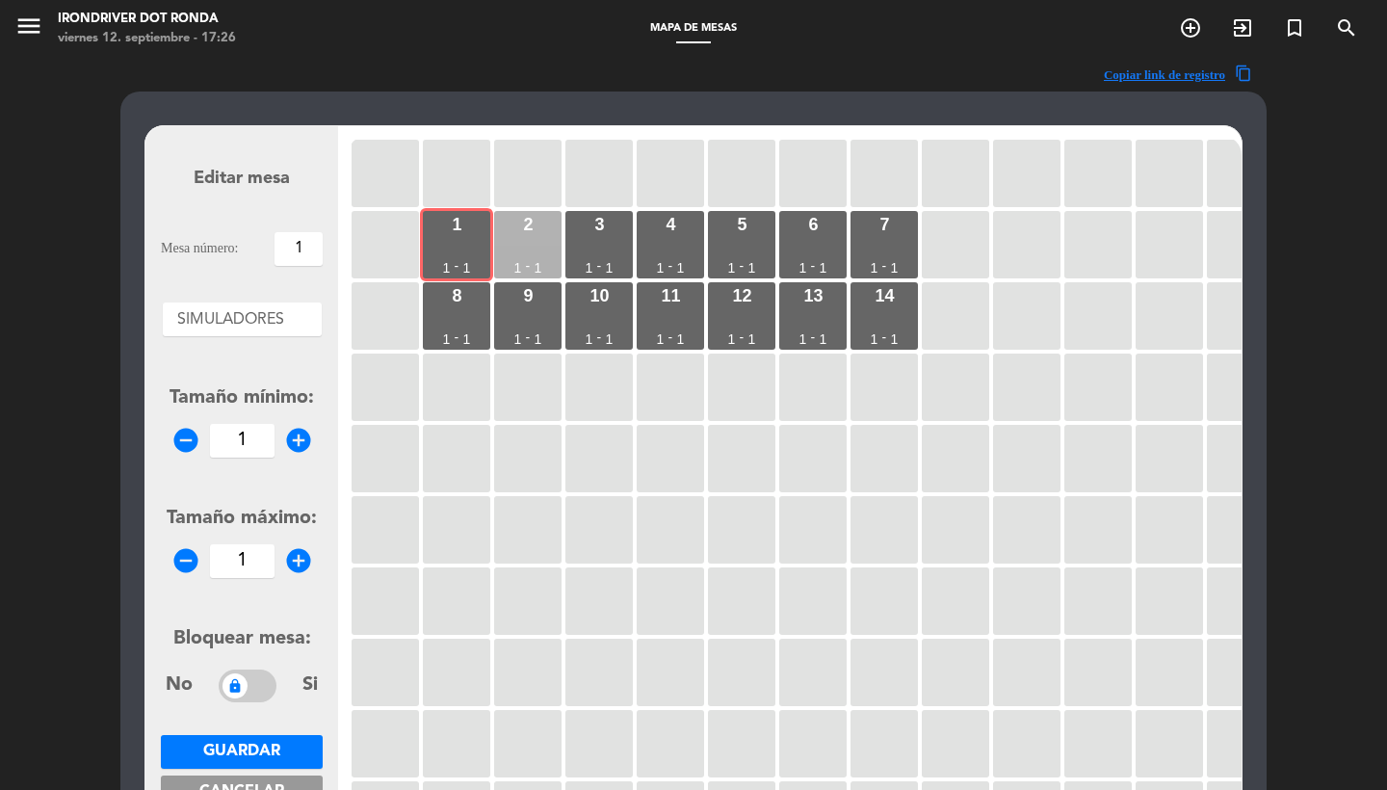
click at [534, 258] on div "2 1 - 1" at bounding box center [527, 244] width 67 height 67
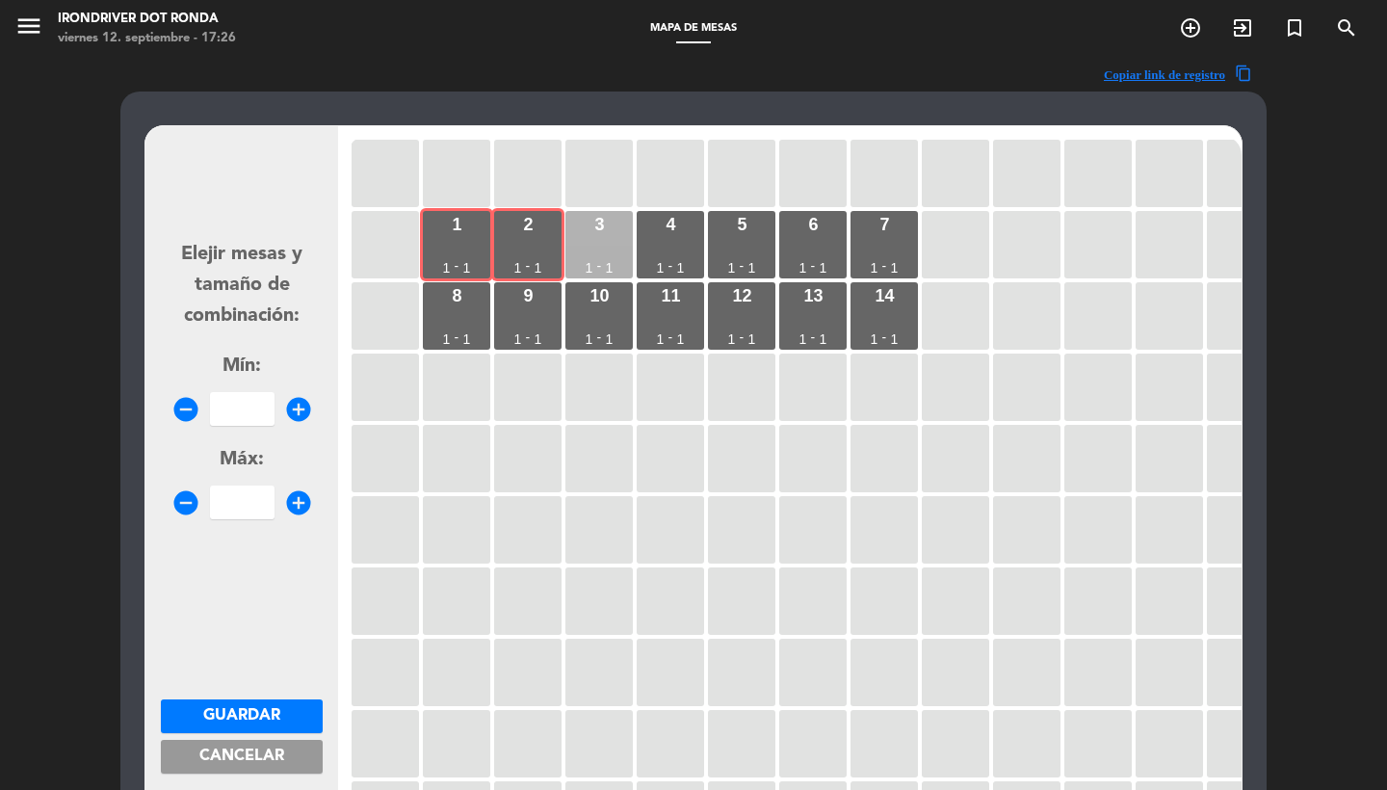
click at [601, 251] on div "3 1 - 1" at bounding box center [598, 244] width 67 height 67
click at [701, 249] on div "4 1 - 1" at bounding box center [670, 244] width 67 height 67
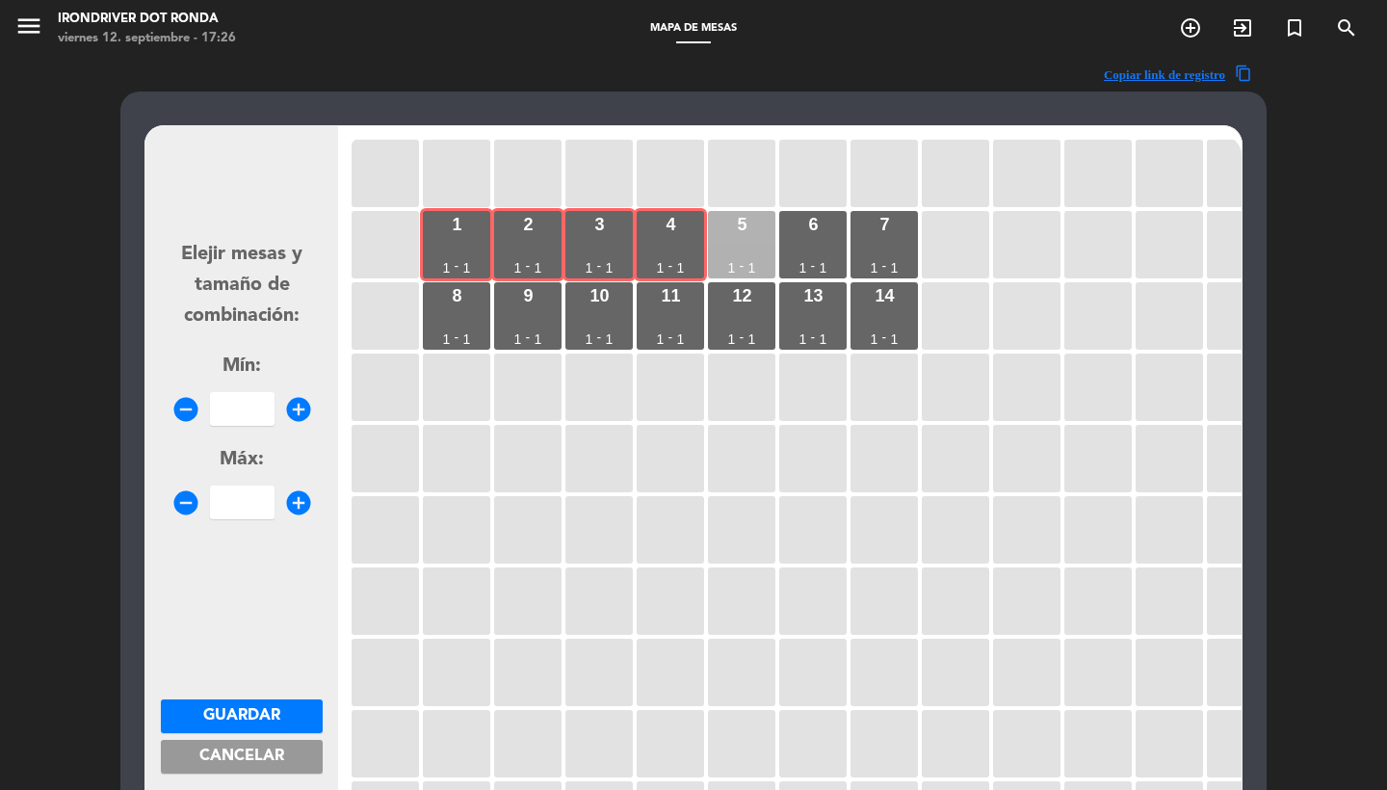
click at [760, 241] on div "5 1 - 1" at bounding box center [741, 244] width 67 height 67
click at [829, 234] on div "6 1 - 1" at bounding box center [812, 244] width 67 height 67
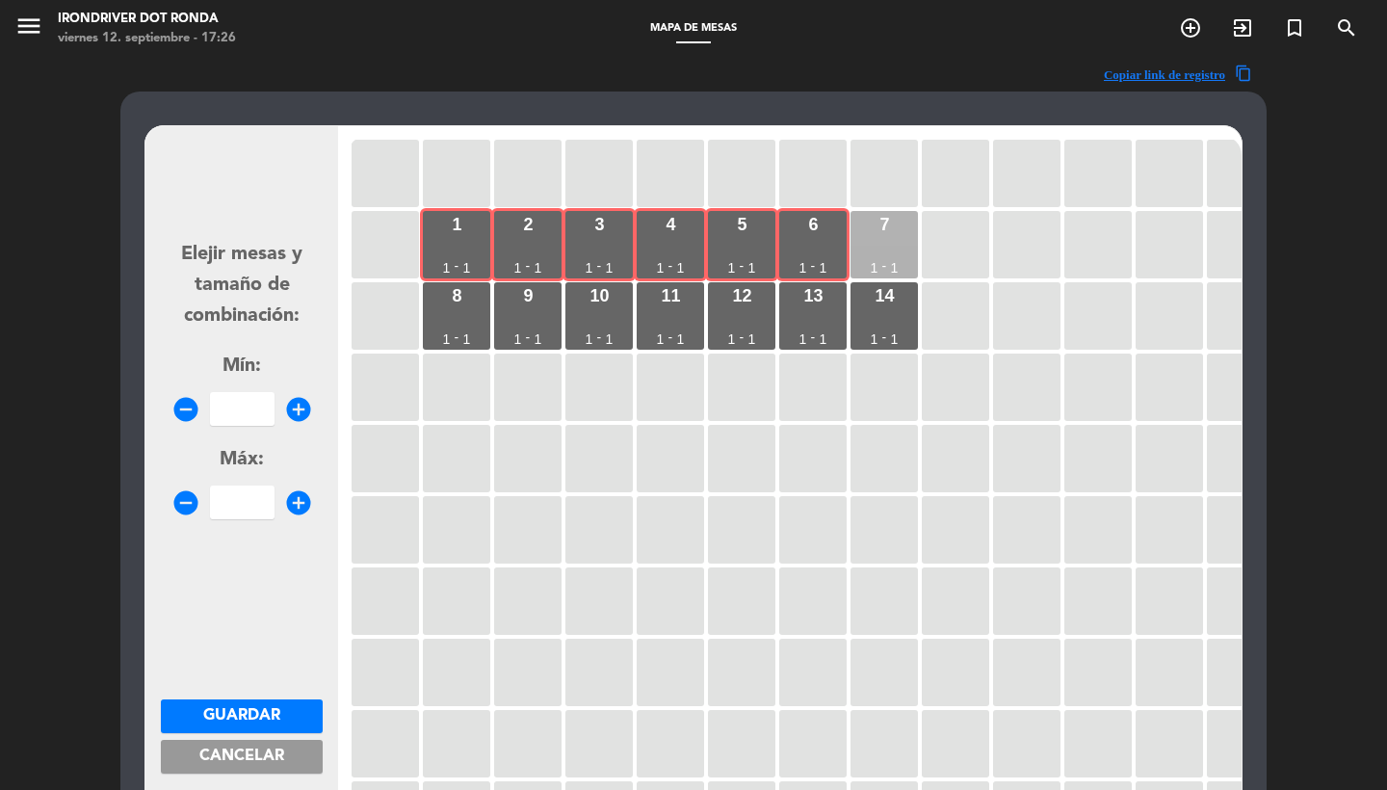
click at [882, 234] on div "7 1 - 1" at bounding box center [883, 244] width 67 height 67
click at [441, 319] on div "8 1 - 1" at bounding box center [456, 315] width 67 height 67
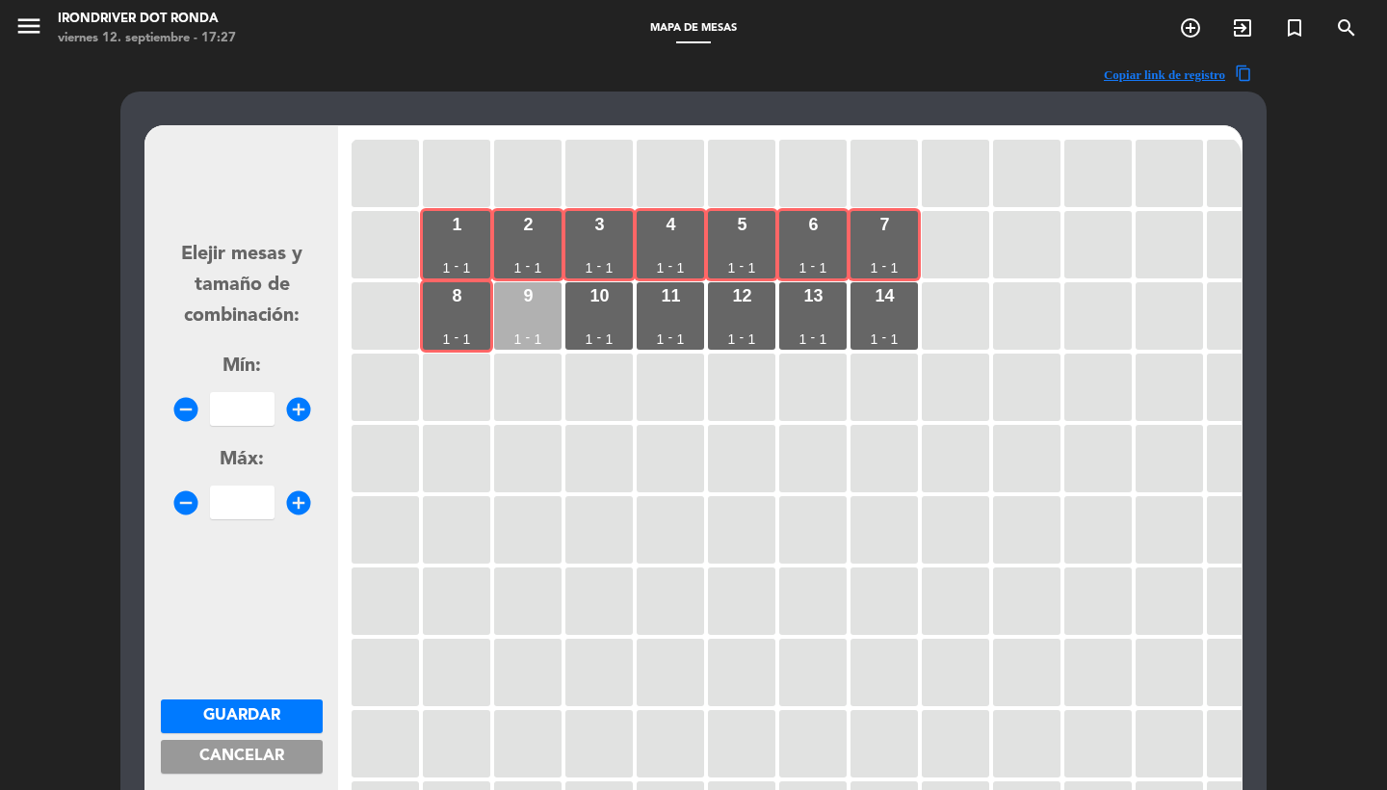
click at [534, 313] on div "9 1 - 1" at bounding box center [527, 315] width 67 height 67
click at [590, 313] on div "10 1 - 1" at bounding box center [598, 315] width 67 height 67
click at [693, 315] on div "11 1 - 1" at bounding box center [670, 315] width 67 height 67
click at [257, 400] on input "number" at bounding box center [242, 409] width 65 height 34
type input "11"
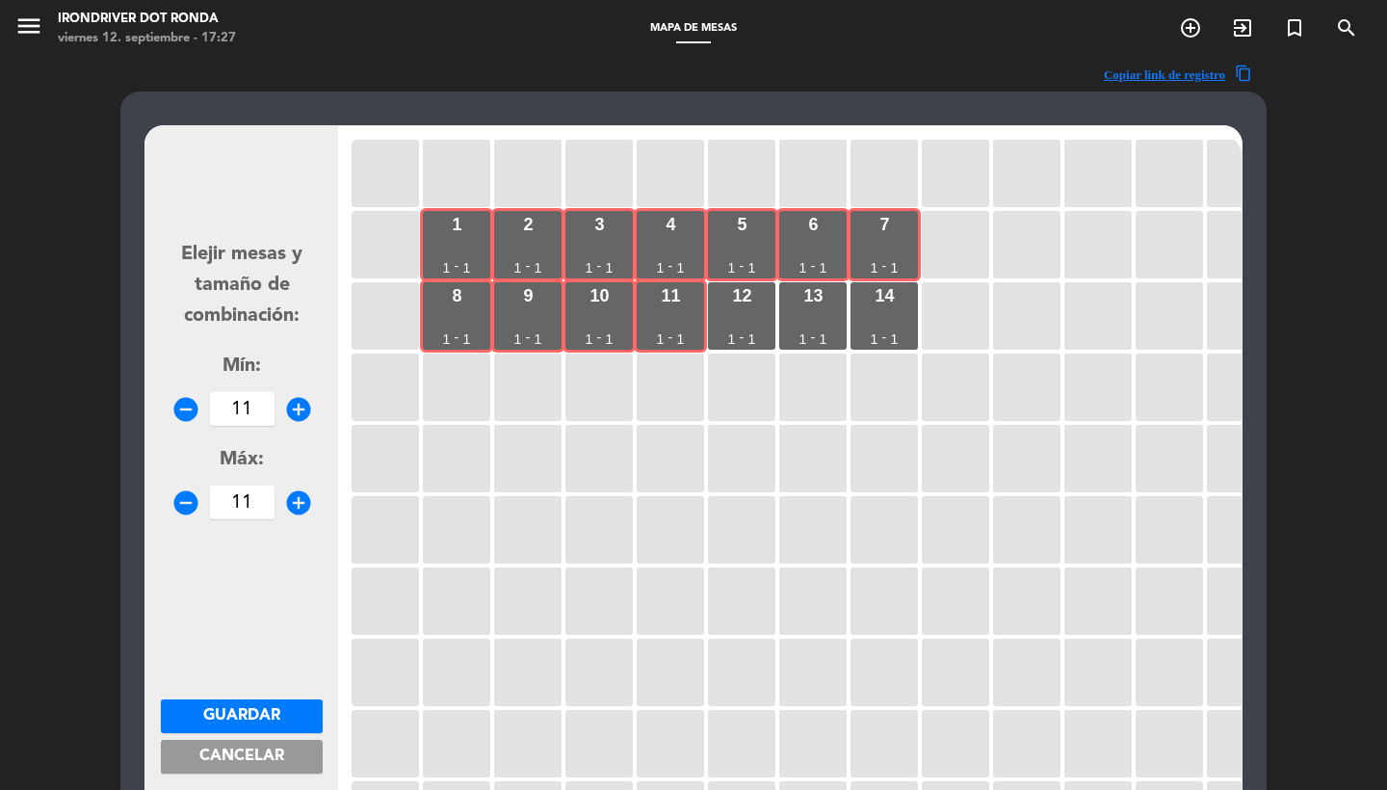
type input "11"
click at [253, 708] on span "Guardar" at bounding box center [241, 715] width 77 height 15
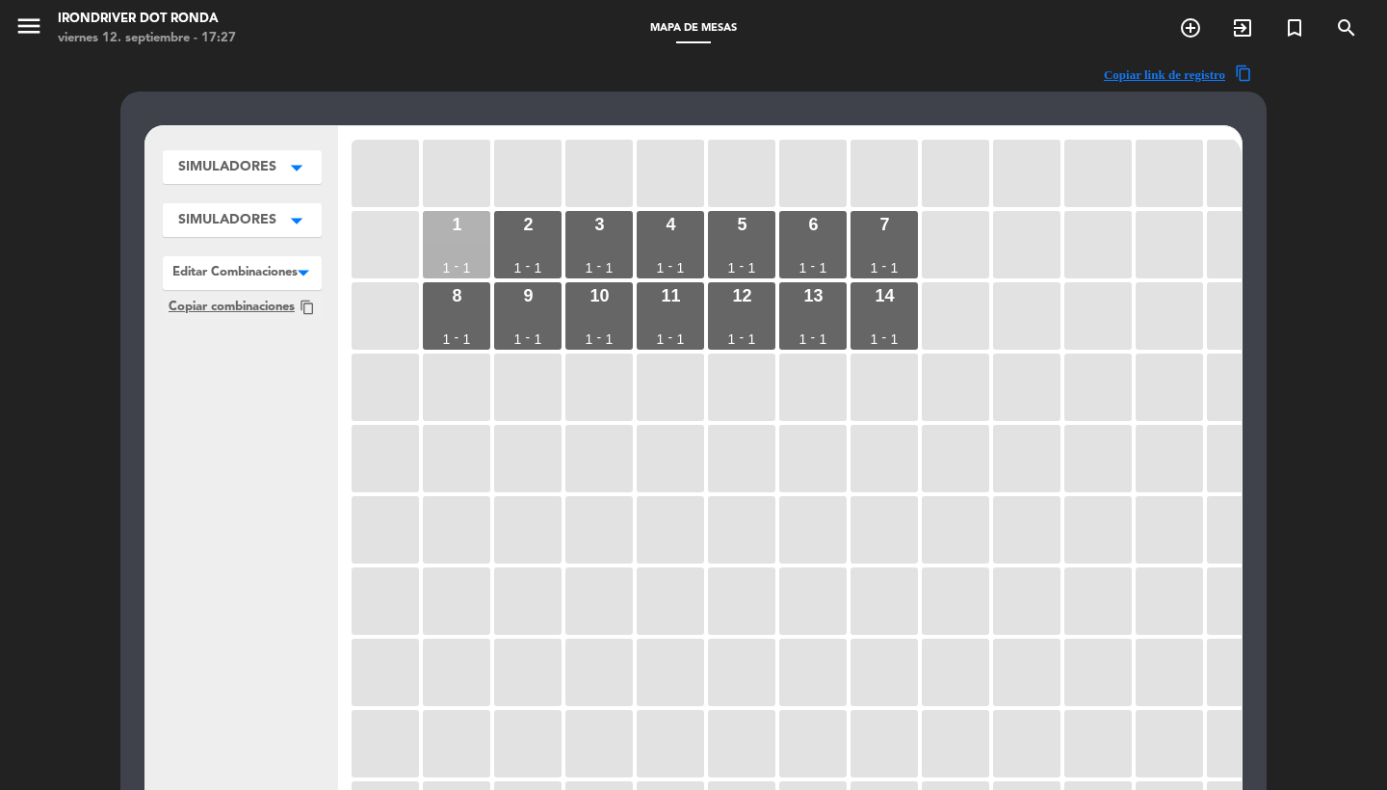
click at [468, 251] on div "1 1 - 1" at bounding box center [456, 244] width 67 height 67
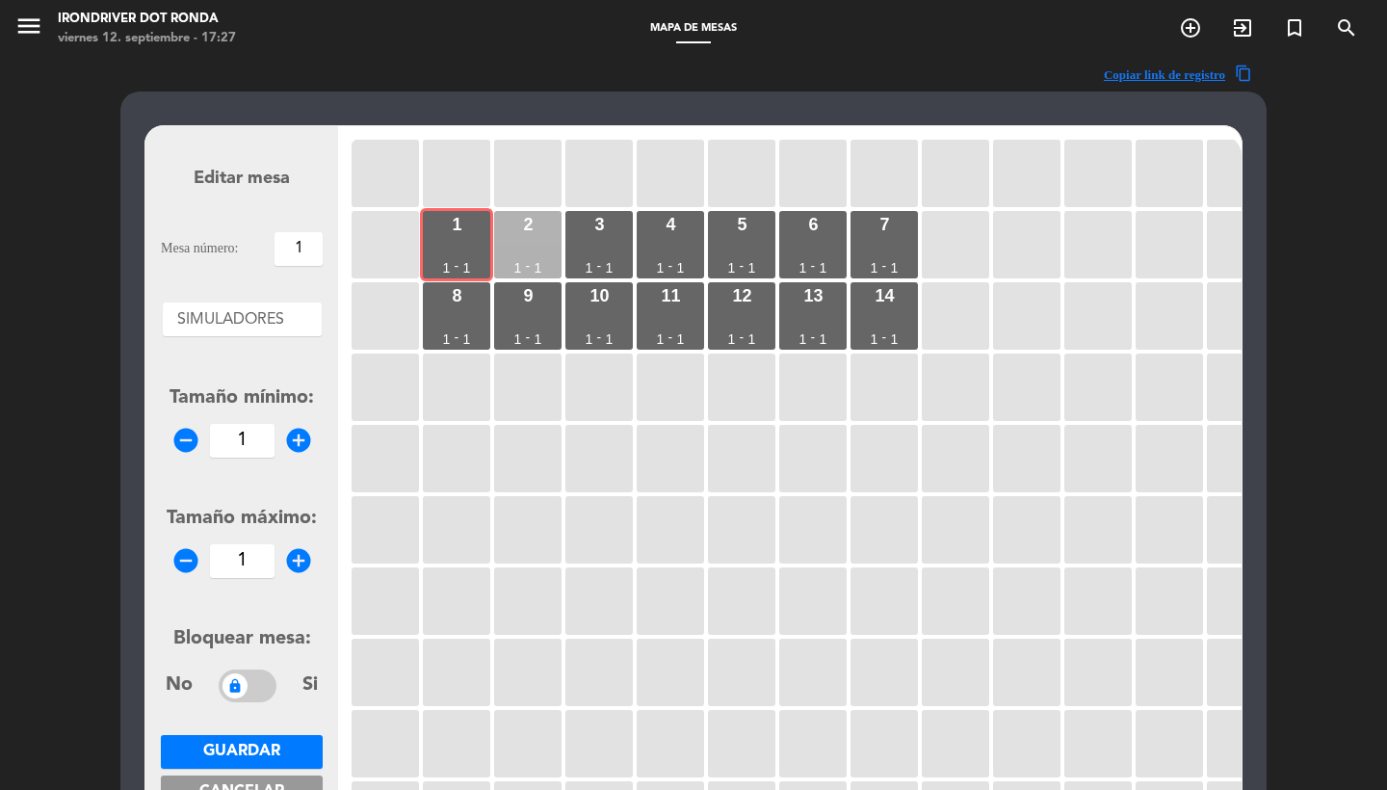
click at [507, 250] on div "2 1 - 1" at bounding box center [527, 244] width 67 height 67
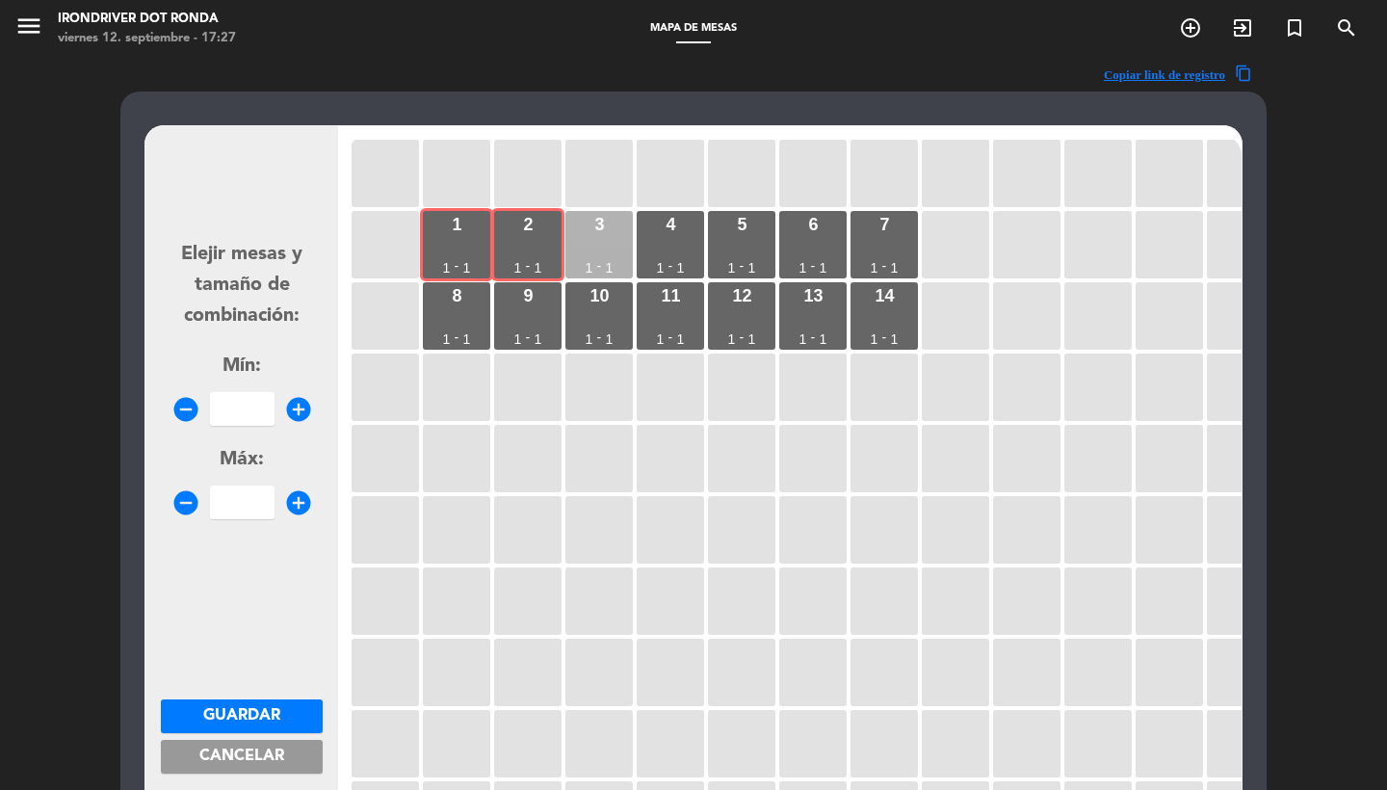
click at [593, 247] on div "3 1 - 1" at bounding box center [598, 244] width 67 height 67
click at [662, 248] on div "4 1 - 1" at bounding box center [670, 244] width 67 height 67
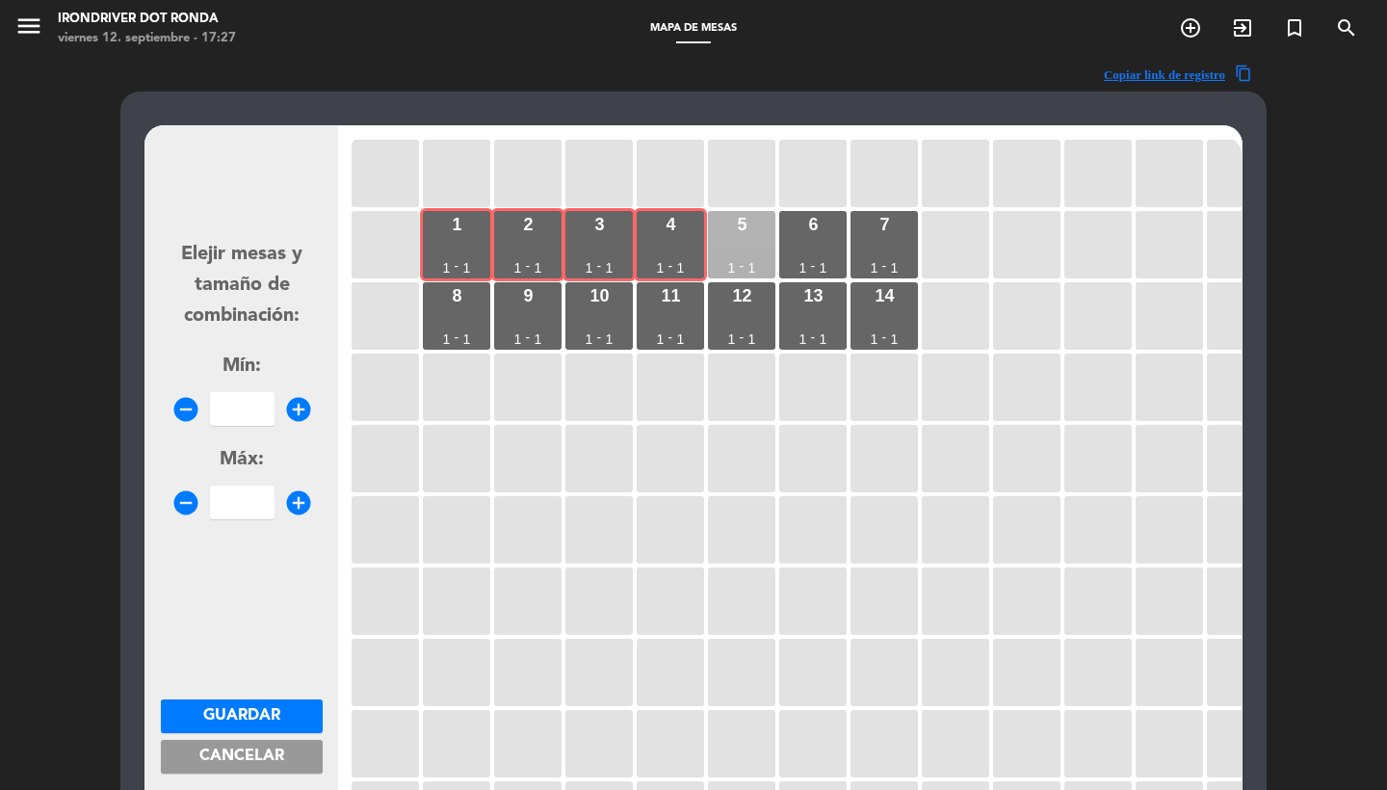
click at [745, 233] on div "5" at bounding box center [742, 224] width 10 height 17
drag, startPoint x: 828, startPoint y: 221, endPoint x: 858, endPoint y: 221, distance: 29.9
click at [828, 221] on div "6 1 - 1" at bounding box center [812, 244] width 67 height 67
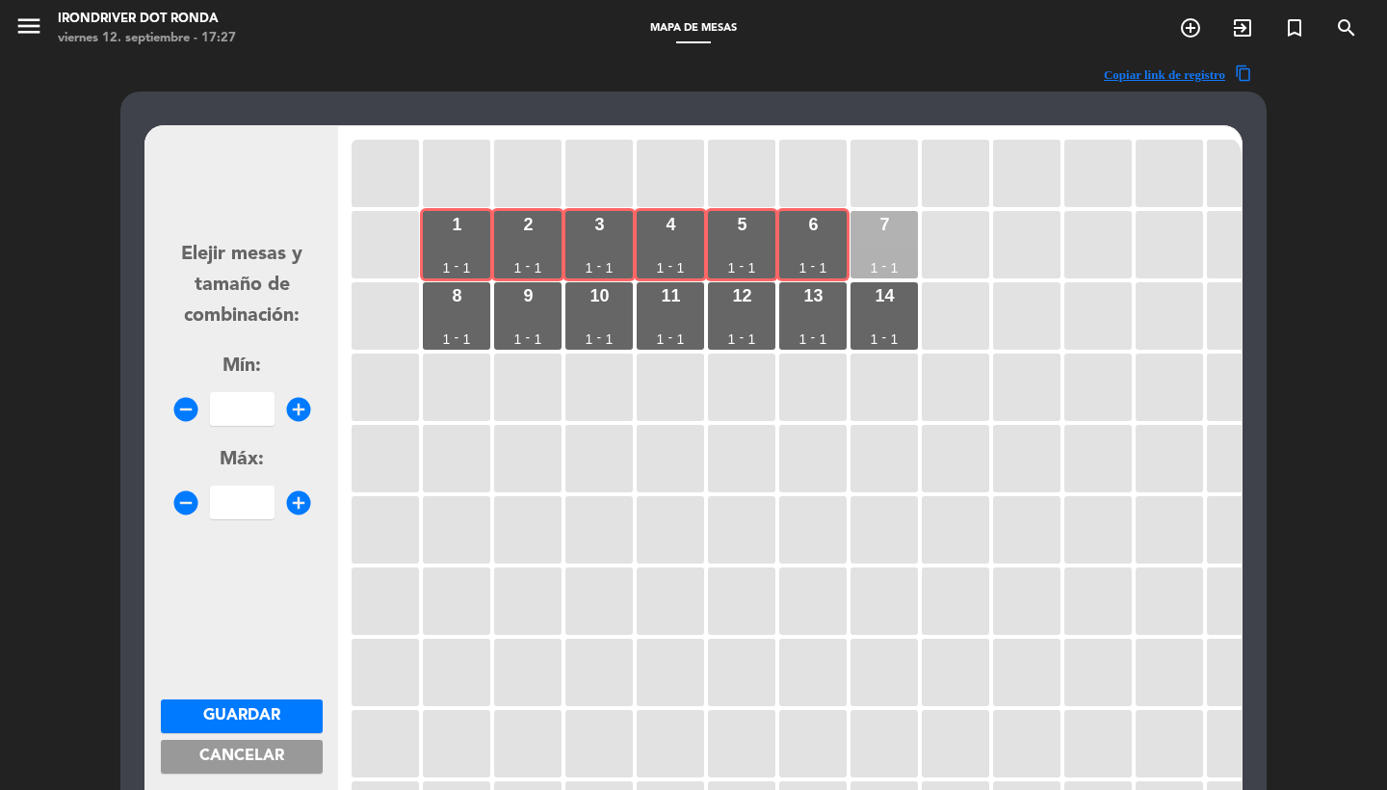
click at [889, 226] on div "7" at bounding box center [884, 224] width 10 height 17
drag, startPoint x: 452, startPoint y: 329, endPoint x: 470, endPoint y: 327, distance: 18.4
click at [452, 329] on div "8 1 - 1" at bounding box center [456, 315] width 67 height 67
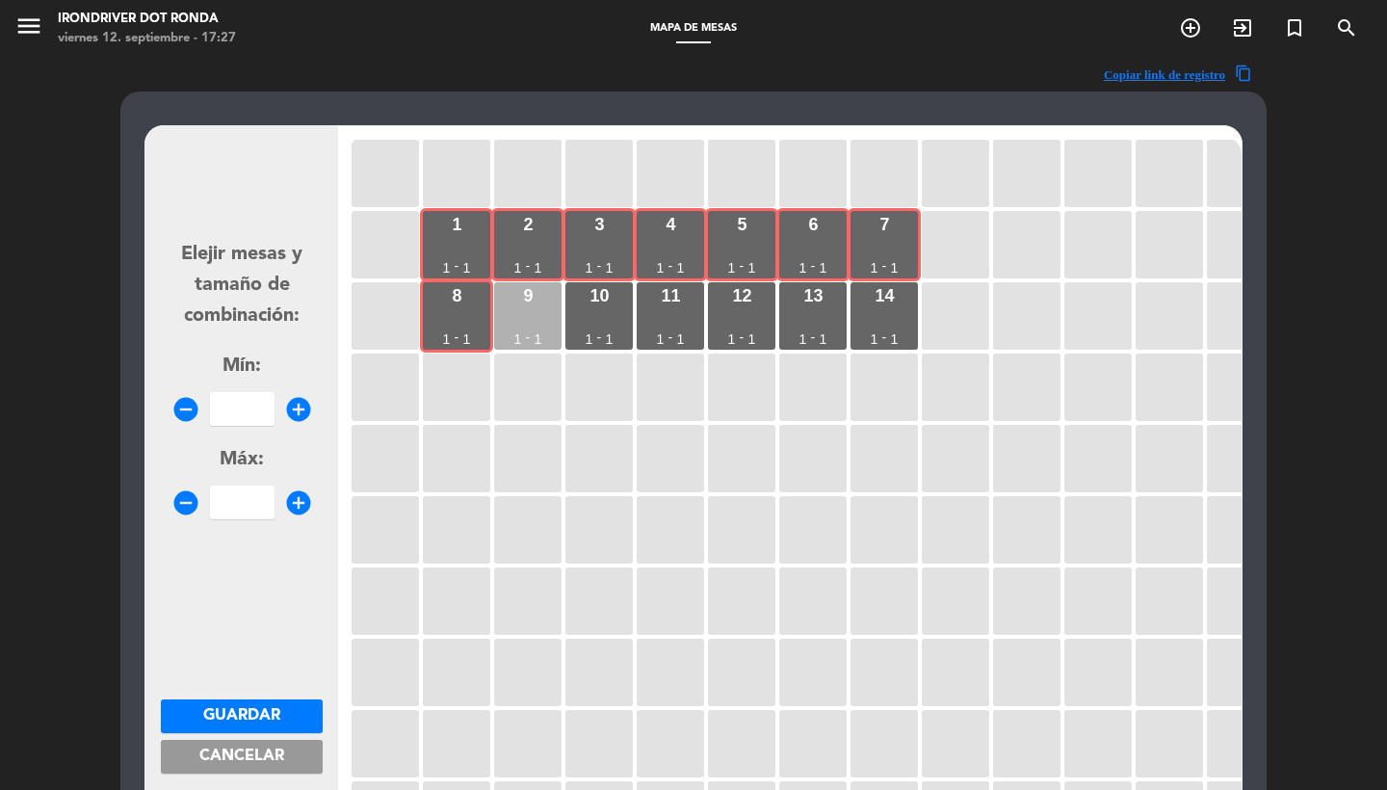
click at [528, 315] on div "9 1 - 1" at bounding box center [527, 315] width 67 height 67
click at [585, 315] on div "10 1 - 1" at bounding box center [598, 315] width 67 height 67
click at [673, 313] on div "11 1 - 1" at bounding box center [670, 315] width 67 height 67
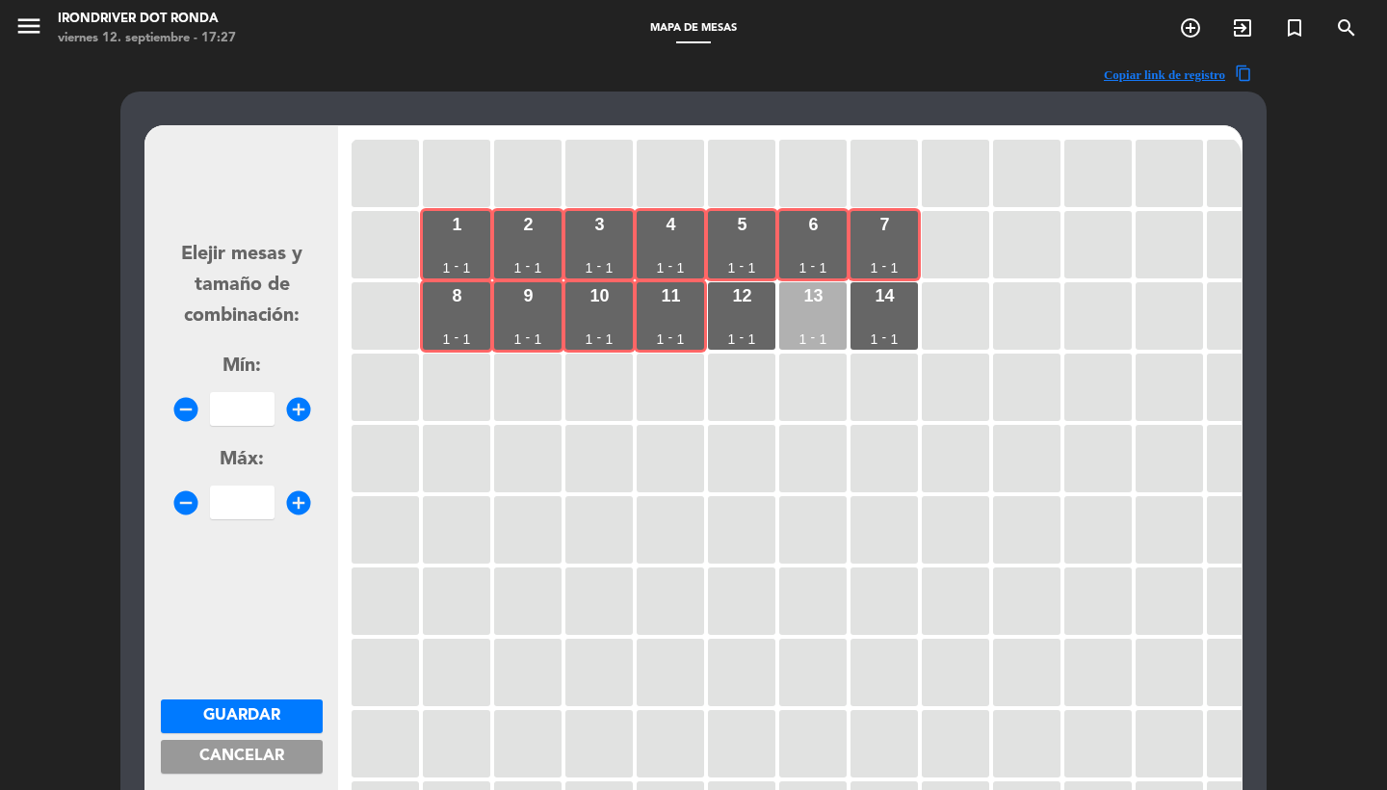
click at [780, 311] on div "13 1 - 1" at bounding box center [812, 315] width 67 height 67
click at [748, 311] on div "12 1 - 1" at bounding box center [741, 315] width 67 height 67
click at [793, 313] on div "13 1 - 1" at bounding box center [812, 315] width 67 height 67
click at [251, 413] on input "number" at bounding box center [242, 409] width 65 height 34
type input "12"
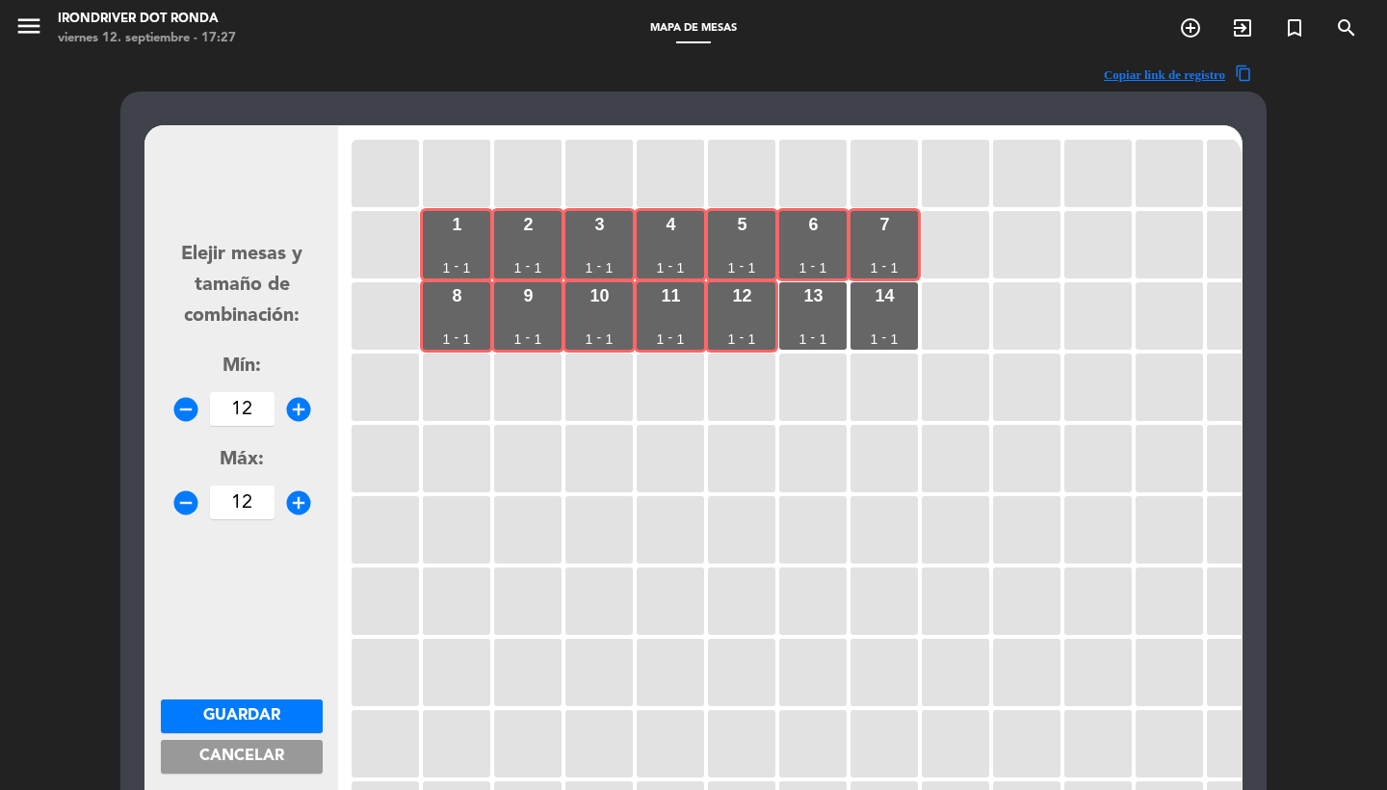
type input "12"
click at [293, 716] on button "Guardar" at bounding box center [242, 716] width 162 height 34
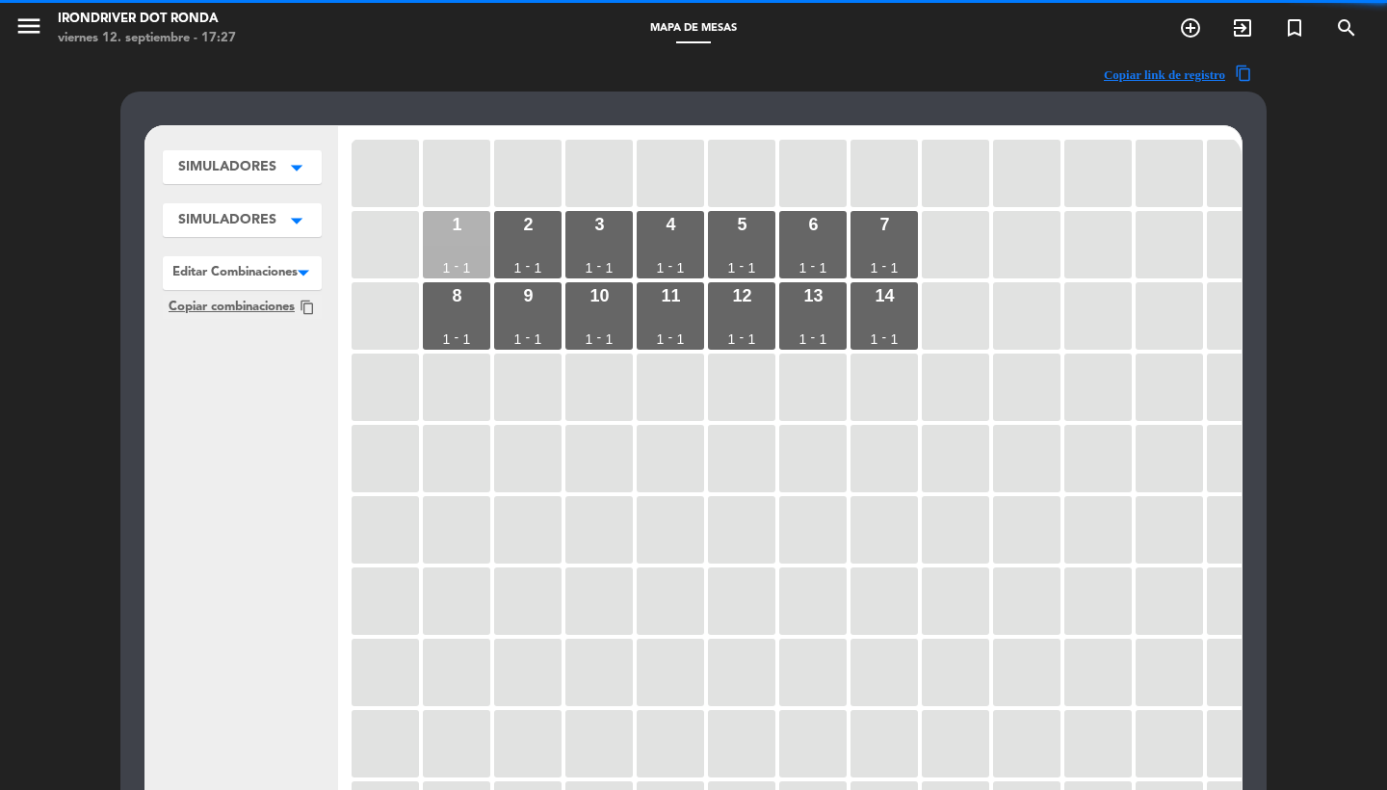
click at [459, 246] on div "1 1 - 1" at bounding box center [456, 244] width 67 height 67
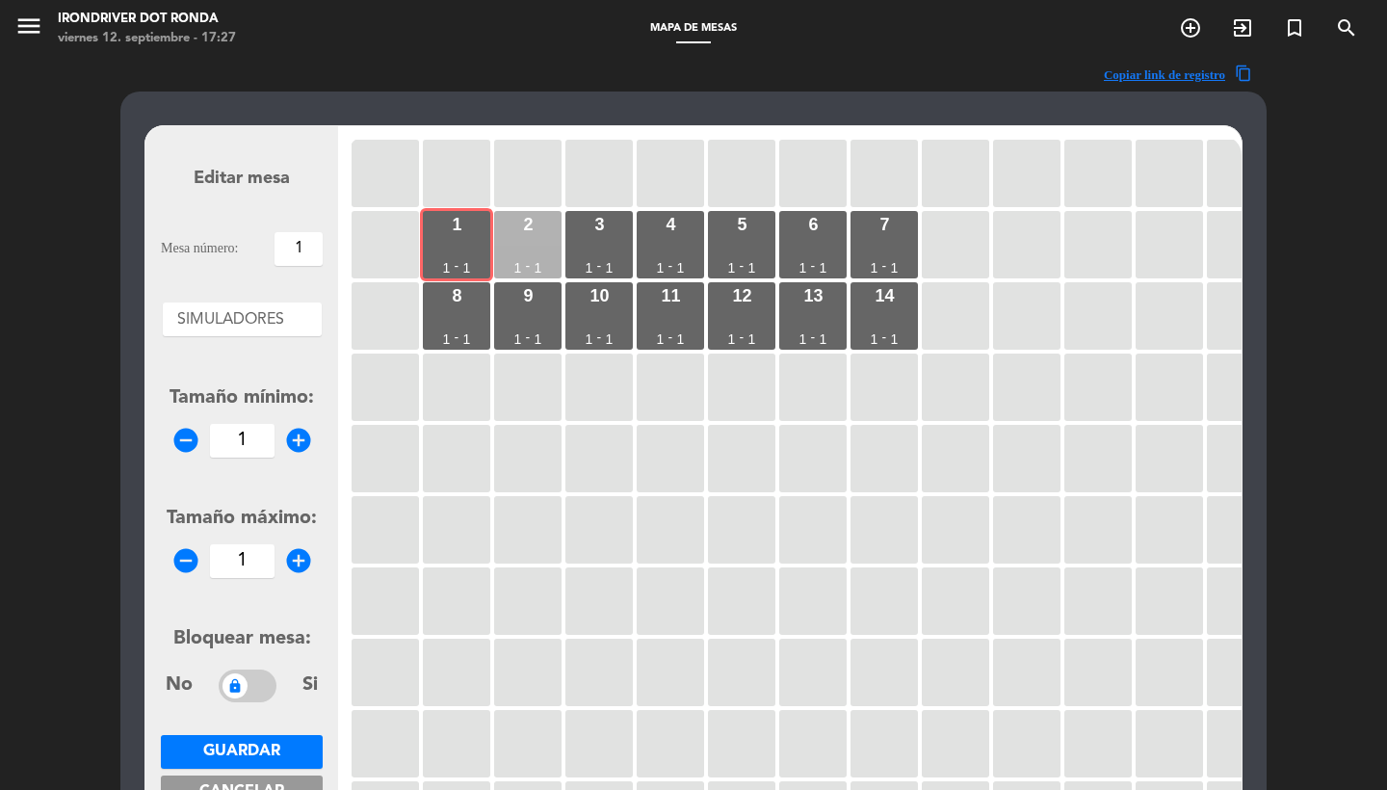
click at [528, 246] on div "2 1 - 1" at bounding box center [527, 244] width 67 height 67
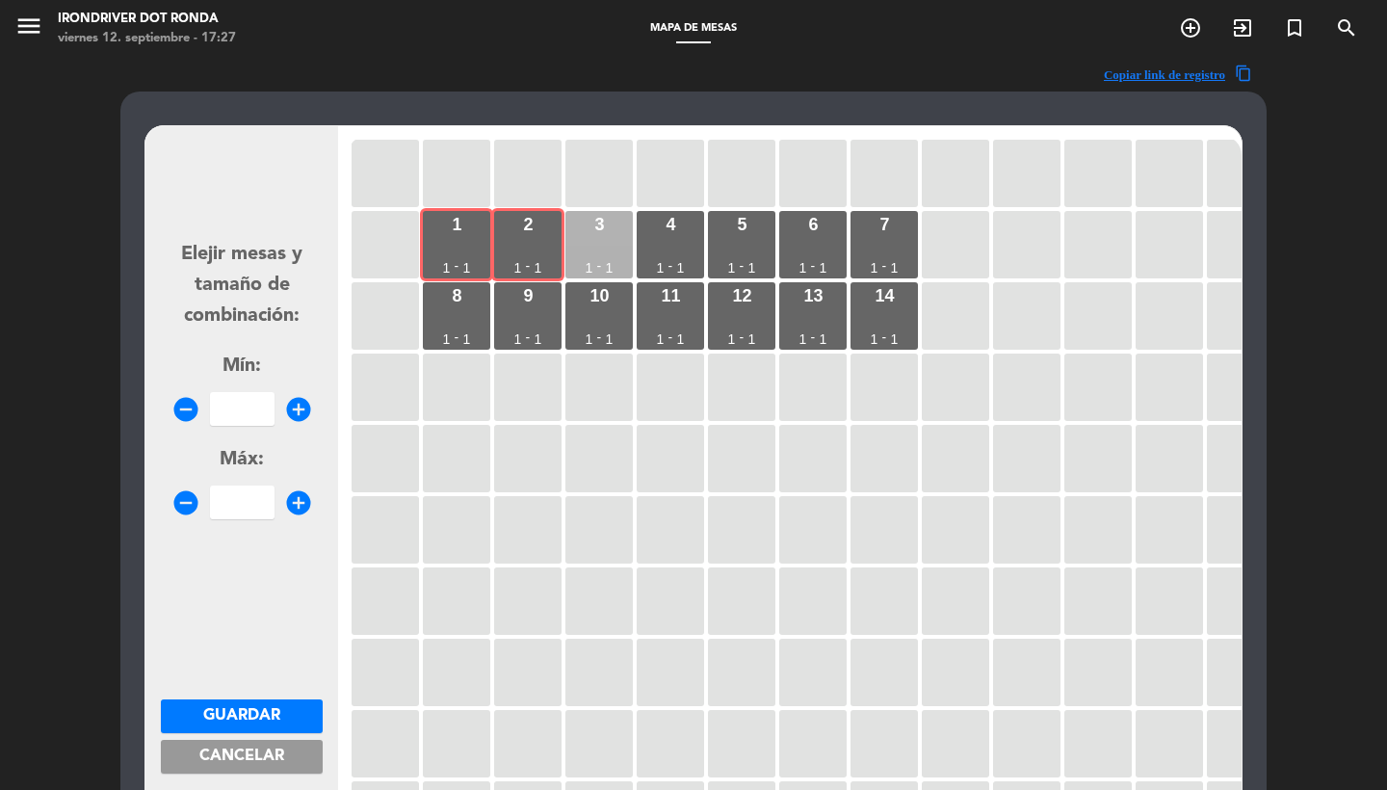
click at [596, 246] on div "3 1 - 1" at bounding box center [598, 244] width 67 height 67
click at [670, 239] on div "4 1 - 1" at bounding box center [670, 244] width 67 height 67
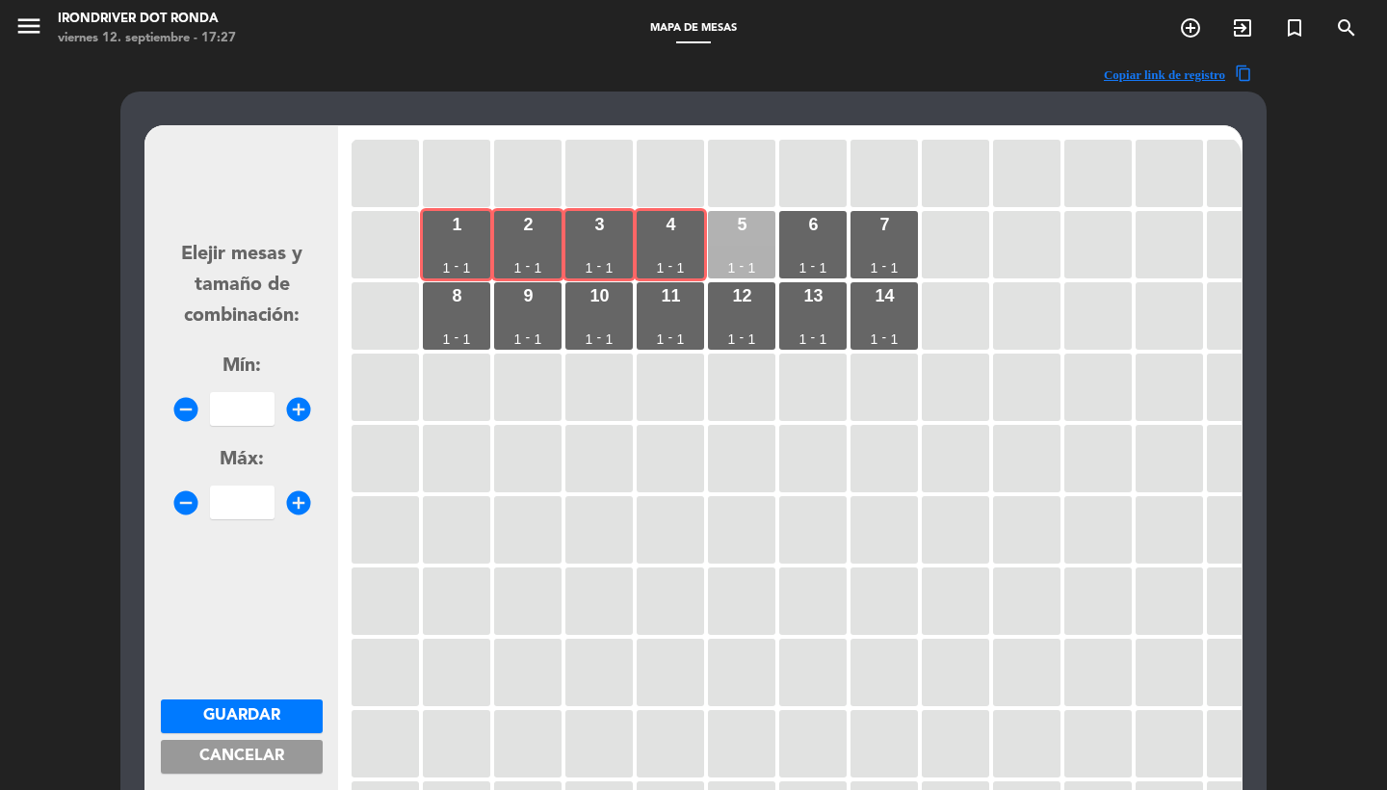
click at [737, 240] on div "5 1 - 1" at bounding box center [741, 244] width 67 height 67
click at [827, 246] on div "6 1 - 1" at bounding box center [812, 244] width 67 height 67
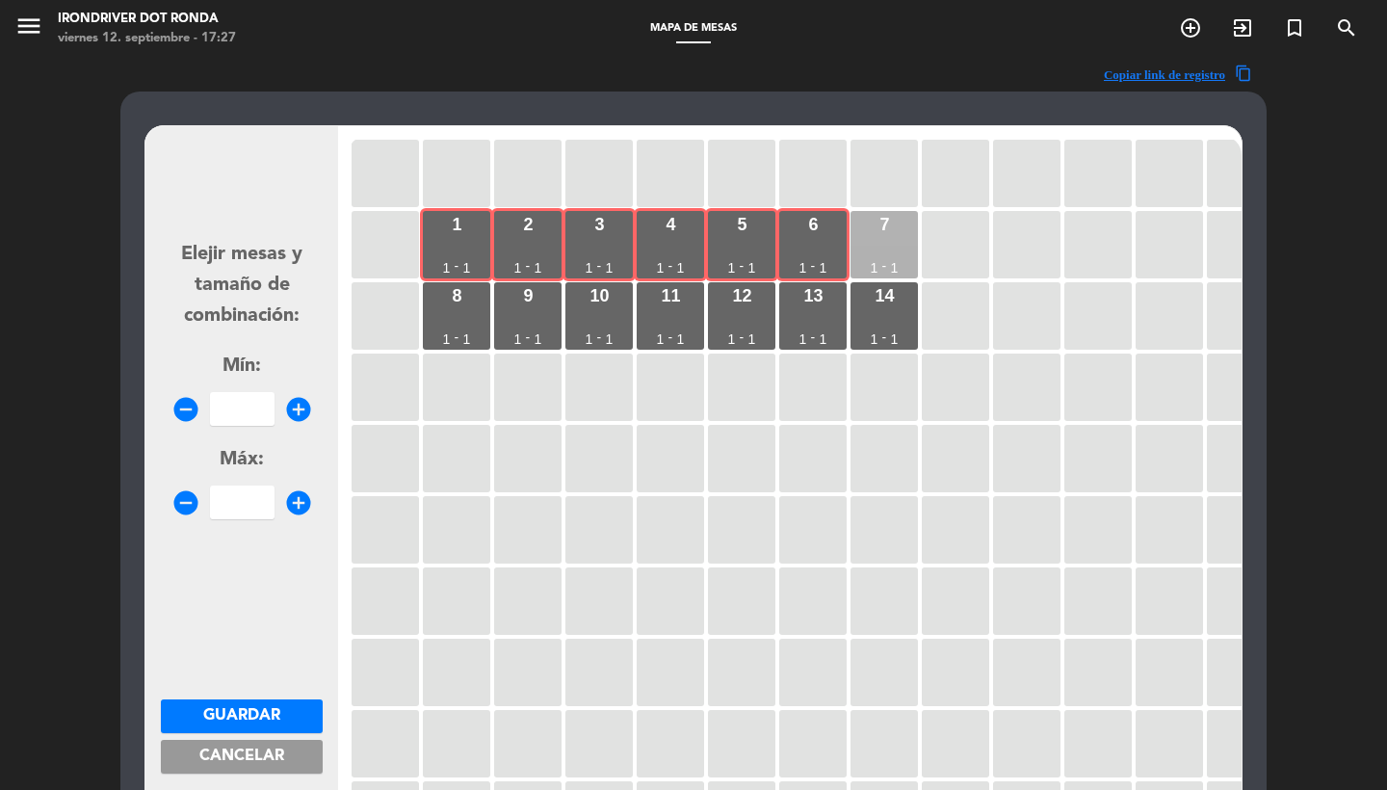
click at [880, 242] on div "7 1 - 1" at bounding box center [883, 244] width 67 height 67
click at [451, 324] on div "8 1 - 1" at bounding box center [456, 315] width 67 height 67
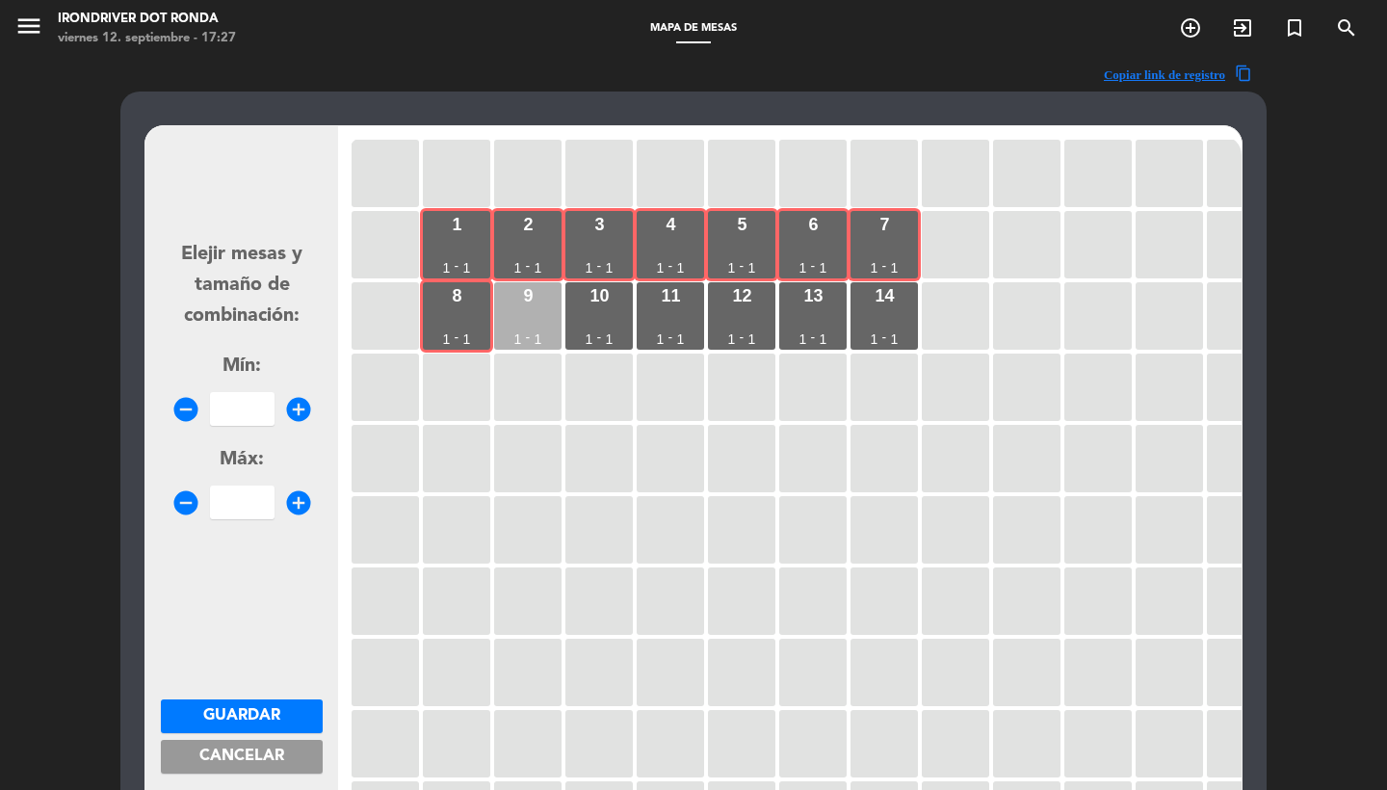
click at [517, 324] on div "9 1 - 1" at bounding box center [527, 315] width 67 height 67
click at [565, 324] on div "10 1 - 1" at bounding box center [598, 315] width 67 height 67
click at [641, 324] on div "11 1 - 1" at bounding box center [670, 315] width 67 height 67
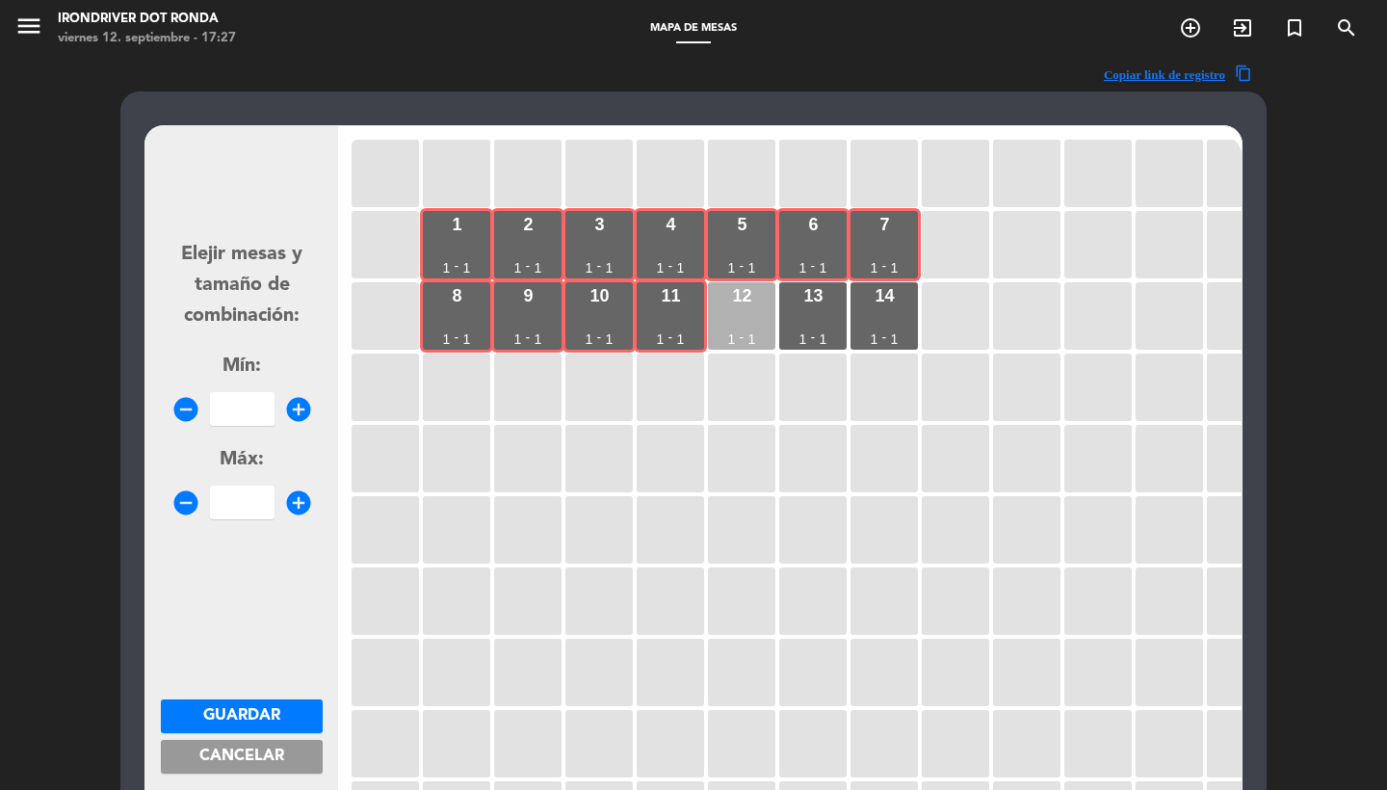
click at [715, 325] on div "12 1 - 1" at bounding box center [741, 315] width 67 height 67
click at [831, 314] on div "13 1 - 1" at bounding box center [812, 315] width 67 height 67
click at [248, 403] on input "number" at bounding box center [242, 409] width 65 height 34
type input "13"
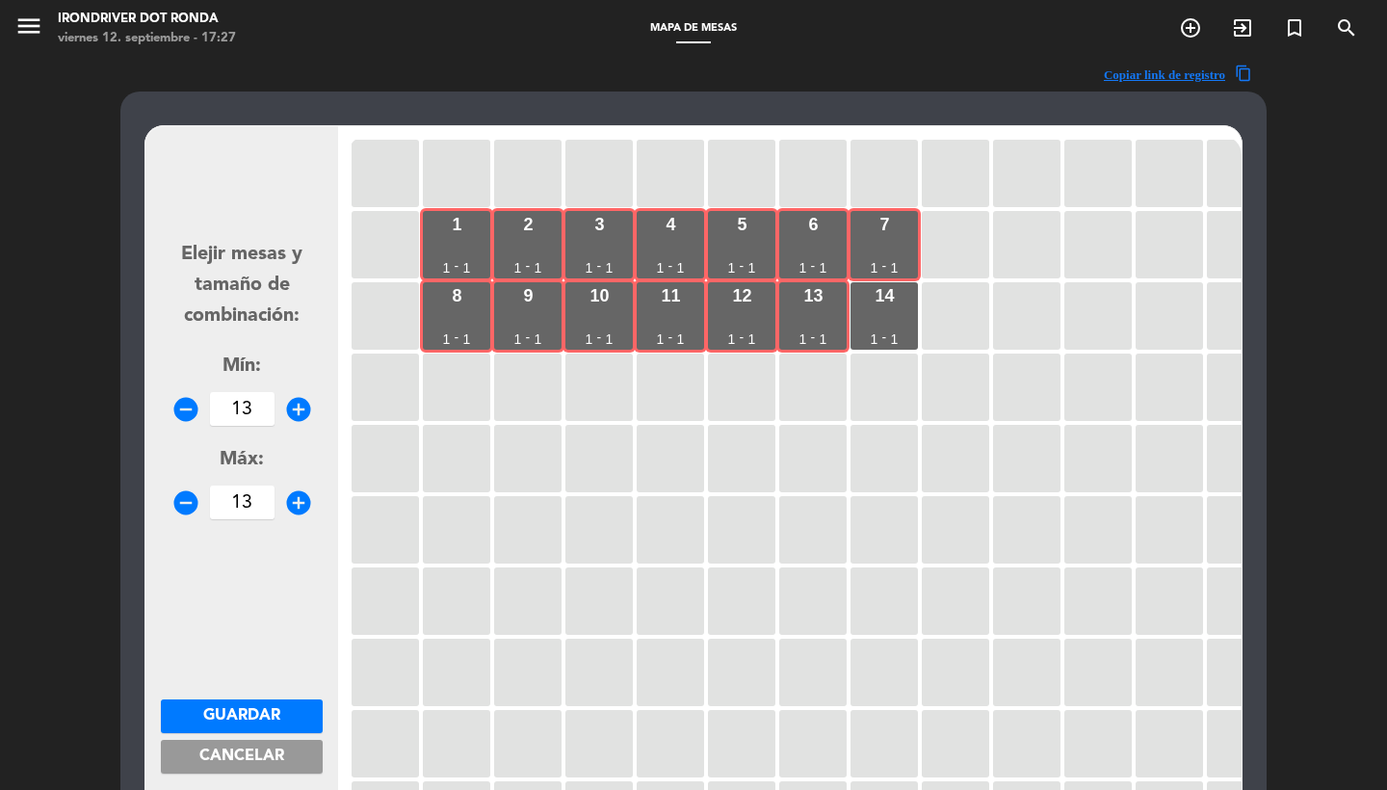
click at [270, 716] on span "Guardar" at bounding box center [241, 715] width 77 height 15
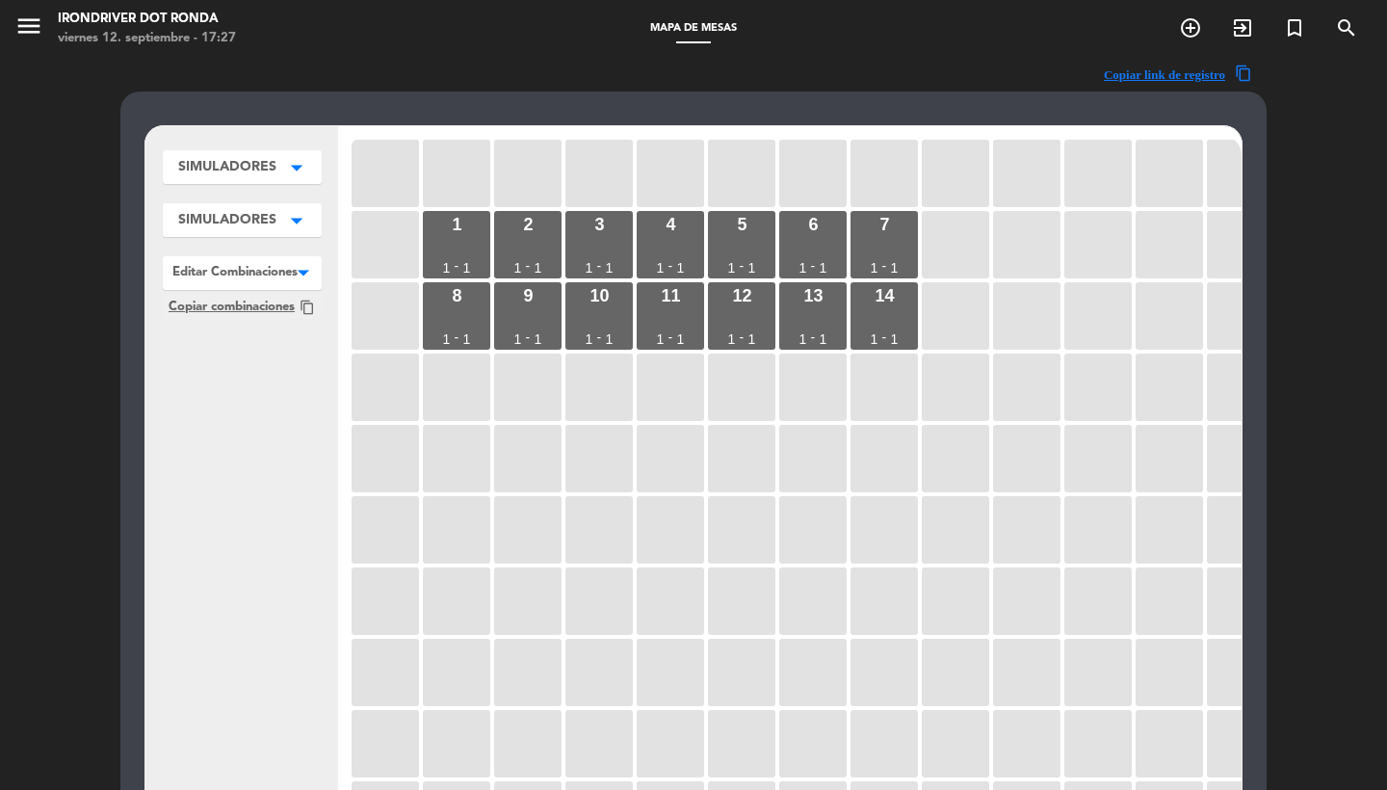
click at [282, 267] on div at bounding box center [242, 268] width 159 height 25
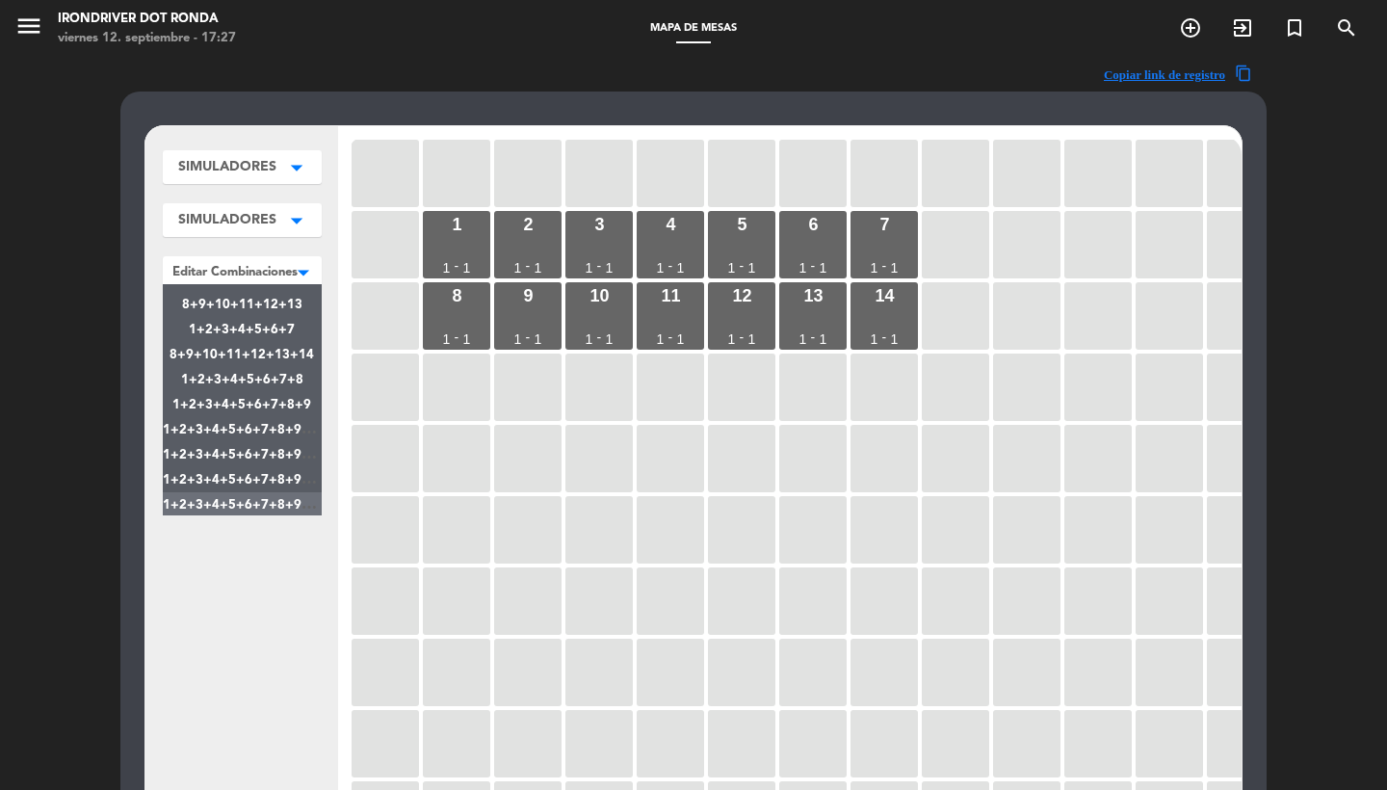
scroll to position [545, 0]
click at [265, 486] on span "1+2+3+4+5+6+7+8+9+10+11+12" at bounding box center [268, 480] width 211 height 15
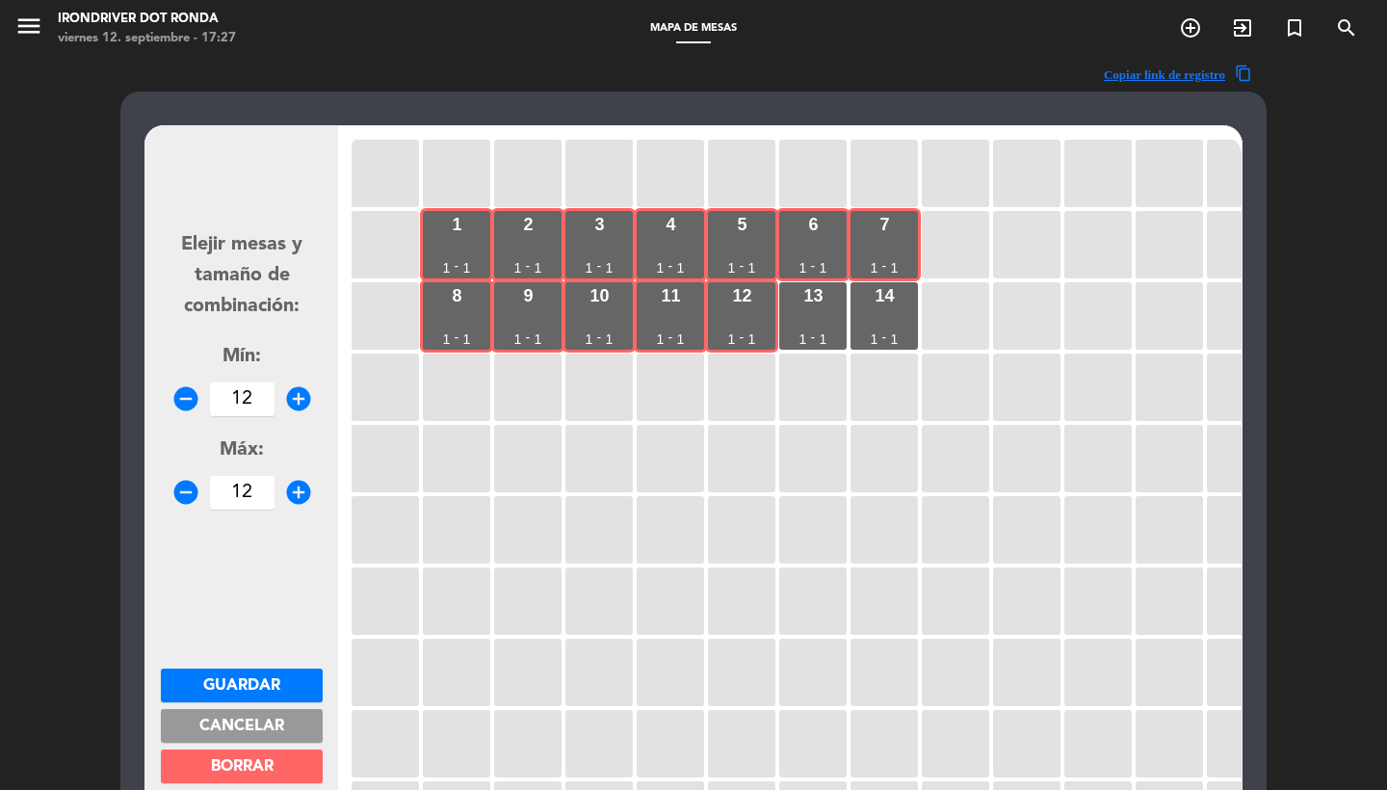
click at [250, 725] on span "Cancelar" at bounding box center [241, 726] width 85 height 15
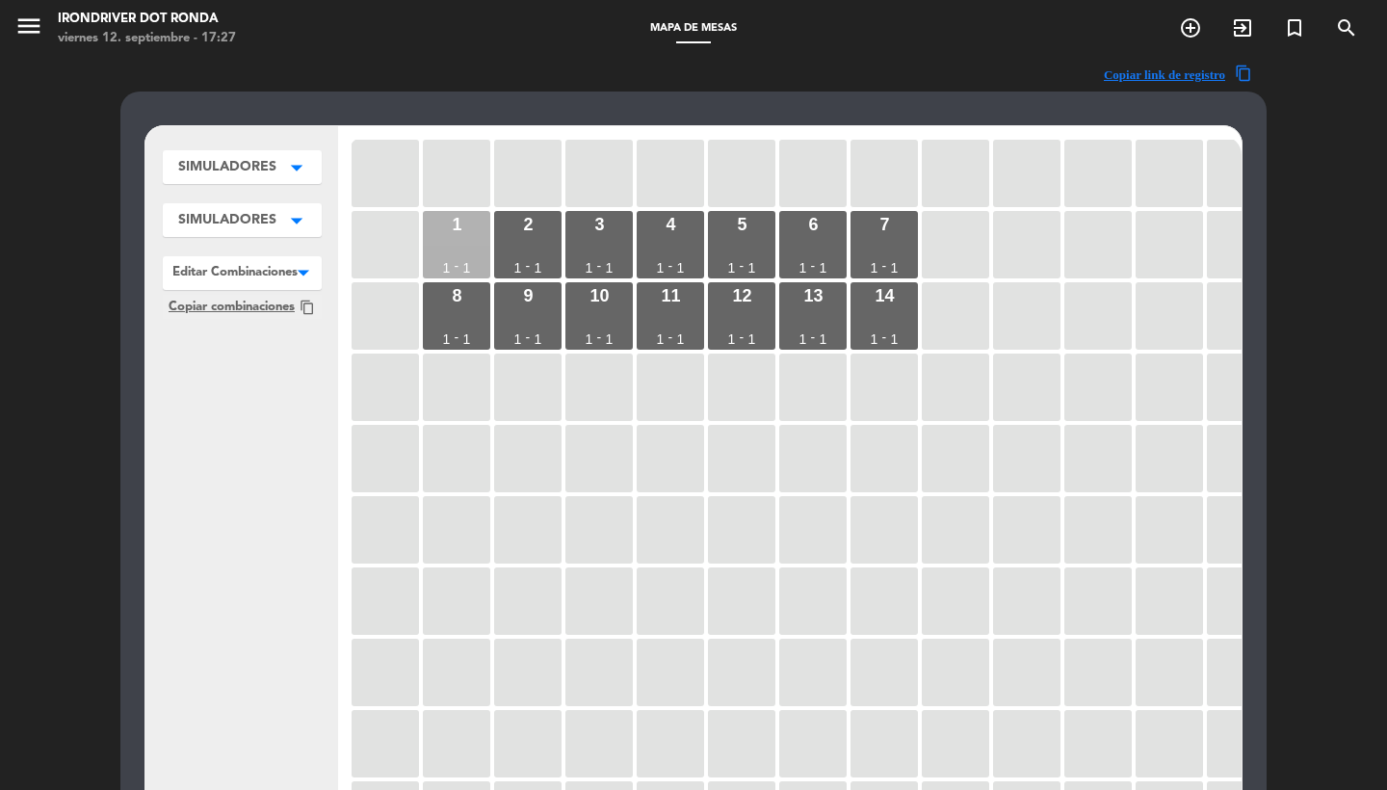
click at [469, 228] on div "1 1 - 1" at bounding box center [456, 244] width 67 height 67
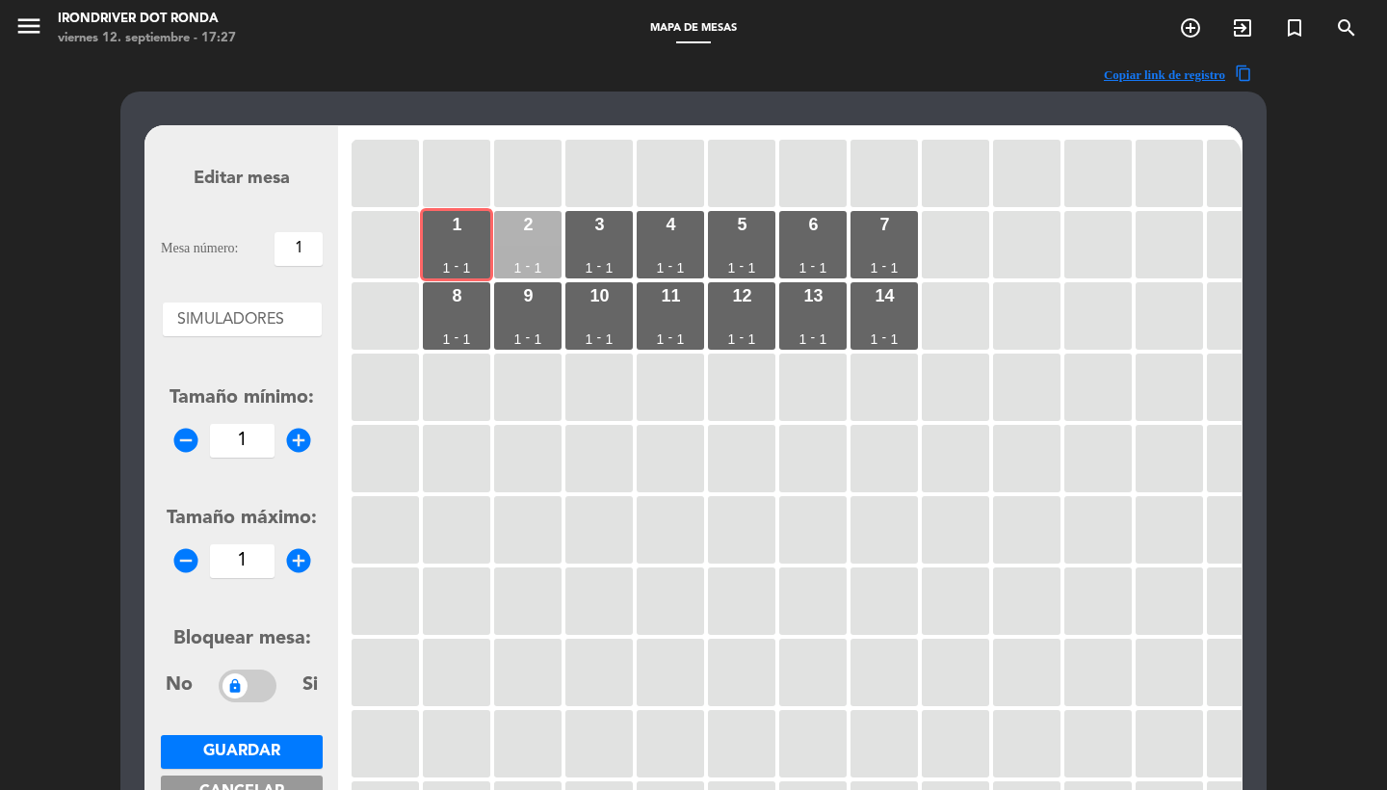
click at [556, 224] on div "2 1 - 1" at bounding box center [527, 244] width 67 height 67
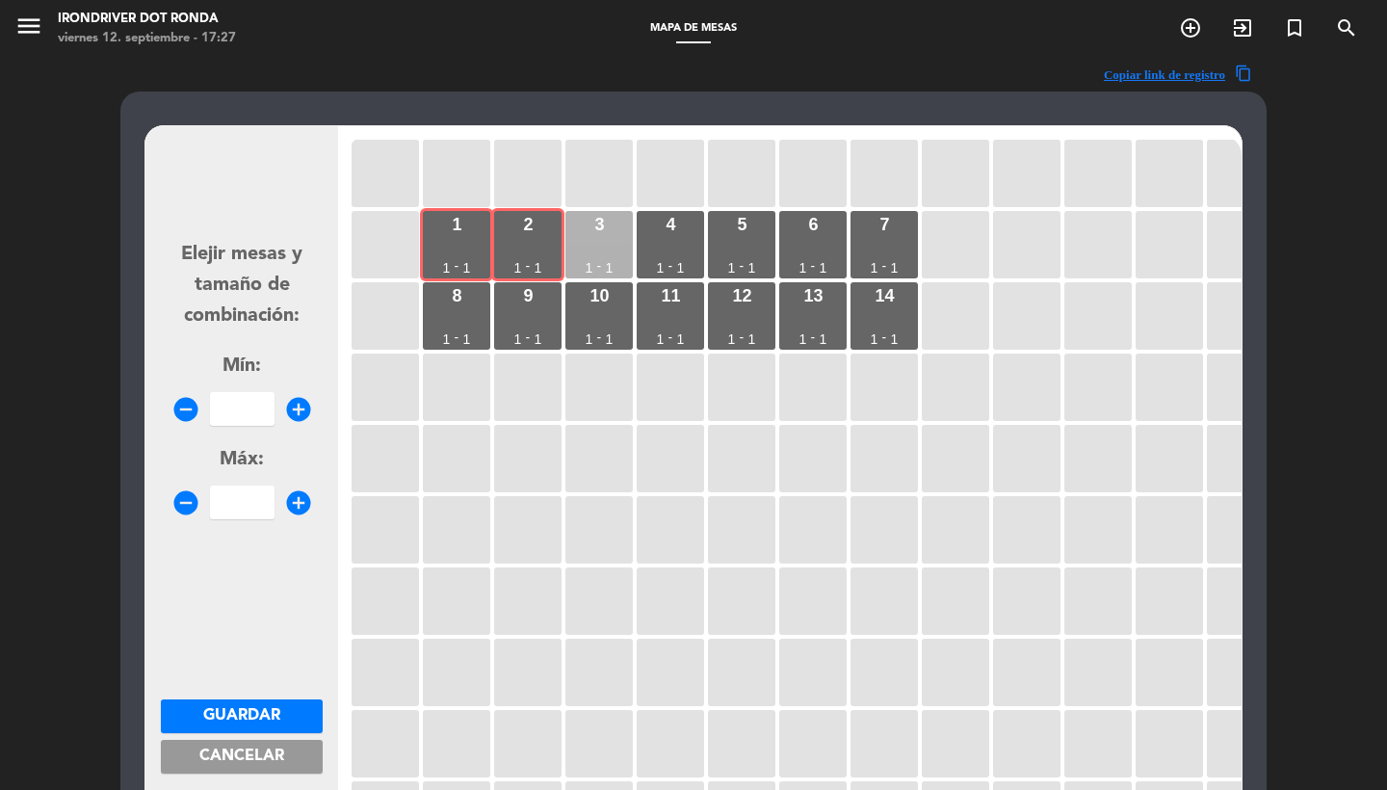
click at [601, 228] on div "3" at bounding box center [599, 224] width 10 height 17
click at [679, 229] on div "4 1 - 1" at bounding box center [670, 244] width 67 height 67
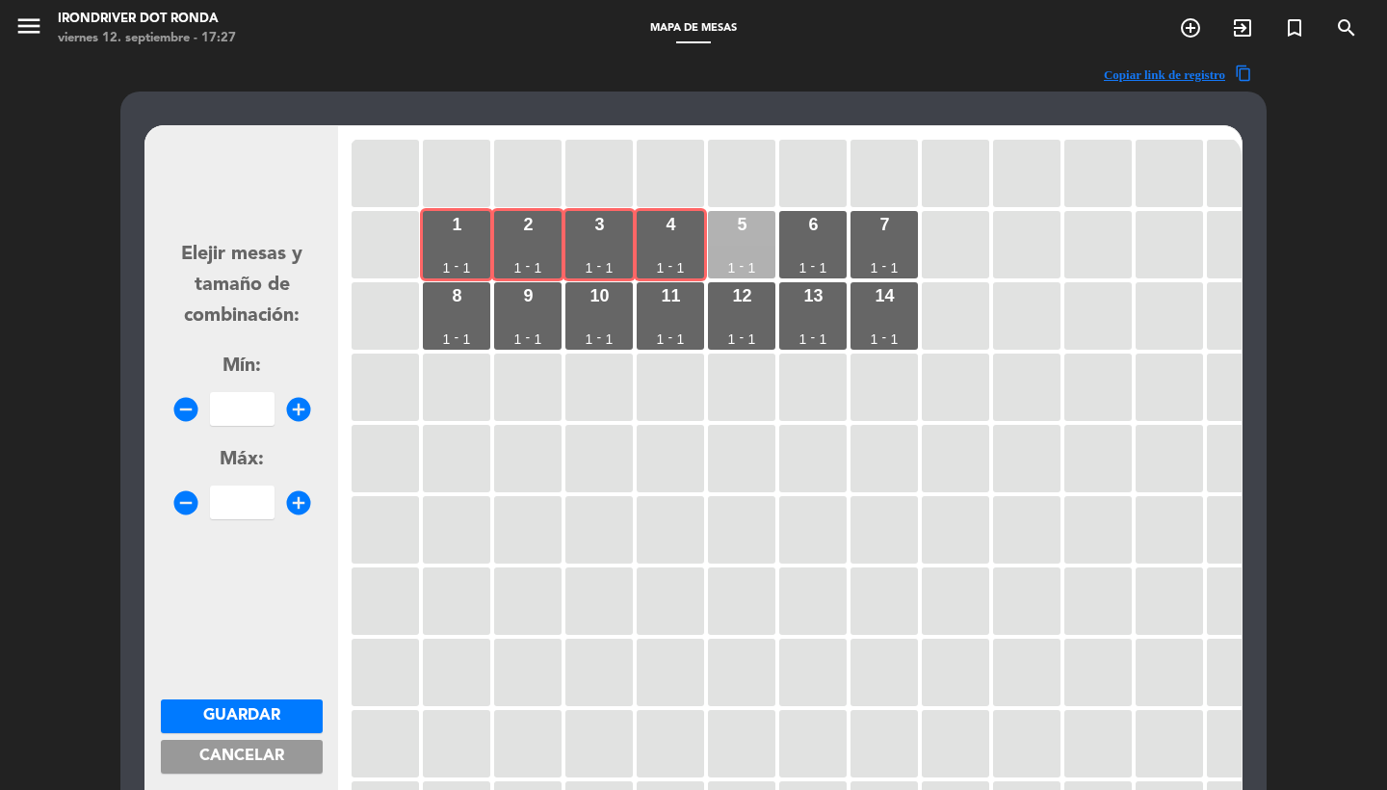
click at [741, 242] on div "5 1 - 1" at bounding box center [741, 244] width 67 height 67
click at [797, 231] on div "6 1 - 1" at bounding box center [812, 244] width 67 height 67
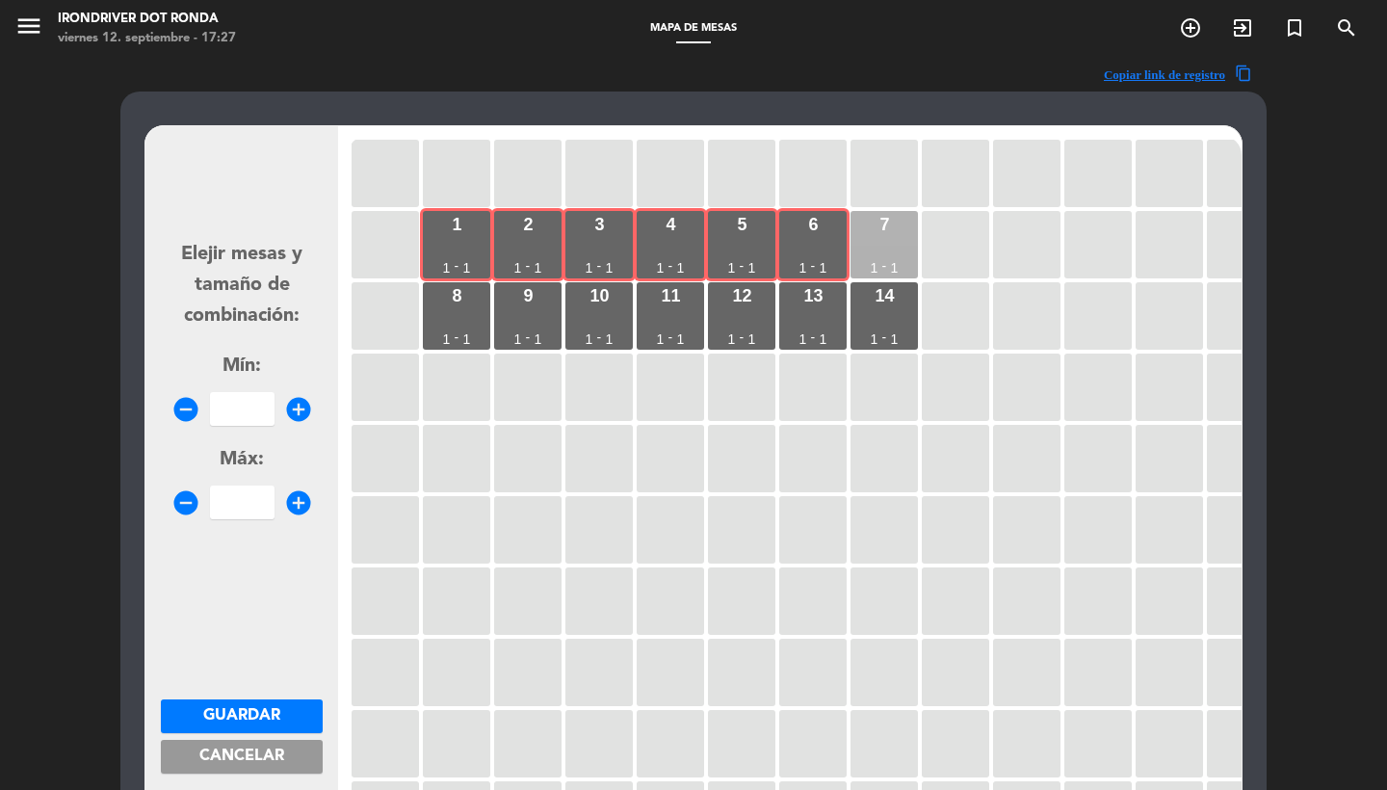
click at [886, 225] on div "7" at bounding box center [884, 224] width 10 height 17
click at [478, 299] on div "8 1 - 1" at bounding box center [456, 315] width 67 height 67
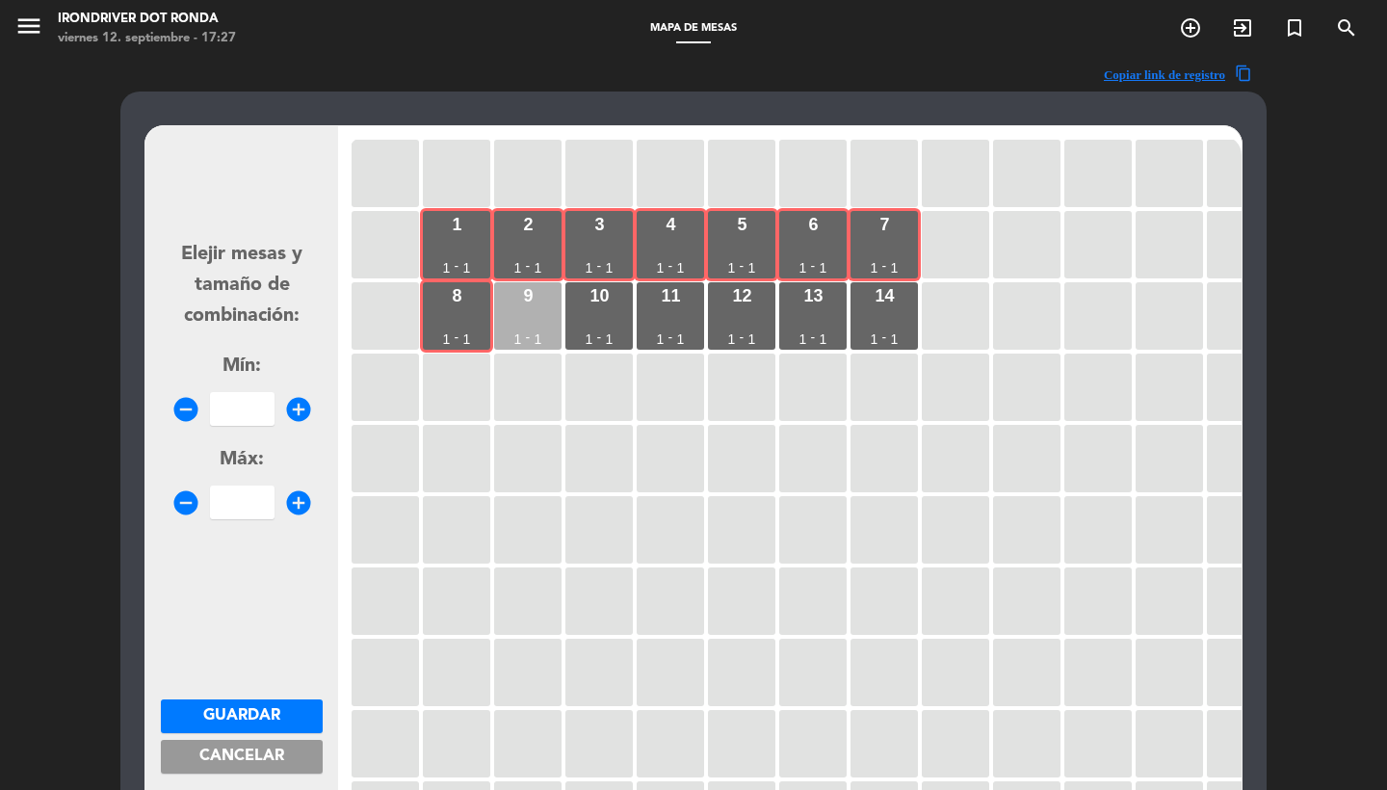
click at [533, 300] on div "9" at bounding box center [528, 295] width 10 height 17
click at [625, 300] on div "10 1 - 1" at bounding box center [598, 315] width 67 height 67
click at [675, 300] on div "11" at bounding box center [670, 295] width 19 height 17
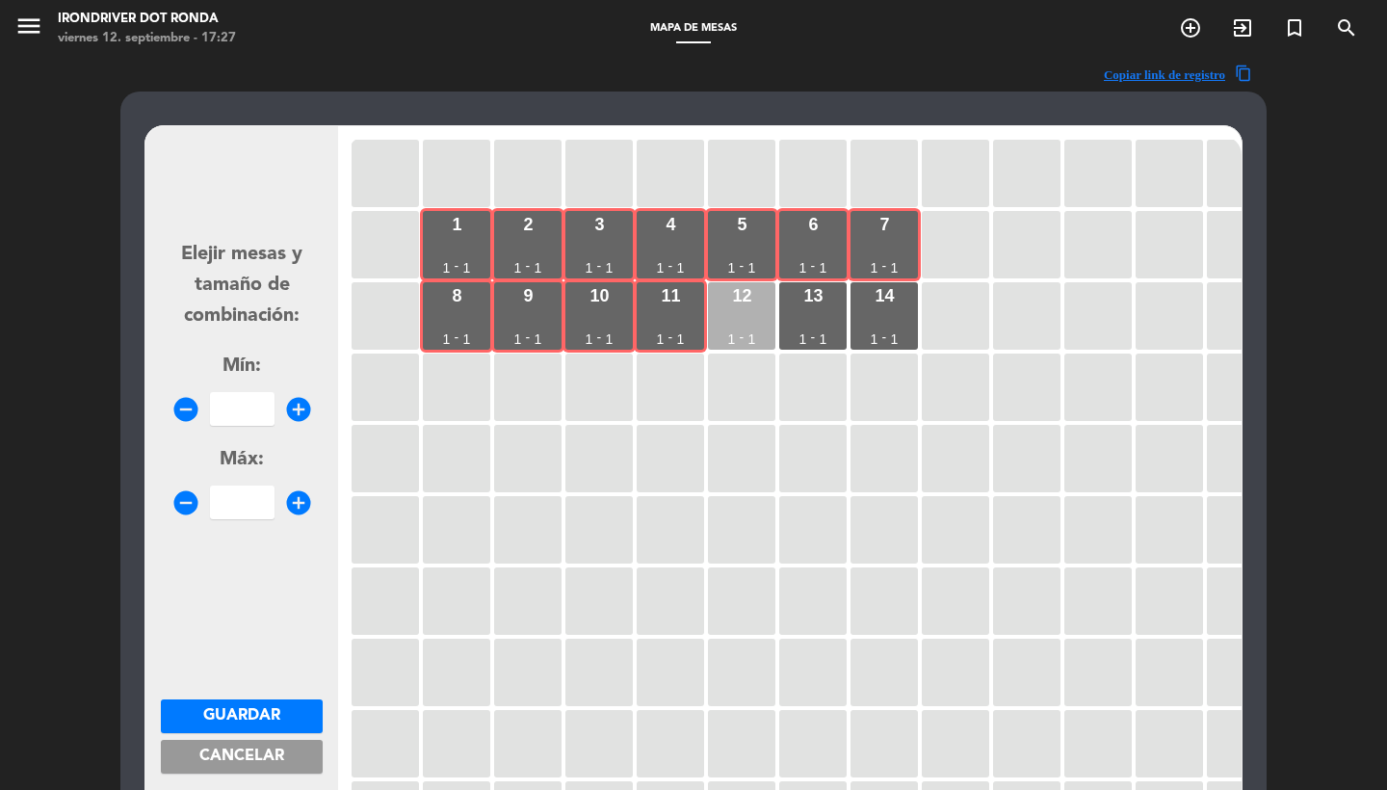
click at [755, 315] on div "12 1 - 1" at bounding box center [741, 315] width 67 height 67
click at [803, 315] on div "13 1 - 1" at bounding box center [812, 315] width 67 height 67
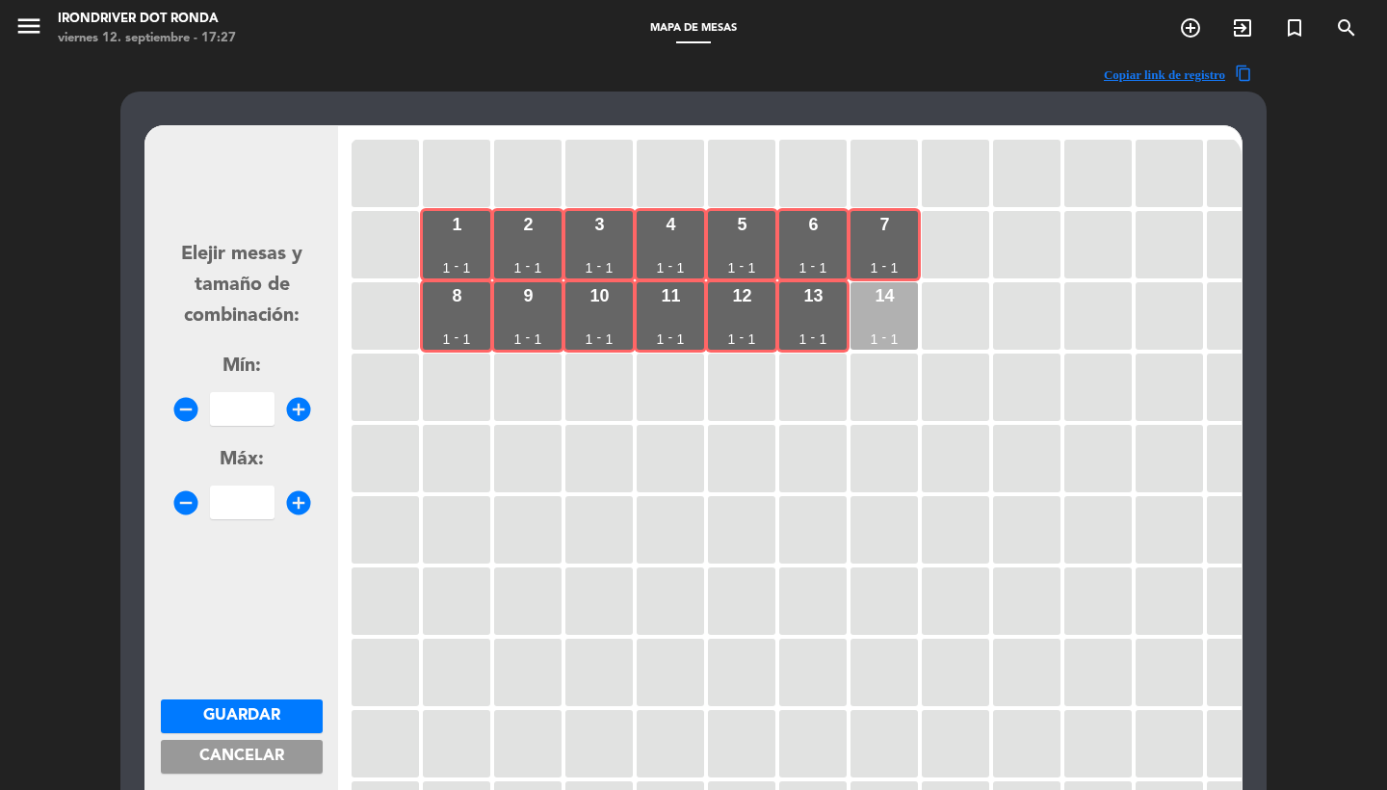
click at [905, 308] on div "14 1 - 1" at bounding box center [883, 315] width 67 height 67
click at [234, 404] on input "number" at bounding box center [242, 409] width 65 height 34
type input "14"
click at [262, 709] on span "Guardar" at bounding box center [241, 715] width 77 height 15
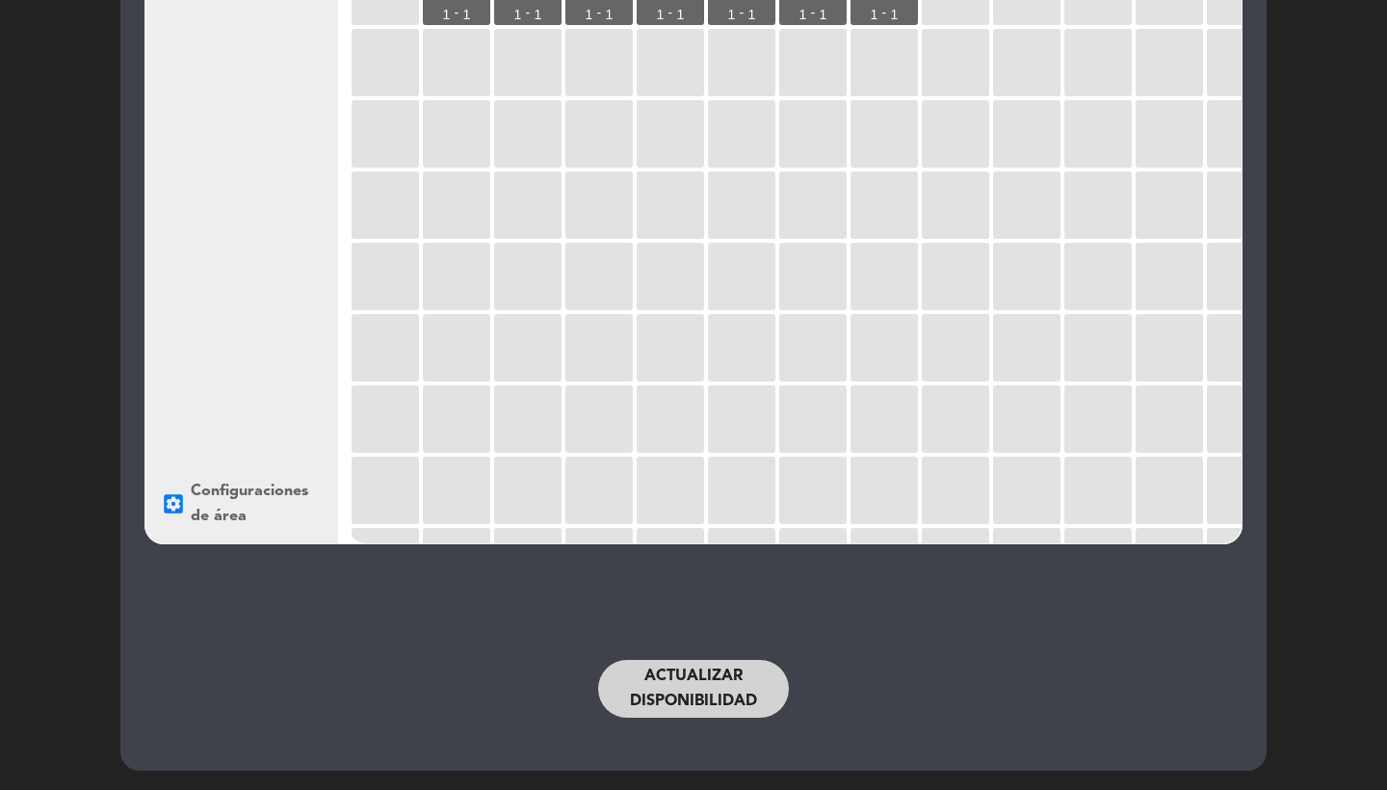
click at [664, 673] on button "Actualizar disponibilidad" at bounding box center [693, 689] width 191 height 58
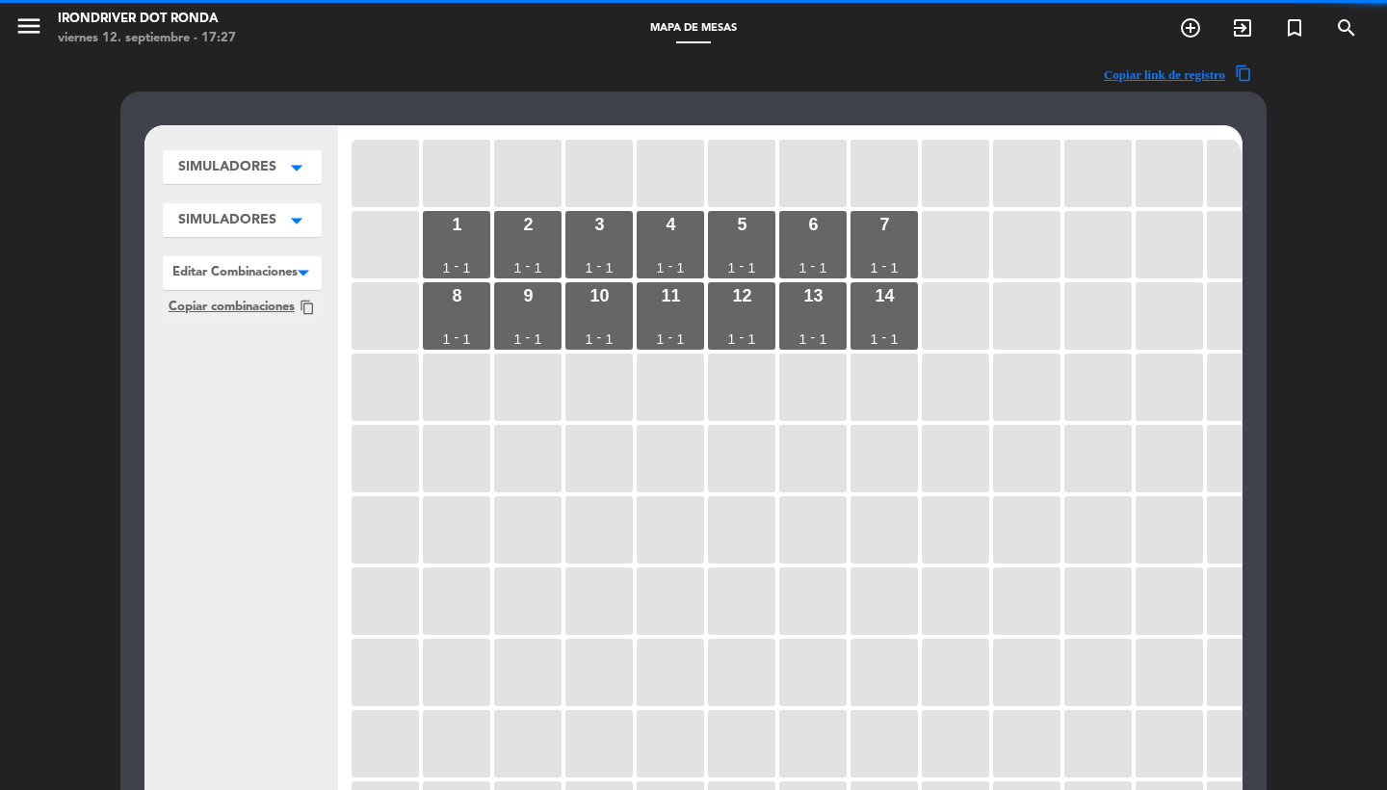
scroll to position [0, 0]
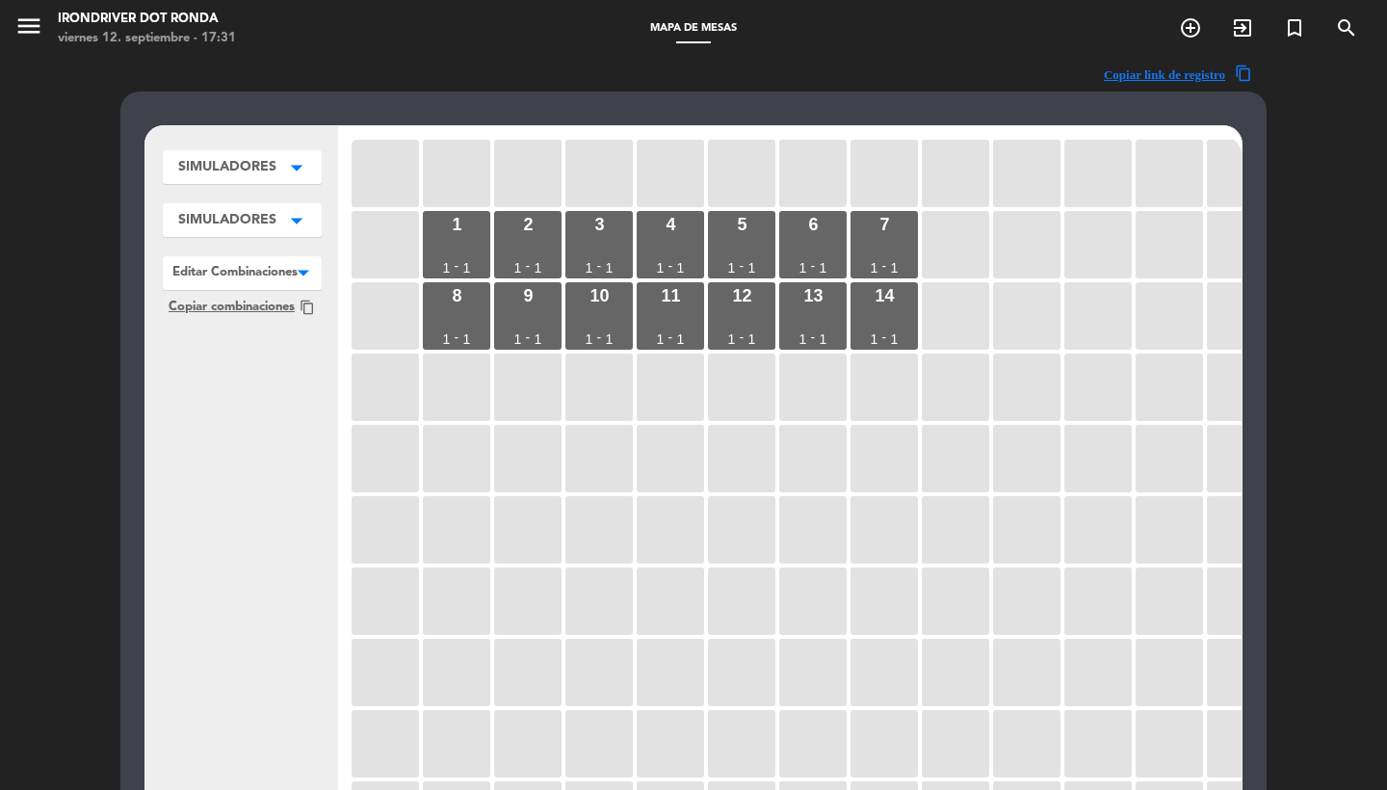
click at [23, 25] on icon "menu" at bounding box center [28, 26] width 29 height 29
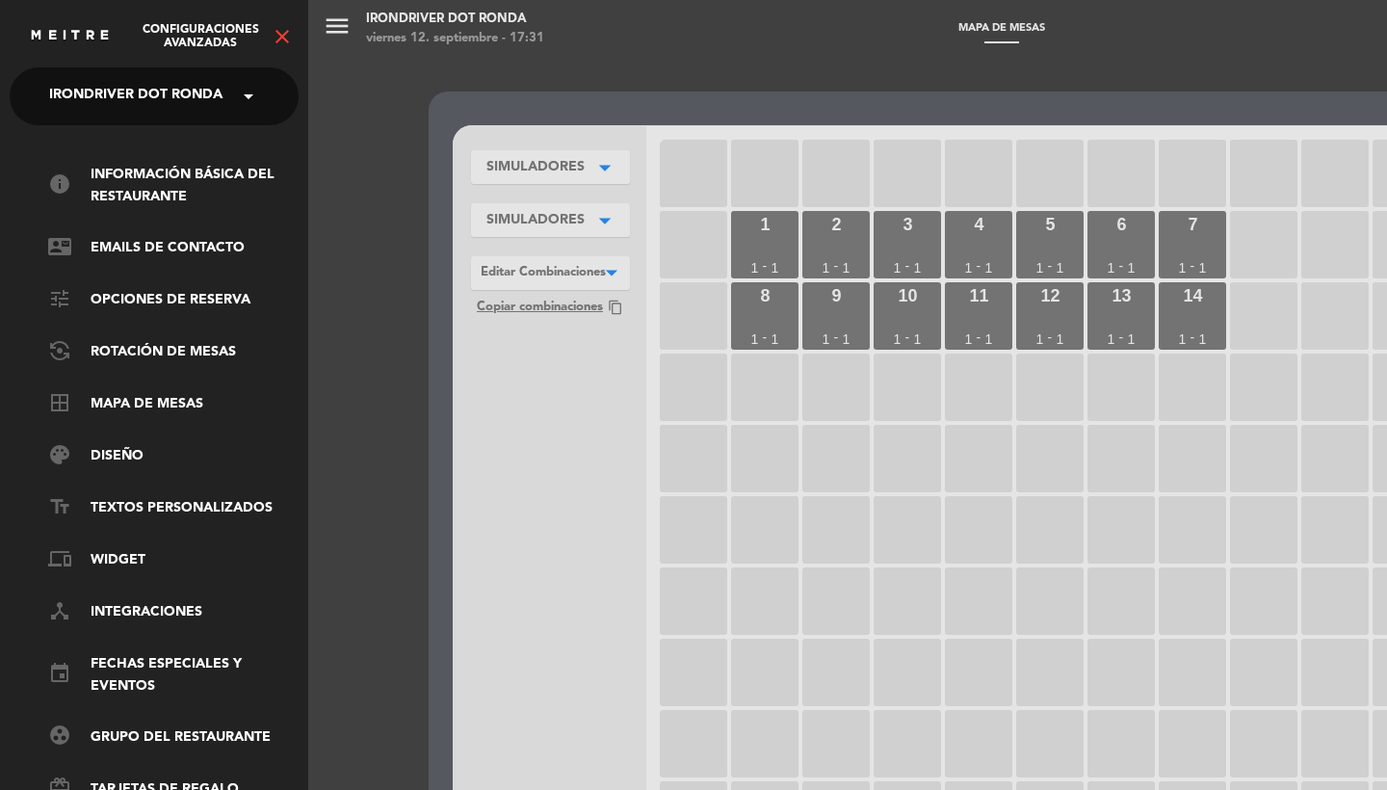
scroll to position [-8, 0]
click at [129, 99] on span "Irondriver Dot Ronda" at bounding box center [135, 96] width 173 height 40
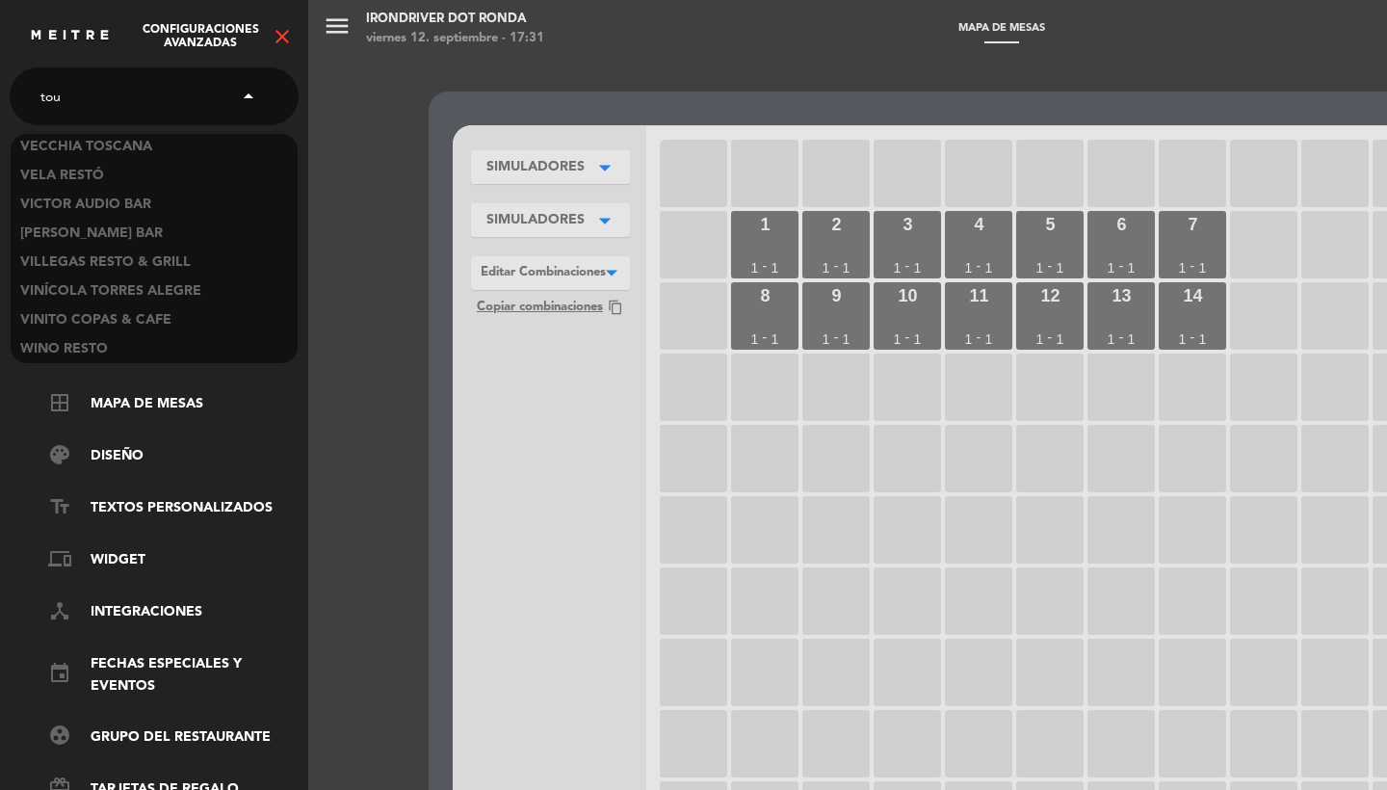
scroll to position [0, 0]
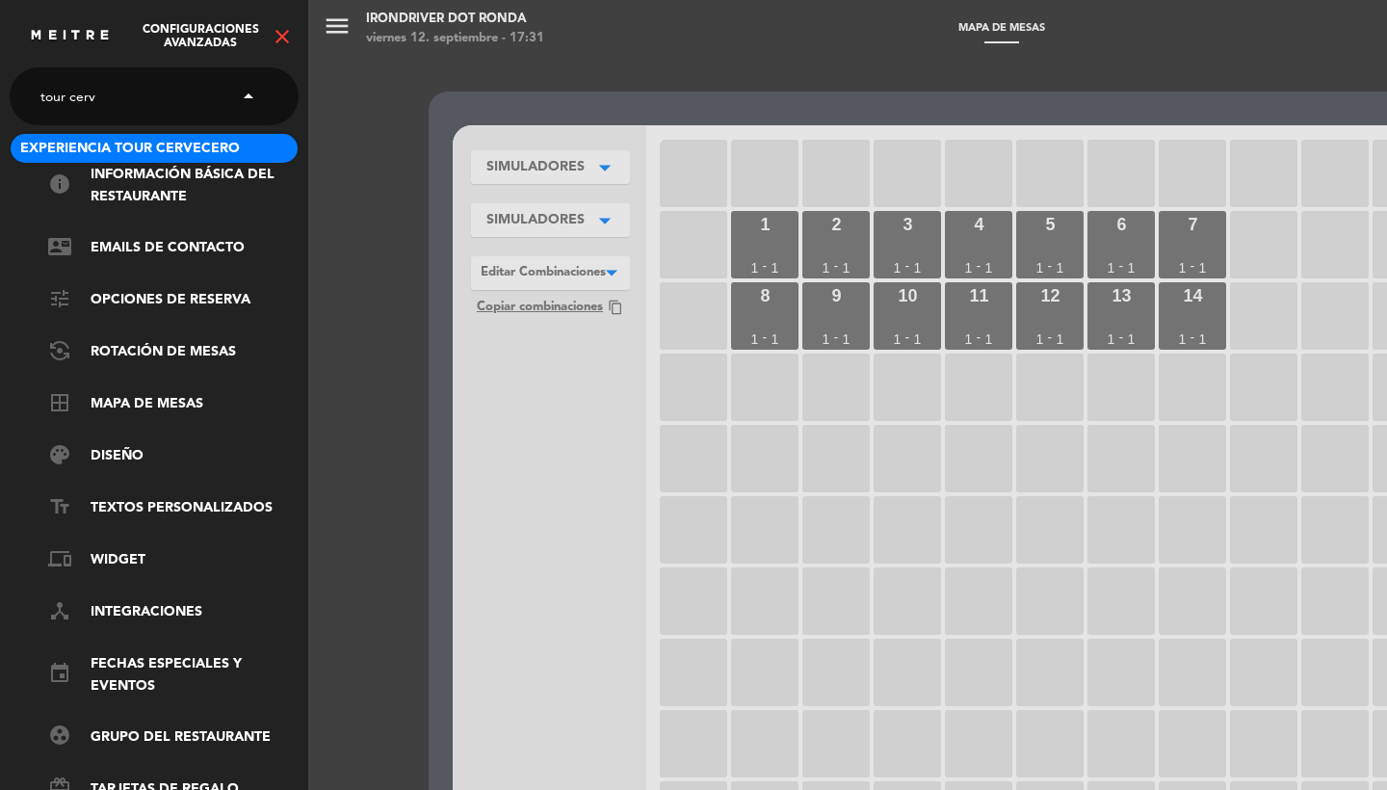
type input "tour cerve"
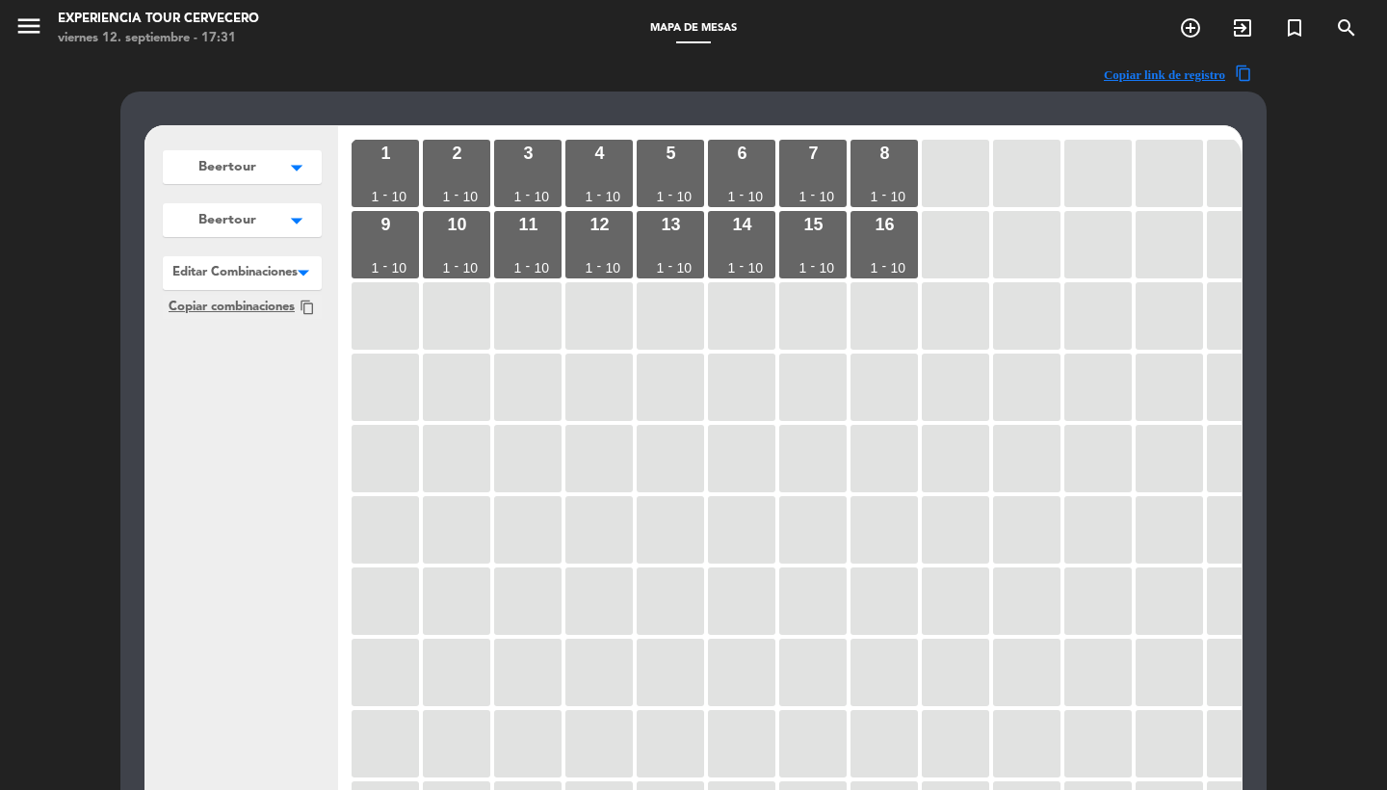
click at [13, 26] on div "menu Experiencia Tour Cervecero viernes 12. septiembre - 17:31" at bounding box center [173, 29] width 347 height 45
click at [32, 22] on icon "menu" at bounding box center [28, 26] width 29 height 29
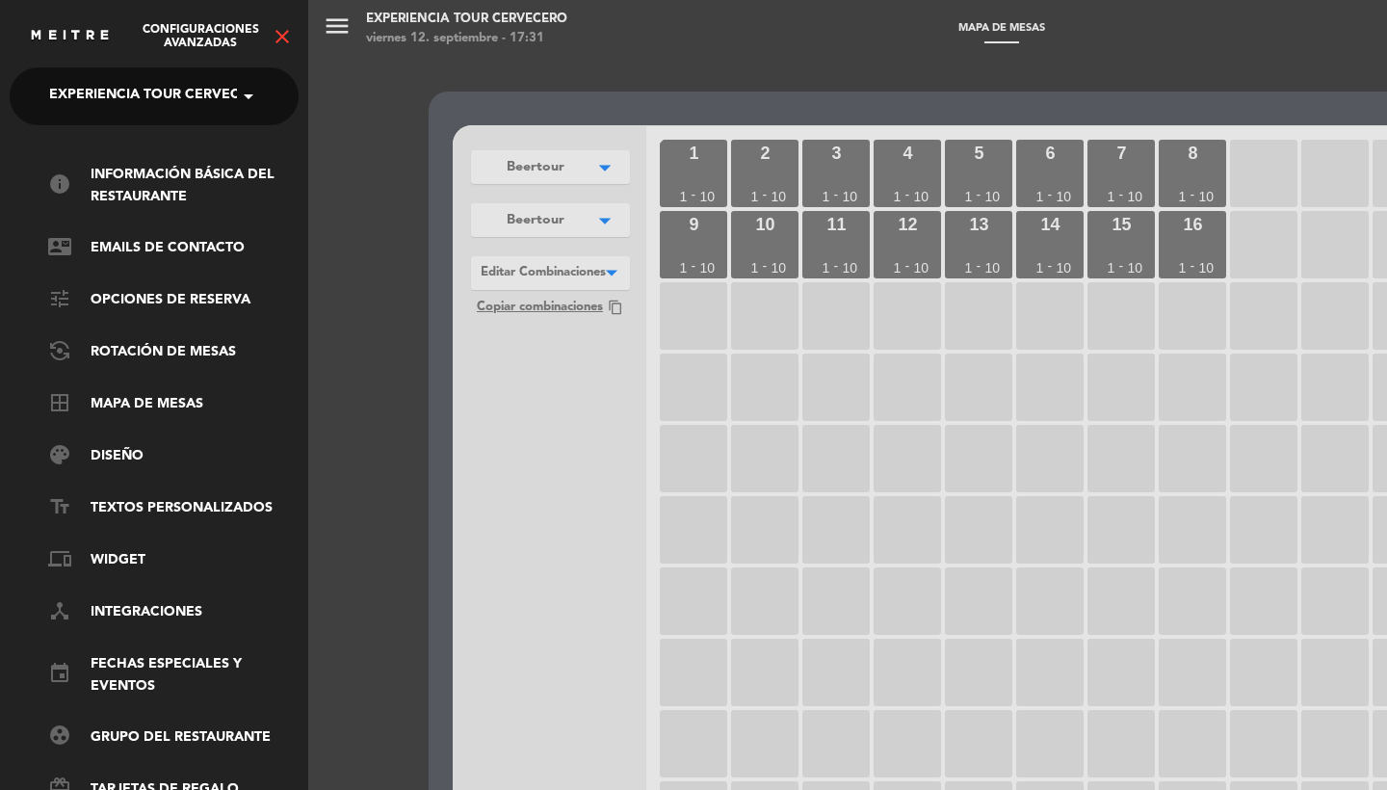
click at [284, 35] on icon "close" at bounding box center [282, 36] width 23 height 23
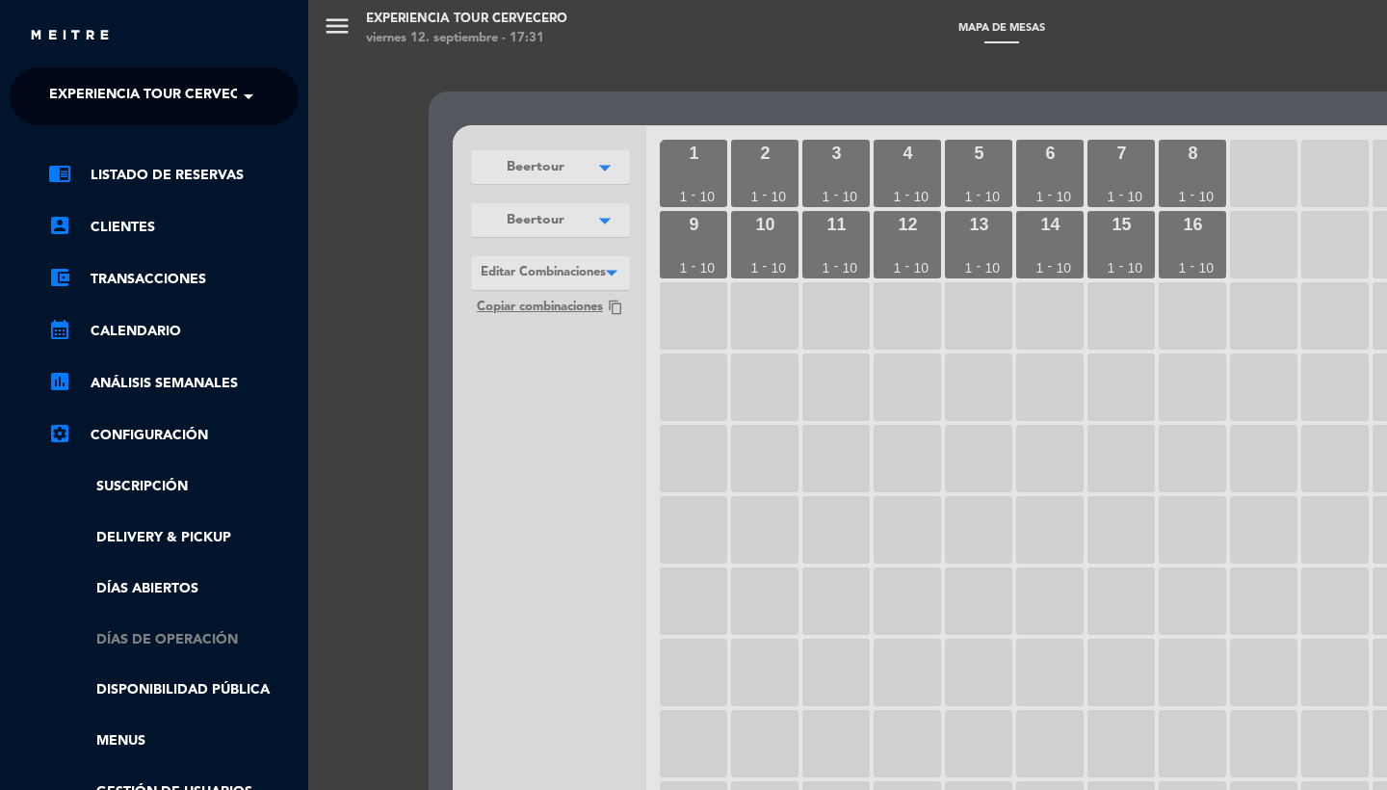
click at [141, 642] on link "Días de Operación" at bounding box center [173, 640] width 250 height 22
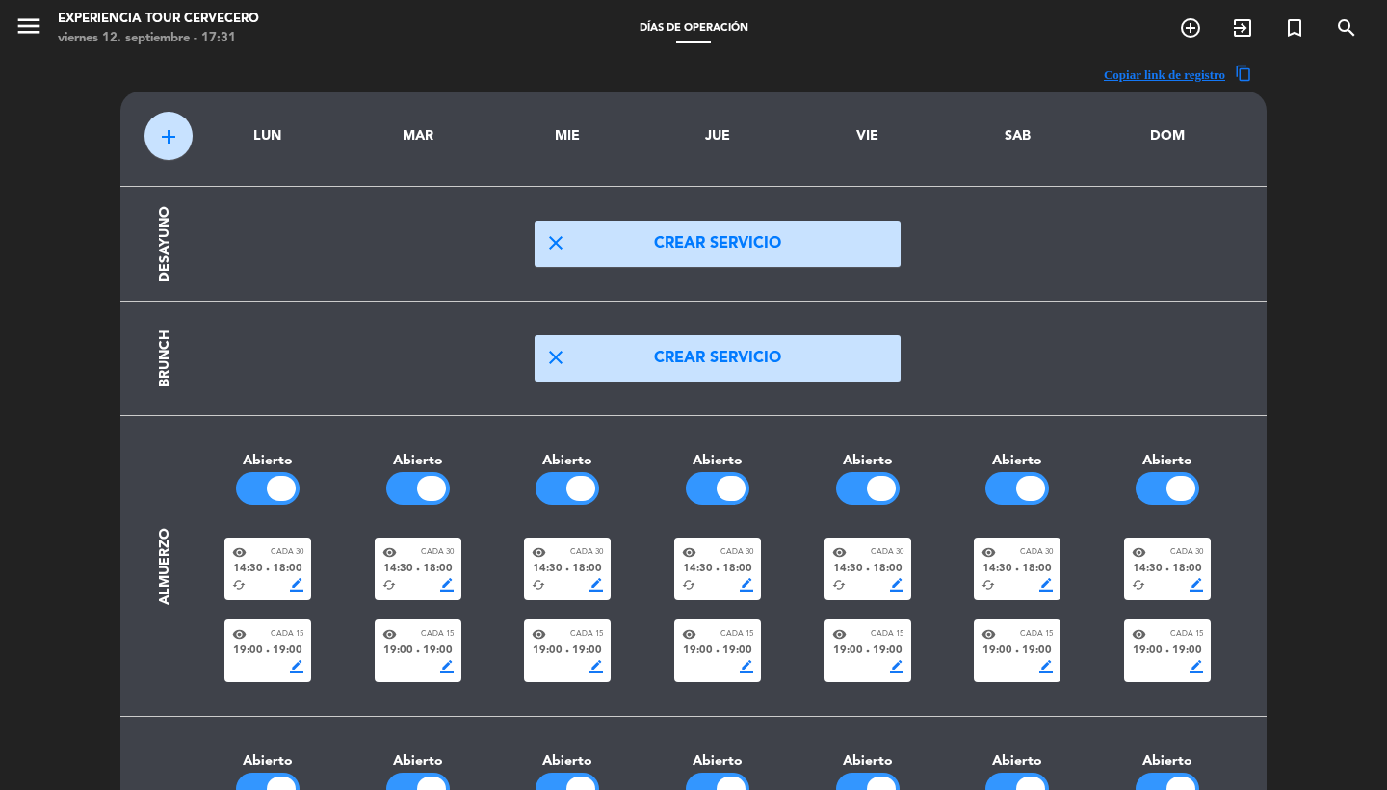
click at [16, 49] on span "menu" at bounding box center [35, 29] width 43 height 45
click at [40, 13] on icon "menu" at bounding box center [28, 26] width 29 height 29
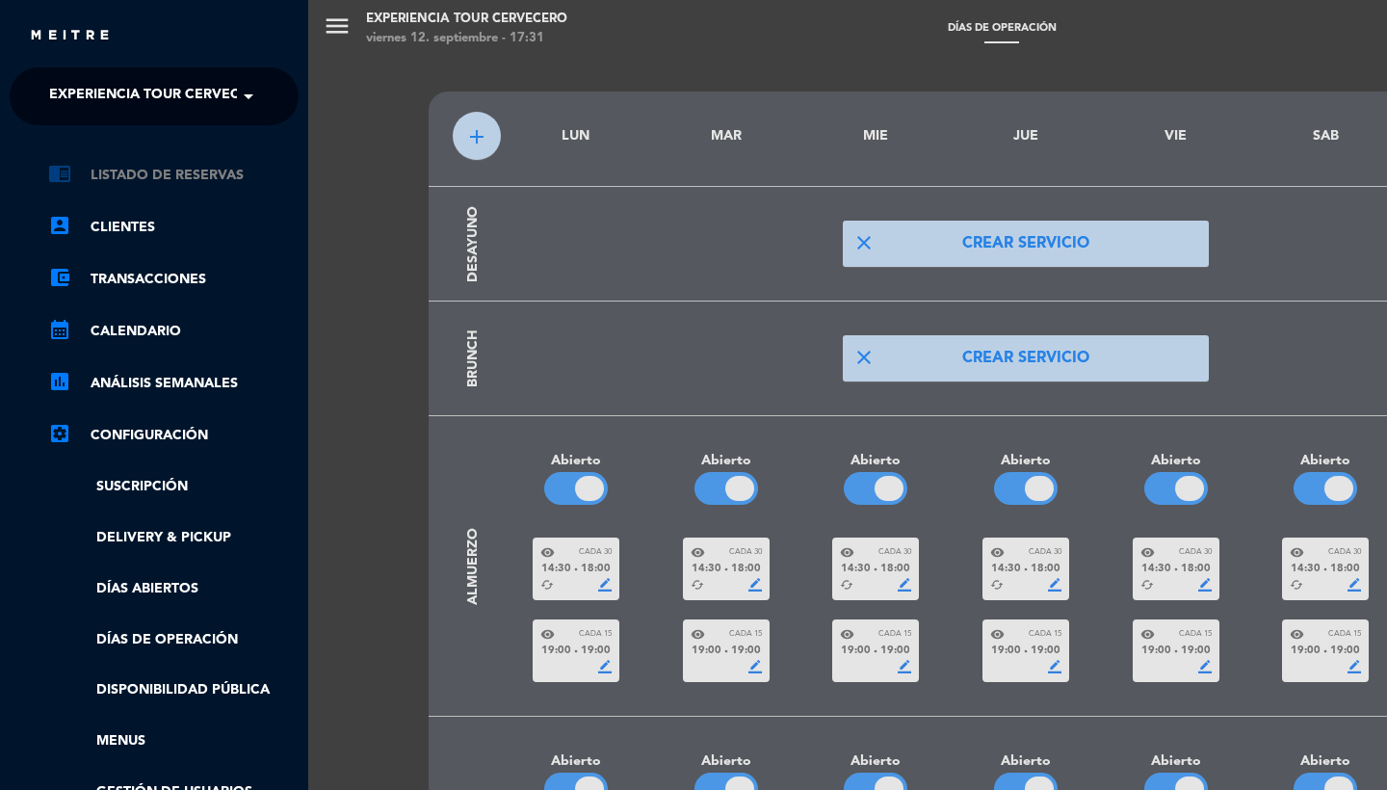
click at [159, 183] on link "chrome_reader_mode Listado de Reservas" at bounding box center [173, 175] width 250 height 23
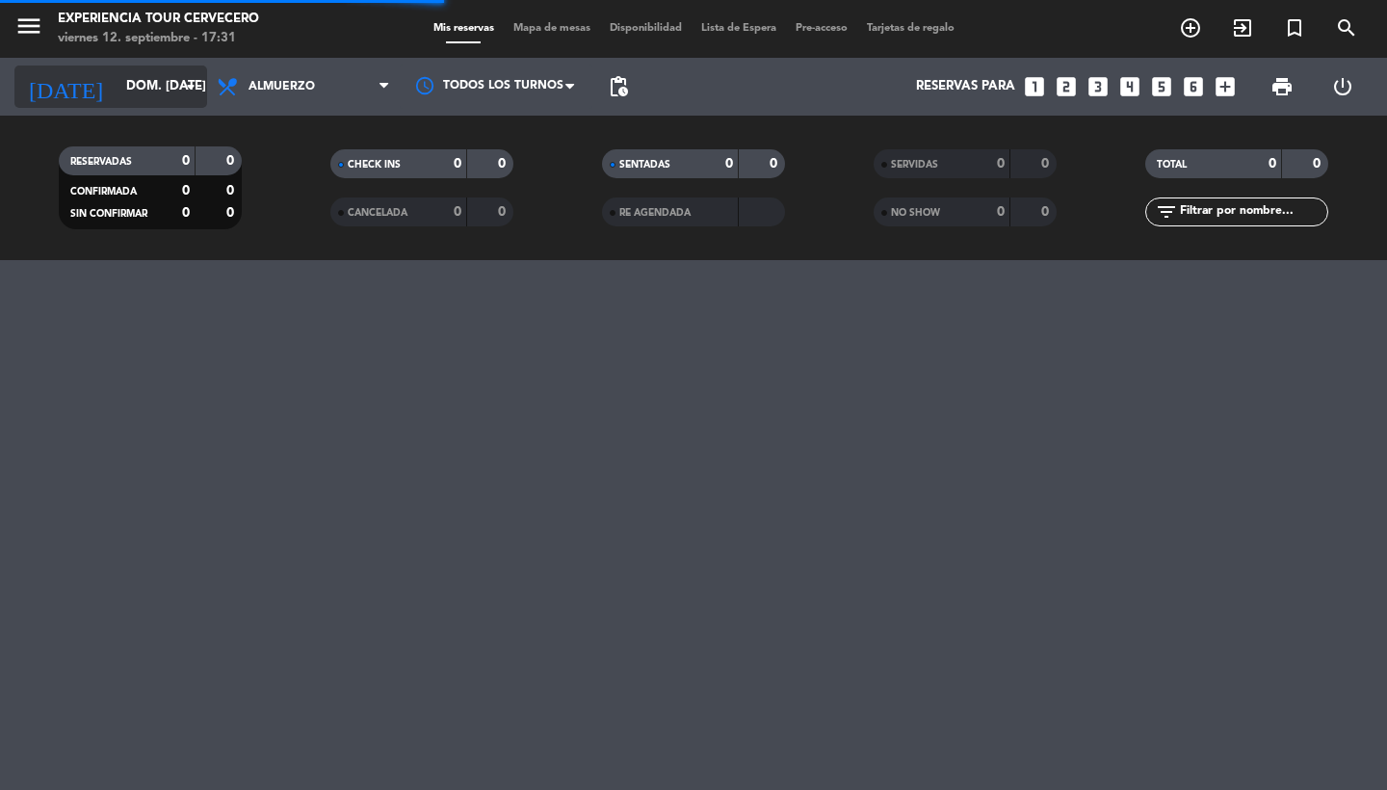
click at [174, 99] on input "dom. [DATE]" at bounding box center [202, 86] width 170 height 35
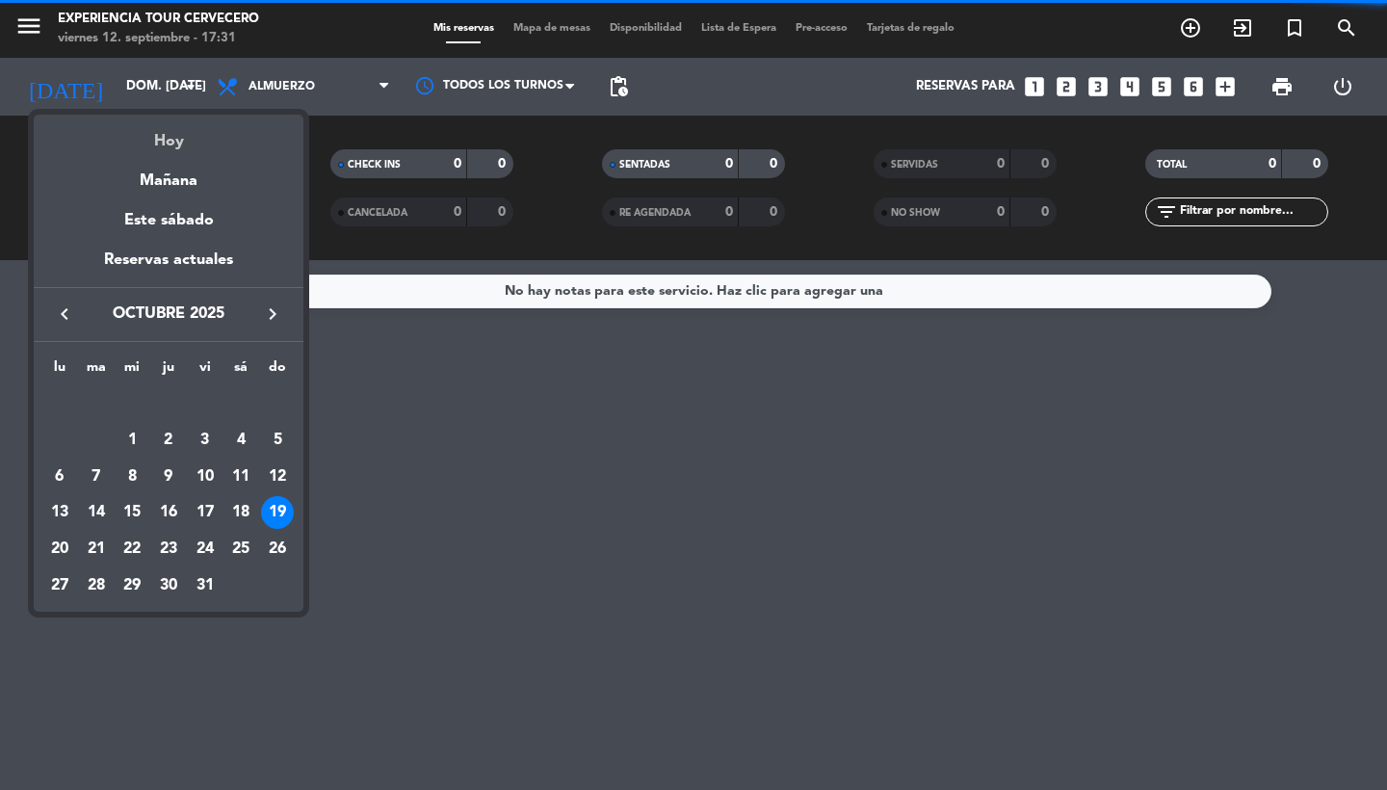
click at [180, 143] on div "Hoy" at bounding box center [169, 134] width 270 height 39
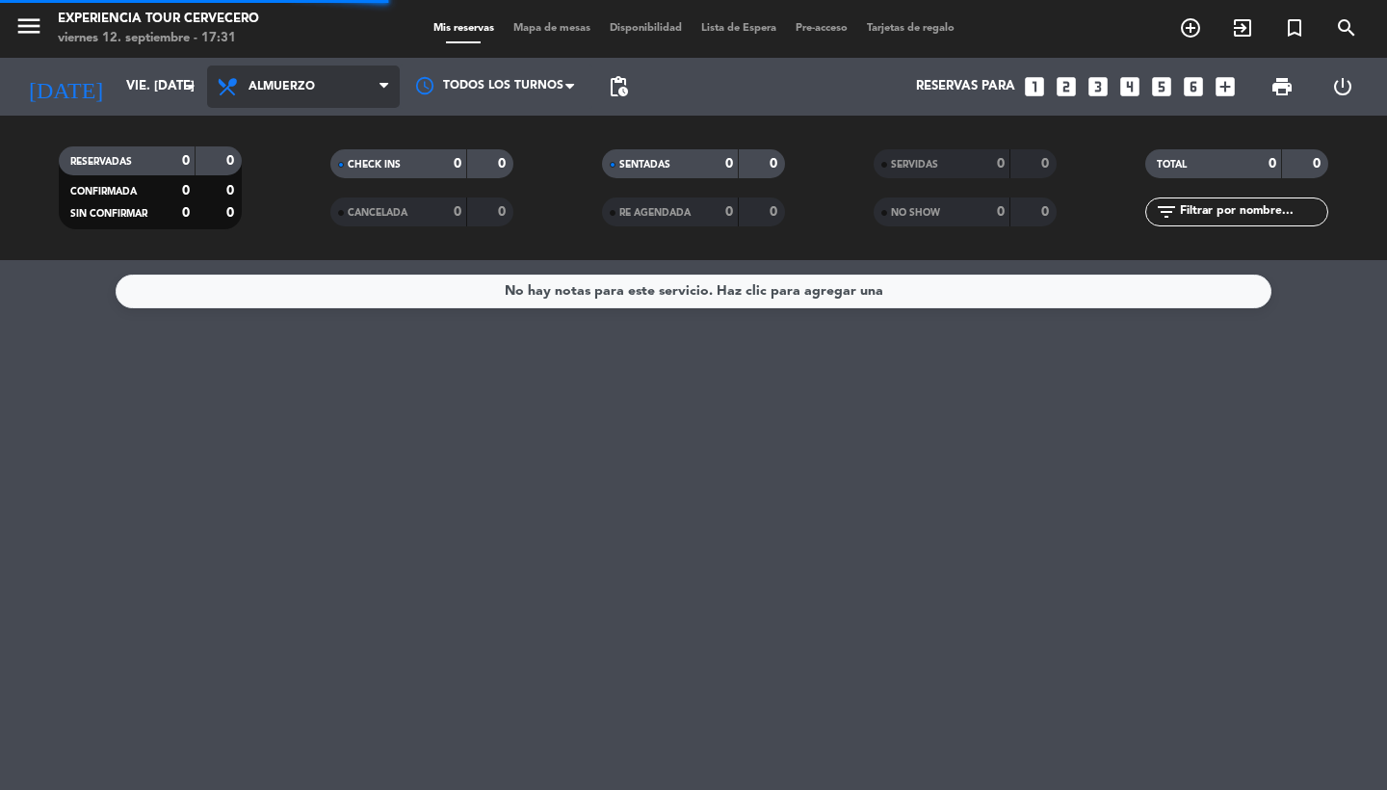
click at [302, 90] on span "Almuerzo" at bounding box center [281, 86] width 66 height 13
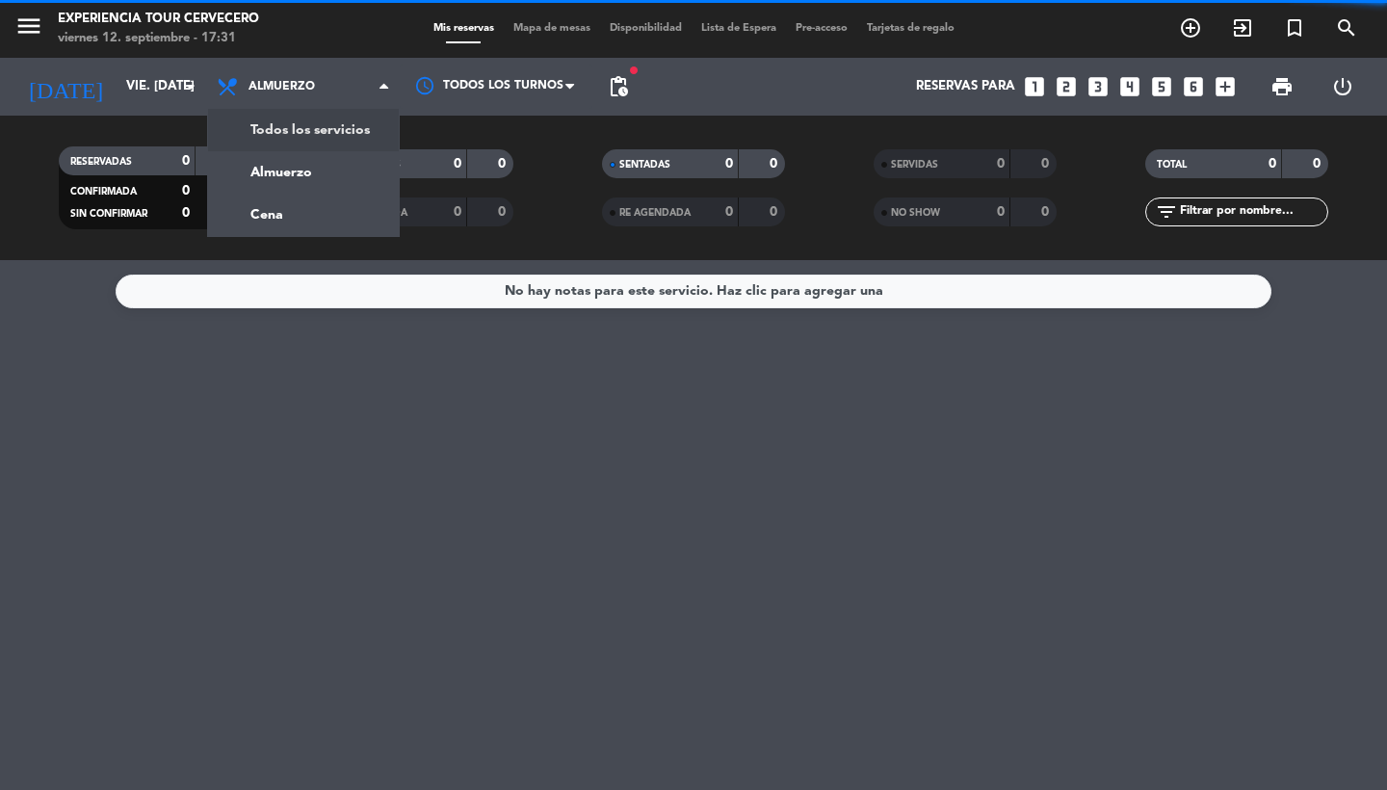
click at [302, 120] on div "menu Experiencia Tour Cervecero viernes 12. septiembre - 17:31 Mis reservas Map…" at bounding box center [693, 130] width 1387 height 260
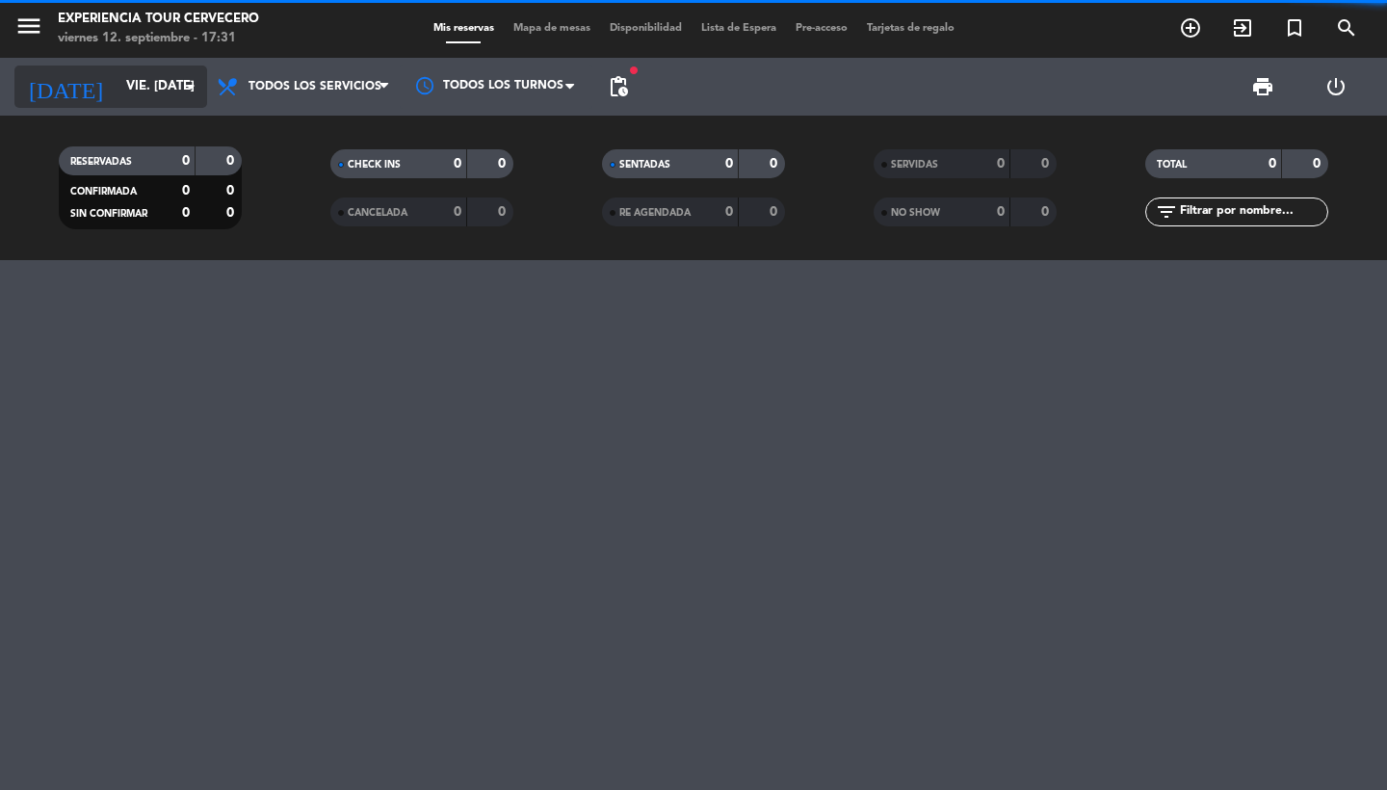
click at [154, 99] on input "vie. [DATE]" at bounding box center [202, 86] width 170 height 35
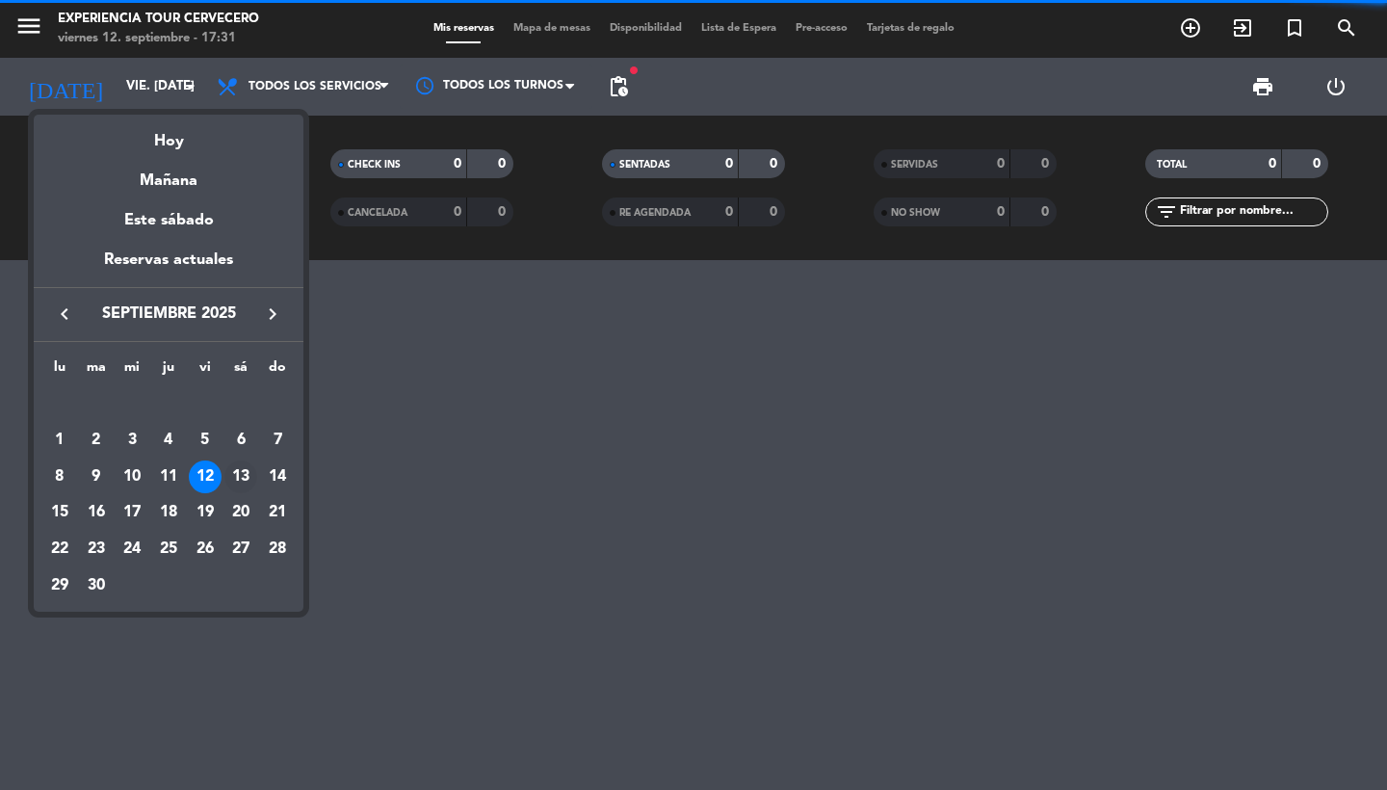
click at [248, 473] on div "13" at bounding box center [240, 476] width 33 height 33
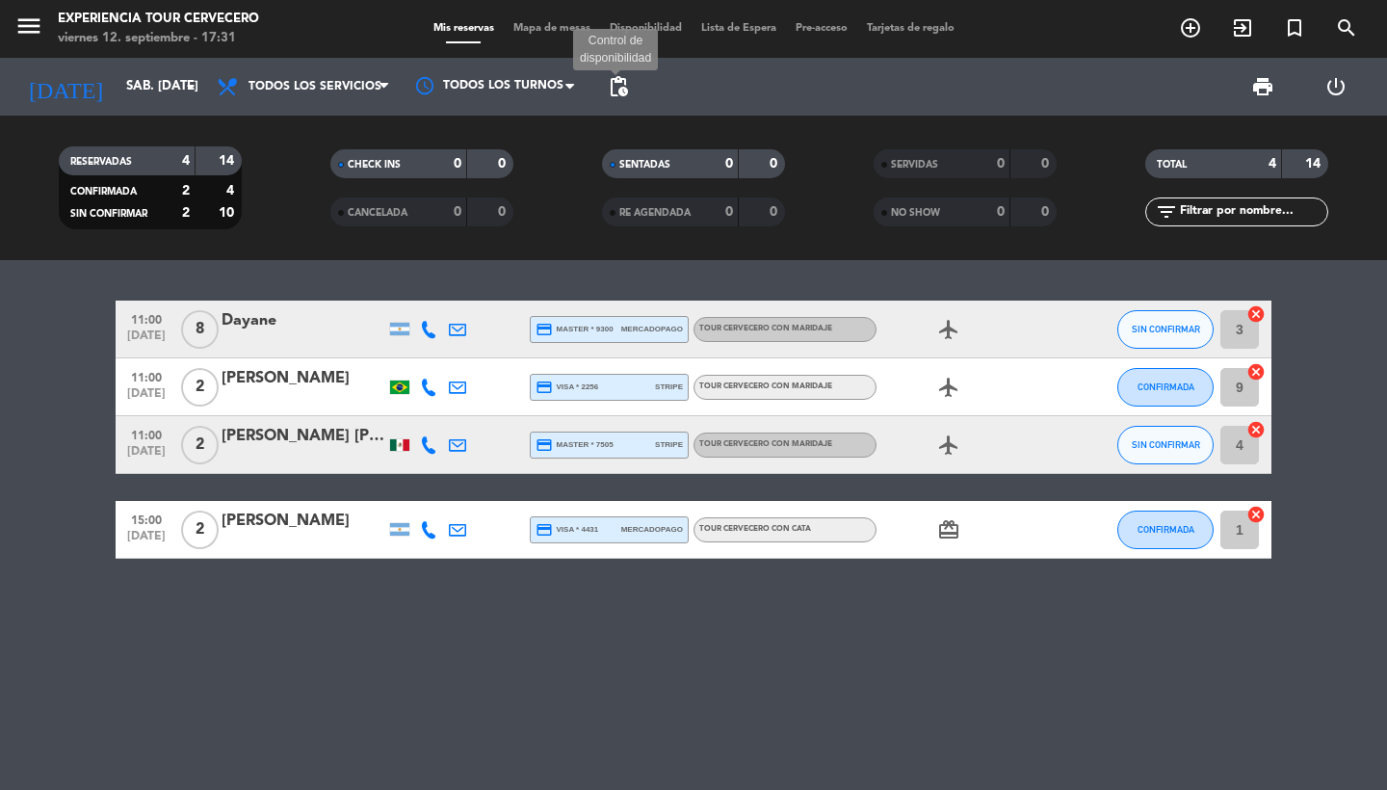
click at [617, 92] on span "pending_actions" at bounding box center [618, 86] width 23 height 23
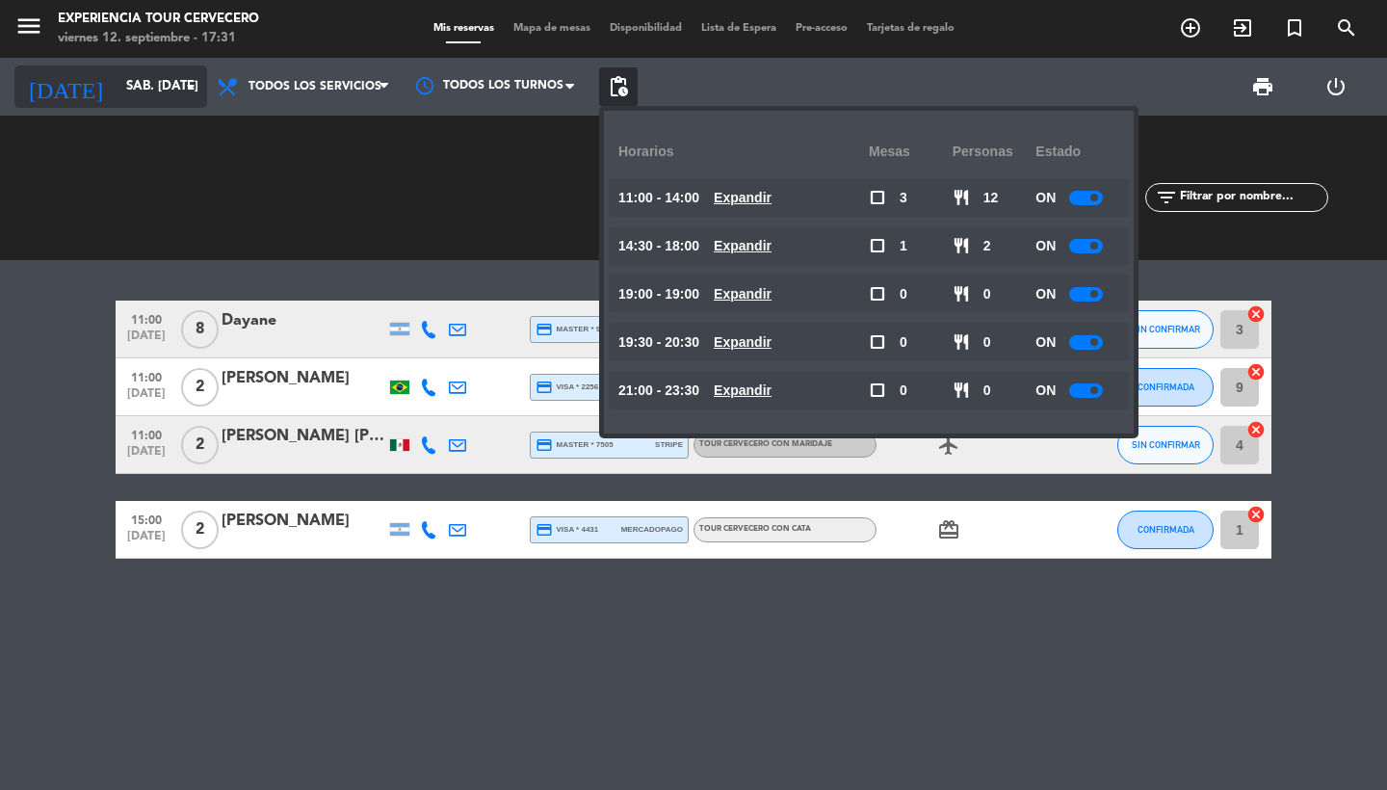
click at [154, 69] on input "sáb. [DATE]" at bounding box center [202, 86] width 170 height 35
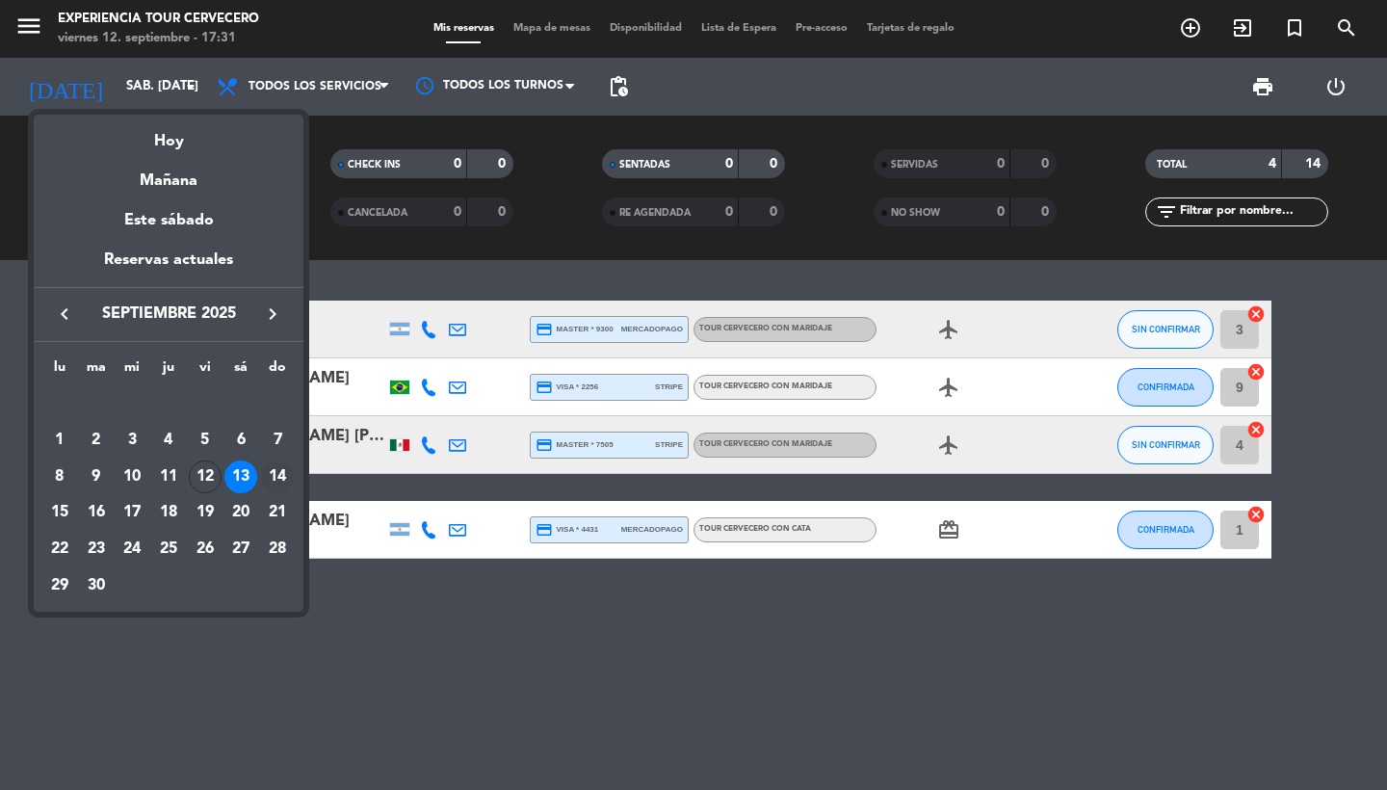
click at [280, 481] on div "14" at bounding box center [277, 476] width 33 height 33
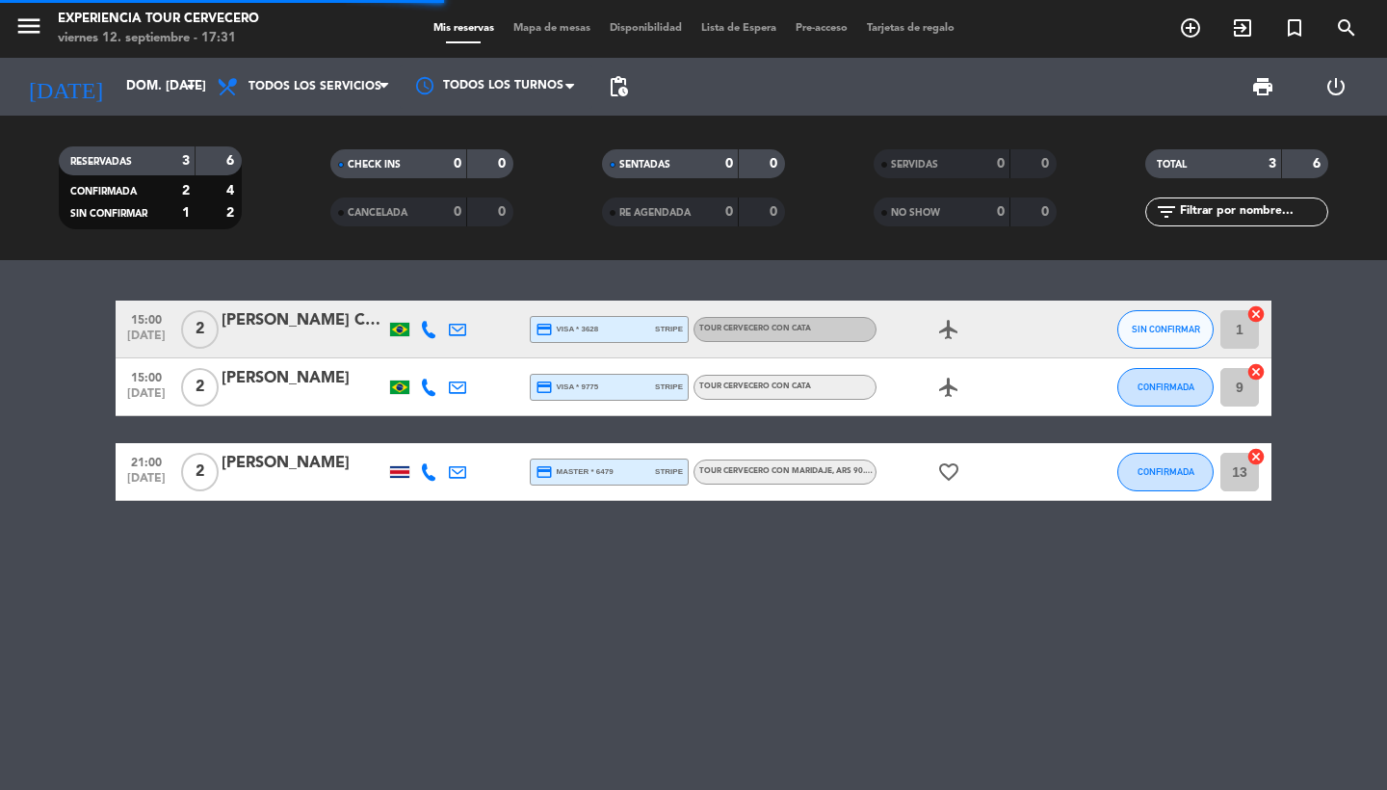
click at [618, 94] on span "pending_actions" at bounding box center [618, 86] width 23 height 23
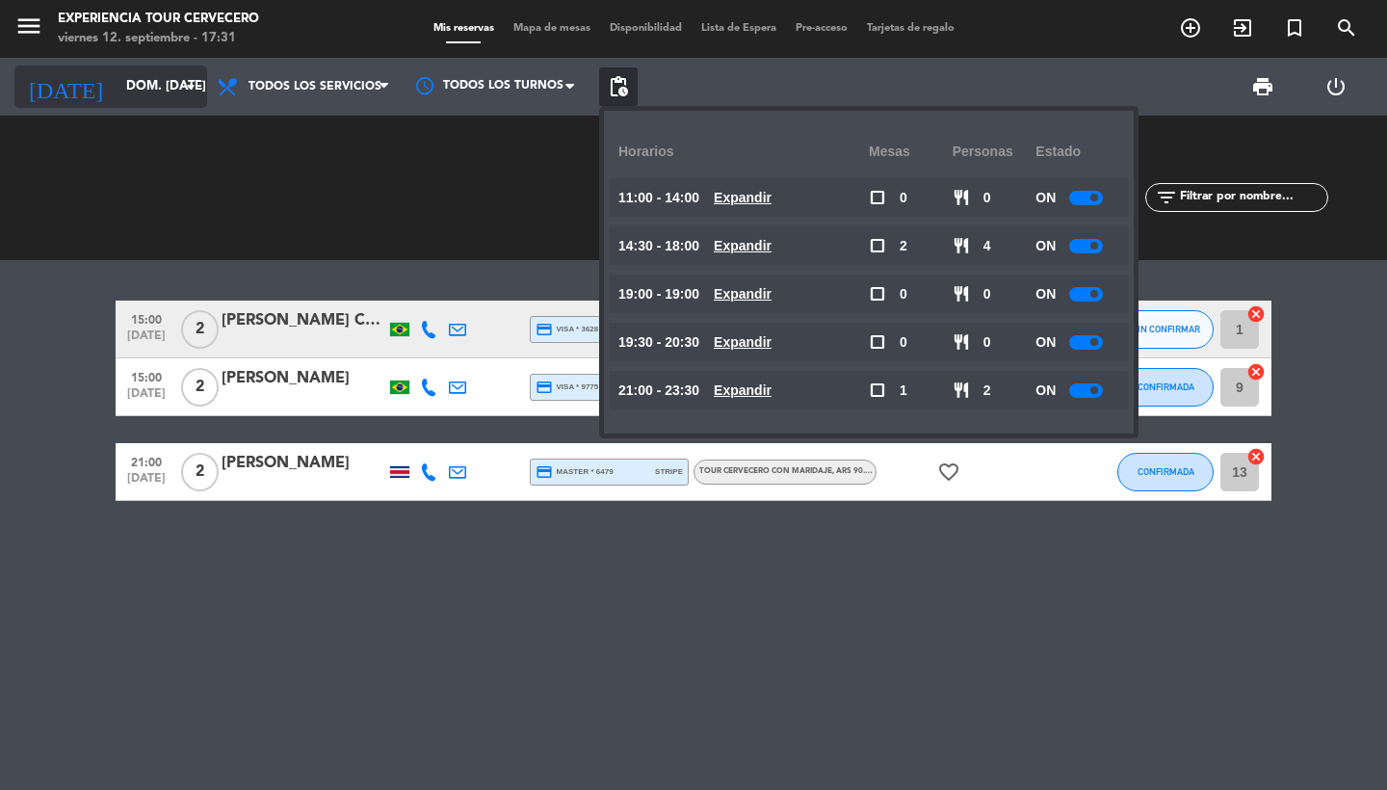
click at [59, 86] on icon "[DATE]" at bounding box center [65, 86] width 102 height 42
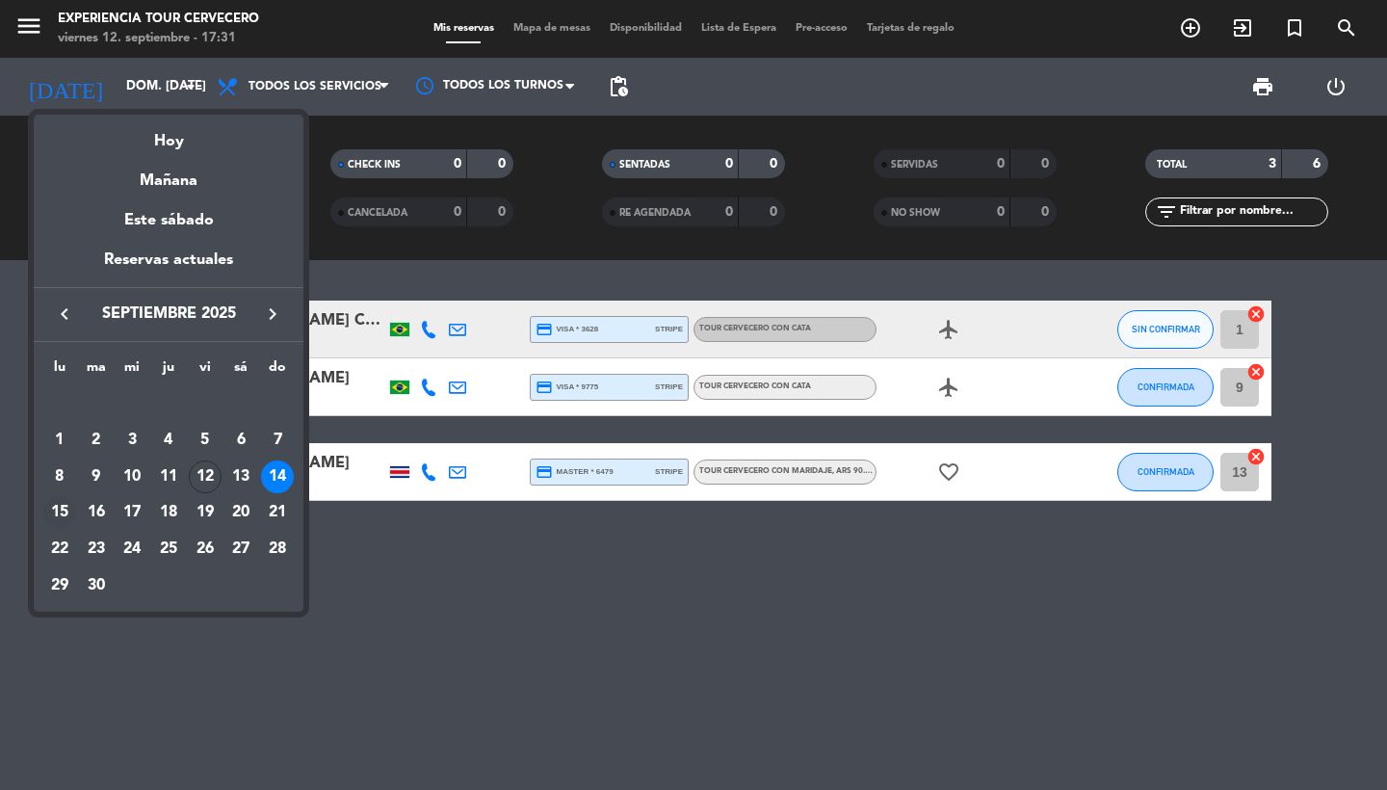
click at [61, 508] on div "15" at bounding box center [59, 512] width 33 height 33
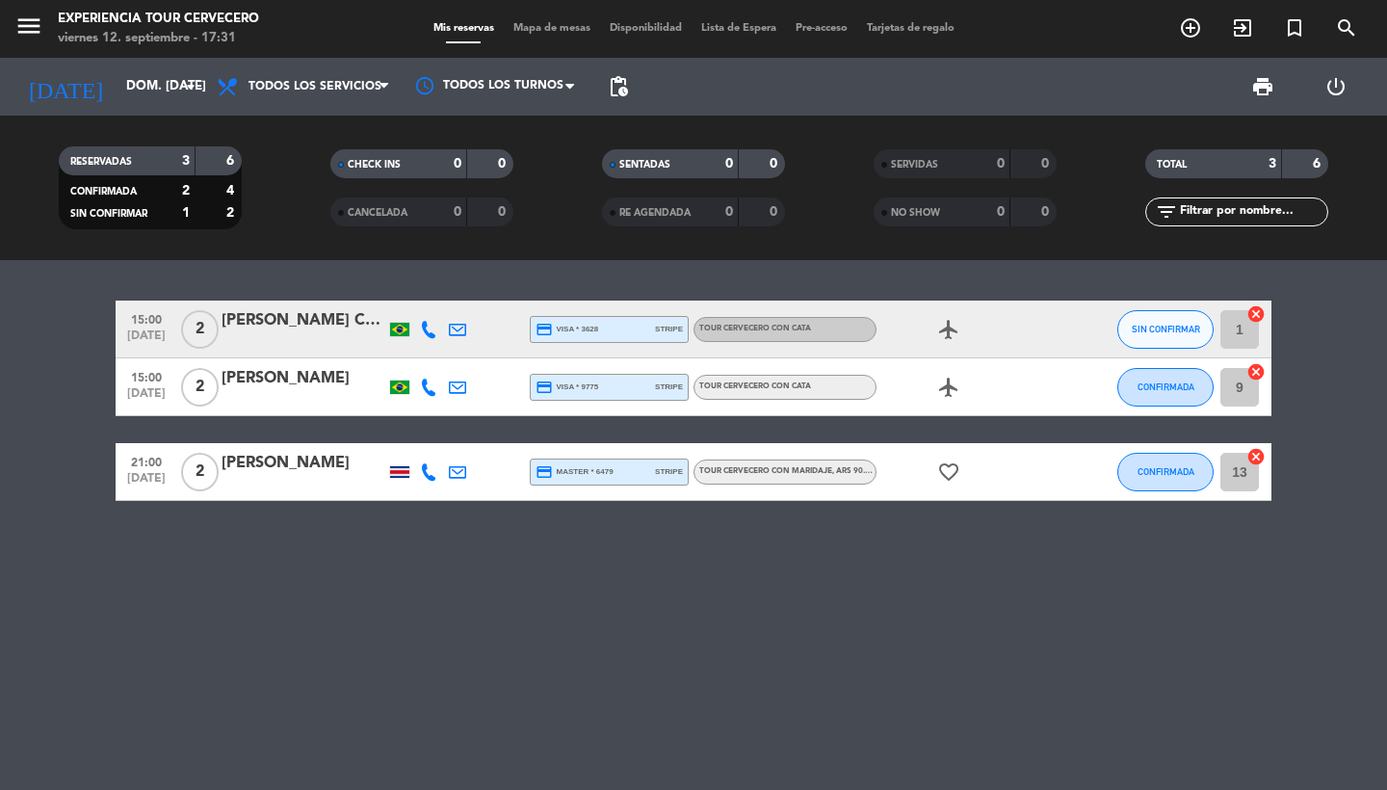
type input "lun. [DATE]"
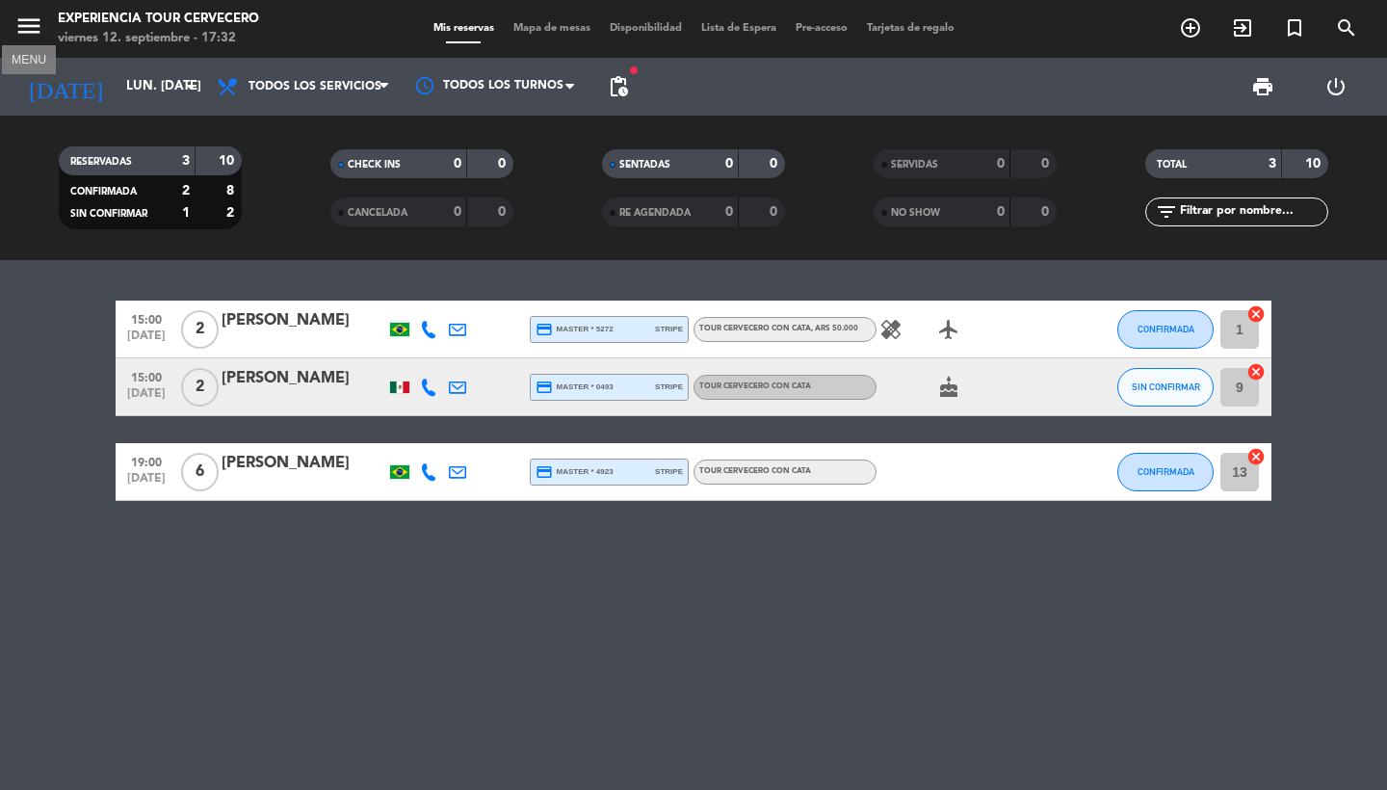
click at [28, 21] on icon "menu" at bounding box center [28, 26] width 29 height 29
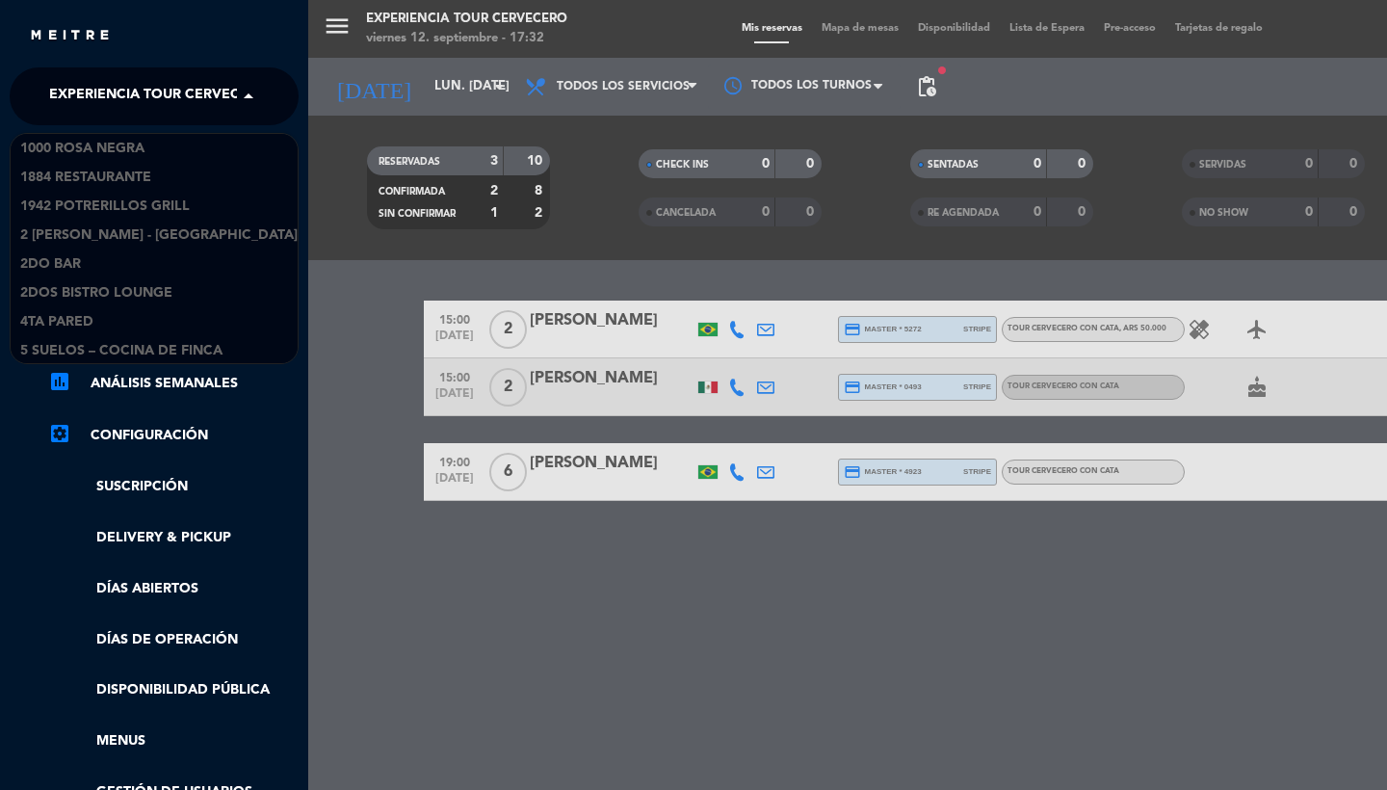
click at [115, 86] on span "Experiencia Tour Cervecero" at bounding box center [159, 96] width 220 height 40
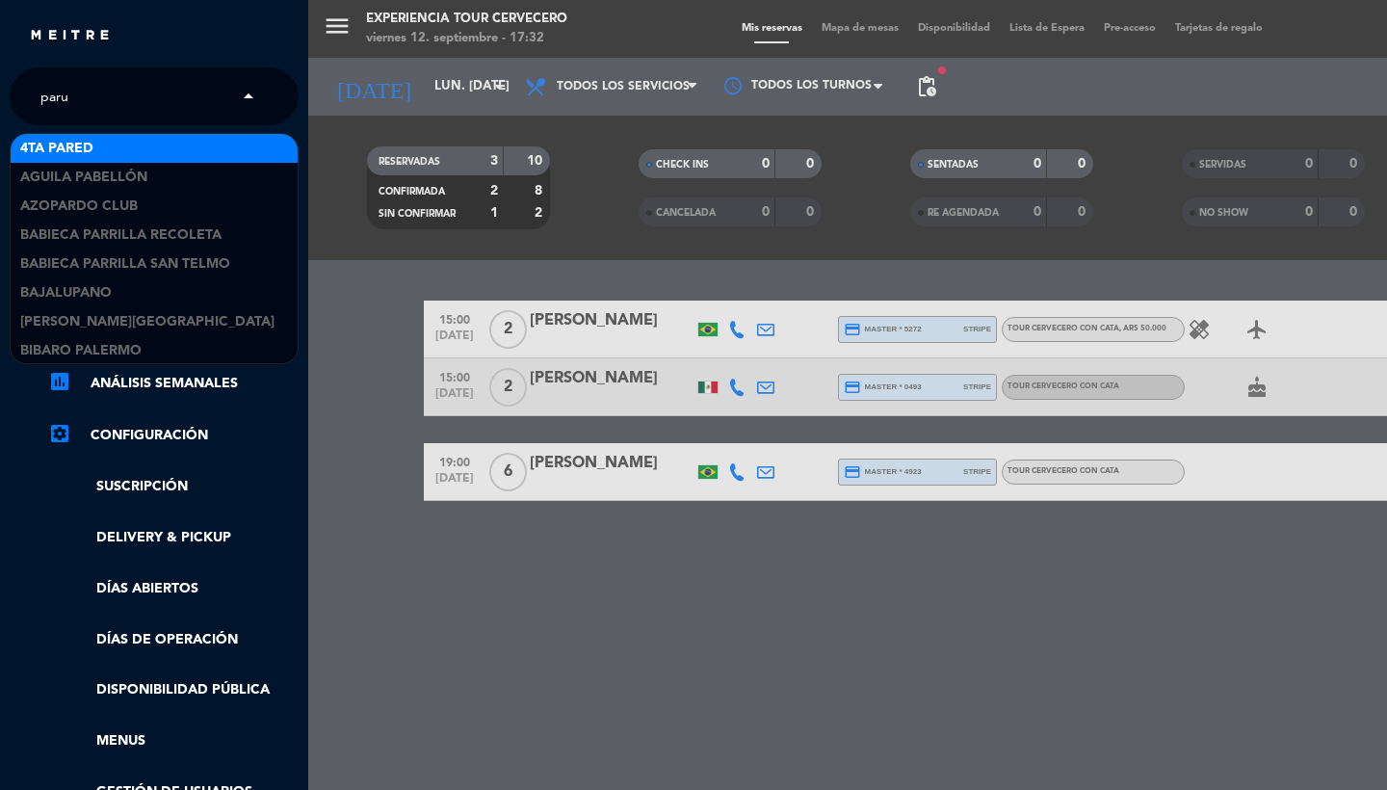
type input "paru"
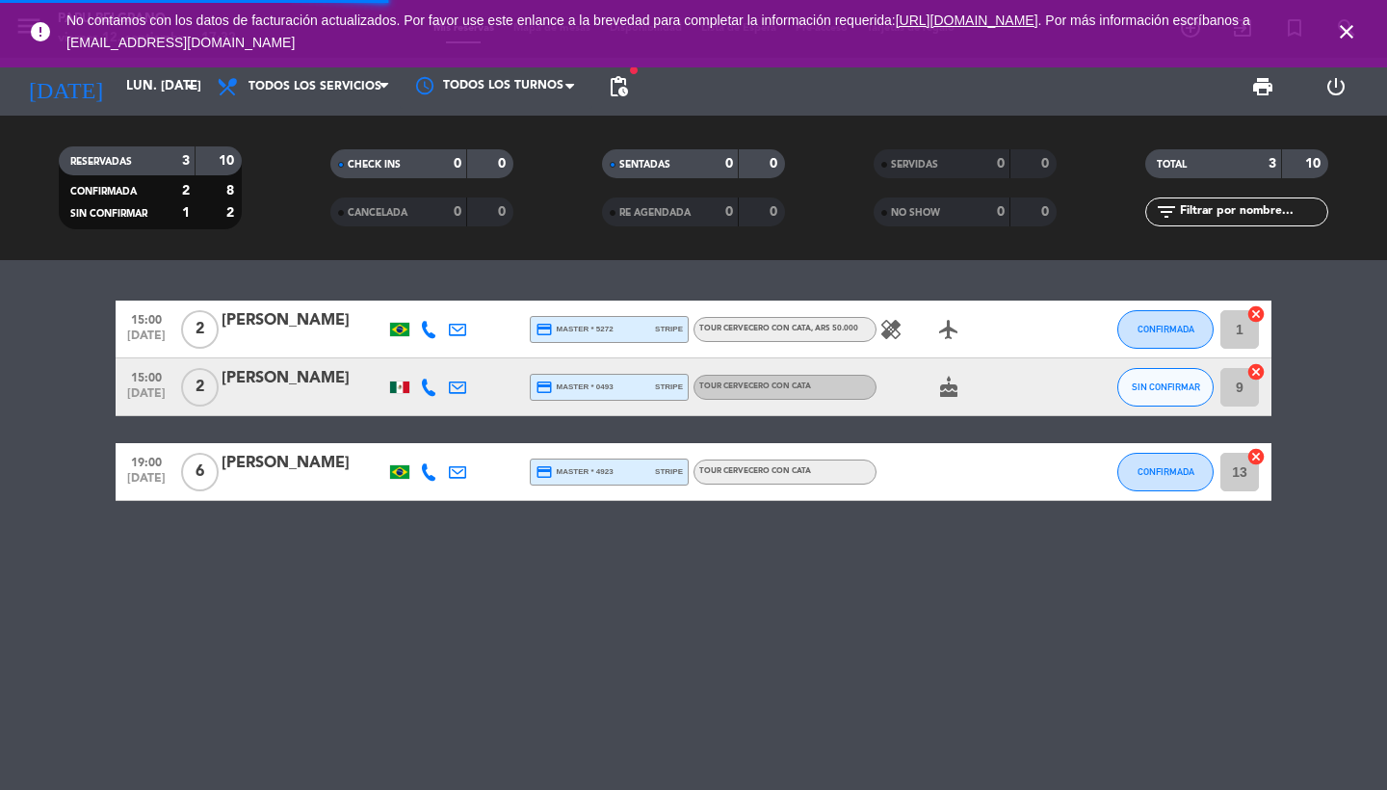
click at [1344, 33] on icon "close" at bounding box center [1346, 31] width 23 height 23
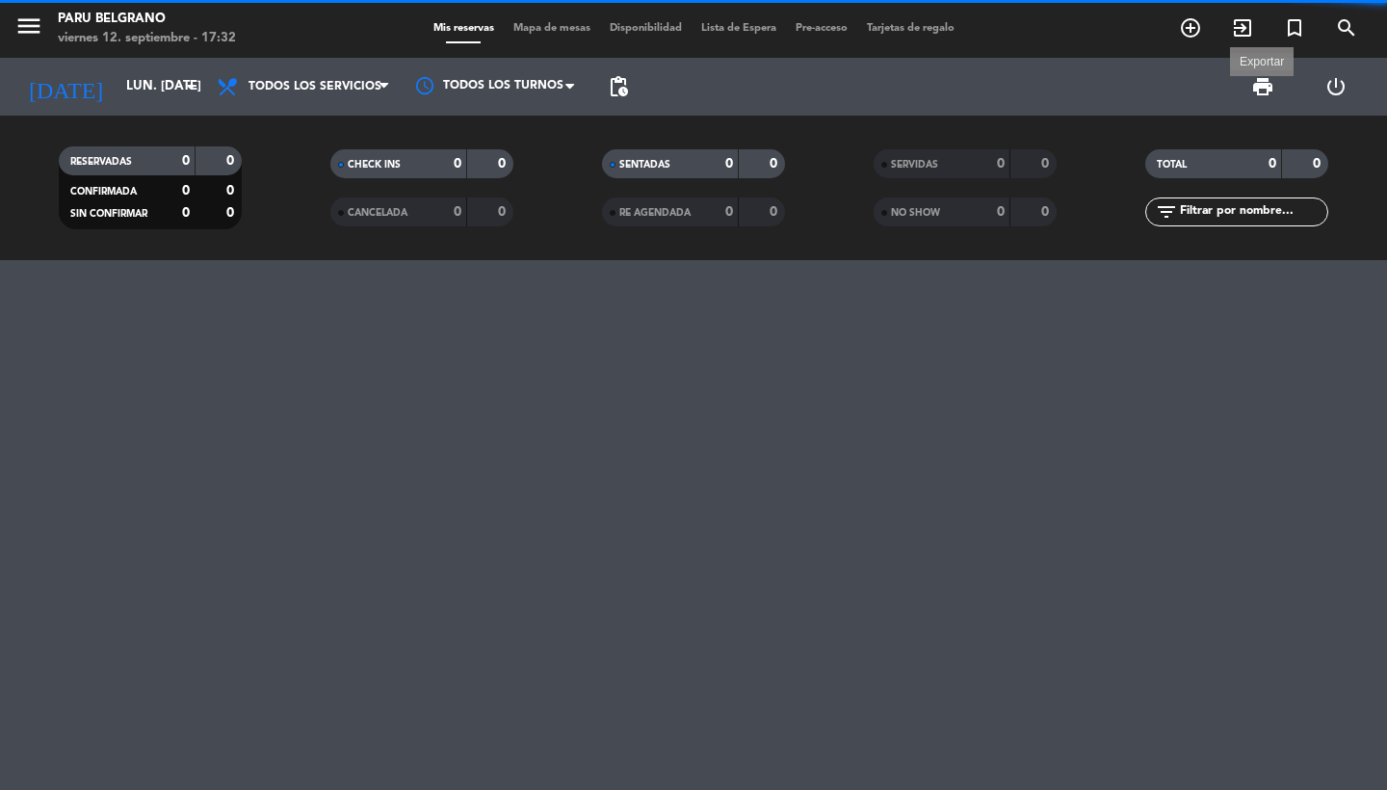
click at [1251, 91] on span "print" at bounding box center [1262, 86] width 23 height 23
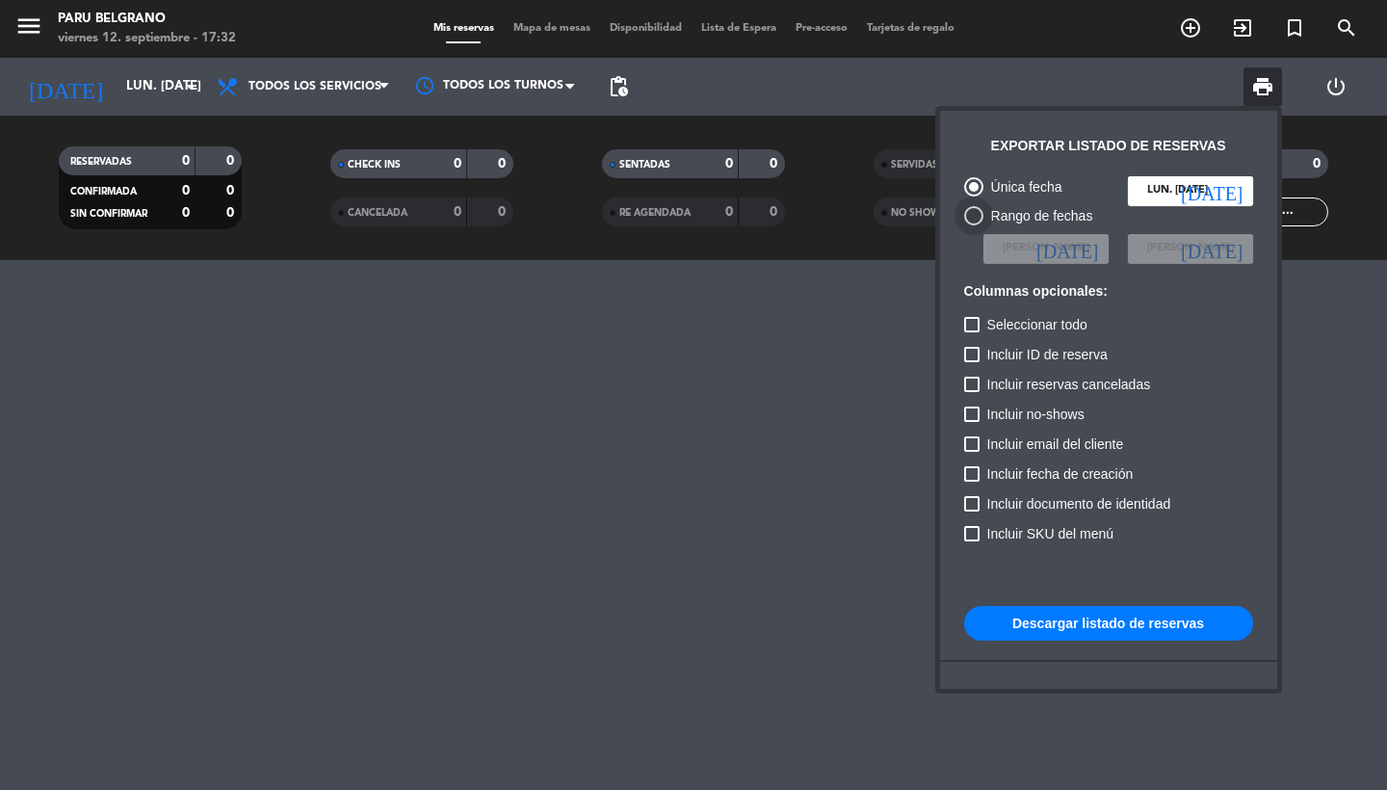
click at [1052, 215] on div "Rango de fechas" at bounding box center [1038, 216] width 110 height 22
click at [974, 225] on input "Rango de fechas" at bounding box center [973, 225] width 1 height 1
radio input "true"
radio input "false"
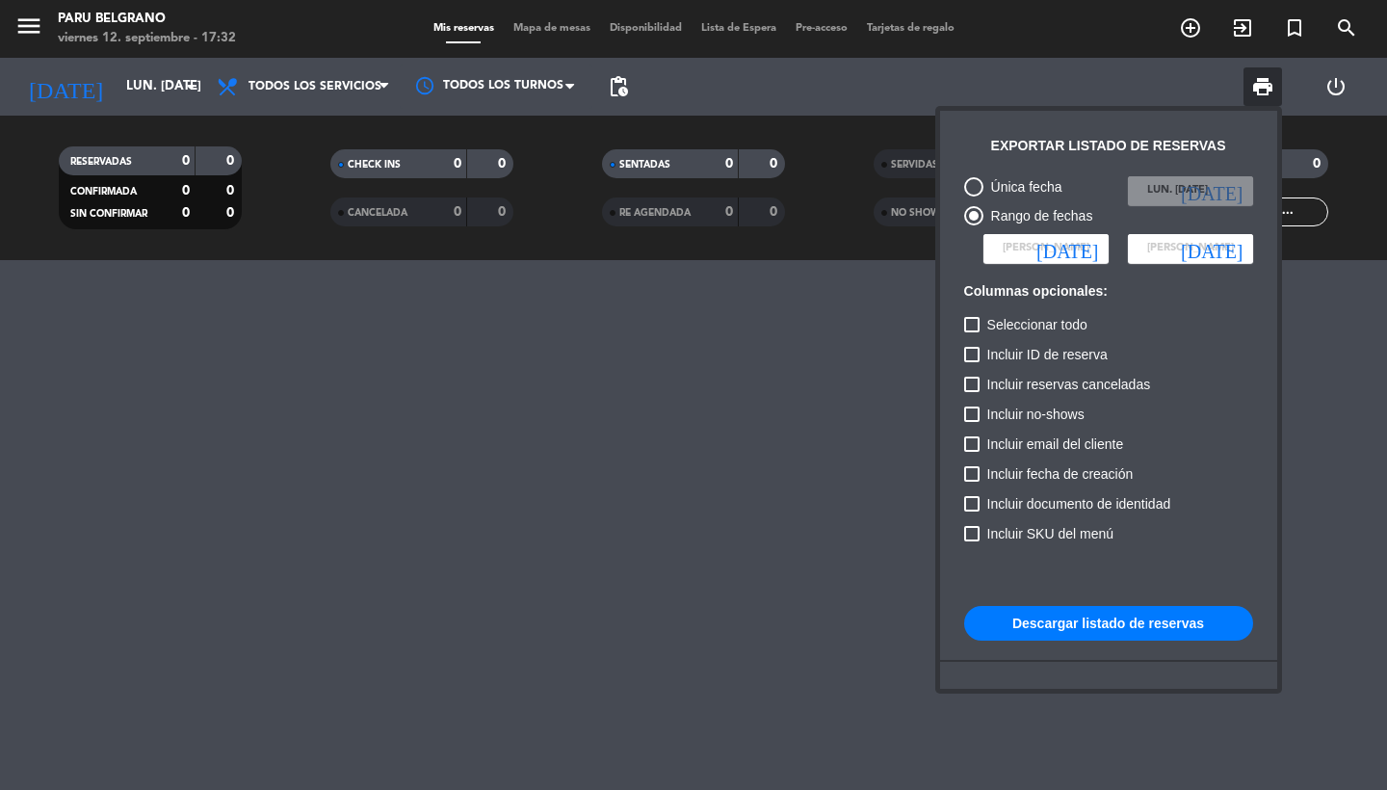
click at [1059, 243] on span "[PERSON_NAME]" at bounding box center [1046, 248] width 87 height 17
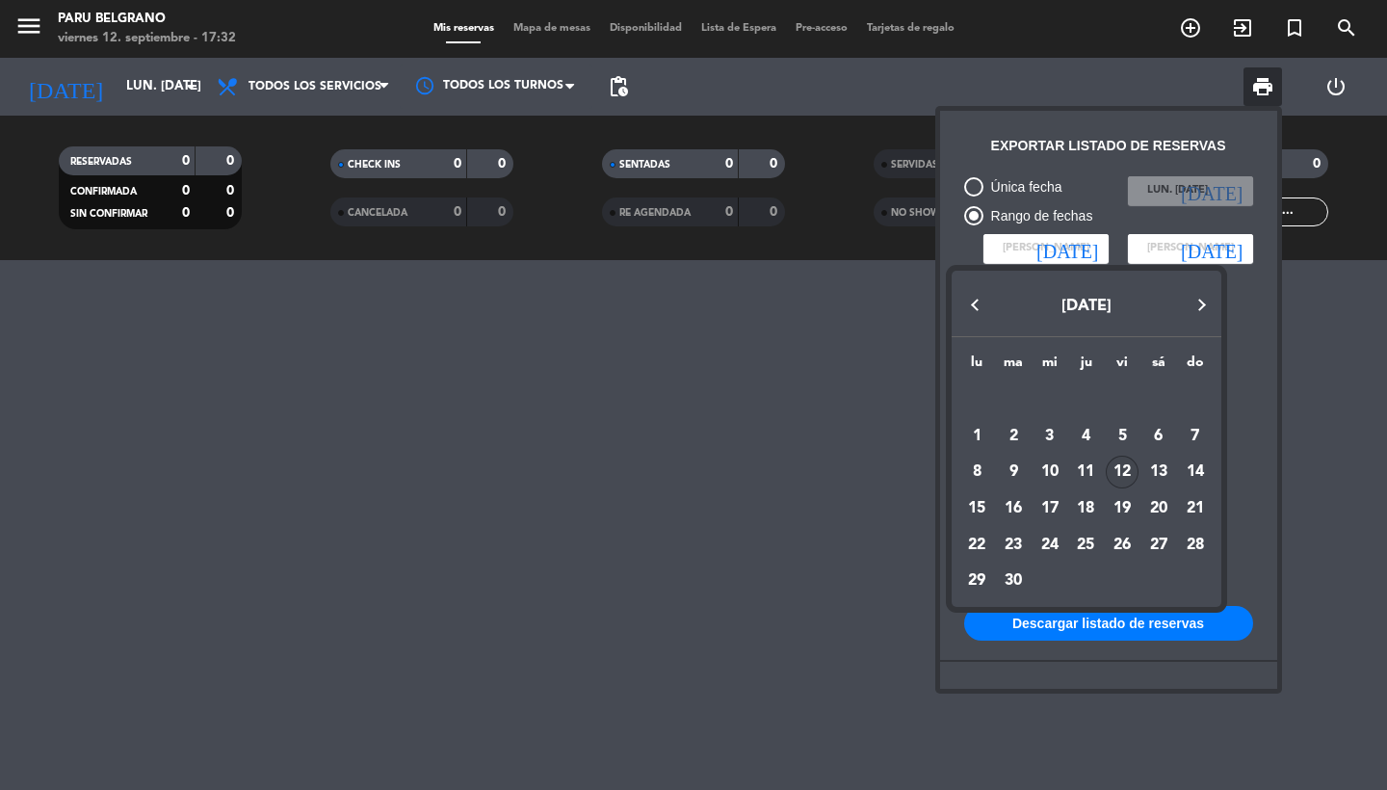
click at [807, 271] on div at bounding box center [693, 395] width 1387 height 790
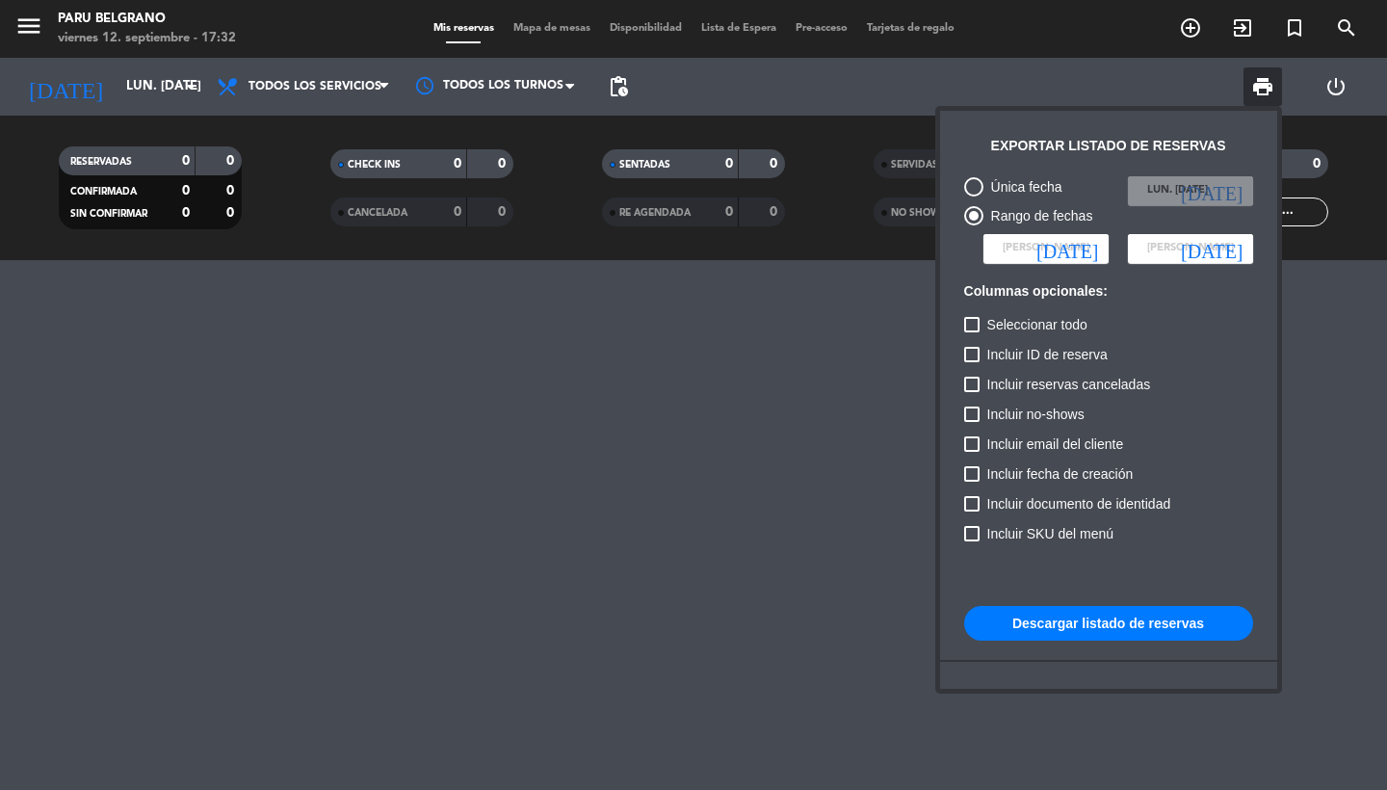
click at [602, 78] on div at bounding box center [693, 395] width 1387 height 790
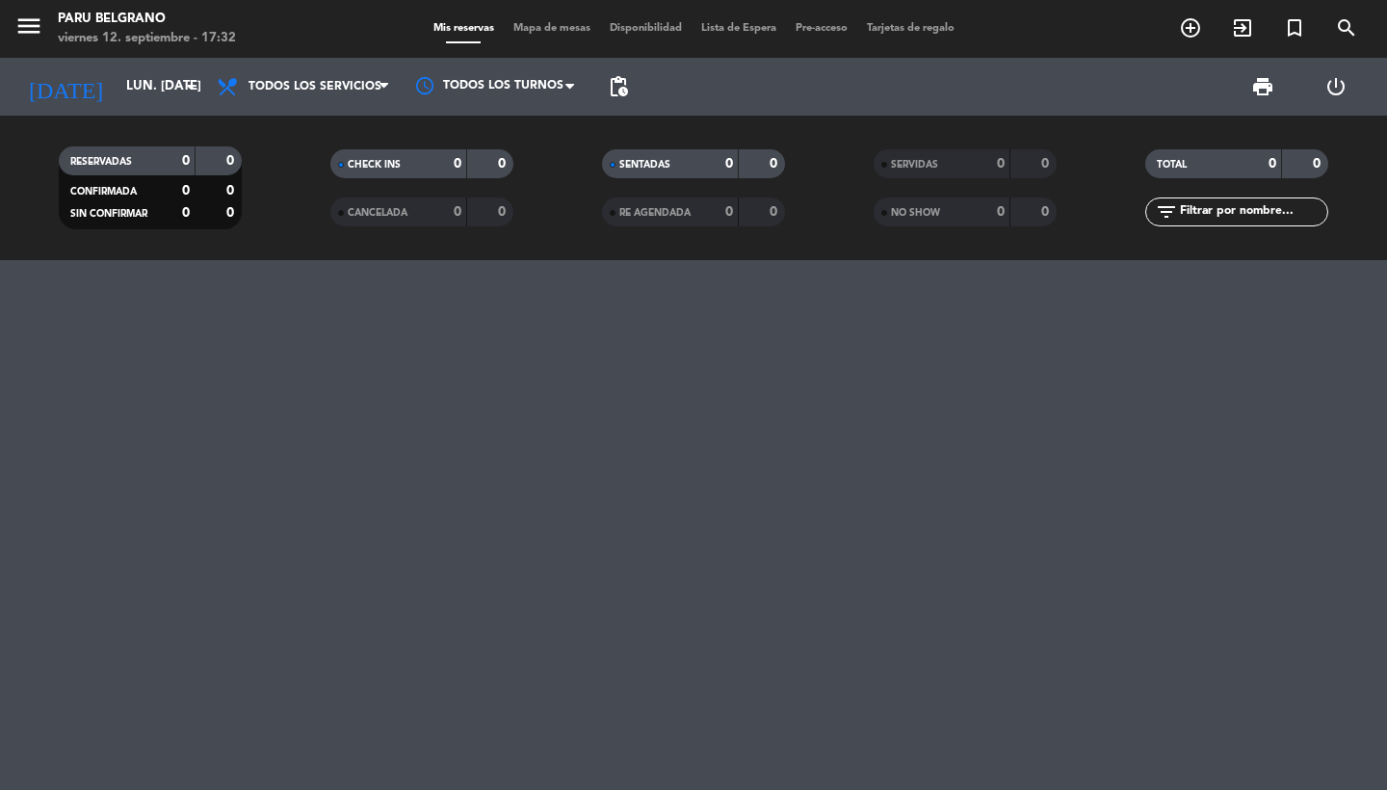
click at [631, 82] on span "pending_actions" at bounding box center [618, 86] width 39 height 39
click at [635, 86] on span "pending_actions" at bounding box center [618, 86] width 39 height 39
click at [616, 87] on span "pending_actions" at bounding box center [618, 86] width 23 height 23
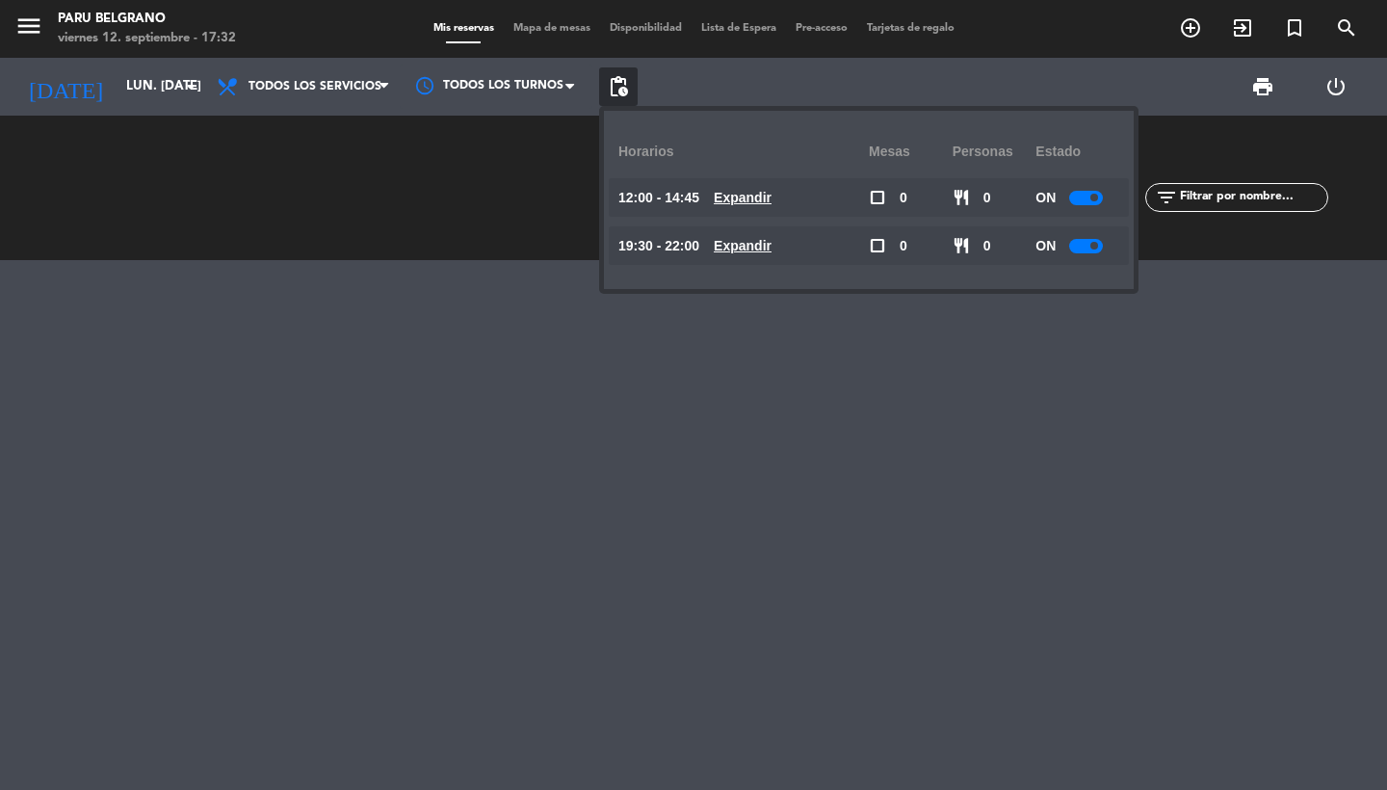
click at [804, 86] on div "print power_settings_new" at bounding box center [1005, 87] width 735 height 58
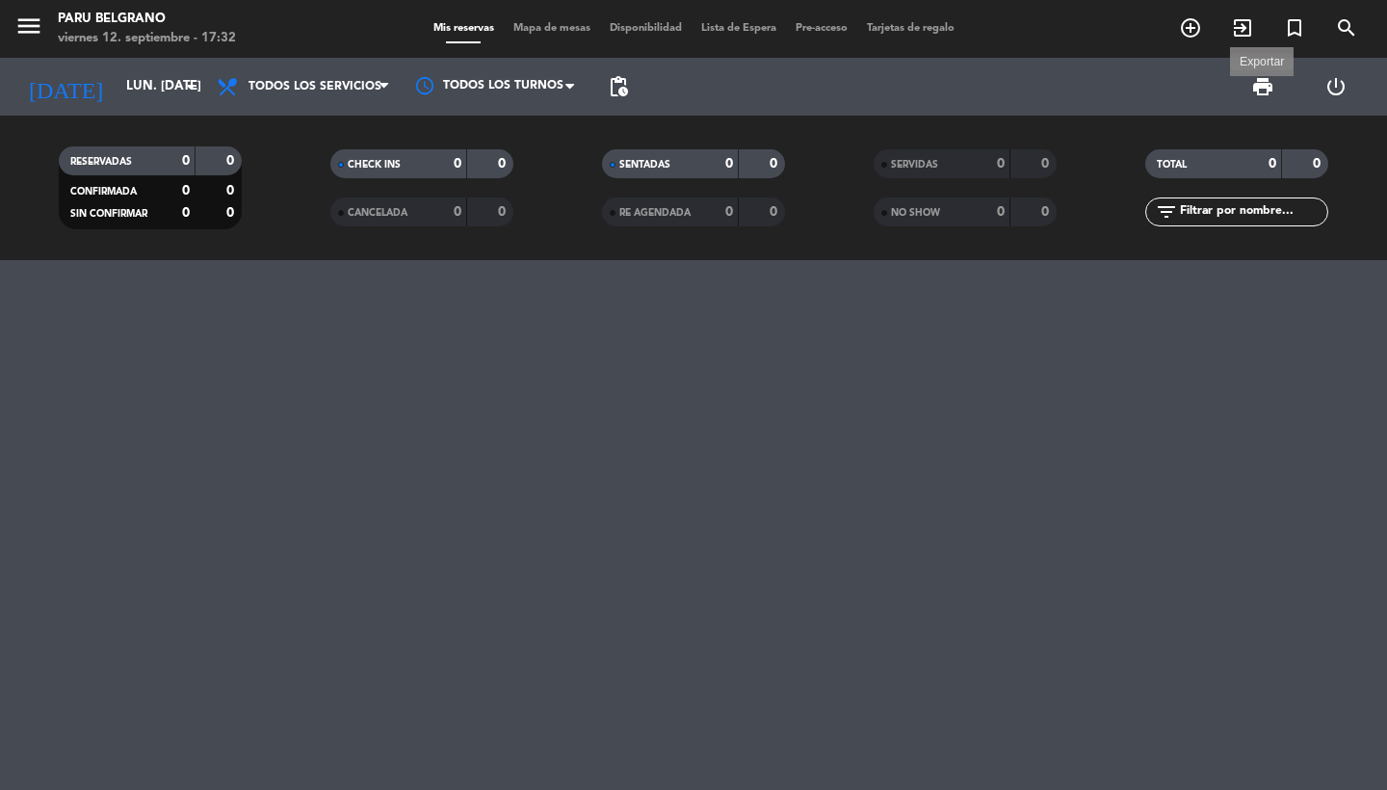
click at [1270, 89] on span "print" at bounding box center [1262, 86] width 23 height 23
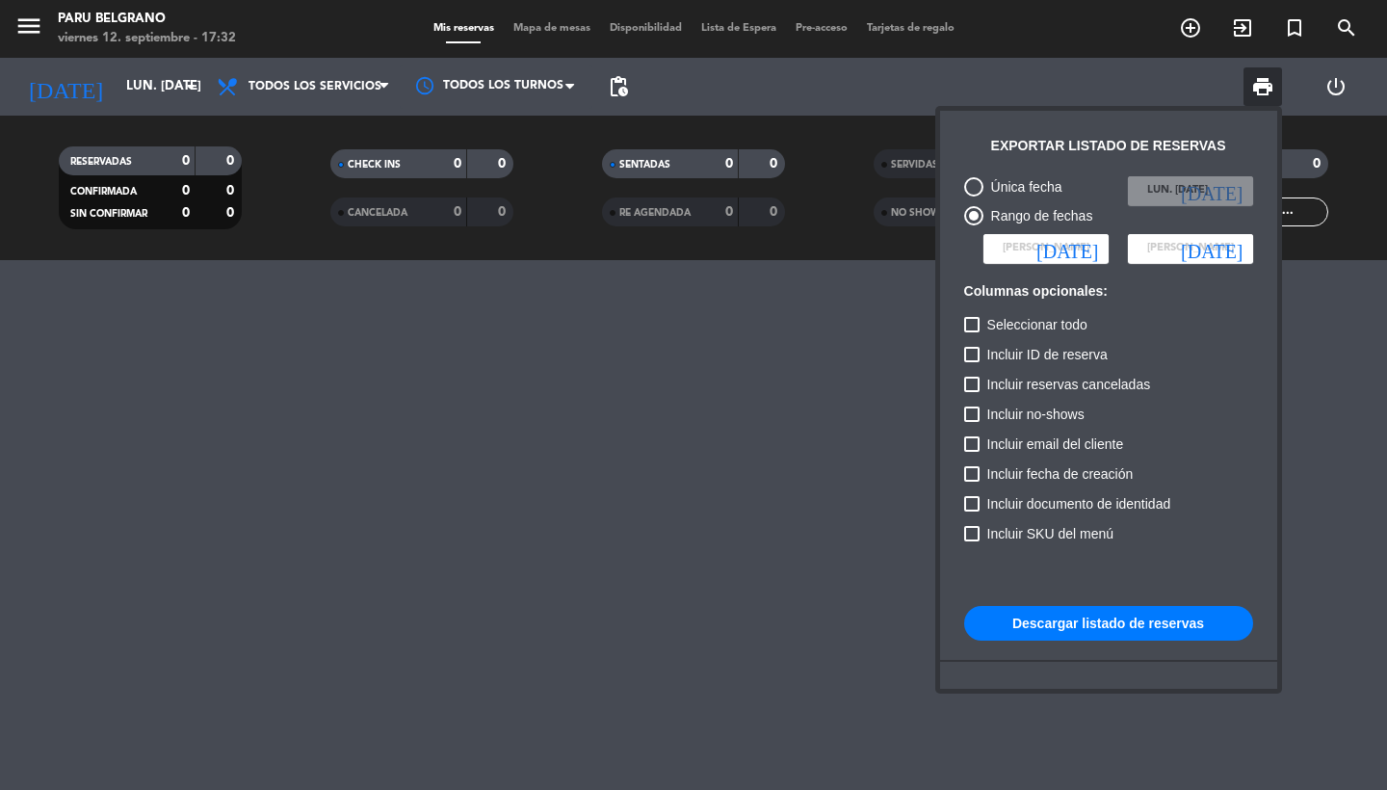
click at [729, 113] on div at bounding box center [693, 395] width 1387 height 790
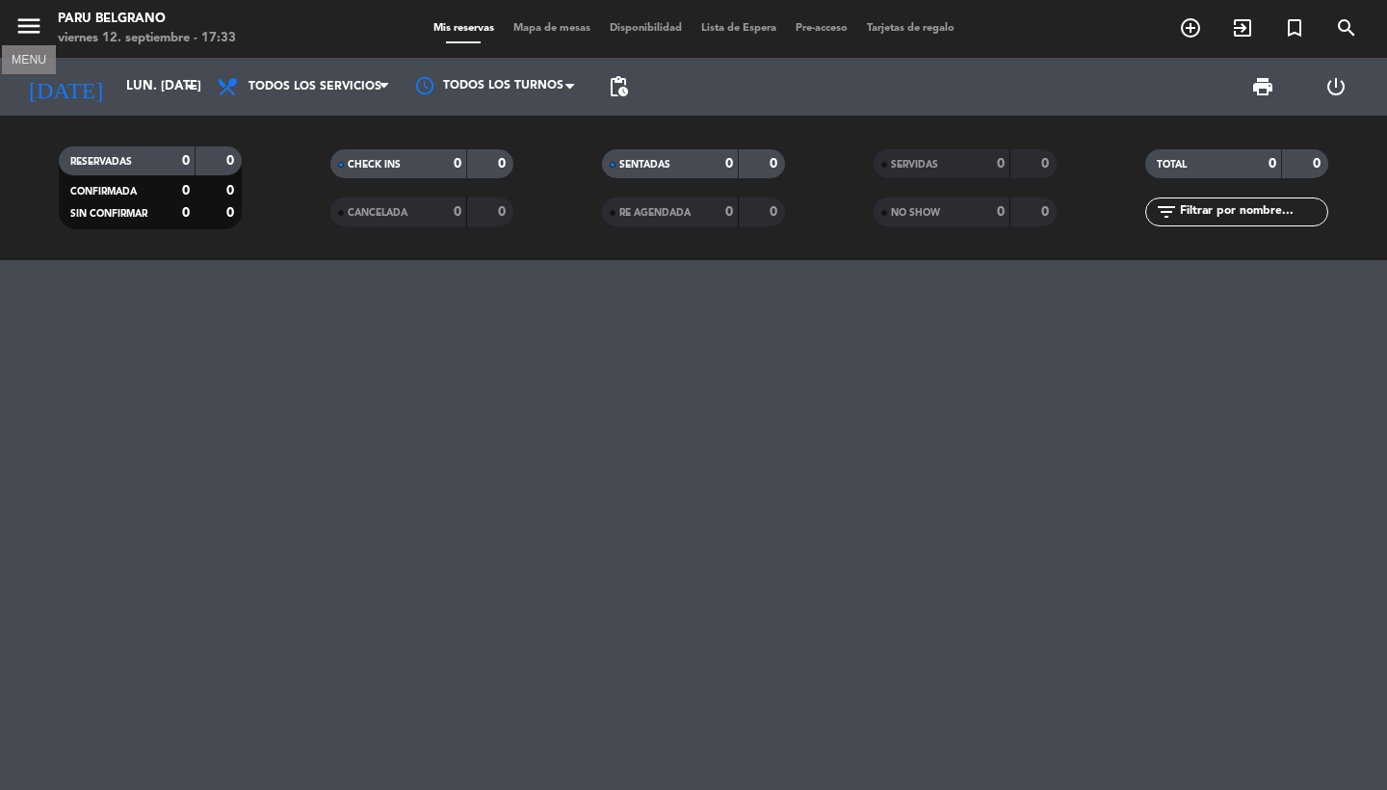
click at [36, 25] on icon "menu" at bounding box center [28, 26] width 29 height 29
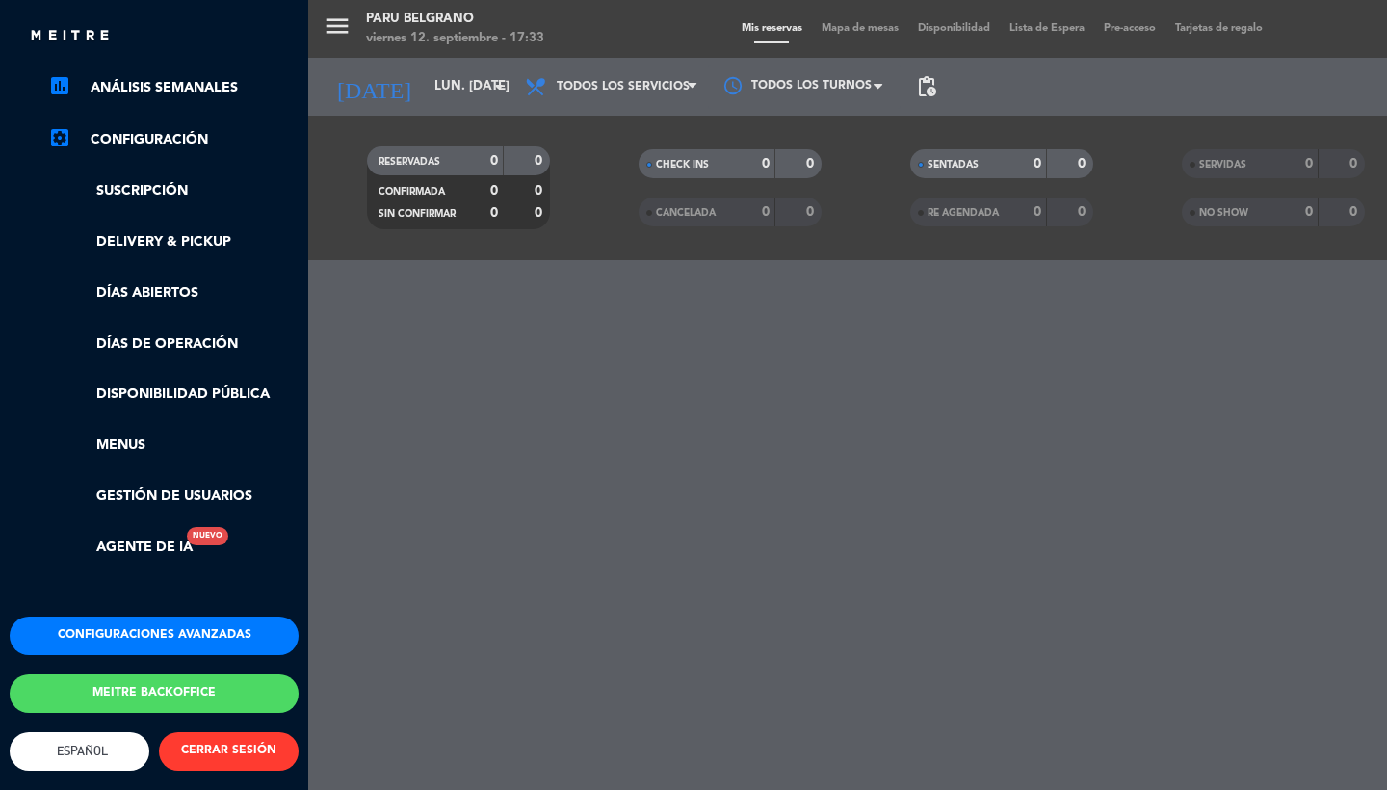
scroll to position [304, 0]
click at [773, 389] on div "menu Paru Belgrano viernes 12. septiembre - 17:33 Mis reservas Mapa de mesas Di…" at bounding box center [1001, 395] width 1387 height 790
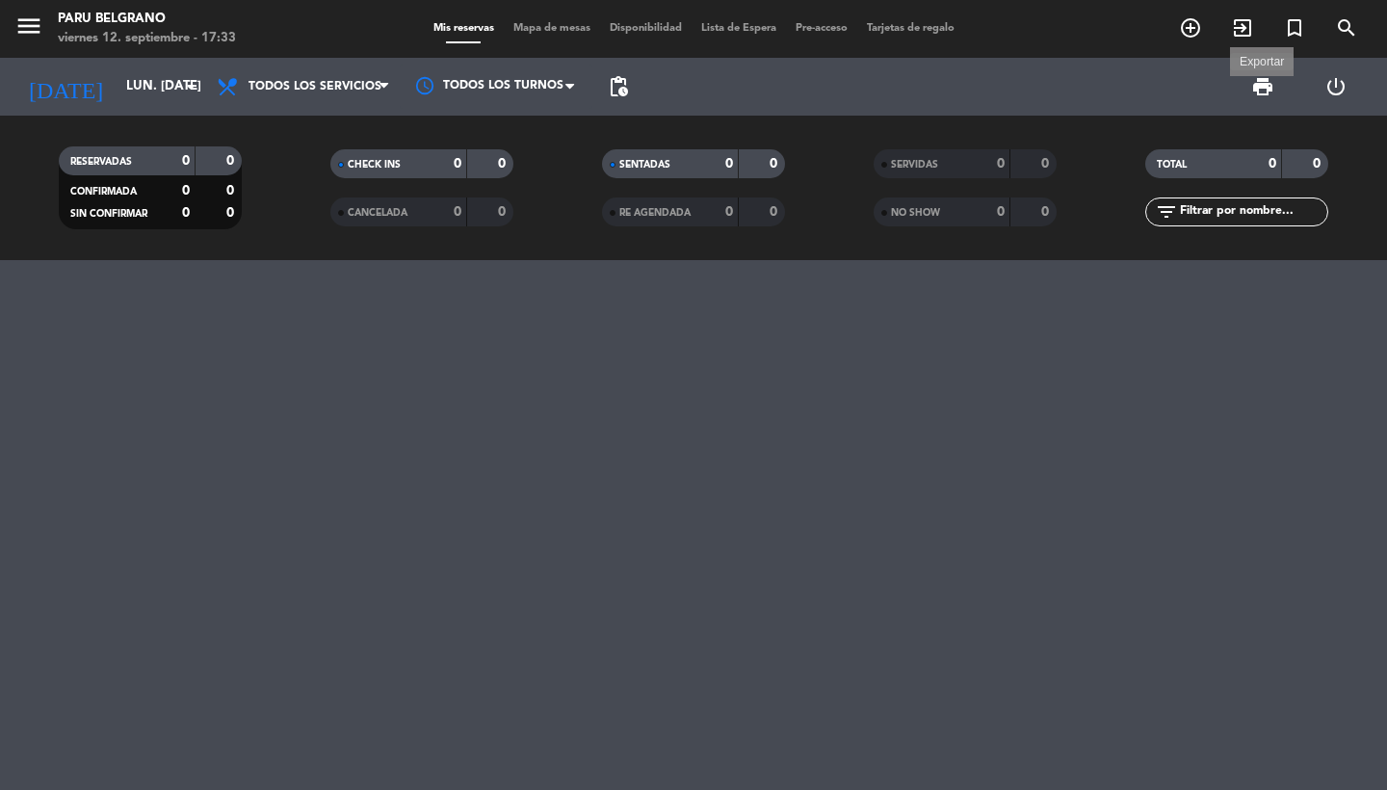
click at [1253, 93] on span "print" at bounding box center [1262, 86] width 23 height 23
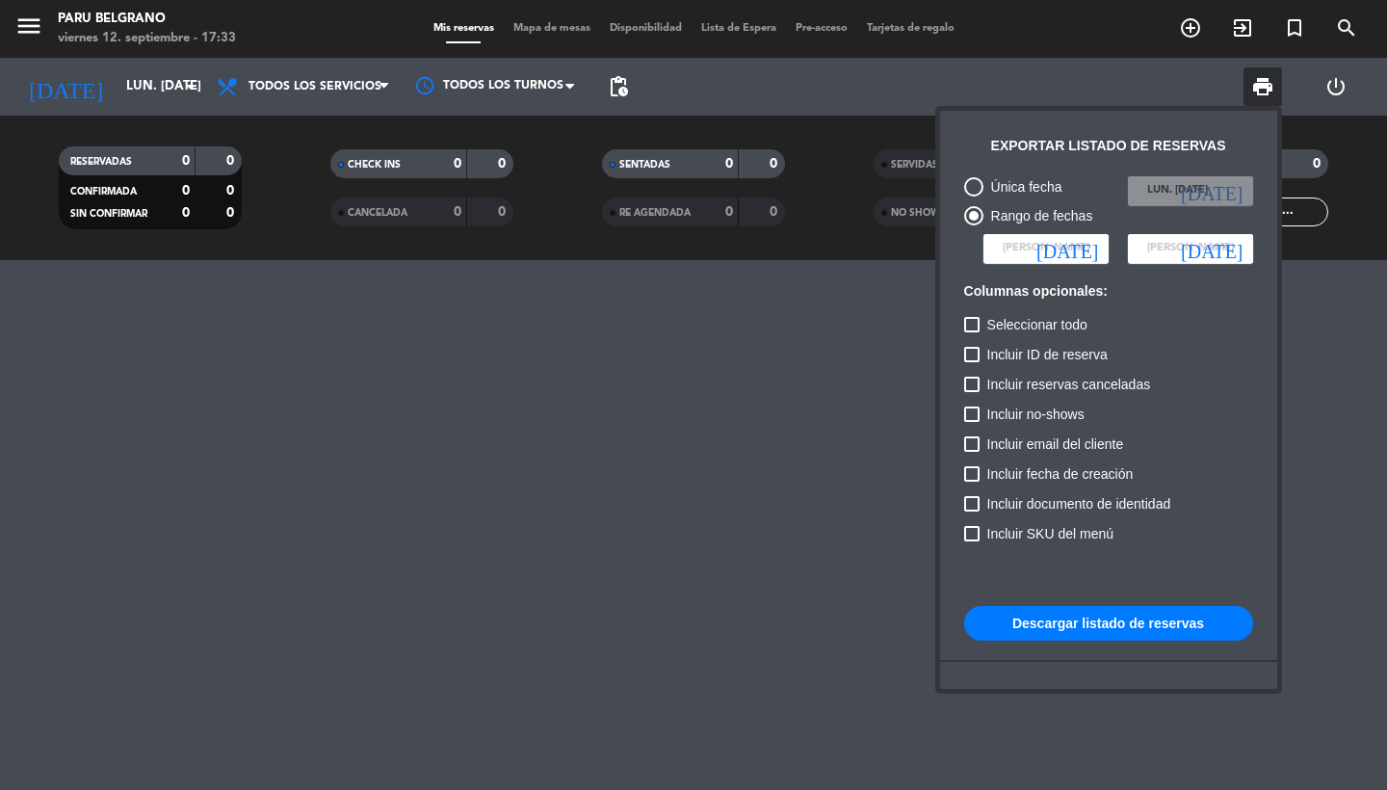
click at [1050, 248] on span "[PERSON_NAME]" at bounding box center [1046, 248] width 87 height 17
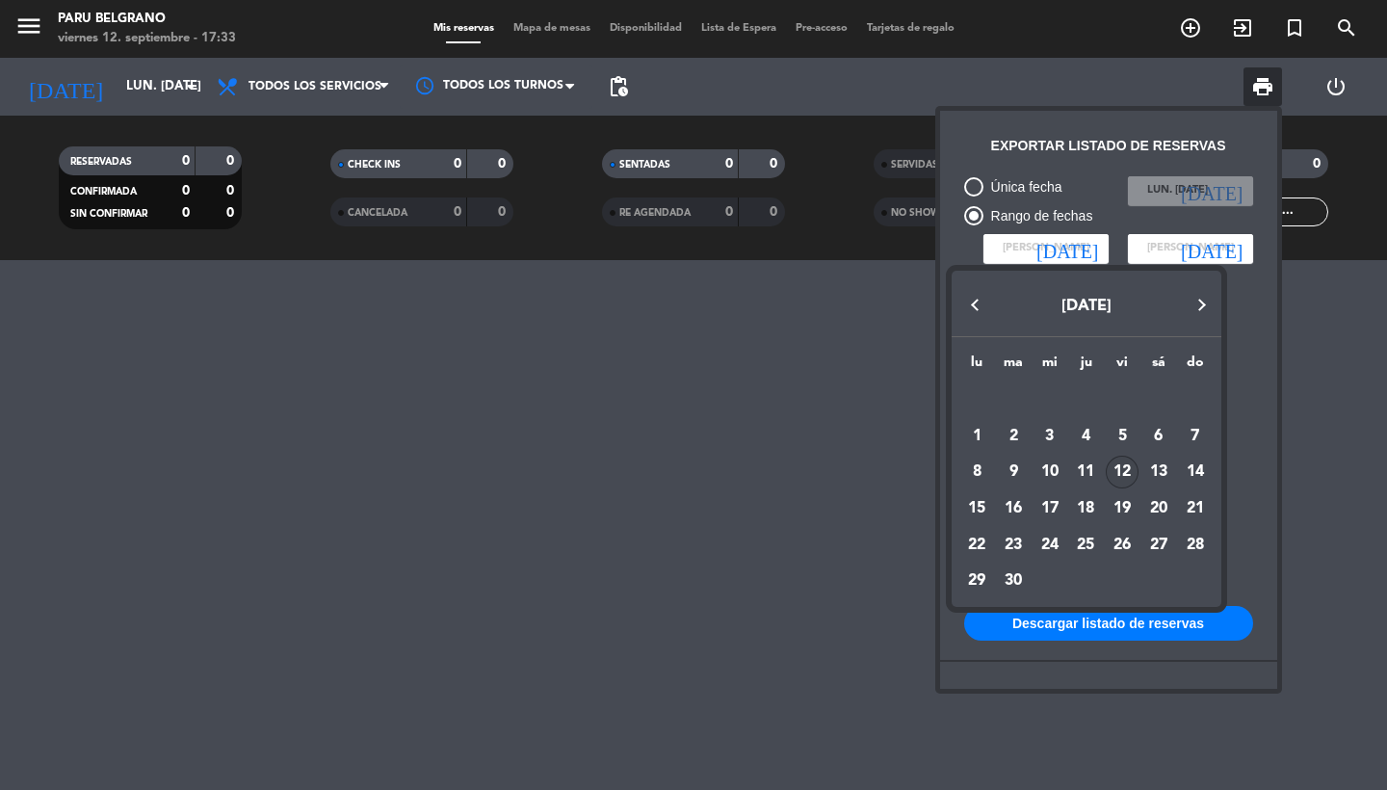
click at [978, 303] on button "Previous month" at bounding box center [974, 304] width 39 height 39
click at [1106, 320] on button "[DATE]" at bounding box center [1085, 306] width 261 height 35
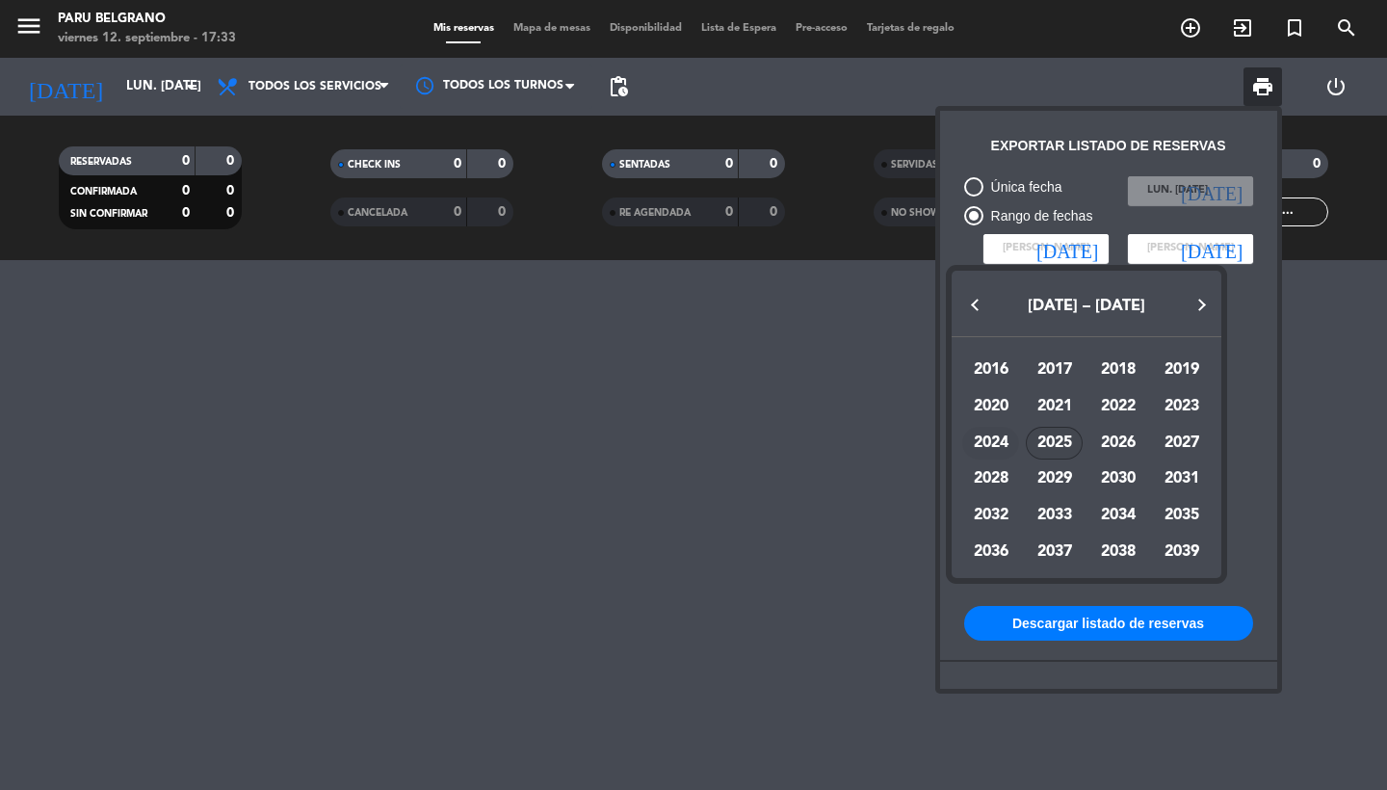
click at [1002, 444] on div "2024" at bounding box center [990, 443] width 57 height 33
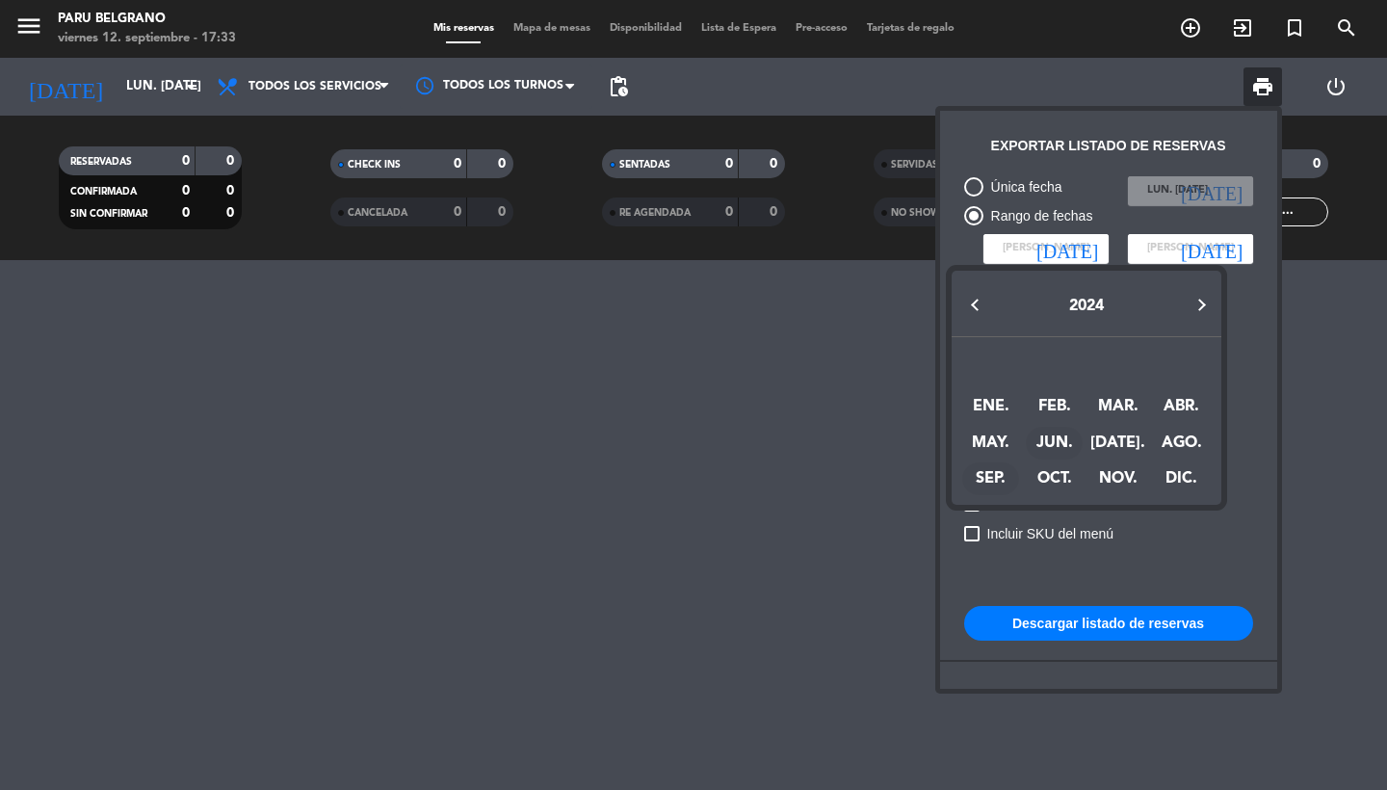
click at [987, 476] on div "SEP." at bounding box center [990, 478] width 57 height 33
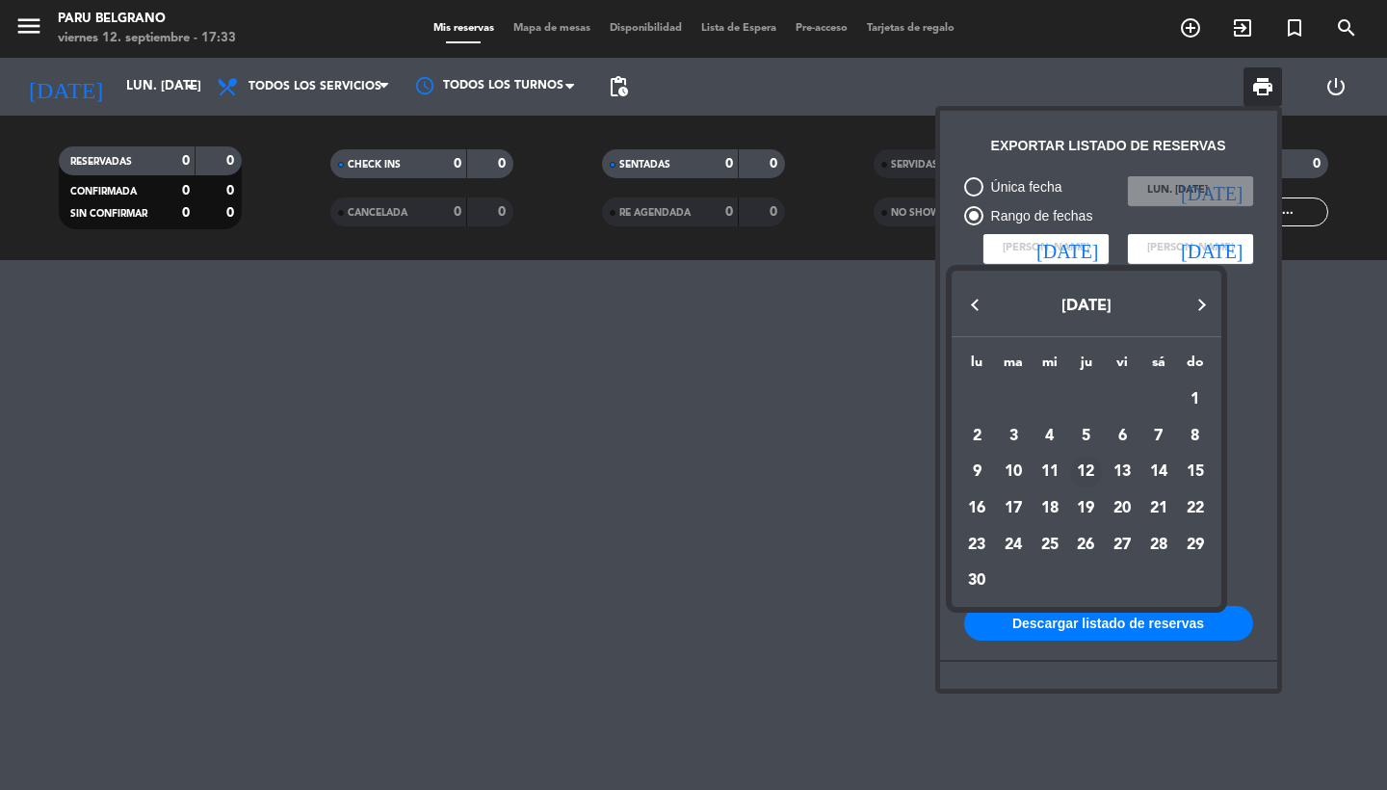
click at [1203, 301] on button "Next month" at bounding box center [1202, 304] width 39 height 39
click at [1087, 584] on div "31" at bounding box center [1086, 581] width 33 height 33
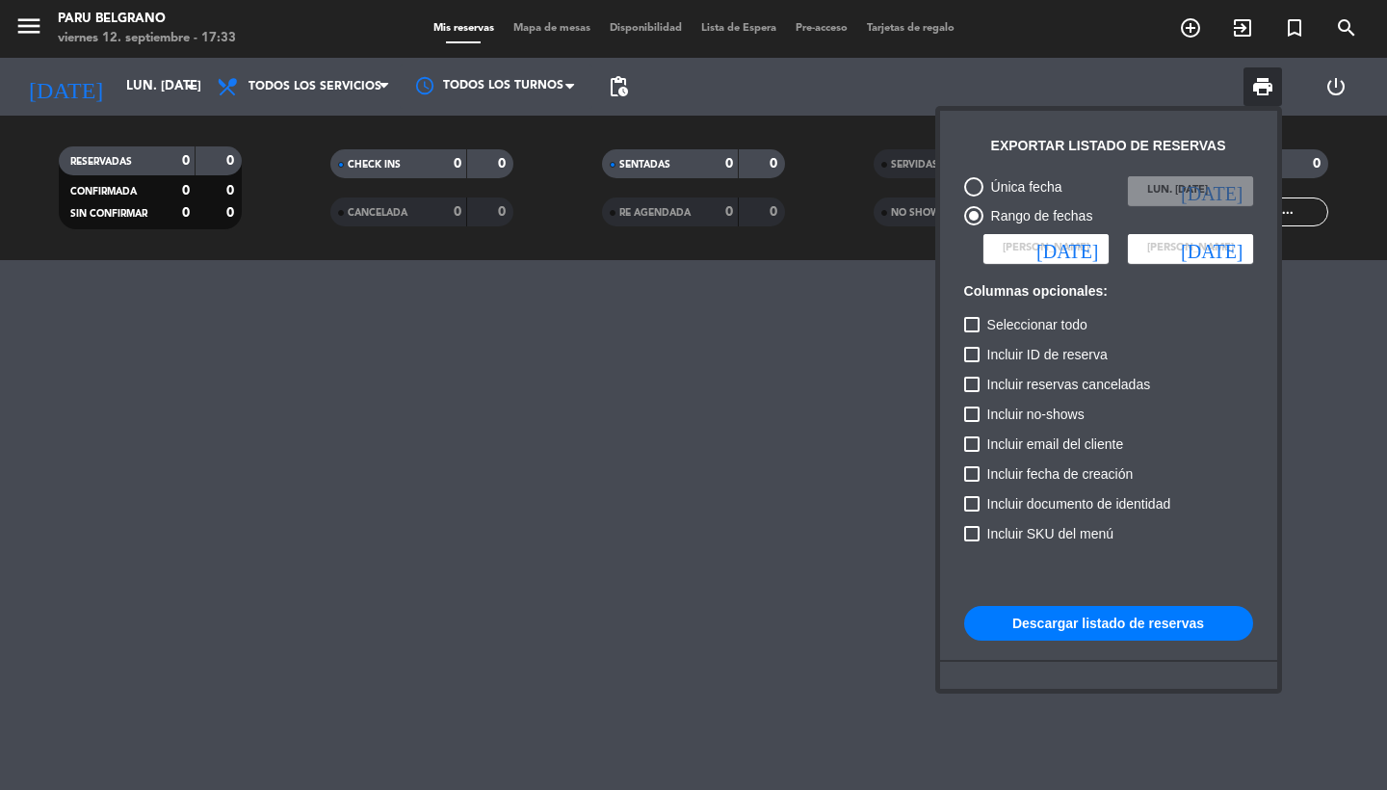
type input "[DEMOGRAPHIC_DATA] [DATE]"
click at [1013, 294] on h6 "Columnas opcionales:" at bounding box center [1108, 291] width 289 height 16
click at [1013, 330] on span "Seleccionar todo" at bounding box center [1037, 324] width 100 height 23
click at [972, 332] on input "Seleccionar todo" at bounding box center [971, 332] width 1 height 1
checkbox input "true"
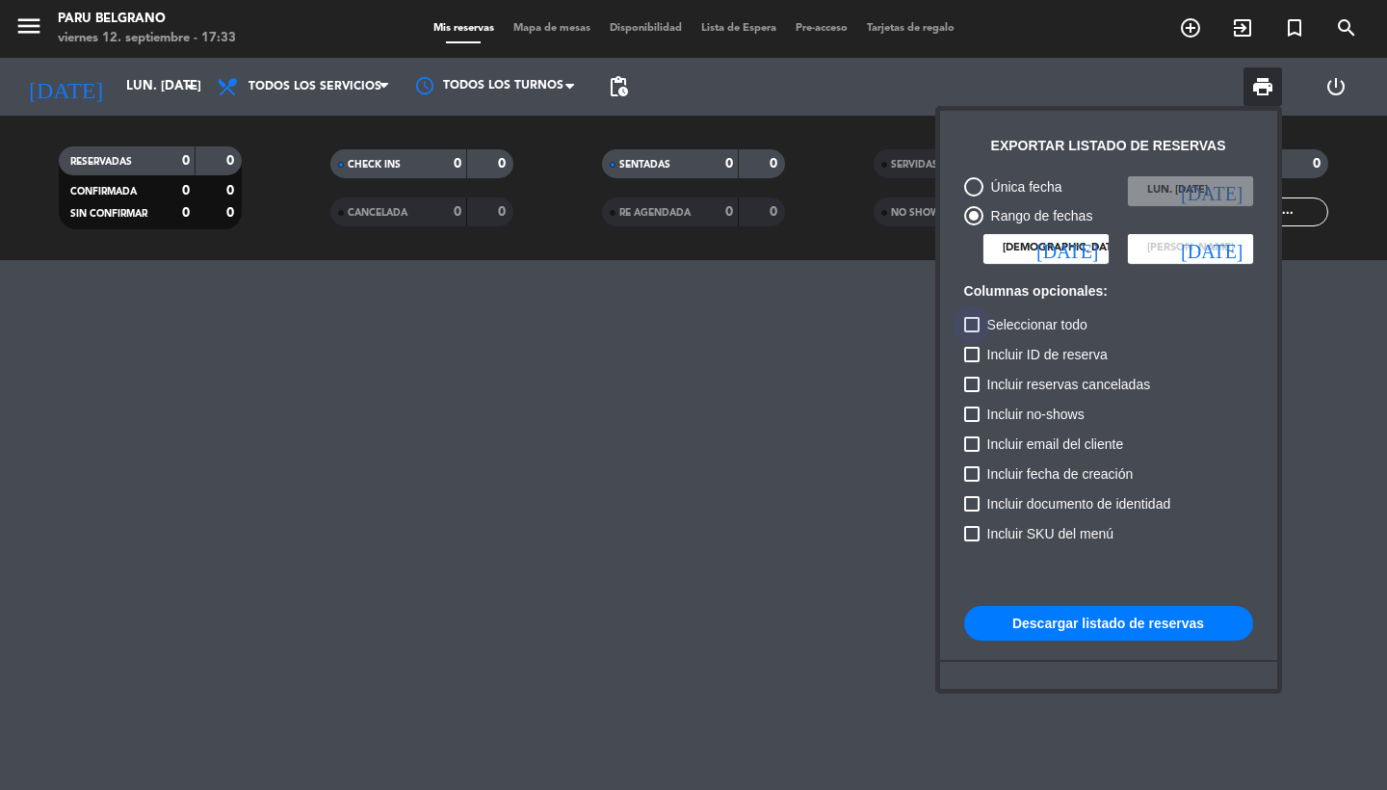
checkbox input "true"
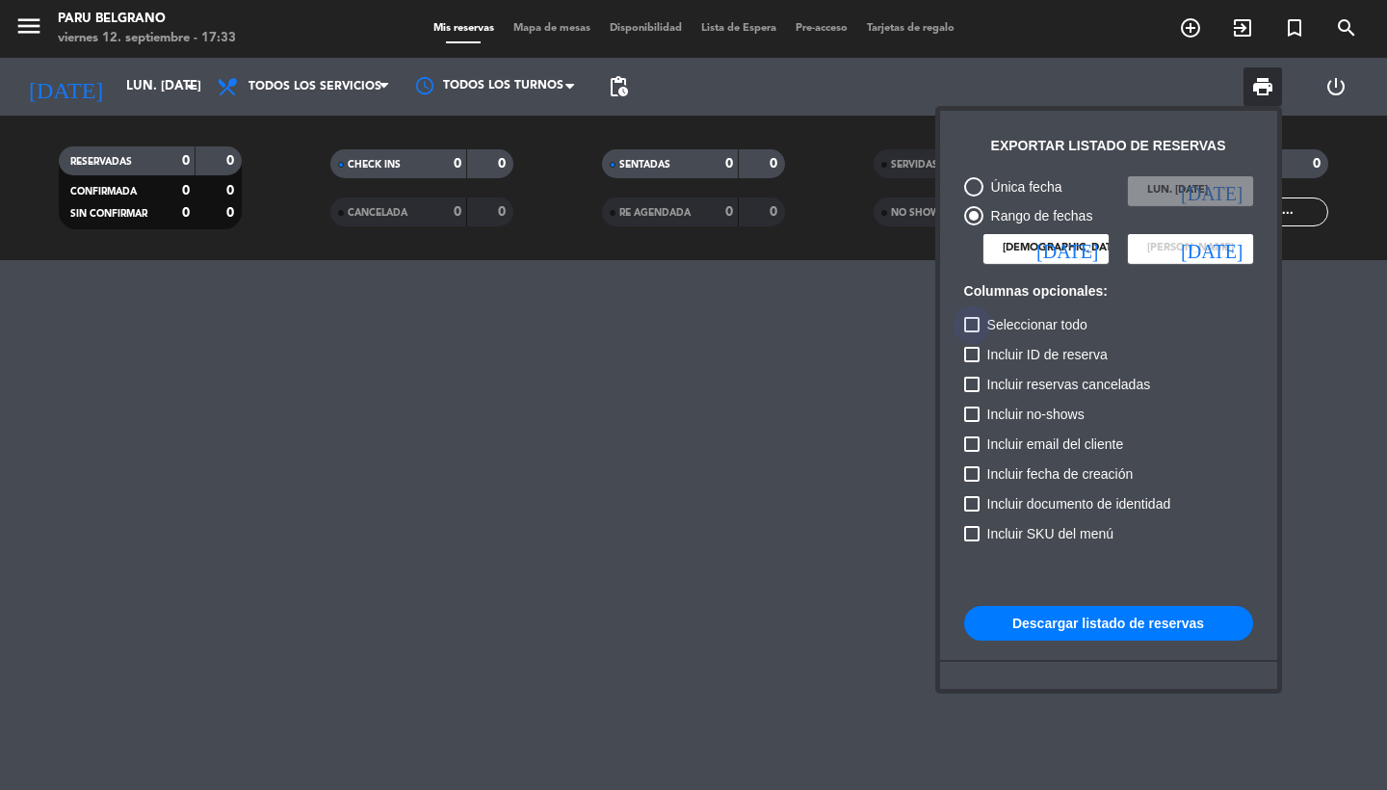
checkbox input "true"
click at [1086, 614] on button "Descargar listado de reservas" at bounding box center [1108, 623] width 289 height 35
click at [1222, 245] on span "[PERSON_NAME]" at bounding box center [1190, 248] width 87 height 17
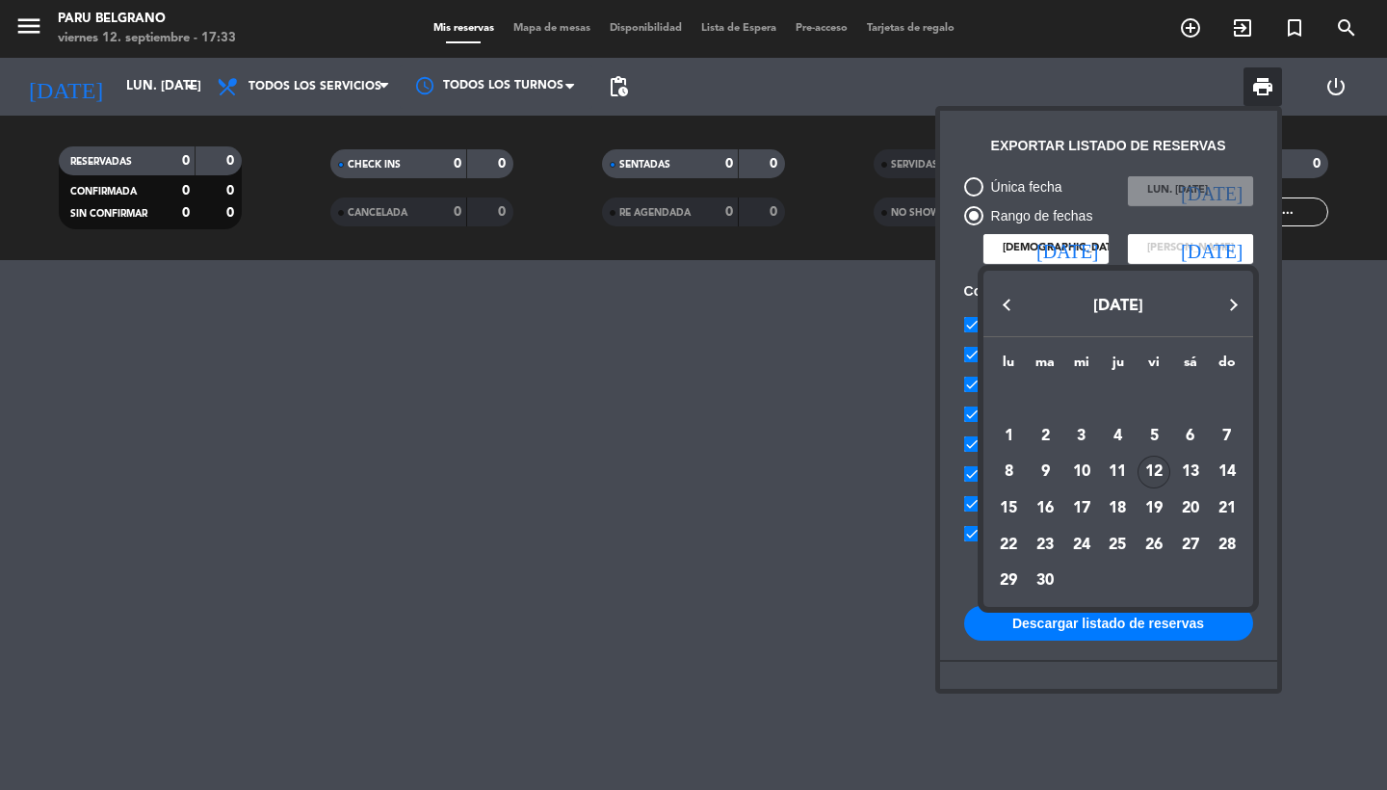
click at [1102, 309] on span "[DATE]" at bounding box center [1118, 306] width 50 height 15
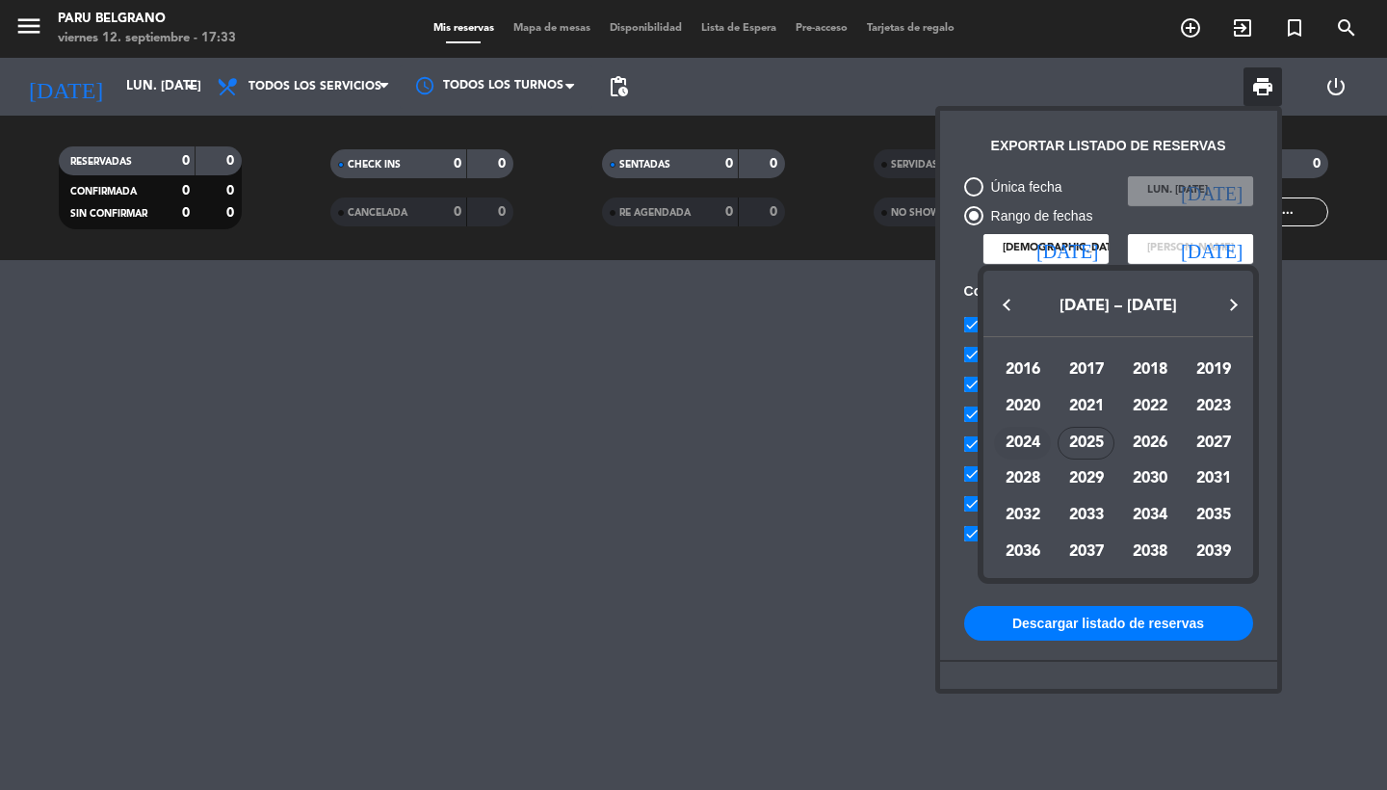
click at [1034, 440] on div "2024" at bounding box center [1022, 443] width 57 height 33
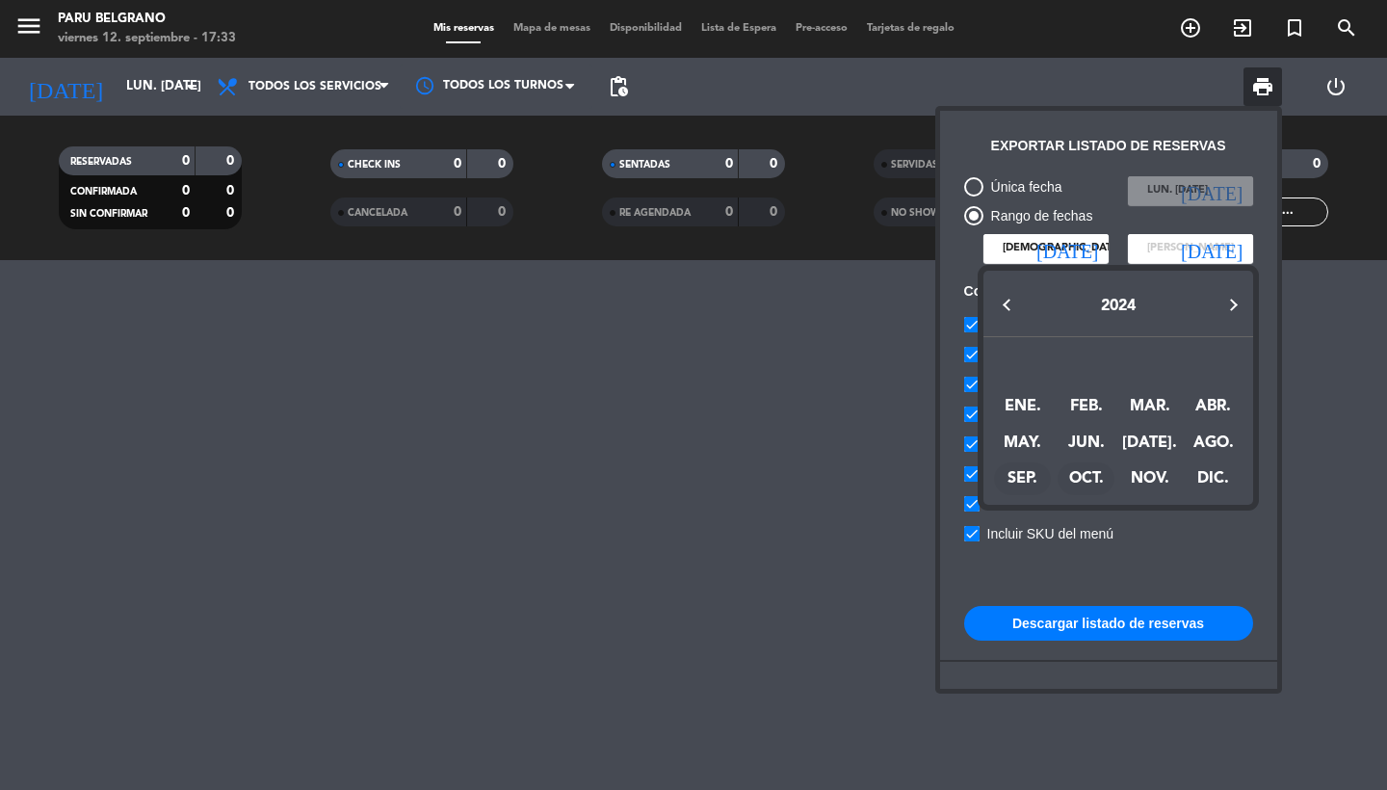
click at [1086, 479] on div "OCT." at bounding box center [1086, 478] width 57 height 33
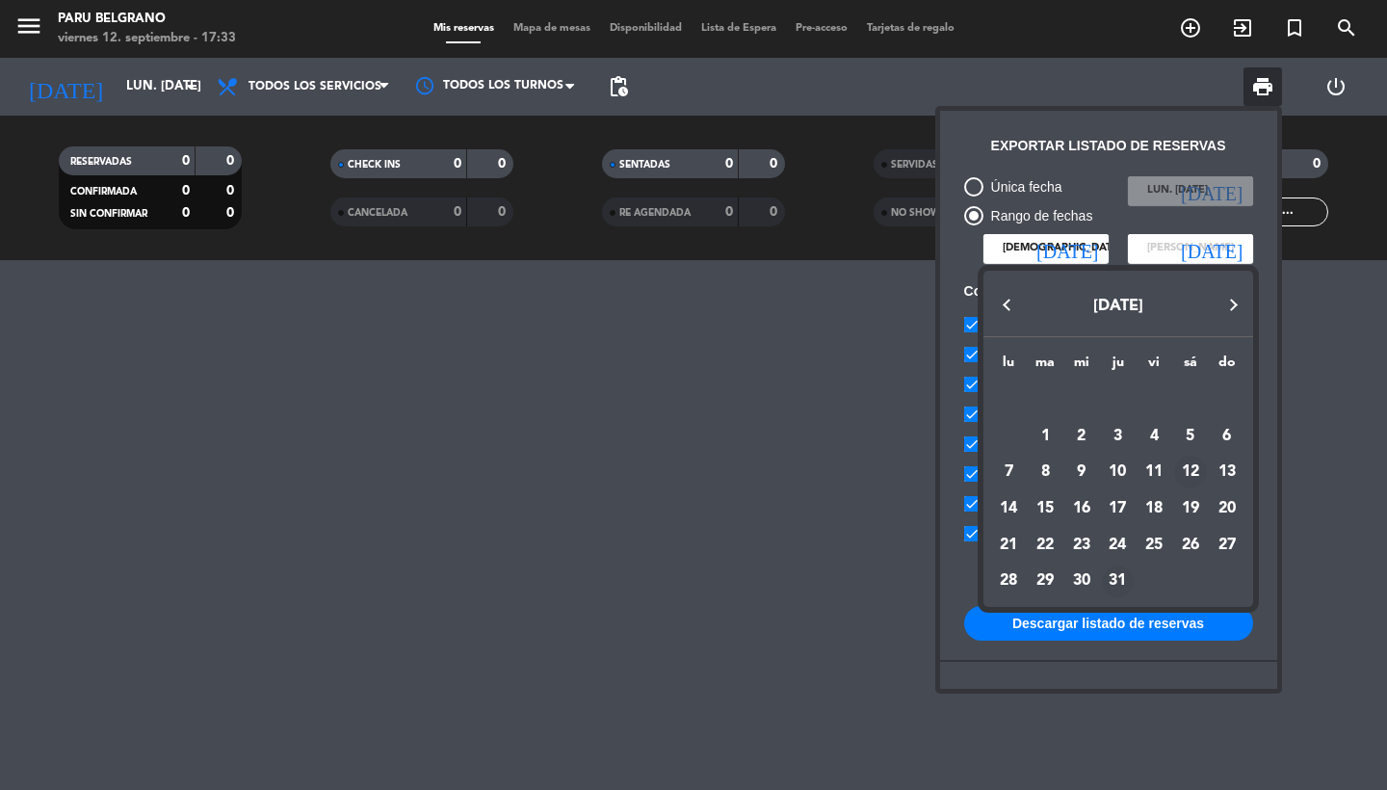
click at [1119, 581] on div "31" at bounding box center [1118, 581] width 33 height 33
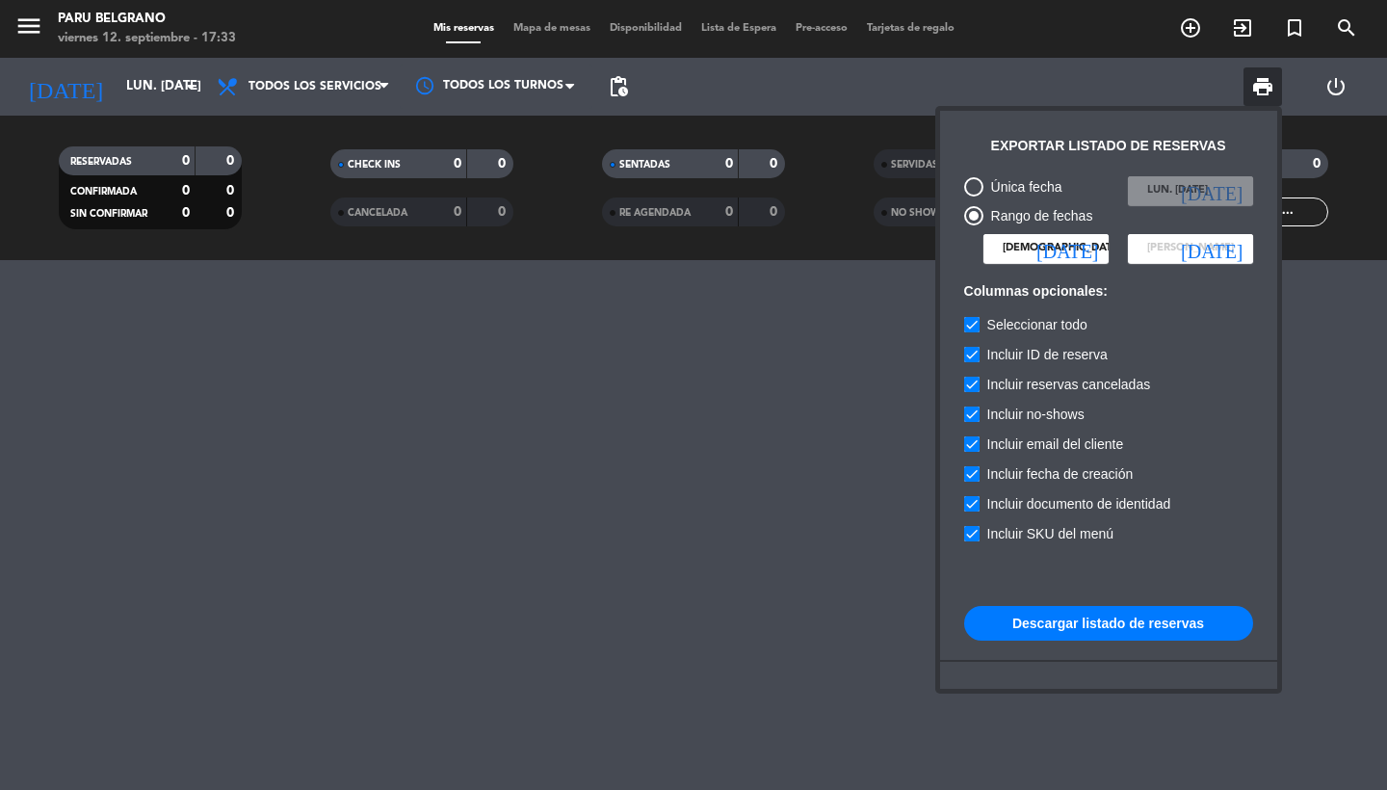
type input "[DEMOGRAPHIC_DATA] [DATE]"
click at [1092, 632] on button "Descargar listado de reservas" at bounding box center [1108, 623] width 289 height 35
click at [1073, 252] on input "[DEMOGRAPHIC_DATA] [DATE]" at bounding box center [1045, 248] width 125 height 29
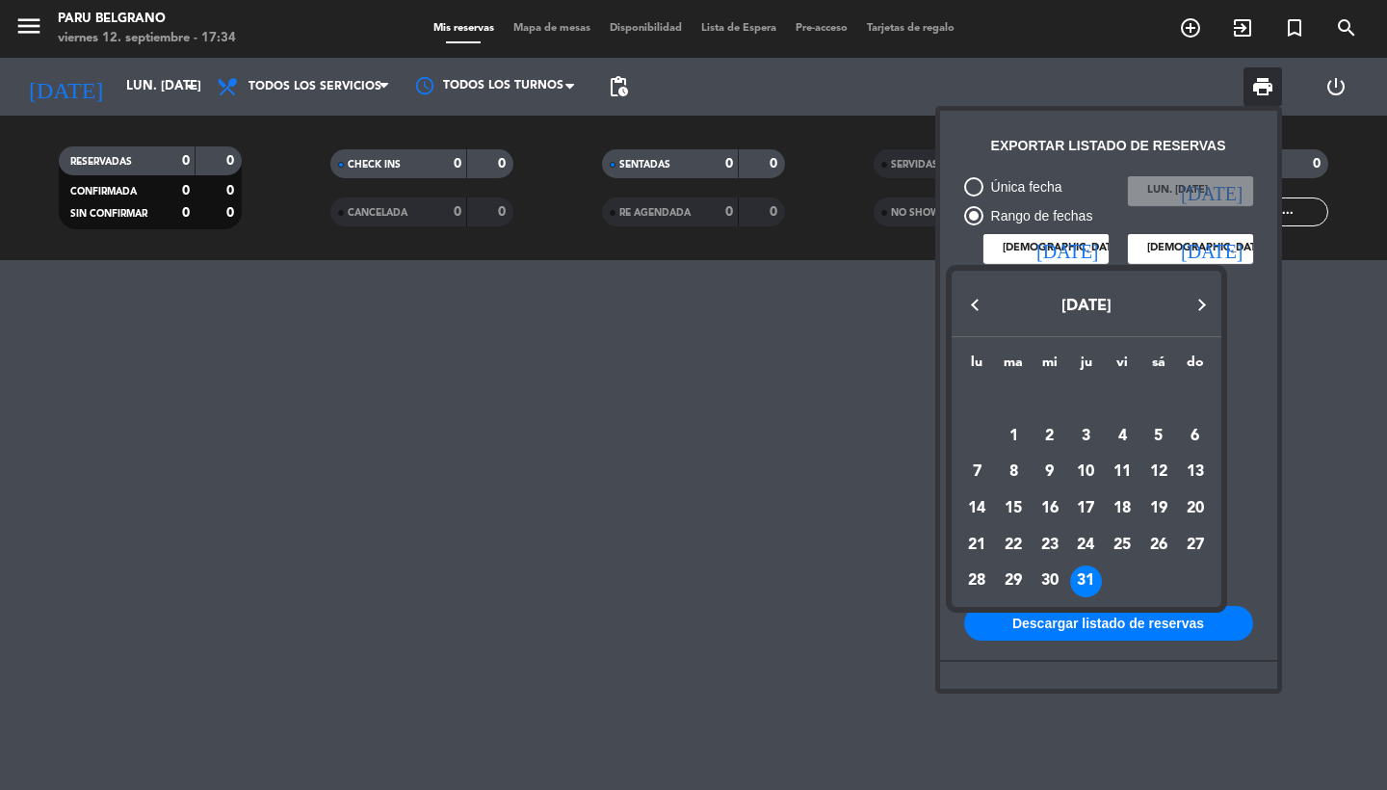
click at [981, 312] on button "Previous month" at bounding box center [974, 304] width 39 height 39
click at [1186, 401] on div "1" at bounding box center [1195, 399] width 33 height 33
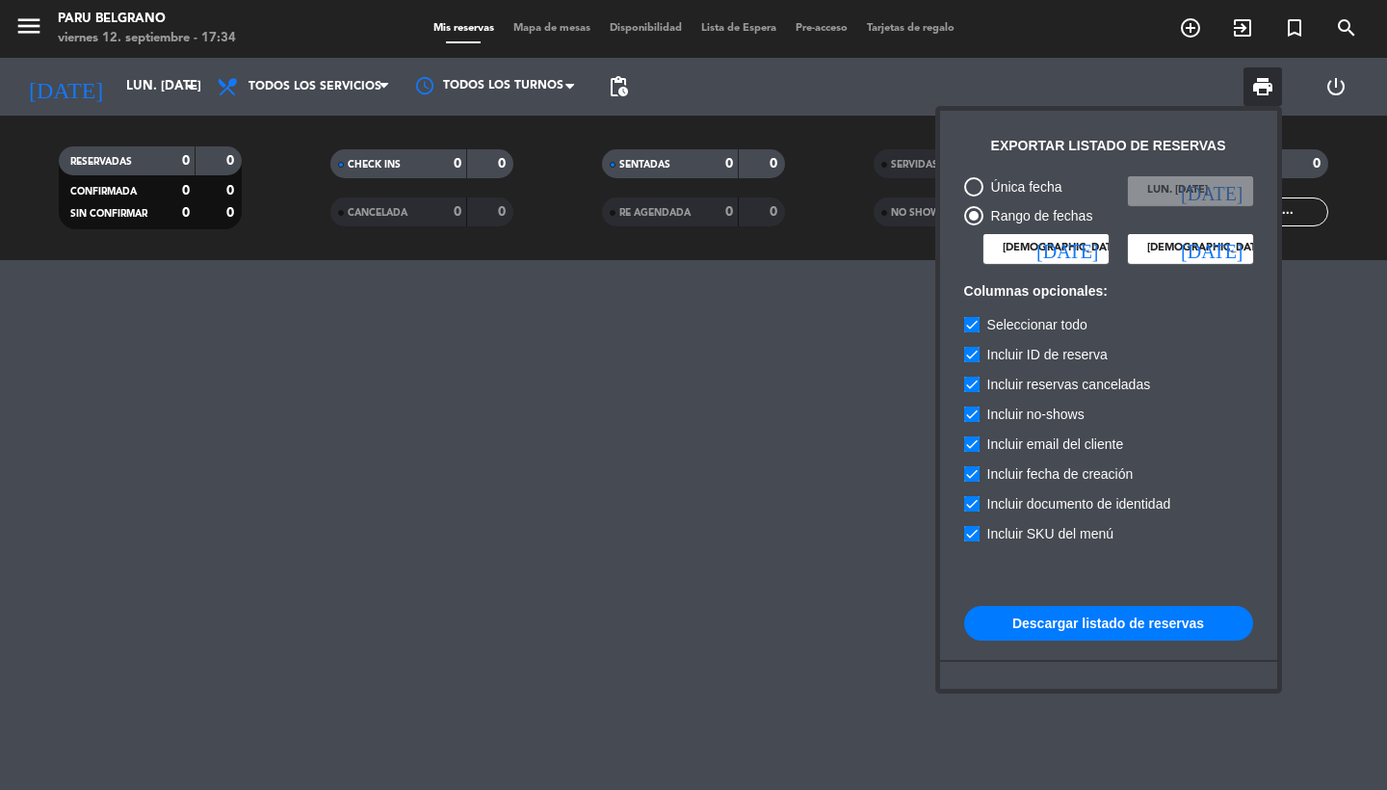
type input "dom. [DATE]"
click at [1054, 618] on button "Descargar listado de reservas" at bounding box center [1108, 623] width 289 height 35
click at [1222, 246] on input "[DEMOGRAPHIC_DATA] [DATE]" at bounding box center [1190, 248] width 125 height 29
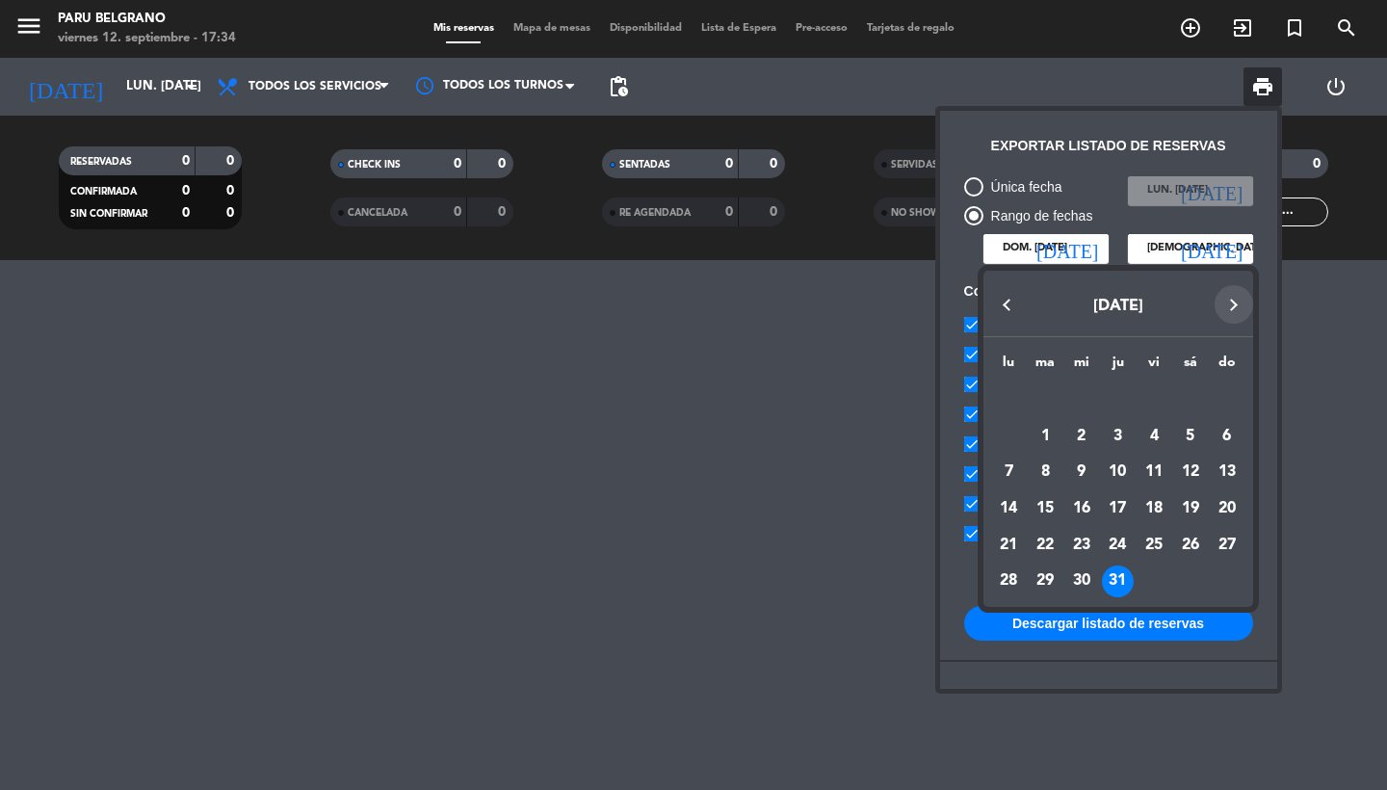
click at [1231, 306] on button "Next month" at bounding box center [1234, 304] width 39 height 39
click at [1225, 298] on button "Next month" at bounding box center [1234, 304] width 39 height 39
click at [1045, 576] on div "31" at bounding box center [1045, 581] width 33 height 33
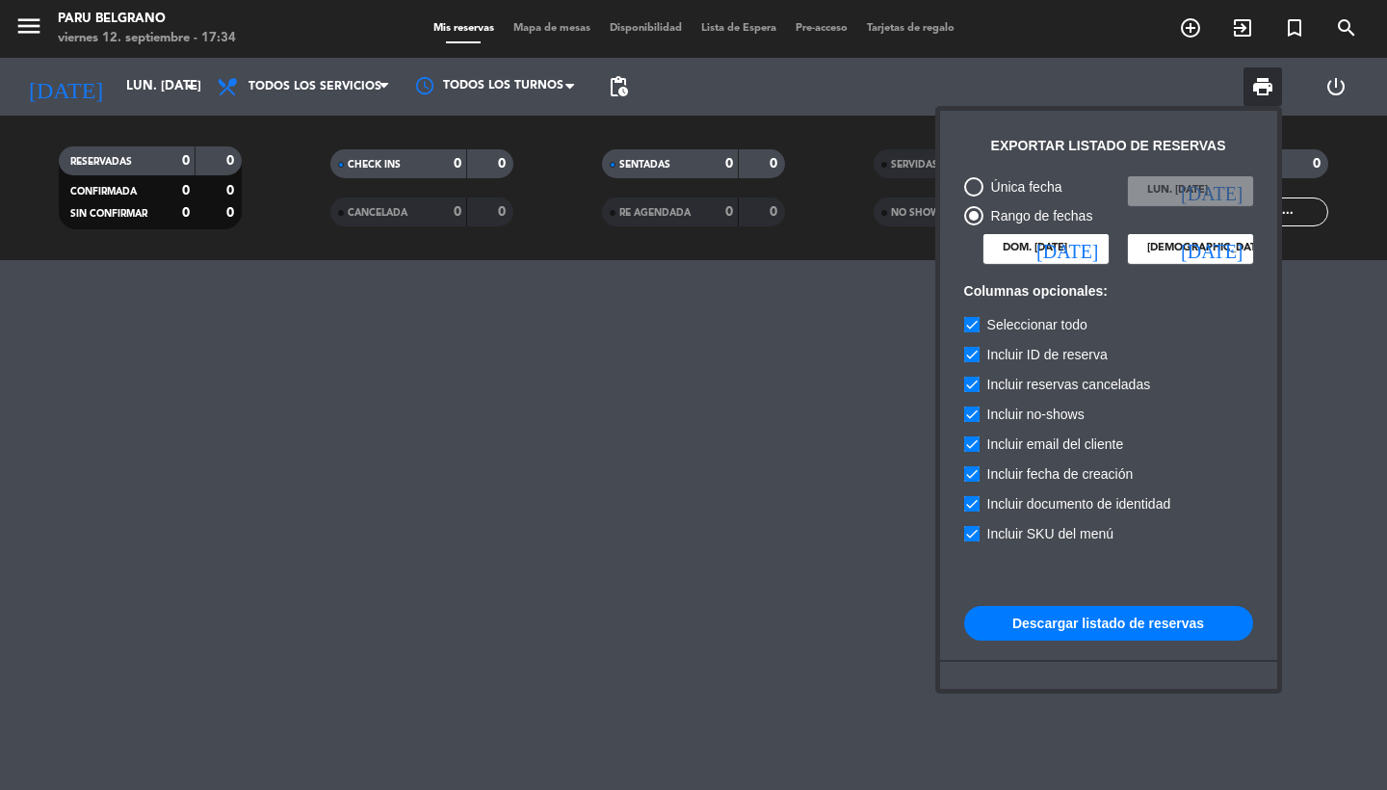
type input "[DATE] dic."
click at [1077, 252] on input "dom. [DATE]" at bounding box center [1045, 248] width 125 height 29
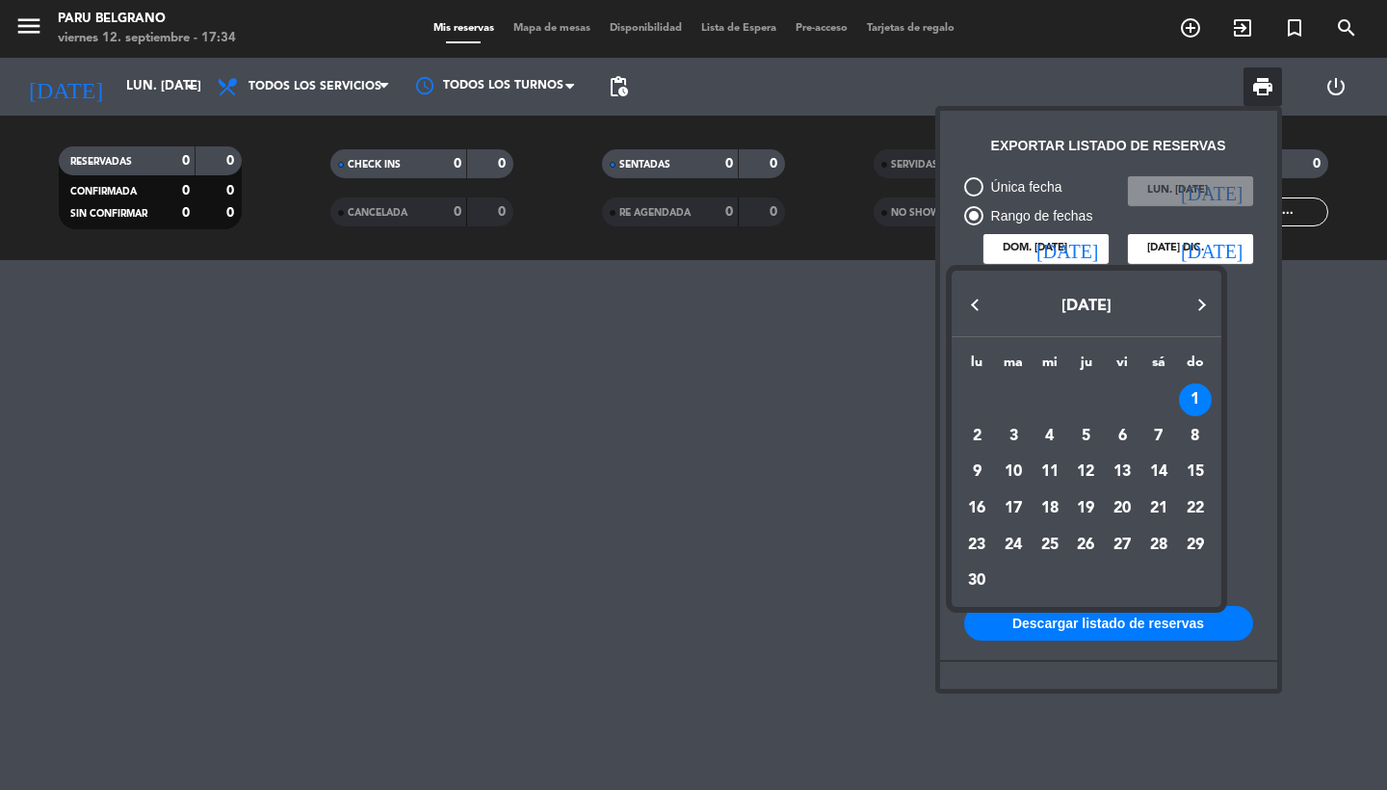
click at [1203, 297] on button "Next month" at bounding box center [1202, 304] width 39 height 39
click at [1204, 300] on button "Next month" at bounding box center [1202, 304] width 39 height 39
click at [970, 300] on button "Previous month" at bounding box center [974, 304] width 39 height 39
click at [1015, 428] on div "1" at bounding box center [1013, 436] width 33 height 33
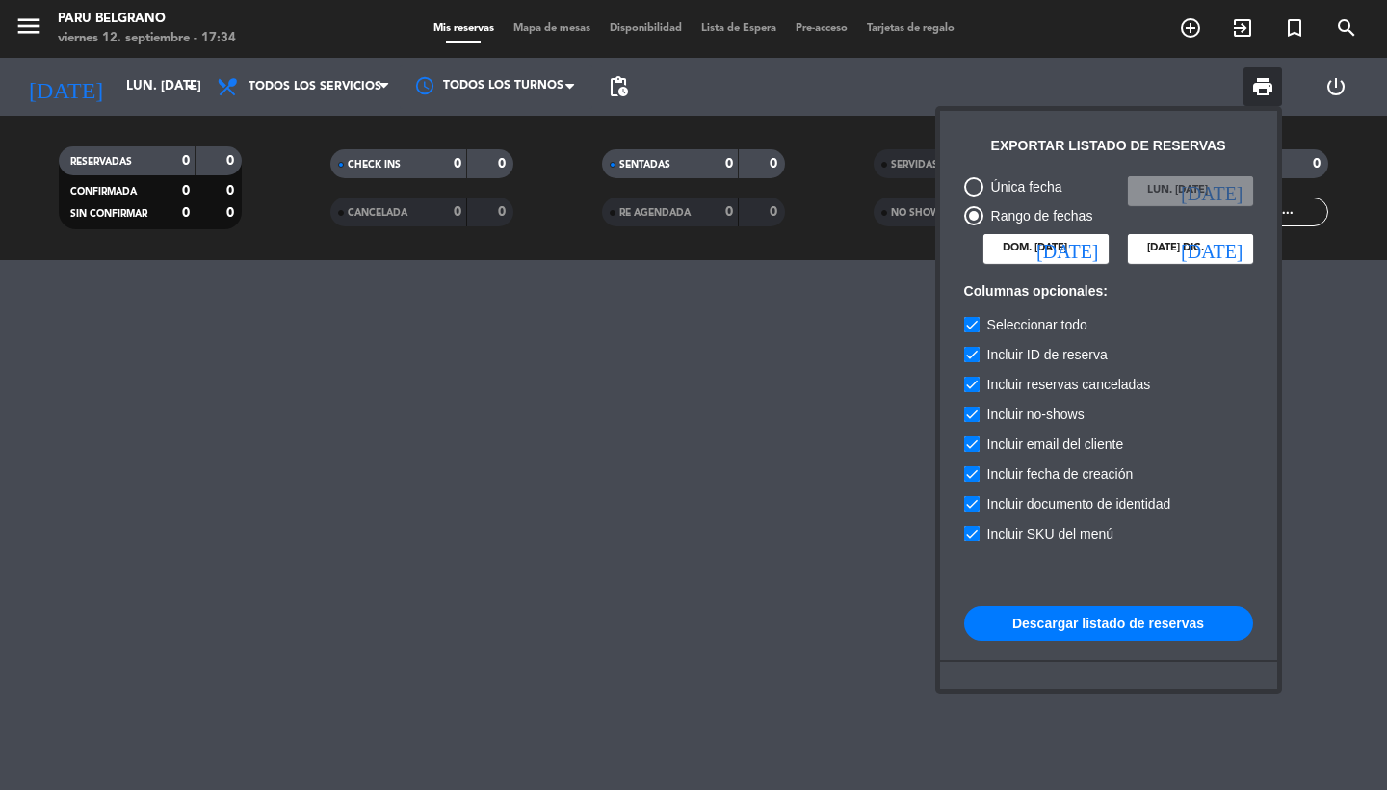
type input "[DATE] oct."
click at [1110, 625] on button "Descargar listado de reservas" at bounding box center [1108, 623] width 289 height 35
click at [1208, 244] on input "[DATE] dic." at bounding box center [1190, 248] width 125 height 29
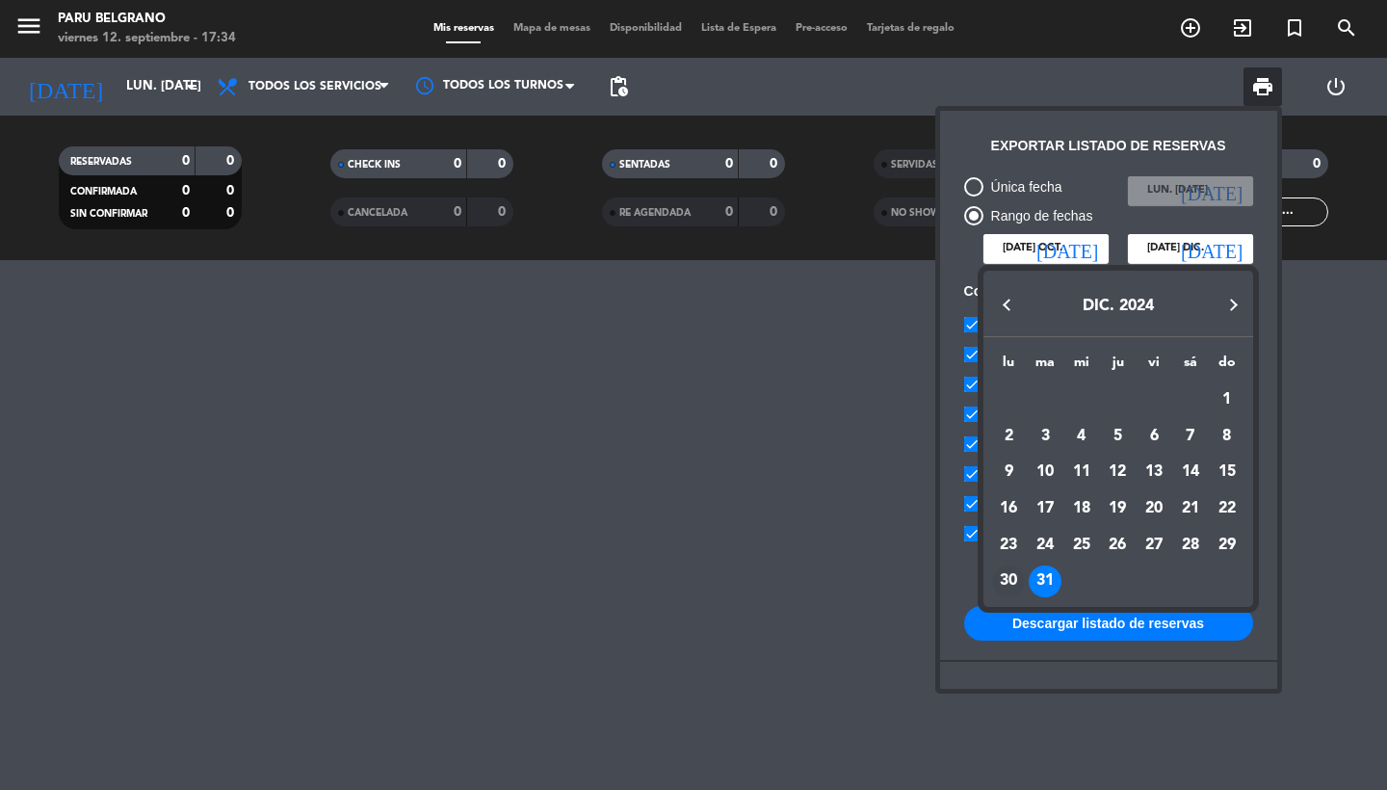
click at [1022, 575] on div "30" at bounding box center [1008, 581] width 33 height 33
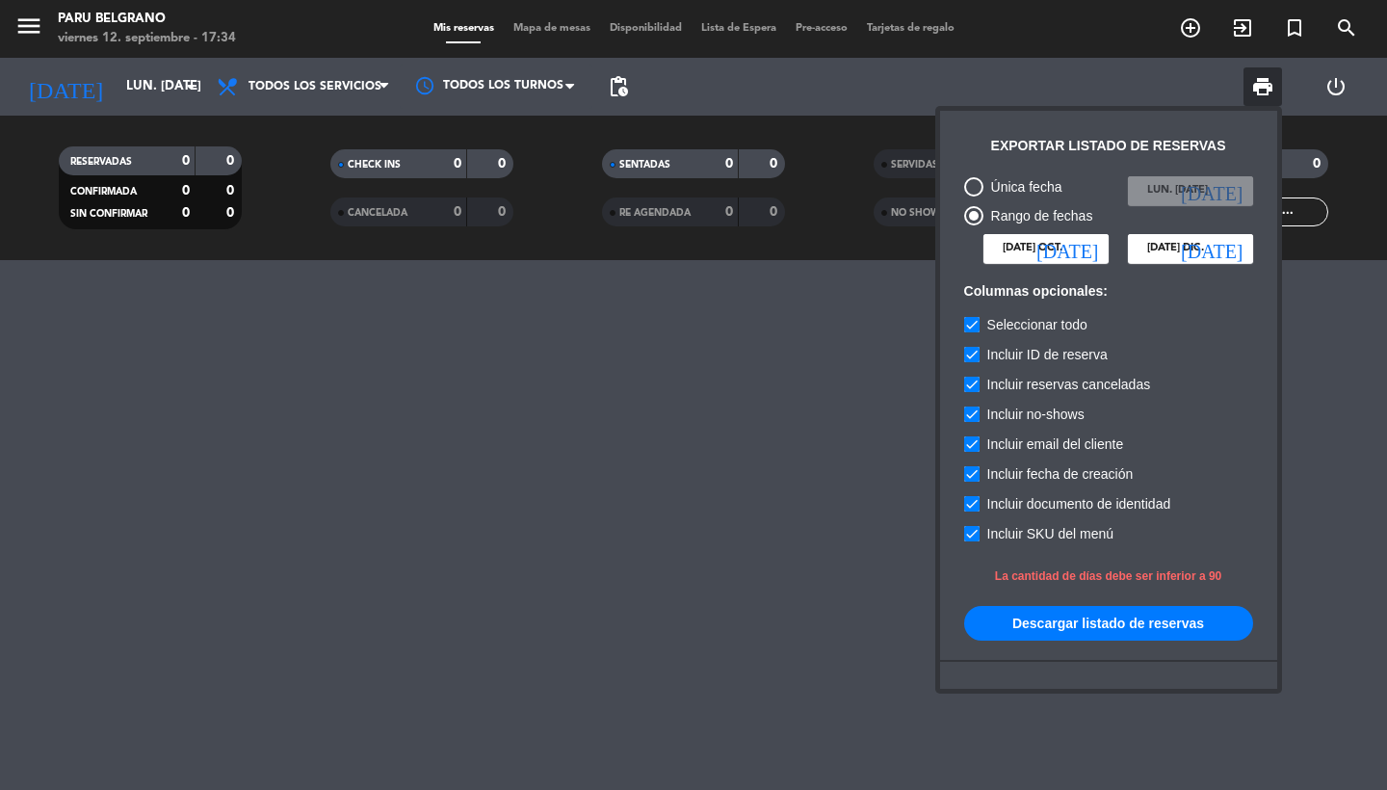
type input "lun. 30 dic."
click at [1080, 624] on button "Descargar listado de reservas" at bounding box center [1108, 623] width 289 height 35
click at [1096, 241] on icon "[DATE]" at bounding box center [1067, 248] width 62 height 19
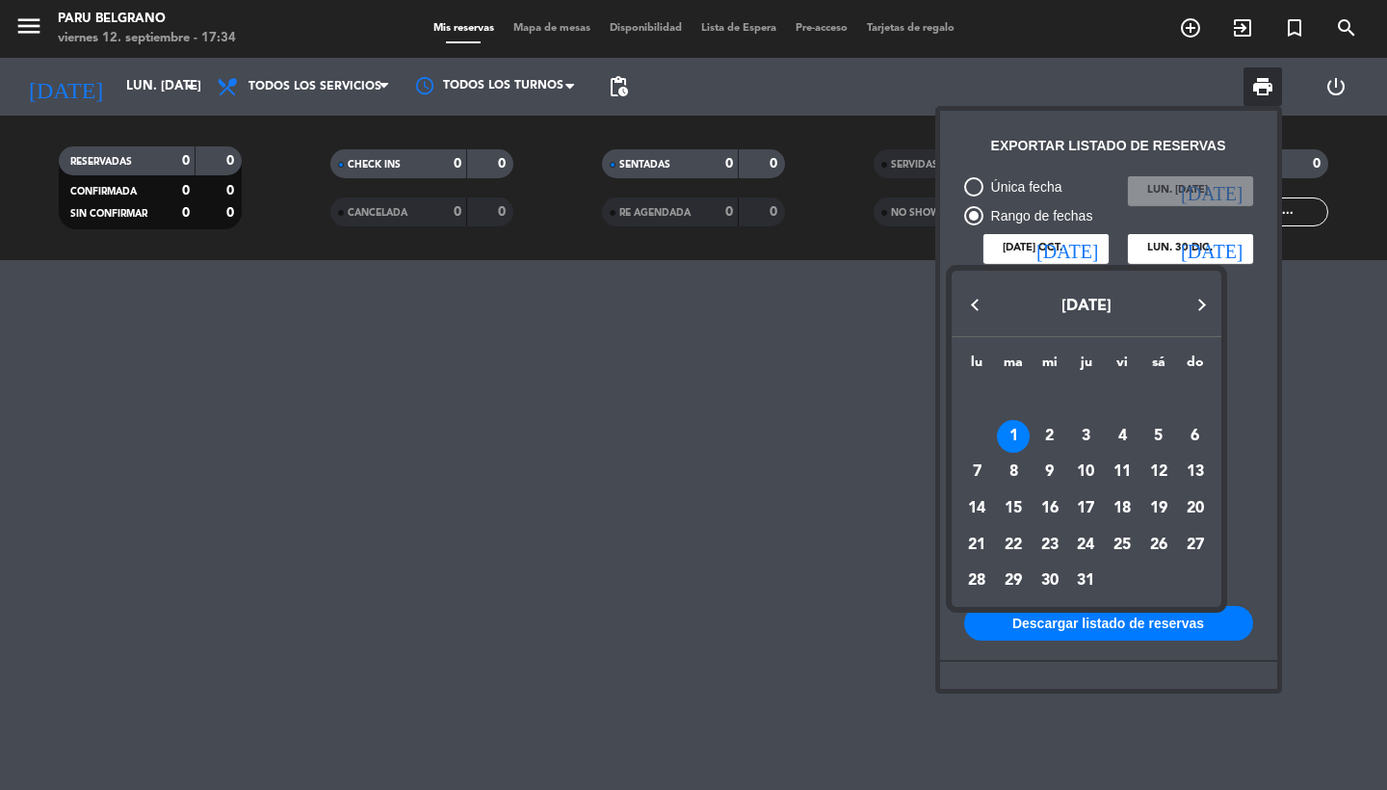
click at [1201, 312] on button "Next month" at bounding box center [1202, 304] width 39 height 39
click at [1191, 304] on button "Next month" at bounding box center [1202, 304] width 39 height 39
click at [1192, 311] on button "Next month" at bounding box center [1202, 304] width 39 height 39
click at [1050, 432] on div "1" at bounding box center [1049, 436] width 33 height 33
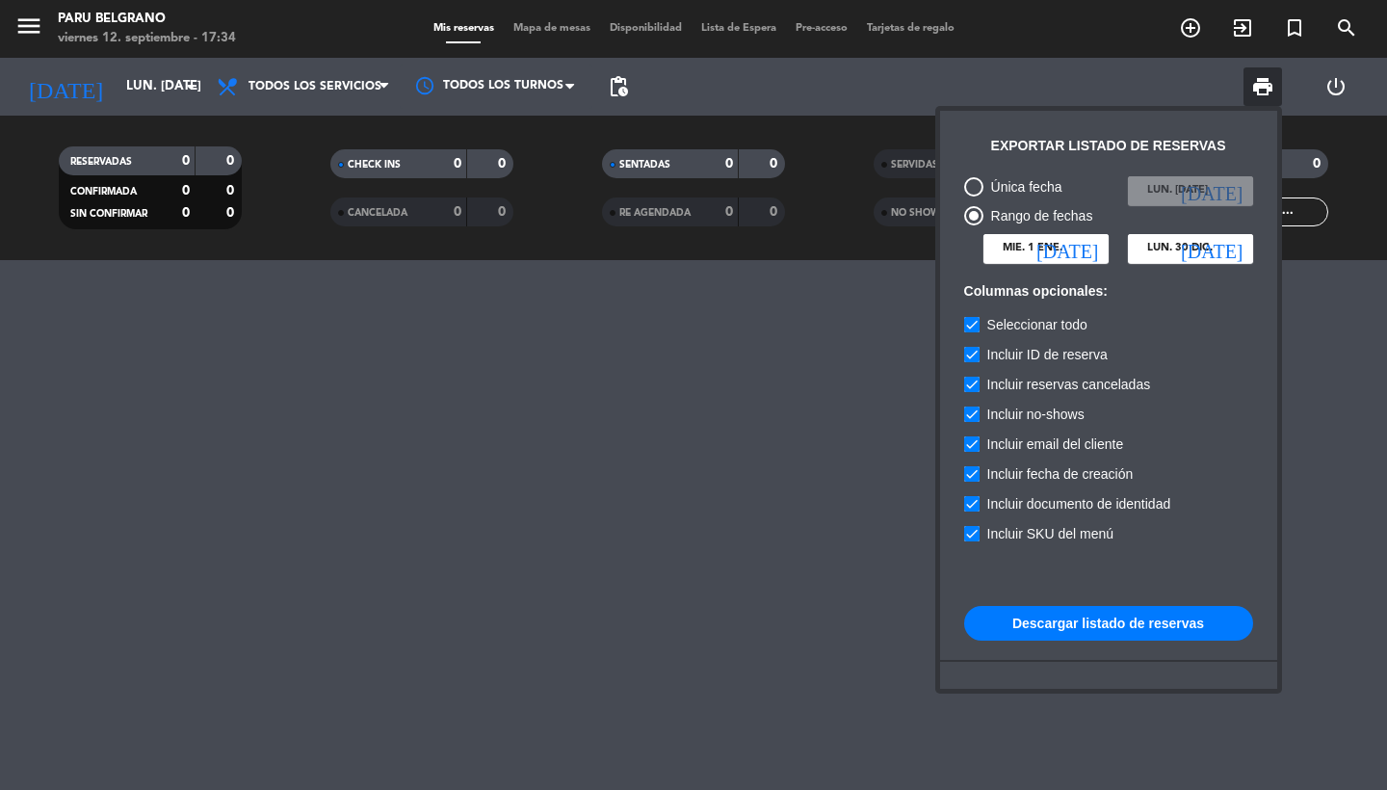
click at [1056, 248] on input "mié. 1 ene." at bounding box center [1045, 248] width 125 height 29
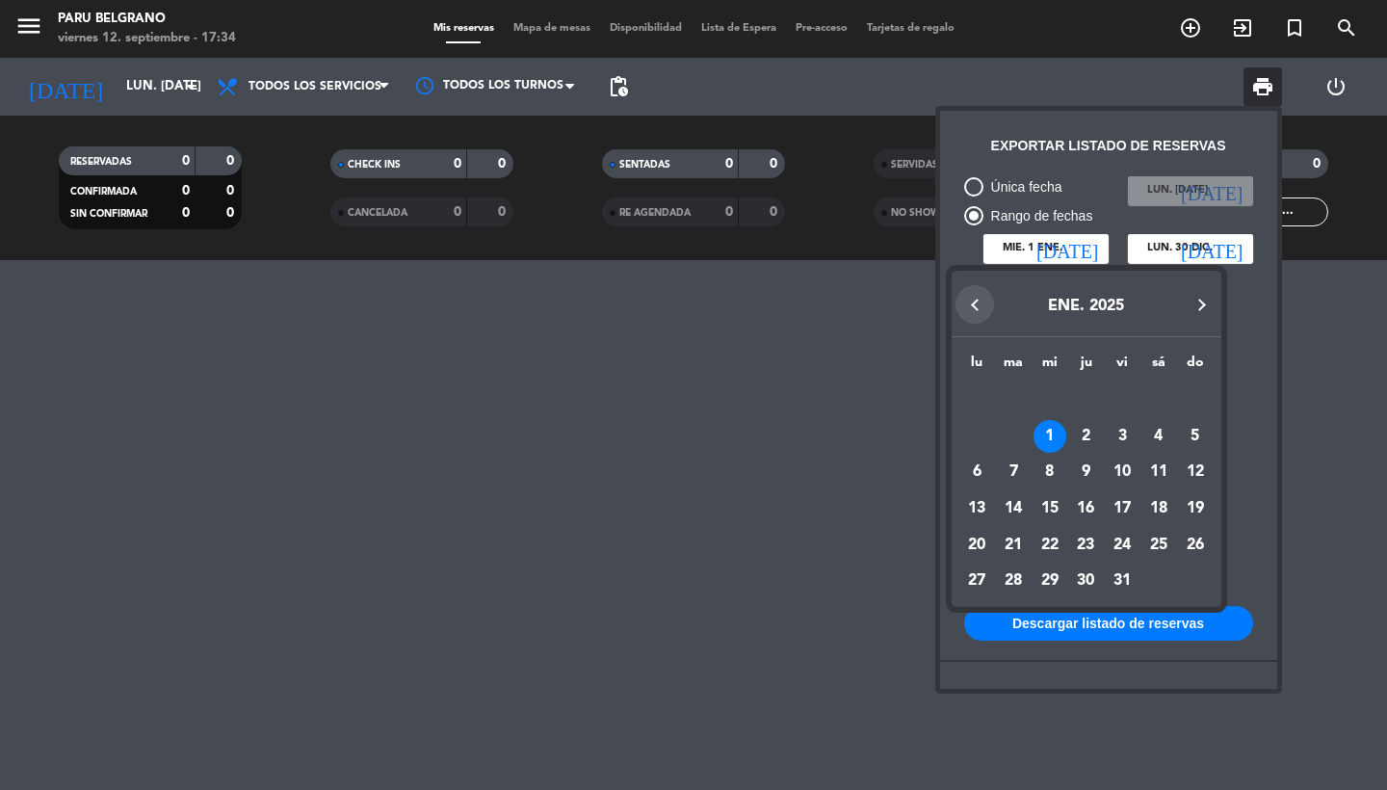
click at [970, 298] on button "Previous month" at bounding box center [974, 304] width 39 height 39
click at [1015, 577] on div "31" at bounding box center [1013, 581] width 33 height 33
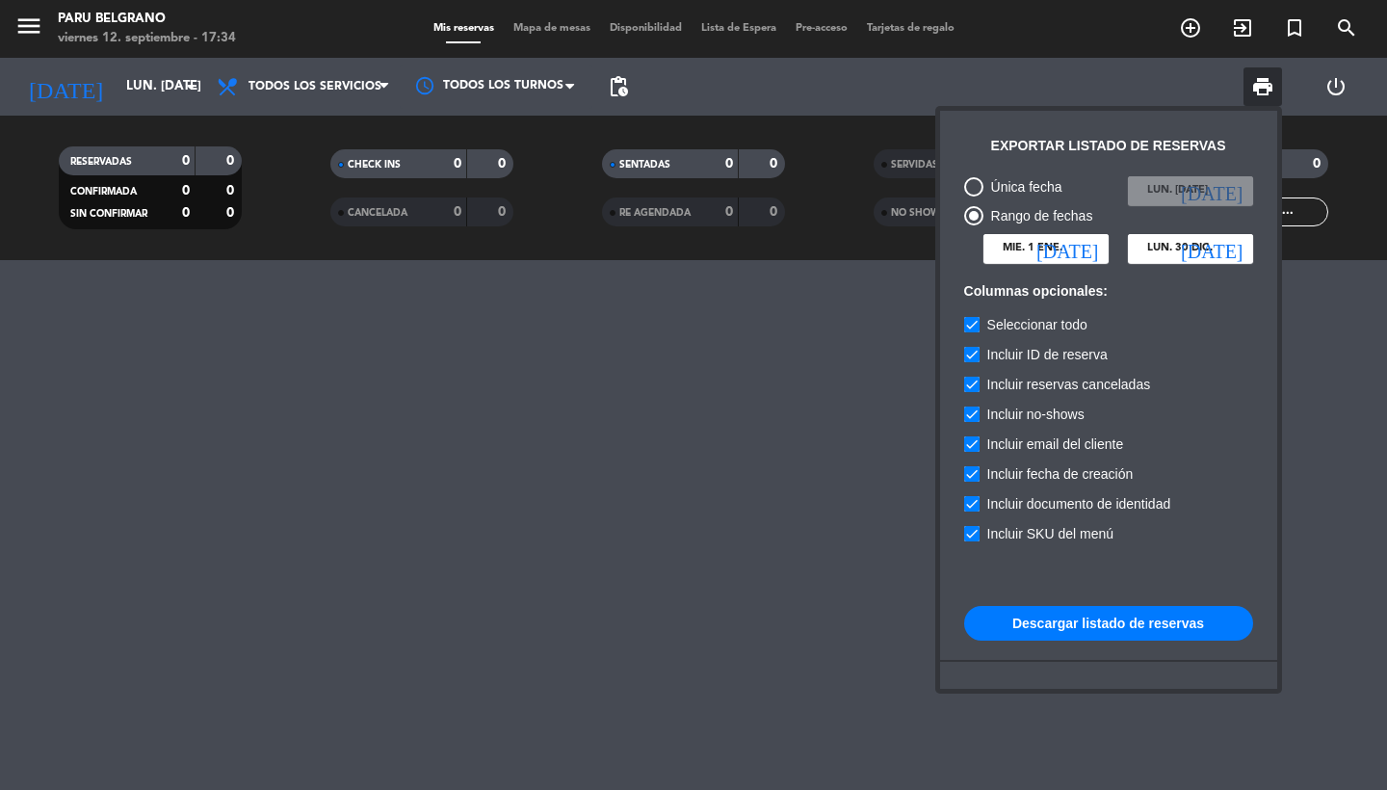
type input "[DATE] dic."
click at [1224, 256] on input "lun. 30 dic." at bounding box center [1190, 248] width 125 height 29
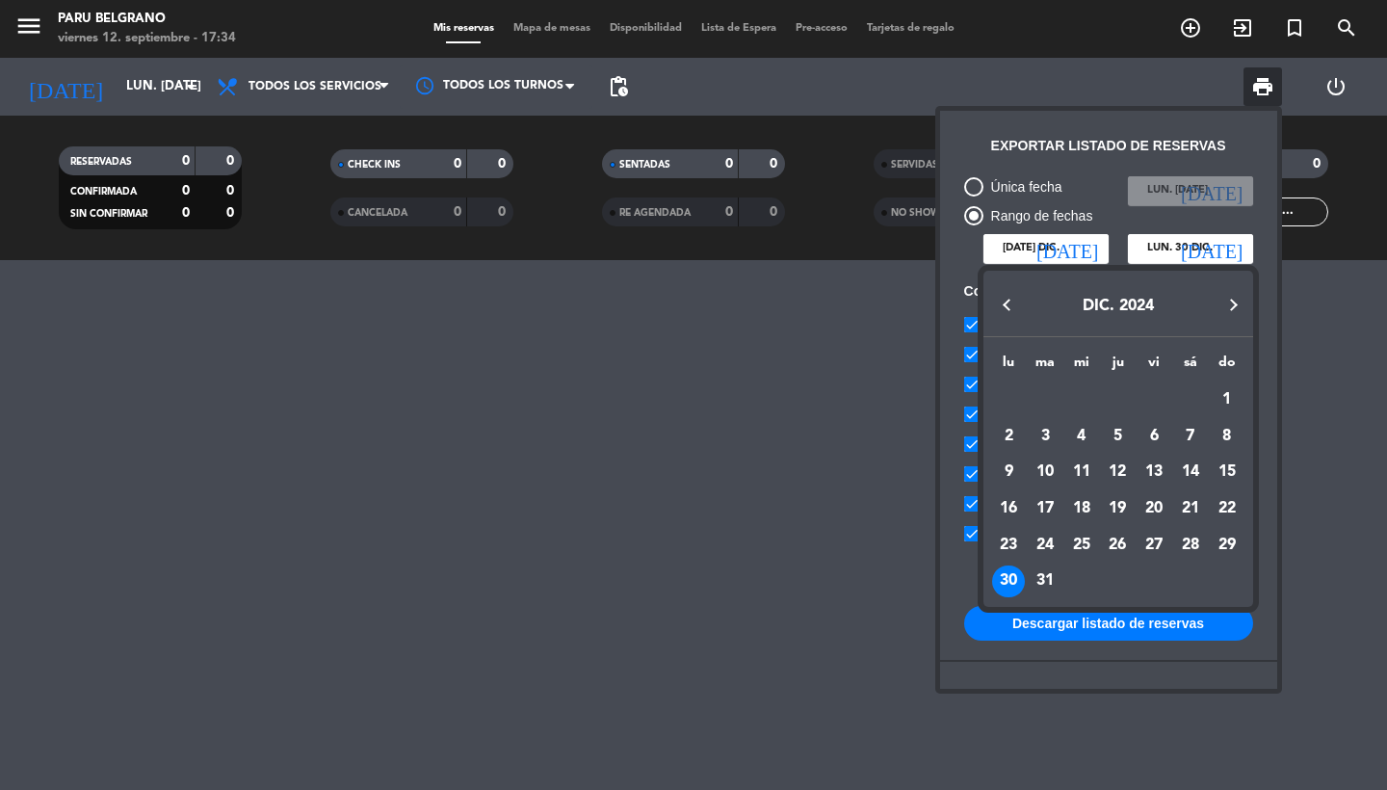
click at [1230, 308] on button "Next month" at bounding box center [1234, 304] width 39 height 39
click at [1236, 304] on button "Next month" at bounding box center [1234, 304] width 39 height 39
click at [1161, 542] on div "28" at bounding box center [1153, 545] width 33 height 33
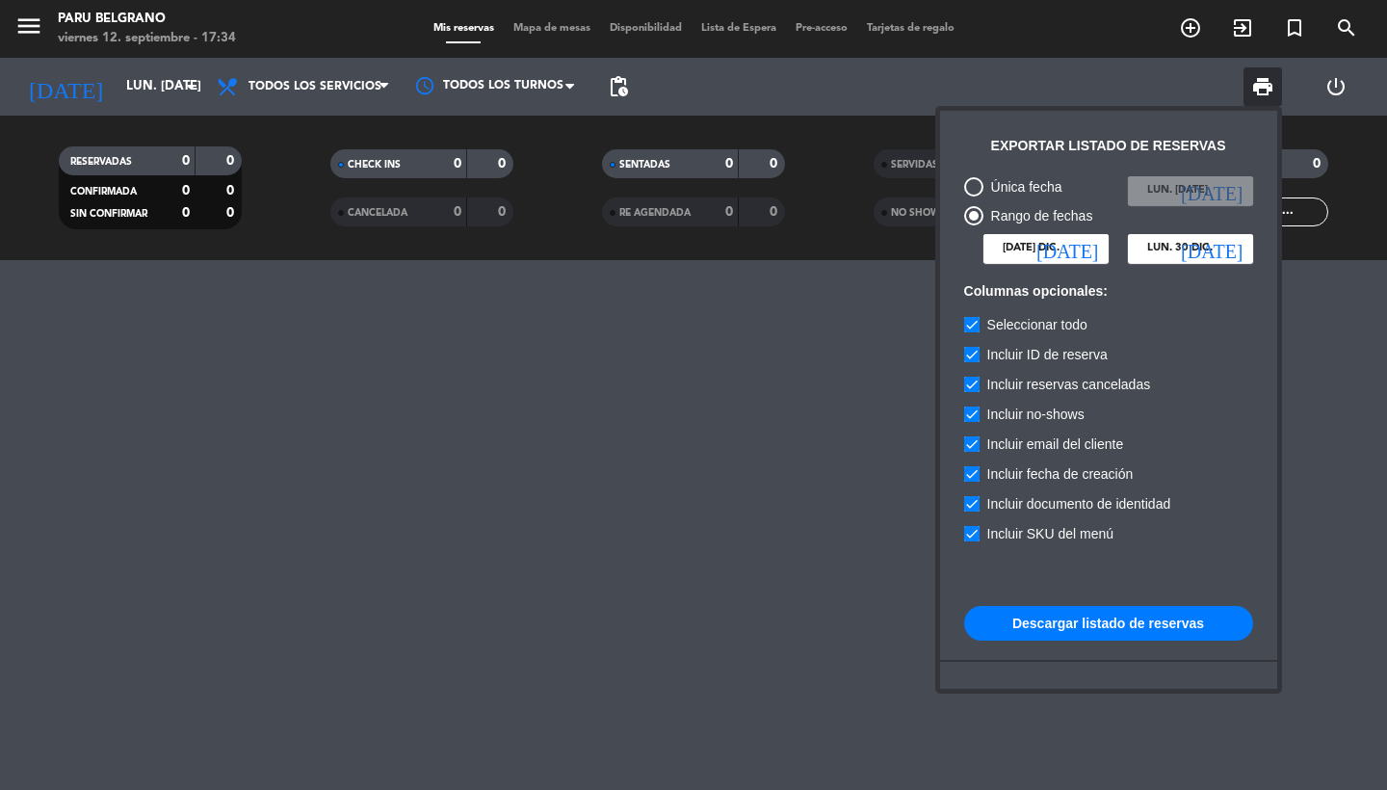
type input "vie. [DATE]"
click at [1228, 246] on icon "[DATE]" at bounding box center [1212, 248] width 62 height 19
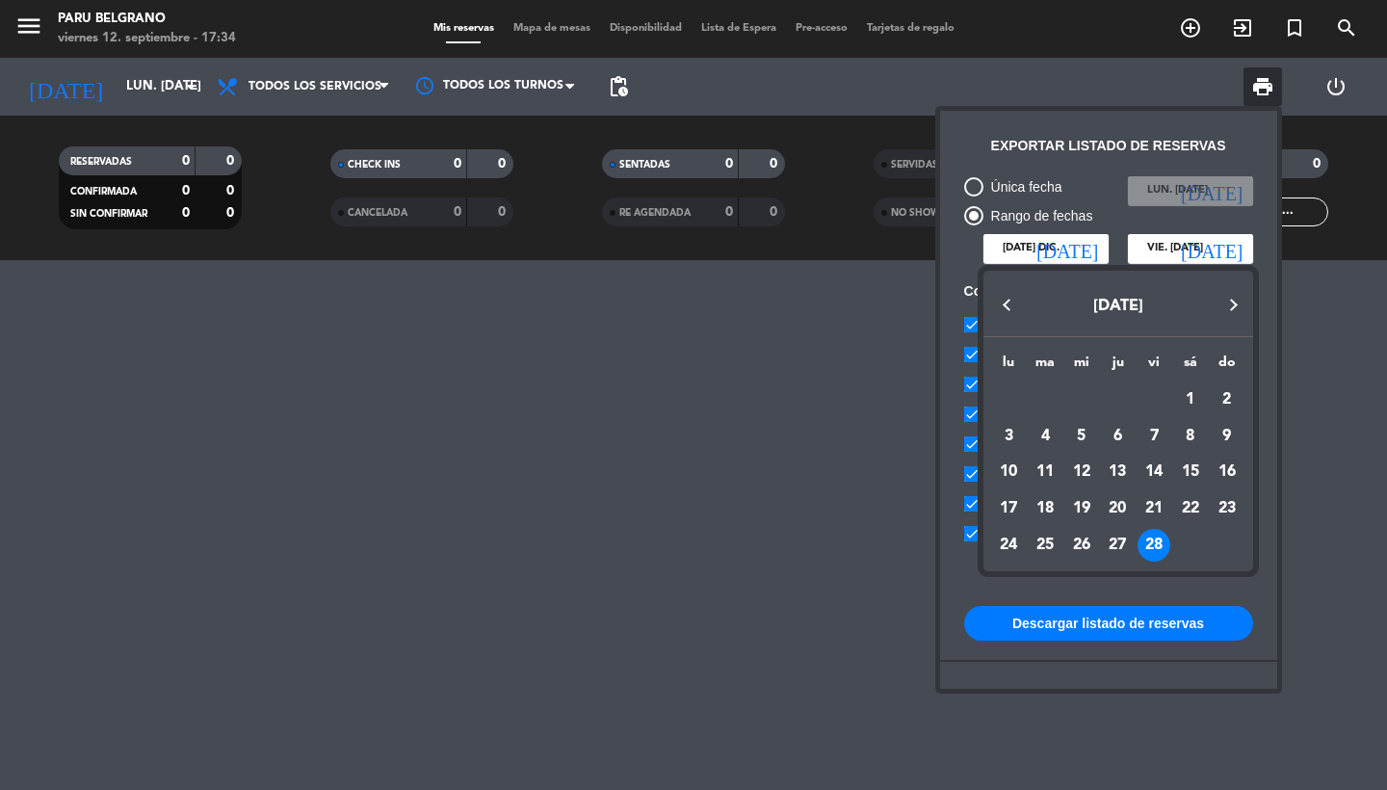
click at [1158, 592] on div at bounding box center [693, 395] width 1387 height 790
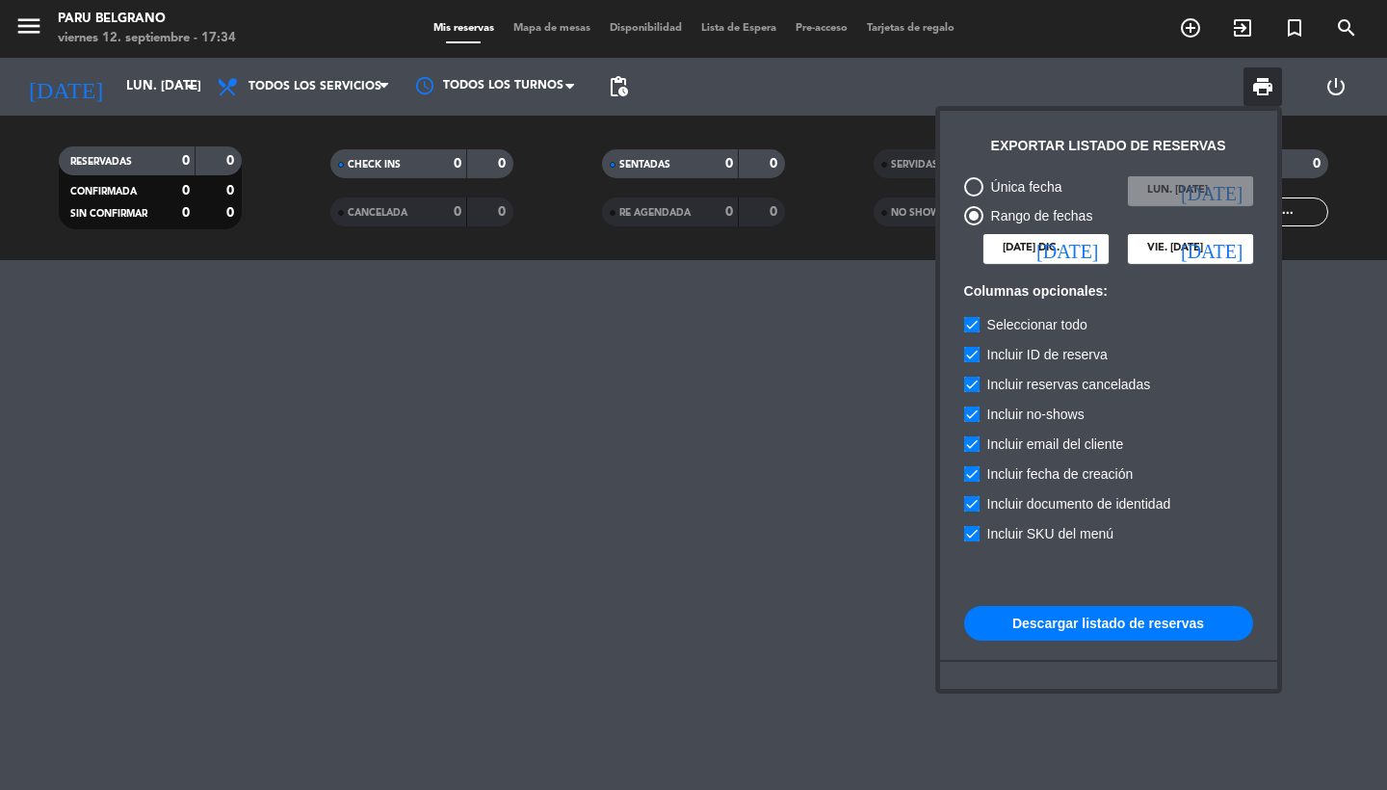
click at [1109, 623] on button "Descargar listado de reservas" at bounding box center [1108, 623] width 289 height 35
click at [1090, 244] on icon "[DATE]" at bounding box center [1067, 248] width 62 height 19
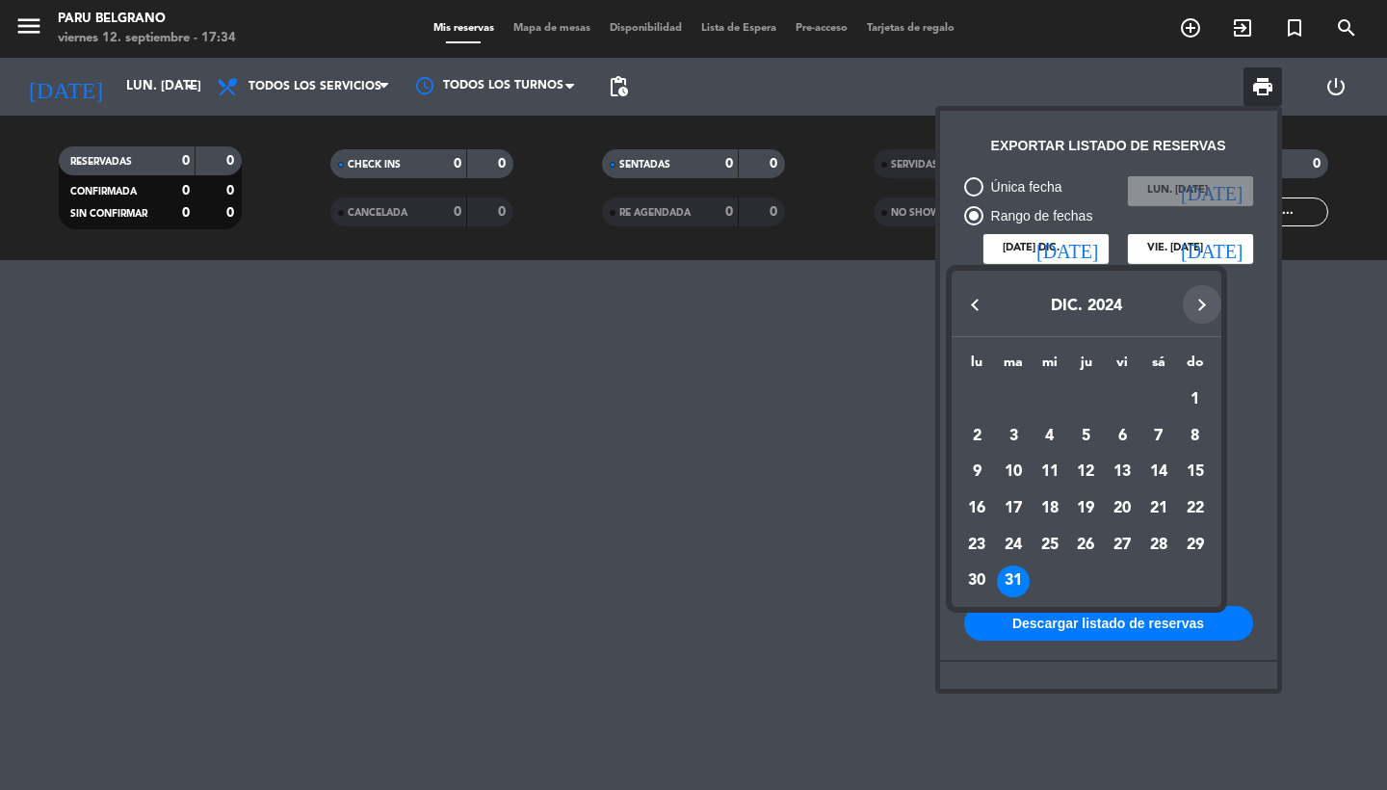
click
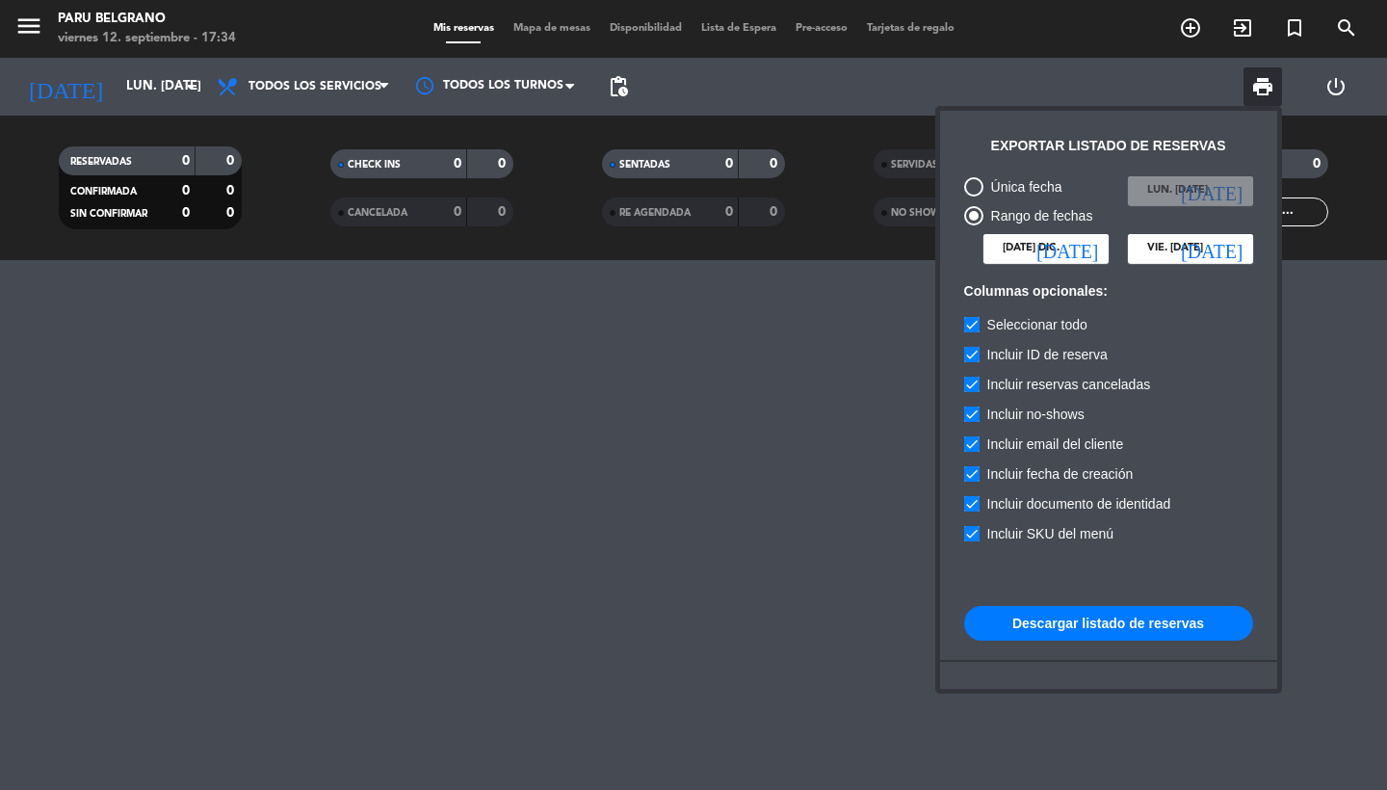
type input "sáb. [DATE]"
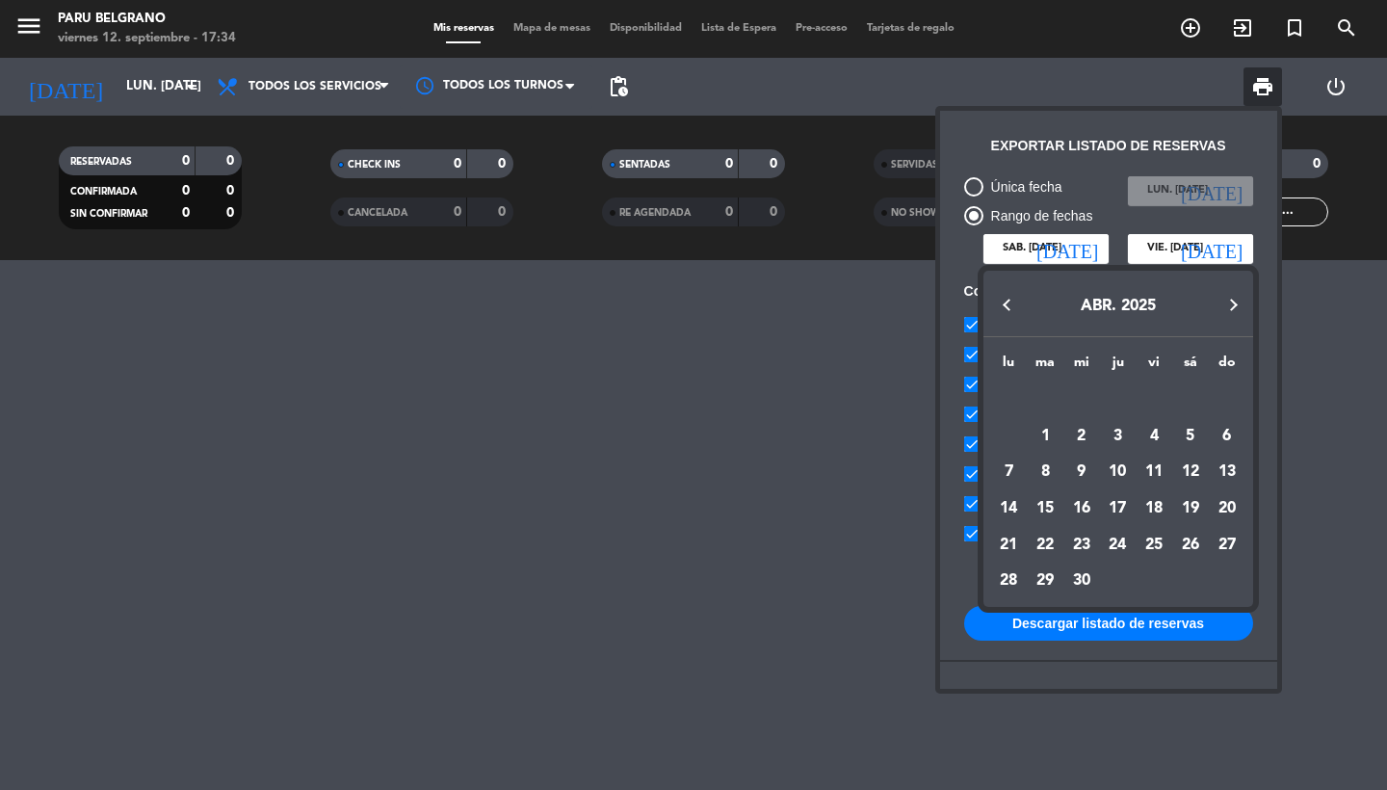
click at [1233, 305] on button "Next month" at bounding box center [1234, 304] width 39 height 39
click at [1191, 542] on div "31" at bounding box center [1190, 545] width 33 height 33
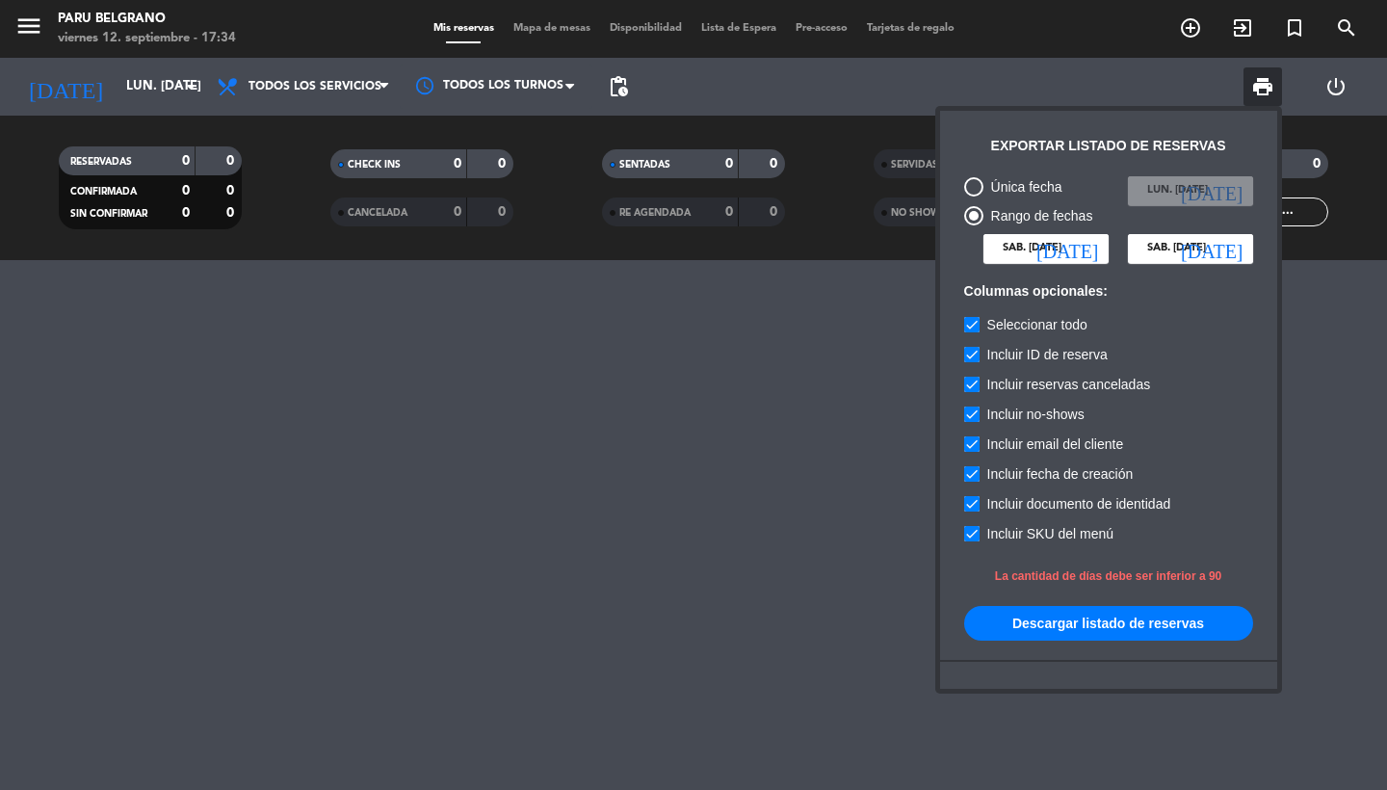
type input "vie. [DATE]"
type input "dom. [DATE]"
type input "sáb. 30 ago."
type input "lun. [DATE]"
type input "[DATE] sep."
